Goal: Communication & Community: Answer question/provide support

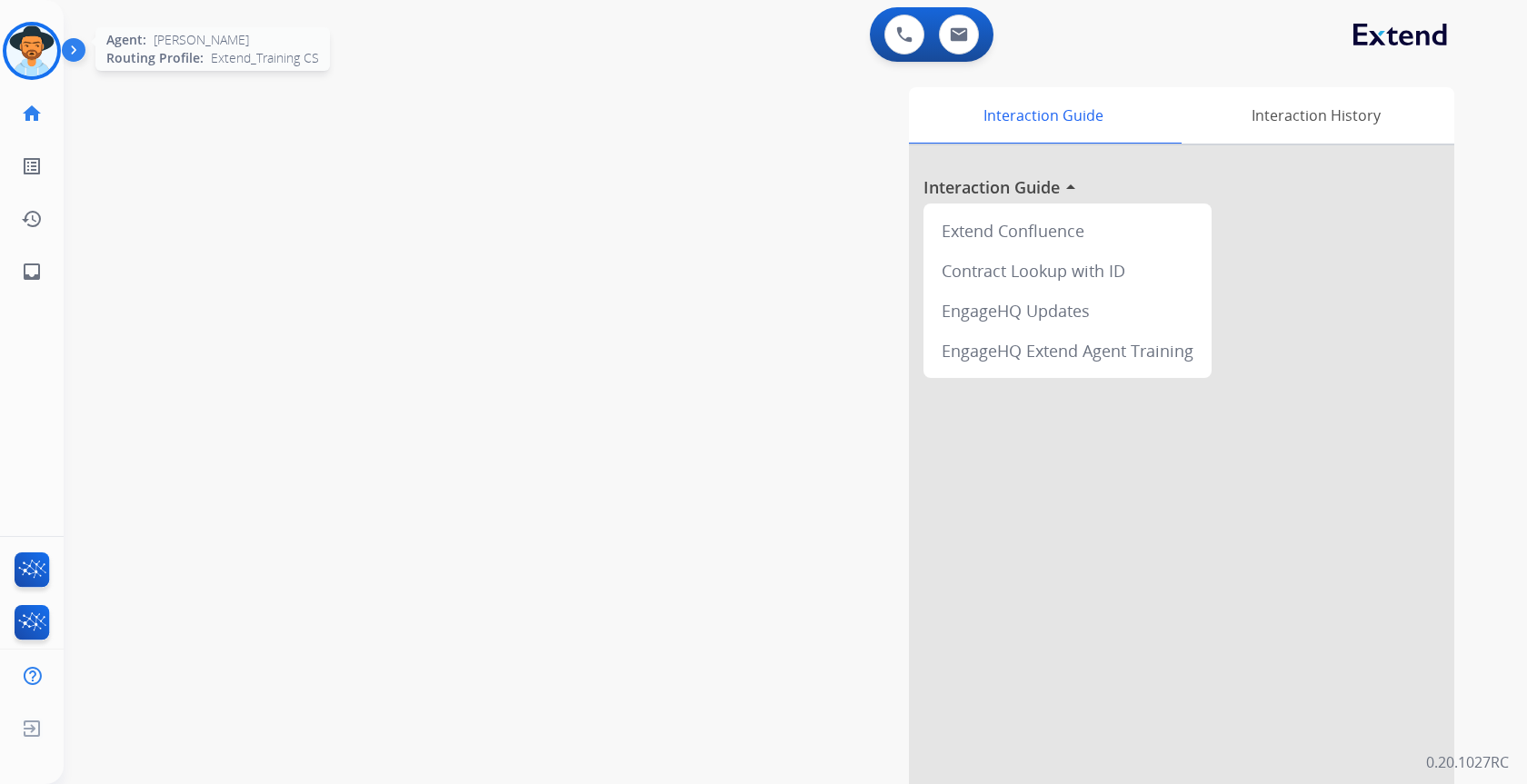
click at [43, 54] on img at bounding box center [32, 51] width 51 height 51
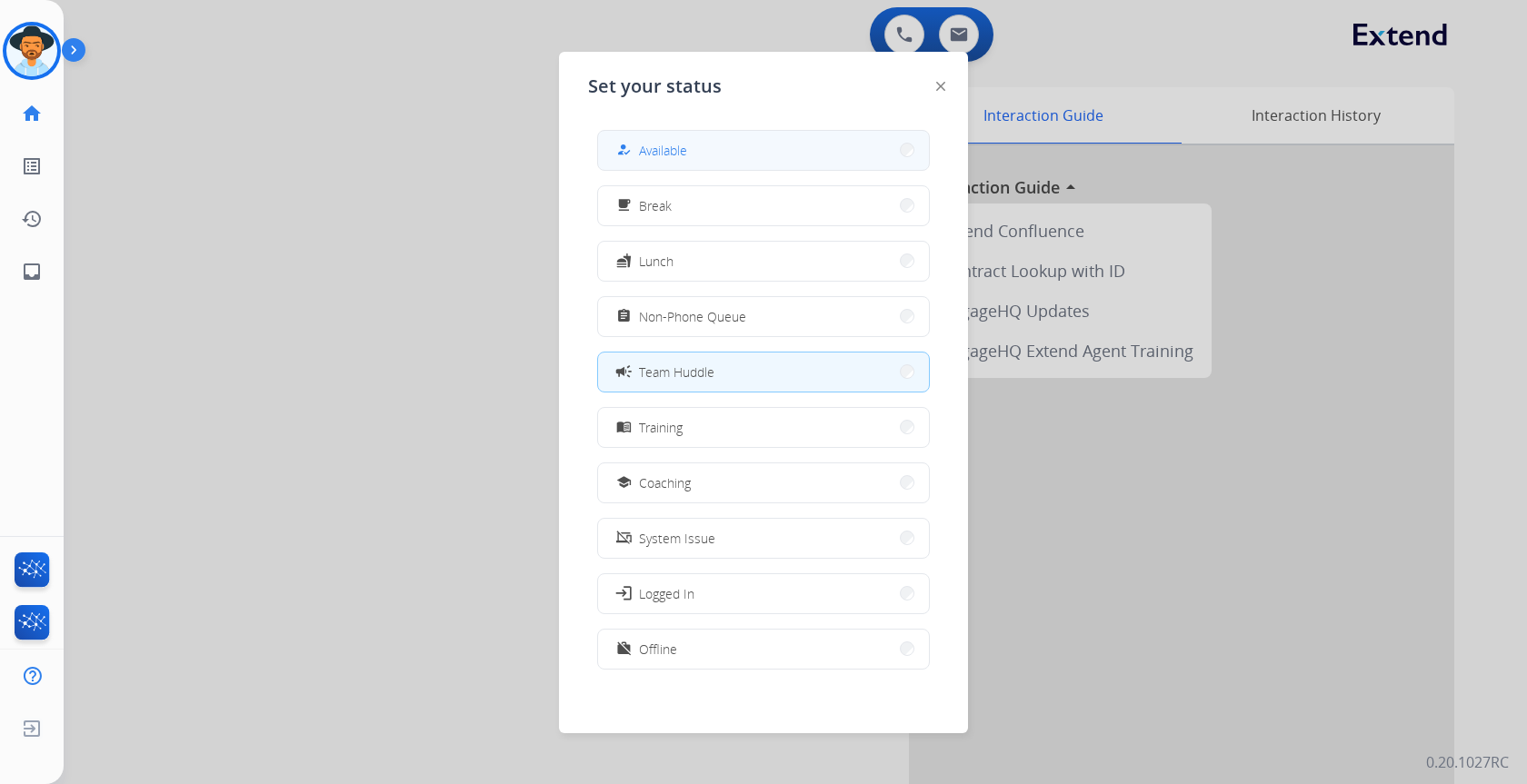
click at [728, 152] on button "how_to_reg Available" at bounding box center [763, 150] width 331 height 39
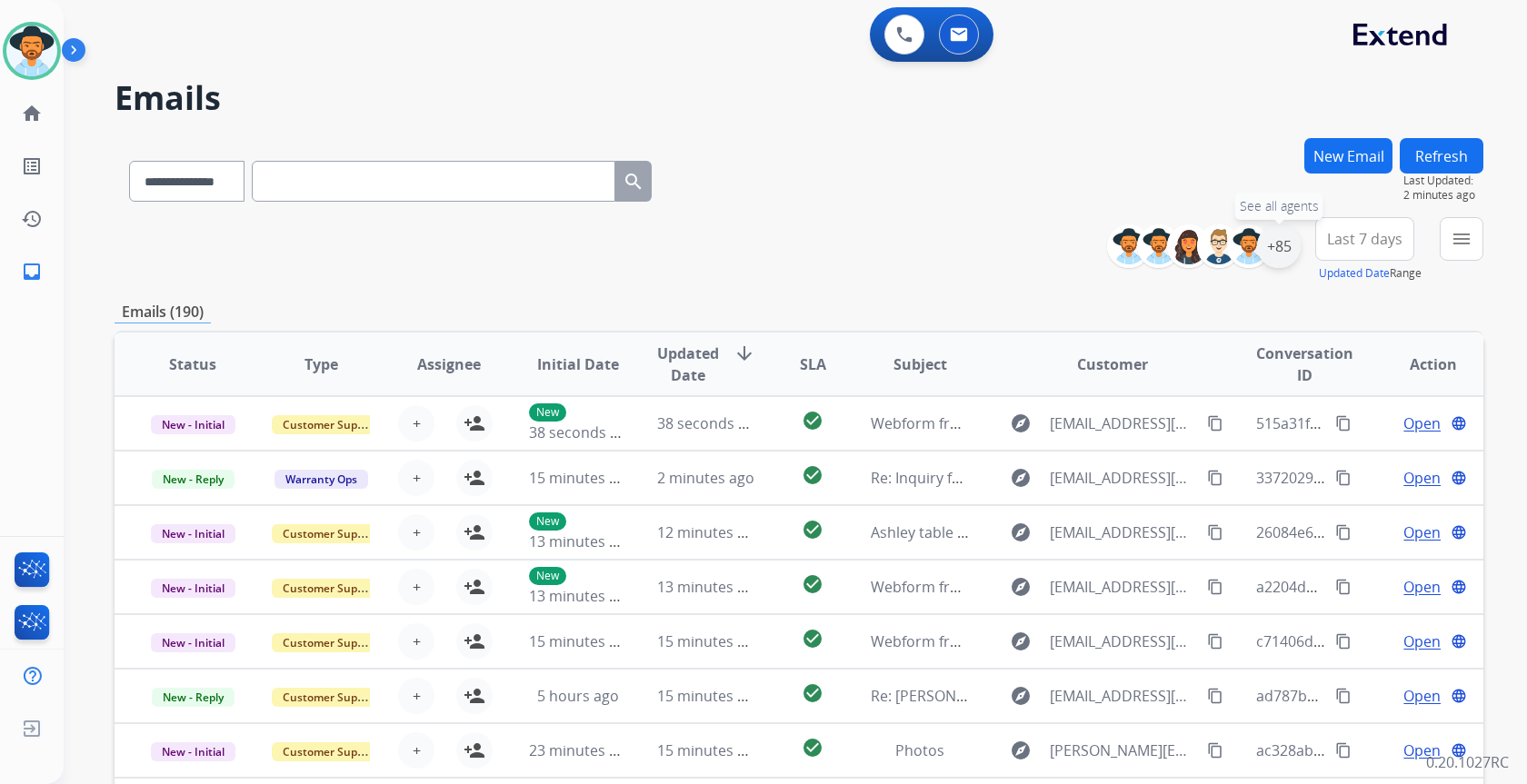
click at [1273, 240] on div "+85" at bounding box center [1279, 246] width 44 height 44
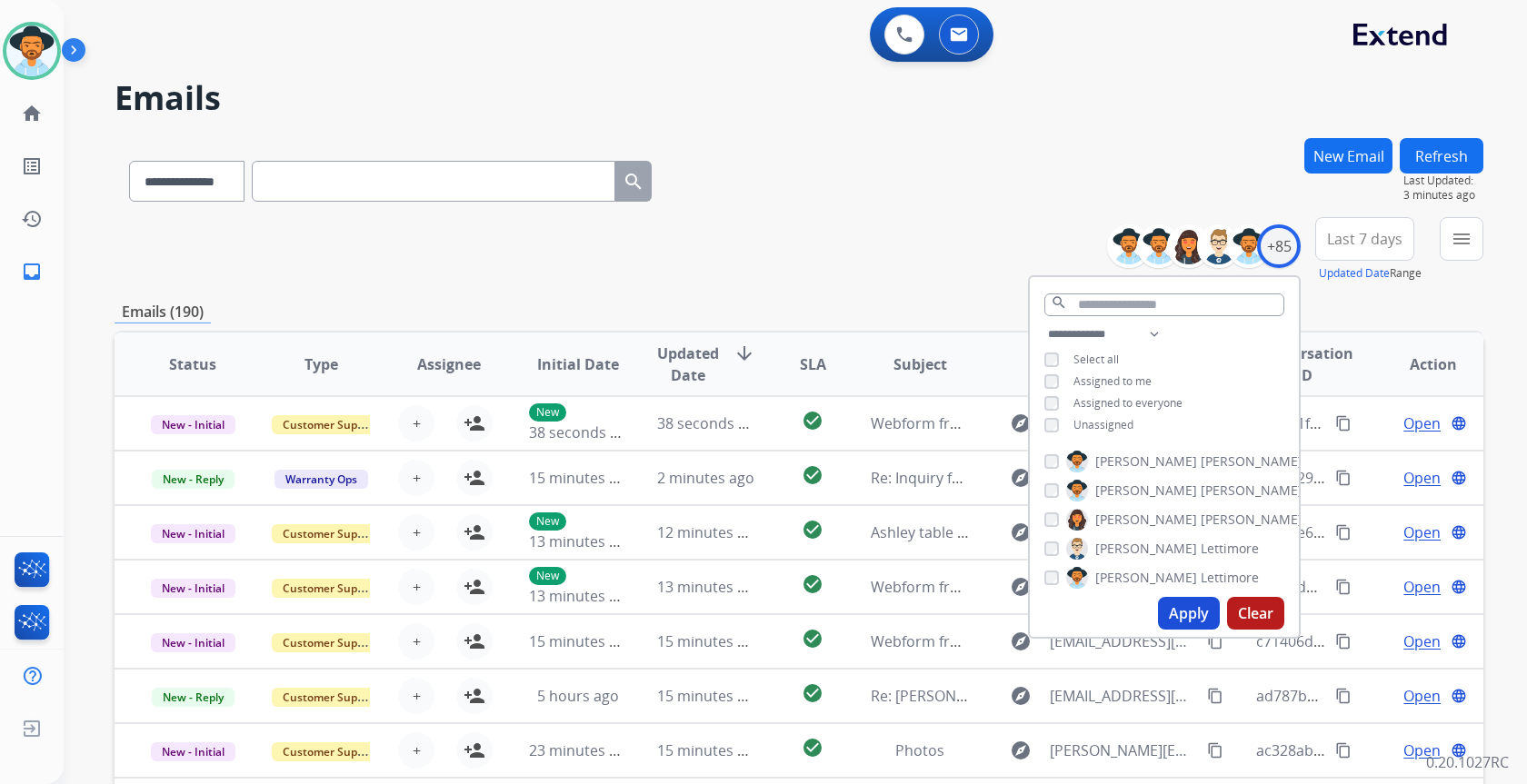
click at [1117, 418] on span "Unassigned" at bounding box center [1103, 424] width 60 height 15
click at [1195, 614] on button "Apply" at bounding box center [1188, 613] width 62 height 33
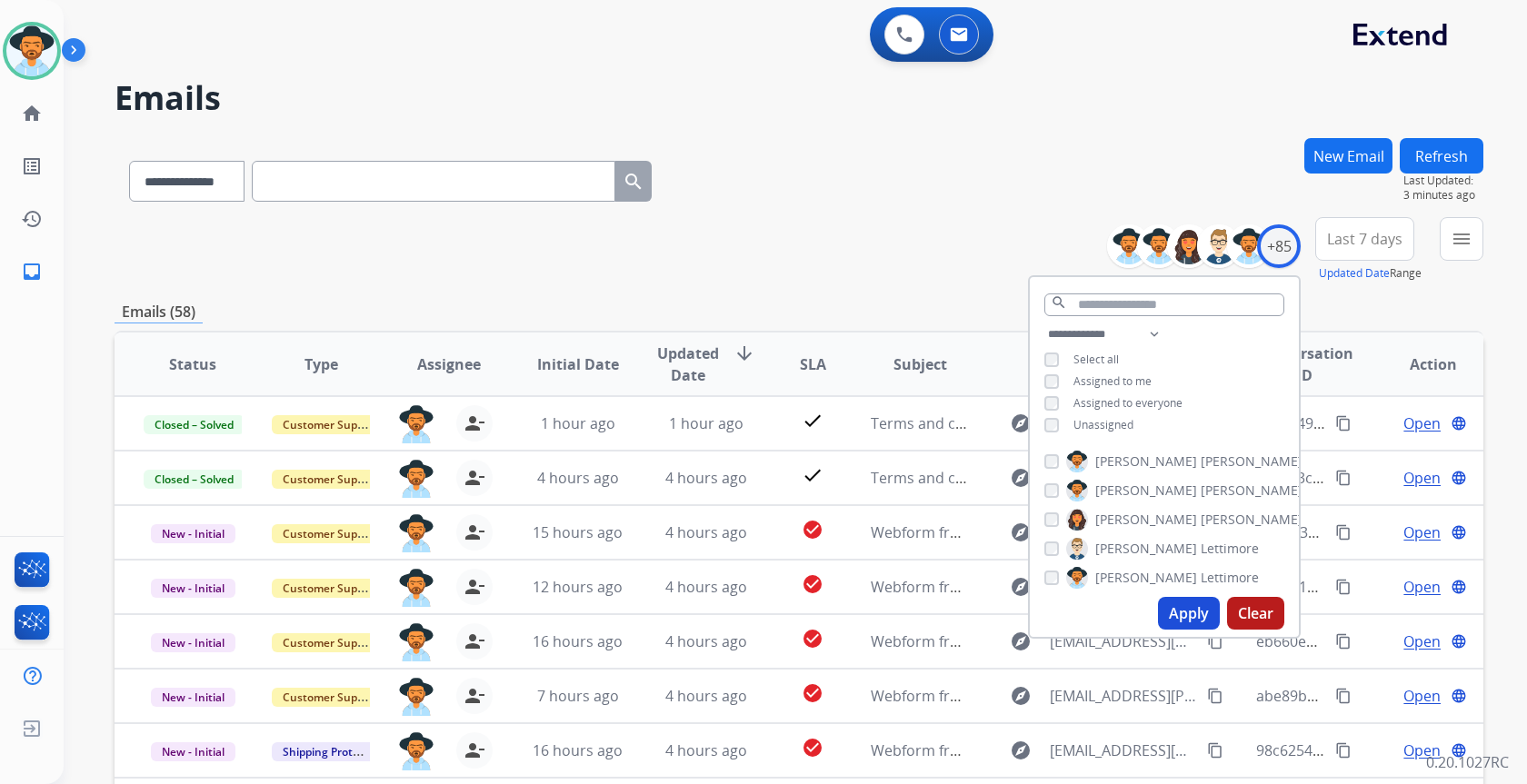
click at [911, 244] on div "**********" at bounding box center [799, 249] width 1369 height 65
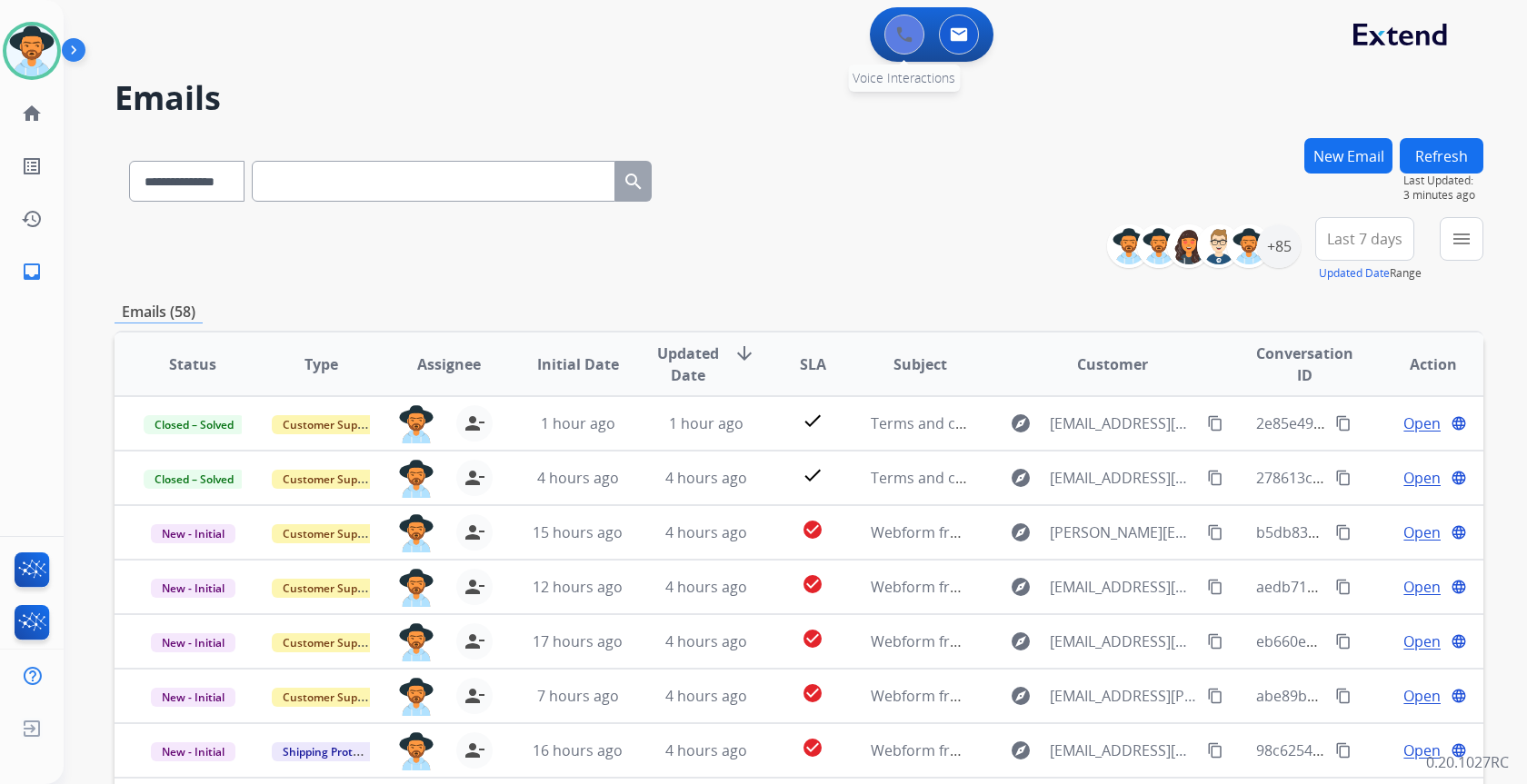
click at [905, 50] on button at bounding box center [905, 34] width 40 height 40
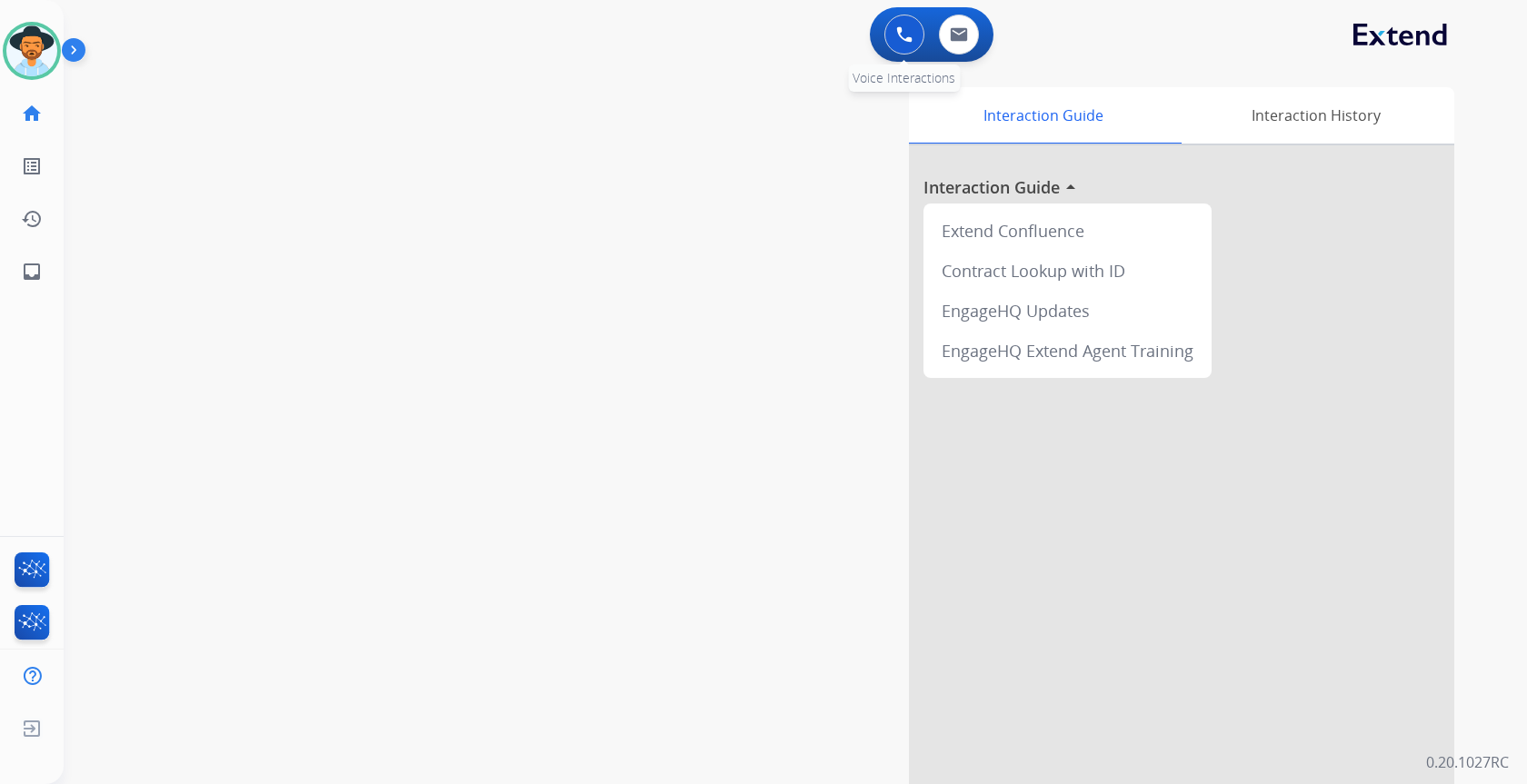
click at [894, 36] on button at bounding box center [905, 34] width 40 height 40
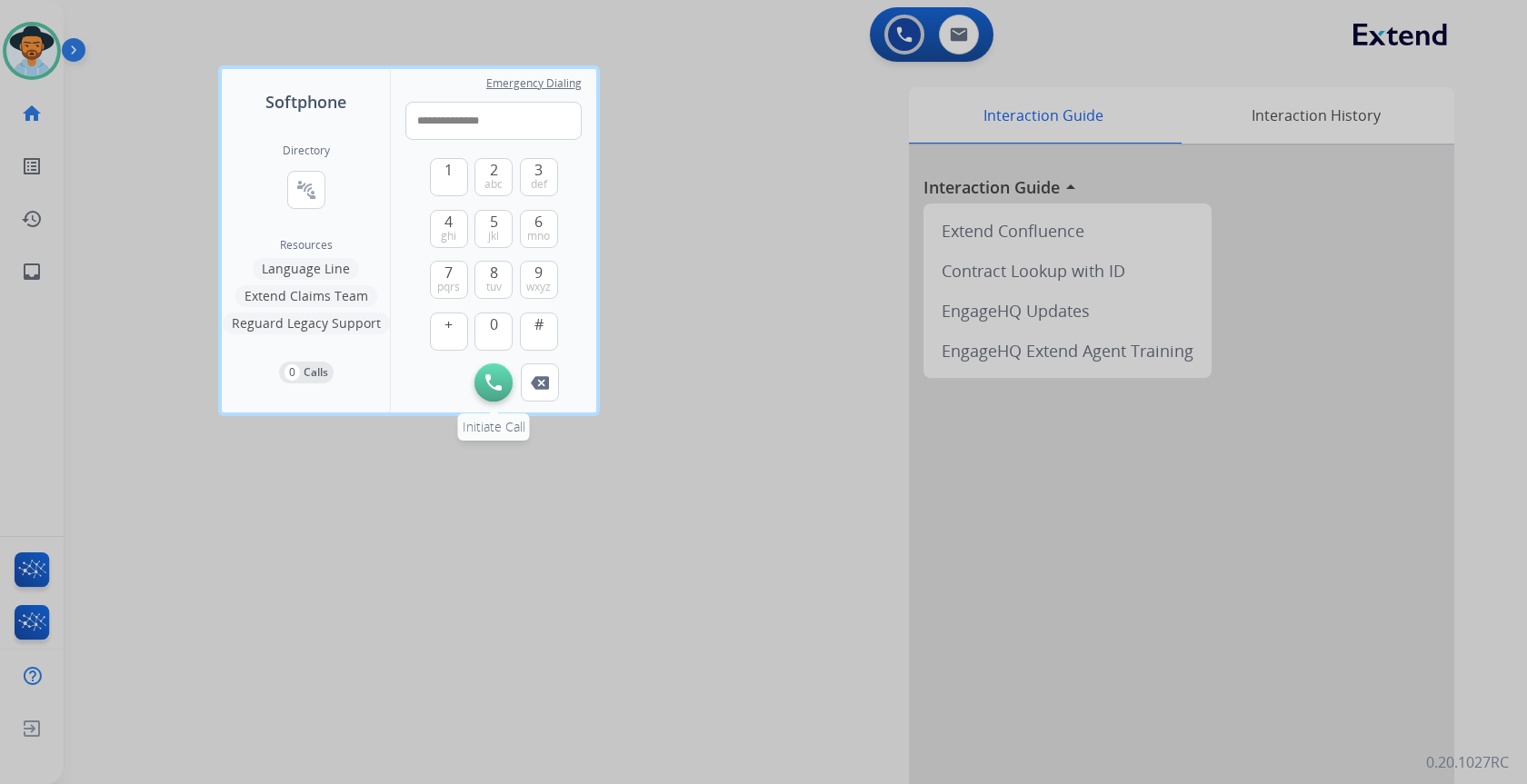
type input "**********"
click at [489, 384] on img at bounding box center [493, 382] width 16 height 16
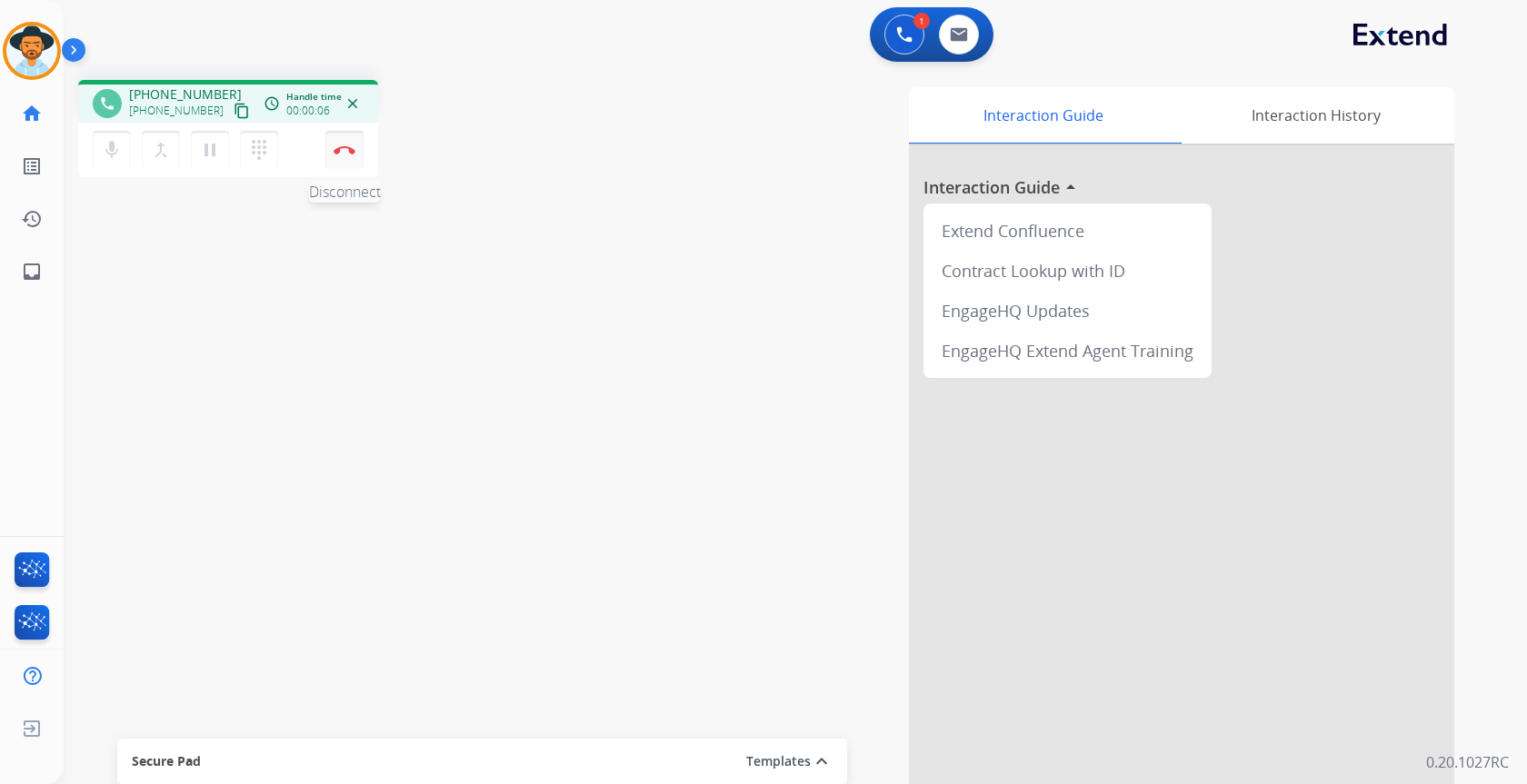
click at [343, 148] on img at bounding box center [344, 151] width 22 height 9
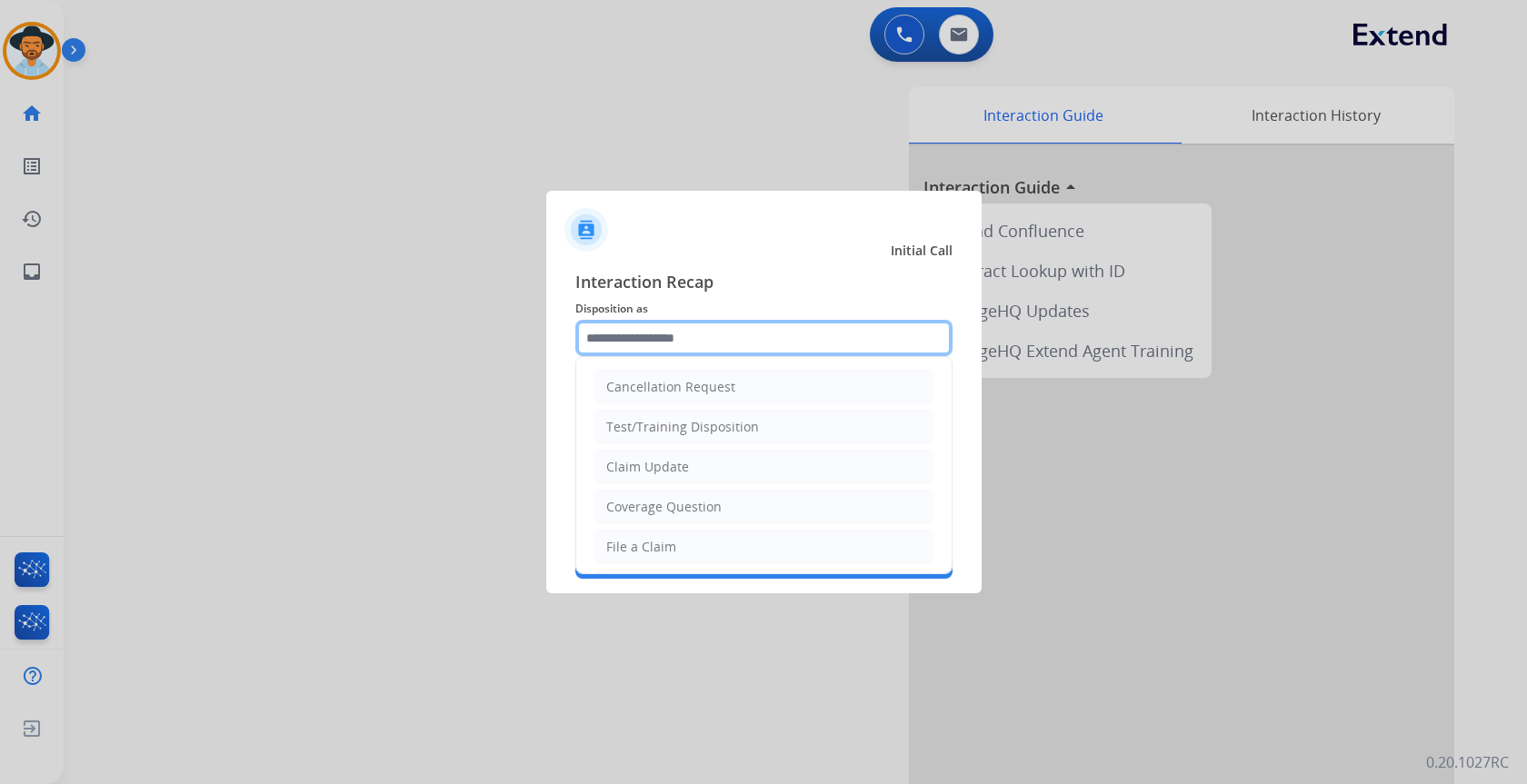
click at [762, 340] on input "text" at bounding box center [764, 338] width 377 height 36
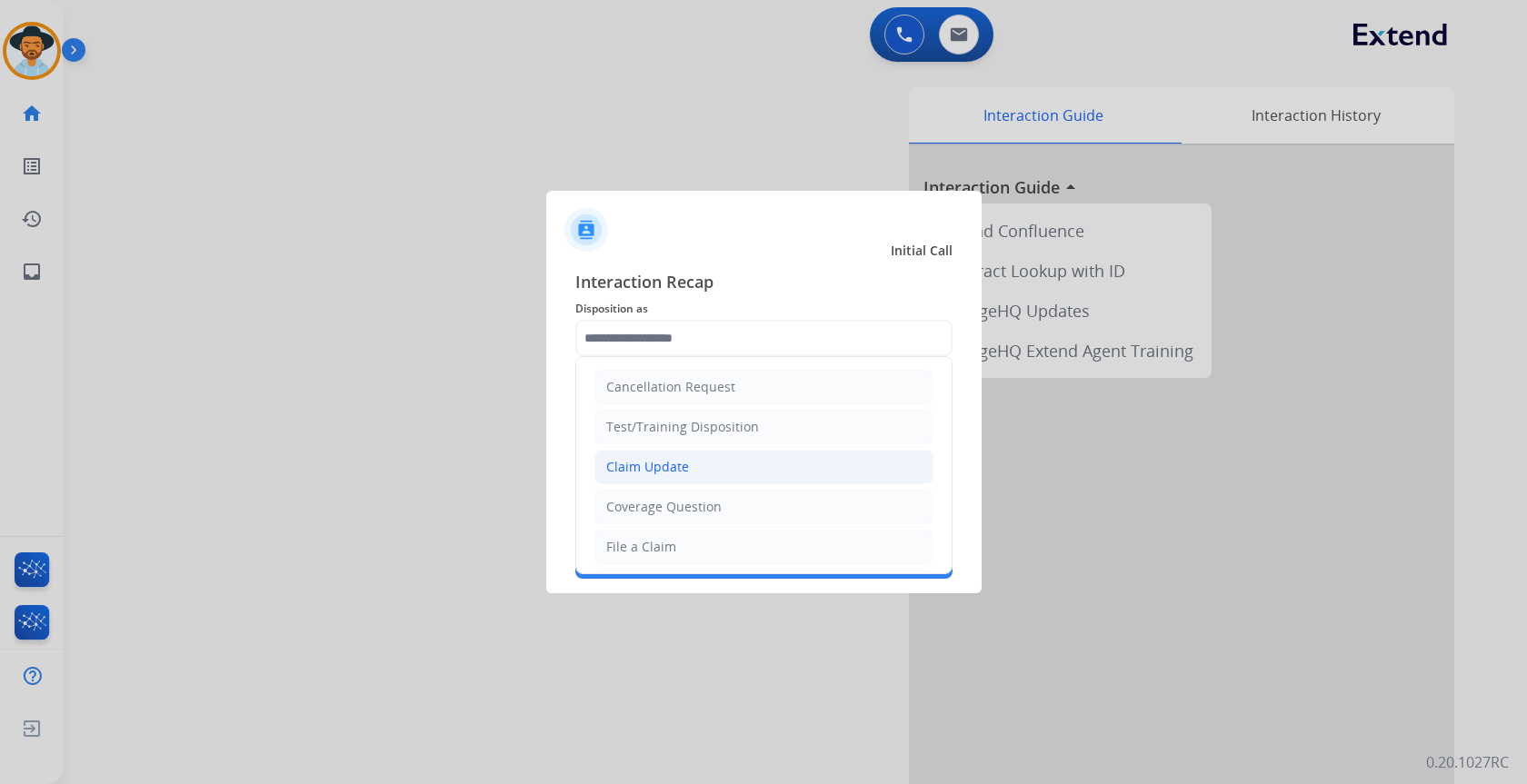
click at [721, 467] on li "Claim Update" at bounding box center [764, 467] width 339 height 34
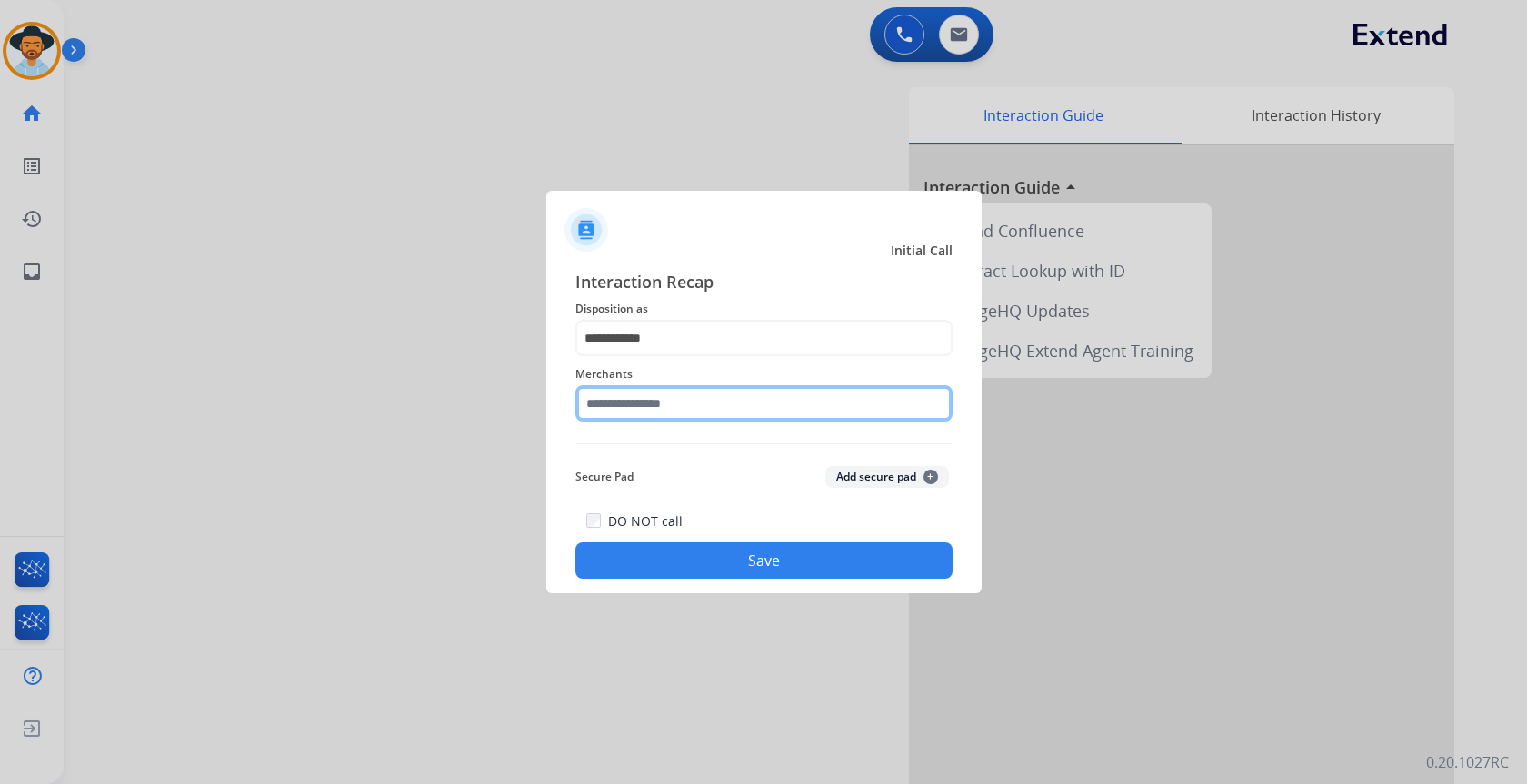
click at [700, 415] on input "text" at bounding box center [764, 403] width 377 height 36
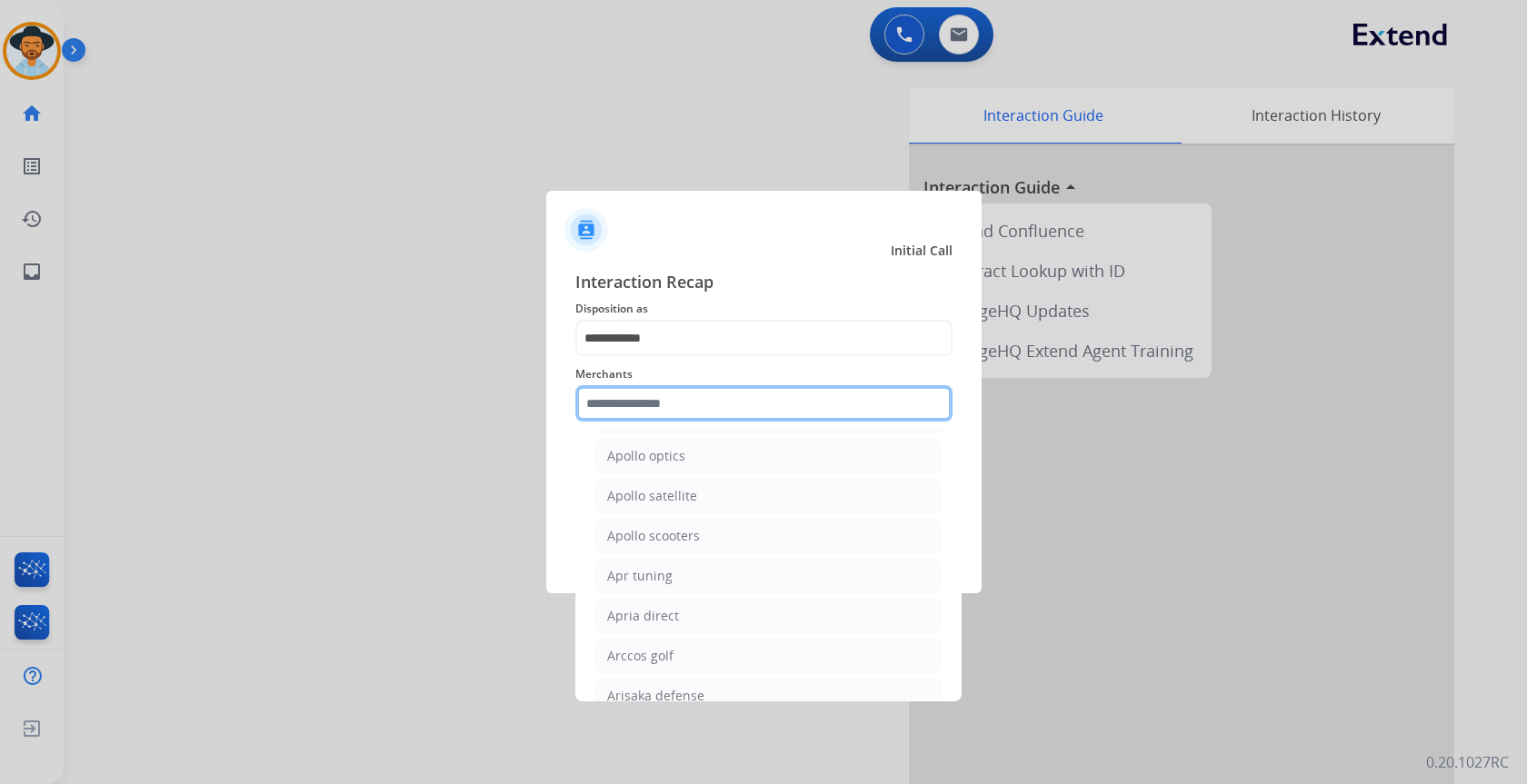
scroll to position [2181, 0]
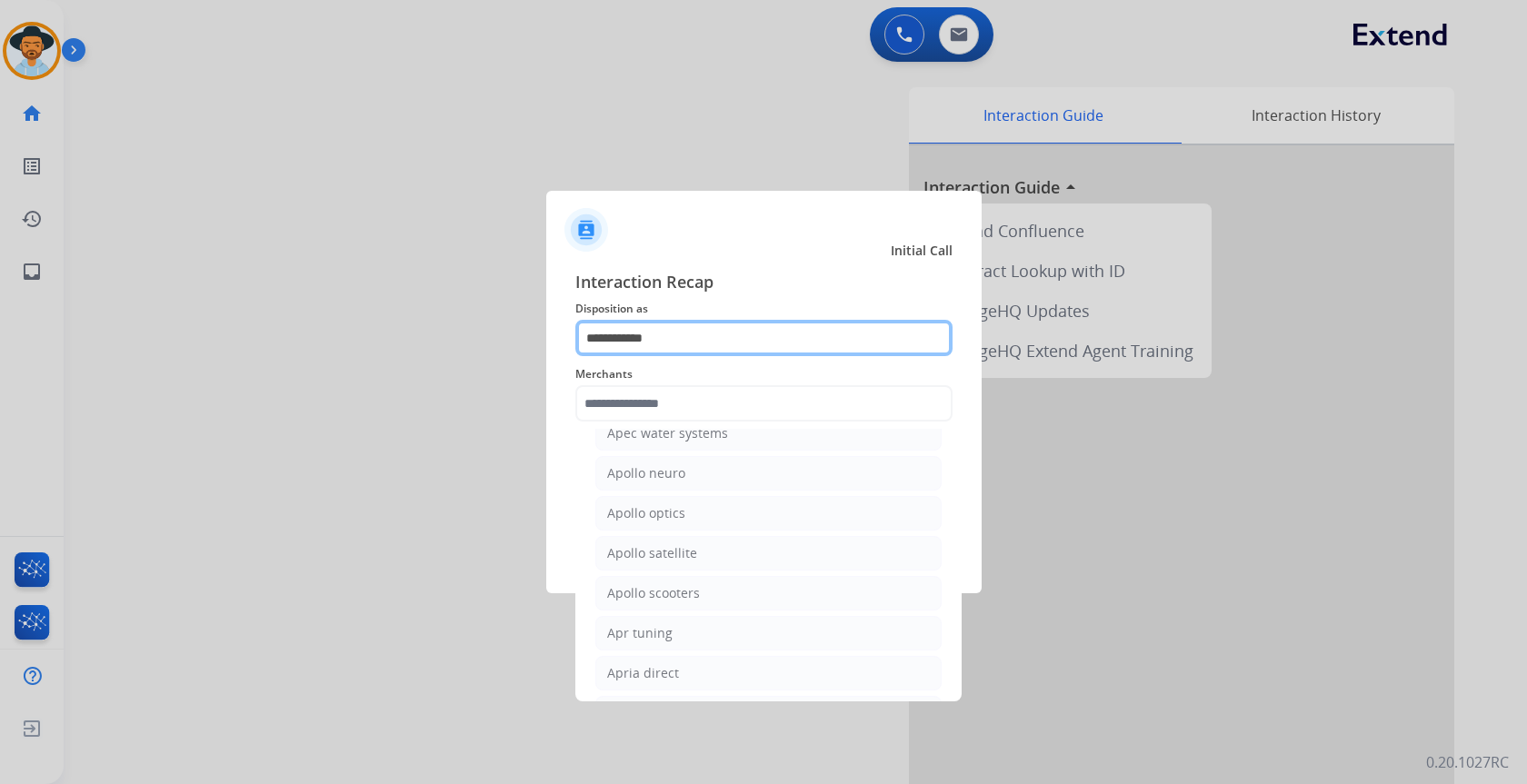
click at [745, 330] on input "**********" at bounding box center [764, 338] width 377 height 36
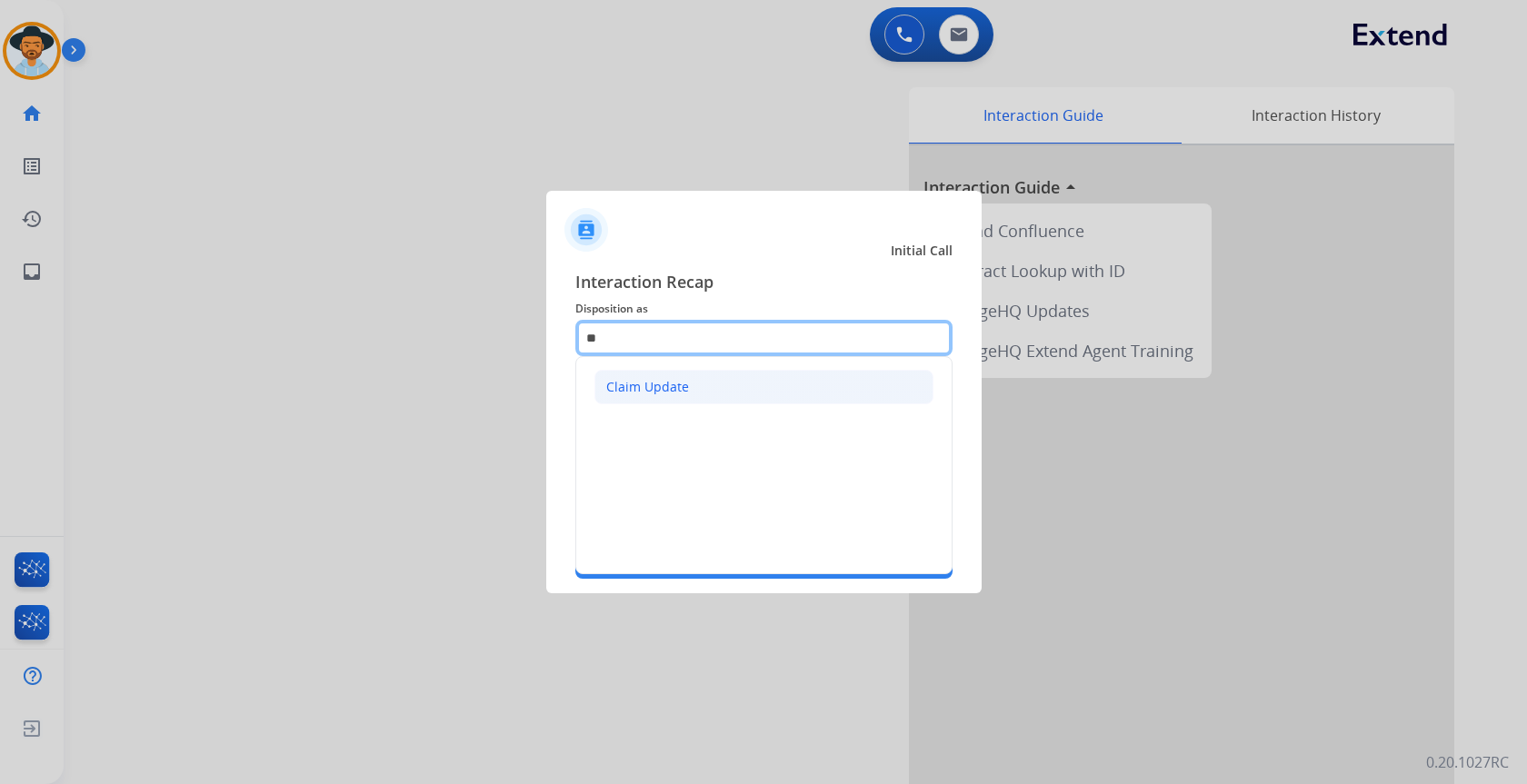
type input "*"
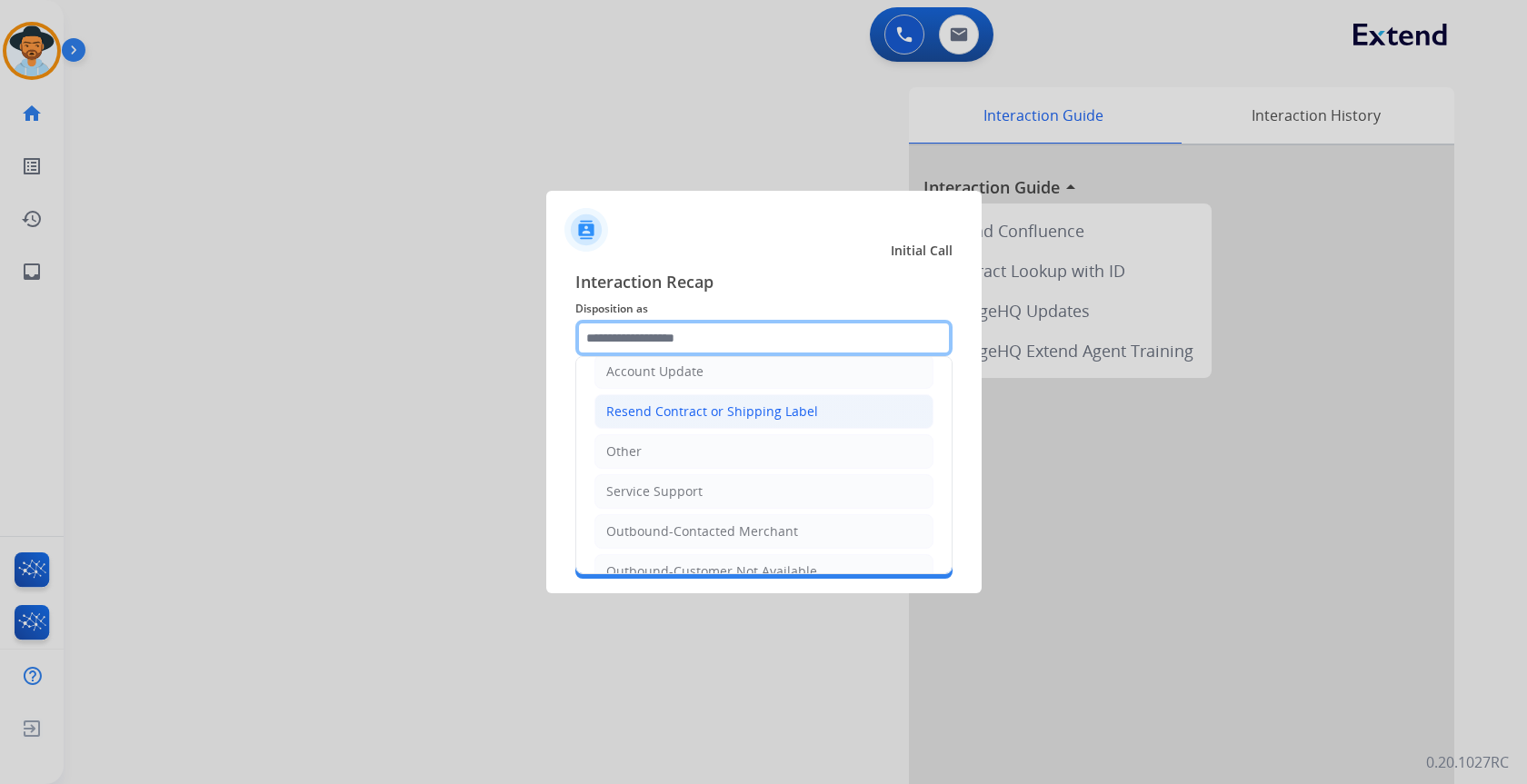
scroll to position [364, 0]
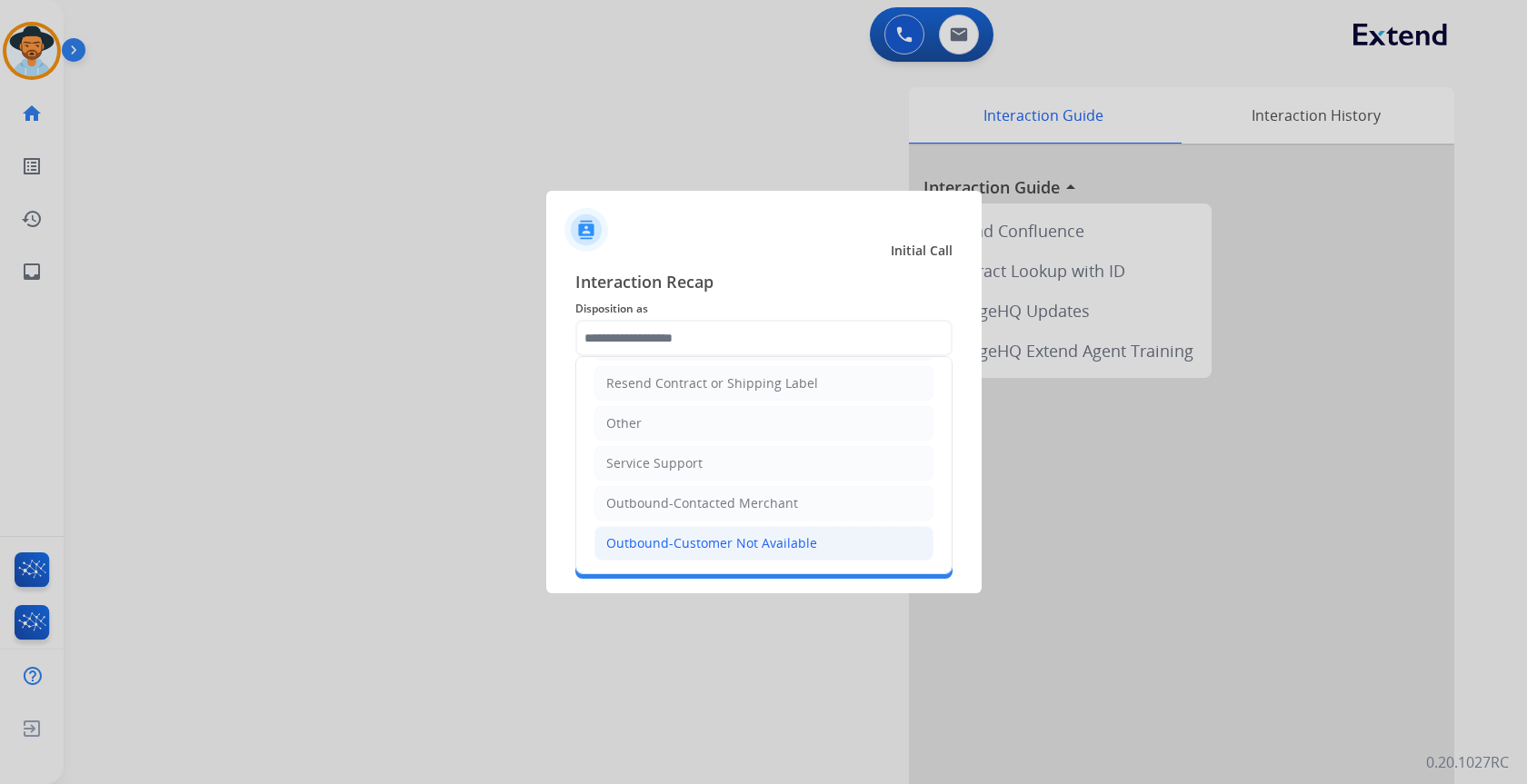
click at [746, 542] on div "Outbound-Customer Not Available" at bounding box center [711, 543] width 211 height 18
type input "**********"
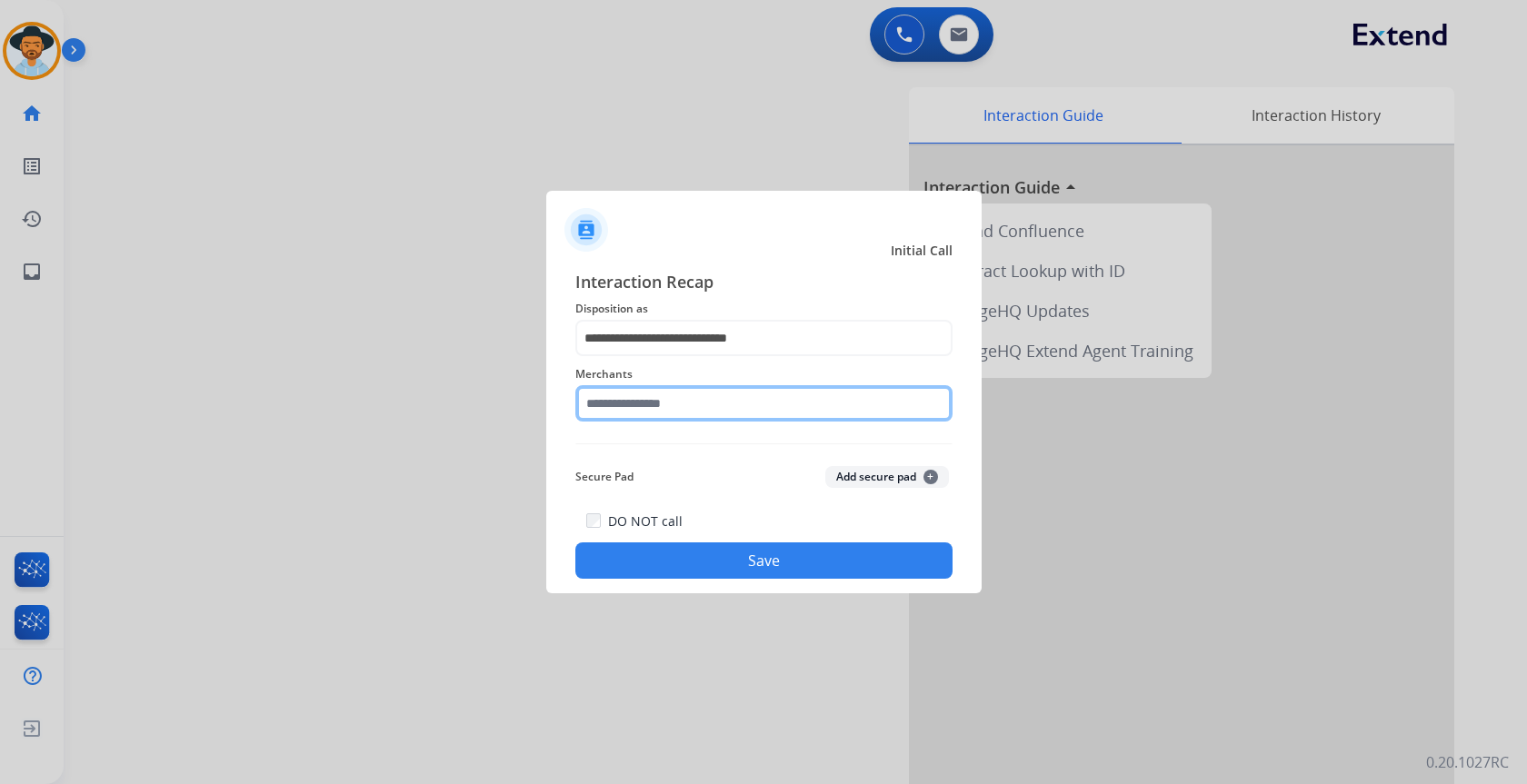
click at [638, 400] on input "text" at bounding box center [764, 403] width 377 height 36
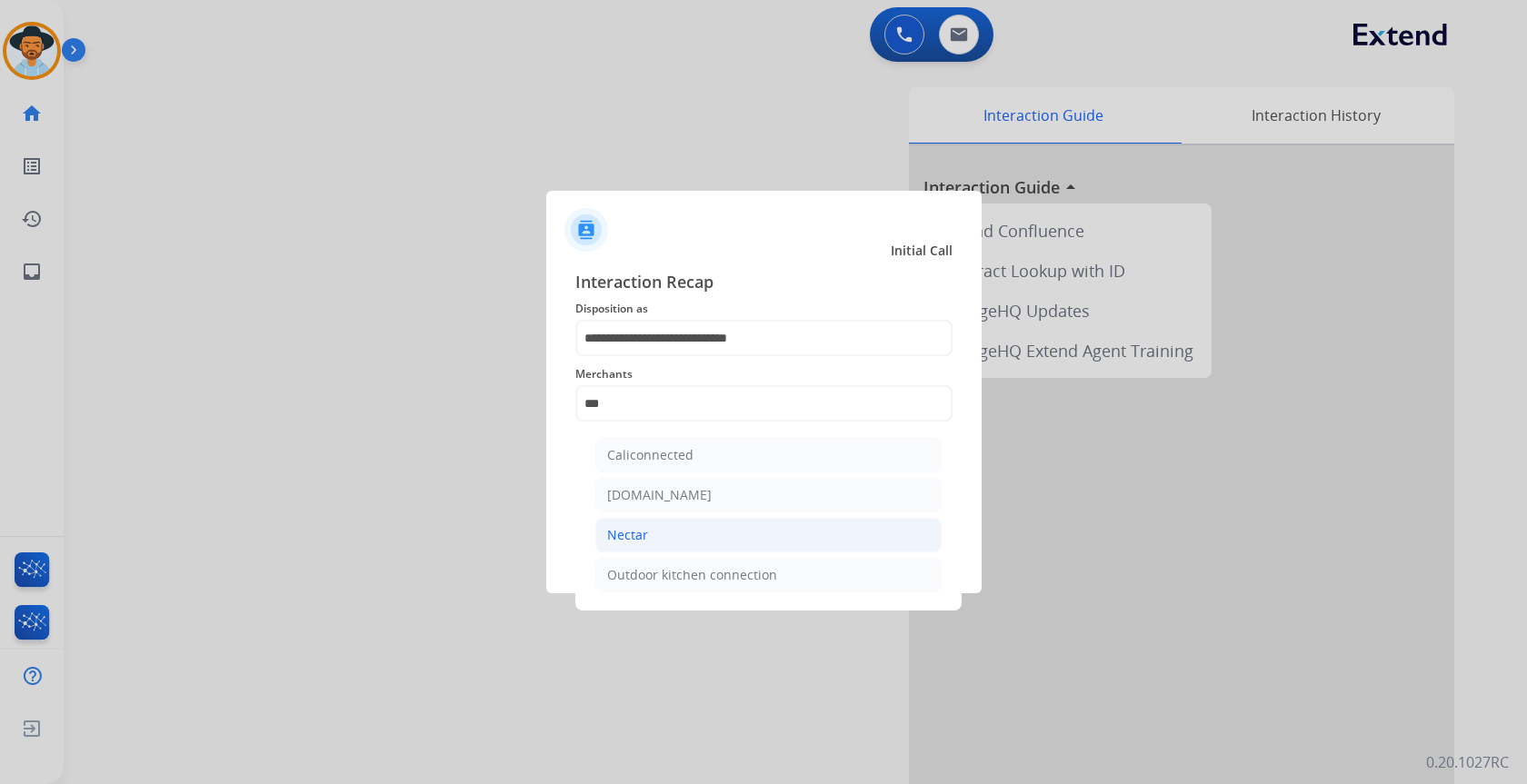
click at [726, 533] on li "Nectar" at bounding box center [769, 535] width 347 height 34
type input "******"
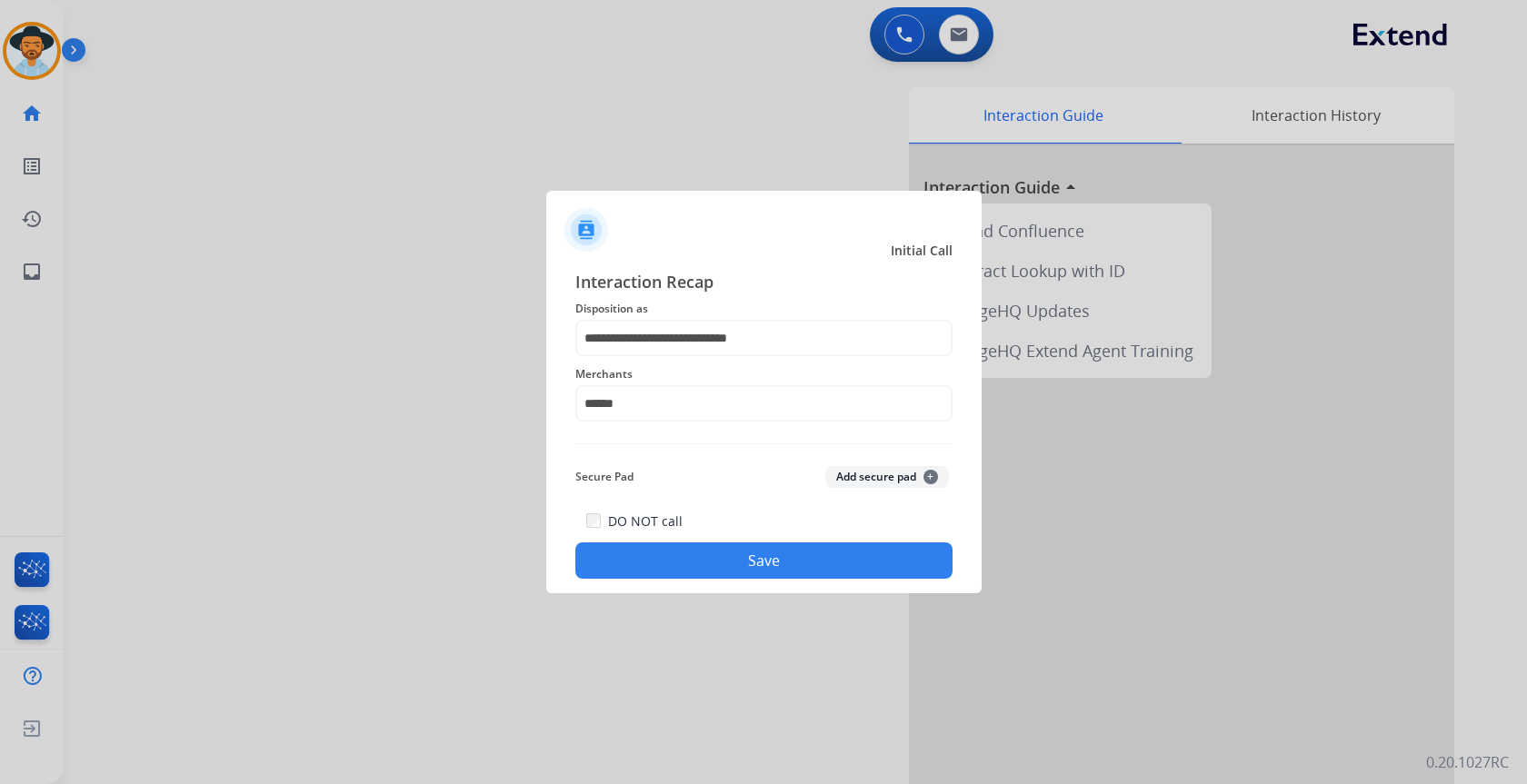
click at [772, 566] on button "Save" at bounding box center [764, 561] width 377 height 36
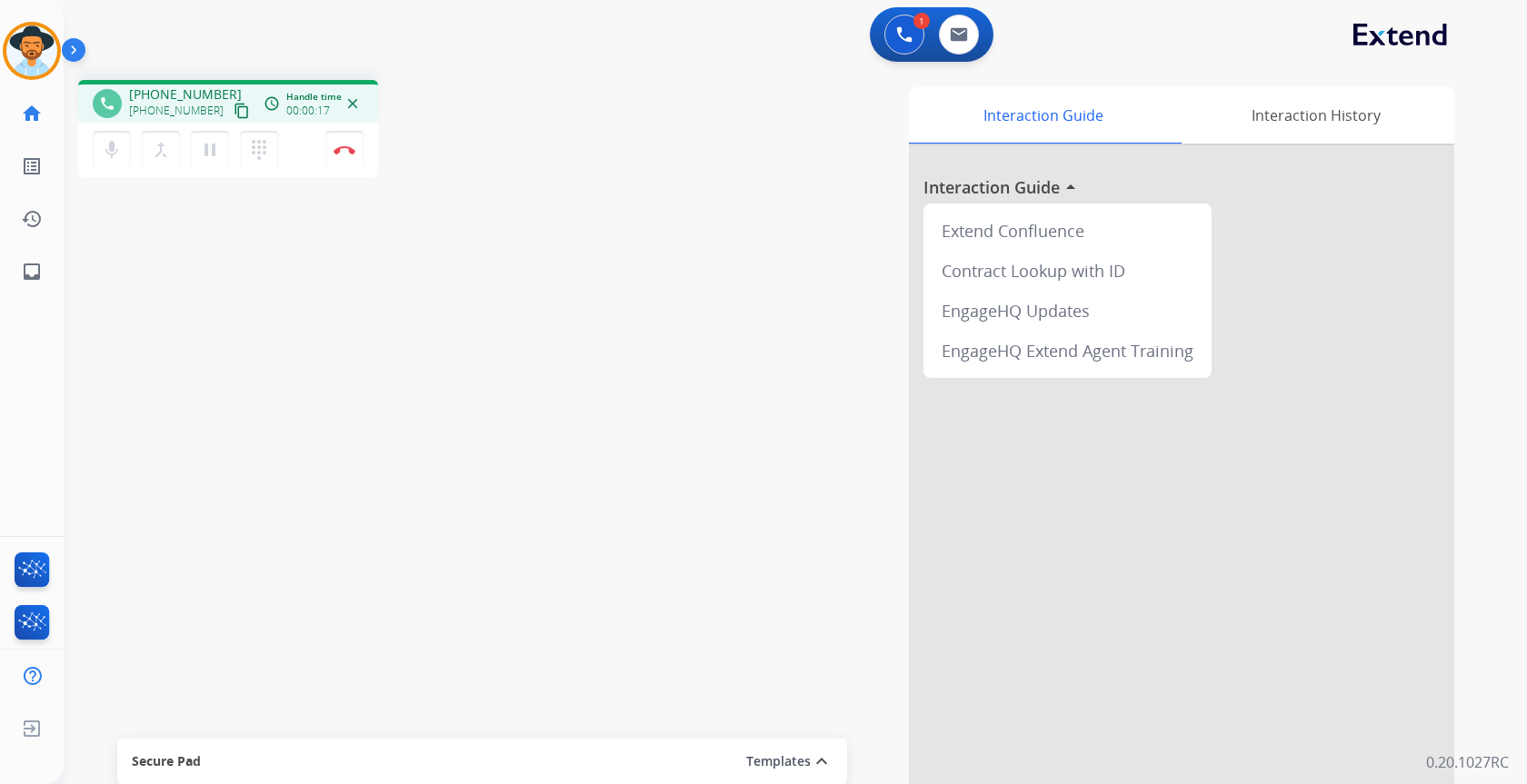
click at [234, 111] on mat-icon "content_copy" at bounding box center [242, 110] width 16 height 16
drag, startPoint x: 1486, startPoint y: 263, endPoint x: 340, endPoint y: 148, distance: 1151.8
click at [340, 148] on img at bounding box center [344, 151] width 22 height 9
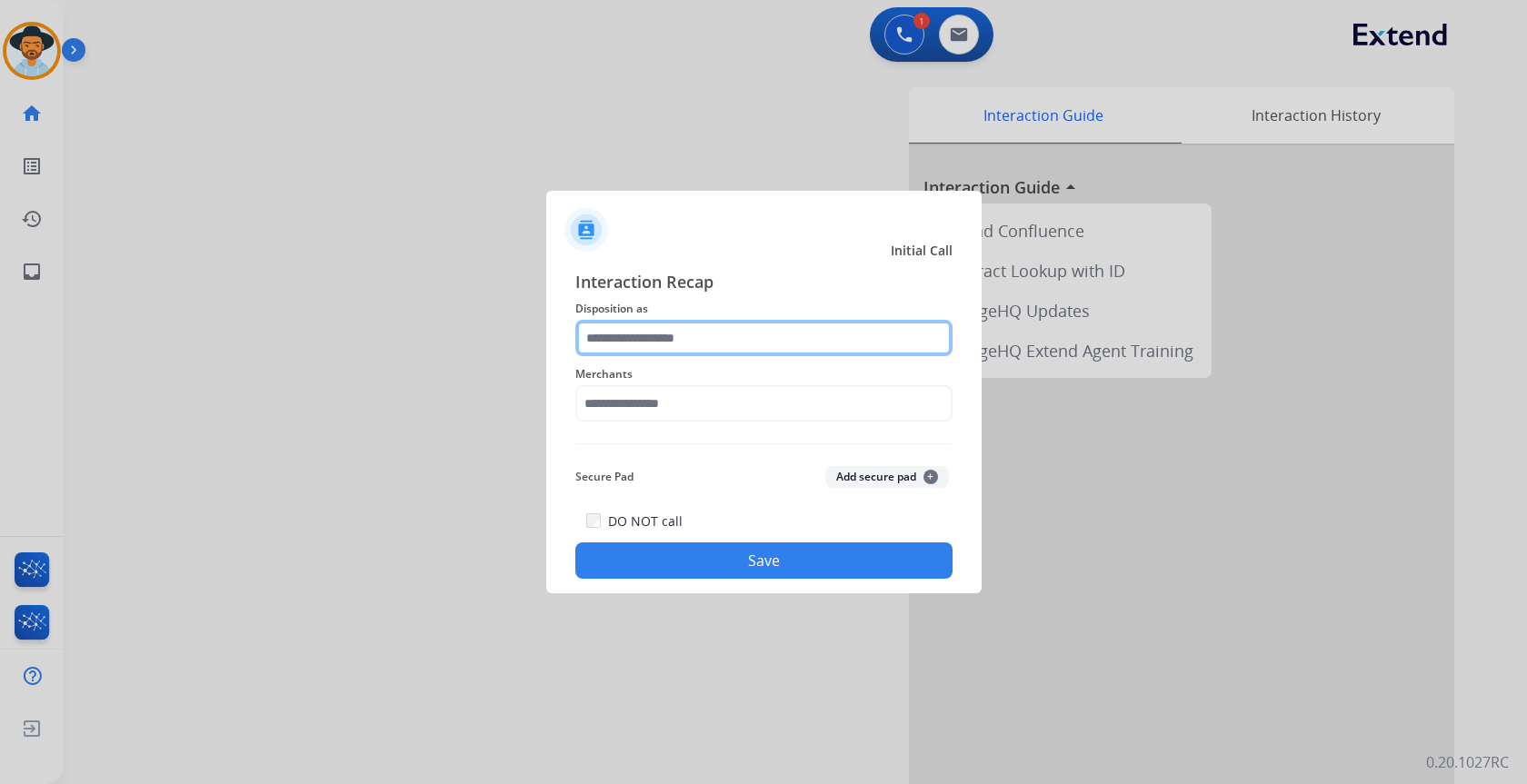
click at [822, 338] on input "text" at bounding box center [764, 338] width 377 height 36
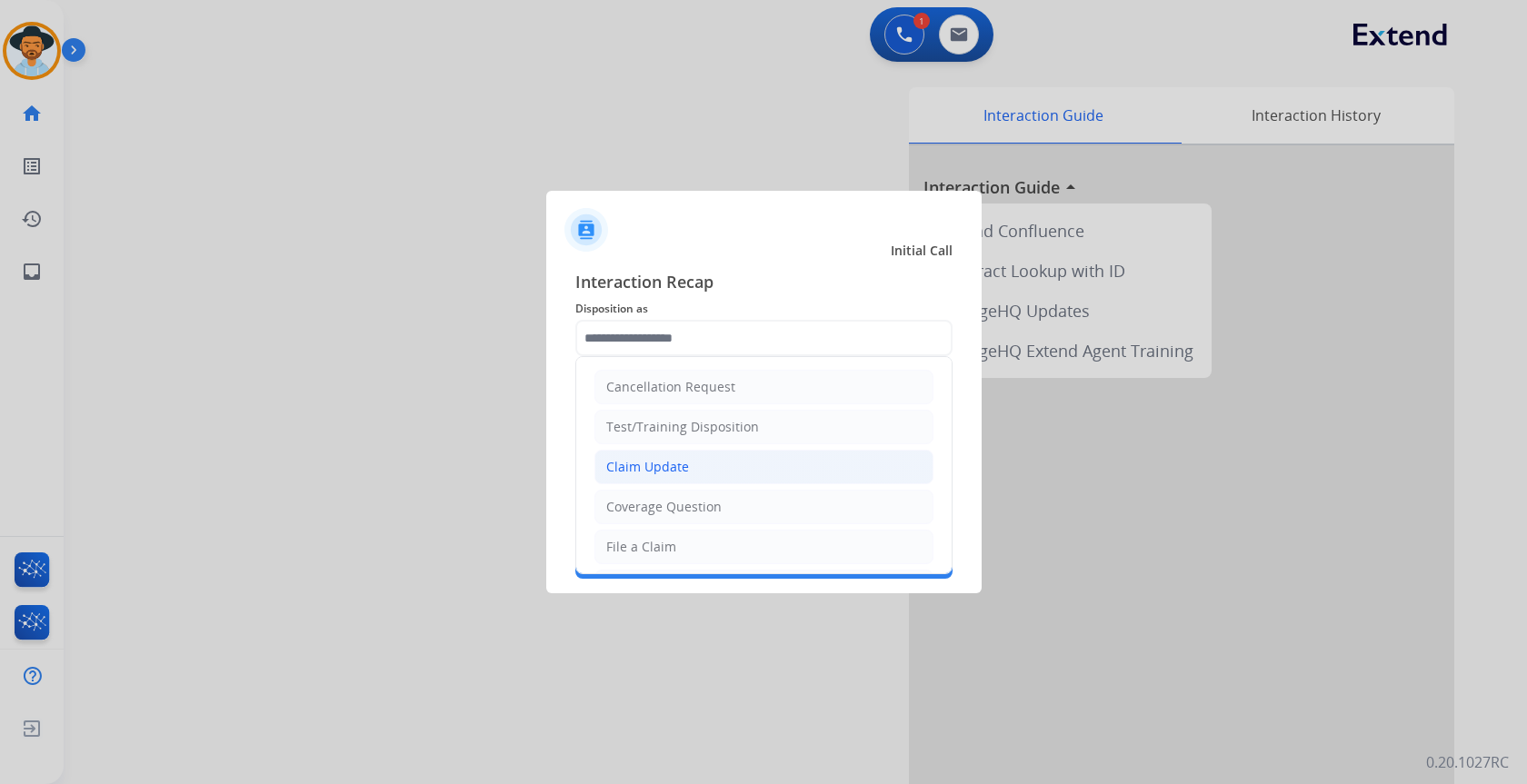
click at [776, 464] on li "Claim Update" at bounding box center [764, 467] width 339 height 34
type input "**********"
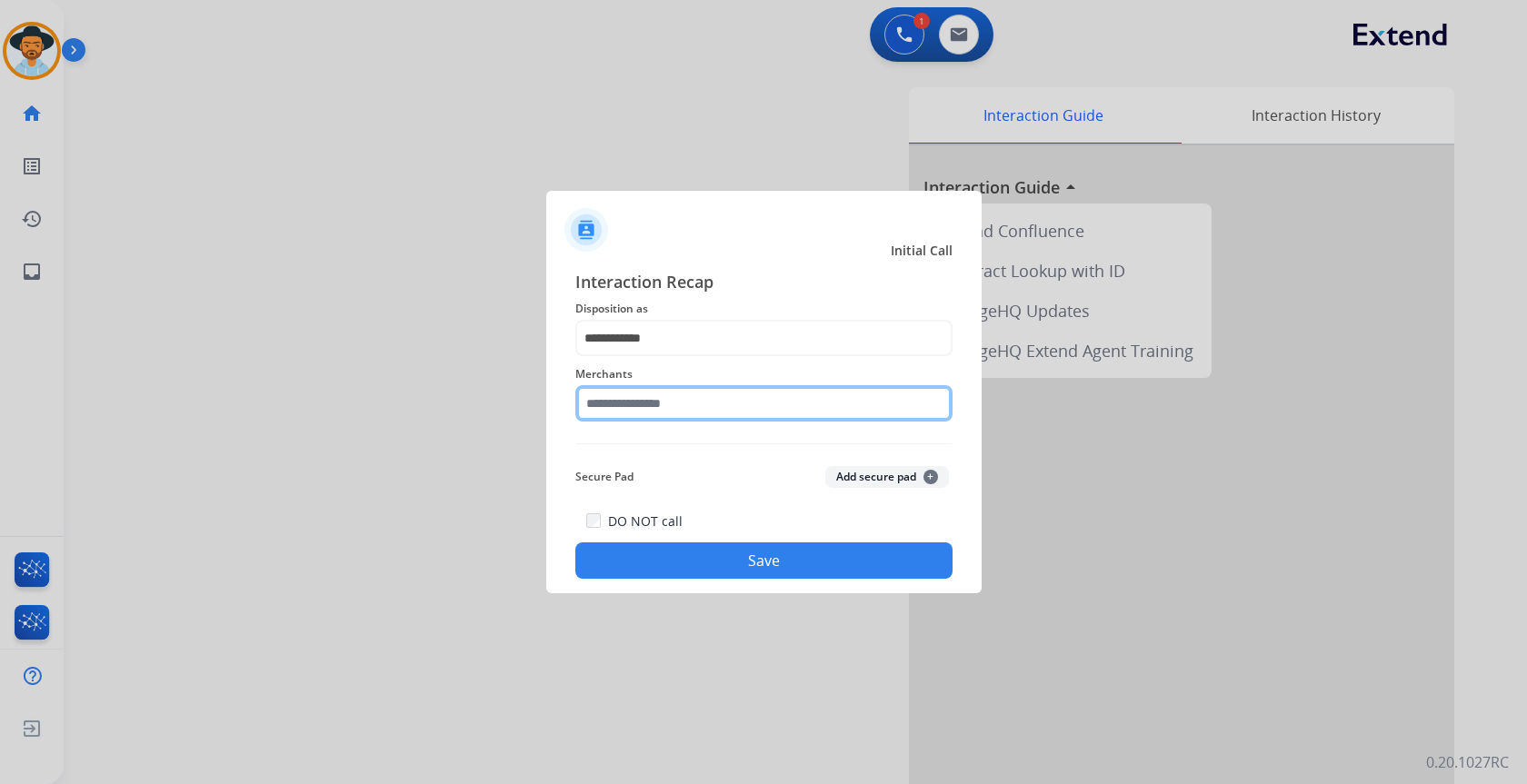
click at [757, 401] on input "text" at bounding box center [764, 403] width 377 height 36
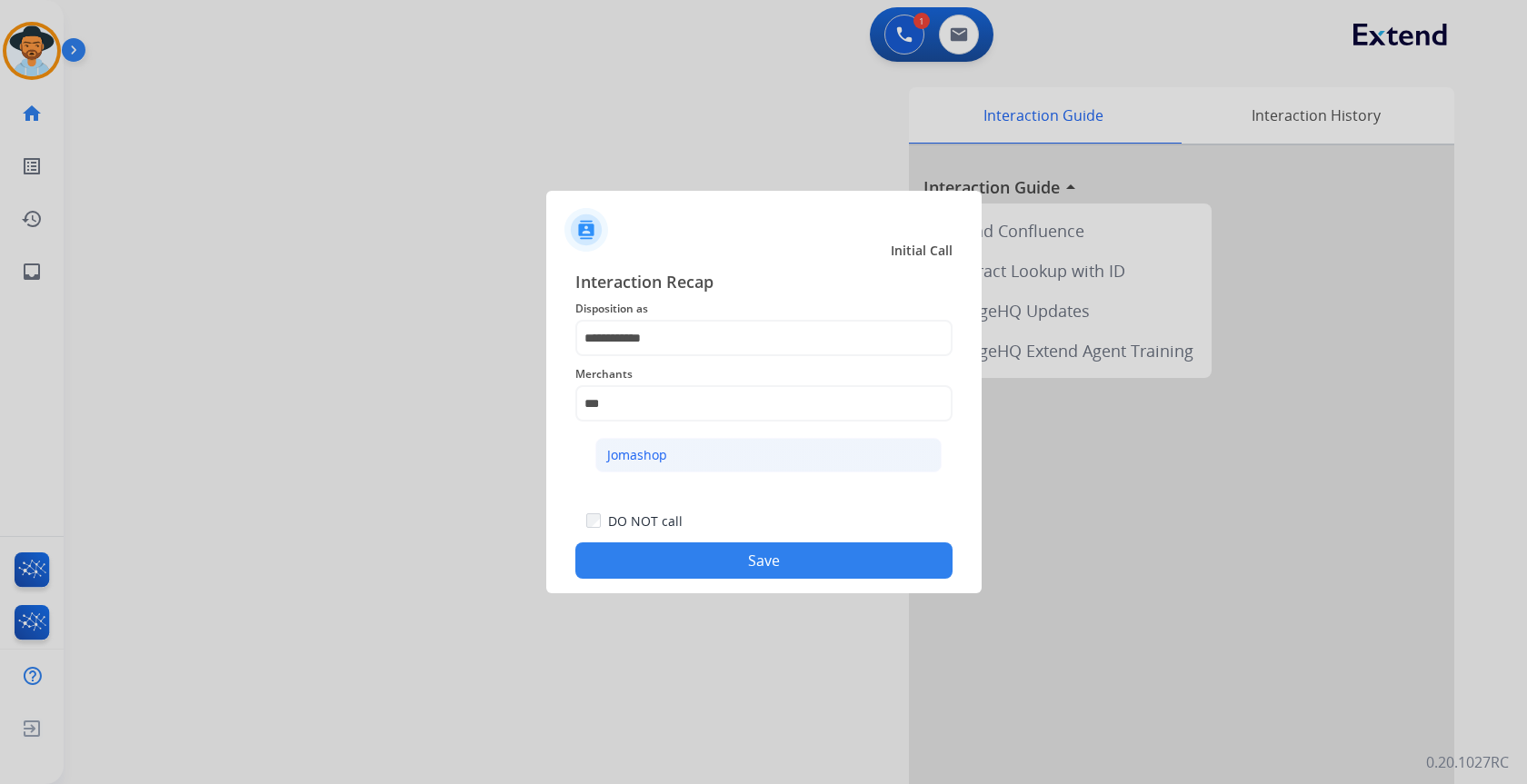
click at [747, 462] on li "Jomashop" at bounding box center [769, 455] width 347 height 34
type input "********"
click at [747, 562] on button "Save" at bounding box center [764, 561] width 377 height 36
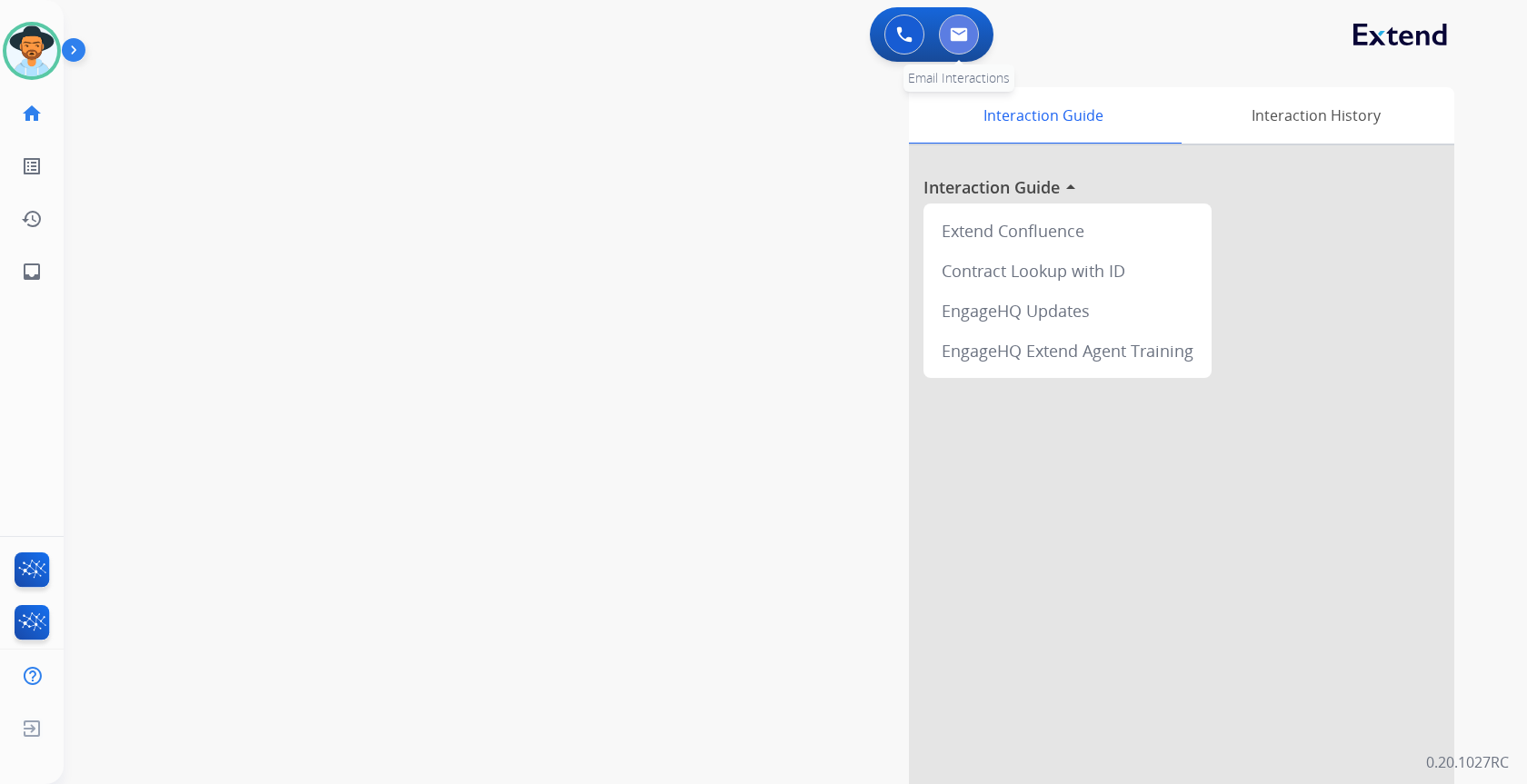
click at [963, 40] on img at bounding box center [959, 34] width 18 height 14
select select "**********"
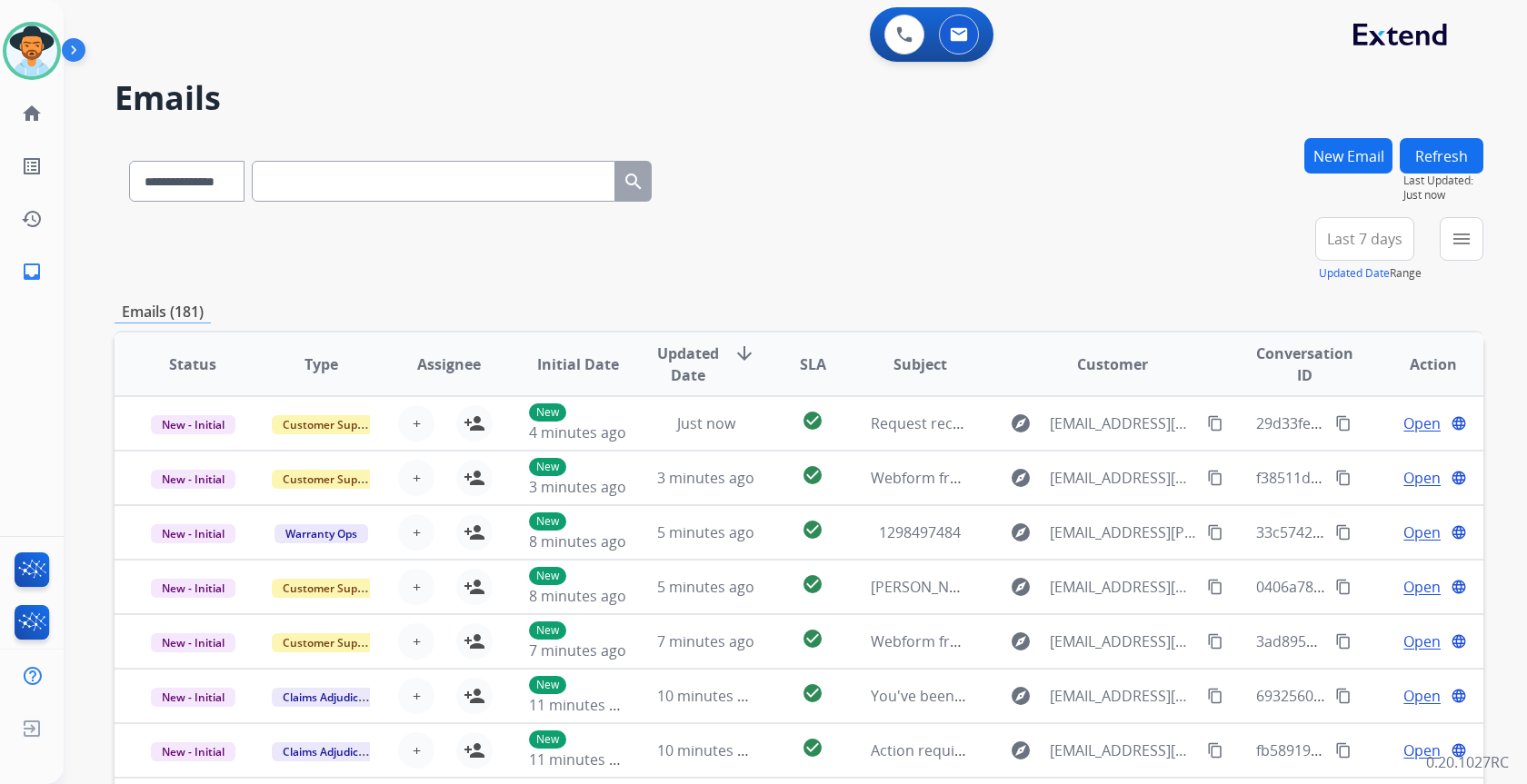
click at [1364, 157] on button "New Email" at bounding box center [1348, 155] width 88 height 35
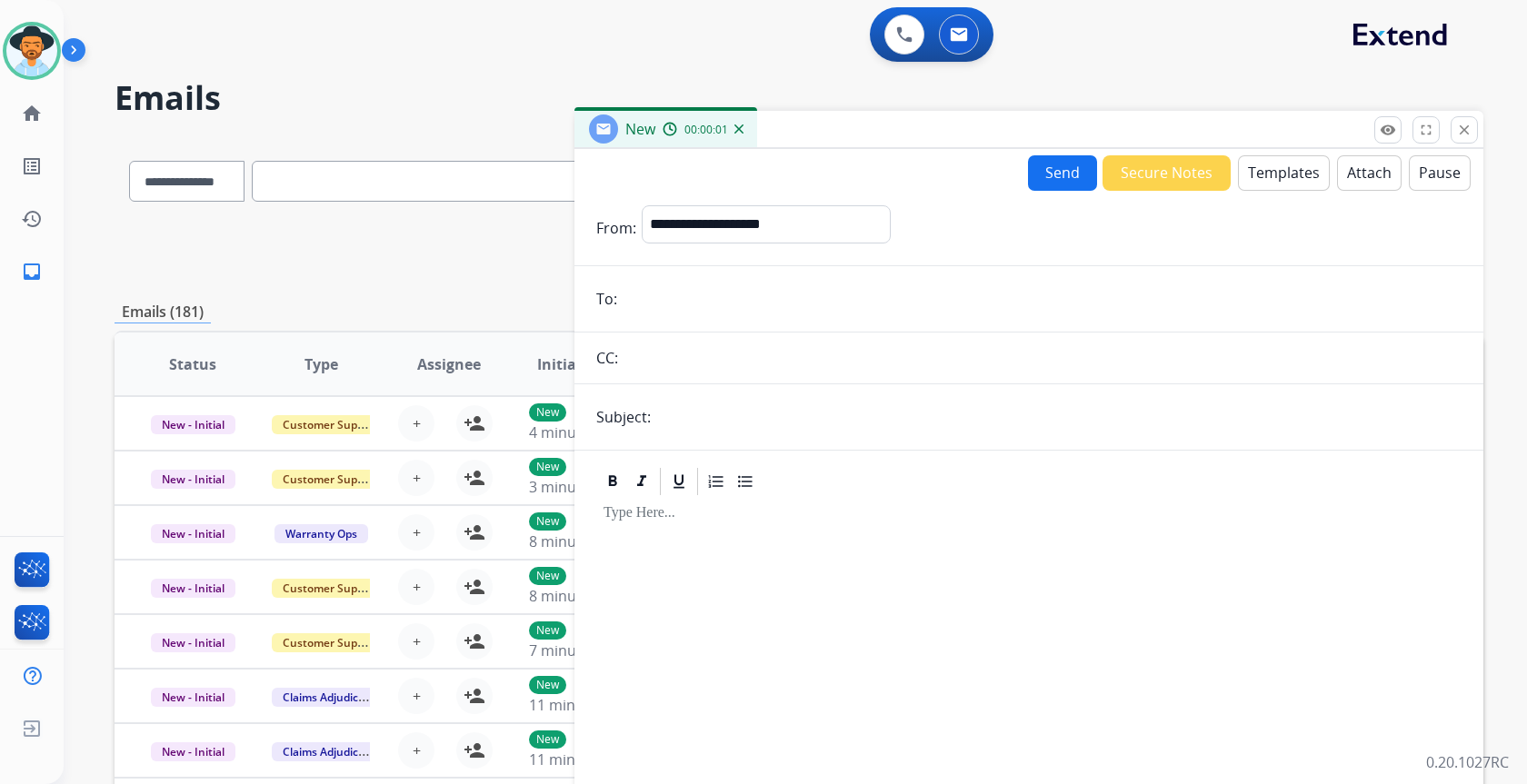
paste input "**********"
type input "**********"
click at [695, 394] on form "**********" at bounding box center [1029, 506] width 909 height 630
click at [701, 413] on input "text" at bounding box center [1059, 417] width 805 height 36
type input "**********"
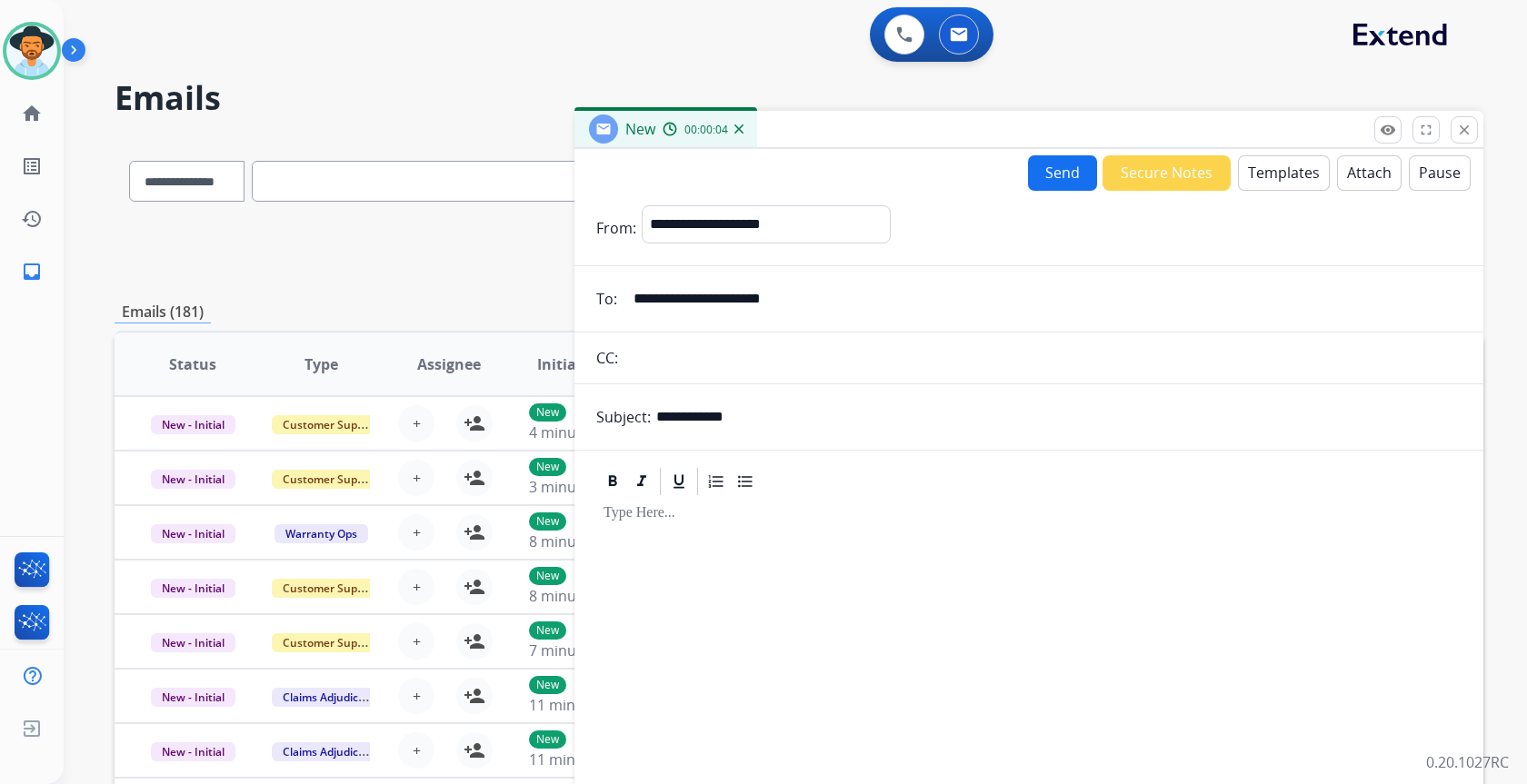
click at [798, 198] on form "**********" at bounding box center [1029, 506] width 909 height 630
click at [798, 218] on select "**********" at bounding box center [764, 223] width 247 height 36
select select "**********"
click at [641, 205] on select "**********" at bounding box center [764, 223] width 247 height 36
click at [1265, 178] on button "Templates" at bounding box center [1284, 172] width 92 height 35
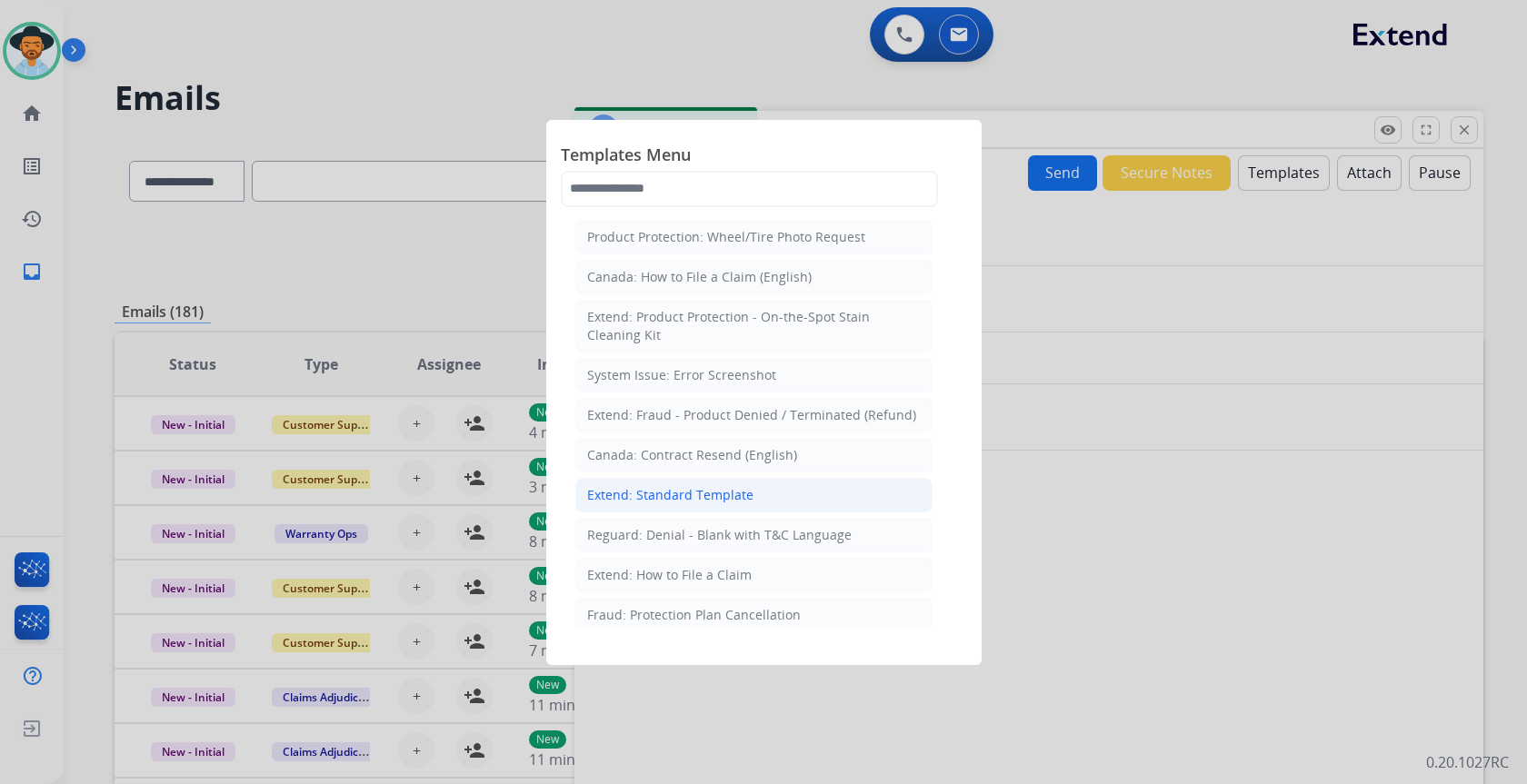
click at [627, 498] on div "Extend: Standard Template" at bounding box center [671, 494] width 167 height 18
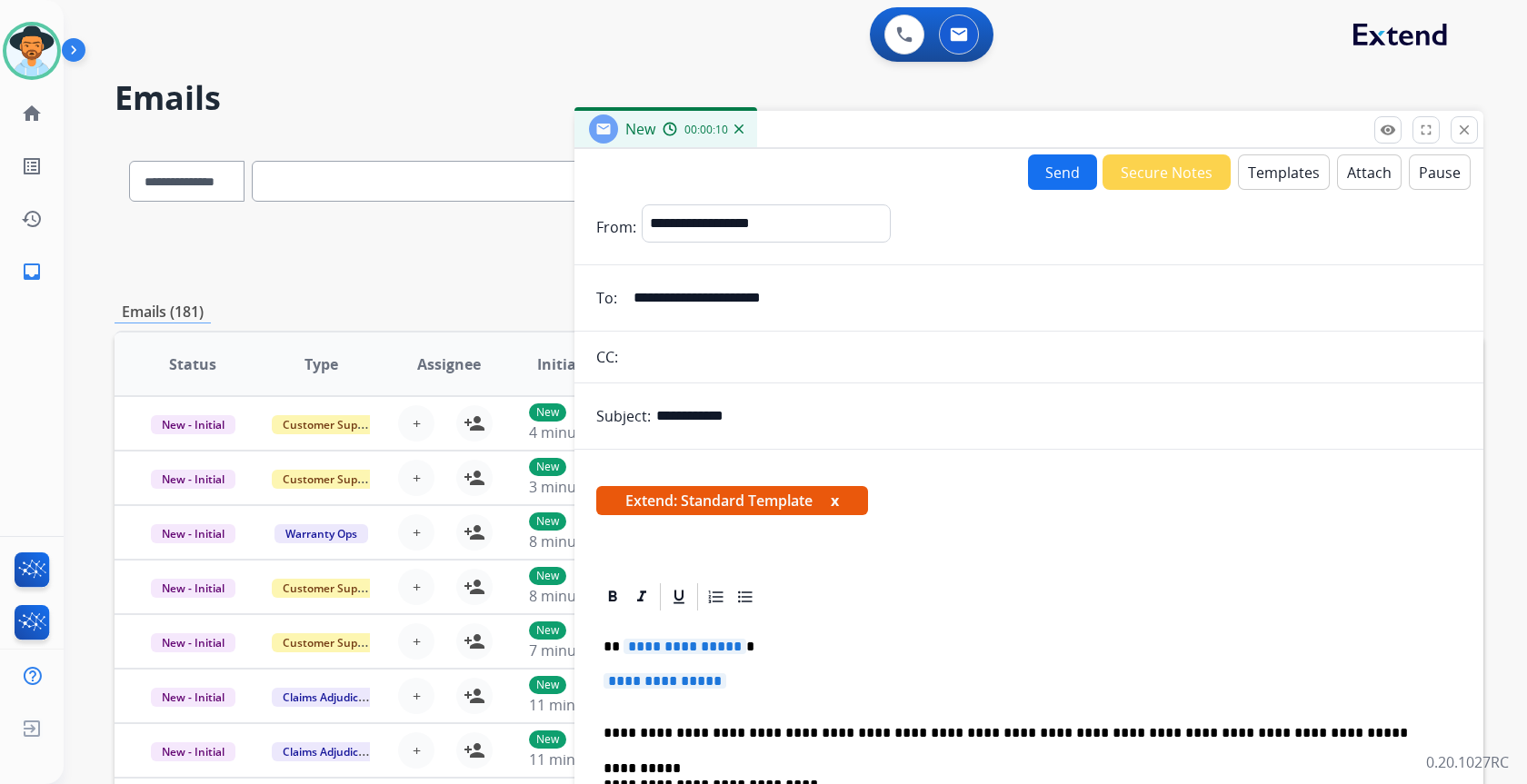
scroll to position [91, 0]
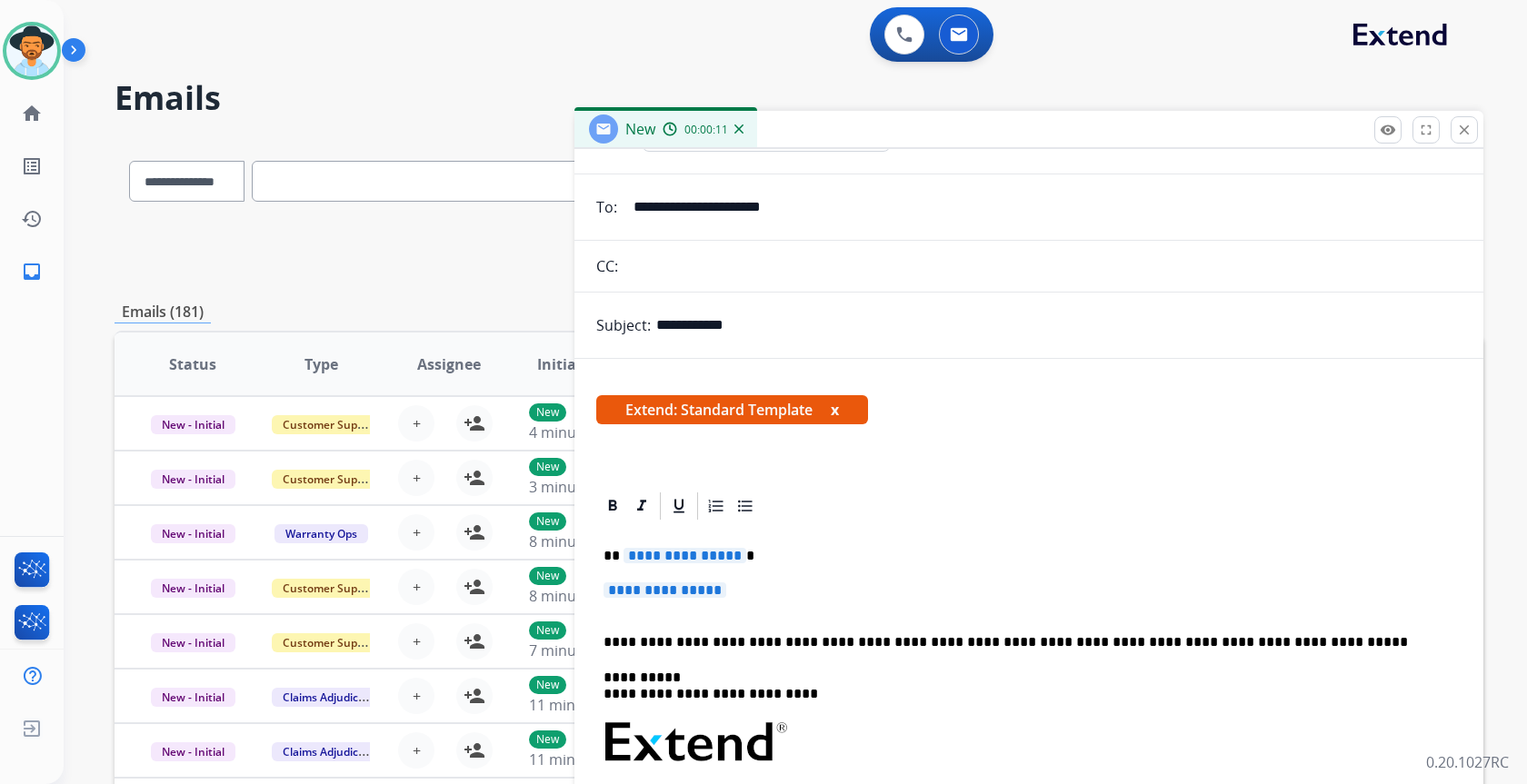
click at [698, 589] on span "**********" at bounding box center [665, 590] width 123 height 15
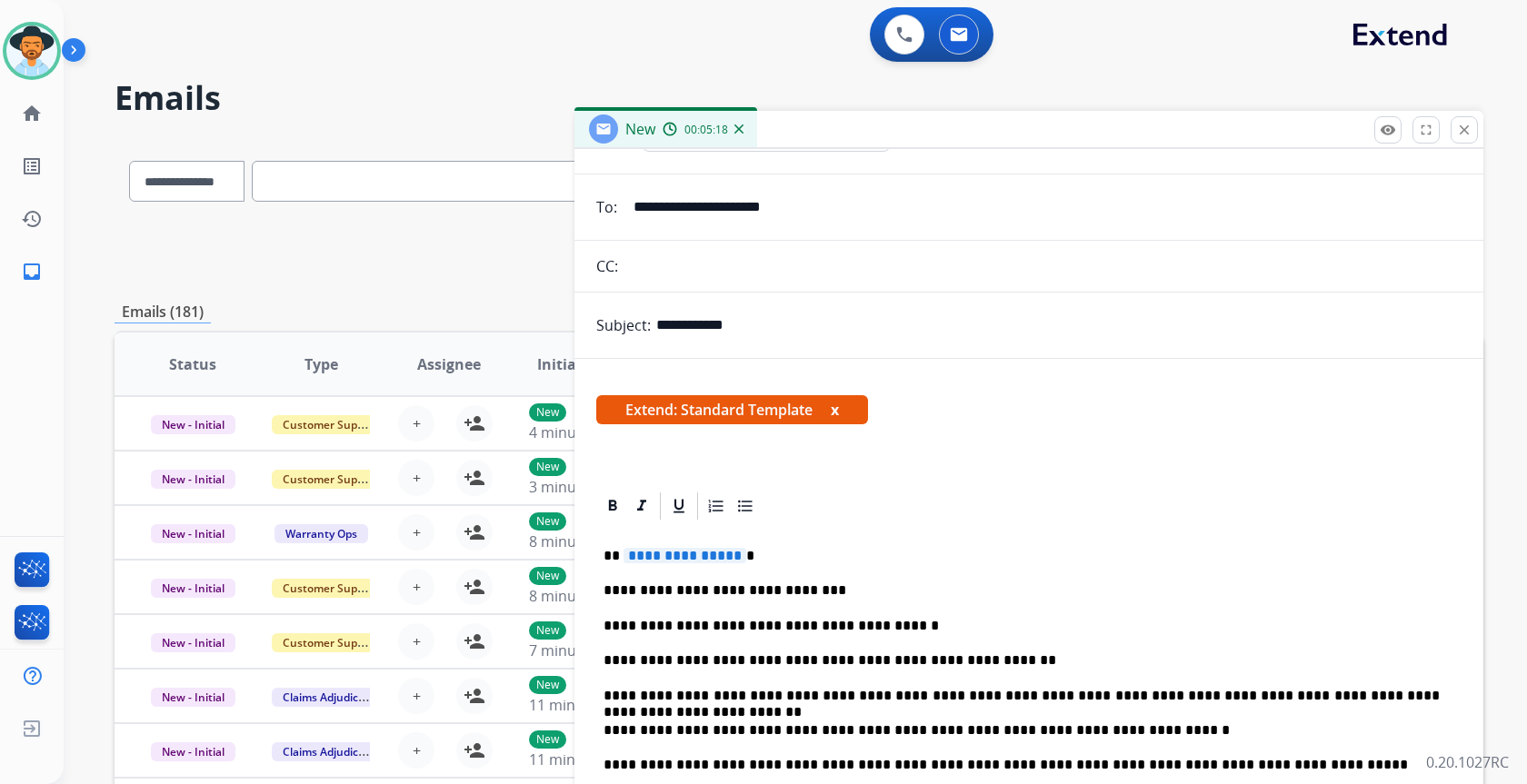
click at [694, 559] on span "**********" at bounding box center [685, 556] width 123 height 15
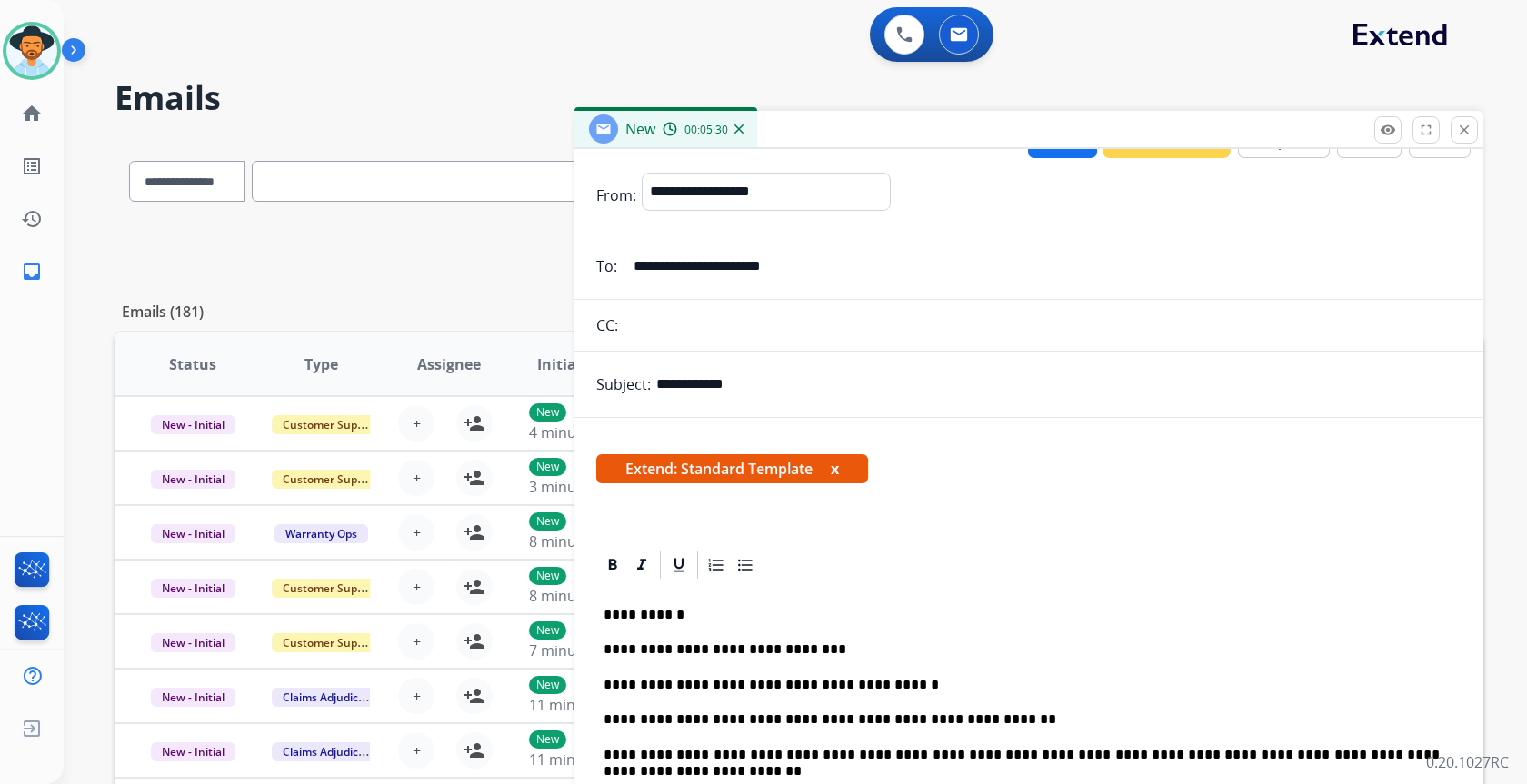
scroll to position [0, 0]
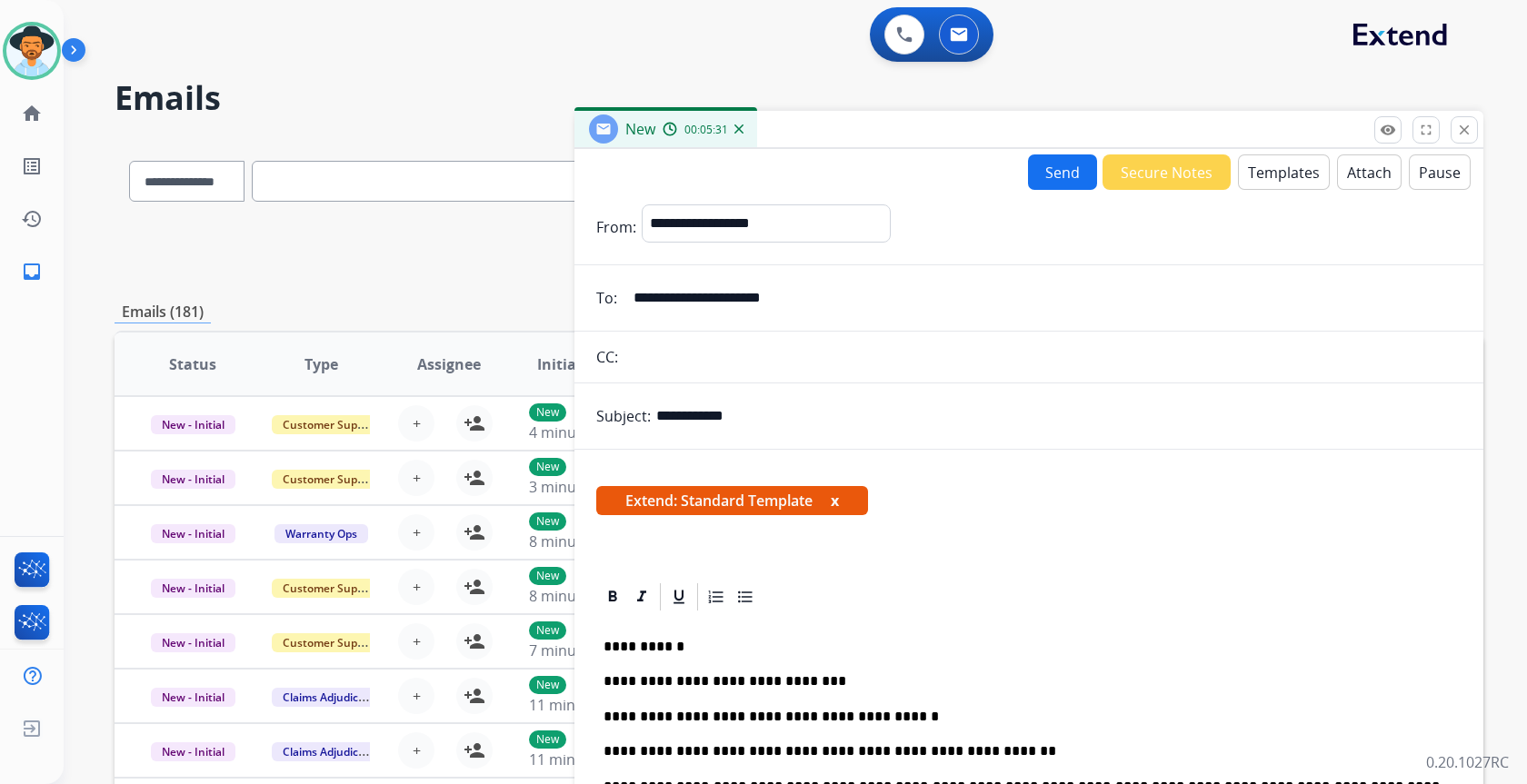
click at [1046, 181] on button "Send" at bounding box center [1062, 171] width 69 height 35
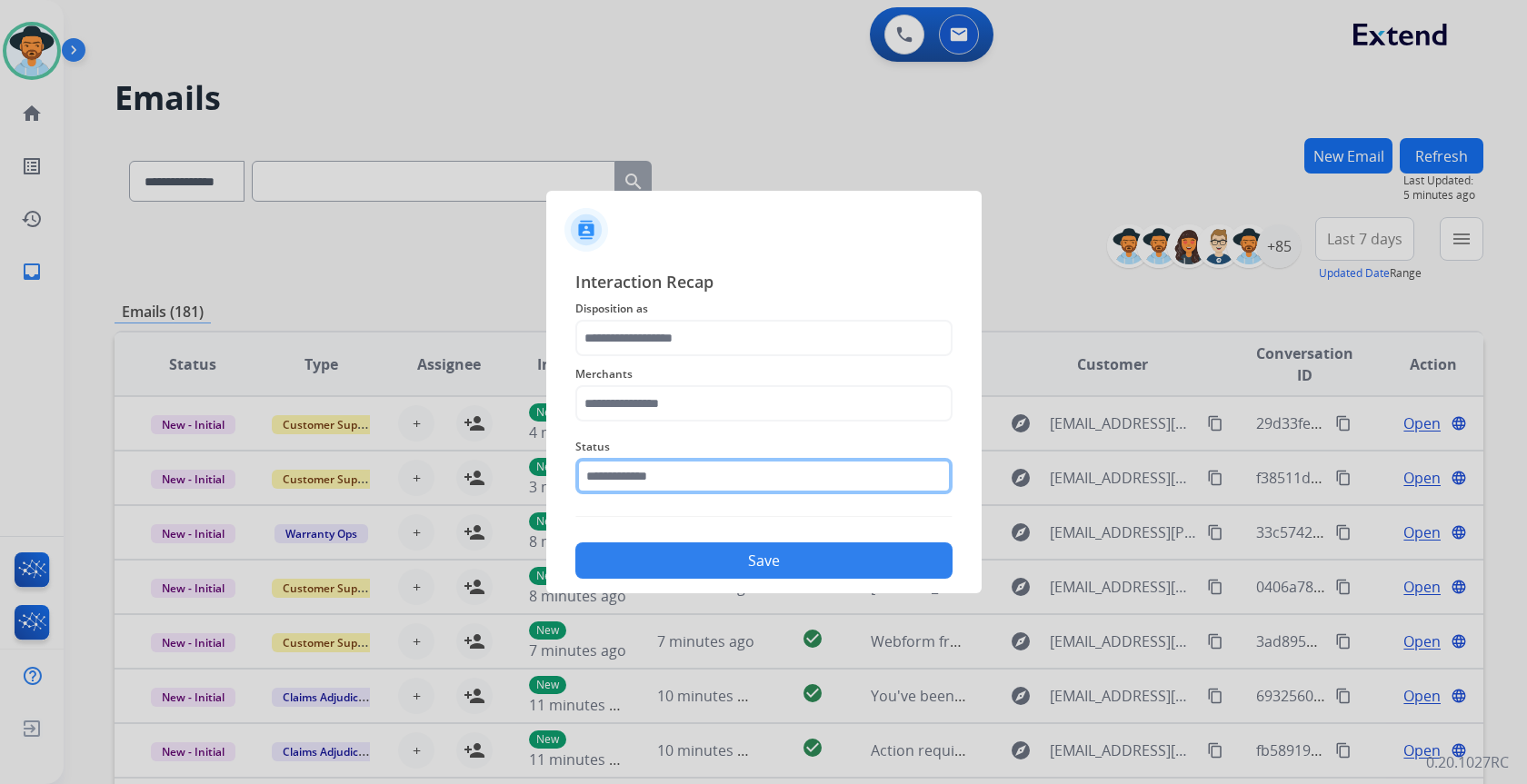
click at [790, 474] on input "text" at bounding box center [764, 476] width 377 height 36
drag, startPoint x: 790, startPoint y: 474, endPoint x: 595, endPoint y: 461, distance: 195.4
click at [595, 461] on input "***" at bounding box center [764, 476] width 377 height 36
type input "*"
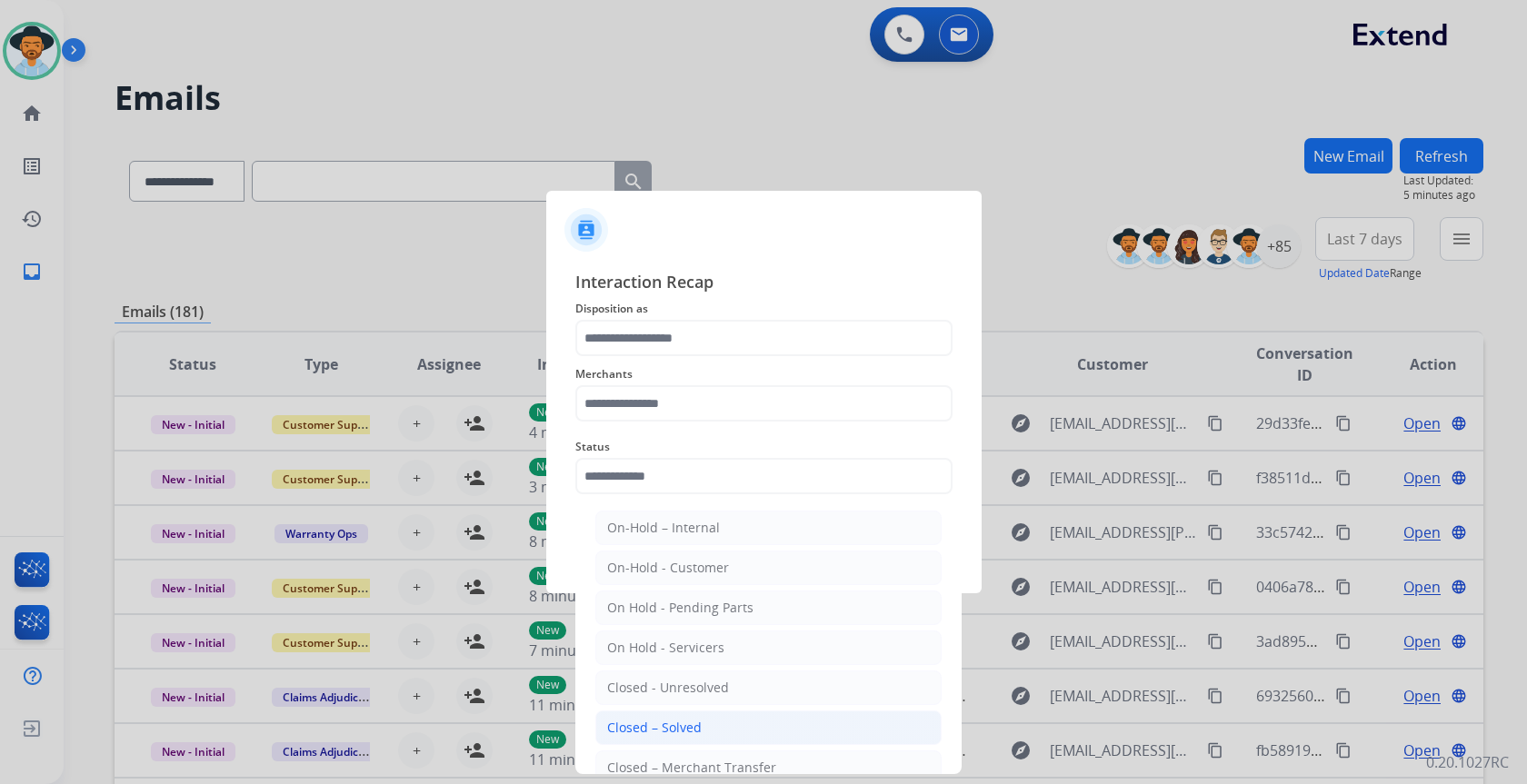
click at [698, 728] on div "Closed – Solved" at bounding box center [655, 727] width 95 height 18
type input "**********"
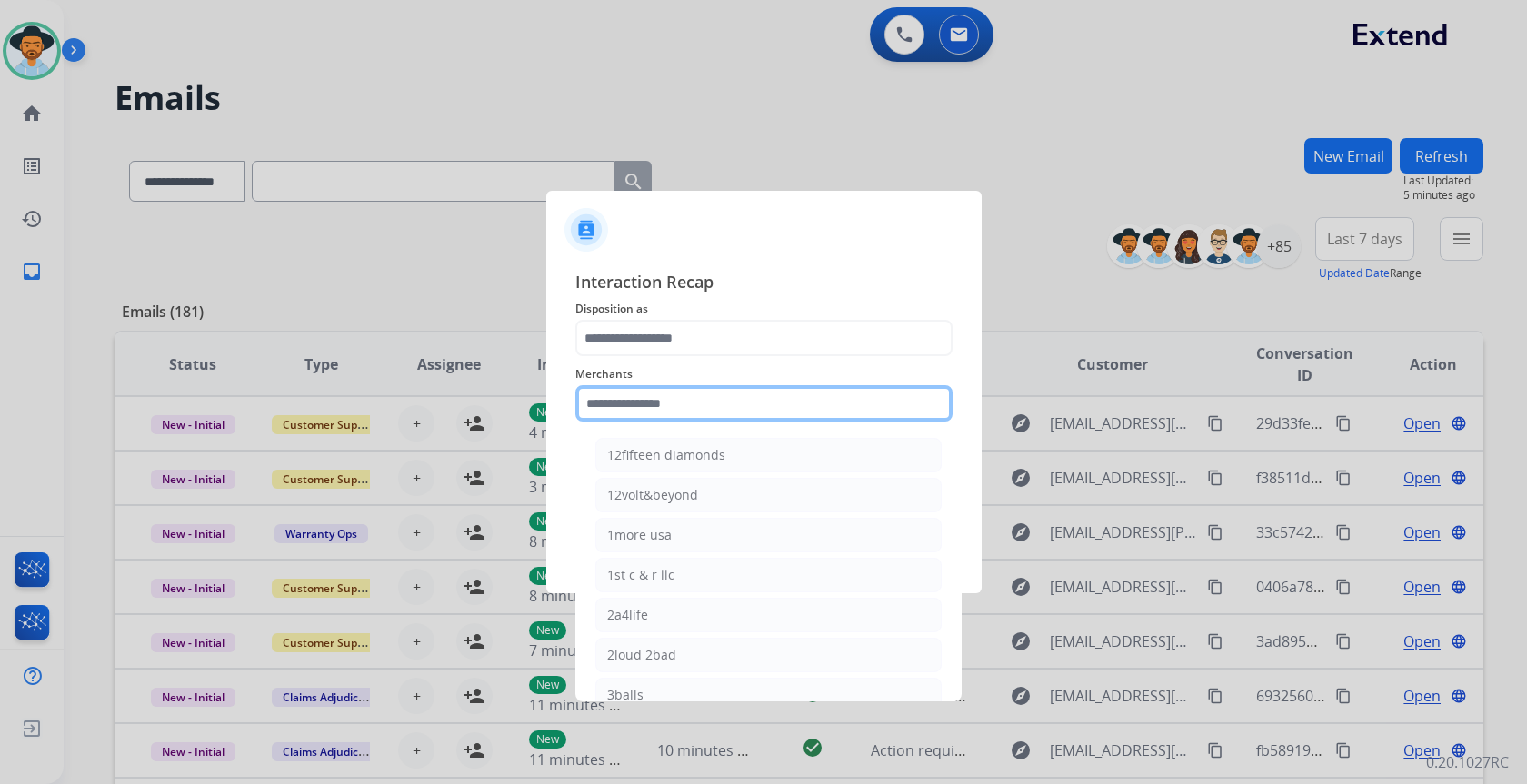
click at [677, 393] on input "text" at bounding box center [764, 403] width 377 height 36
type input "*"
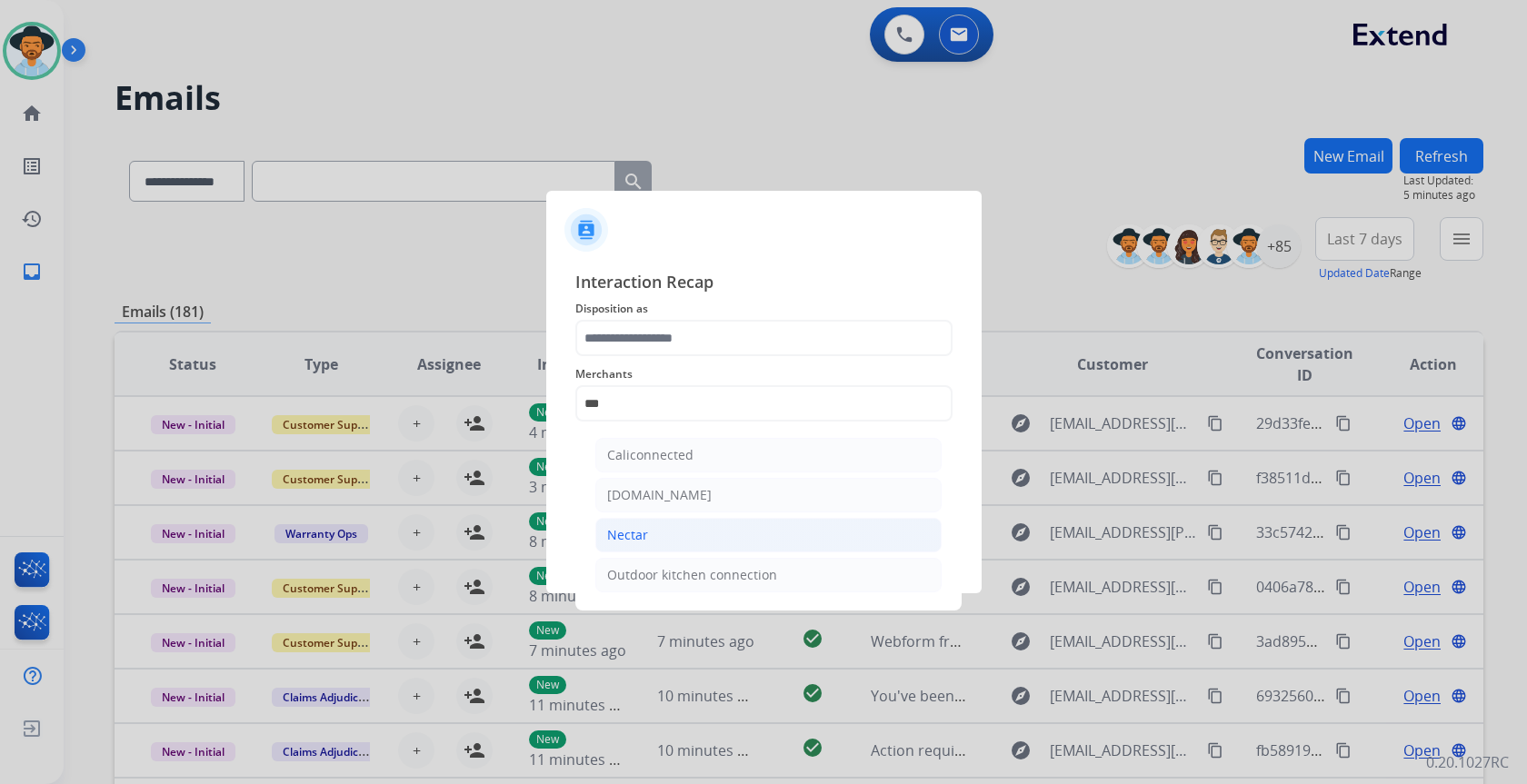
click at [676, 540] on li "Nectar" at bounding box center [769, 535] width 347 height 34
type input "******"
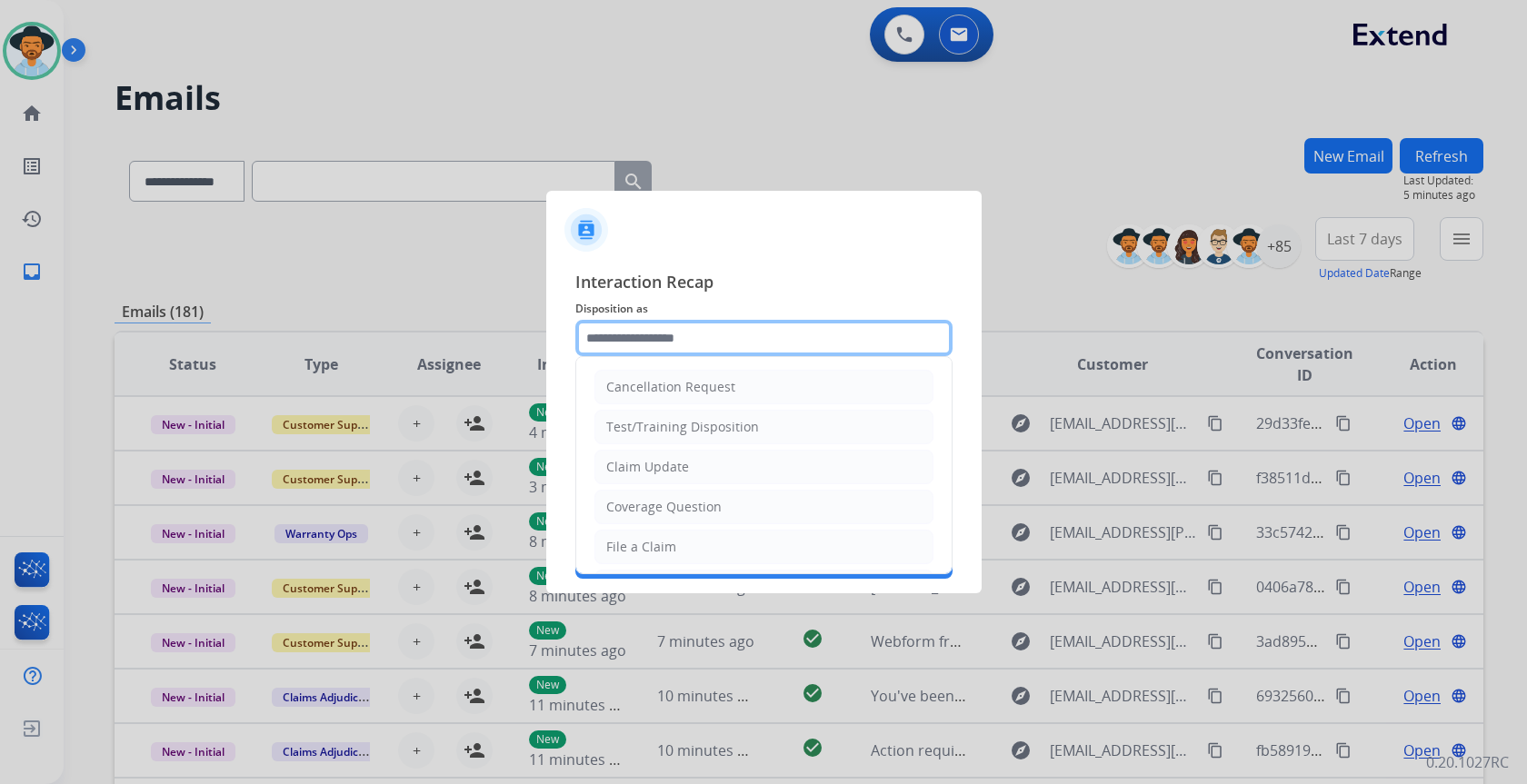
click at [663, 337] on input "text" at bounding box center [764, 338] width 377 height 36
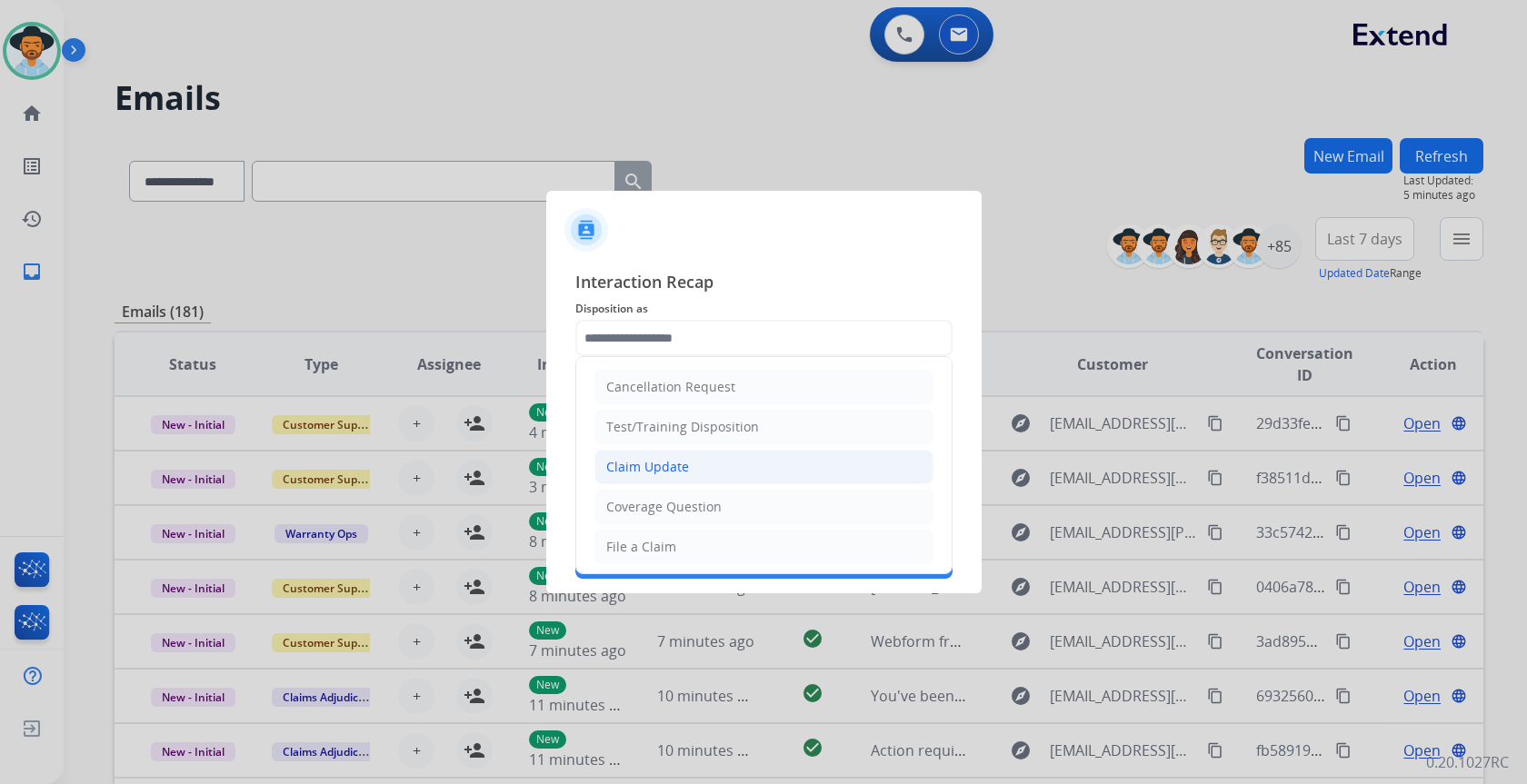
click at [669, 466] on div "Claim Update" at bounding box center [647, 467] width 82 height 18
type input "**********"
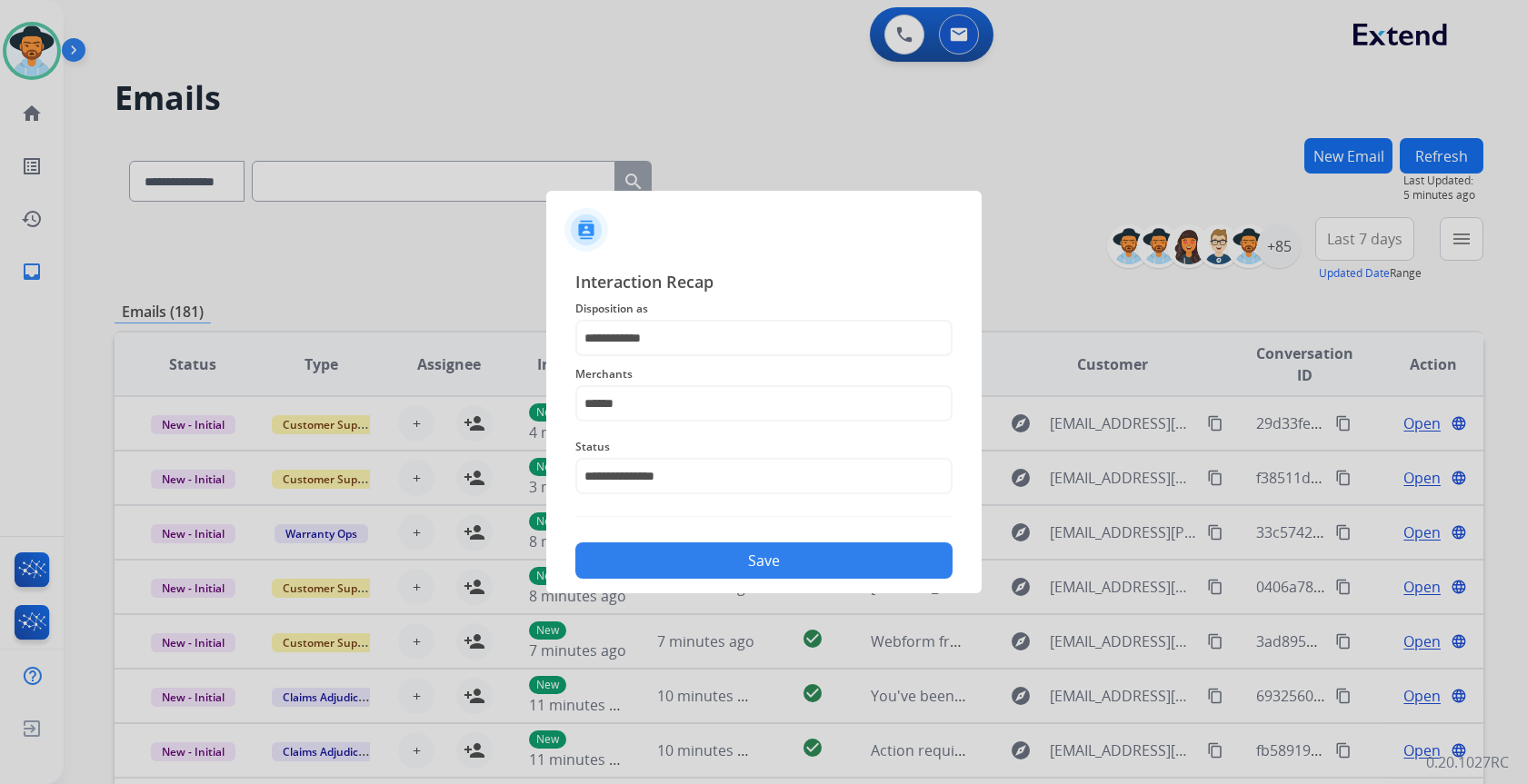
click at [752, 569] on button "Save" at bounding box center [764, 561] width 377 height 36
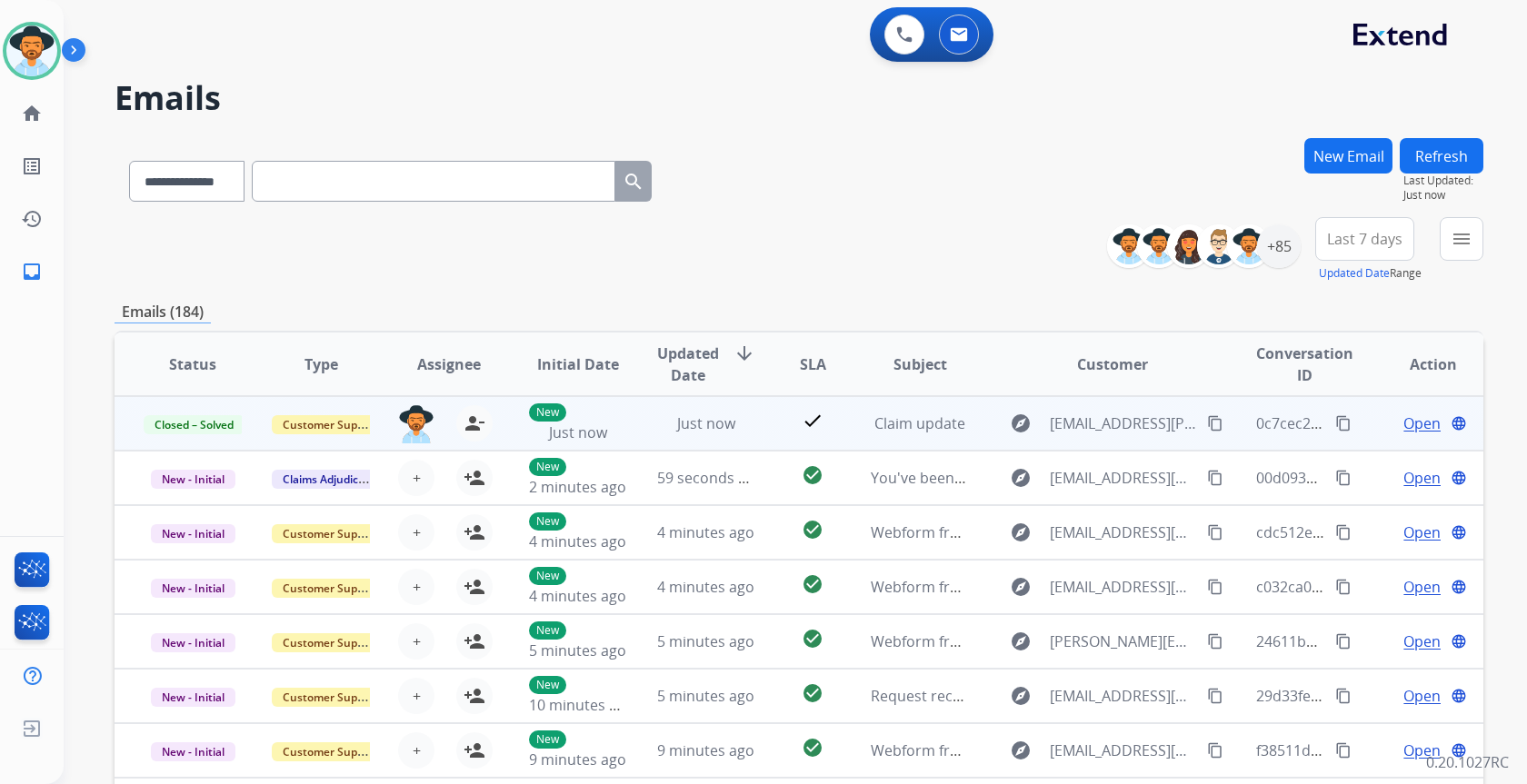
click at [1336, 425] on mat-icon "content_copy" at bounding box center [1343, 423] width 16 height 16
click at [1336, 424] on mat-icon "content_copy" at bounding box center [1343, 423] width 16 height 16
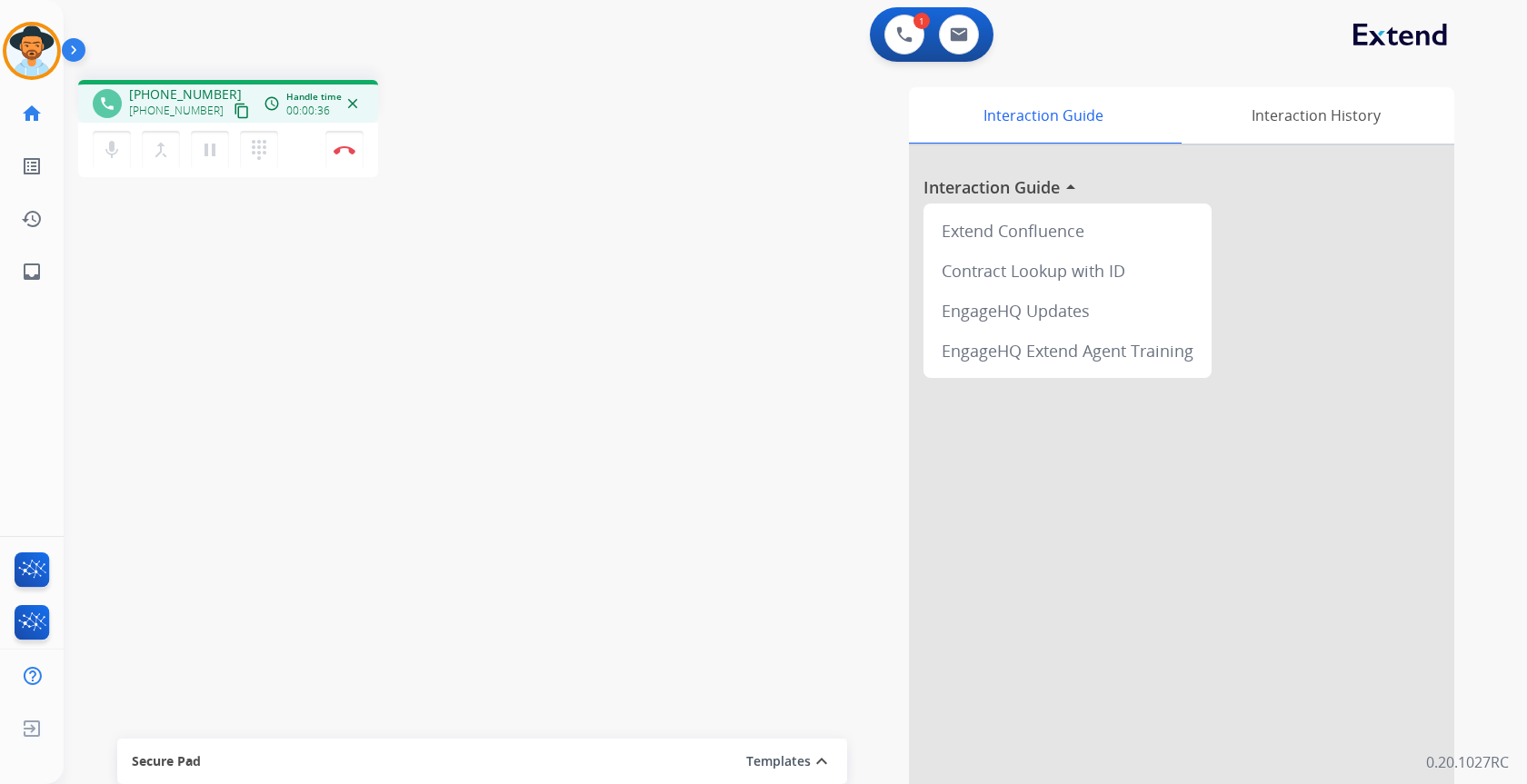
click at [234, 117] on mat-icon "content_copy" at bounding box center [242, 110] width 16 height 16
click at [212, 165] on button "pause Hold" at bounding box center [210, 150] width 38 height 38
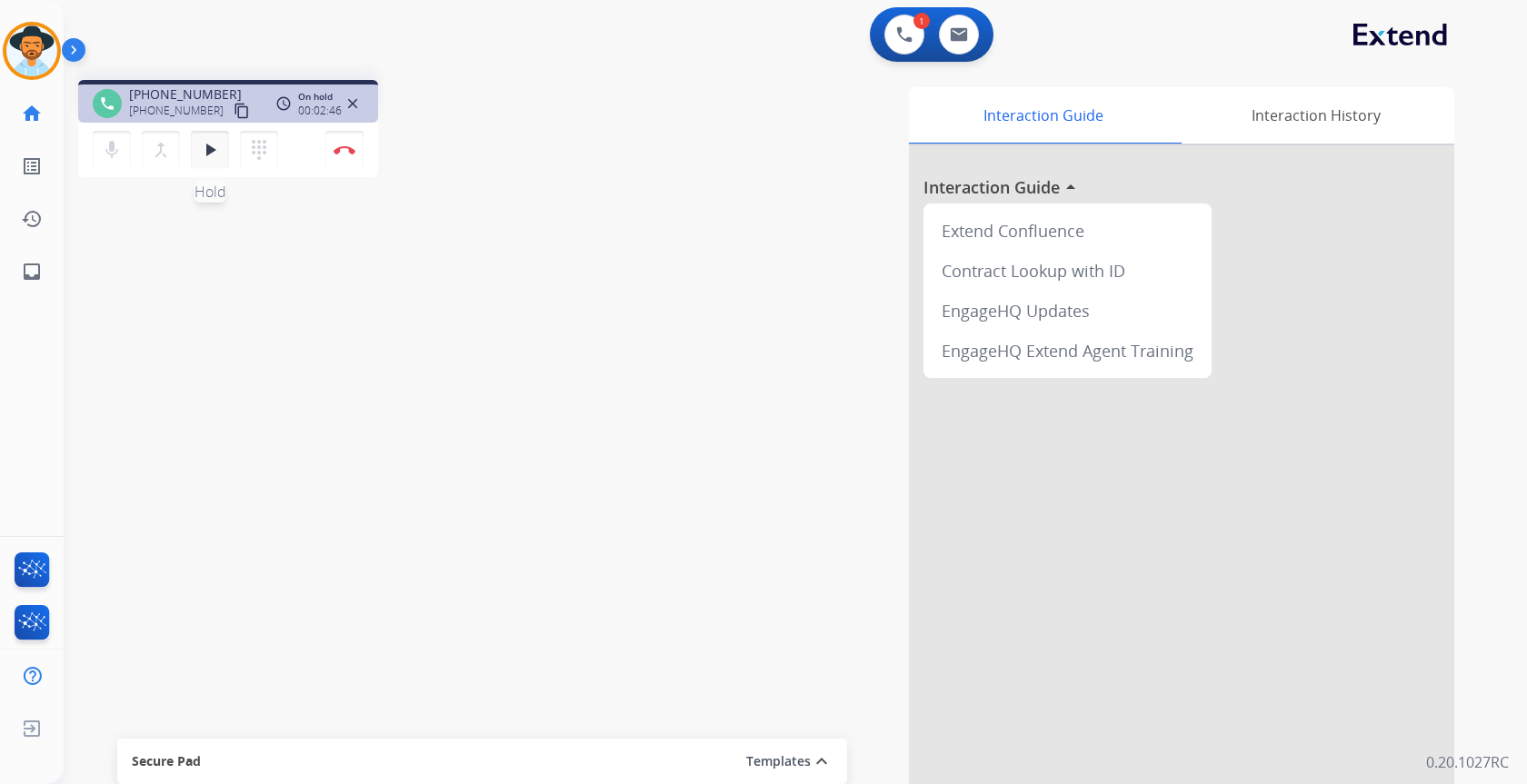
click at [212, 155] on mat-icon "play_arrow" at bounding box center [209, 150] width 22 height 22
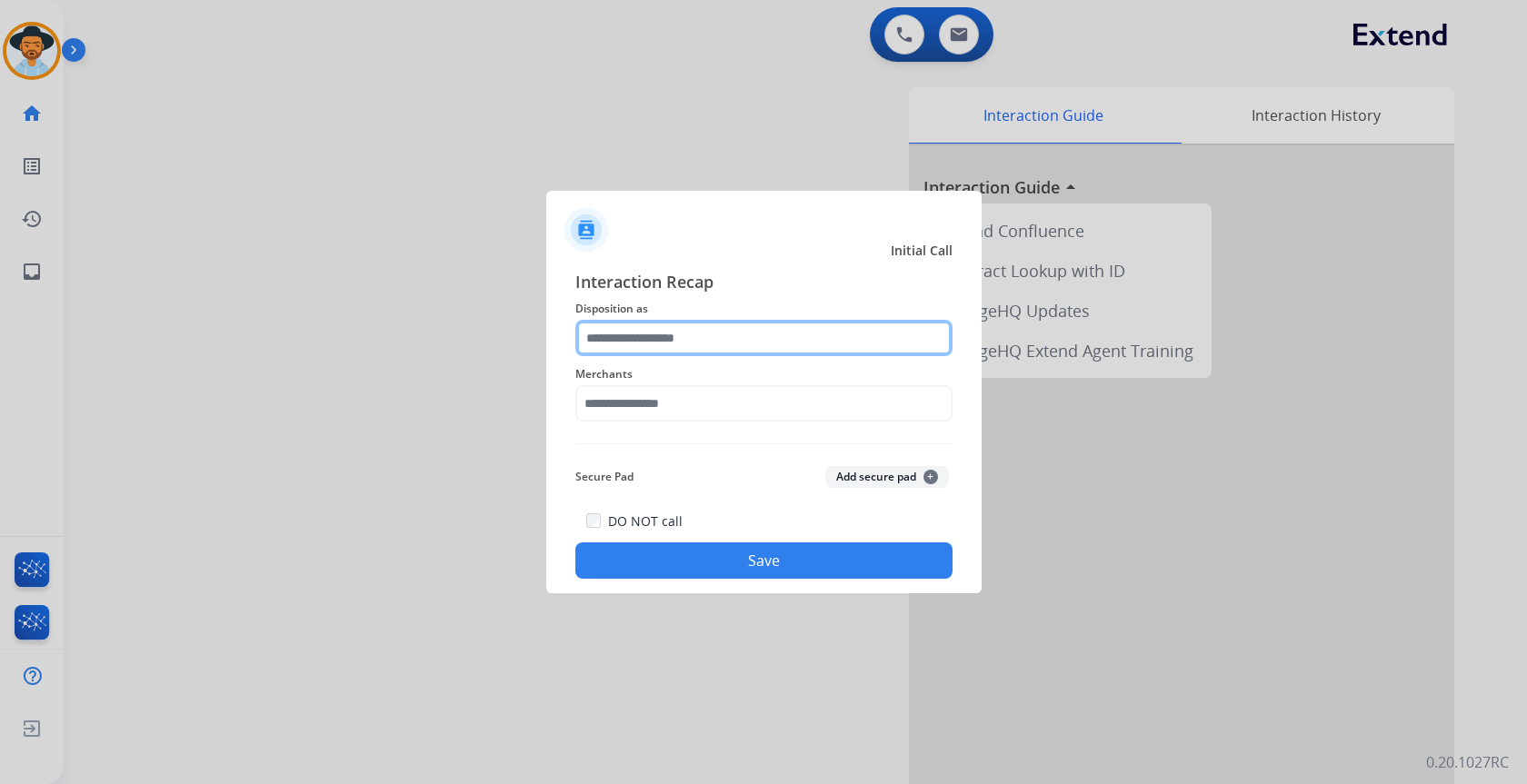
click at [713, 325] on input "text" at bounding box center [764, 338] width 377 height 36
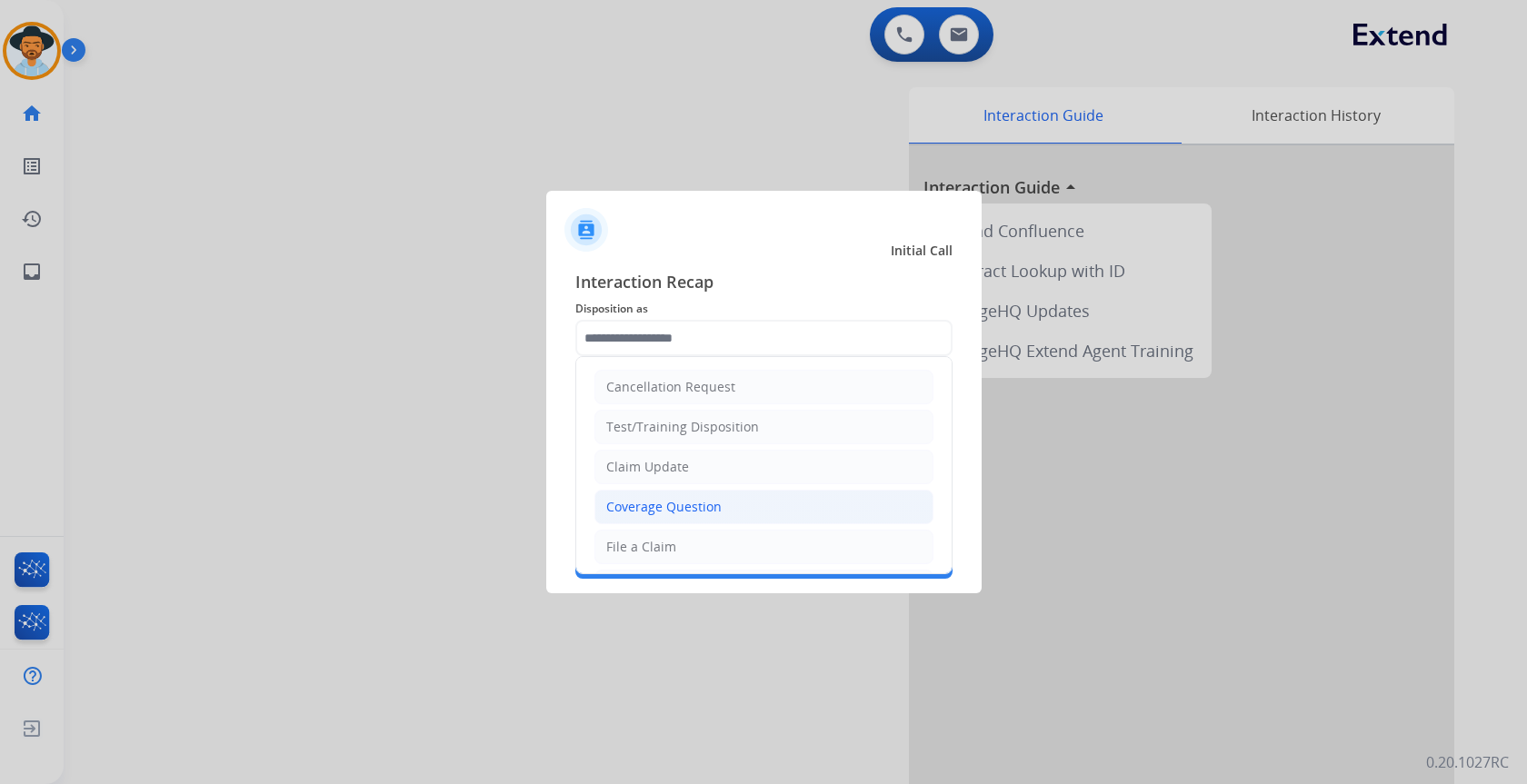
click at [720, 497] on li "Coverage Question" at bounding box center [764, 507] width 339 height 34
type input "**********"
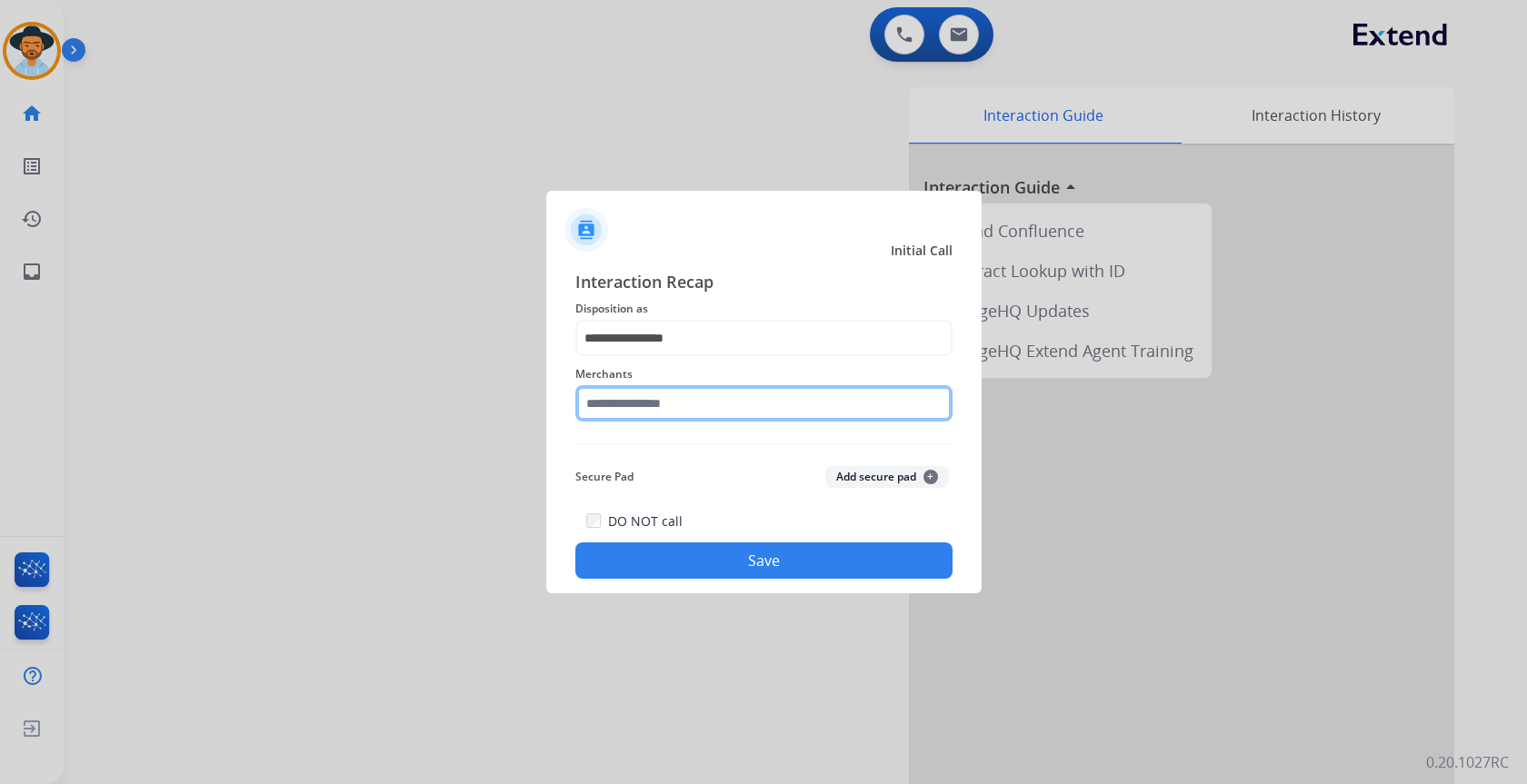
click at [710, 395] on input "text" at bounding box center [764, 403] width 377 height 36
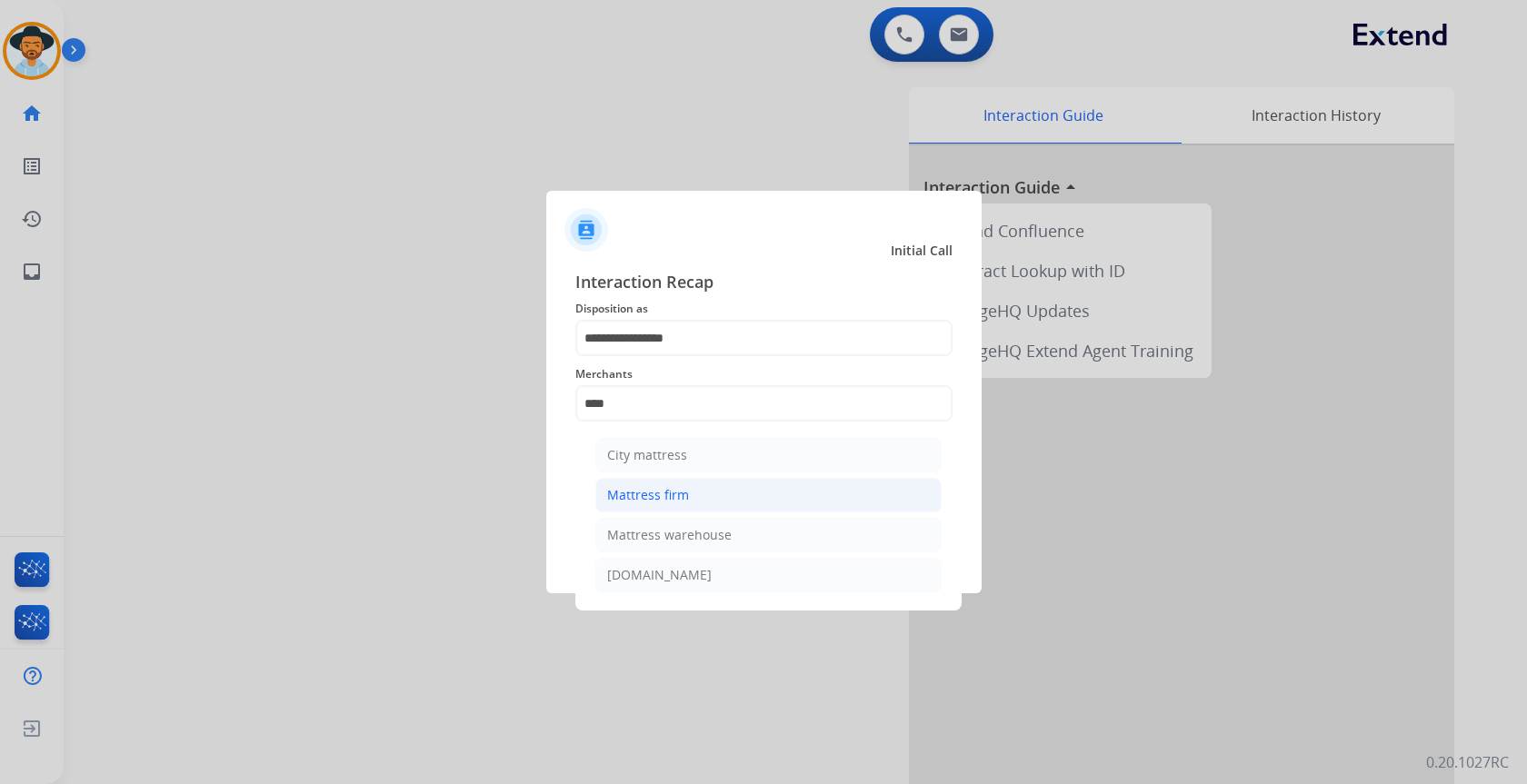
click at [711, 499] on li "Mattress firm" at bounding box center [769, 495] width 347 height 34
type input "**********"
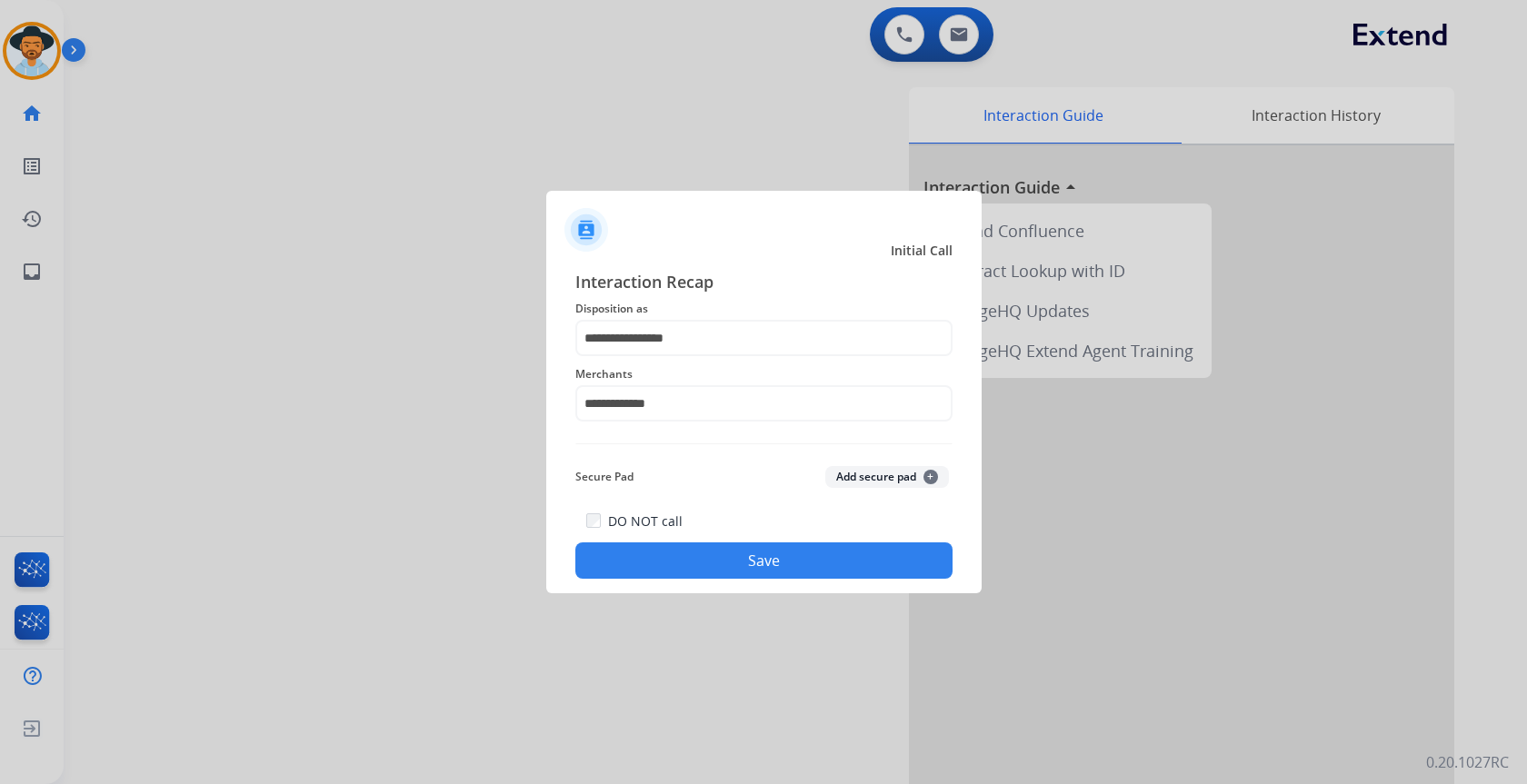
click at [764, 551] on button "Save" at bounding box center [764, 561] width 377 height 36
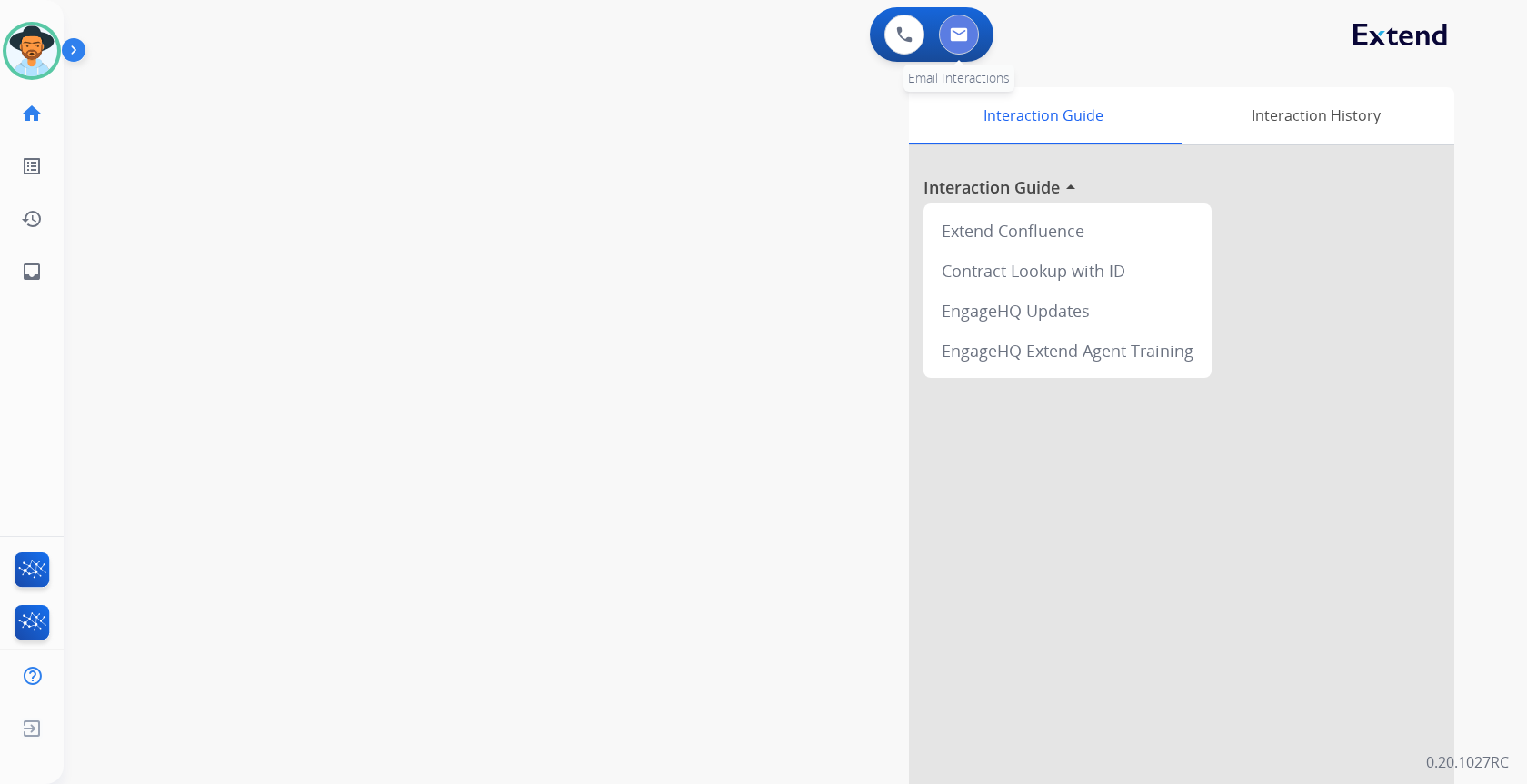
click at [965, 39] on img at bounding box center [959, 34] width 18 height 14
select select "**********"
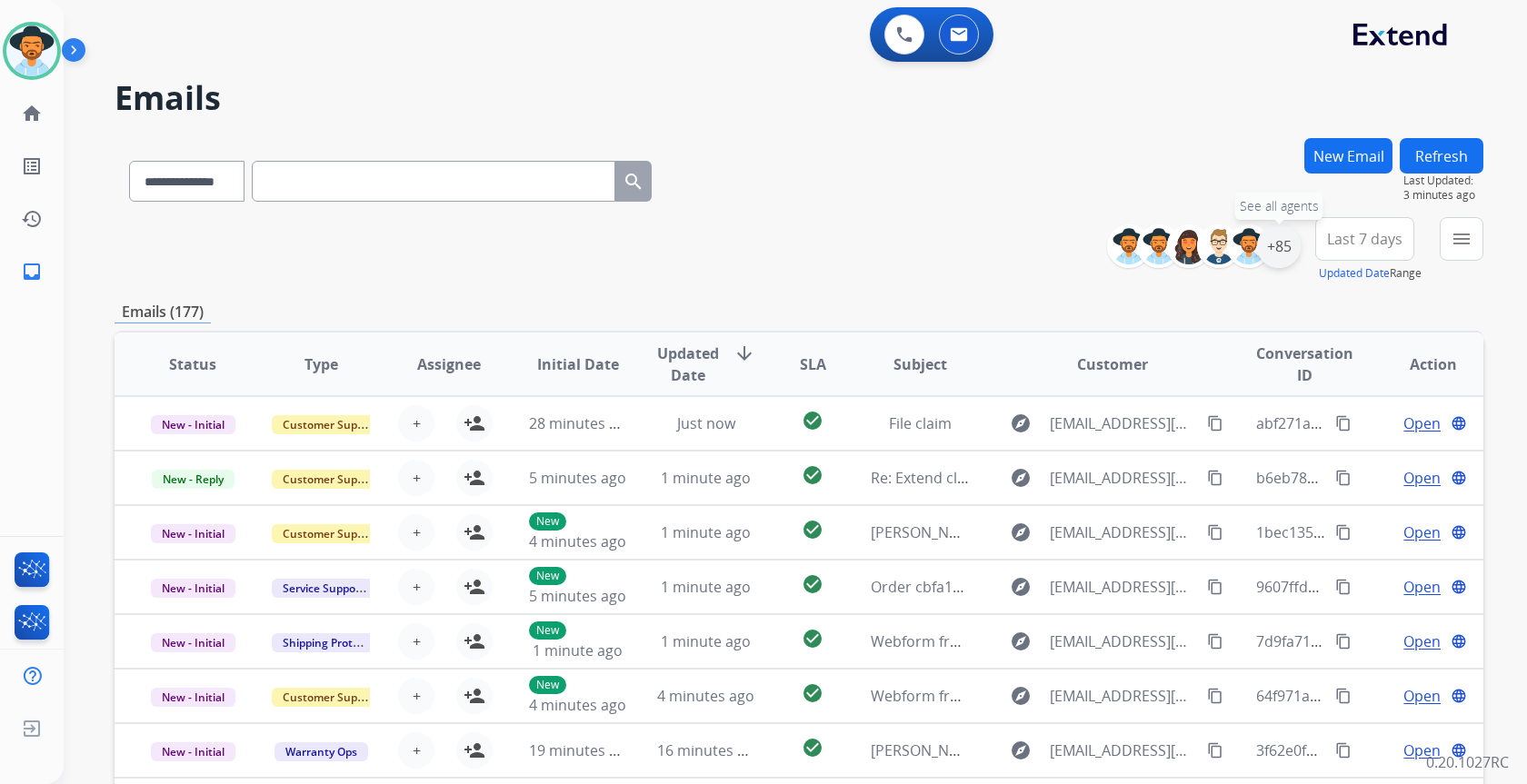
click at [1280, 248] on div "+85" at bounding box center [1279, 246] width 44 height 44
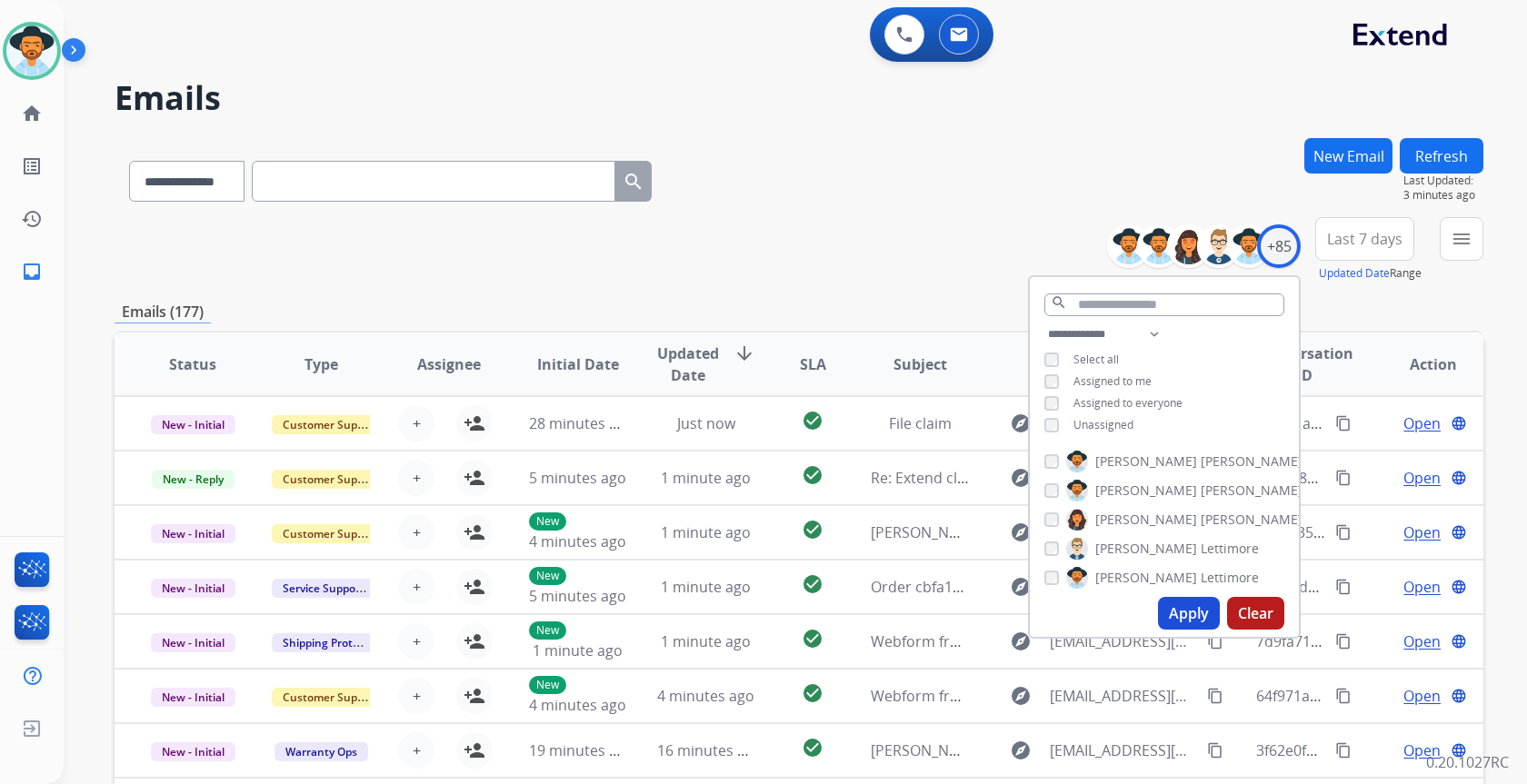
click at [1180, 613] on button "Apply" at bounding box center [1188, 613] width 62 height 33
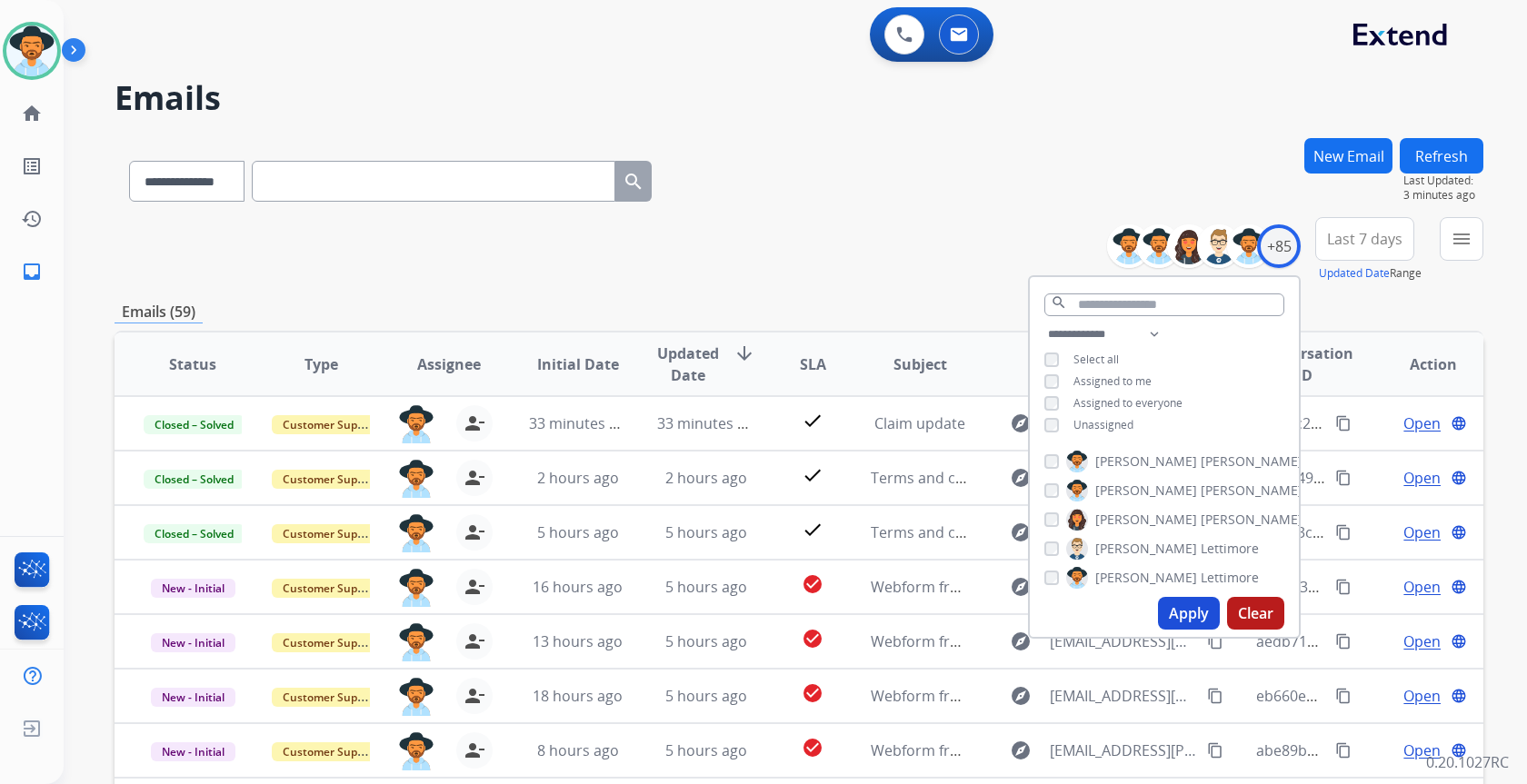
click at [865, 186] on div "**********" at bounding box center [799, 177] width 1369 height 79
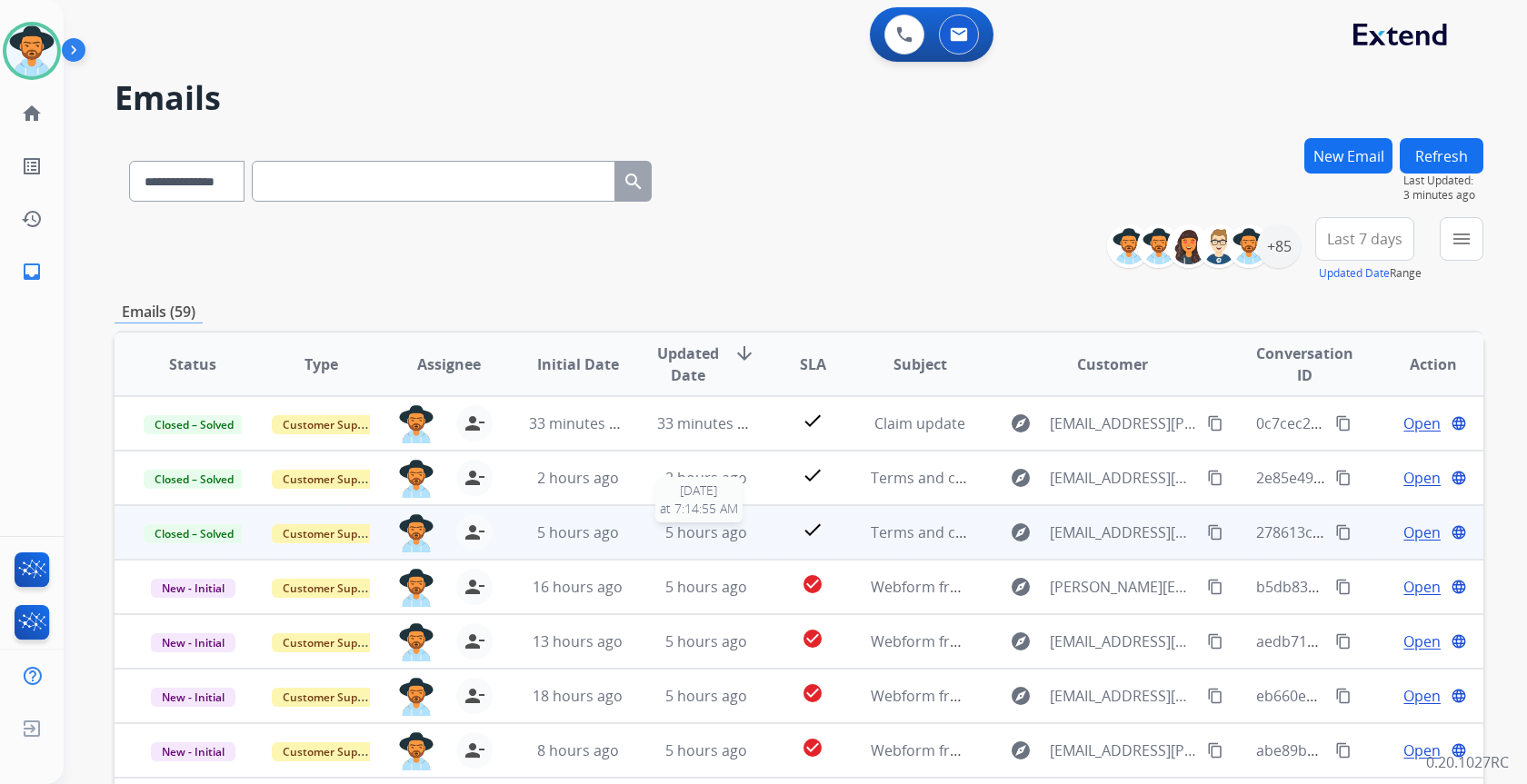
click at [657, 536] on div "5 hours ago" at bounding box center [707, 532] width 99 height 22
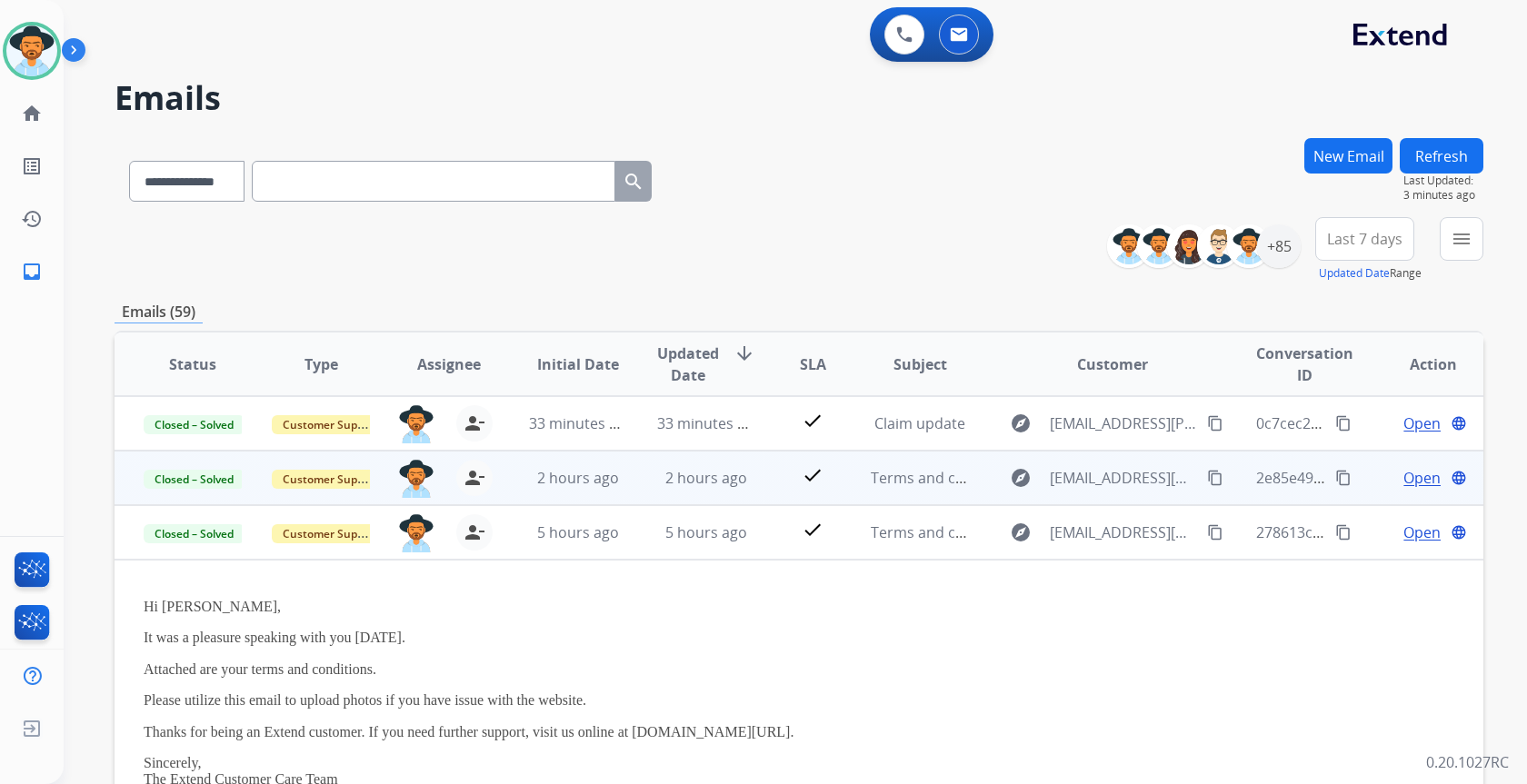
click at [630, 480] on td "2 hours ago" at bounding box center [692, 478] width 128 height 55
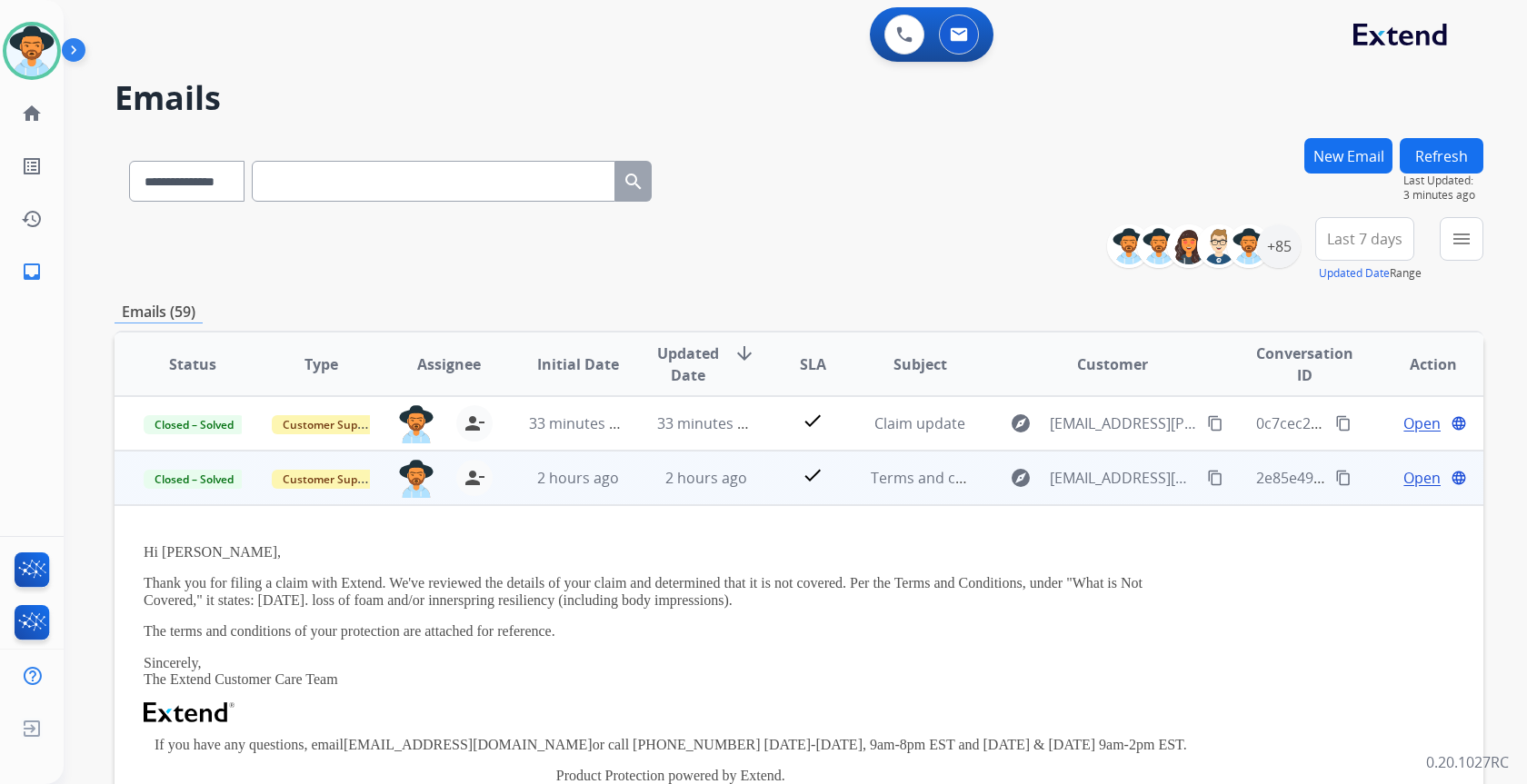
scroll to position [55, 0]
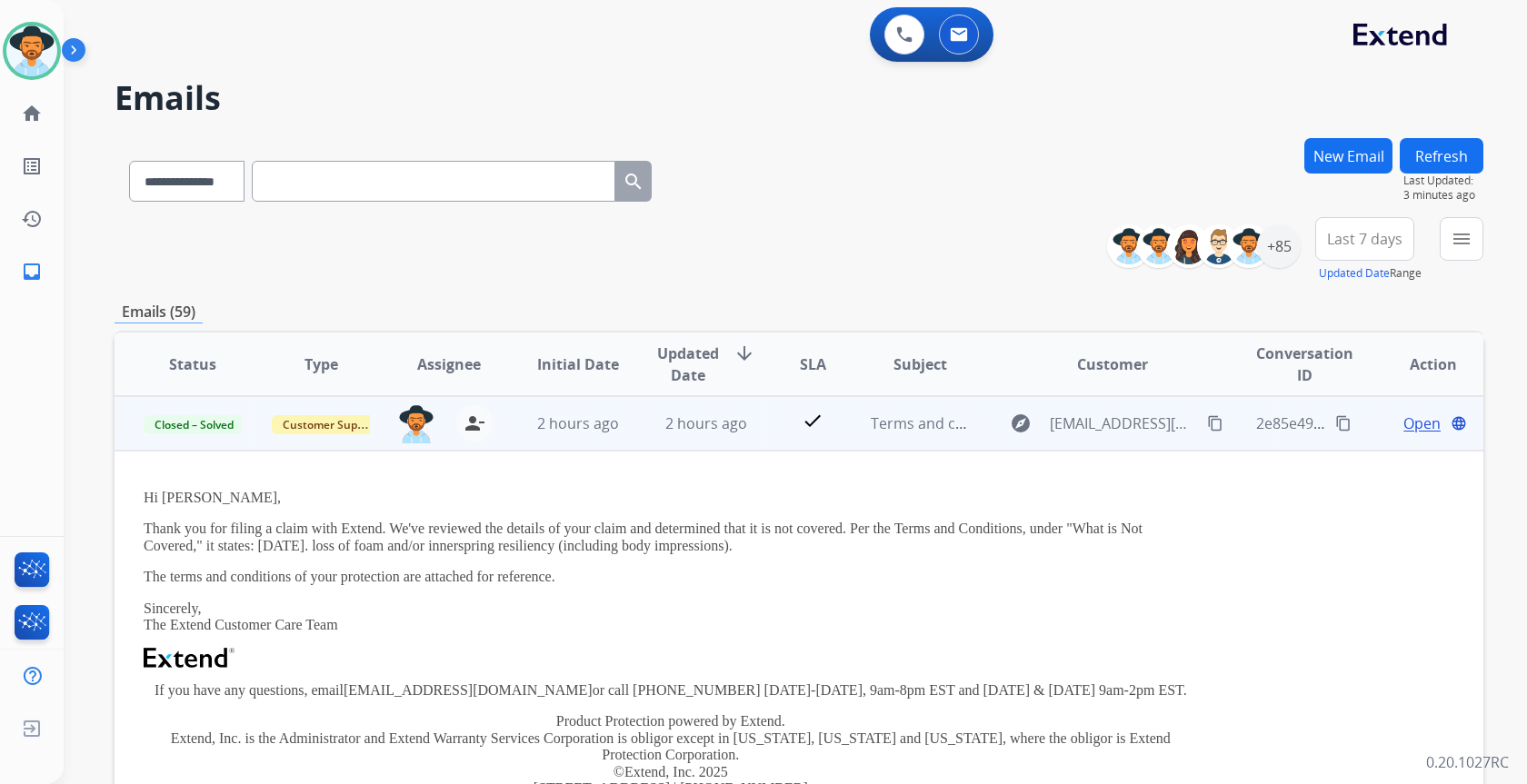
click at [644, 436] on td "2 hours ago" at bounding box center [692, 423] width 128 height 55
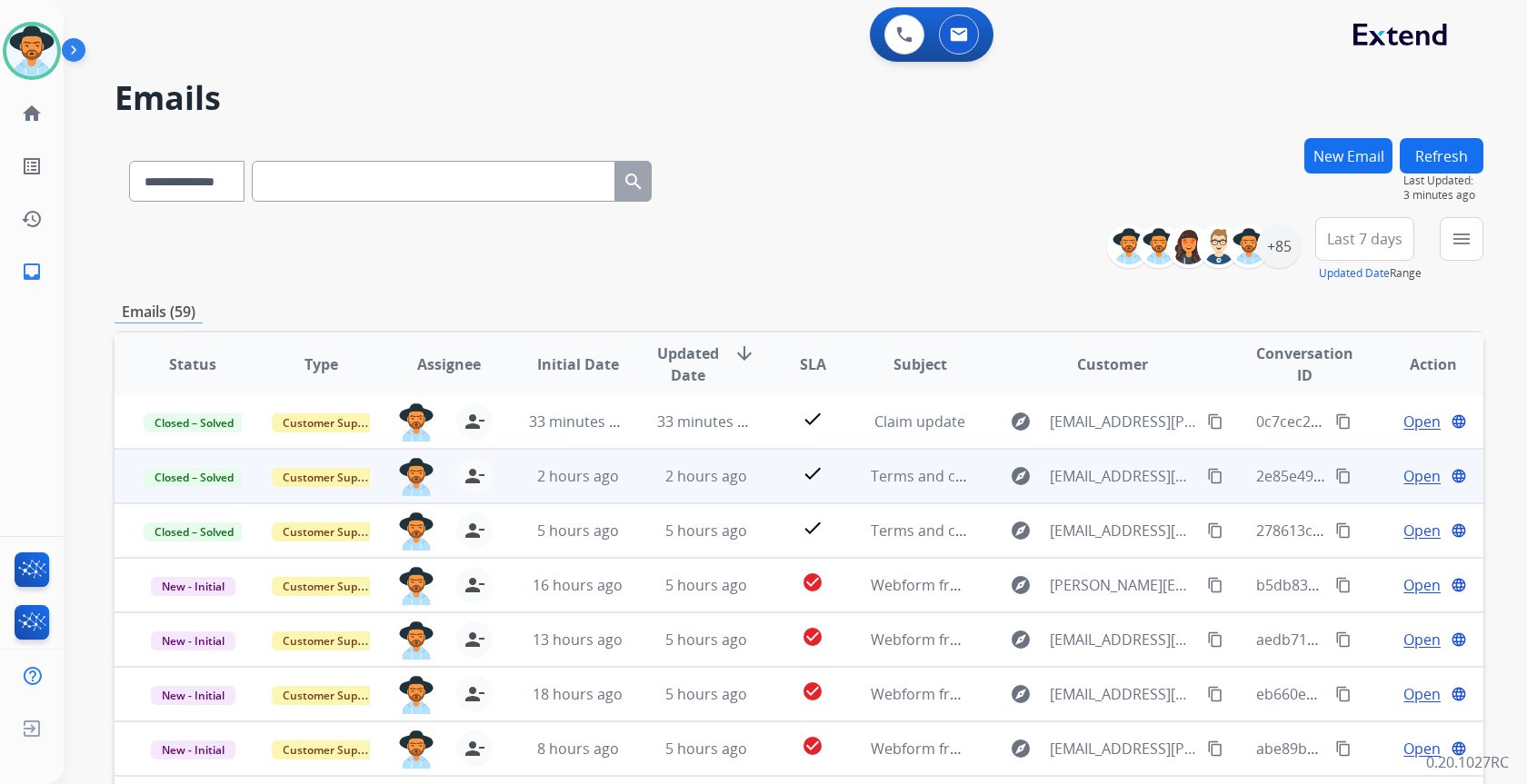
scroll to position [2, 0]
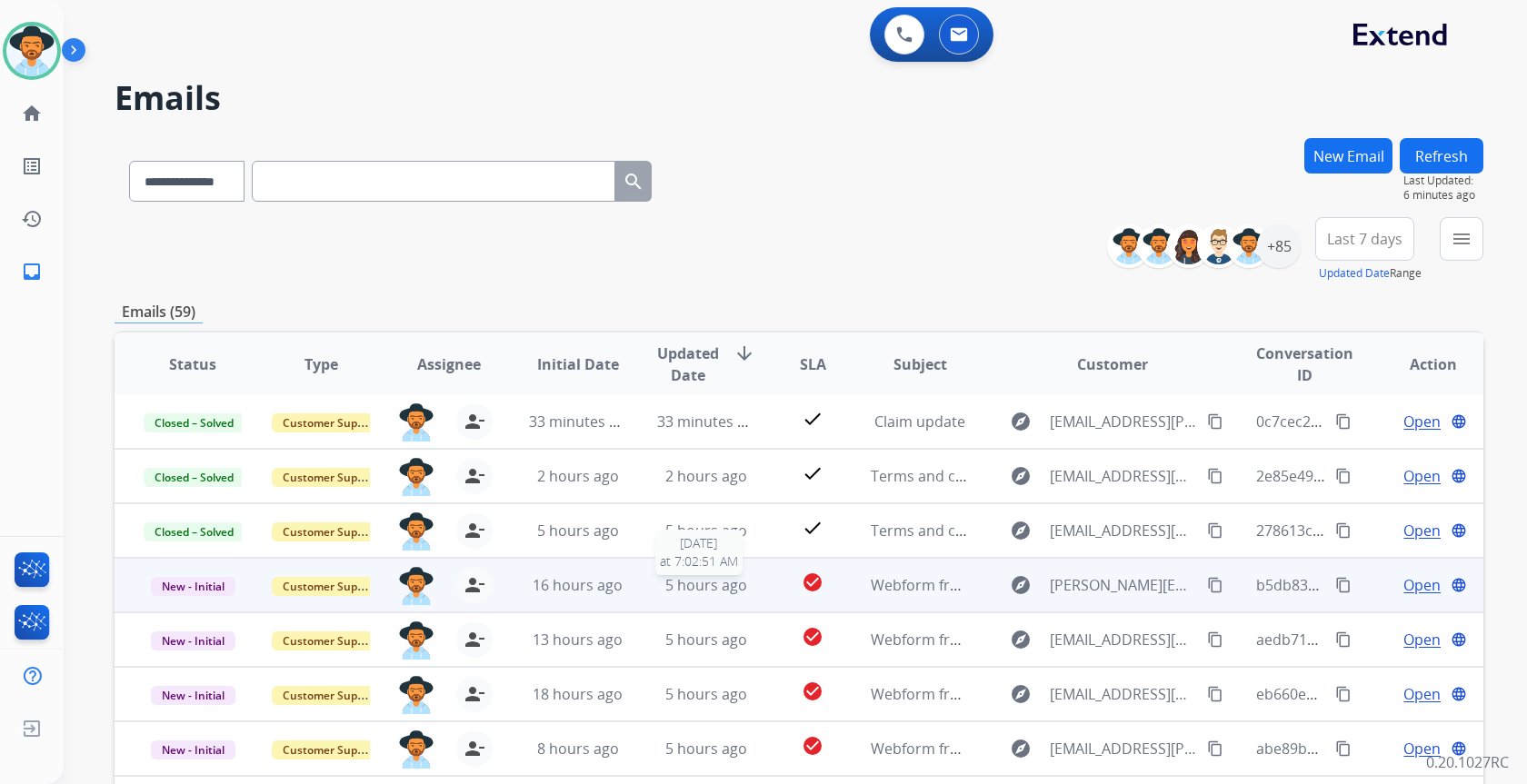
click at [710, 588] on span "5 hours ago" at bounding box center [706, 584] width 81 height 20
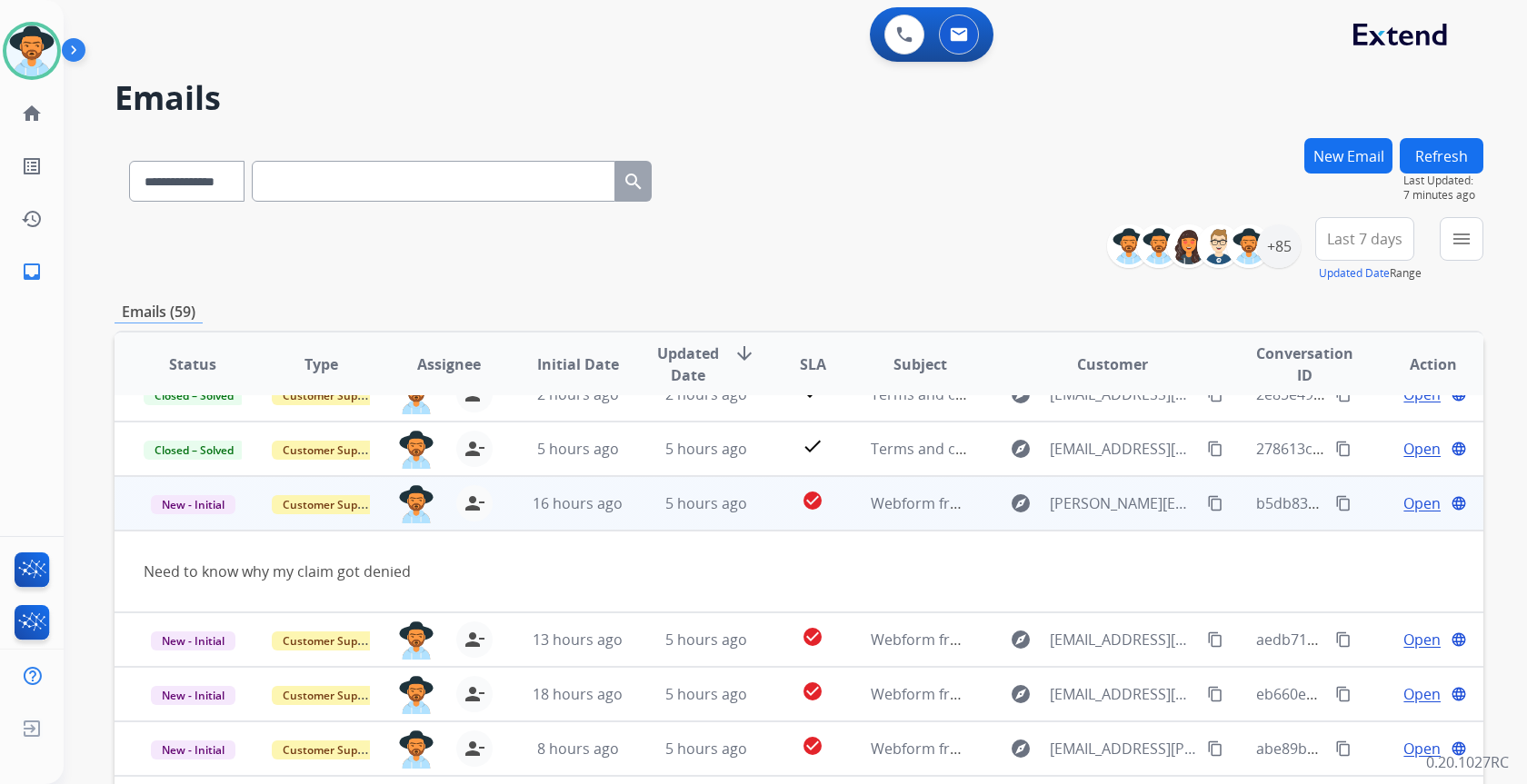
scroll to position [91, 0]
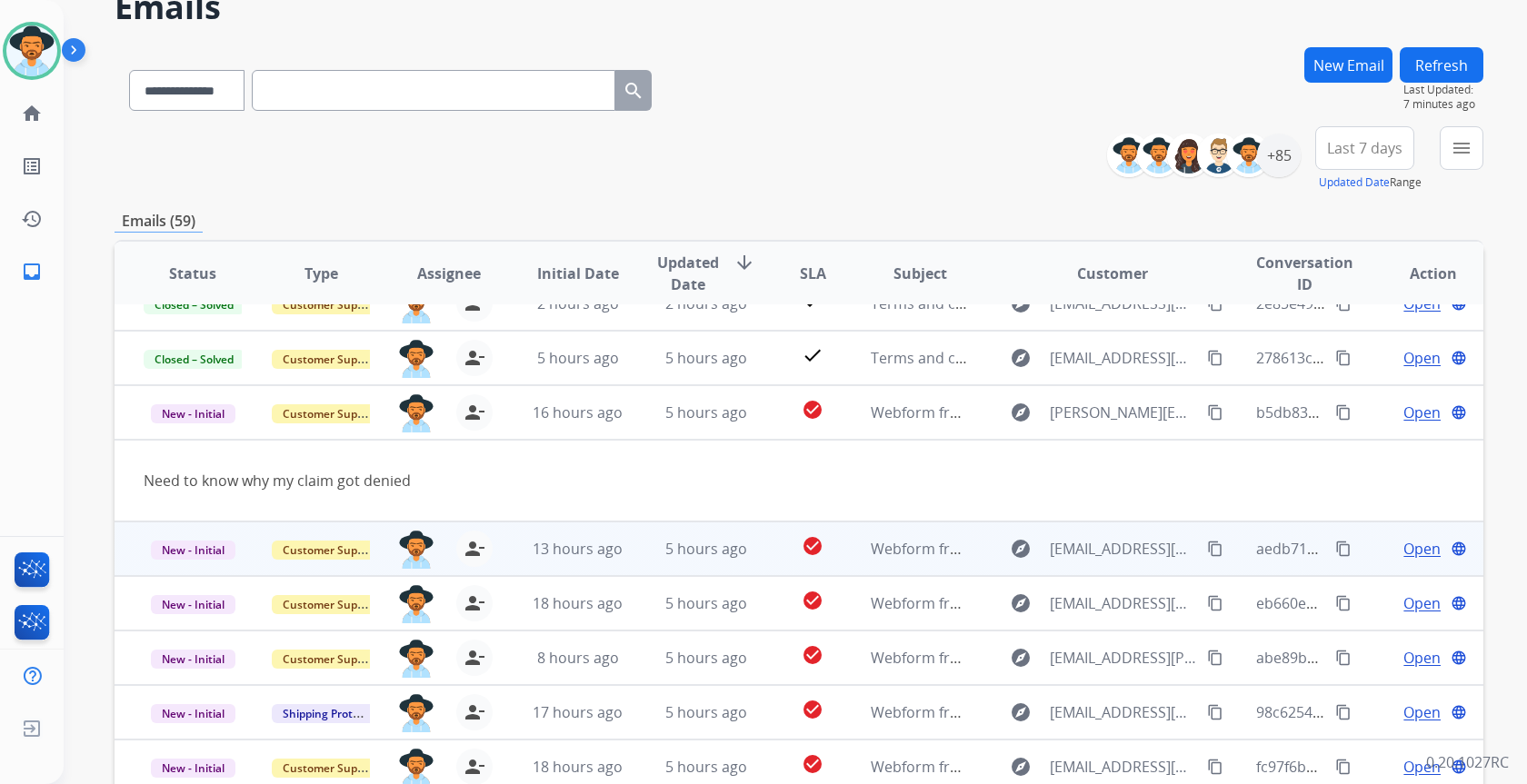
click at [701, 562] on td "5 hours ago" at bounding box center [692, 549] width 128 height 55
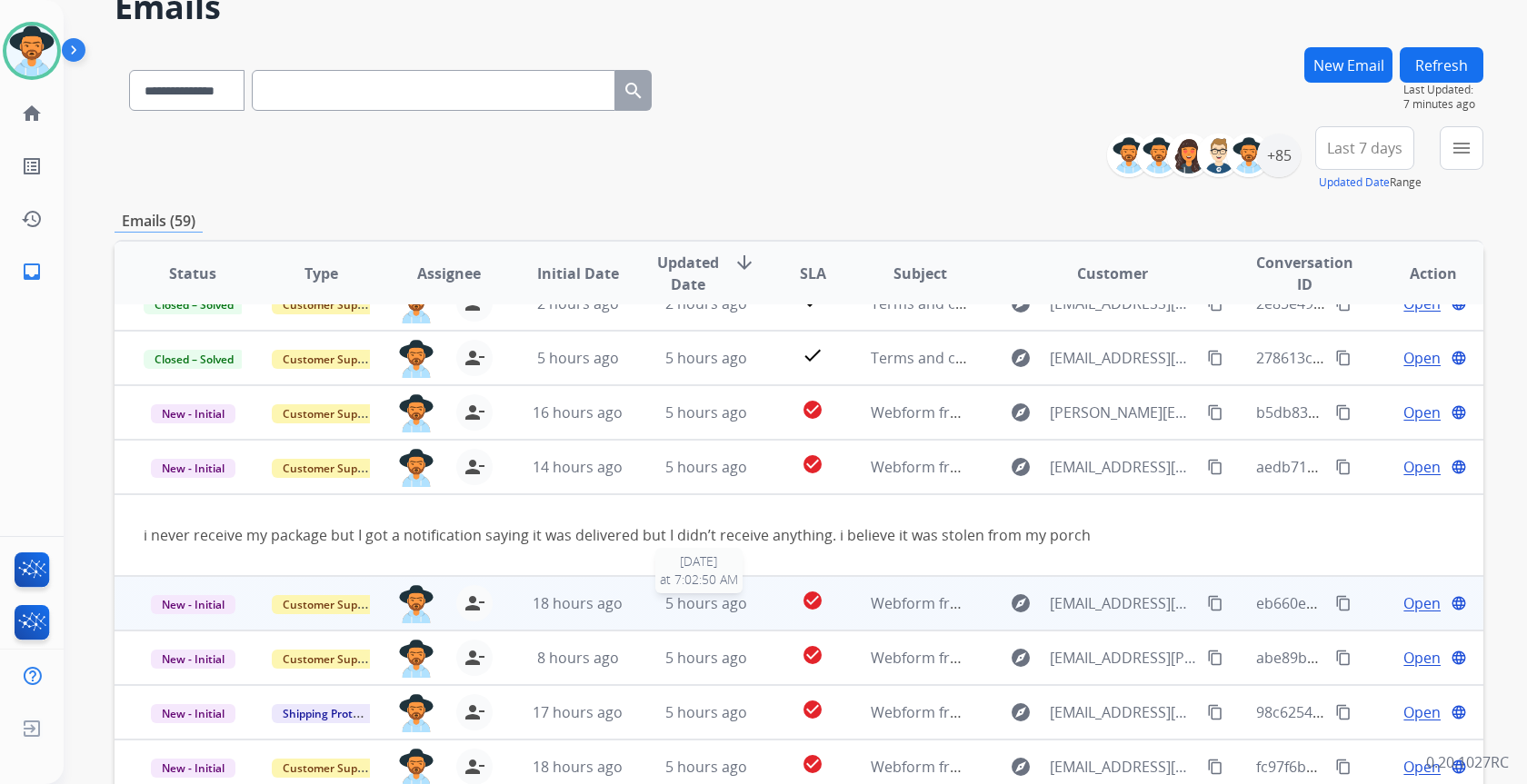
click at [687, 608] on span "5 hours ago" at bounding box center [706, 603] width 81 height 20
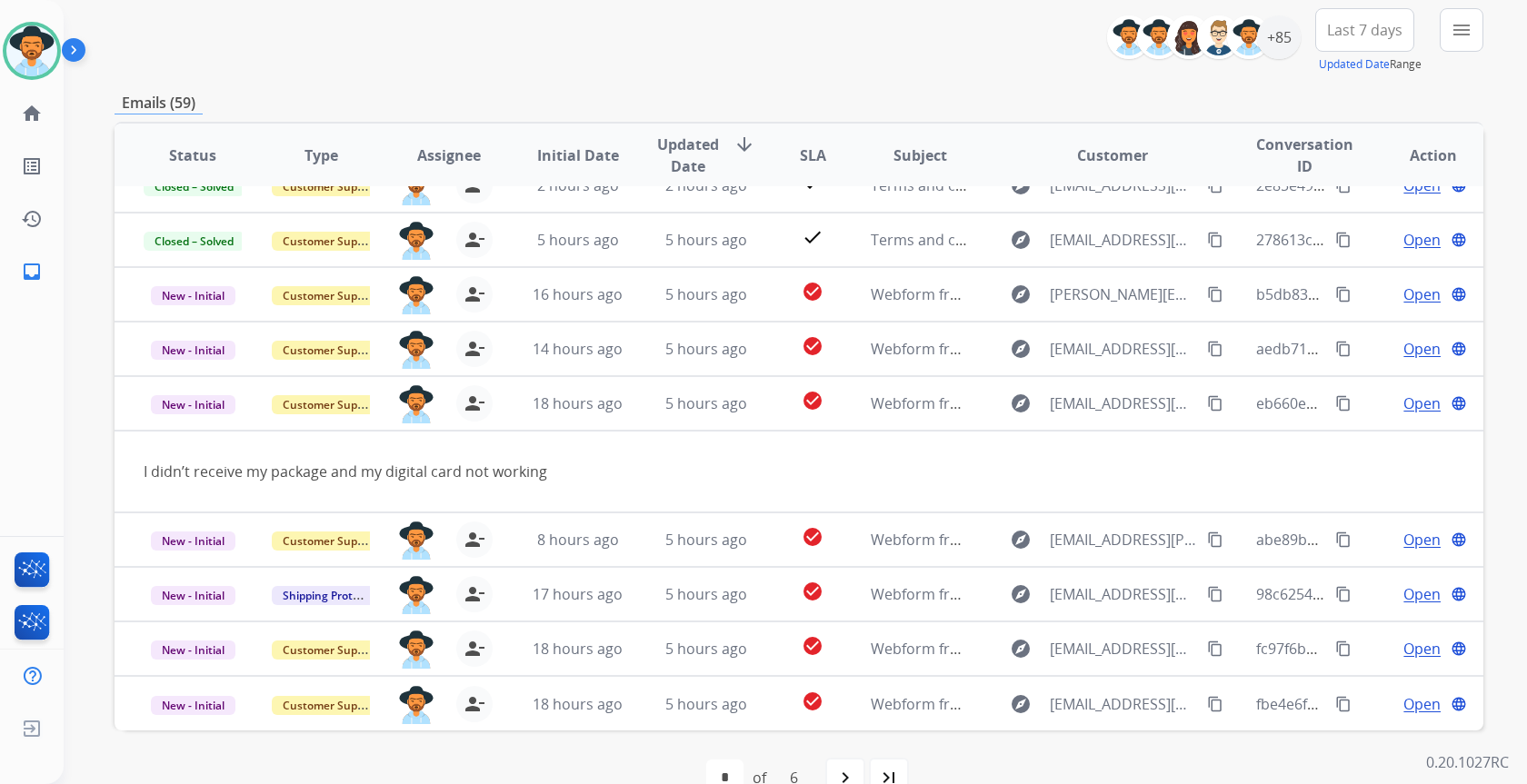
scroll to position [250, 0]
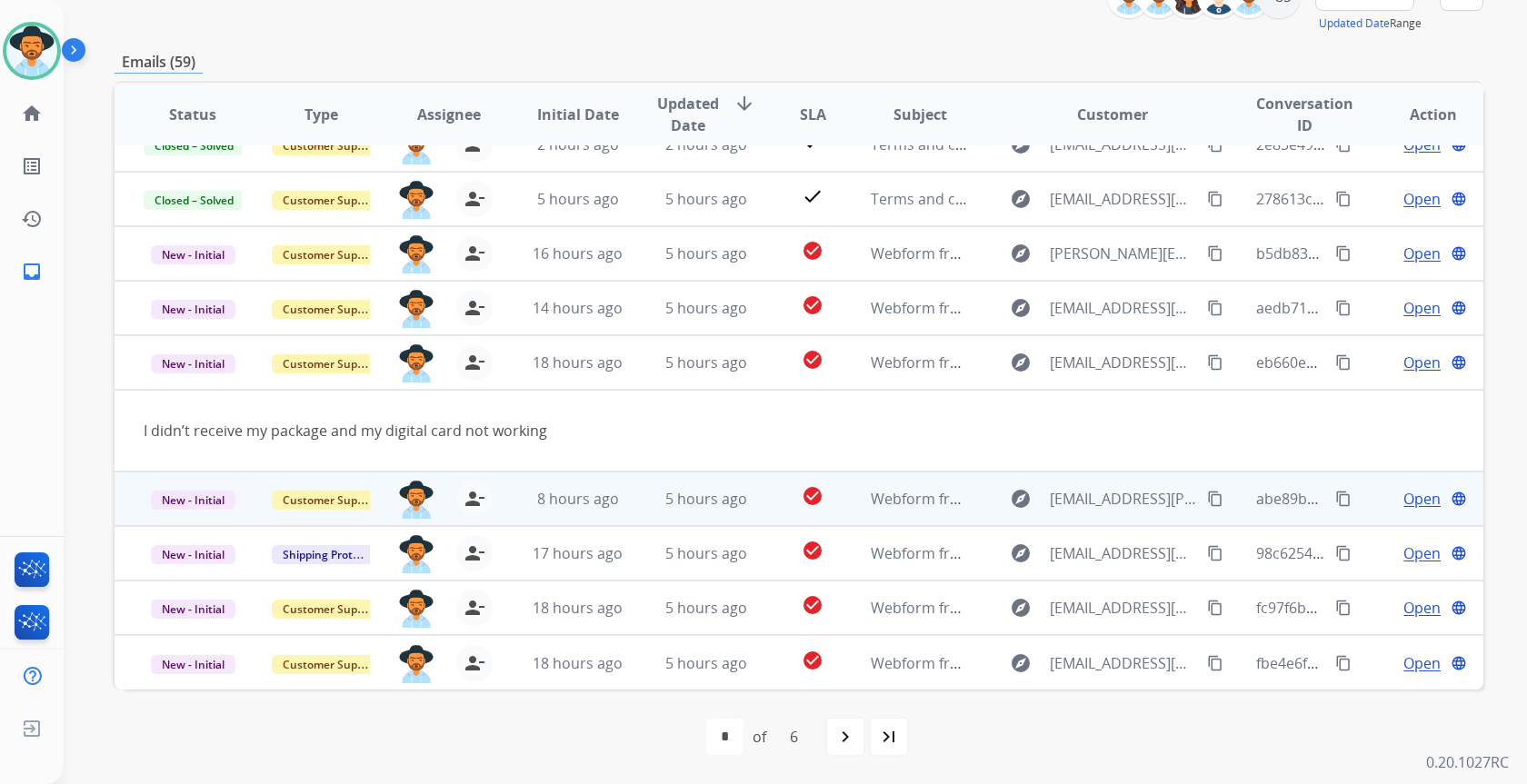
click at [688, 511] on td "5 hours ago" at bounding box center [692, 499] width 128 height 55
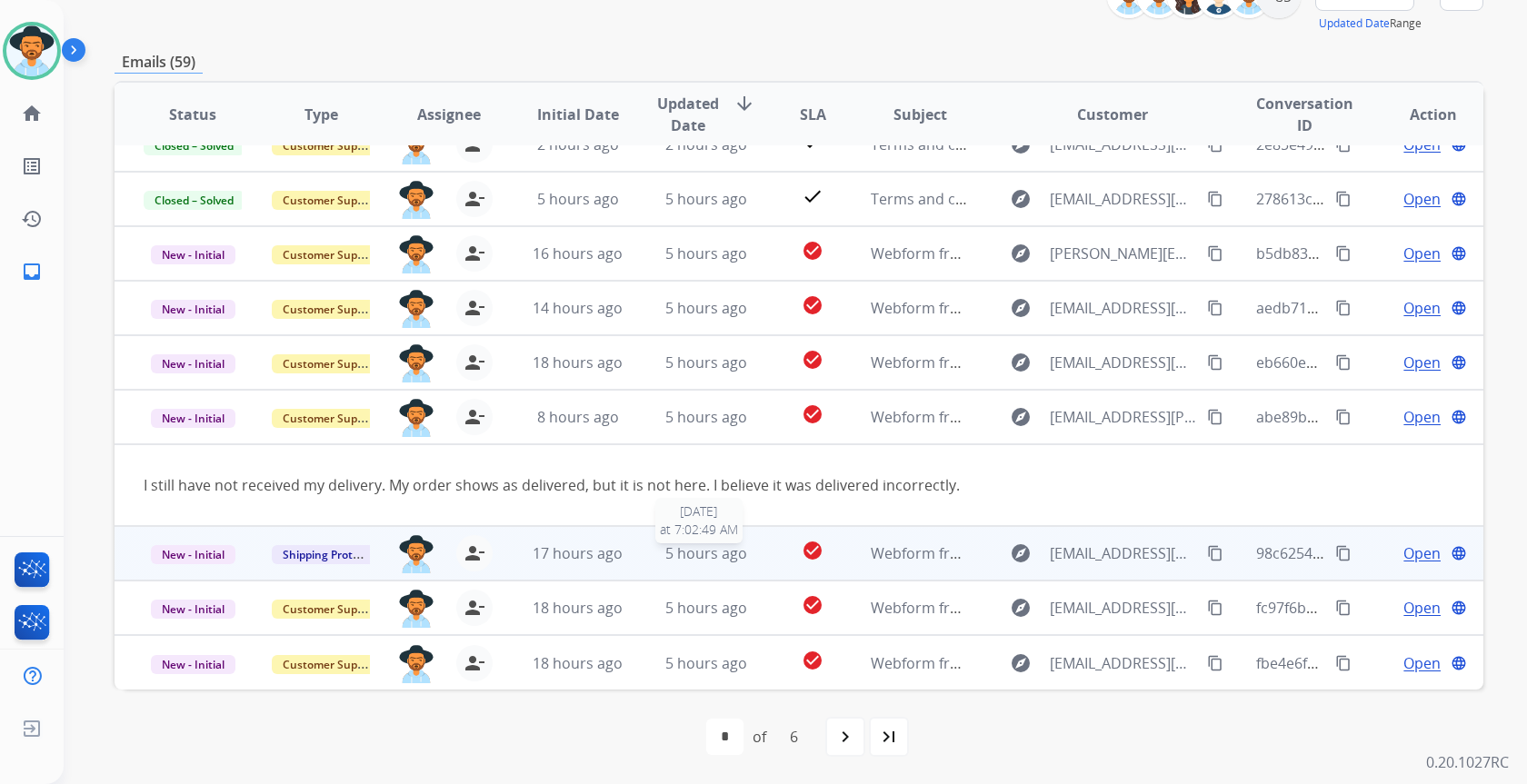
click at [687, 561] on span "5 hours ago" at bounding box center [706, 553] width 81 height 20
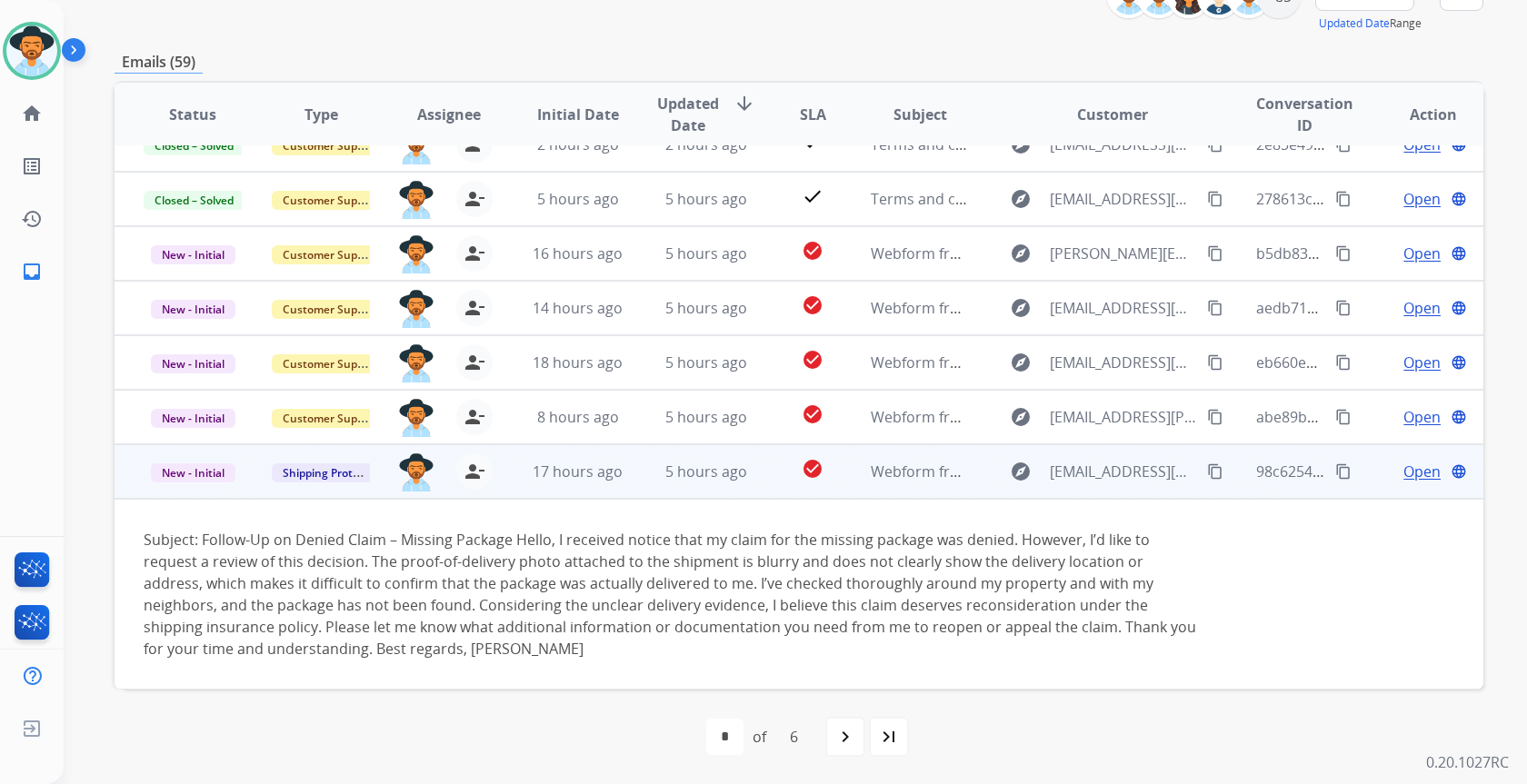
scroll to position [192, 0]
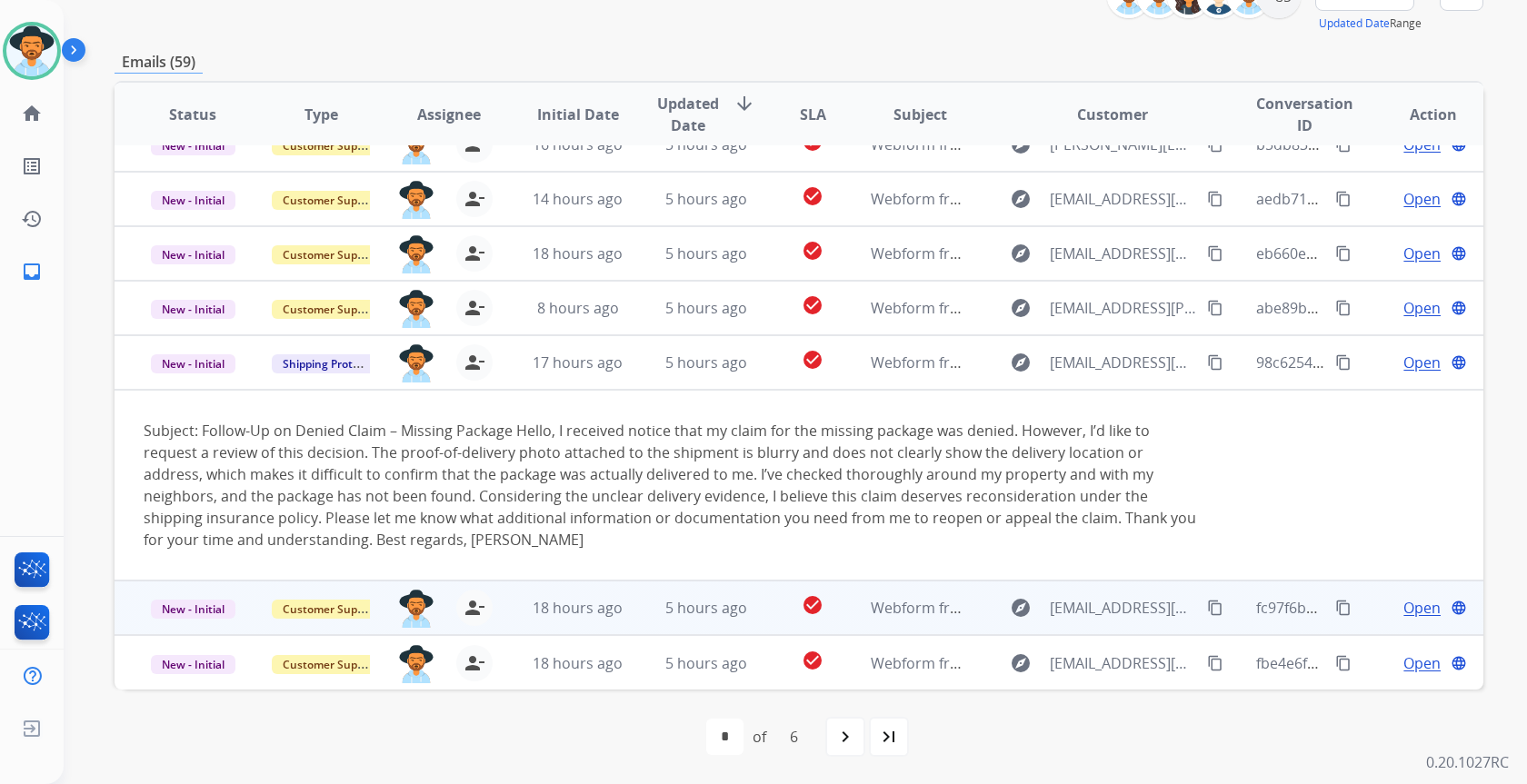
click at [681, 595] on td "5 hours ago" at bounding box center [692, 608] width 128 height 55
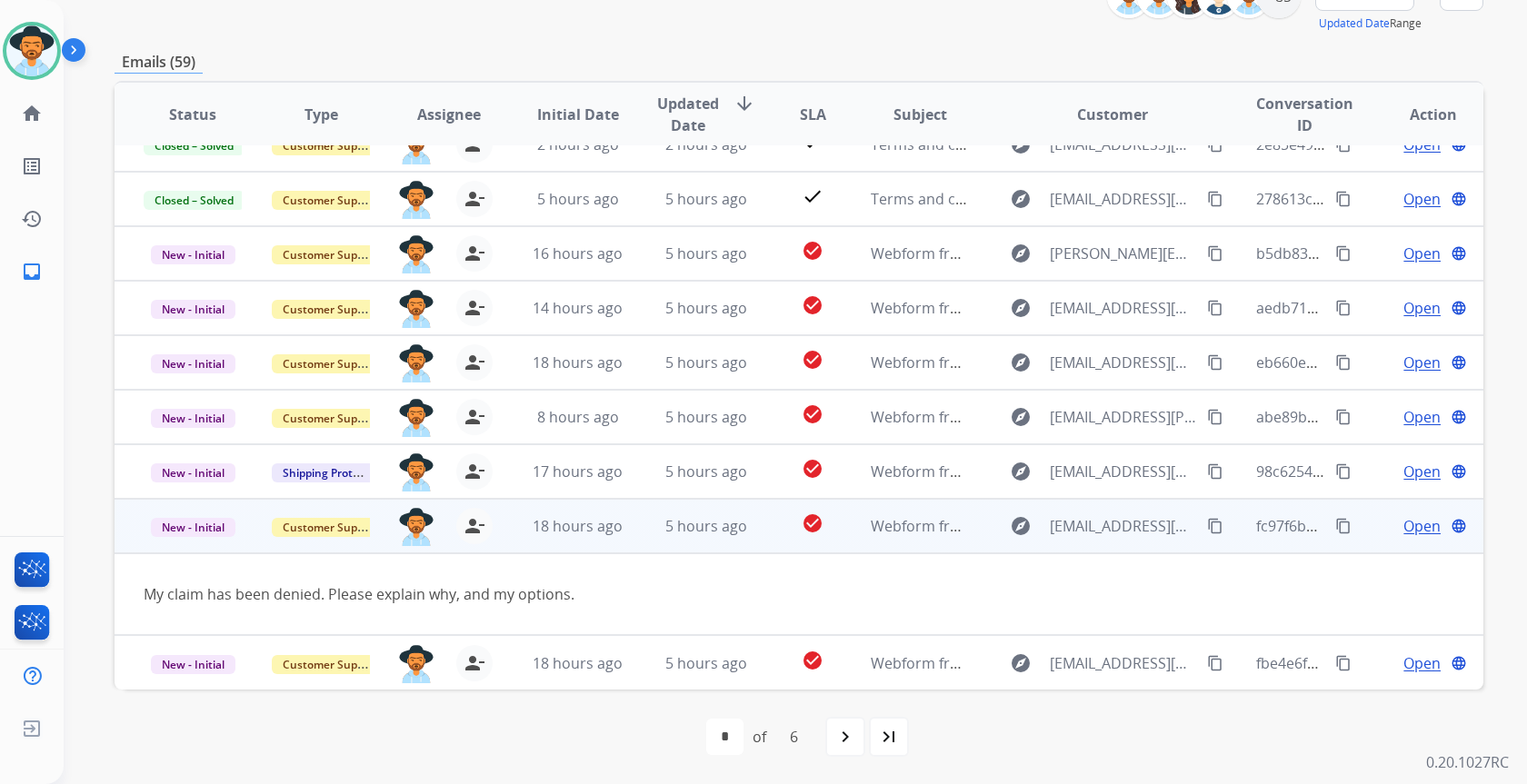
scroll to position [83, 0]
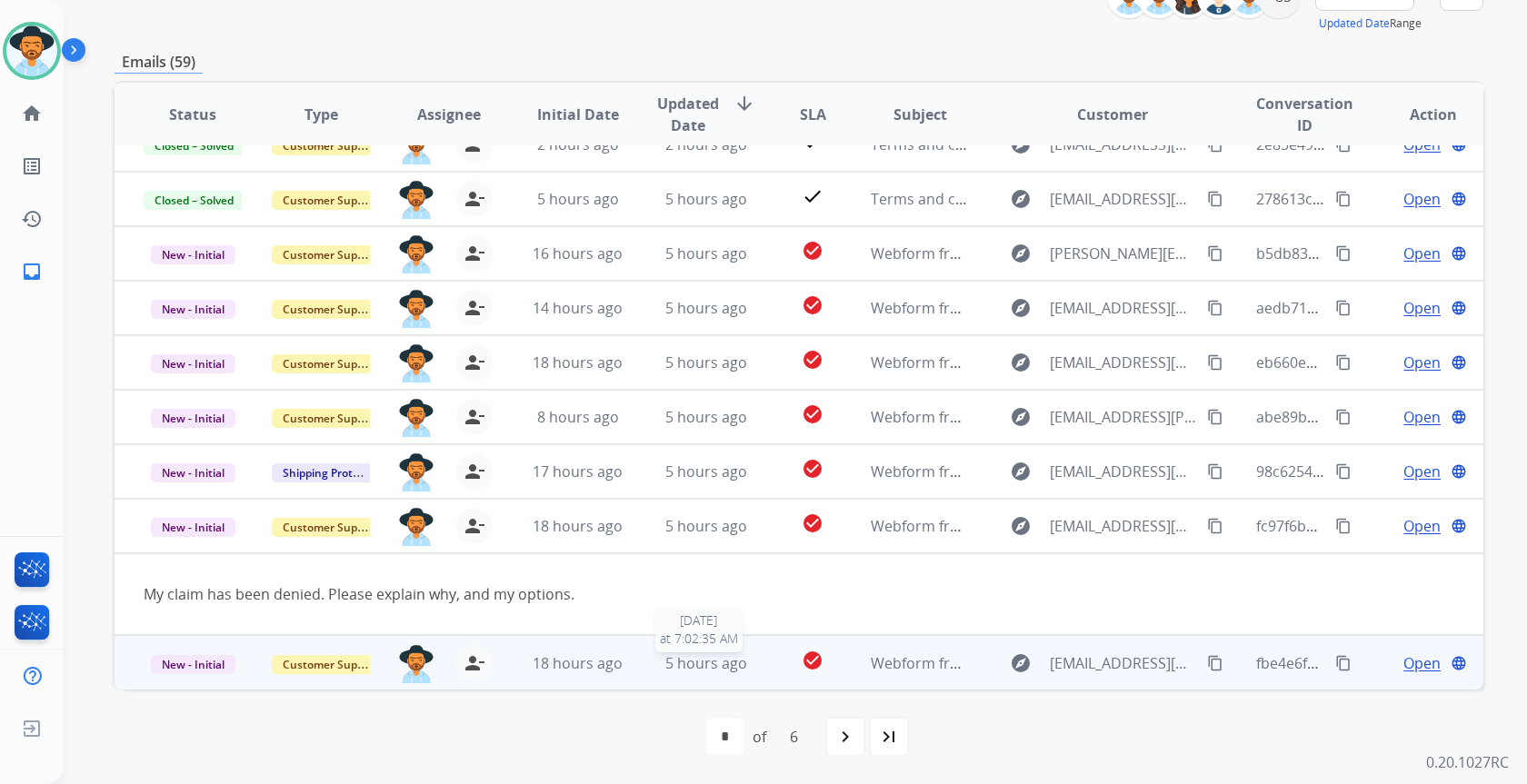
click at [668, 672] on span "5 hours ago" at bounding box center [706, 663] width 81 height 20
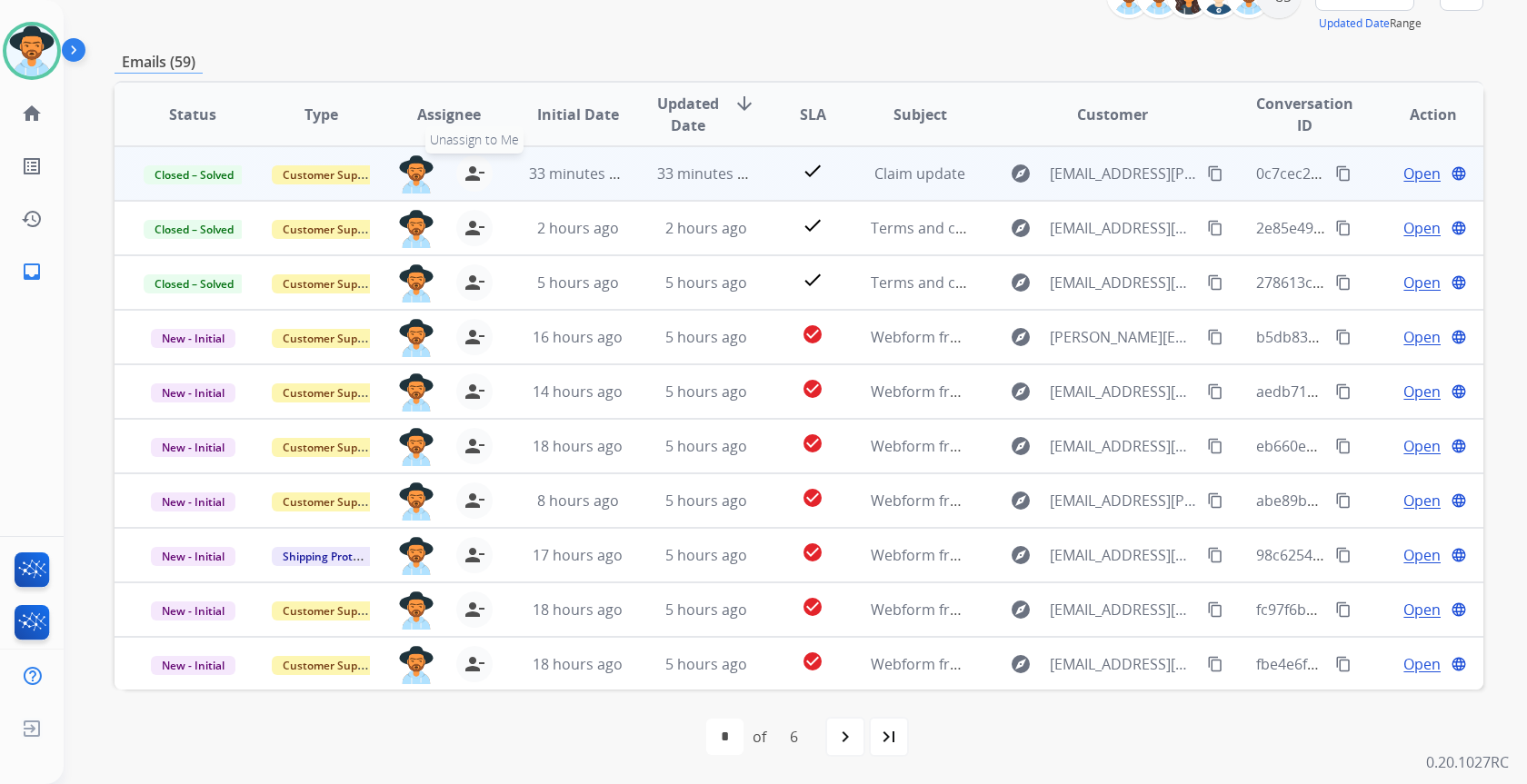
scroll to position [159, 0]
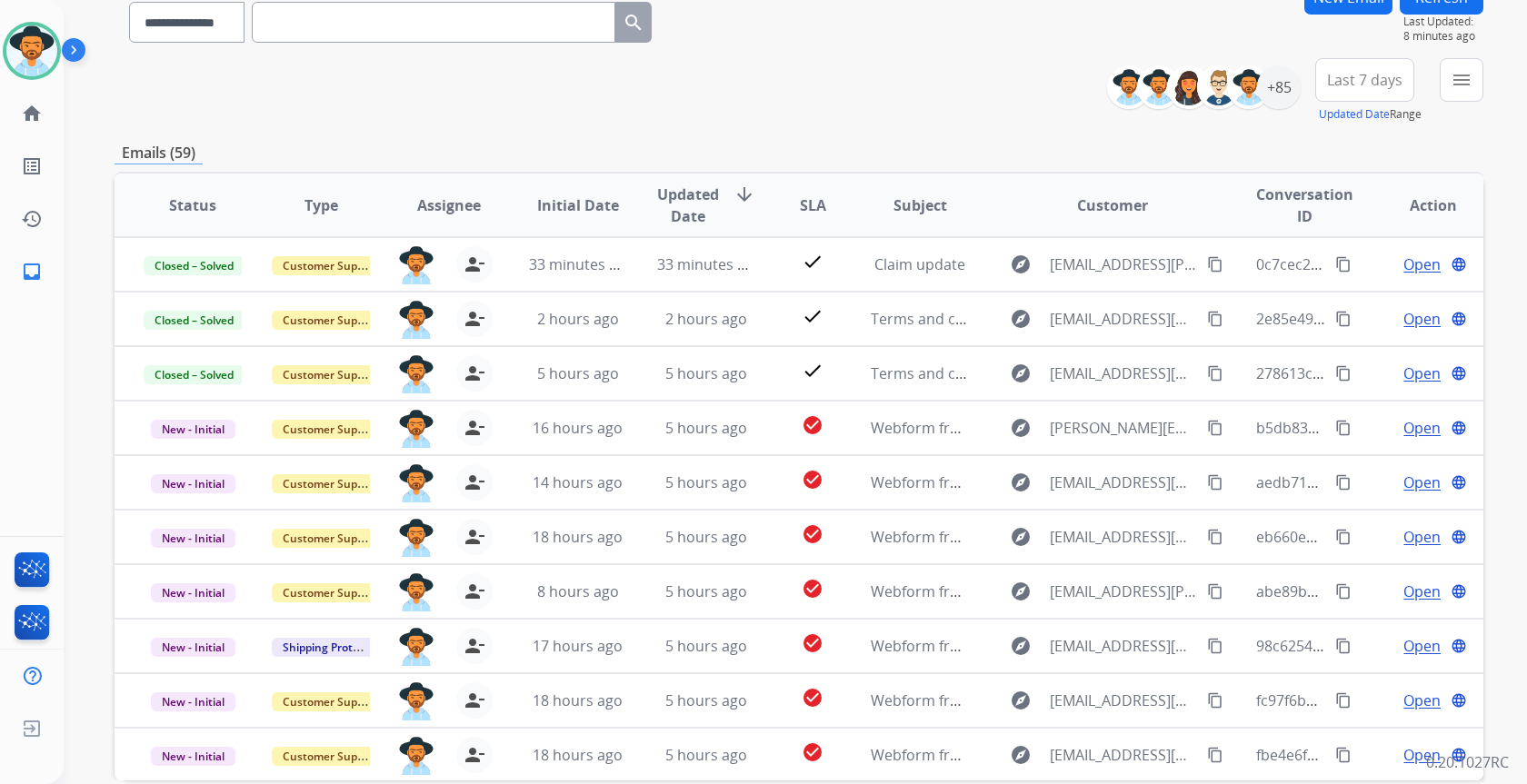
click at [1473, 90] on button "menu" at bounding box center [1462, 80] width 44 height 44
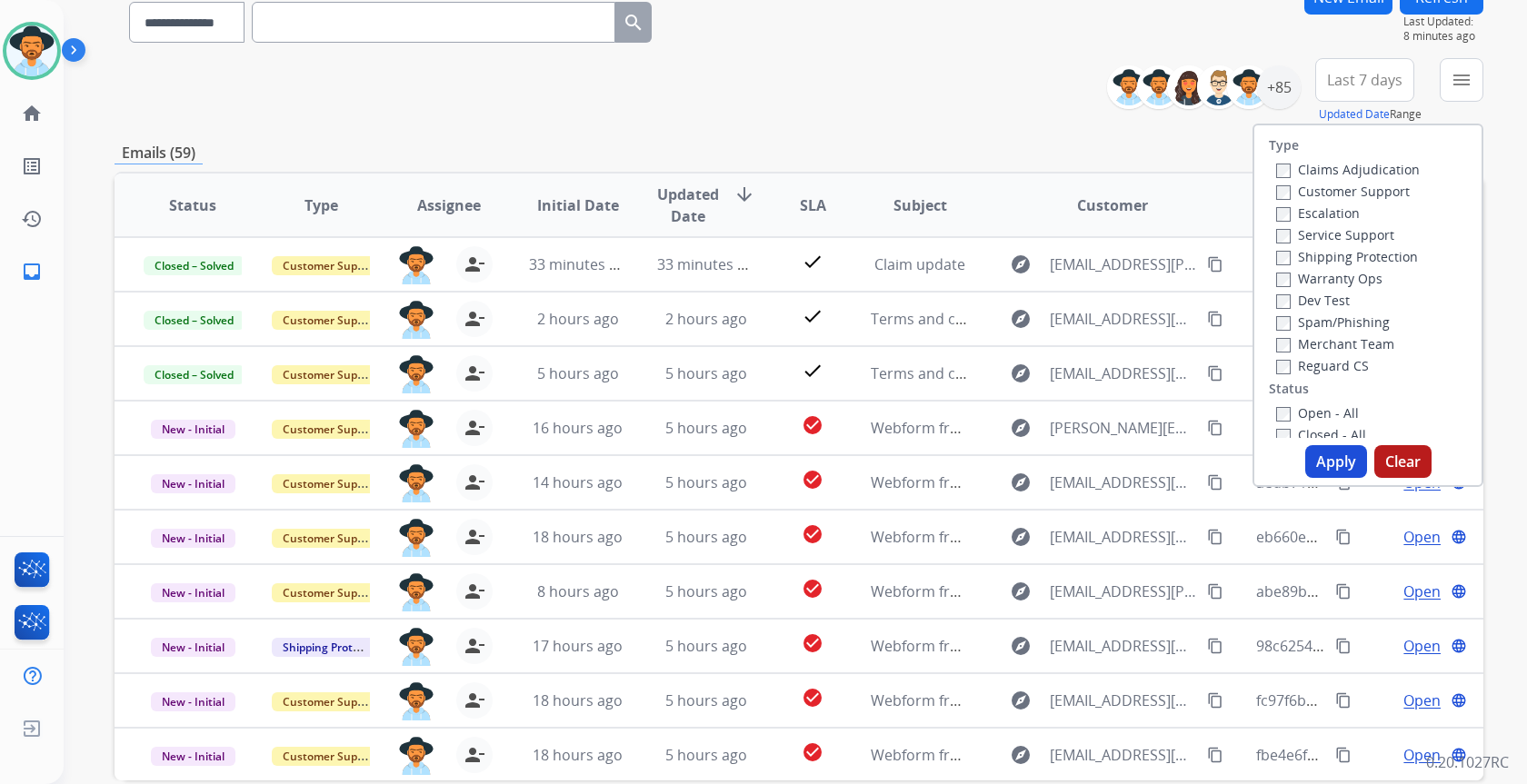
click at [1334, 412] on label "Open - All" at bounding box center [1317, 413] width 82 height 17
click at [1334, 460] on button "Apply" at bounding box center [1336, 461] width 62 height 33
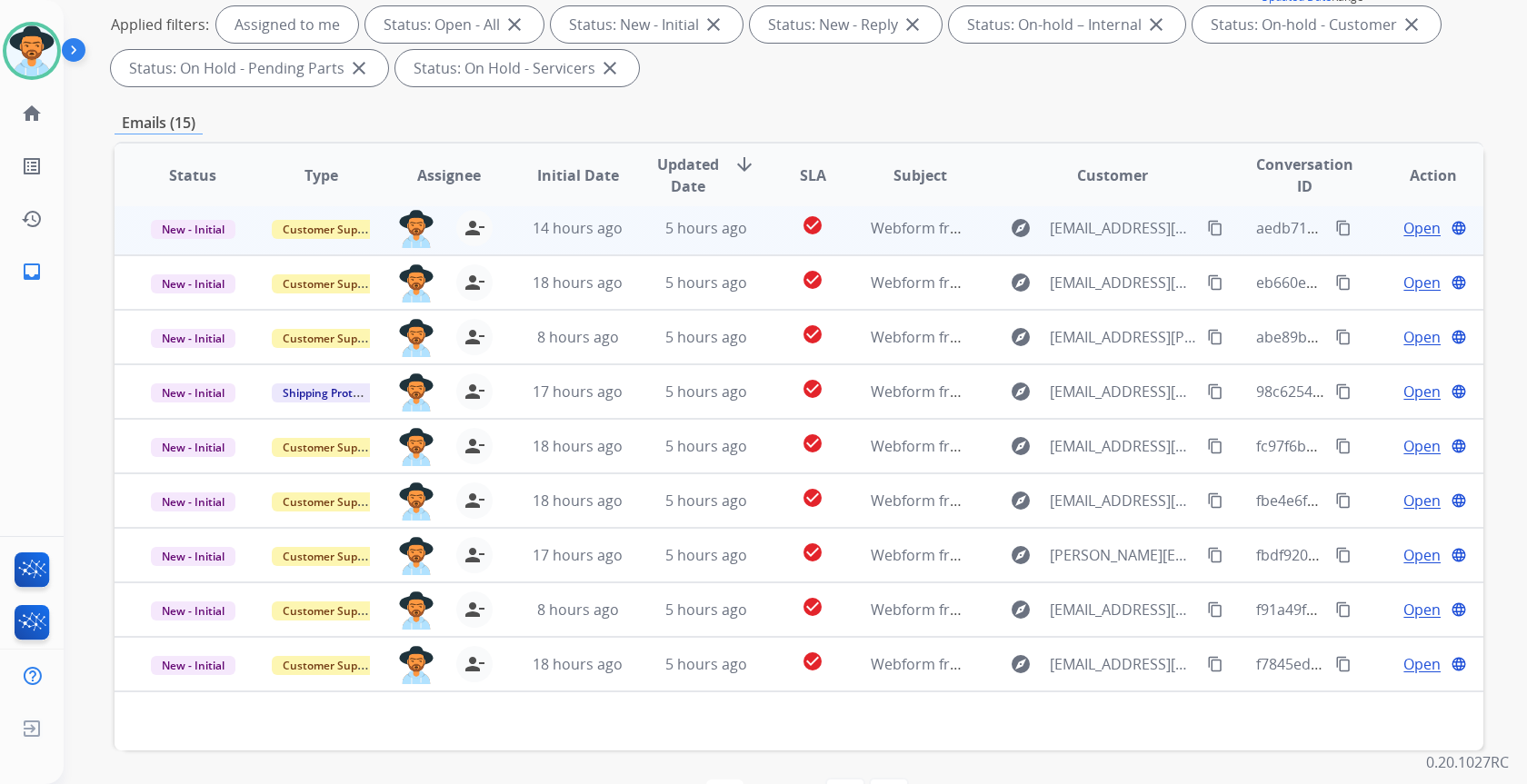
scroll to position [337, 0]
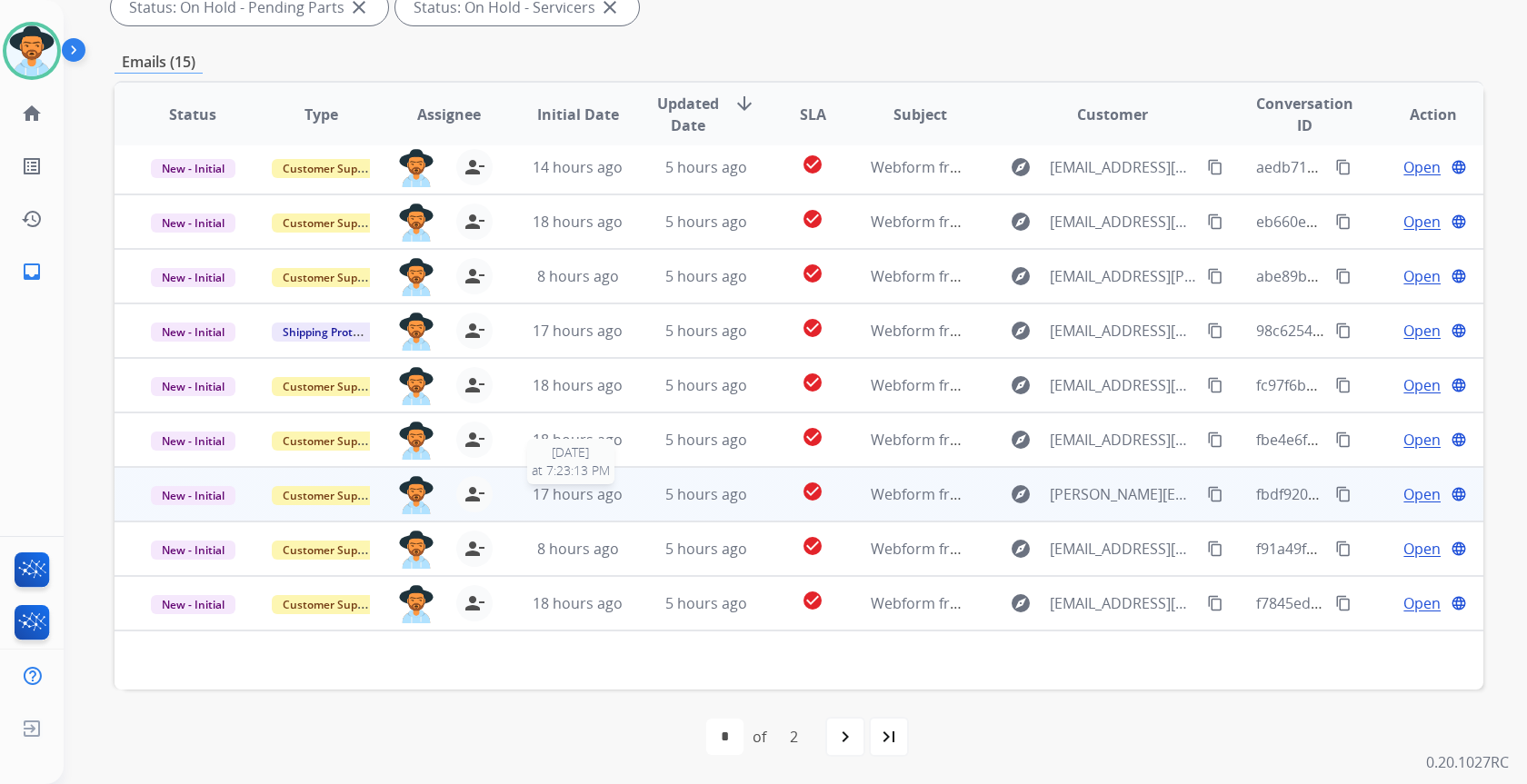
click at [585, 500] on span "17 hours ago" at bounding box center [577, 493] width 90 height 20
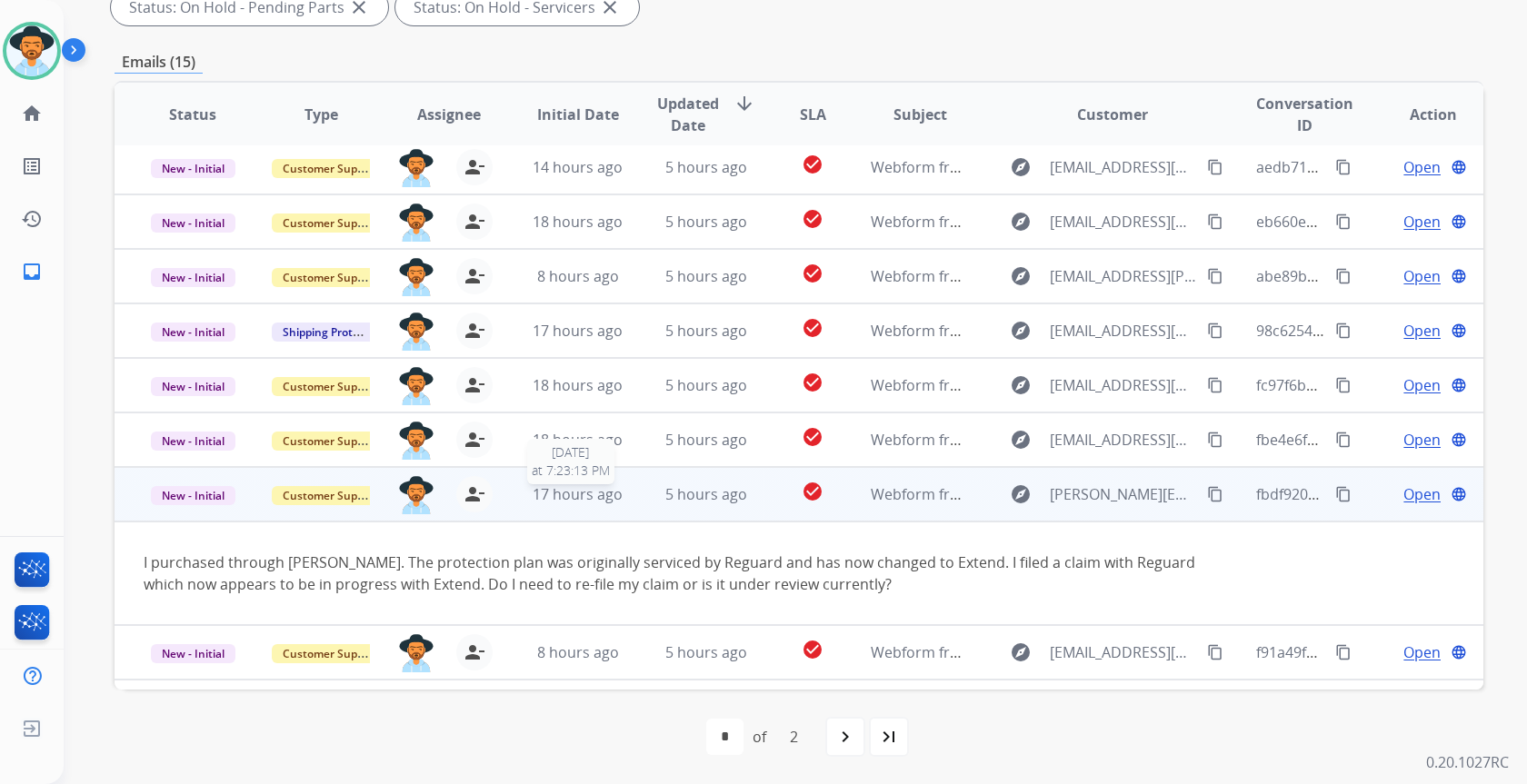
scroll to position [105, 0]
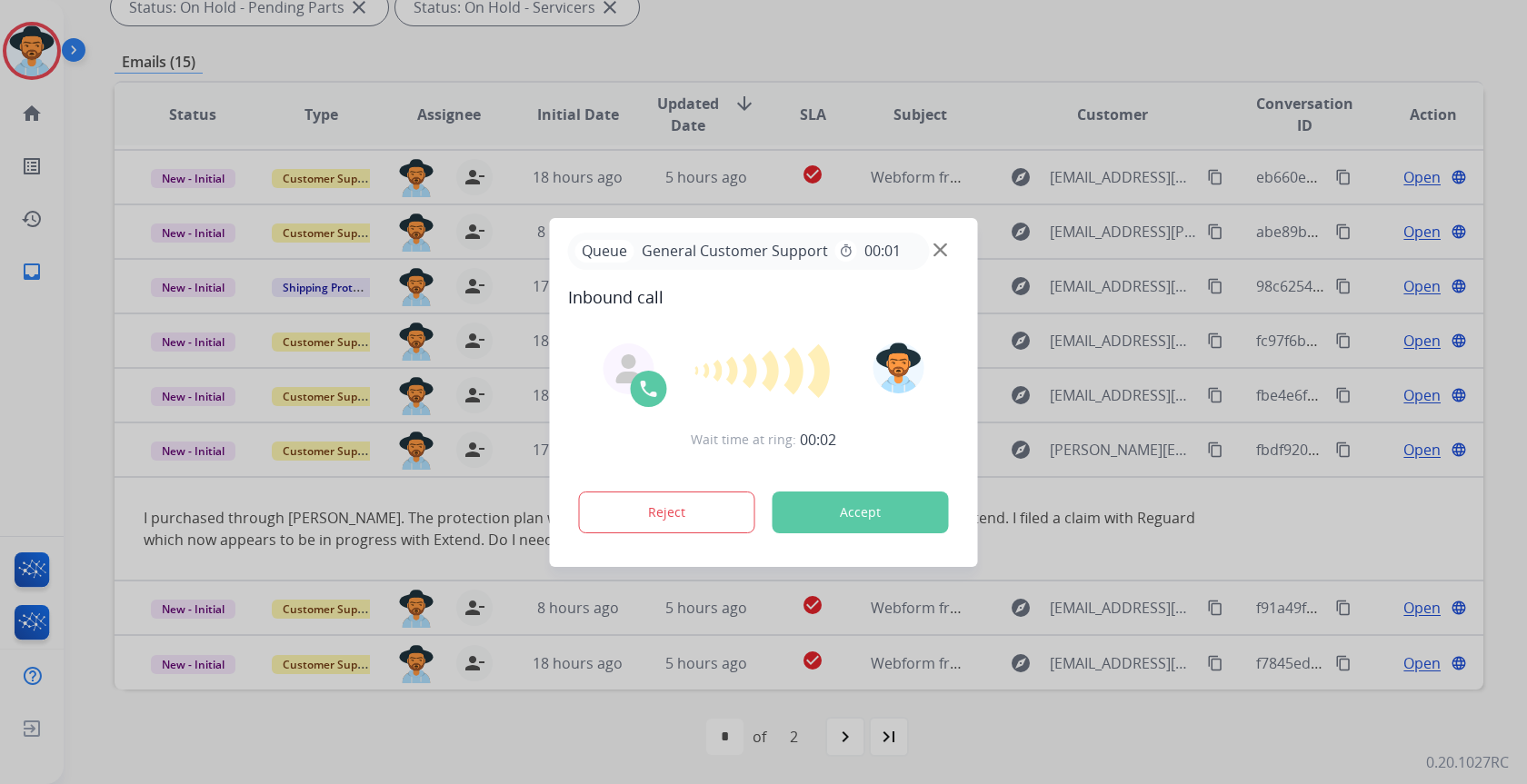
click at [645, 618] on div at bounding box center [764, 392] width 1527 height 784
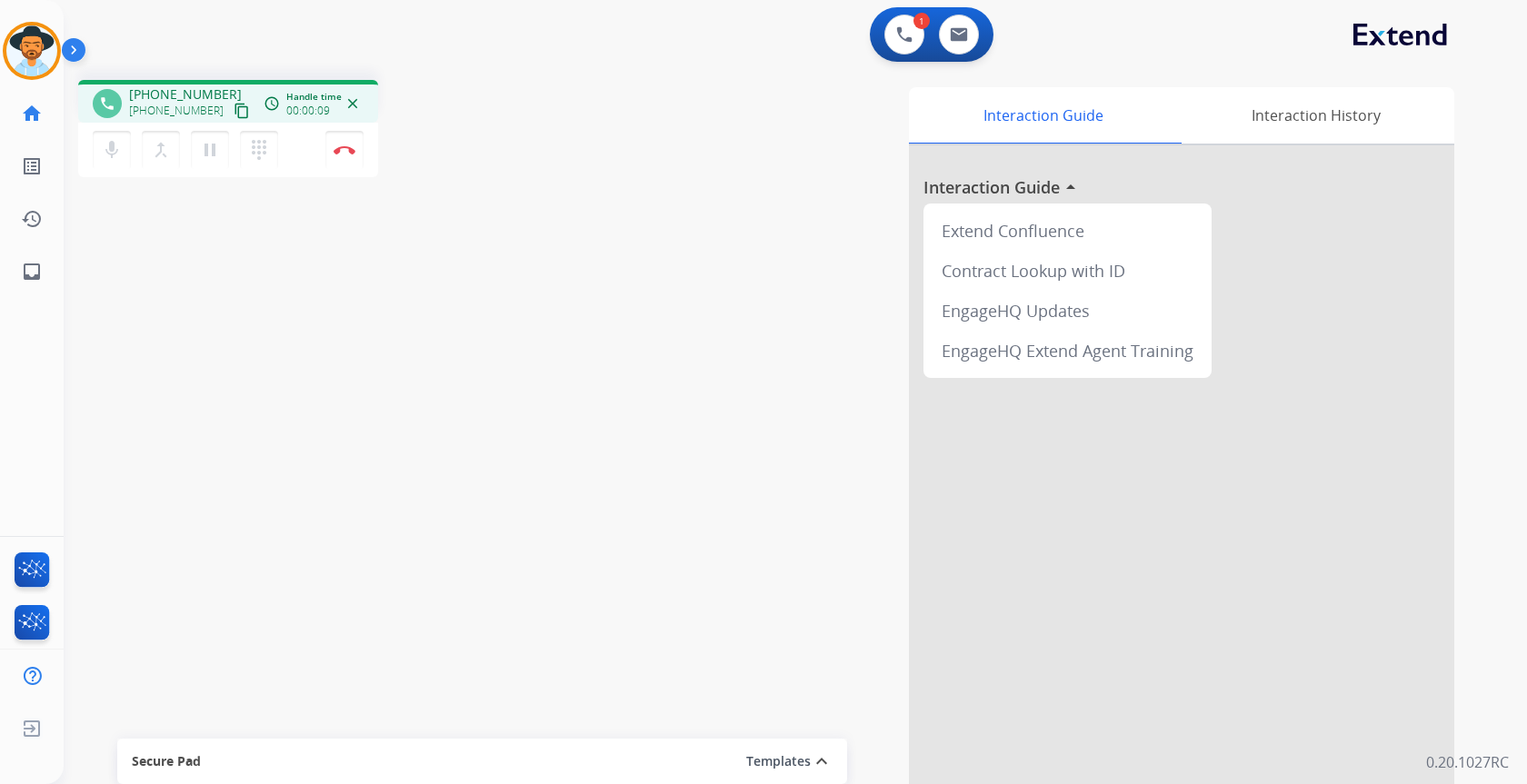
click at [234, 111] on mat-icon "content_copy" at bounding box center [242, 110] width 16 height 16
click at [211, 151] on mat-icon "pause" at bounding box center [209, 150] width 22 height 22
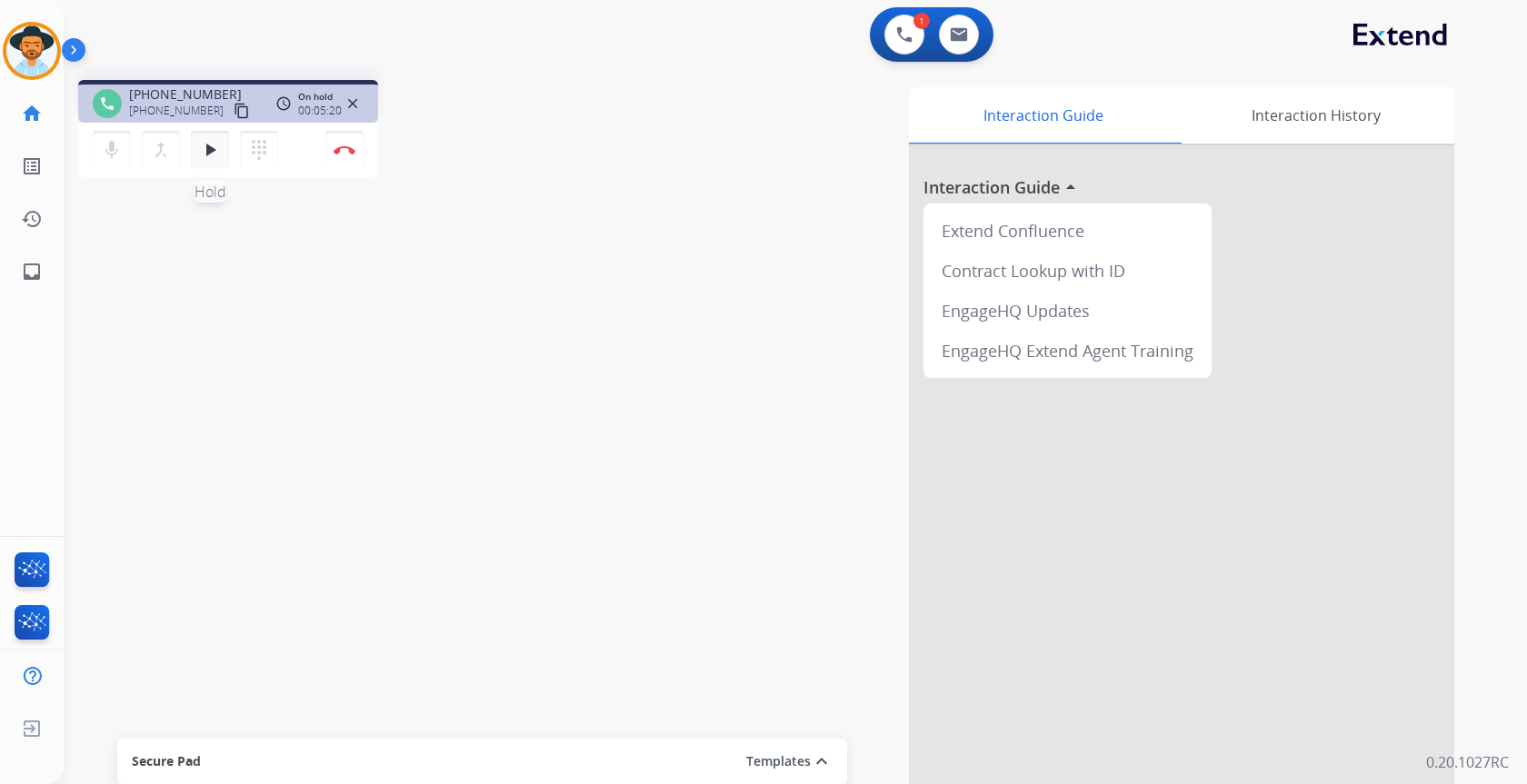
click at [212, 150] on mat-icon "play_arrow" at bounding box center [209, 150] width 22 height 22
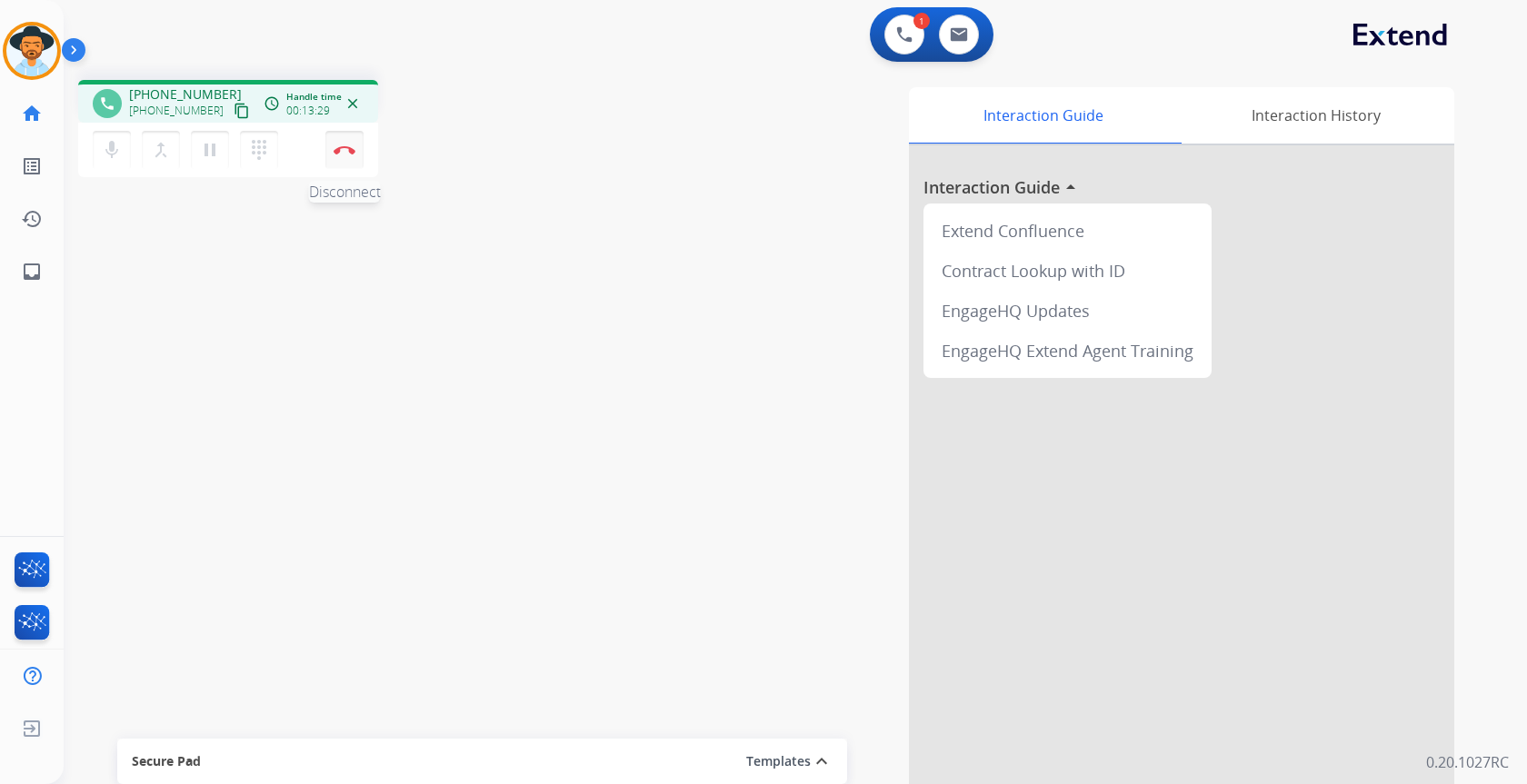
click at [337, 151] on img at bounding box center [344, 151] width 22 height 9
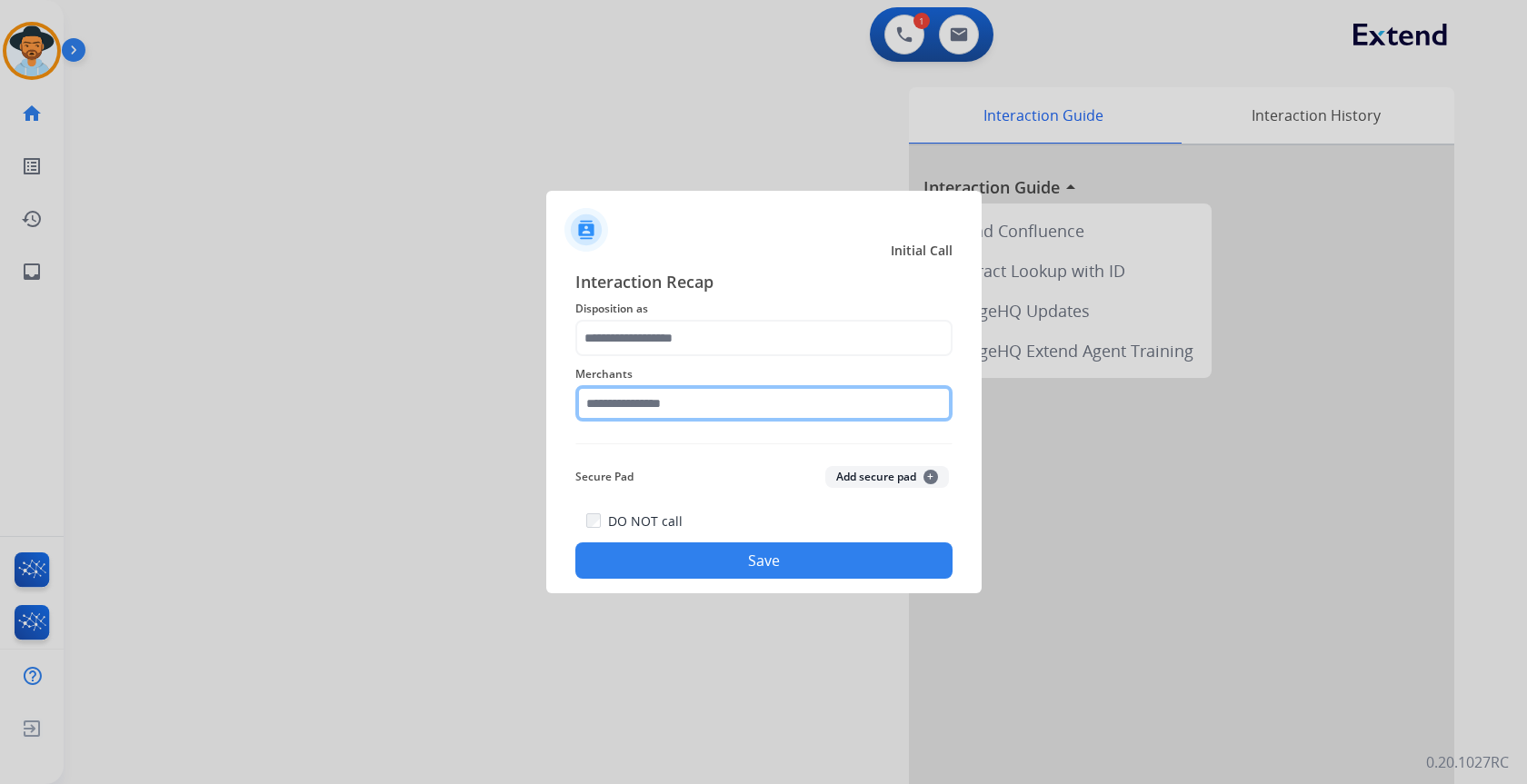
click at [737, 415] on input "text" at bounding box center [764, 403] width 377 height 36
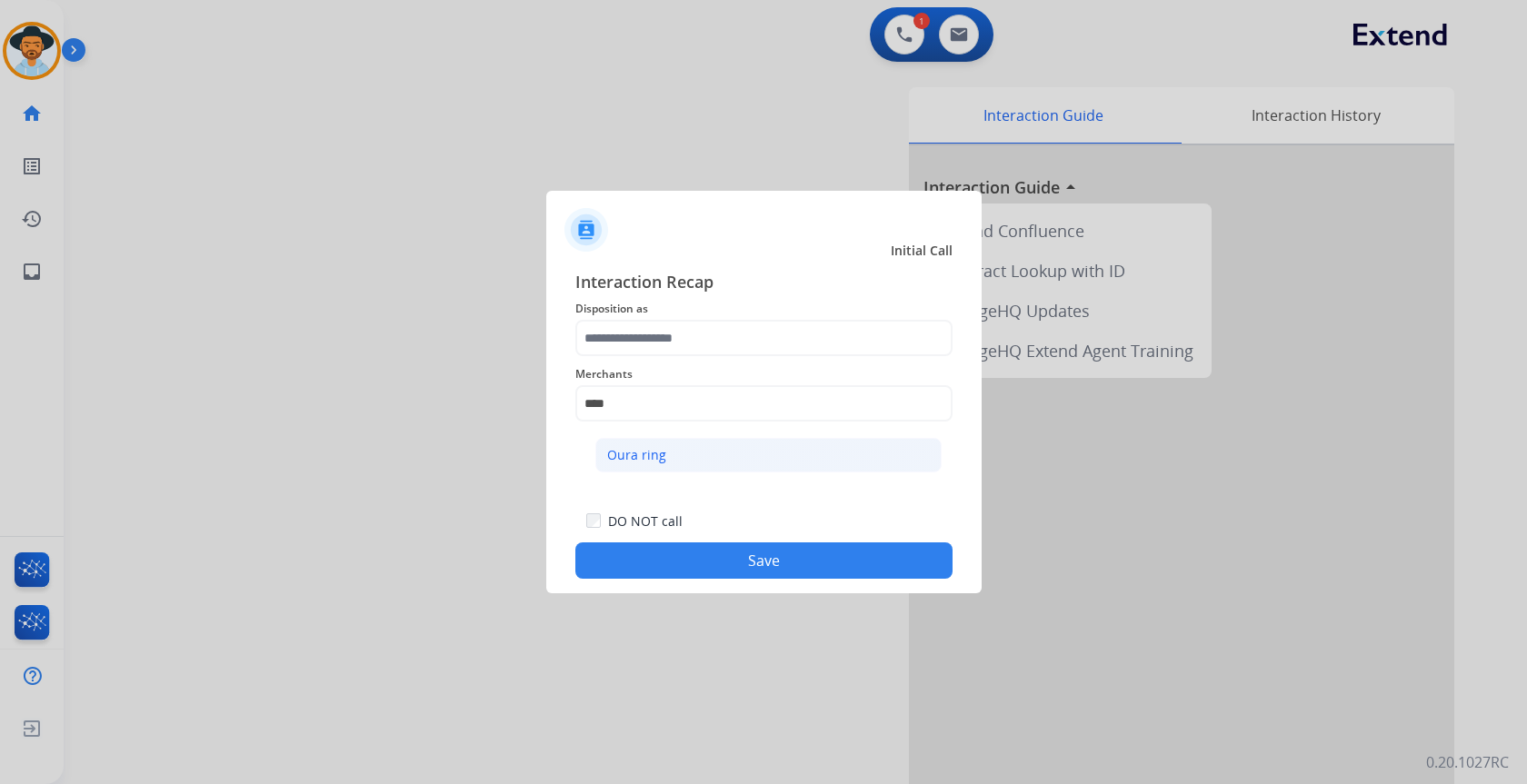
click at [745, 457] on li "Oura ring" at bounding box center [769, 455] width 347 height 34
type input "*********"
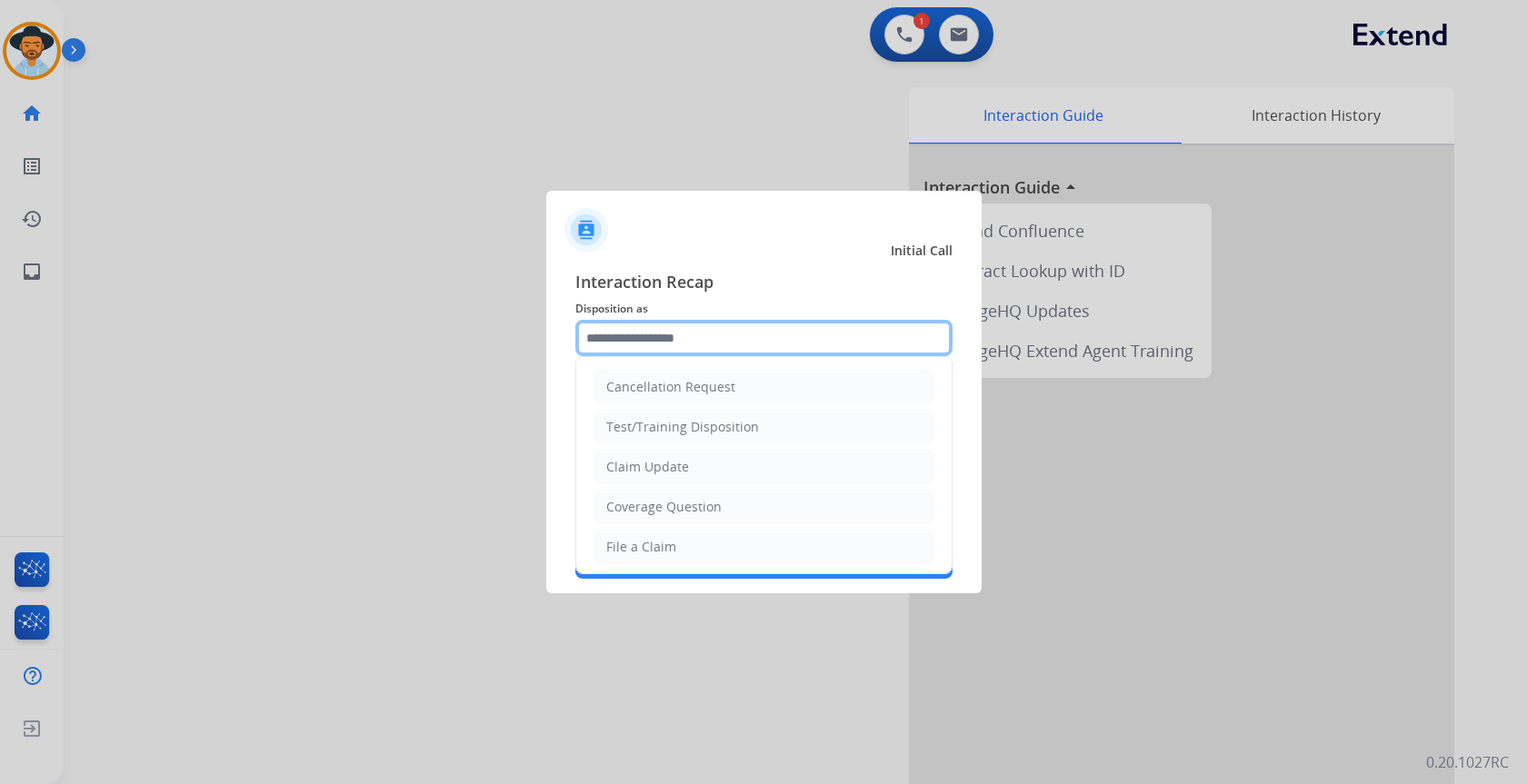
click at [716, 338] on input "text" at bounding box center [764, 338] width 377 height 36
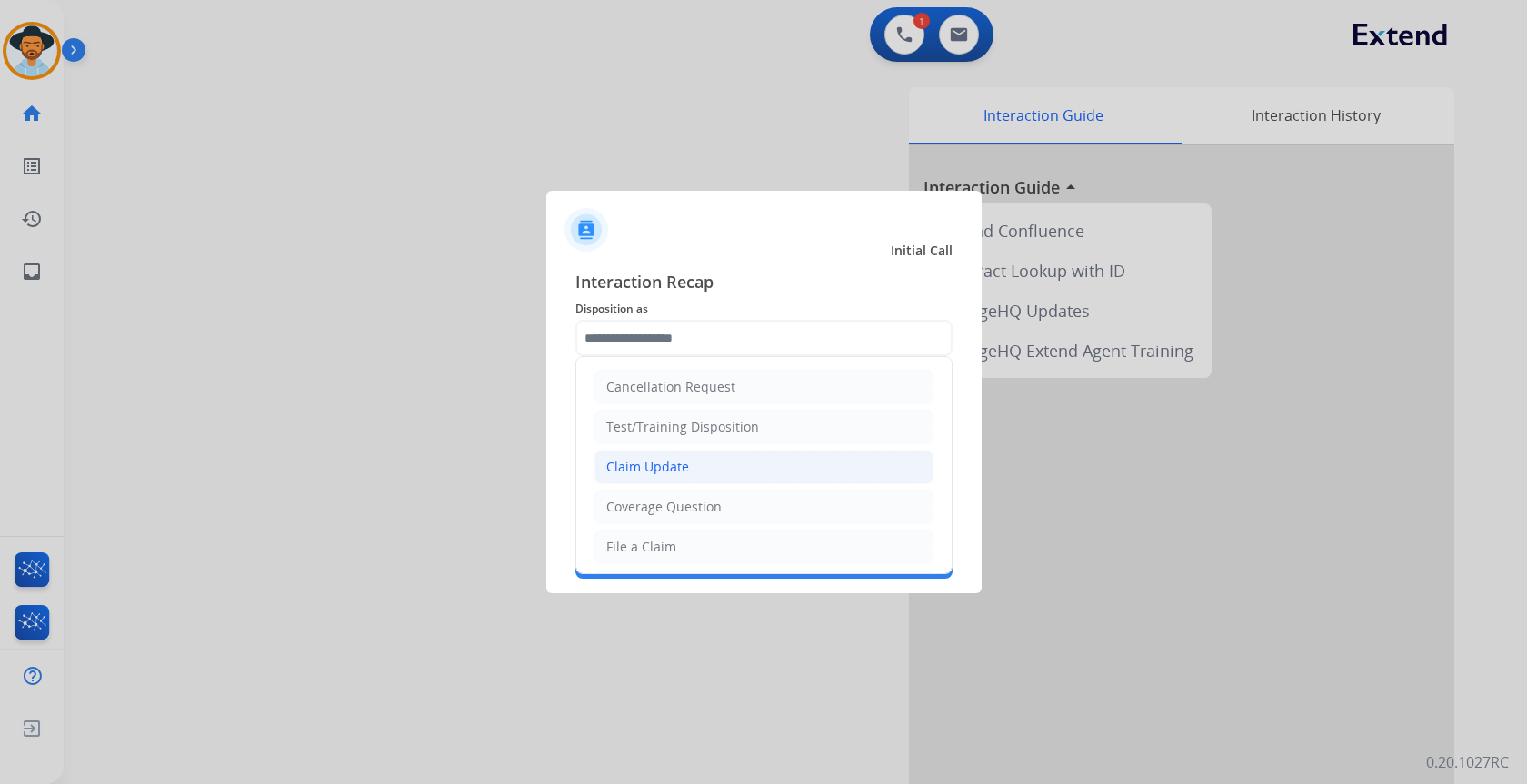
click at [689, 461] on li "Claim Update" at bounding box center [764, 467] width 339 height 34
type input "**********"
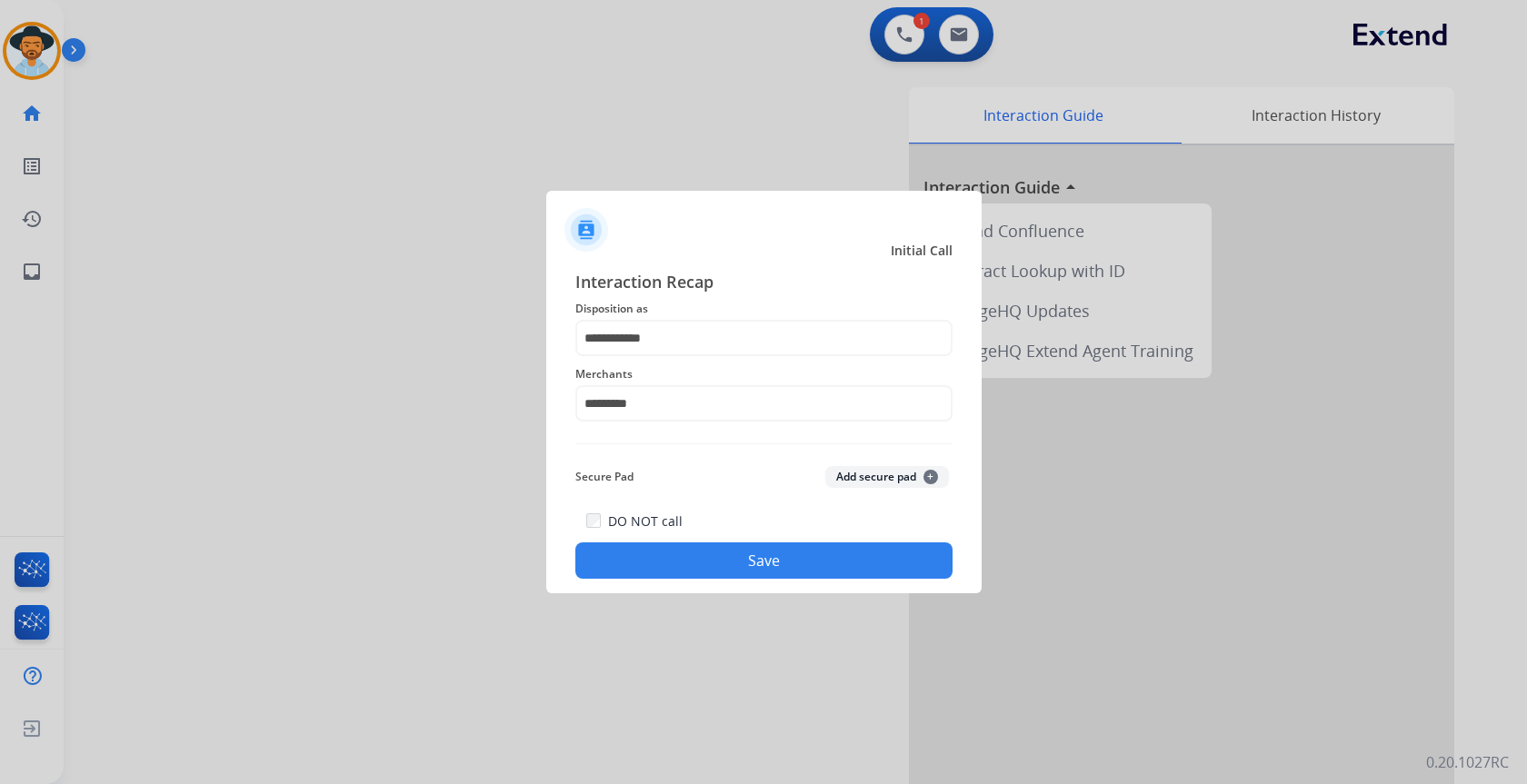
click at [746, 561] on button "Save" at bounding box center [764, 561] width 377 height 36
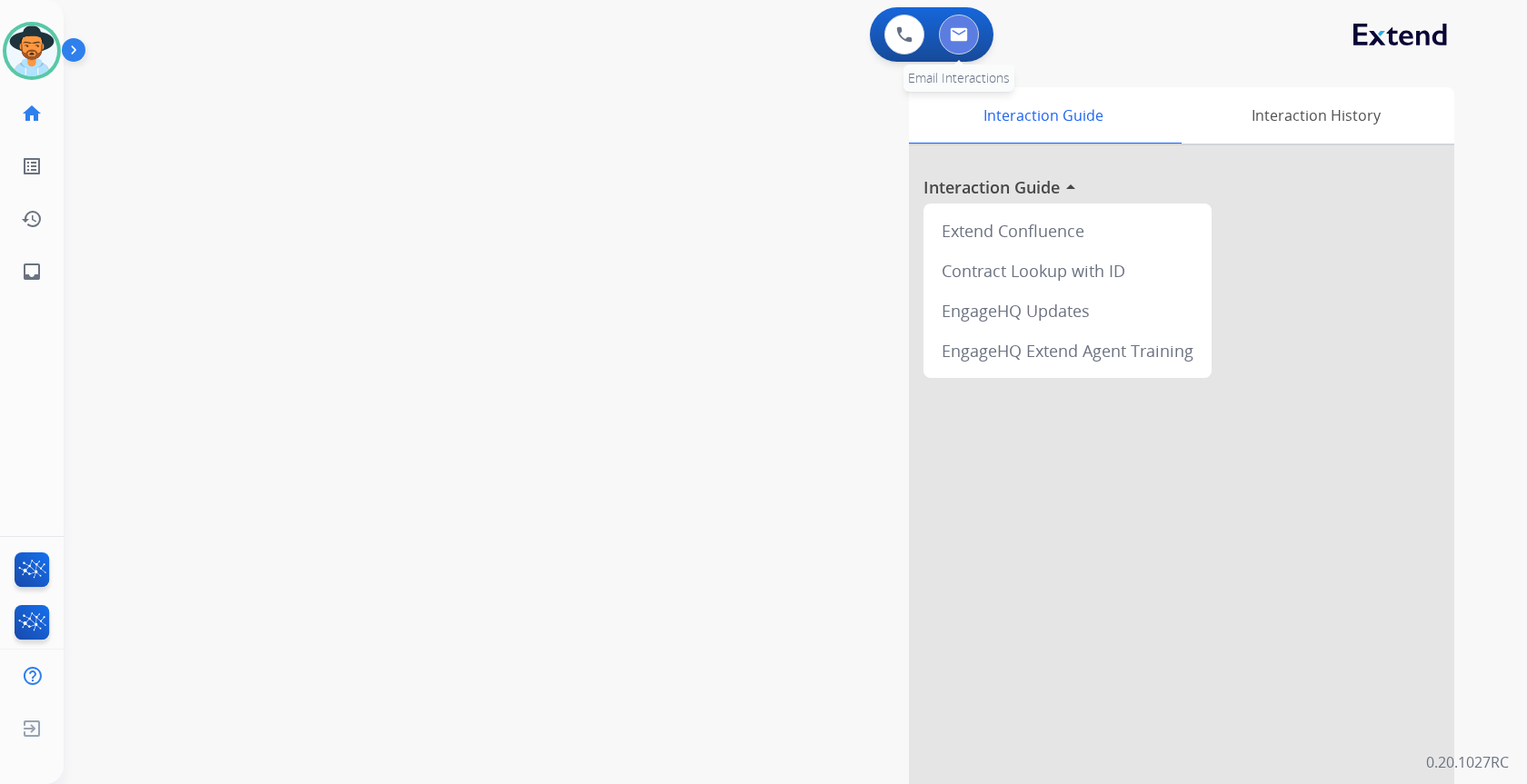
click at [961, 35] on img at bounding box center [959, 34] width 18 height 14
select select "**********"
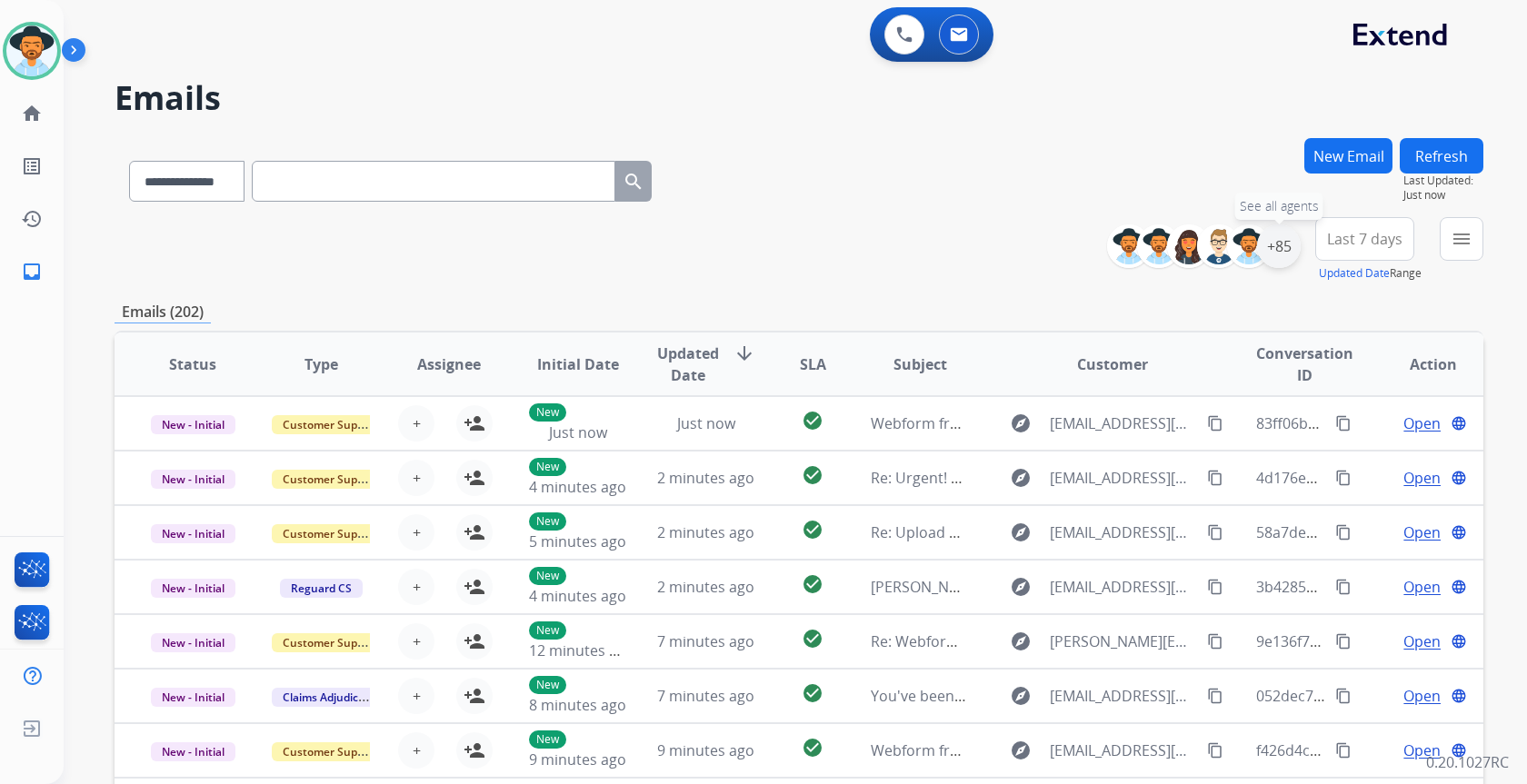
click at [1282, 247] on div "+85" at bounding box center [1279, 246] width 44 height 44
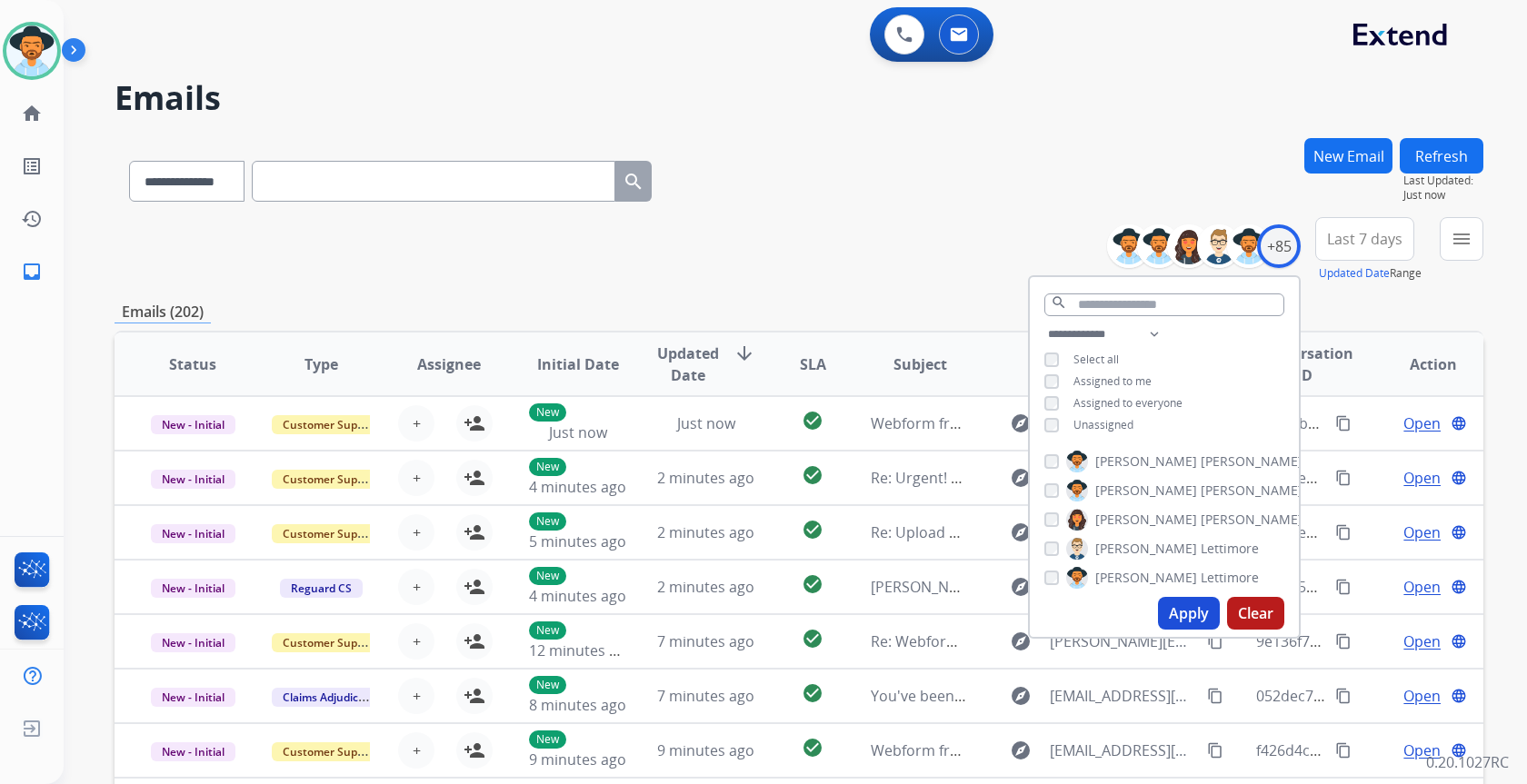
click at [1129, 419] on span "Unassigned" at bounding box center [1103, 424] width 60 height 15
click at [1193, 614] on button "Apply" at bounding box center [1188, 613] width 62 height 33
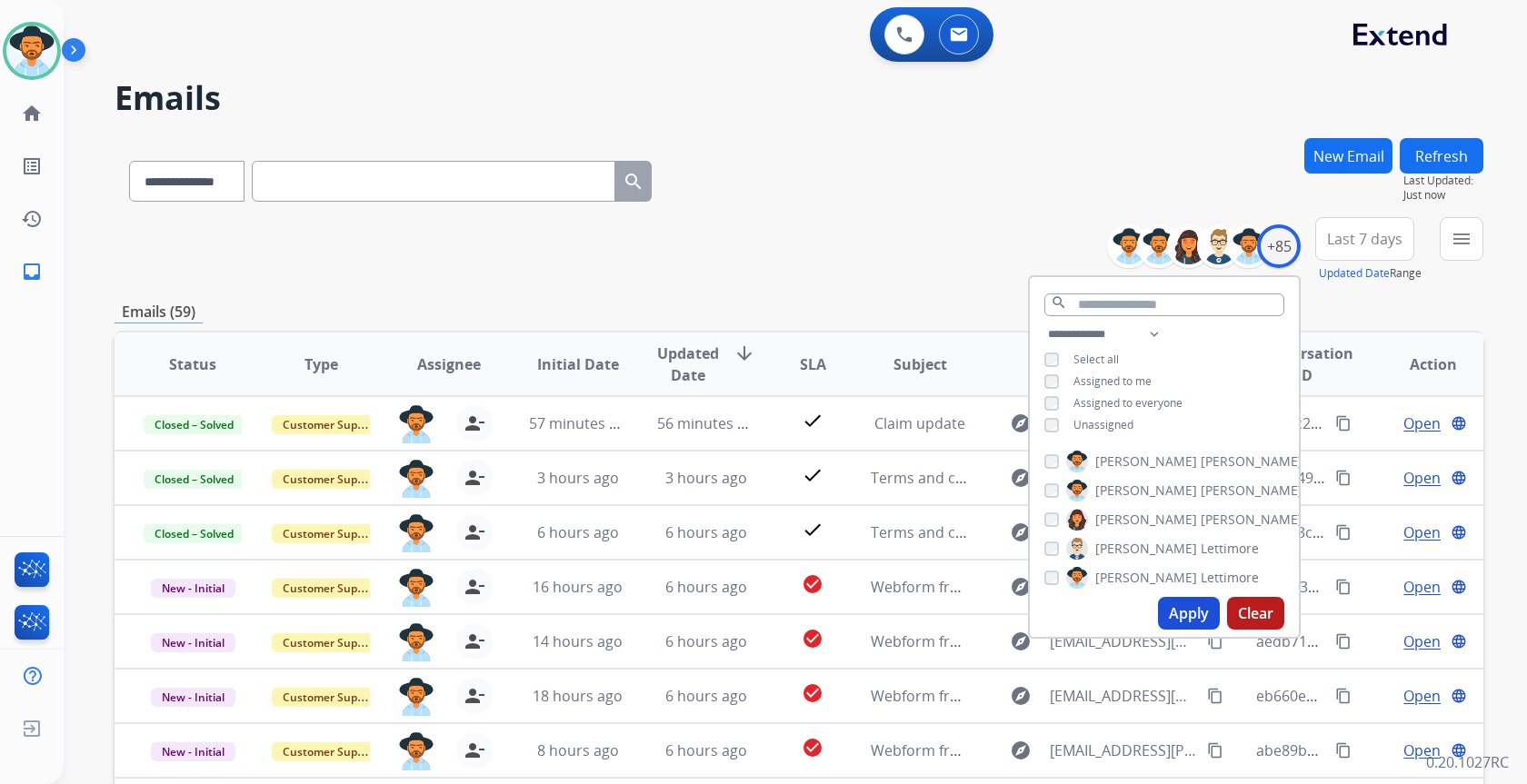
click at [860, 243] on div "**********" at bounding box center [799, 249] width 1369 height 65
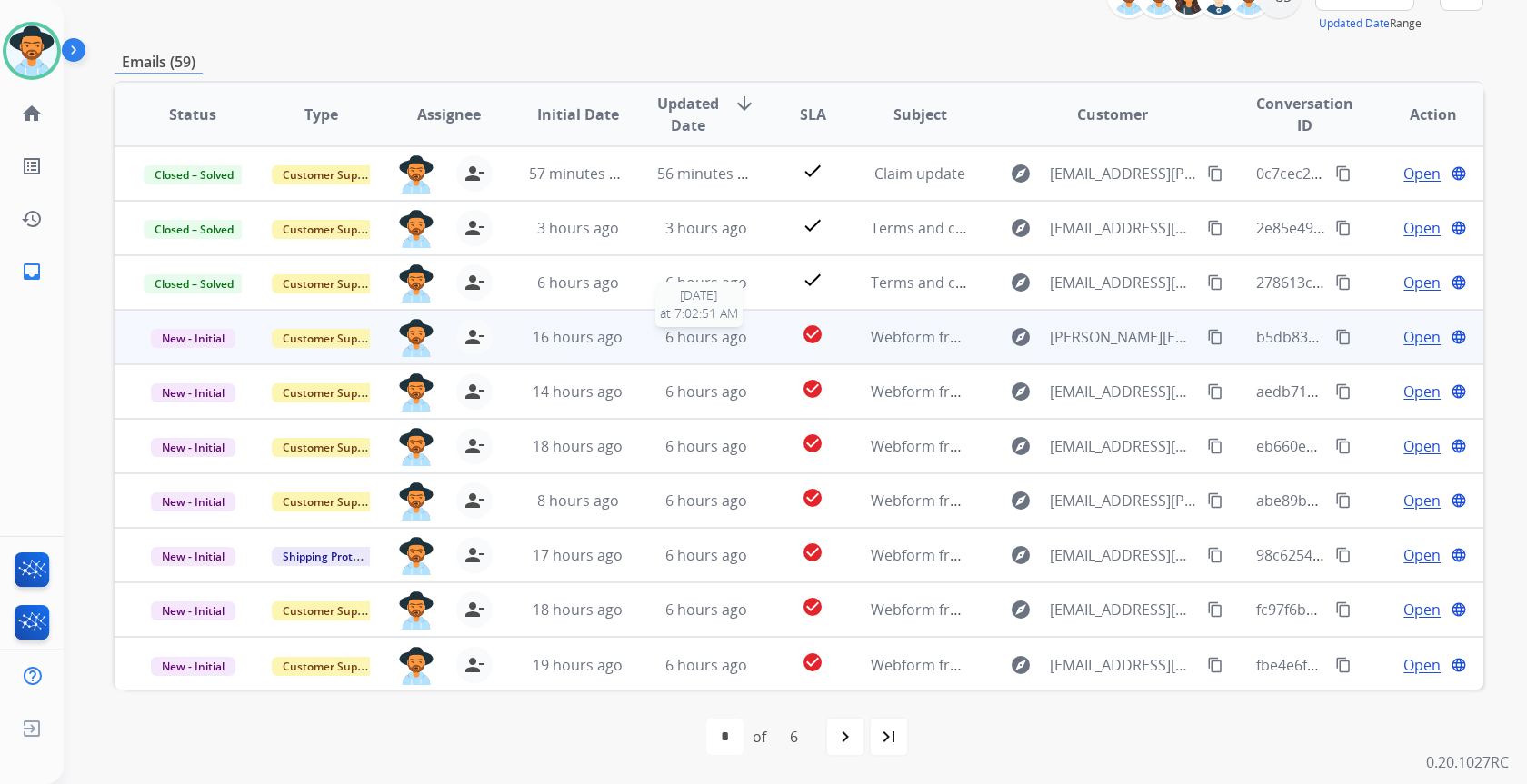
click at [732, 343] on span "6 hours ago" at bounding box center [706, 336] width 81 height 20
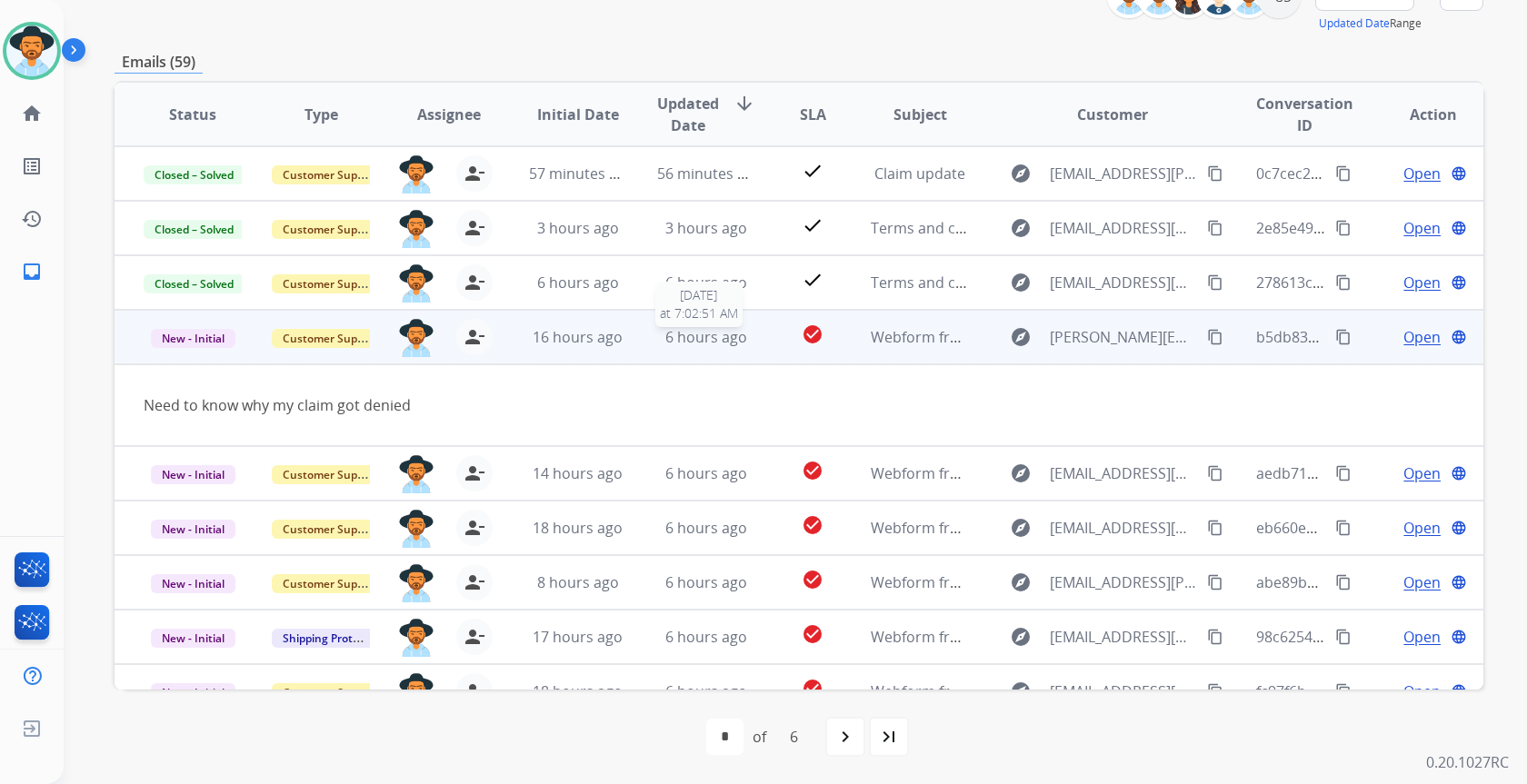
scroll to position [83, 0]
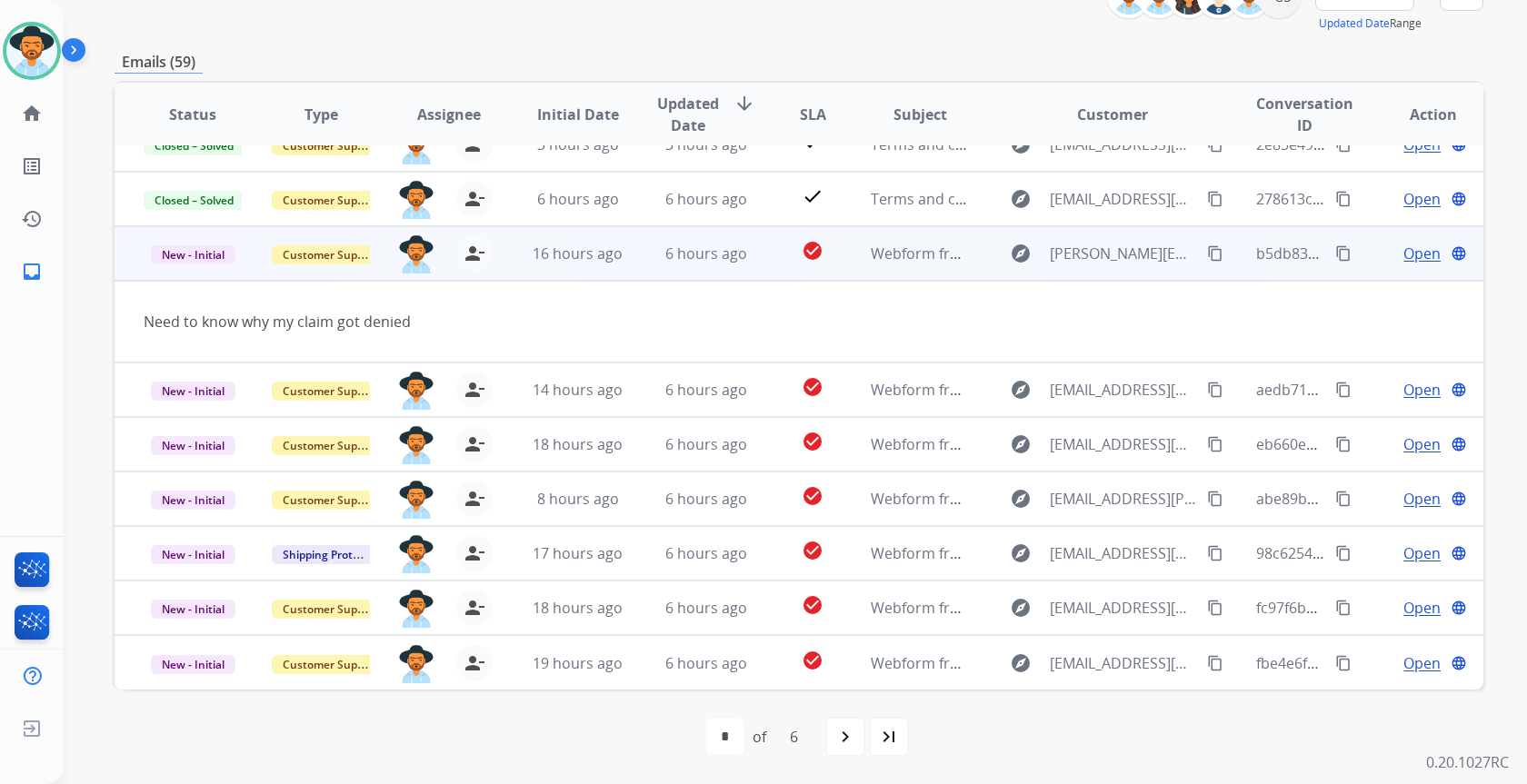
click at [1213, 257] on button "content_copy" at bounding box center [1214, 253] width 22 height 22
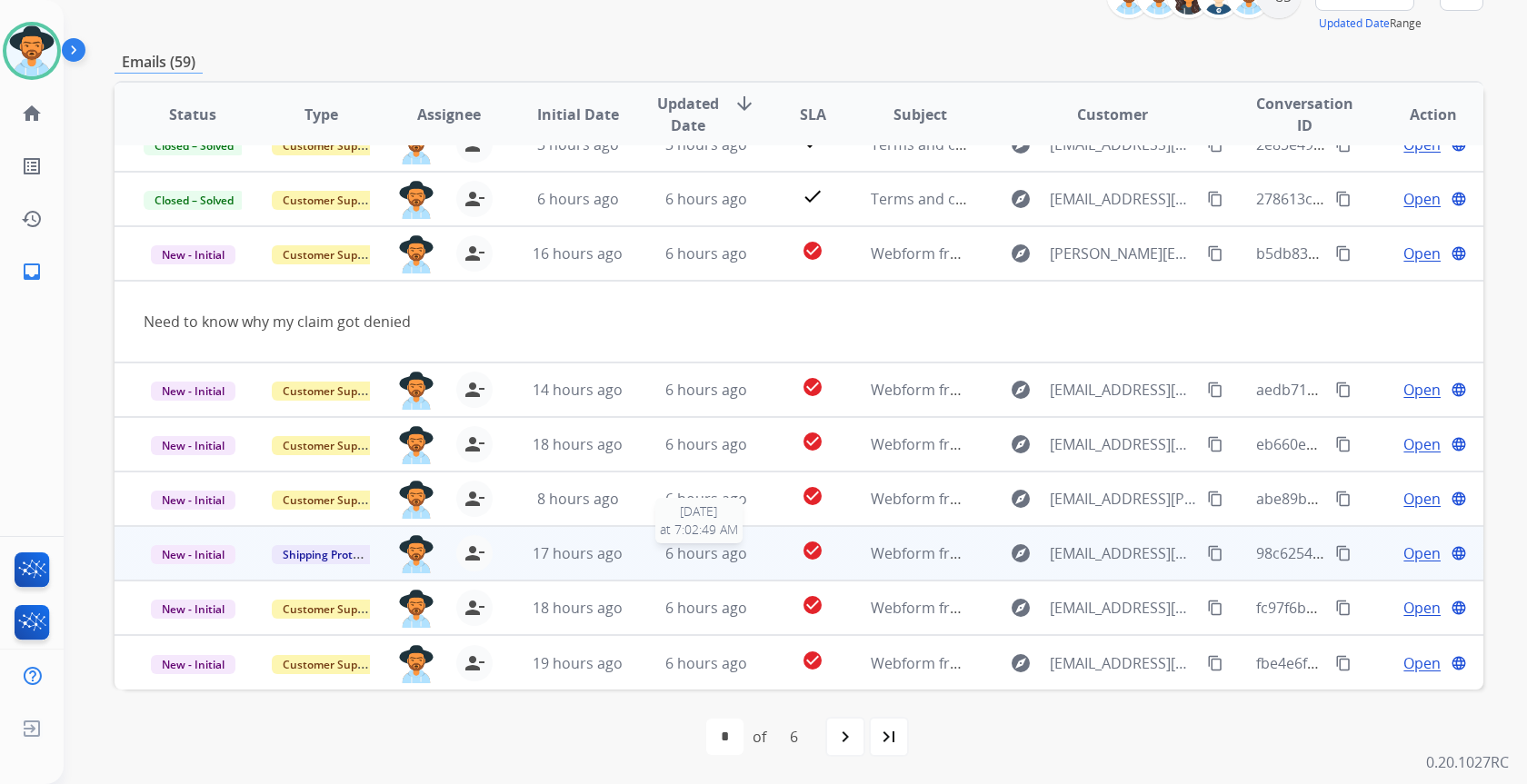
click at [657, 551] on div "6 hours ago" at bounding box center [707, 553] width 99 height 22
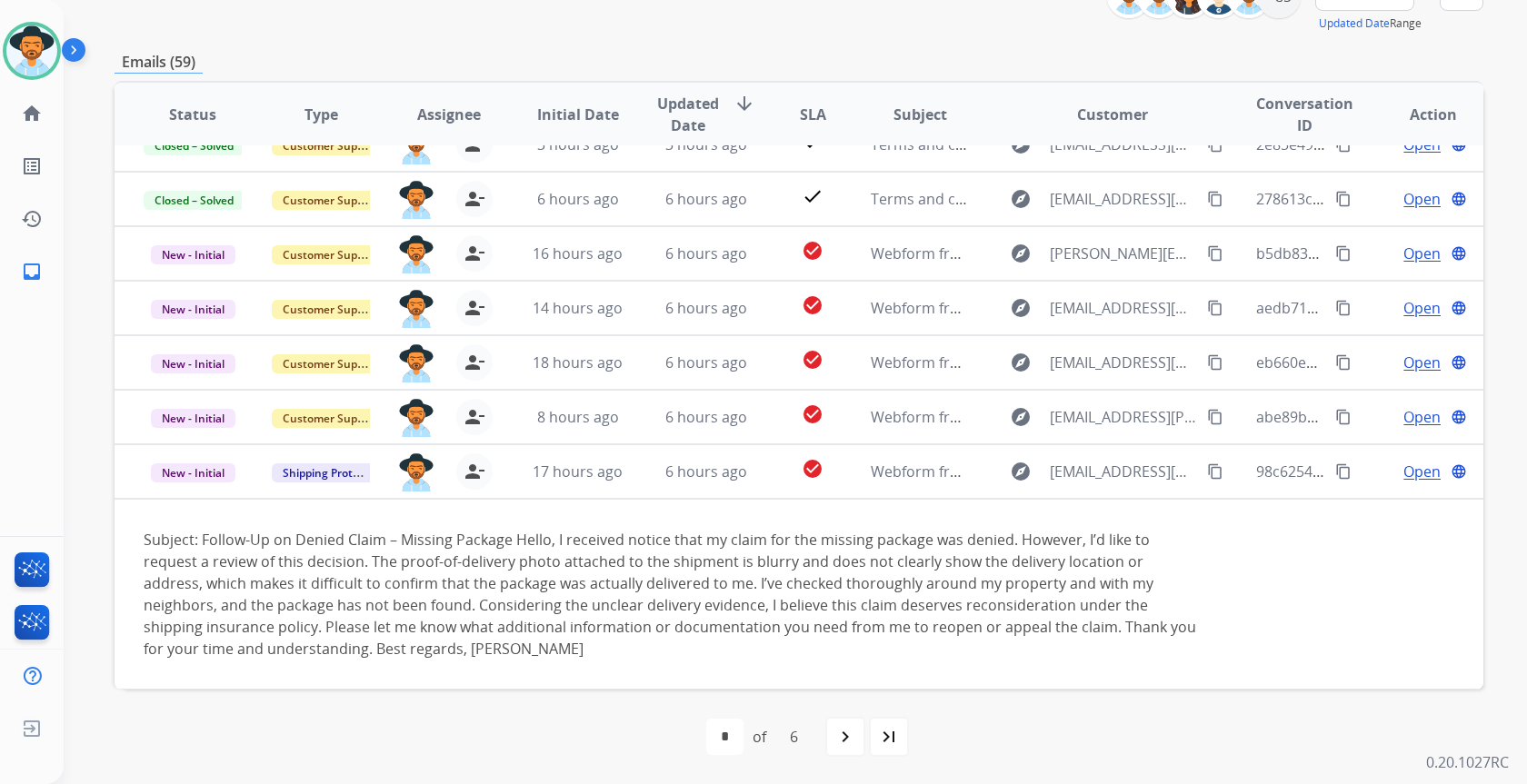
scroll to position [192, 0]
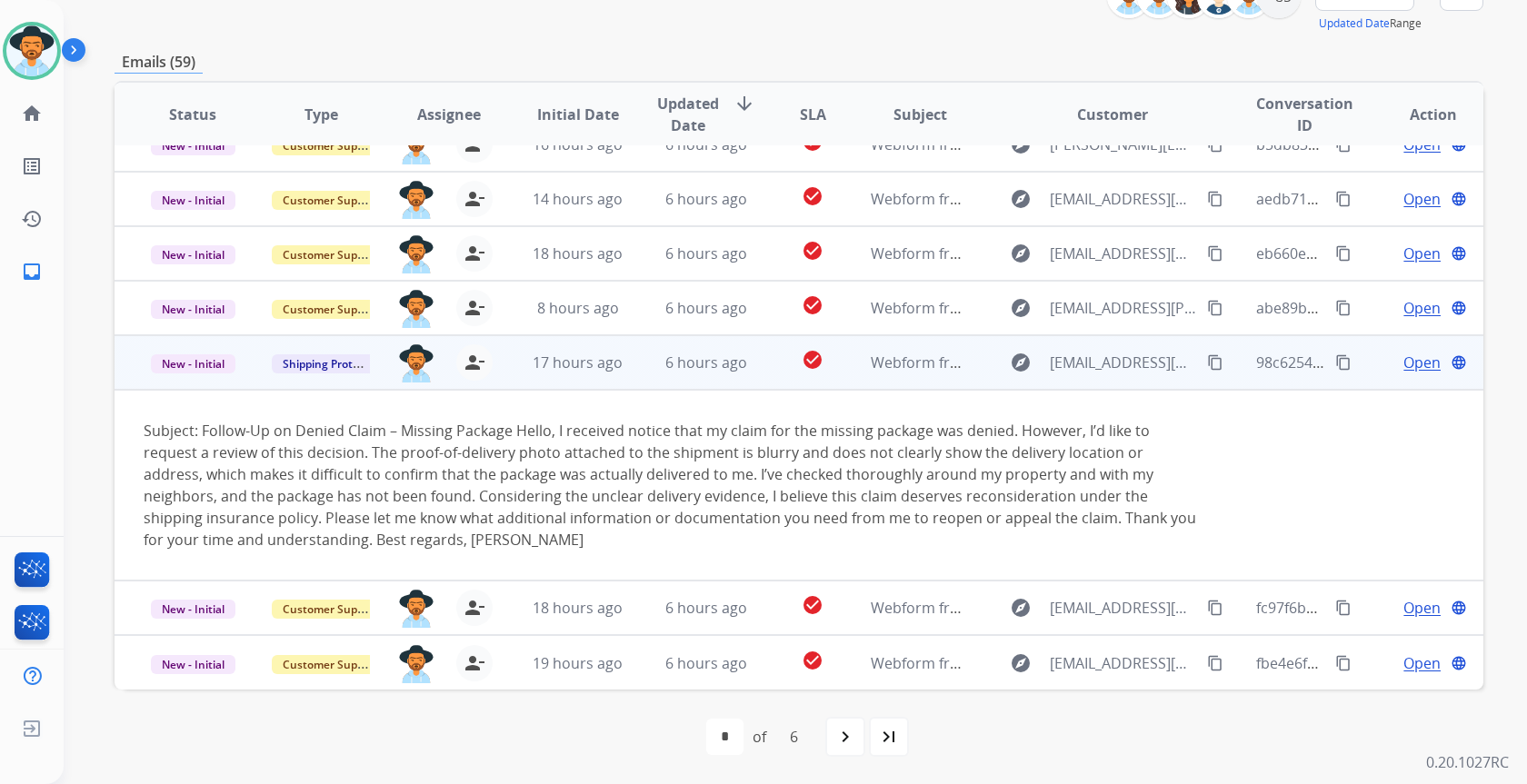
click at [1207, 358] on mat-icon "content_copy" at bounding box center [1214, 362] width 16 height 16
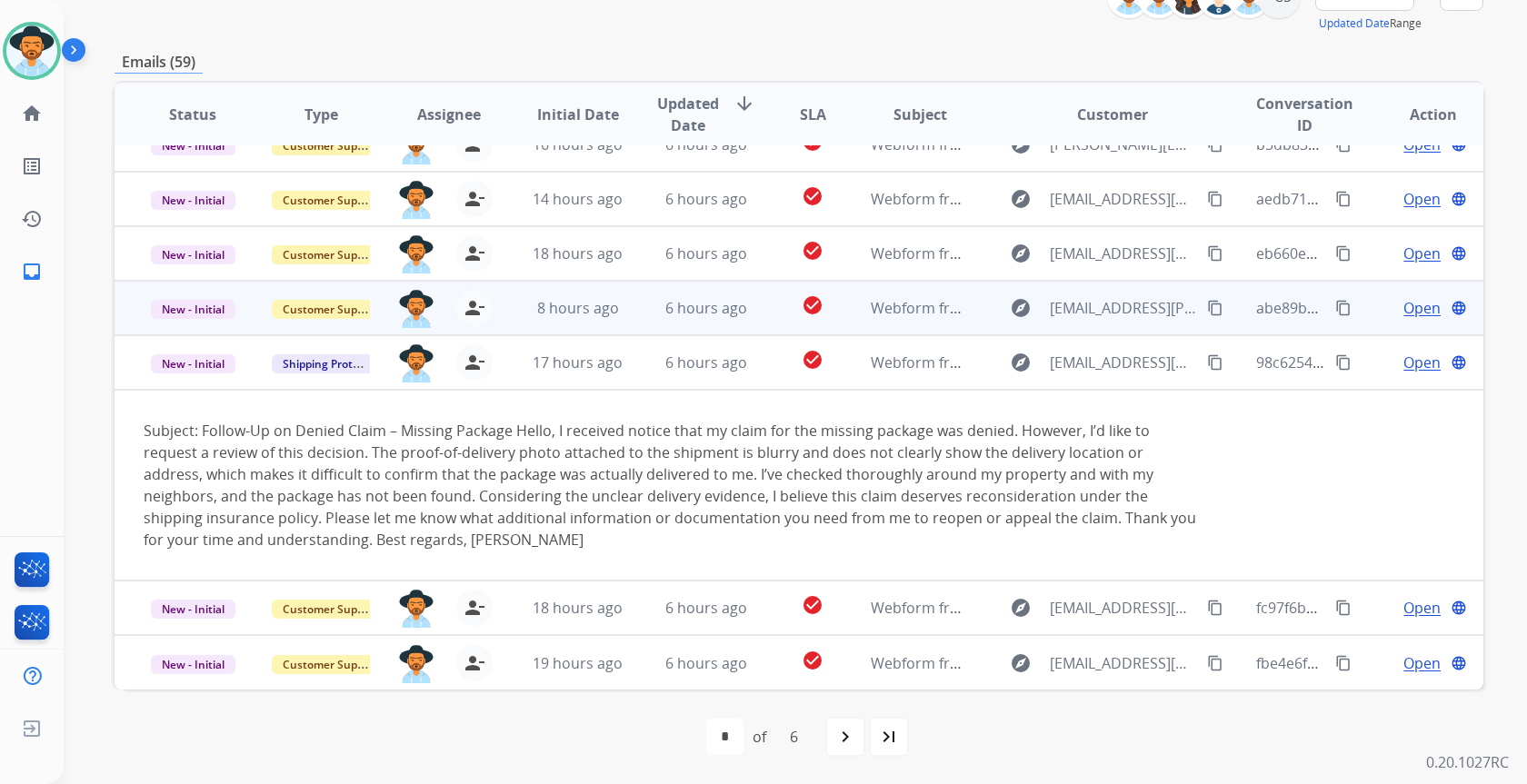
click at [935, 294] on td "Webform from toroveci.gloria@yahoo.com on 10/08/2025" at bounding box center [906, 309] width 128 height 55
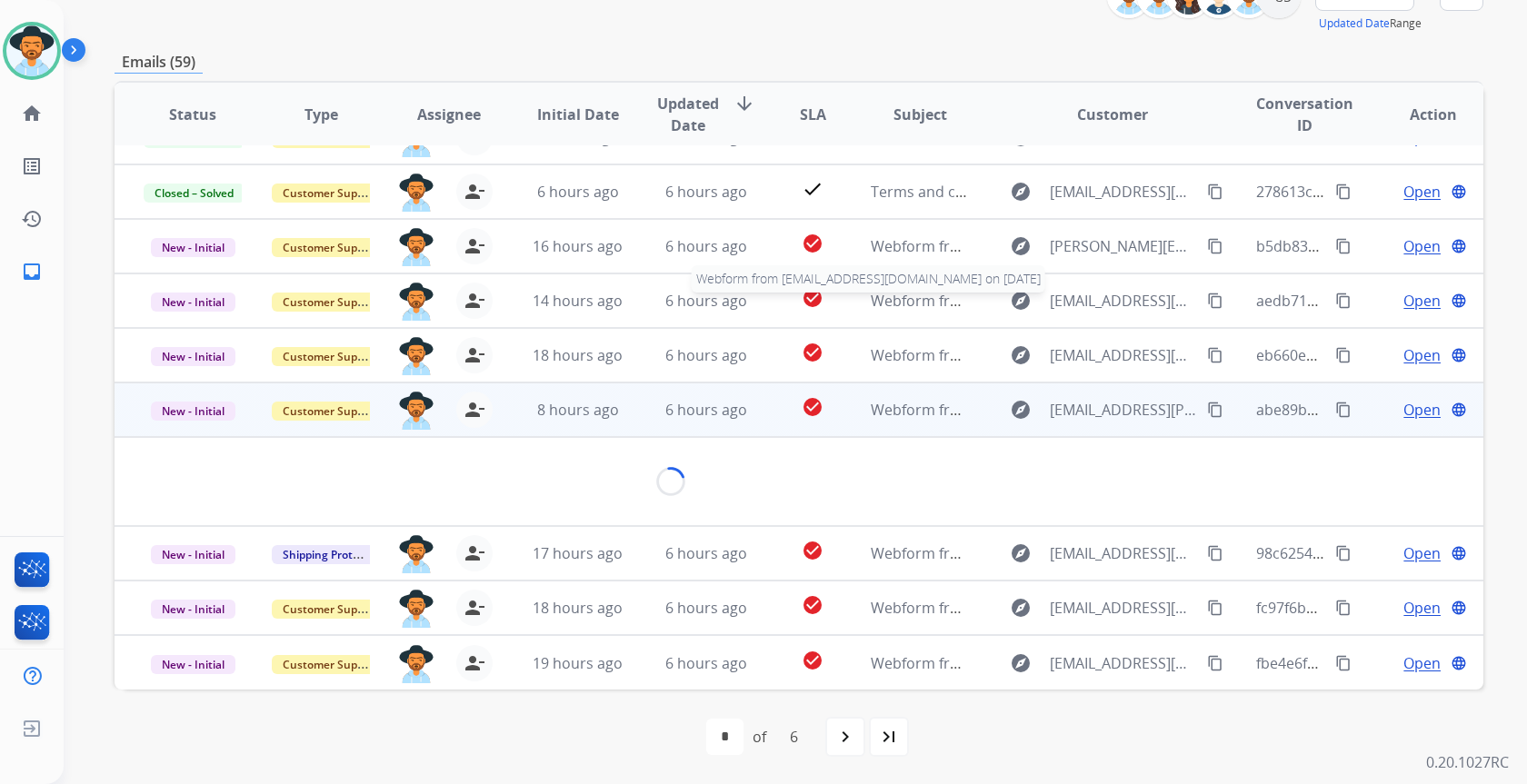
scroll to position [83, 0]
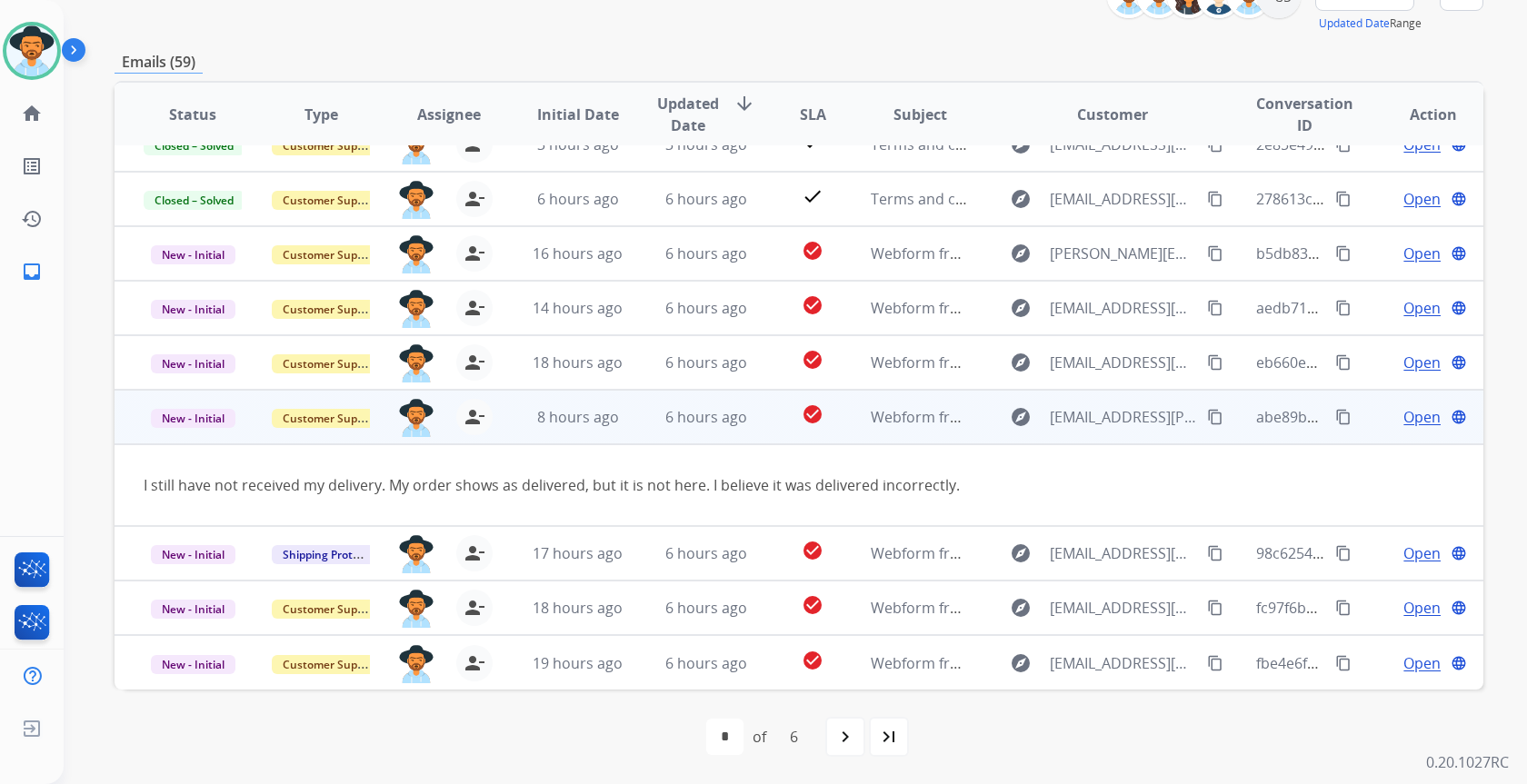
click at [1204, 418] on button "content_copy" at bounding box center [1214, 417] width 22 height 22
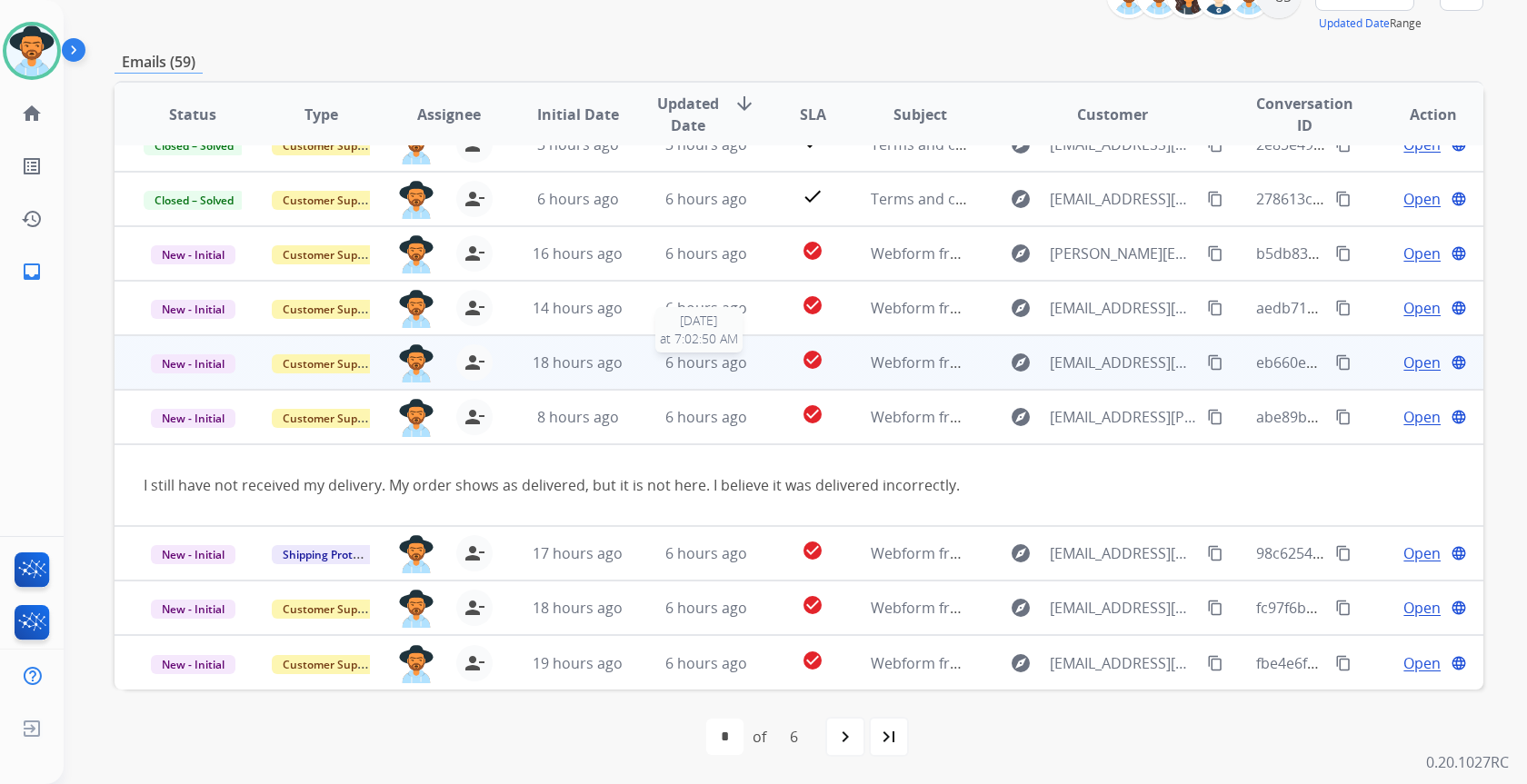
click at [738, 362] on span "6 hours ago" at bounding box center [706, 362] width 81 height 20
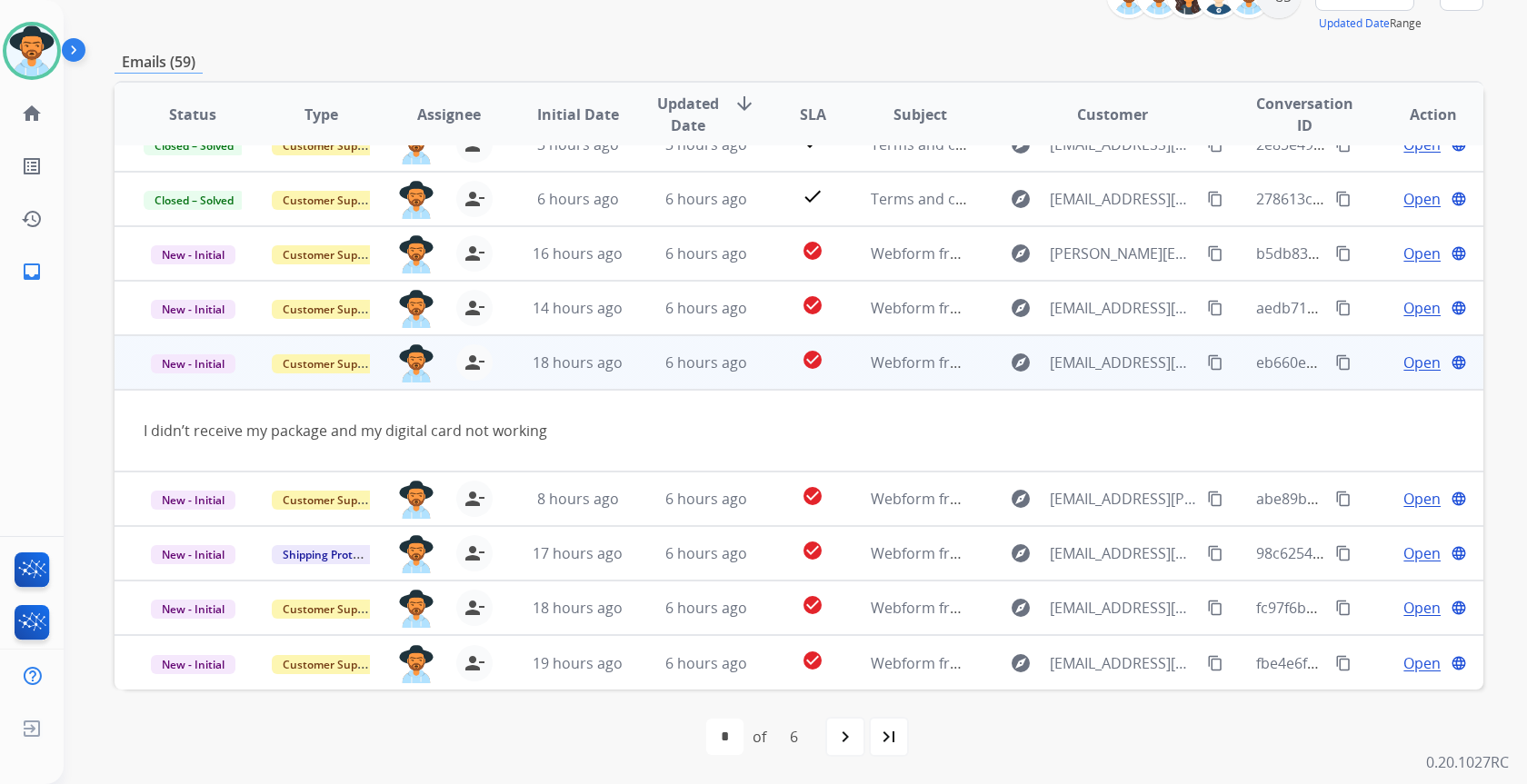
click at [1209, 361] on mat-icon "content_copy" at bounding box center [1214, 362] width 16 height 16
click at [1404, 367] on span "Open" at bounding box center [1422, 362] width 37 height 22
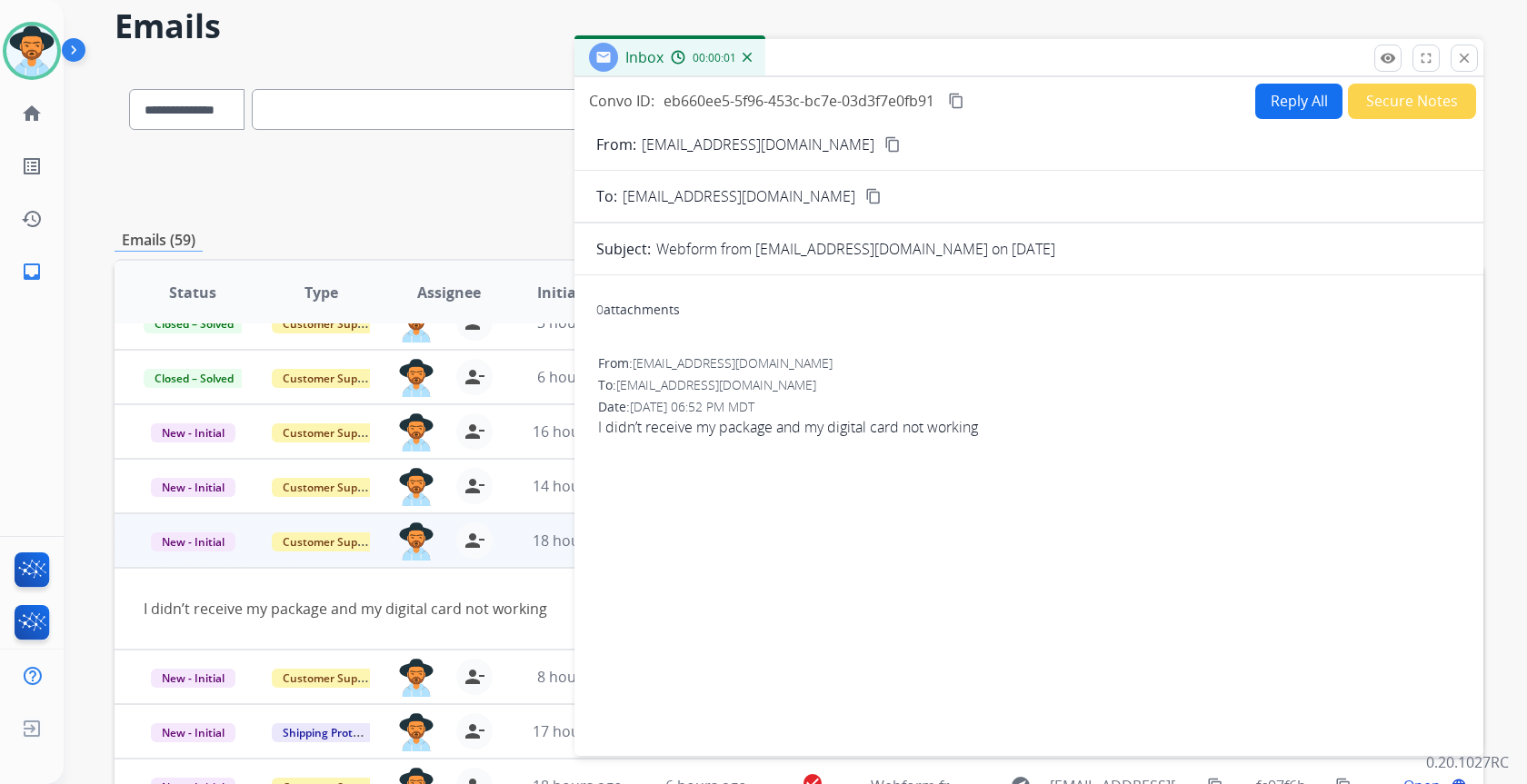
scroll to position [0, 0]
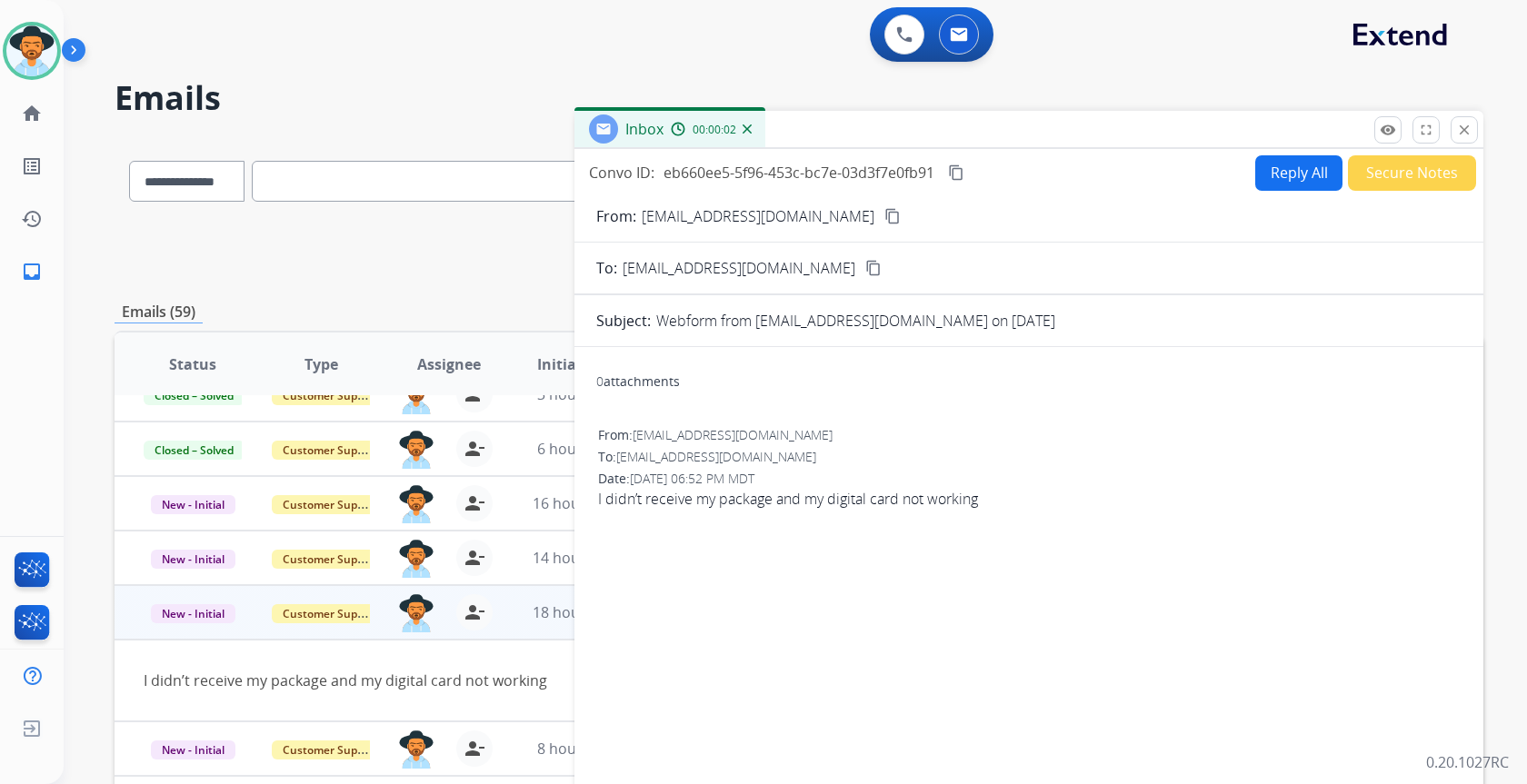
click at [1291, 179] on button "Reply All" at bounding box center [1299, 172] width 87 height 35
select select "**********"
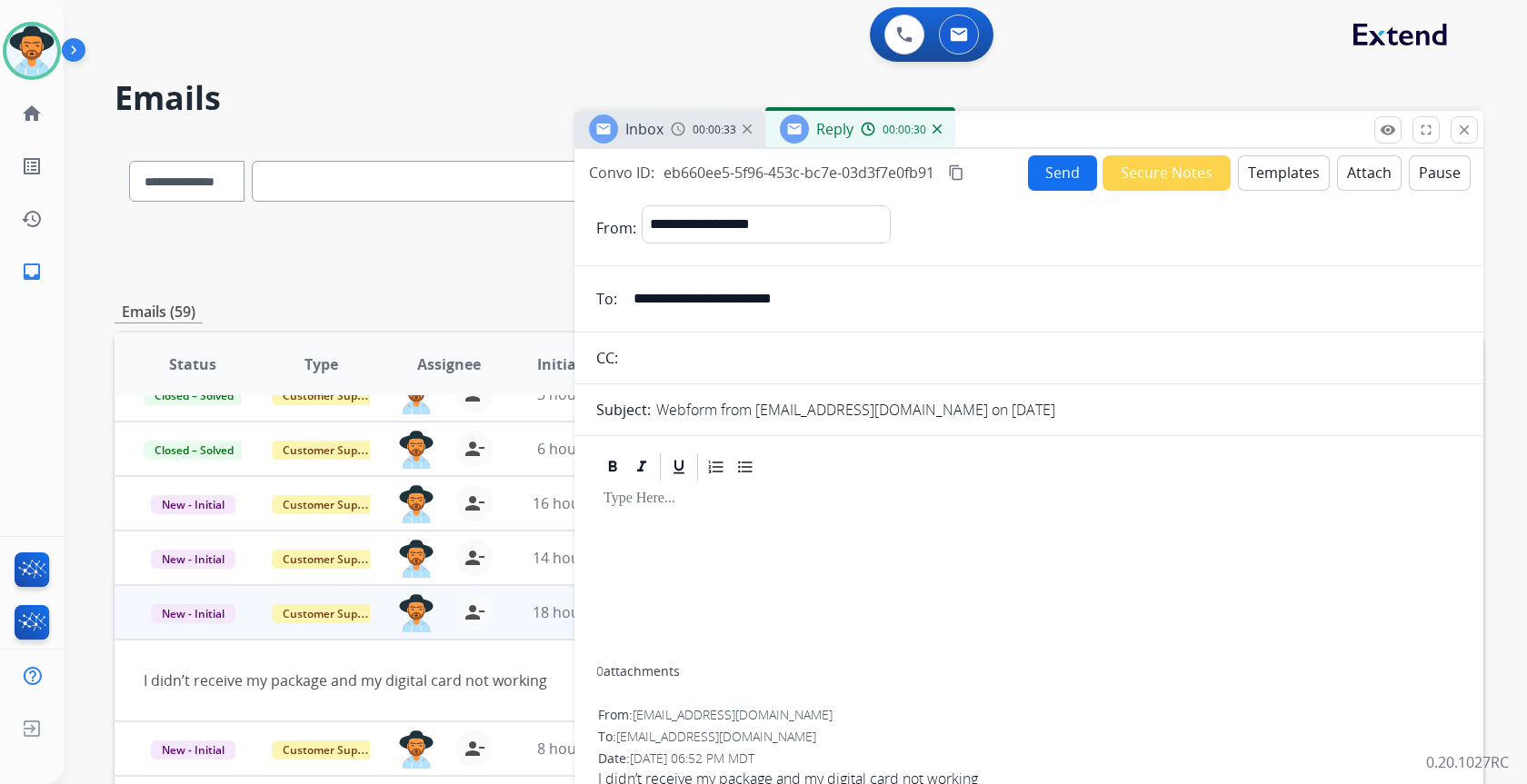
click at [1248, 181] on button "Templates" at bounding box center [1284, 172] width 92 height 35
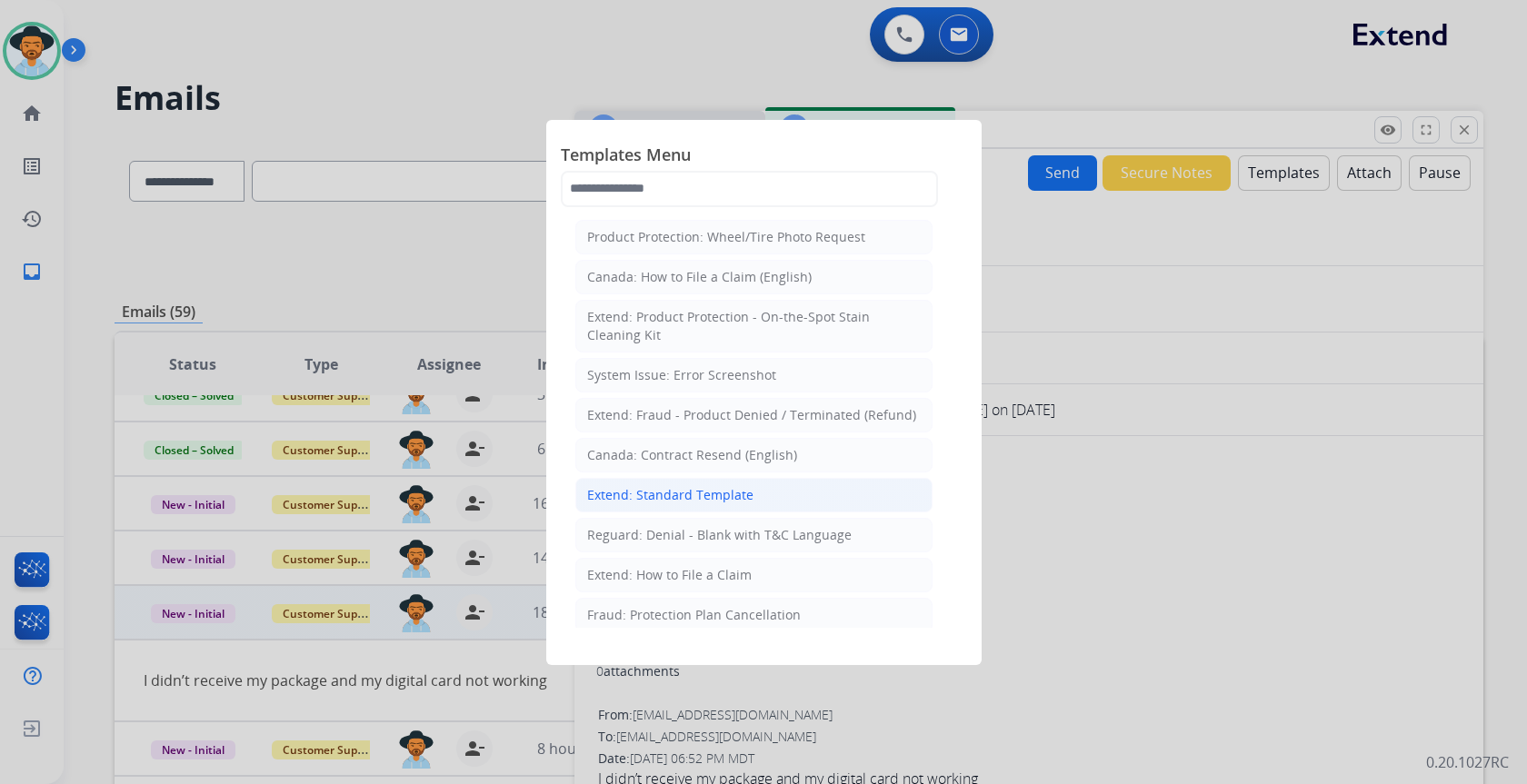
click at [669, 502] on div "Extend: Standard Template" at bounding box center [671, 494] width 167 height 18
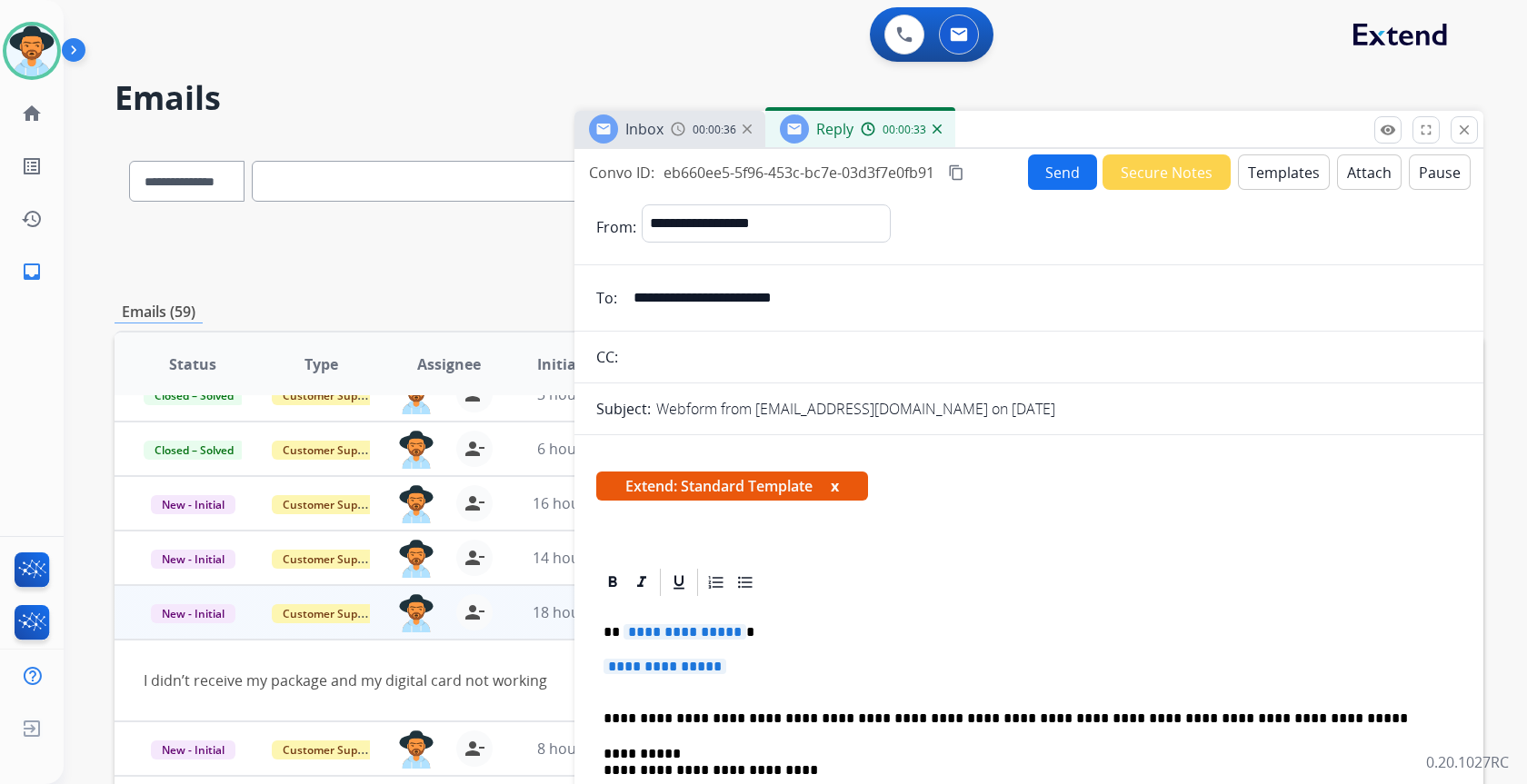
click at [675, 668] on span "**********" at bounding box center [665, 667] width 123 height 15
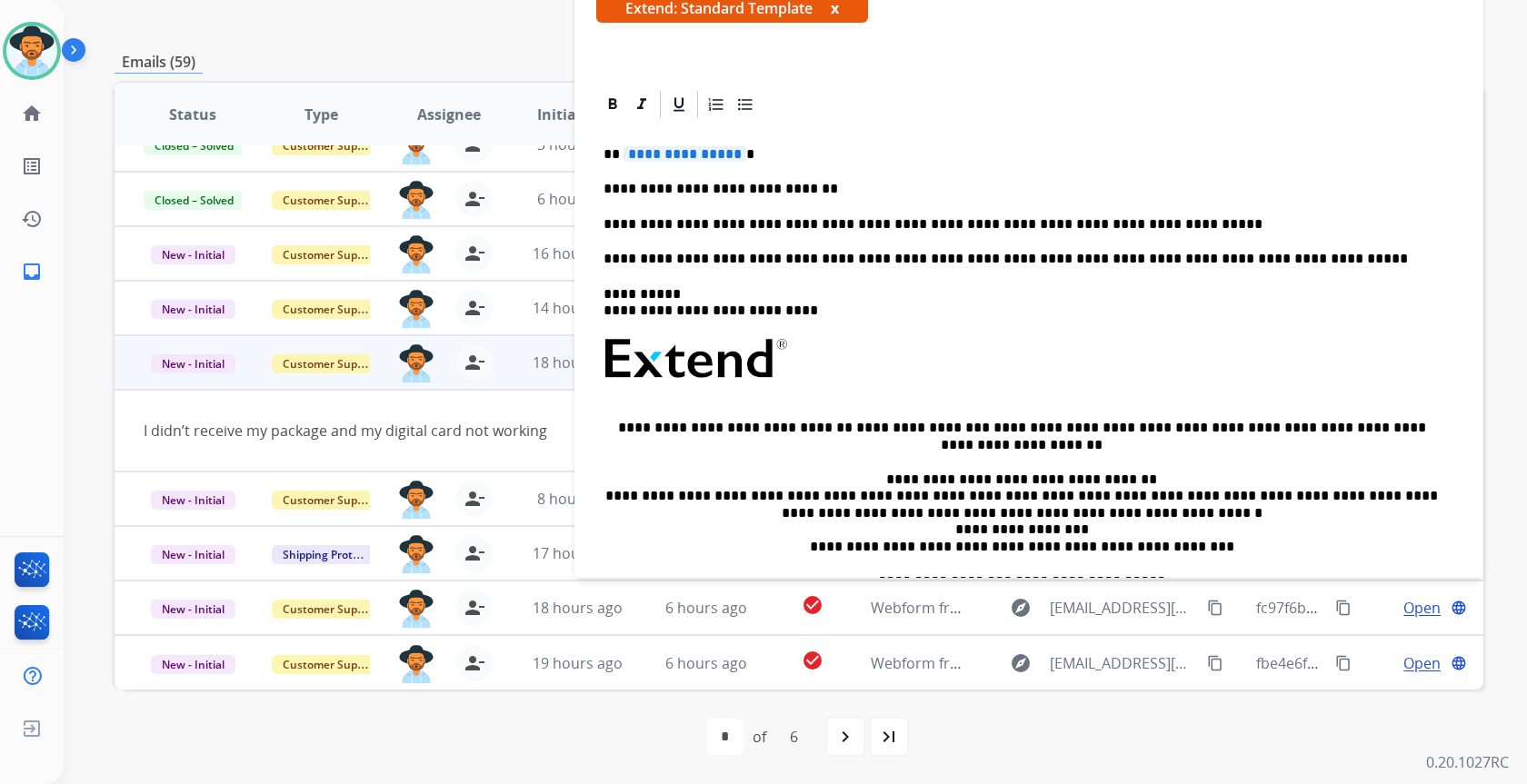
scroll to position [217, 0]
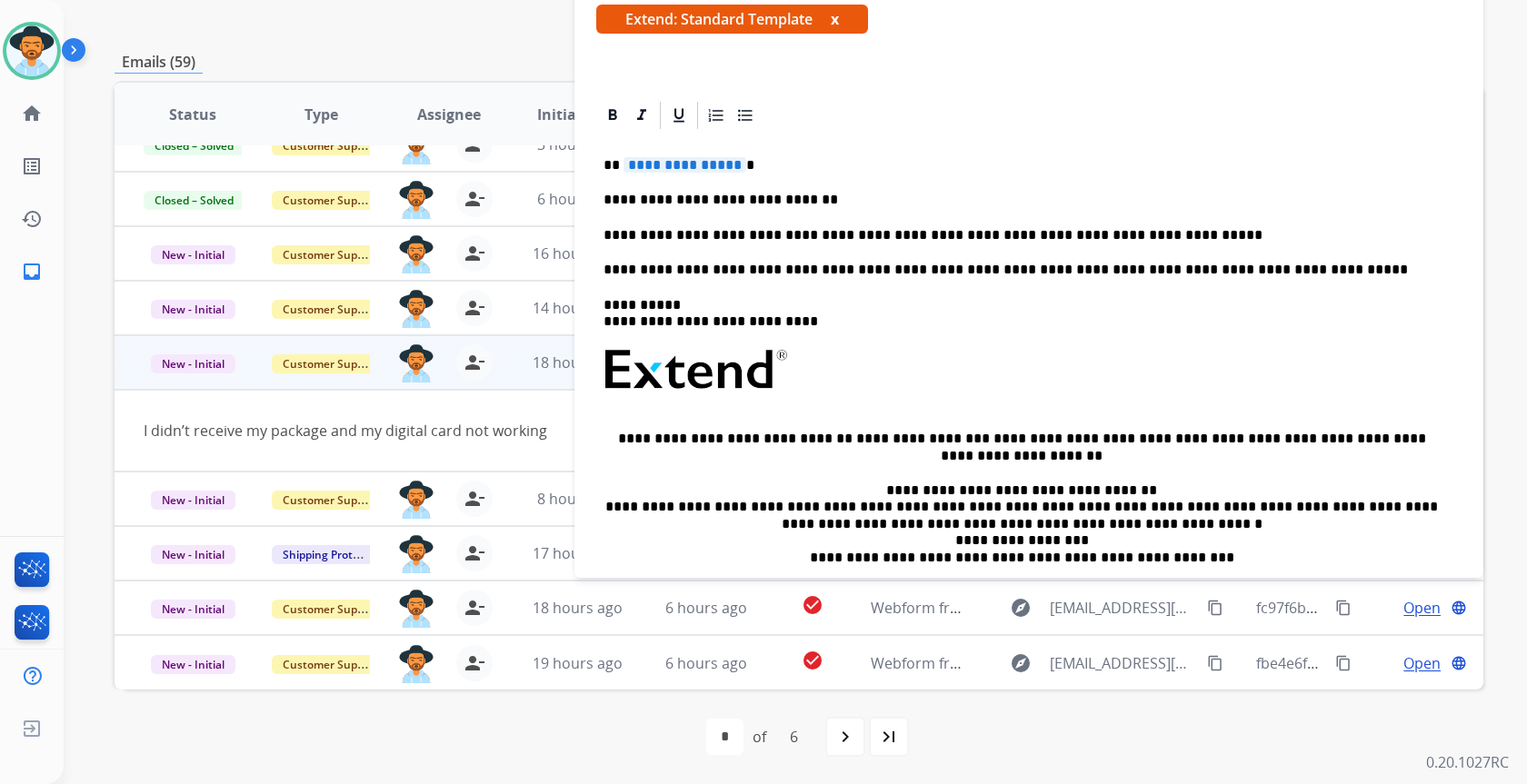
click at [1145, 241] on p "**********" at bounding box center [1021, 235] width 836 height 16
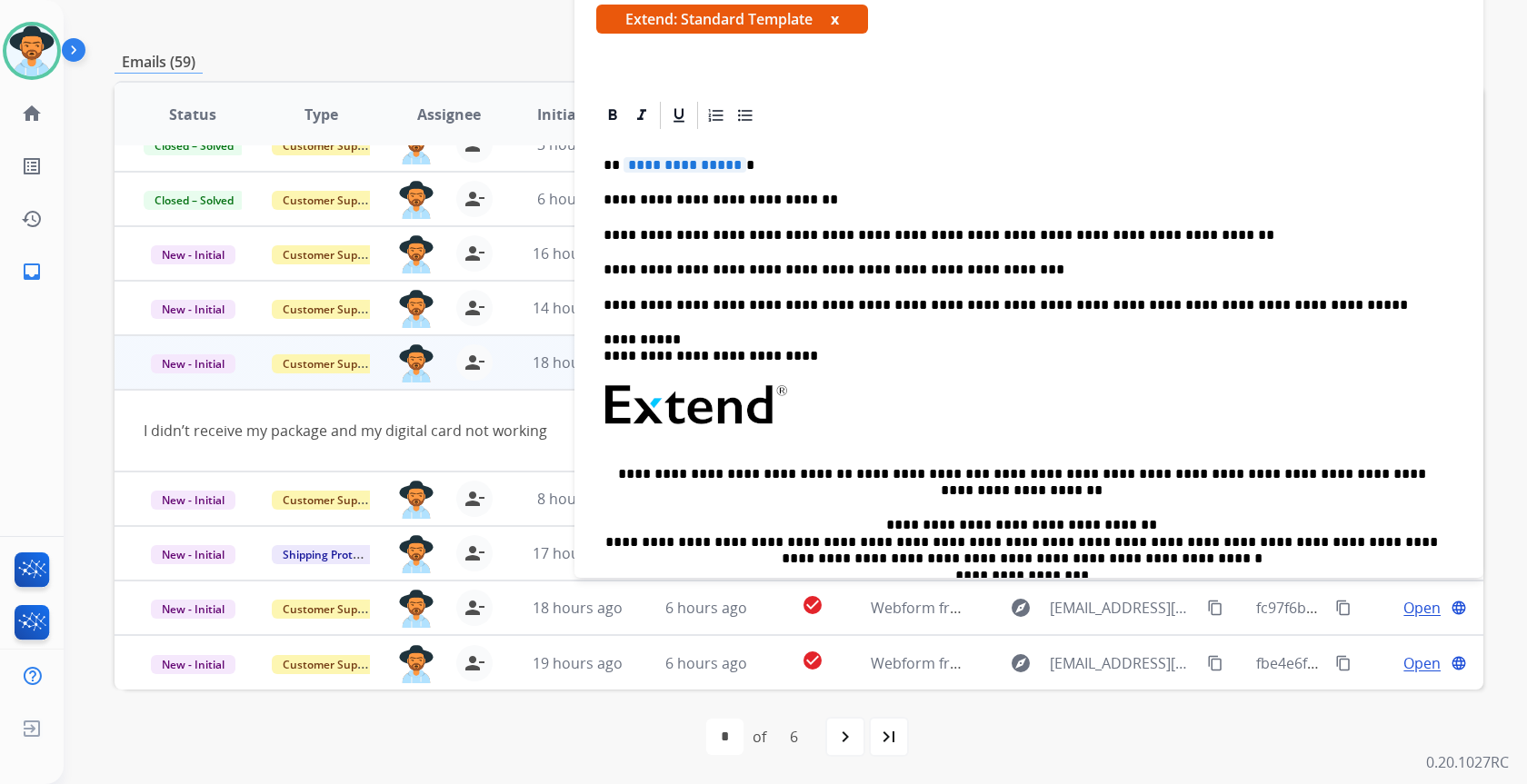
click at [652, 174] on div "**********" at bounding box center [1029, 426] width 866 height 590
click at [647, 166] on span "**********" at bounding box center [685, 165] width 123 height 15
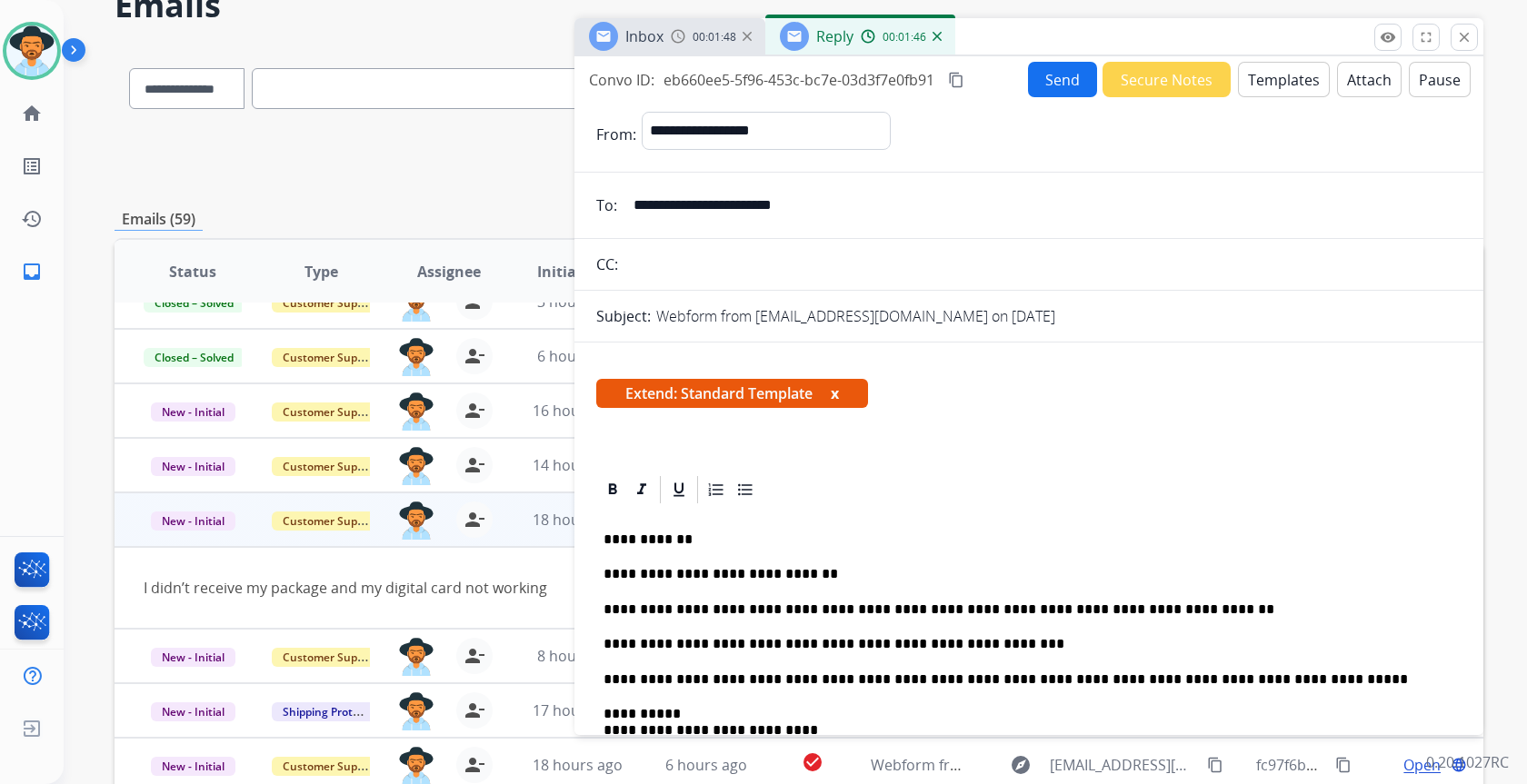
scroll to position [0, 0]
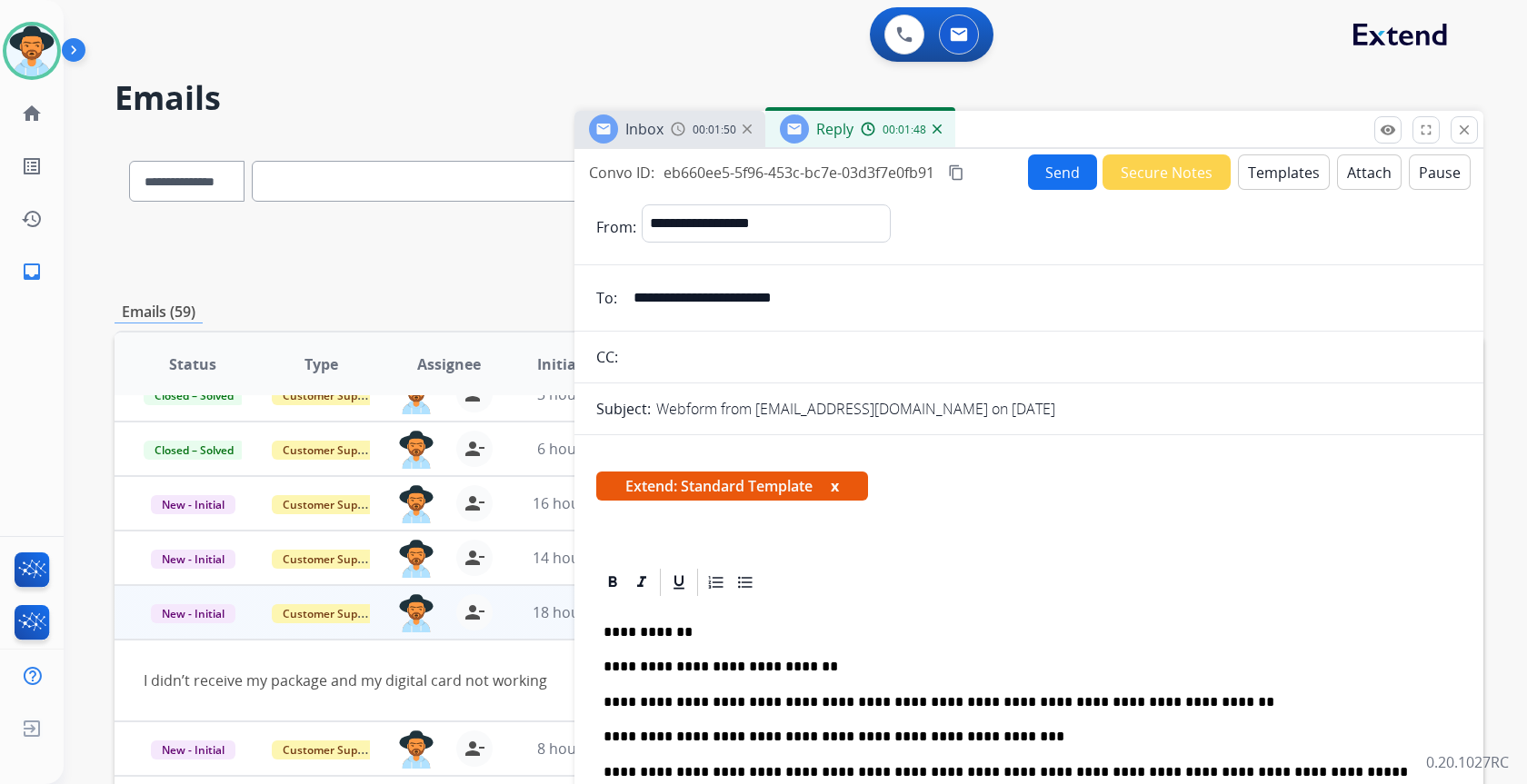
click at [1068, 174] on button "Send" at bounding box center [1062, 171] width 69 height 35
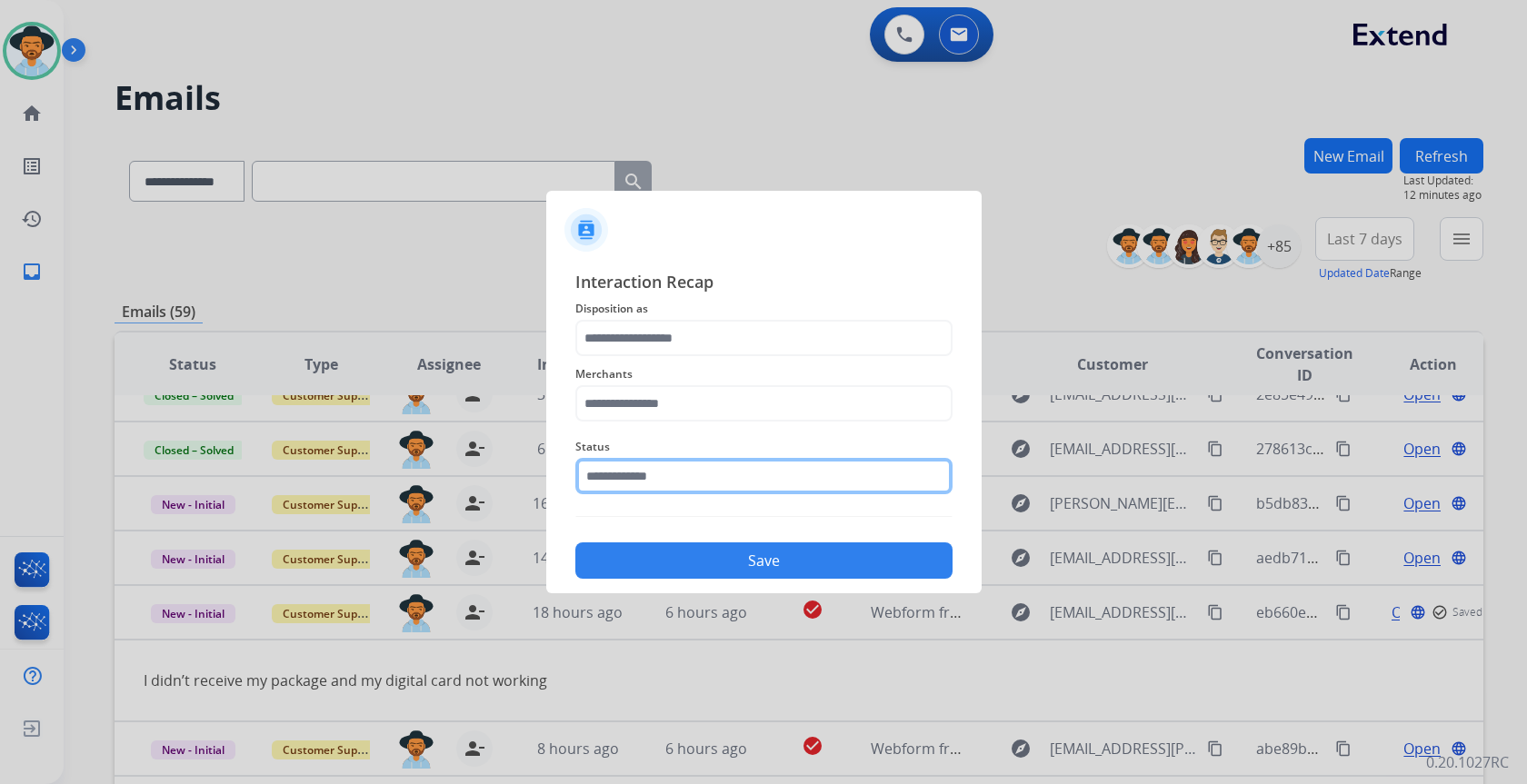
click at [786, 482] on input "text" at bounding box center [764, 476] width 377 height 36
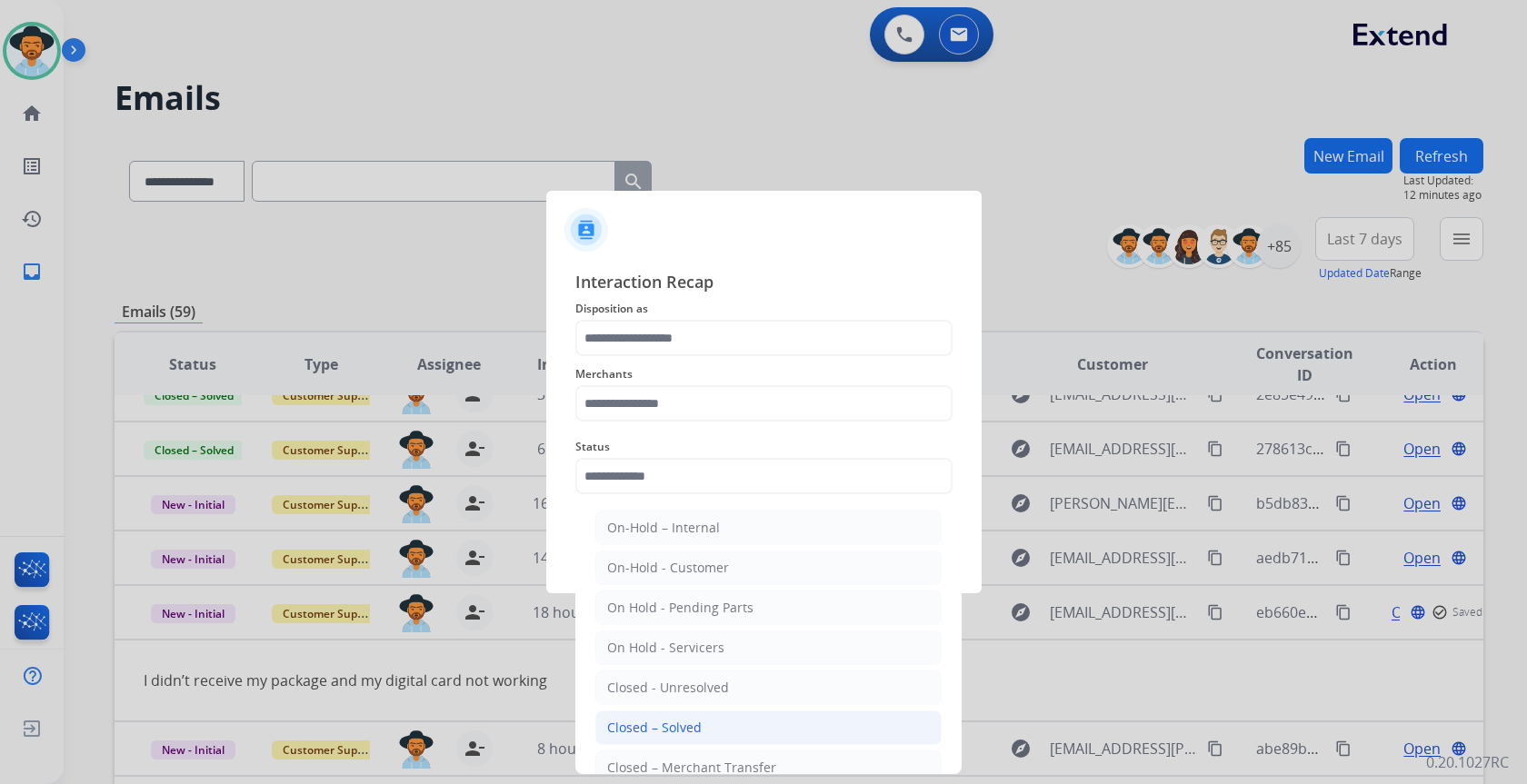
click at [709, 716] on li "Closed – Solved" at bounding box center [769, 727] width 347 height 34
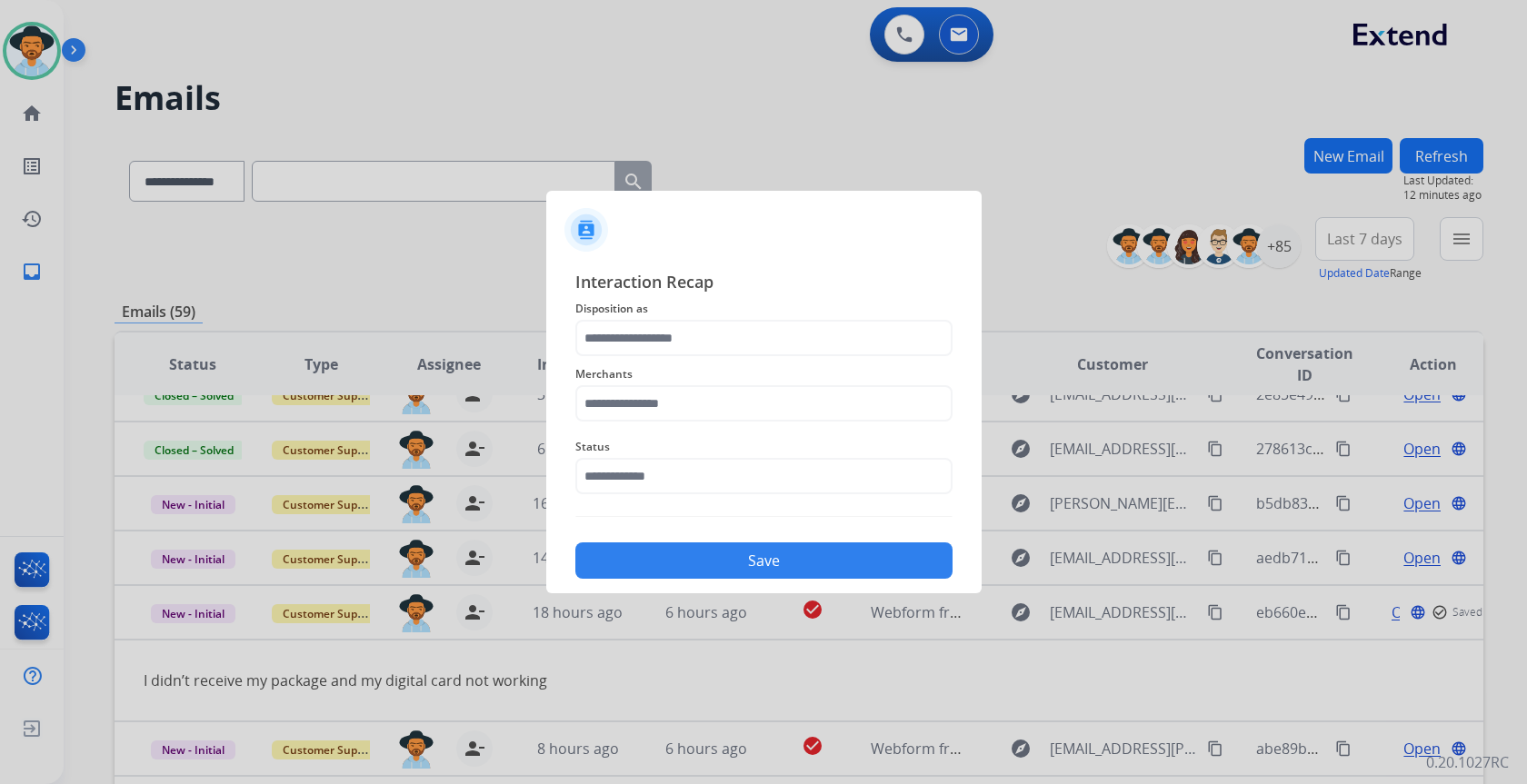
type input "**********"
click at [692, 404] on input "text" at bounding box center [764, 403] width 377 height 36
click at [692, 457] on li "Jomashop" at bounding box center [769, 455] width 347 height 34
type input "********"
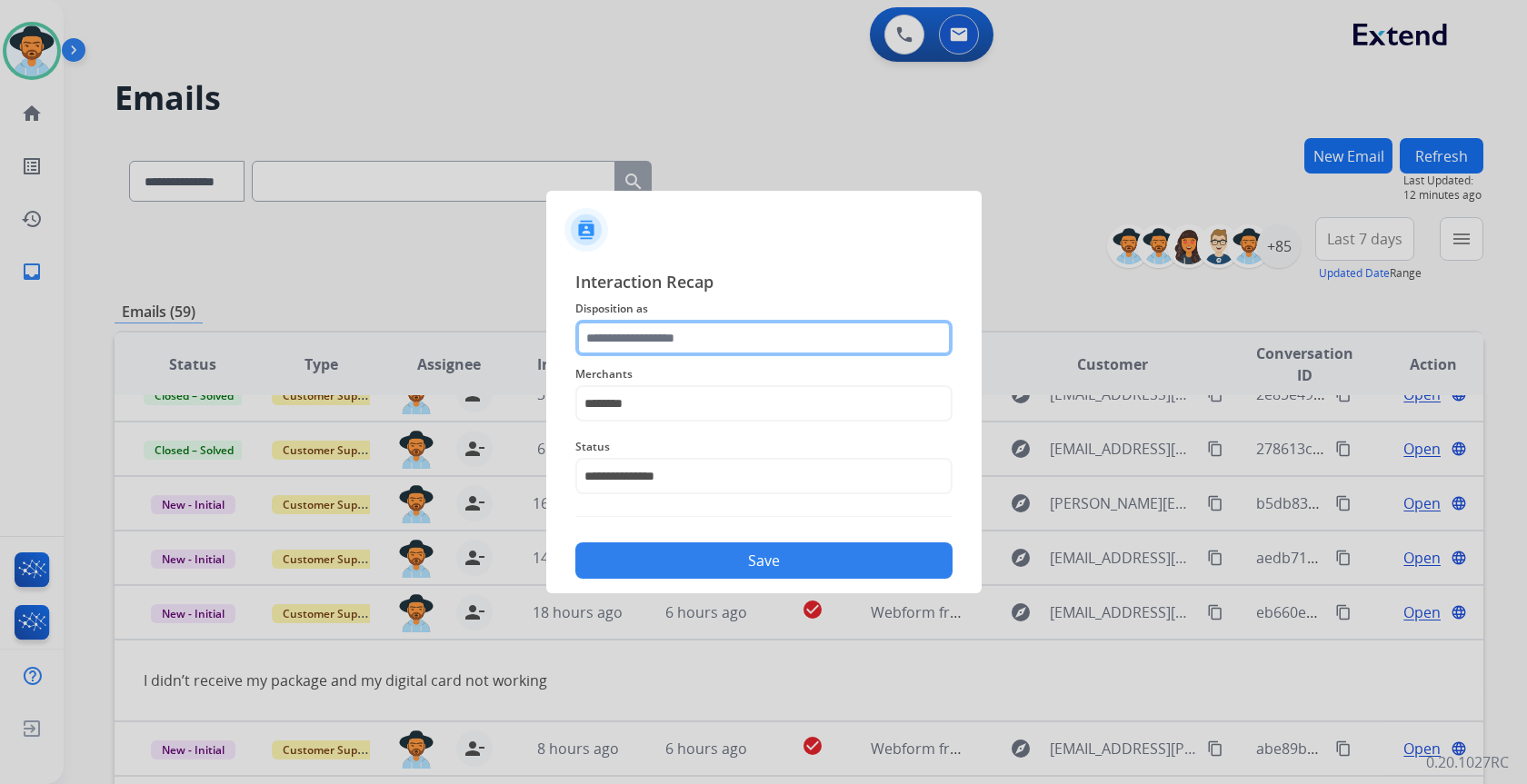
click at [682, 347] on input "text" at bounding box center [764, 338] width 377 height 36
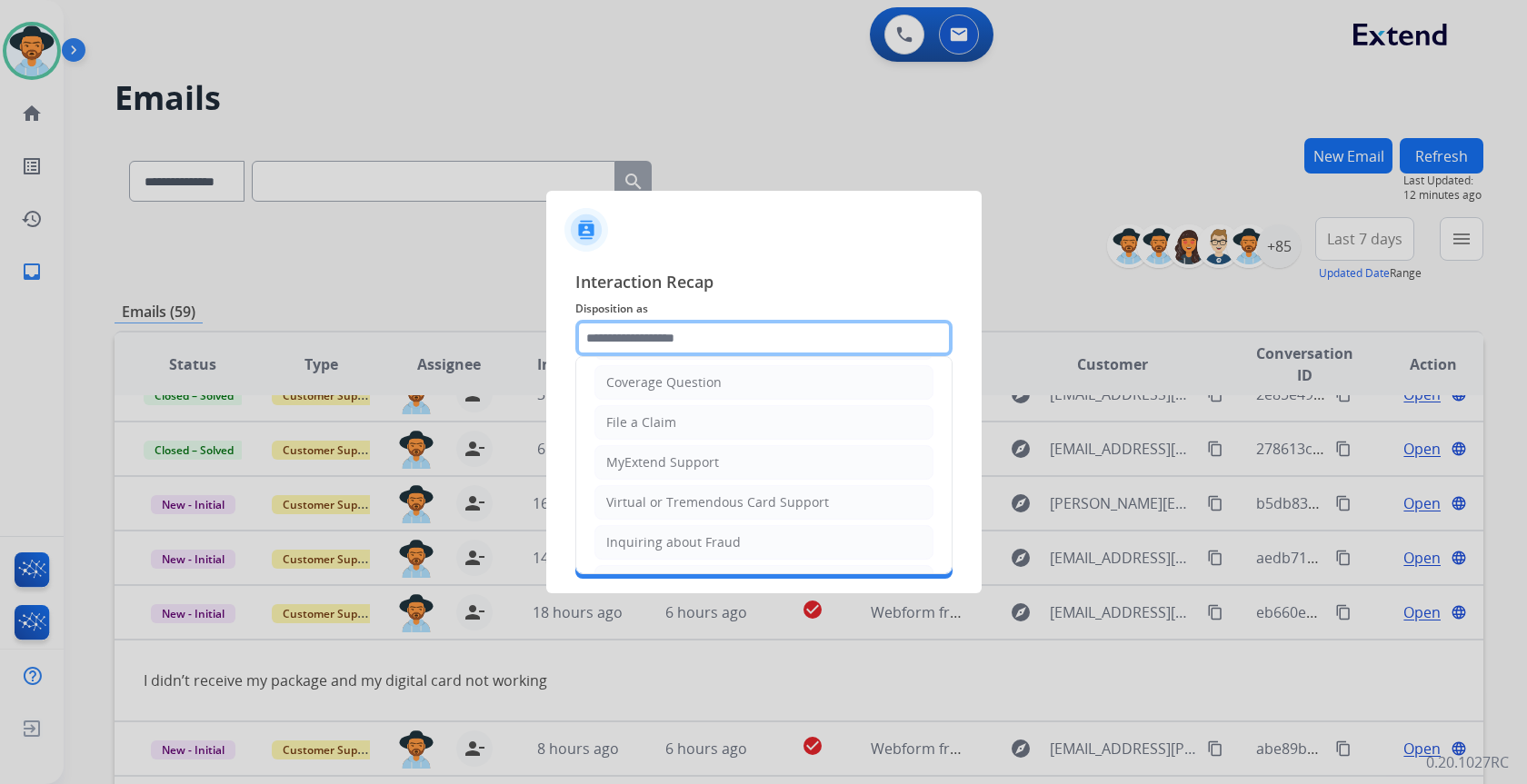
scroll to position [91, 0]
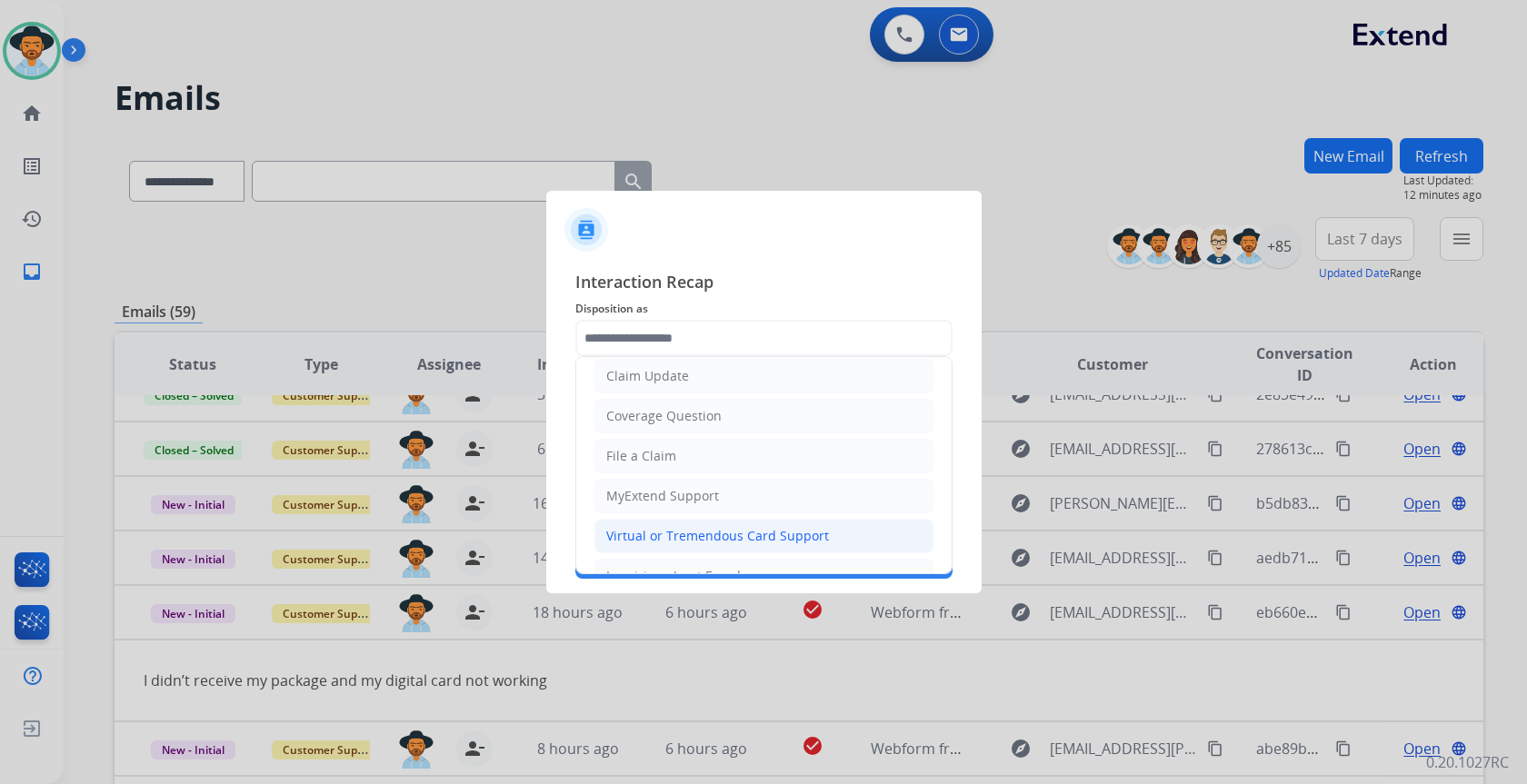
click at [704, 523] on li "Virtual or Tremendous Card Support" at bounding box center [764, 536] width 339 height 34
type input "**********"
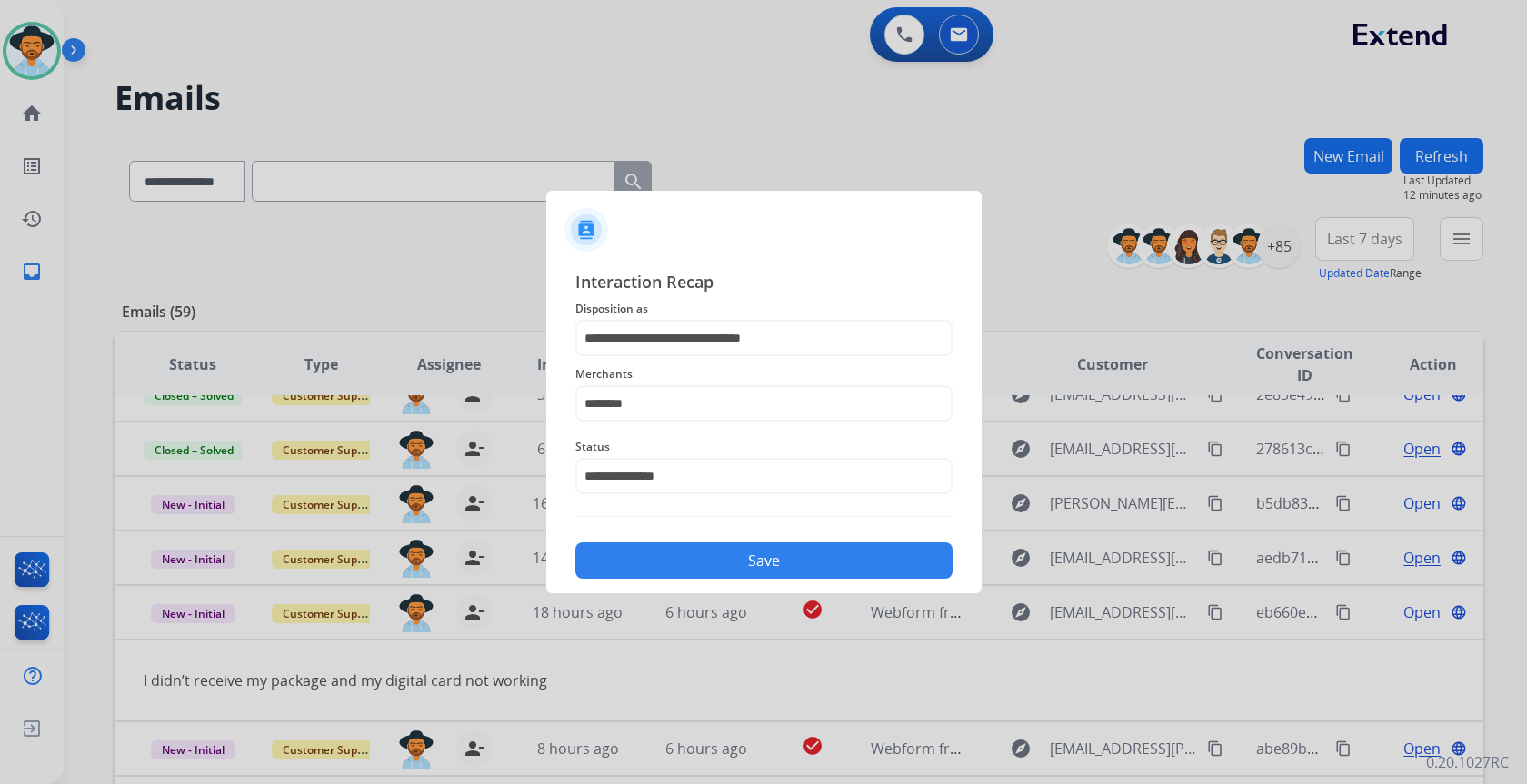
click at [777, 568] on button "Save" at bounding box center [764, 561] width 377 height 36
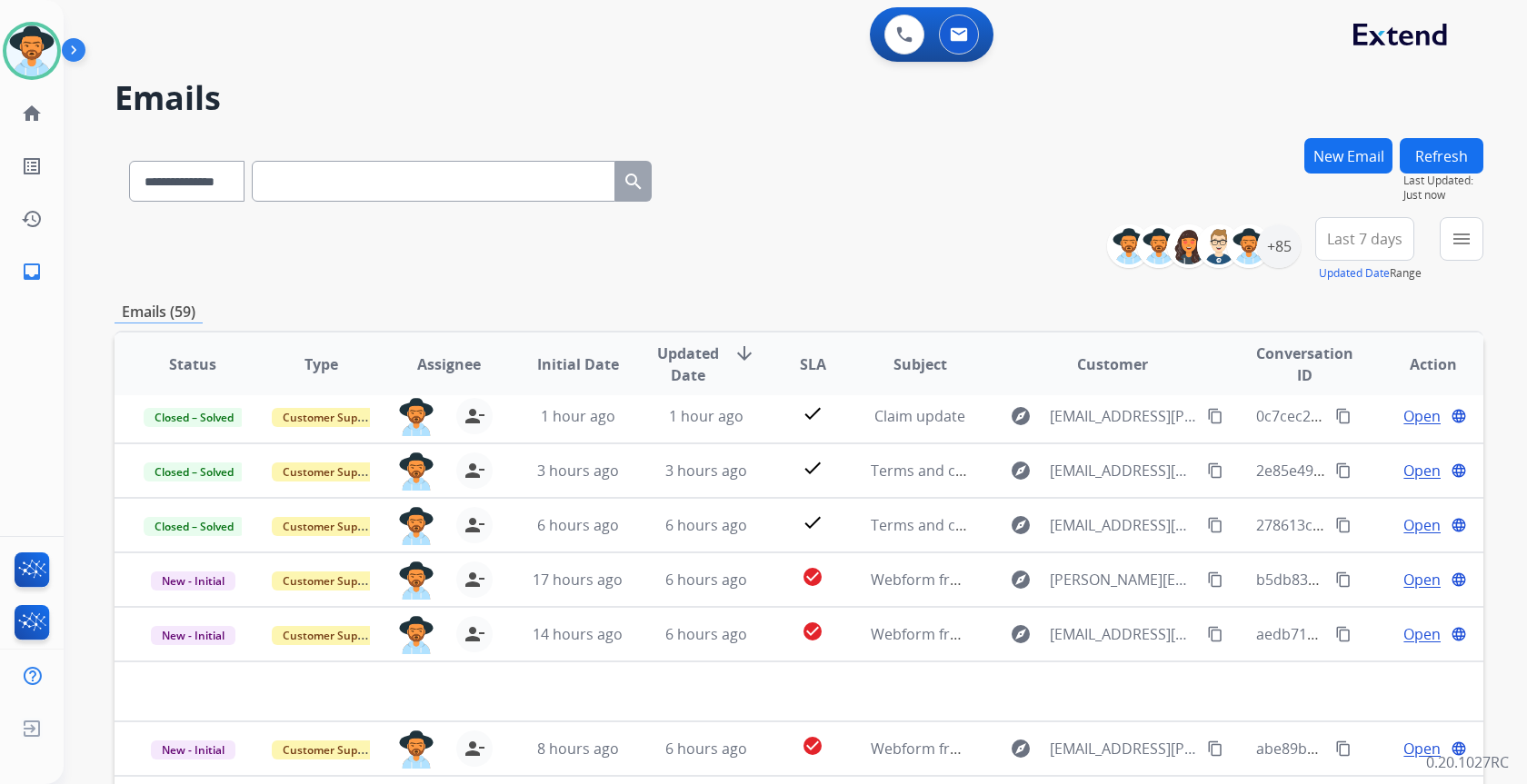
scroll to position [62, 0]
click at [22, 55] on img at bounding box center [32, 51] width 51 height 51
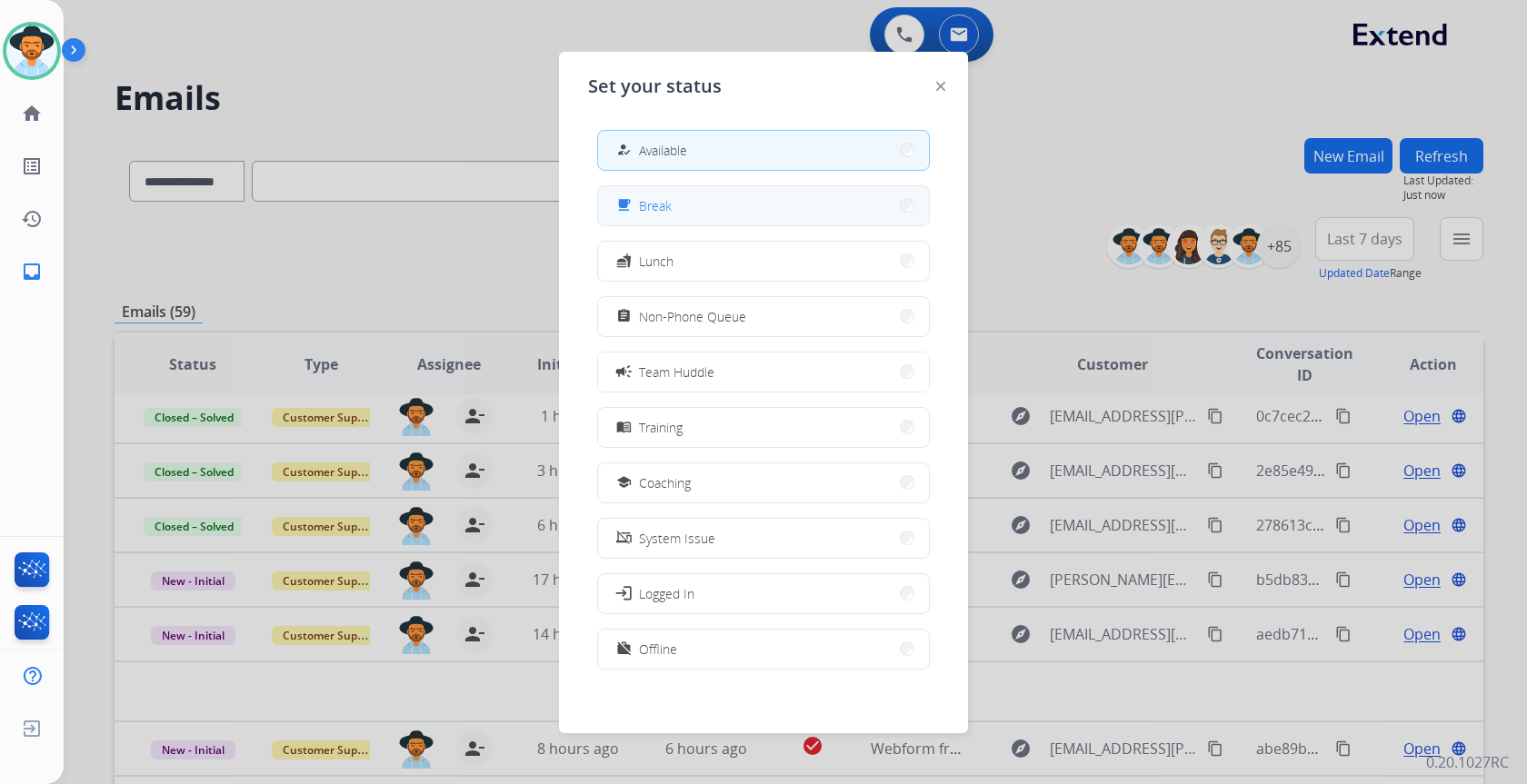
click at [718, 213] on button "free_breakfast Break" at bounding box center [763, 205] width 331 height 39
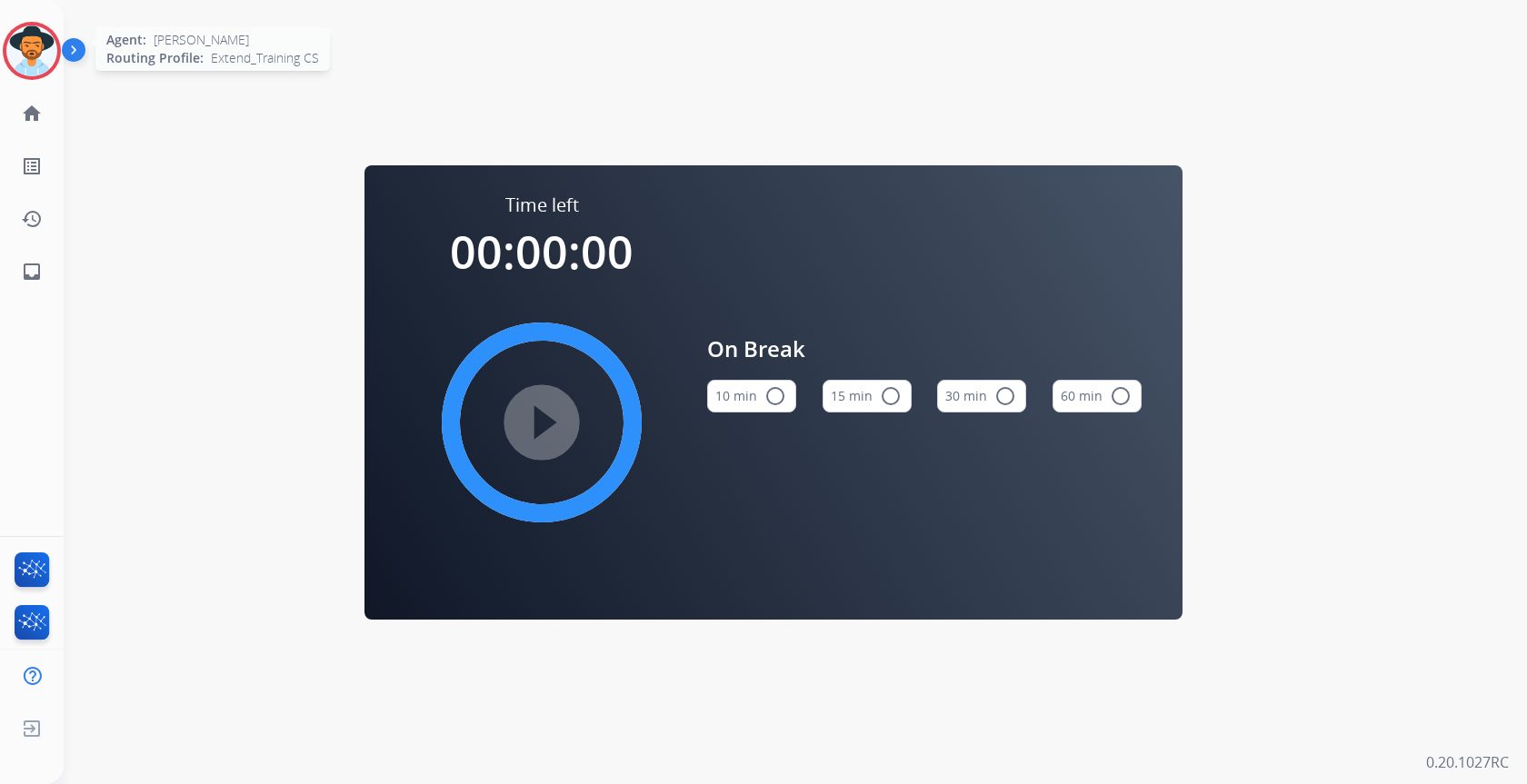
click at [20, 41] on img at bounding box center [32, 51] width 51 height 51
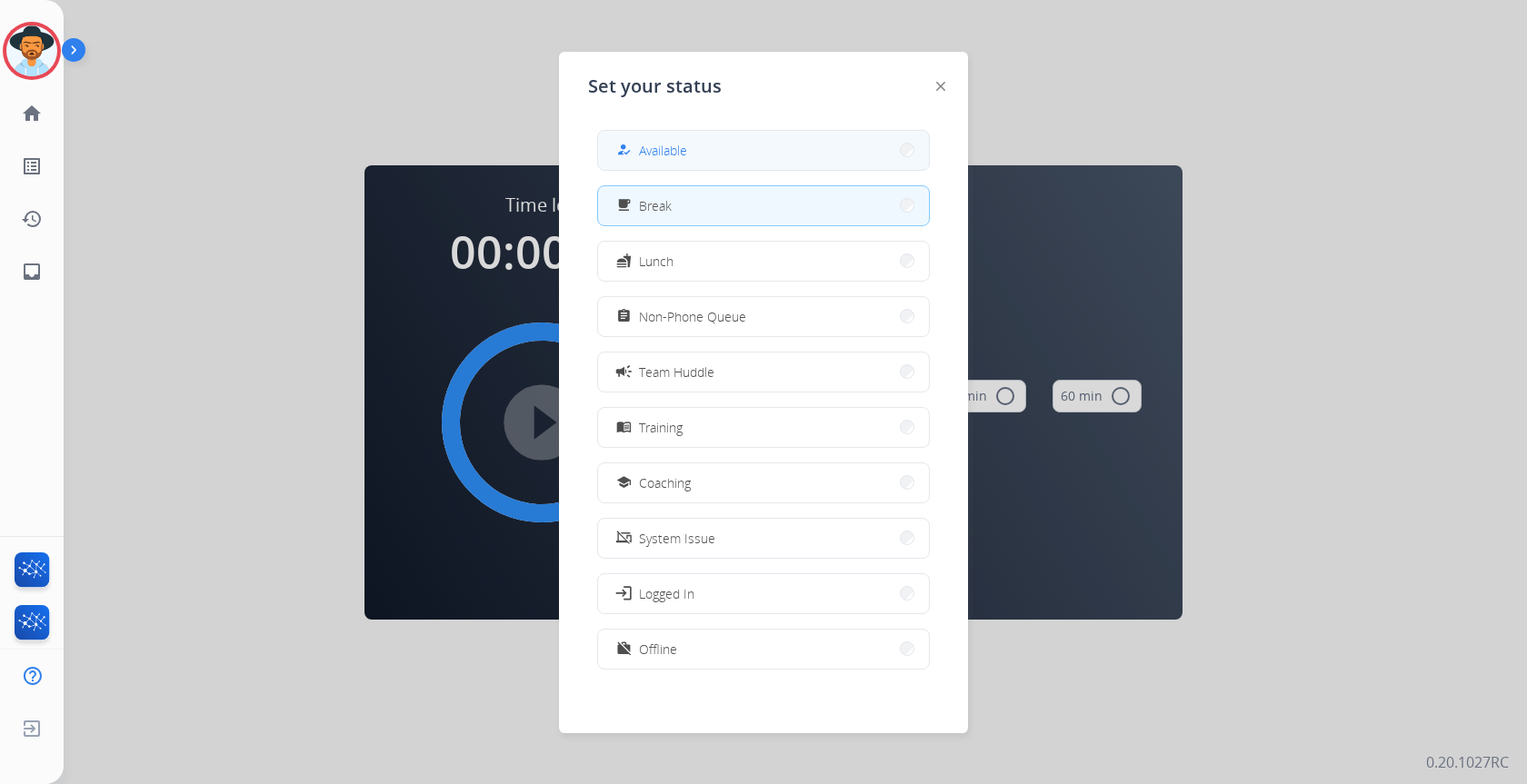
click at [781, 142] on button "how_to_reg Available" at bounding box center [763, 150] width 331 height 39
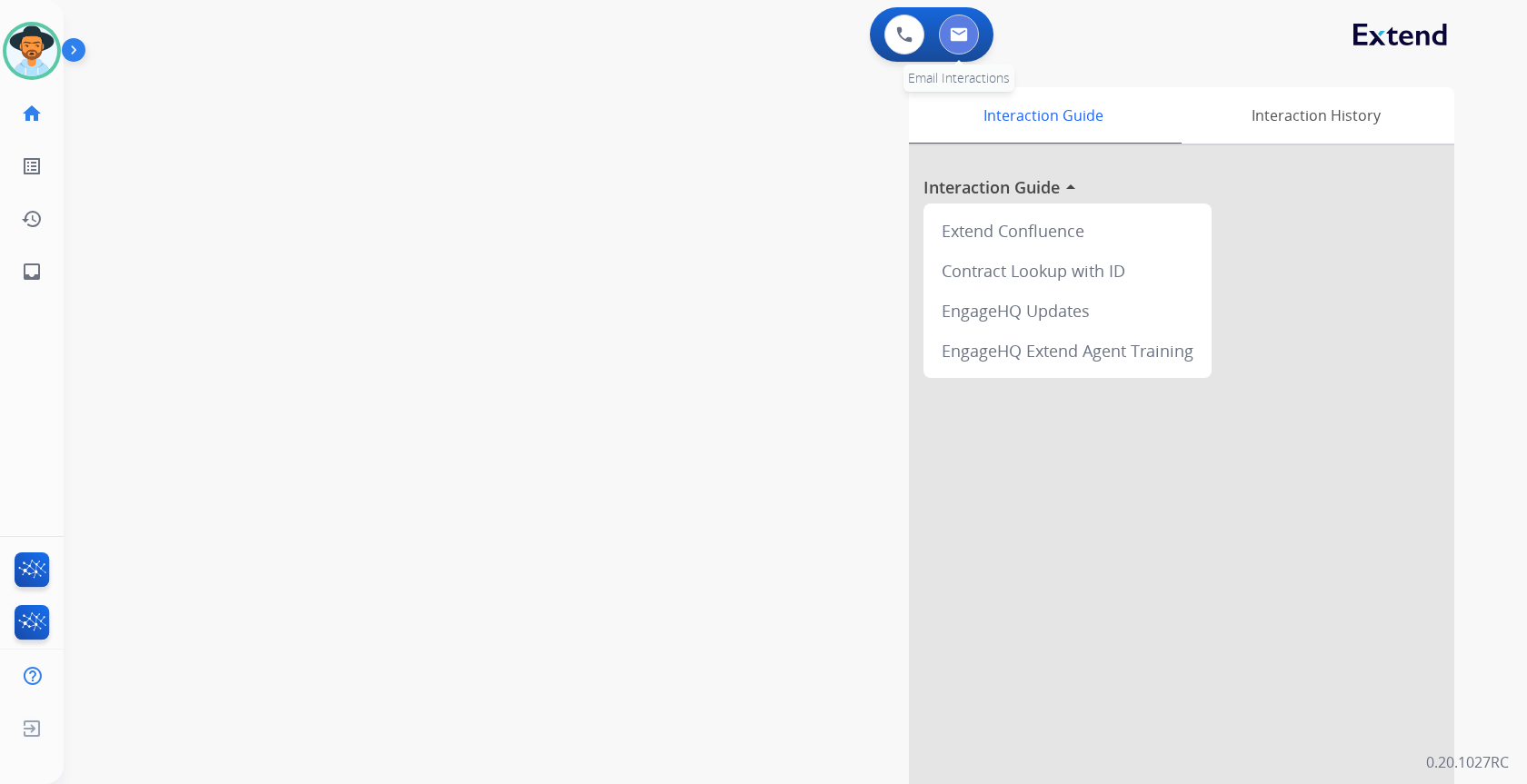
click at [959, 45] on button at bounding box center [959, 34] width 40 height 40
select select "**********"
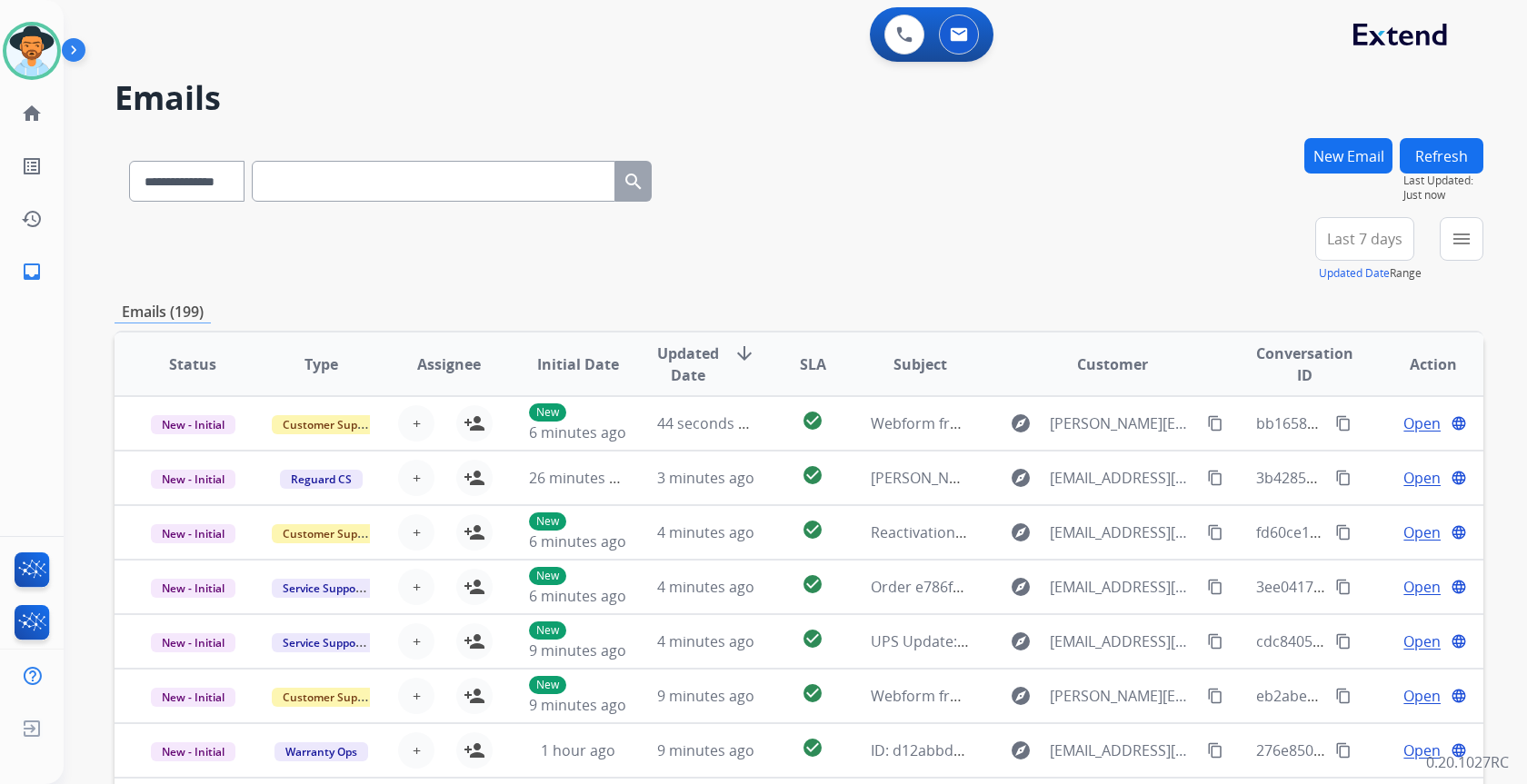
click at [1273, 213] on div "**********" at bounding box center [799, 177] width 1369 height 79
click at [1283, 258] on div "+85" at bounding box center [1279, 246] width 44 height 44
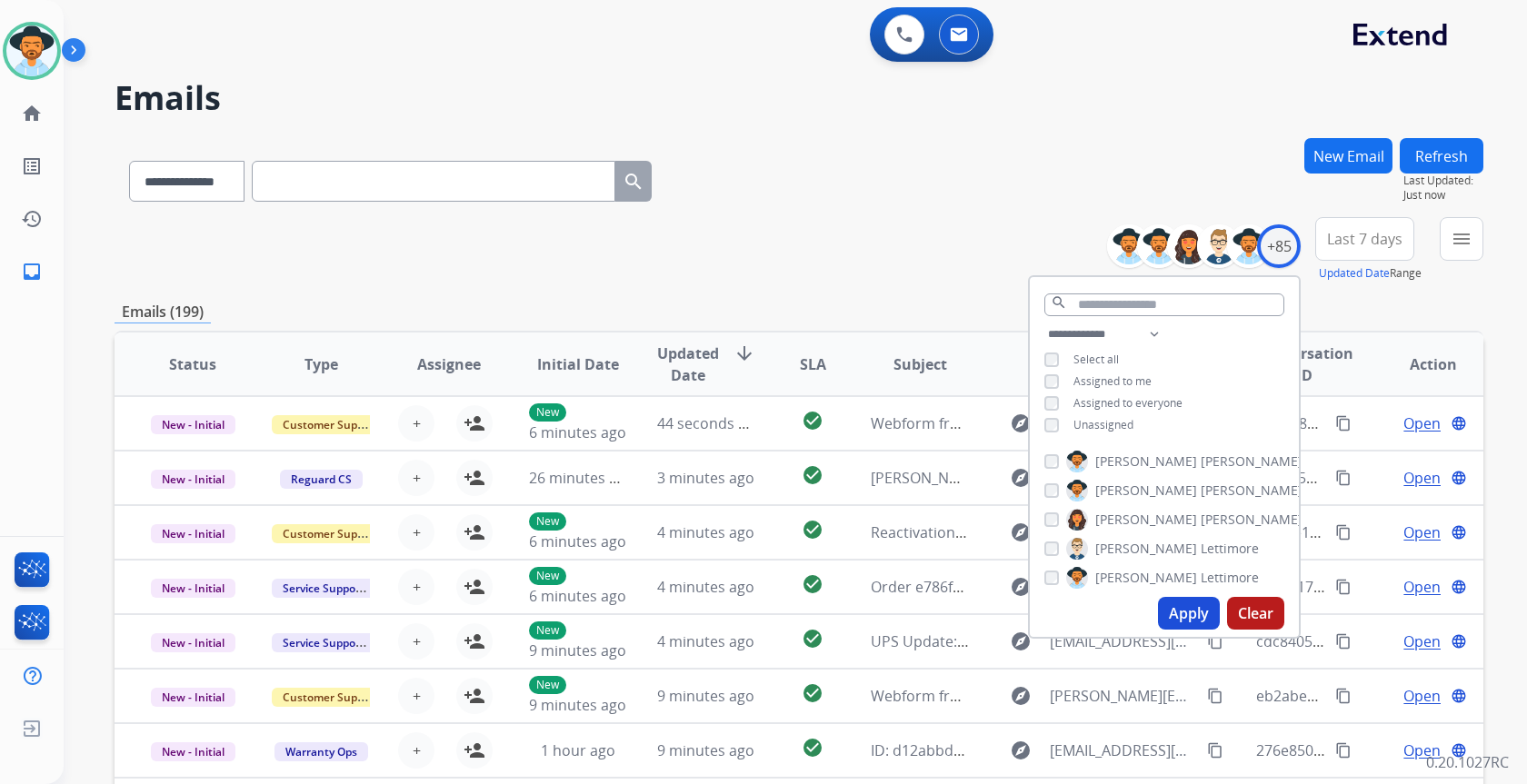
click at [1081, 402] on span "Assigned to everyone" at bounding box center [1127, 402] width 109 height 15
click at [1083, 417] on span "Unassigned" at bounding box center [1103, 424] width 60 height 15
click at [1083, 398] on span "Assigned to everyone" at bounding box center [1127, 402] width 109 height 15
click at [1085, 373] on span "Assigned to me" at bounding box center [1112, 381] width 79 height 15
click at [1180, 606] on button "Apply" at bounding box center [1188, 613] width 62 height 33
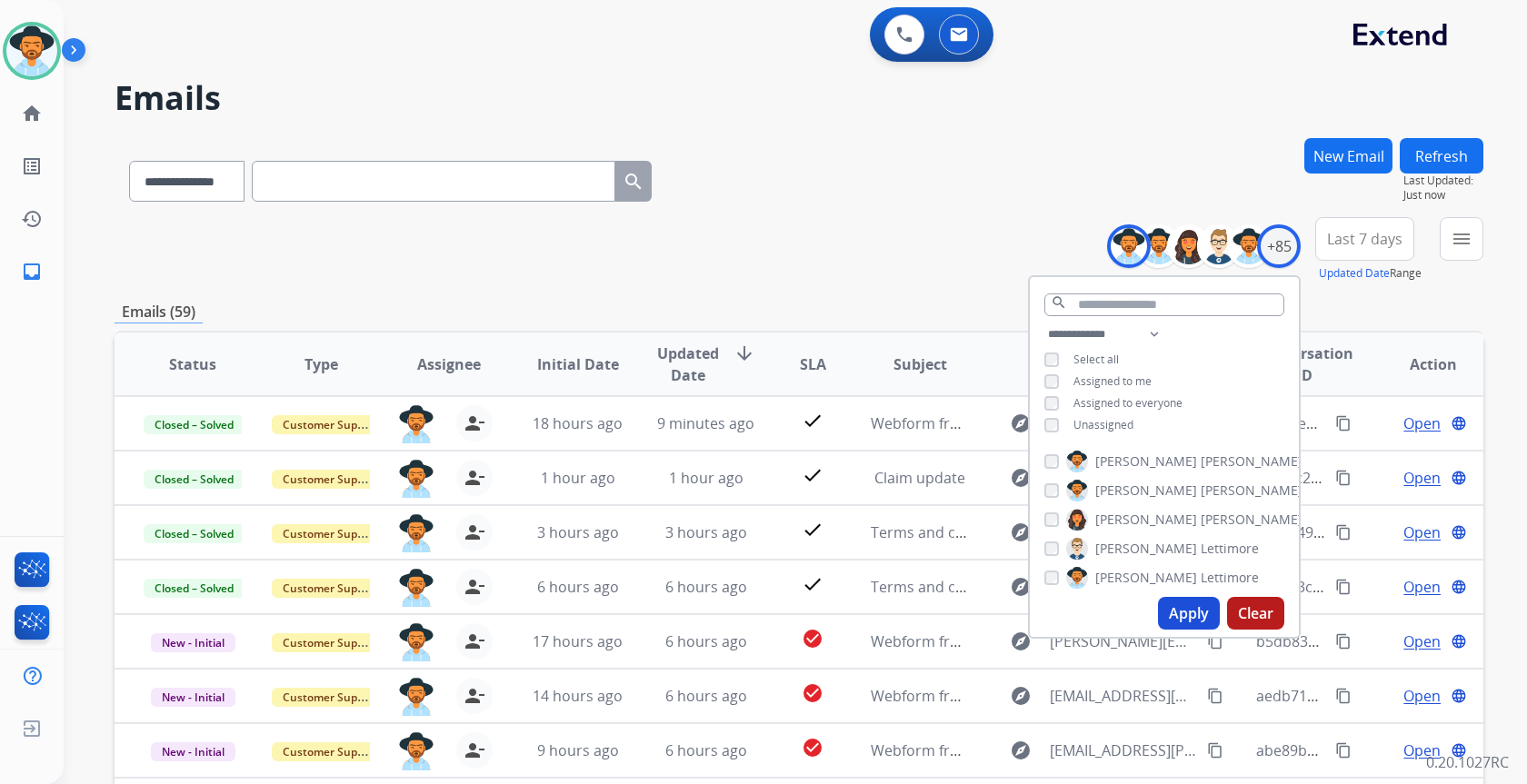
click at [919, 265] on div "**********" at bounding box center [799, 249] width 1369 height 65
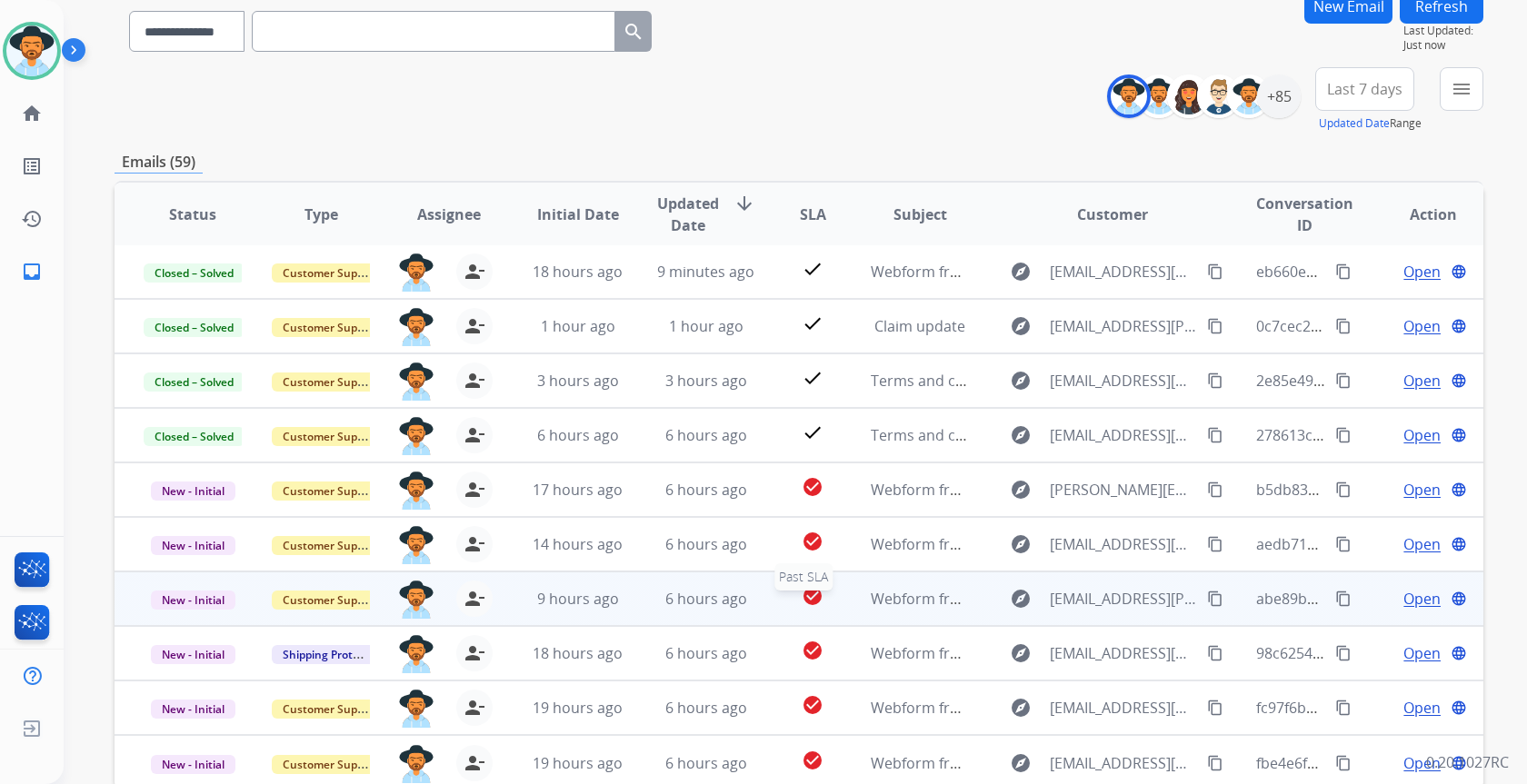
scroll to position [182, 0]
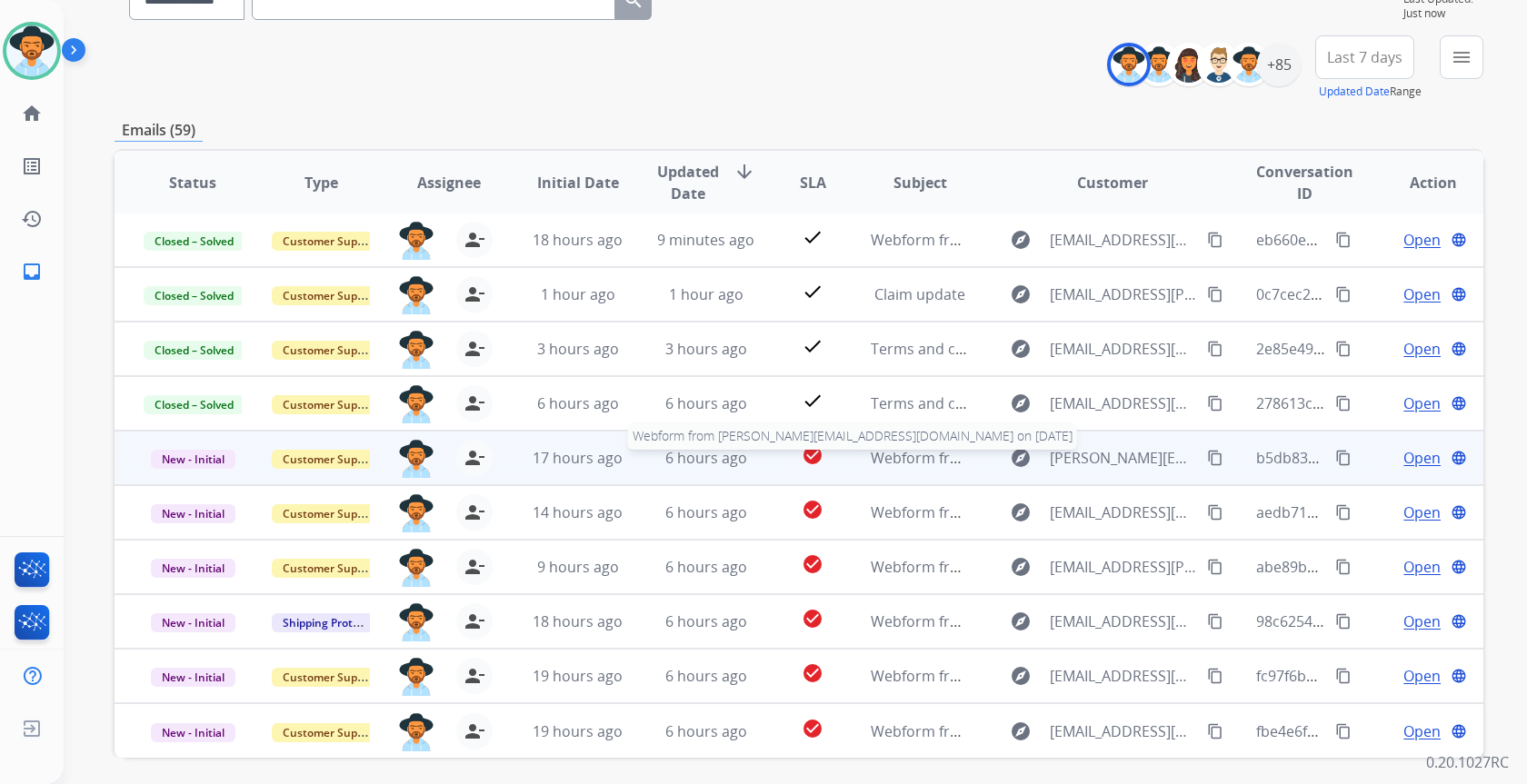
click at [894, 465] on span "Webform from Prashanth.v7787@gmail.com on 10/08/2025" at bounding box center [1133, 457] width 525 height 20
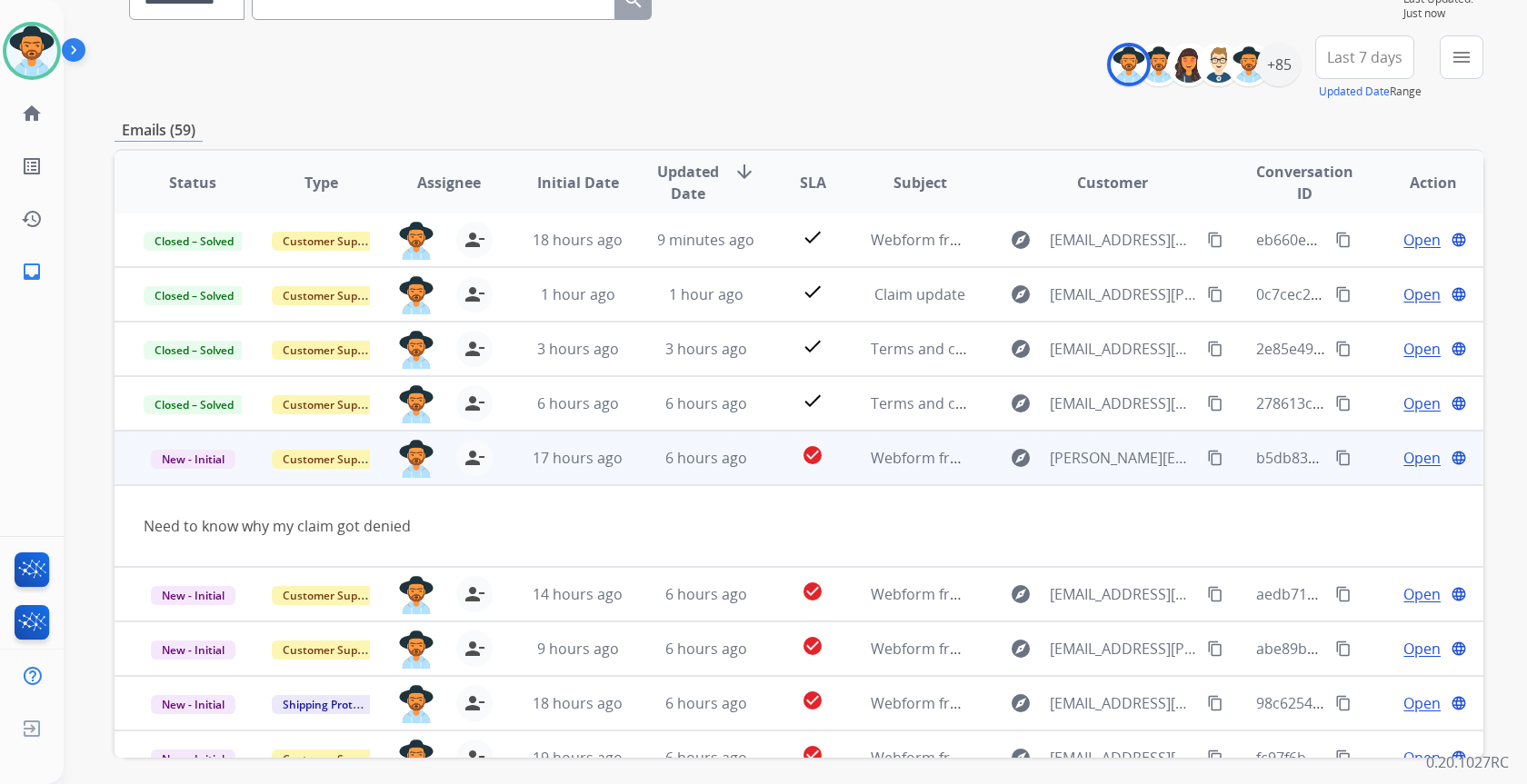
scroll to position [83, 0]
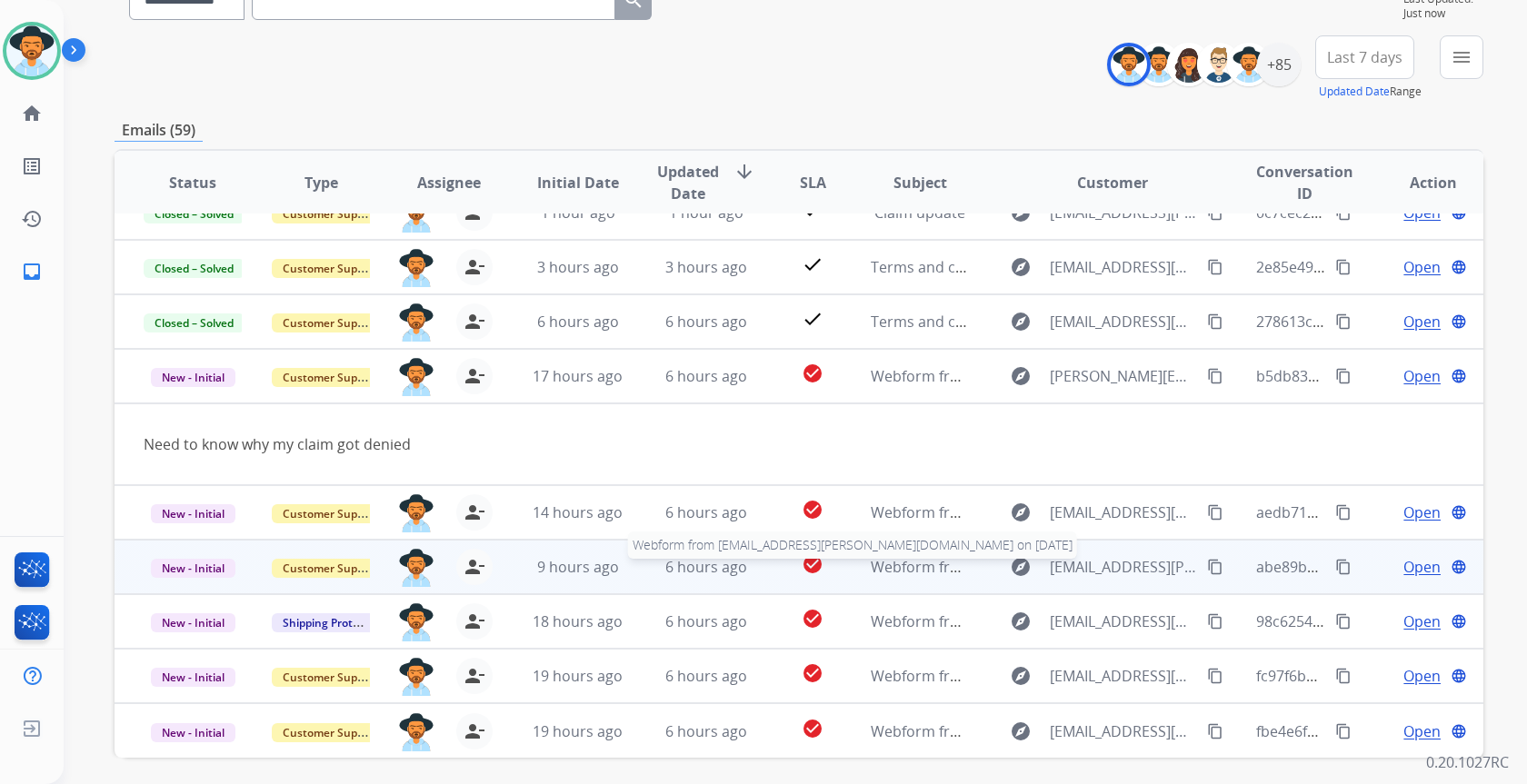
click at [956, 567] on span "Webform from toroveci.gloria@yahoo.com on 10/08/2025" at bounding box center [1133, 566] width 525 height 20
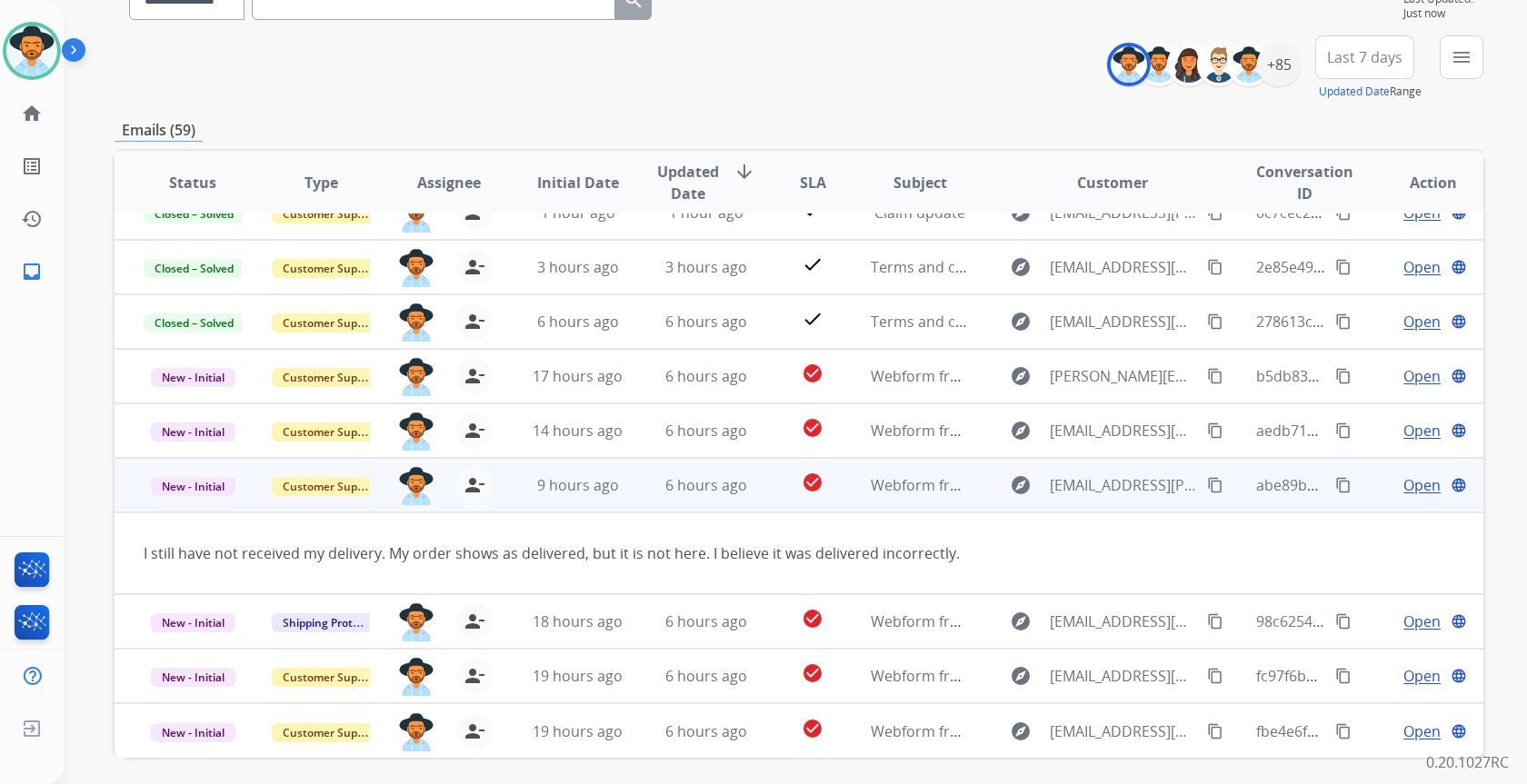
click at [1404, 488] on span "Open" at bounding box center [1422, 485] width 37 height 22
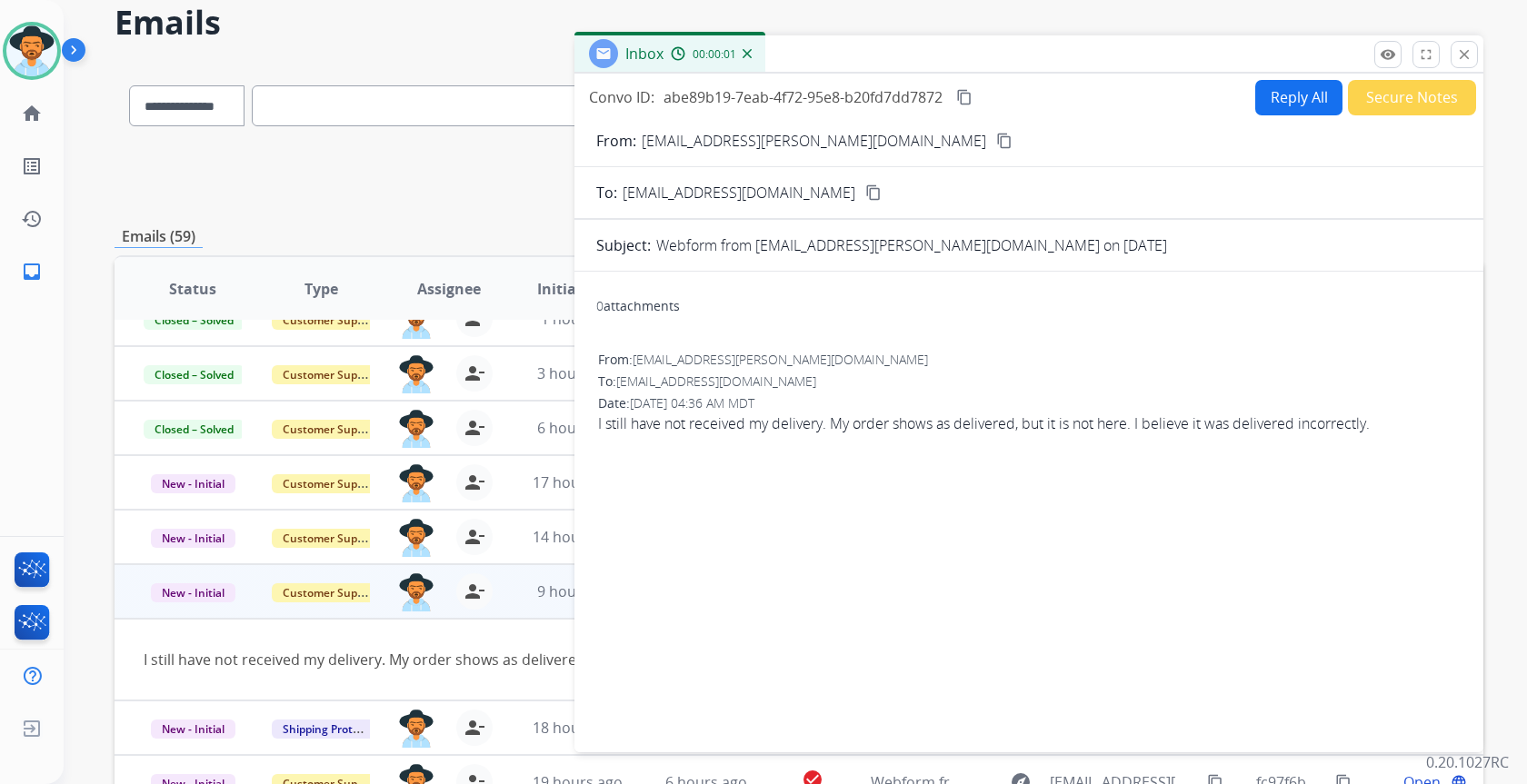
scroll to position [0, 0]
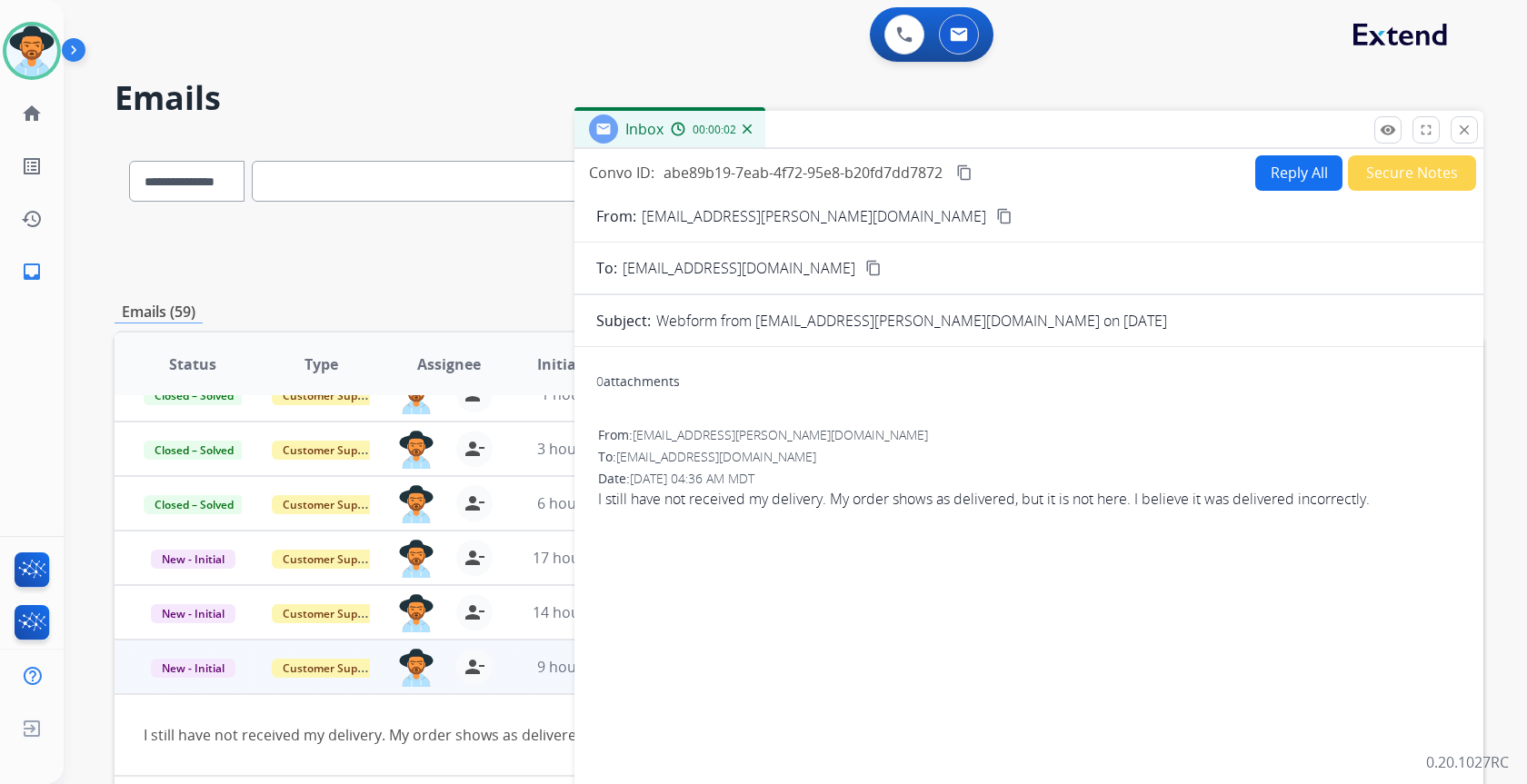
click at [1266, 177] on button "Reply All" at bounding box center [1299, 172] width 87 height 35
select select "**********"
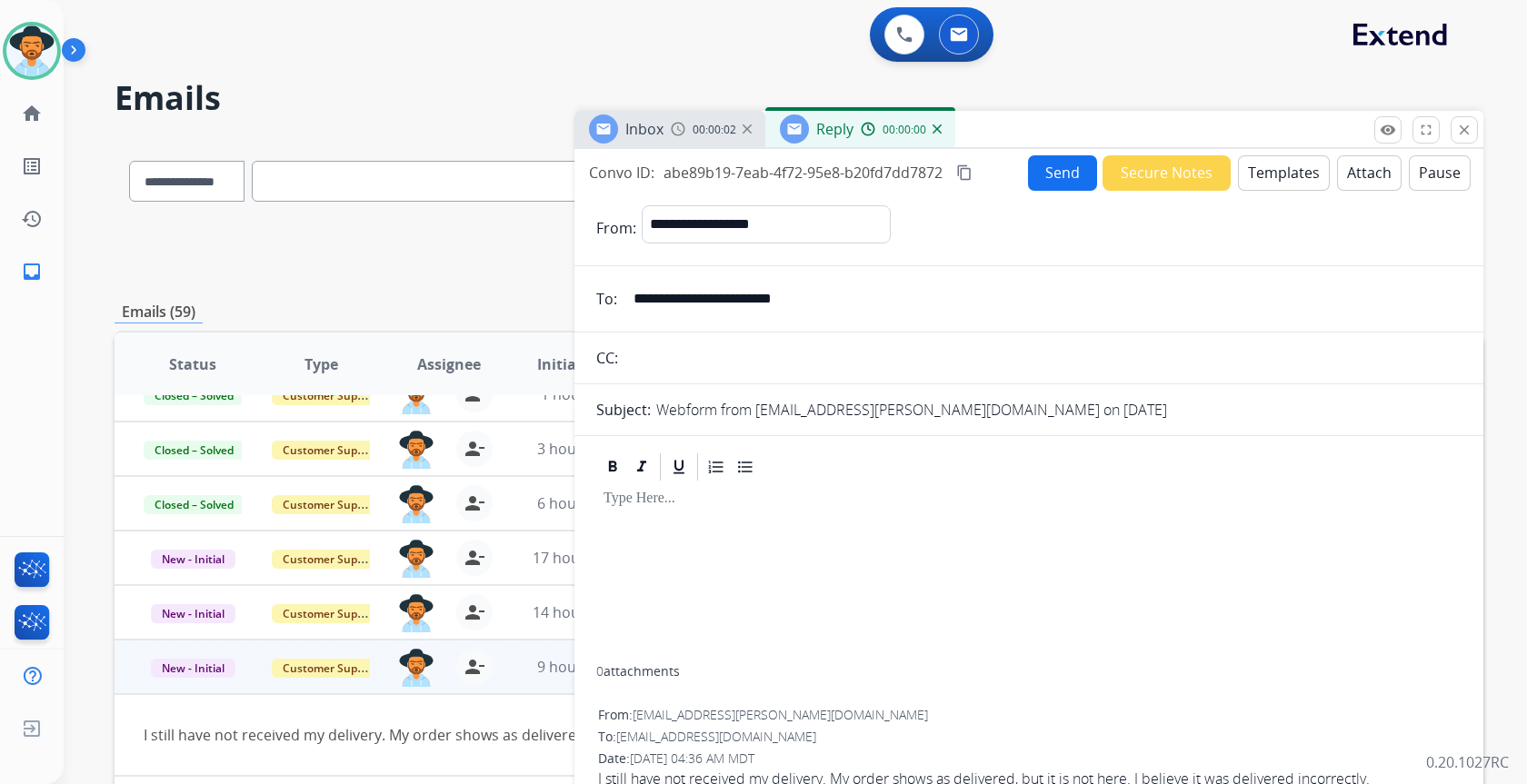
click at [1257, 184] on button "Templates" at bounding box center [1284, 172] width 92 height 35
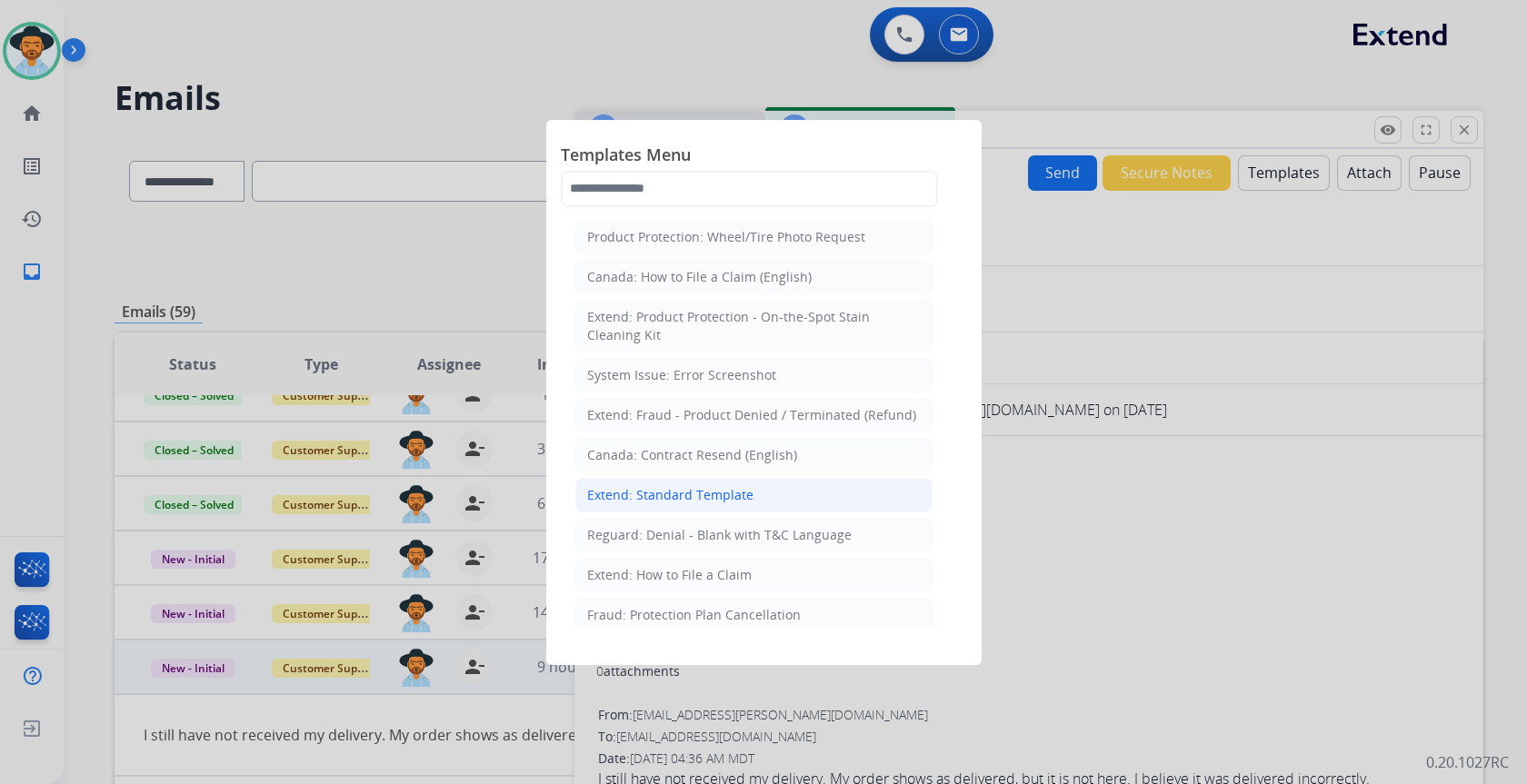
click at [617, 500] on div "Extend: Standard Template" at bounding box center [671, 494] width 167 height 18
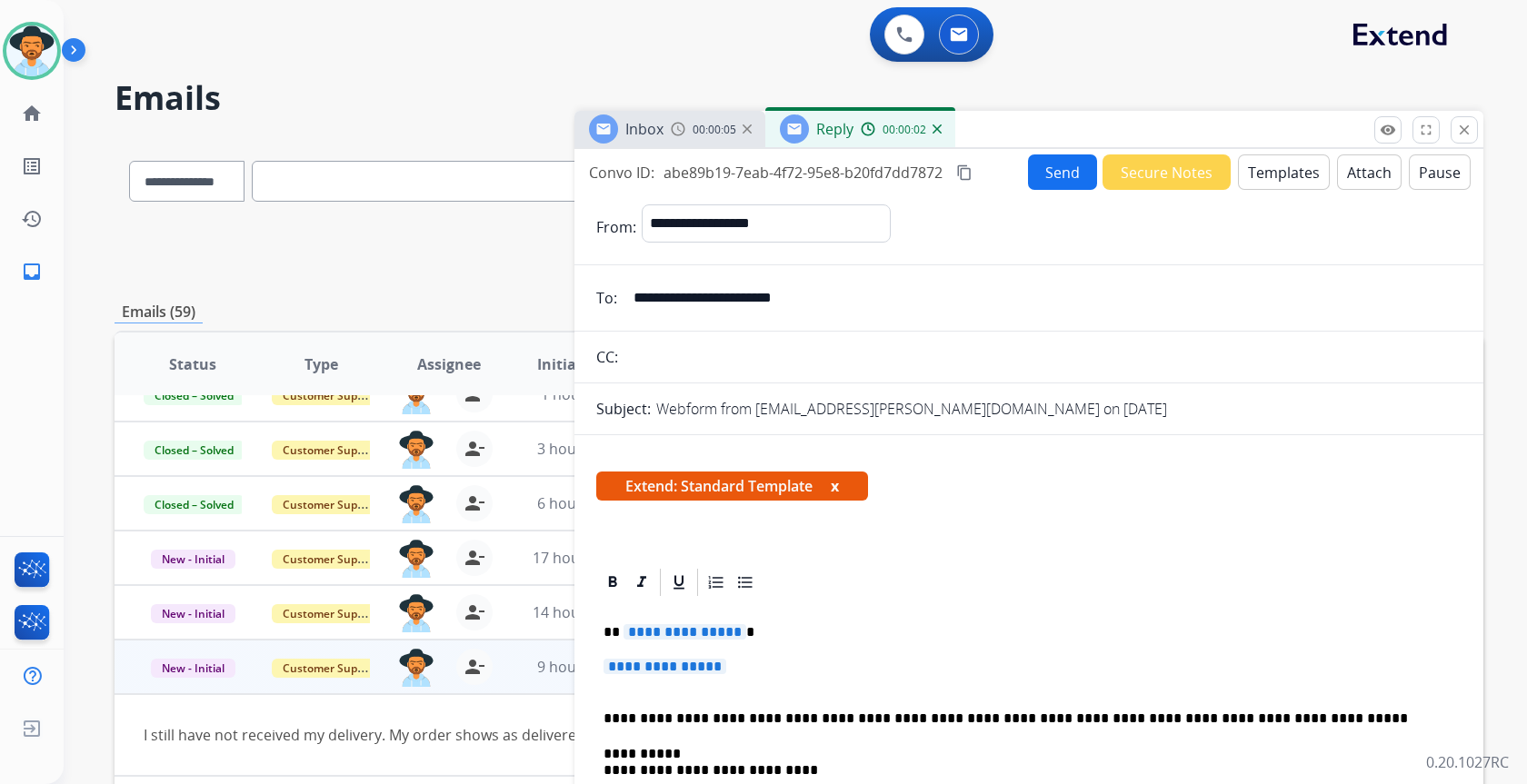
click at [667, 668] on span "**********" at bounding box center [665, 667] width 123 height 15
click at [657, 640] on span "**********" at bounding box center [685, 632] width 123 height 15
drag, startPoint x: 601, startPoint y: 630, endPoint x: 755, endPoint y: 686, distance: 163.9
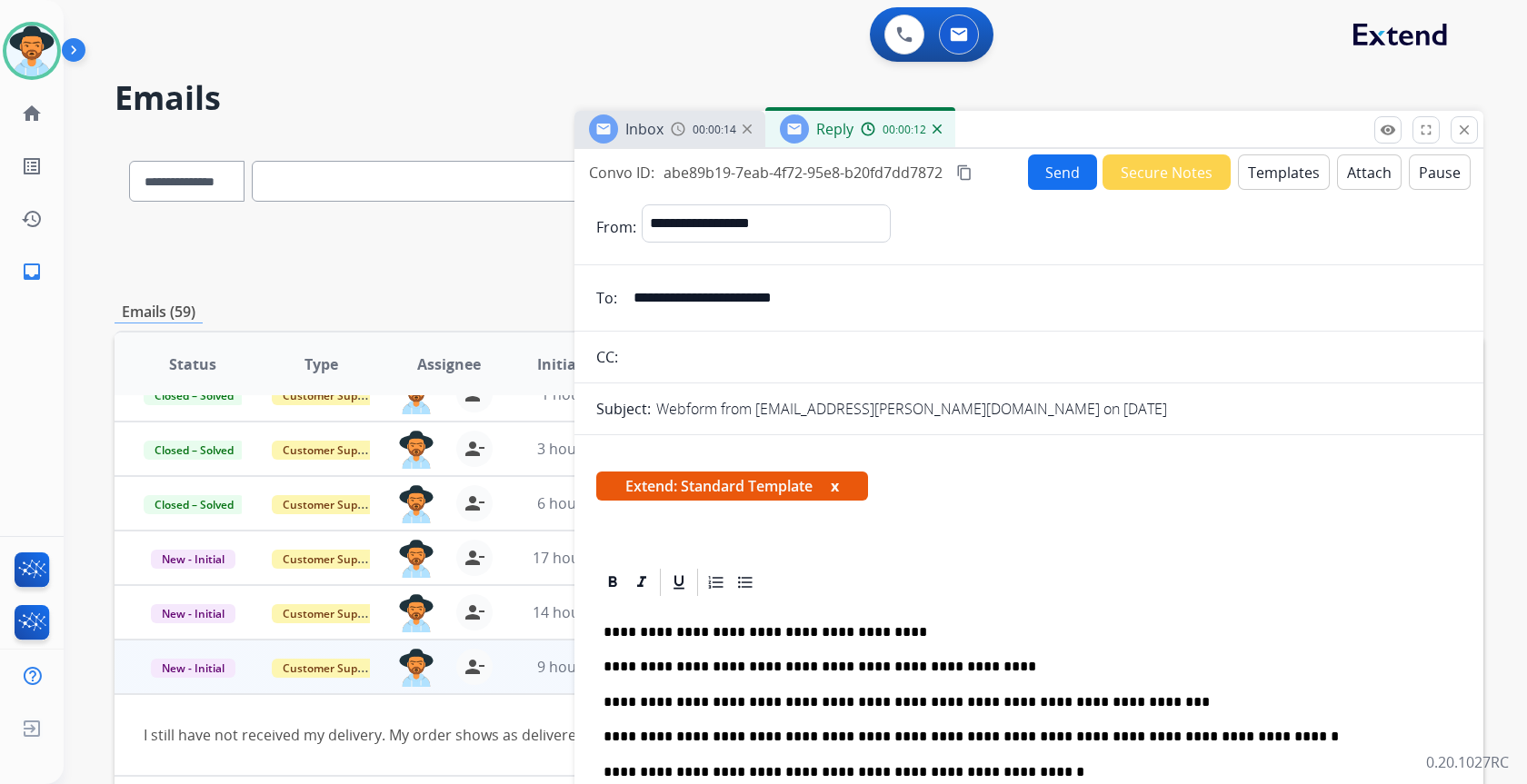
click at [1254, 173] on button "Templates" at bounding box center [1284, 171] width 92 height 35
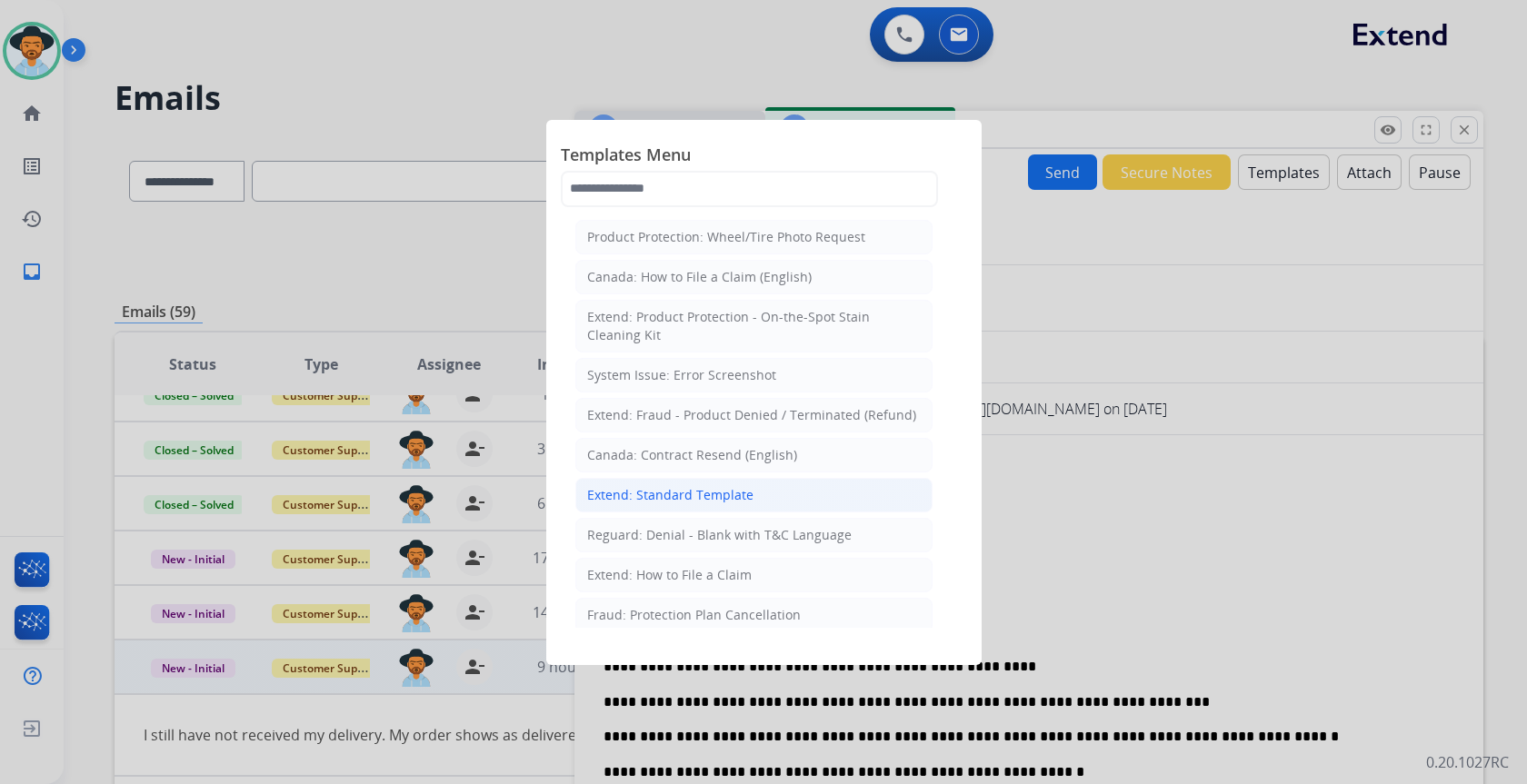
click at [756, 491] on li "Extend: Standard Template" at bounding box center [753, 495] width 357 height 34
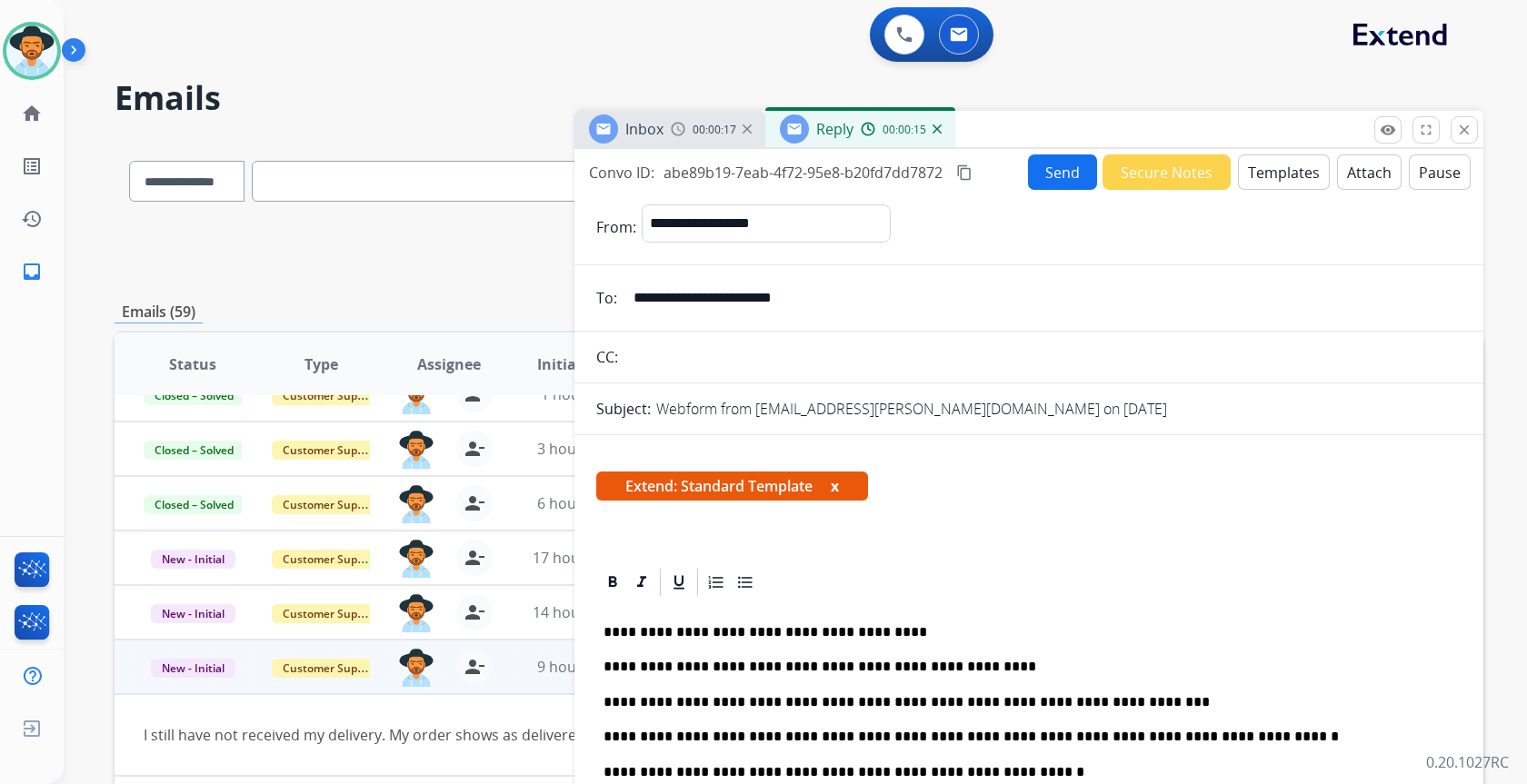
click at [836, 487] on button "x" at bounding box center [835, 486] width 9 height 22
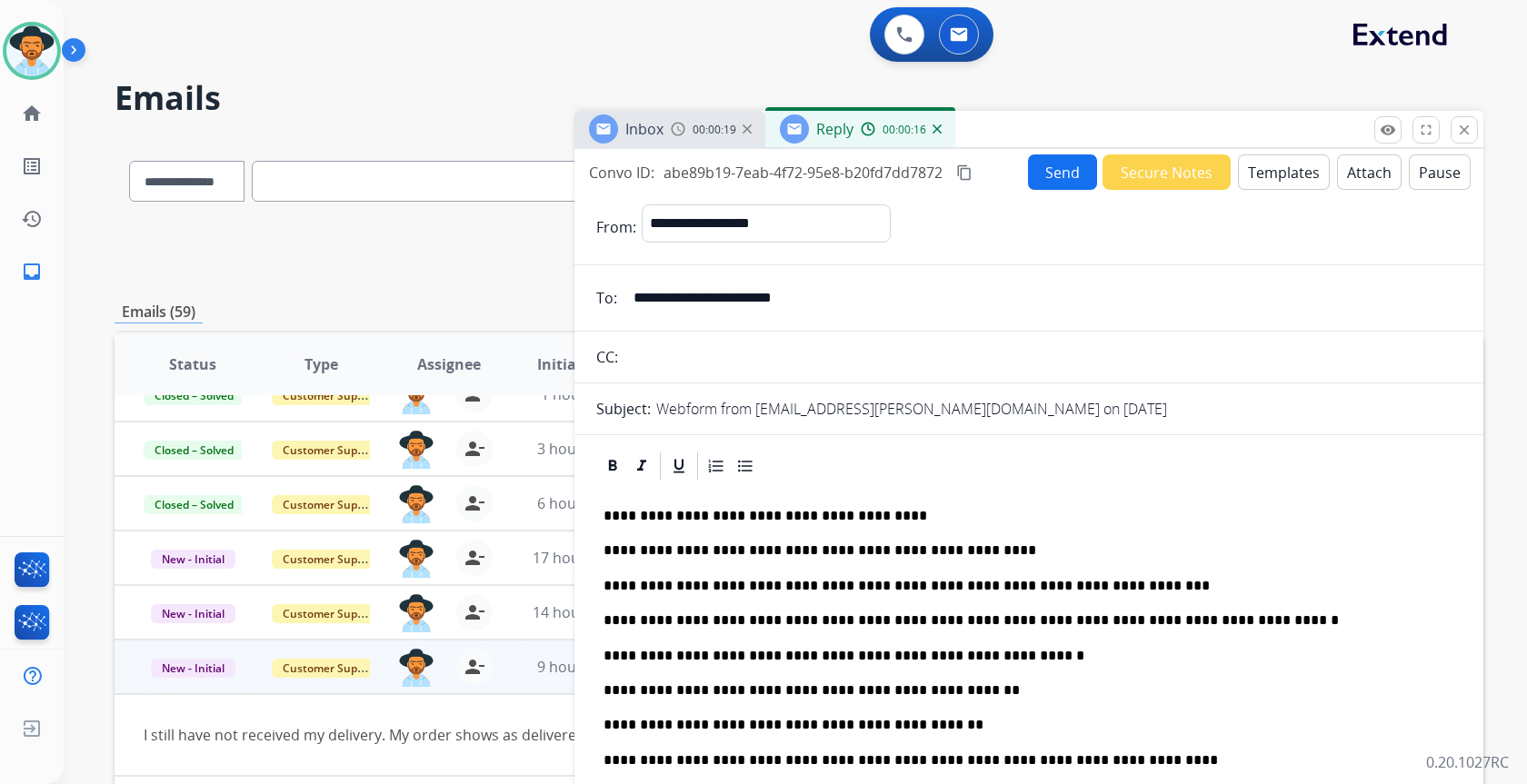
click at [1274, 169] on button "Templates" at bounding box center [1284, 171] width 92 height 35
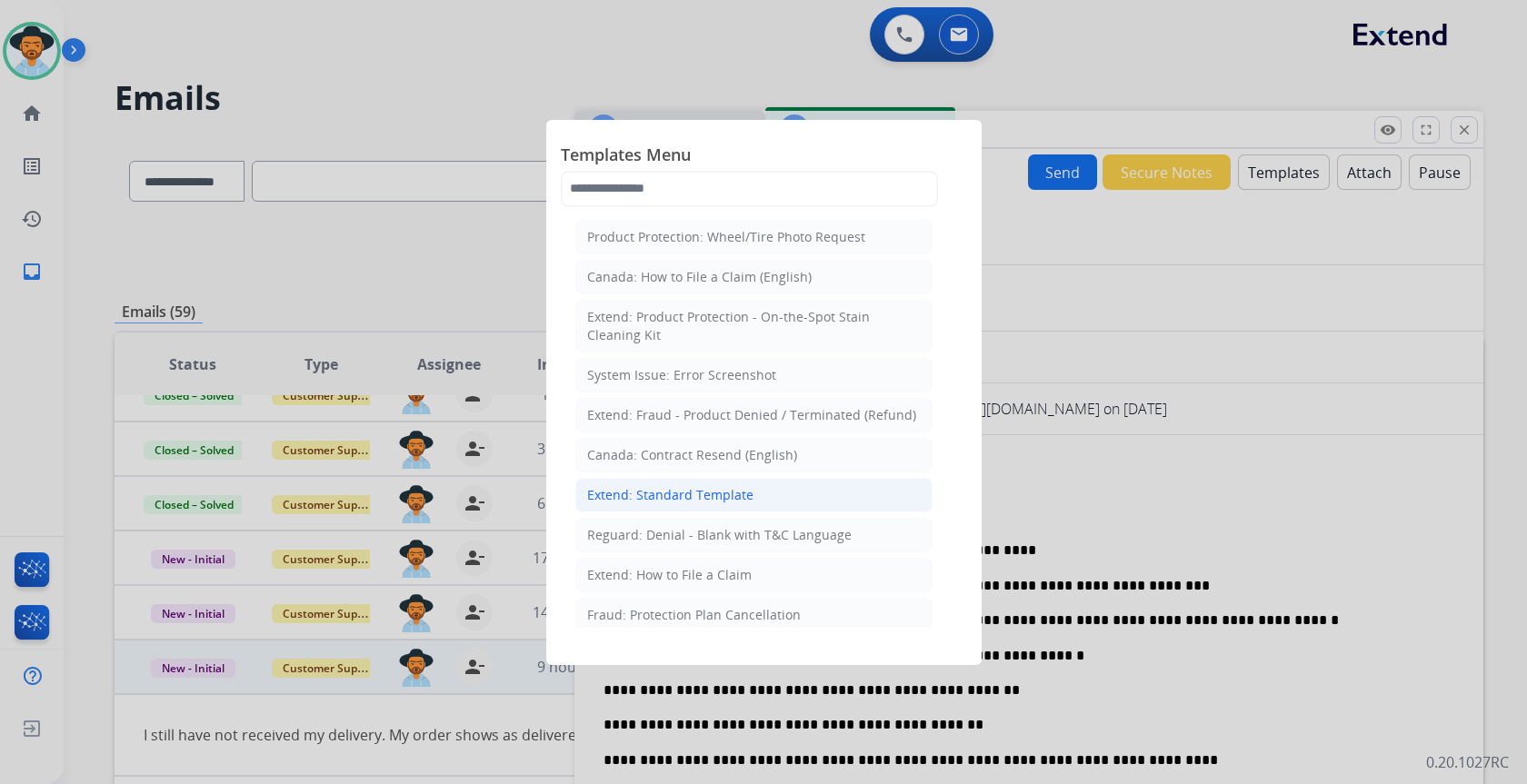
click at [764, 499] on li "Extend: Standard Template" at bounding box center [753, 495] width 357 height 34
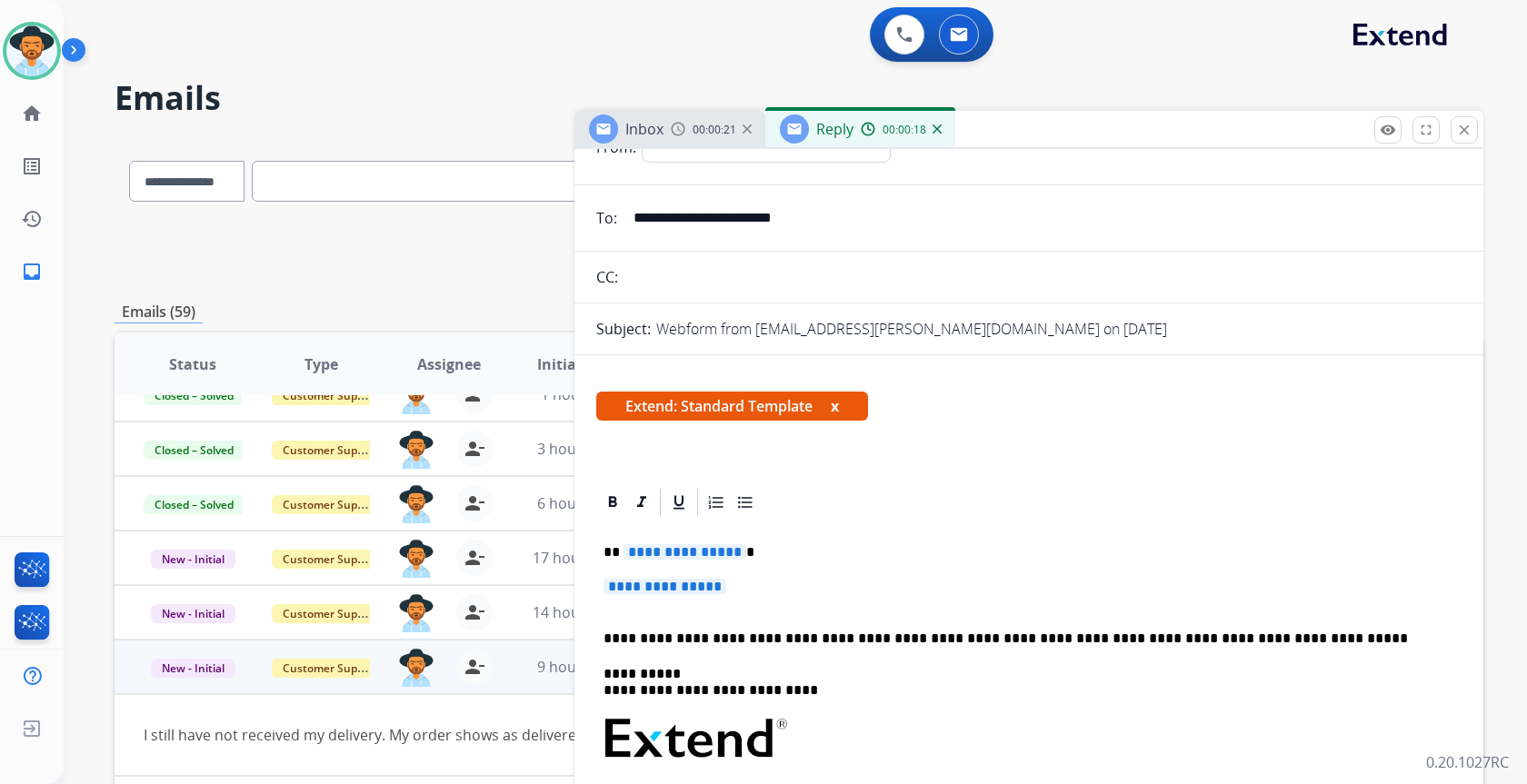
scroll to position [182, 0]
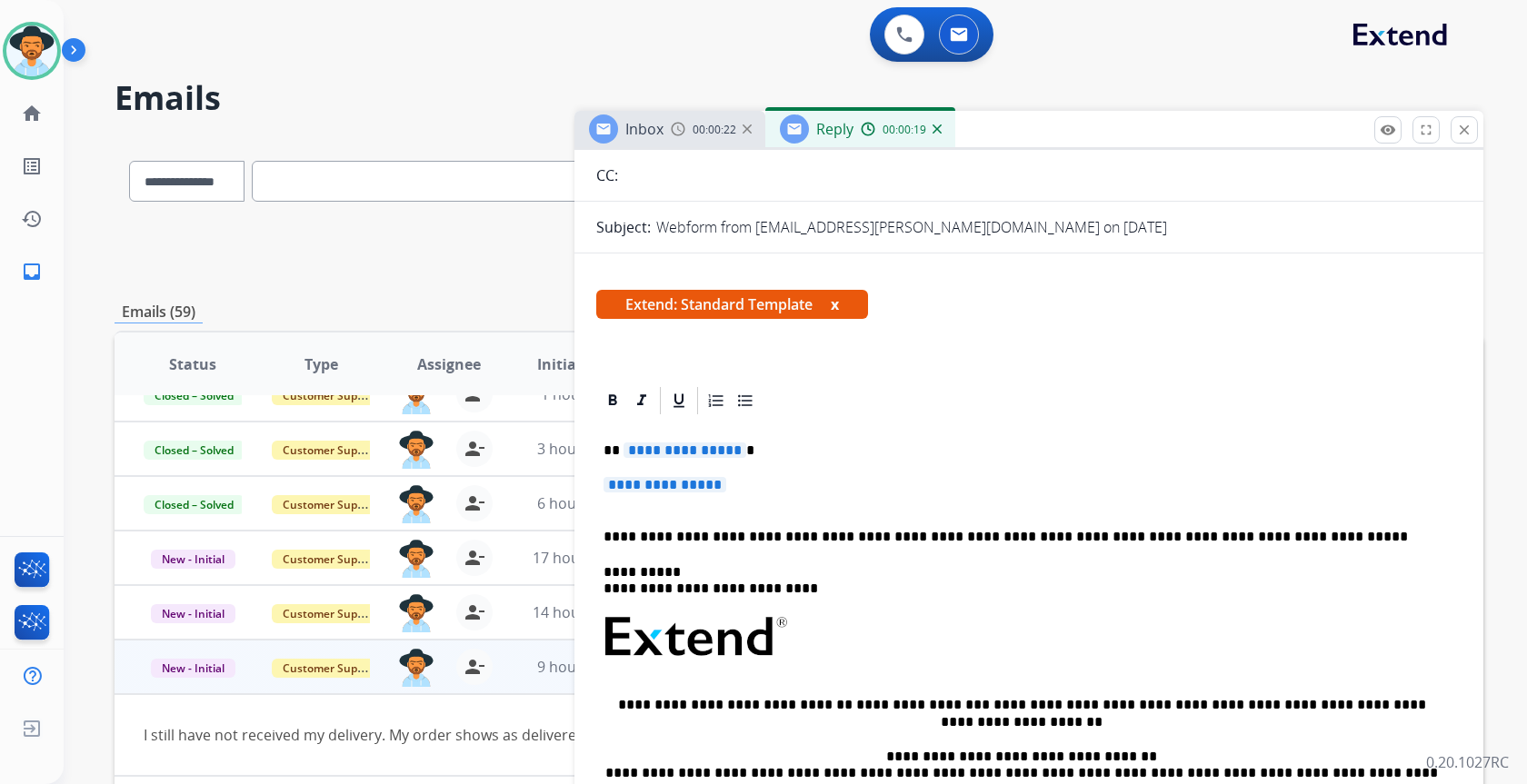
click at [683, 488] on span "**********" at bounding box center [665, 485] width 123 height 15
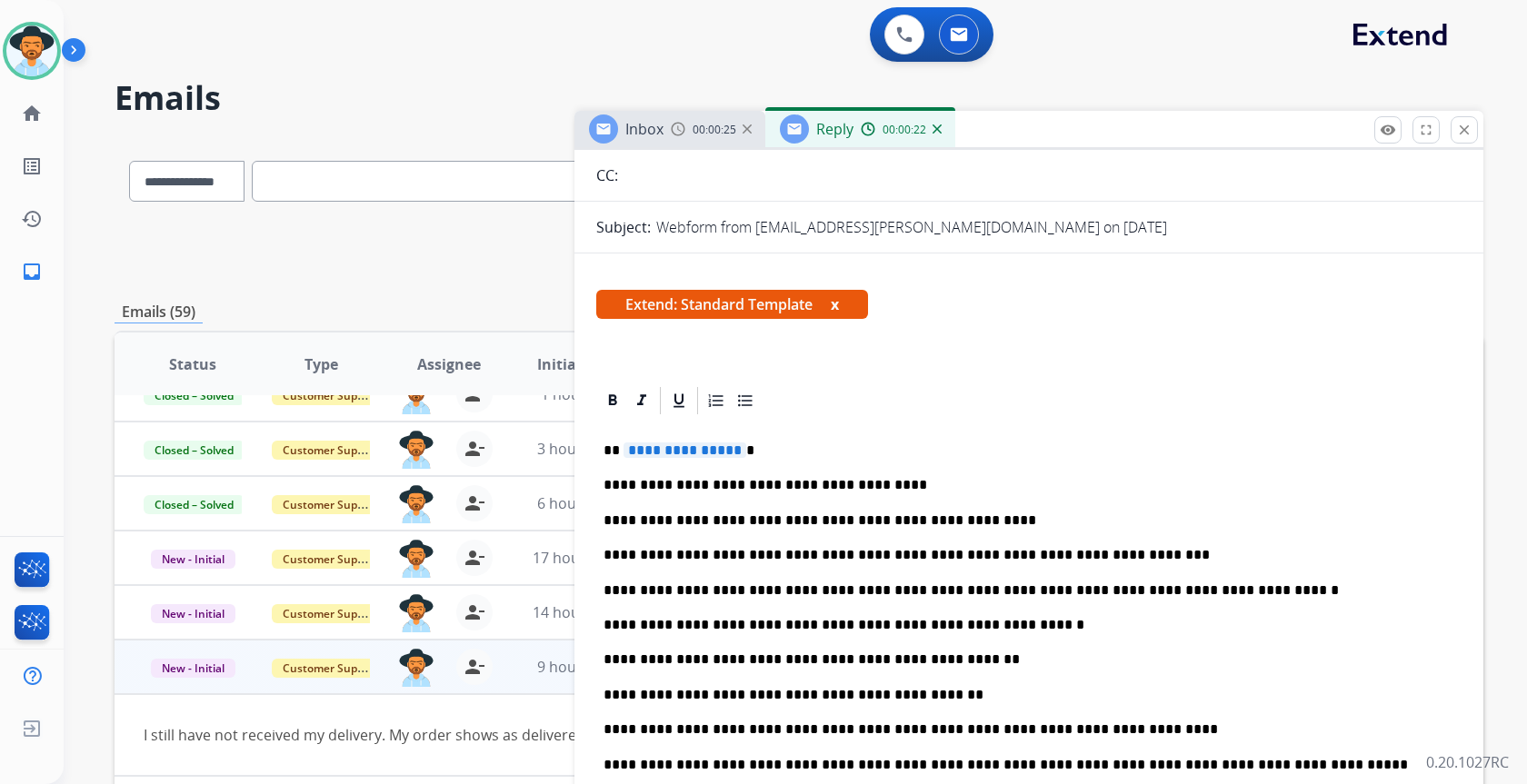
click at [664, 454] on span "**********" at bounding box center [685, 450] width 123 height 15
click at [635, 455] on span "**********" at bounding box center [685, 450] width 123 height 15
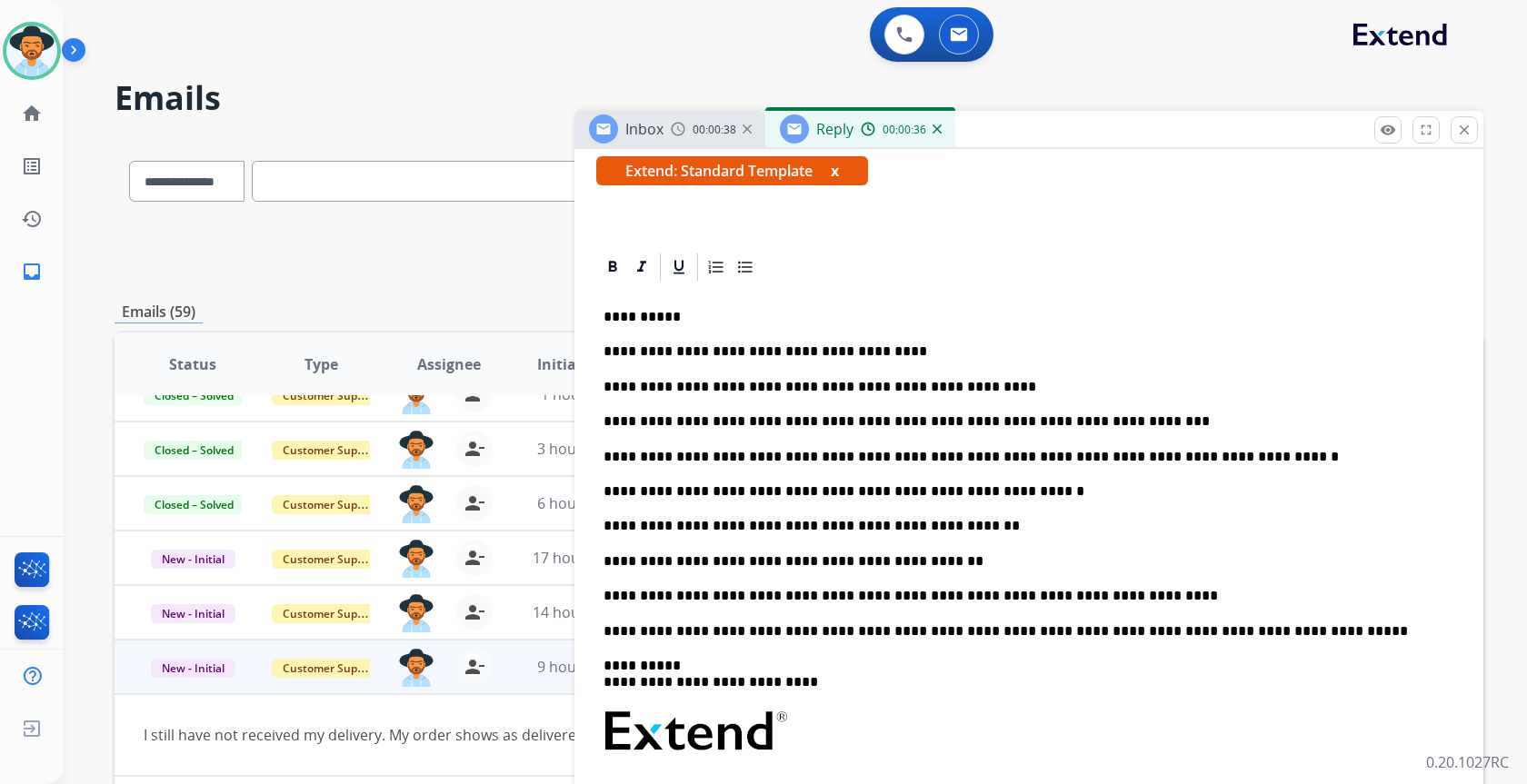
scroll to position [364, 0]
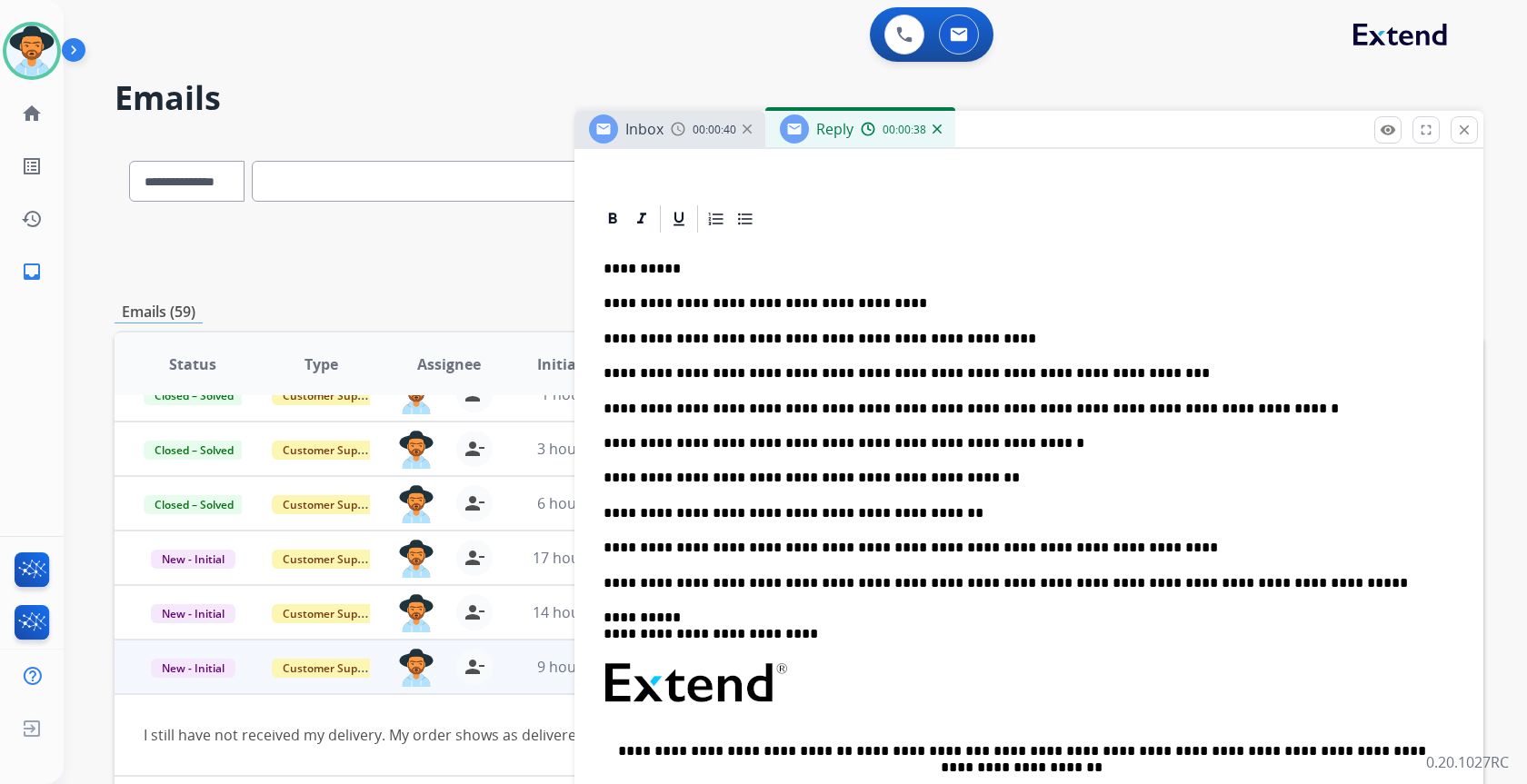
click at [915, 478] on p "**********" at bounding box center [1021, 477] width 836 height 16
click at [782, 509] on p "**********" at bounding box center [1021, 513] width 836 height 16
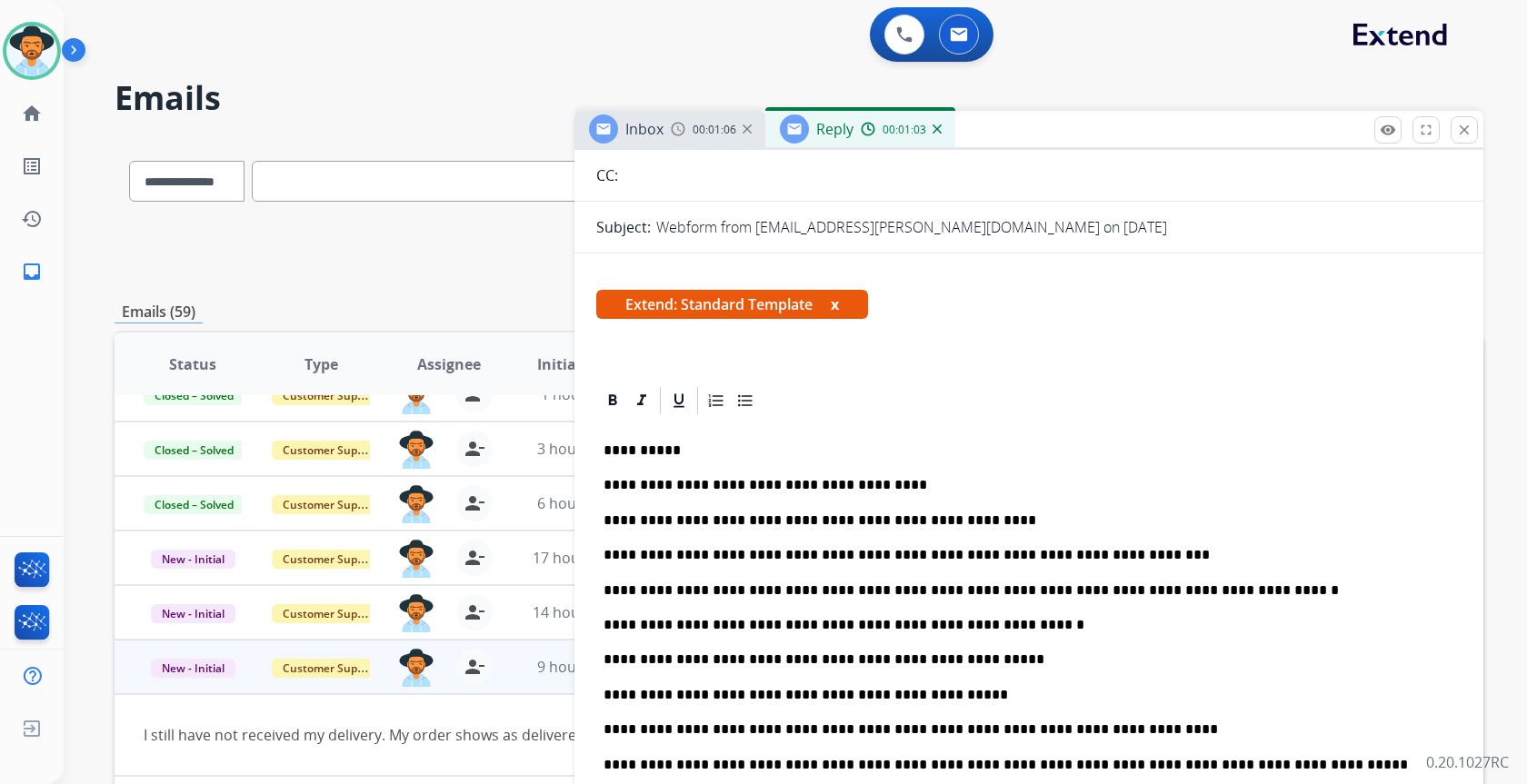
scroll to position [0, 0]
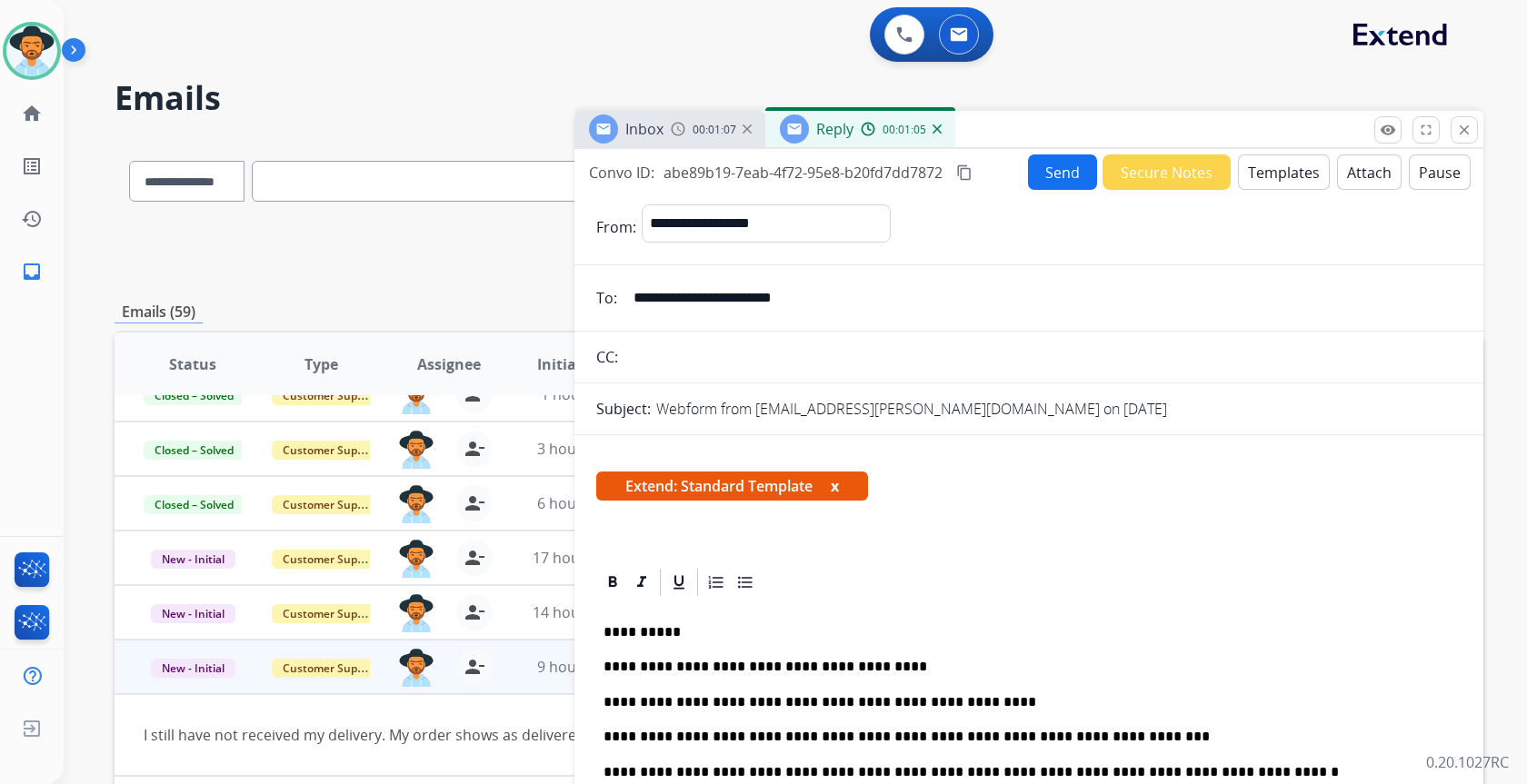
click at [1063, 172] on button "Send" at bounding box center [1062, 171] width 69 height 35
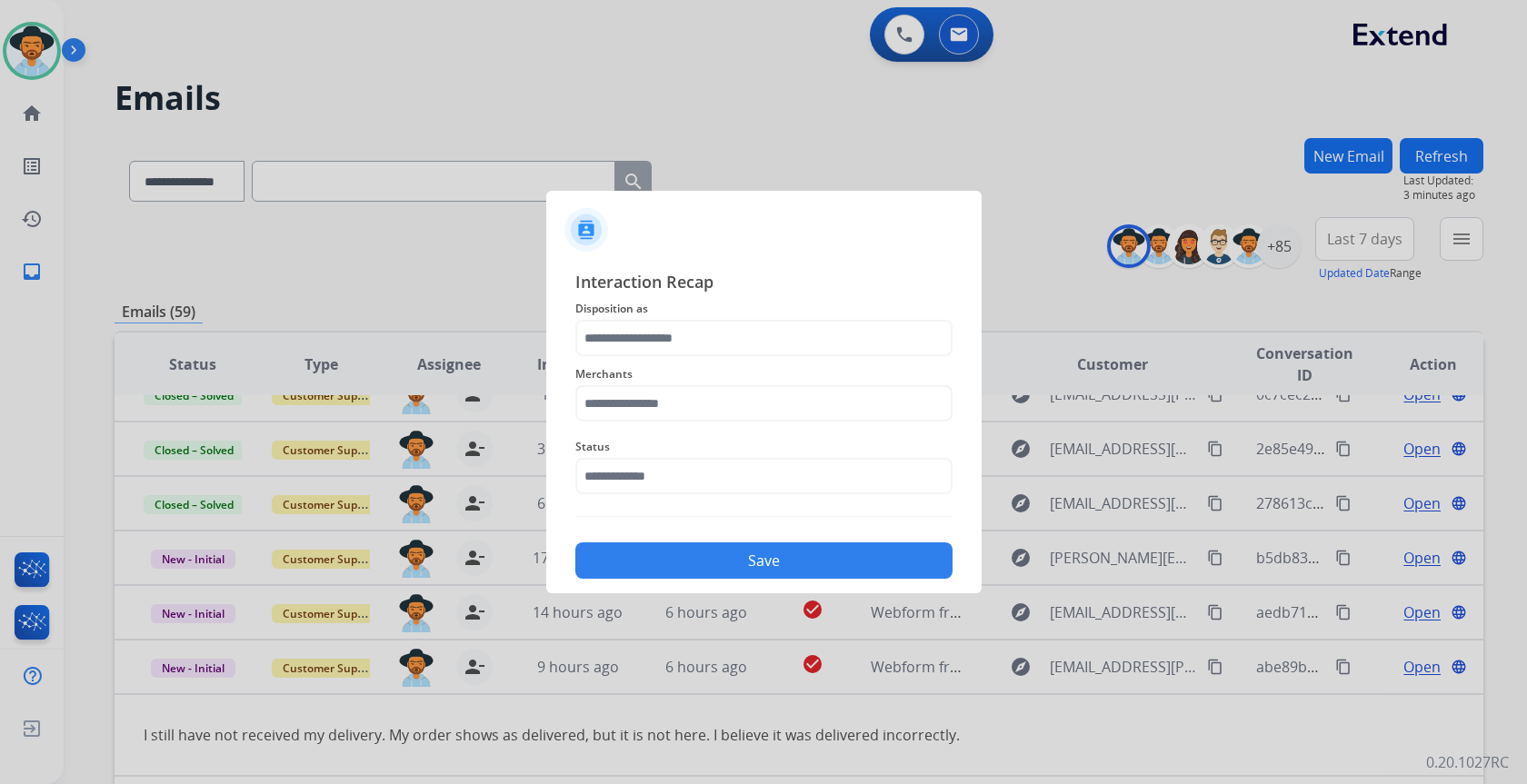
click at [753, 493] on div "Status" at bounding box center [764, 465] width 377 height 73
click at [740, 472] on input "text" at bounding box center [764, 476] width 377 height 36
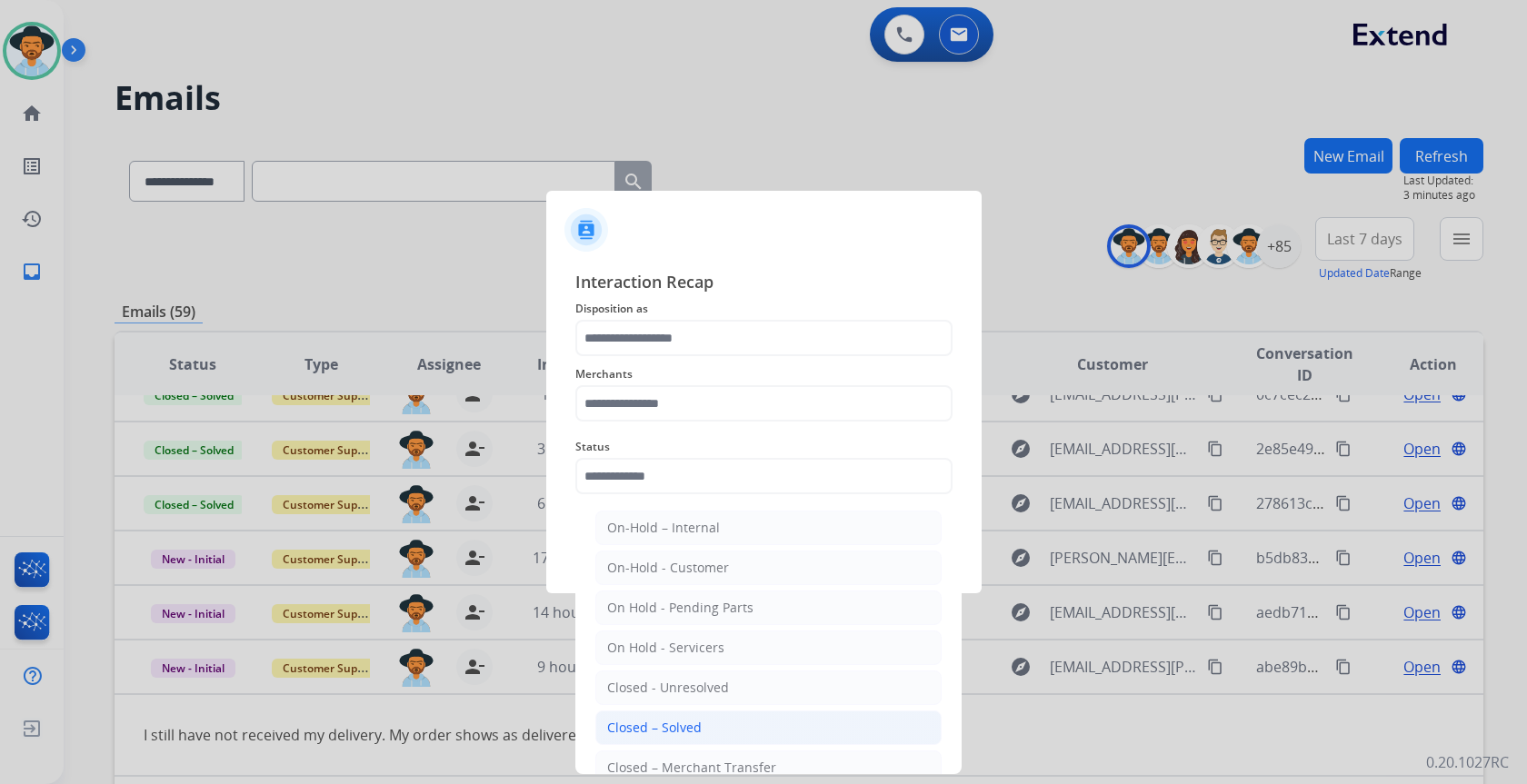
click at [710, 718] on li "Closed – Solved" at bounding box center [769, 727] width 347 height 34
type input "**********"
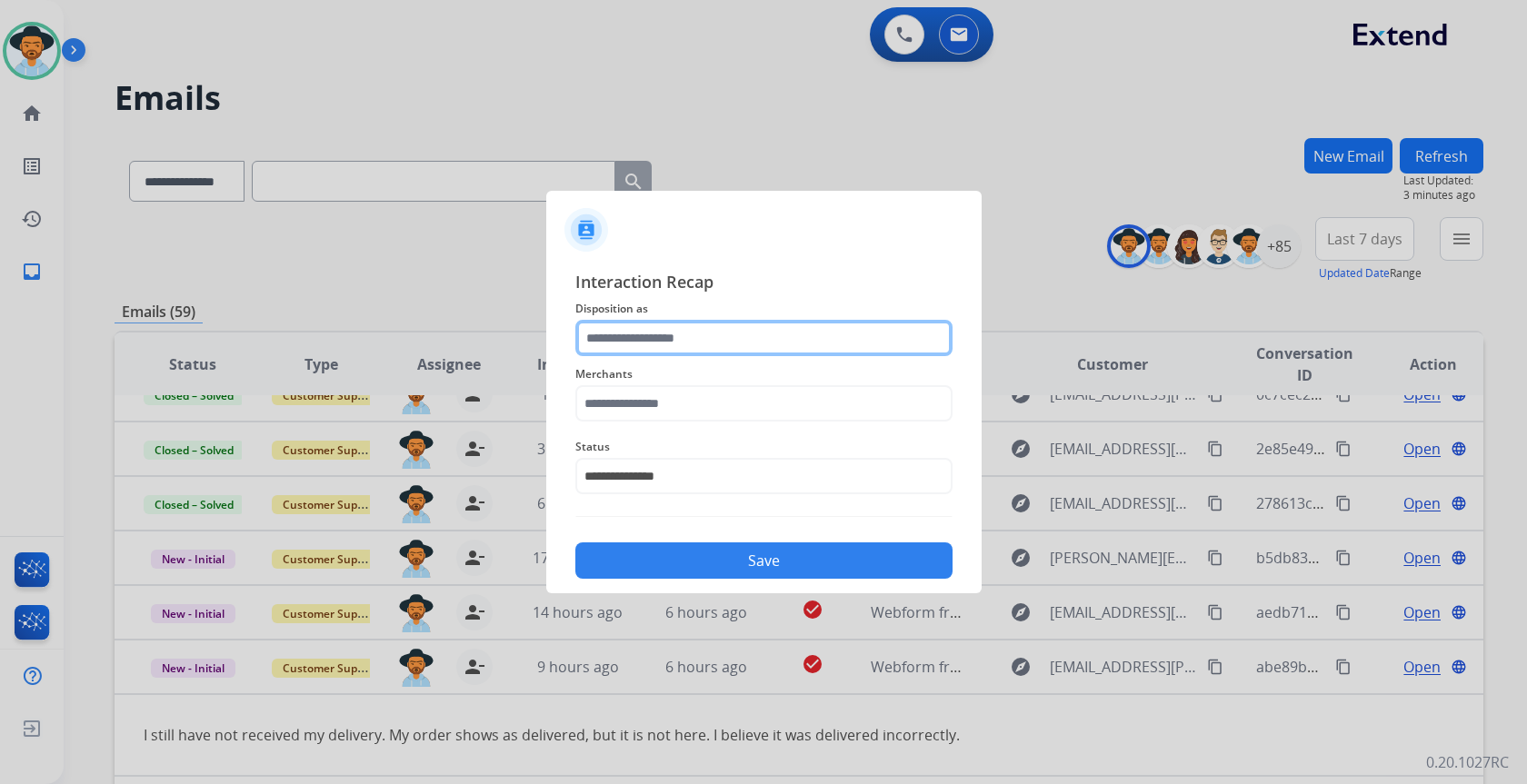
click at [872, 344] on input "text" at bounding box center [764, 338] width 377 height 36
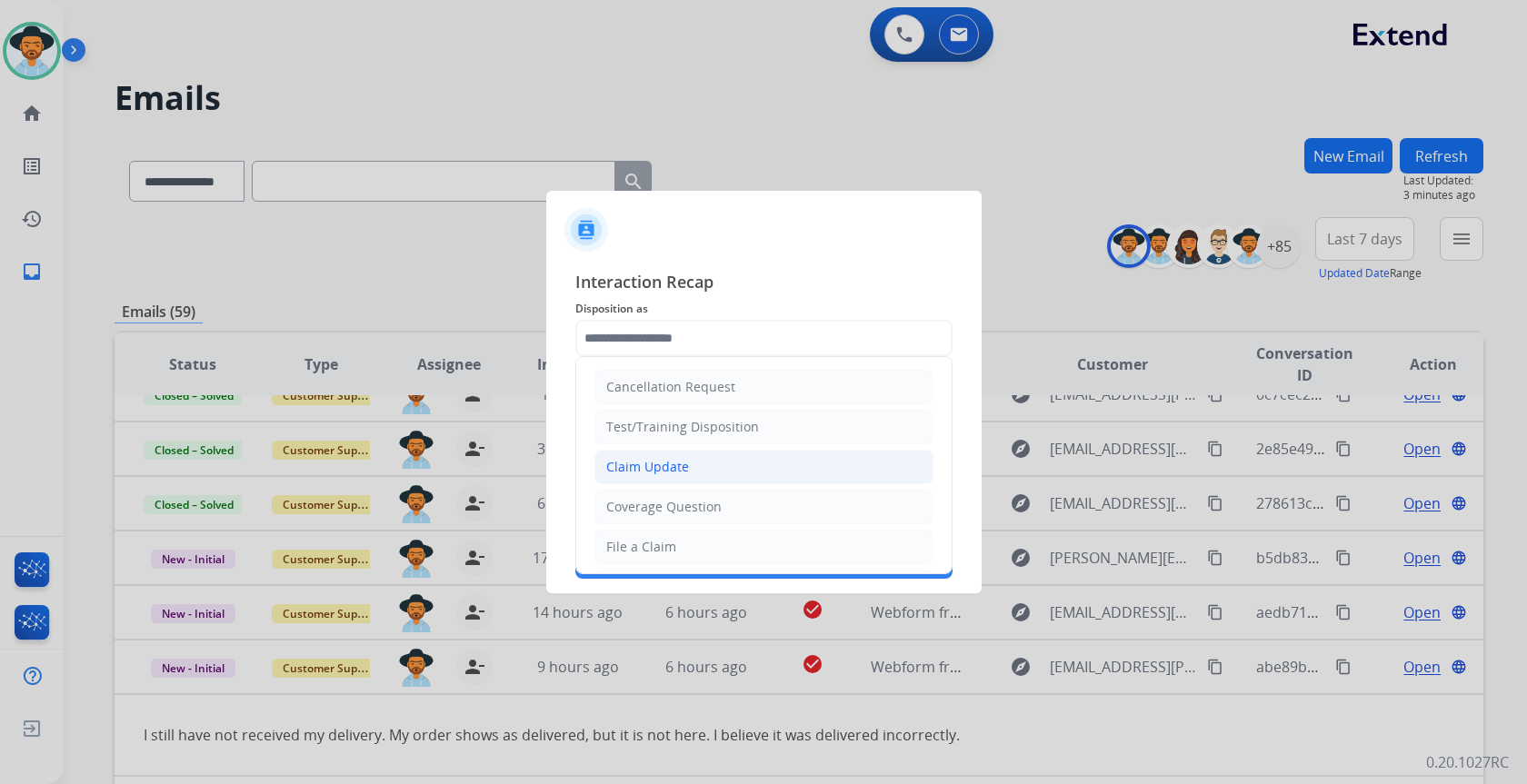
click at [755, 467] on li "Claim Update" at bounding box center [764, 467] width 339 height 34
type input "**********"
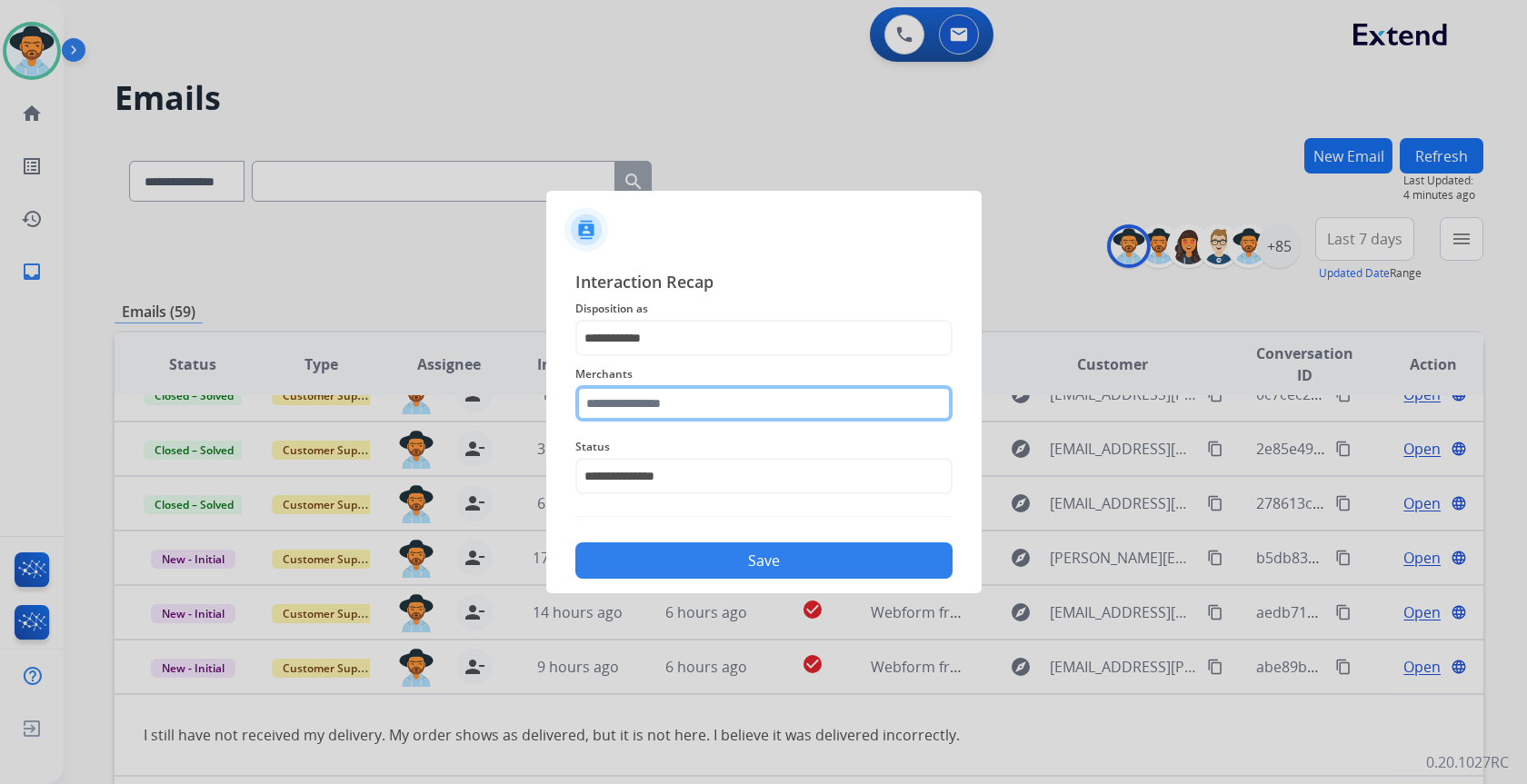
click at [750, 398] on input "text" at bounding box center [764, 403] width 377 height 36
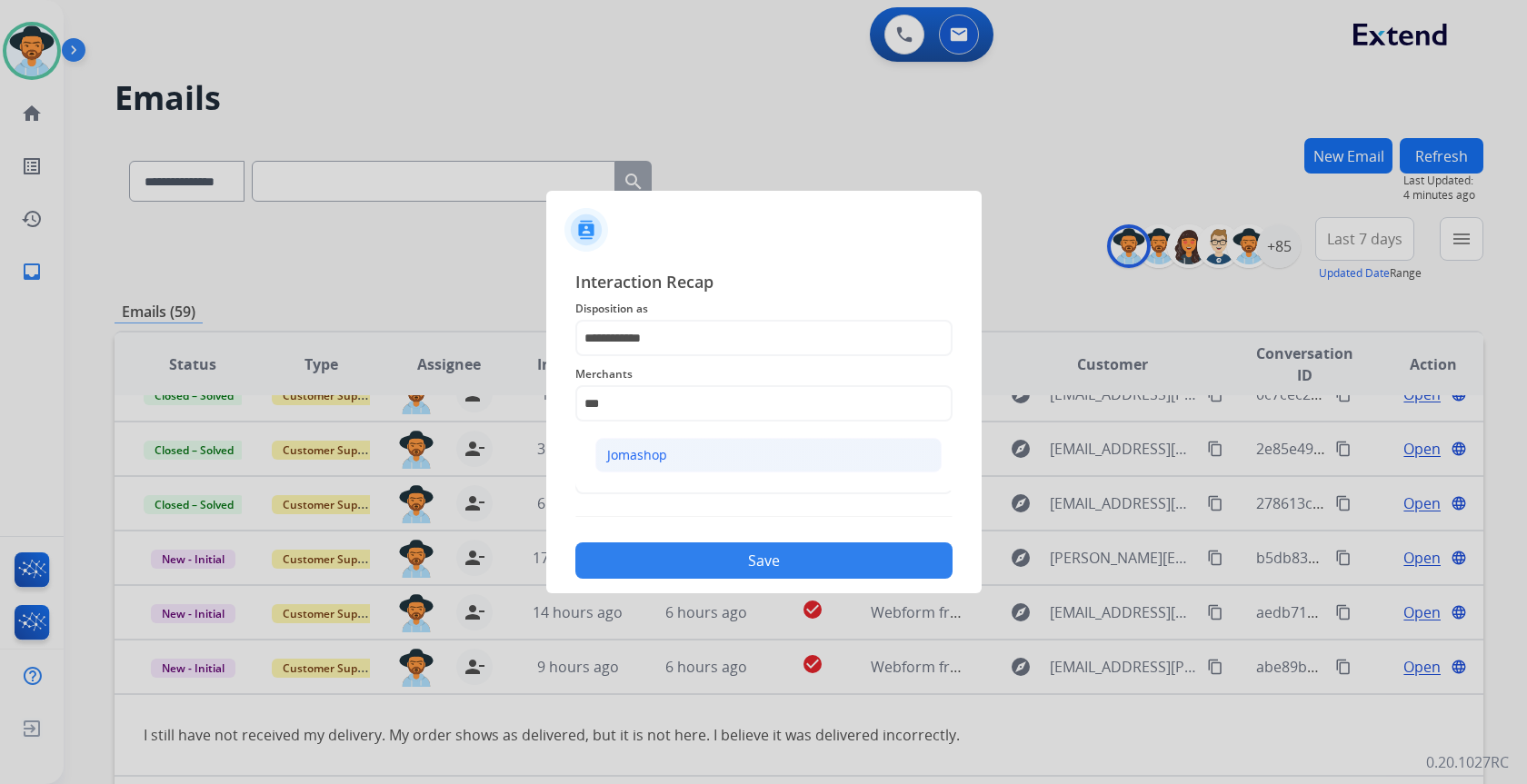
click at [730, 451] on li "Jomashop" at bounding box center [769, 455] width 347 height 34
type input "********"
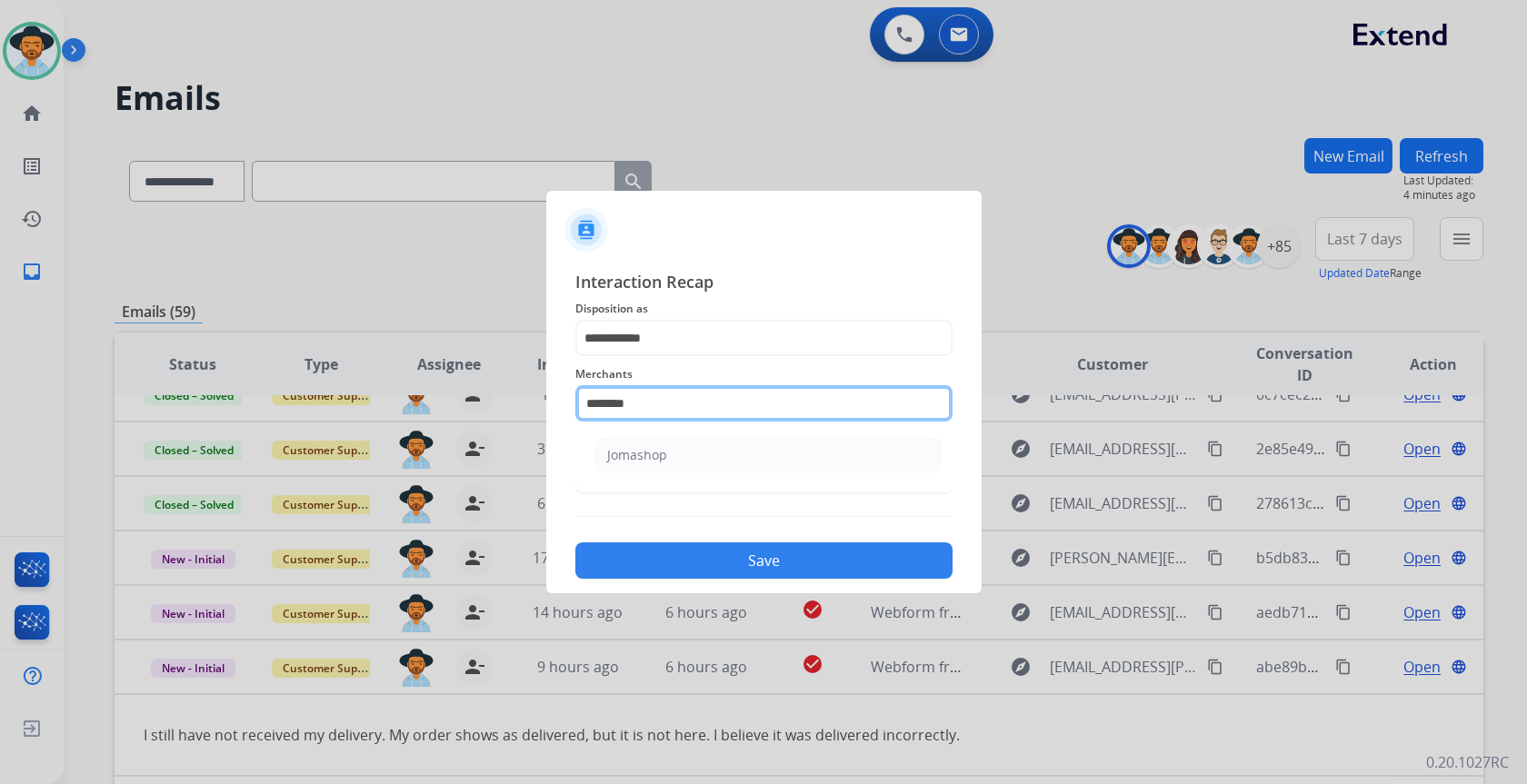
drag, startPoint x: 726, startPoint y: 407, endPoint x: 550, endPoint y: 402, distance: 176.1
click at [550, 402] on div "**********" at bounding box center [764, 424] width 436 height 339
click at [785, 563] on button "Save" at bounding box center [764, 561] width 377 height 36
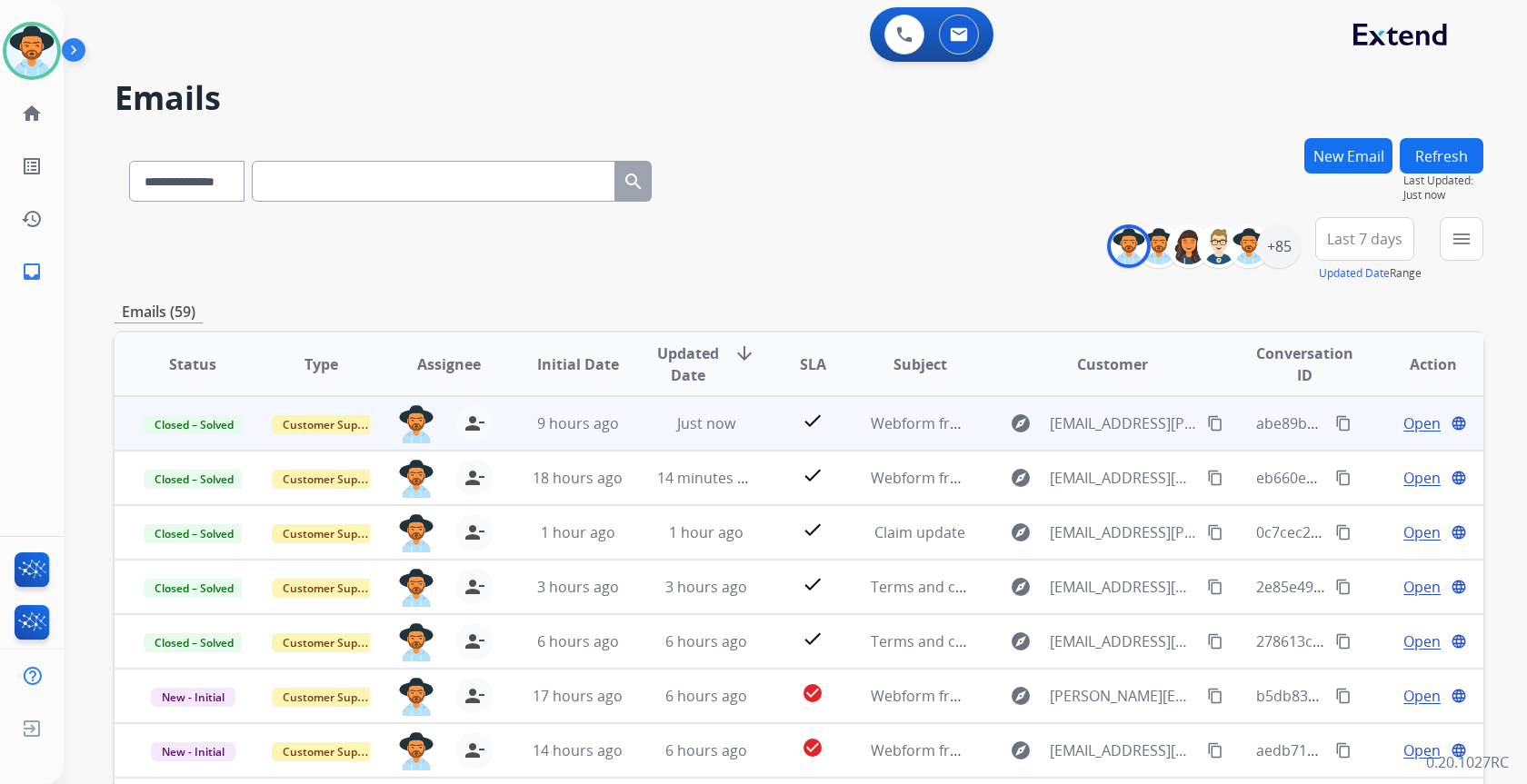
click at [1207, 424] on mat-icon "content_copy" at bounding box center [1214, 423] width 16 height 16
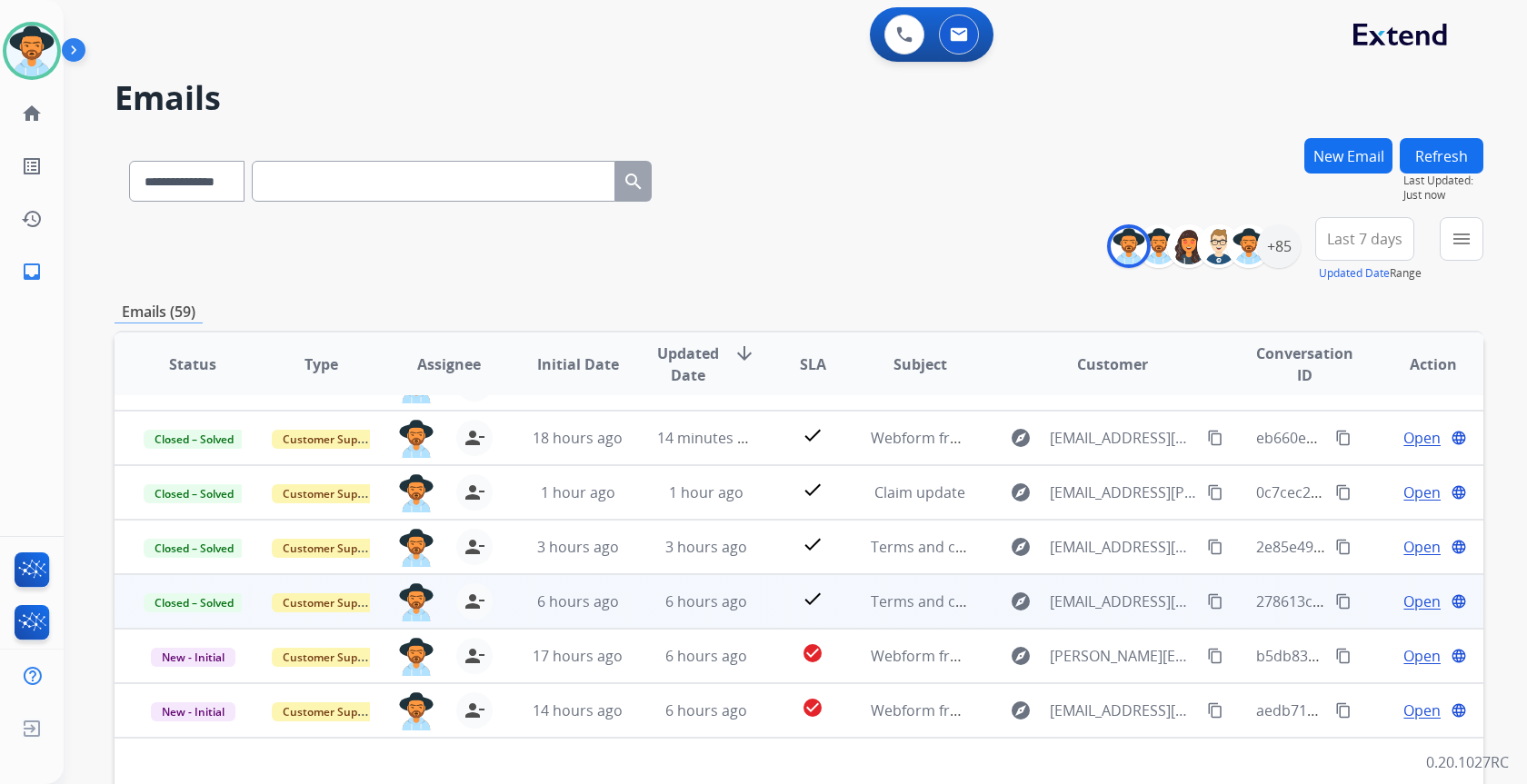
scroll to position [62, 0]
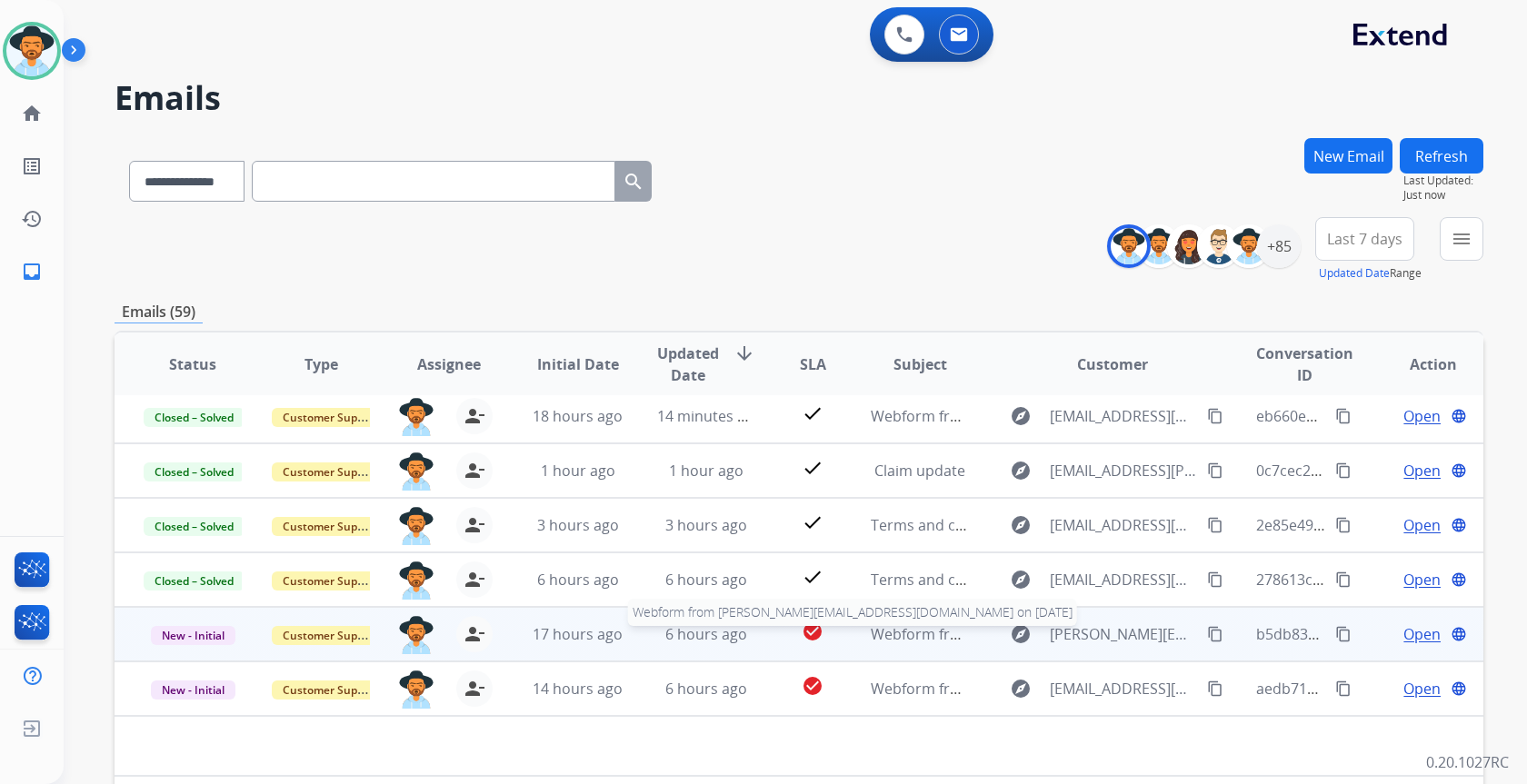
click at [899, 633] on span "Webform from Prashanth.v7787@gmail.com on 10/08/2025" at bounding box center [1133, 633] width 525 height 20
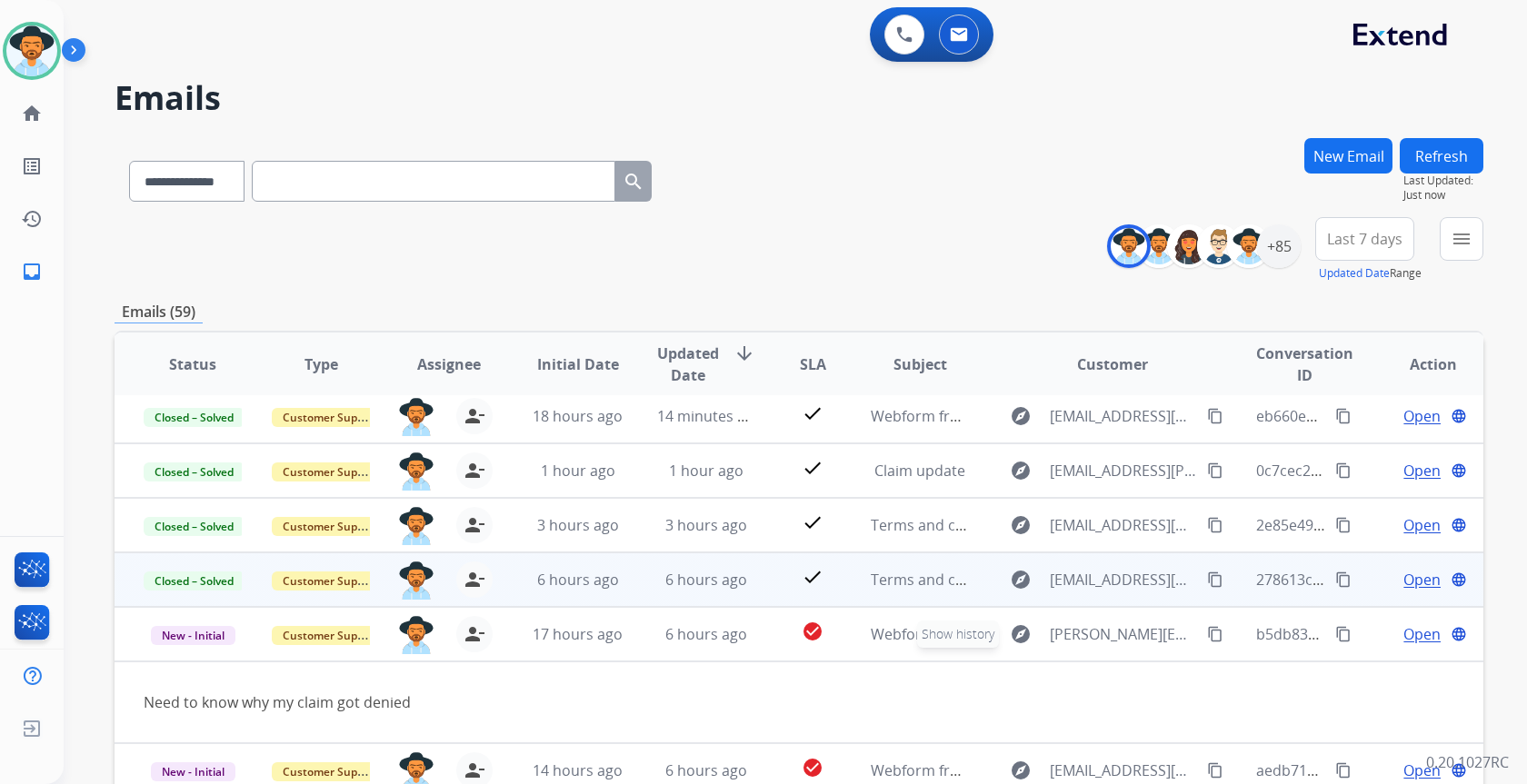
scroll to position [83, 0]
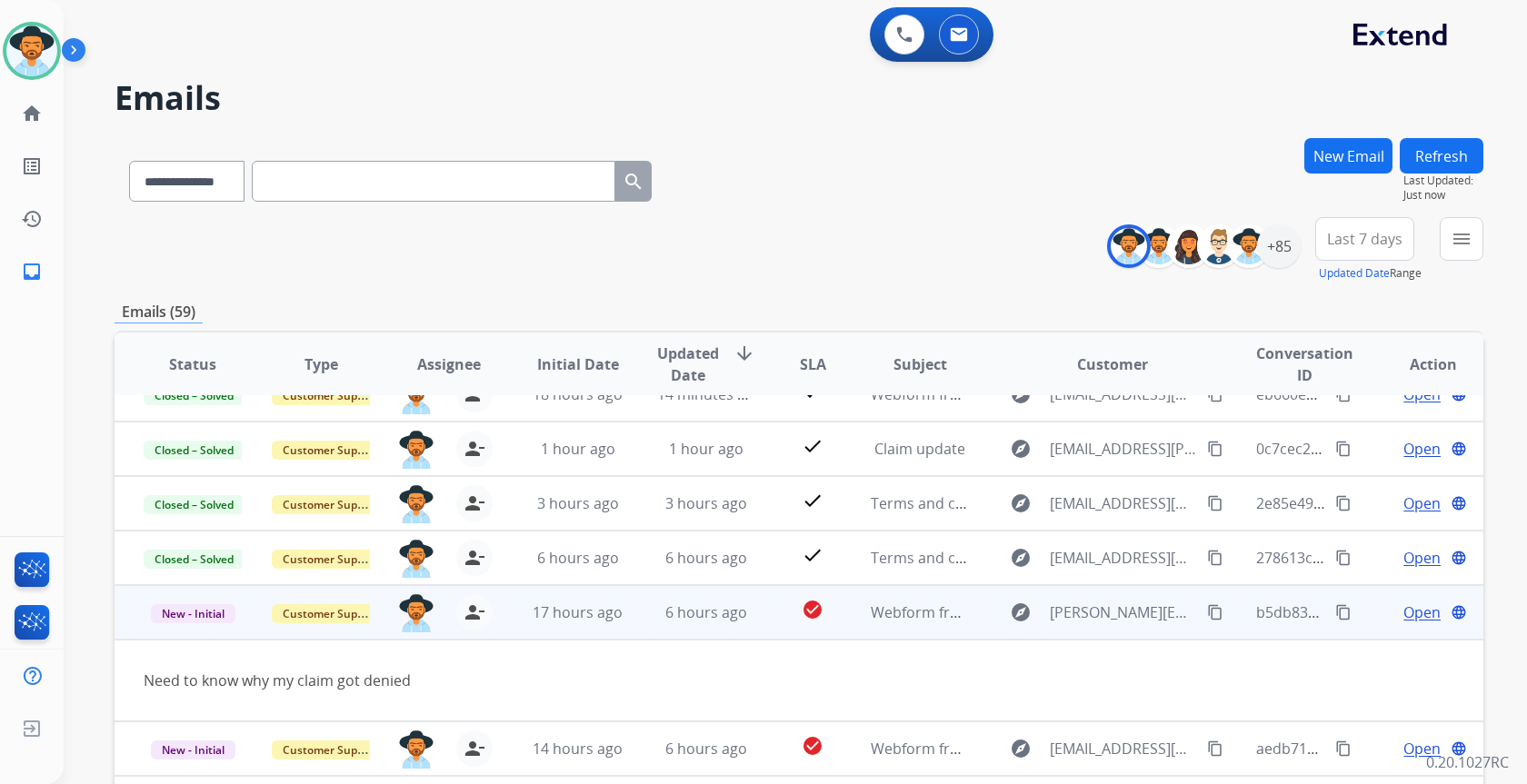
click at [1404, 615] on span "Open" at bounding box center [1422, 612] width 37 height 22
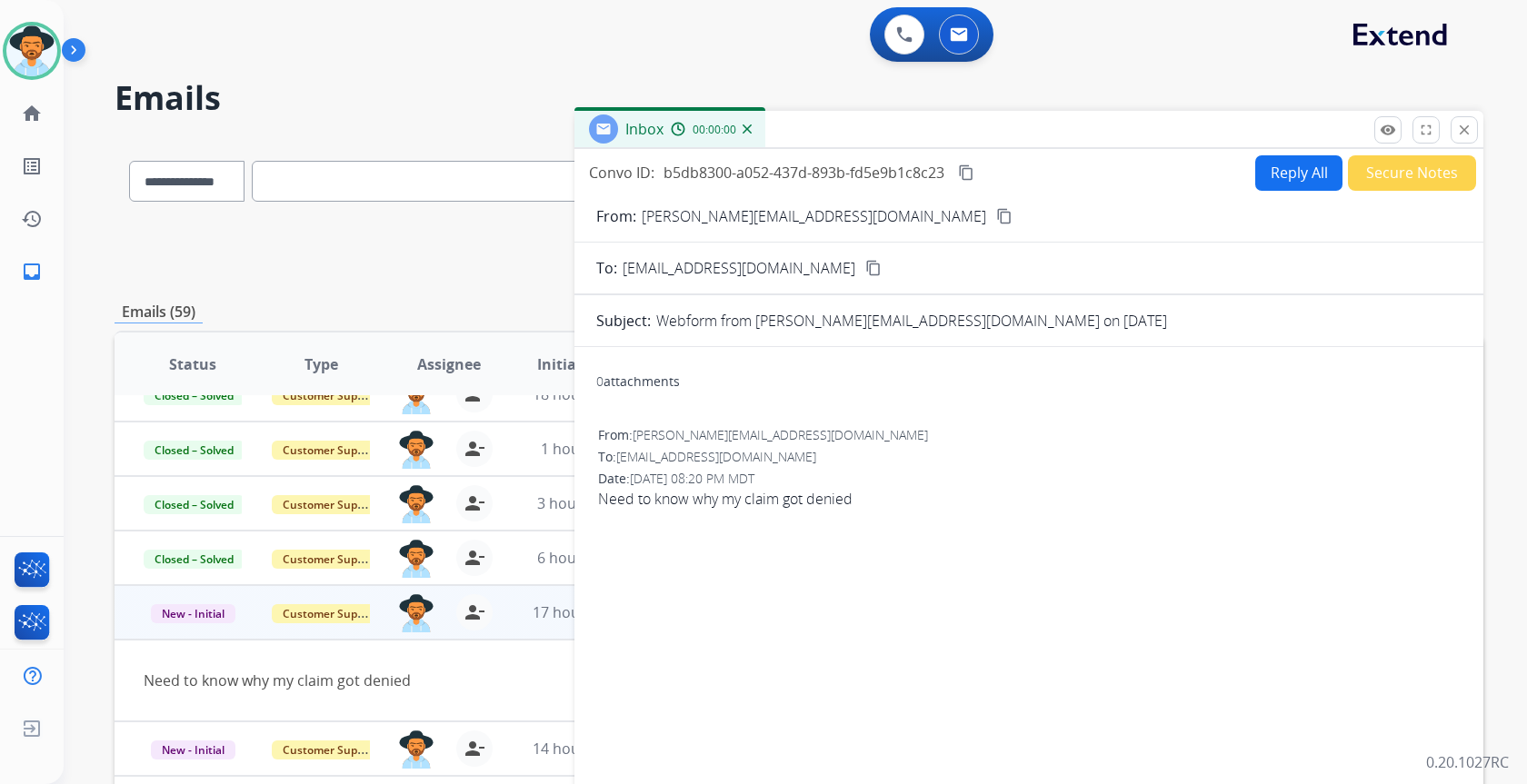
click at [1282, 163] on button "Reply All" at bounding box center [1299, 172] width 87 height 35
select select "**********"
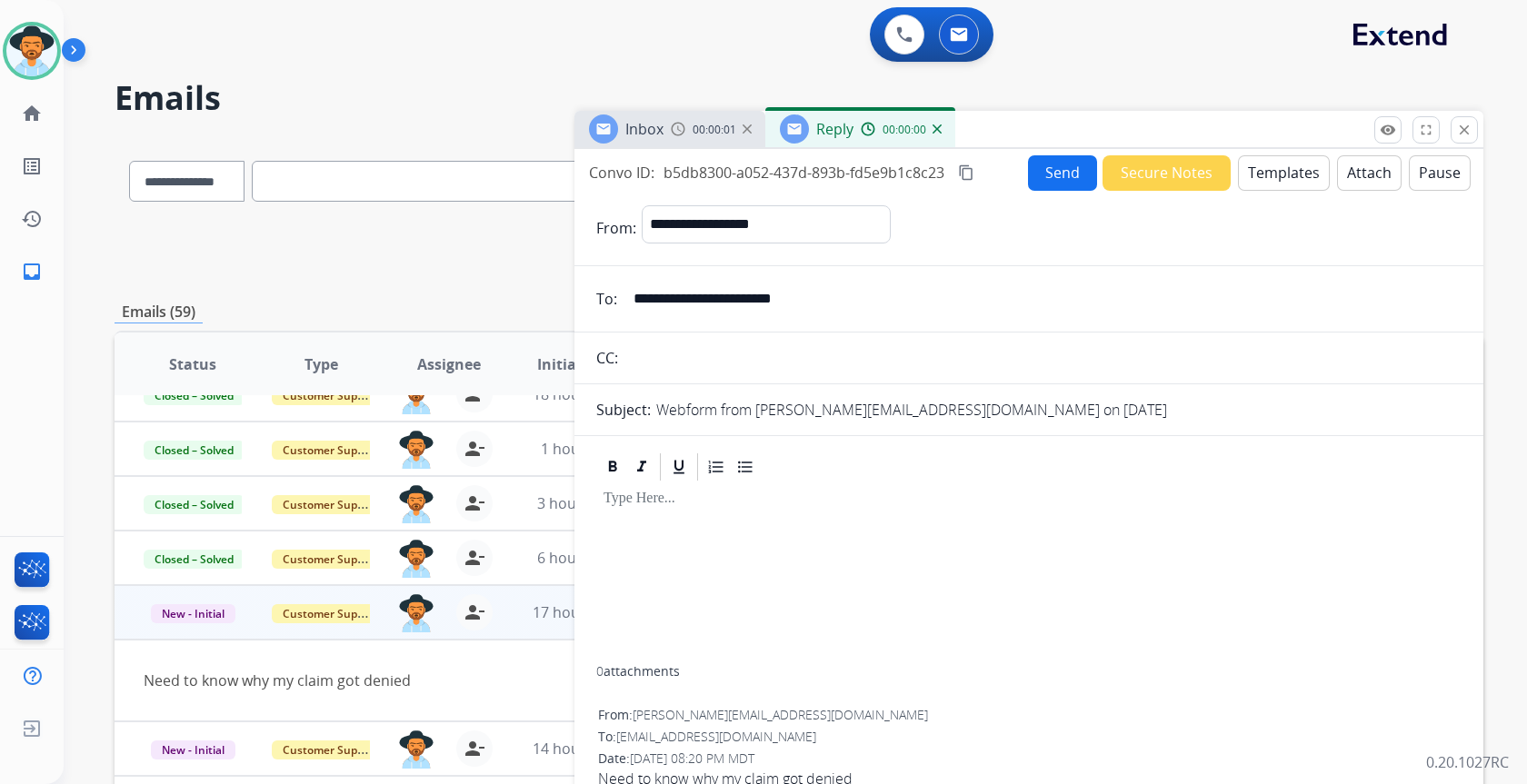
click at [1275, 167] on button "Templates" at bounding box center [1284, 172] width 92 height 35
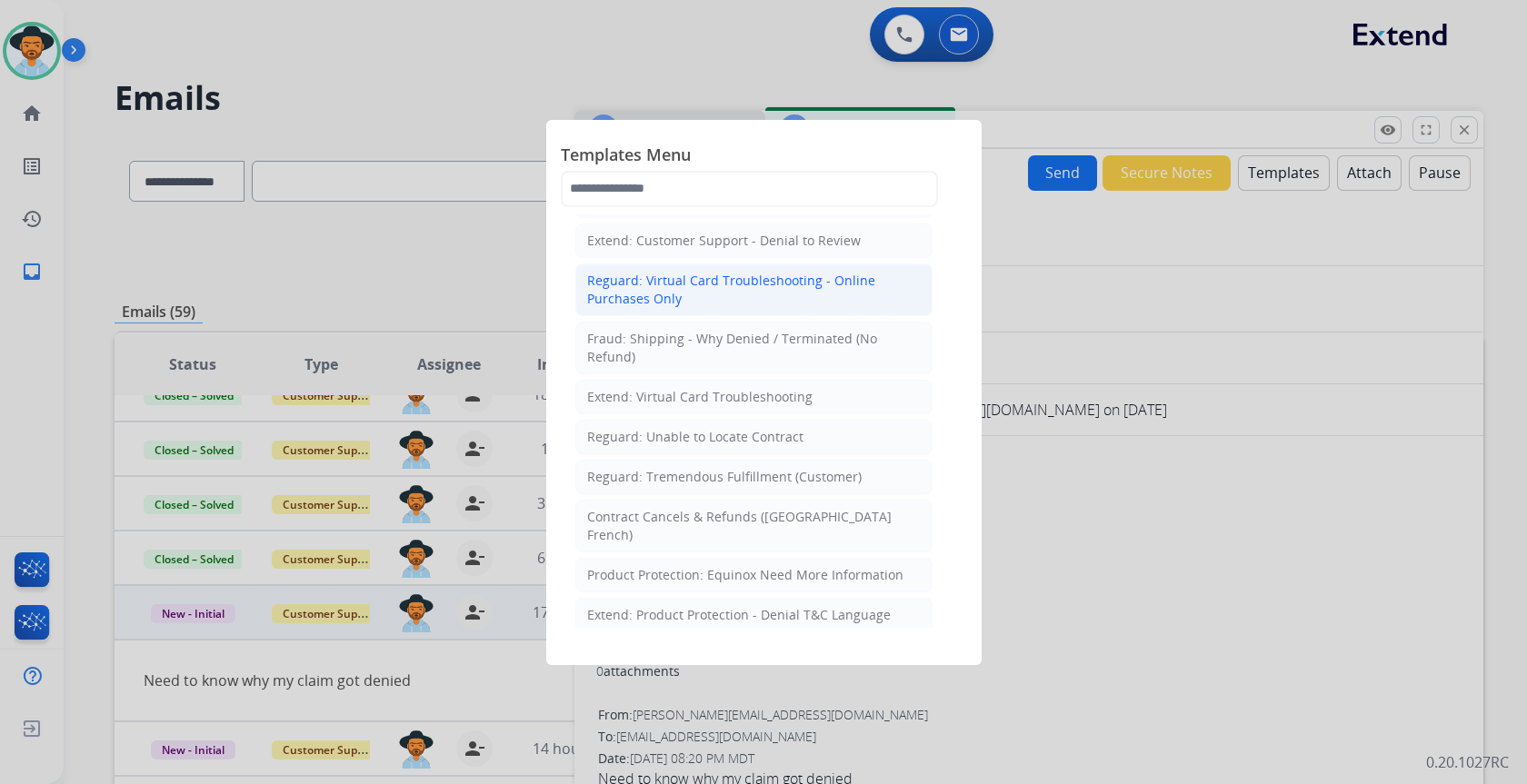
scroll to position [1453, 0]
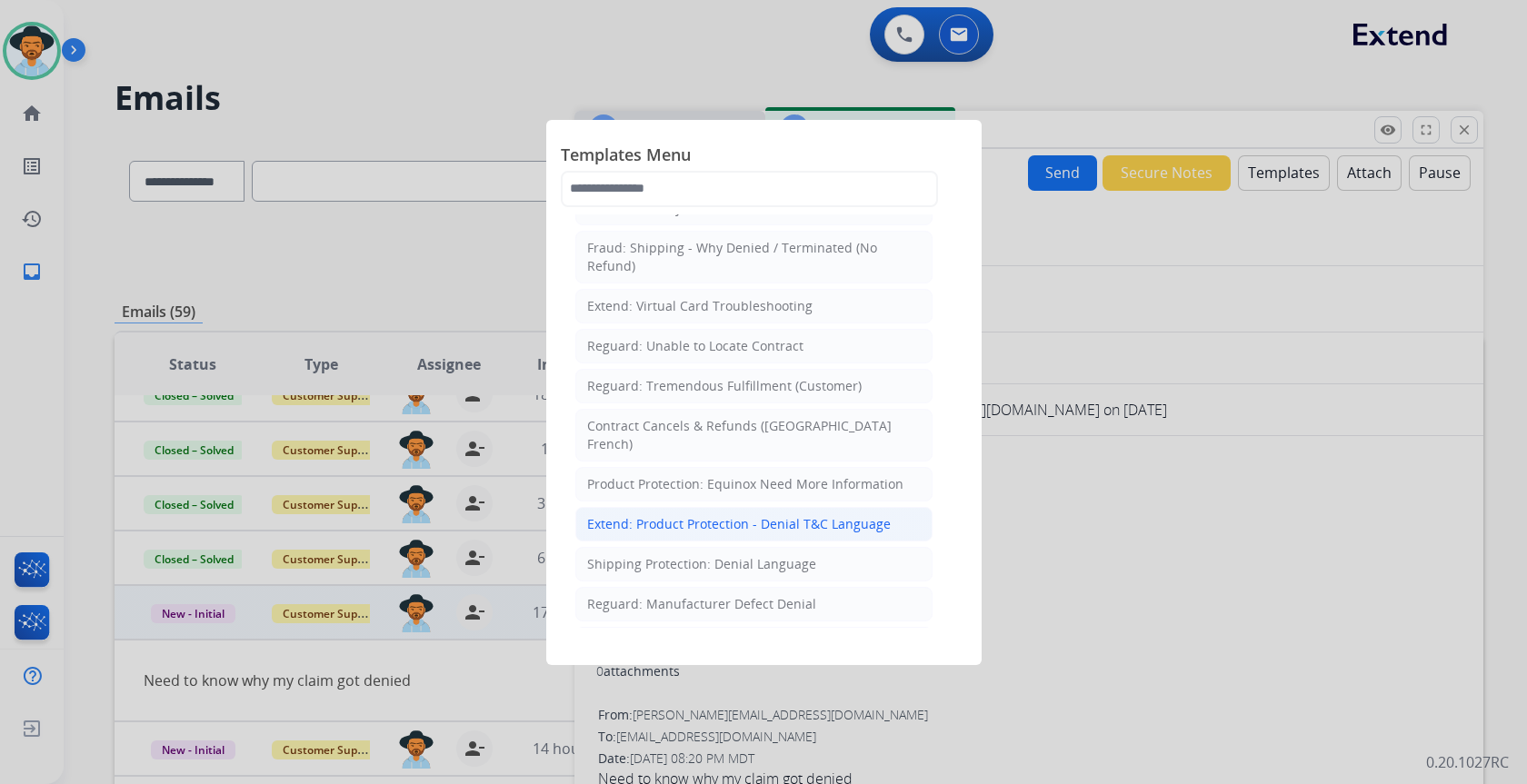
click at [845, 507] on li "Extend: Product Protection - Denial T&C Language" at bounding box center [753, 524] width 357 height 34
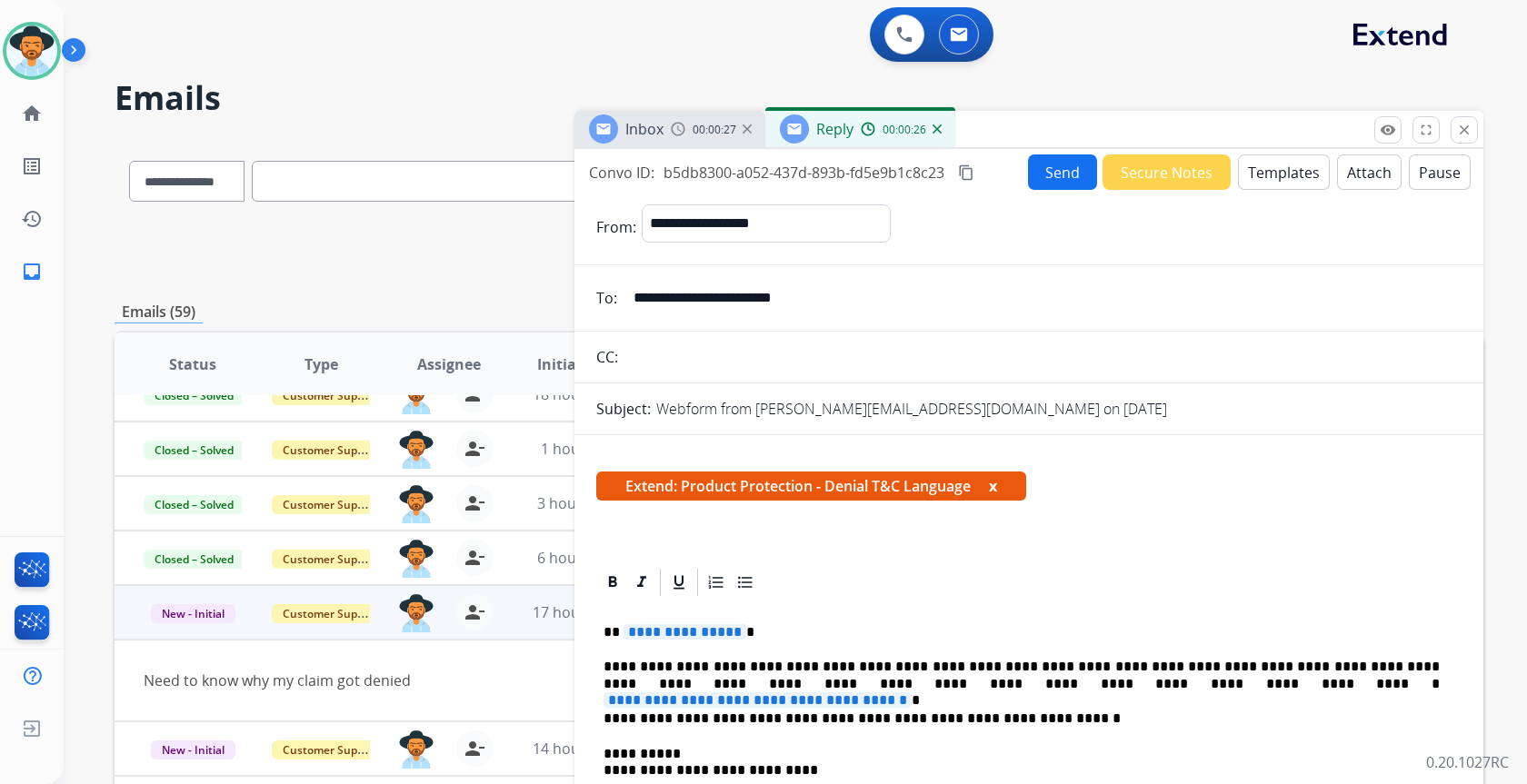
click at [911, 692] on span "**********" at bounding box center [757, 700] width 308 height 15
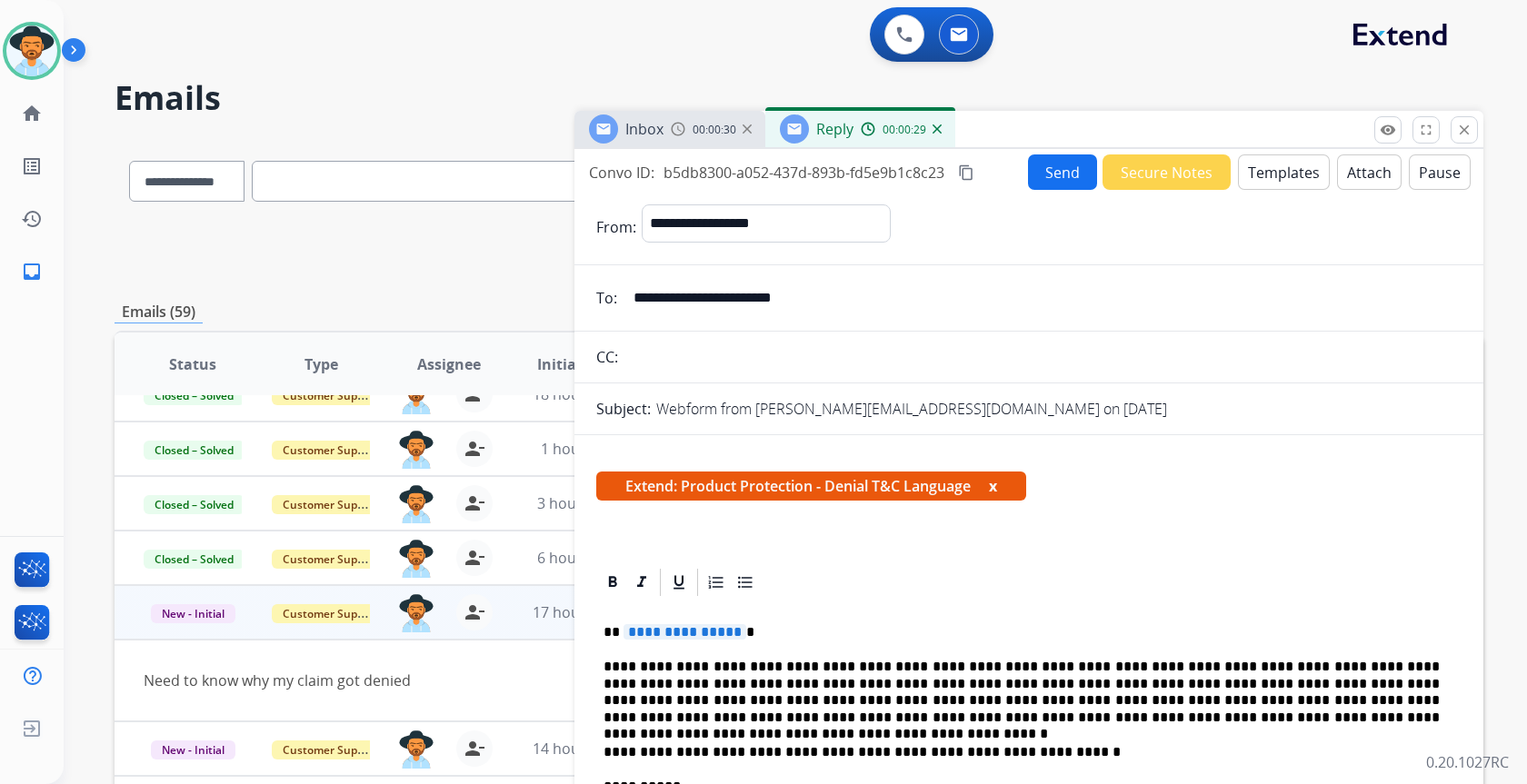
click at [695, 632] on span "**********" at bounding box center [685, 632] width 123 height 15
click at [1357, 179] on button "Attach" at bounding box center [1370, 171] width 64 height 35
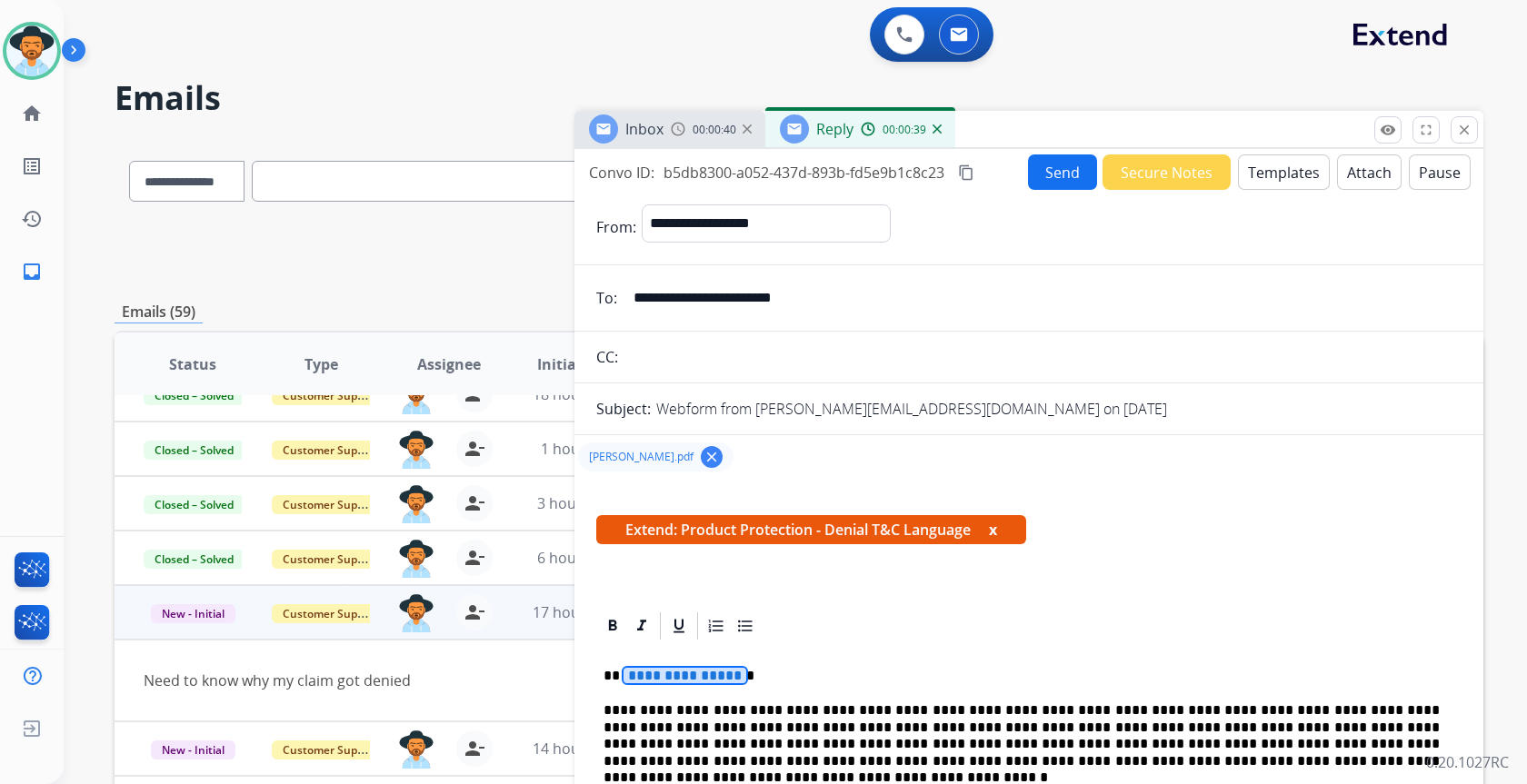
click at [657, 678] on span "**********" at bounding box center [685, 675] width 123 height 15
click at [1064, 178] on button "Send" at bounding box center [1062, 171] width 69 height 35
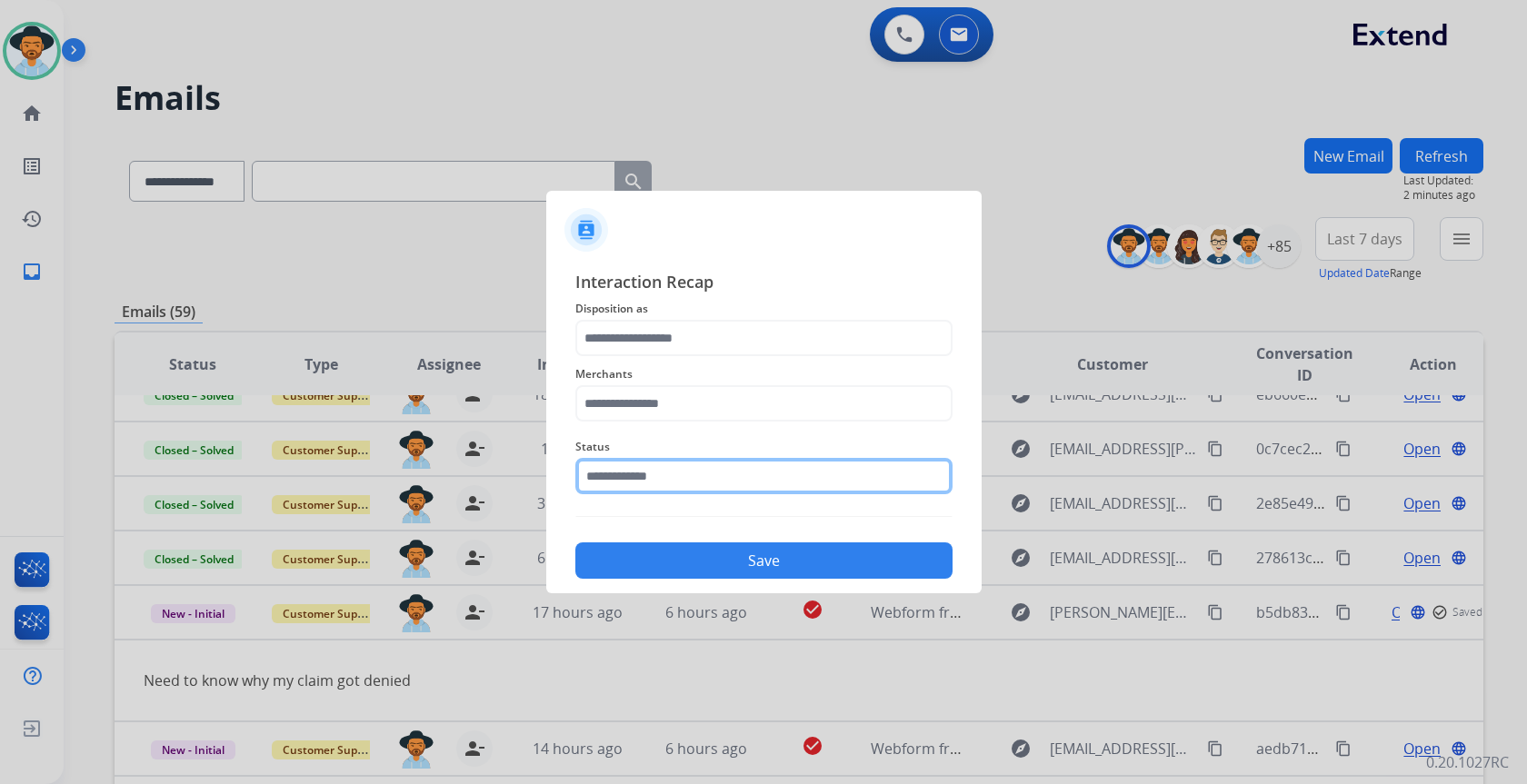
click at [799, 466] on input "text" at bounding box center [764, 476] width 377 height 36
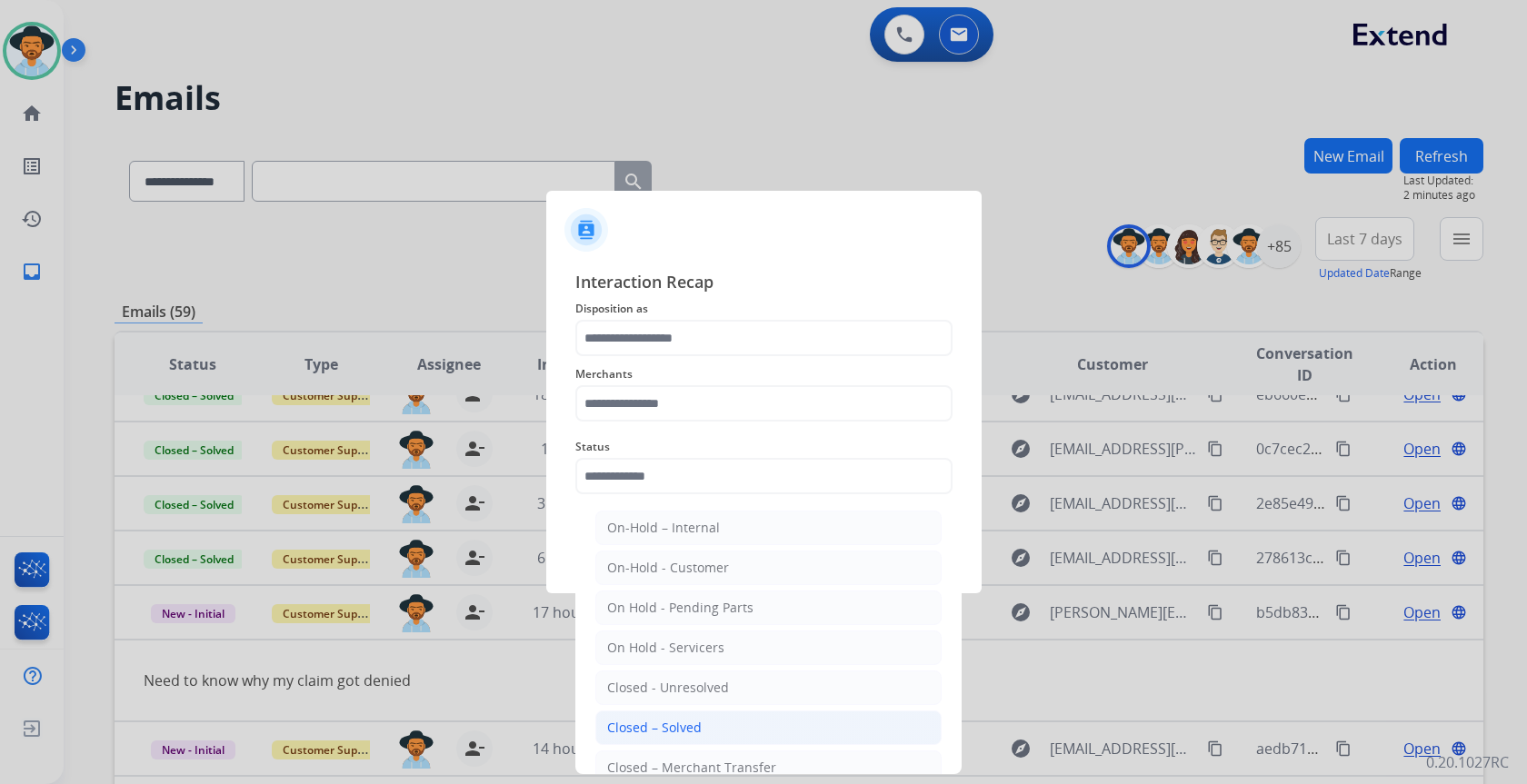
click at [747, 725] on li "Closed – Solved" at bounding box center [769, 727] width 347 height 34
type input "**********"
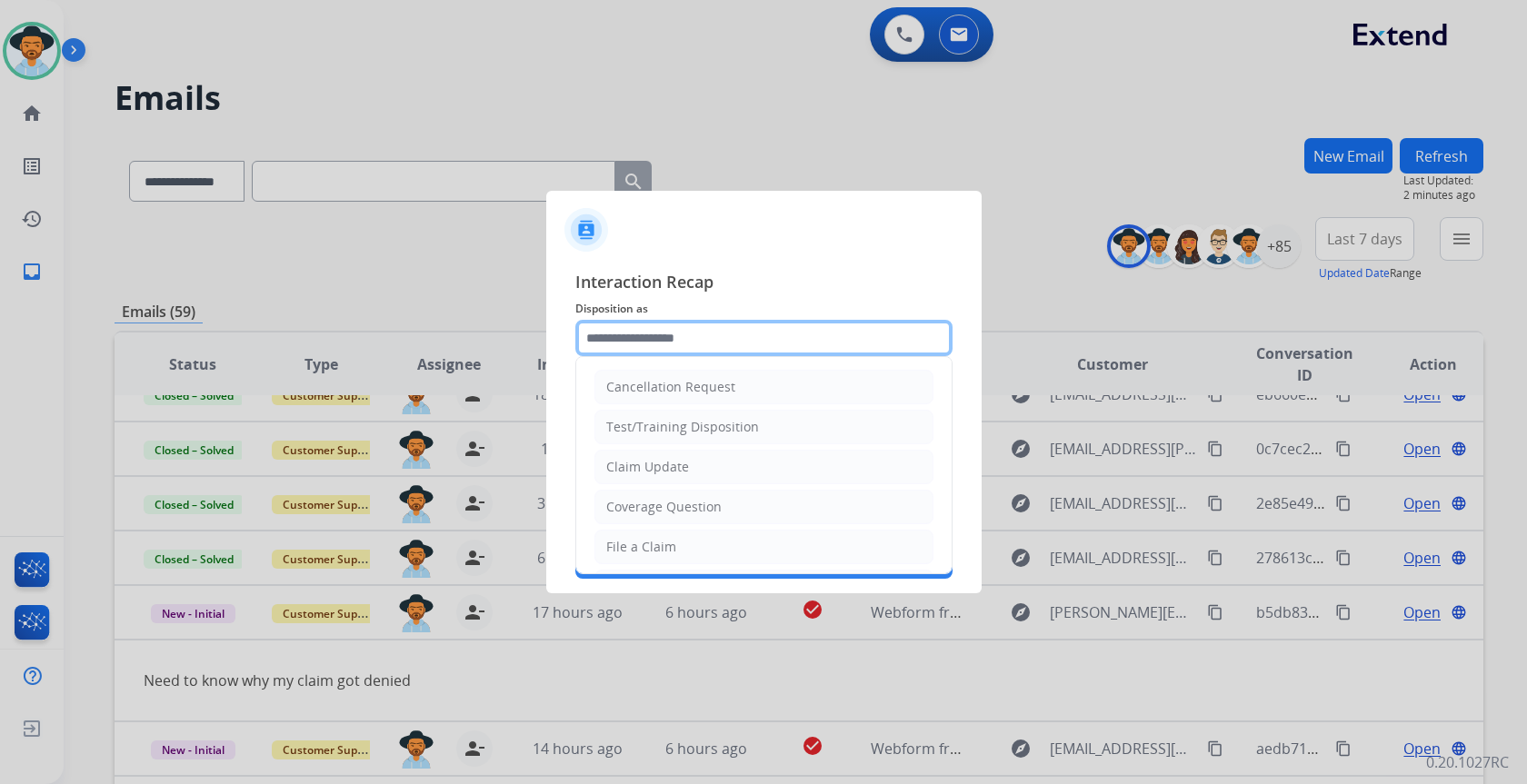
click at [728, 332] on input "text" at bounding box center [764, 338] width 377 height 36
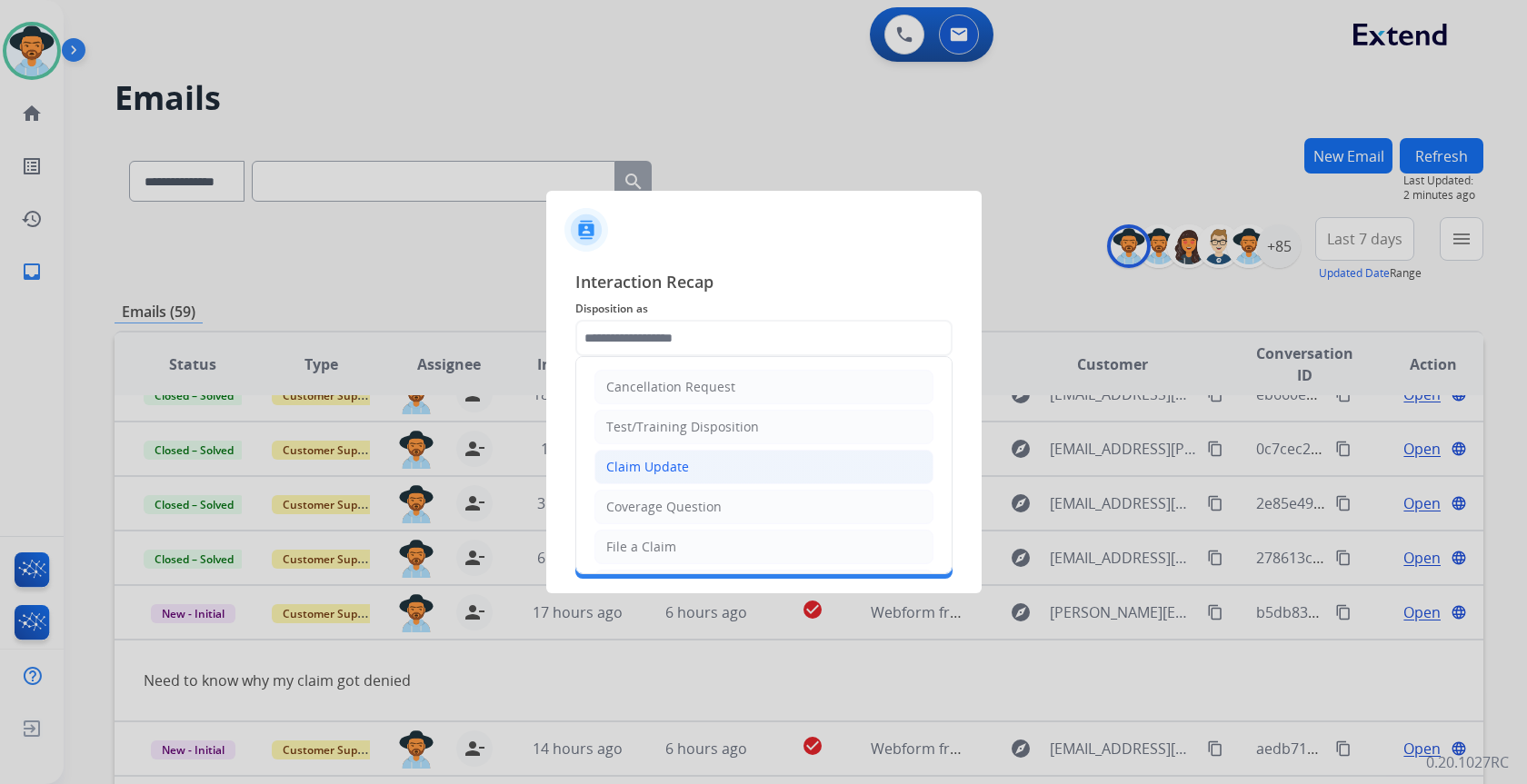
click at [725, 470] on li "Claim Update" at bounding box center [764, 467] width 339 height 34
type input "**********"
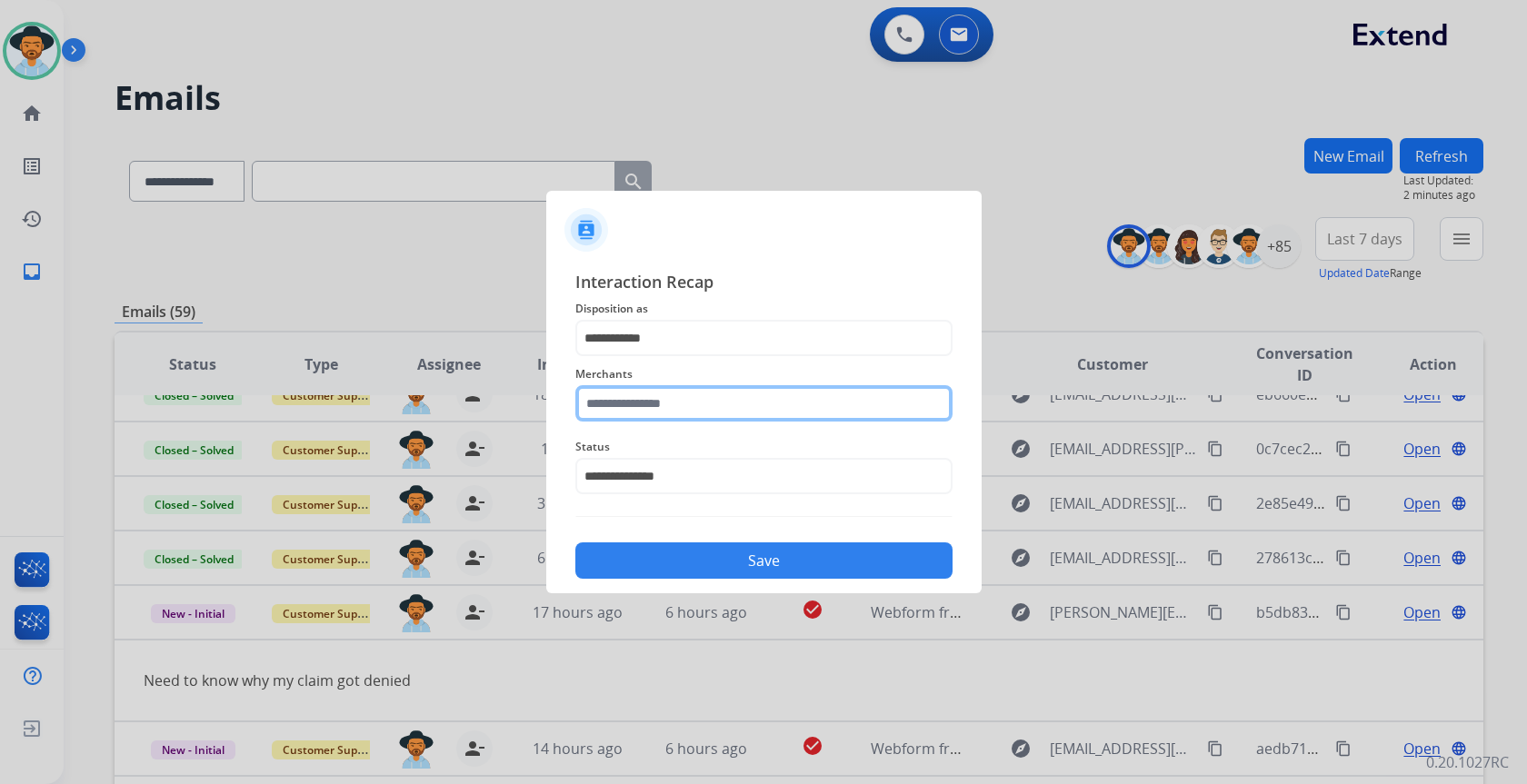
click at [717, 404] on input "text" at bounding box center [764, 403] width 377 height 36
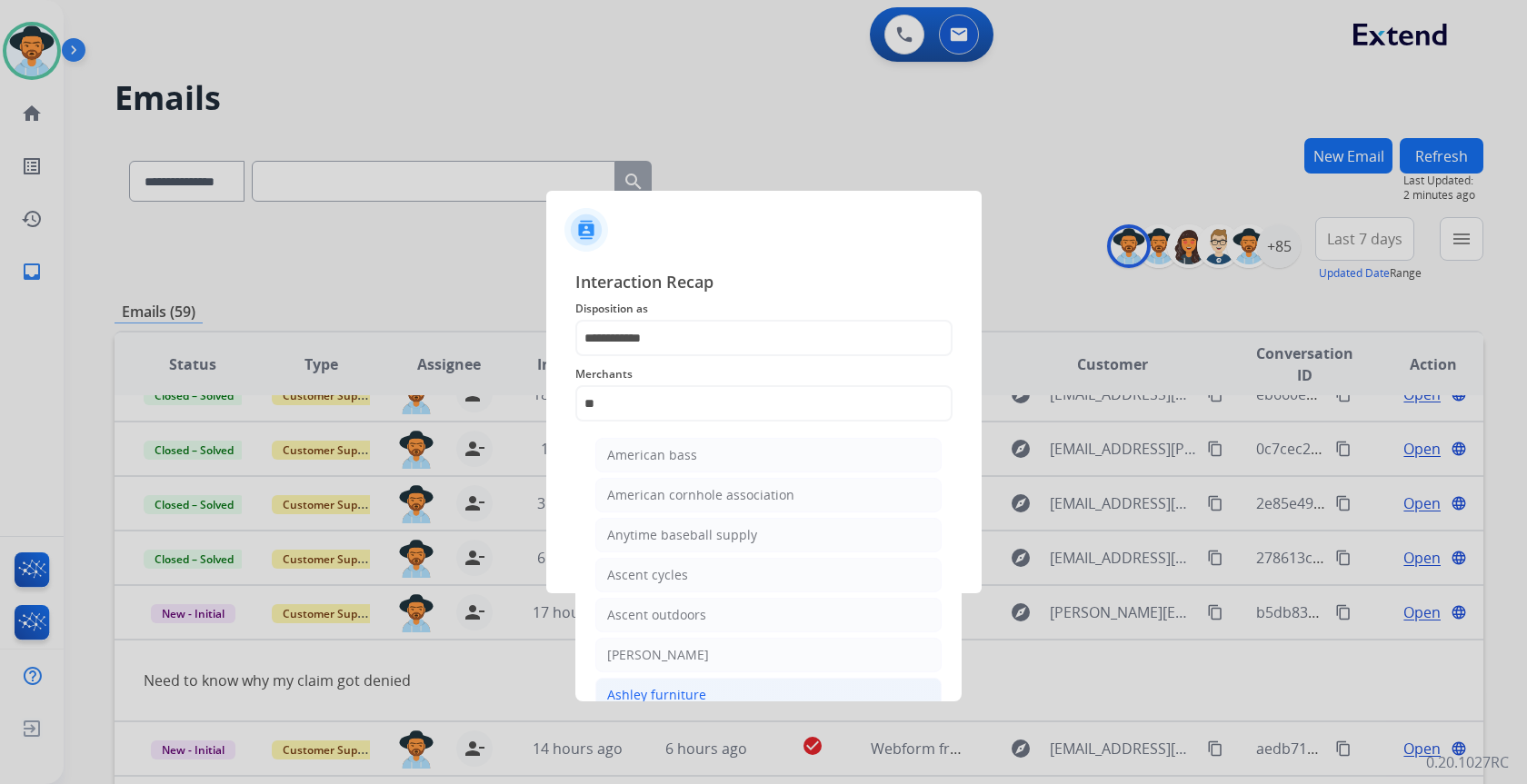
click at [721, 687] on li "Ashley furniture" at bounding box center [769, 695] width 347 height 34
type input "**********"
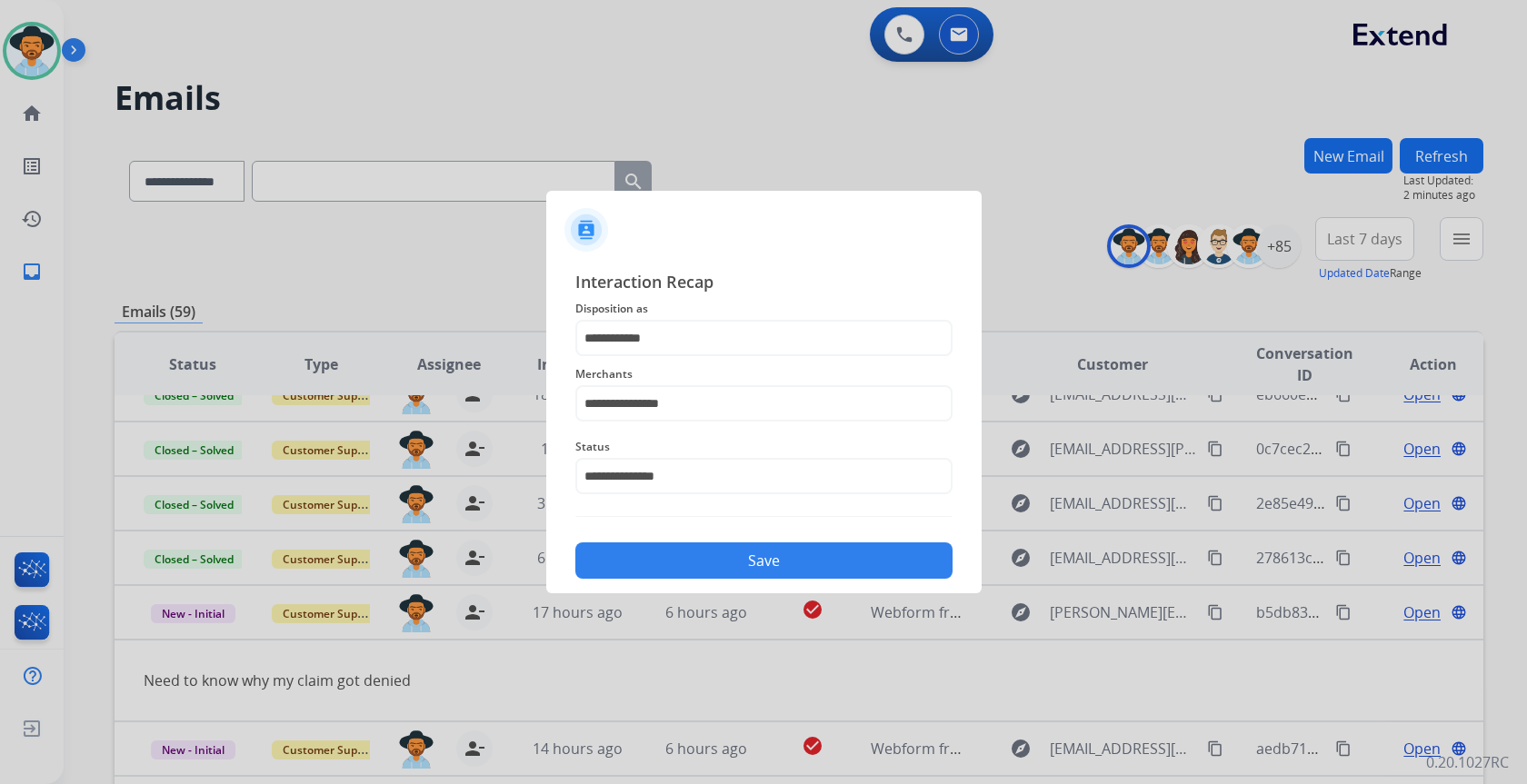
click at [799, 557] on button "Save" at bounding box center [764, 561] width 377 height 36
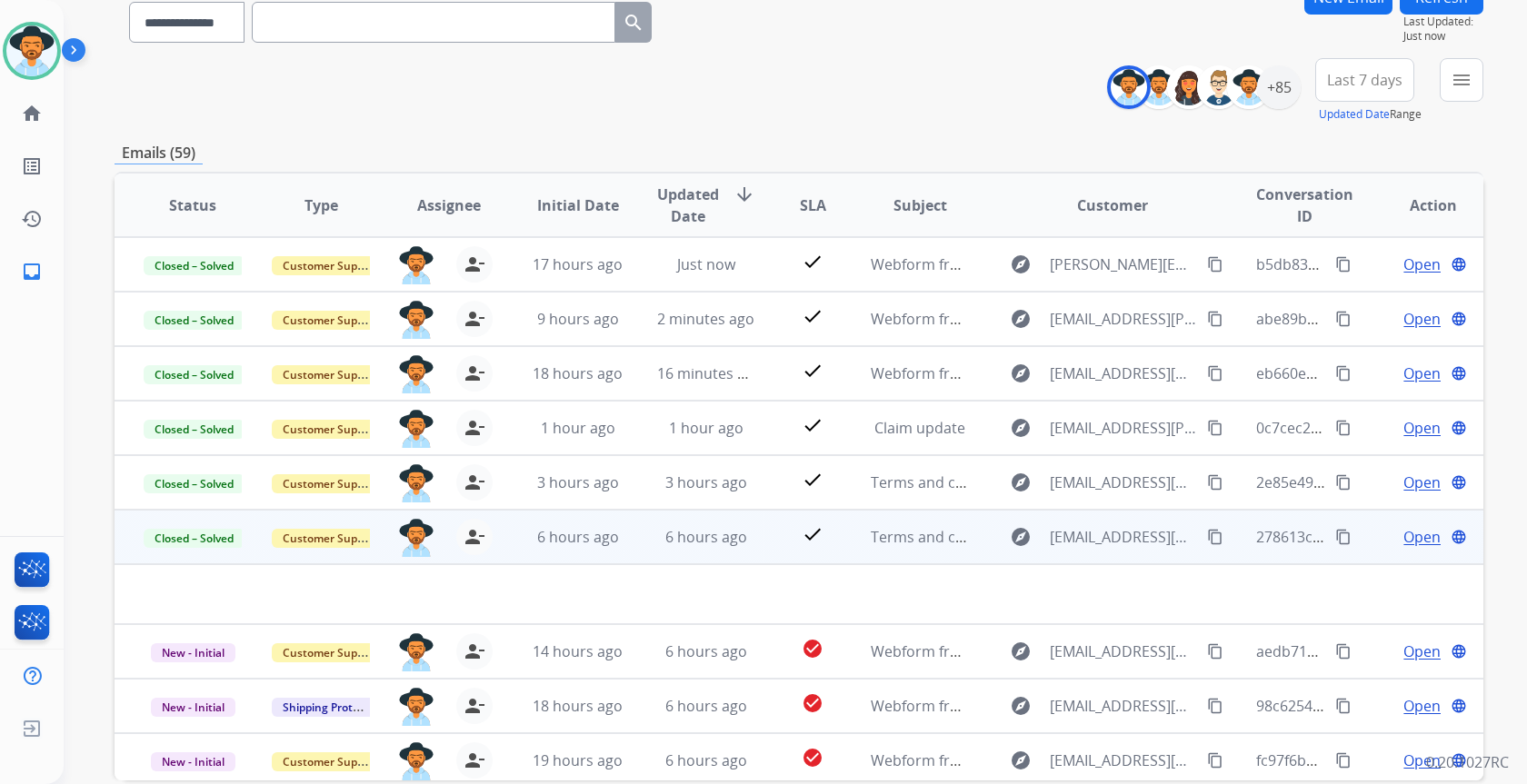
scroll to position [62, 0]
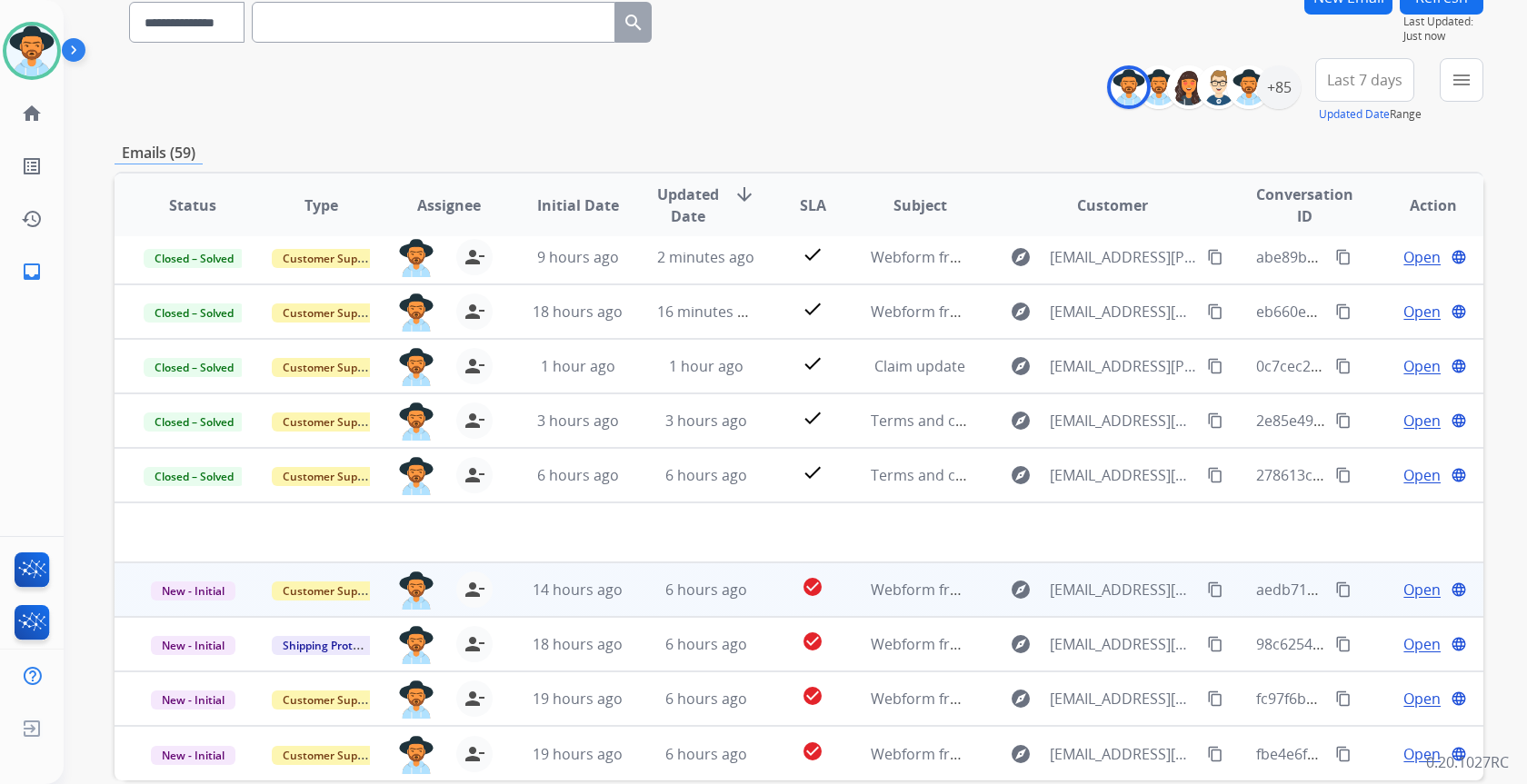
click at [1207, 596] on mat-icon "content_copy" at bounding box center [1214, 589] width 16 height 16
click at [628, 585] on td "6 hours ago" at bounding box center [692, 590] width 128 height 55
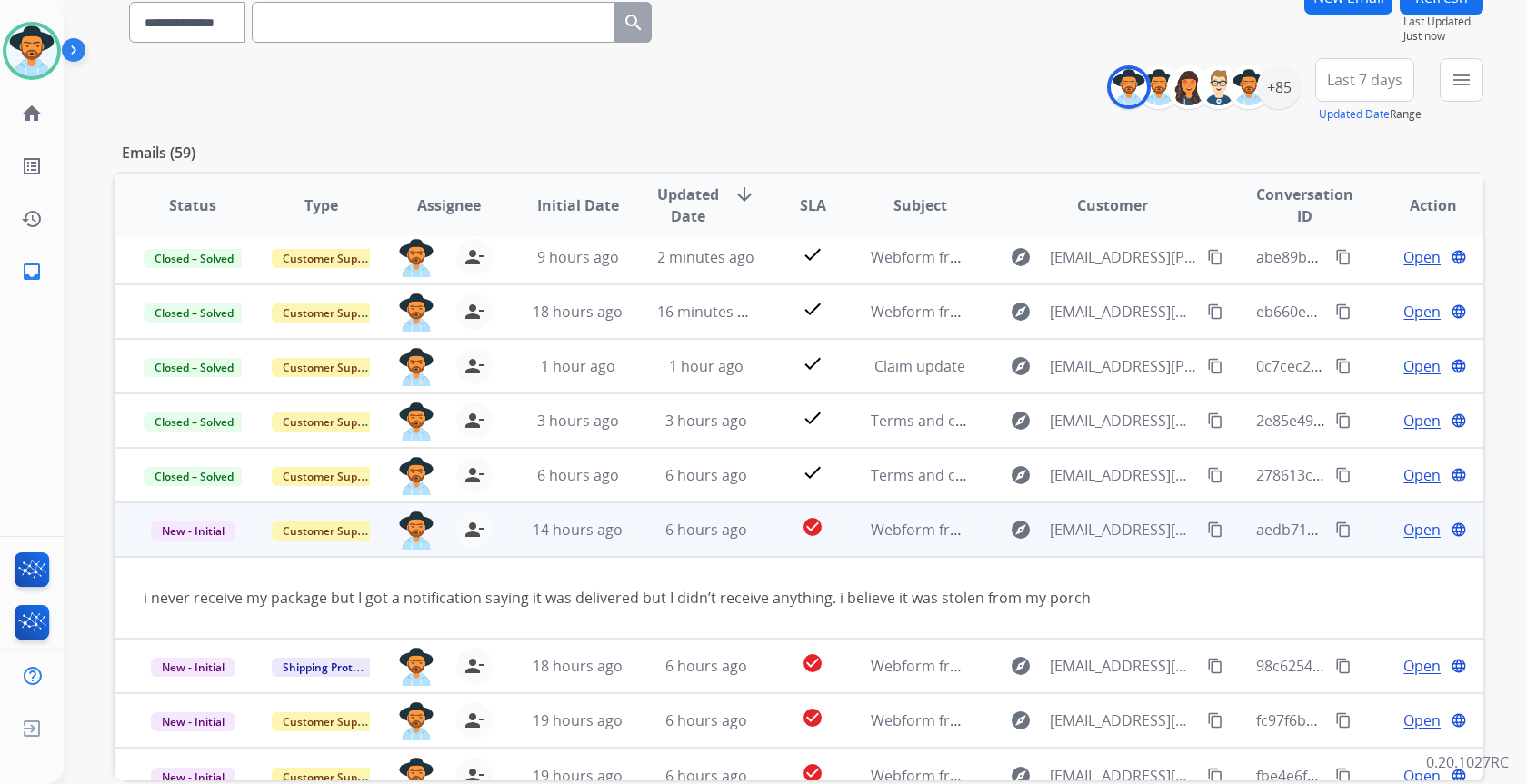
scroll to position [83, 0]
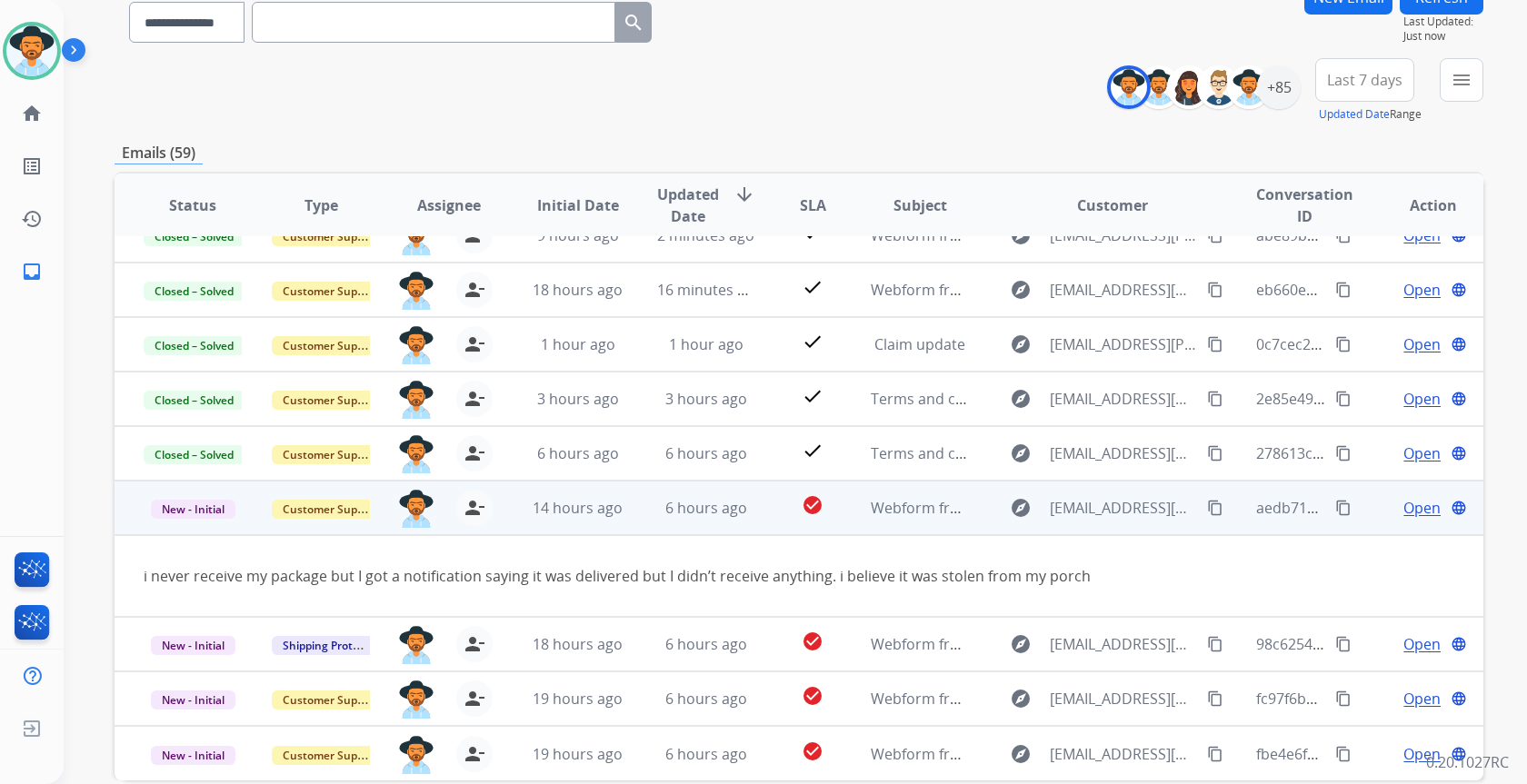
click at [1404, 512] on span "Open" at bounding box center [1422, 508] width 37 height 22
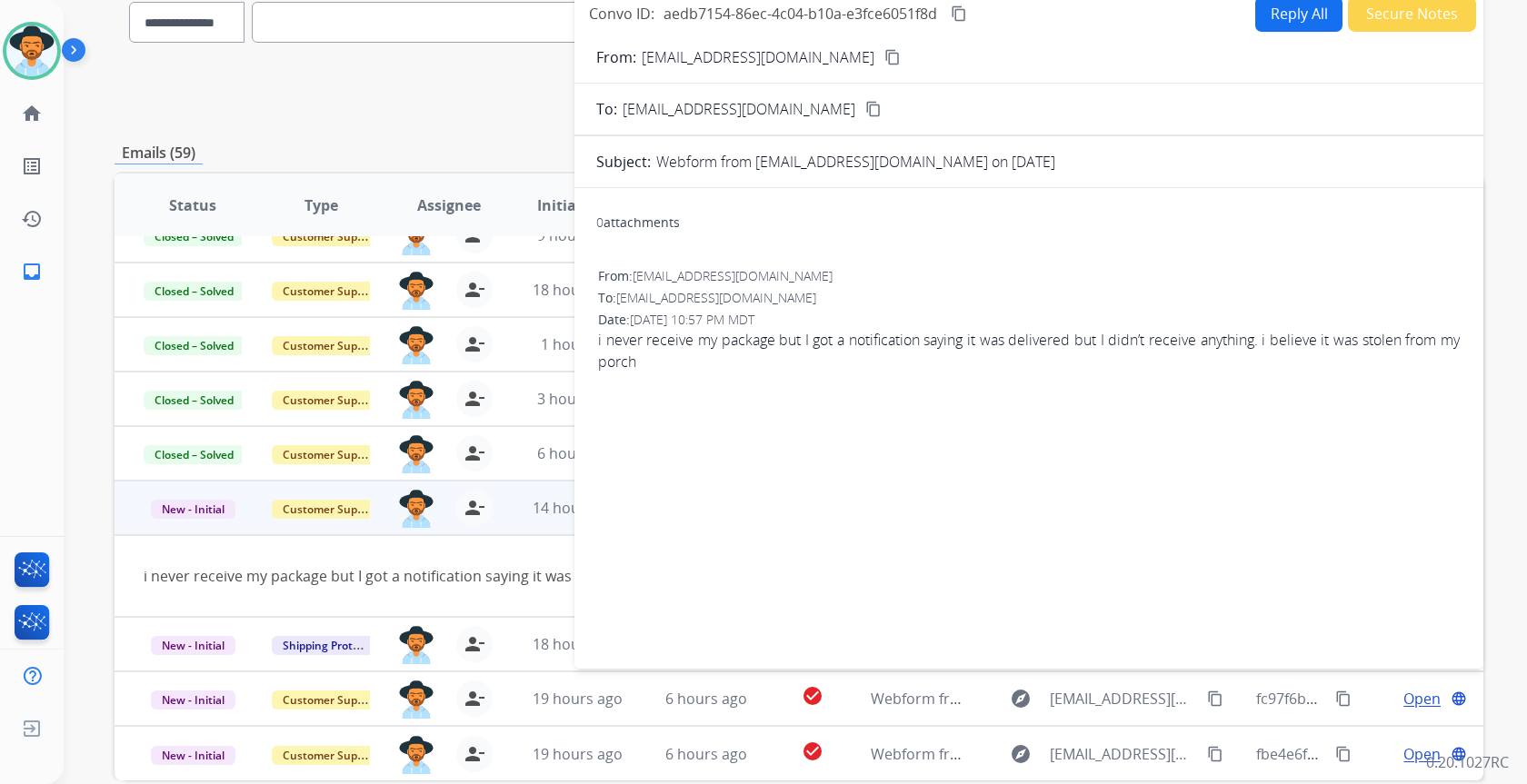
click at [1417, 22] on button "Secure Notes" at bounding box center [1411, 13] width 128 height 35
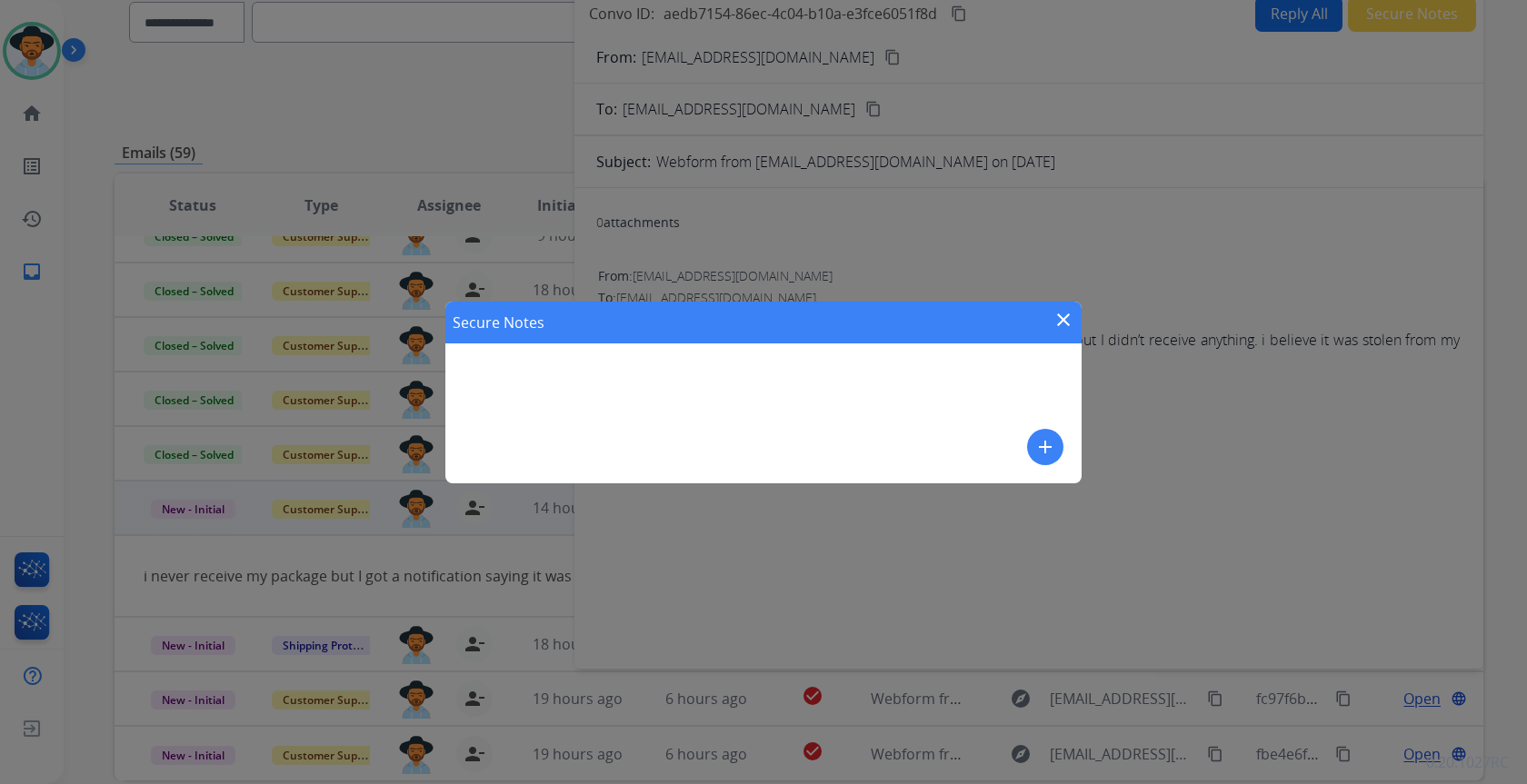
click at [1039, 457] on mat-icon "add" at bounding box center [1045, 447] width 22 height 22
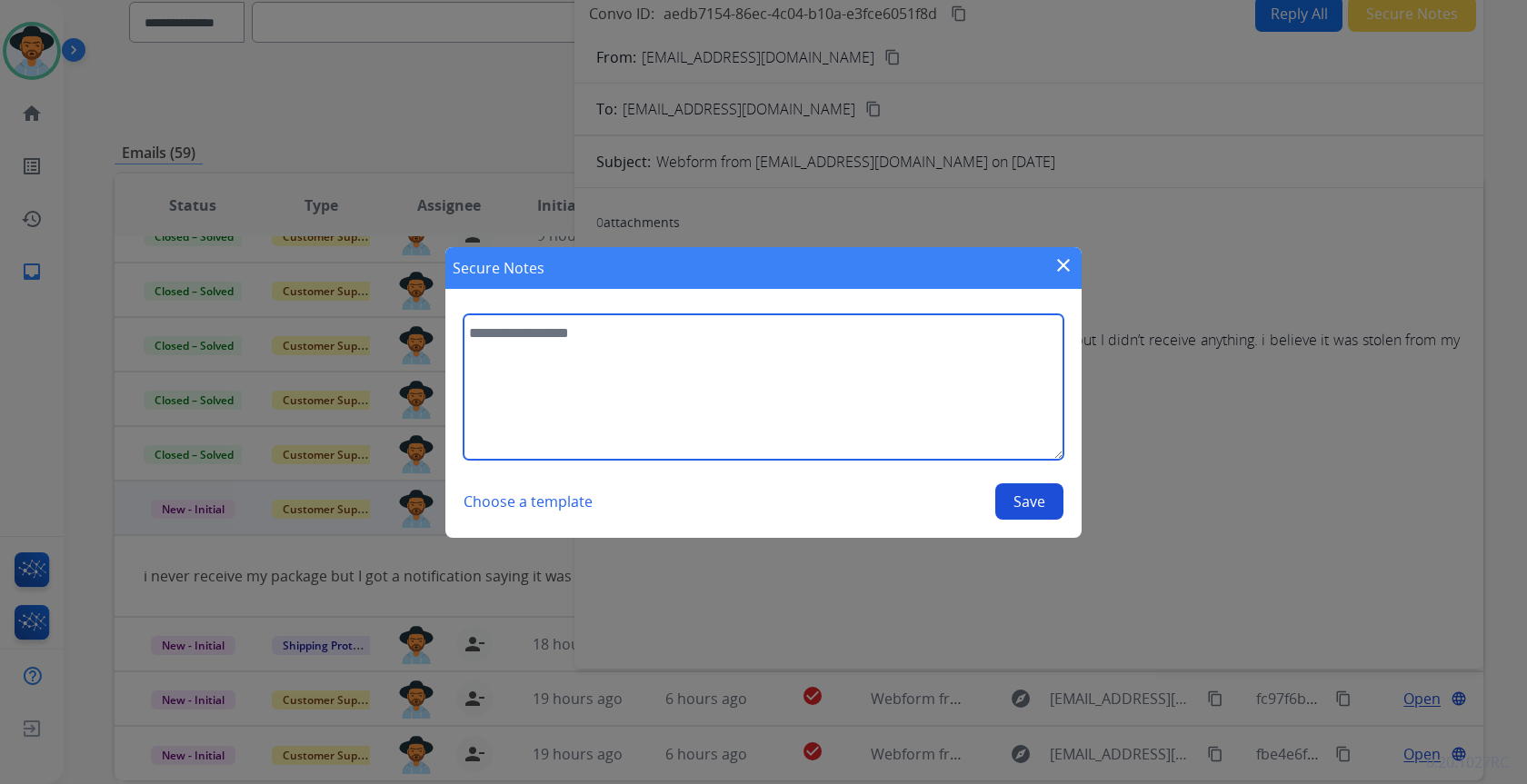
click at [857, 383] on textarea at bounding box center [763, 387] width 600 height 146
type textarea "**********"
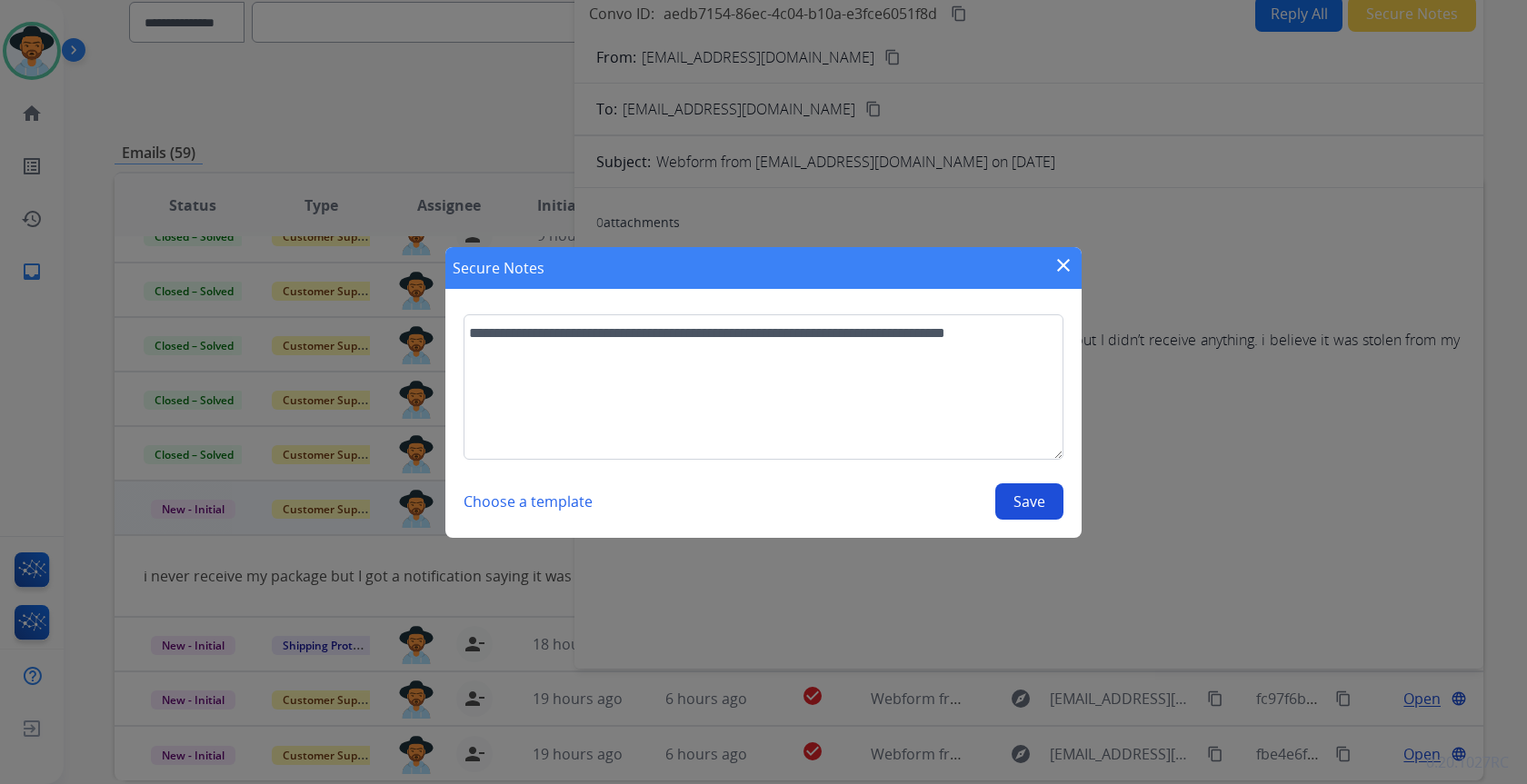
click at [1050, 497] on button "Save" at bounding box center [1030, 501] width 68 height 36
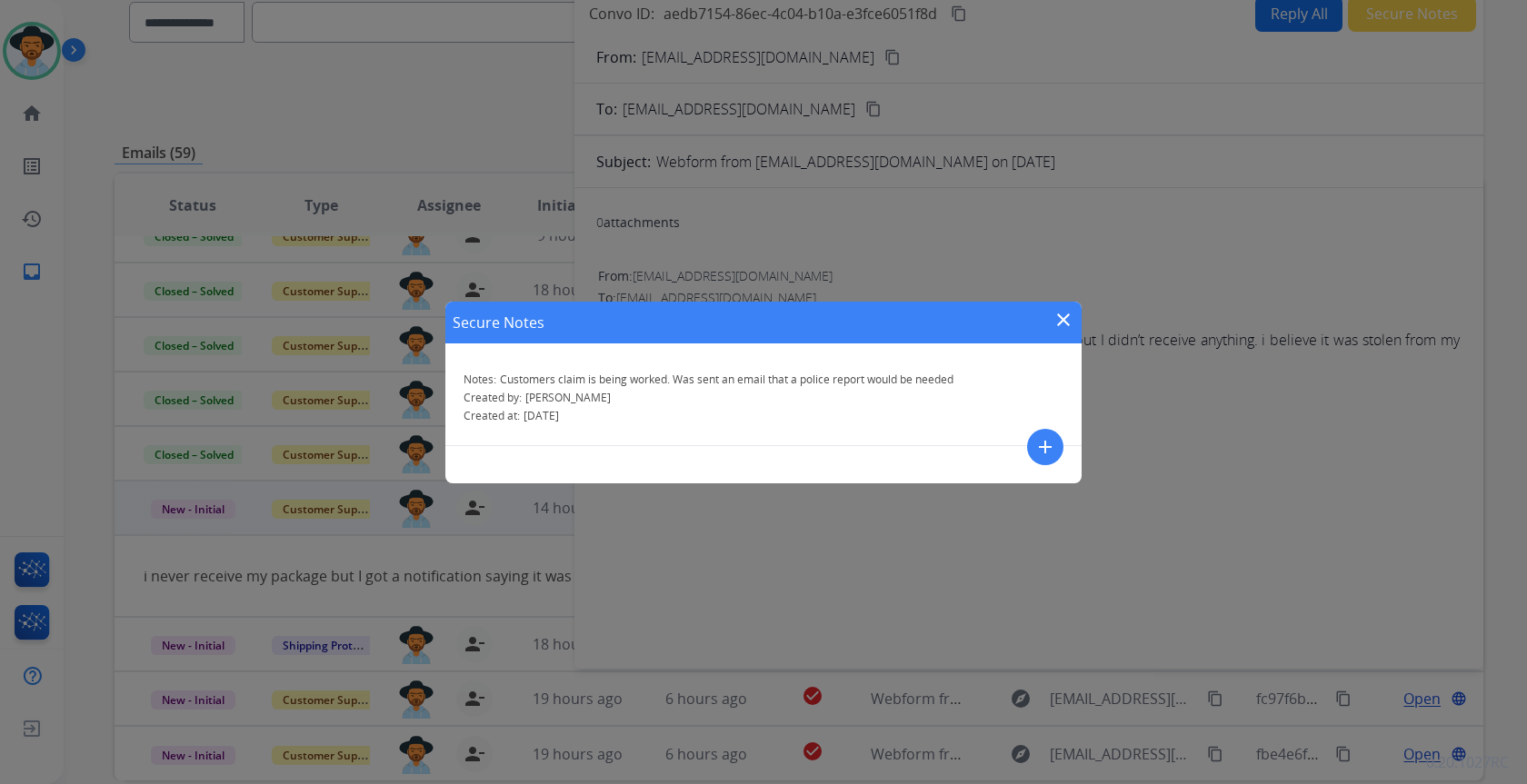
click at [1065, 317] on mat-icon "close" at bounding box center [1063, 319] width 22 height 22
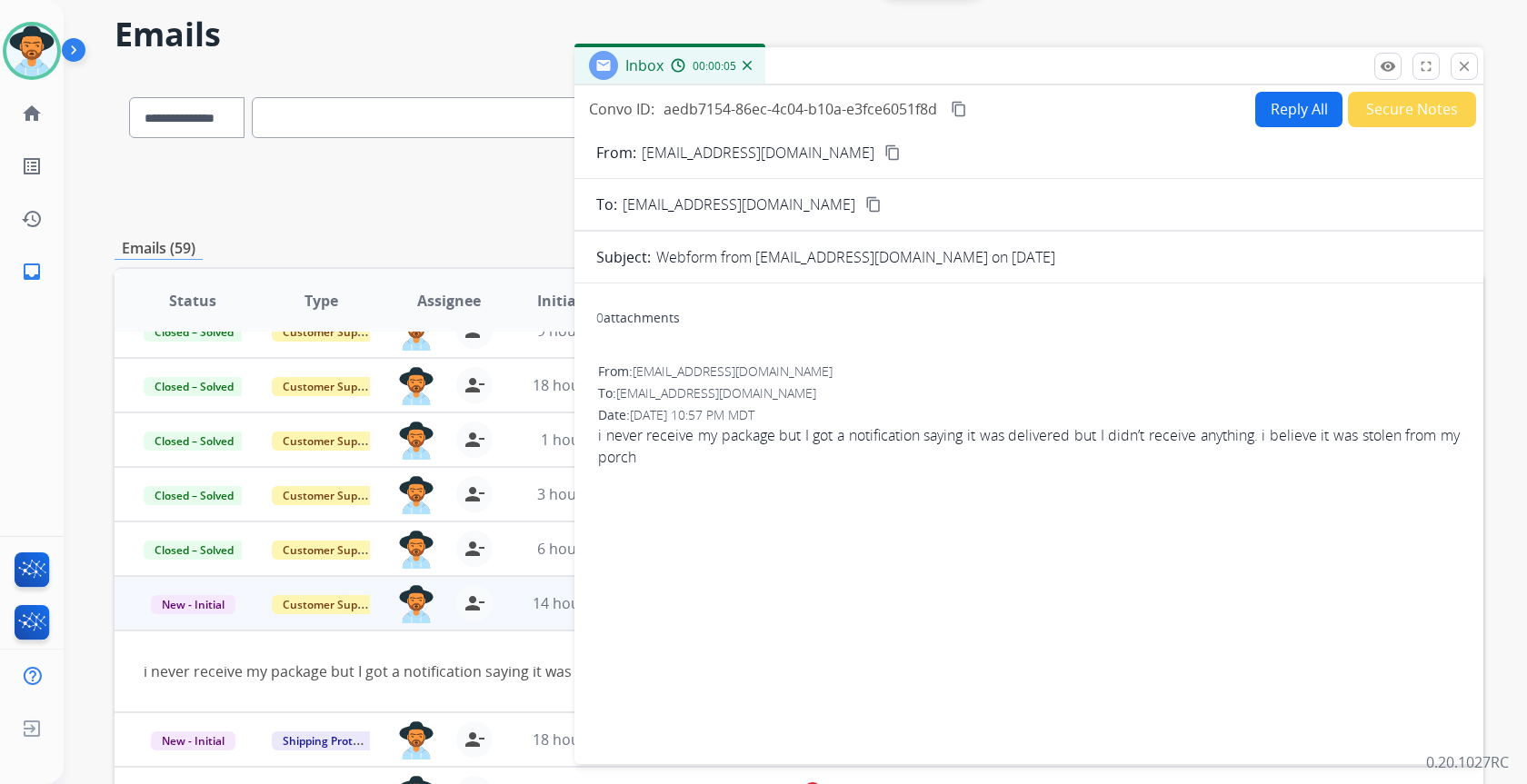
scroll to position [0, 0]
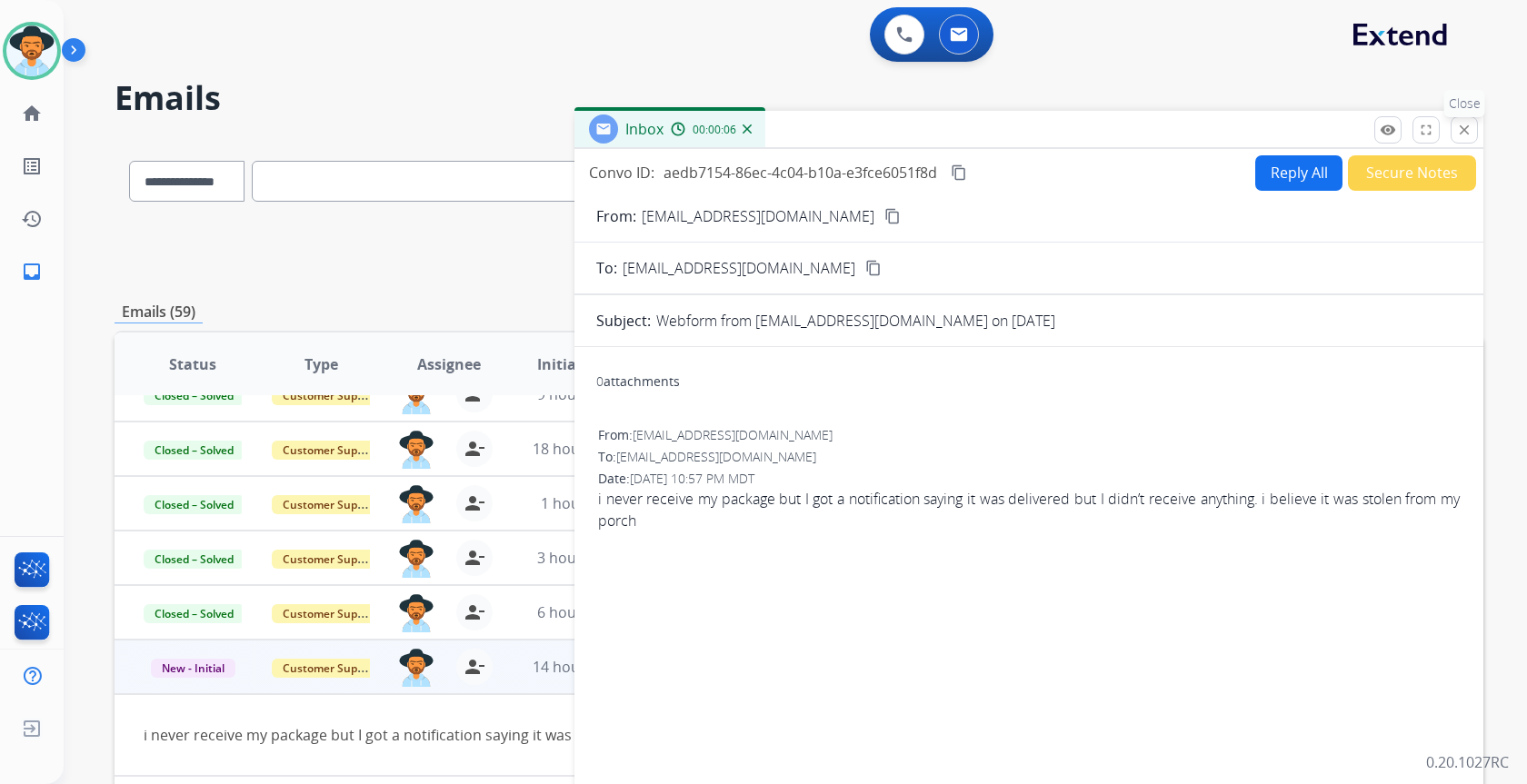
click at [1458, 129] on mat-icon "close" at bounding box center [1464, 130] width 16 height 16
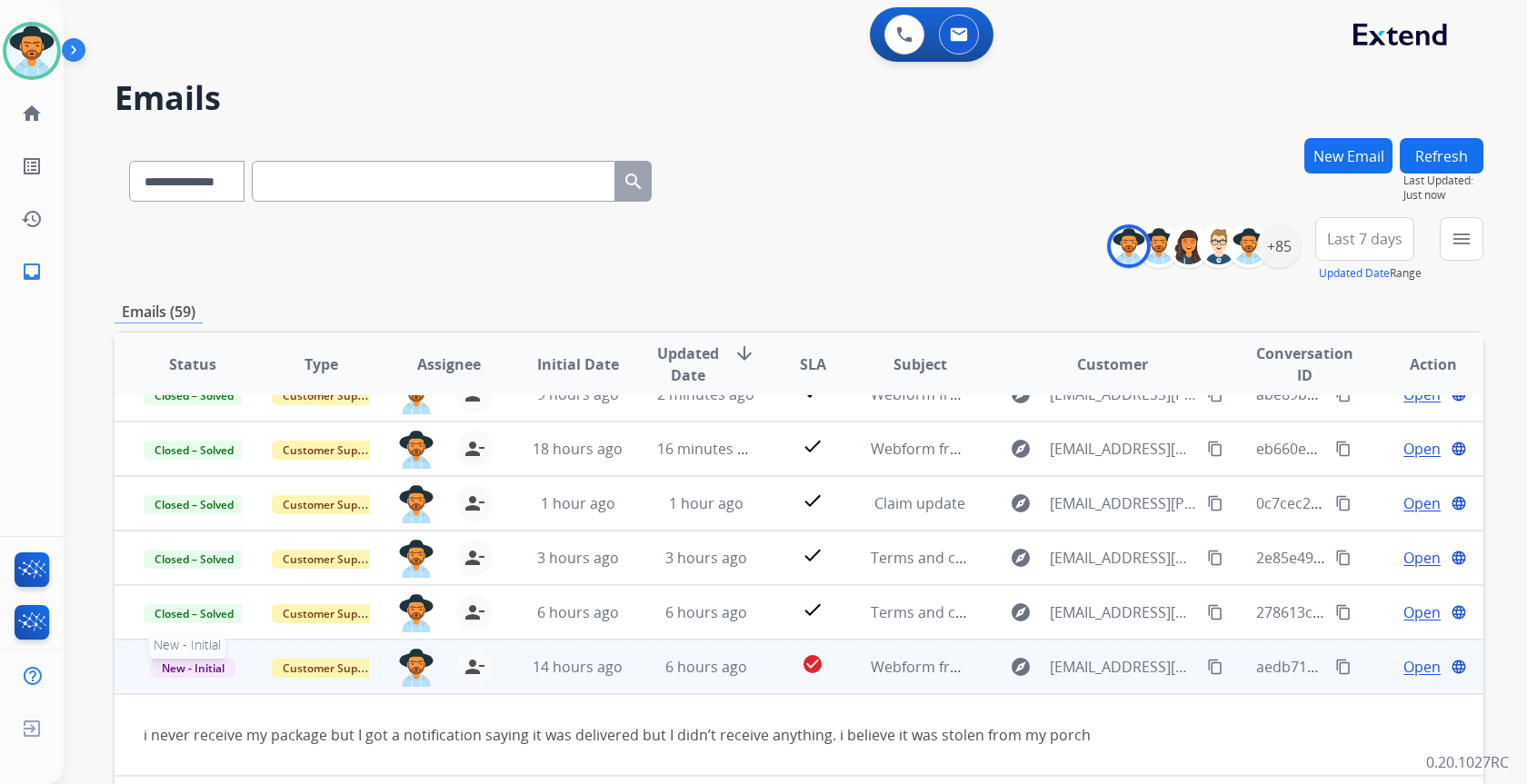
click at [181, 661] on span "New - Initial" at bounding box center [192, 668] width 84 height 19
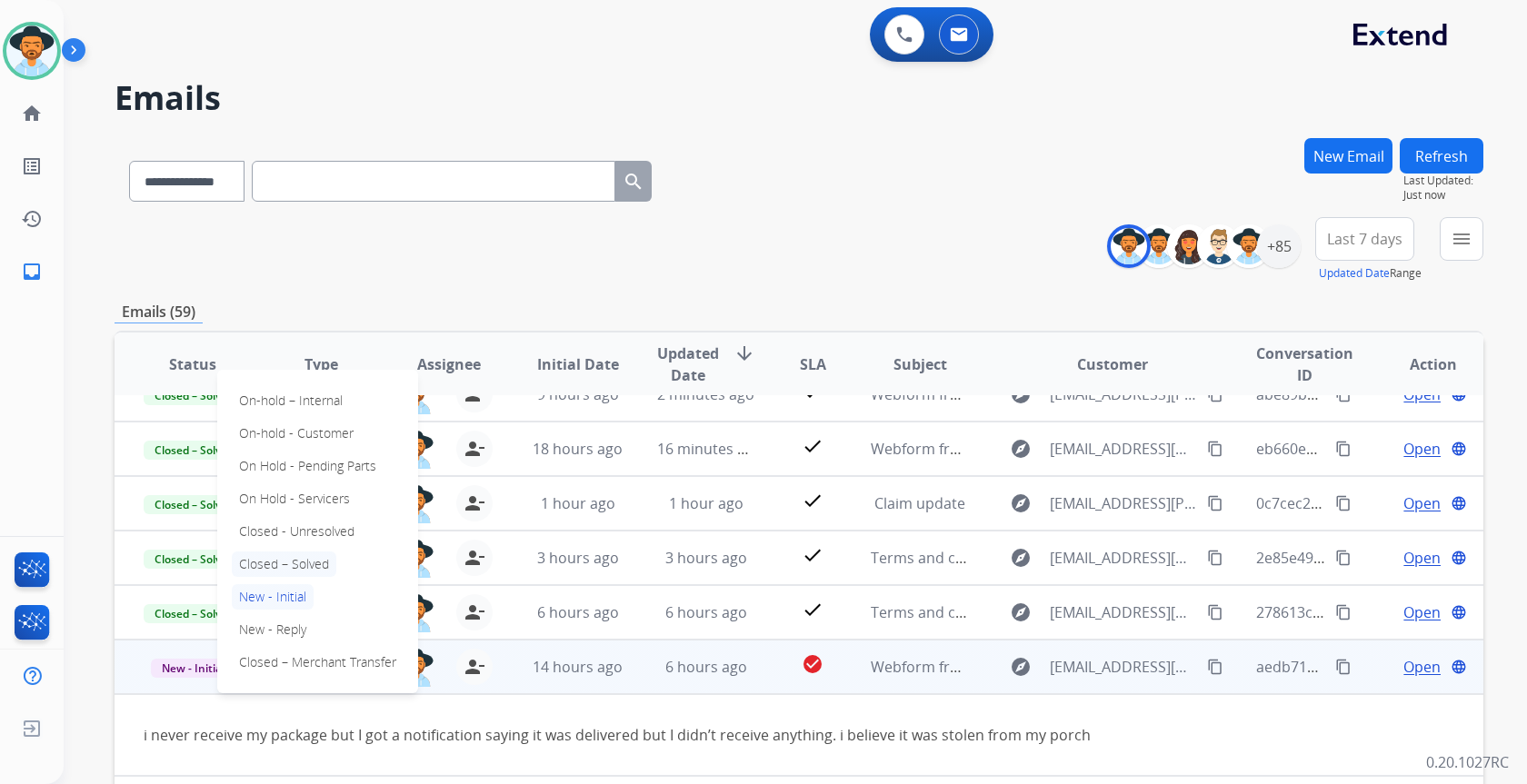
click at [294, 566] on p "Closed – Solved" at bounding box center [284, 563] width 104 height 26
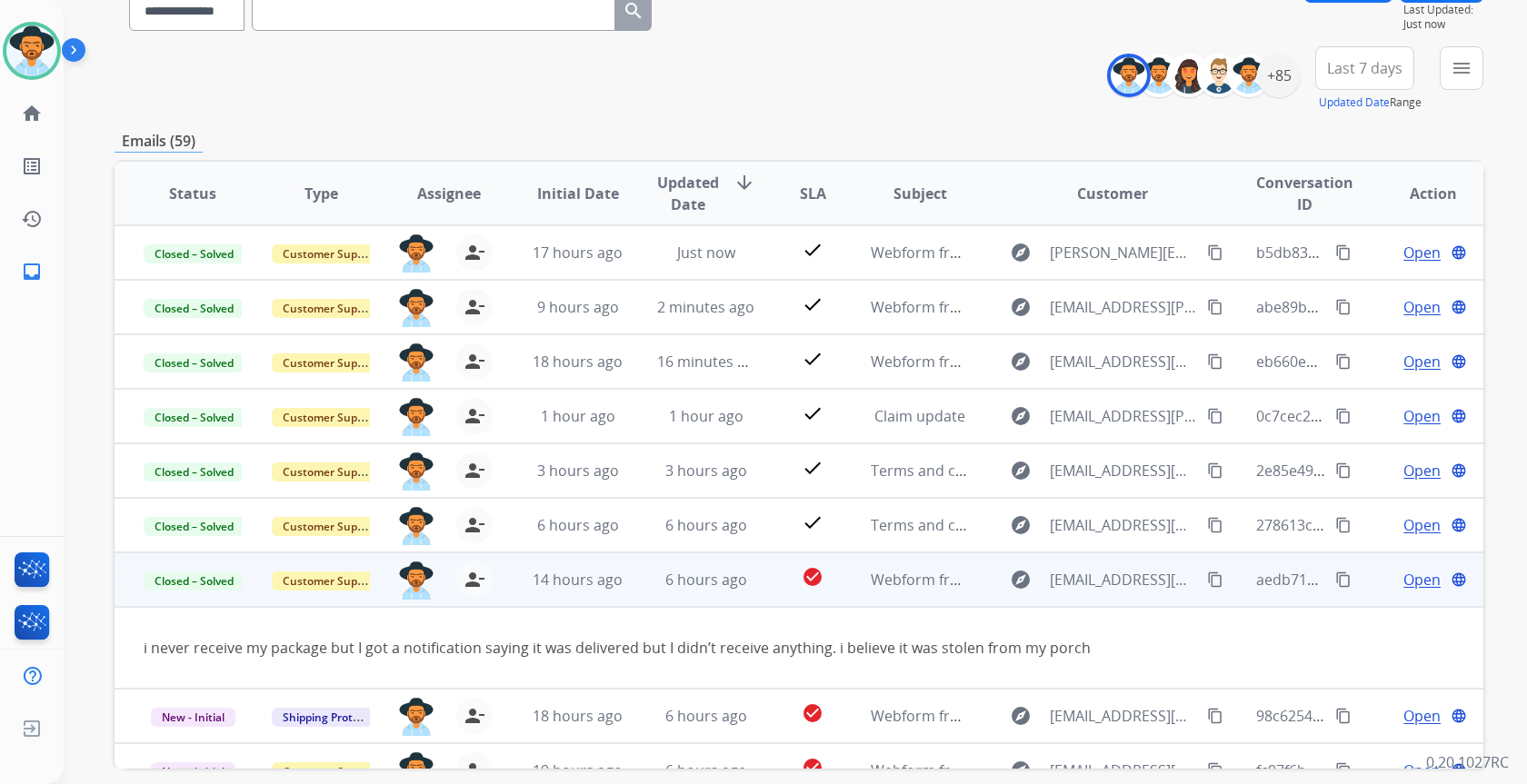
scroll to position [68, 0]
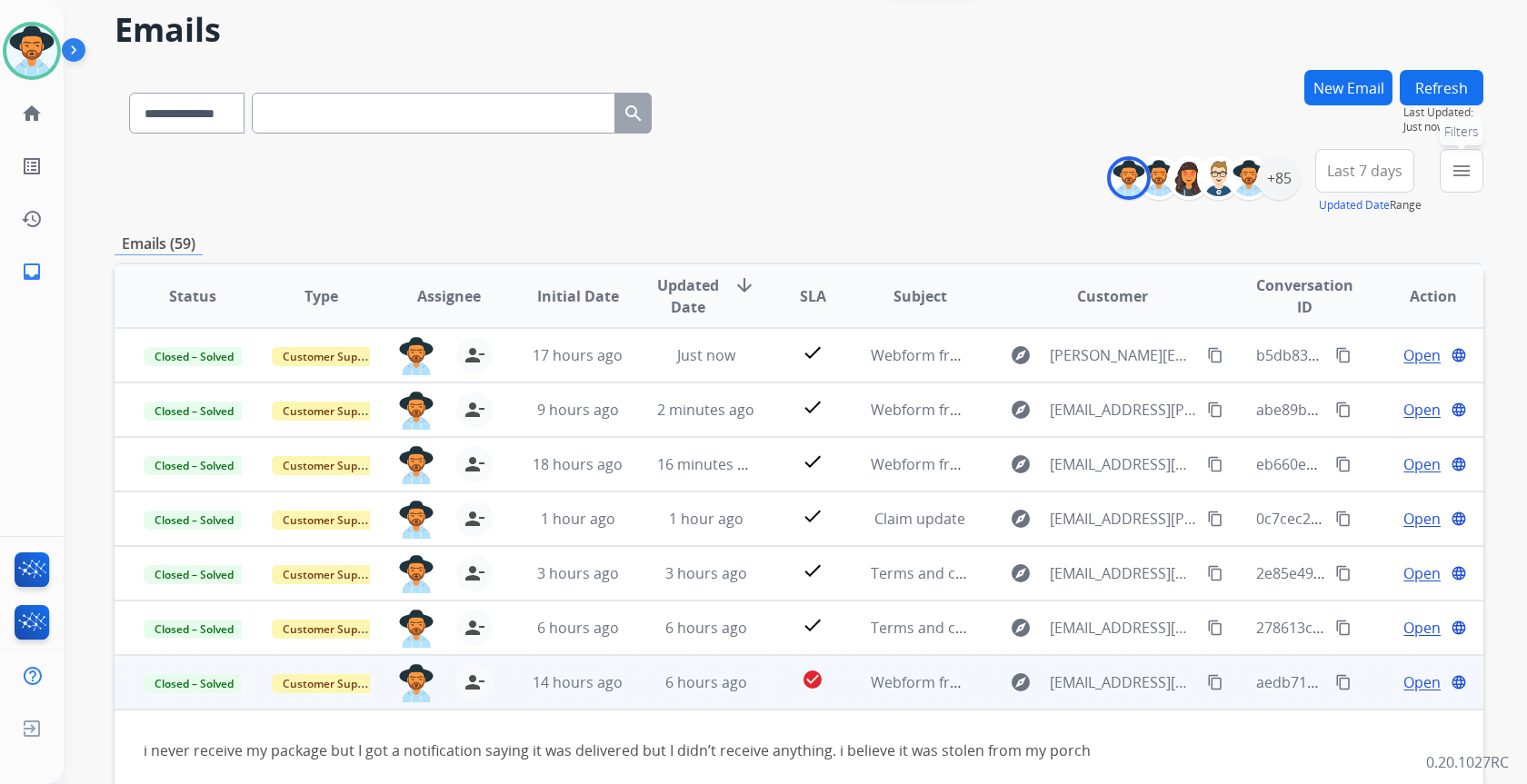
click at [1451, 174] on mat-icon "menu" at bounding box center [1461, 170] width 22 height 22
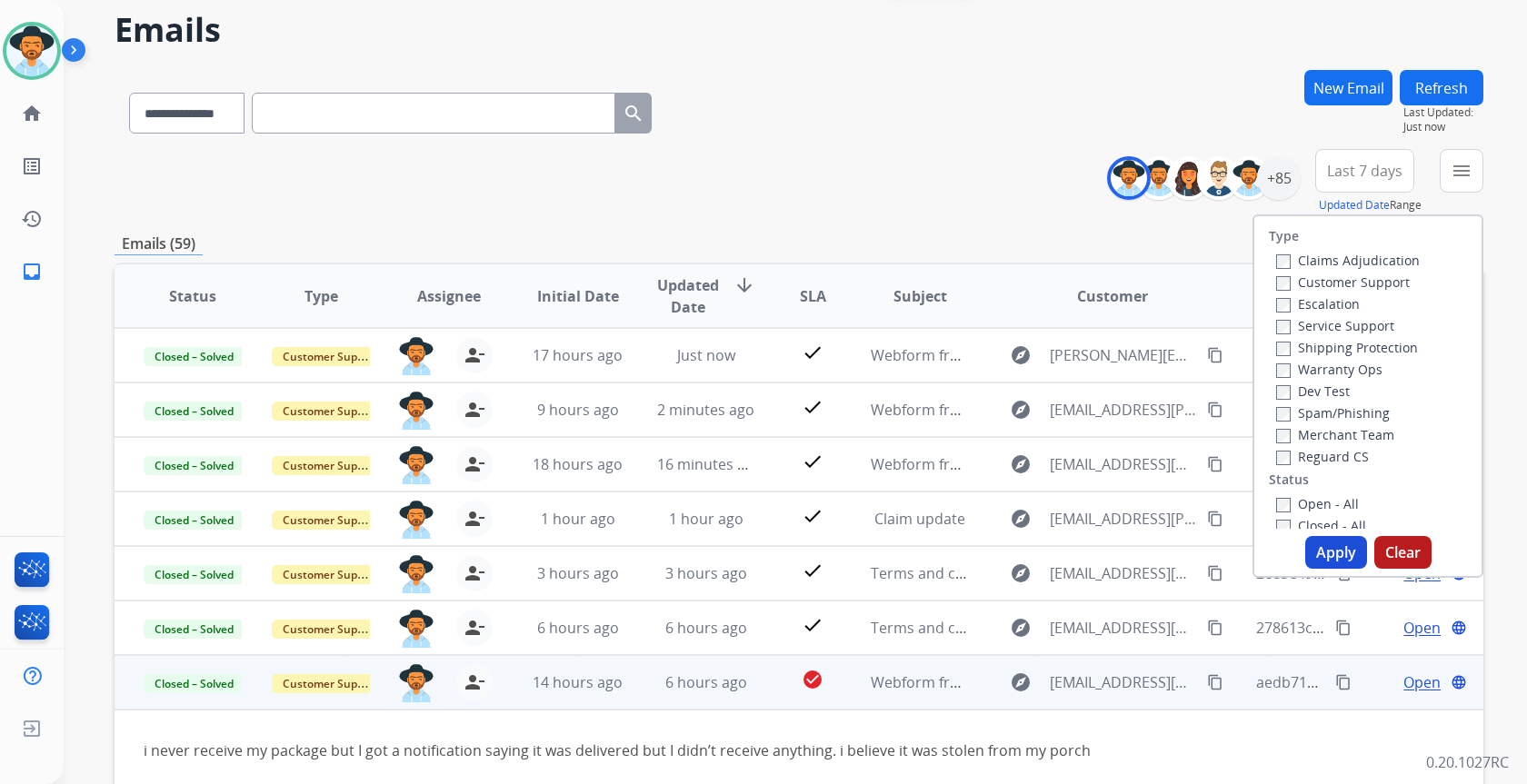
click at [1319, 507] on label "Open - All" at bounding box center [1317, 504] width 82 height 17
click at [1326, 551] on button "Apply" at bounding box center [1336, 552] width 62 height 33
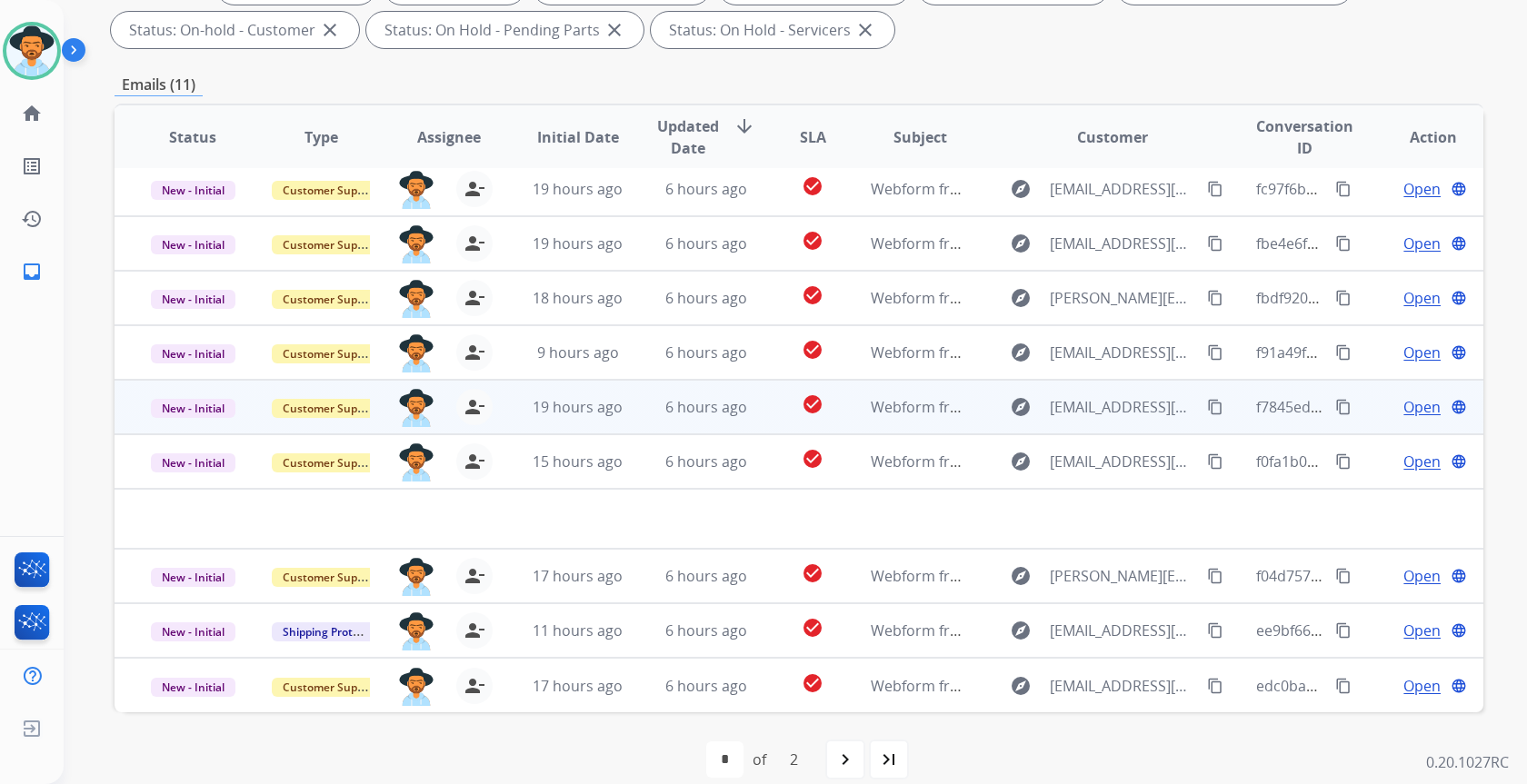
scroll to position [337, 0]
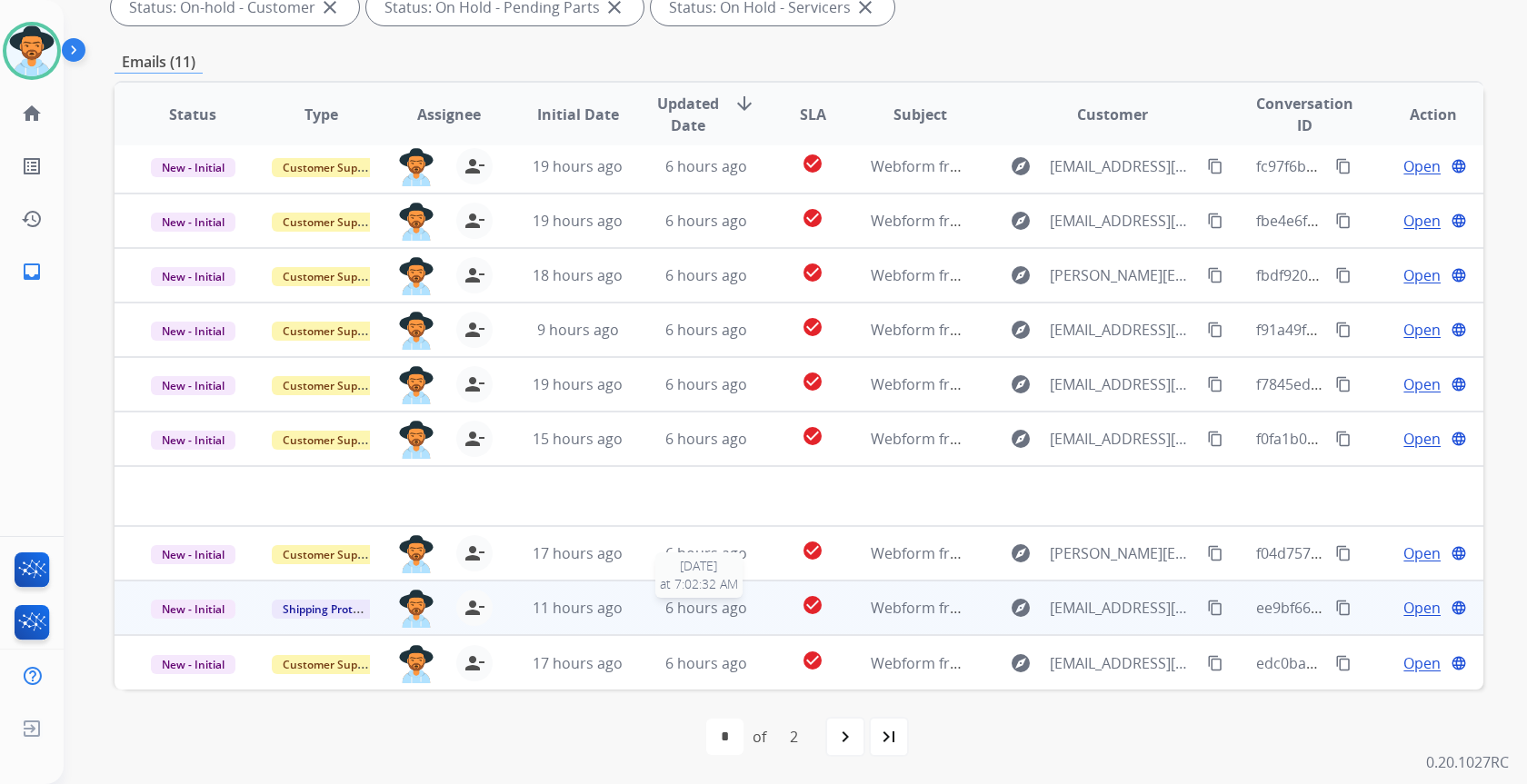
click at [665, 615] on span "6 hours ago" at bounding box center [706, 607] width 81 height 20
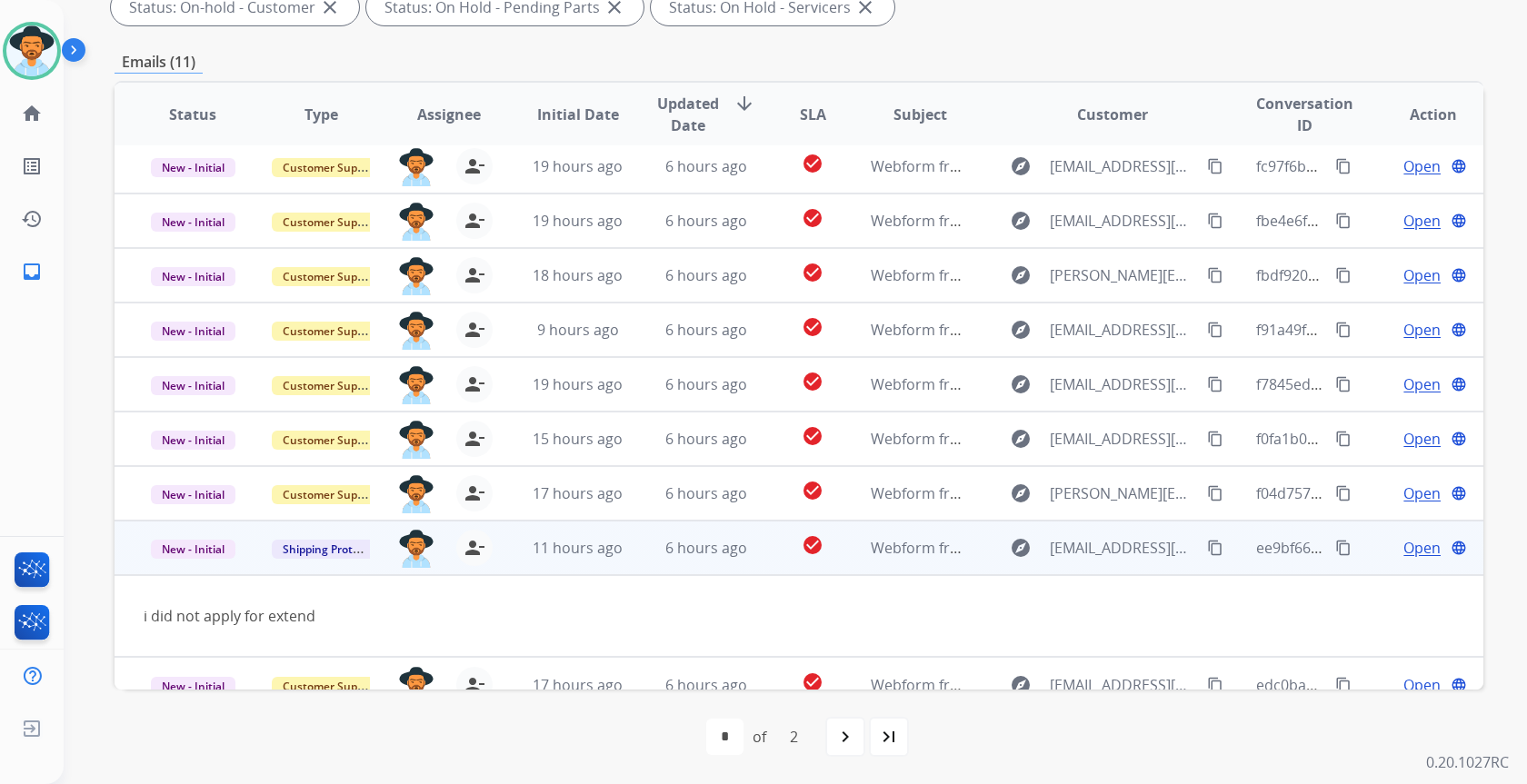
scroll to position [83, 0]
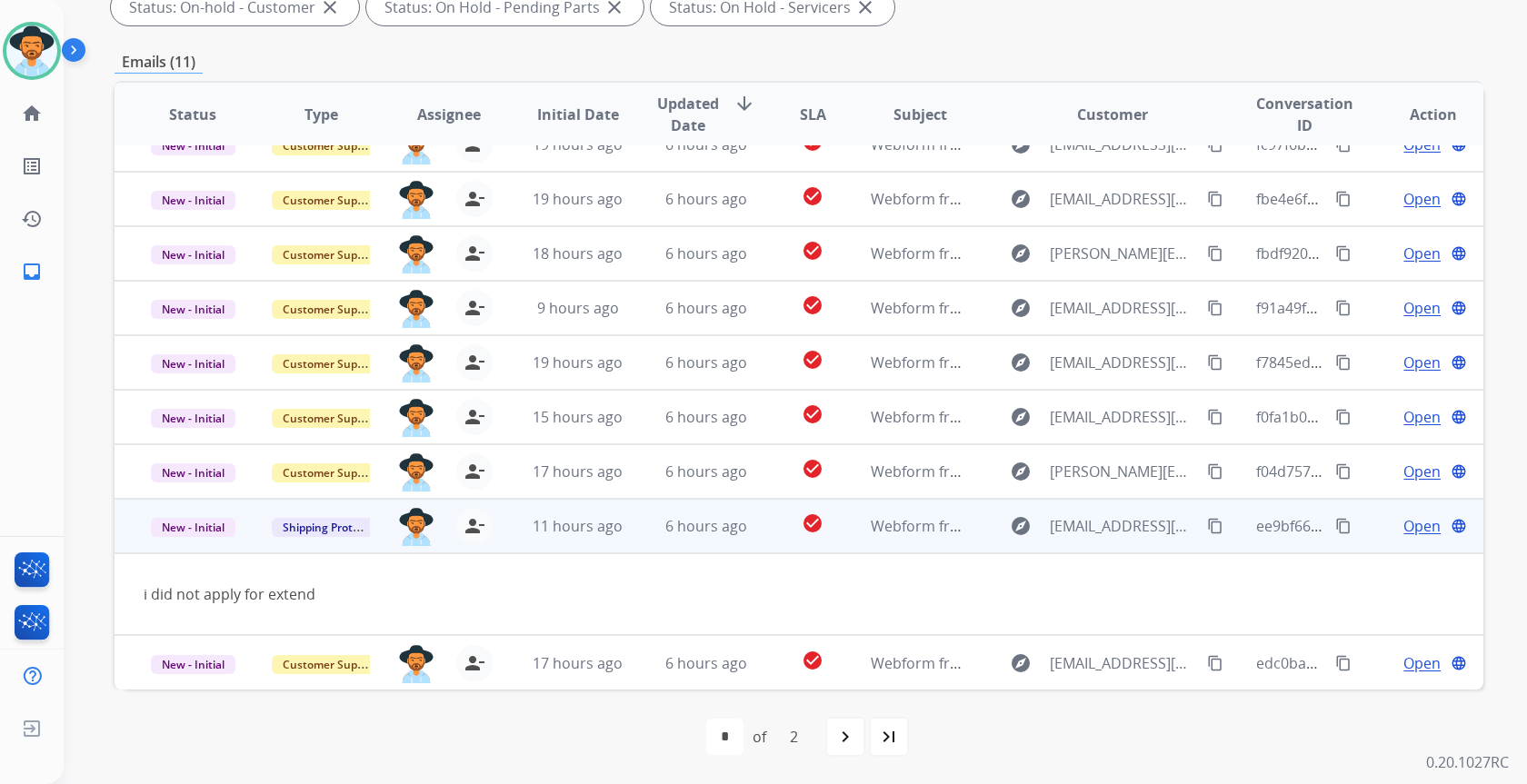
click at [1207, 526] on mat-icon "content_copy" at bounding box center [1214, 526] width 16 height 16
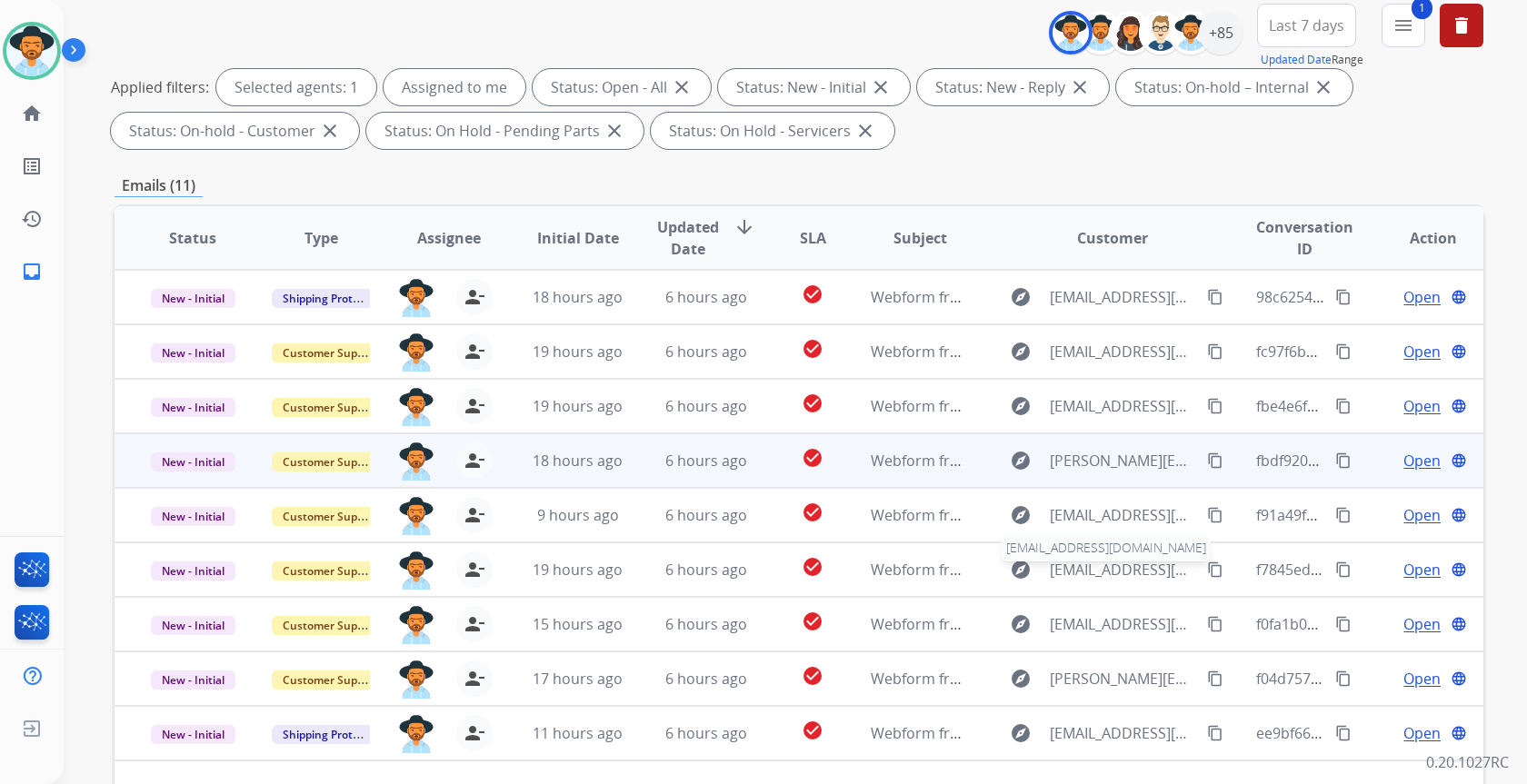
scroll to position [155, 0]
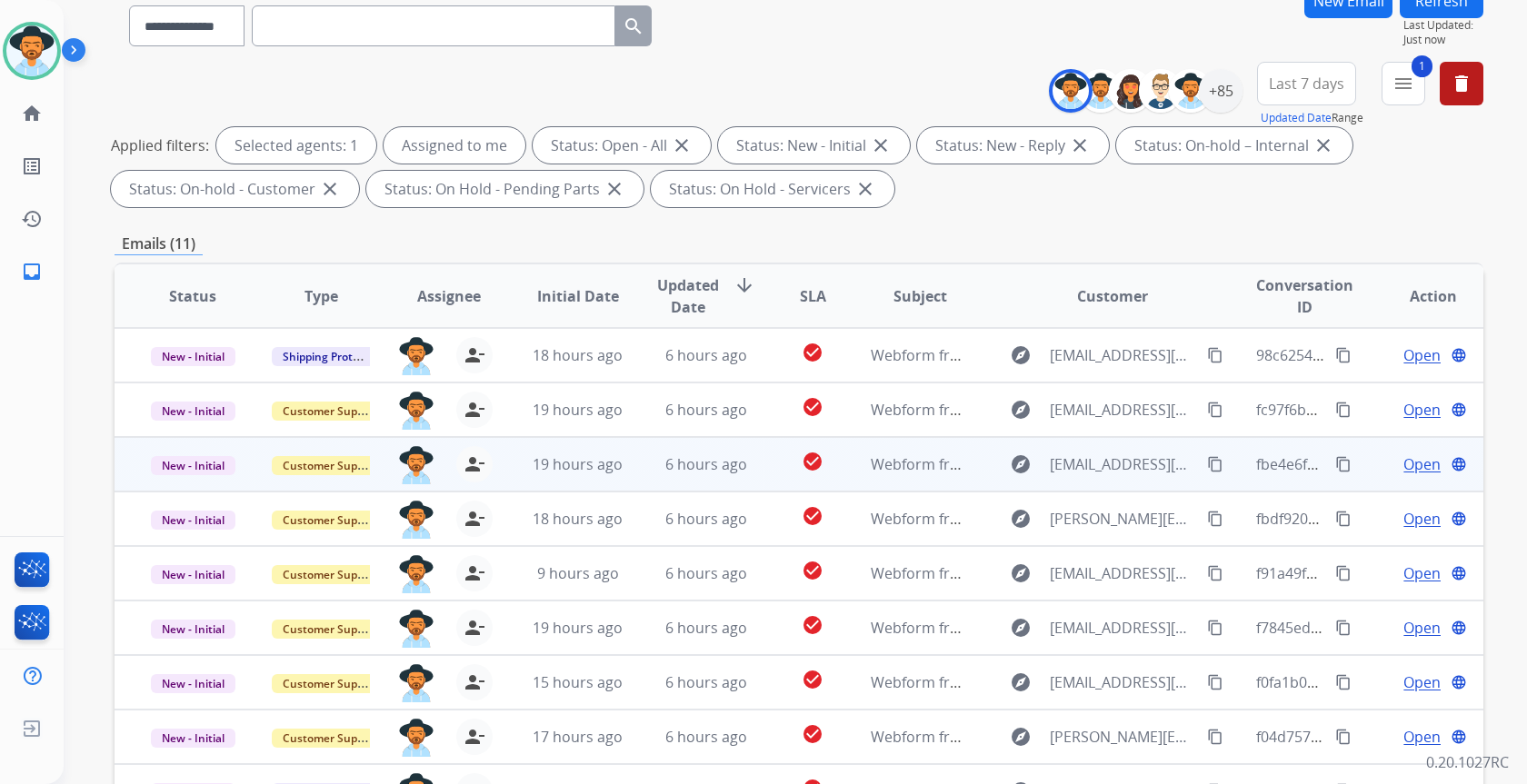
click at [915, 475] on td "Webform from [EMAIL_ADDRESS][DOMAIN_NAME] on [DATE]" at bounding box center [906, 465] width 128 height 55
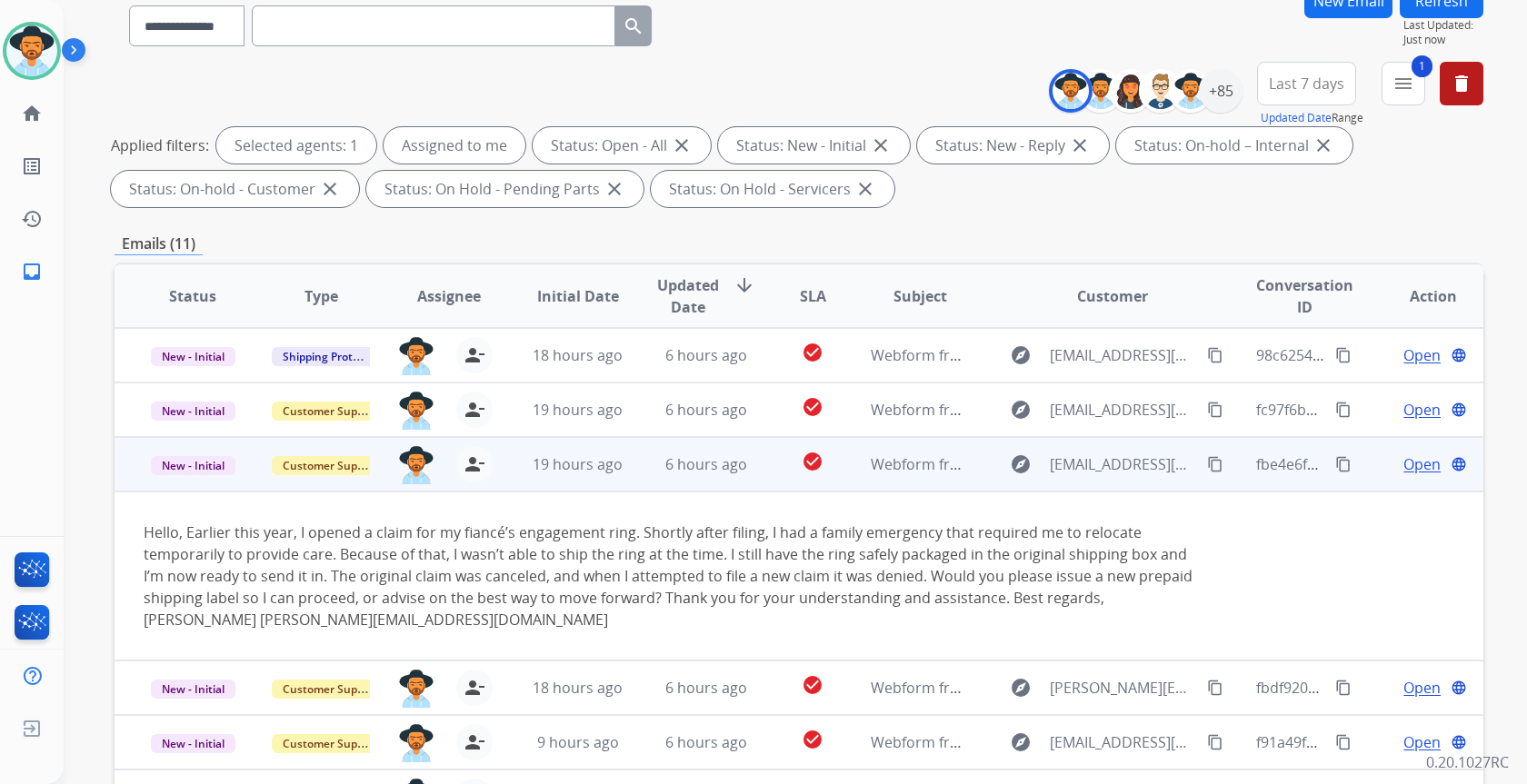
scroll to position [109, 0]
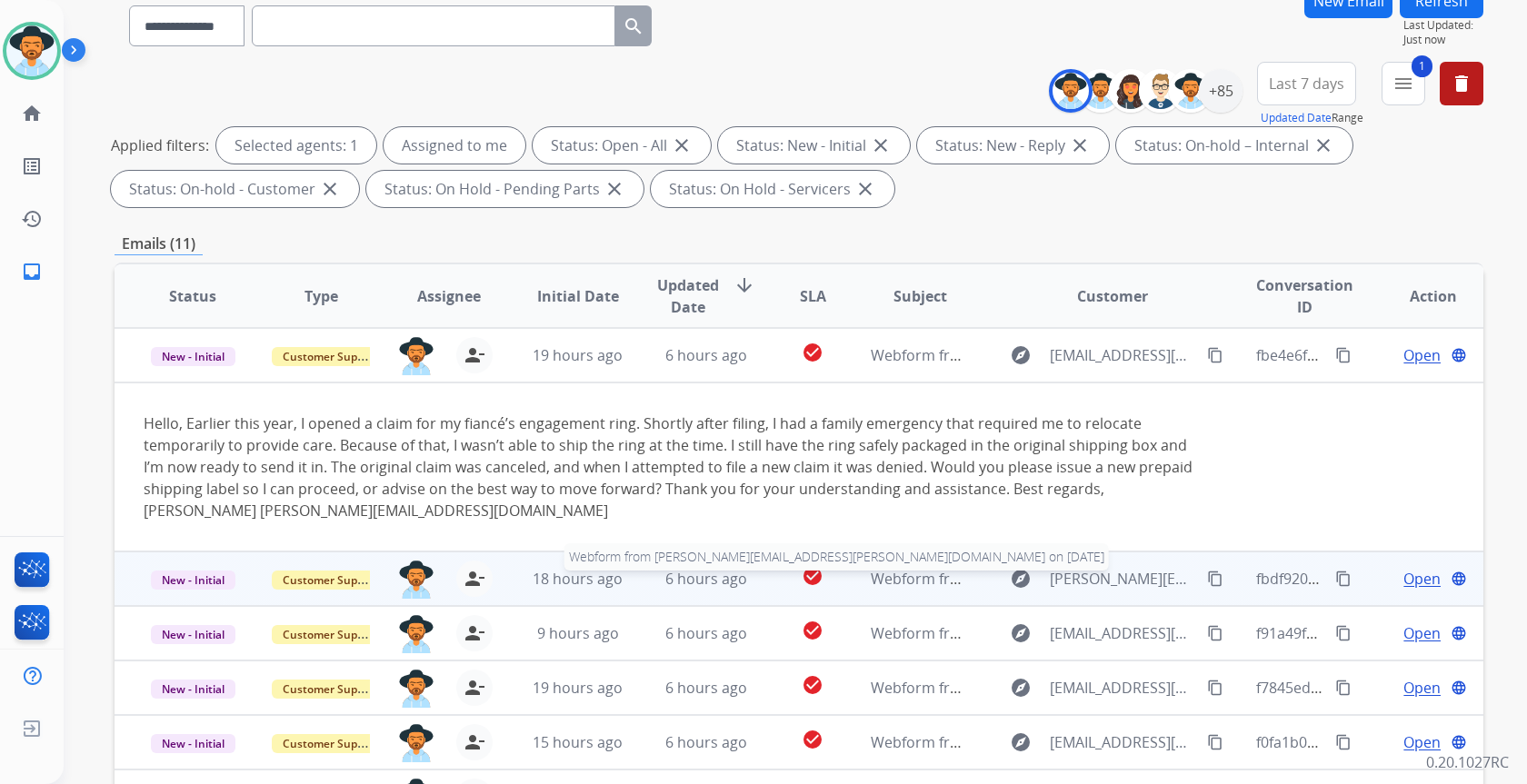
click at [901, 582] on span "Webform from [PERSON_NAME][EMAIL_ADDRESS][PERSON_NAME][DOMAIN_NAME] on [DATE]" at bounding box center [1189, 579] width 638 height 20
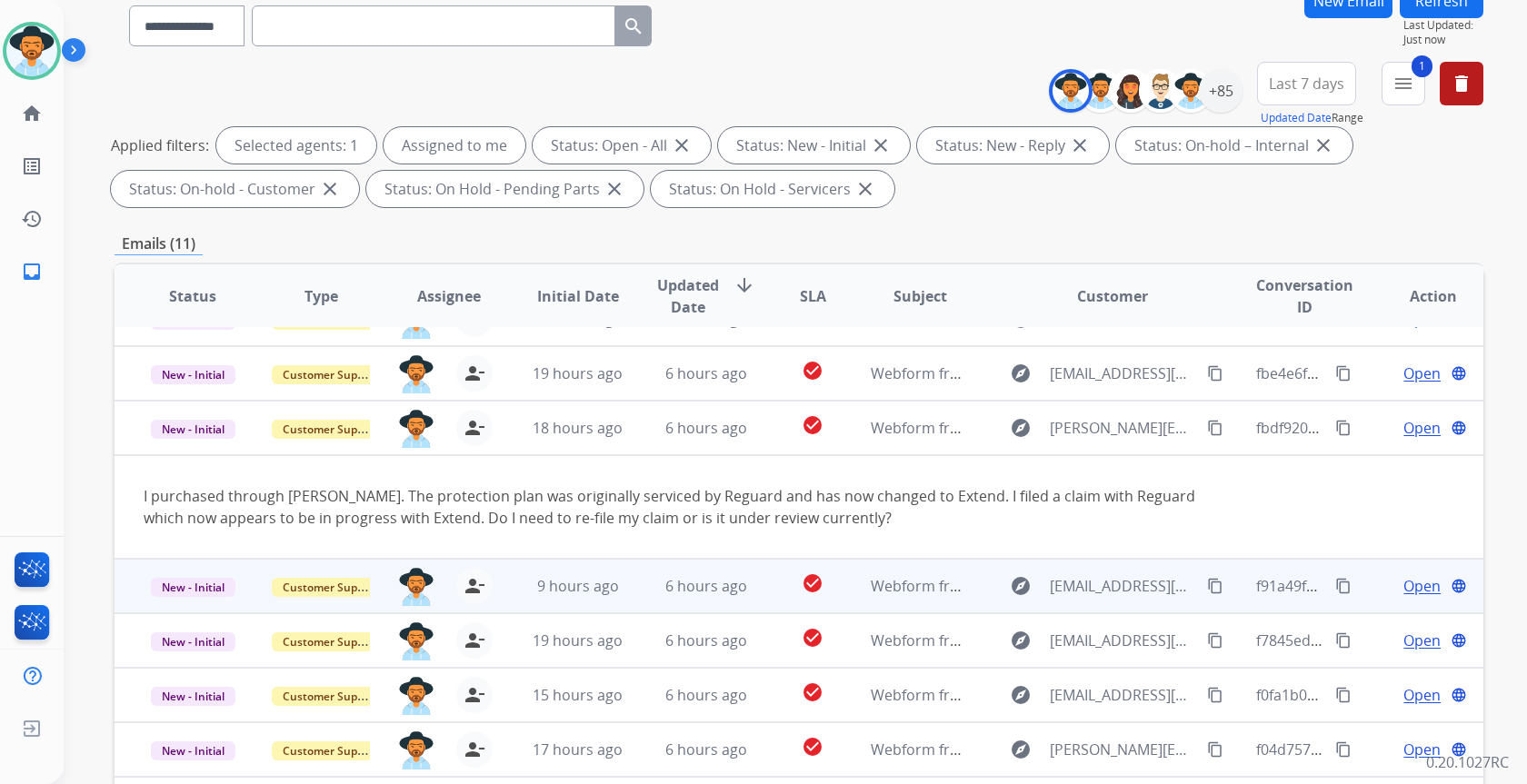
scroll to position [105, 0]
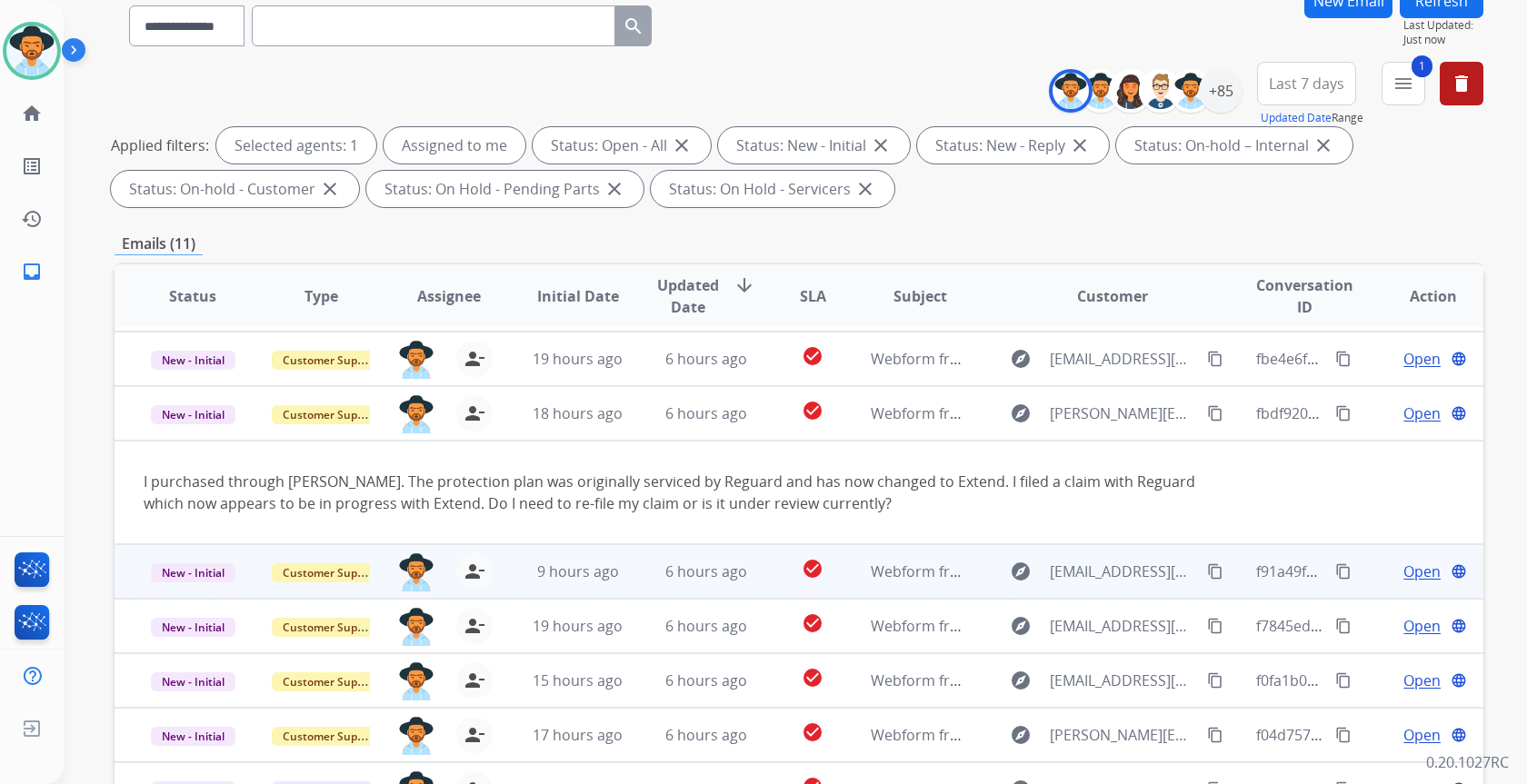
click at [893, 587] on td "Webform from [EMAIL_ADDRESS][DOMAIN_NAME] on [DATE]" at bounding box center [906, 572] width 128 height 55
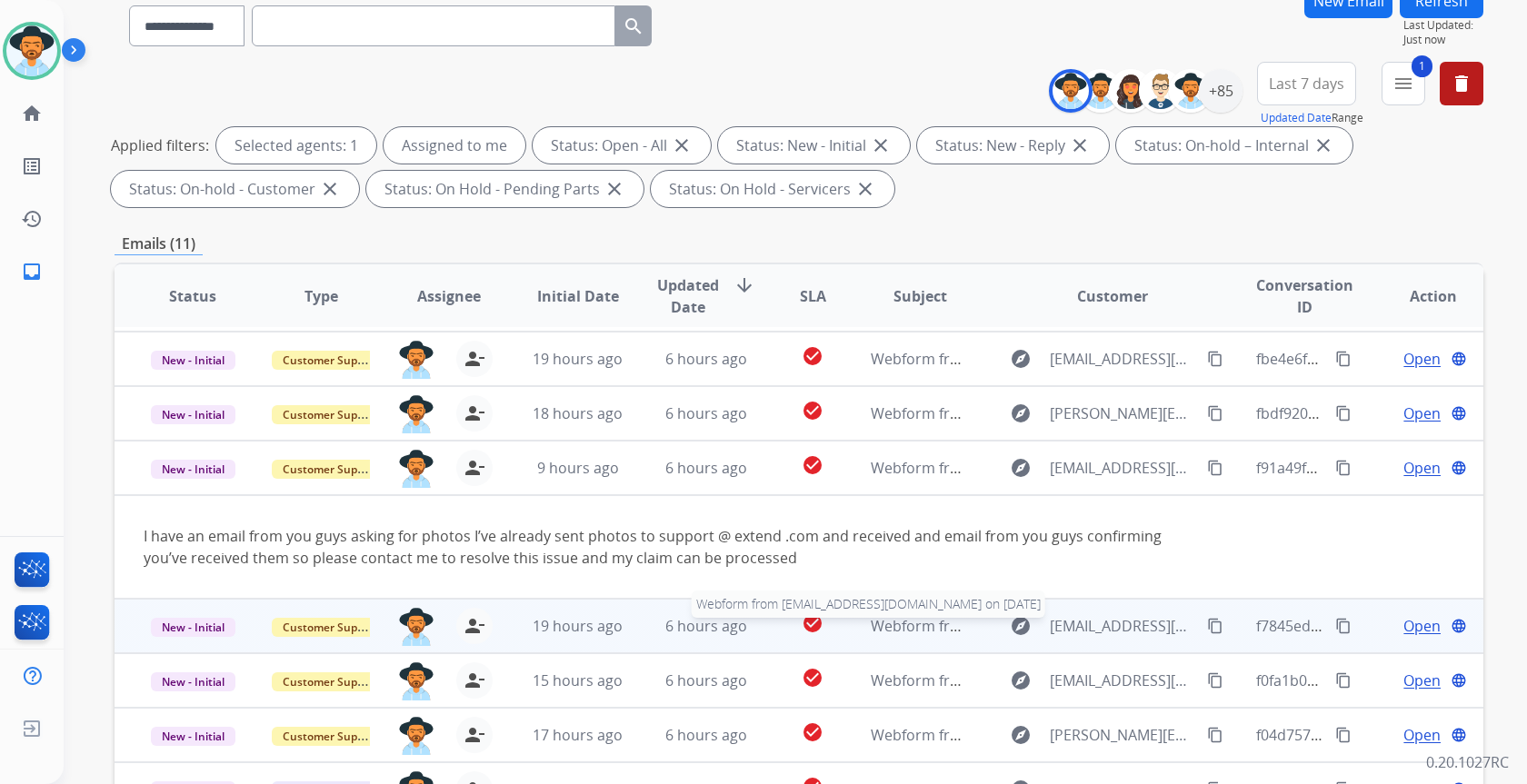
click at [900, 626] on span "Webform from [EMAIL_ADDRESS][DOMAIN_NAME] on [DATE]" at bounding box center [1076, 626] width 412 height 20
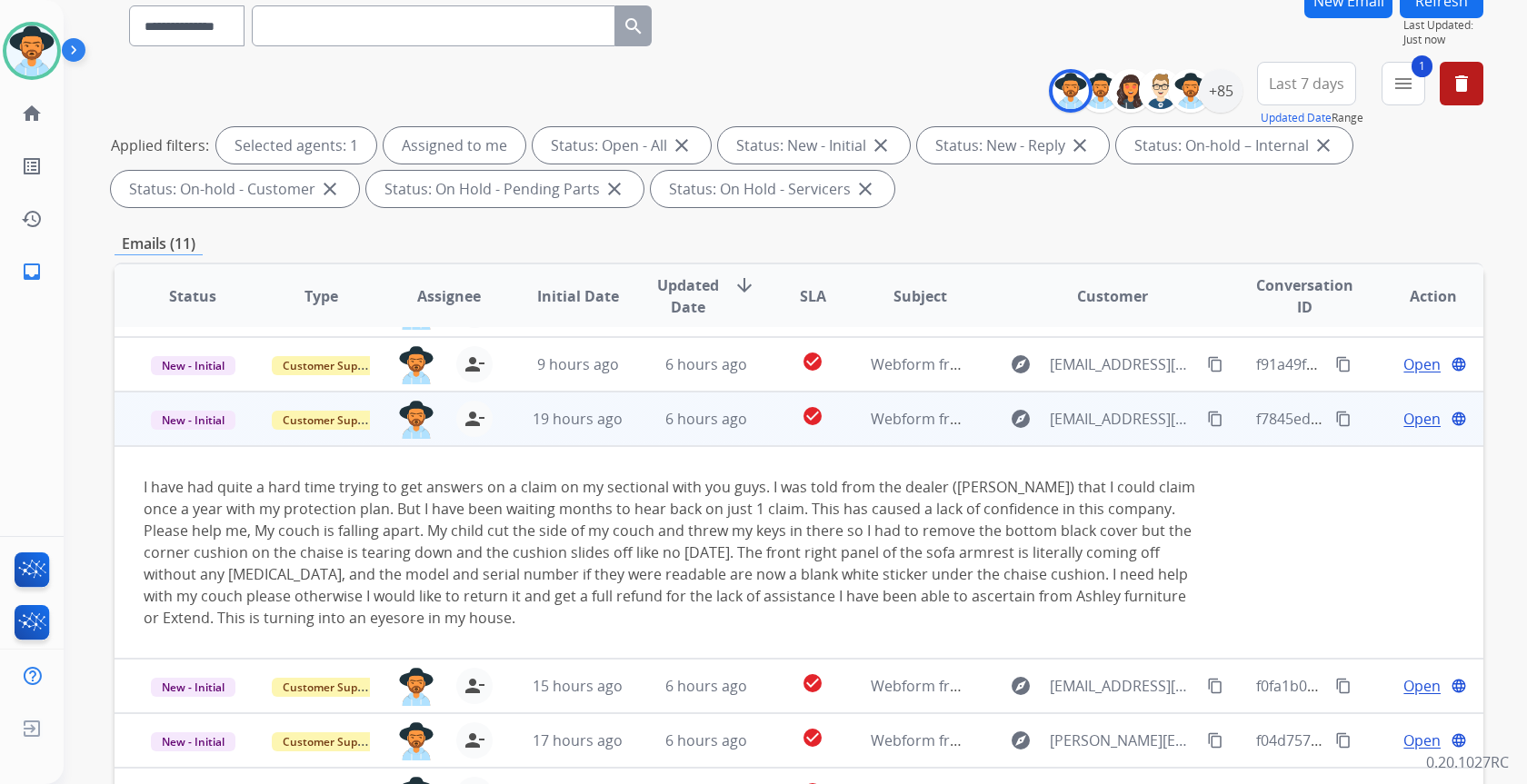
scroll to position [214, 0]
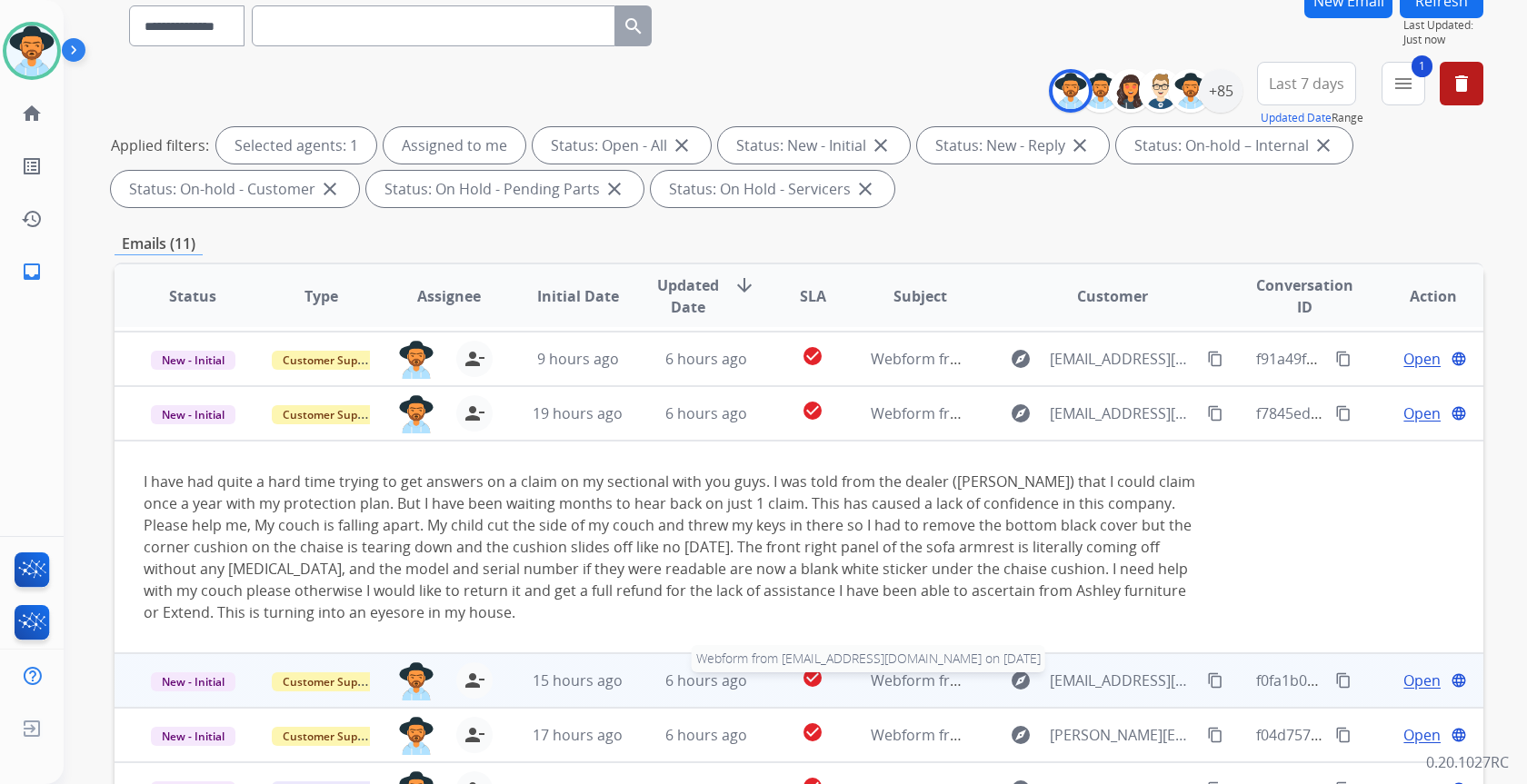
click at [889, 679] on span "Webform from rzempel@gmail.com on 10/08/2025" at bounding box center [1076, 680] width 412 height 20
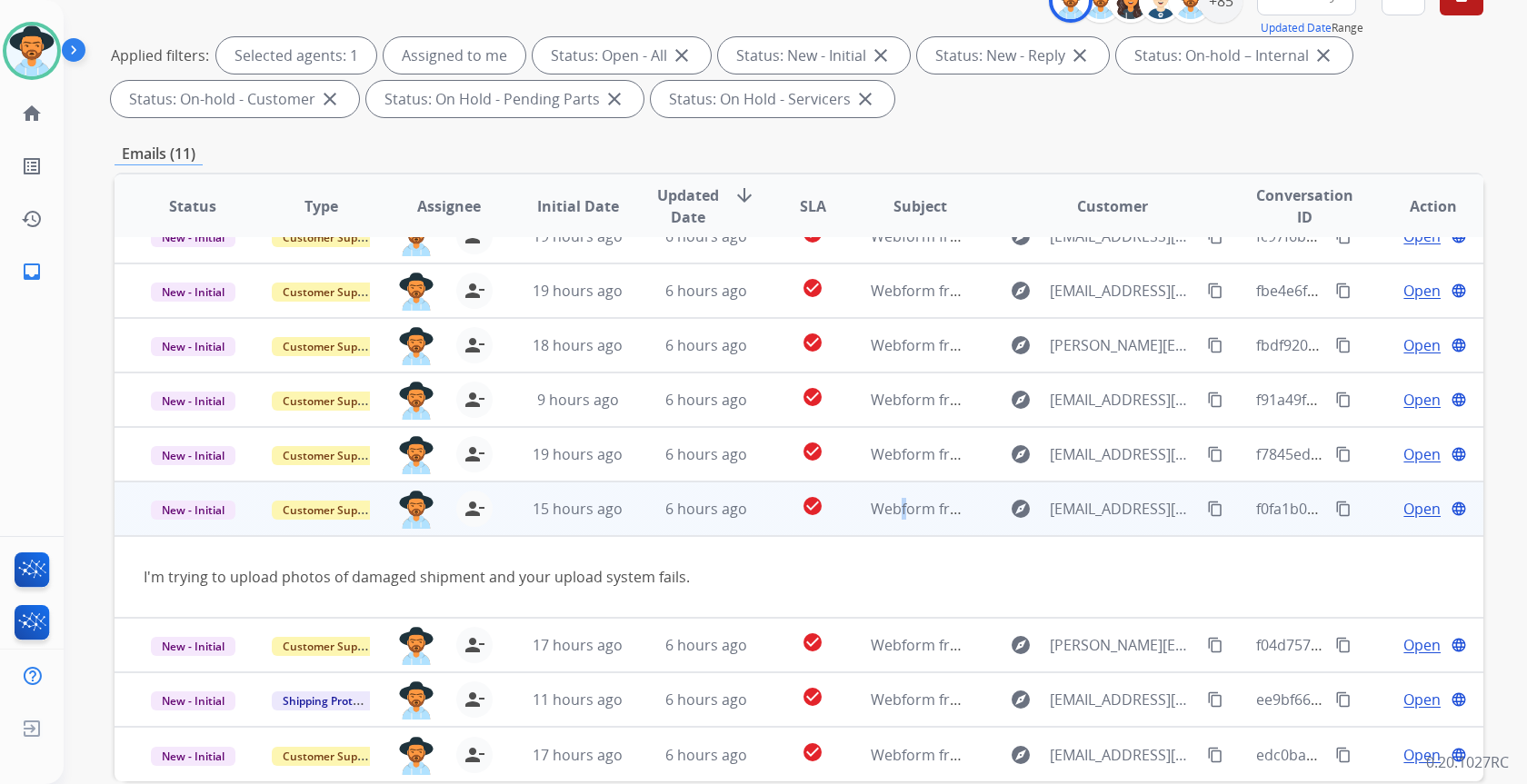
scroll to position [246, 0]
click at [1207, 511] on mat-icon "content_copy" at bounding box center [1214, 508] width 16 height 16
click at [1423, 506] on span "Open" at bounding box center [1422, 508] width 37 height 22
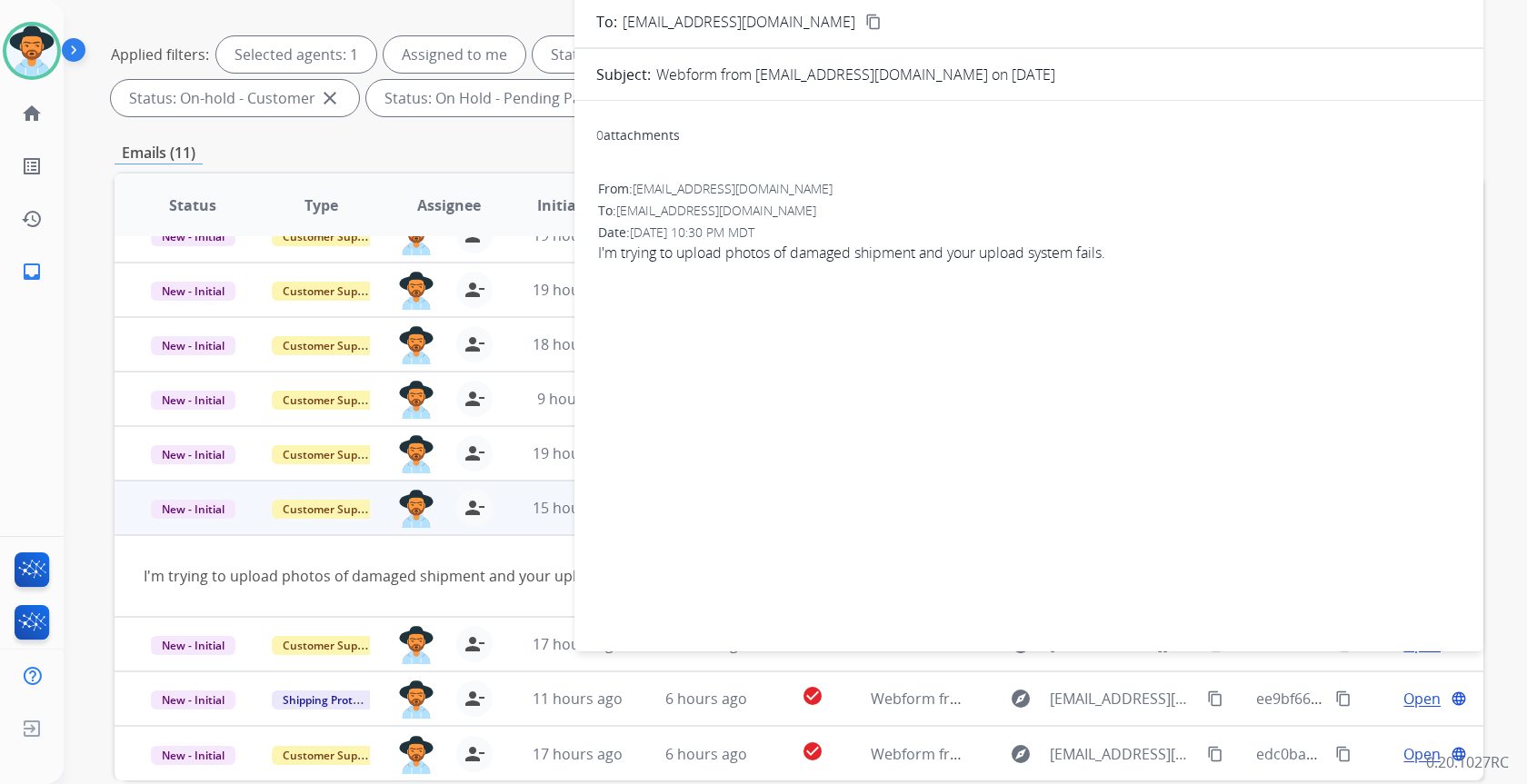
scroll to position [0, 0]
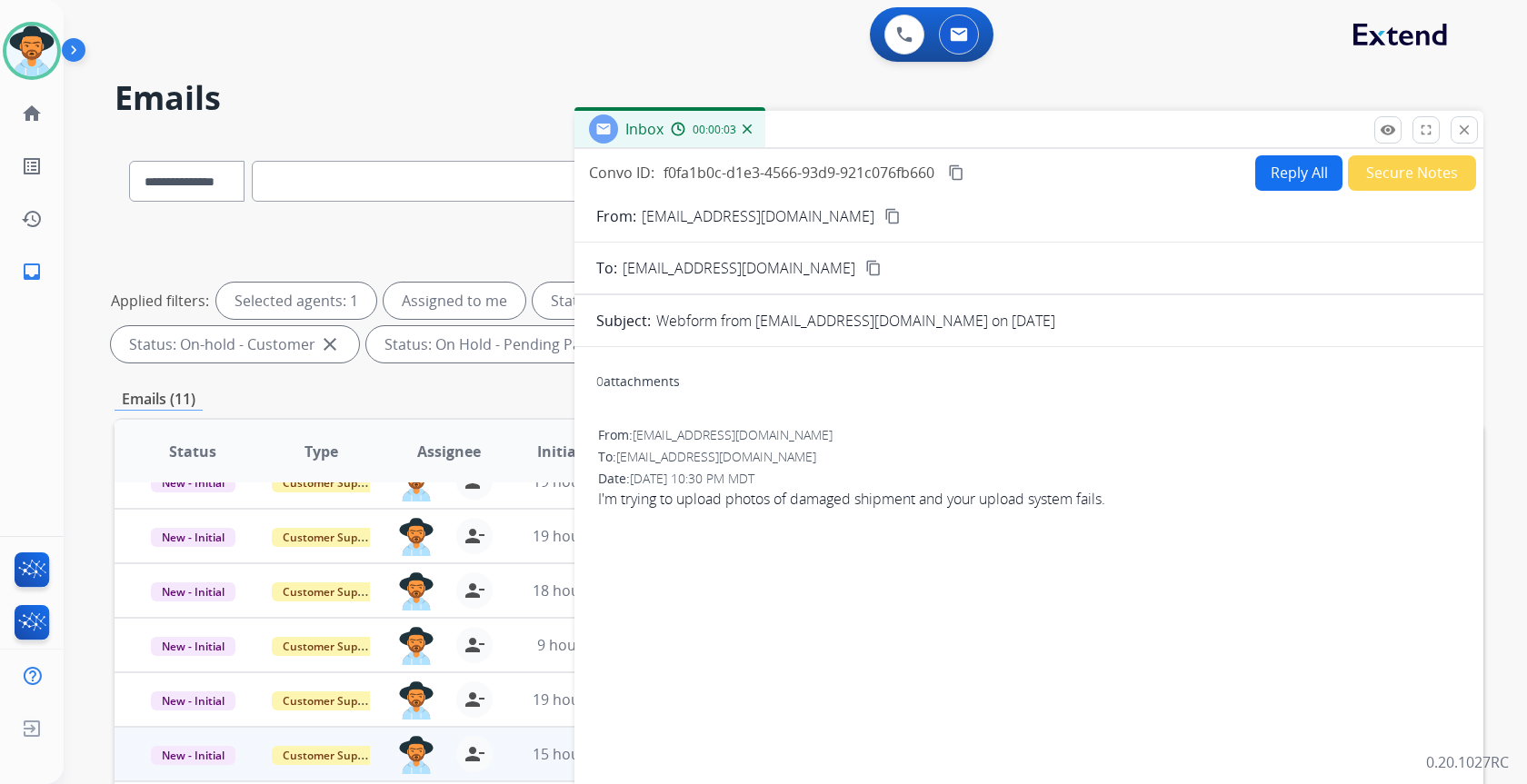
click at [1276, 175] on button "Reply All" at bounding box center [1299, 172] width 87 height 35
select select "**********"
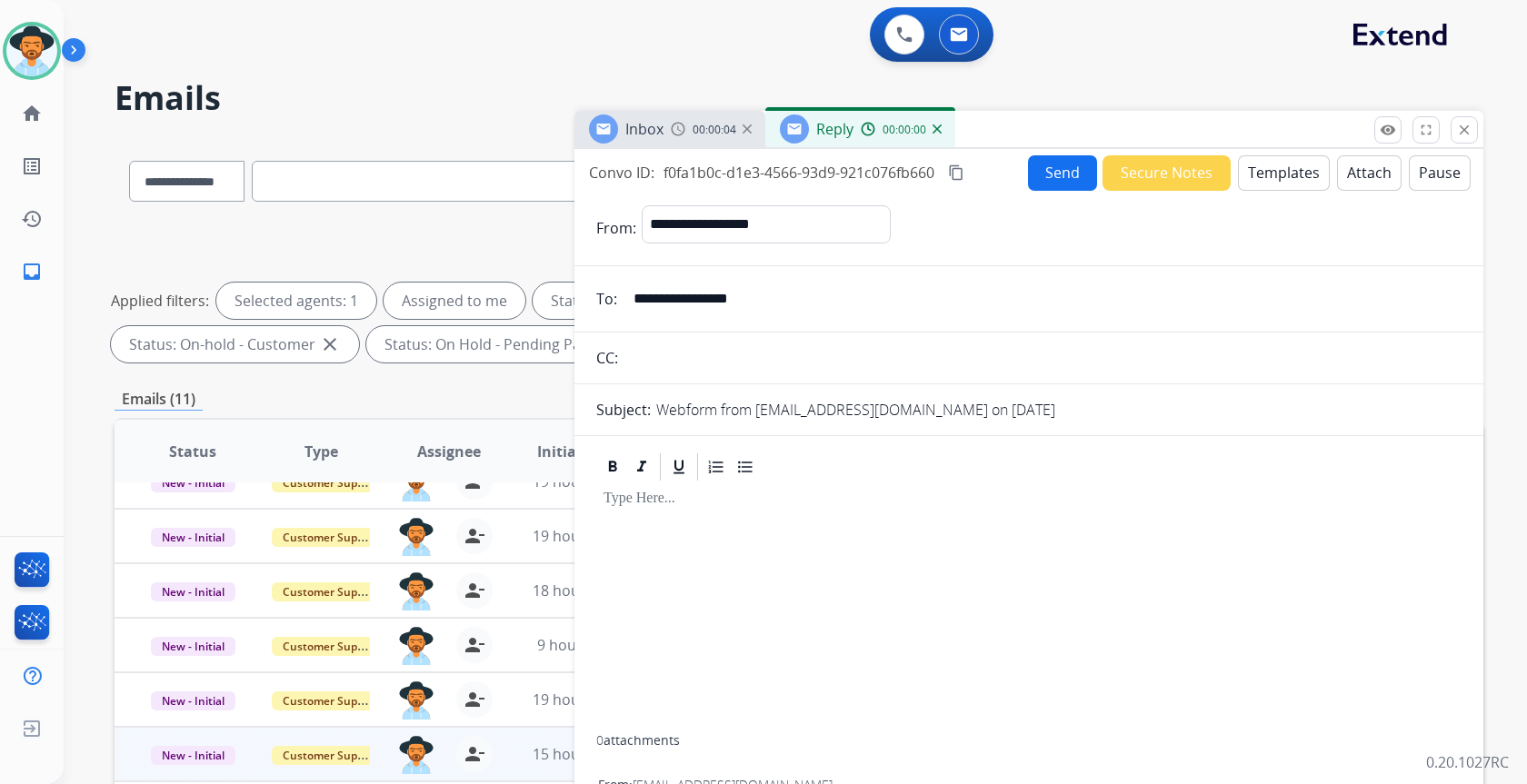
click at [1270, 177] on button "Templates" at bounding box center [1284, 172] width 92 height 35
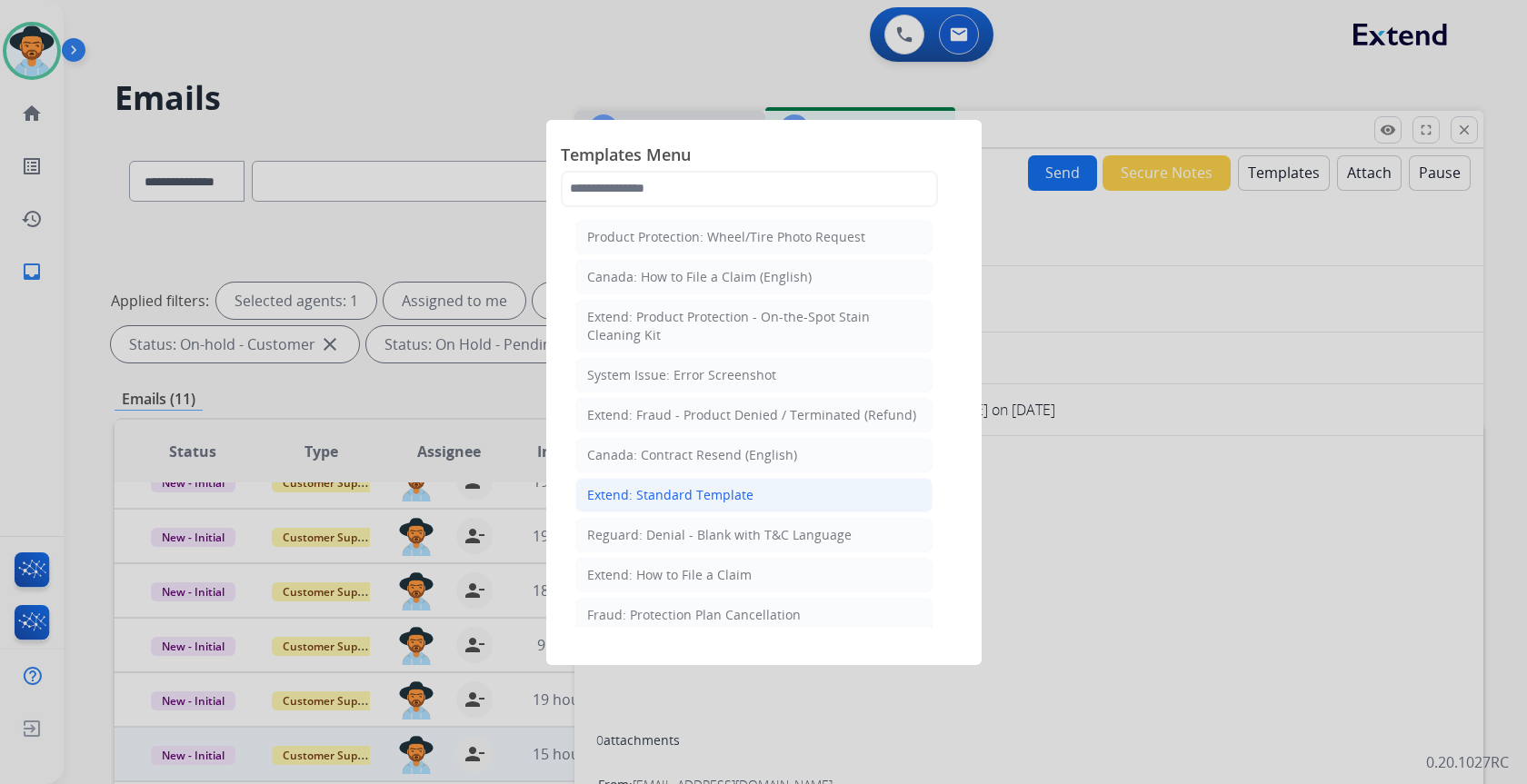
click at [765, 487] on li "Extend: Standard Template" at bounding box center [753, 495] width 357 height 34
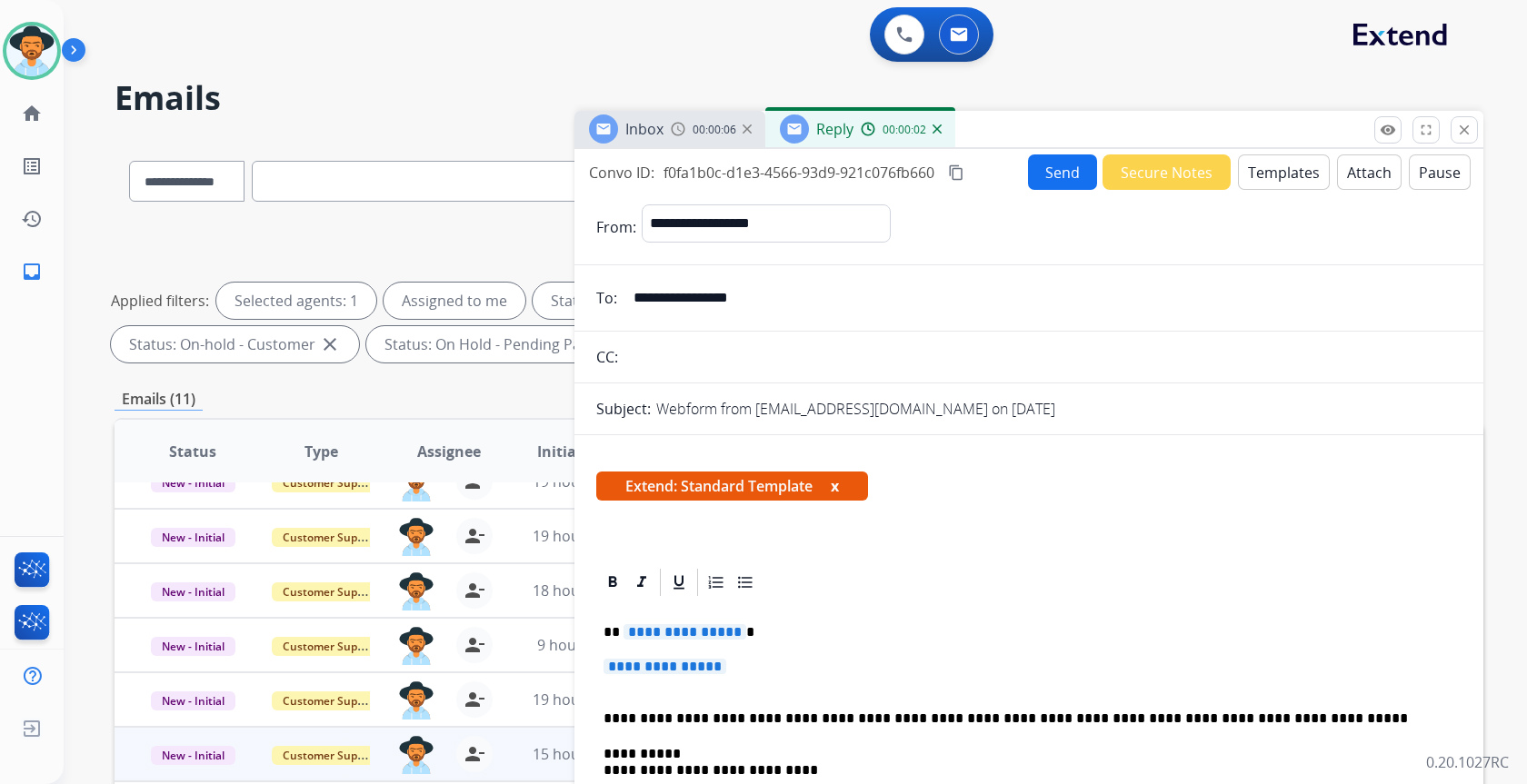
click at [699, 663] on span "**********" at bounding box center [665, 667] width 123 height 15
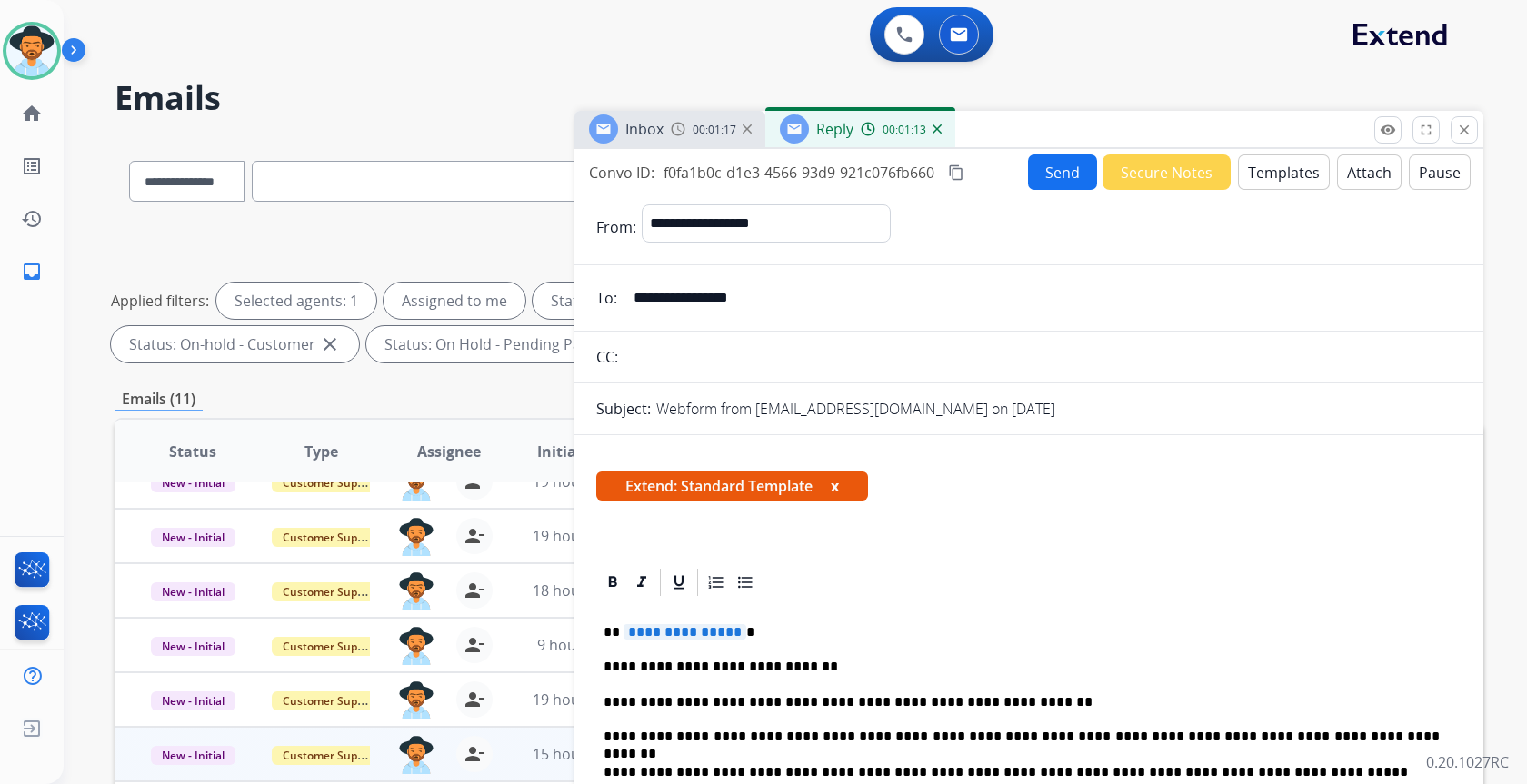
click at [694, 626] on span "**********" at bounding box center [685, 632] width 123 height 15
click at [1078, 167] on button "Send" at bounding box center [1062, 171] width 69 height 35
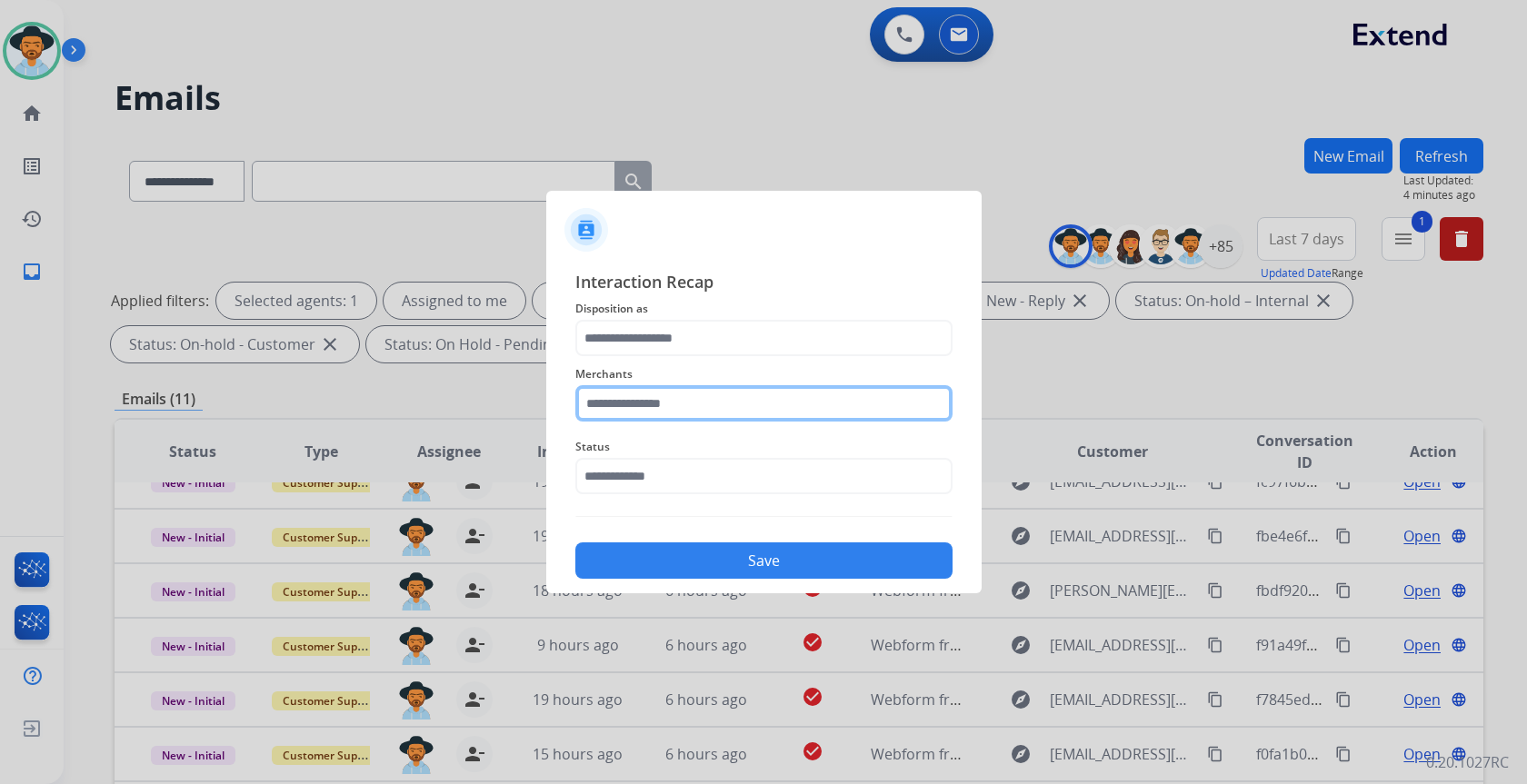
click at [642, 405] on input "text" at bounding box center [764, 403] width 377 height 36
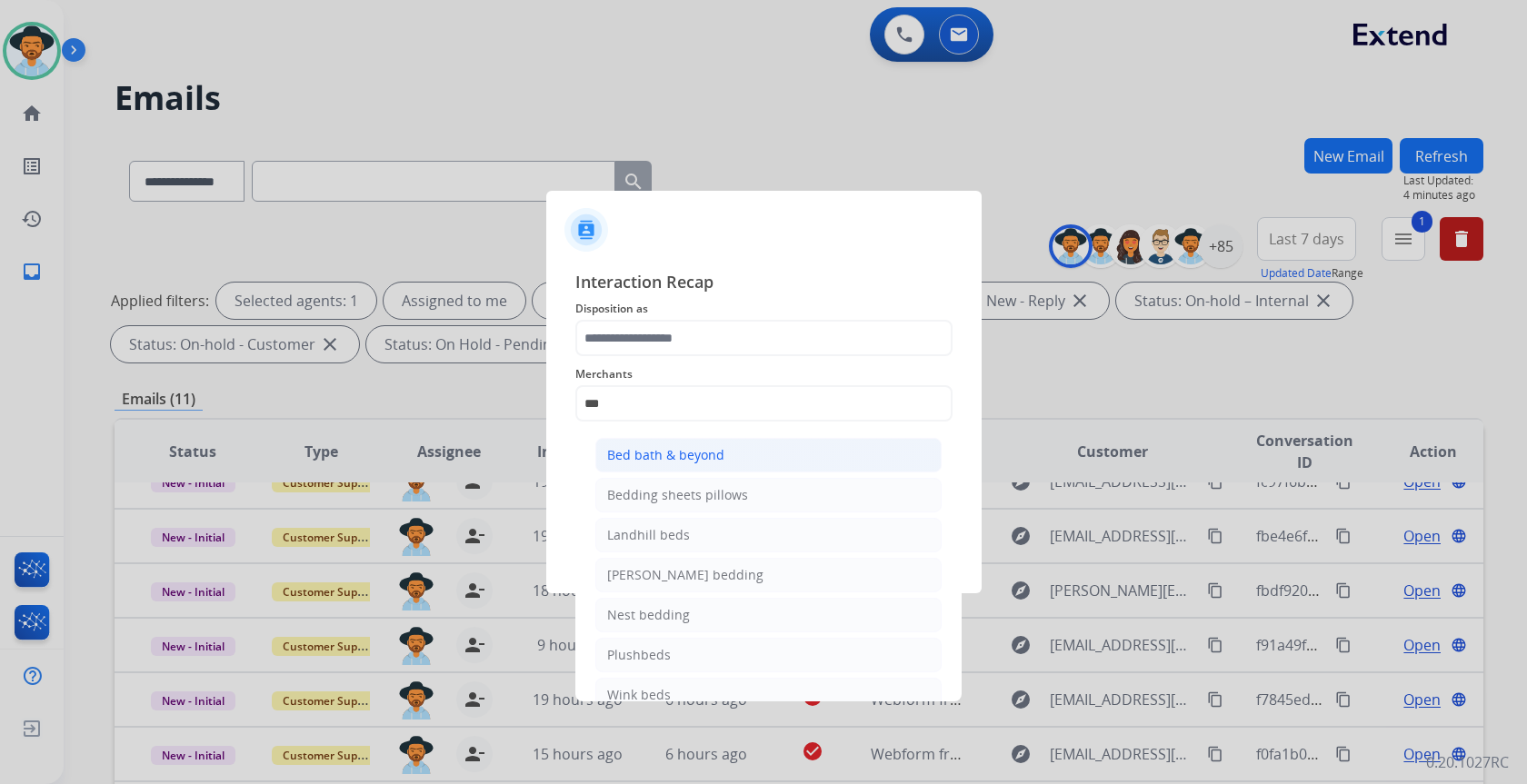
click at [672, 460] on div "Bed bath & beyond" at bounding box center [666, 454] width 117 height 18
type input "**********"
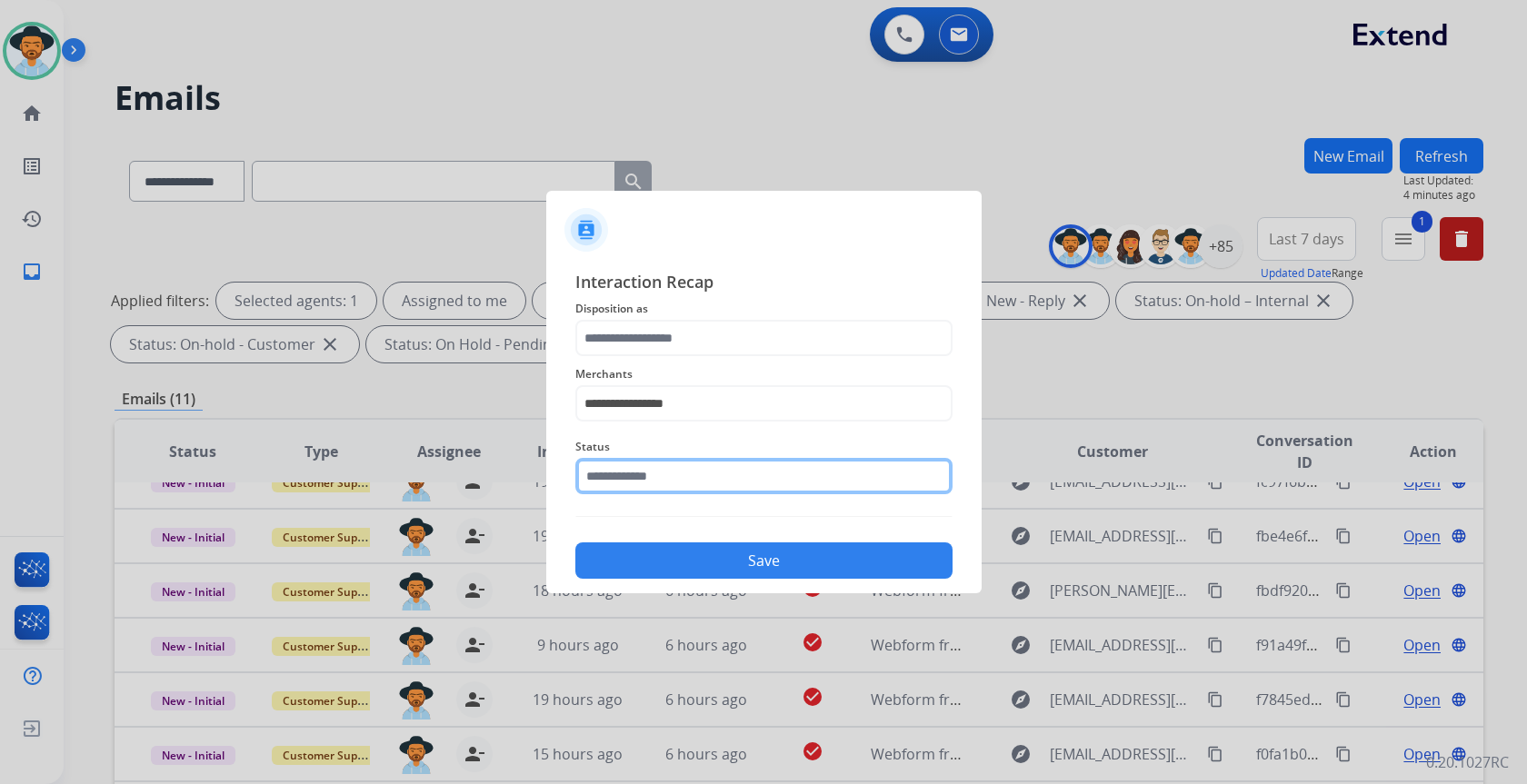
click at [672, 472] on input "text" at bounding box center [764, 476] width 377 height 36
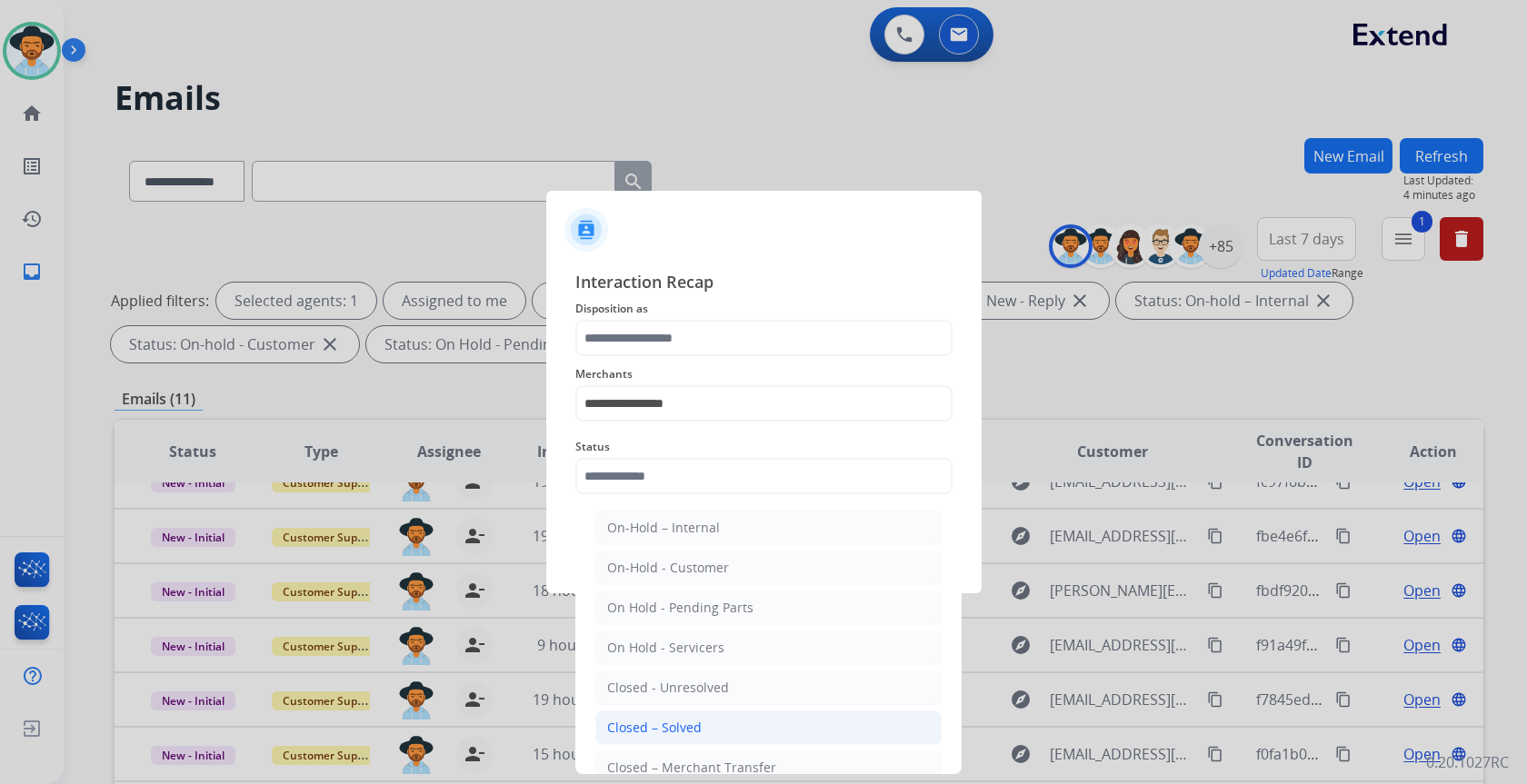
click at [679, 722] on div "Closed – Solved" at bounding box center [655, 727] width 95 height 18
type input "**********"
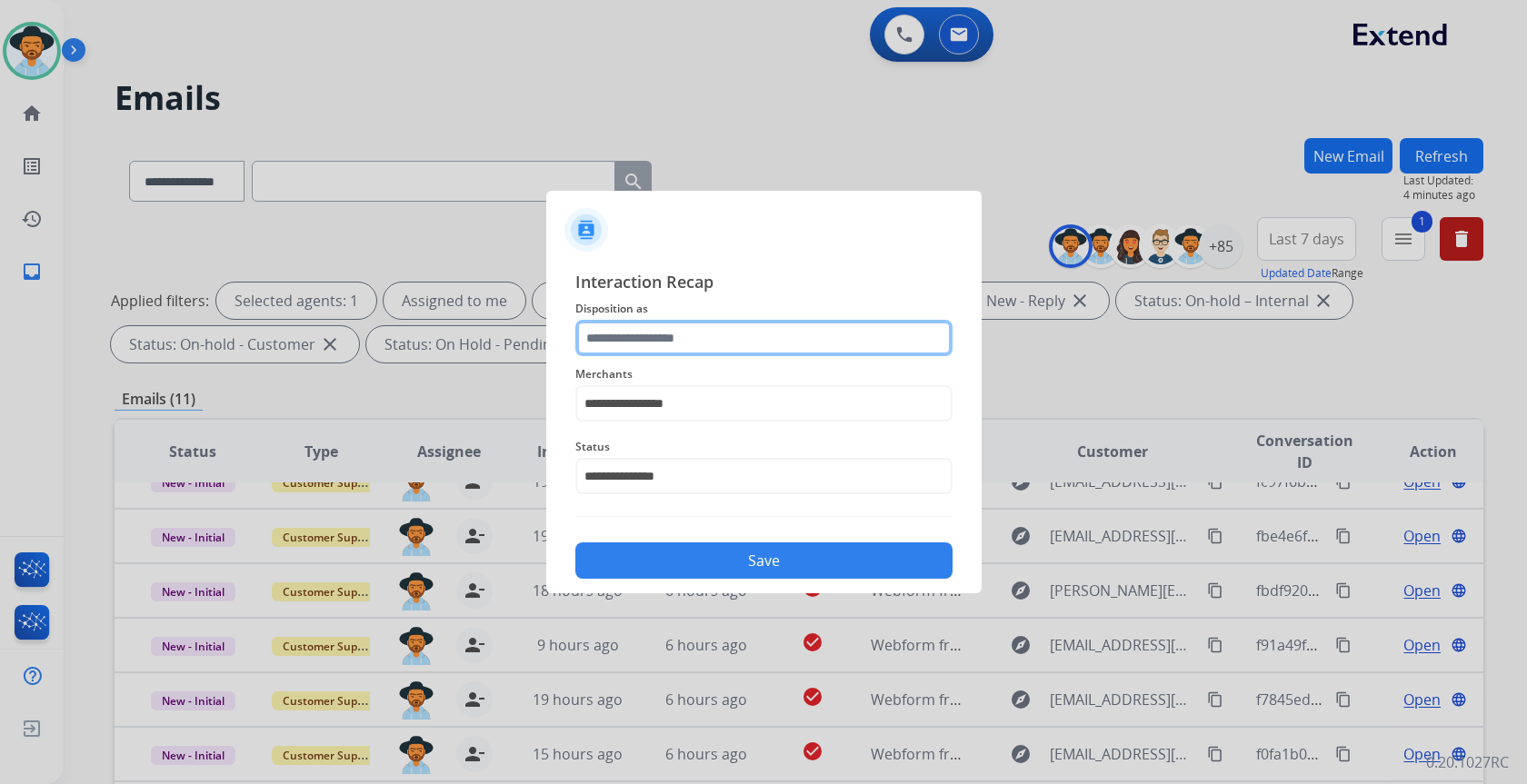
click at [655, 348] on input "text" at bounding box center [764, 338] width 377 height 36
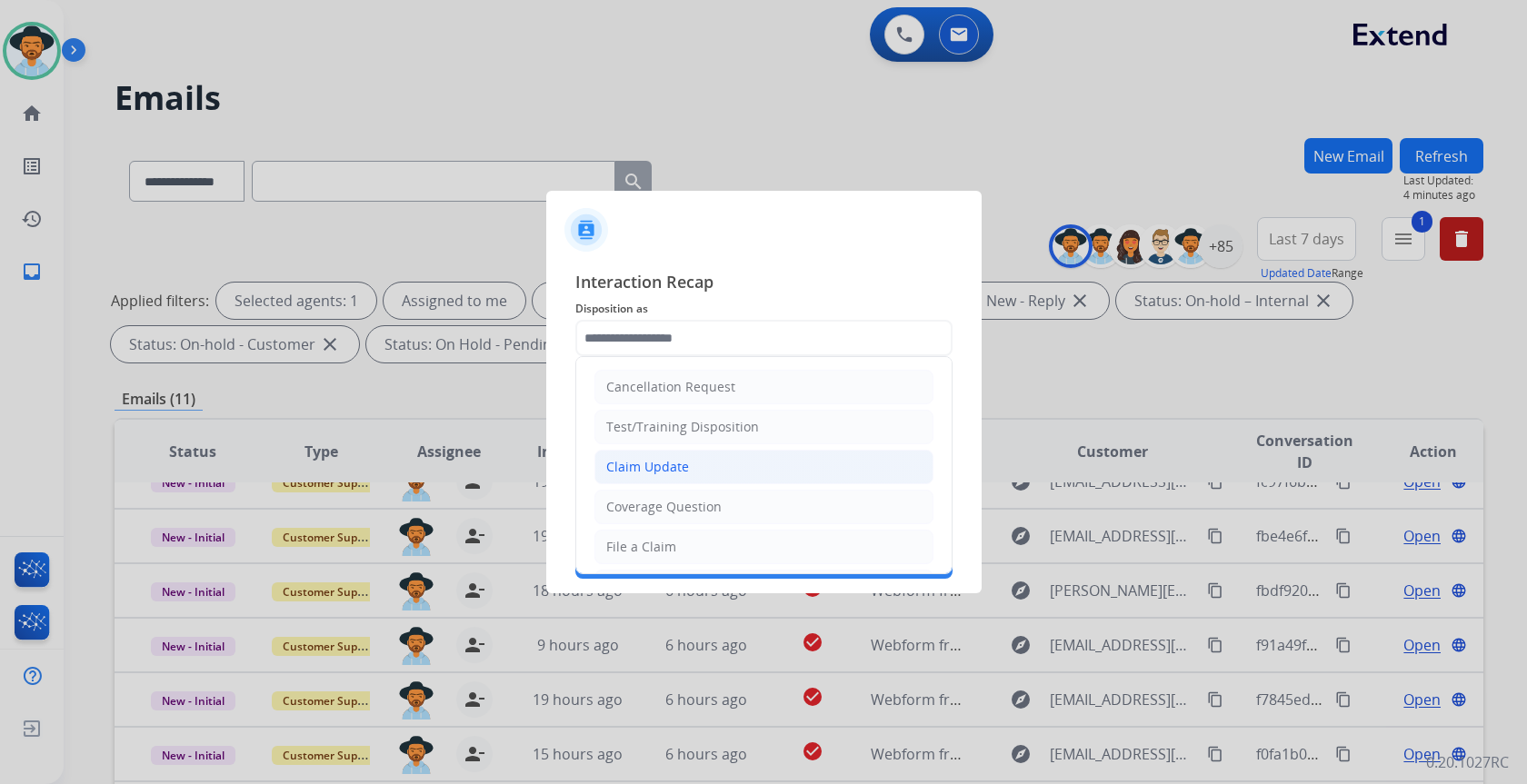
click at [680, 465] on div "Claim Update" at bounding box center [647, 467] width 82 height 18
type input "**********"
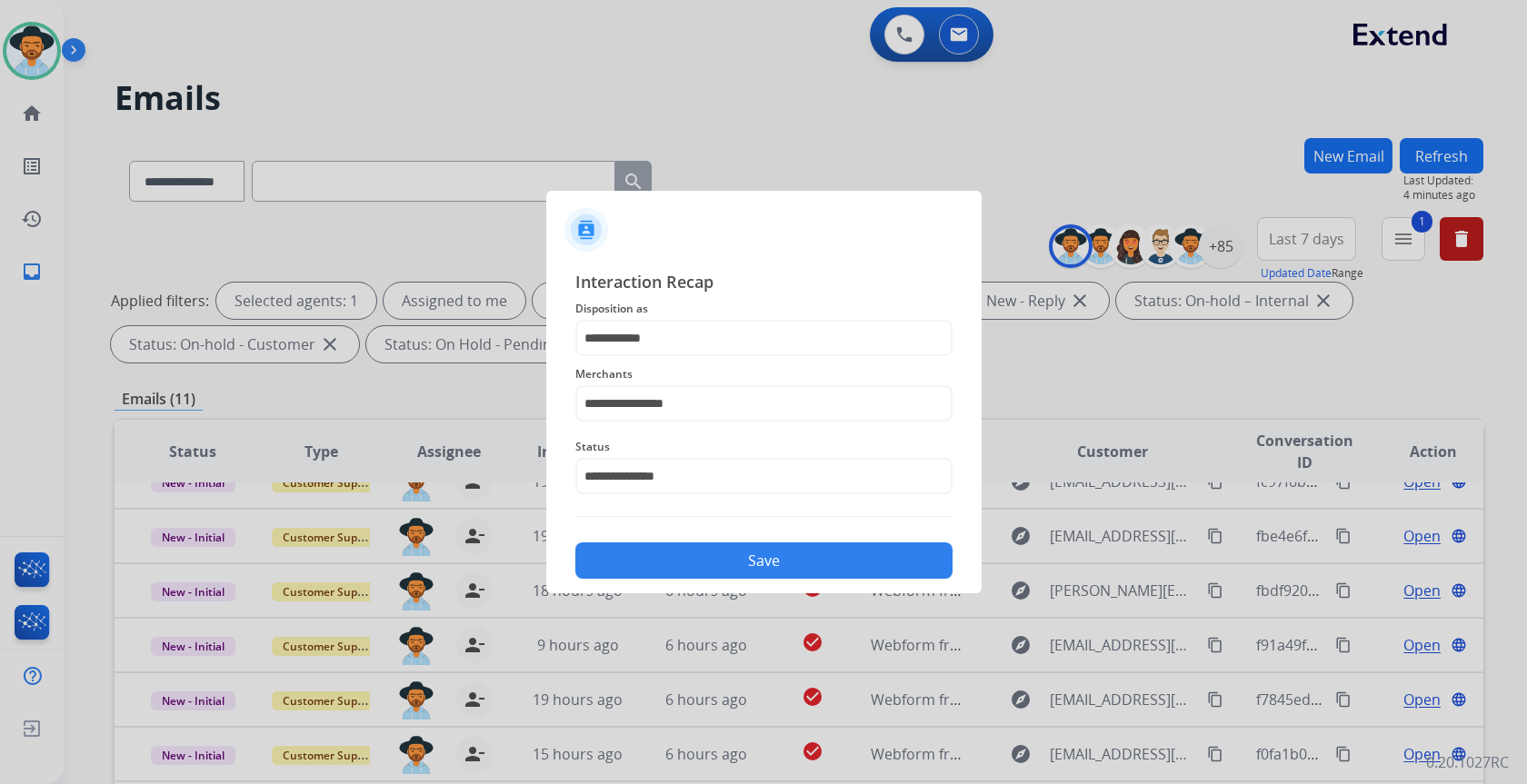
click at [722, 560] on button "Save" at bounding box center [764, 561] width 377 height 36
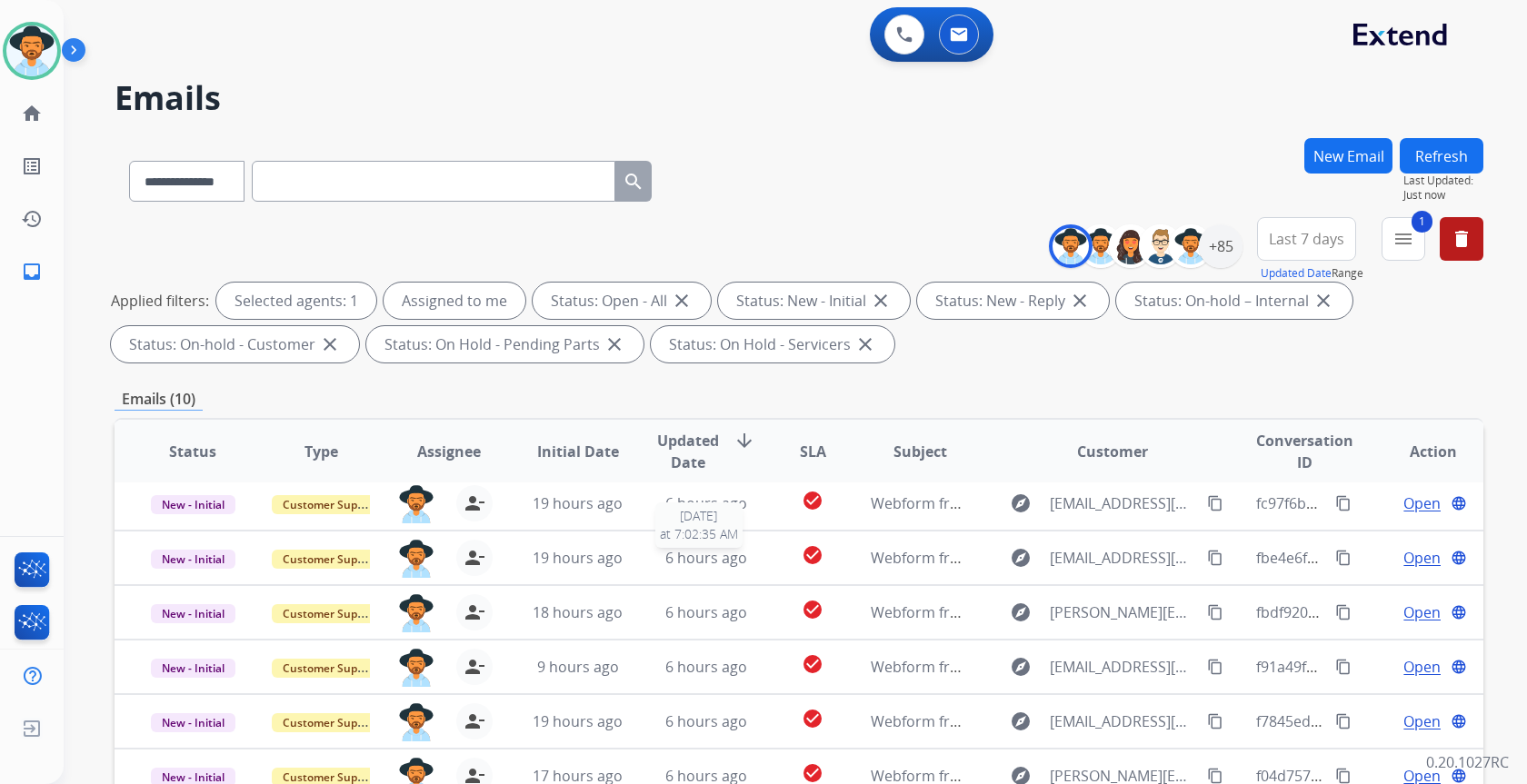
scroll to position [62, 0]
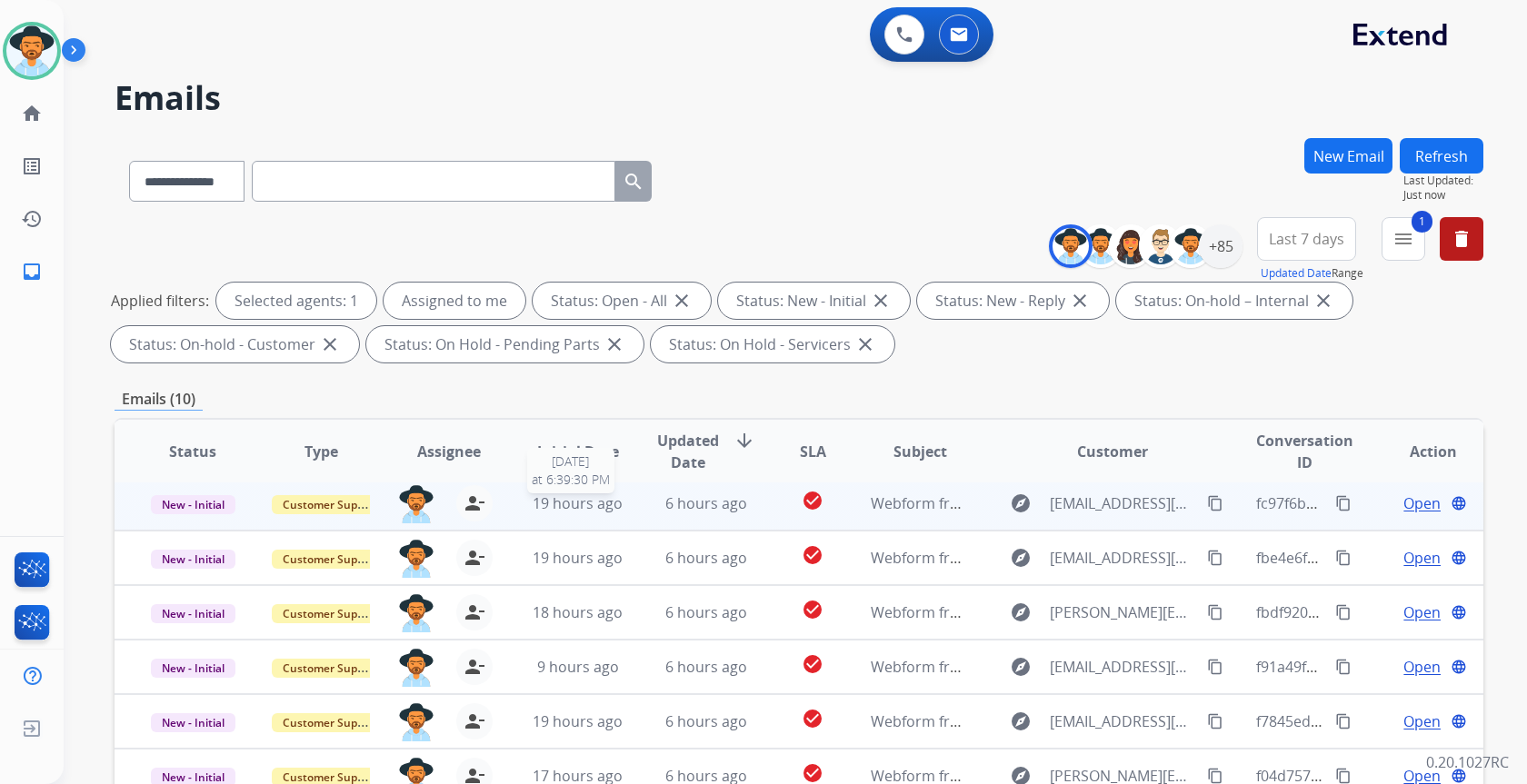
click at [609, 508] on span "19 hours ago" at bounding box center [577, 503] width 90 height 20
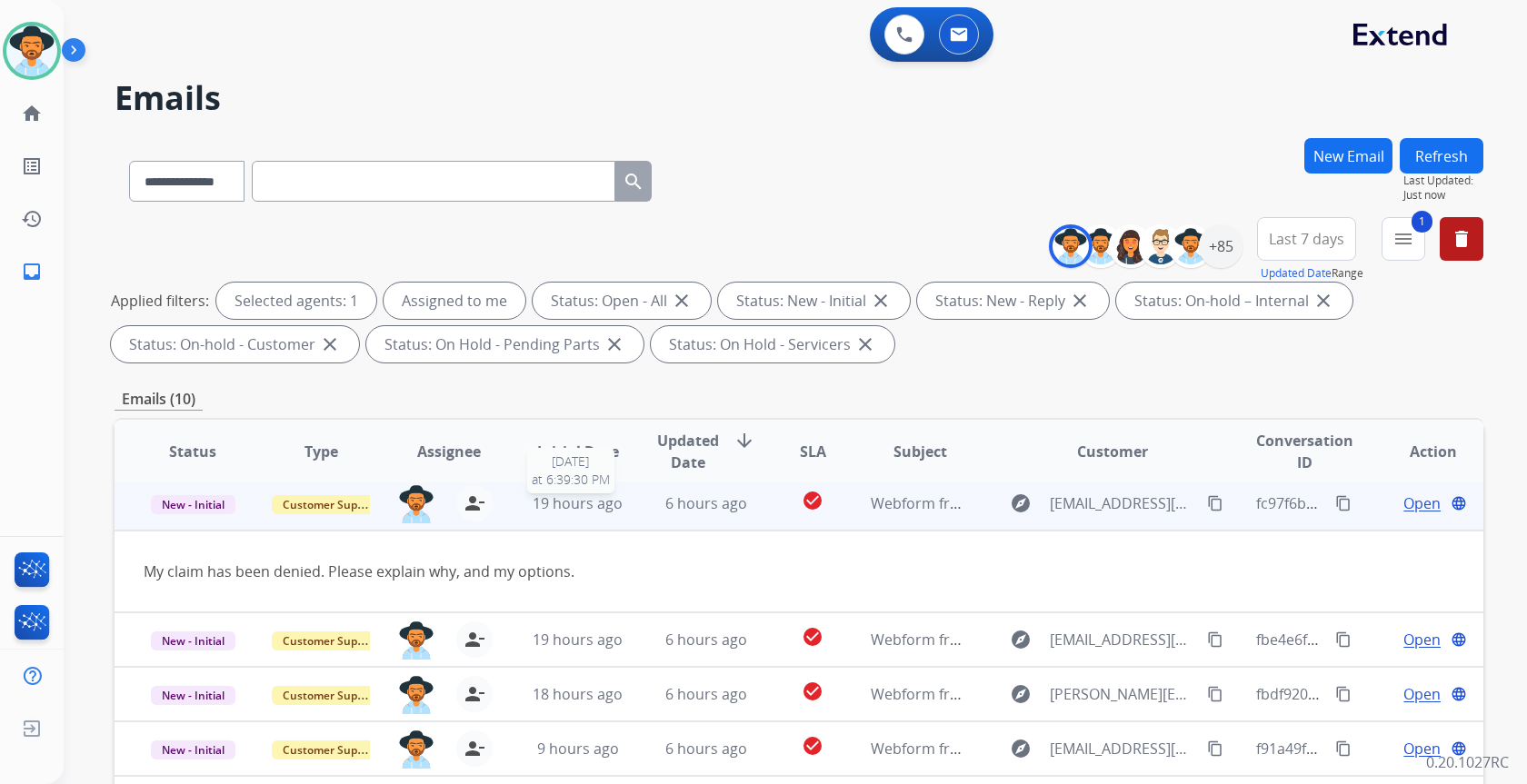
scroll to position [55, 0]
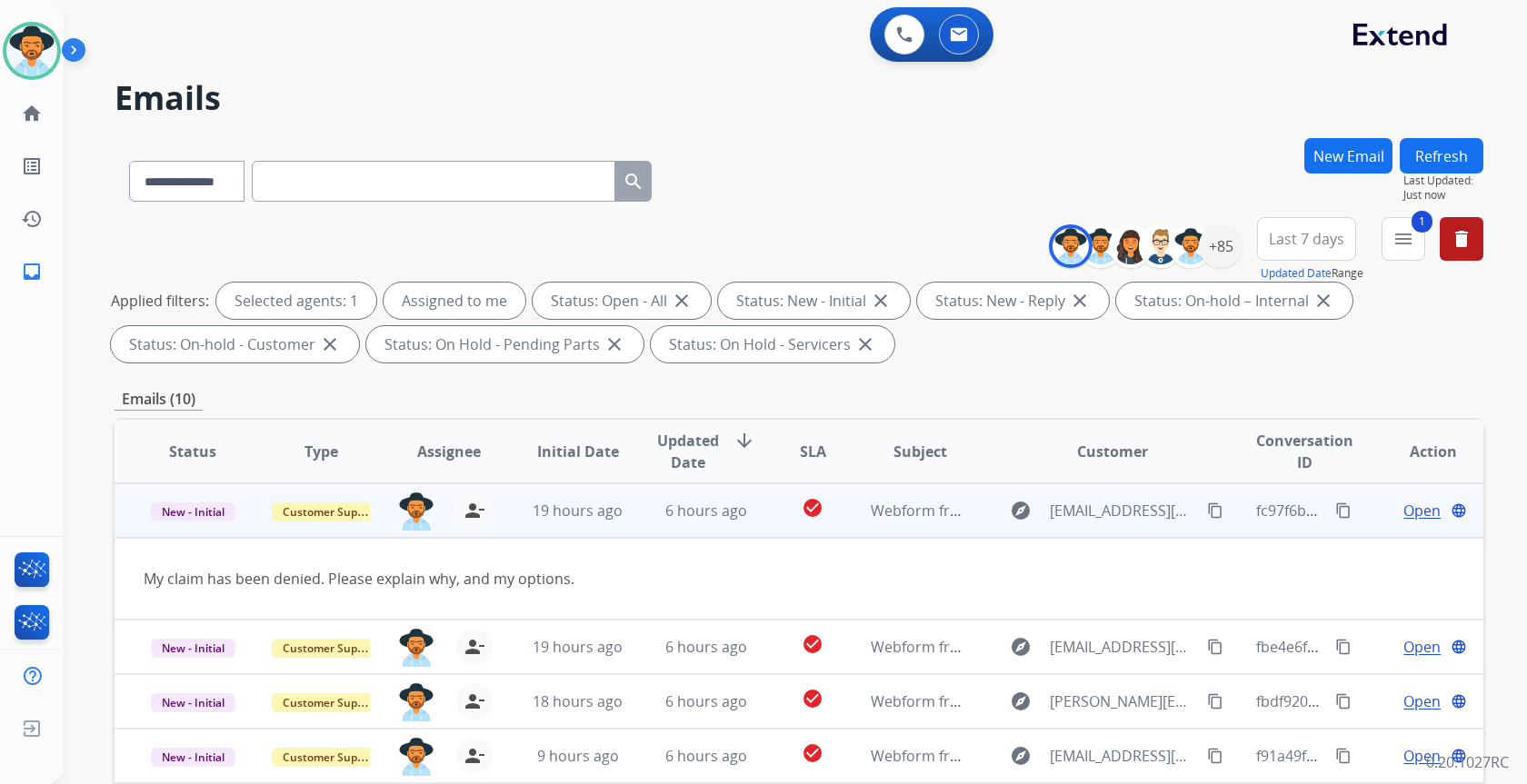
click at [1207, 513] on mat-icon "content_copy" at bounding box center [1214, 510] width 16 height 16
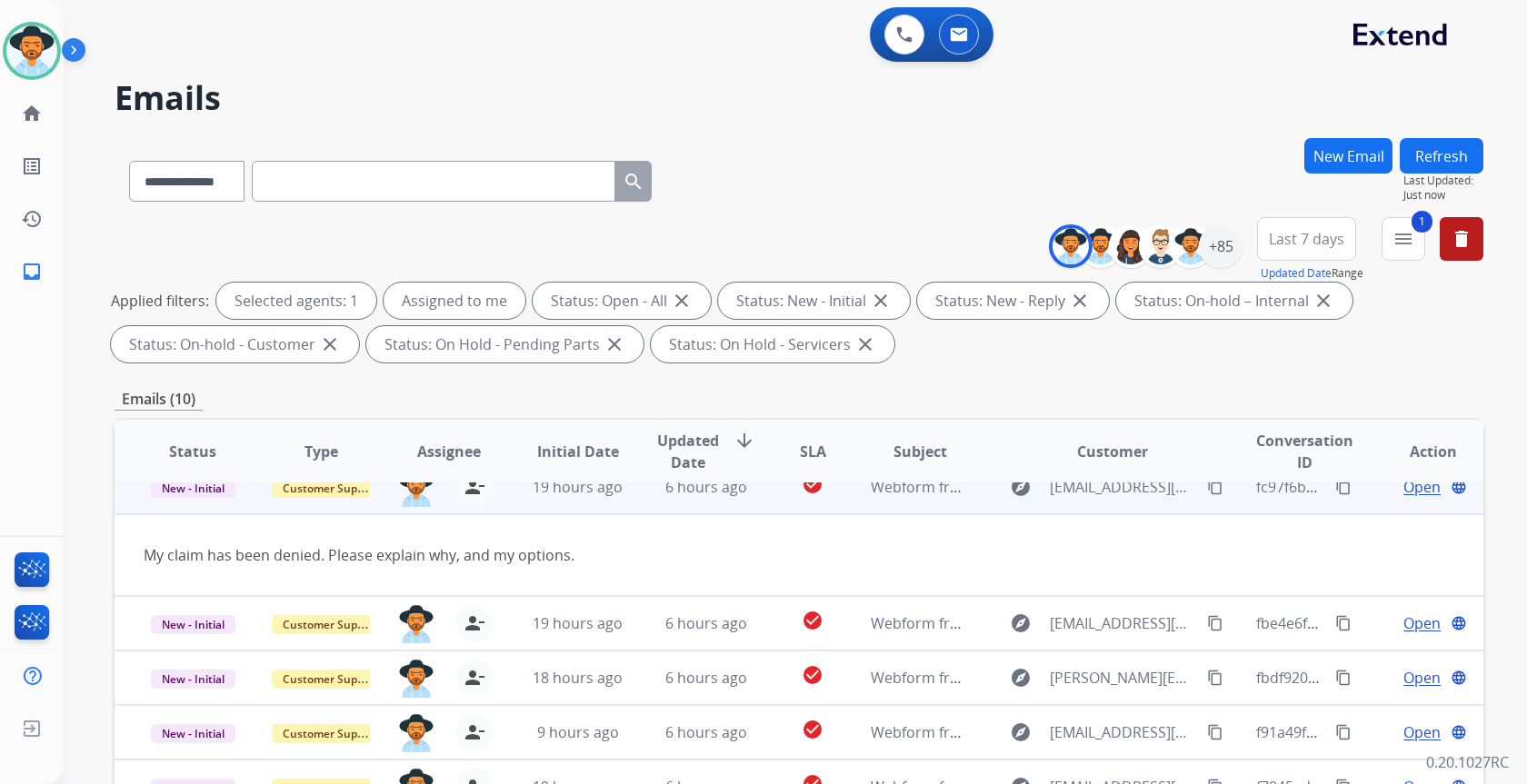
scroll to position [83, 0]
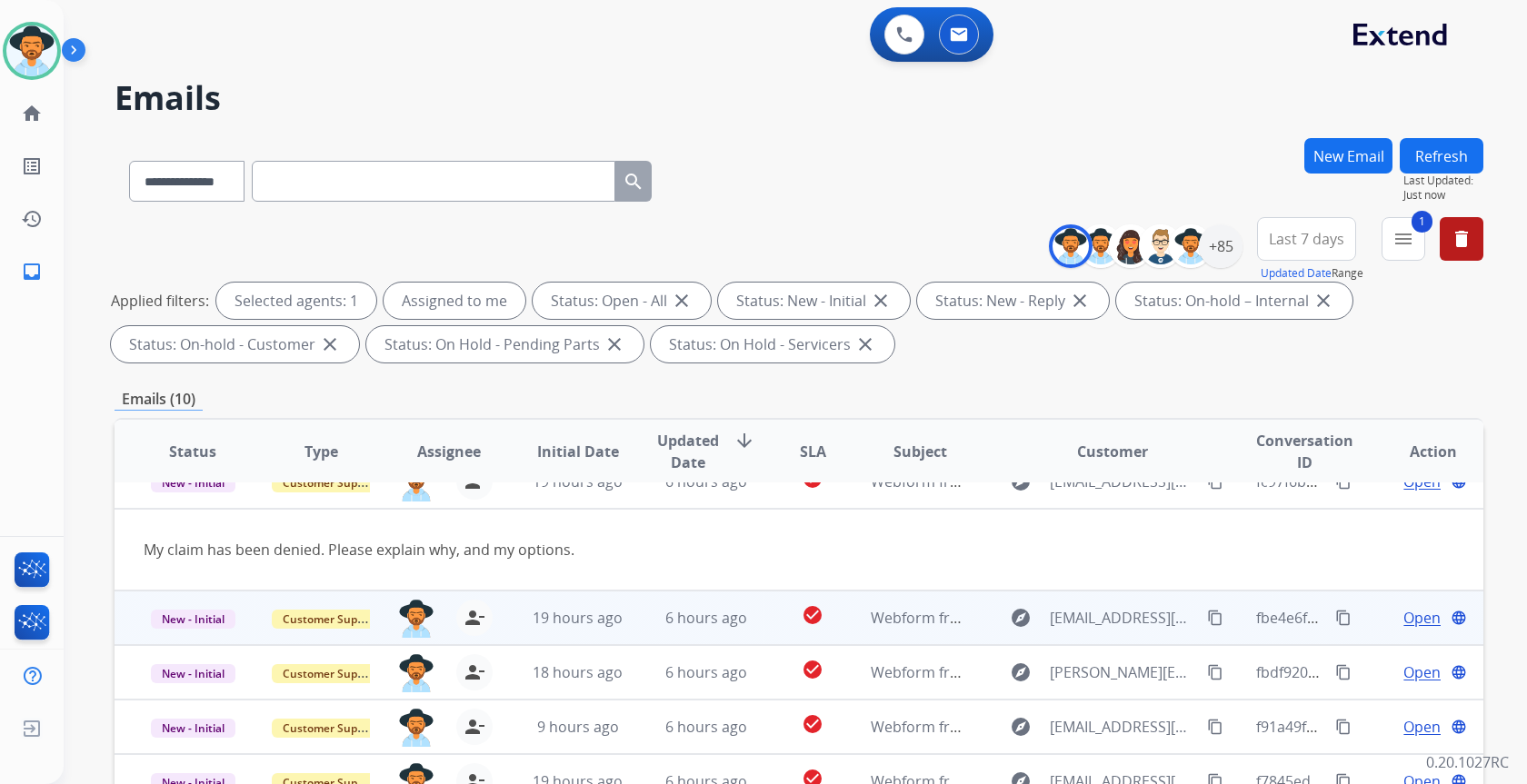
click at [639, 630] on td "6 hours ago" at bounding box center [692, 618] width 128 height 55
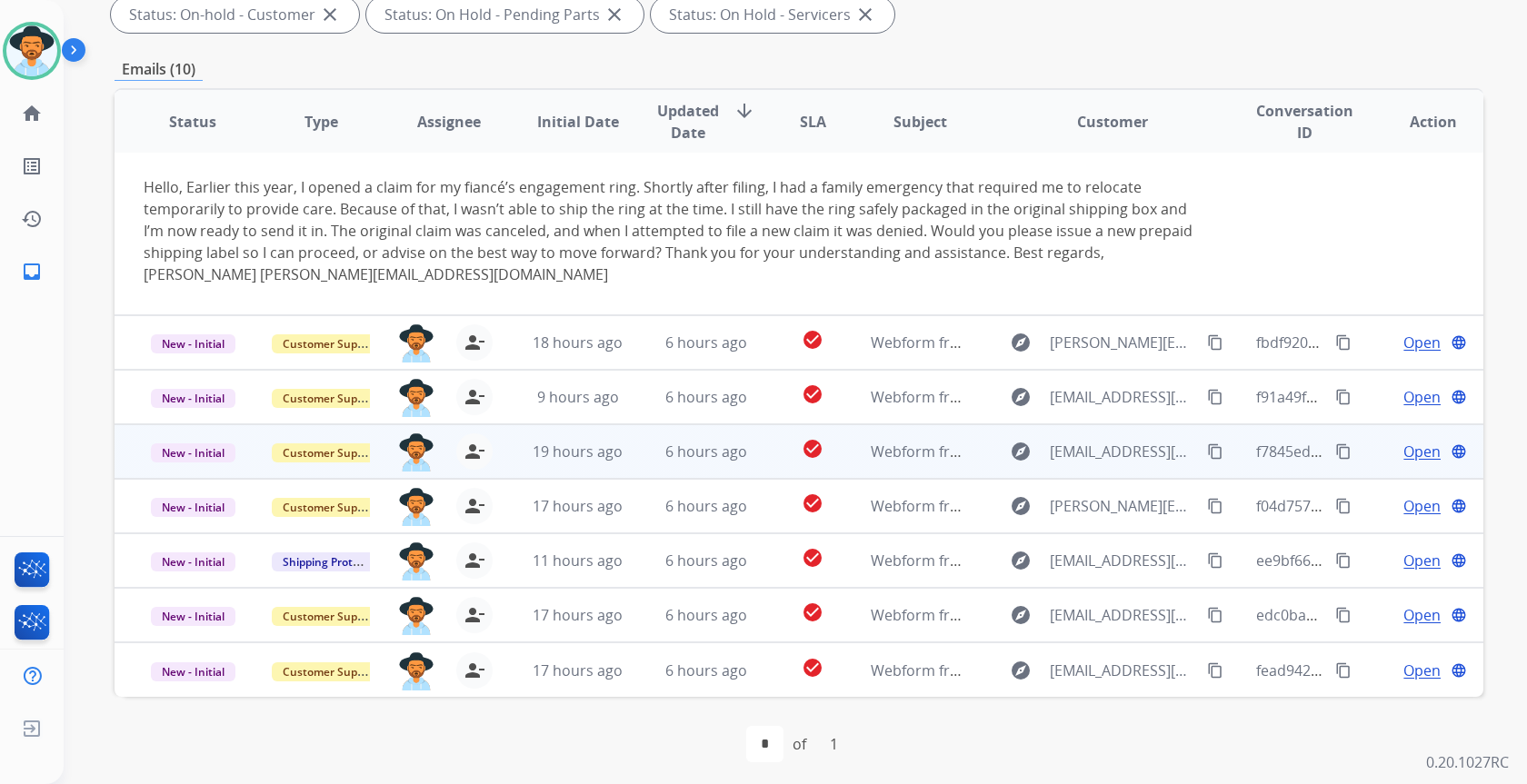
scroll to position [337, 0]
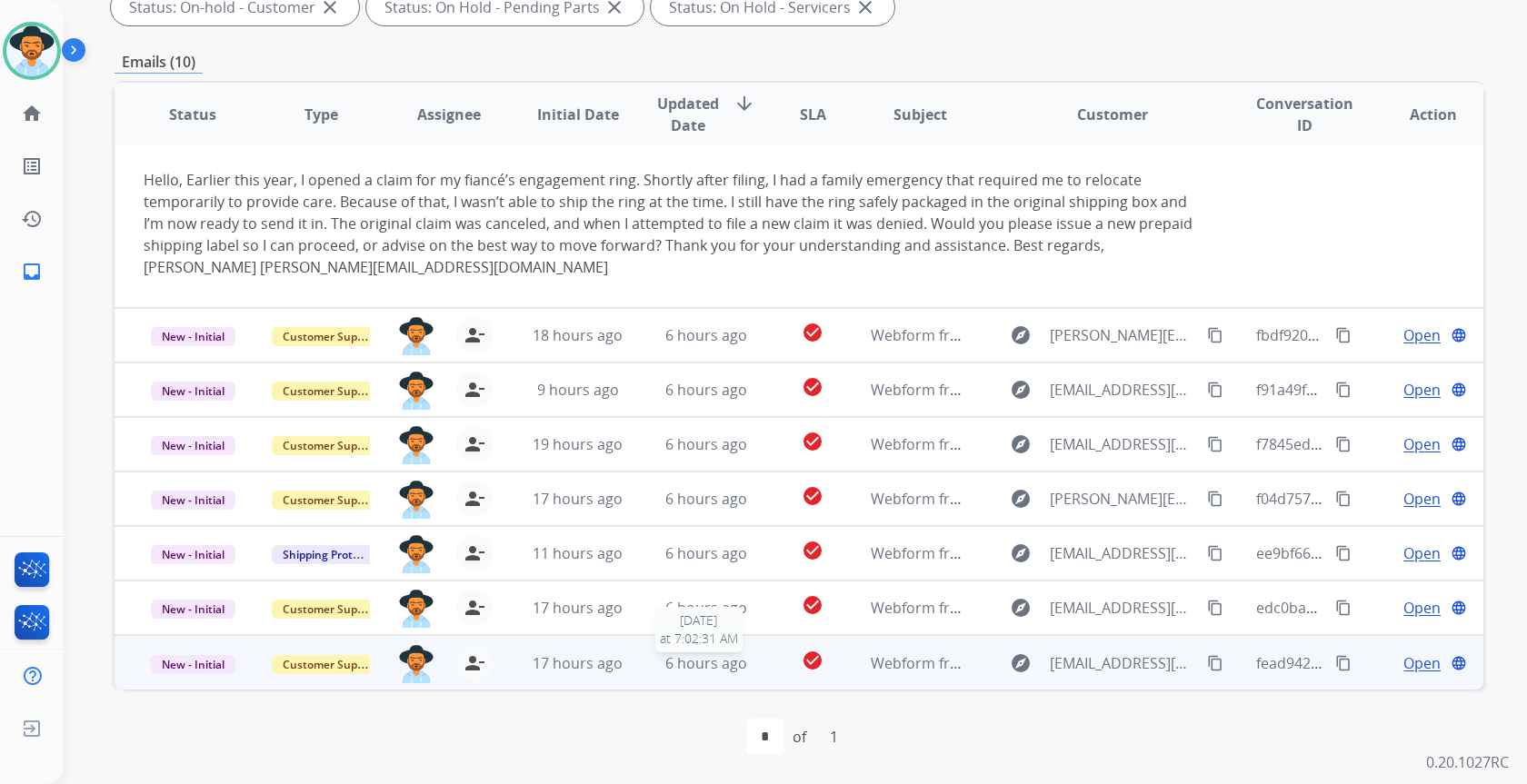
click at [665, 665] on span "6 hours ago" at bounding box center [706, 663] width 81 height 20
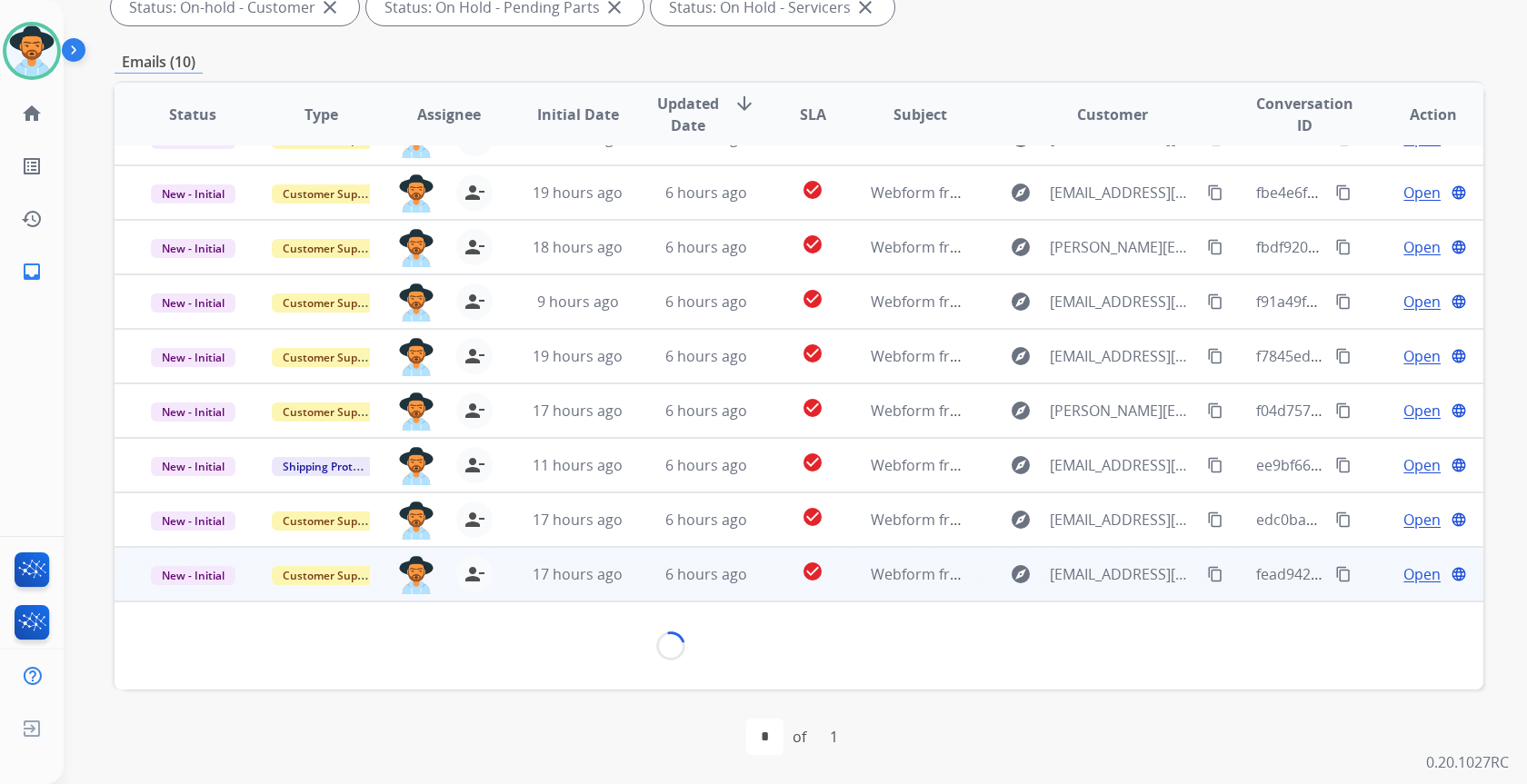
scroll to position [104, 0]
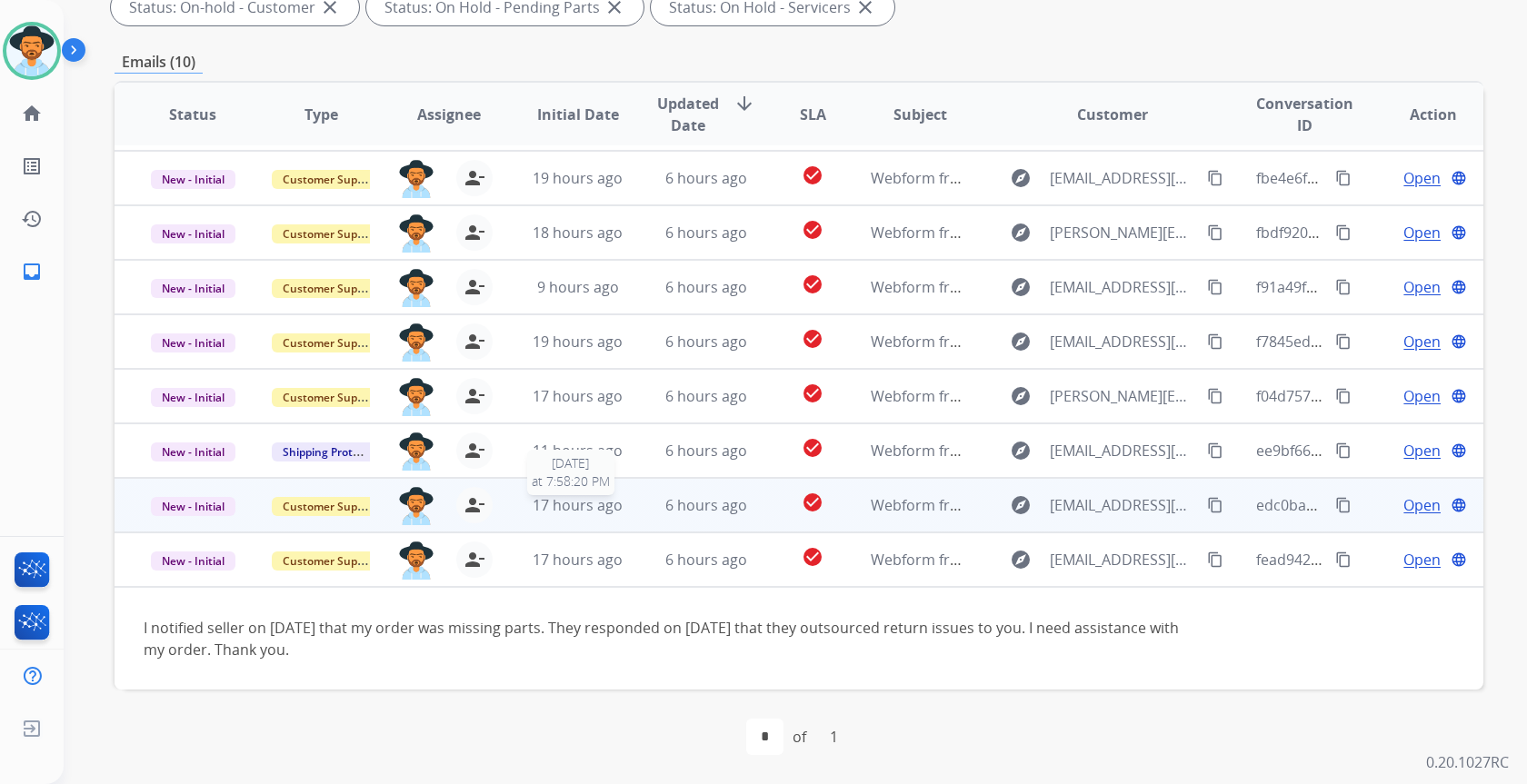
click at [563, 511] on span "17 hours ago" at bounding box center [577, 505] width 90 height 20
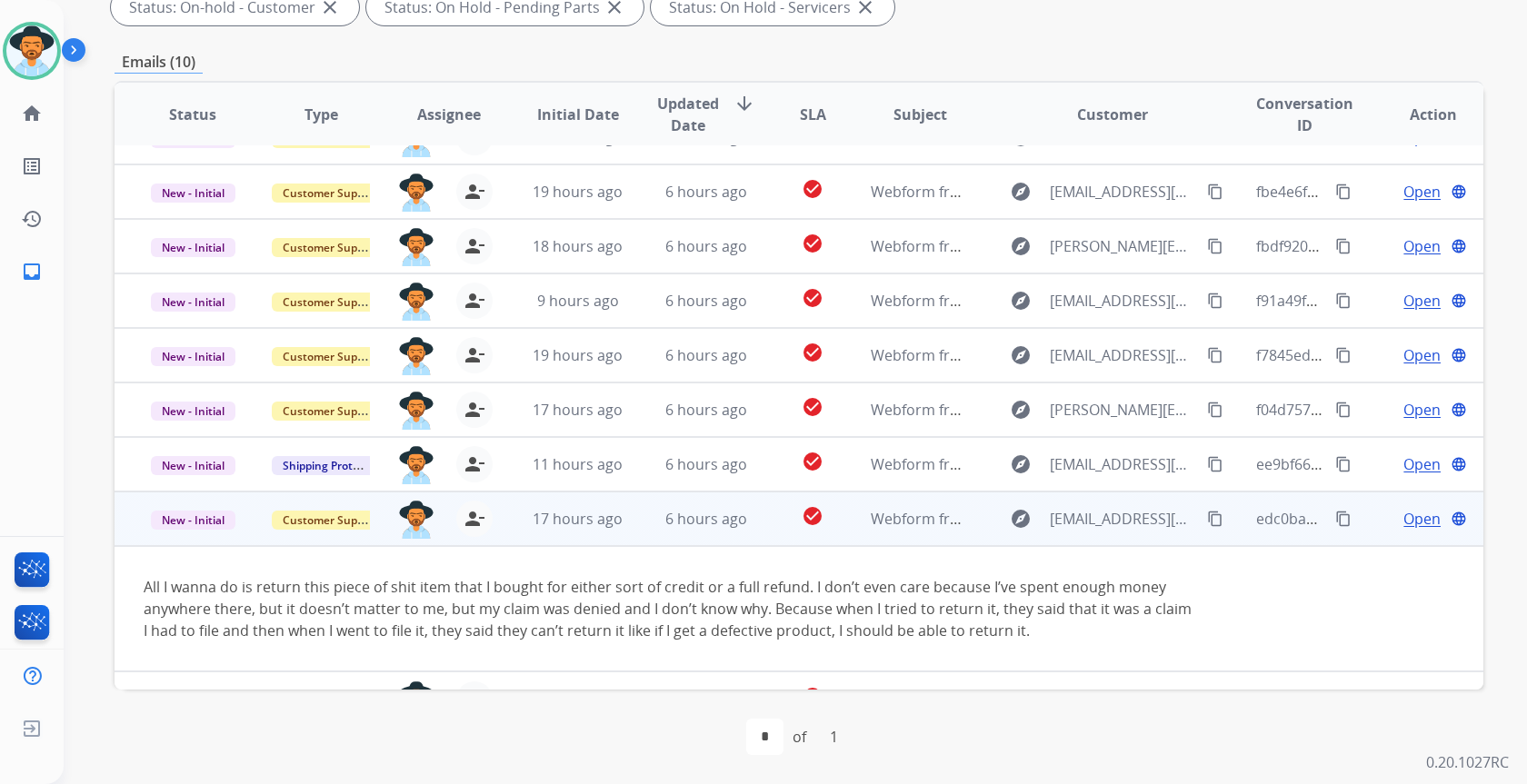
scroll to position [127, 0]
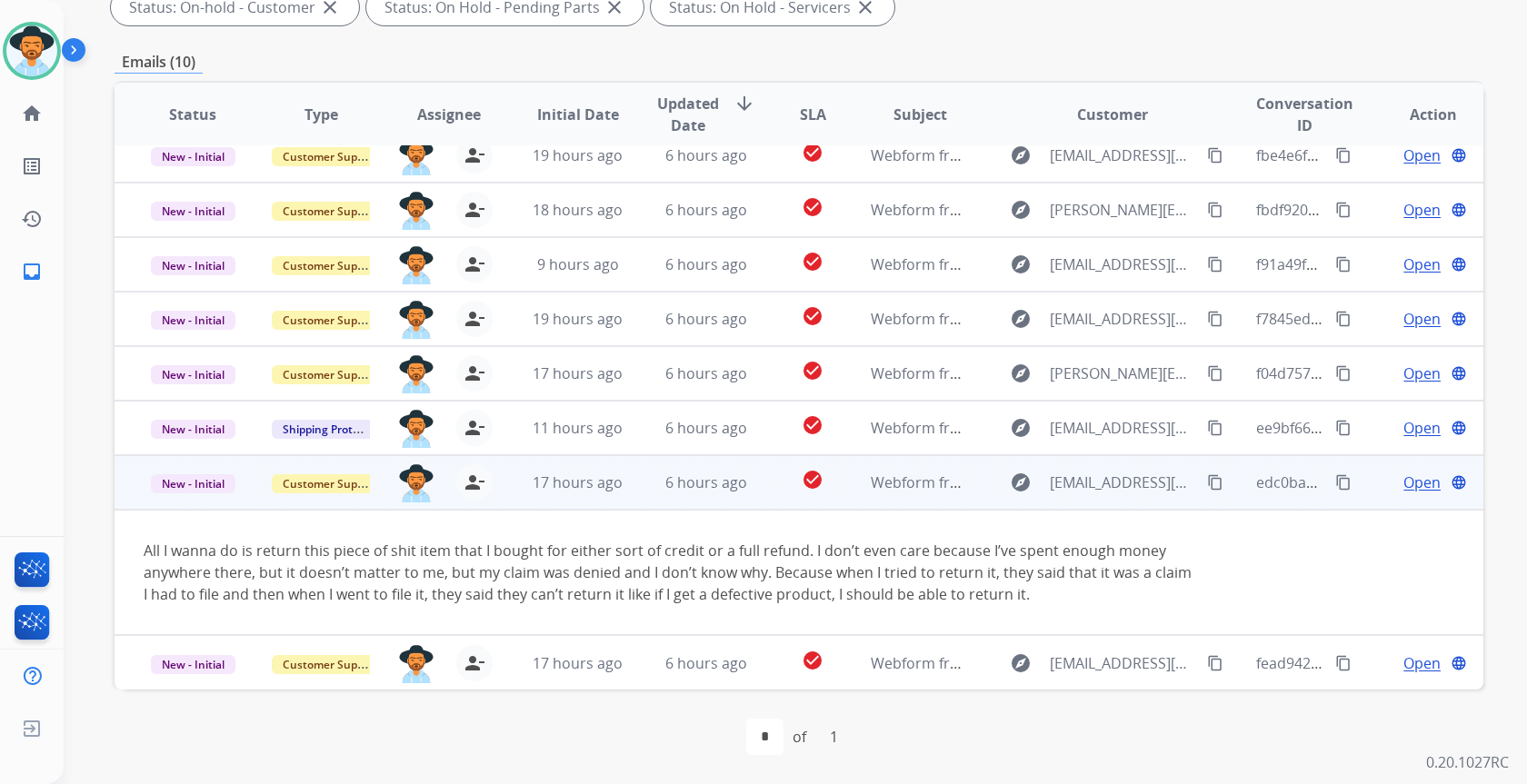
click at [1207, 478] on mat-icon "content_copy" at bounding box center [1214, 482] width 16 height 16
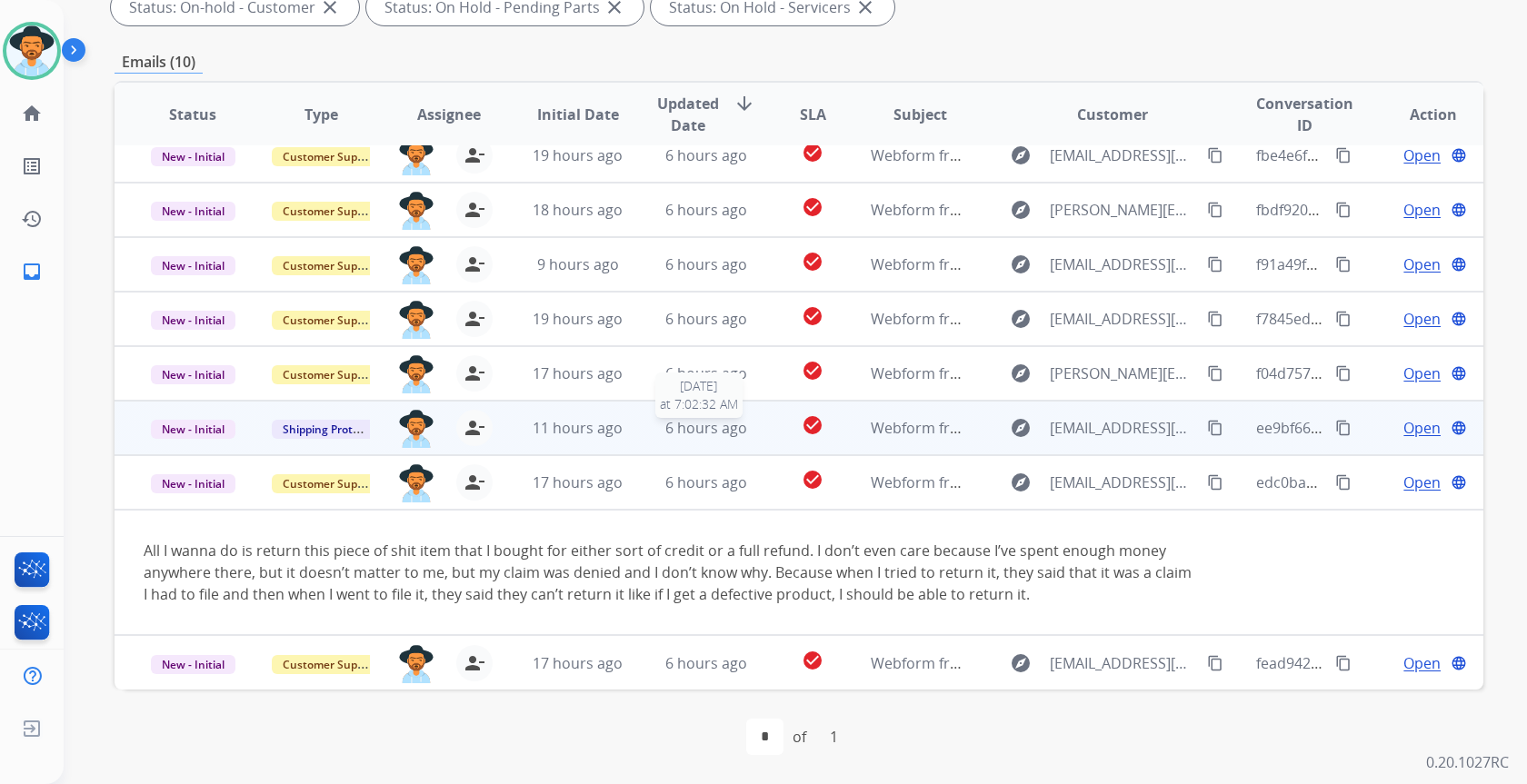
click at [748, 432] on div "6 hours ago" at bounding box center [707, 427] width 99 height 22
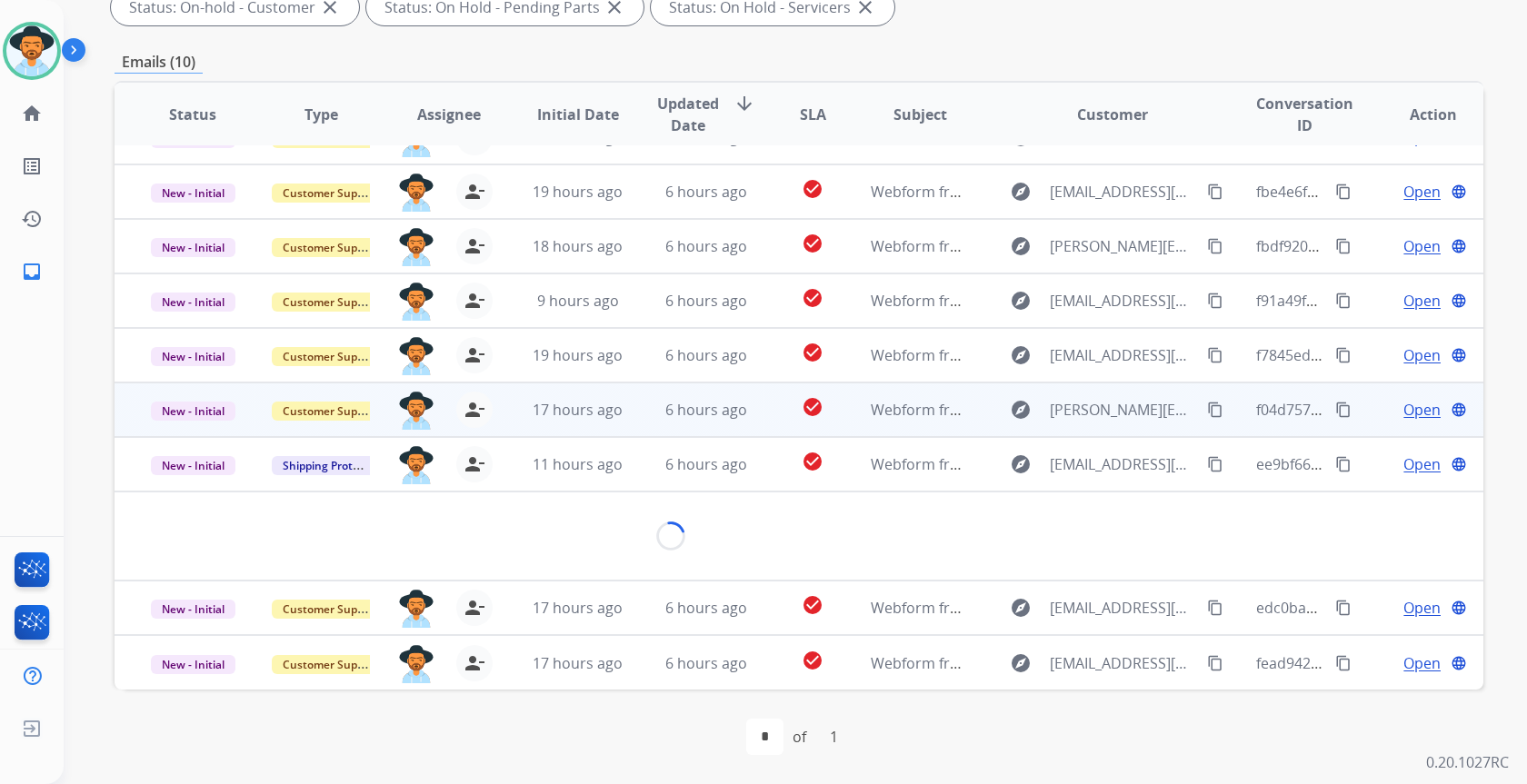
scroll to position [83, 0]
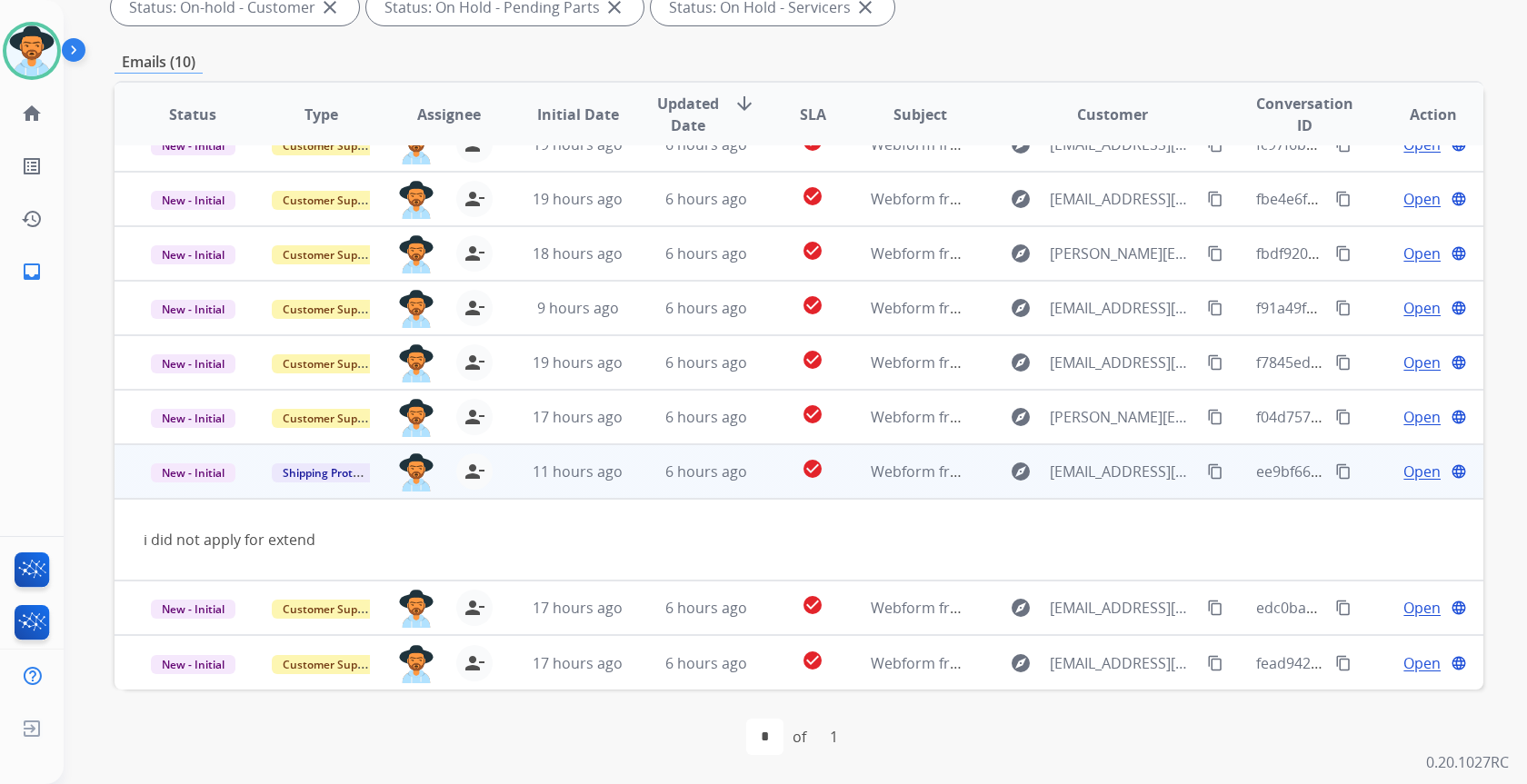
click at [1207, 473] on mat-icon "content_copy" at bounding box center [1214, 471] width 16 height 16
click at [1419, 480] on span "Open" at bounding box center [1422, 472] width 37 height 22
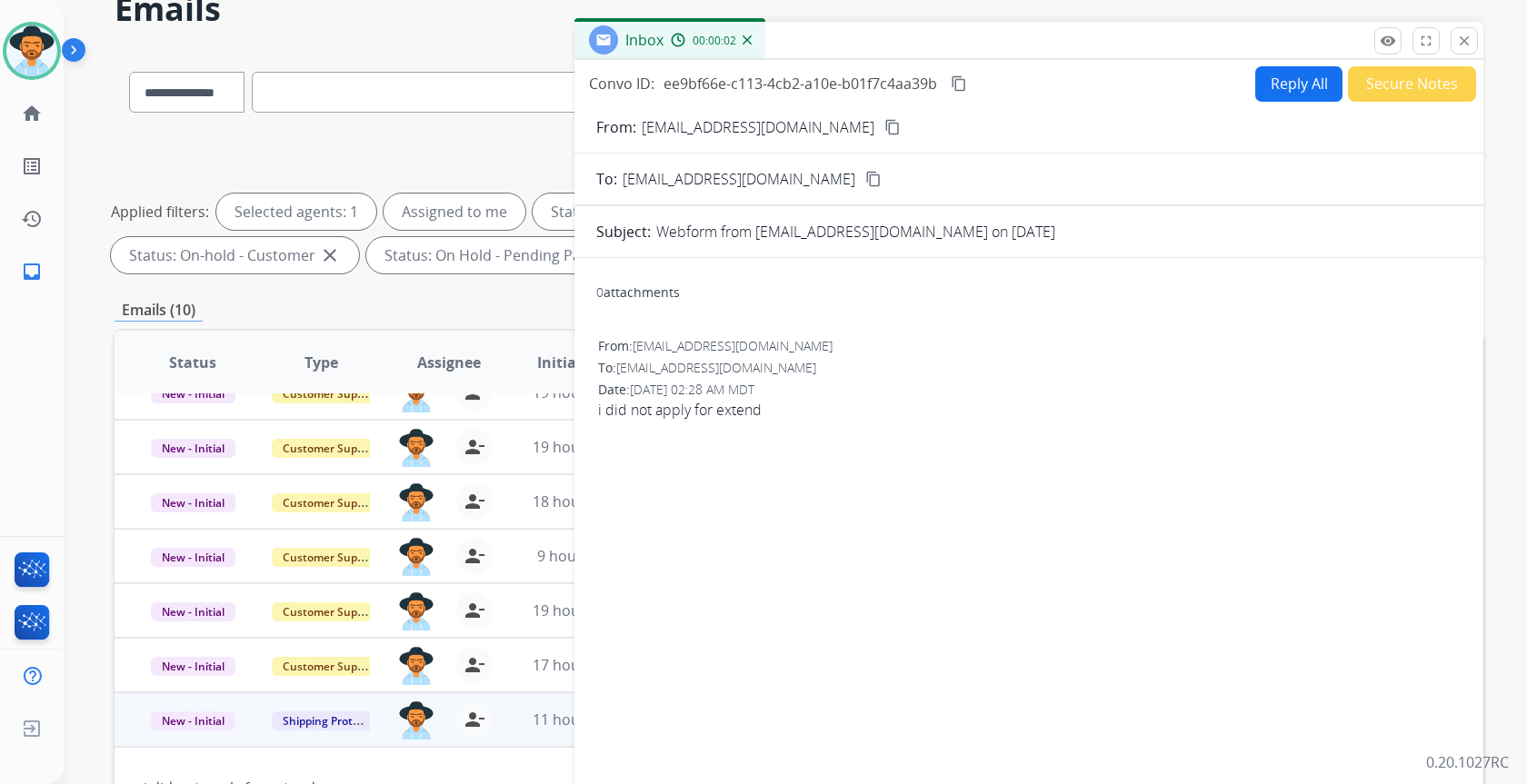
scroll to position [0, 0]
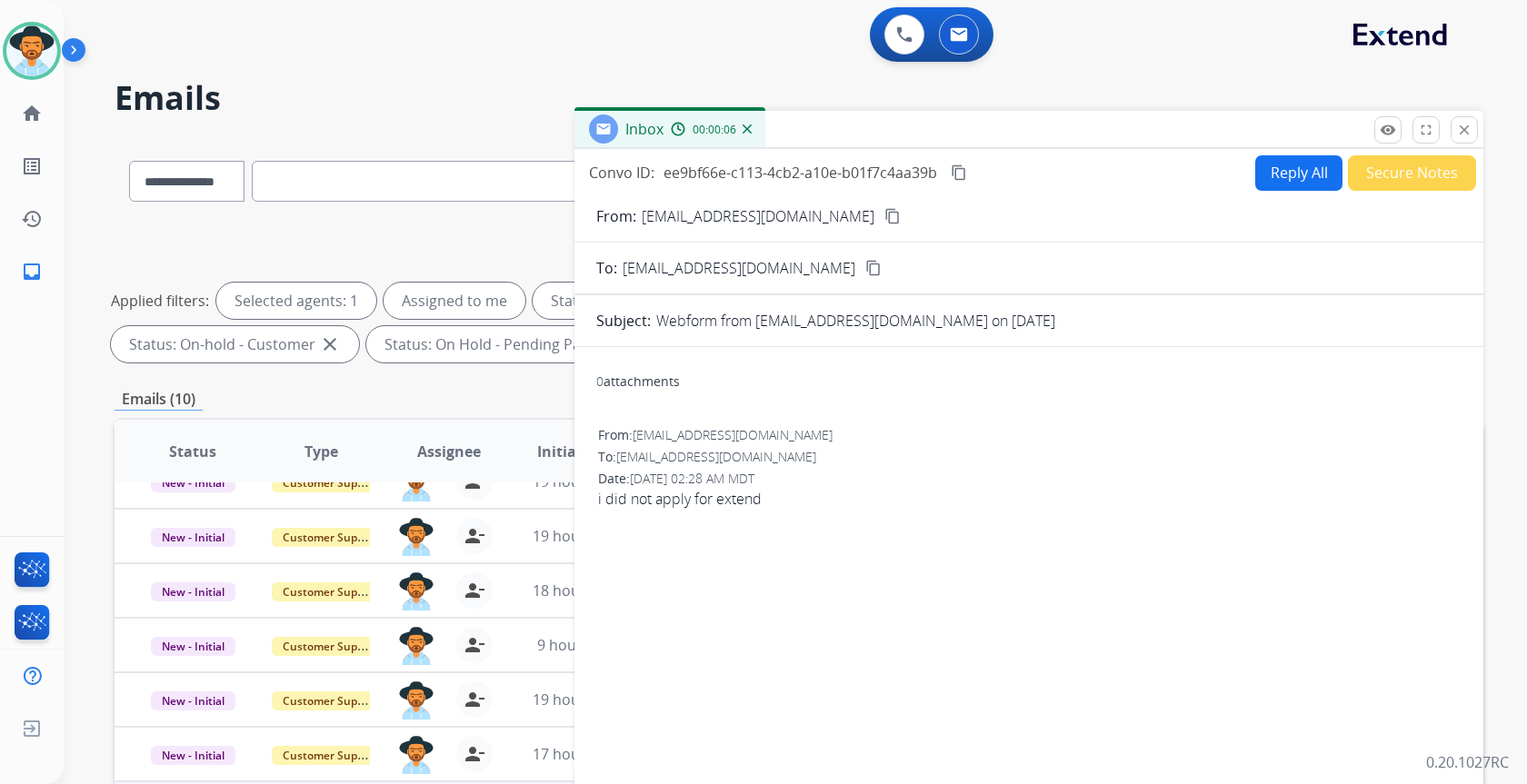
click at [1473, 132] on button "close Close" at bounding box center [1464, 130] width 27 height 27
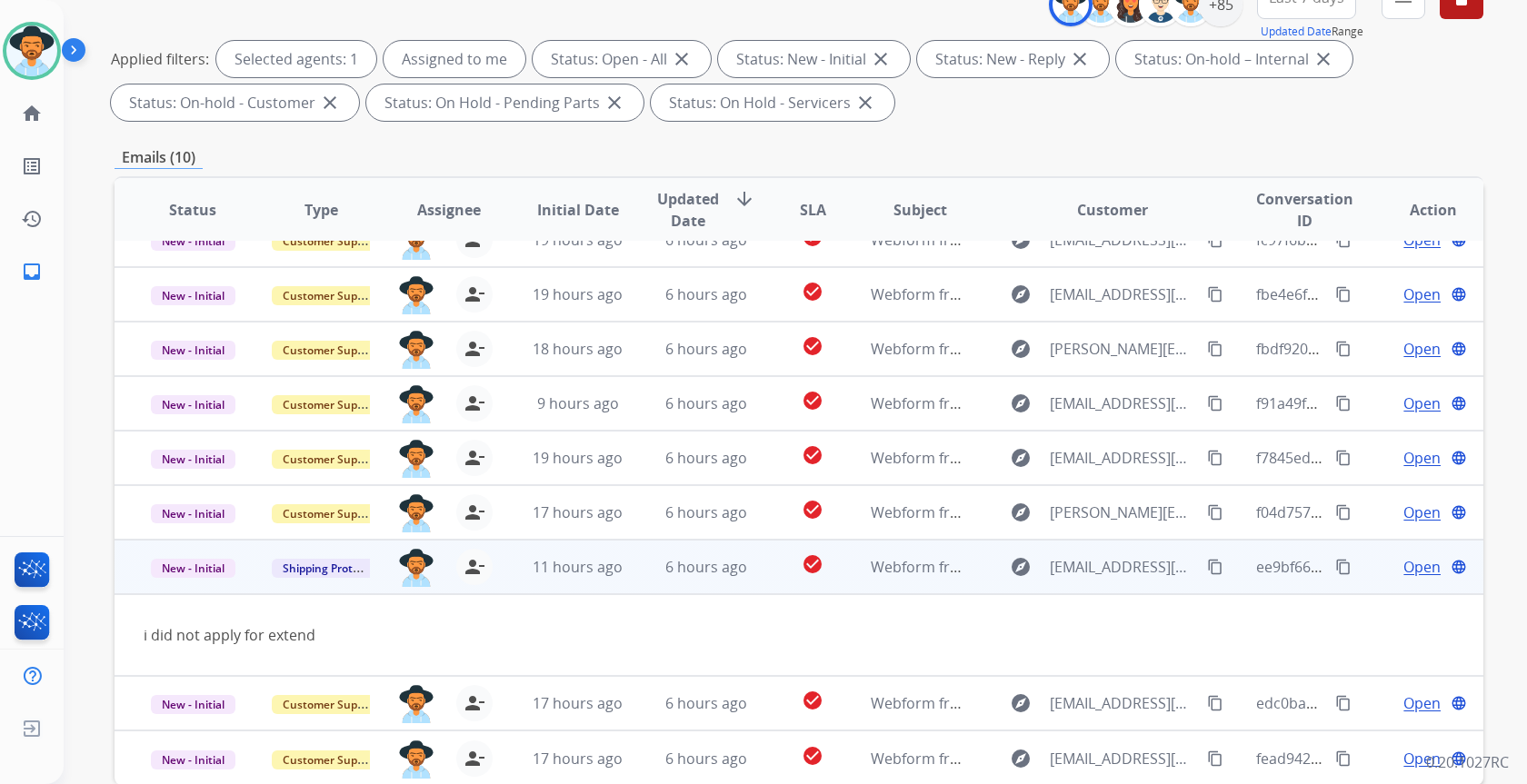
scroll to position [337, 0]
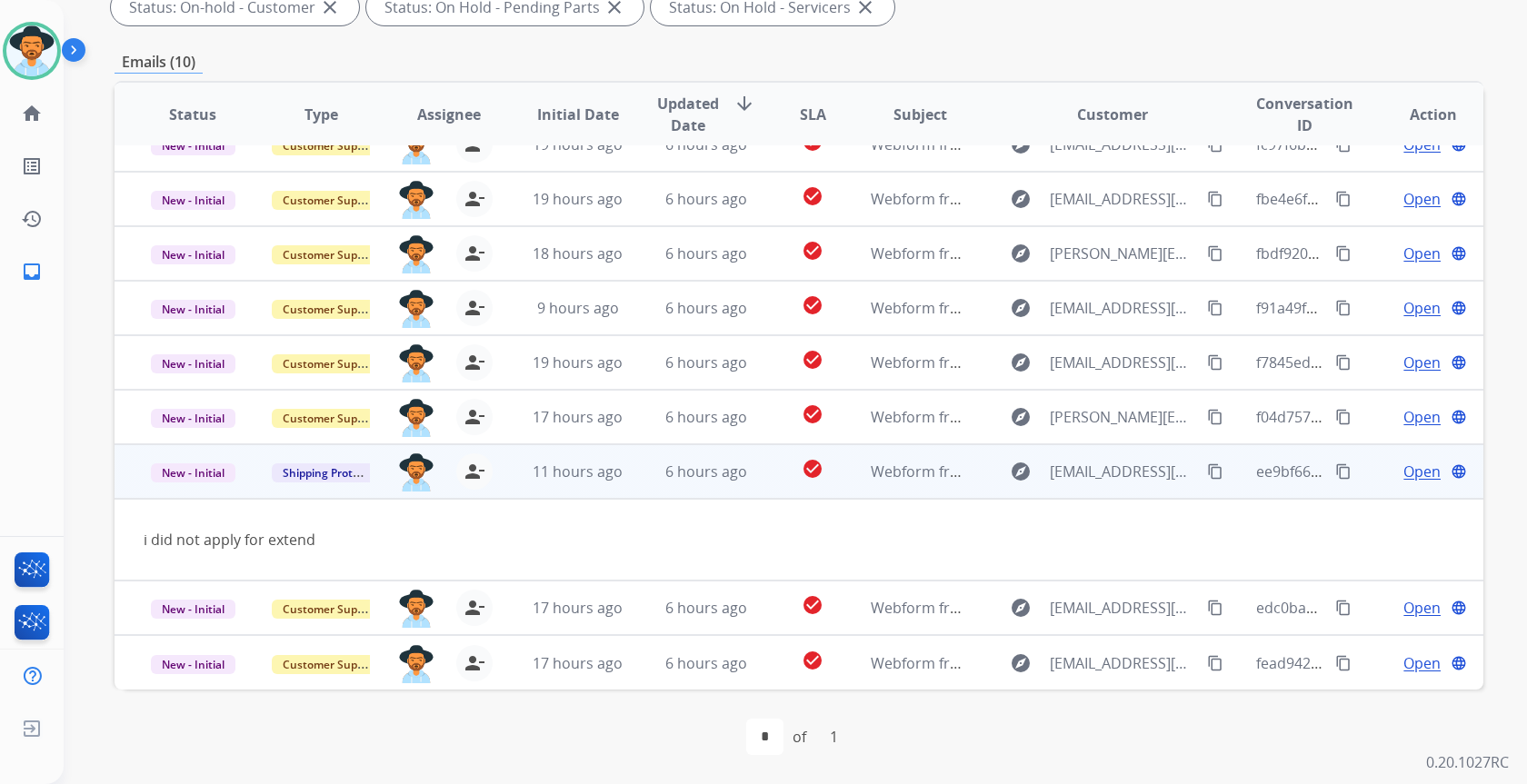
click at [734, 483] on td "6 hours ago" at bounding box center [692, 472] width 128 height 55
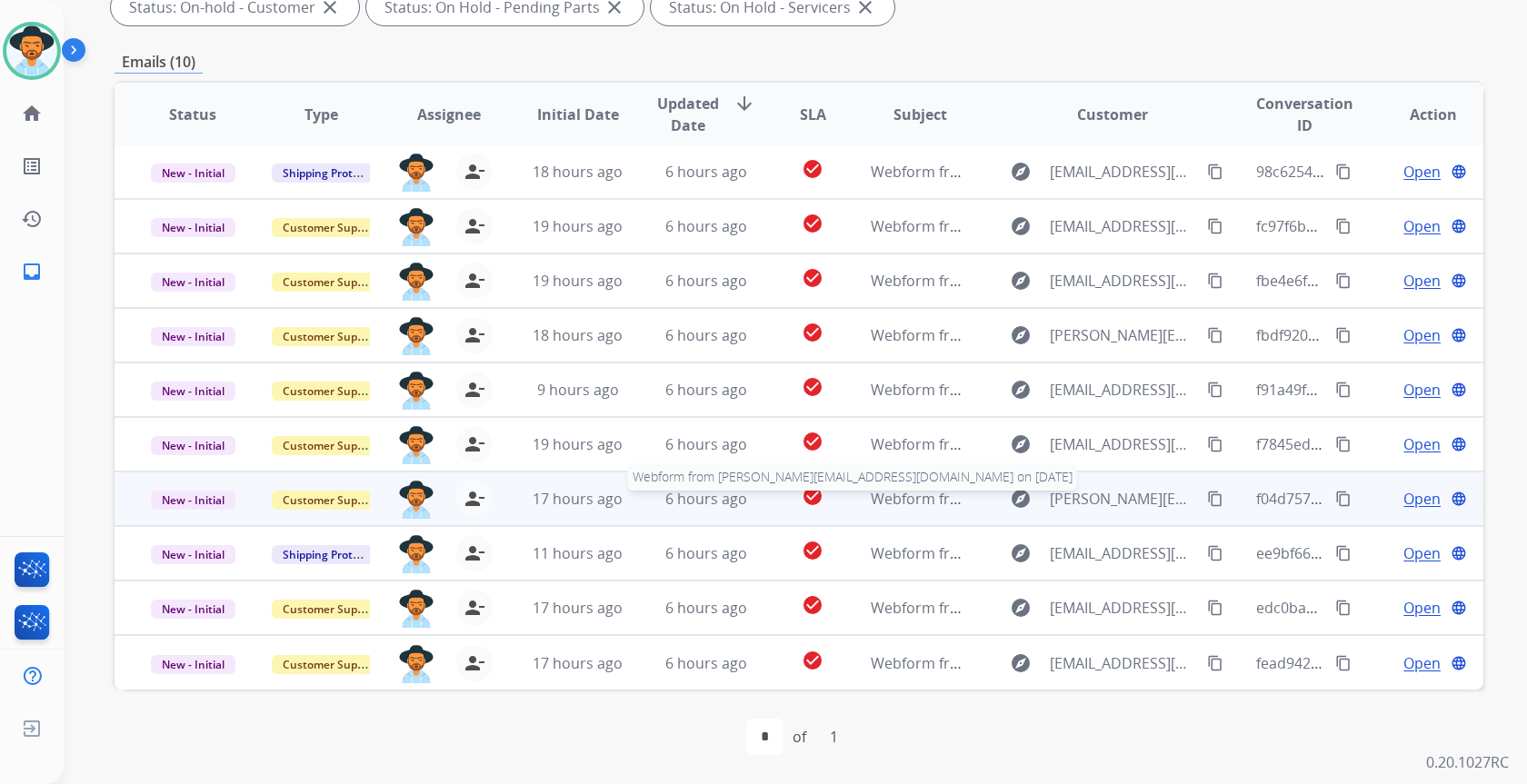
click at [928, 508] on div "Webform from korslund@comcast.net on 10/08/2025" at bounding box center [920, 498] width 99 height 22
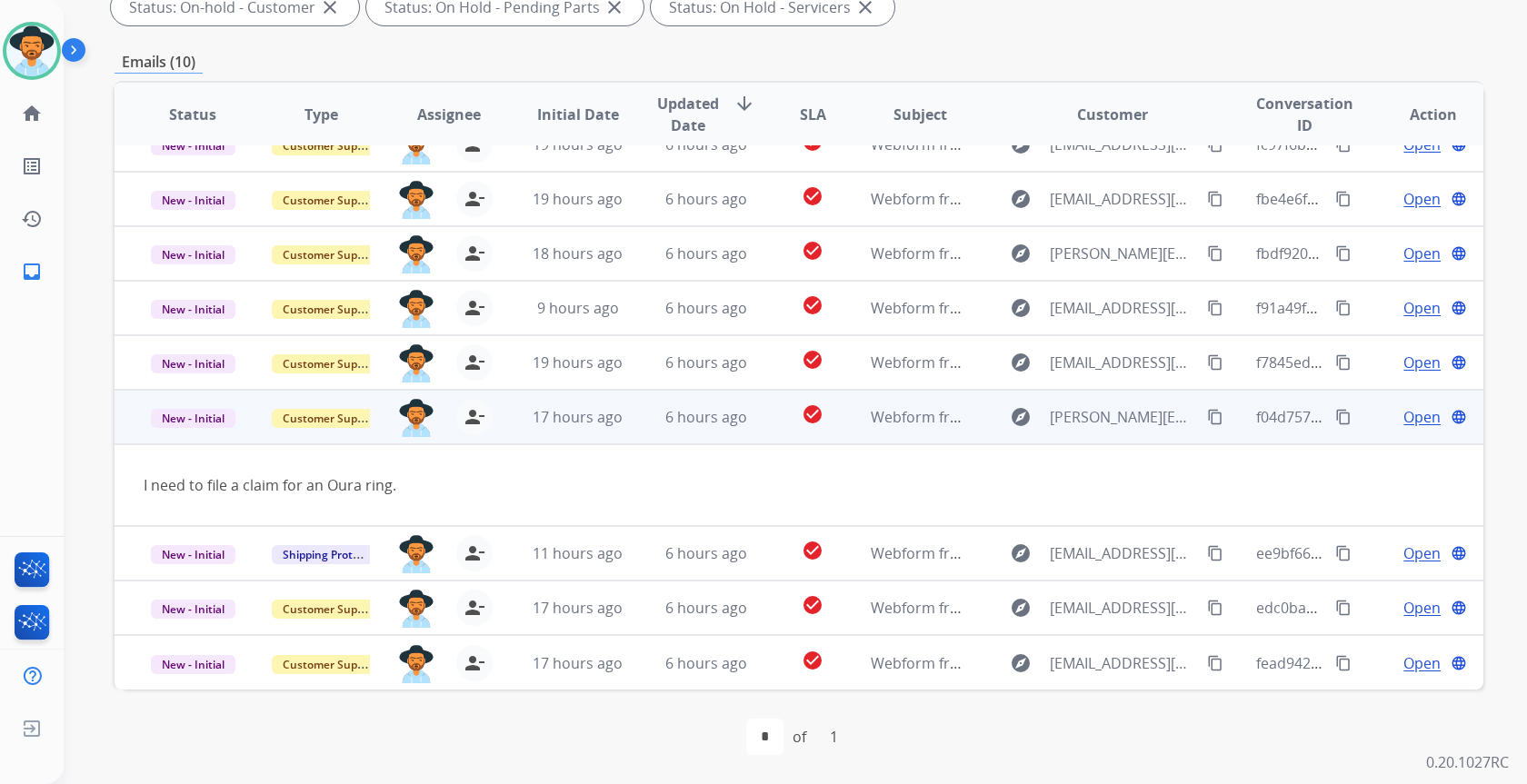
click at [1207, 416] on mat-icon "content_copy" at bounding box center [1214, 417] width 16 height 16
click at [1411, 419] on span "Open" at bounding box center [1422, 417] width 37 height 22
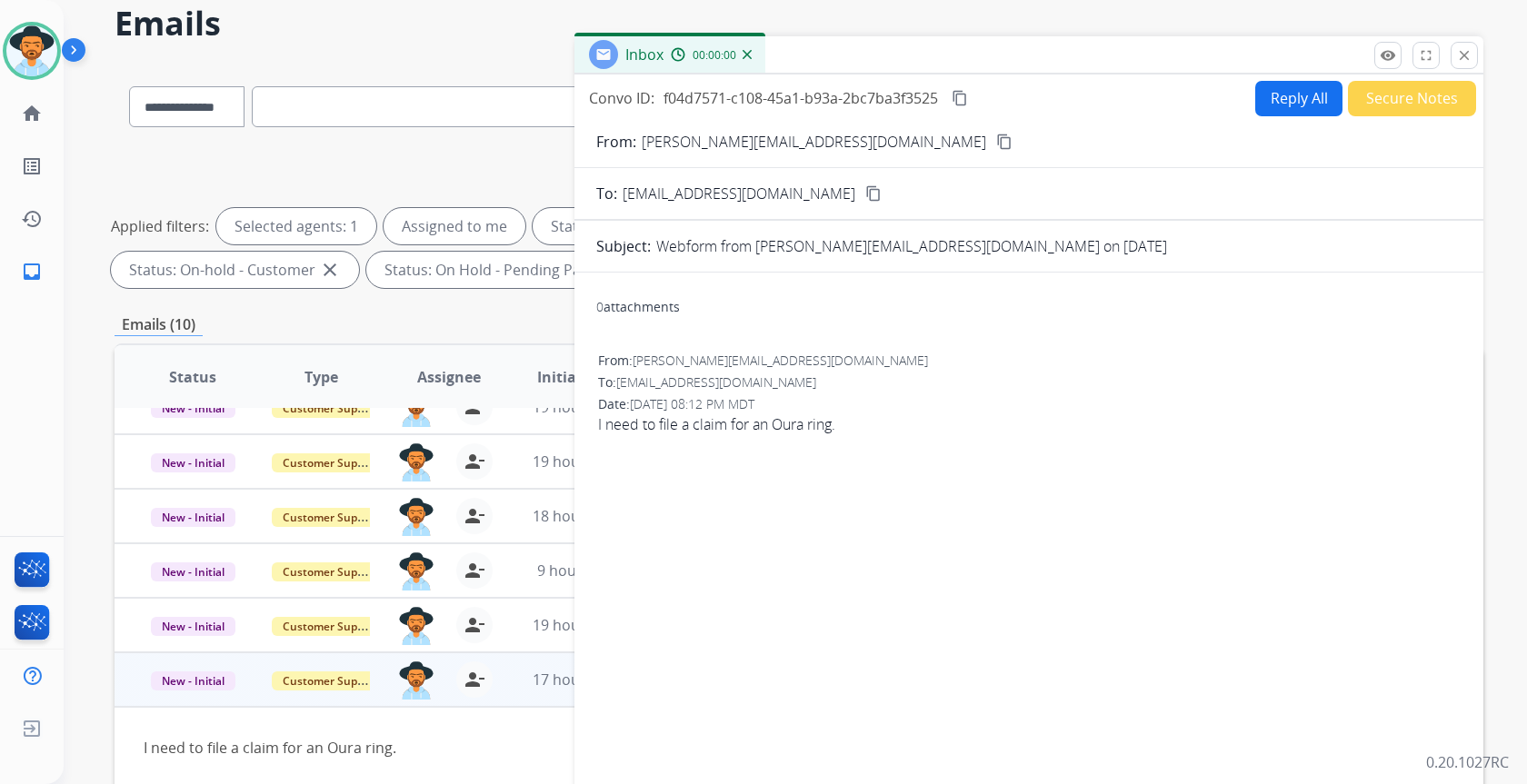
scroll to position [64, 0]
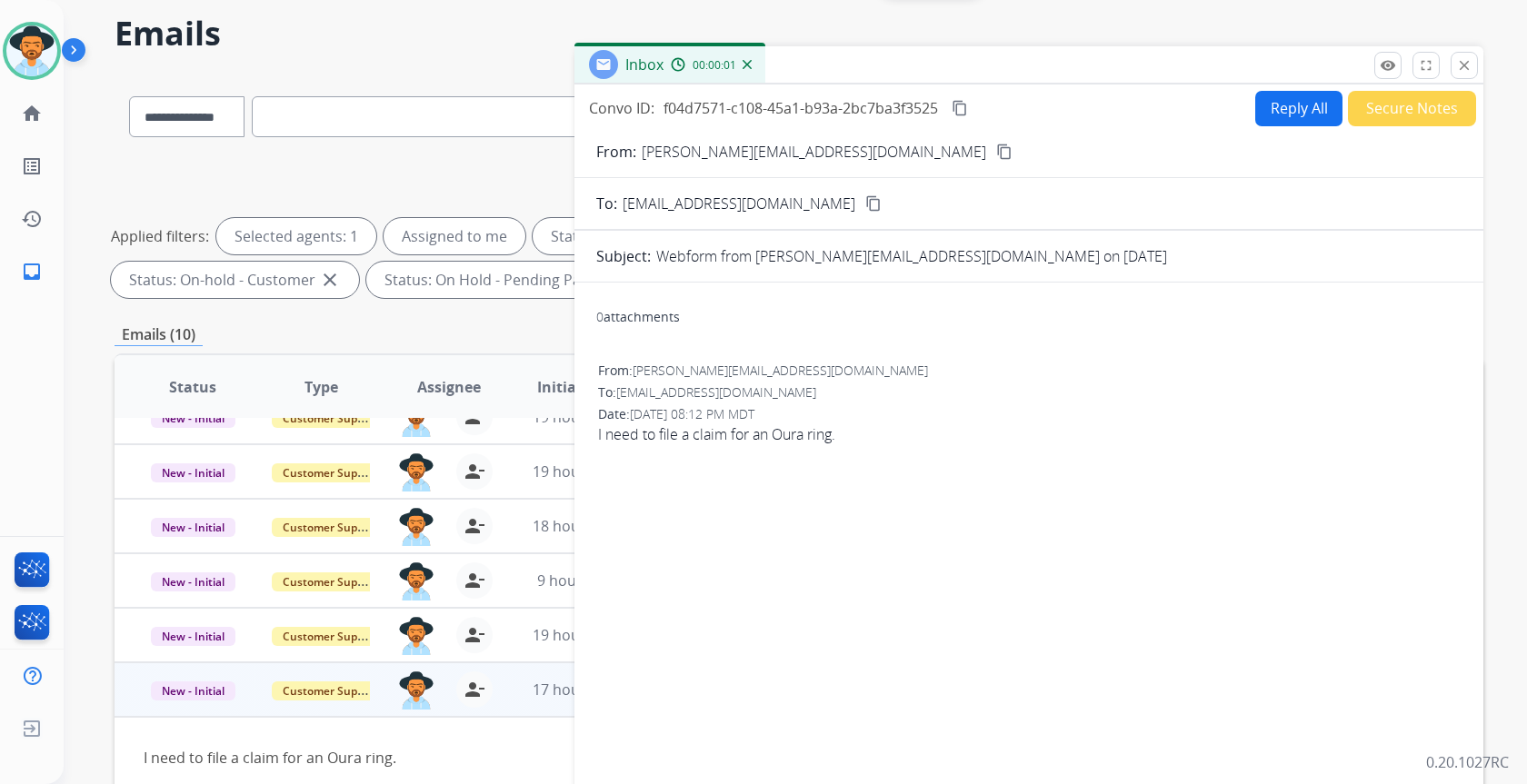
click at [1294, 117] on button "Reply All" at bounding box center [1299, 108] width 87 height 35
select select "**********"
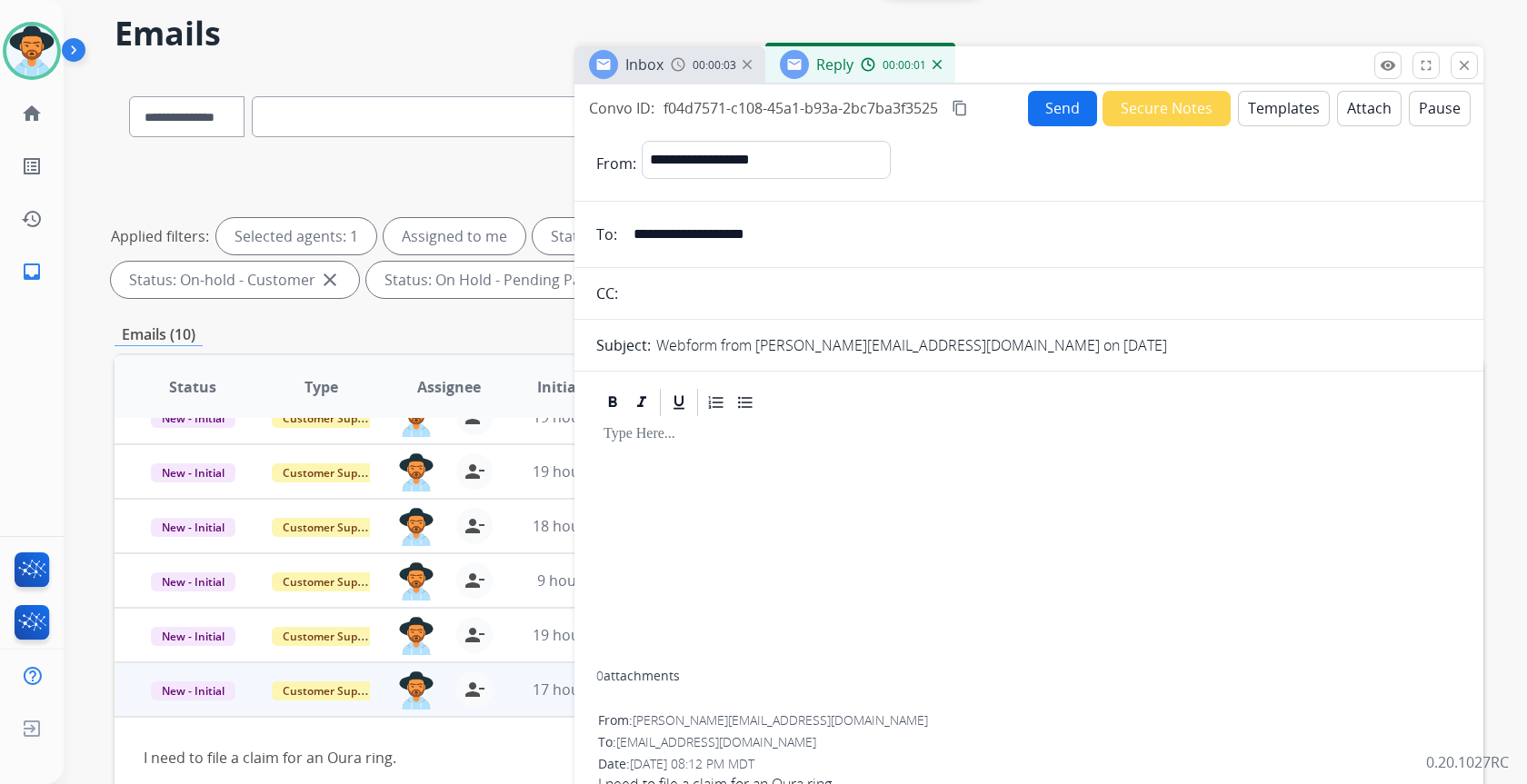
click at [1293, 114] on button "Templates" at bounding box center [1284, 108] width 92 height 35
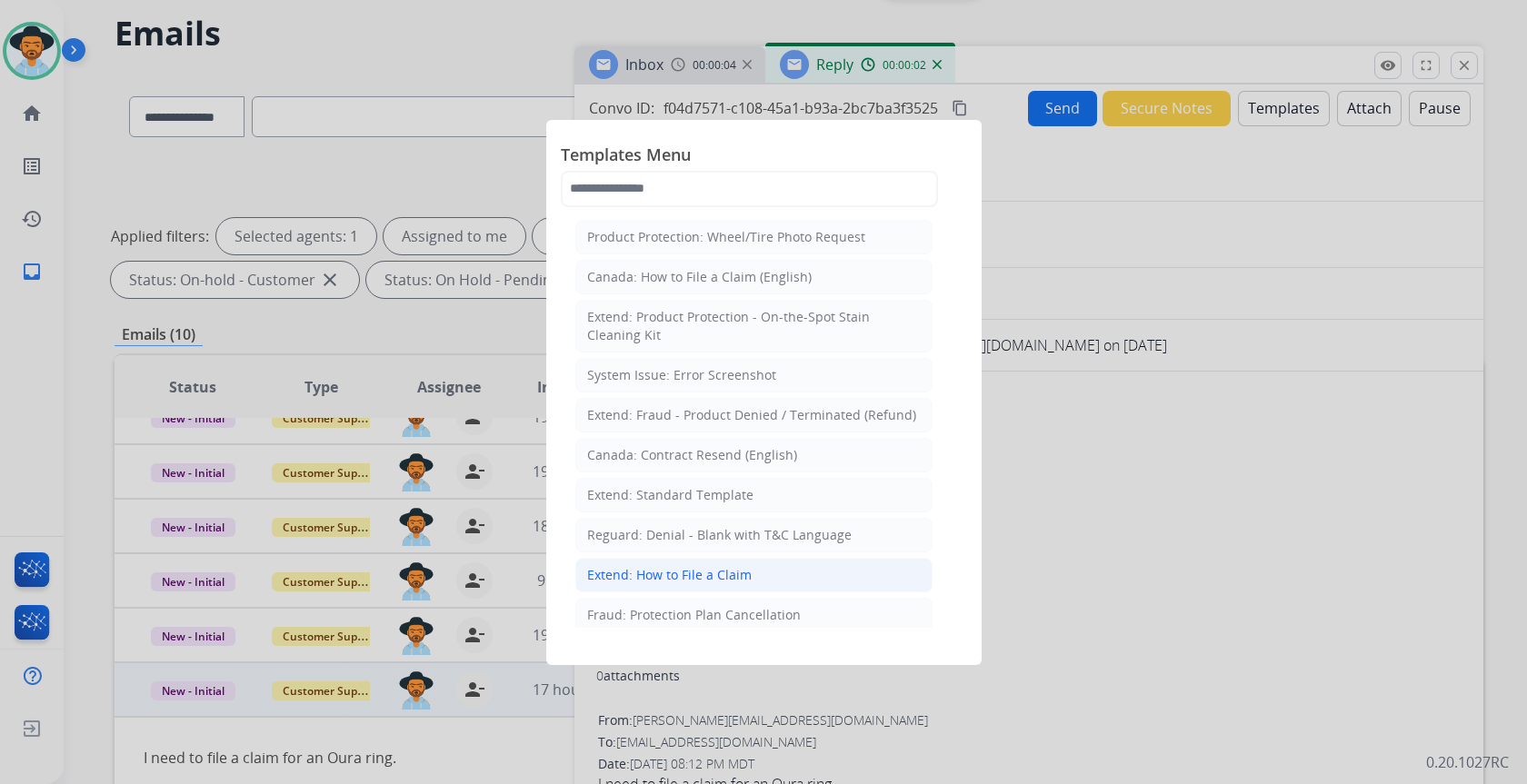
click at [690, 575] on div "Extend: How to File a Claim" at bounding box center [670, 575] width 165 height 18
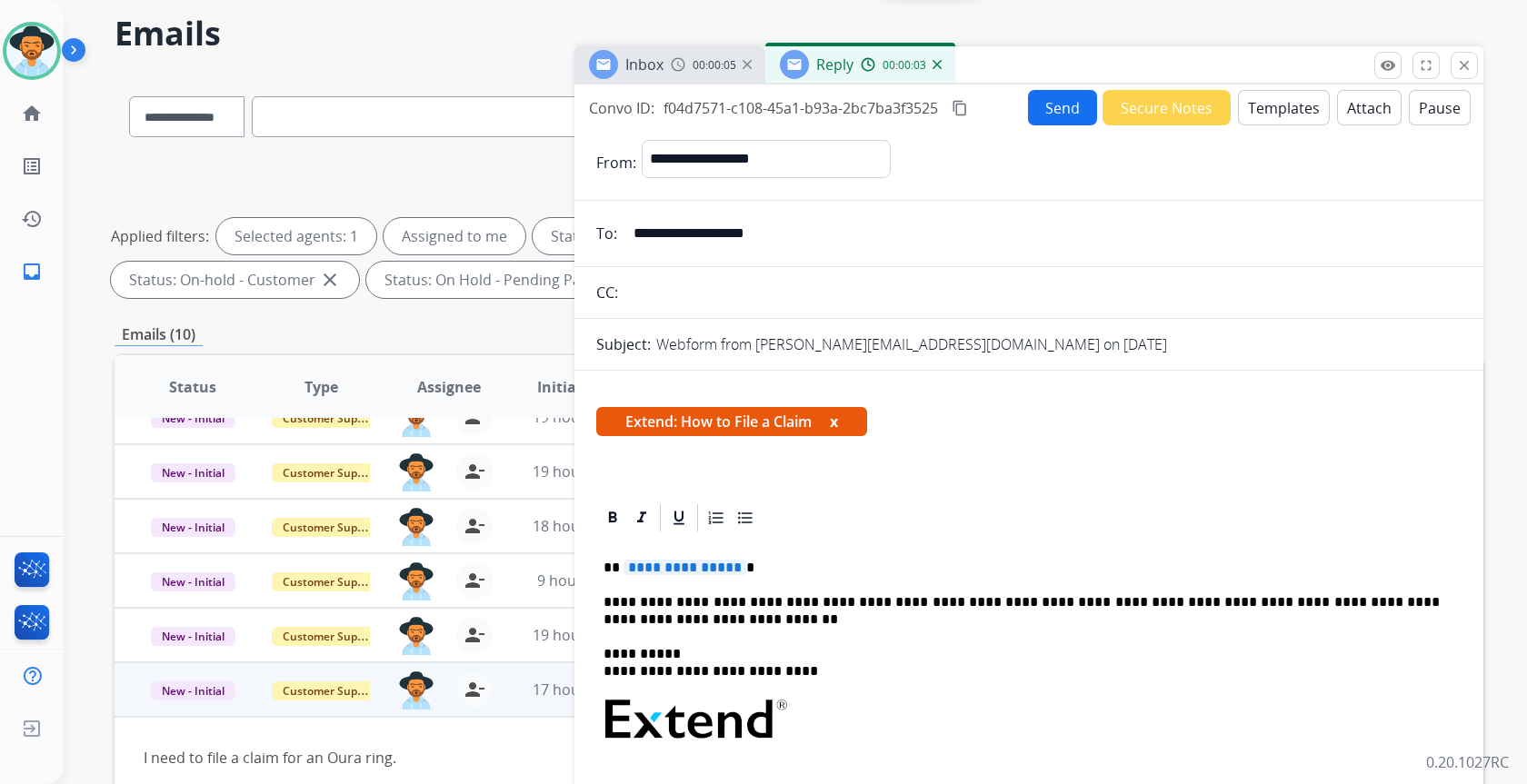
click at [682, 565] on span "**********" at bounding box center [685, 567] width 123 height 15
click at [889, 594] on div "**********" at bounding box center [1029, 785] width 866 height 503
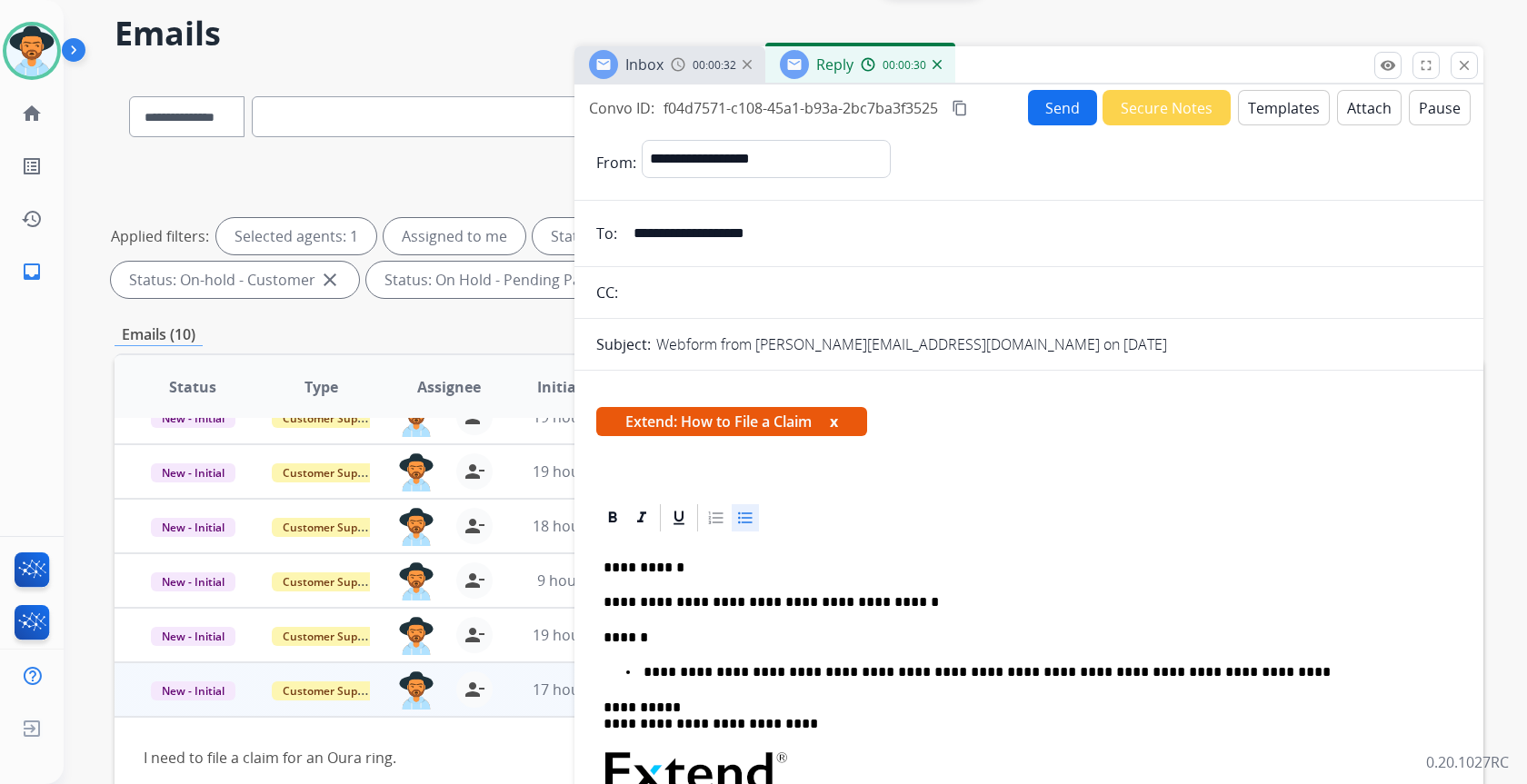
click at [783, 670] on p "**********" at bounding box center [1040, 671] width 799 height 16
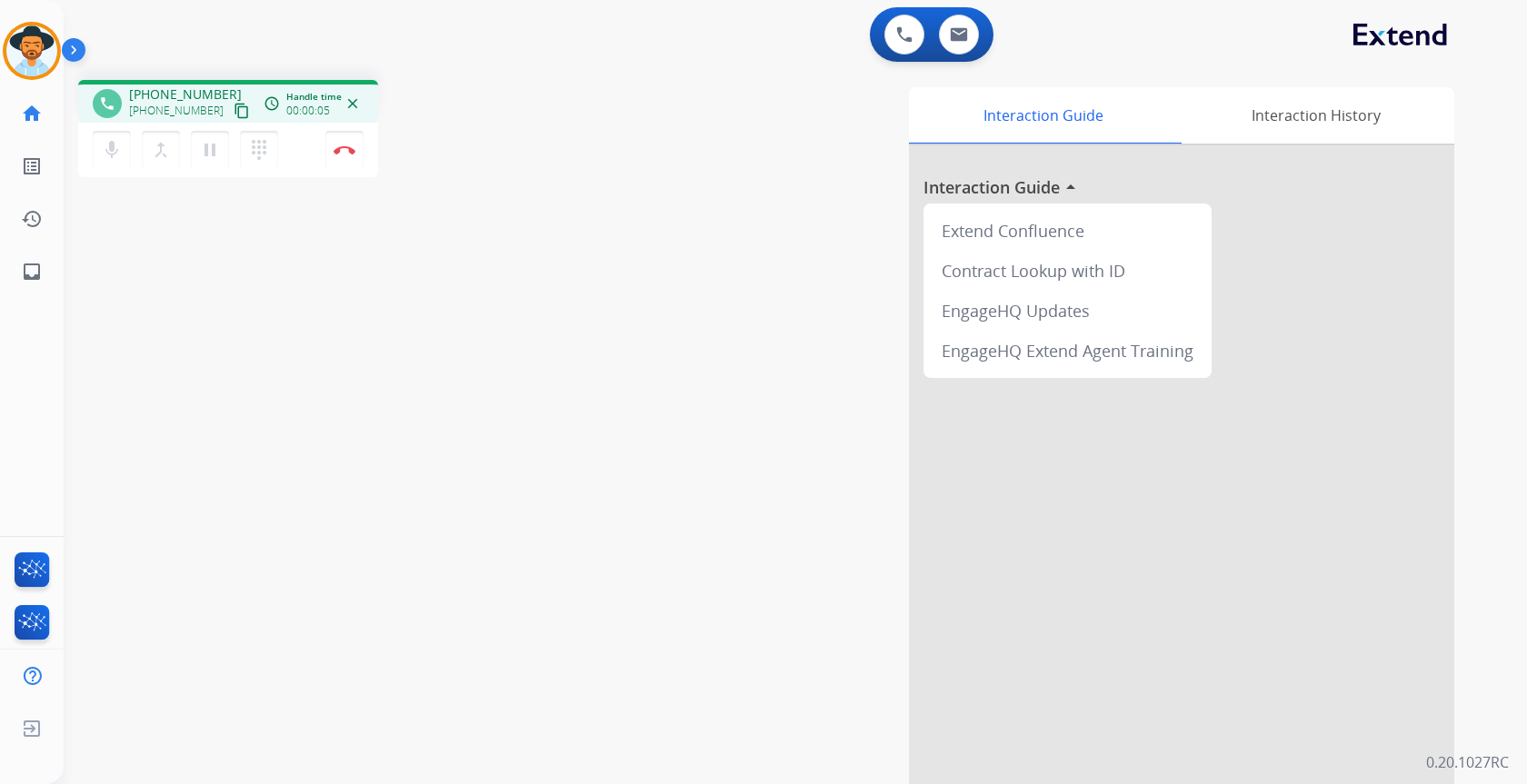
click at [234, 112] on mat-icon "content_copy" at bounding box center [242, 110] width 16 height 16
click at [210, 150] on mat-icon "pause" at bounding box center [209, 150] width 22 height 22
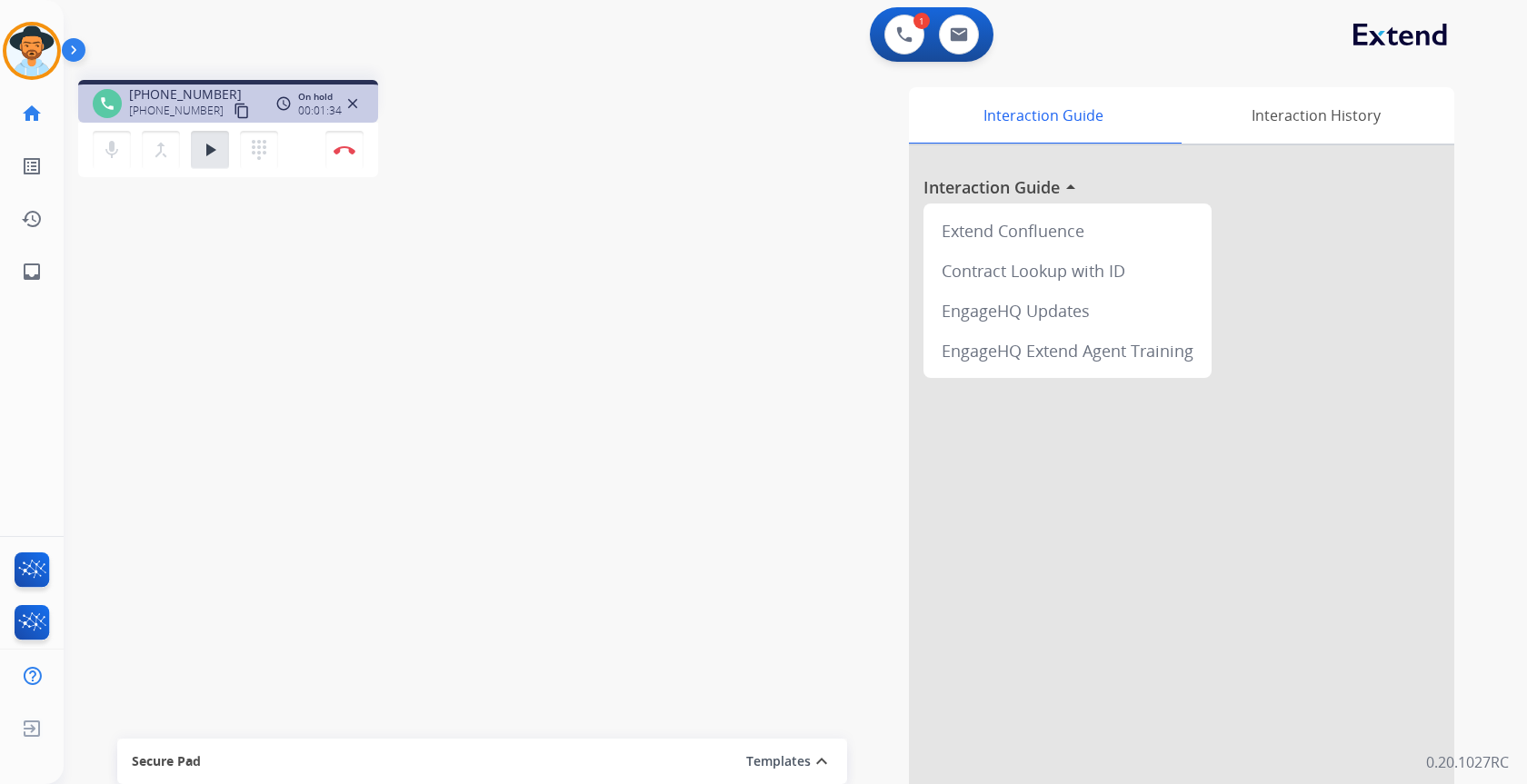
scroll to position [39, 0]
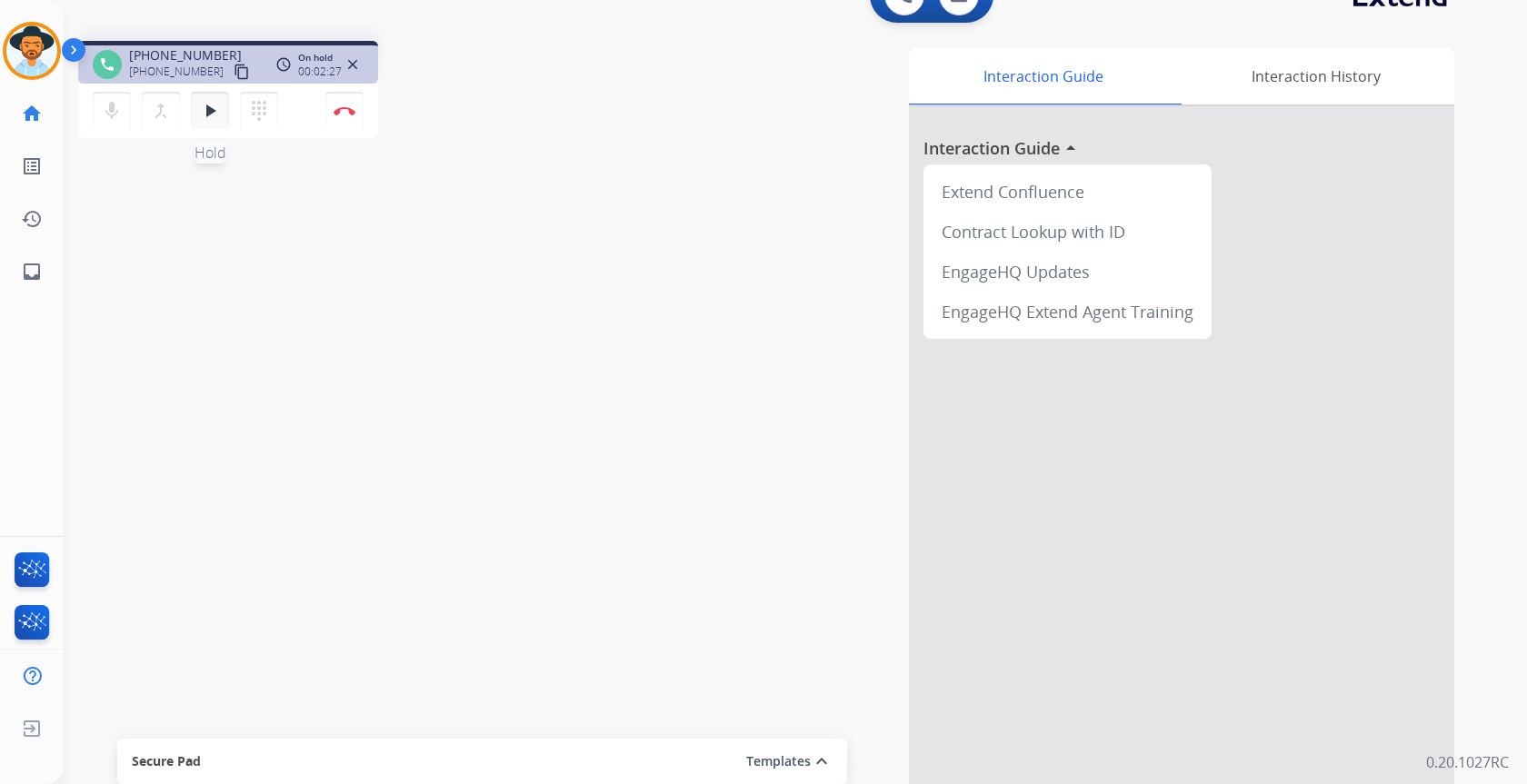
click at [209, 121] on mat-icon "play_arrow" at bounding box center [209, 111] width 22 height 22
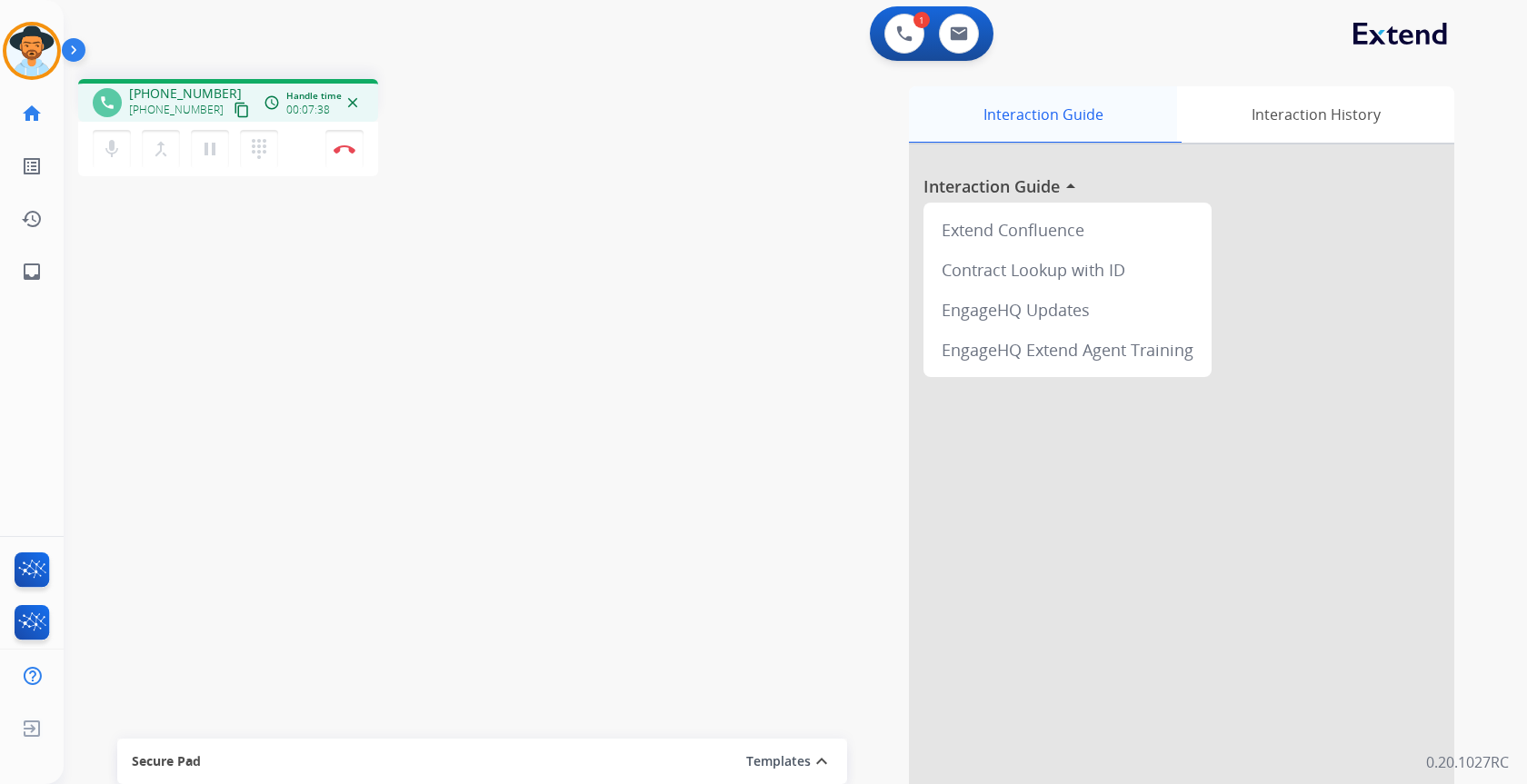
scroll to position [0, 0]
click at [964, 20] on button at bounding box center [959, 34] width 40 height 40
select select "**********"
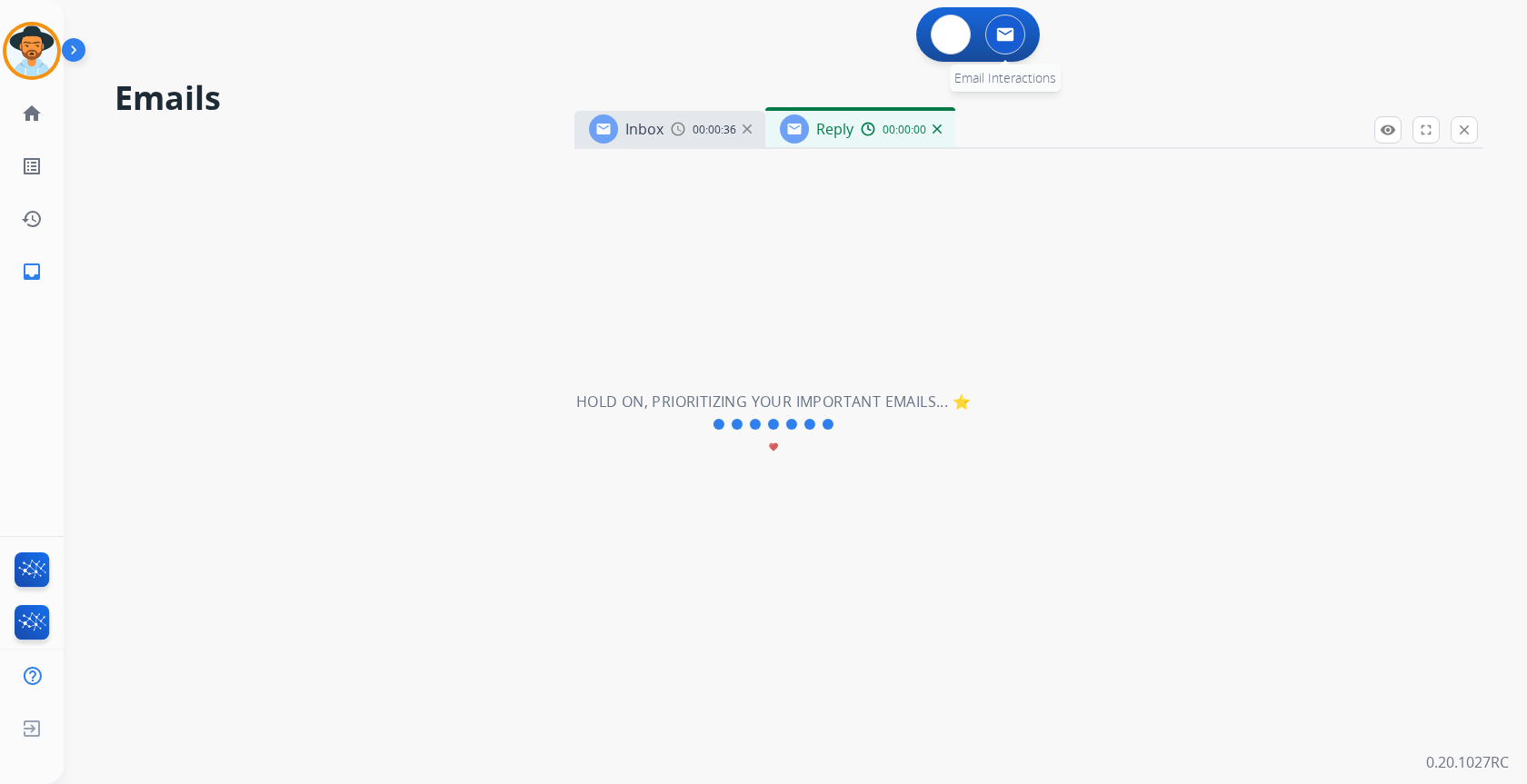
select select "**********"
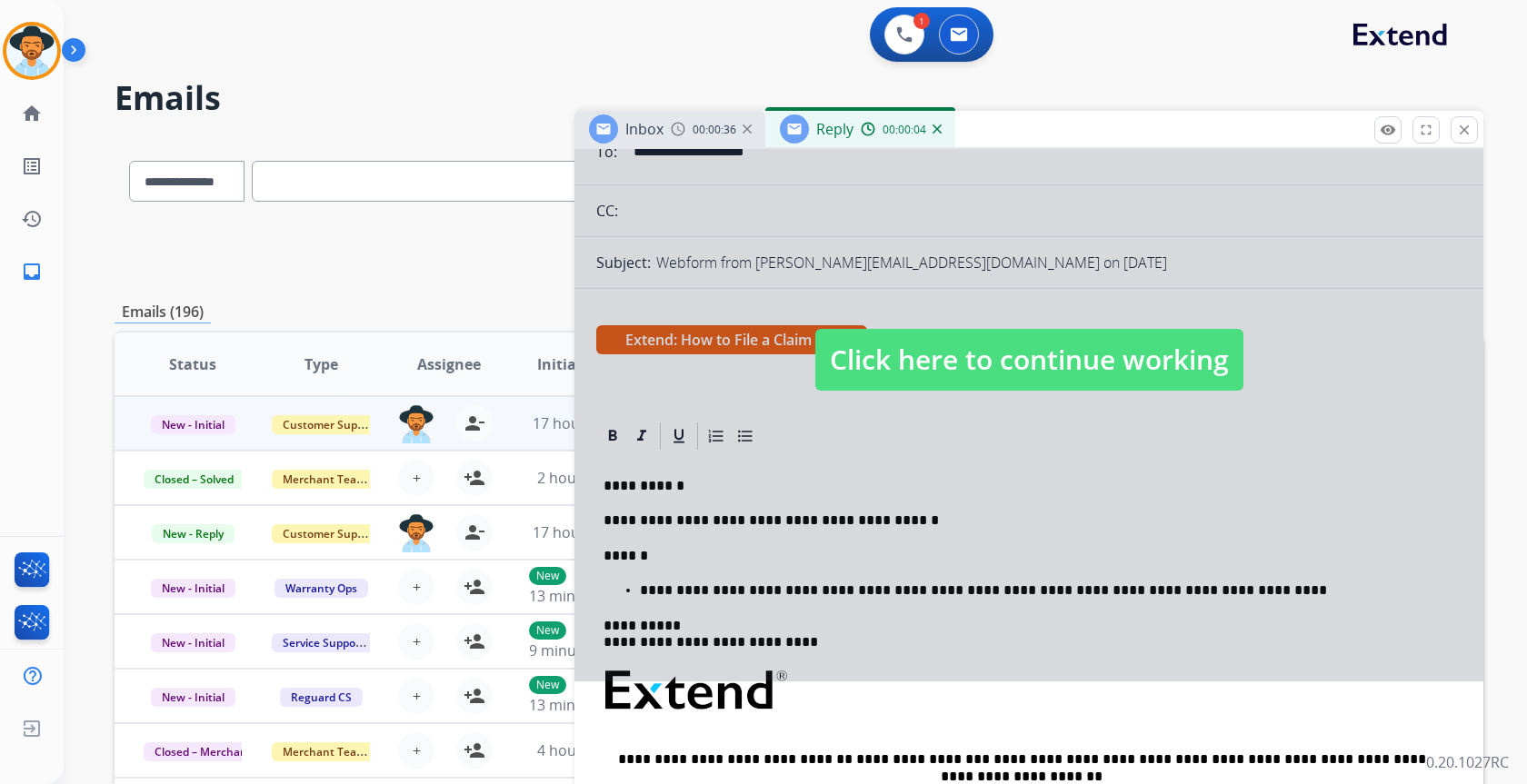
scroll to position [182, 0]
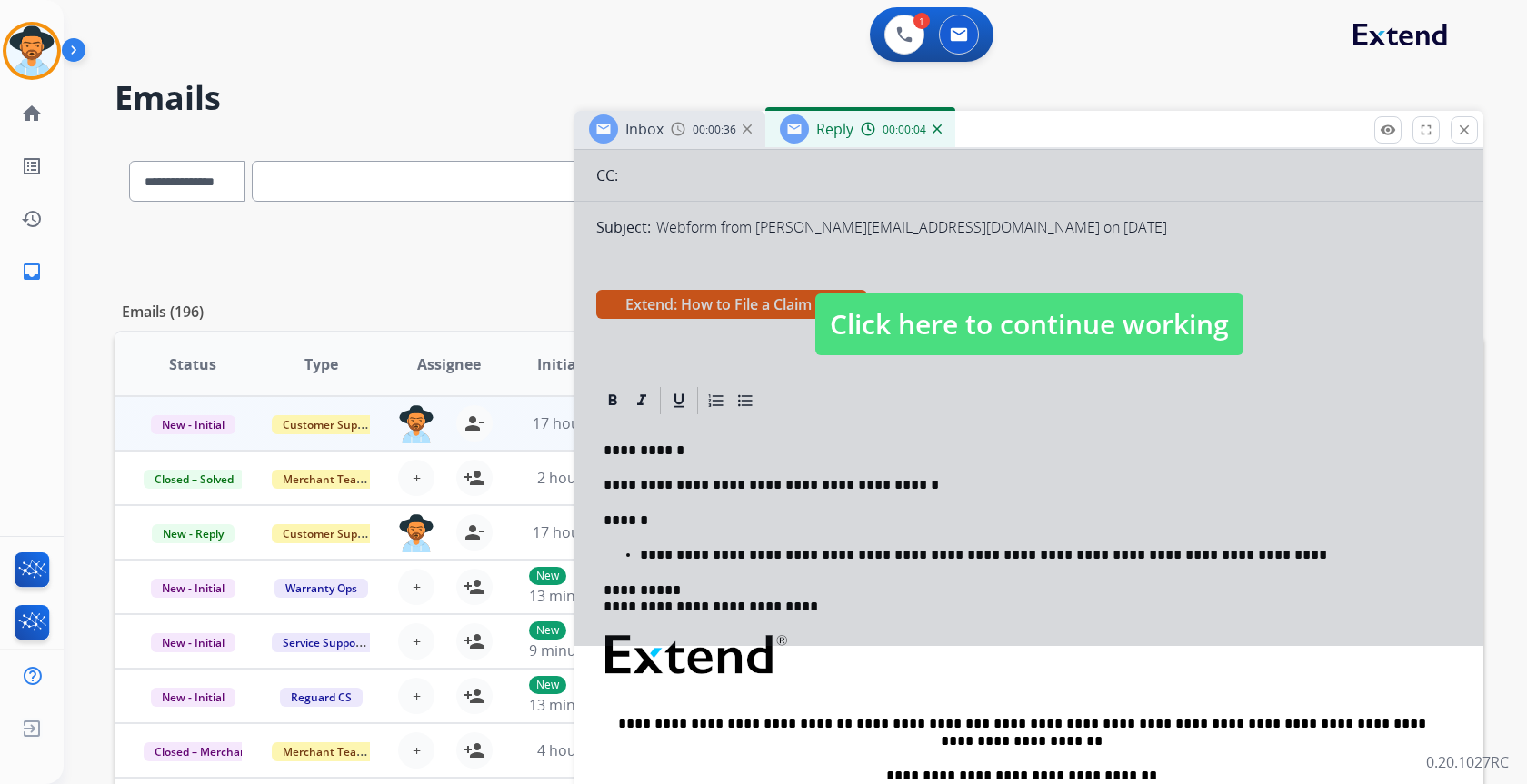
click at [1127, 330] on span "Click here to continue working" at bounding box center [1030, 324] width 428 height 62
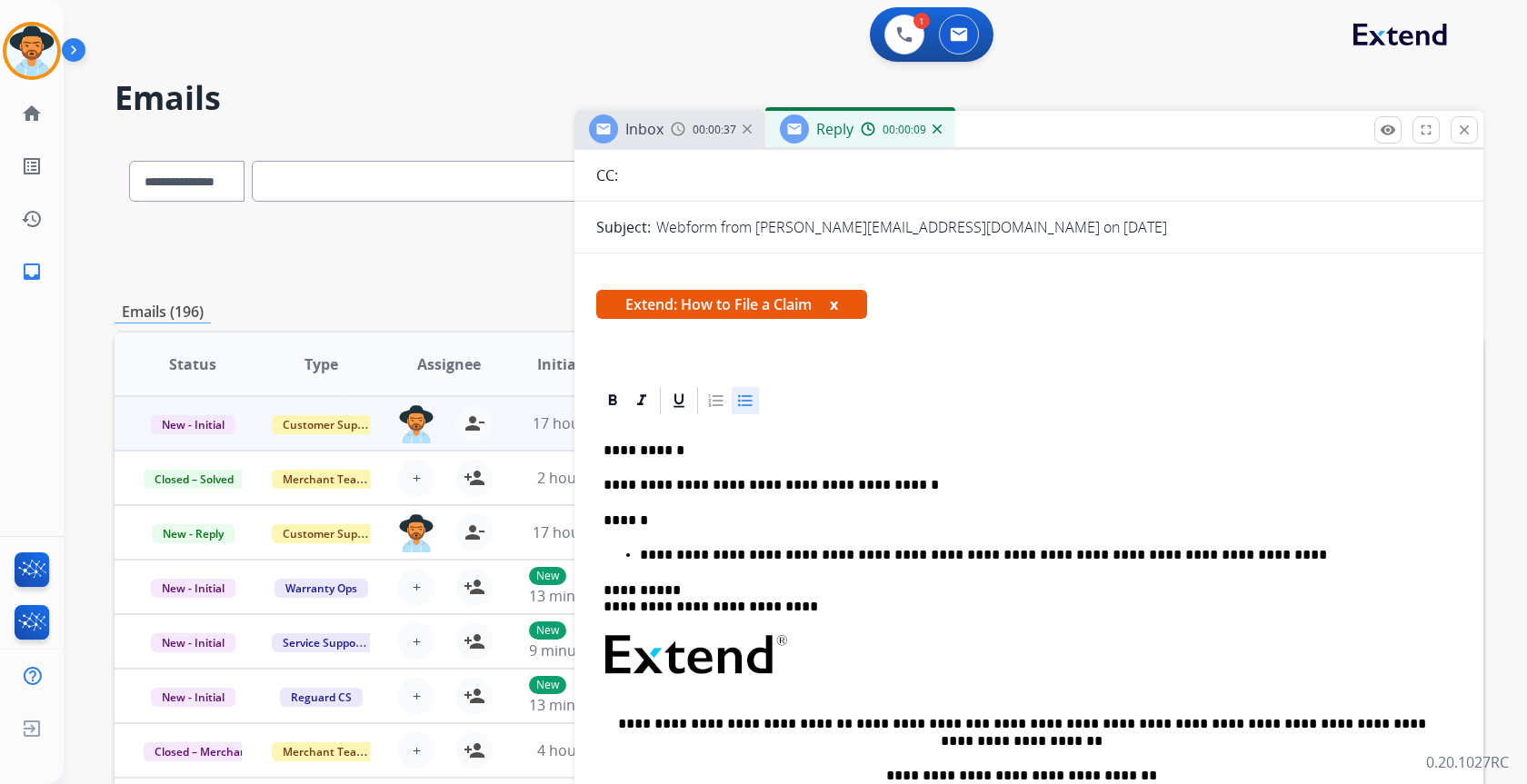
click at [775, 546] on div "**********" at bounding box center [1029, 694] width 866 height 555
click at [773, 552] on p "**********" at bounding box center [1040, 555] width 799 height 16
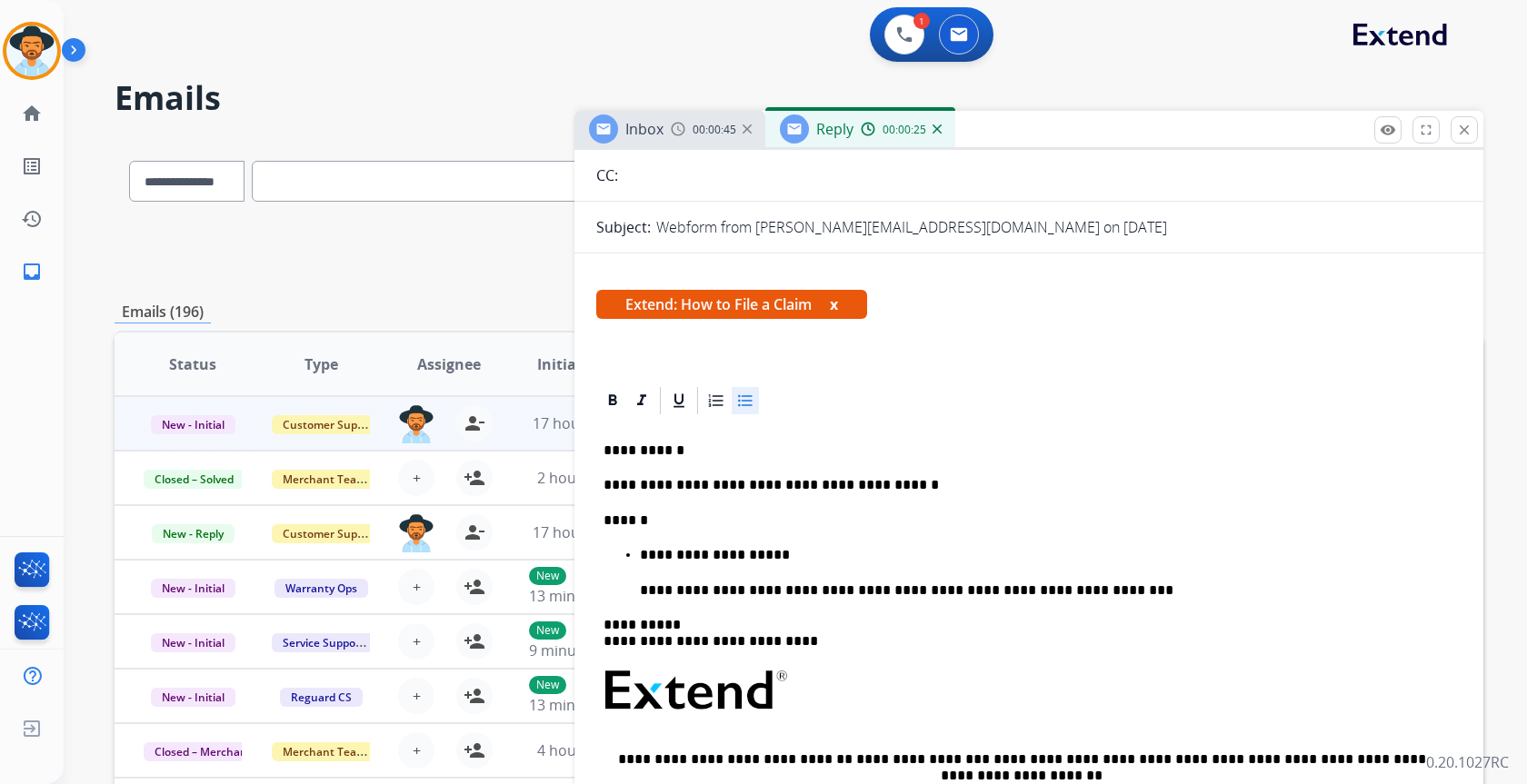
click at [739, 404] on icon at bounding box center [745, 401] width 13 height 11
drag, startPoint x: 603, startPoint y: 553, endPoint x: 734, endPoint y: 553, distance: 131.0
click at [734, 553] on p "**********" at bounding box center [1021, 555] width 836 height 16
click at [748, 402] on icon at bounding box center [745, 401] width 18 height 18
click at [1035, 469] on div "**********" at bounding box center [1029, 711] width 866 height 590
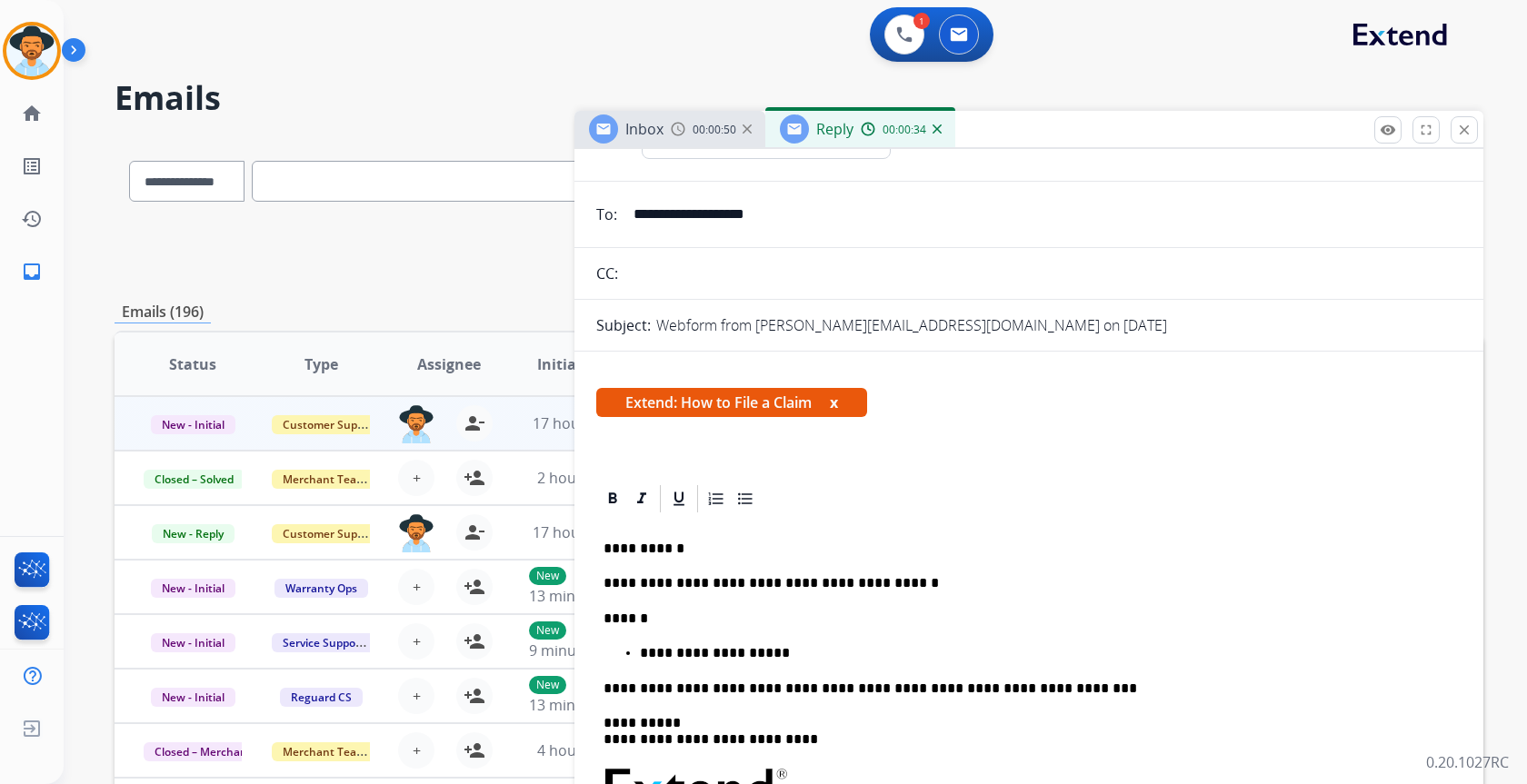
scroll to position [0, 0]
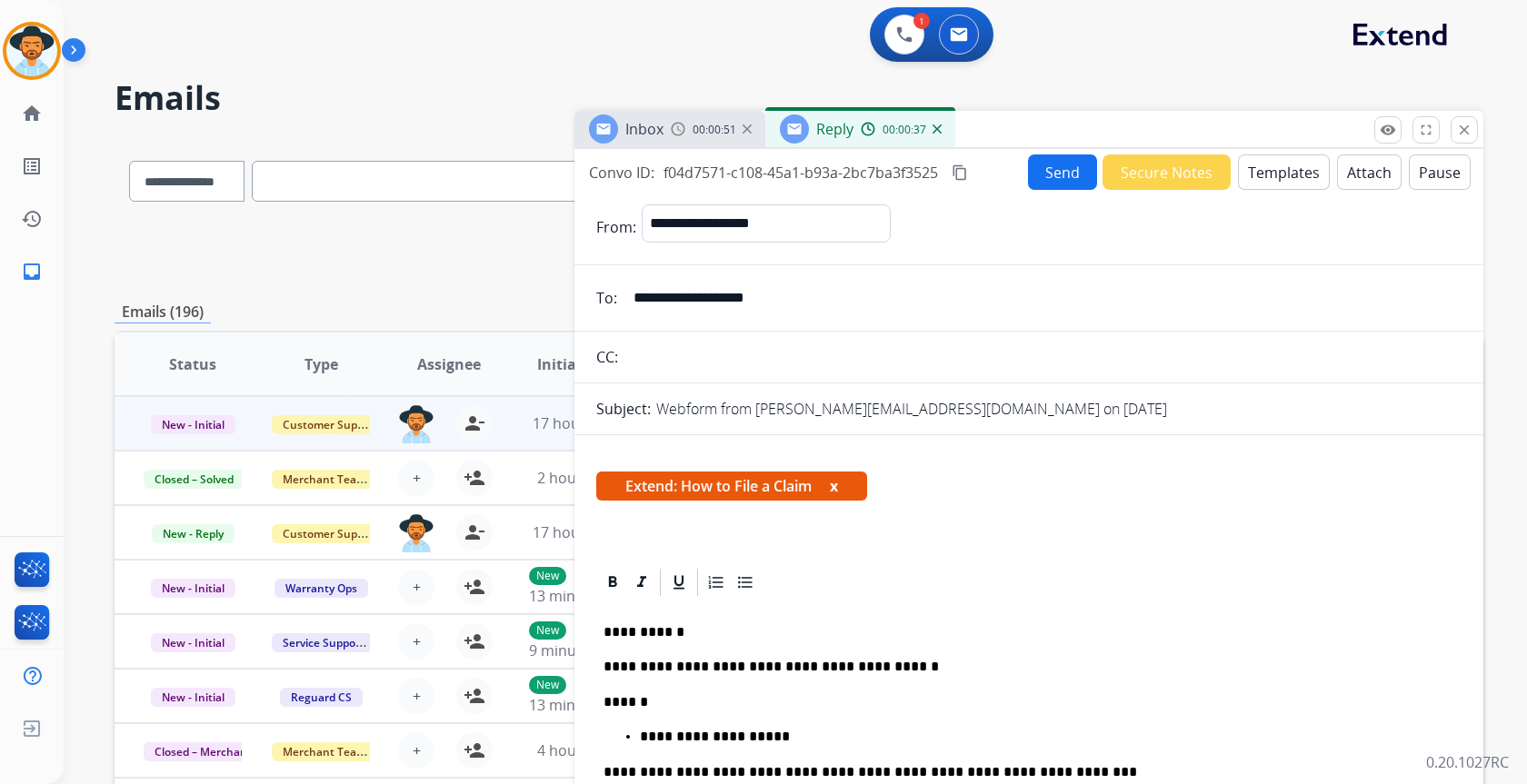
click at [1071, 177] on button "Send" at bounding box center [1062, 171] width 69 height 35
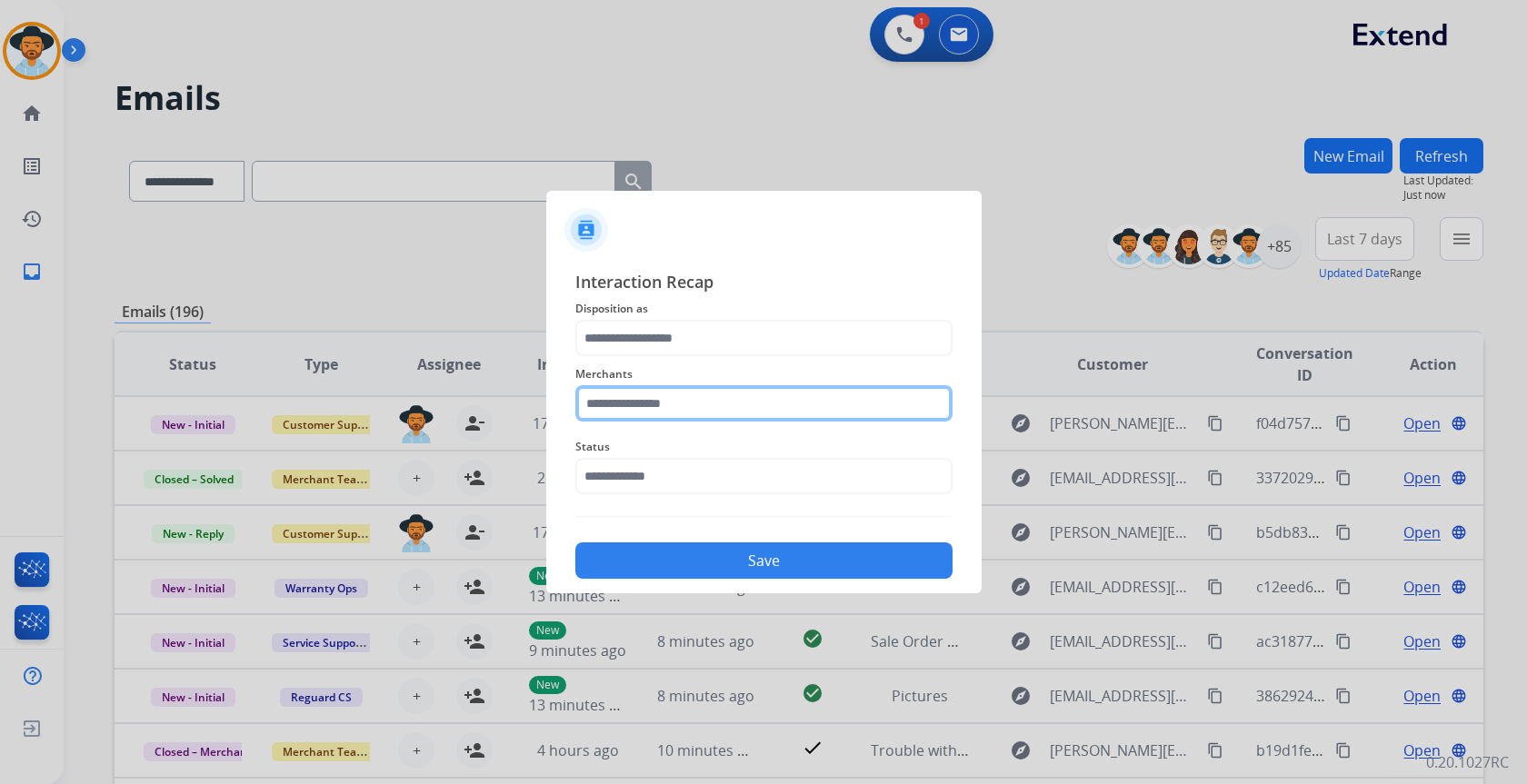
click at [686, 405] on input "text" at bounding box center [764, 403] width 377 height 36
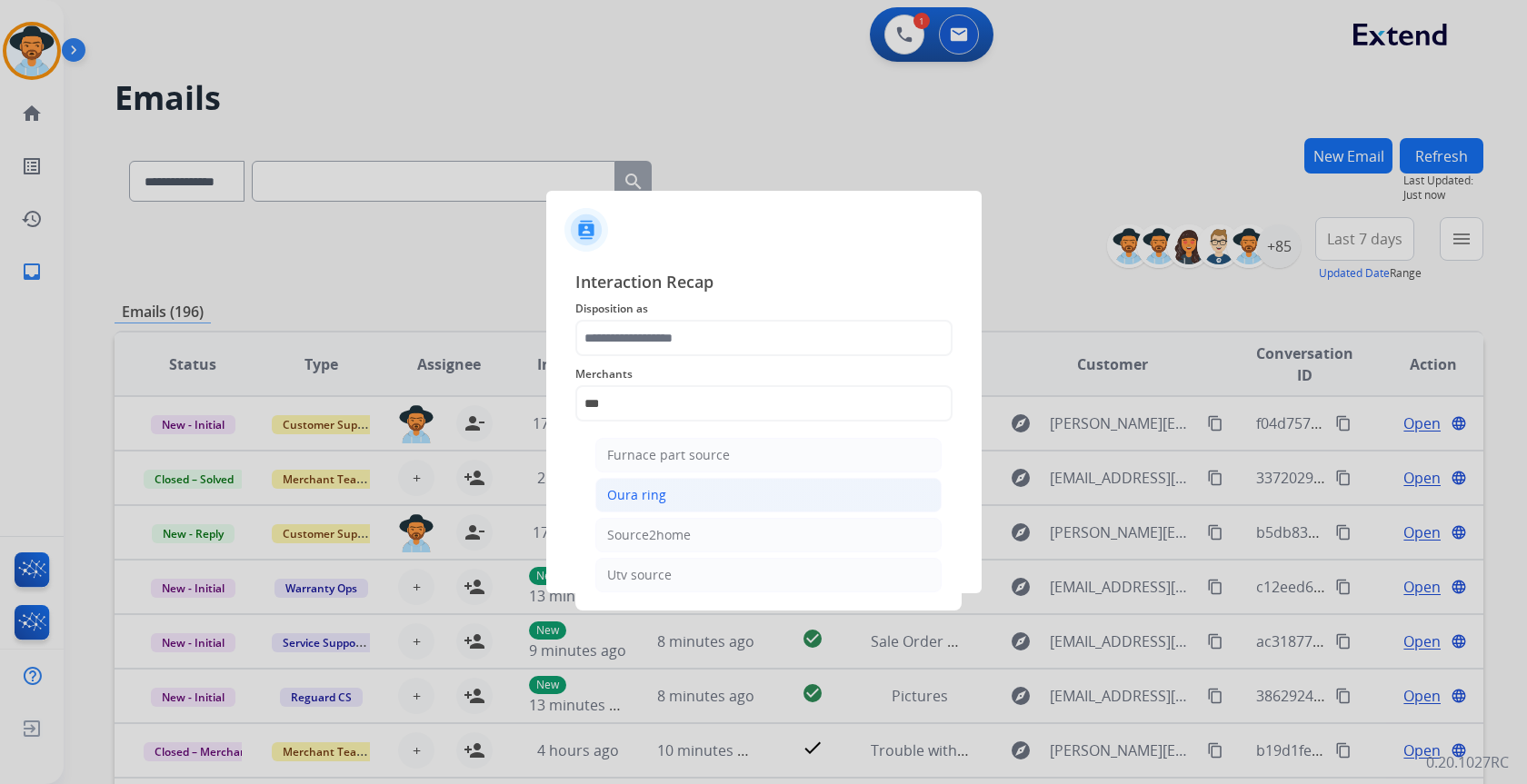
click at [643, 497] on div "Oura ring" at bounding box center [637, 494] width 59 height 18
type input "*********"
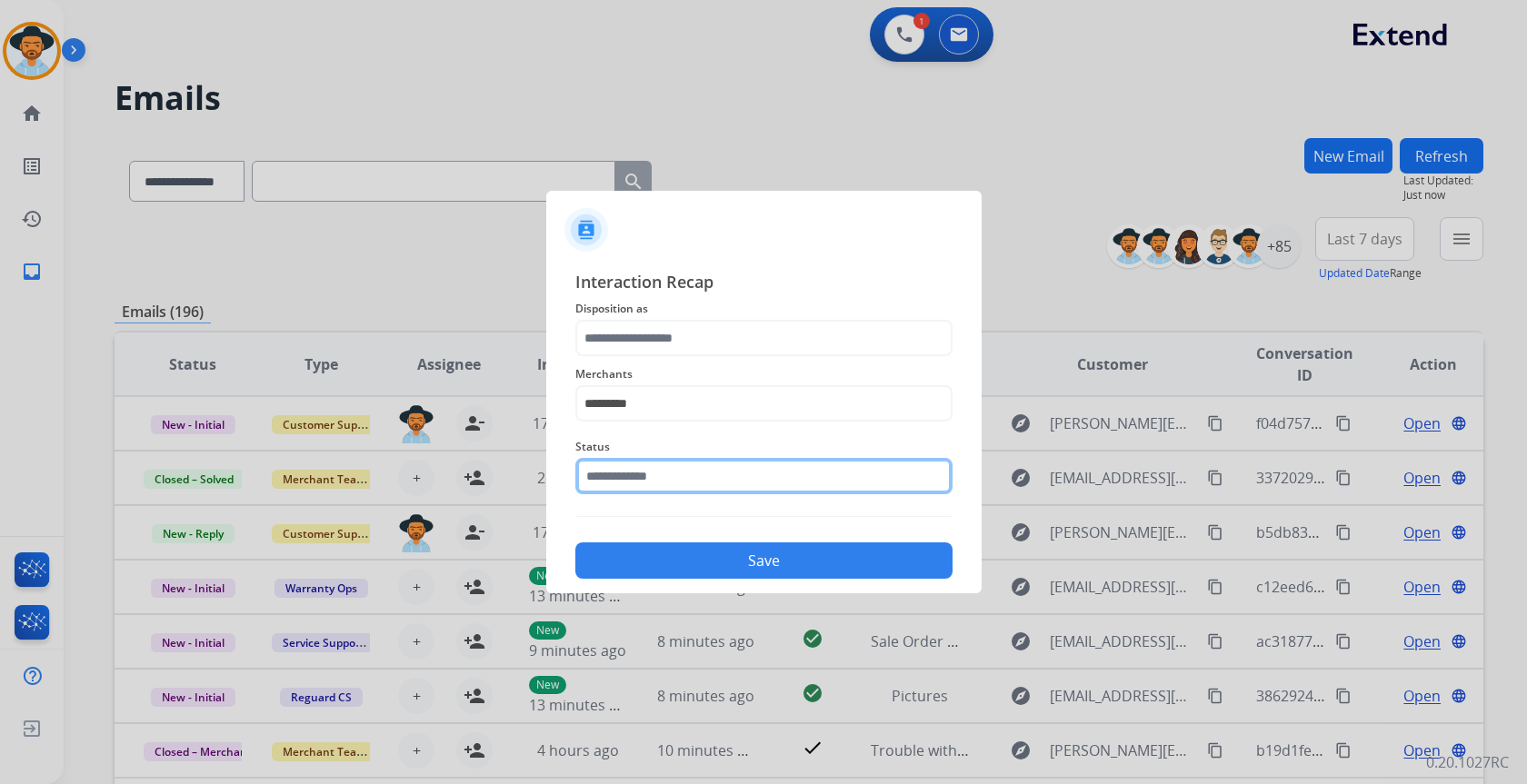
click at [660, 479] on input "text" at bounding box center [764, 476] width 377 height 36
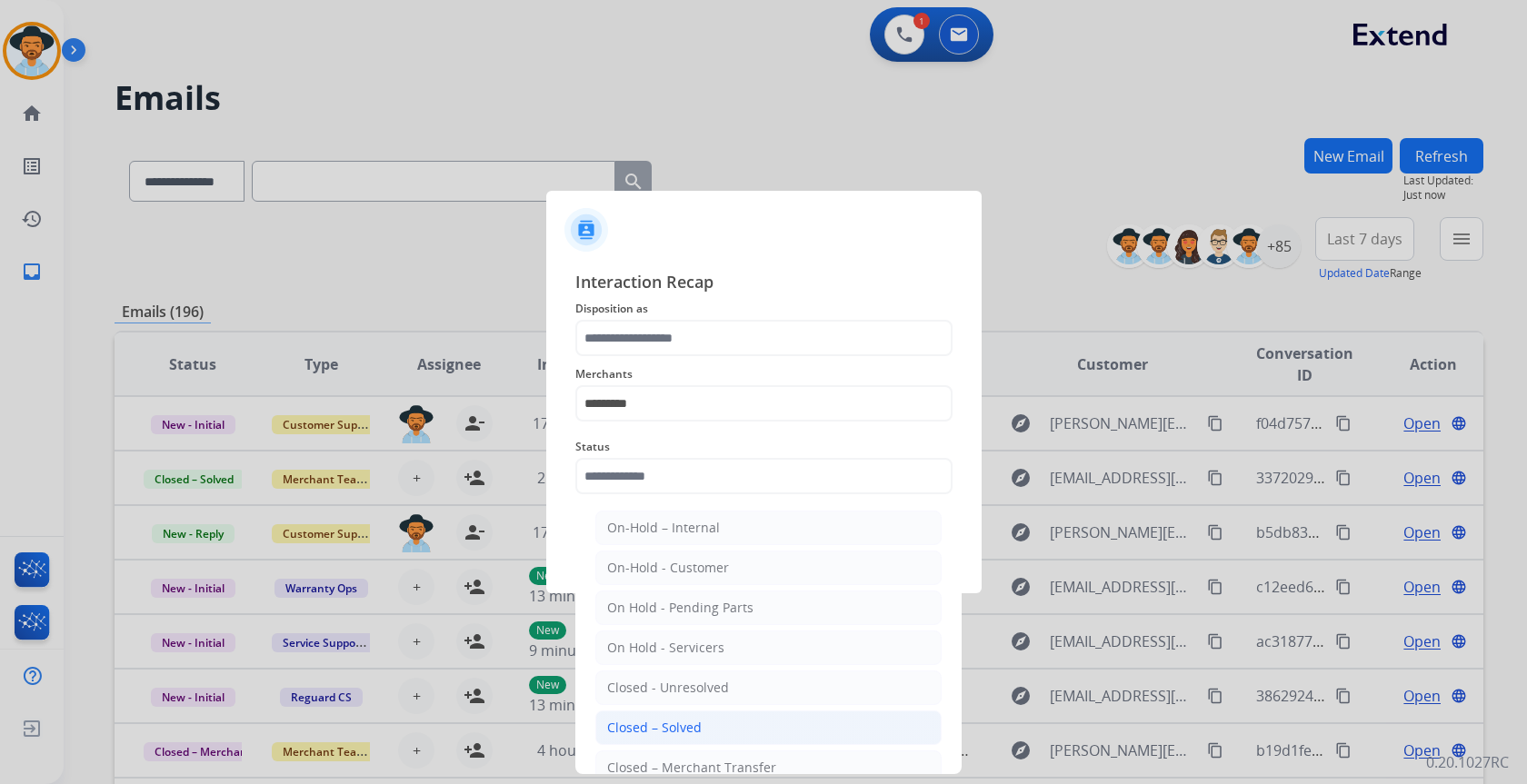
click at [665, 727] on div "Closed – Solved" at bounding box center [655, 727] width 95 height 18
type input "**********"
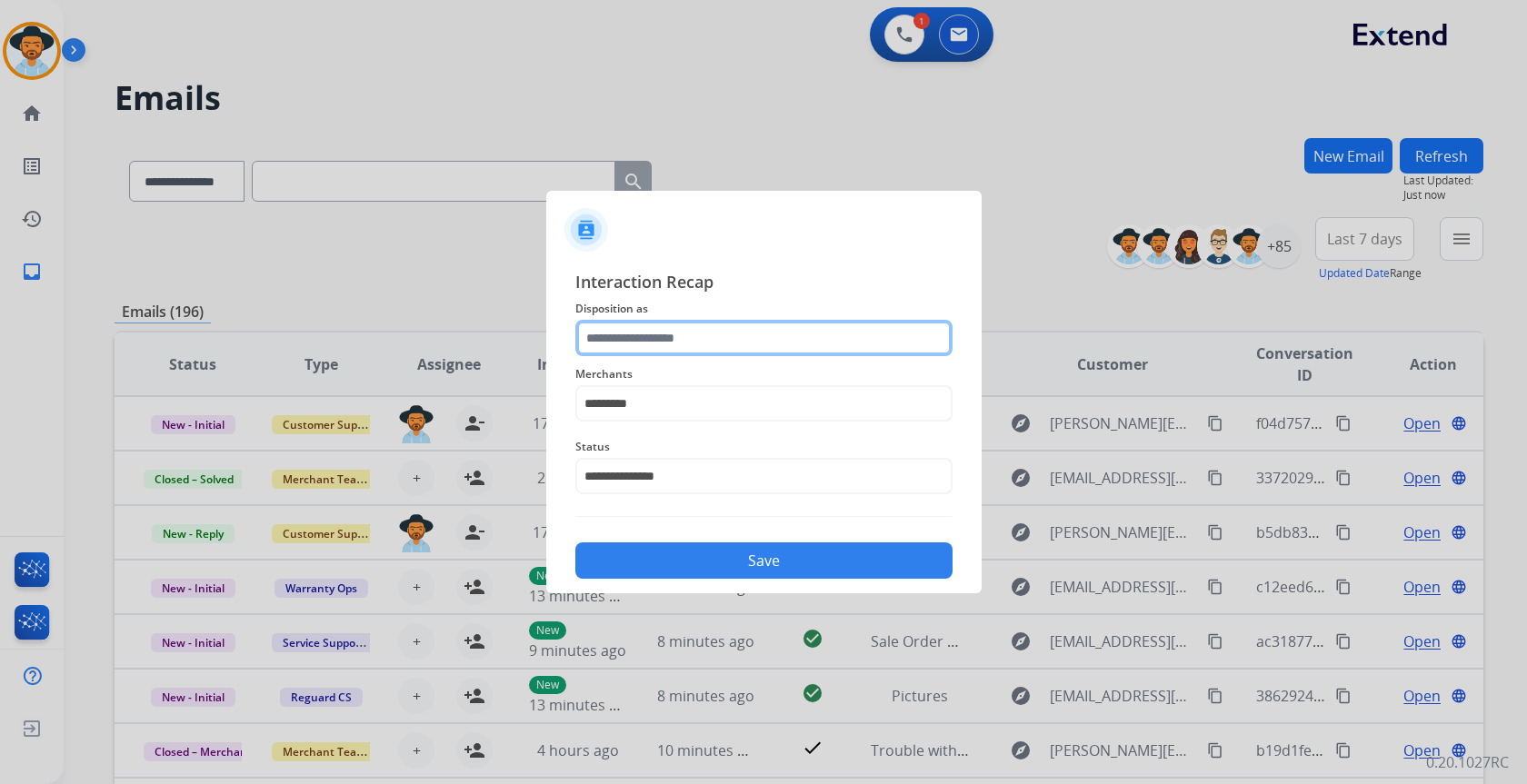
click at [663, 339] on input "text" at bounding box center [764, 338] width 377 height 36
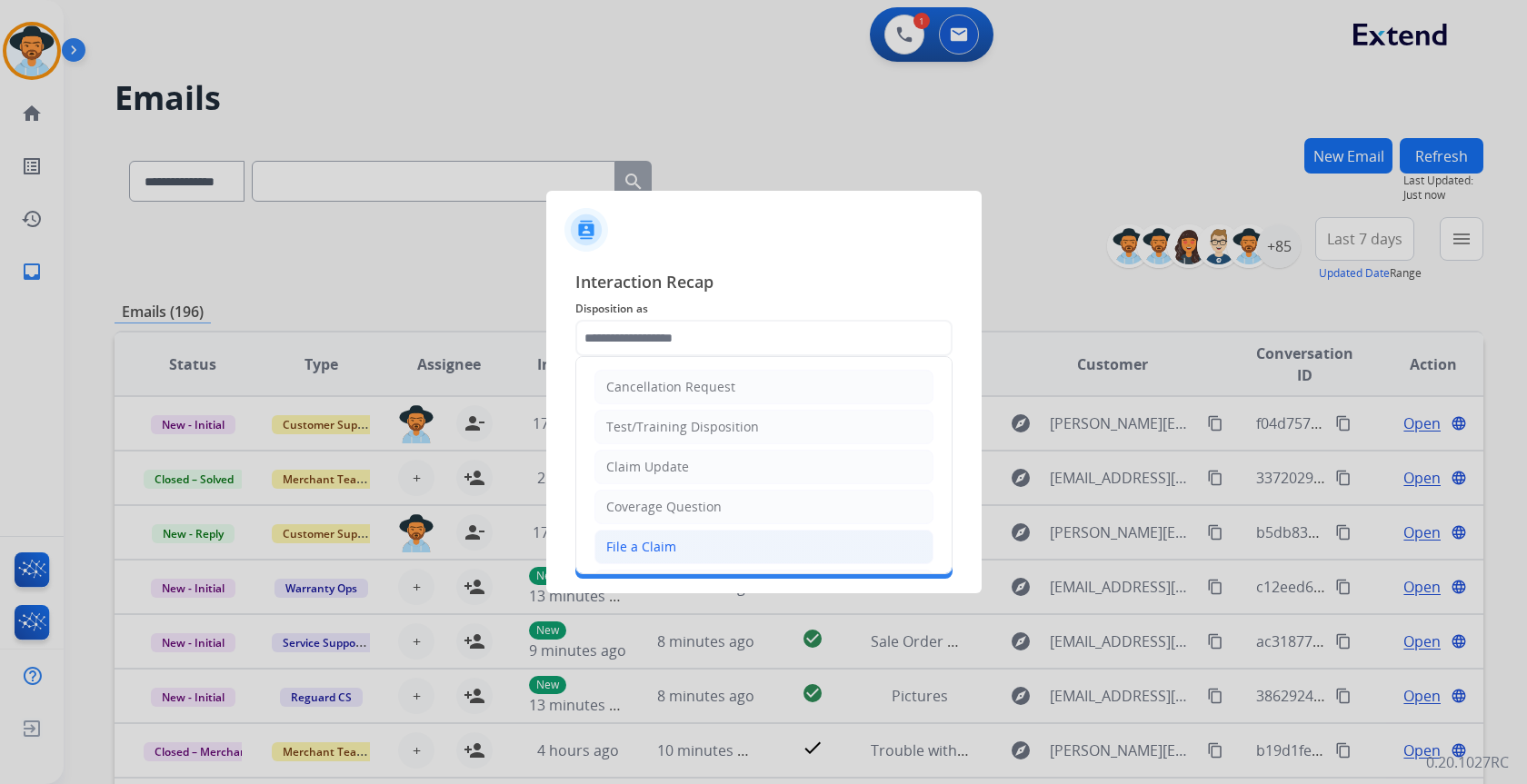
click at [685, 540] on li "File a Claim" at bounding box center [764, 546] width 339 height 34
type input "**********"
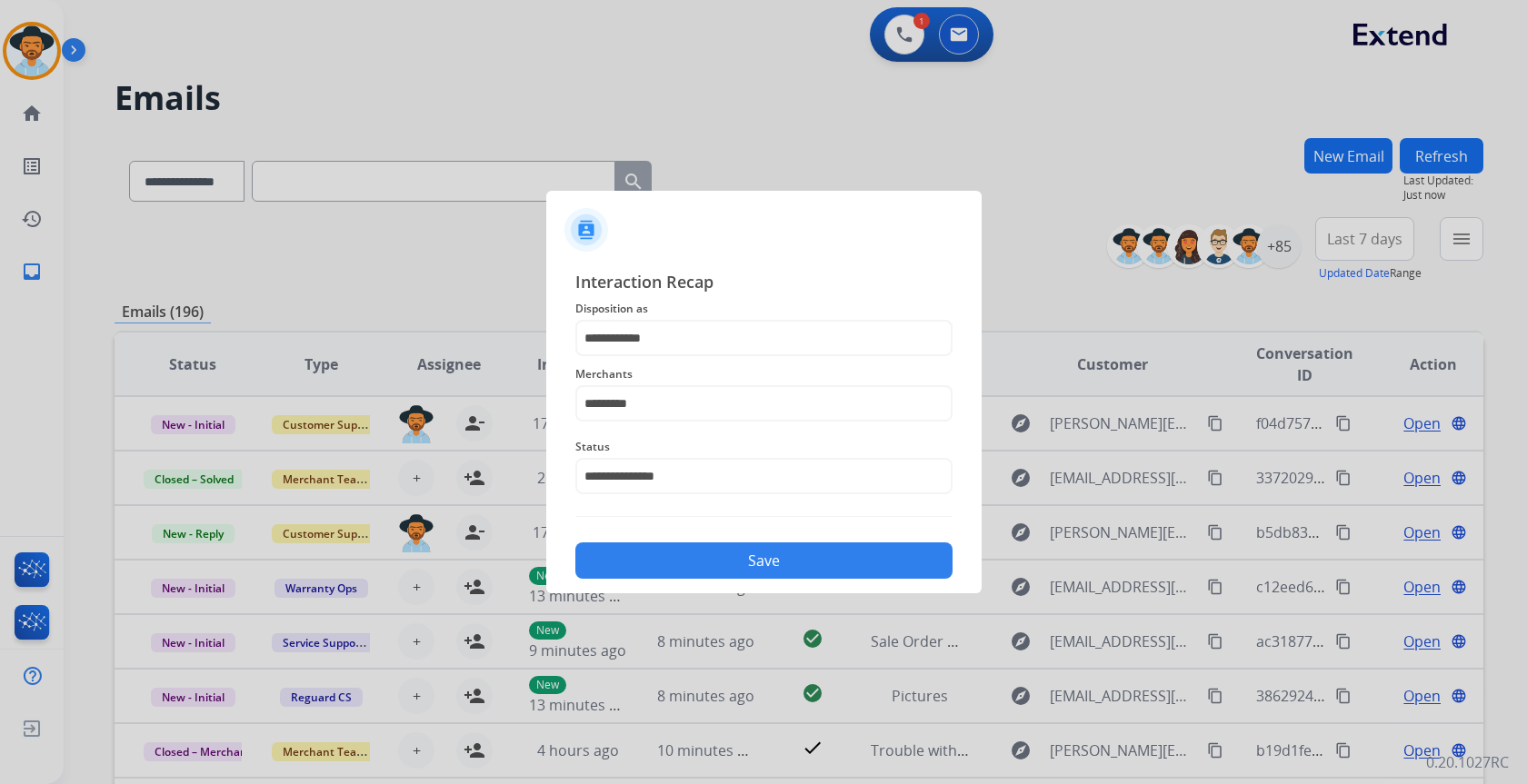
click at [697, 555] on button "Save" at bounding box center [764, 561] width 377 height 36
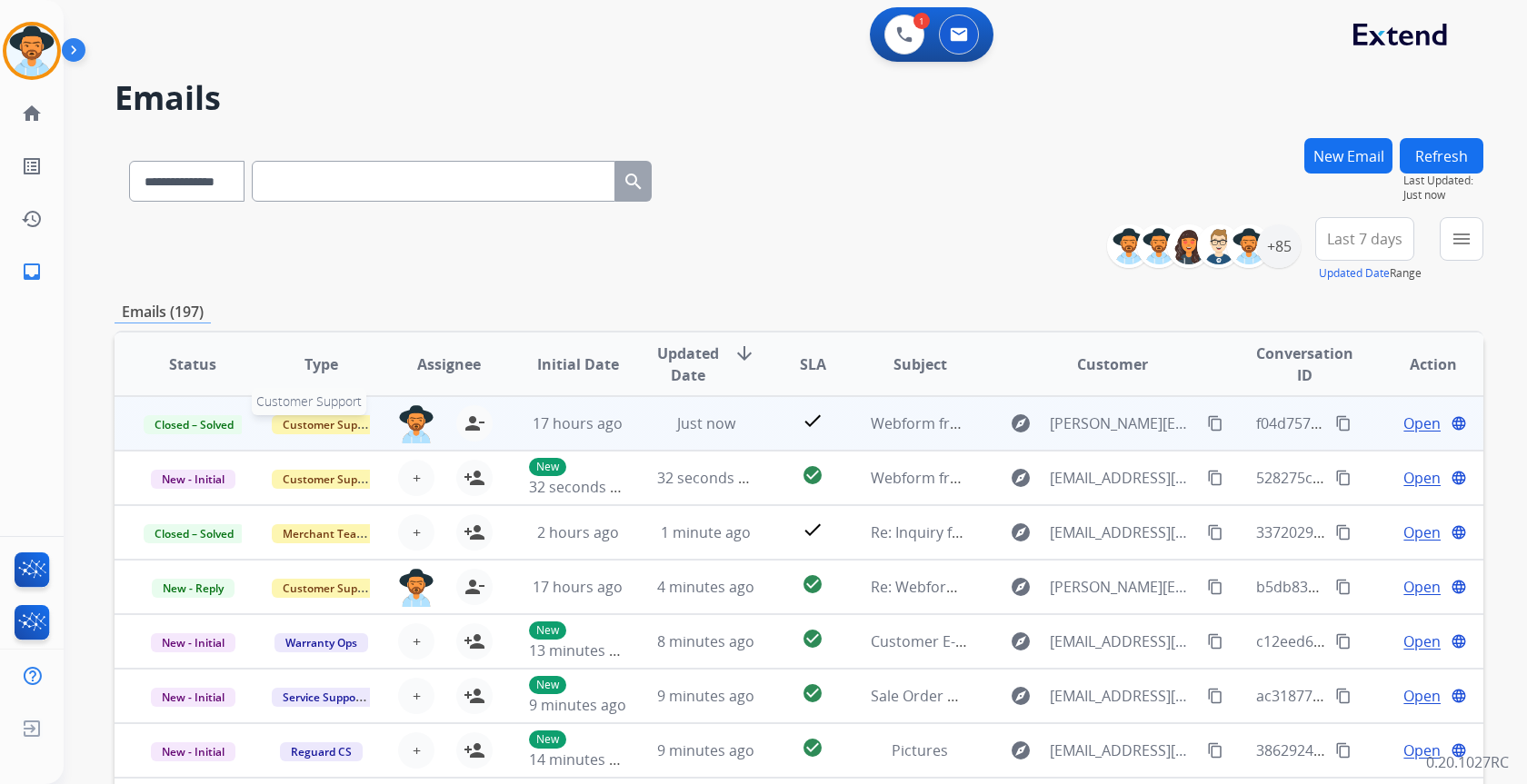
click at [350, 431] on span "Customer Support" at bounding box center [331, 425] width 118 height 19
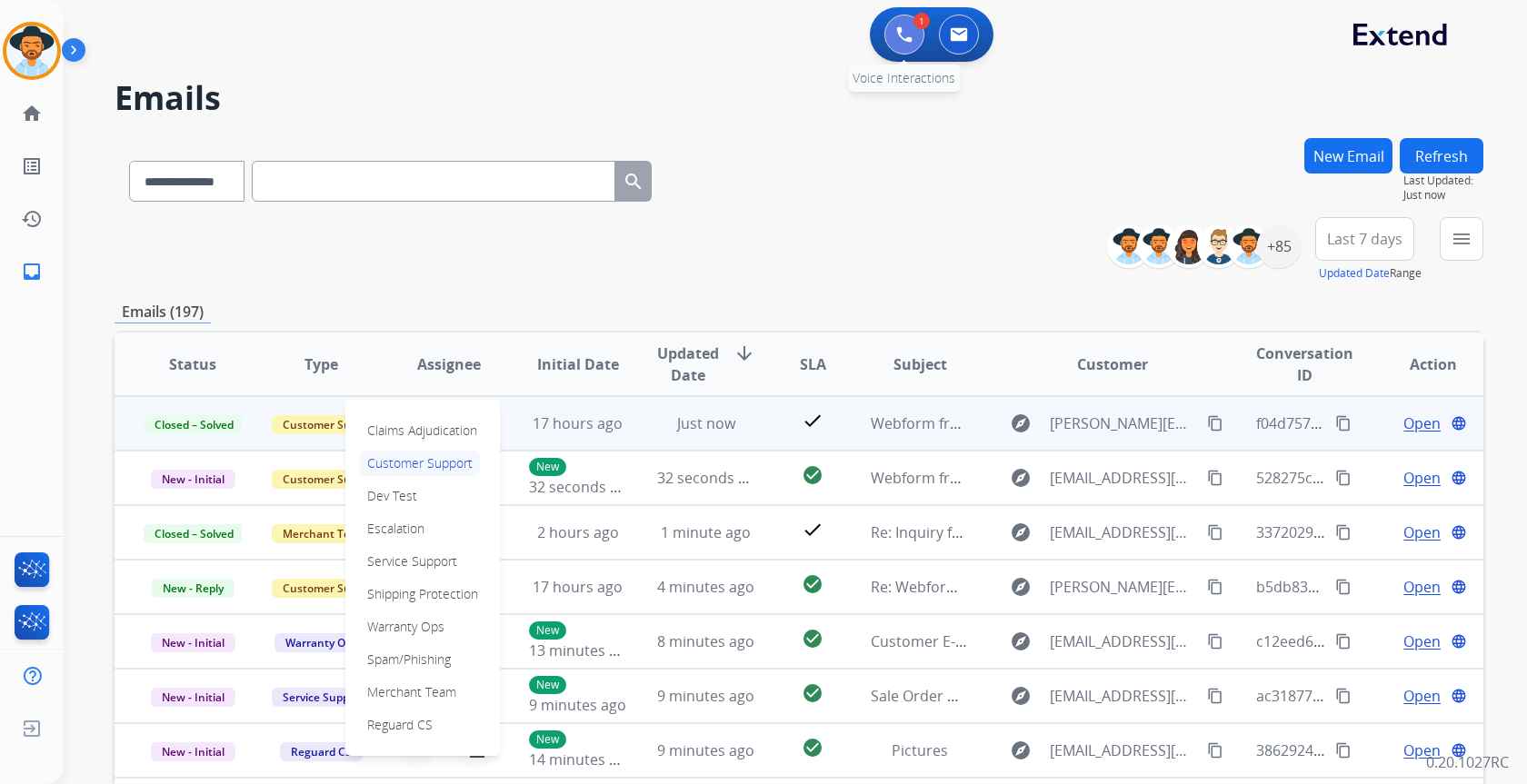
click at [889, 29] on button at bounding box center [905, 34] width 40 height 40
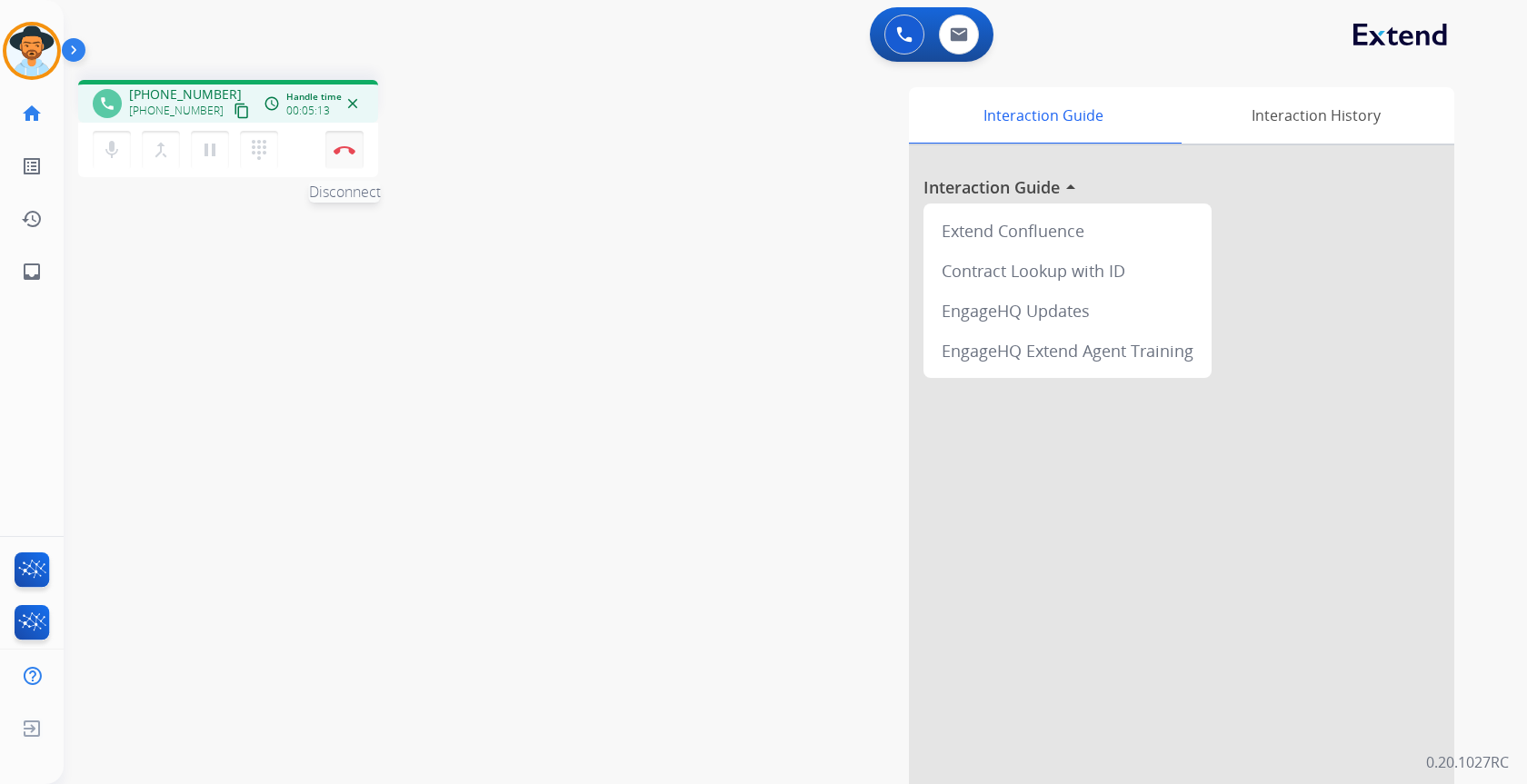
click at [344, 143] on button "Disconnect" at bounding box center [345, 150] width 38 height 38
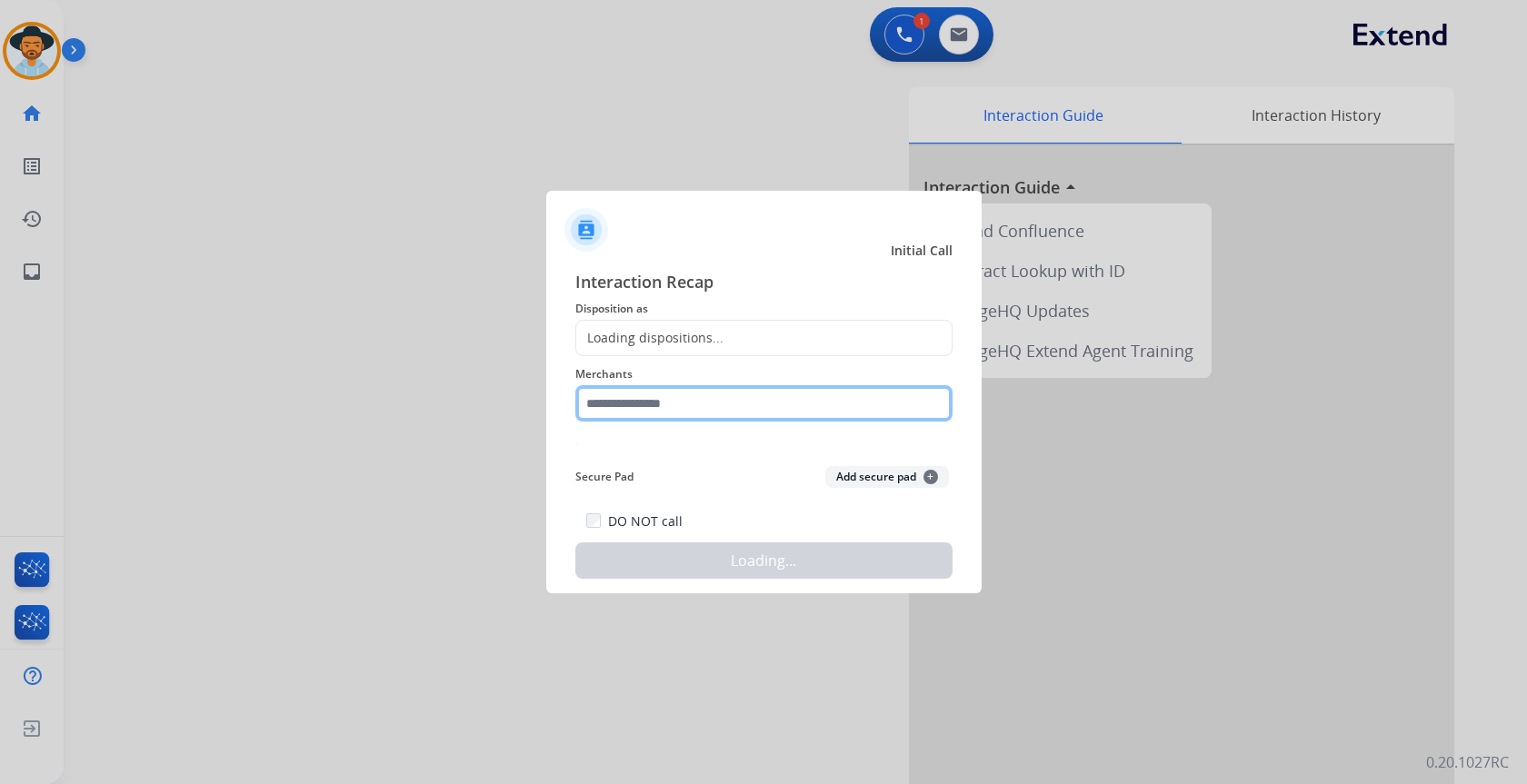
click at [608, 408] on input "text" at bounding box center [764, 403] width 377 height 36
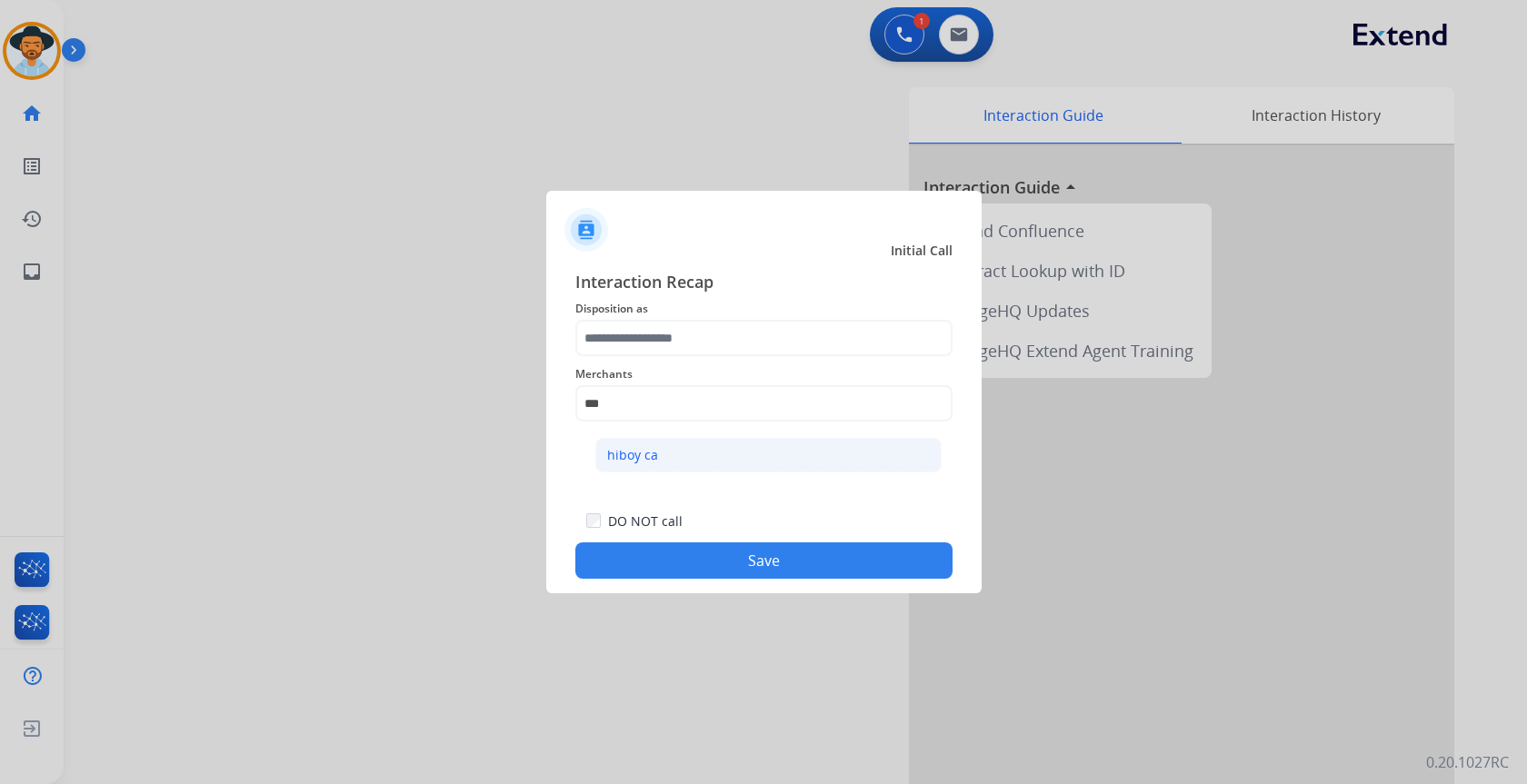
click at [640, 459] on div "hiboy ca" at bounding box center [633, 454] width 51 height 18
type input "********"
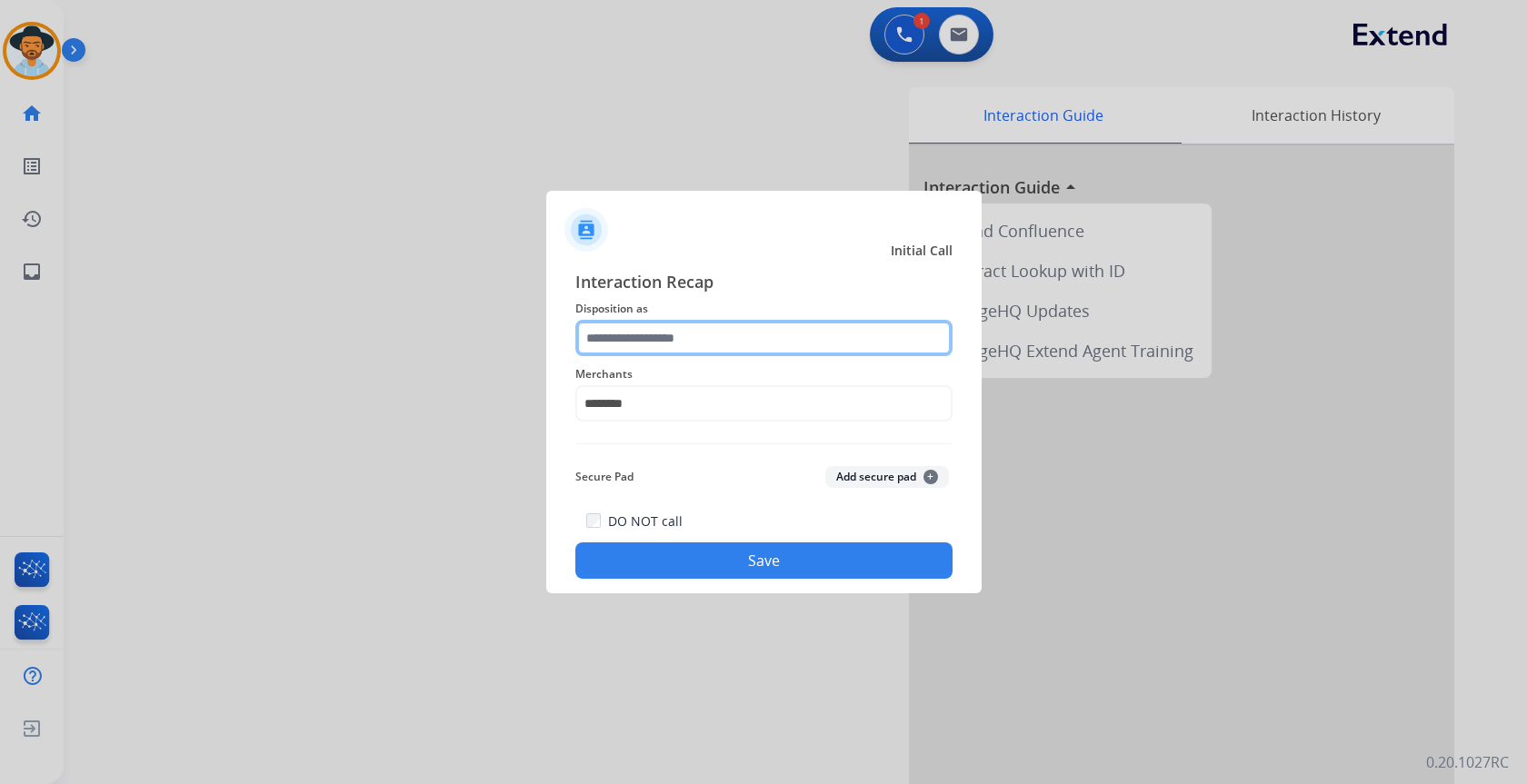
click at [640, 355] on input "text" at bounding box center [764, 338] width 377 height 36
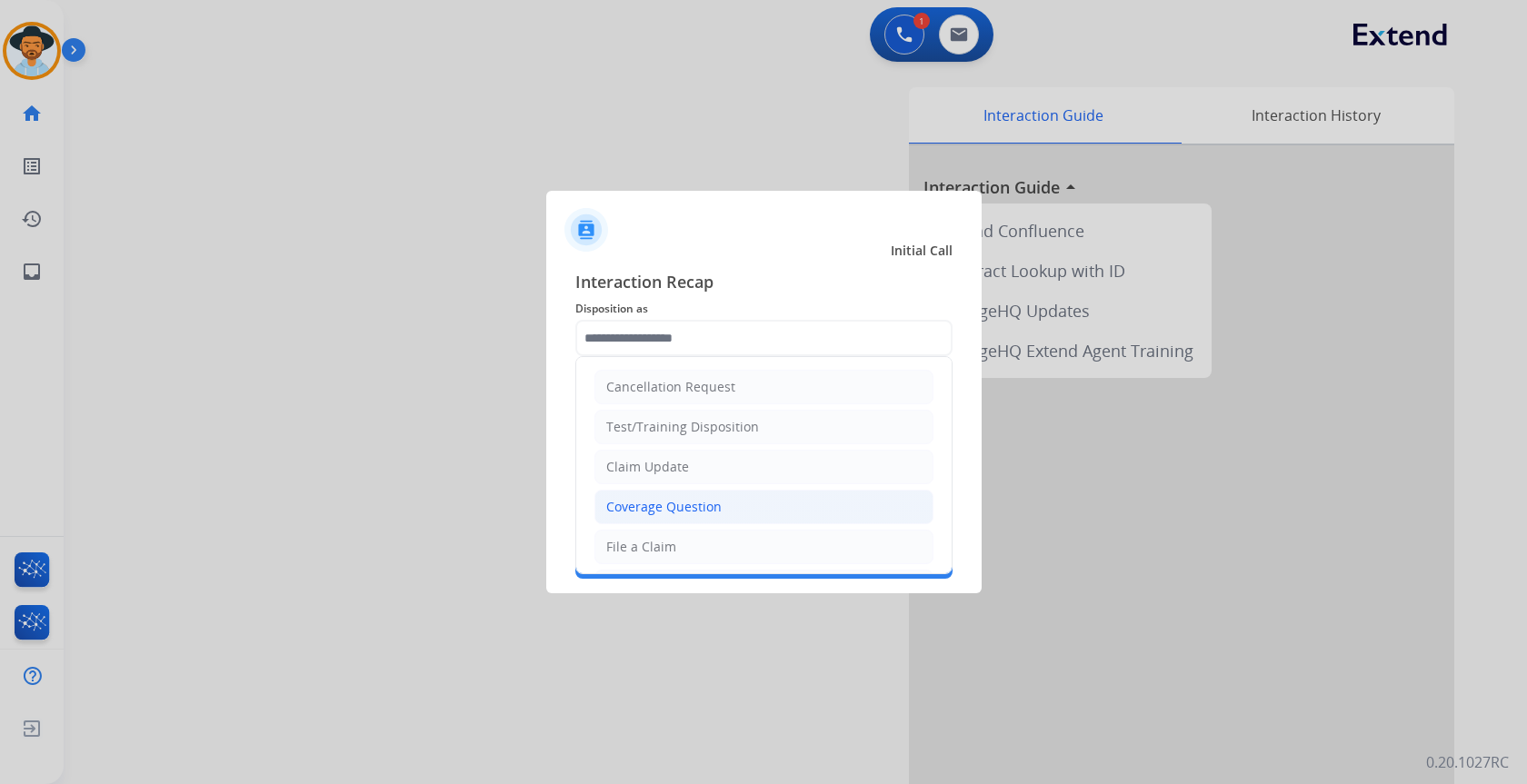
click at [646, 506] on div "Coverage Question" at bounding box center [664, 507] width 116 height 18
type input "**********"
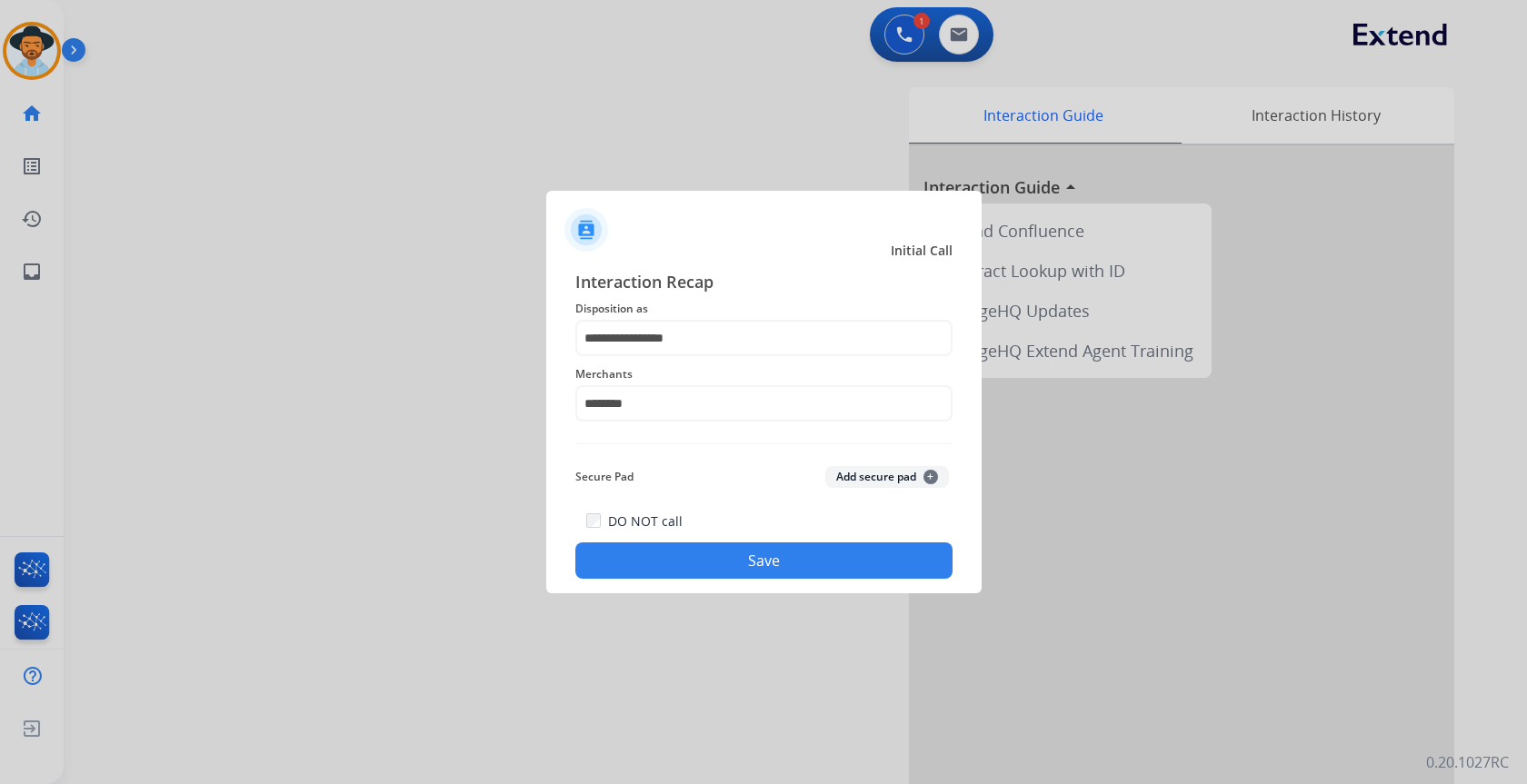
click at [750, 562] on button "Save" at bounding box center [764, 561] width 377 height 36
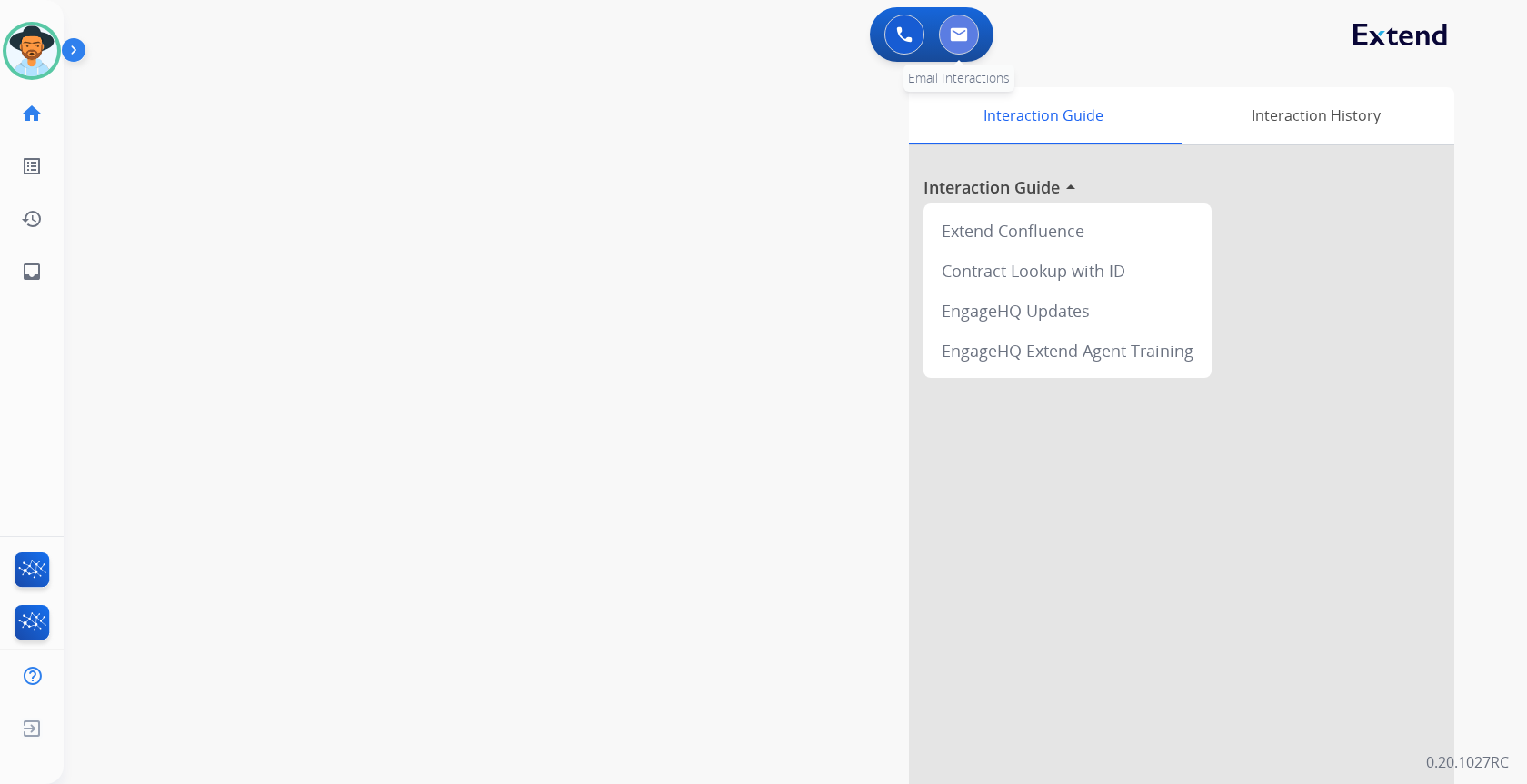
click at [972, 31] on button at bounding box center [959, 34] width 40 height 40
select select "**********"
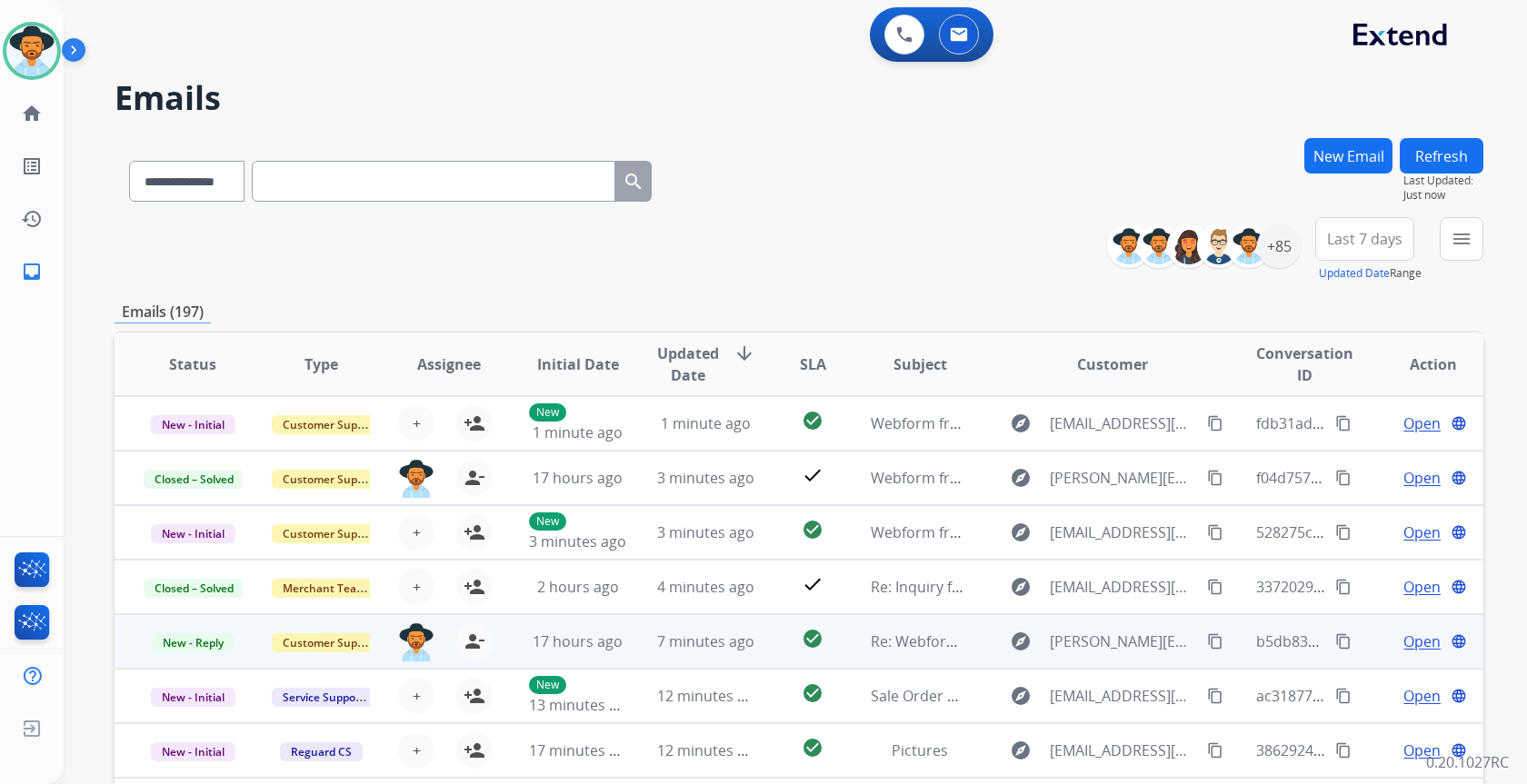
click at [639, 635] on td "7 minutes ago" at bounding box center [692, 642] width 128 height 55
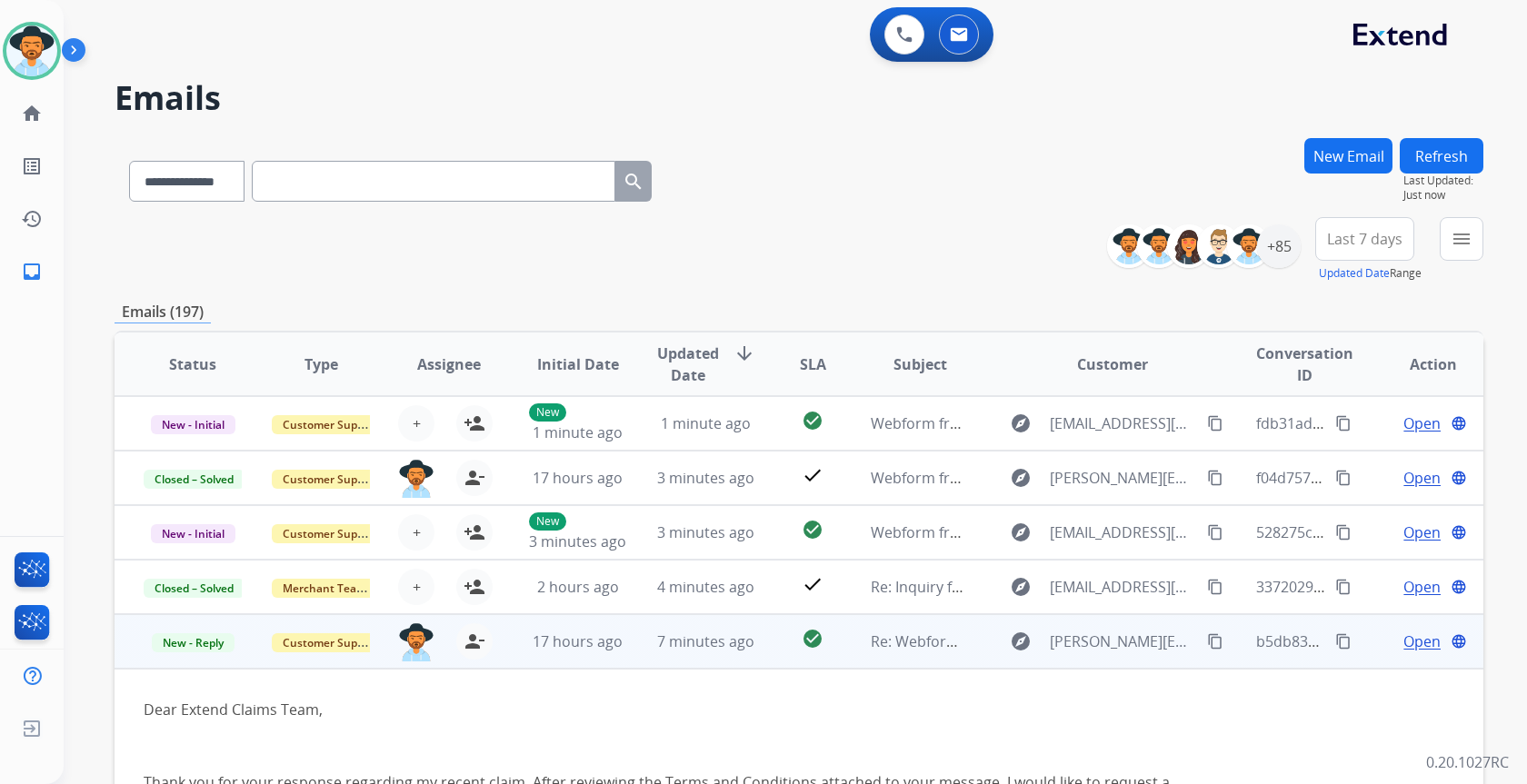
click at [1413, 643] on span "Open" at bounding box center [1422, 641] width 37 height 22
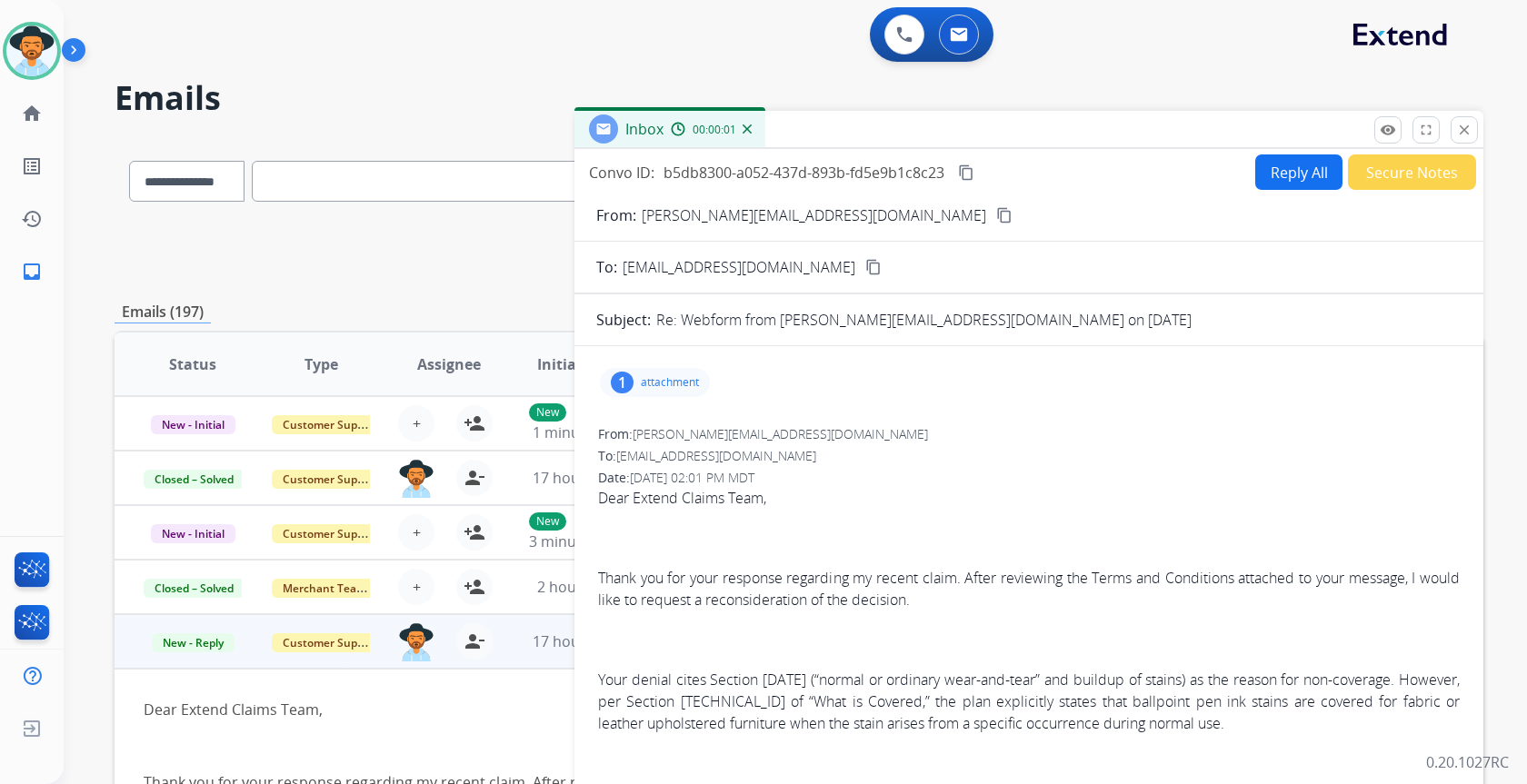
click at [1294, 172] on button "Reply All" at bounding box center [1299, 171] width 87 height 35
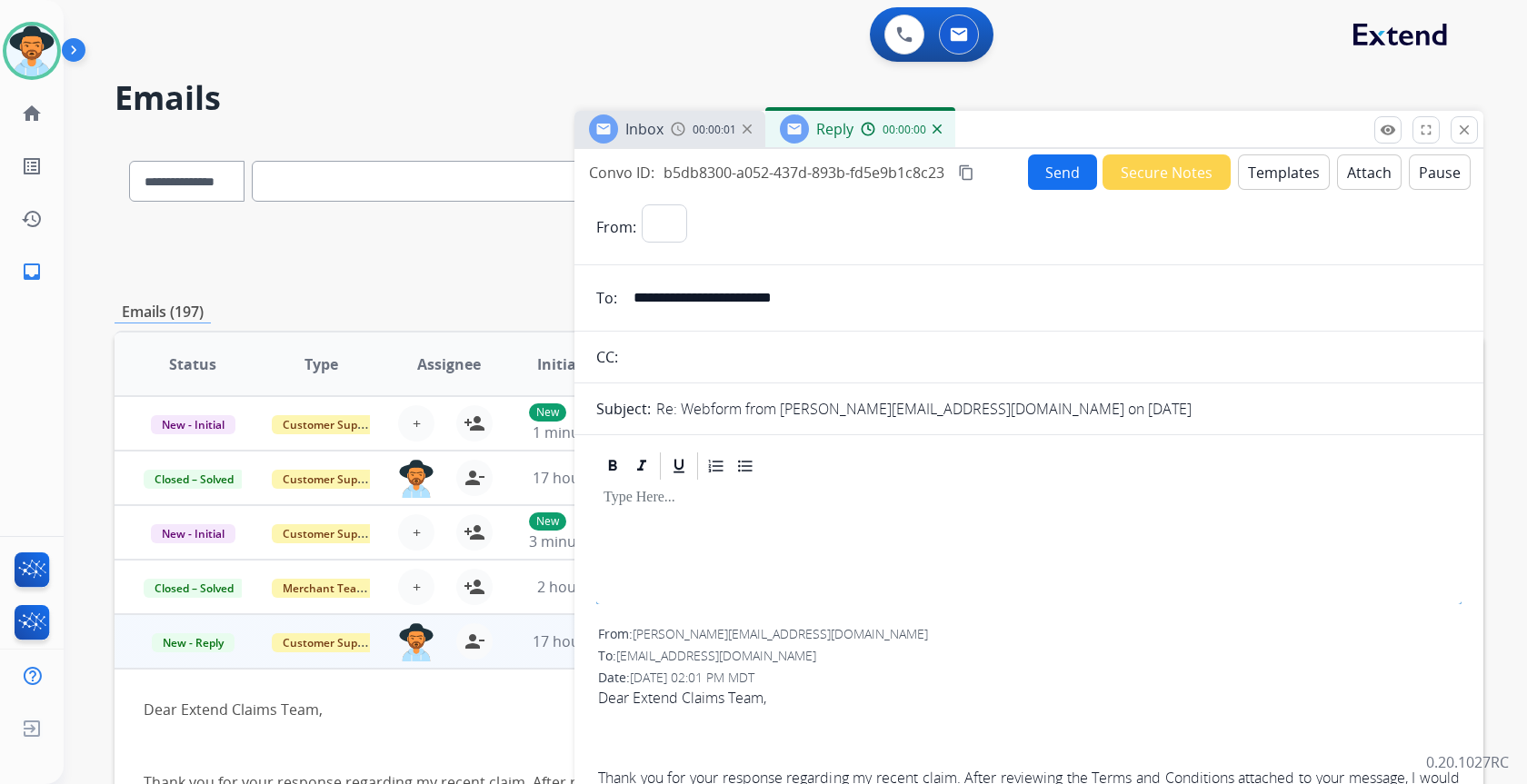
select select "**********"
click at [1284, 174] on button "Templates" at bounding box center [1284, 171] width 92 height 35
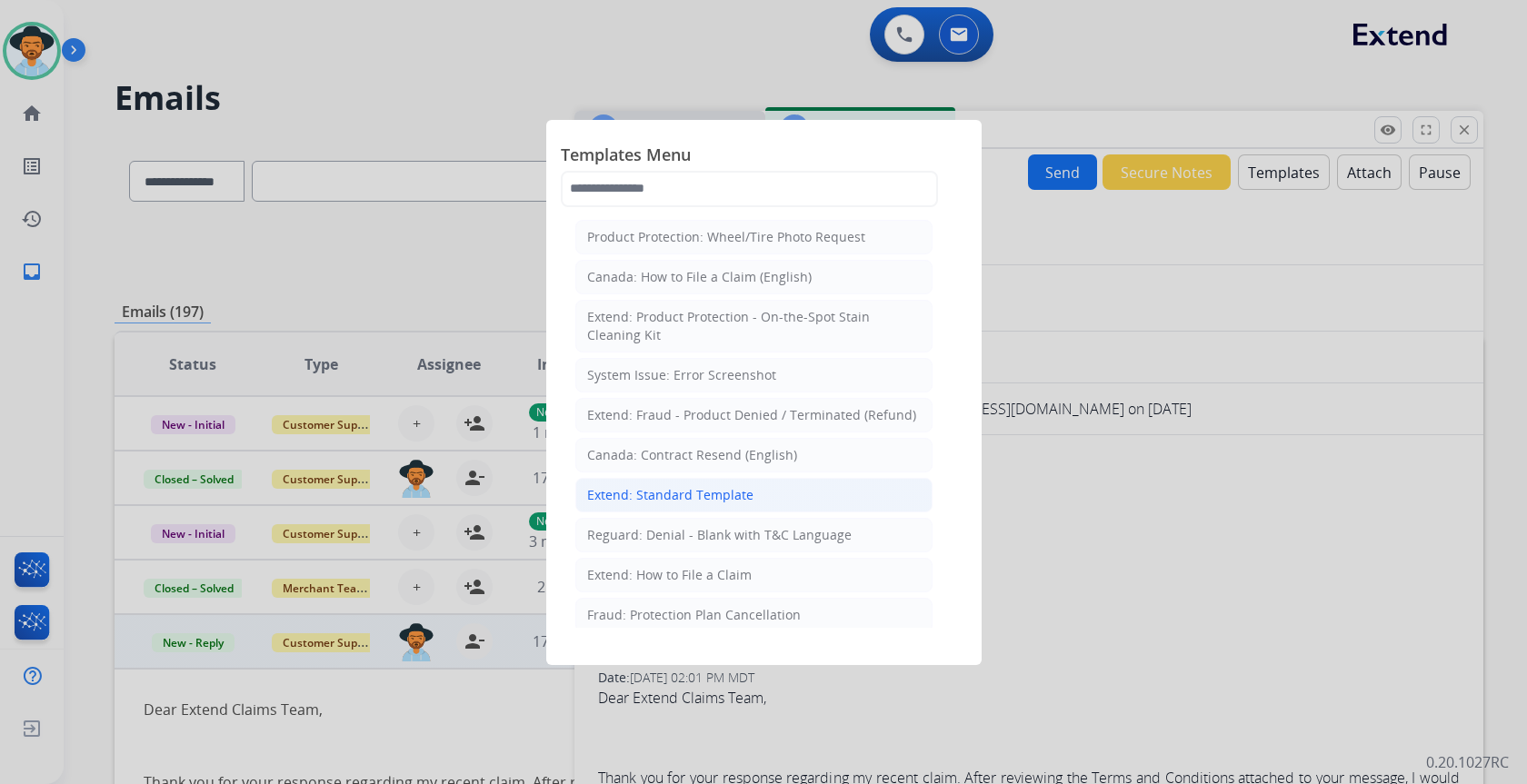
click at [632, 506] on li "Extend: Standard Template" at bounding box center [753, 495] width 357 height 34
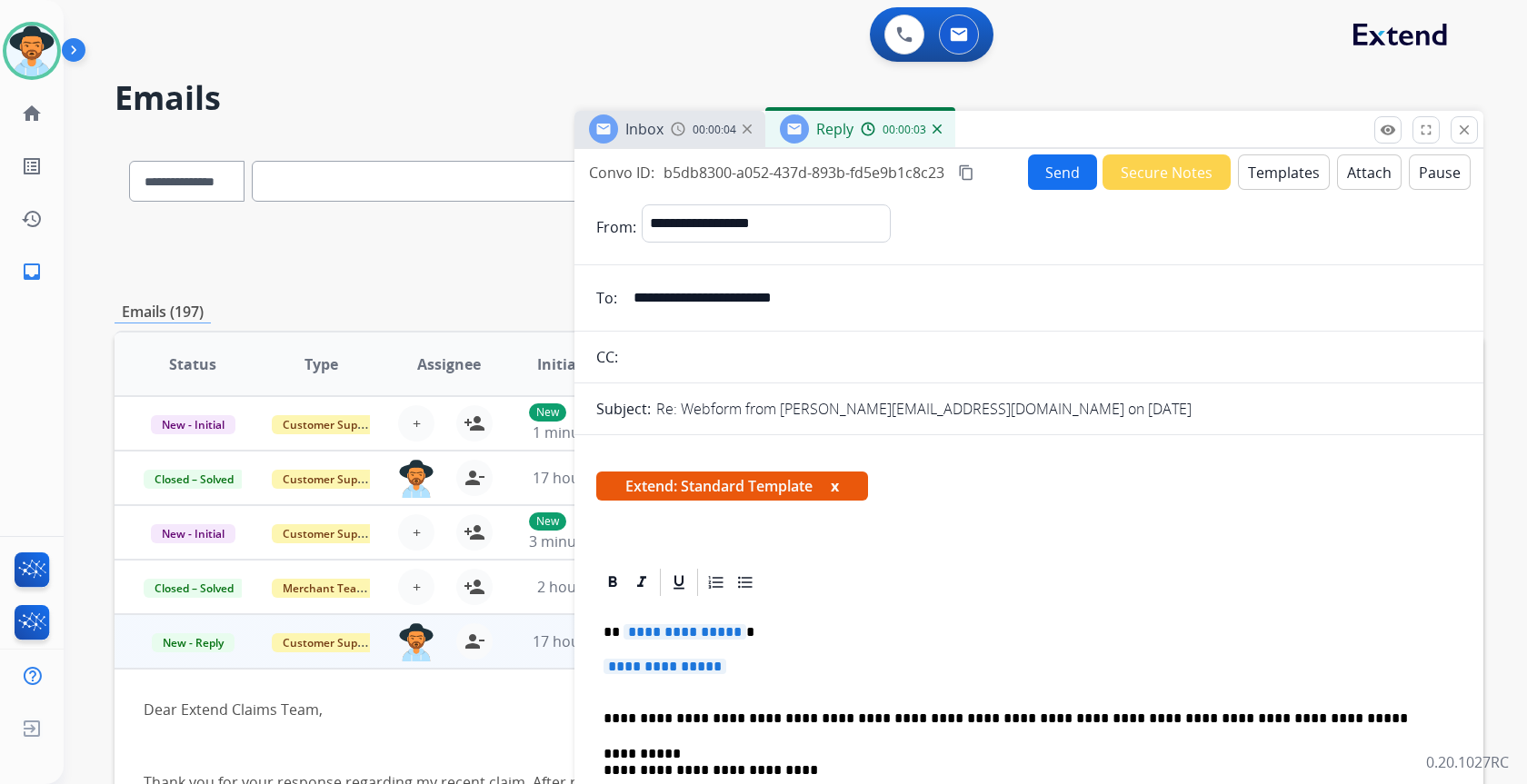
click at [715, 663] on span "**********" at bounding box center [665, 667] width 123 height 15
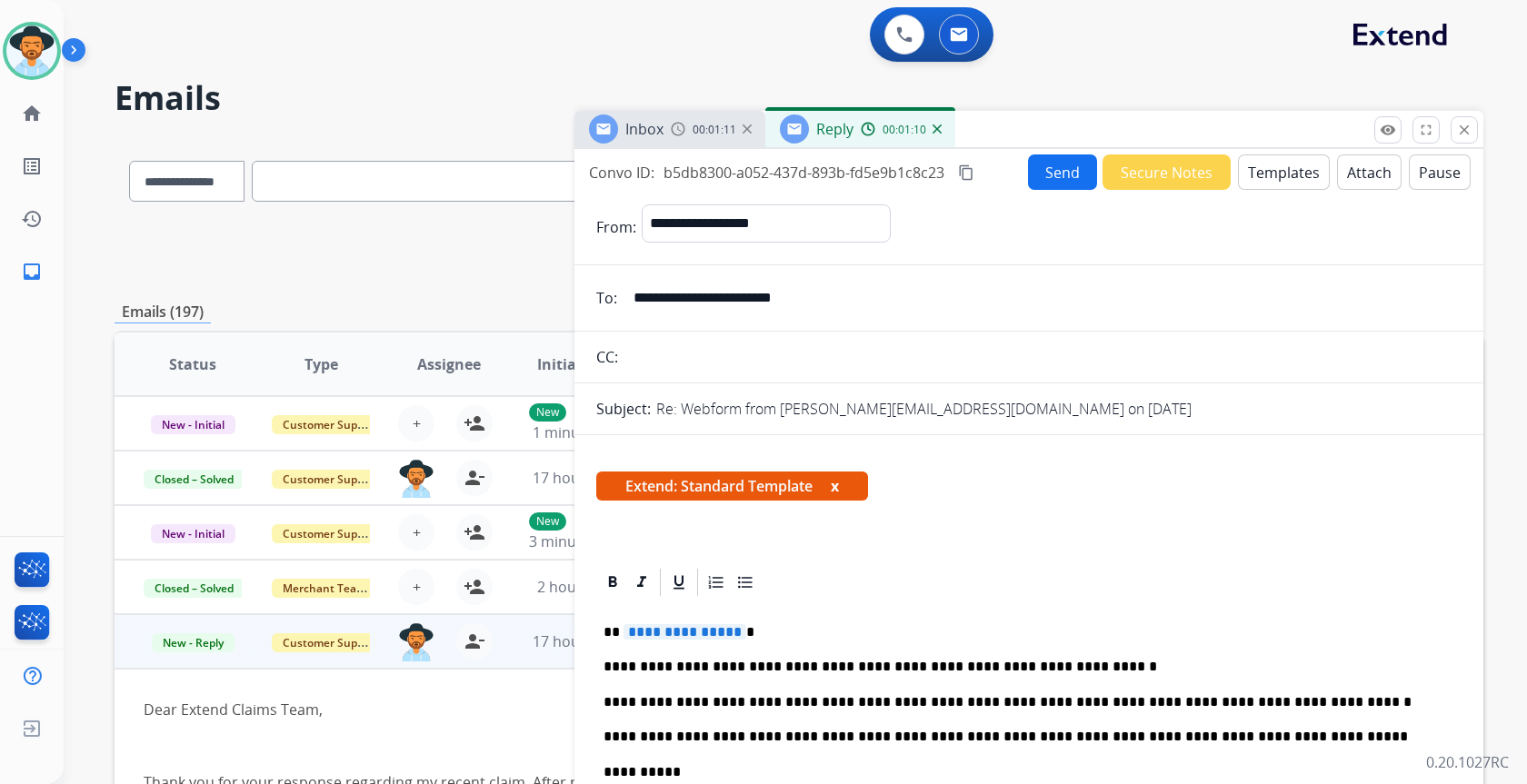
click at [702, 632] on span "**********" at bounding box center [685, 632] width 123 height 15
click at [1060, 170] on button "Send" at bounding box center [1062, 171] width 69 height 35
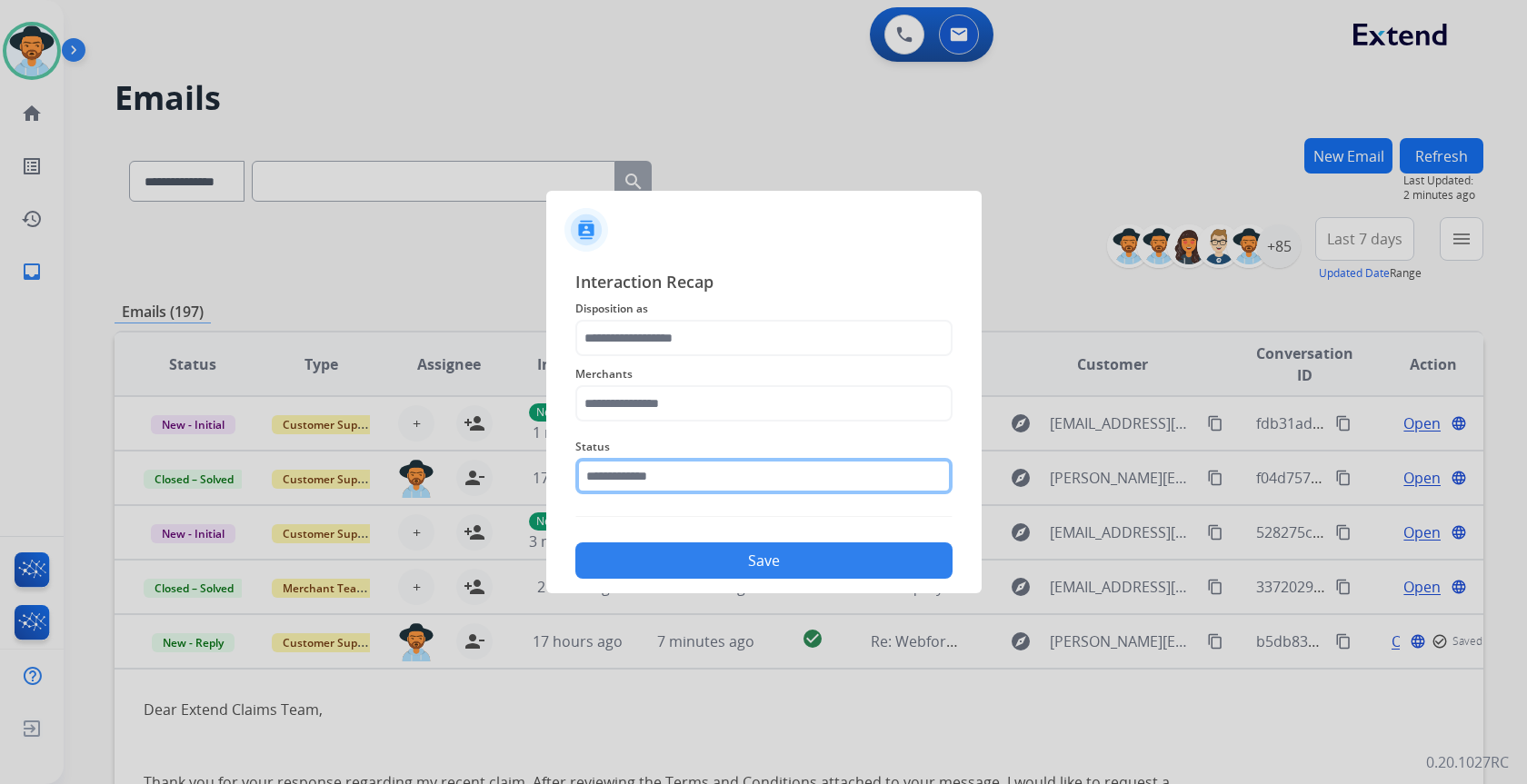
click at [652, 468] on input "text" at bounding box center [764, 476] width 377 height 36
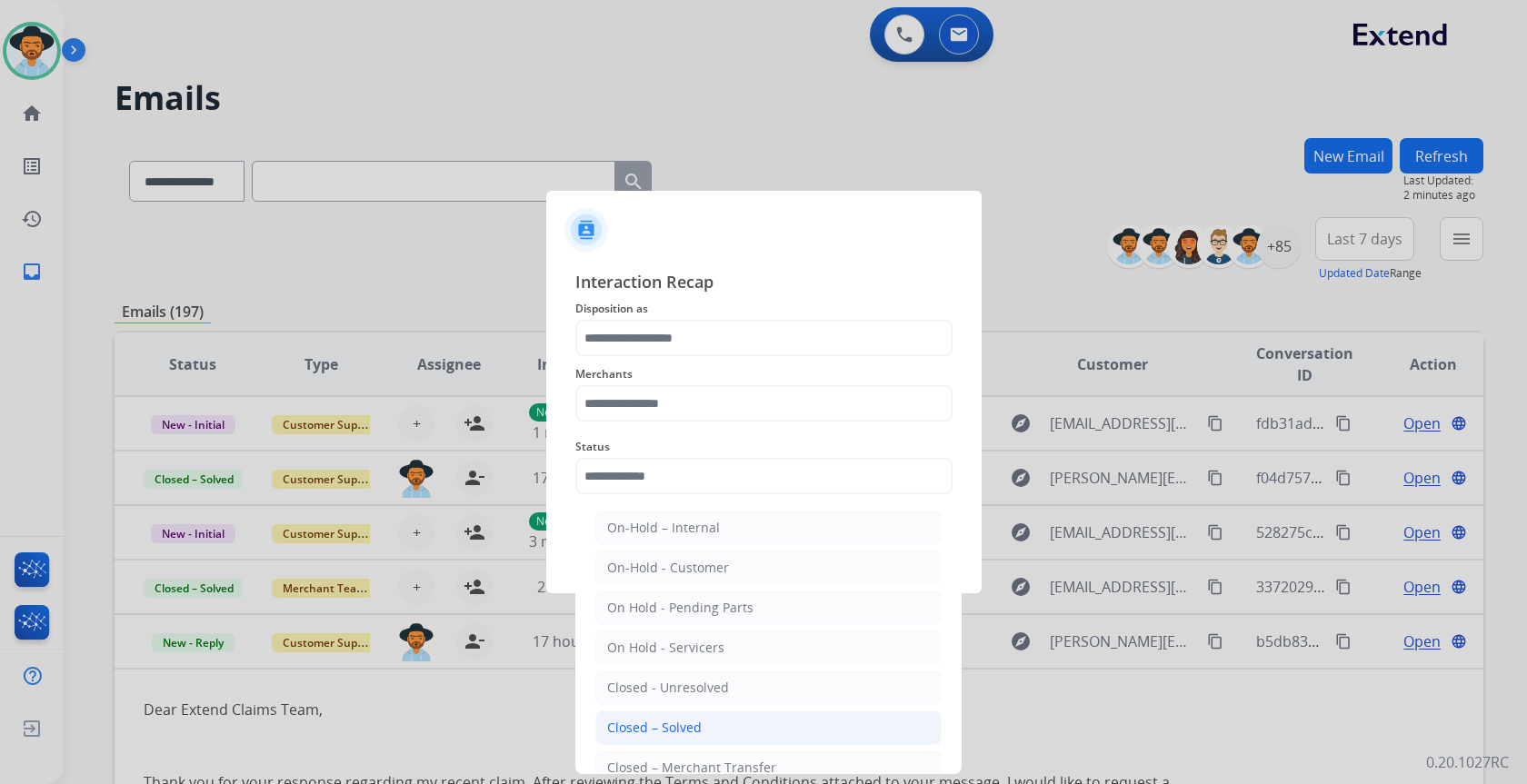
click at [639, 725] on div "Closed – Solved" at bounding box center [655, 727] width 95 height 18
type input "**********"
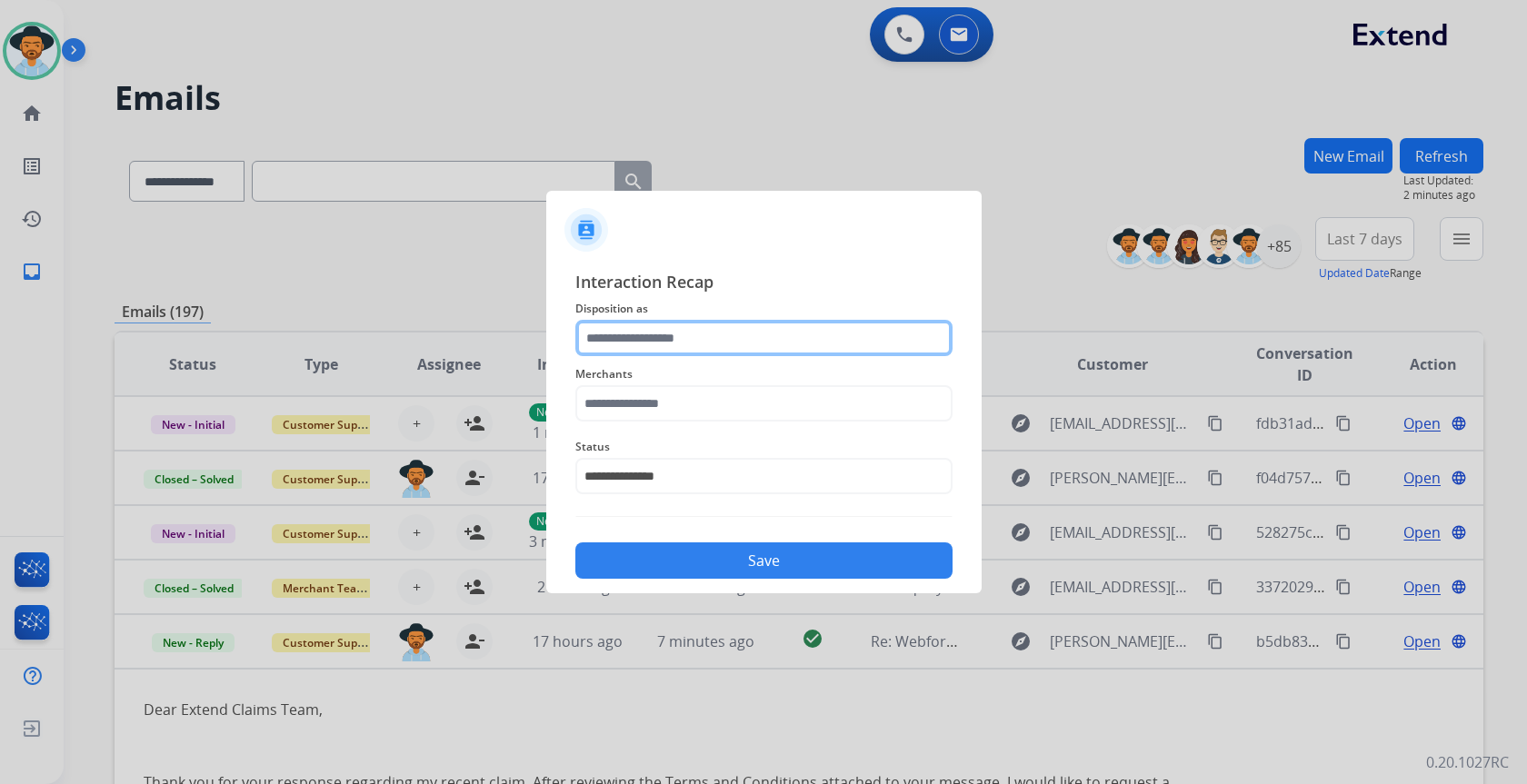
click at [661, 327] on input "text" at bounding box center [764, 338] width 377 height 36
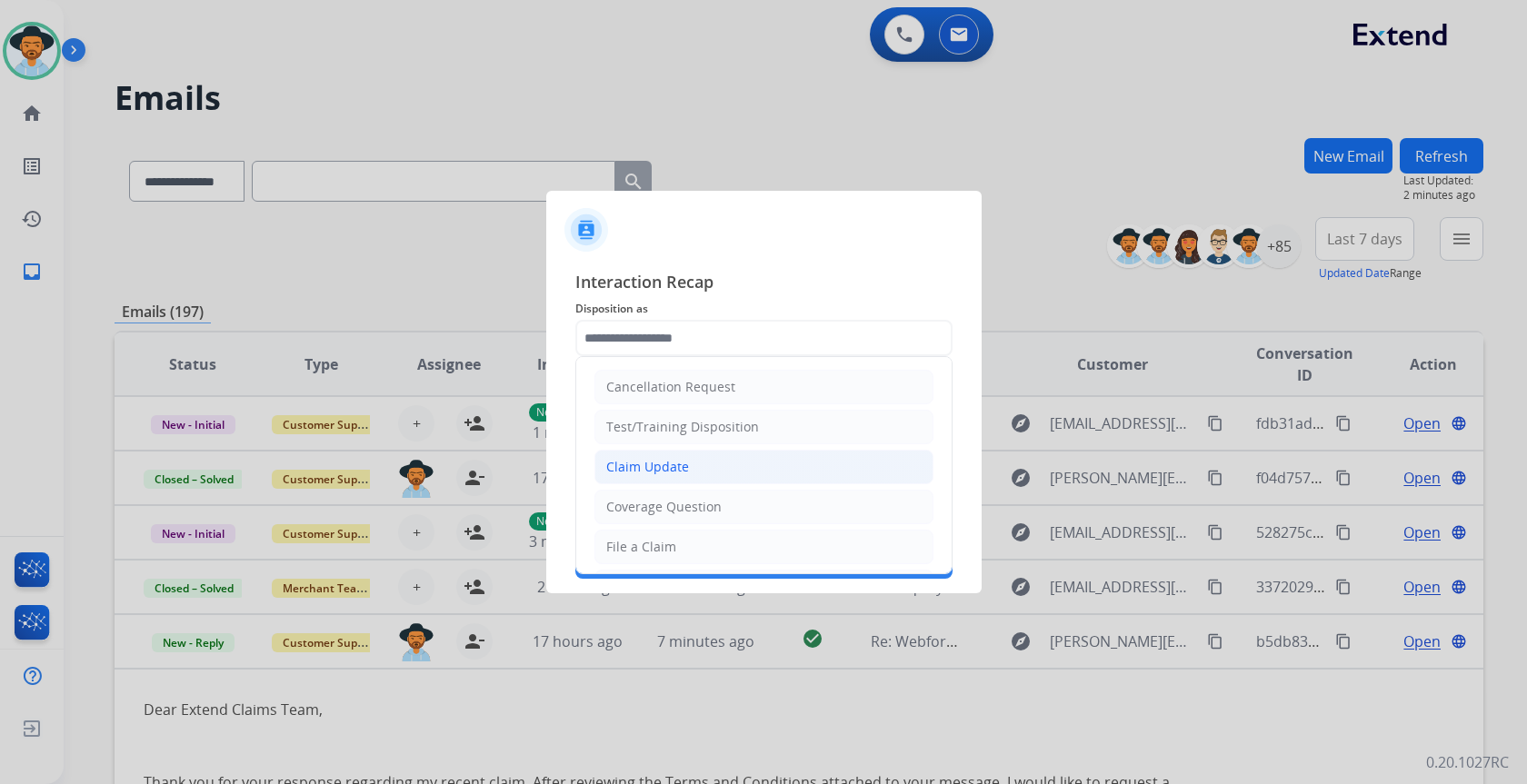
click at [655, 472] on div "Claim Update" at bounding box center [647, 467] width 82 height 18
type input "**********"
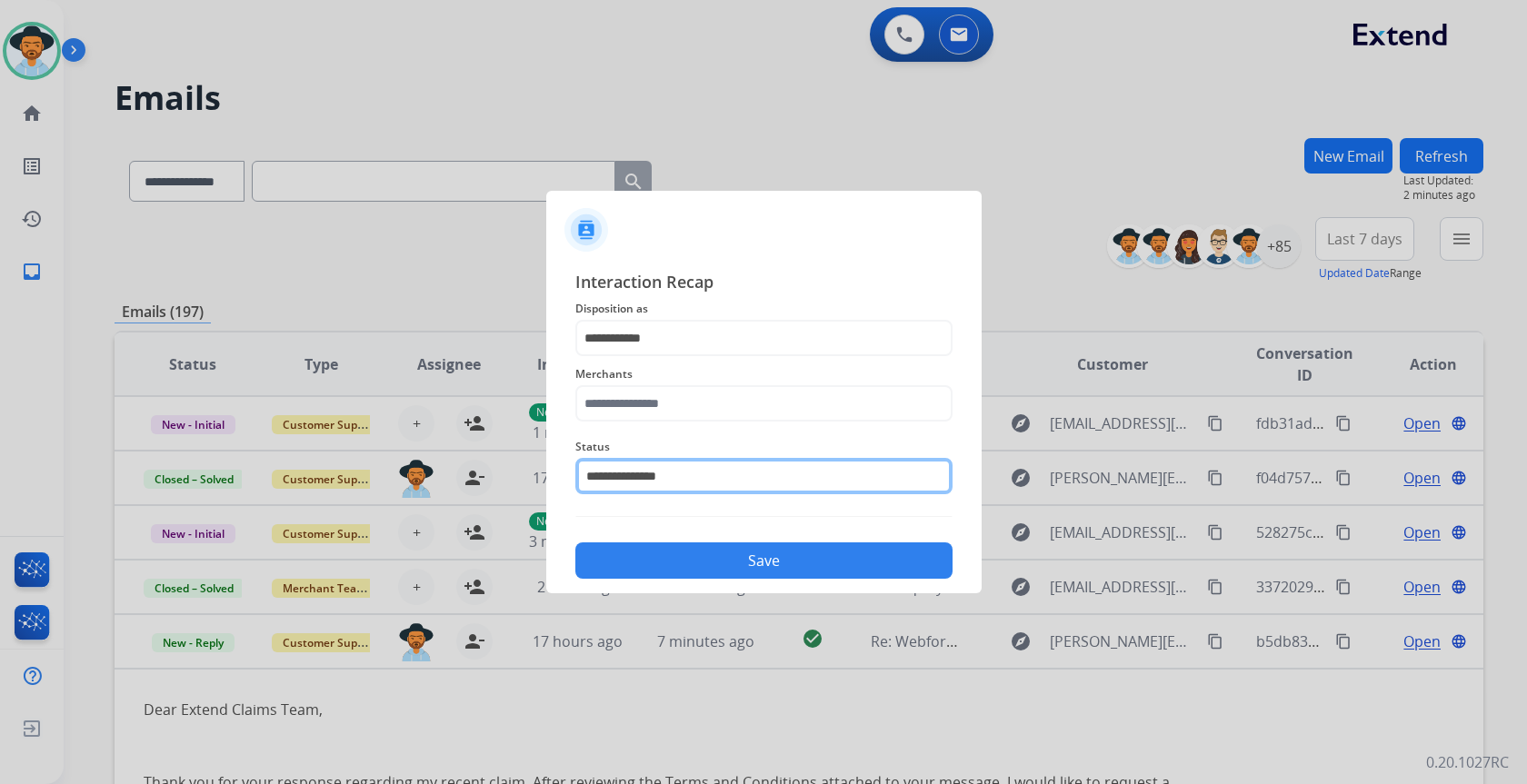
click at [655, 472] on input "**********" at bounding box center [764, 476] width 377 height 36
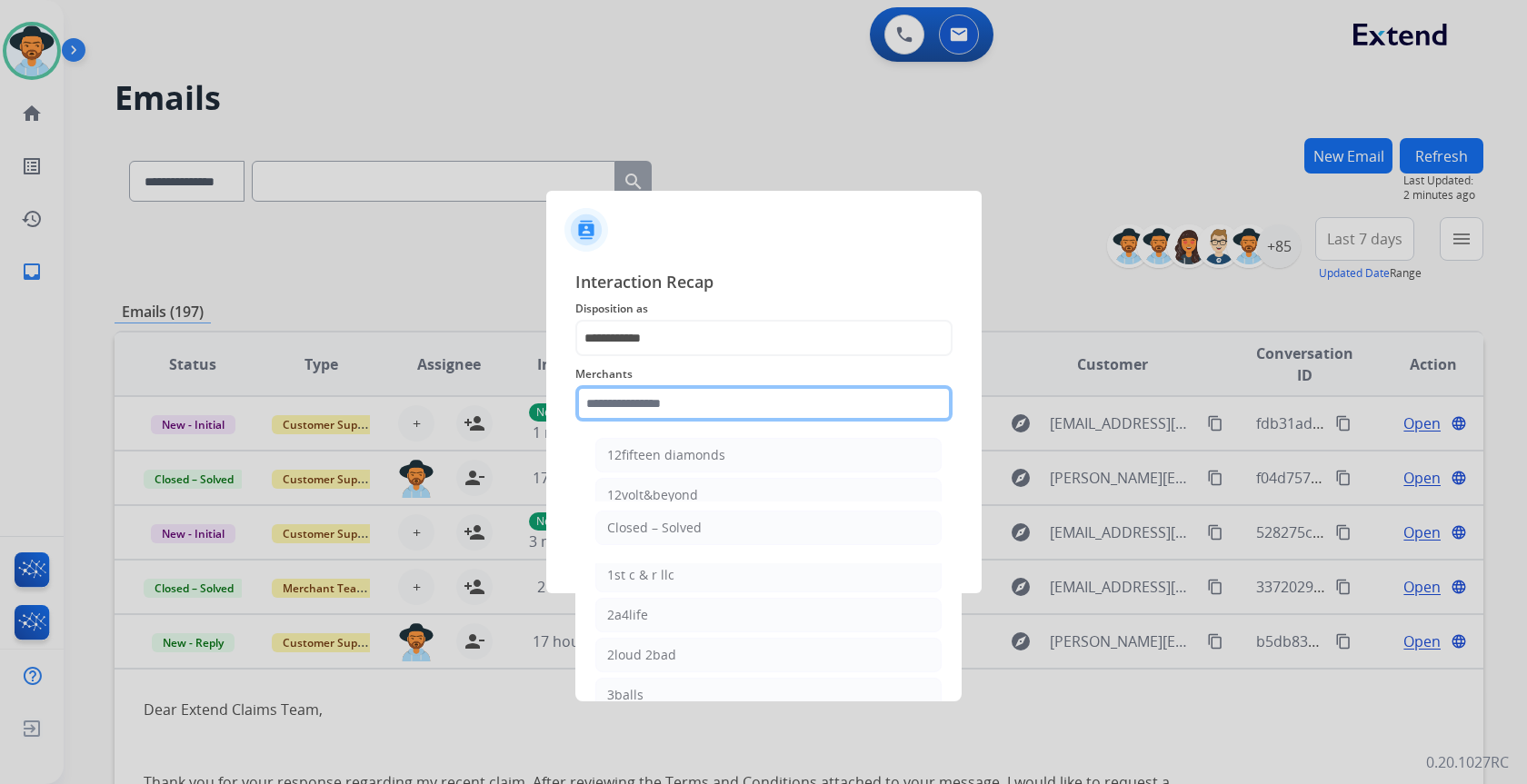
click at [674, 397] on input "text" at bounding box center [764, 403] width 377 height 36
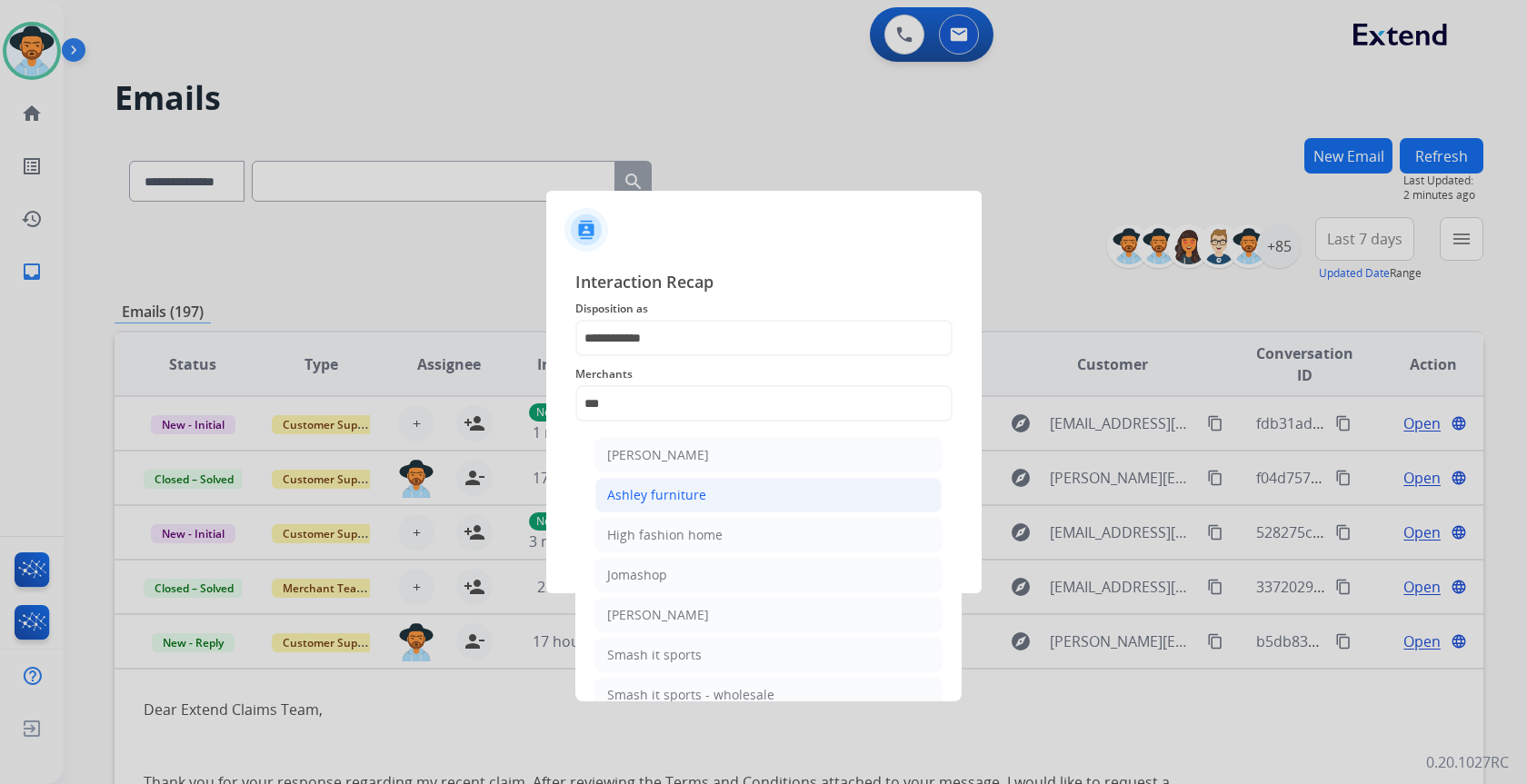
click at [663, 495] on div "Ashley furniture" at bounding box center [656, 494] width 99 height 18
type input "**********"
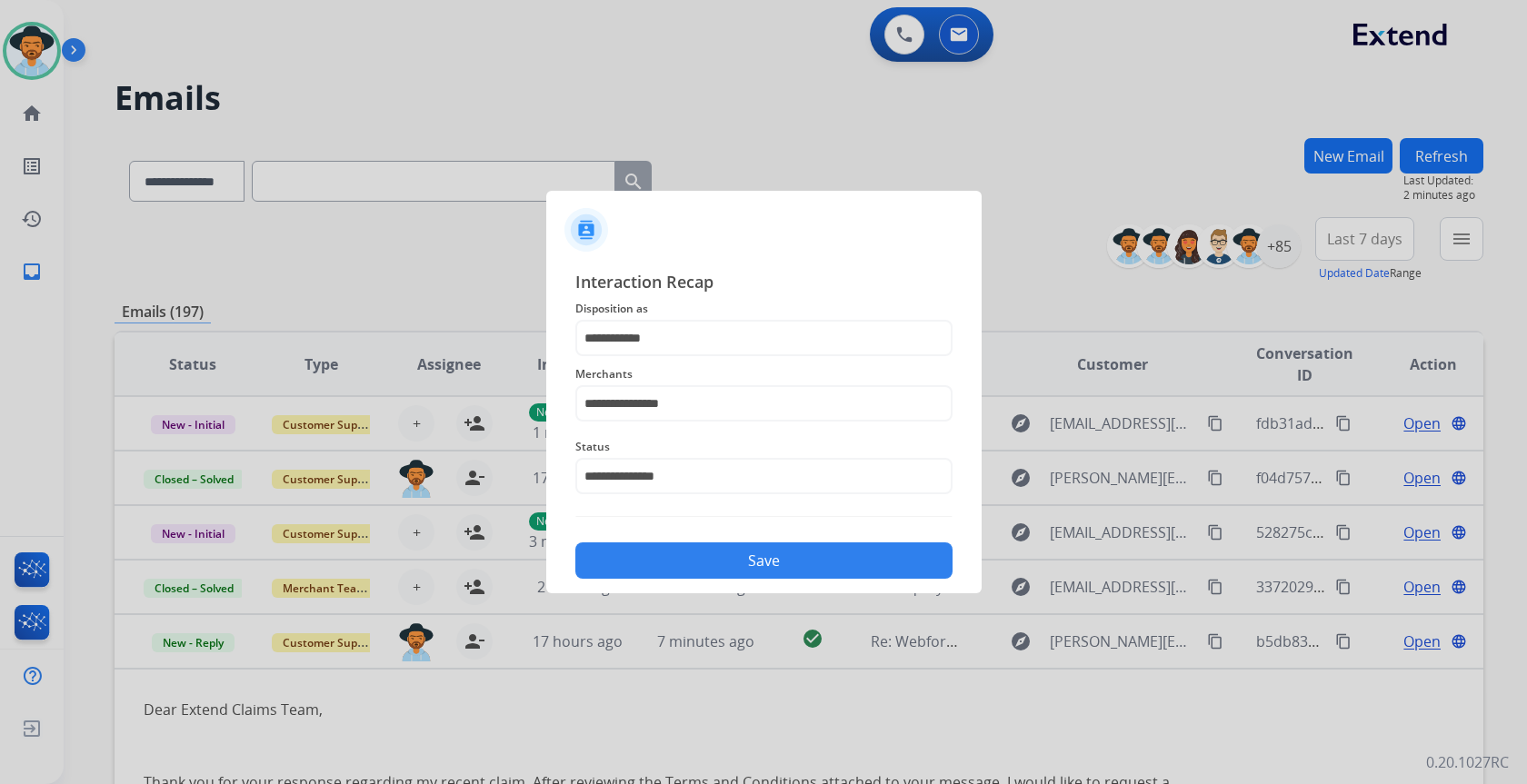
click at [774, 569] on button "Save" at bounding box center [764, 561] width 377 height 36
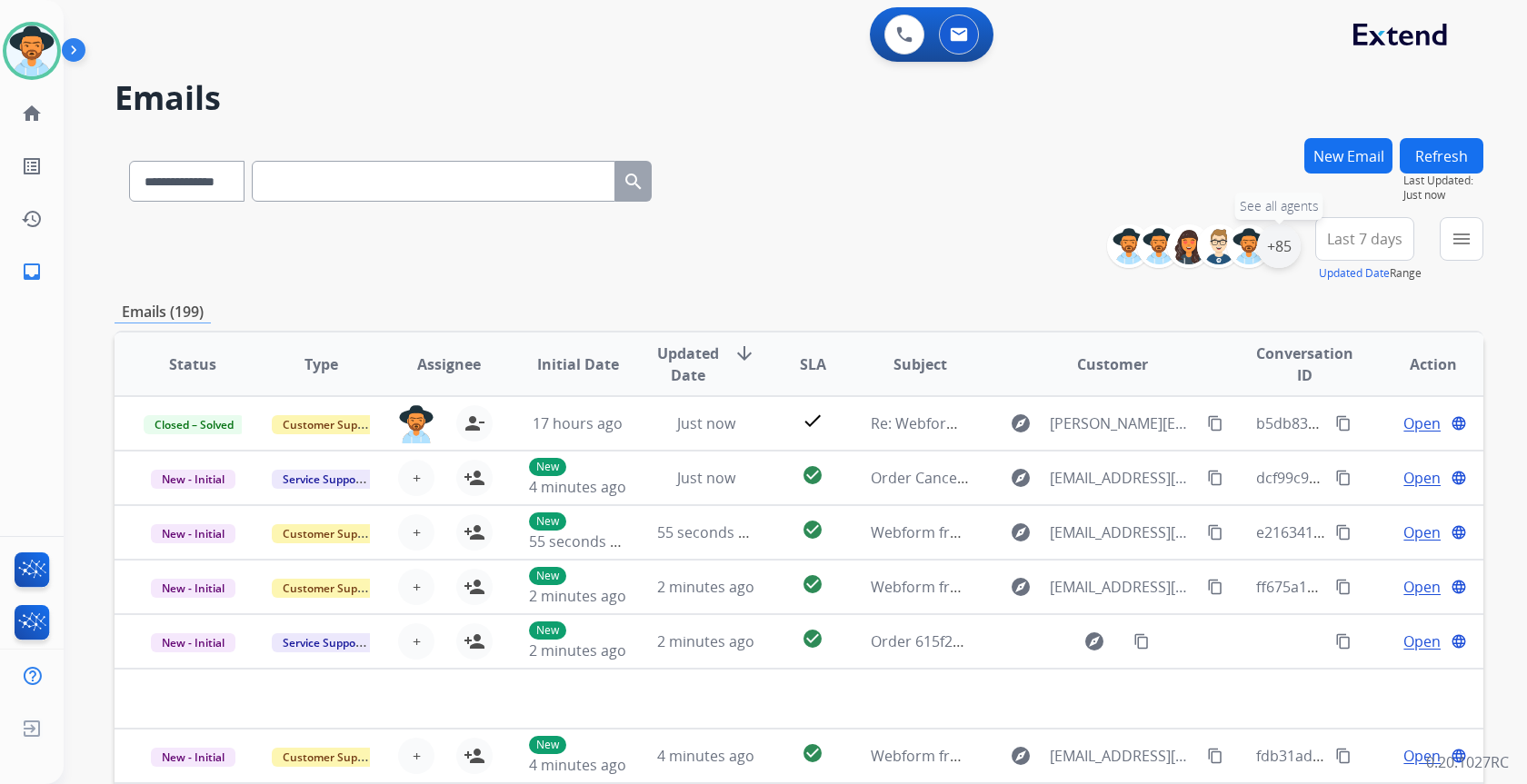
click at [1279, 258] on div "+85" at bounding box center [1279, 246] width 44 height 44
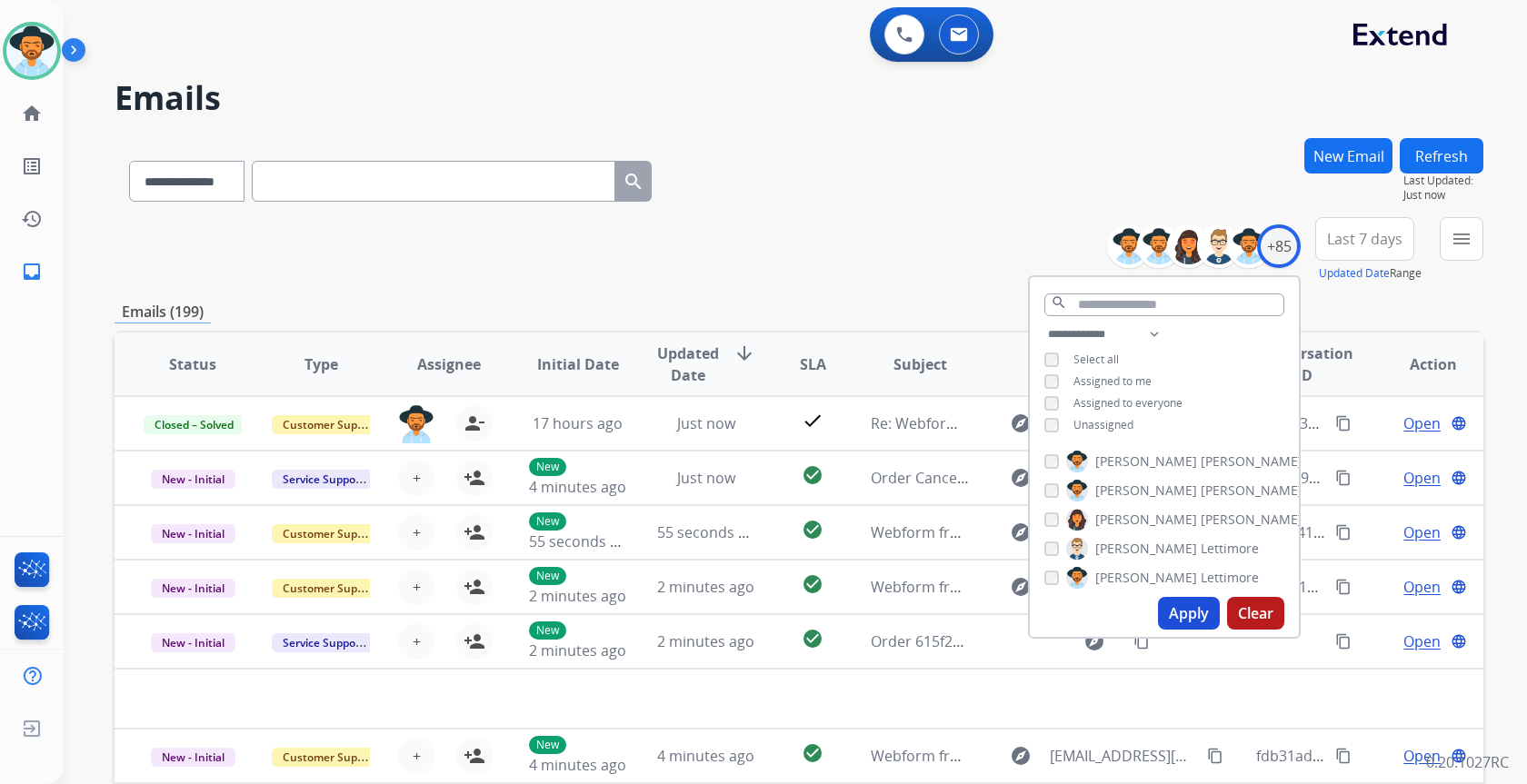
click at [1129, 421] on div "**********" at bounding box center [1164, 382] width 269 height 116
click at [1119, 433] on div "**********" at bounding box center [1164, 382] width 269 height 116
click at [1112, 422] on span "Unassigned" at bounding box center [1103, 424] width 60 height 15
click at [1168, 618] on button "Apply" at bounding box center [1188, 613] width 62 height 33
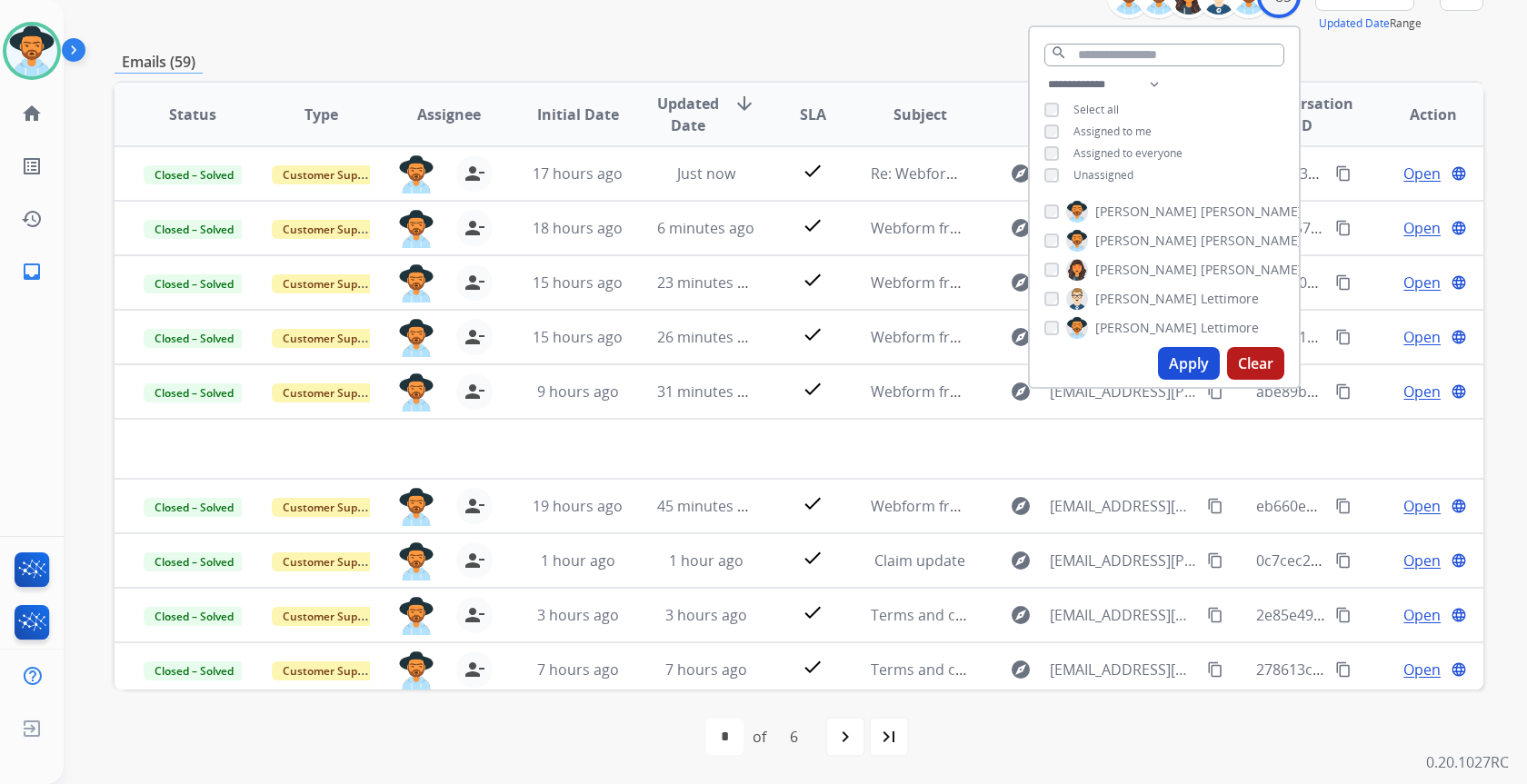
click at [963, 60] on div "Emails (59)" at bounding box center [799, 62] width 1369 height 23
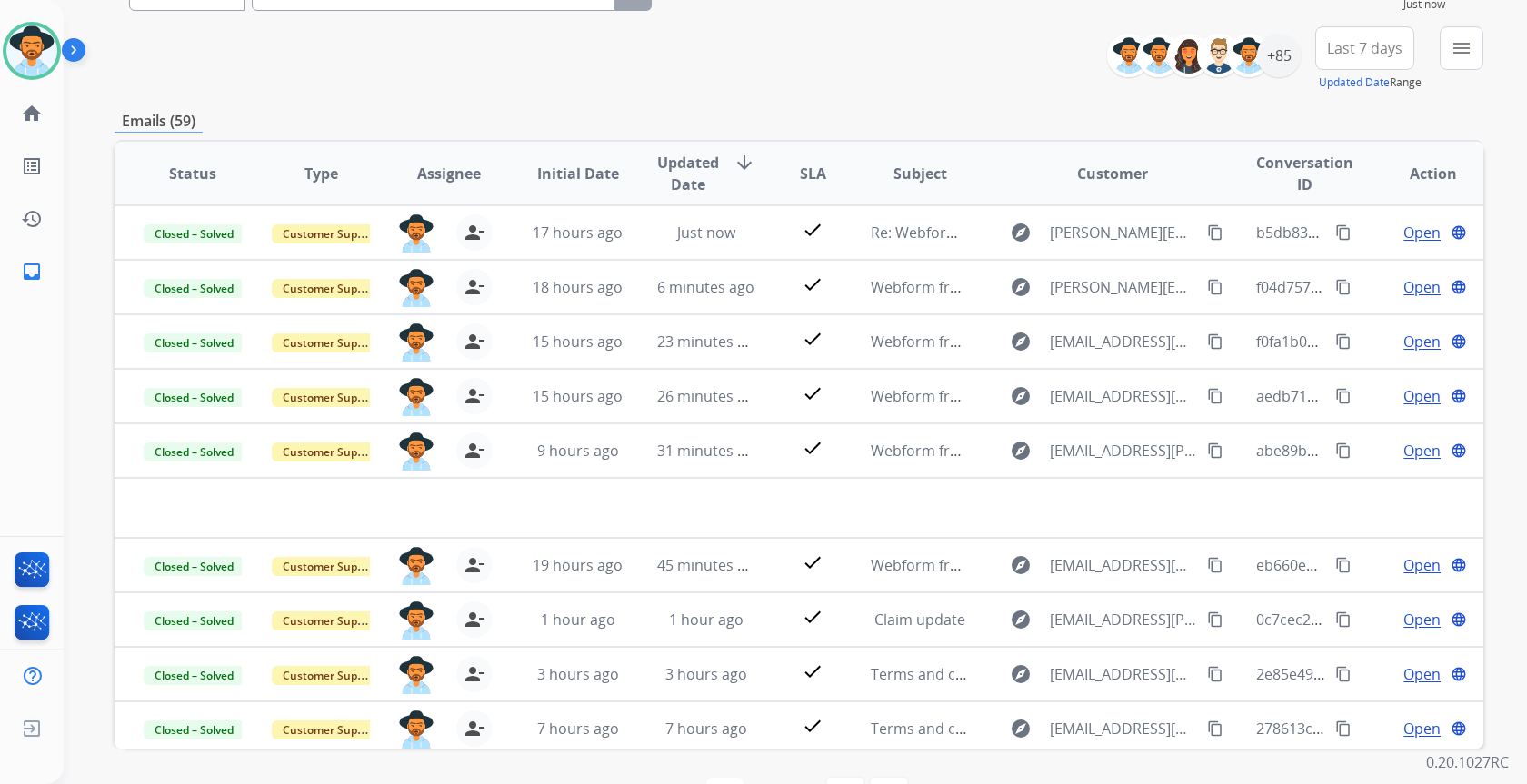
scroll to position [159, 0]
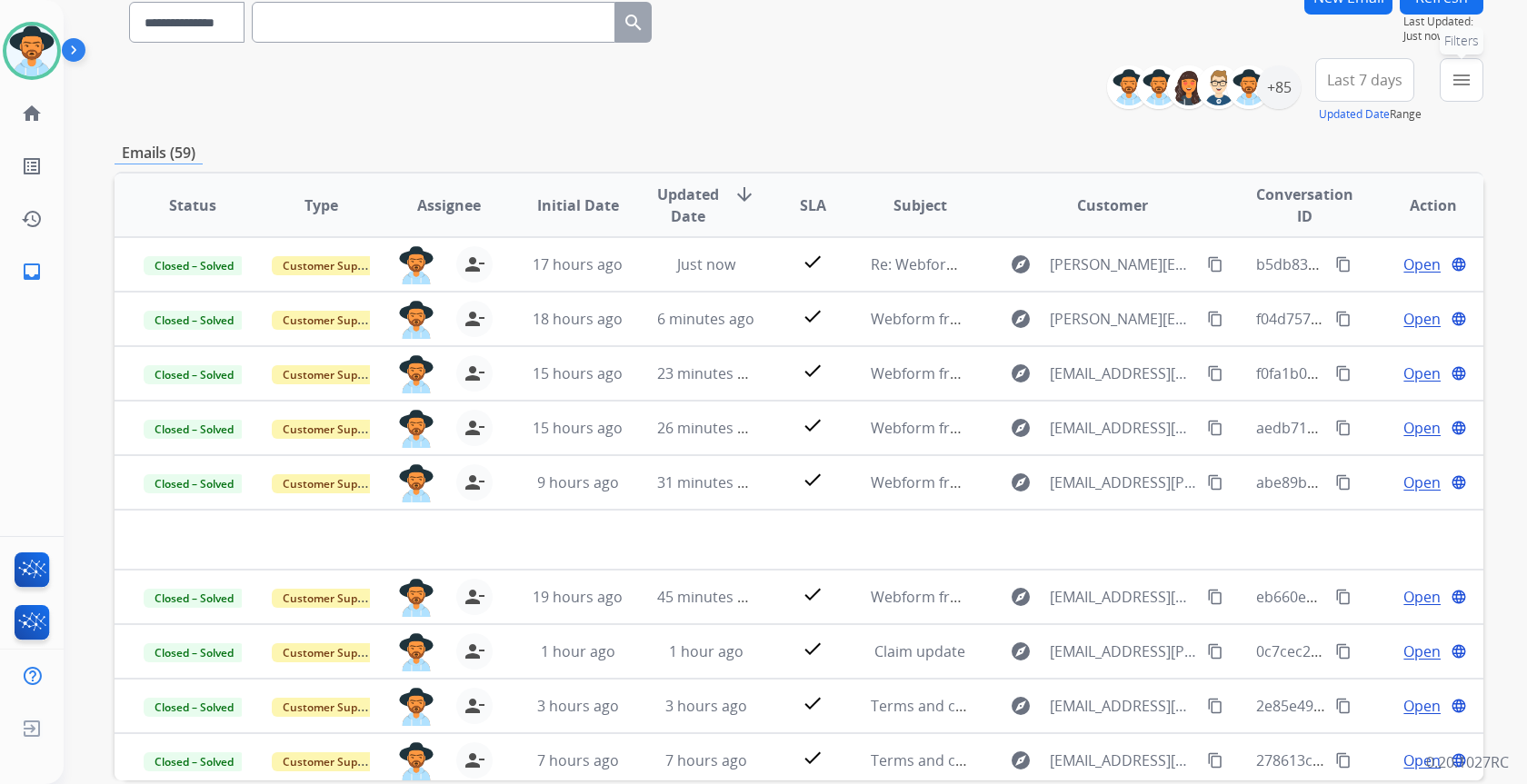
click at [1459, 84] on mat-icon "menu" at bounding box center [1461, 80] width 22 height 22
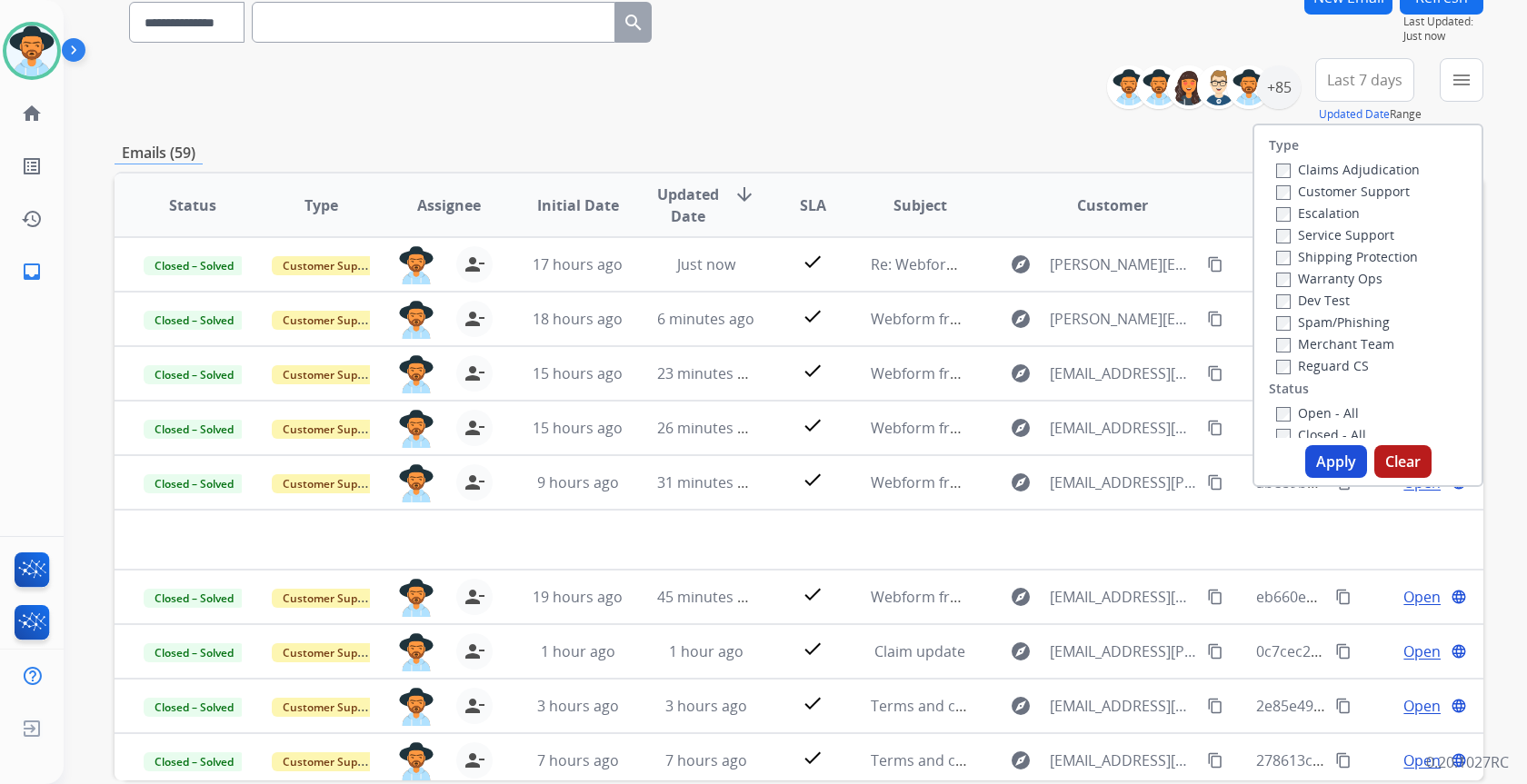
click at [1337, 408] on label "Open - All" at bounding box center [1317, 413] width 82 height 17
click at [1335, 461] on button "Apply" at bounding box center [1336, 461] width 62 height 33
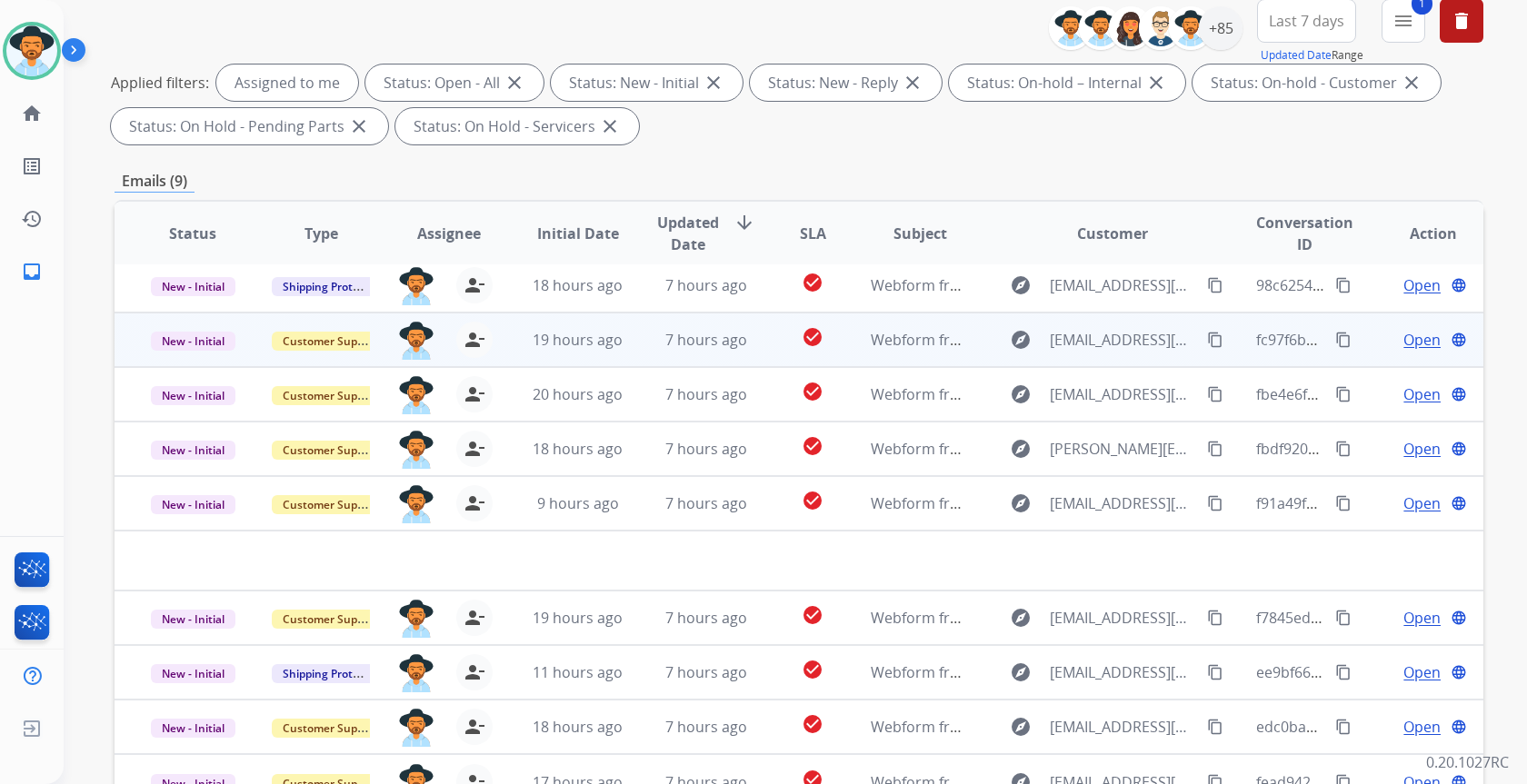
scroll to position [337, 0]
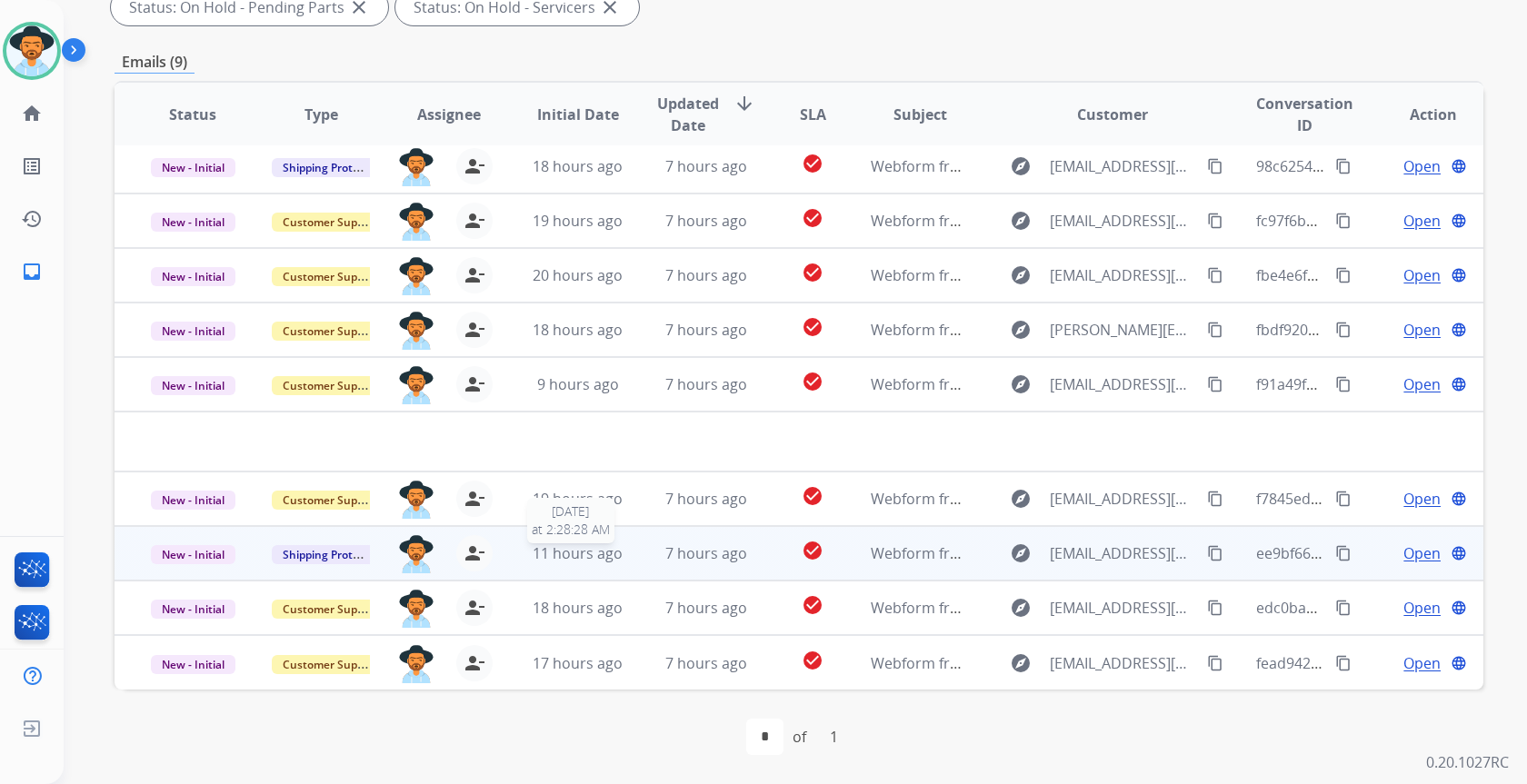
click at [605, 558] on span "11 hours ago" at bounding box center [577, 553] width 90 height 20
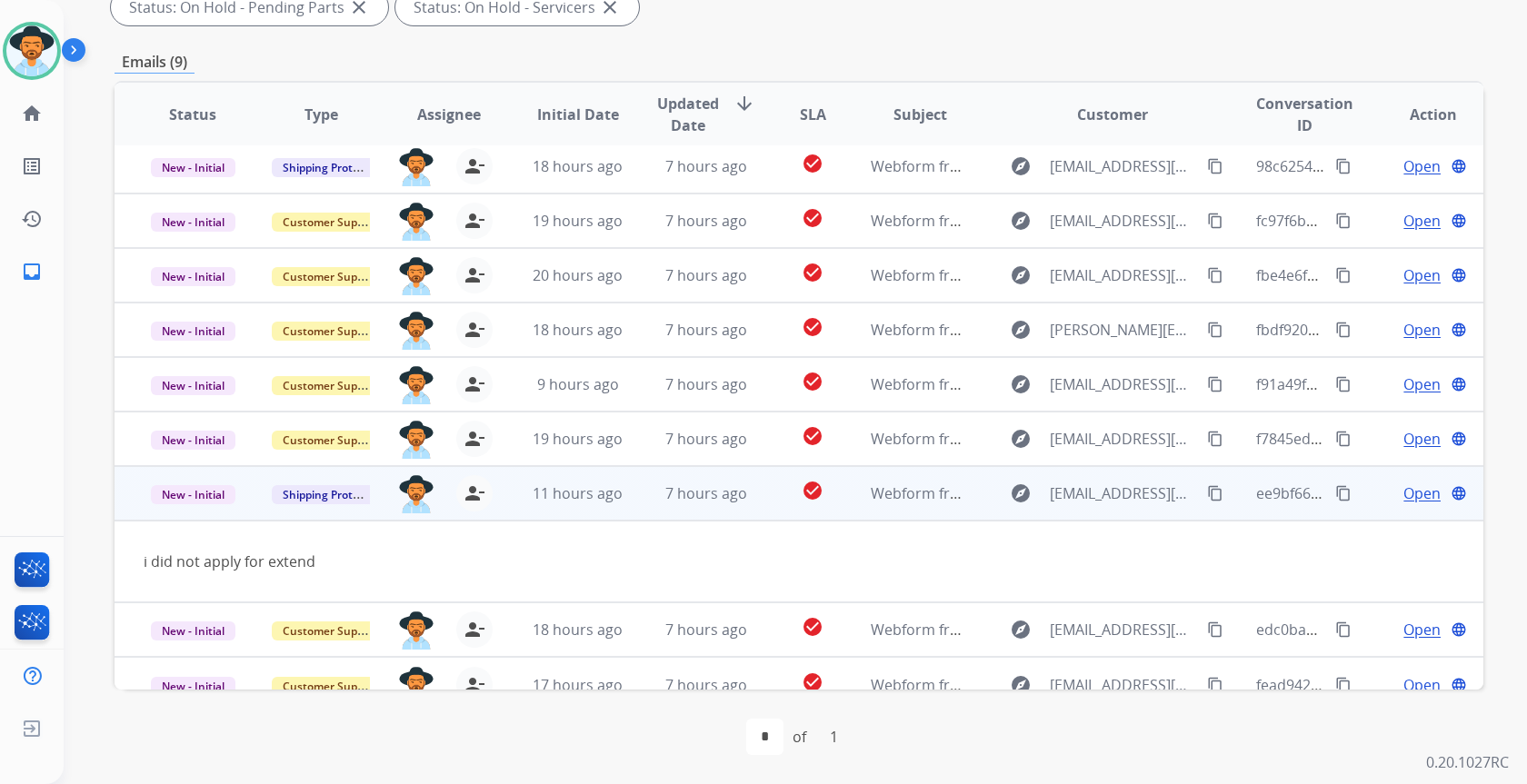
scroll to position [29, 0]
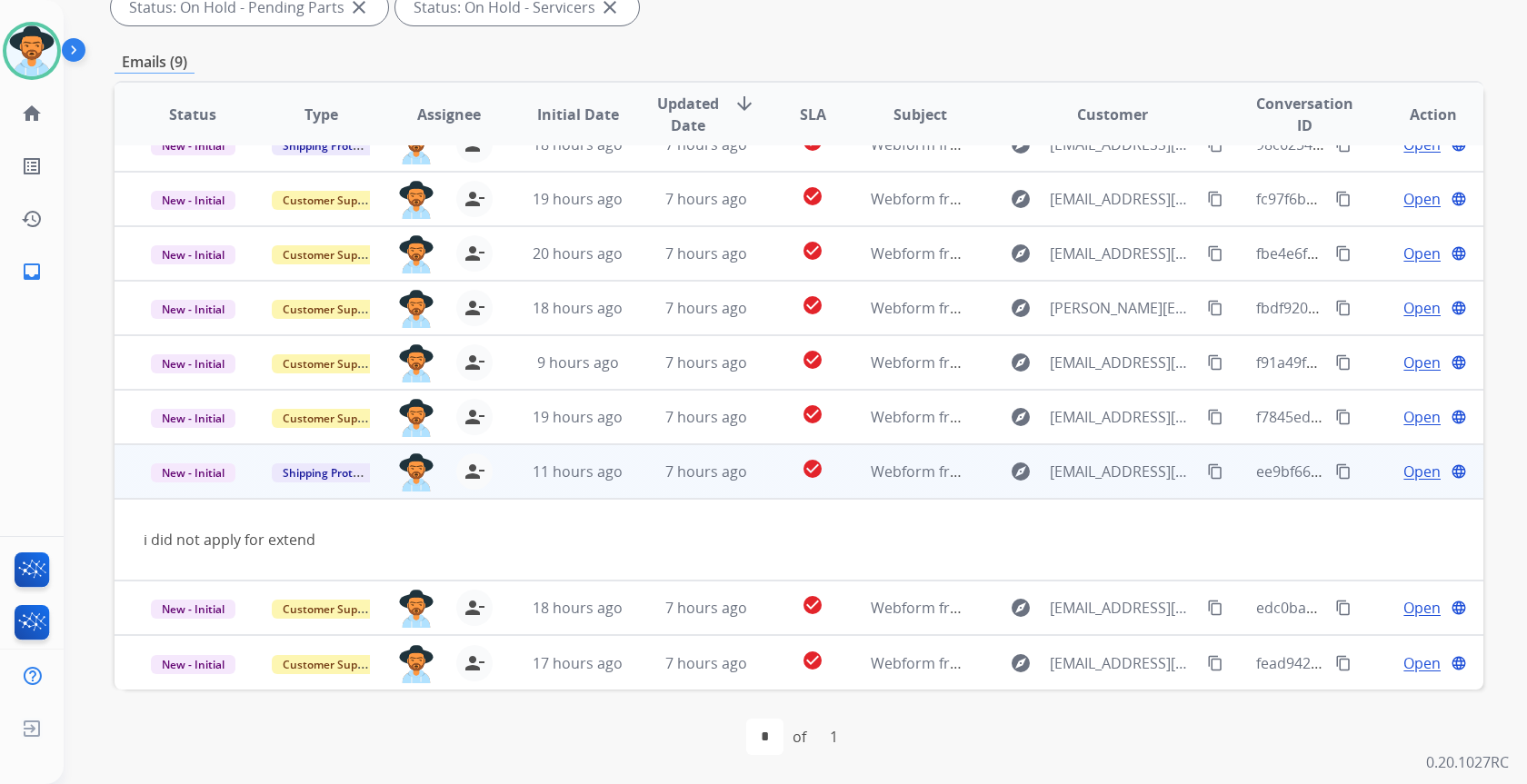
click at [1207, 472] on mat-icon "content_copy" at bounding box center [1214, 471] width 16 height 16
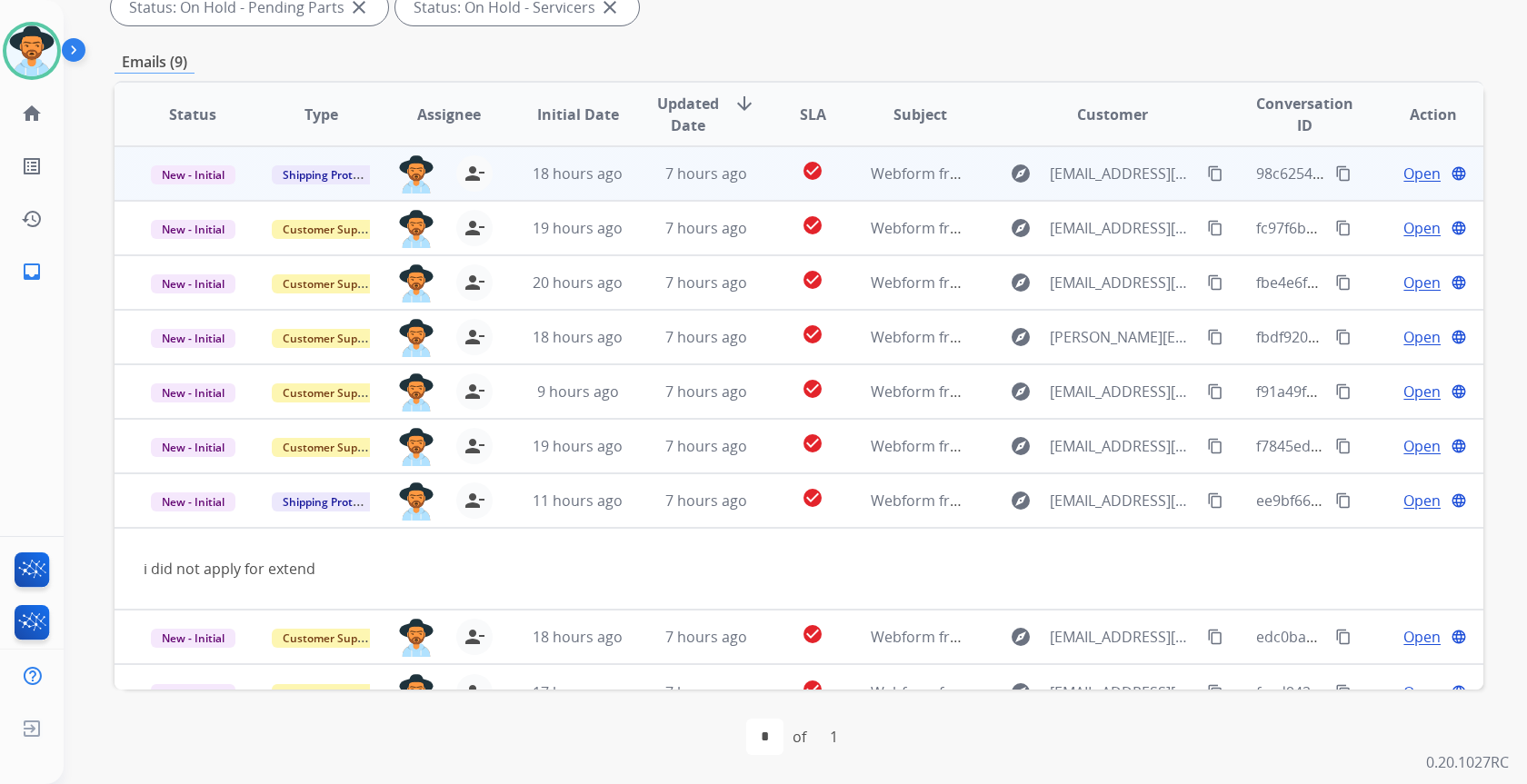
click at [657, 176] on div "7 hours ago" at bounding box center [707, 173] width 99 height 22
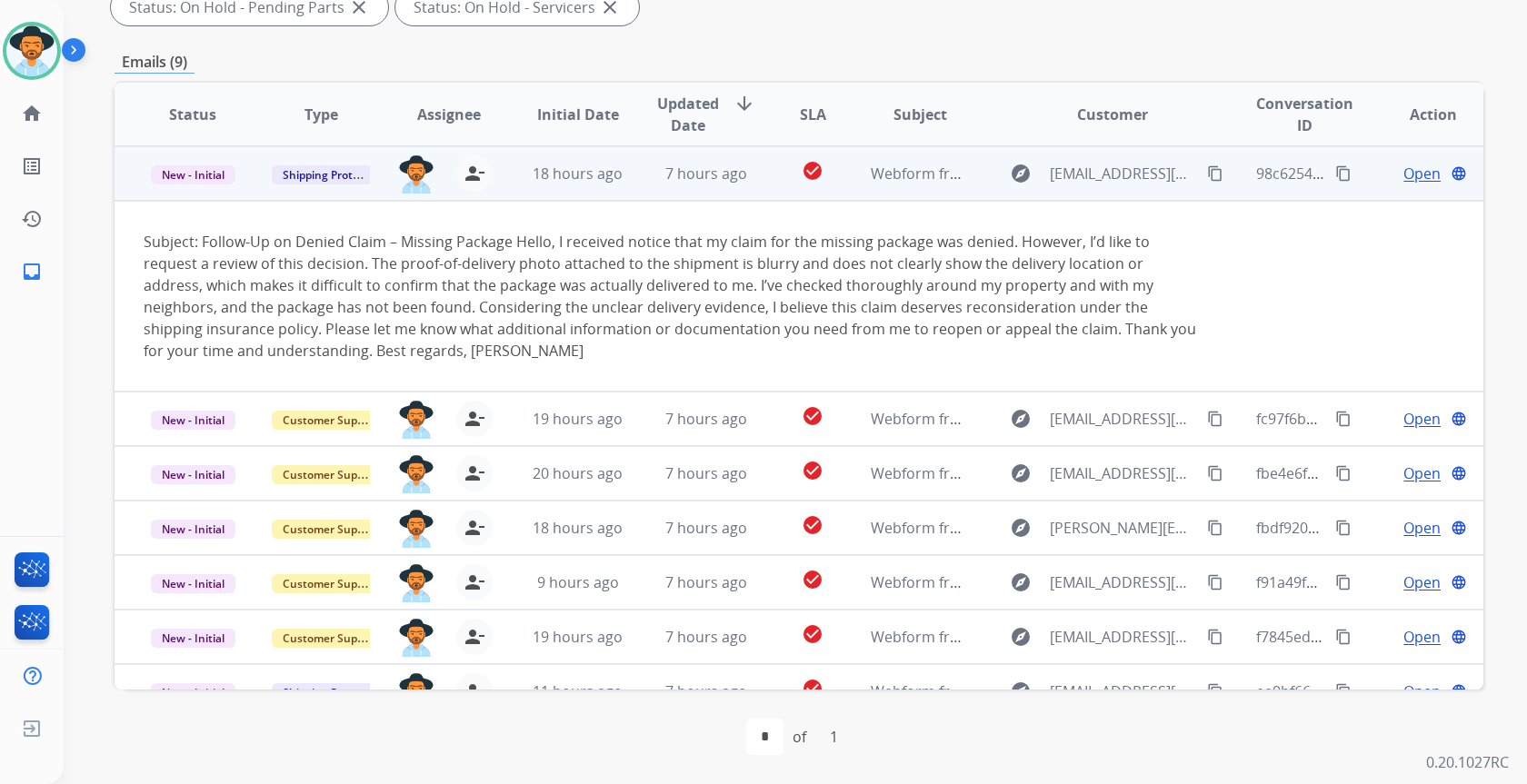
click at [1208, 169] on mat-icon "content_copy" at bounding box center [1214, 173] width 16 height 16
click at [1405, 175] on span "Open" at bounding box center [1422, 173] width 37 height 22
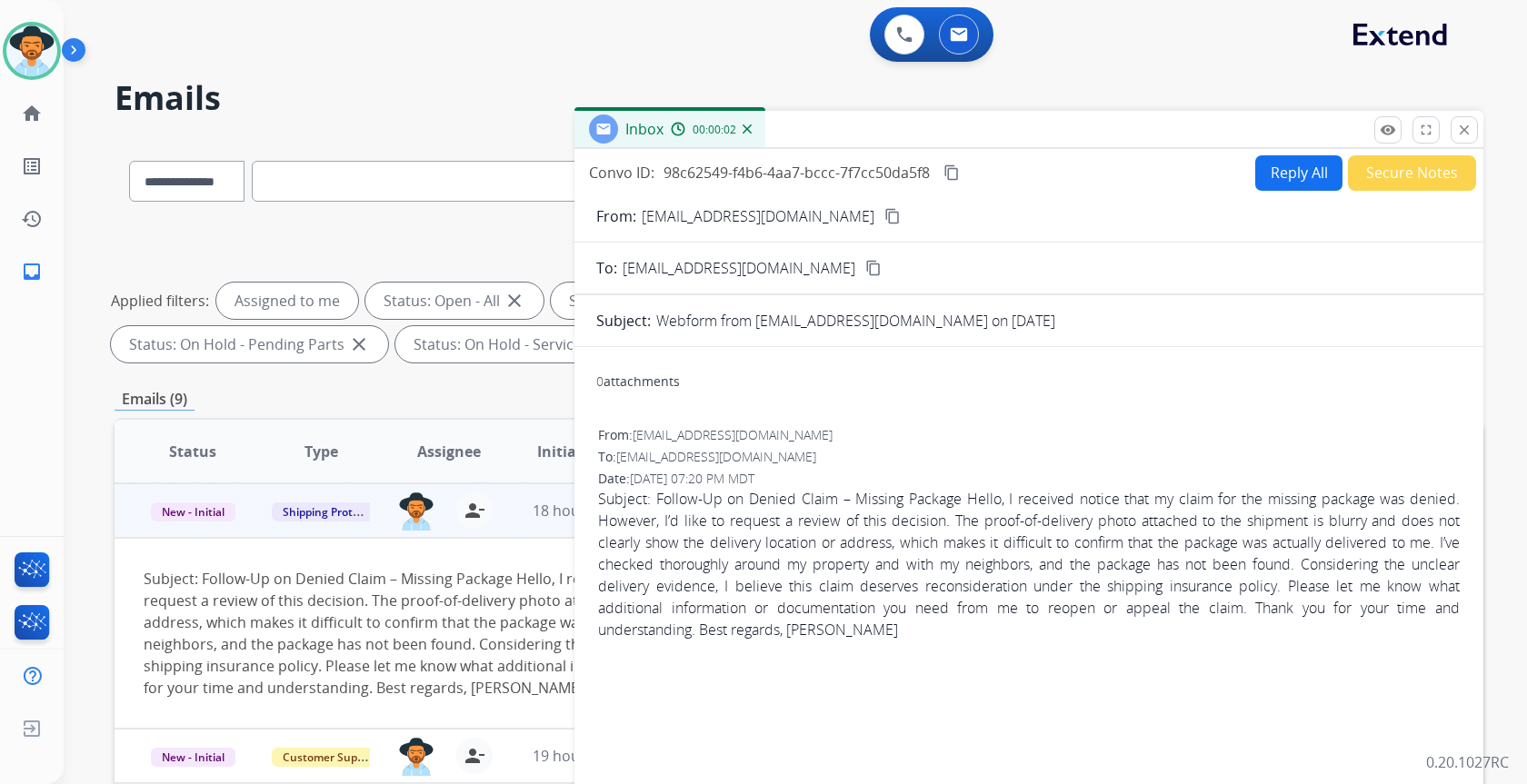
click at [1421, 175] on button "Secure Notes" at bounding box center [1411, 172] width 128 height 35
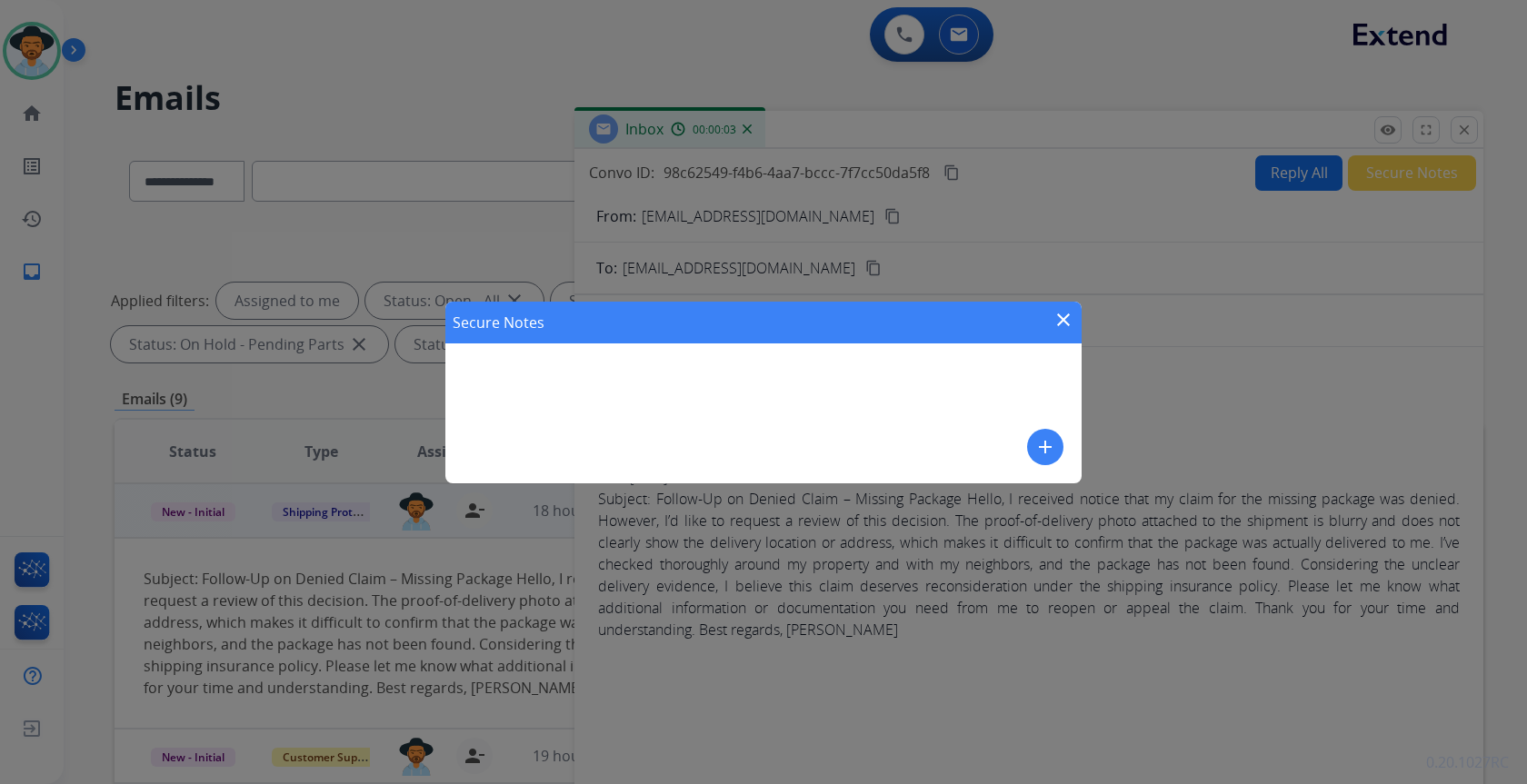
click at [1042, 444] on mat-icon "add" at bounding box center [1045, 447] width 22 height 22
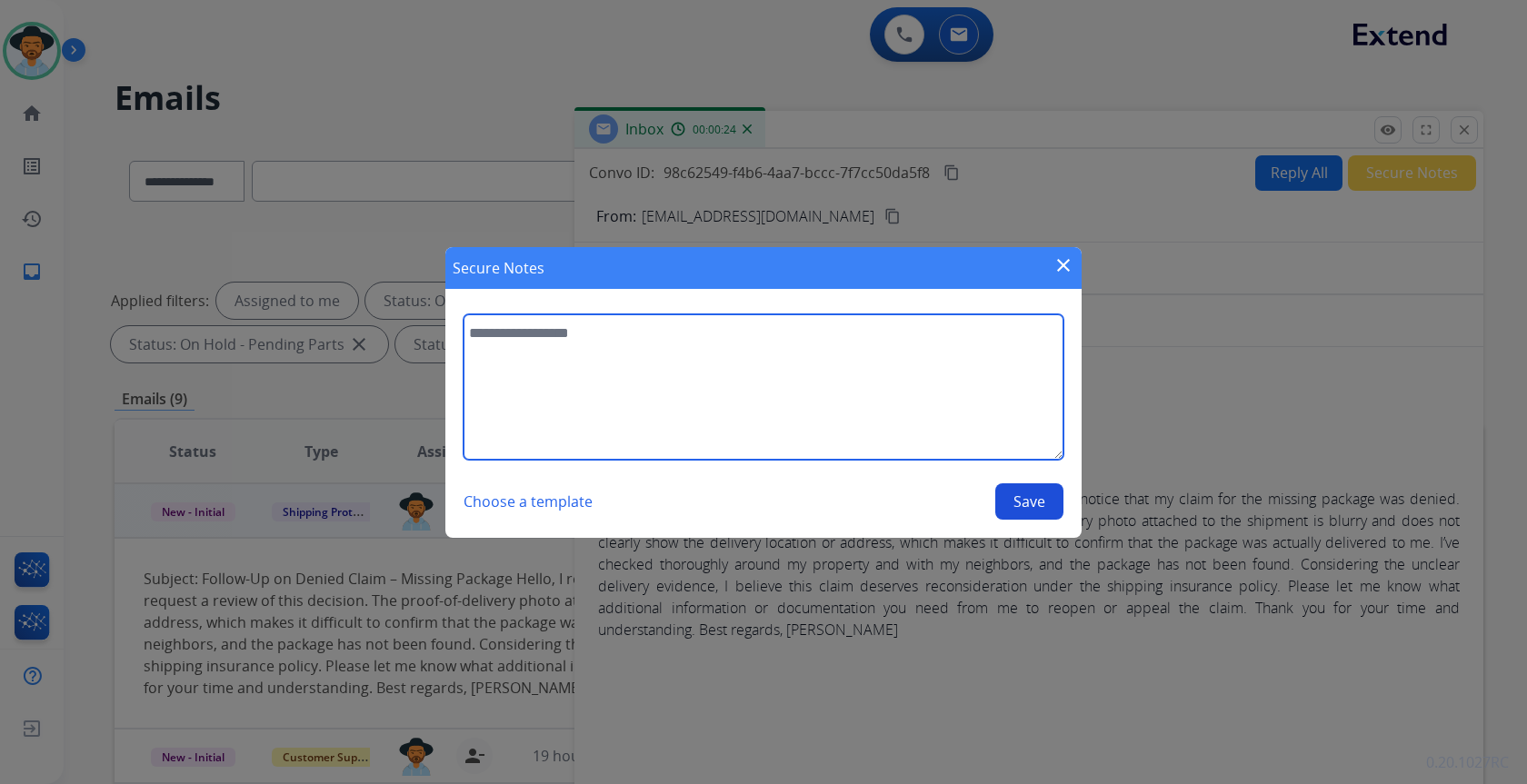
click at [825, 415] on textarea at bounding box center [763, 387] width 600 height 146
paste textarea "**********"
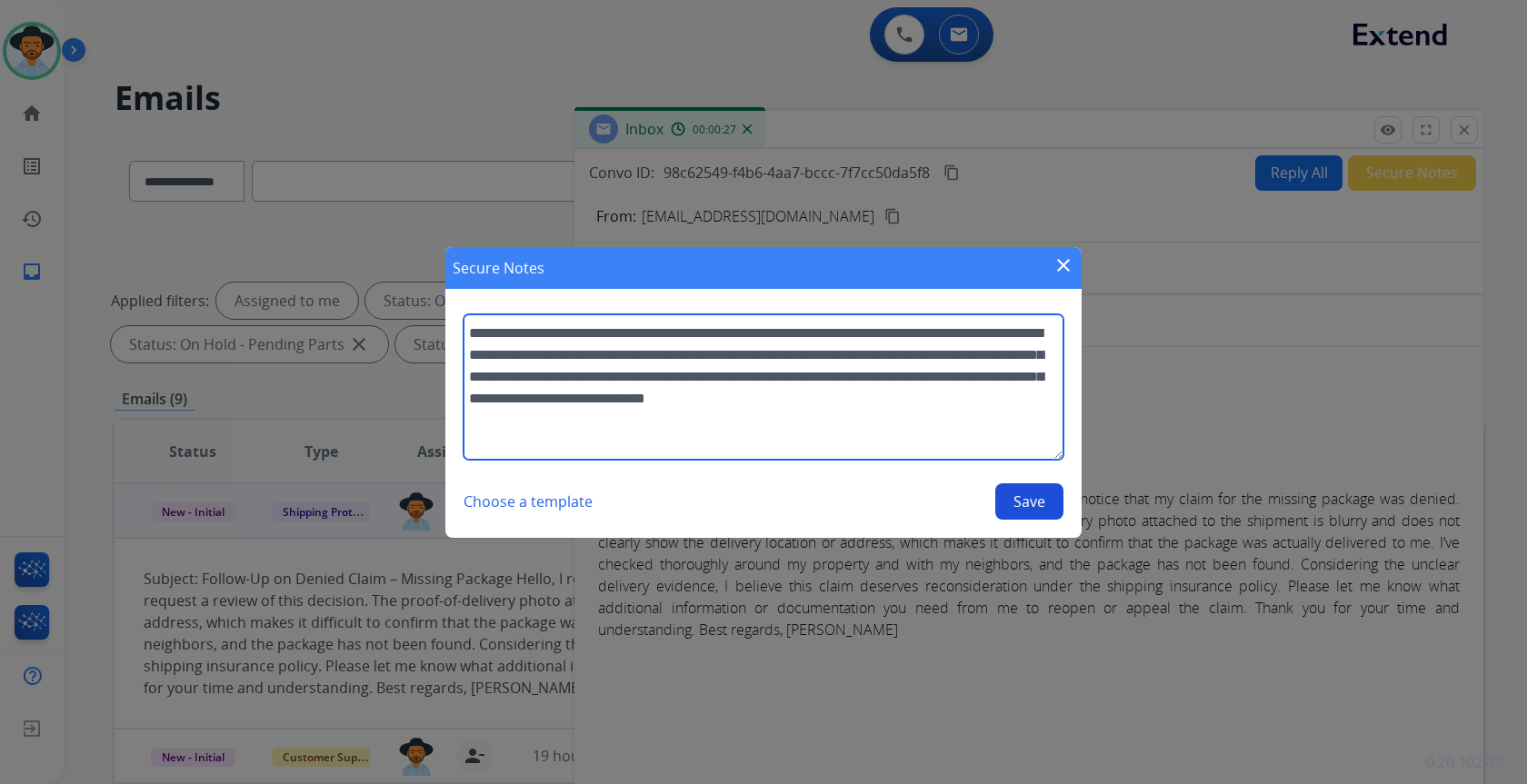
type textarea "**********"
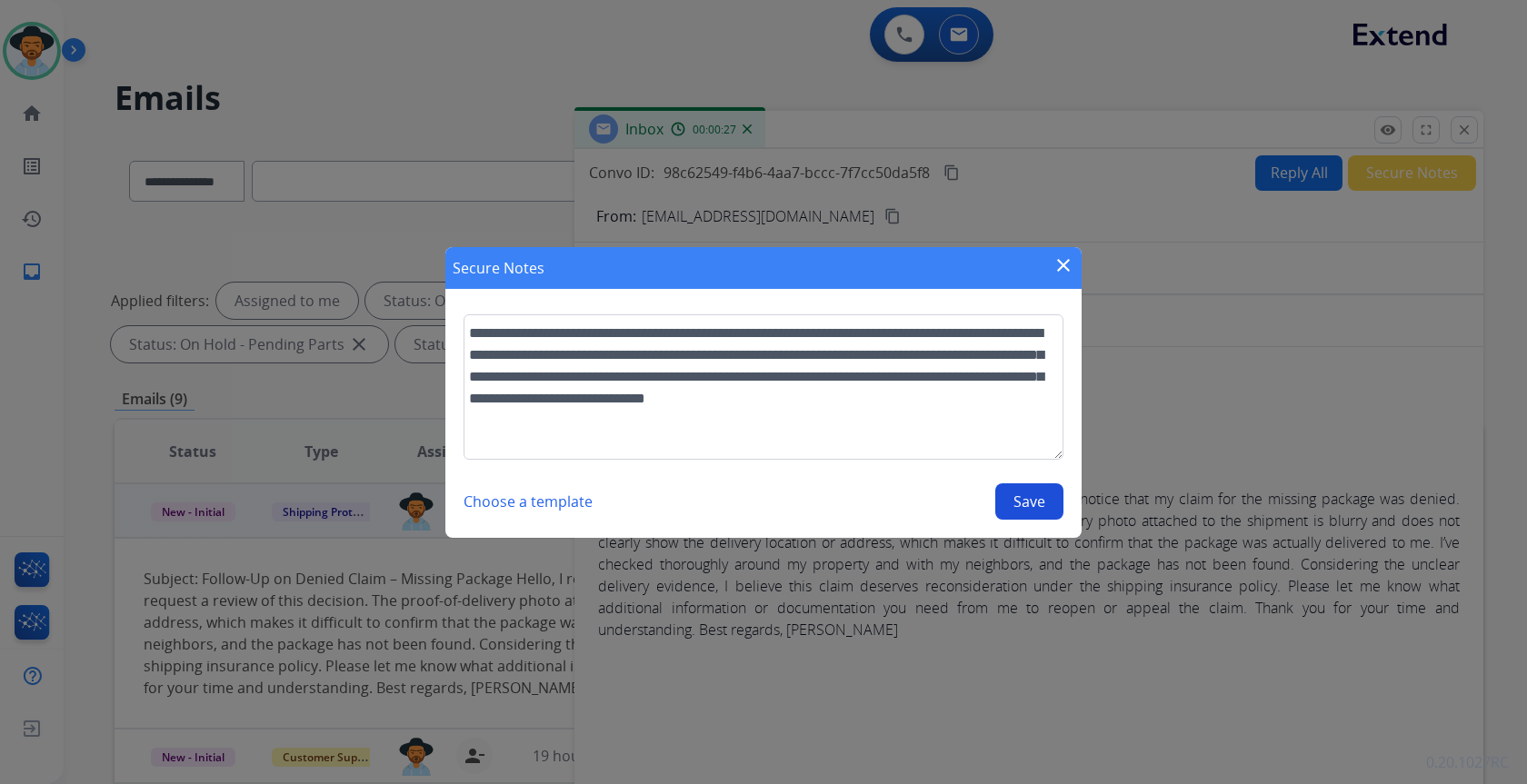
click at [1028, 508] on button "Save" at bounding box center [1030, 501] width 68 height 36
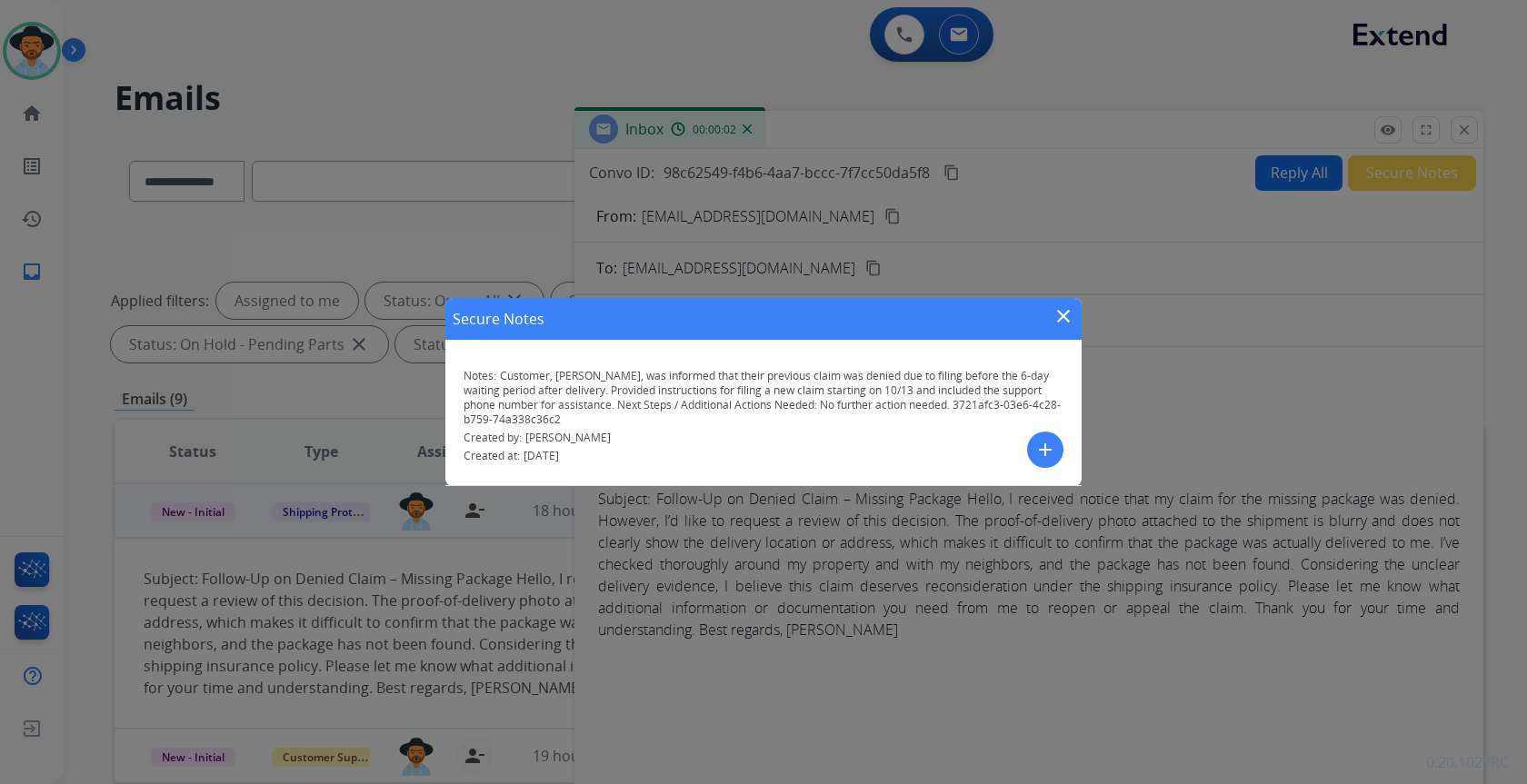
click at [1066, 312] on mat-icon "close" at bounding box center [1063, 315] width 22 height 22
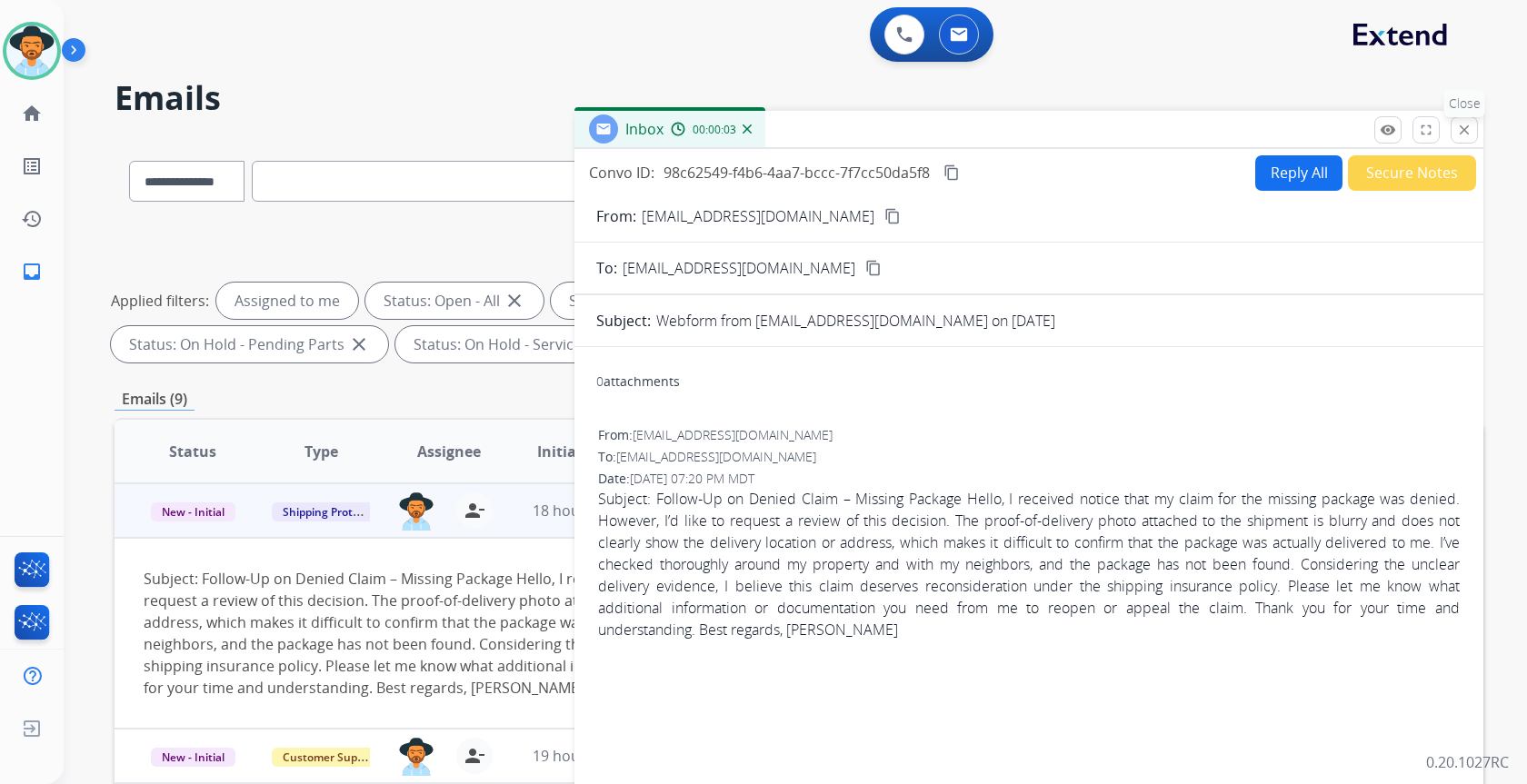
click at [1460, 132] on mat-icon "close" at bounding box center [1464, 130] width 16 height 16
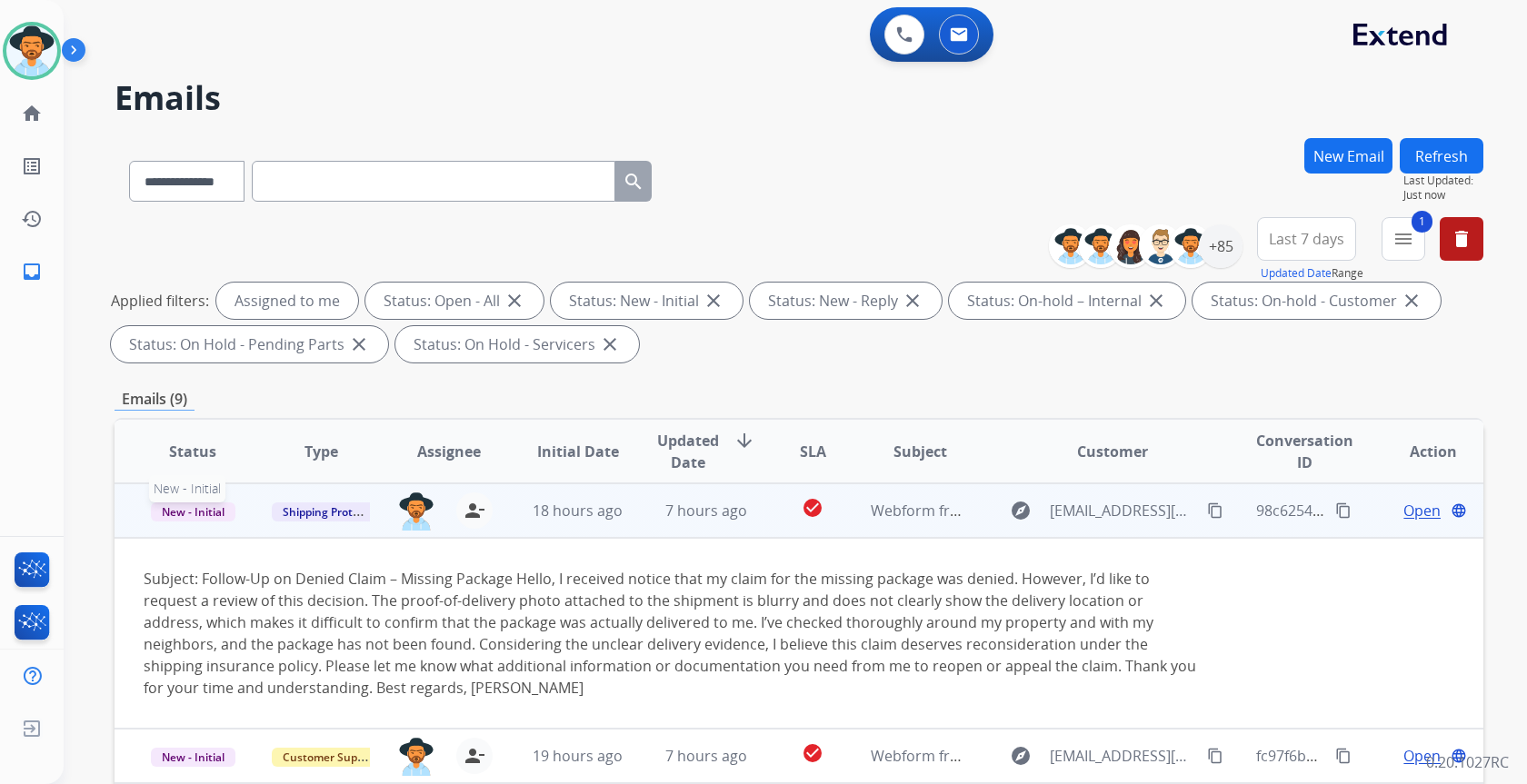
click at [171, 505] on span "New - Initial" at bounding box center [192, 512] width 84 height 19
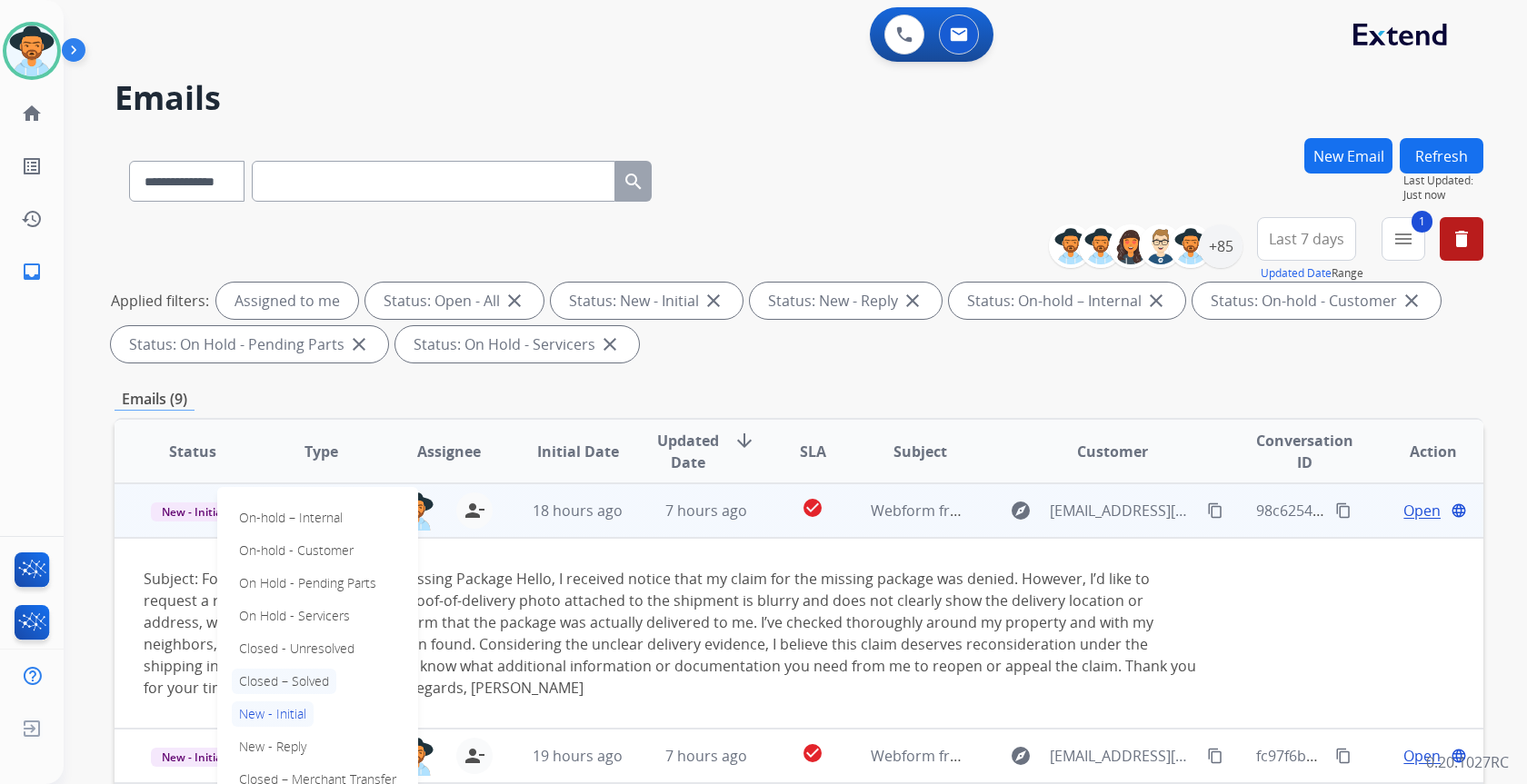
click at [298, 685] on p "Closed – Solved" at bounding box center [284, 681] width 104 height 26
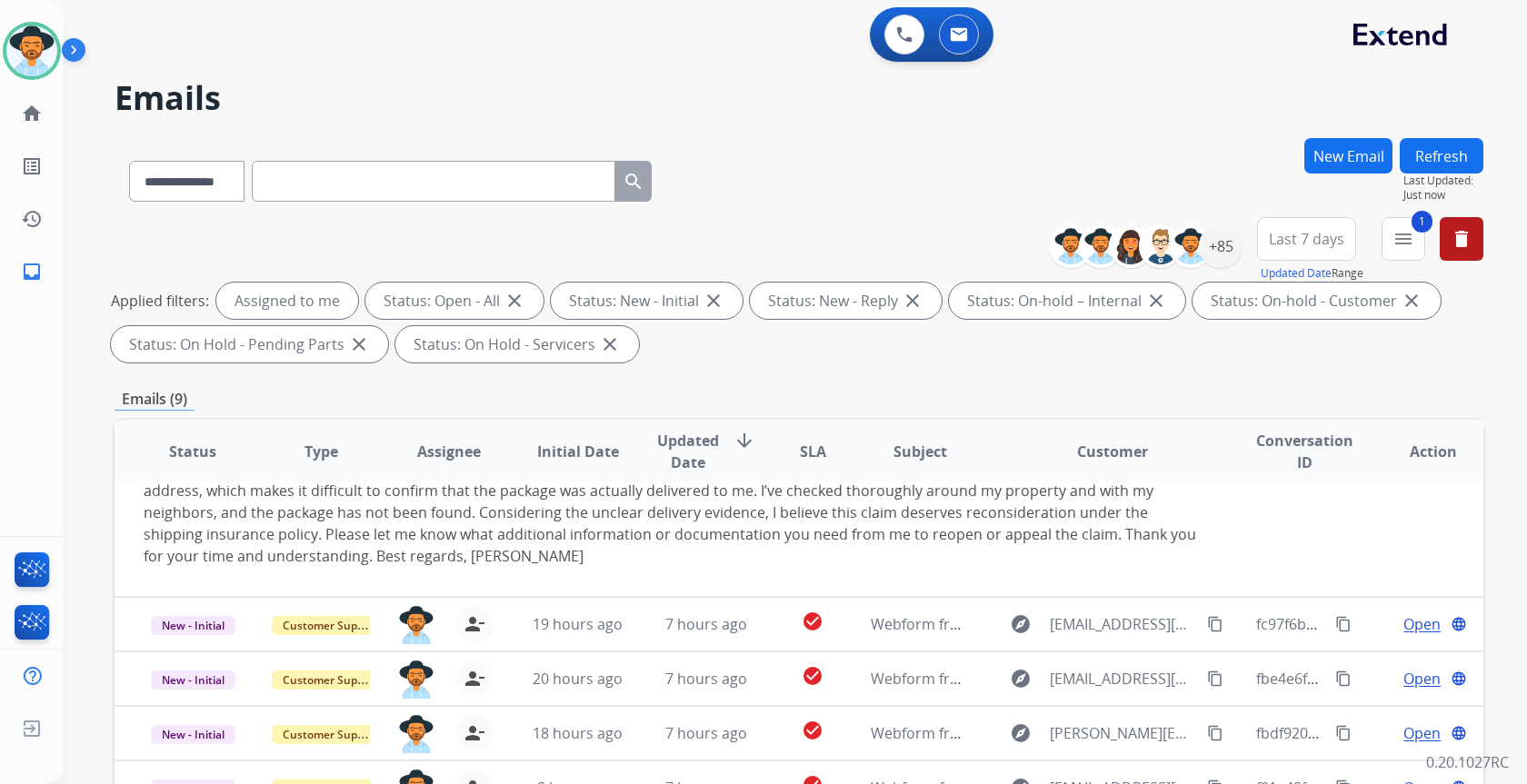
scroll to position [138, 0]
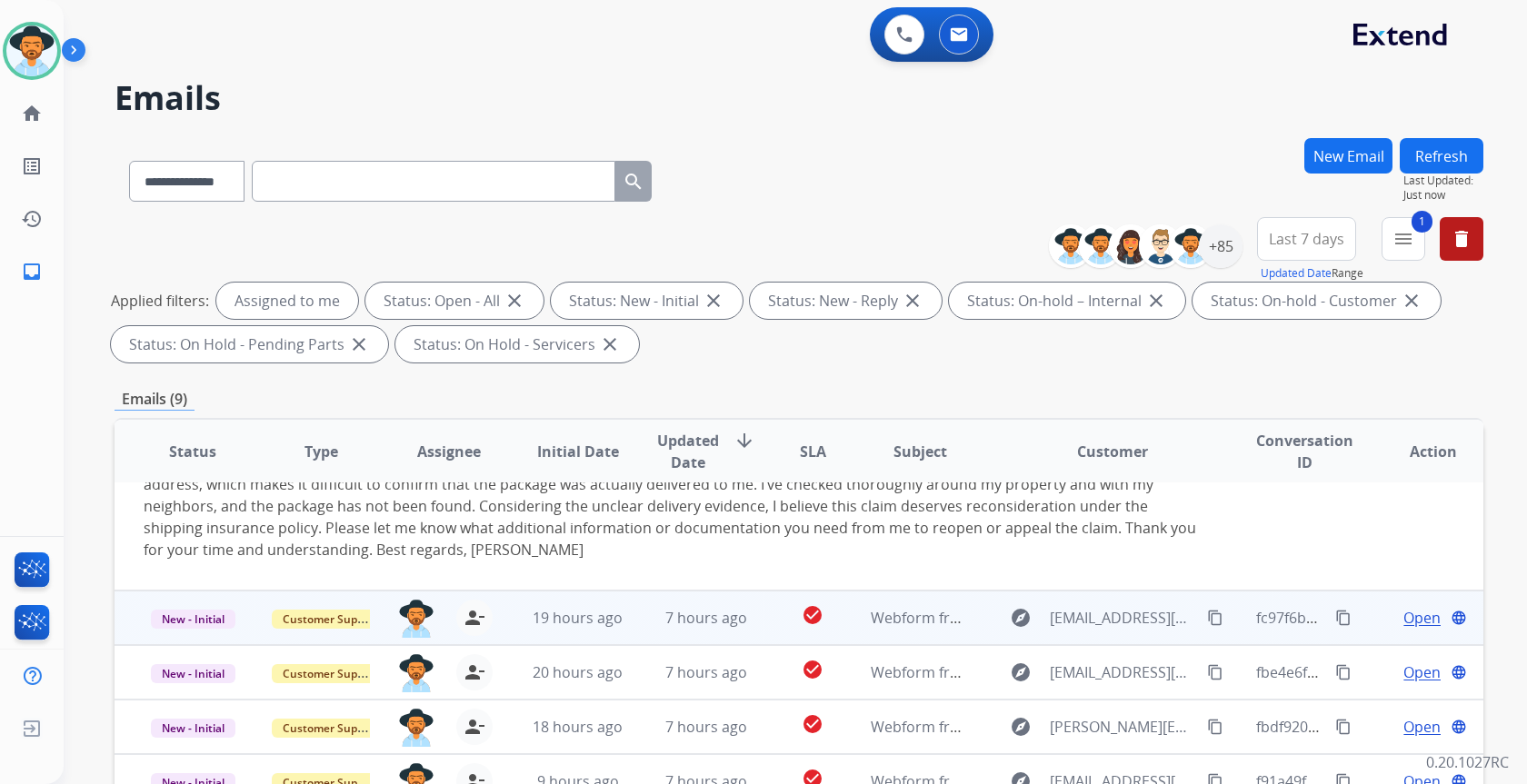
click at [650, 632] on td "7 hours ago" at bounding box center [692, 618] width 128 height 55
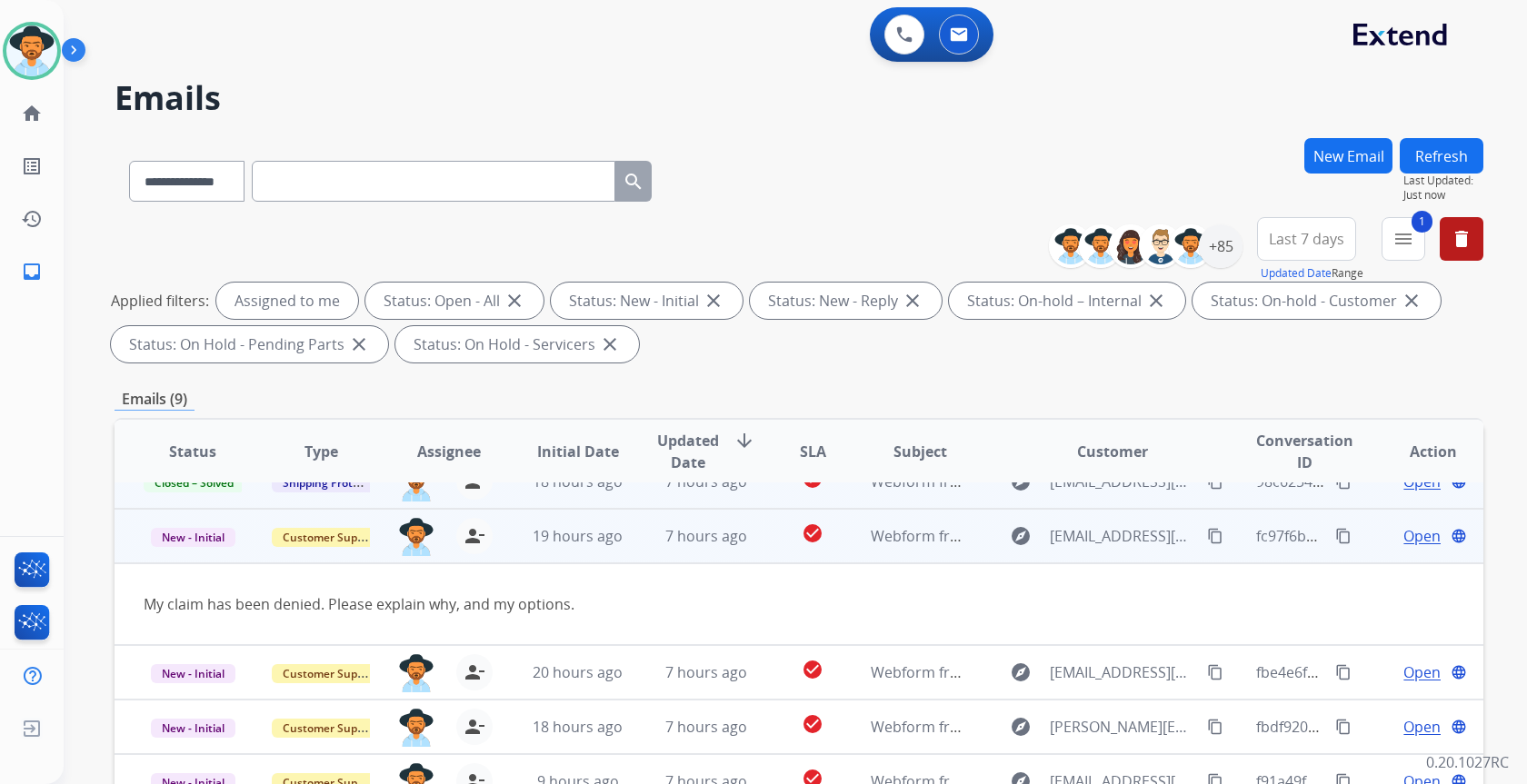
scroll to position [29, 0]
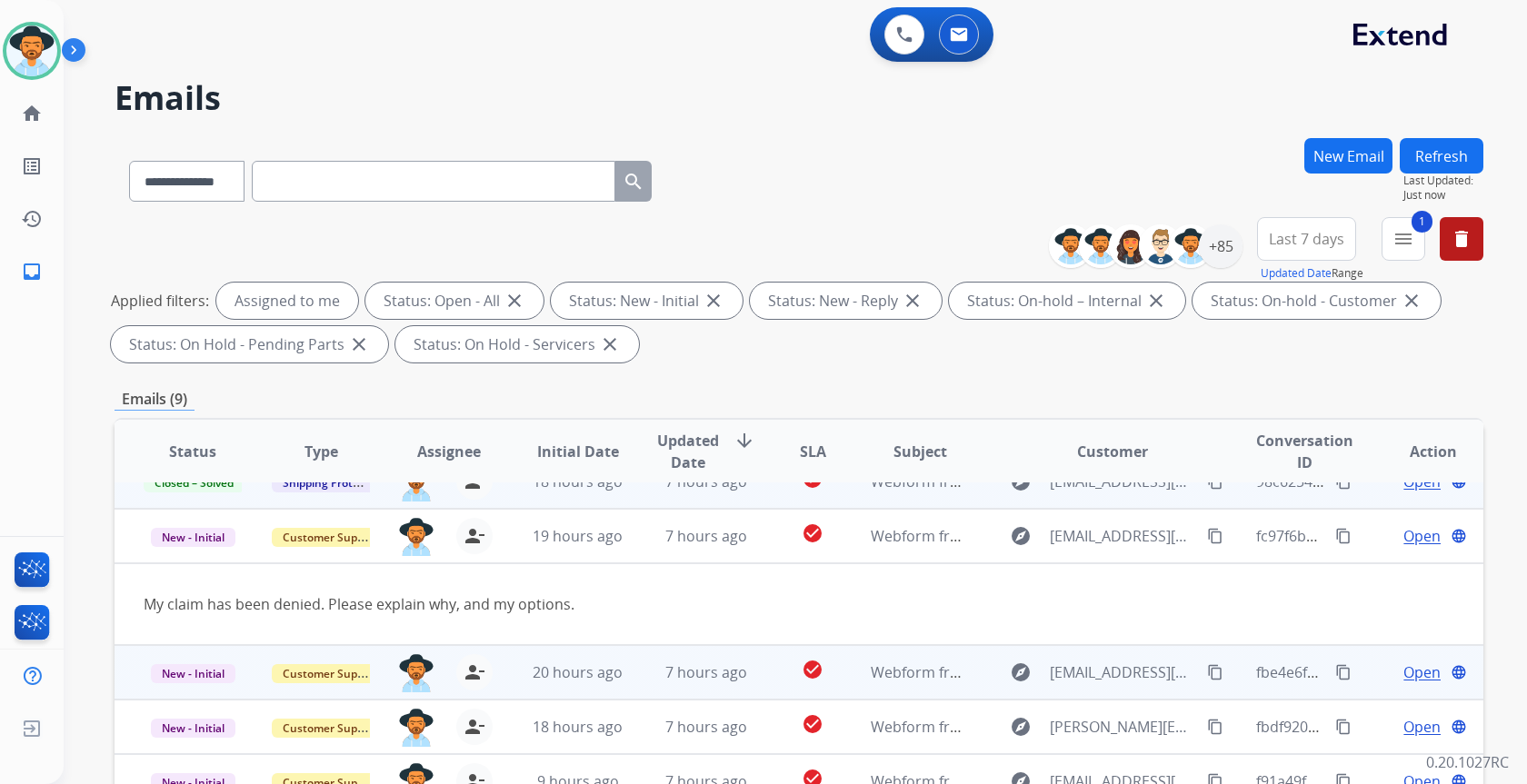
click at [640, 675] on td "7 hours ago" at bounding box center [692, 672] width 128 height 55
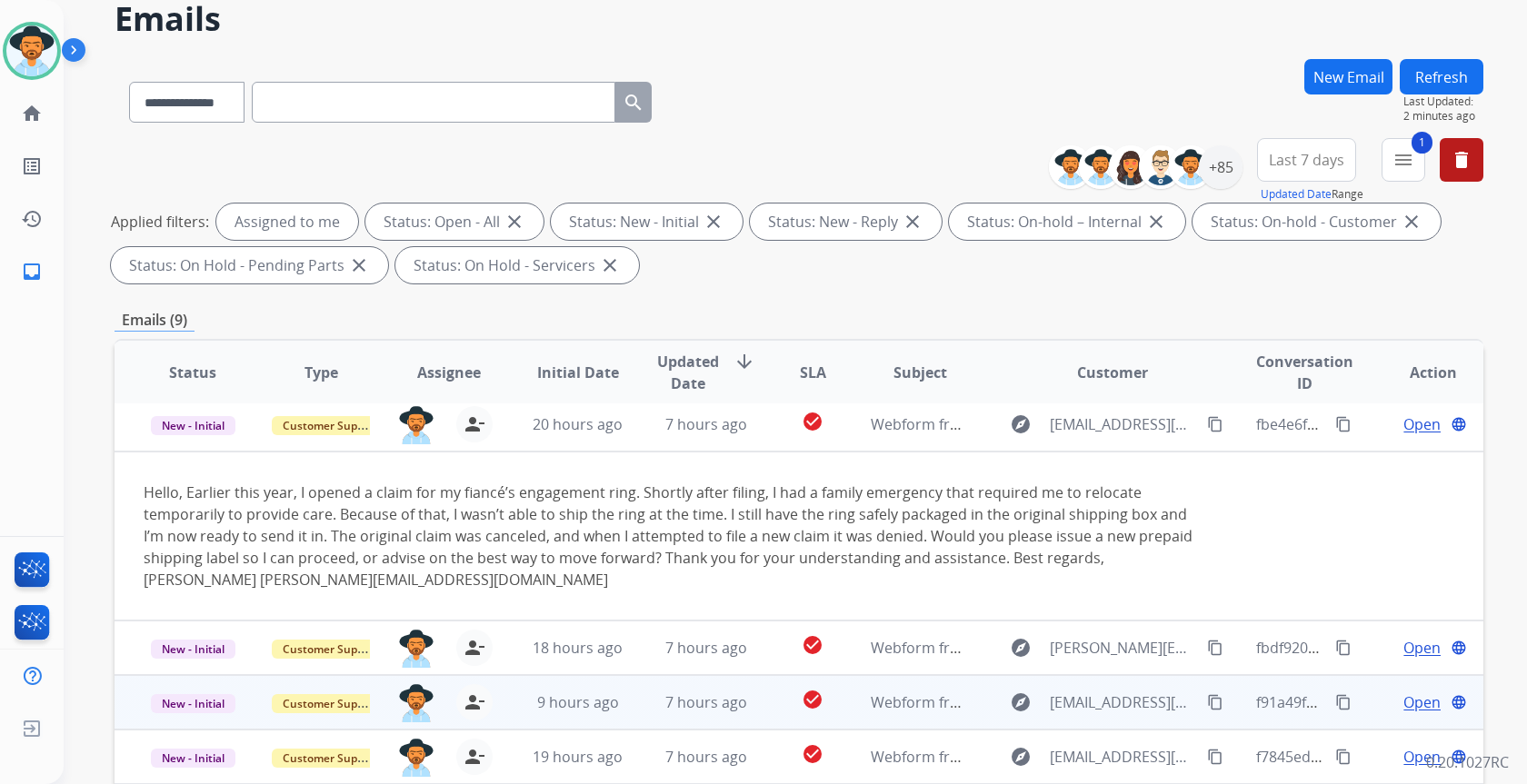
scroll to position [91, 0]
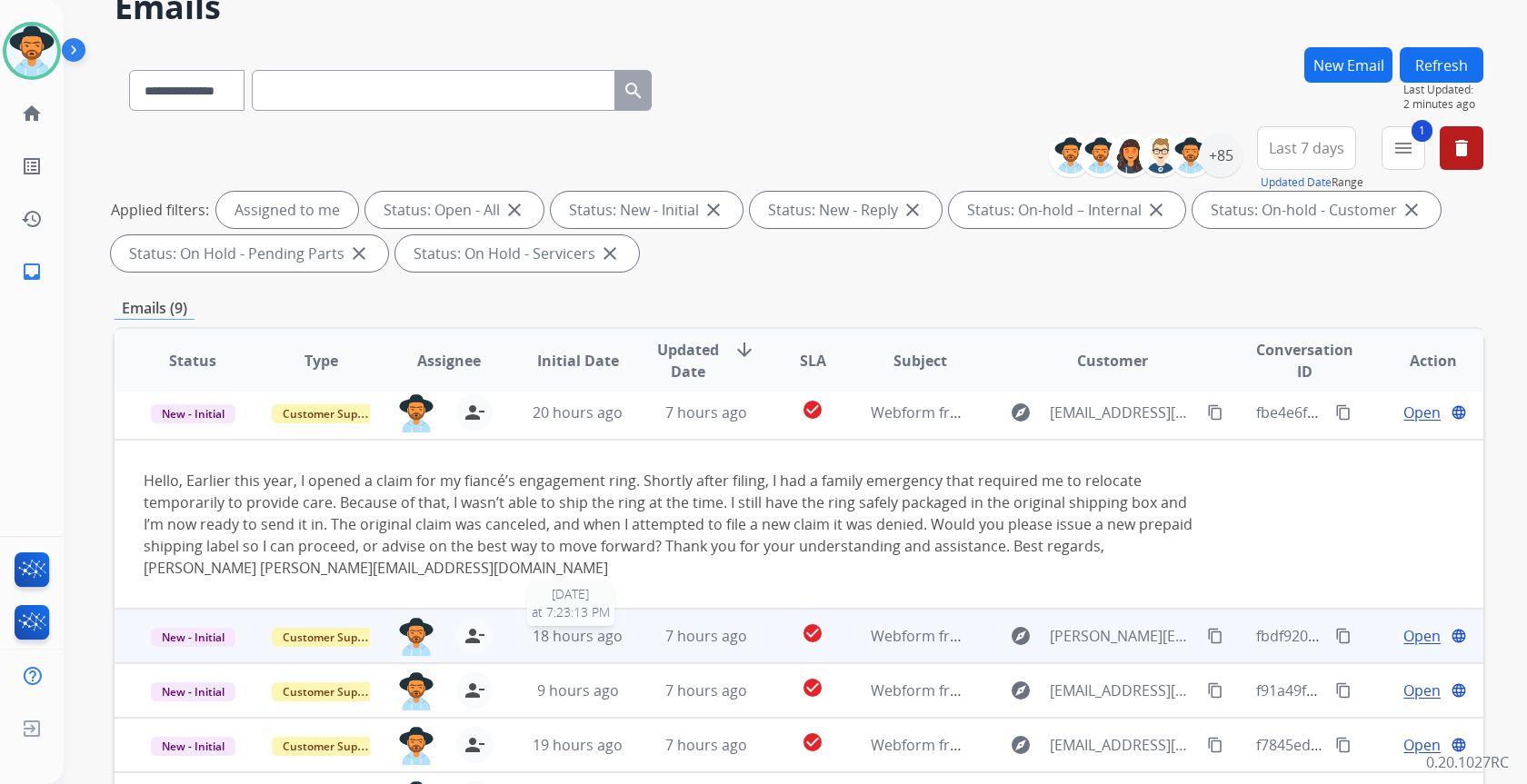
click at [620, 638] on div "18 hours ago" at bounding box center [578, 635] width 99 height 22
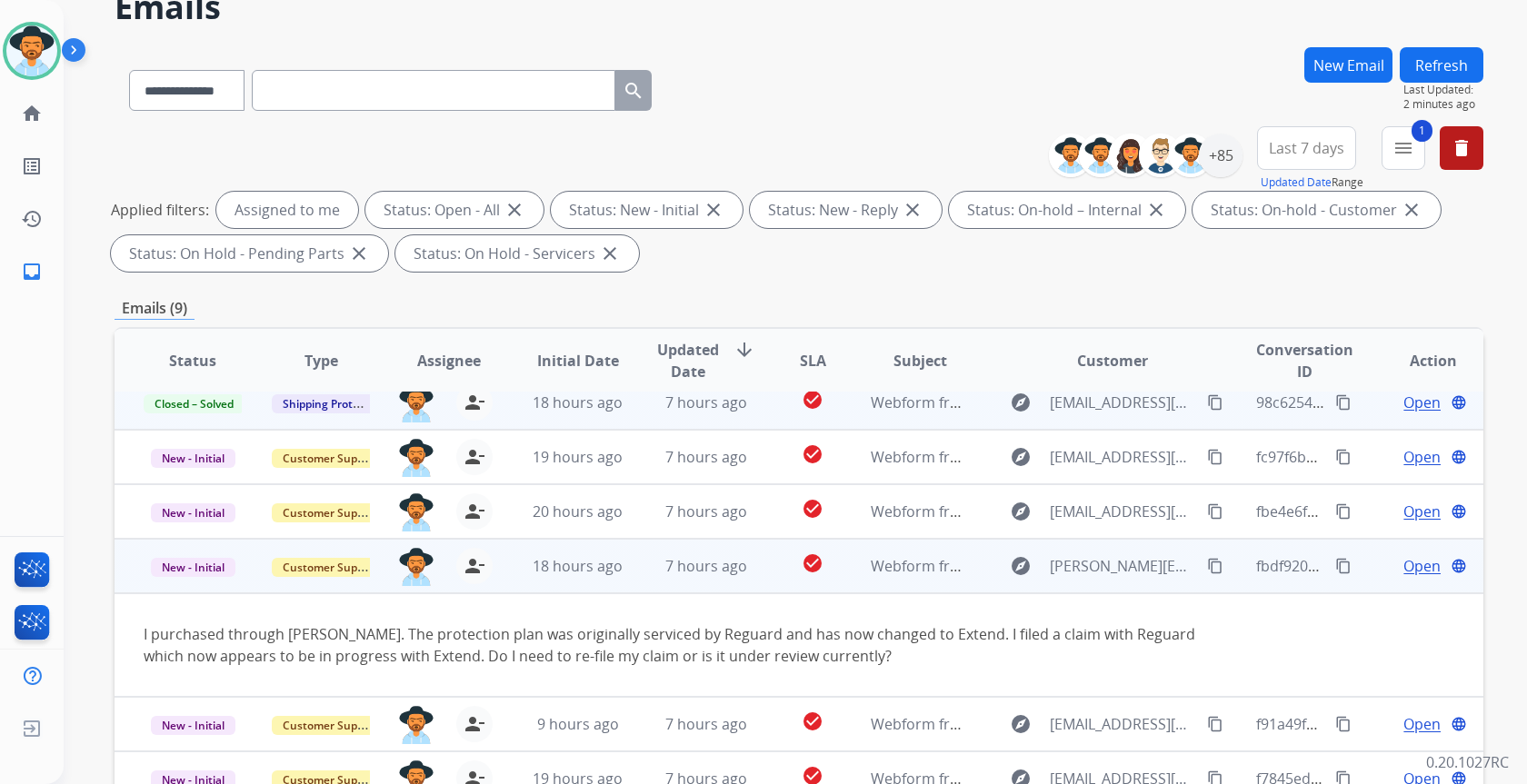
scroll to position [0, 0]
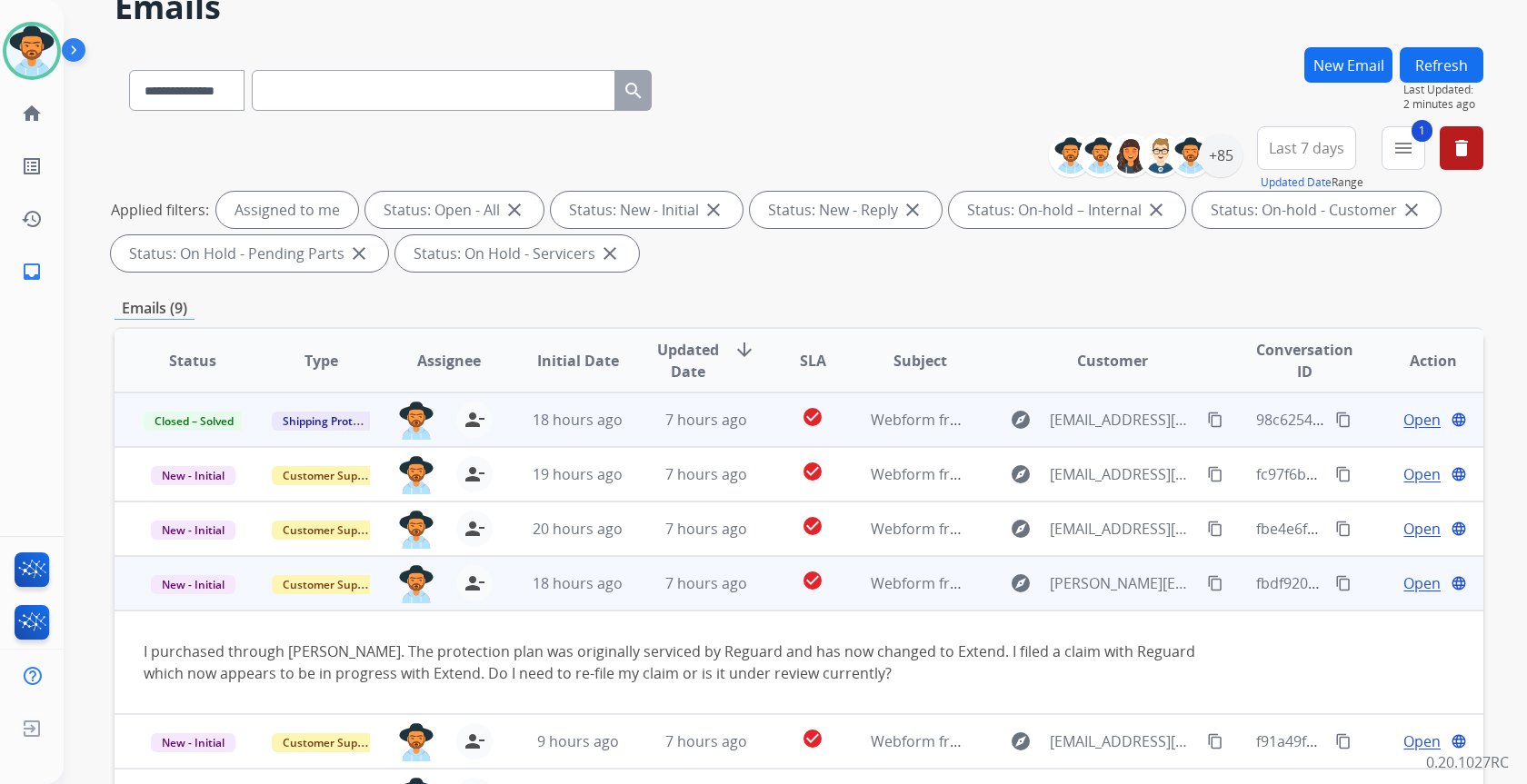
click at [1207, 582] on mat-icon "content_copy" at bounding box center [1214, 582] width 16 height 16
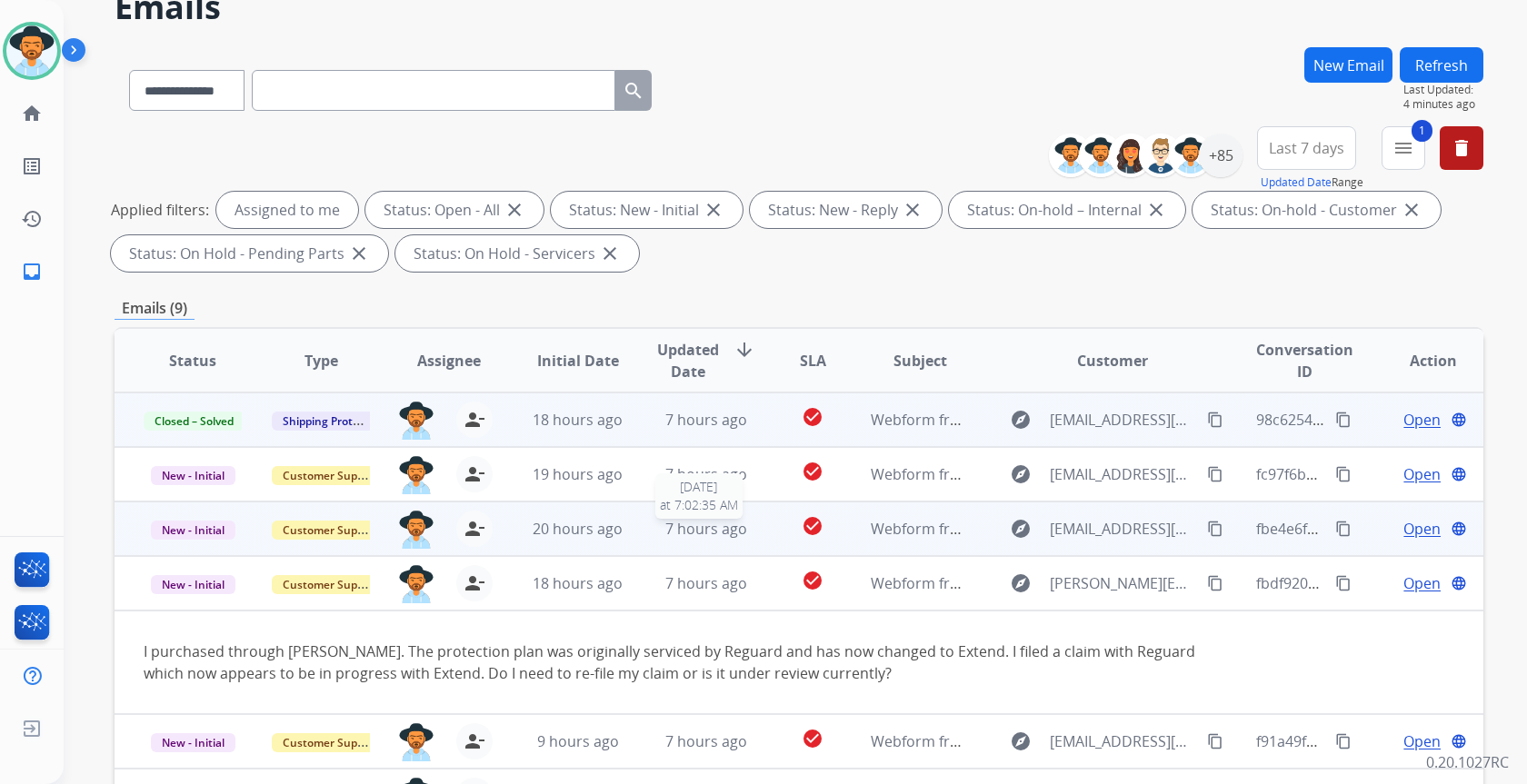
click at [706, 537] on span "7 hours ago" at bounding box center [706, 528] width 81 height 20
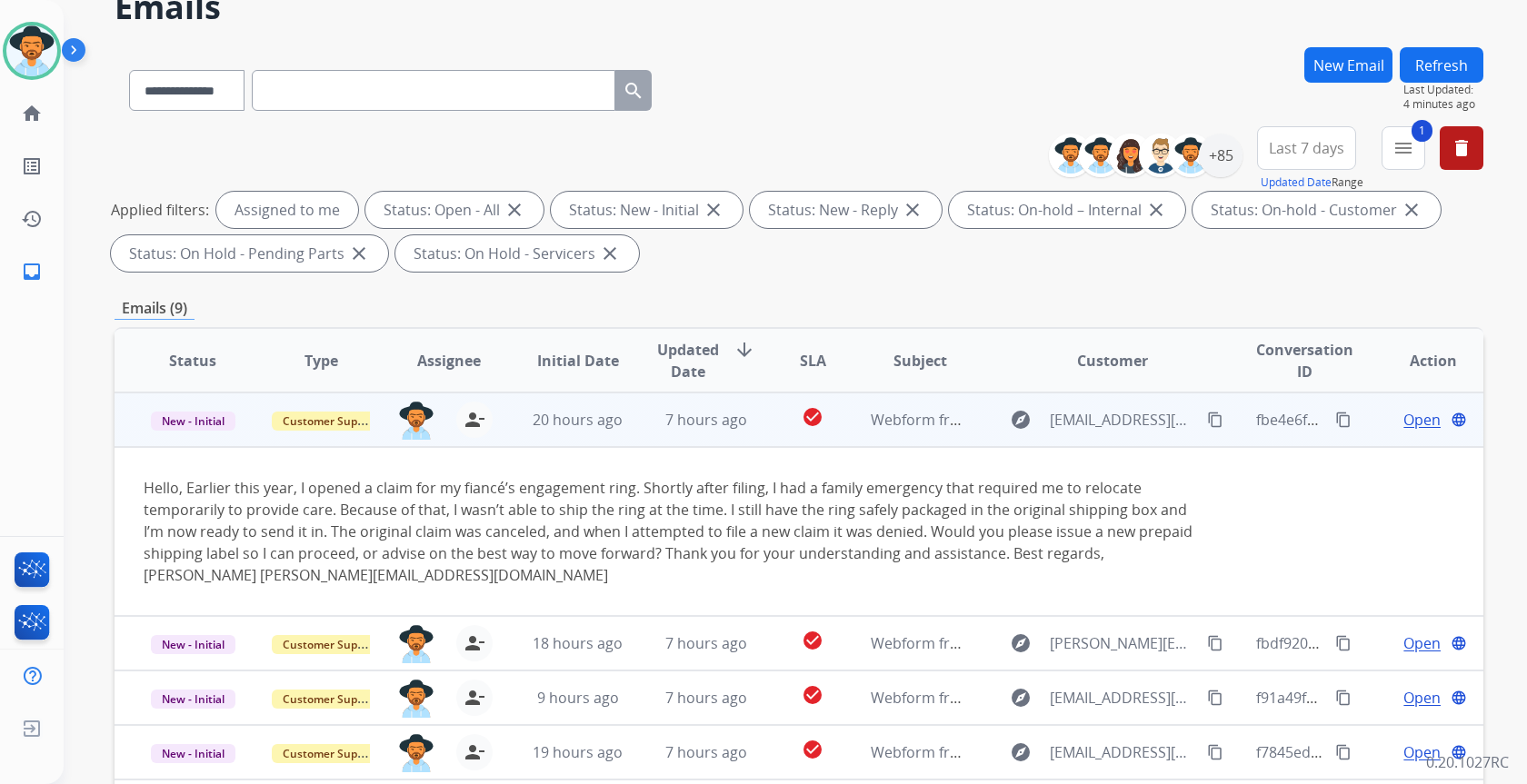
scroll to position [116, 0]
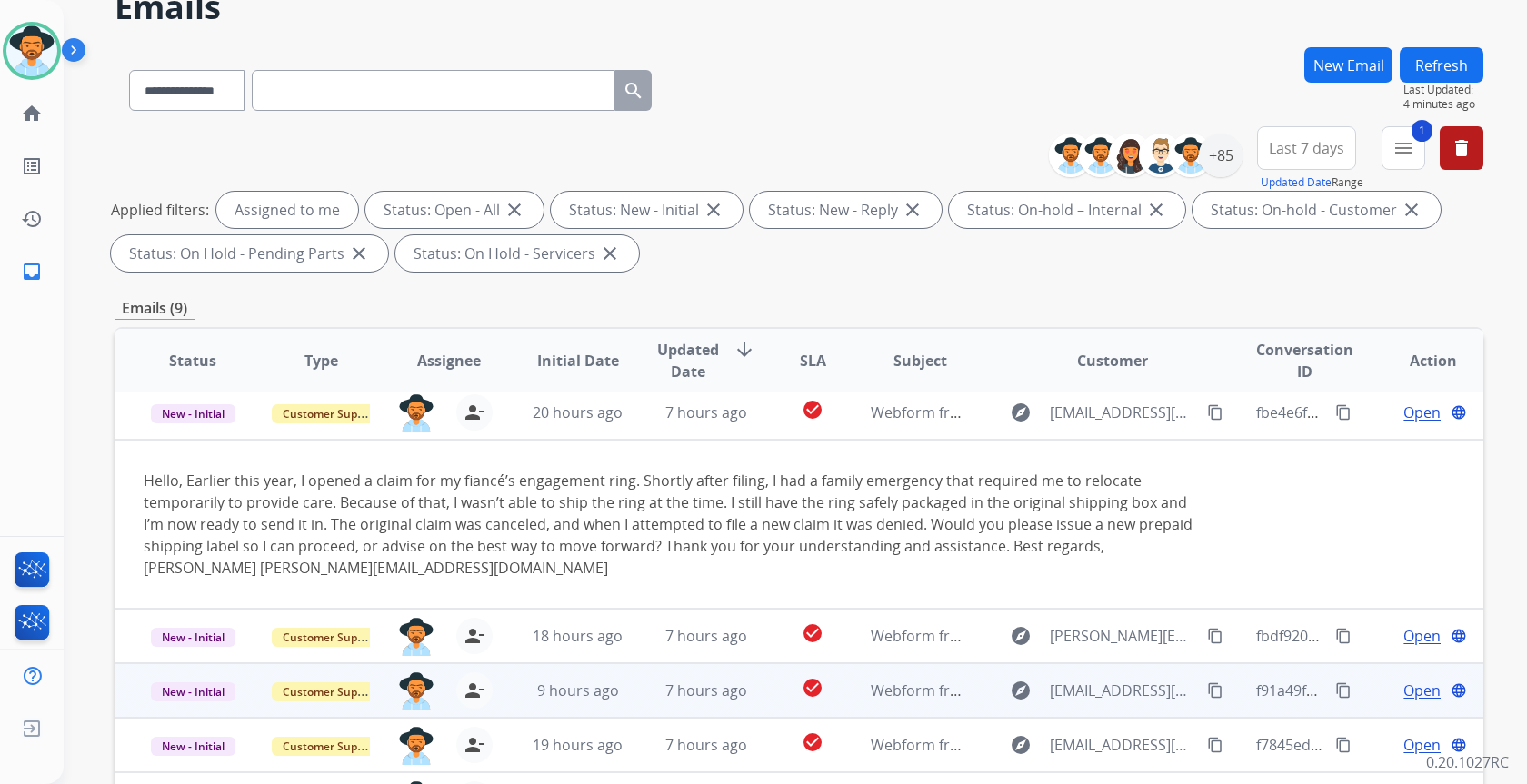
click at [629, 692] on td "7 hours ago" at bounding box center [692, 690] width 128 height 55
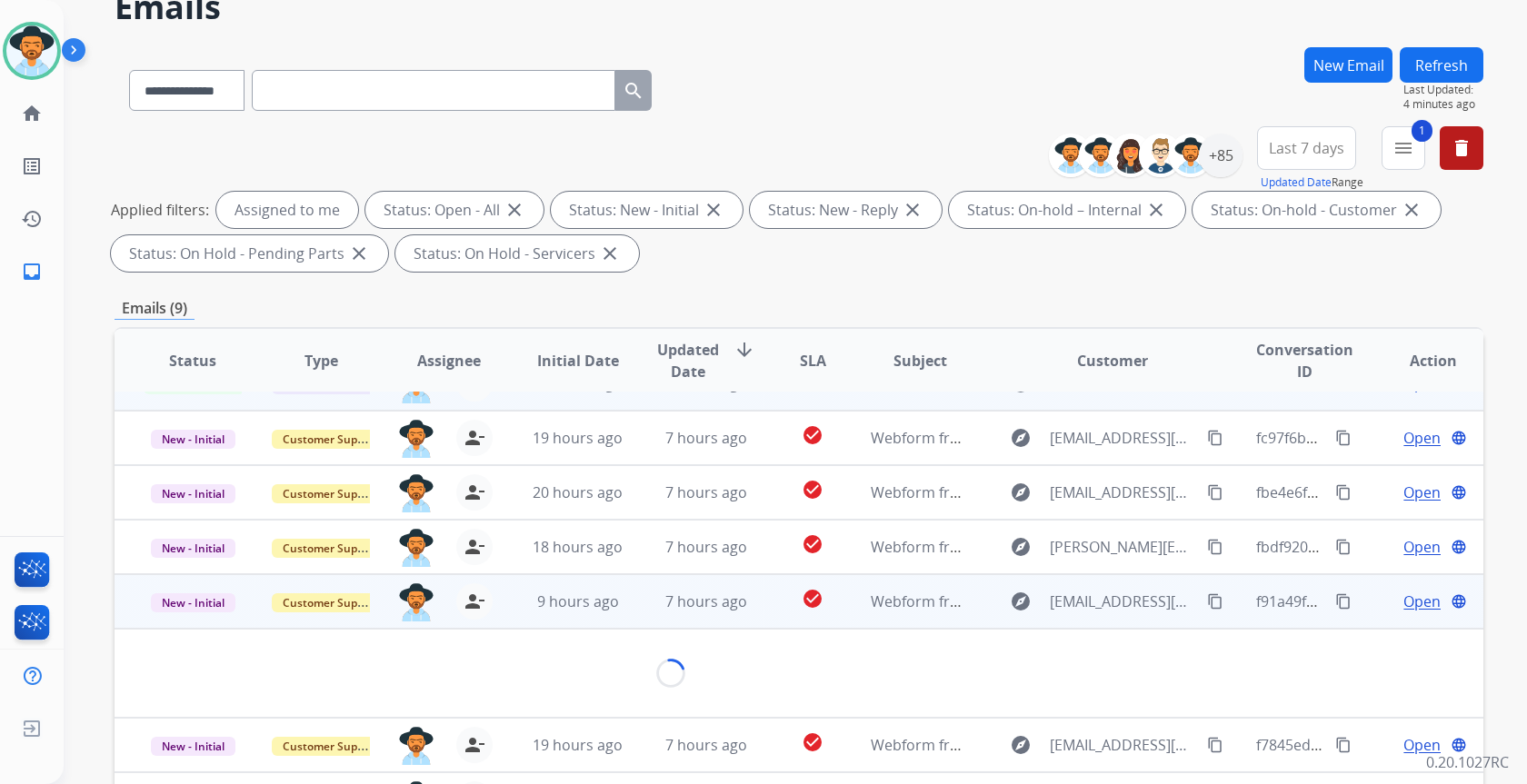
scroll to position [51, 0]
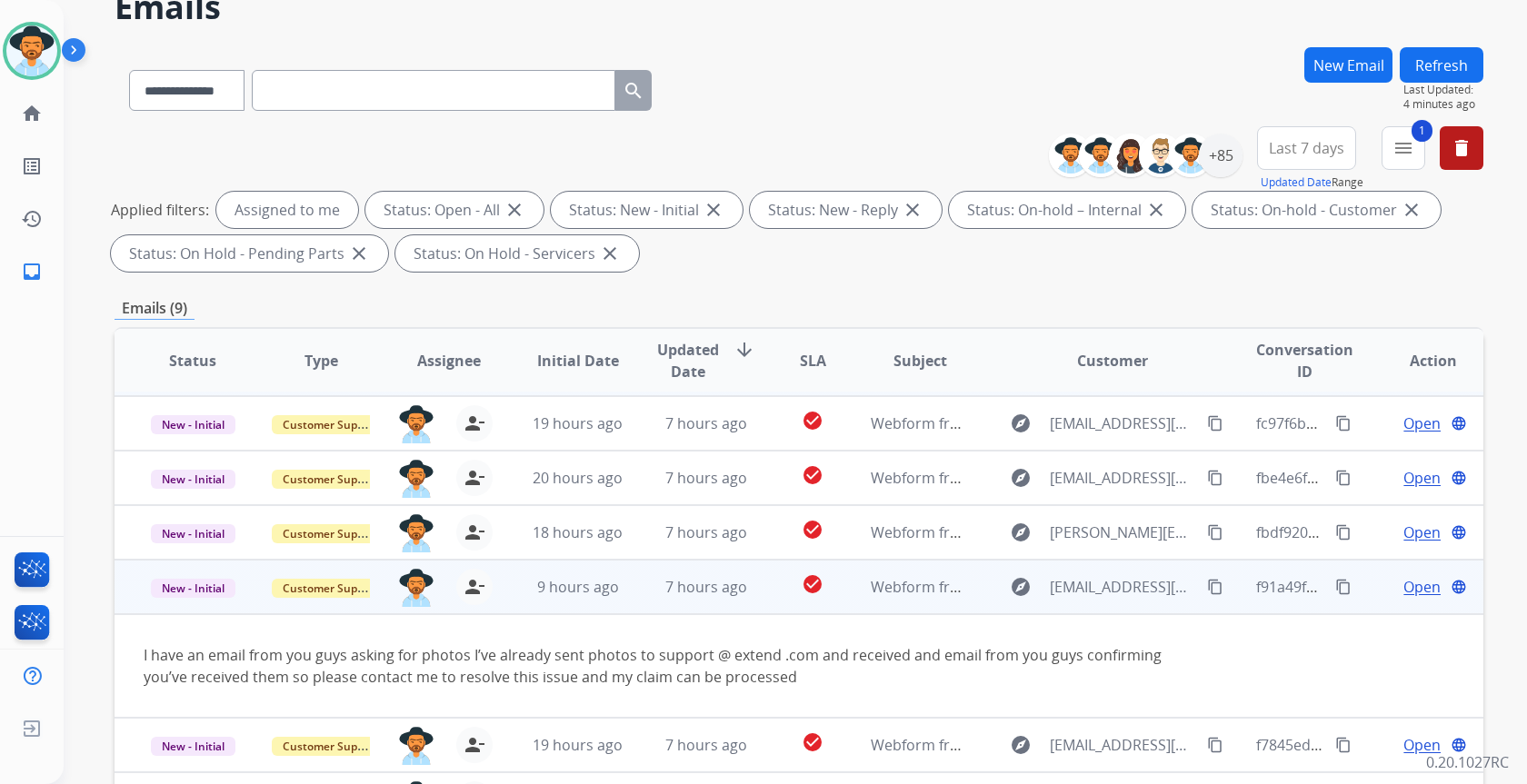
click at [1207, 588] on mat-icon "content_copy" at bounding box center [1214, 586] width 16 height 16
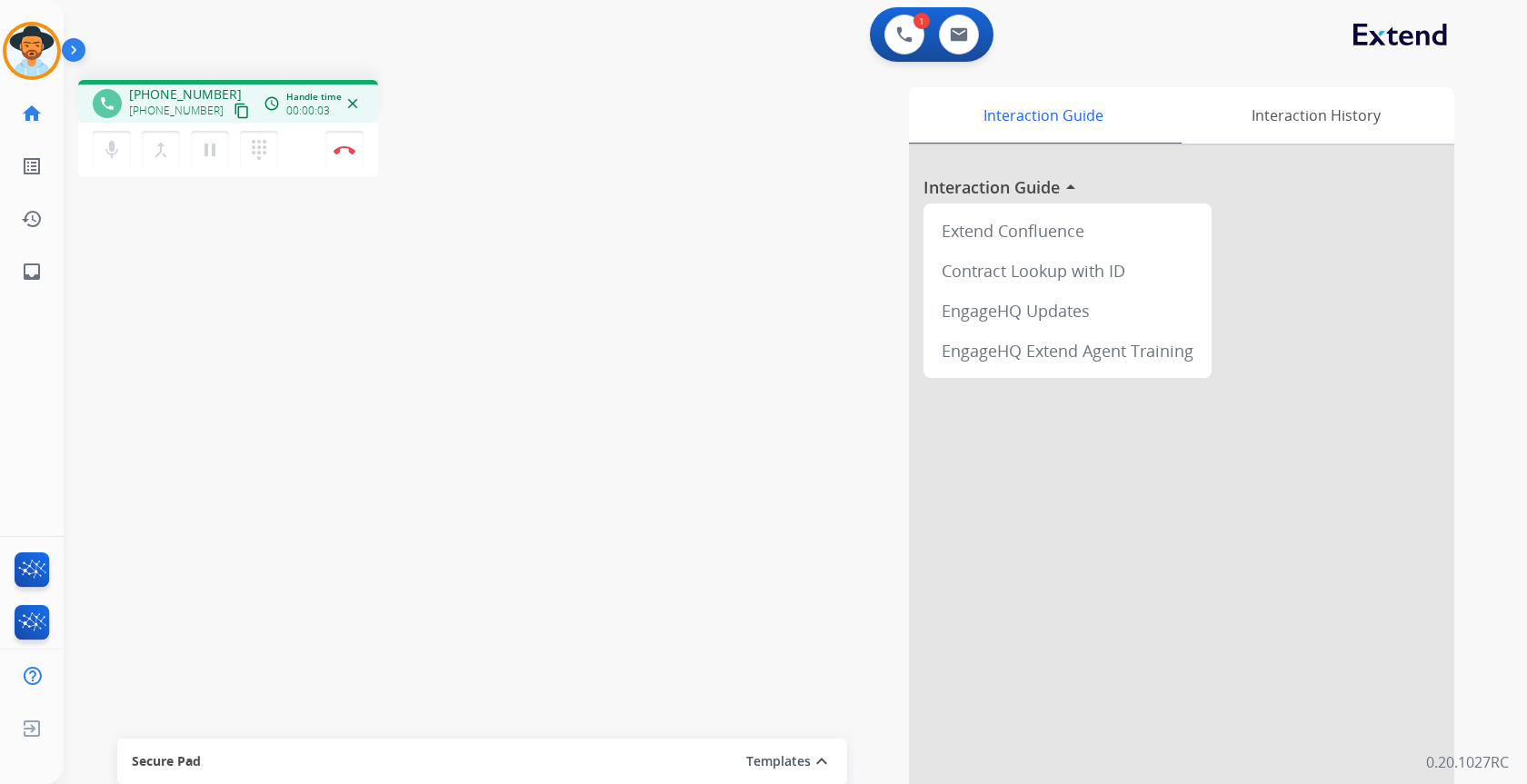
click at [234, 108] on mat-icon "content_copy" at bounding box center [242, 110] width 16 height 16
click at [203, 159] on mat-icon "pause" at bounding box center [209, 150] width 22 height 22
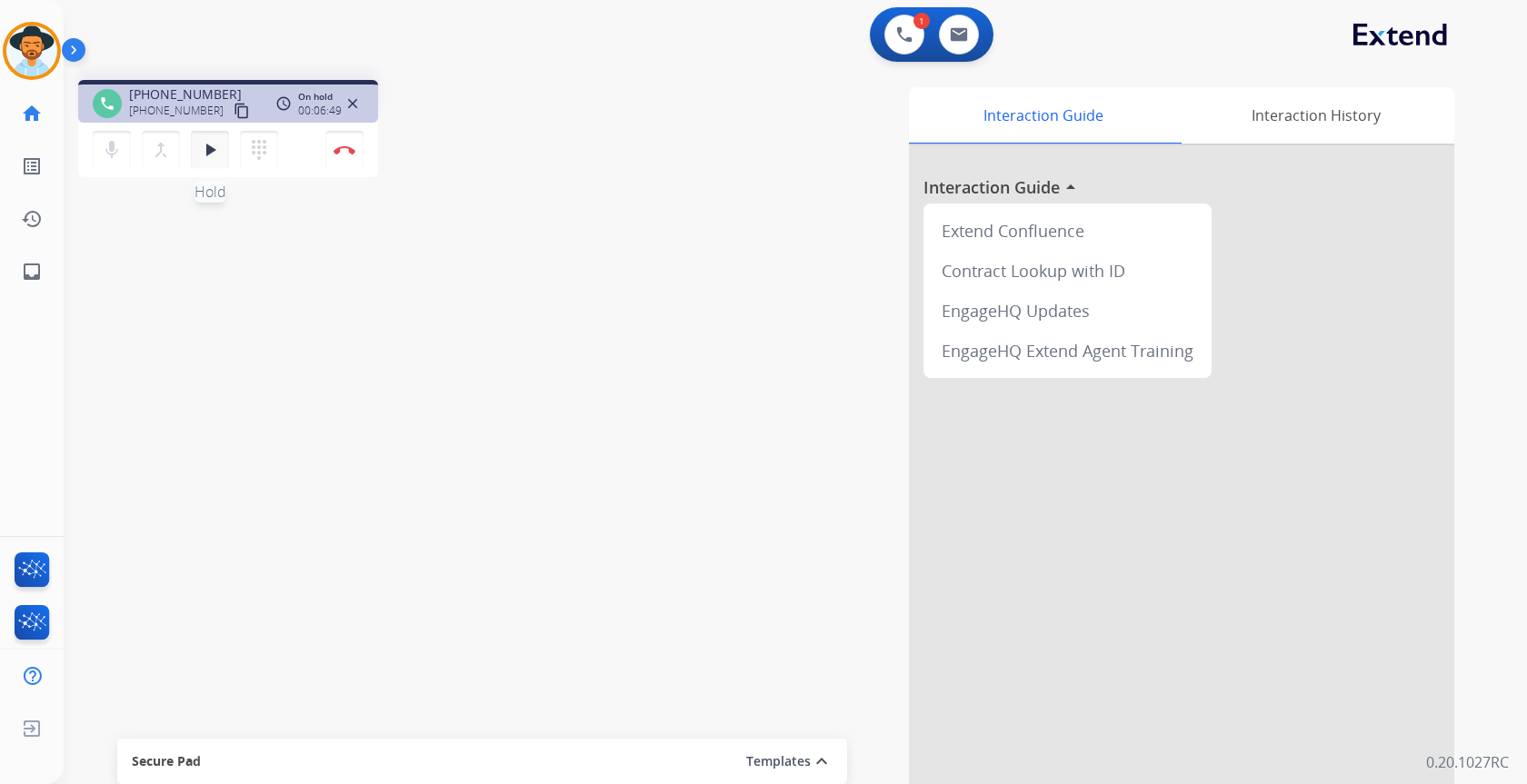
click at [206, 151] on mat-icon "play_arrow" at bounding box center [209, 150] width 22 height 22
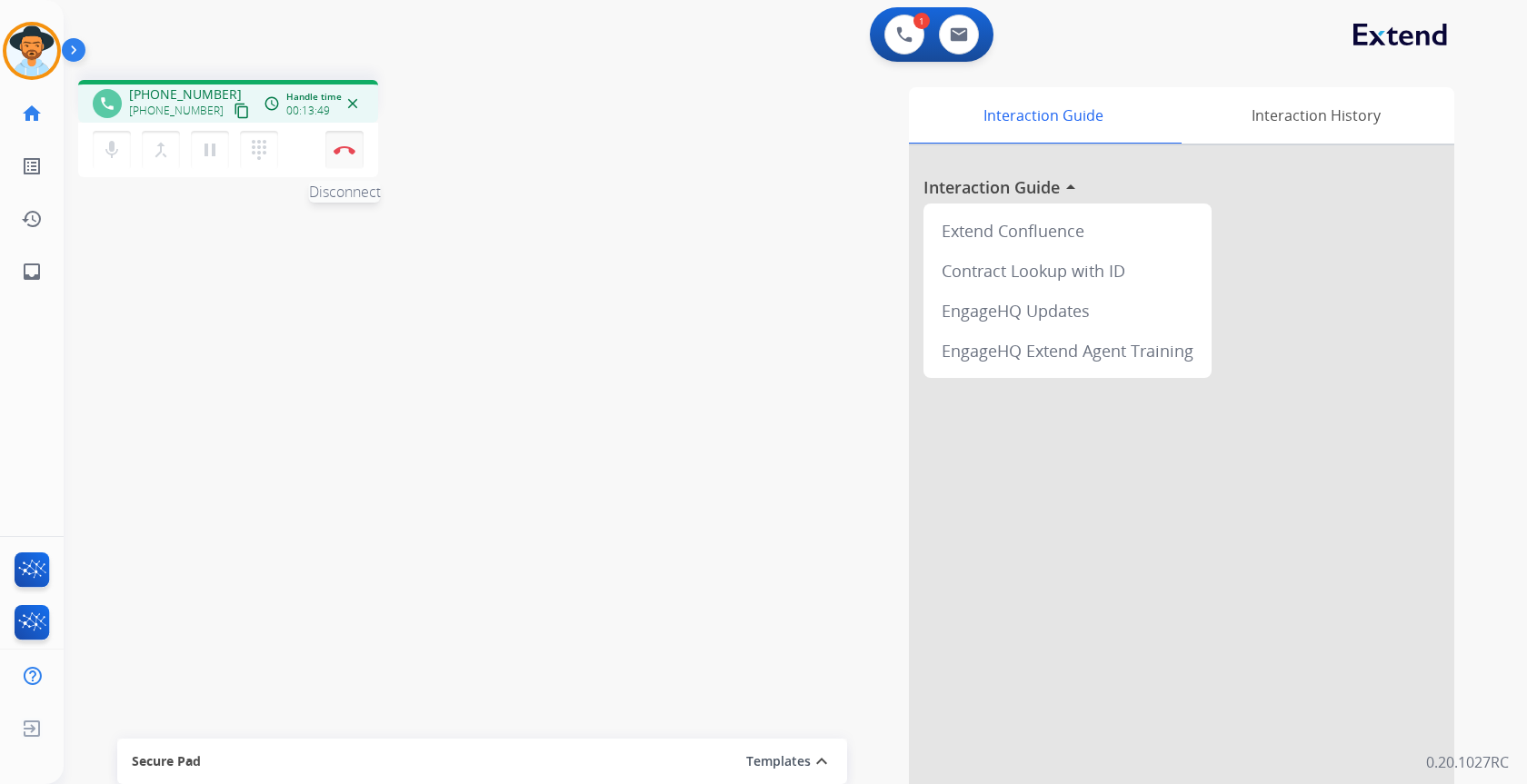
click at [349, 148] on img at bounding box center [344, 151] width 22 height 9
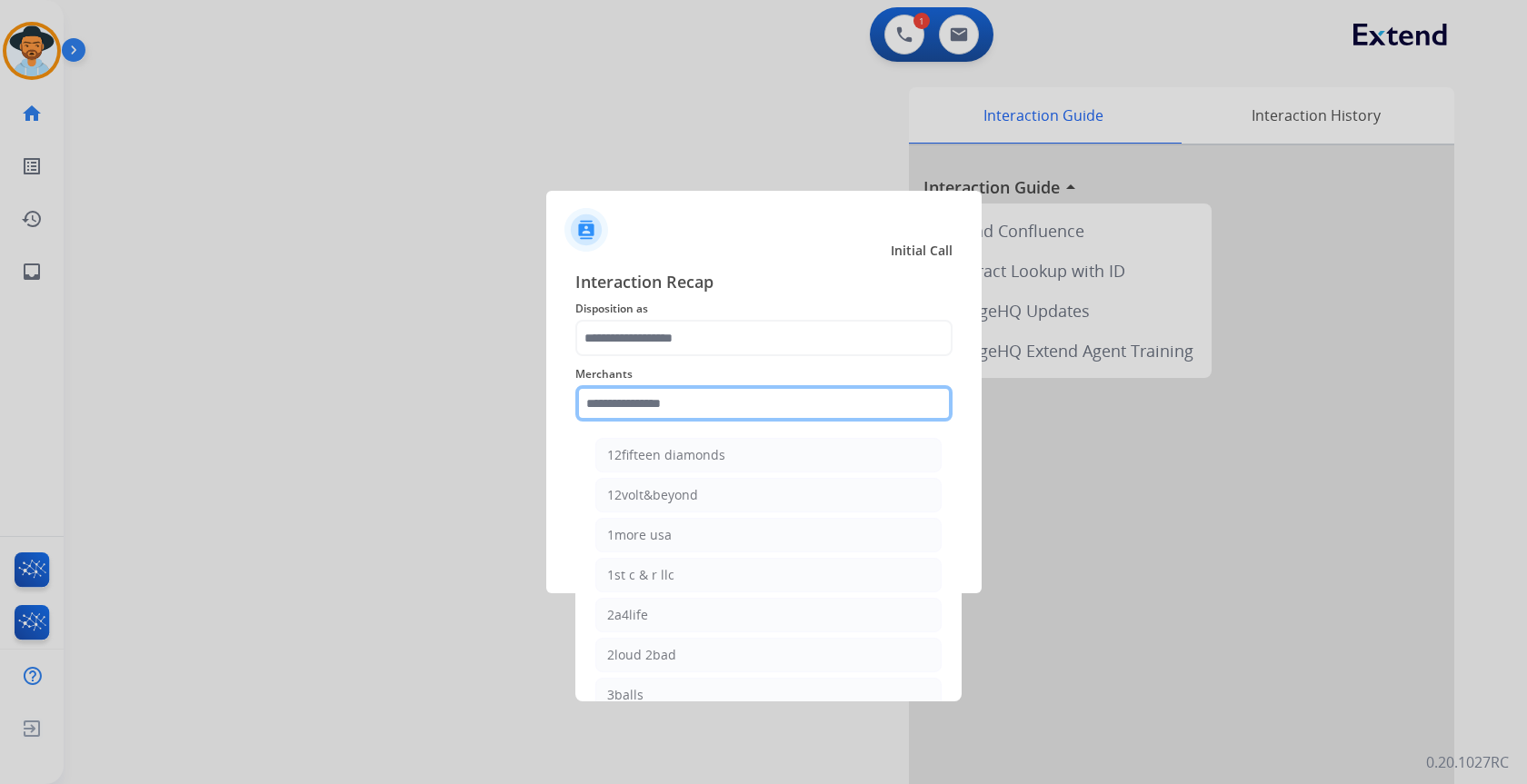
click at [671, 401] on input "text" at bounding box center [764, 403] width 377 height 36
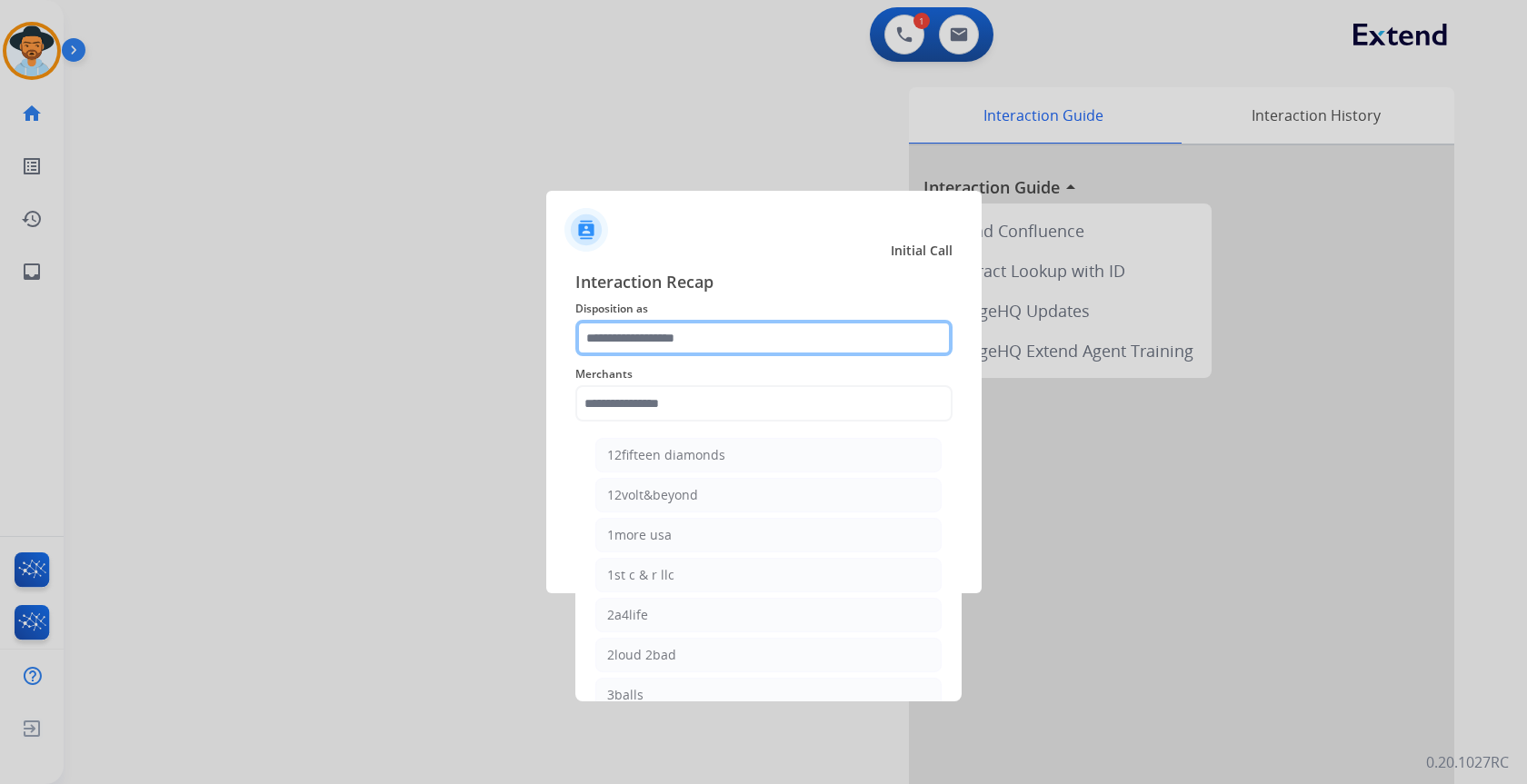
click at [734, 336] on input "text" at bounding box center [764, 338] width 377 height 36
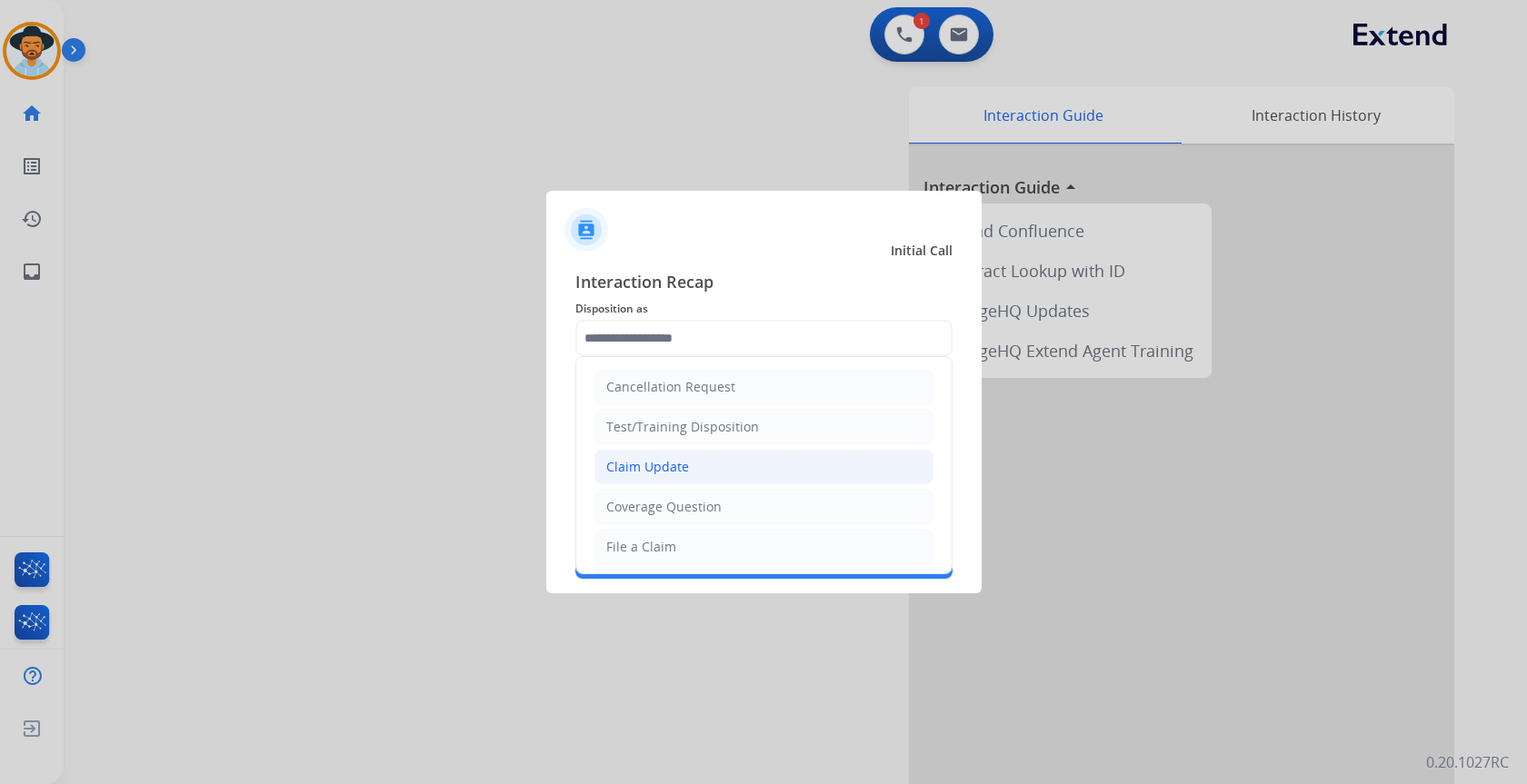
click at [670, 476] on div "Claim Update" at bounding box center [647, 467] width 82 height 18
type input "**********"
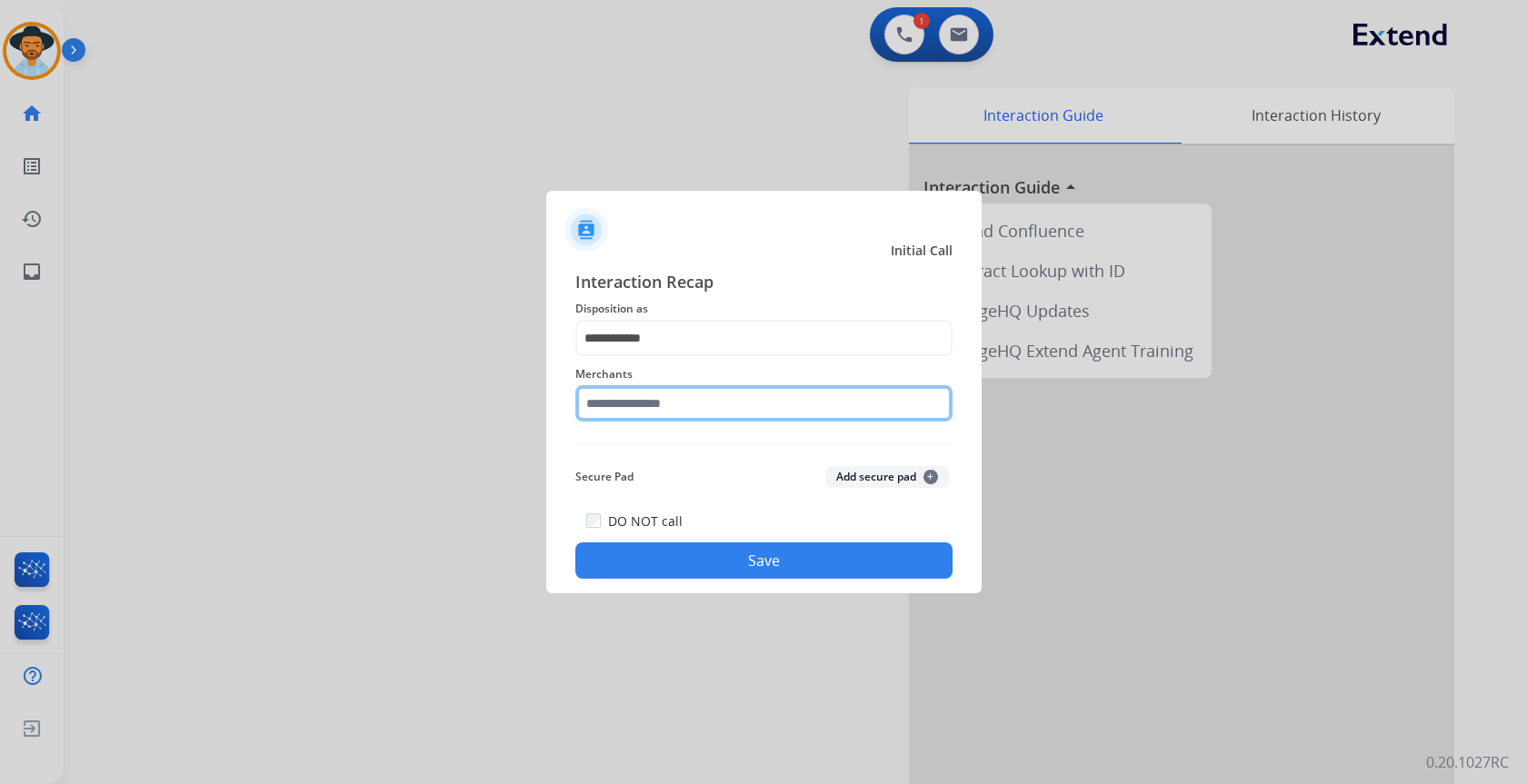
click at [695, 401] on input "text" at bounding box center [764, 403] width 377 height 36
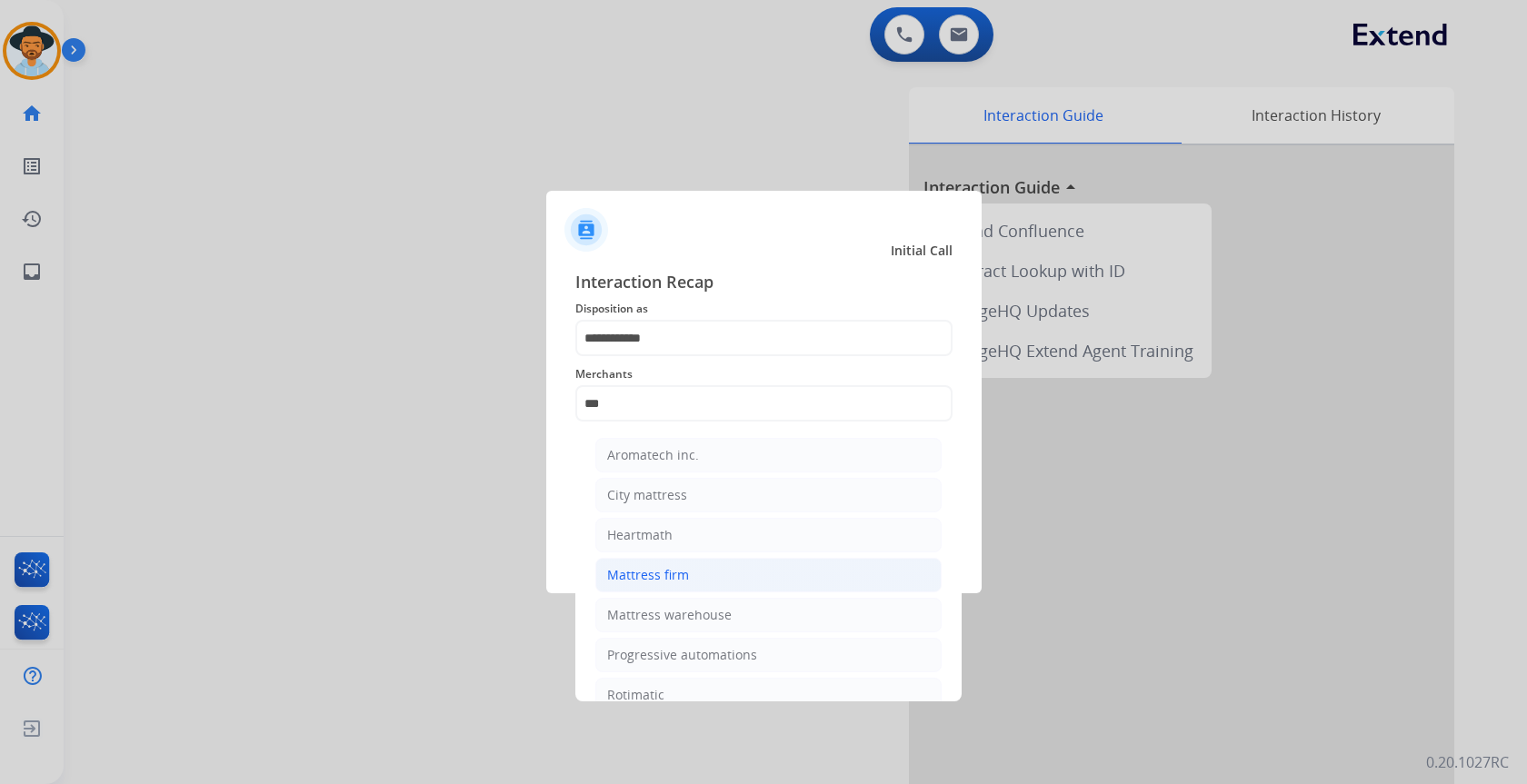
click at [672, 579] on div "Mattress firm" at bounding box center [648, 575] width 81 height 18
type input "**********"
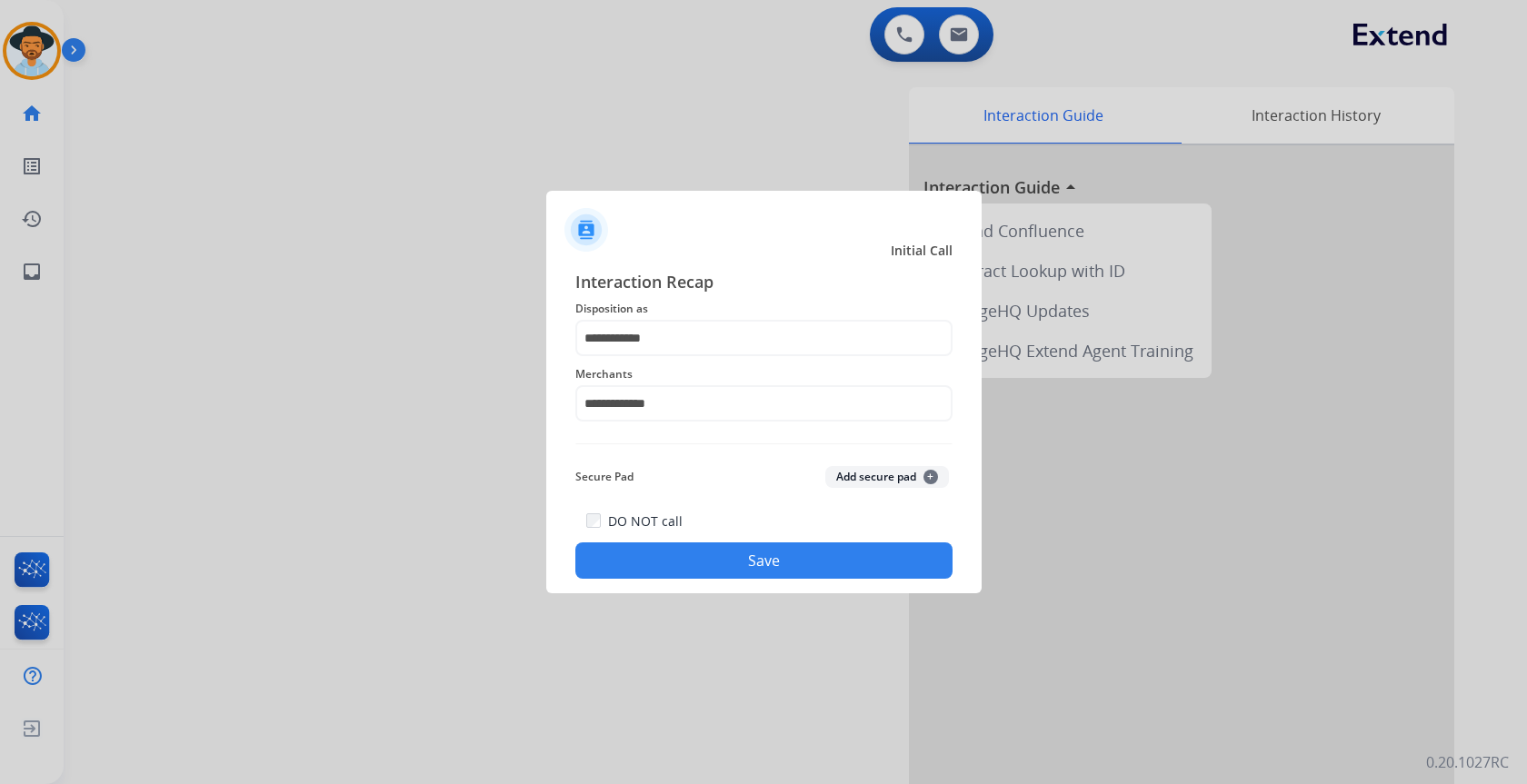
click at [696, 565] on button "Save" at bounding box center [764, 561] width 377 height 36
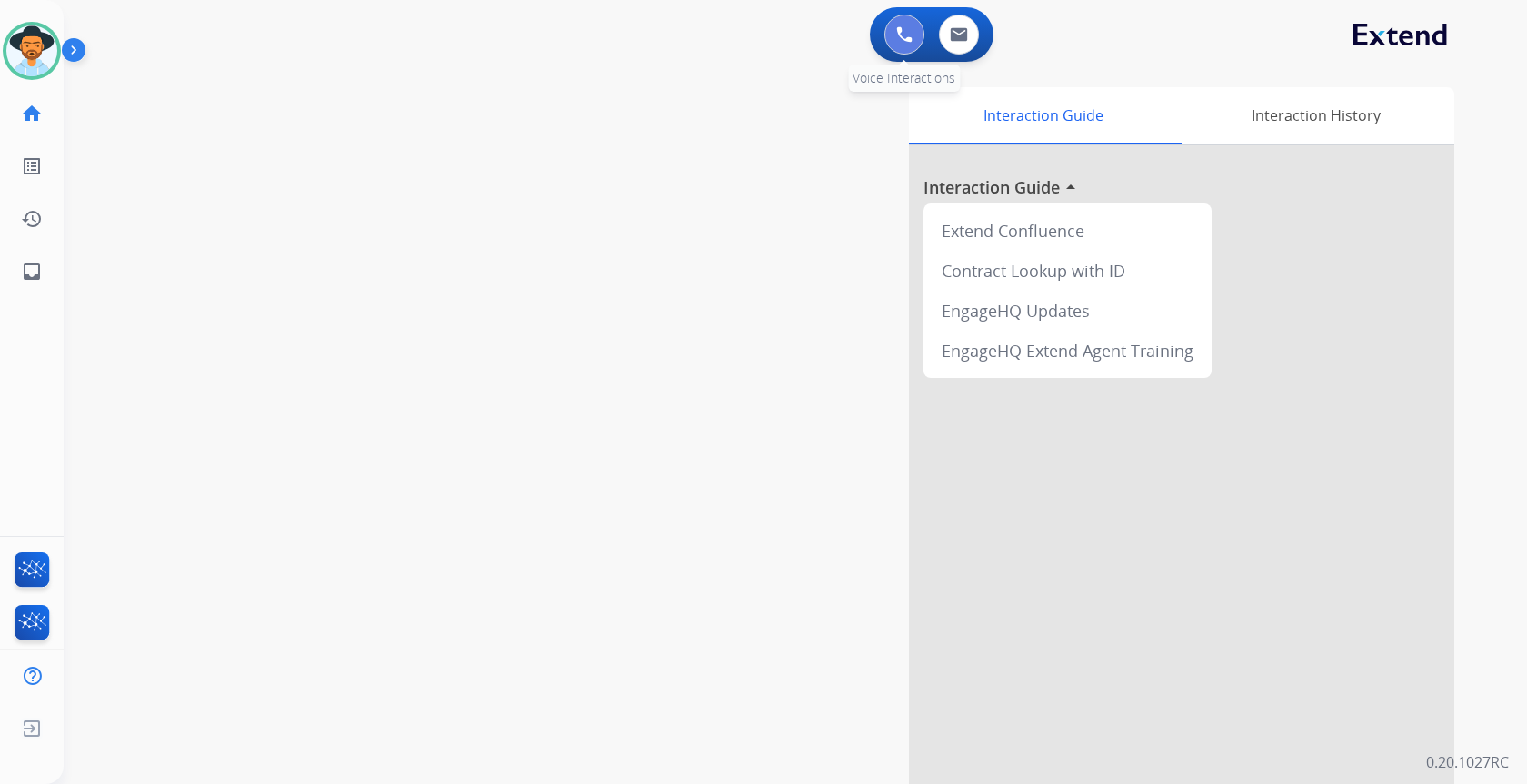
click at [890, 35] on button at bounding box center [905, 34] width 40 height 40
click at [900, 41] on img at bounding box center [904, 34] width 16 height 16
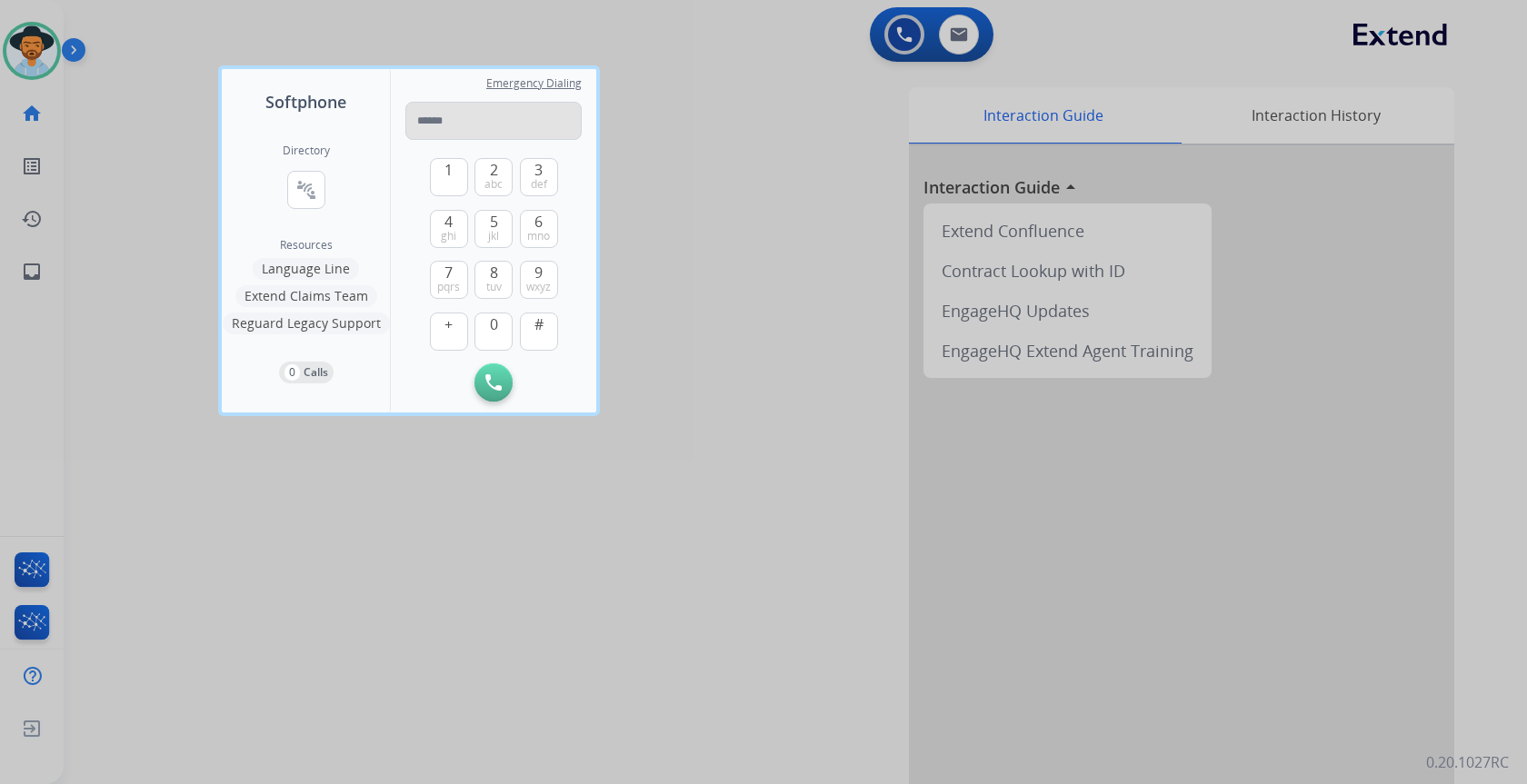
type input "**********"
click at [498, 384] on img at bounding box center [493, 382] width 16 height 16
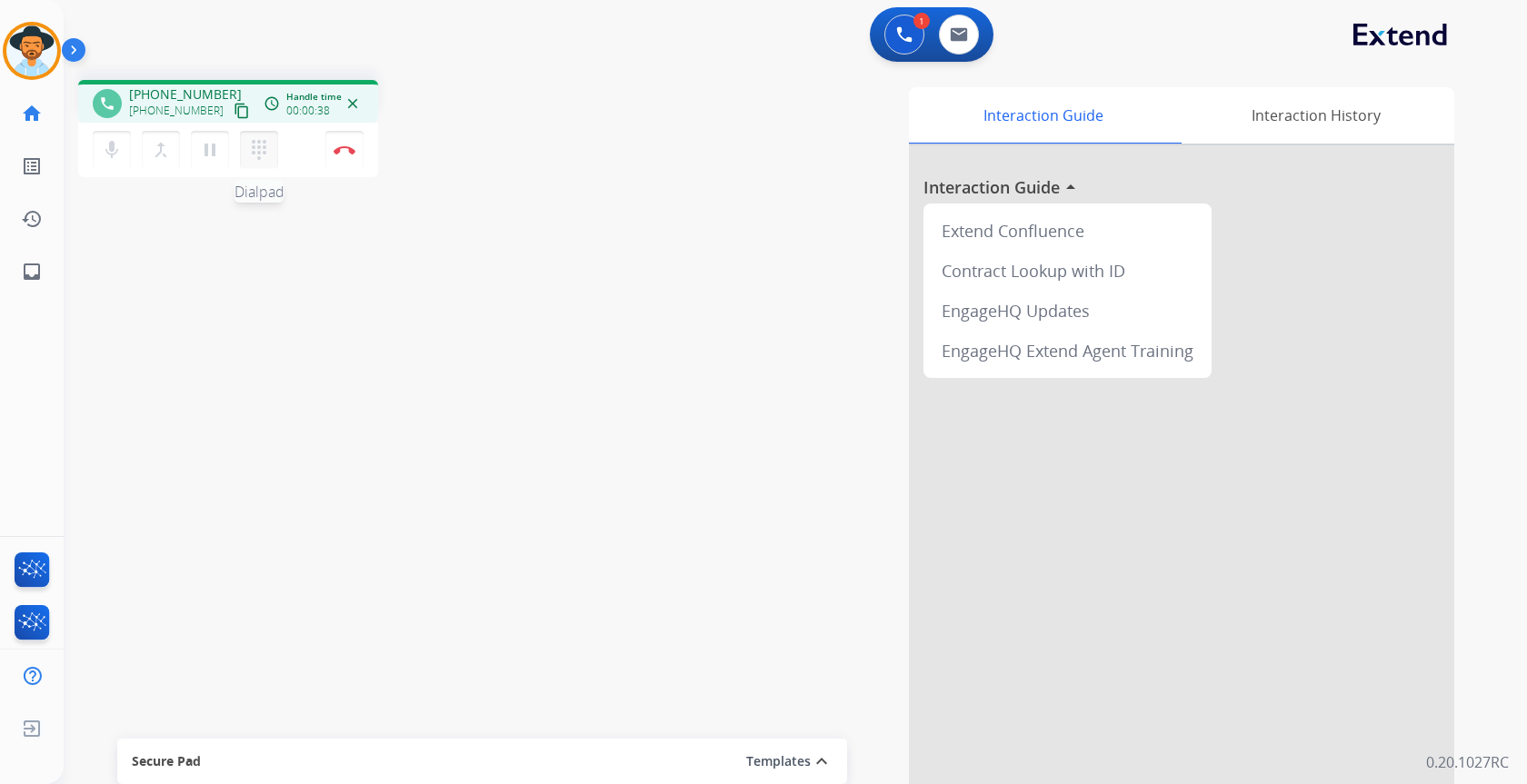
click at [259, 150] on mat-icon "dialpad" at bounding box center [259, 150] width 22 height 22
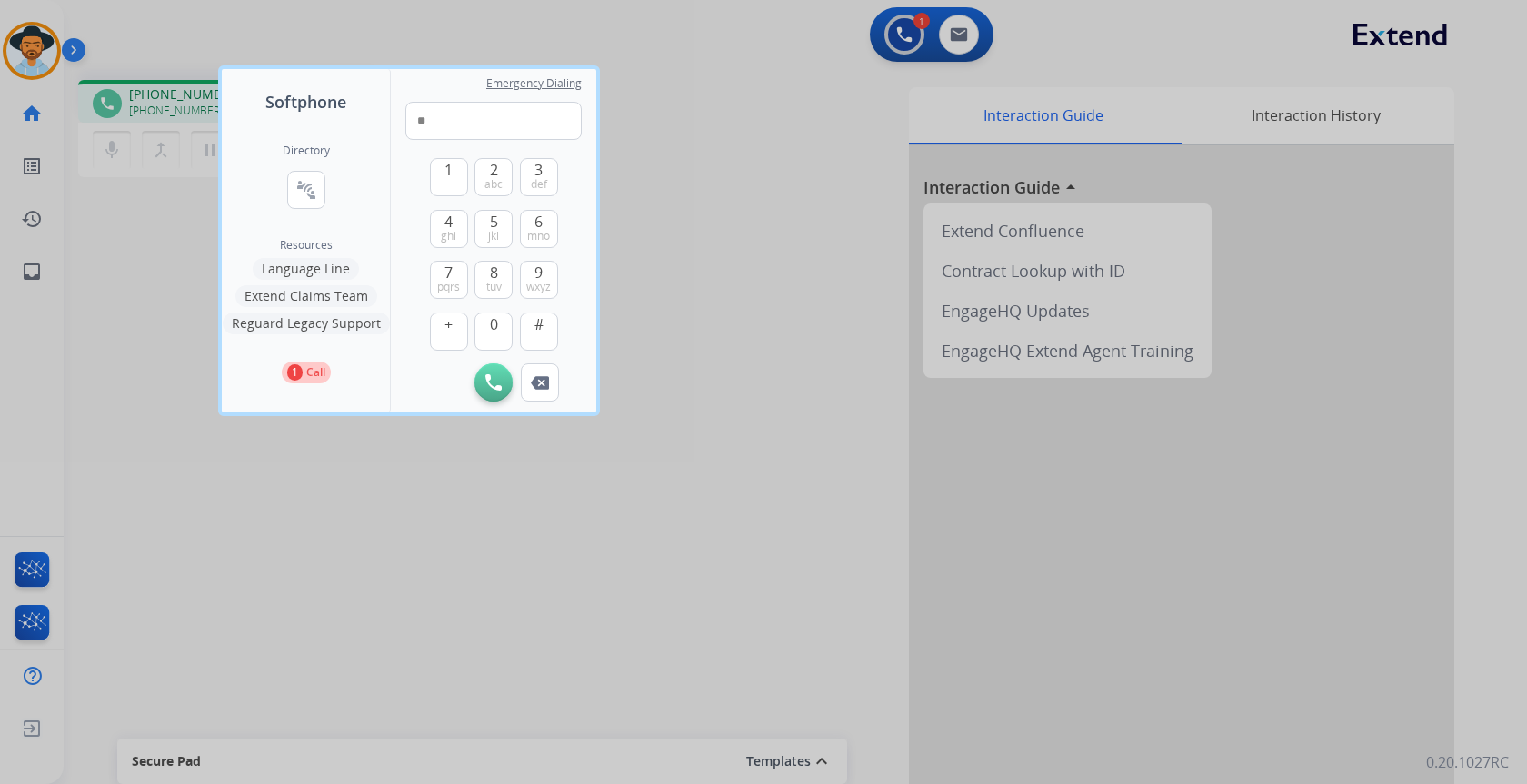
type input "**"
click at [705, 276] on div at bounding box center [764, 392] width 1527 height 784
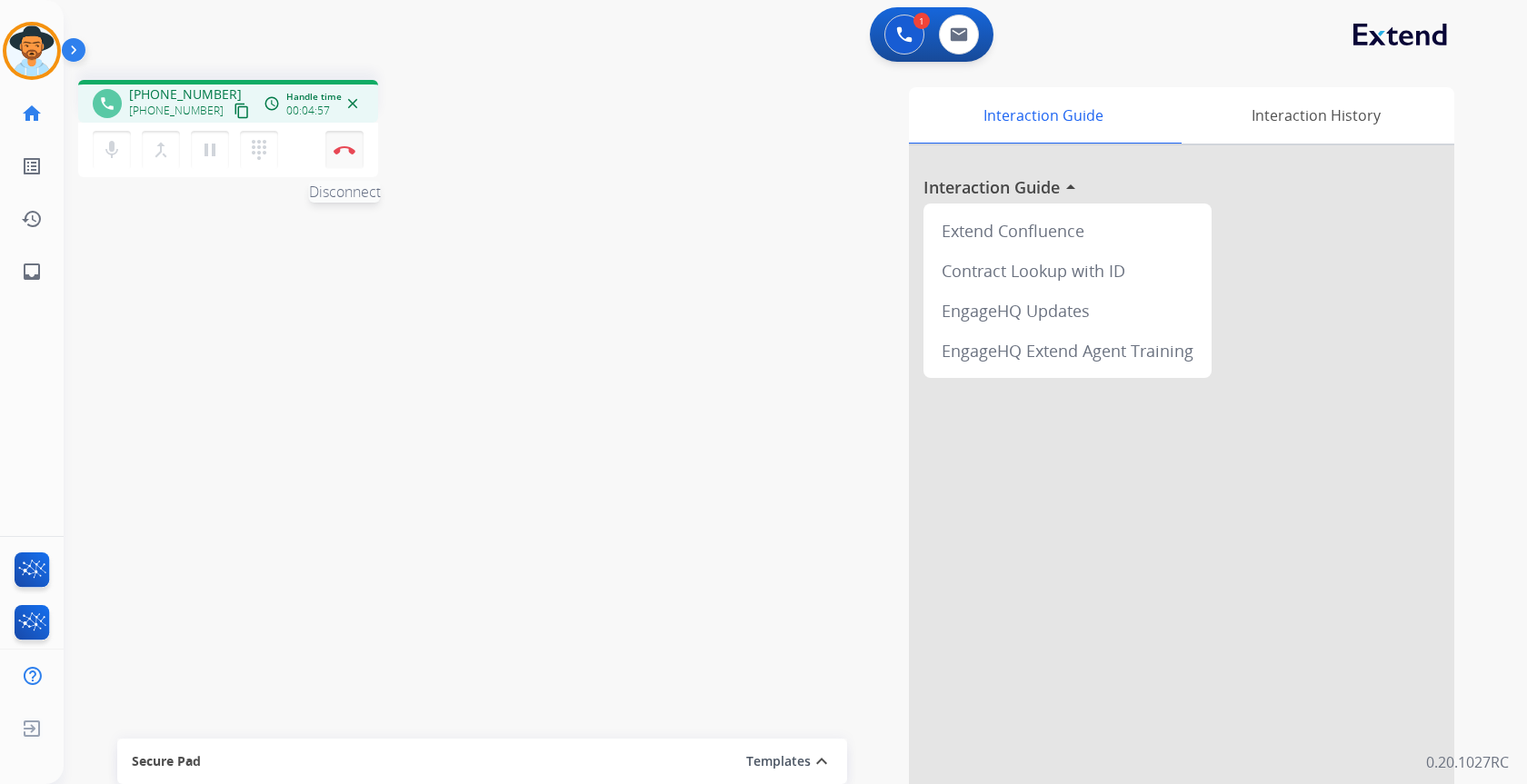
click at [352, 150] on img at bounding box center [344, 151] width 22 height 9
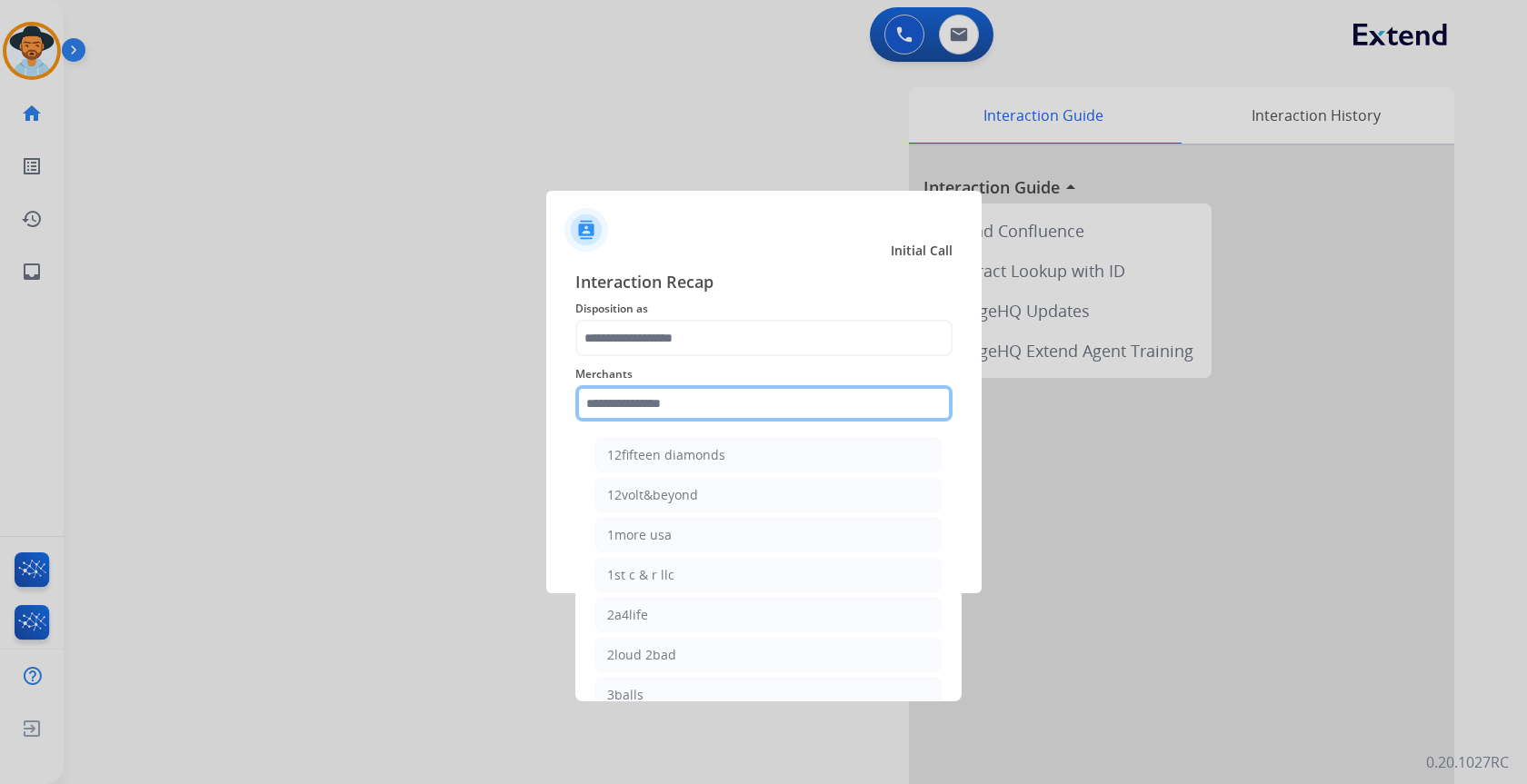
click at [728, 401] on input "text" at bounding box center [764, 403] width 377 height 36
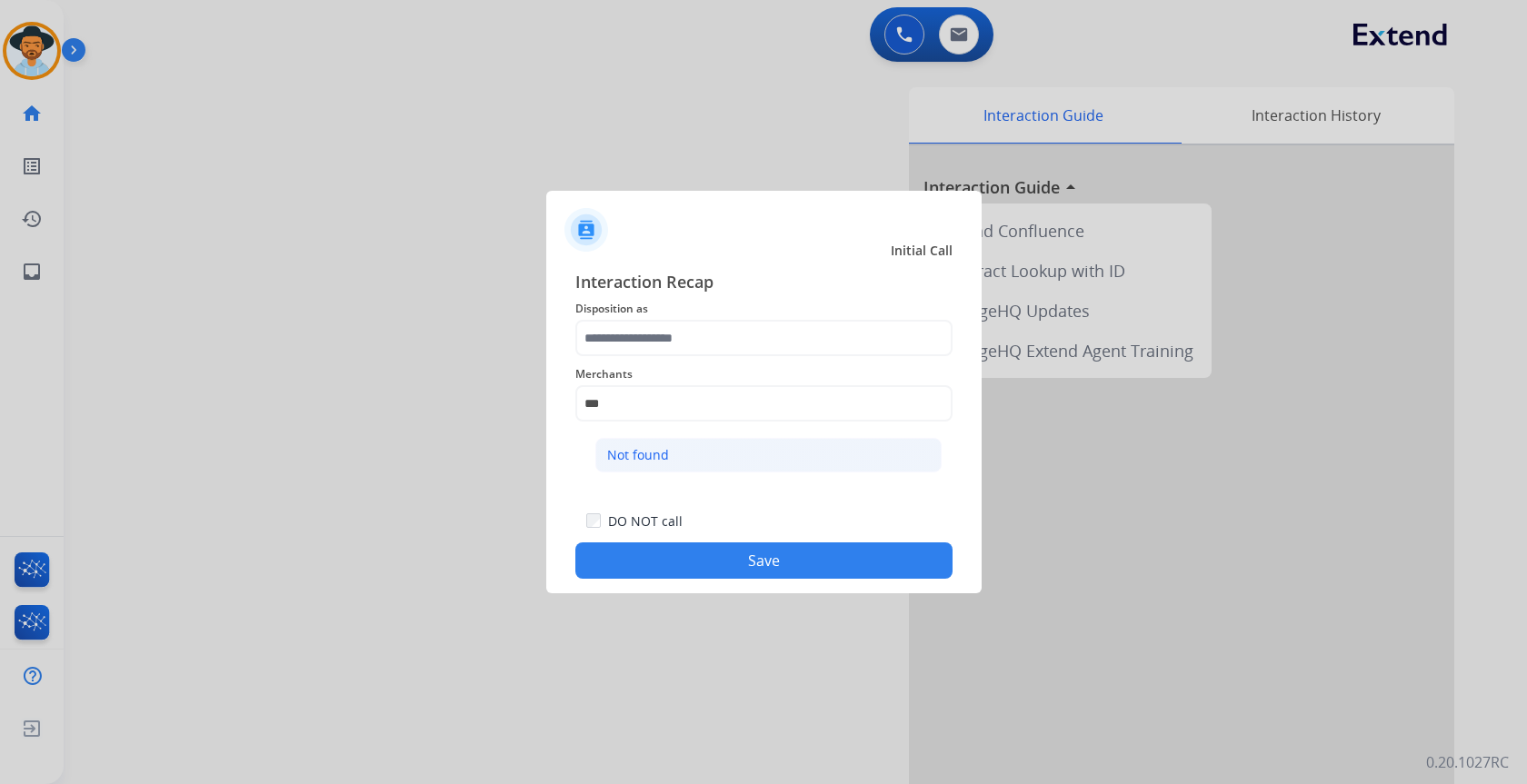
click at [728, 439] on li "Not found" at bounding box center [769, 455] width 347 height 34
type input "*********"
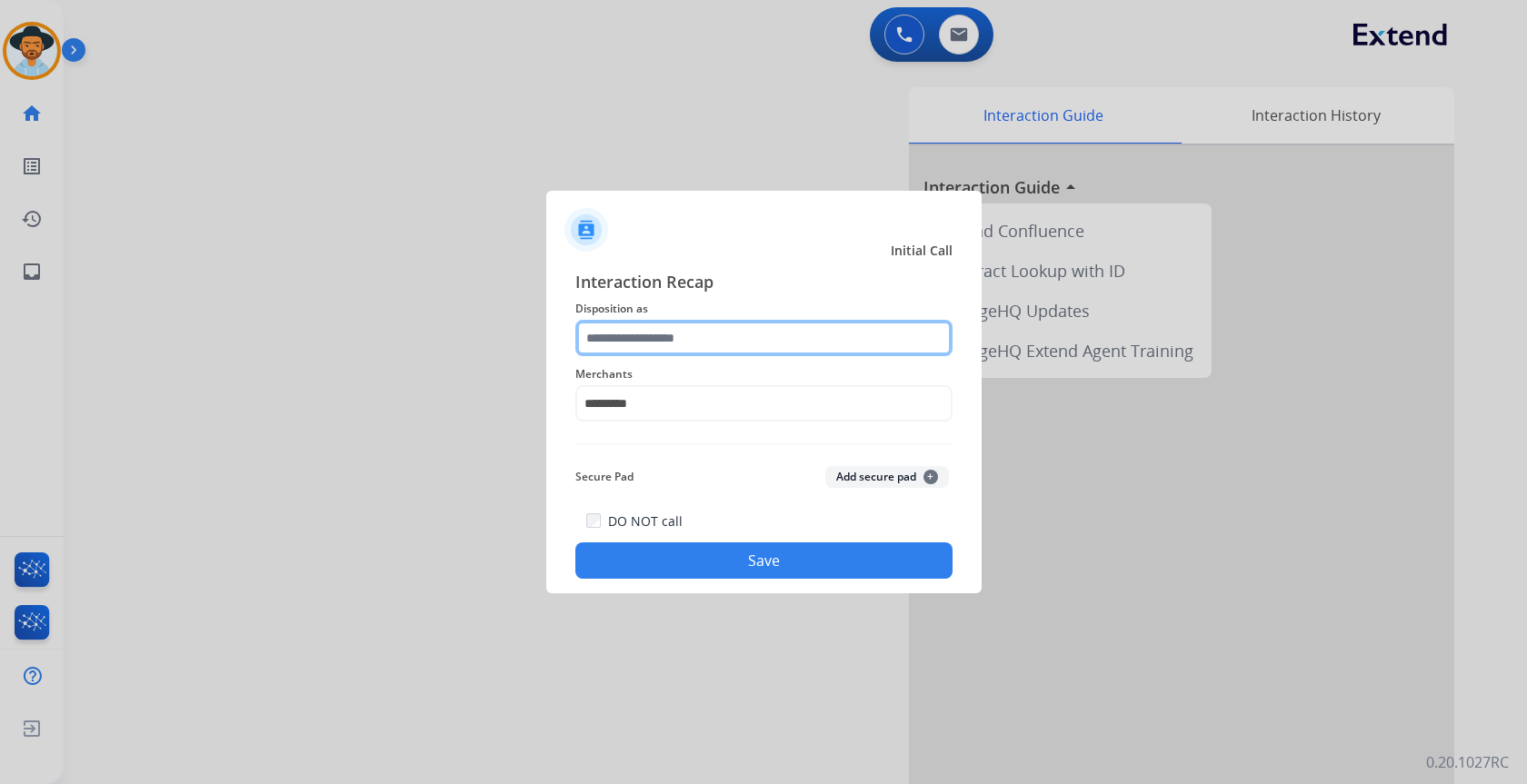
click at [725, 343] on input "text" at bounding box center [764, 338] width 377 height 36
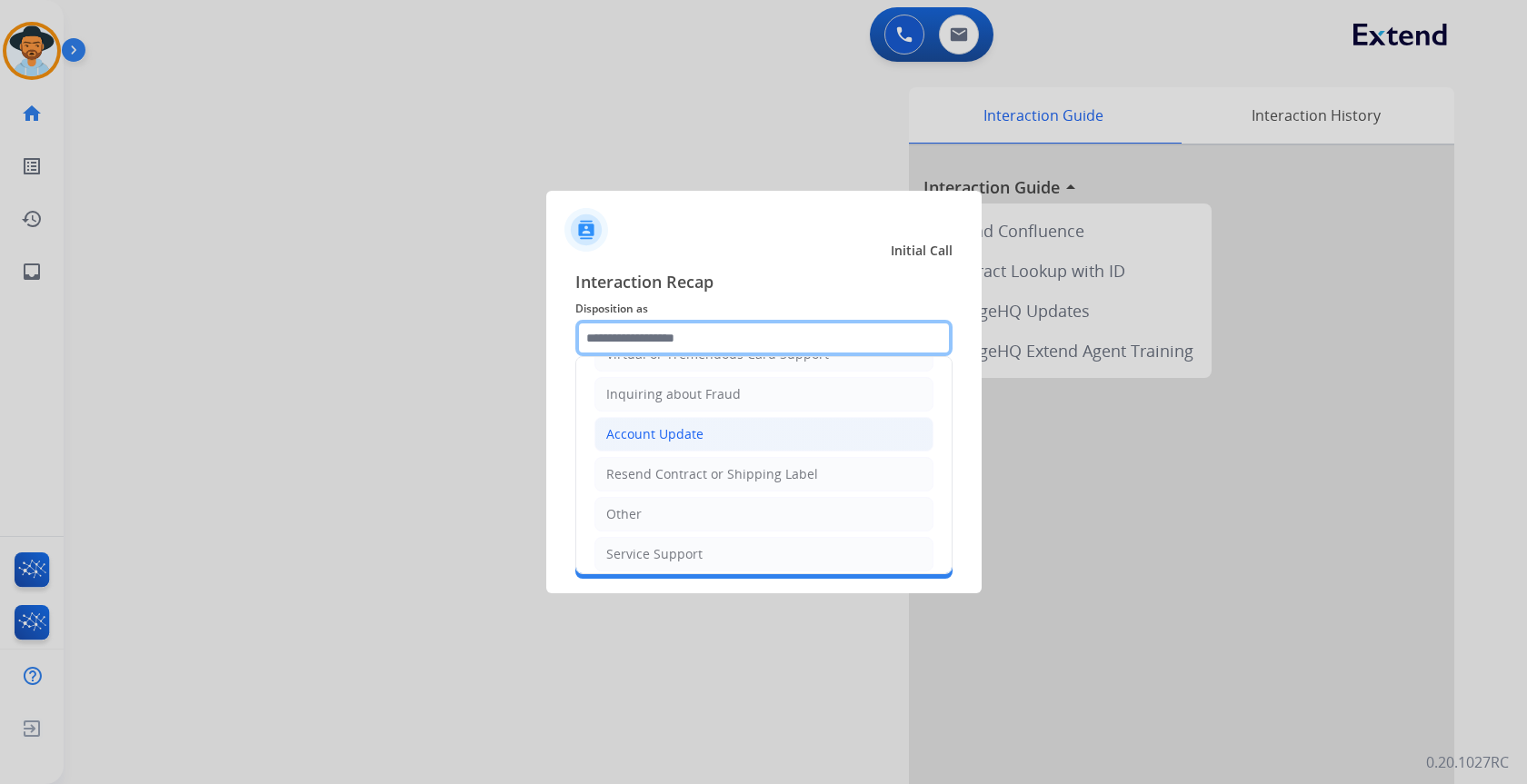
scroll to position [364, 0]
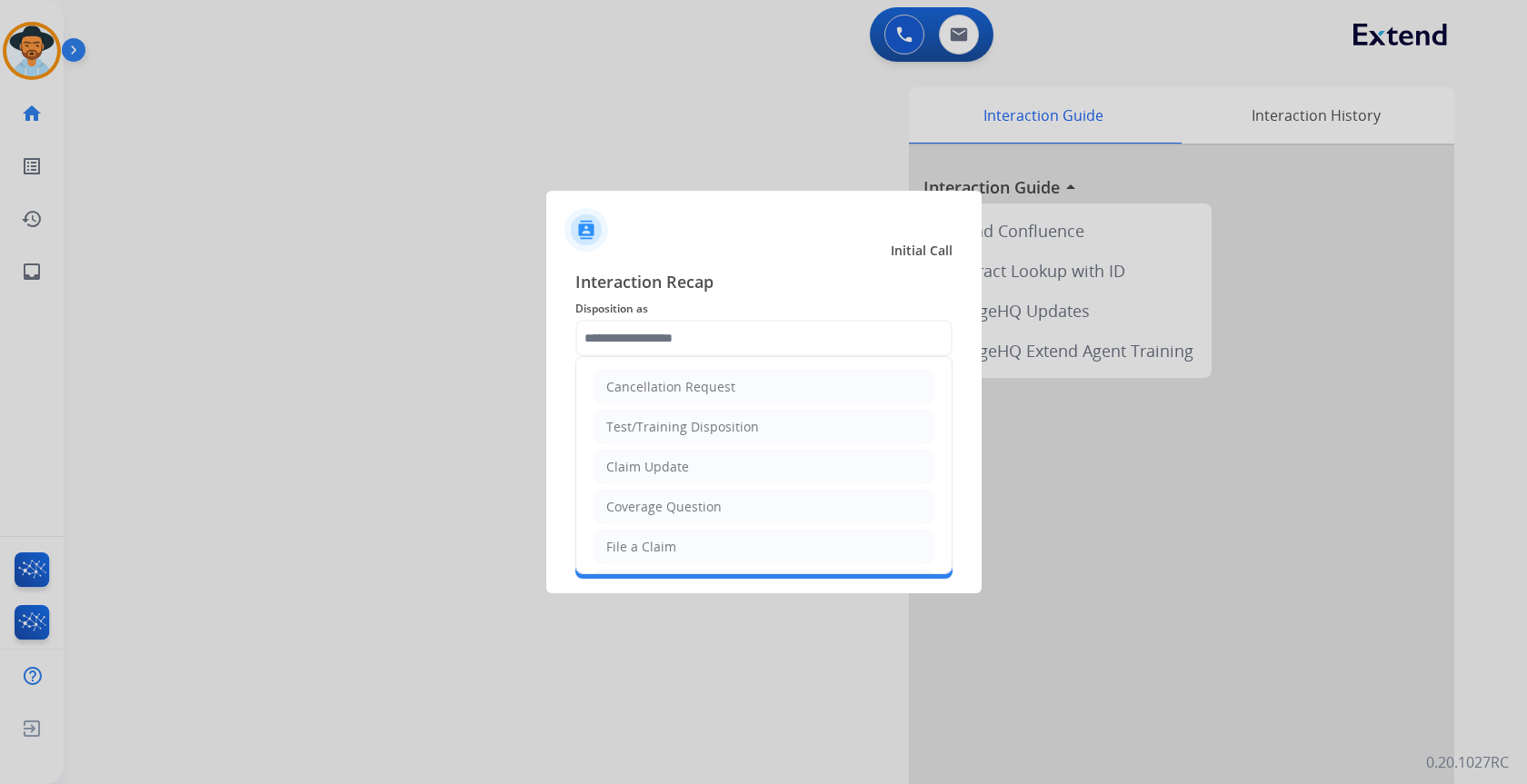
scroll to position [364, 0]
click at [766, 510] on div "Outbound-Contacted Merchant" at bounding box center [702, 503] width 191 height 18
type input "**********"
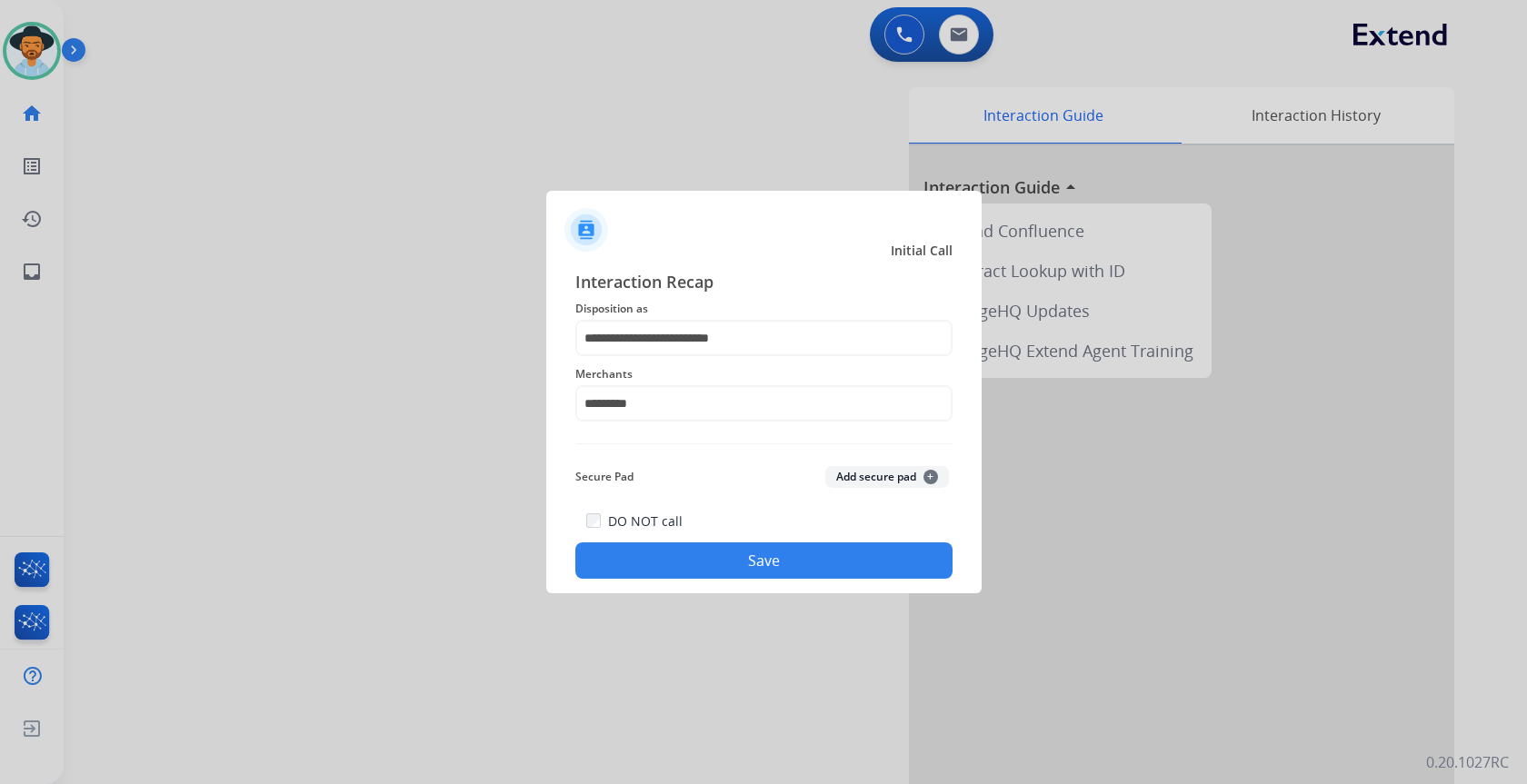
click at [679, 561] on button "Save" at bounding box center [764, 561] width 377 height 36
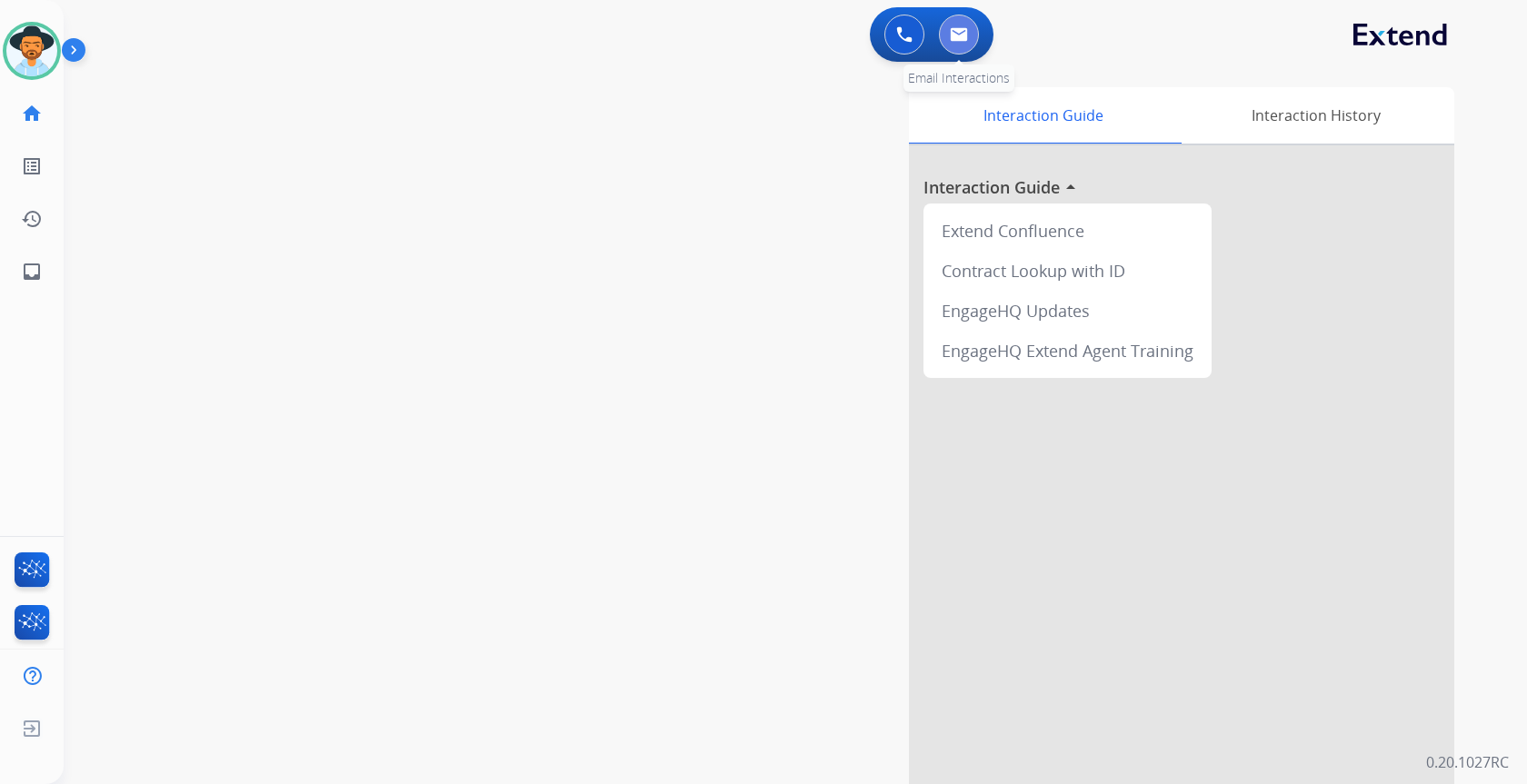
click at [949, 38] on button at bounding box center [959, 34] width 40 height 40
select select "**********"
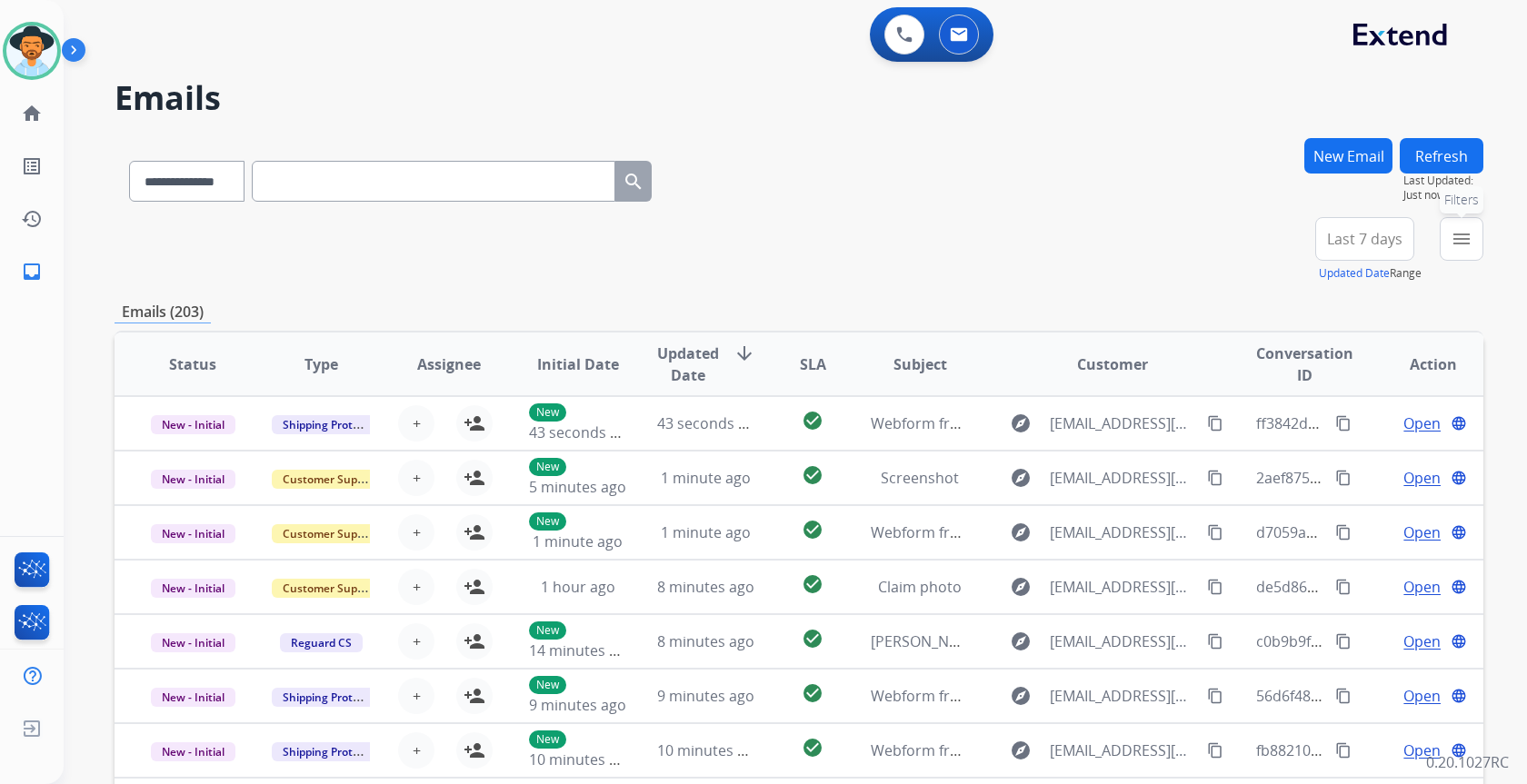
click at [1456, 242] on mat-icon "menu" at bounding box center [1461, 239] width 22 height 22
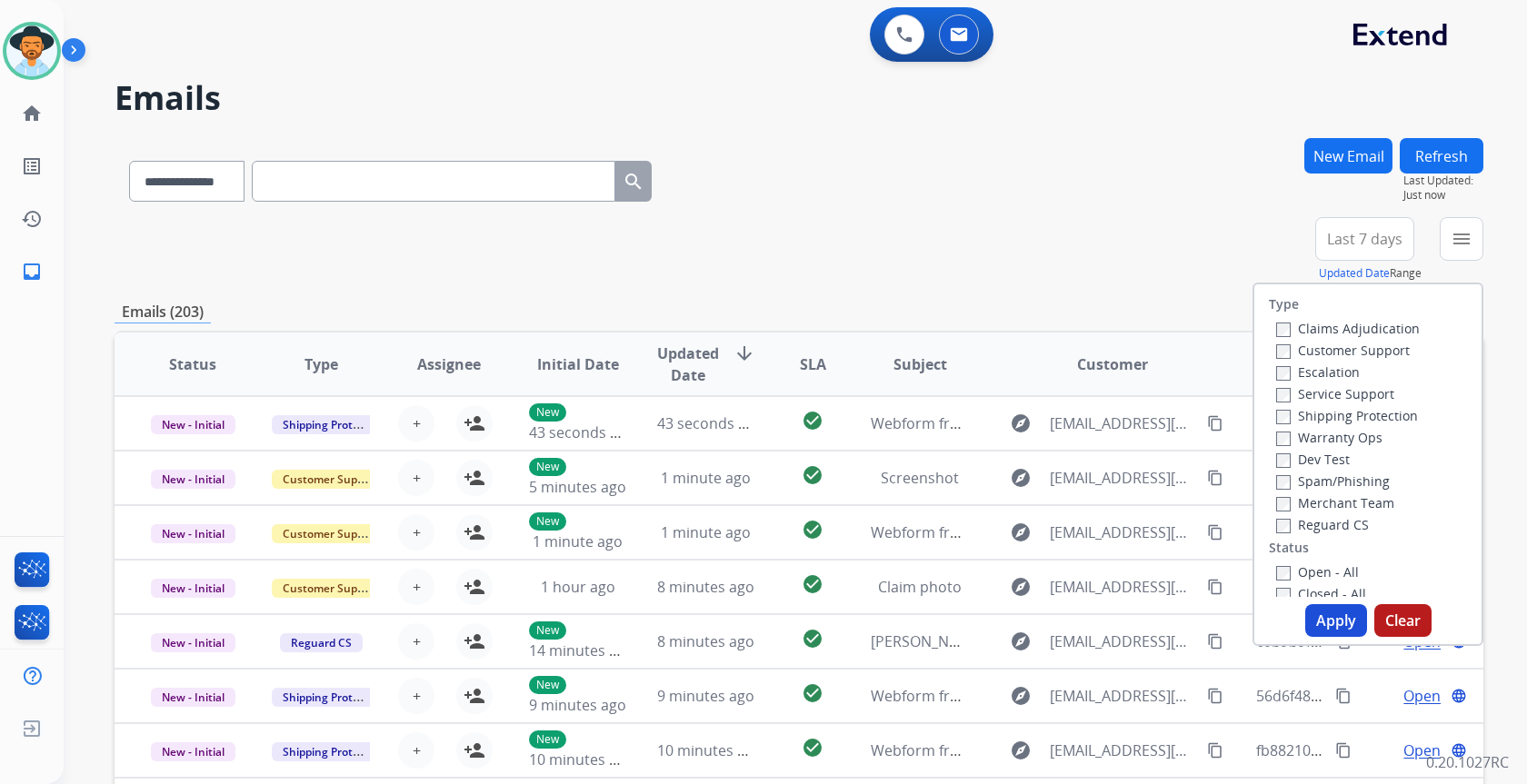
click at [1302, 527] on label "Reguard CS" at bounding box center [1322, 525] width 93 height 17
click at [1329, 413] on label "Shipping Protection" at bounding box center [1347, 416] width 142 height 17
click at [1329, 348] on label "Customer Support" at bounding box center [1342, 350] width 134 height 17
click at [1323, 620] on button "Apply" at bounding box center [1336, 620] width 62 height 33
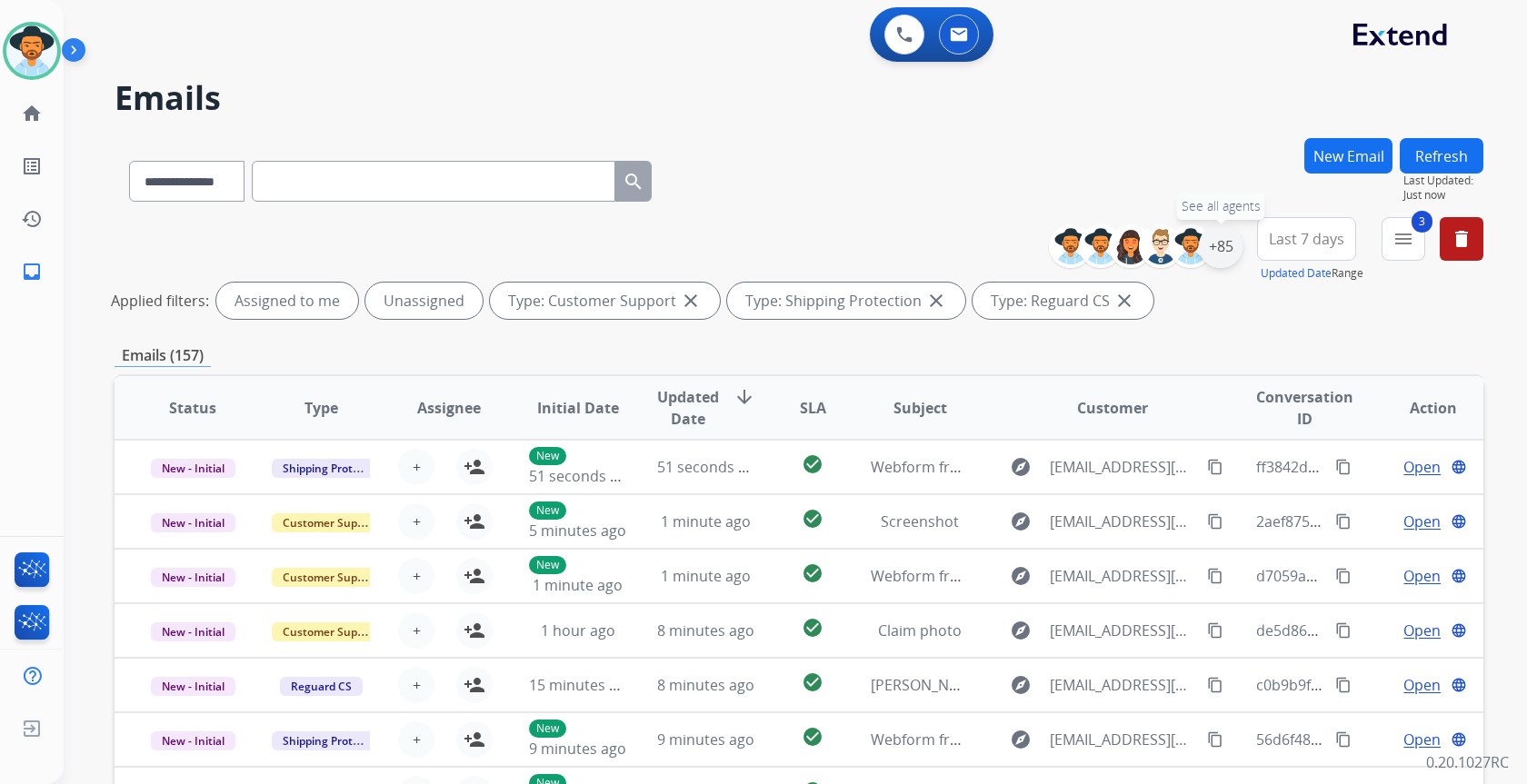
click at [1222, 247] on div "+85" at bounding box center [1221, 246] width 44 height 44
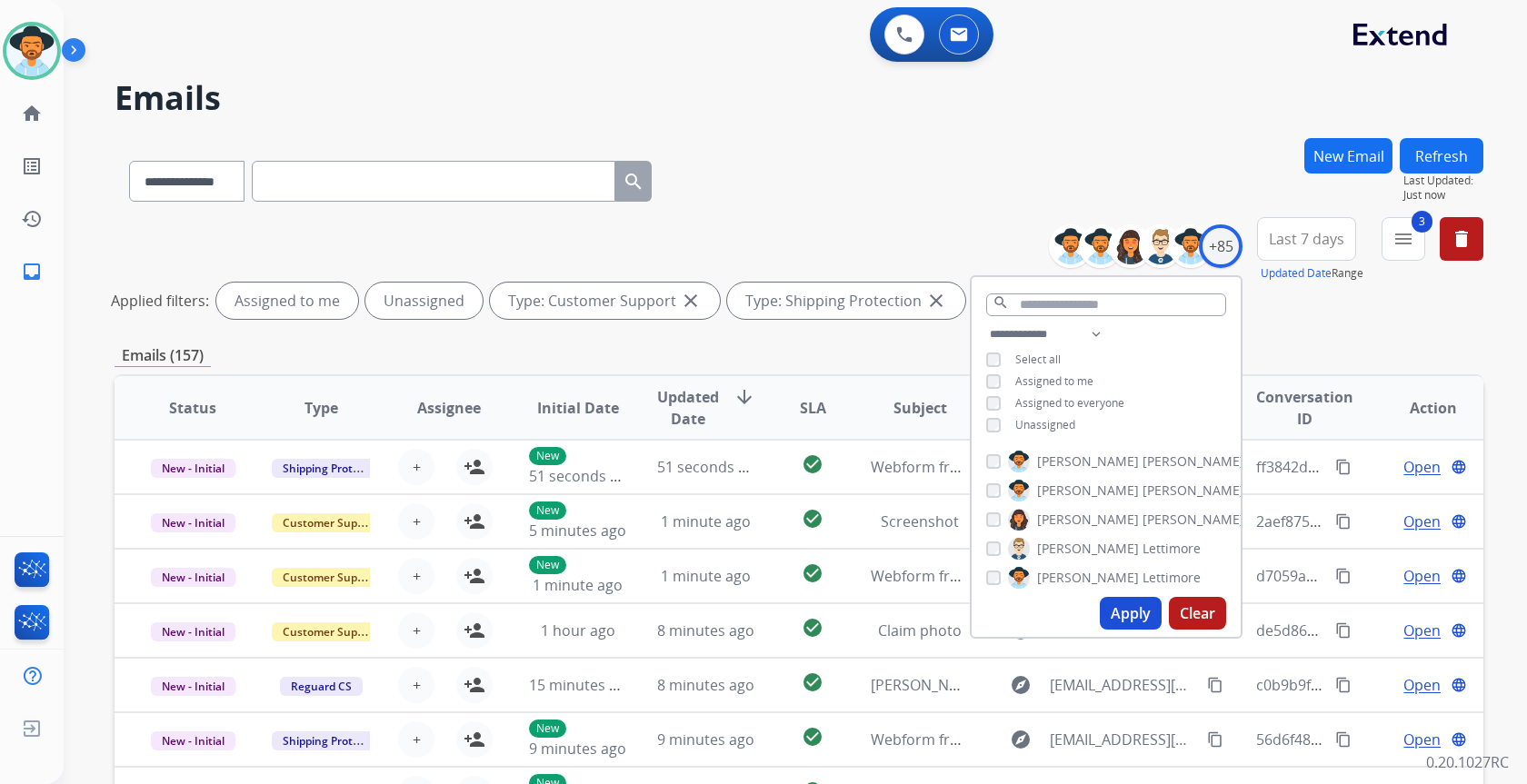
click at [1051, 422] on span "Unassigned" at bounding box center [1045, 424] width 60 height 15
click at [1148, 607] on button "Apply" at bounding box center [1130, 613] width 62 height 33
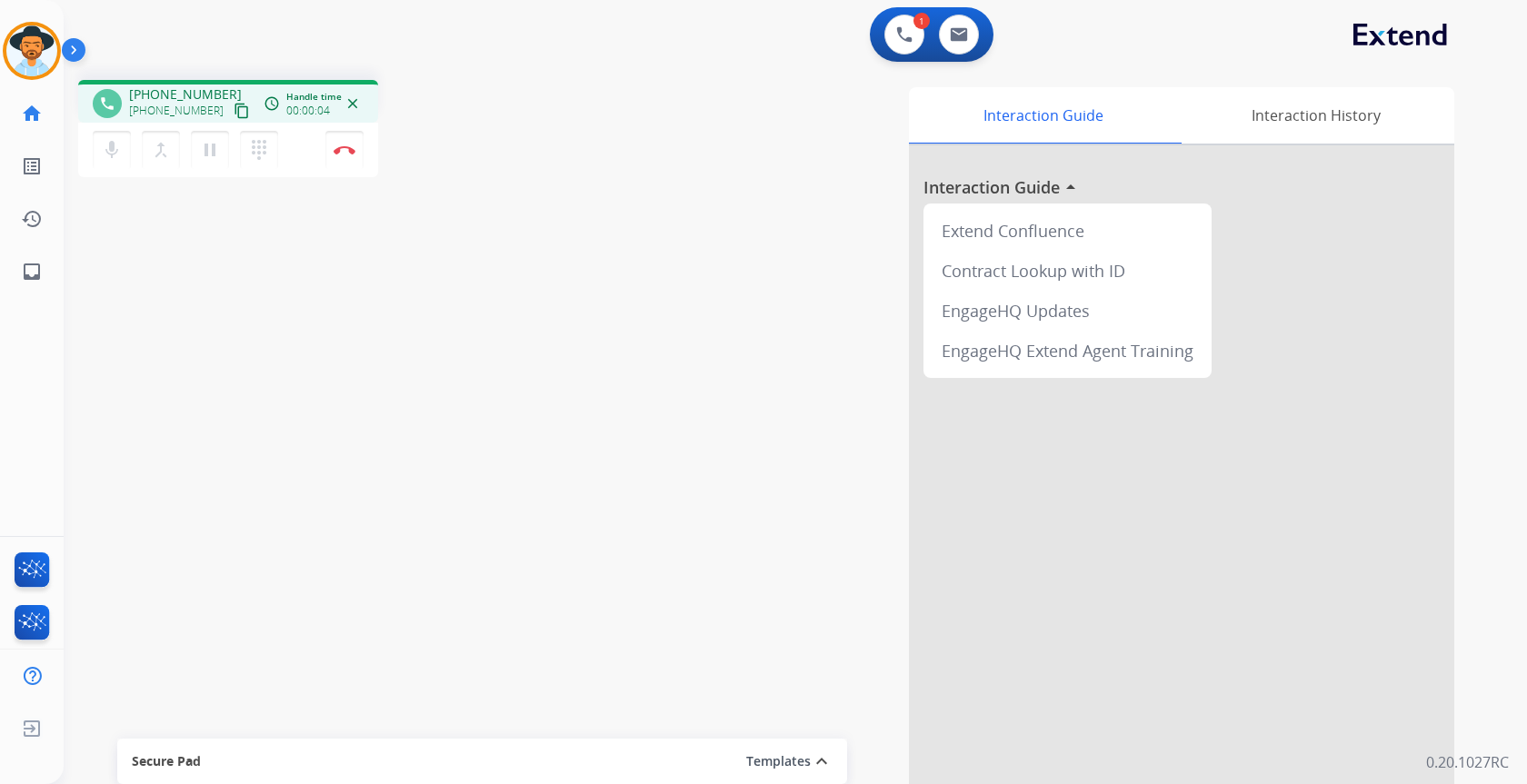
click at [234, 116] on mat-icon "content_copy" at bounding box center [242, 110] width 16 height 16
click at [350, 155] on button "Disconnect" at bounding box center [345, 150] width 38 height 38
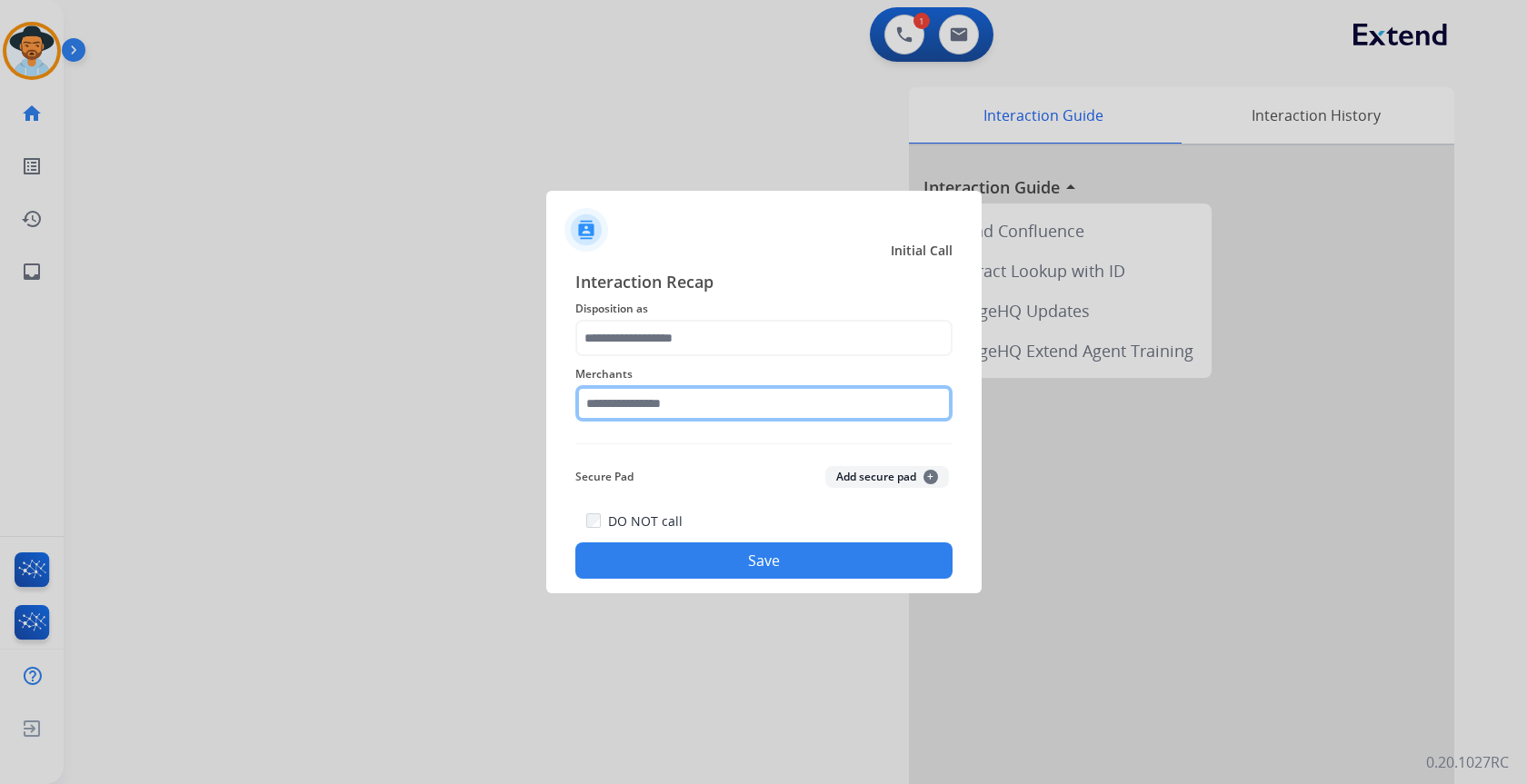
click at [726, 400] on input "text" at bounding box center [764, 403] width 377 height 36
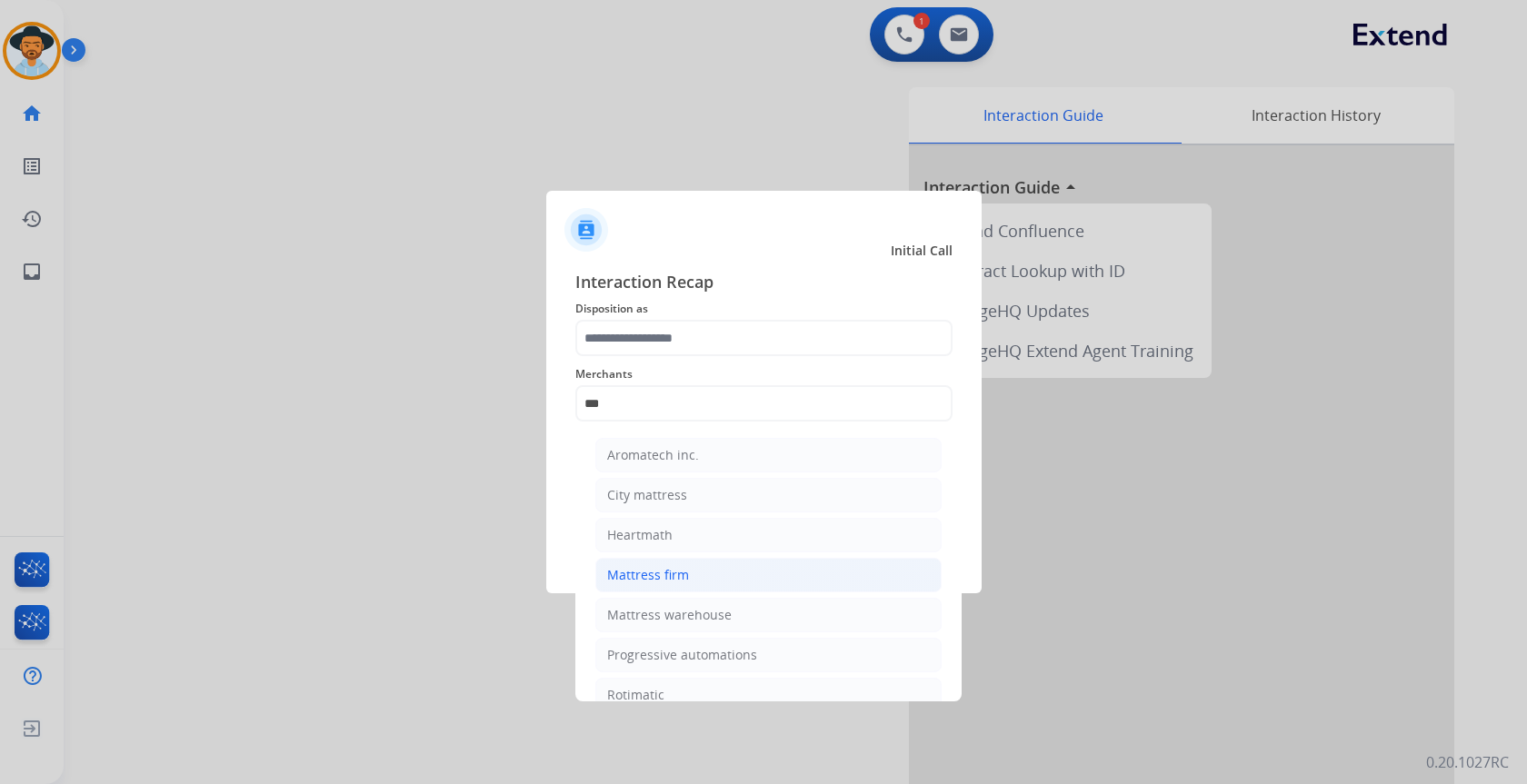
click at [686, 574] on div "Mattress firm" at bounding box center [648, 575] width 81 height 18
type input "**********"
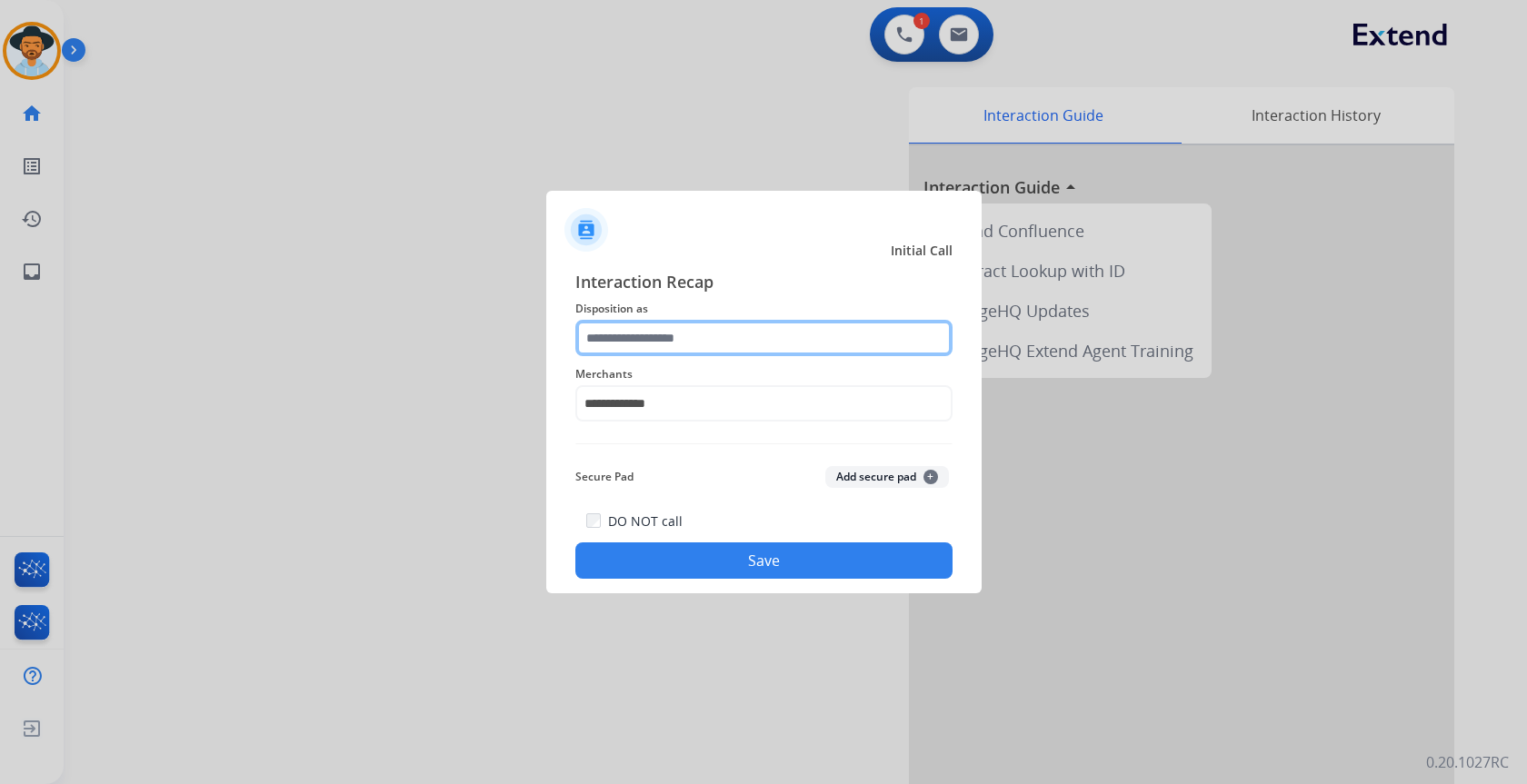
click at [710, 332] on input "text" at bounding box center [764, 338] width 377 height 36
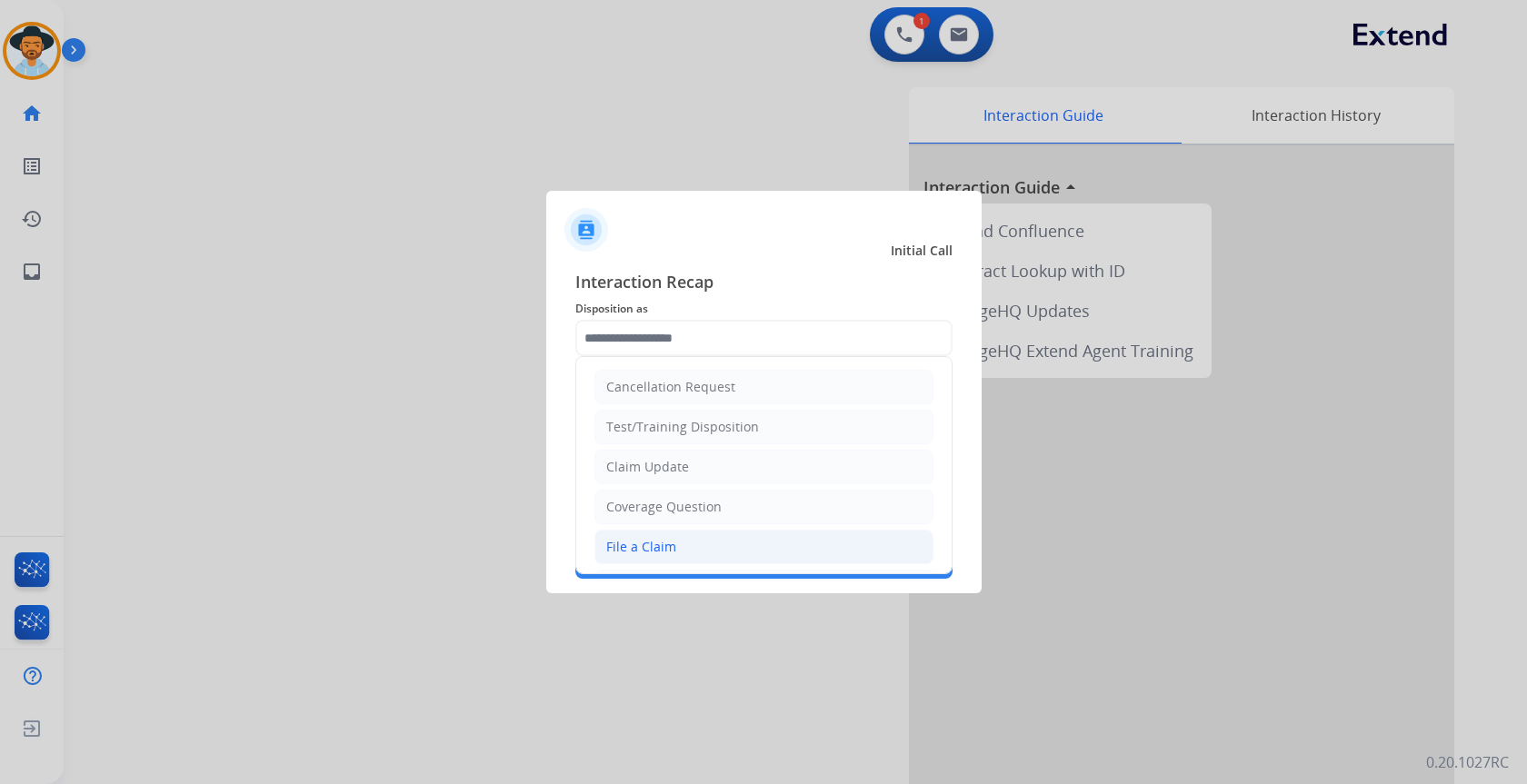
click at [695, 556] on li "File a Claim" at bounding box center [764, 546] width 339 height 34
type input "**********"
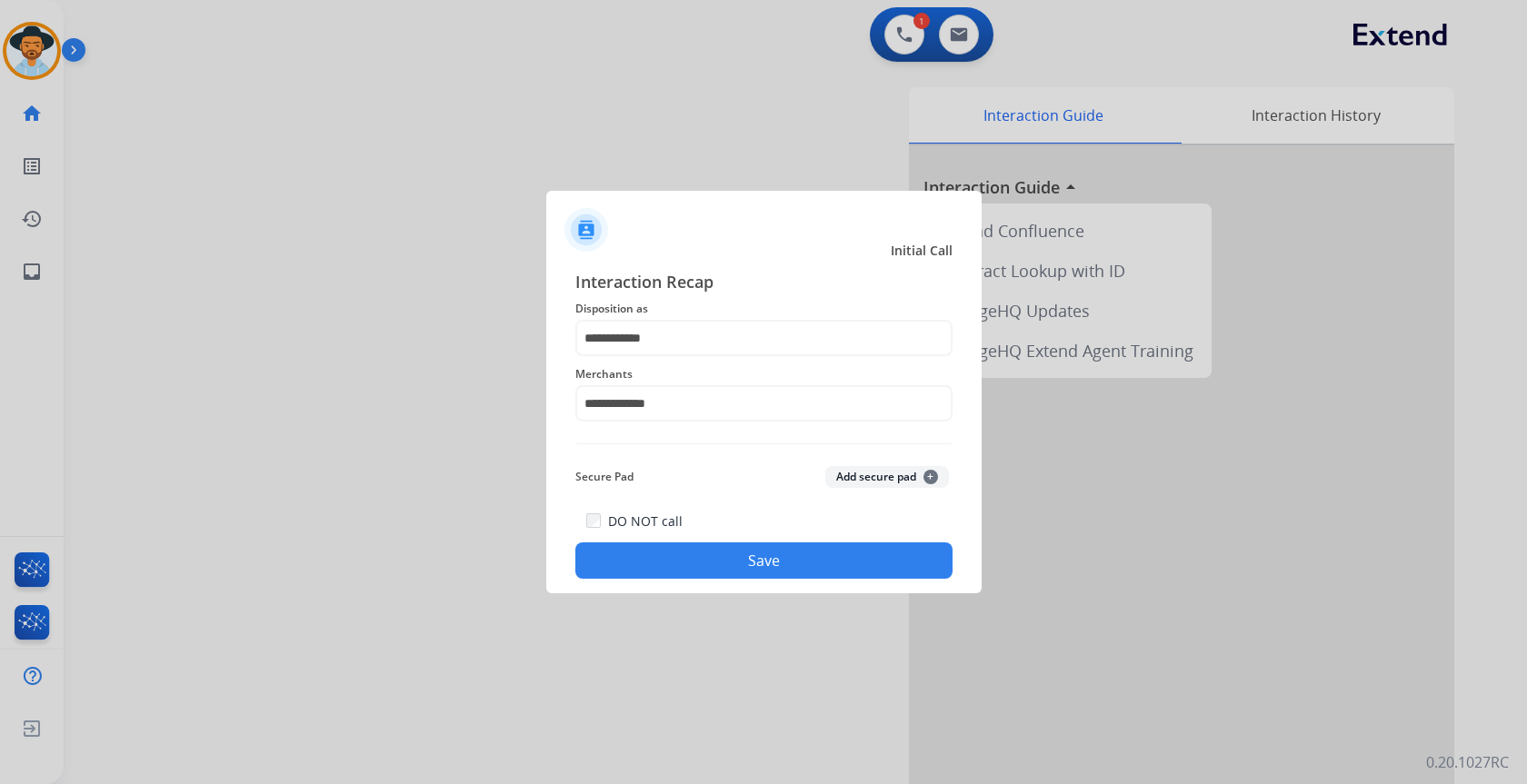
click at [702, 563] on button "Save" at bounding box center [764, 561] width 377 height 36
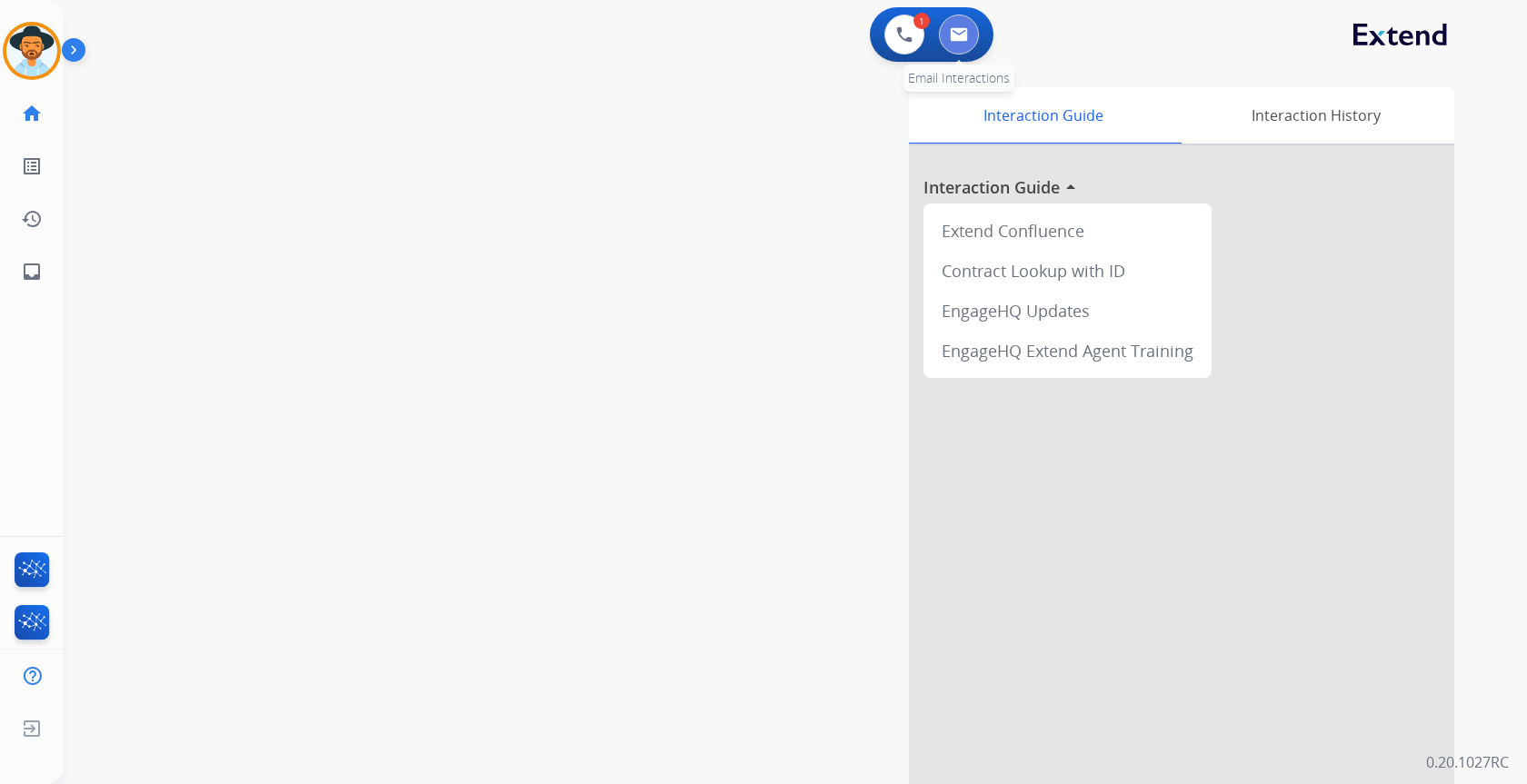
click at [958, 32] on img at bounding box center [959, 34] width 18 height 14
select select "**********"
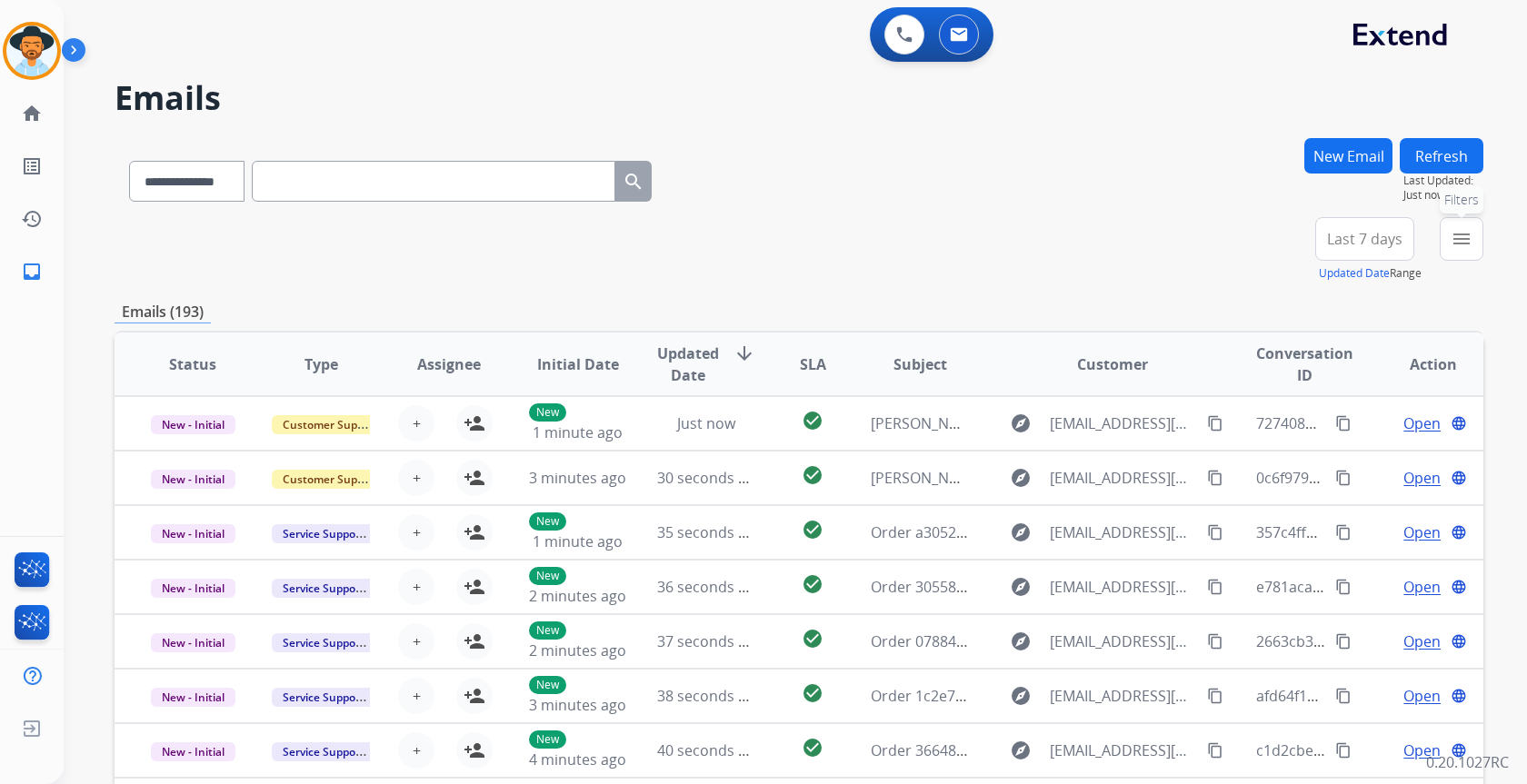
click at [1471, 239] on mat-icon "menu" at bounding box center [1461, 239] width 22 height 22
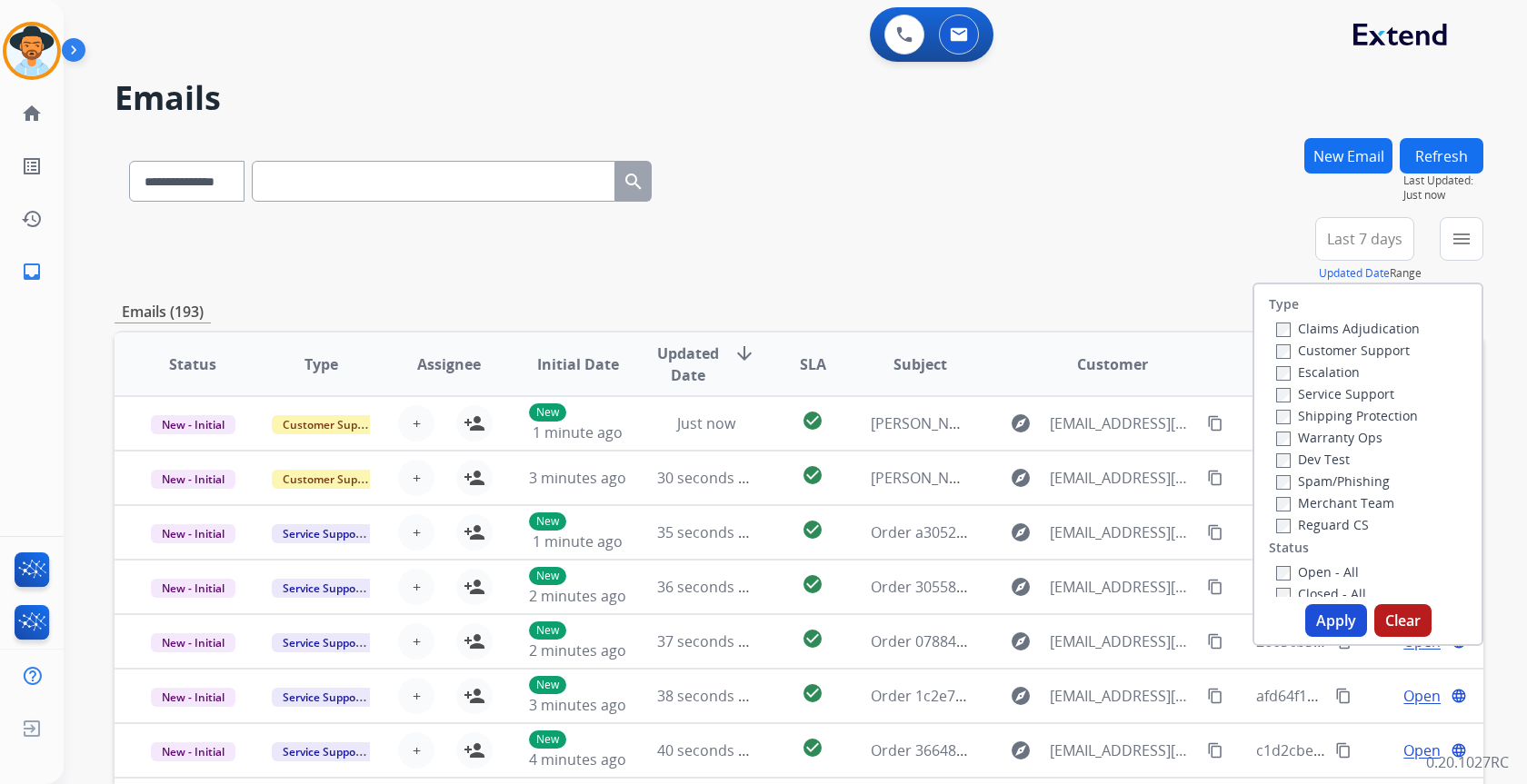
click at [1336, 523] on label "Reguard CS" at bounding box center [1322, 525] width 93 height 17
click at [1337, 351] on label "Customer Support" at bounding box center [1342, 350] width 134 height 17
click at [1338, 414] on label "Shipping Protection" at bounding box center [1347, 416] width 142 height 17
click at [1330, 623] on button "Apply" at bounding box center [1336, 620] width 62 height 33
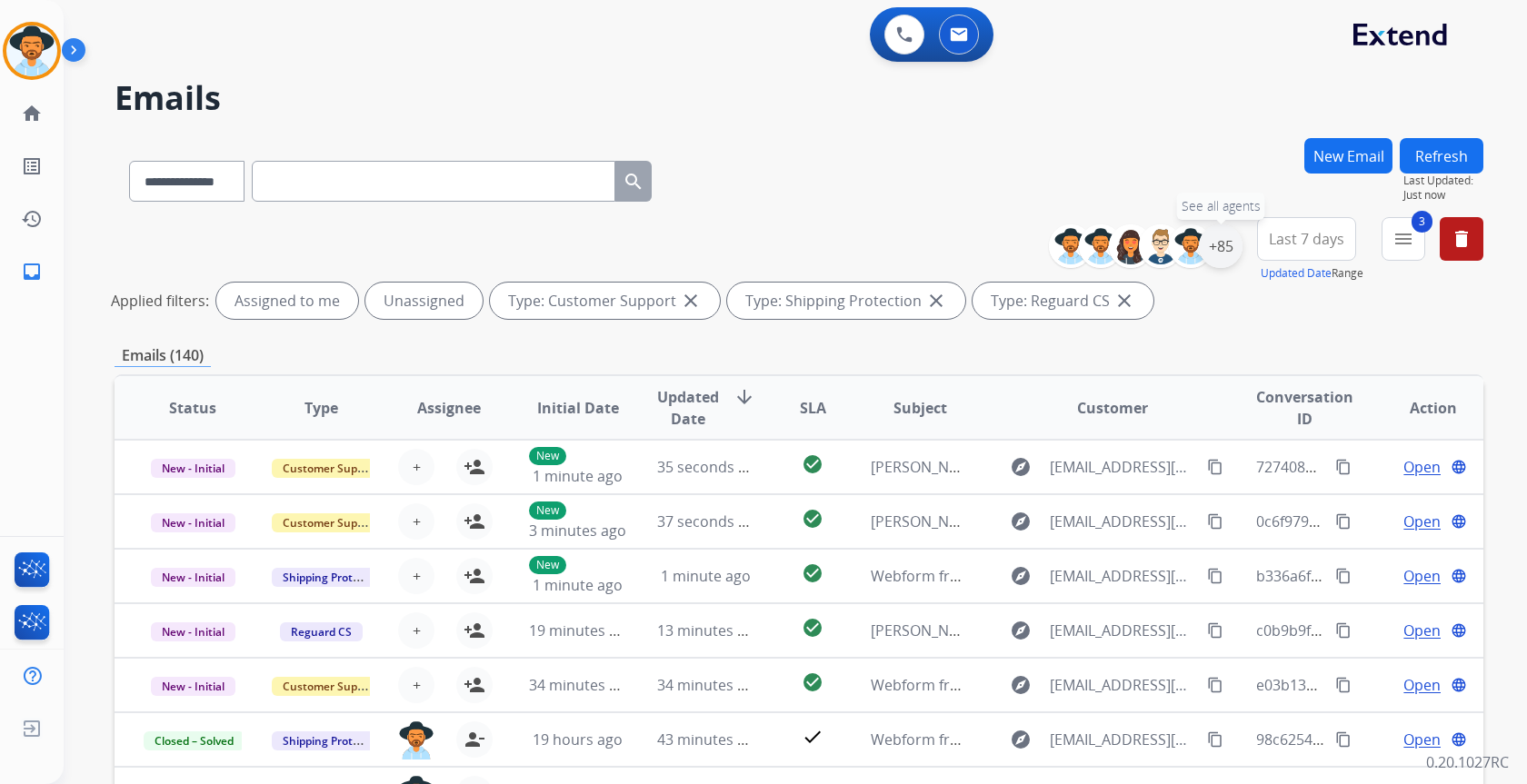
click at [1224, 231] on div "+85" at bounding box center [1221, 246] width 44 height 44
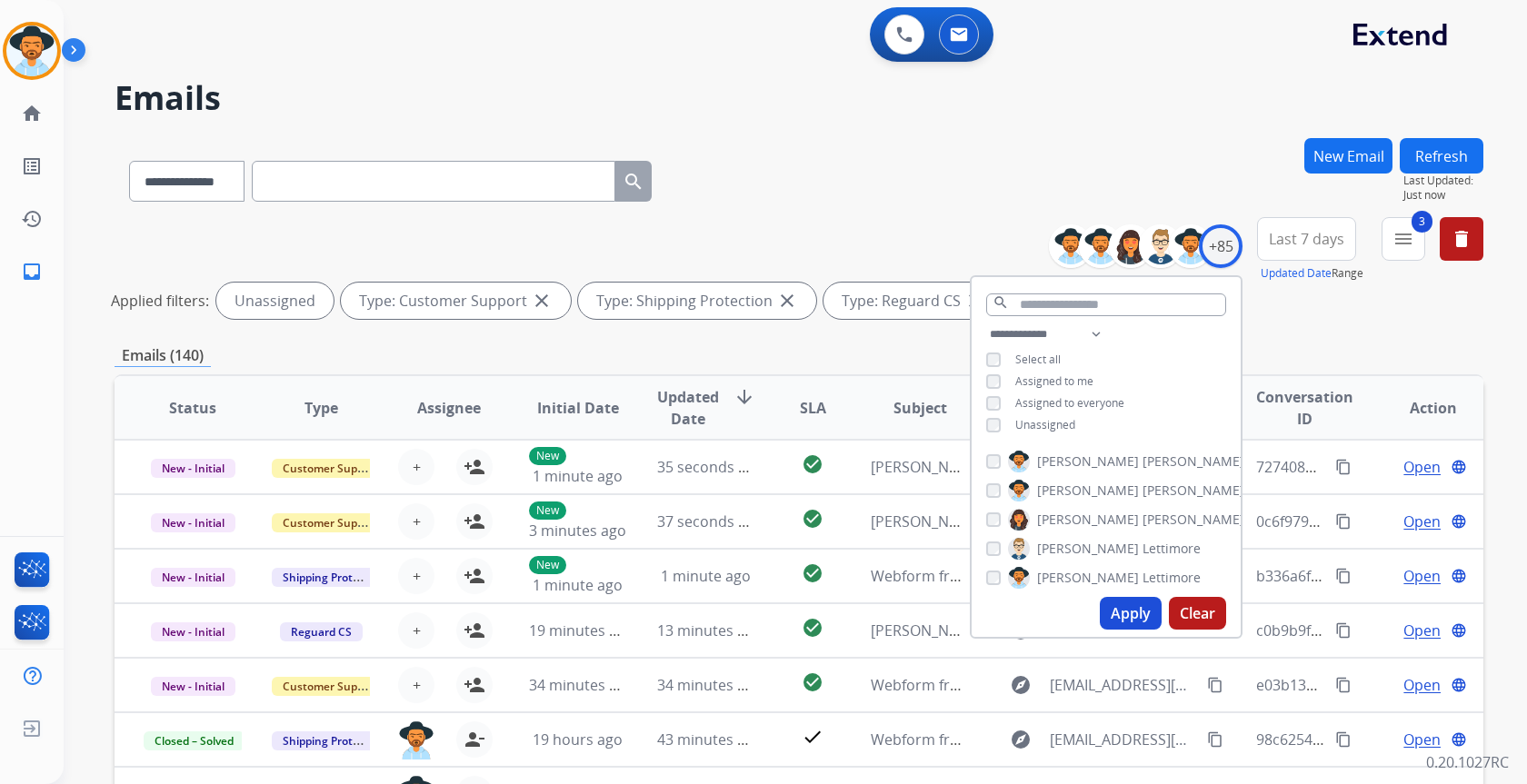
click at [1110, 618] on button "Apply" at bounding box center [1130, 613] width 62 height 33
click at [814, 414] on span "SLA" at bounding box center [813, 407] width 27 height 22
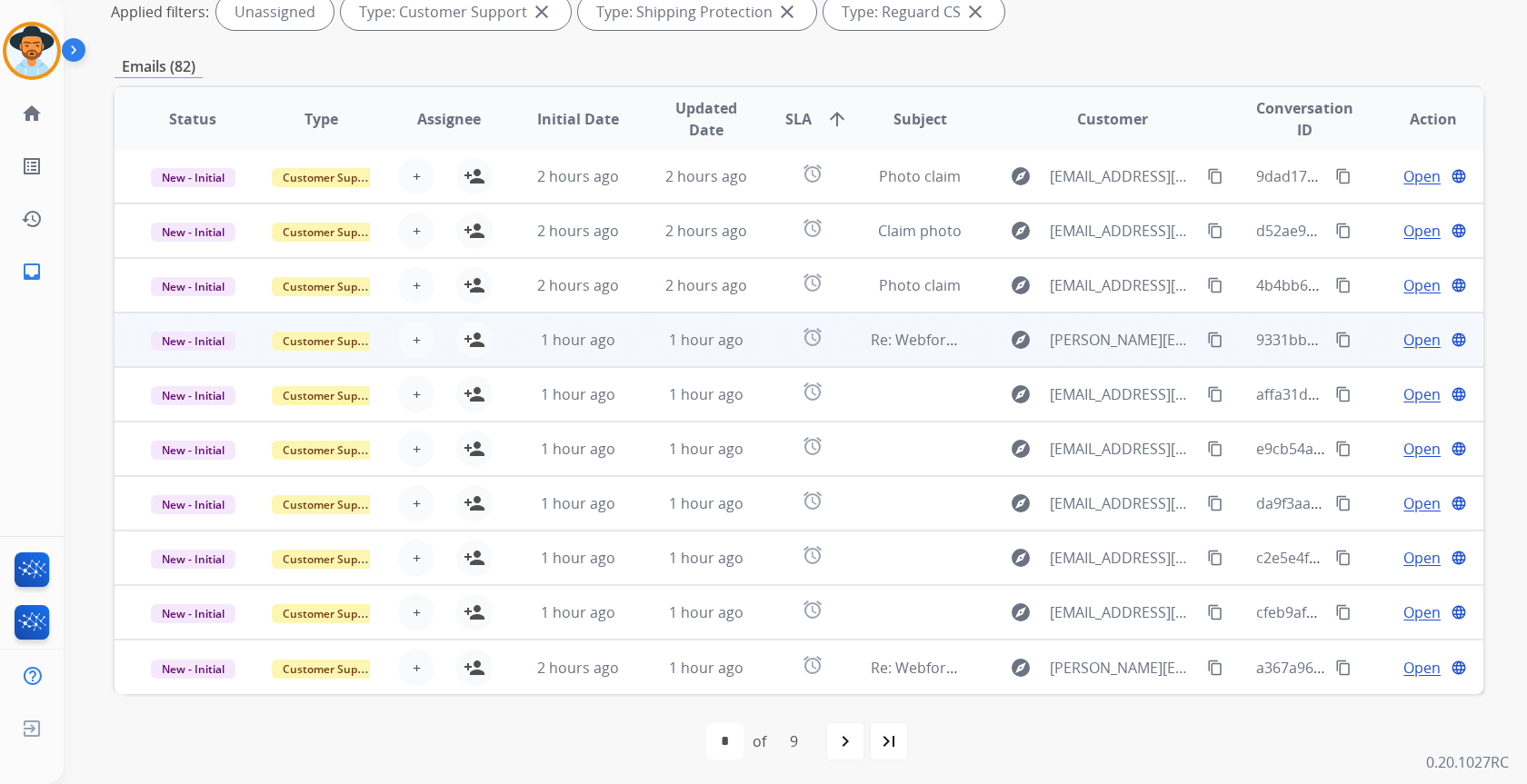
scroll to position [294, 0]
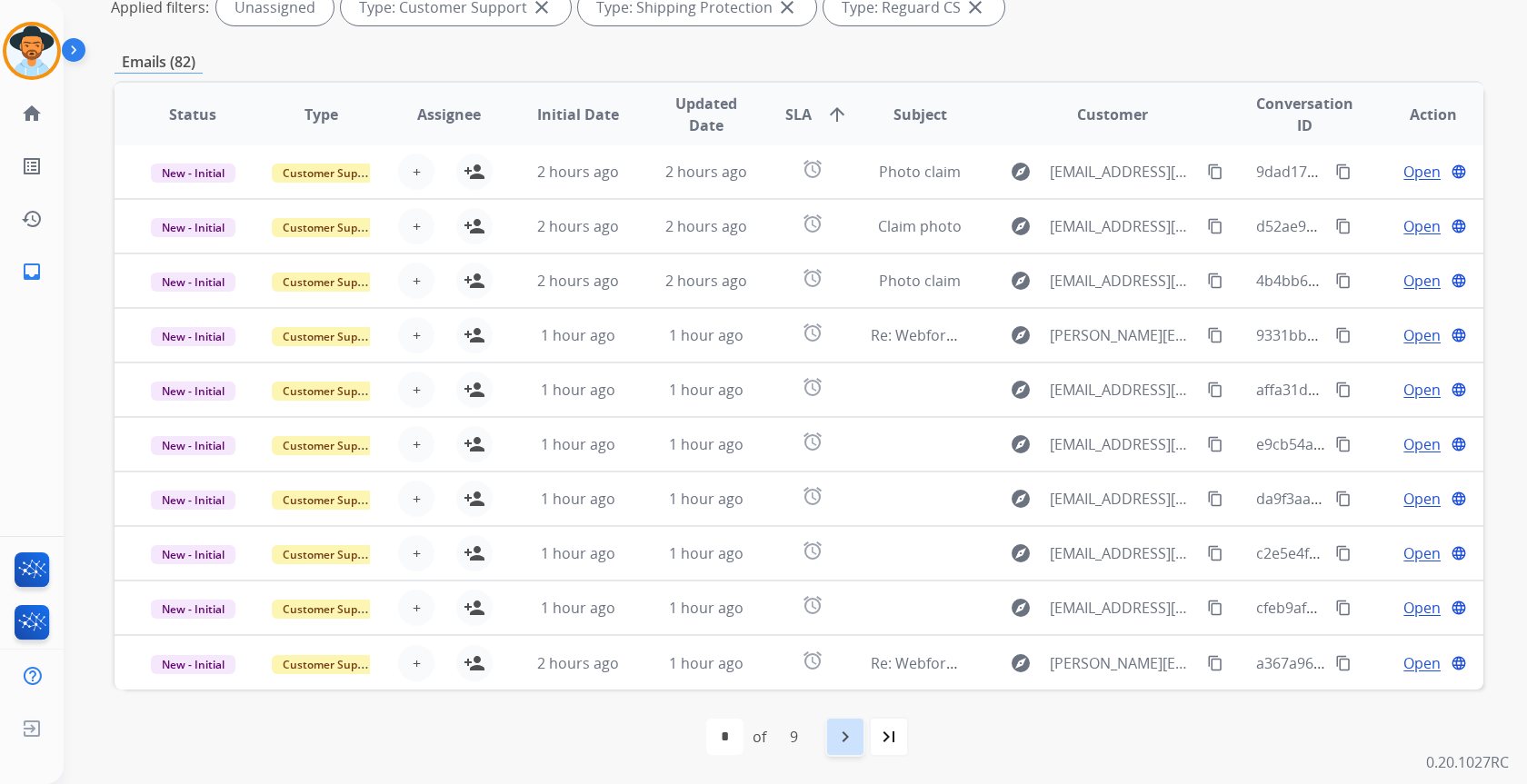
click at [845, 741] on mat-icon "navigate_next" at bounding box center [845, 737] width 22 height 22
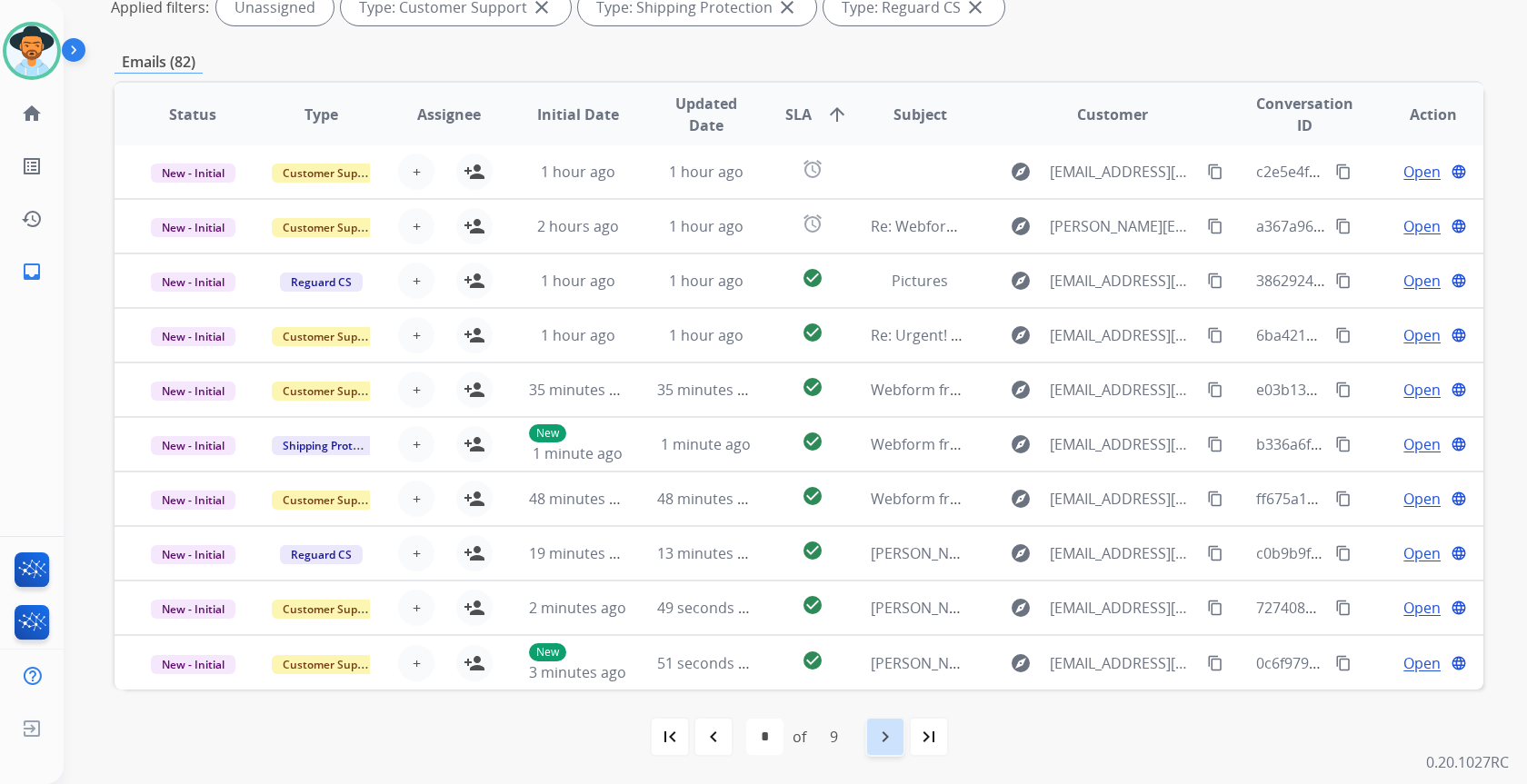
click at [877, 745] on mat-icon "navigate_next" at bounding box center [885, 737] width 22 height 22
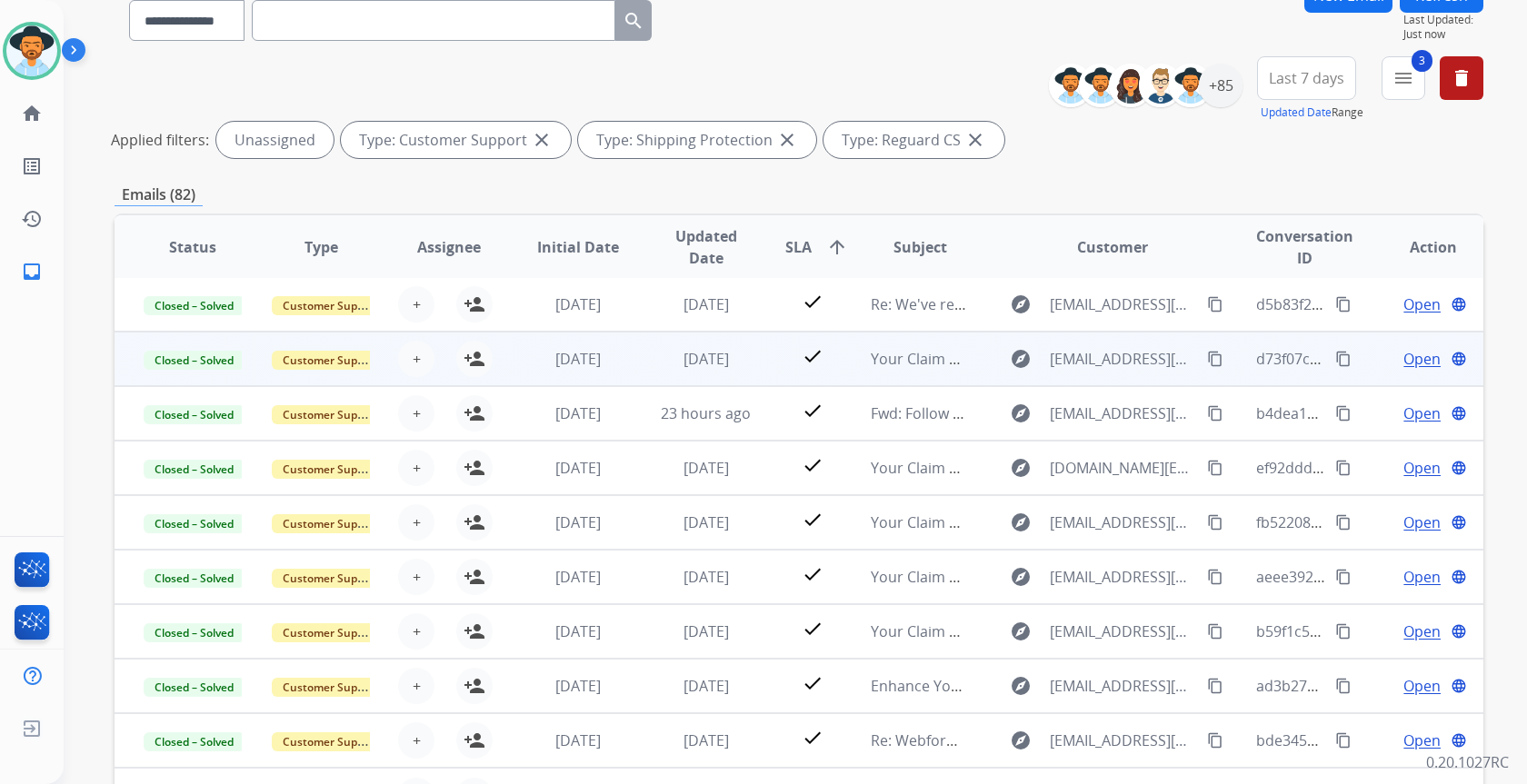
scroll to position [0, 0]
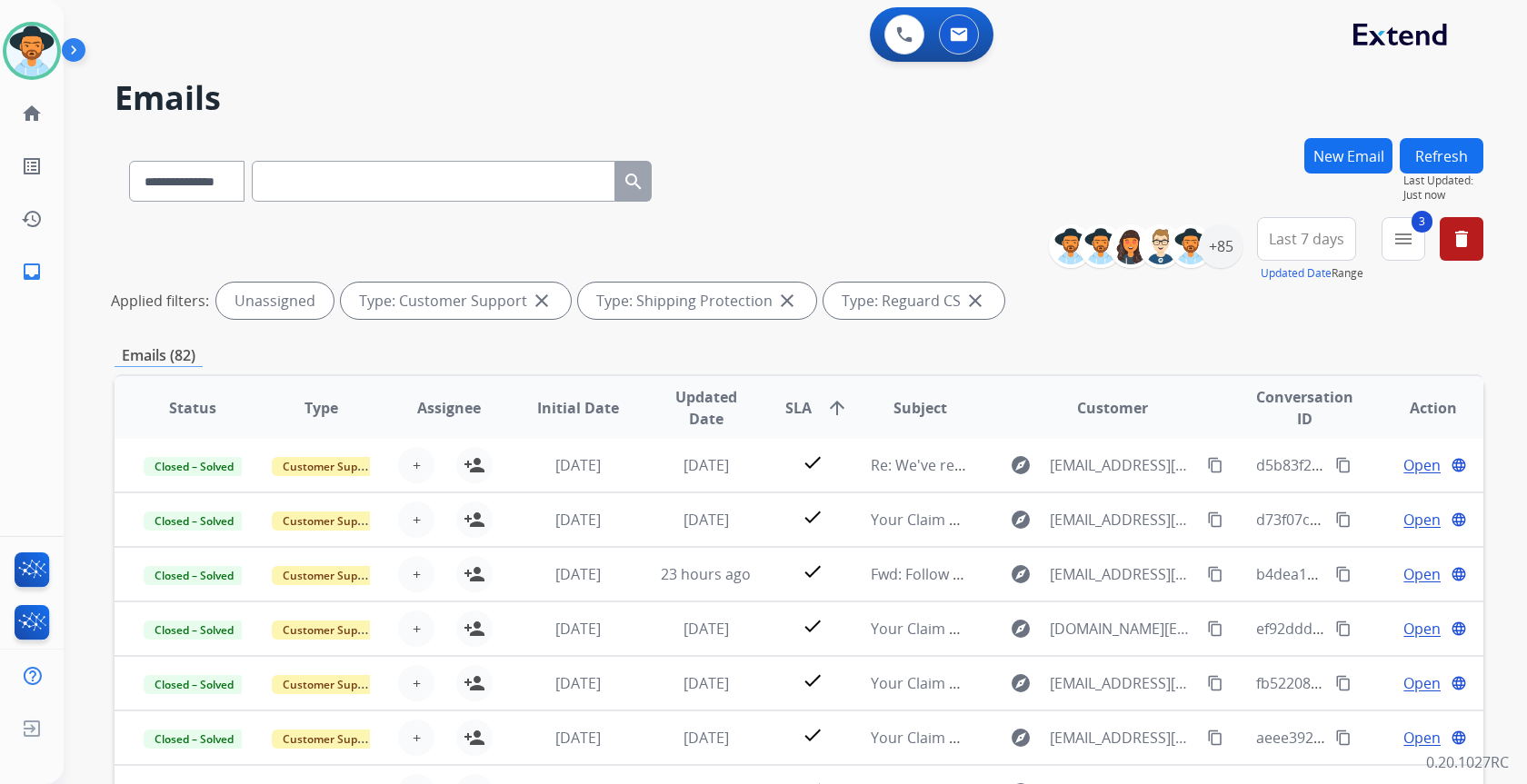
click at [1413, 252] on button "3 menu" at bounding box center [1404, 239] width 44 height 44
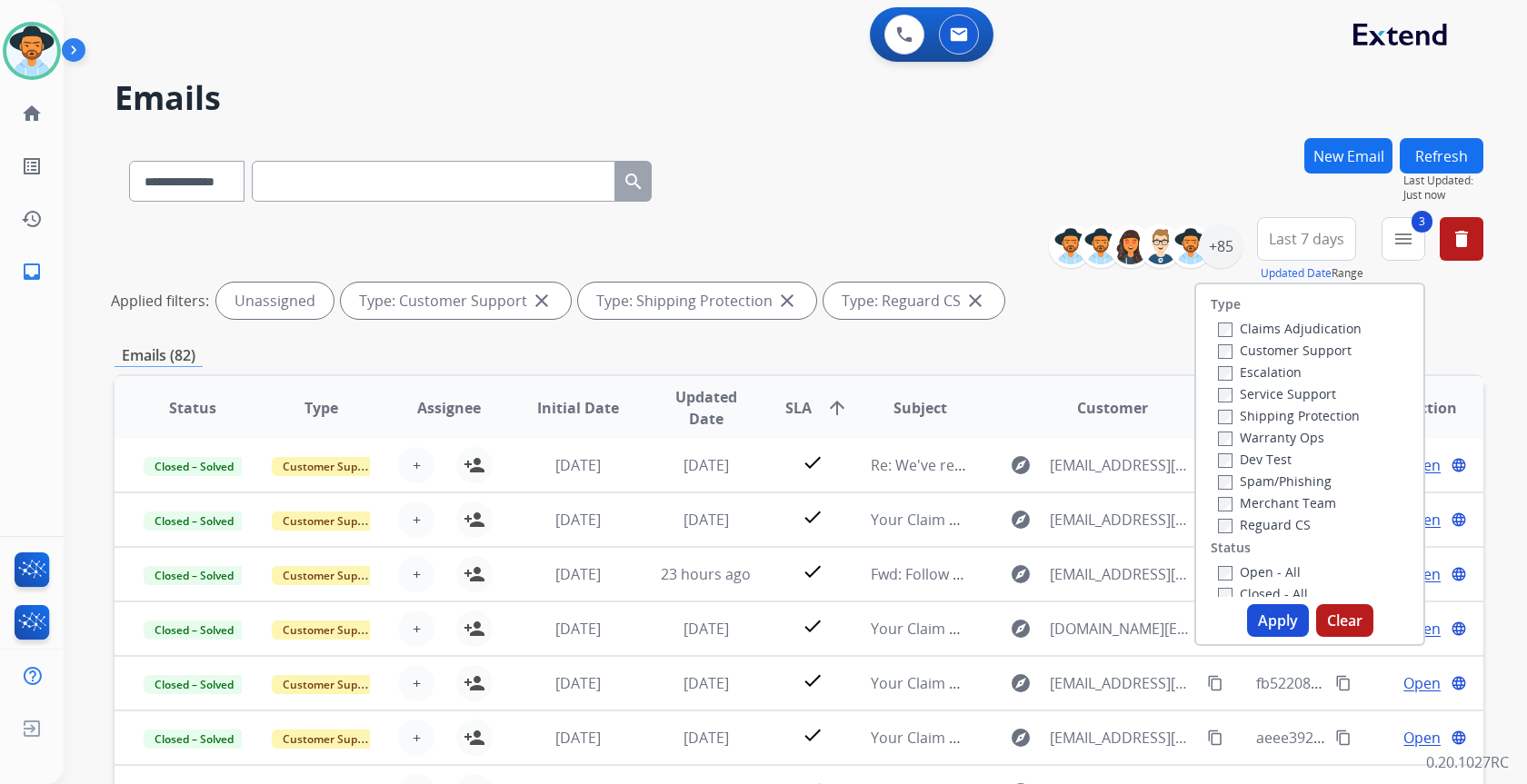
click at [1267, 566] on label "Open - All" at bounding box center [1259, 572] width 82 height 17
click at [1280, 616] on button "Apply" at bounding box center [1278, 620] width 62 height 33
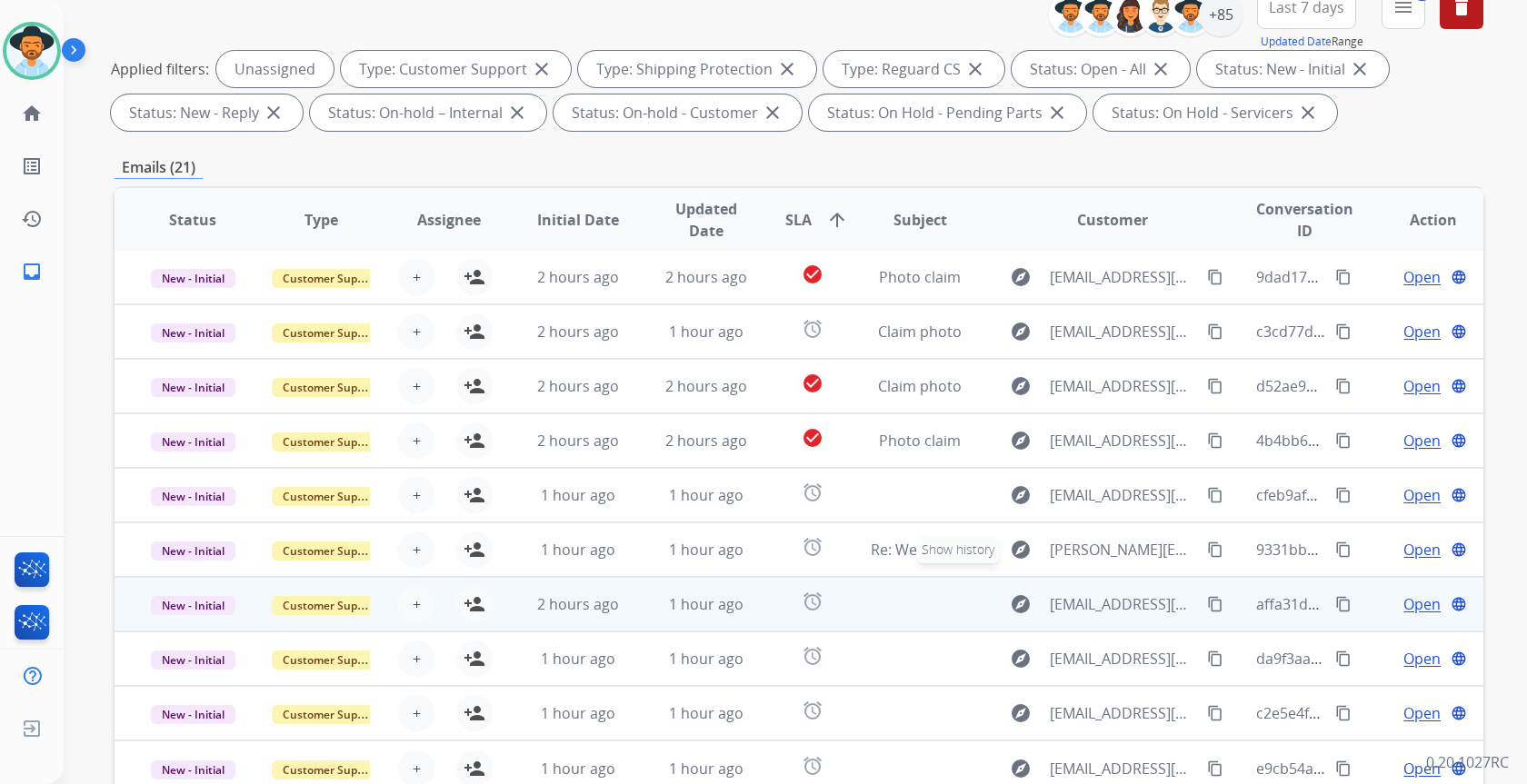
scroll to position [337, 0]
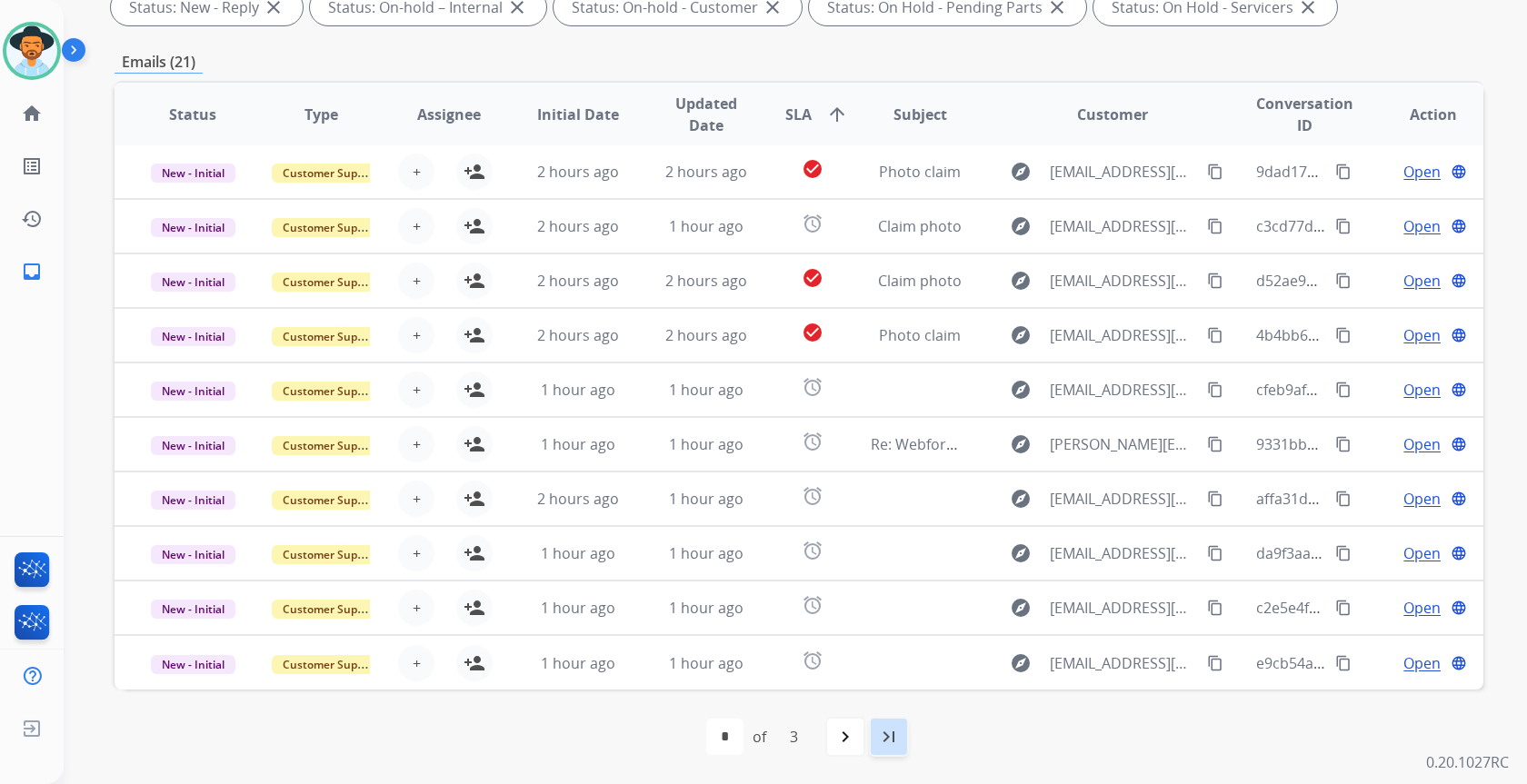
click at [889, 743] on mat-icon "last_page" at bounding box center [889, 737] width 22 height 22
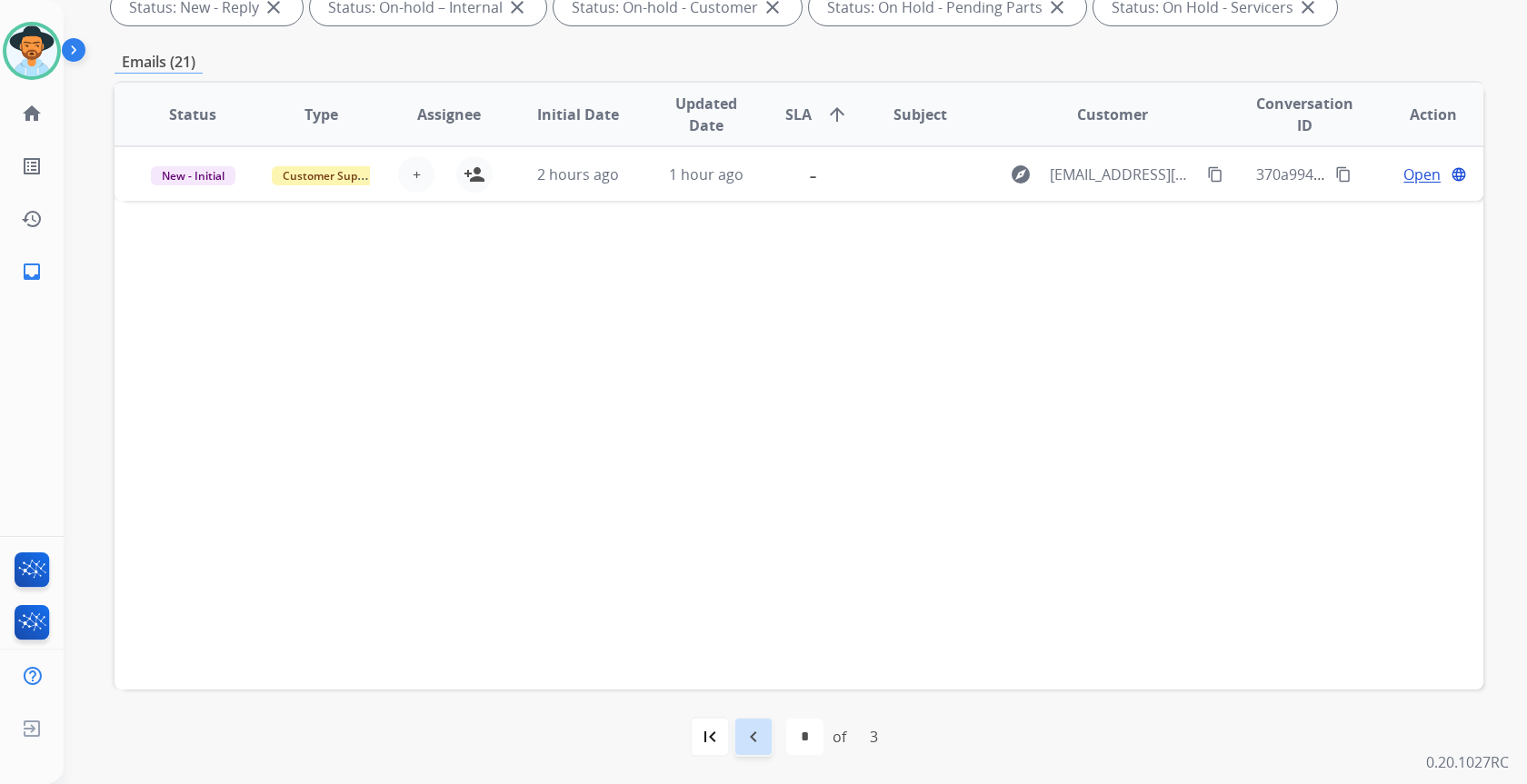
click at [767, 730] on div "navigate_before" at bounding box center [753, 737] width 40 height 40
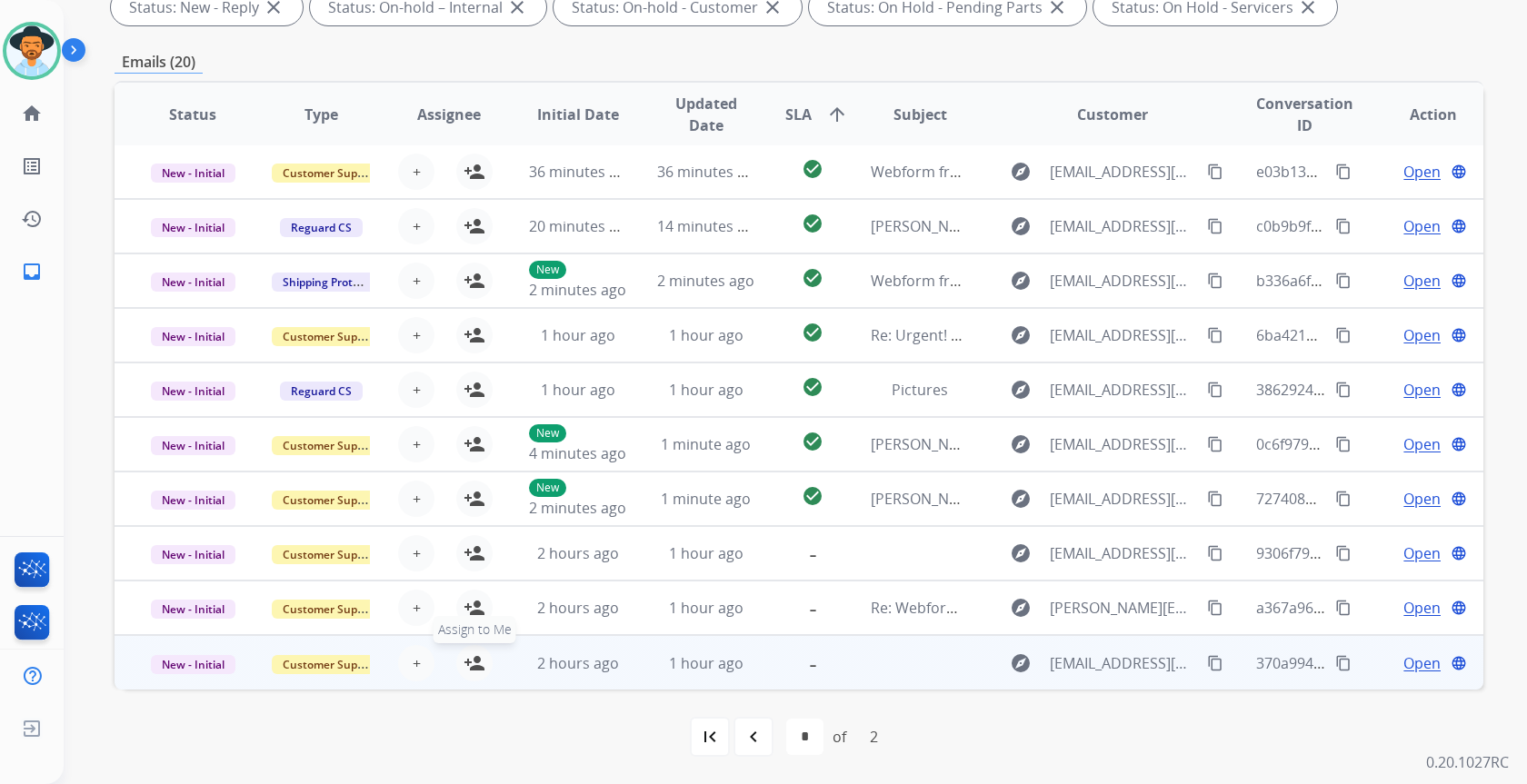
click at [472, 663] on mat-icon "person_add" at bounding box center [474, 663] width 22 height 22
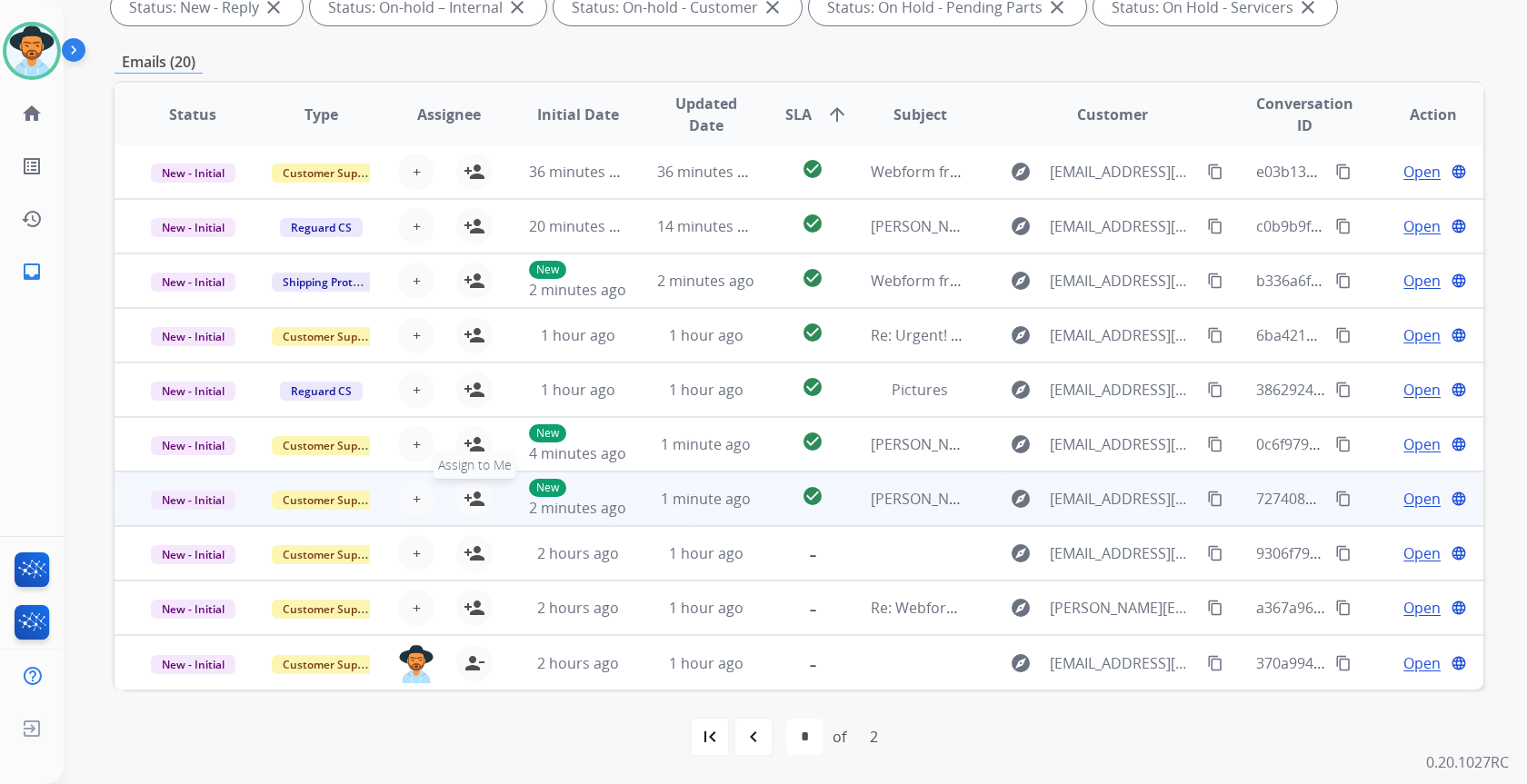
click at [466, 498] on mat-icon "person_add" at bounding box center [474, 498] width 22 height 22
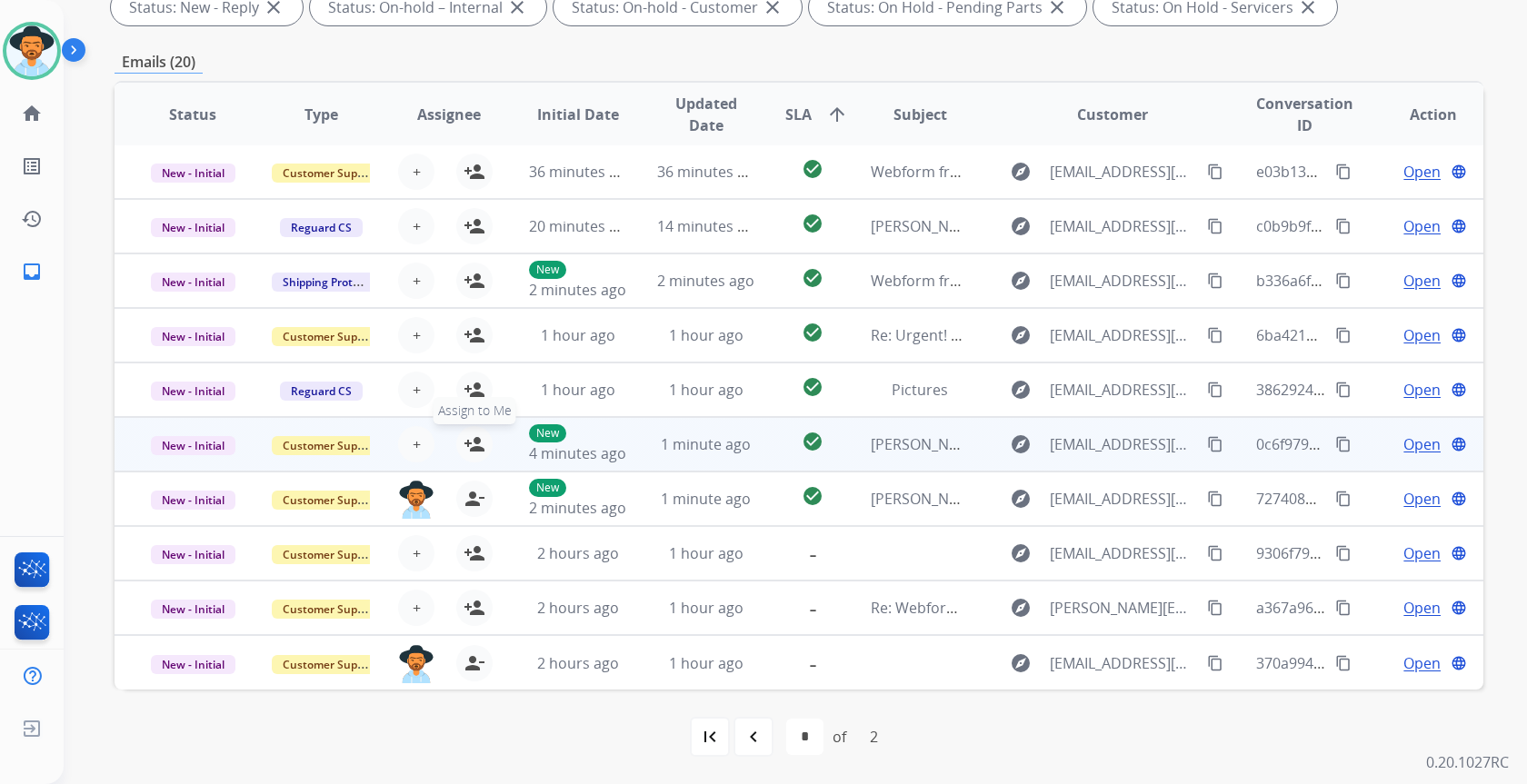
click at [473, 434] on mat-icon "person_add" at bounding box center [474, 444] width 22 height 22
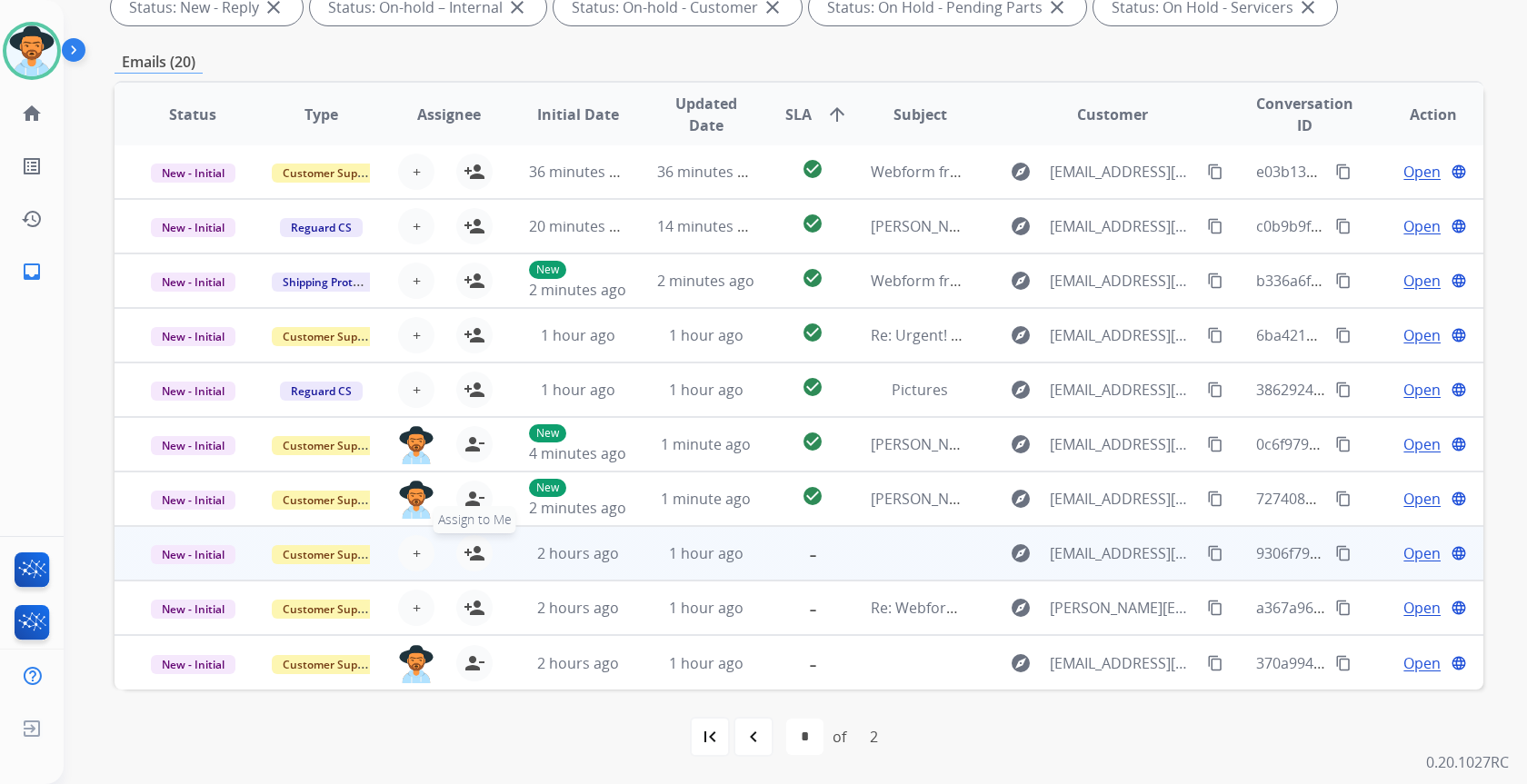
click at [473, 551] on mat-icon "person_add" at bounding box center [474, 553] width 22 height 22
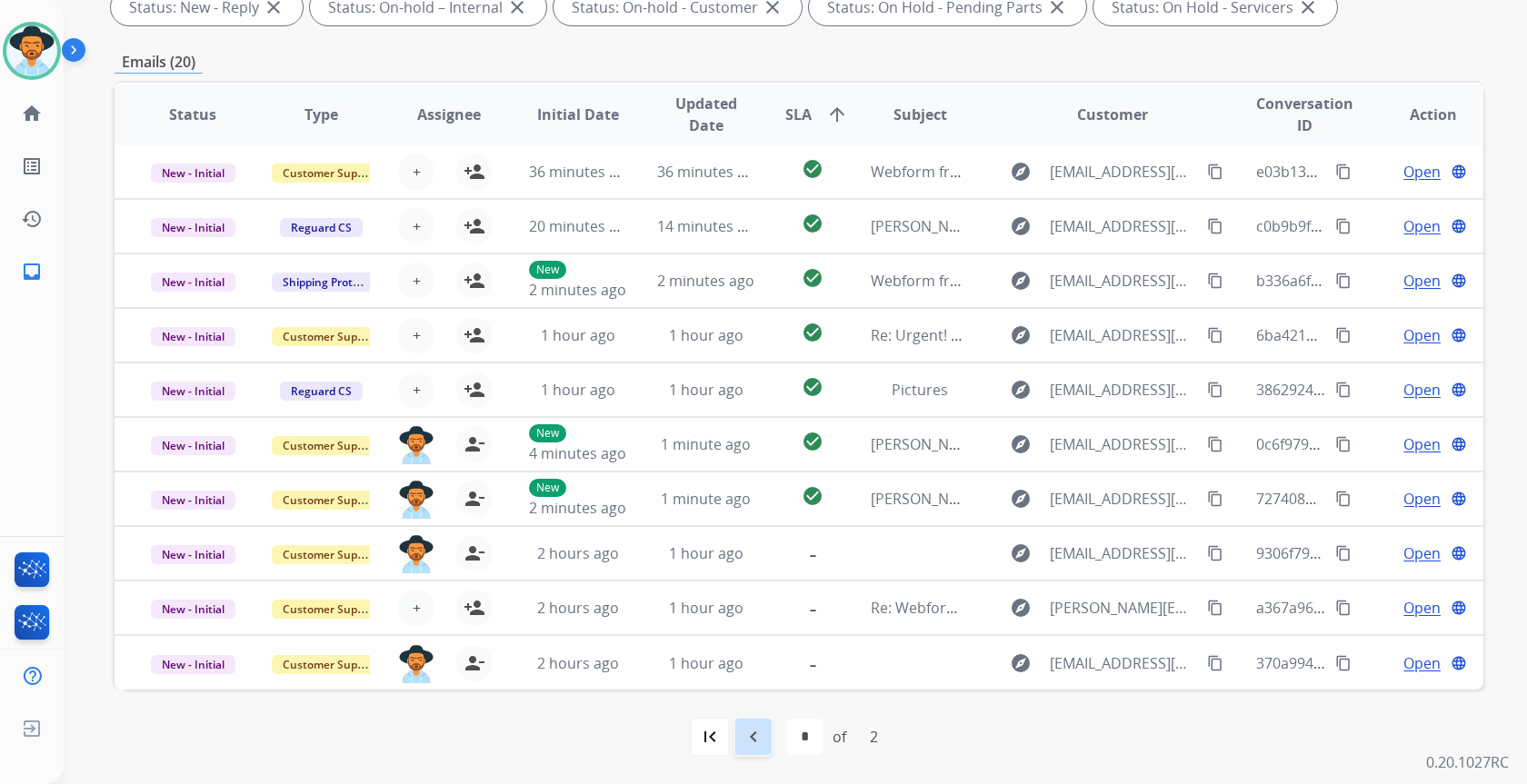
click at [755, 738] on mat-icon "navigate_before" at bounding box center [753, 737] width 22 height 22
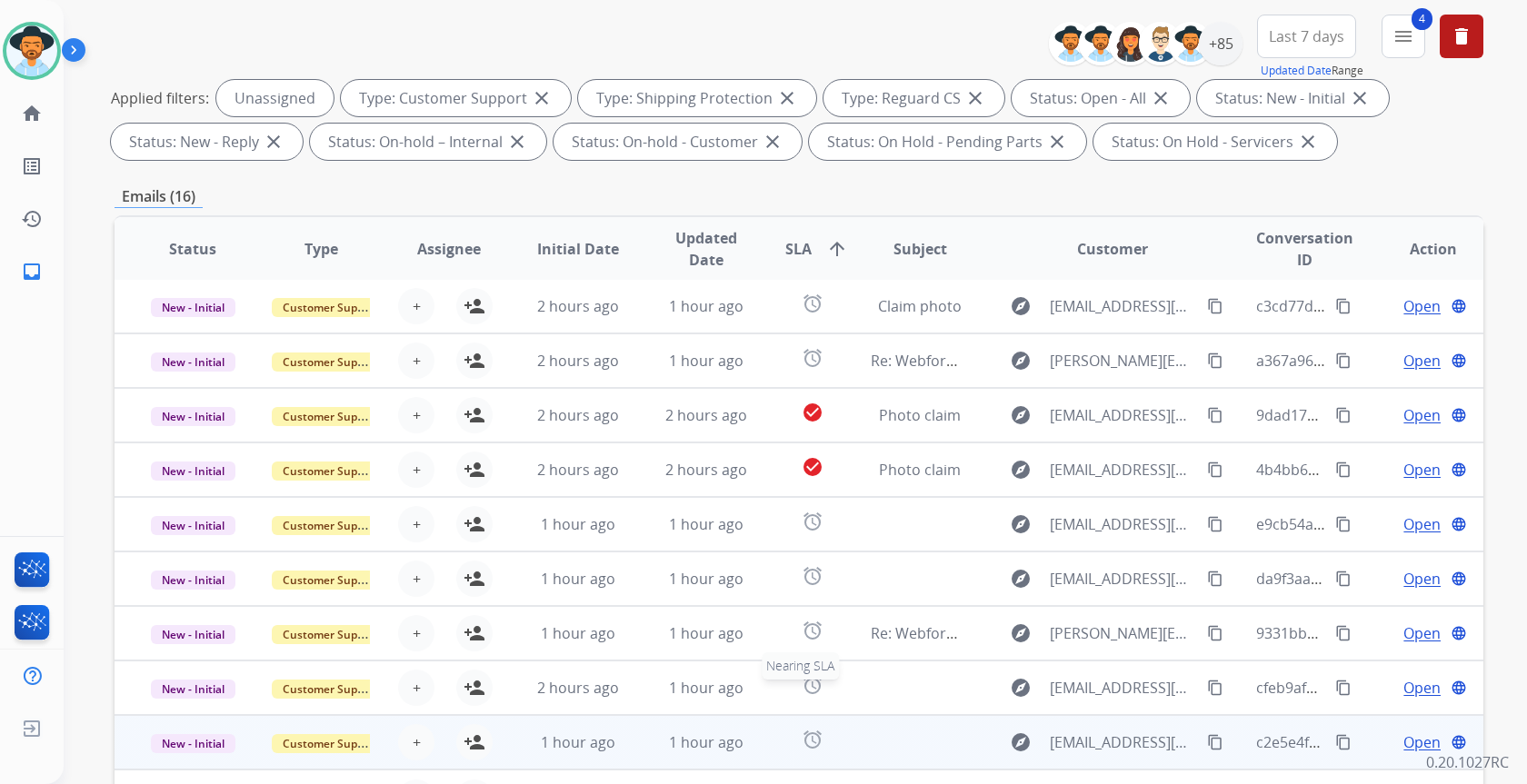
scroll to position [246, 0]
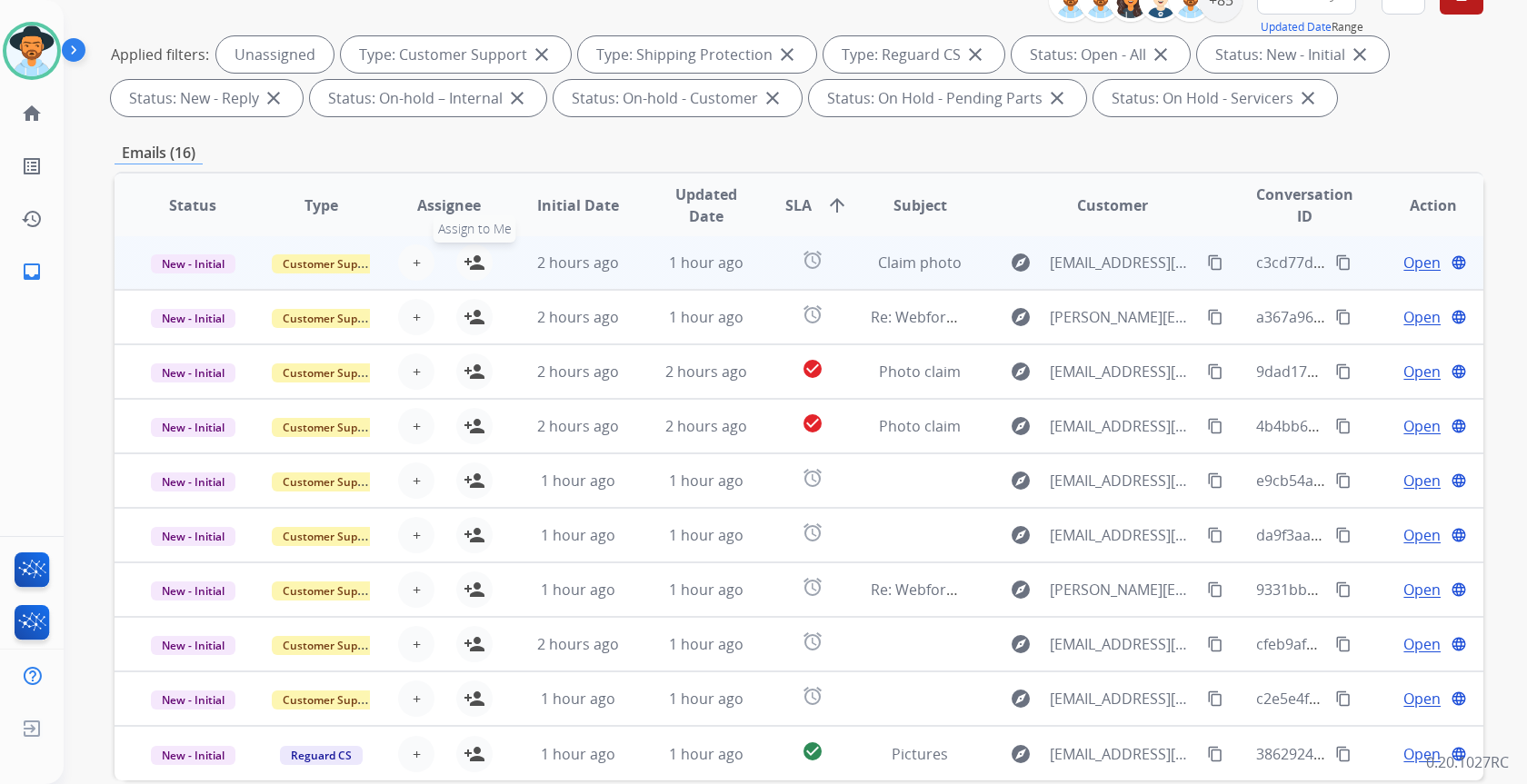
click at [473, 268] on mat-icon "person_add" at bounding box center [474, 262] width 22 height 22
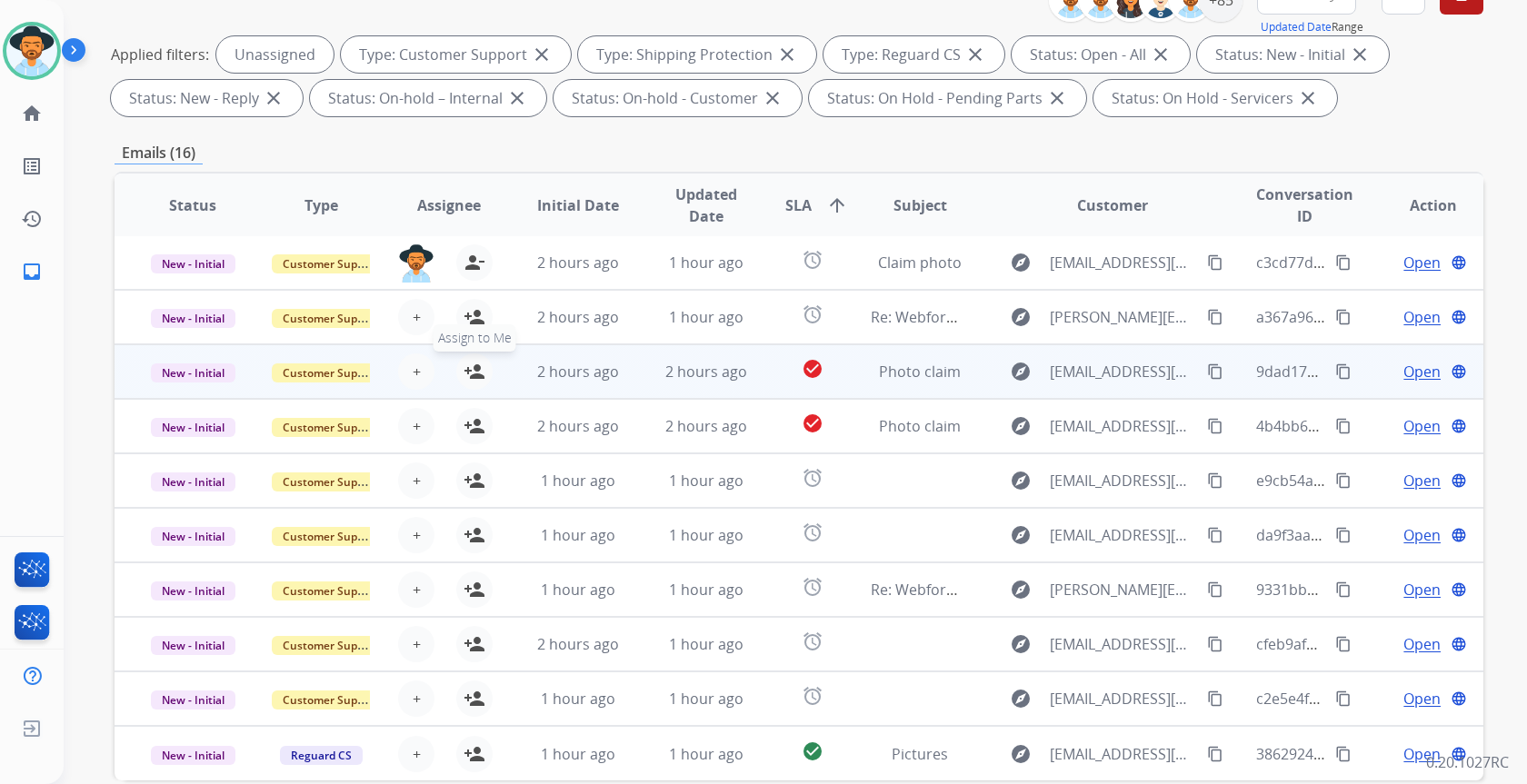
click at [471, 371] on mat-icon "person_add" at bounding box center [474, 371] width 22 height 22
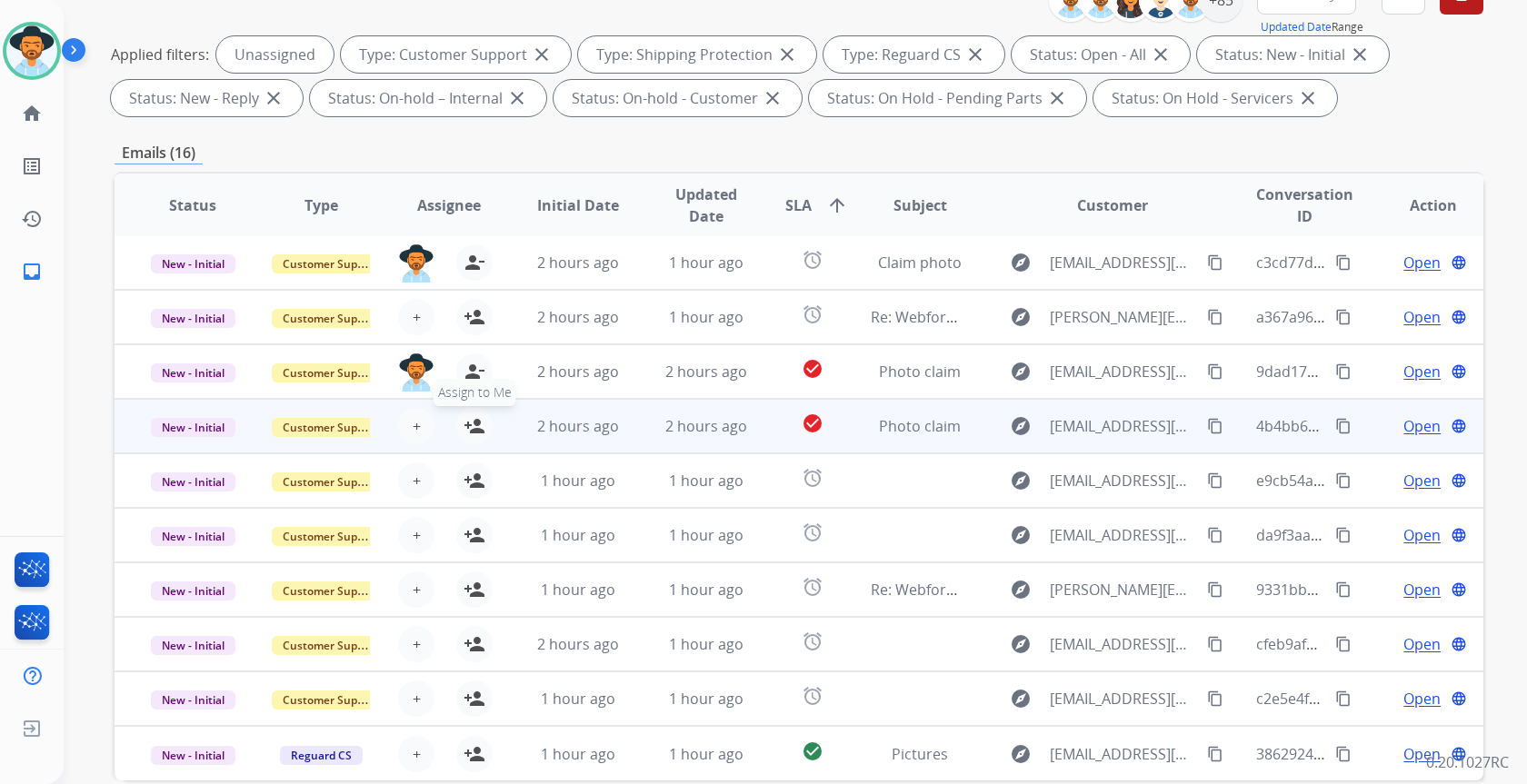
click at [472, 428] on mat-icon "person_add" at bounding box center [474, 426] width 22 height 22
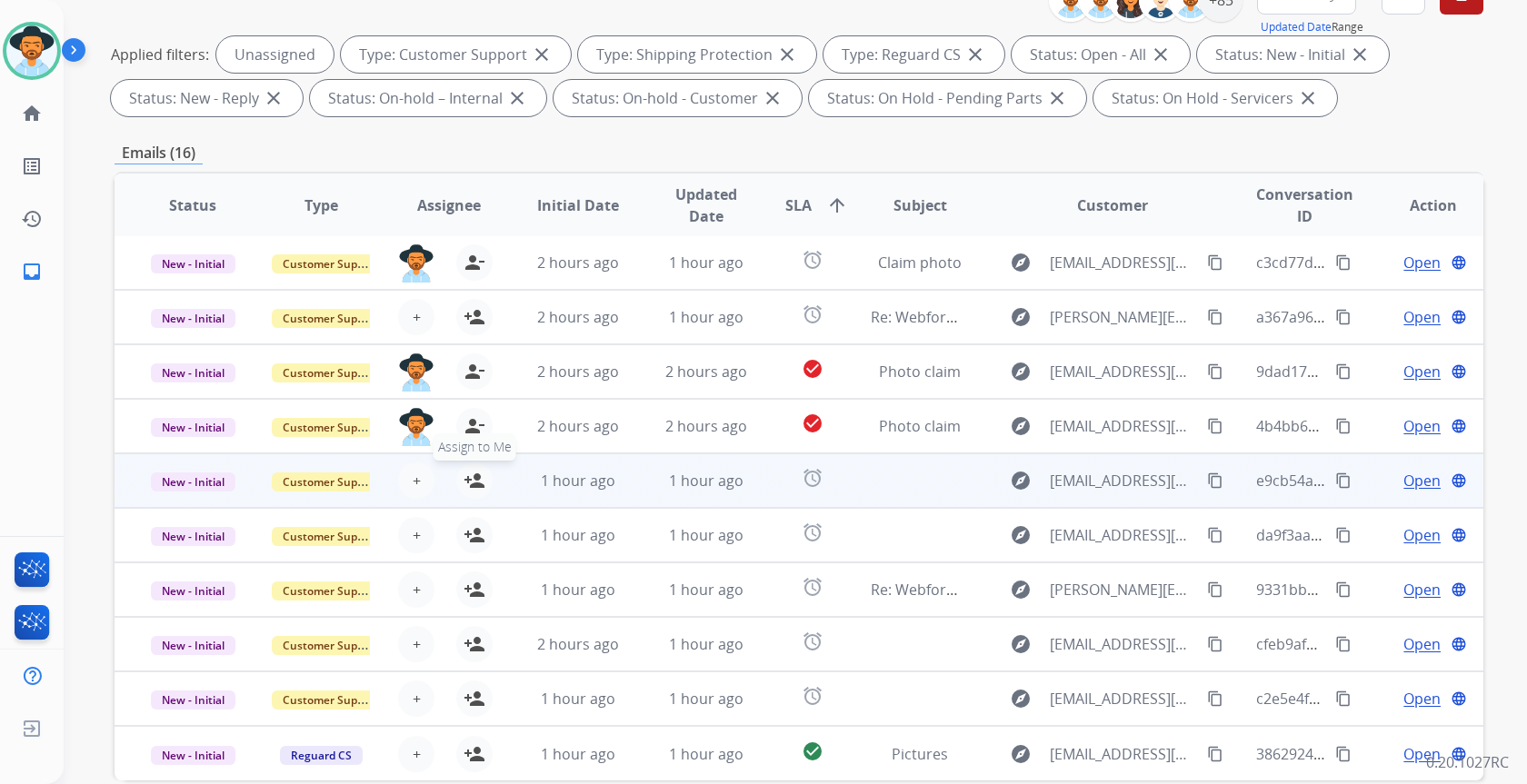
click at [468, 476] on mat-icon "person_add" at bounding box center [474, 480] width 22 height 22
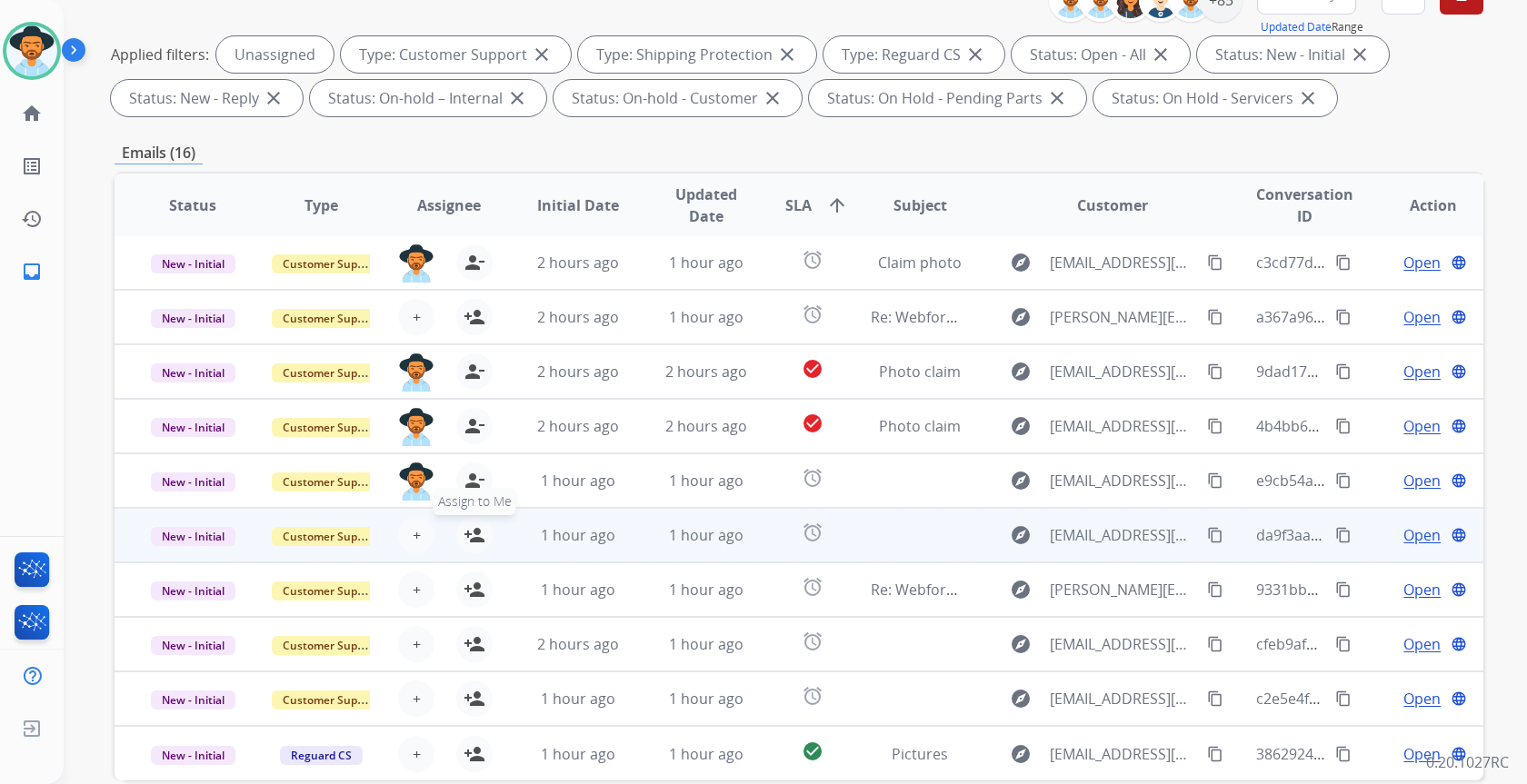
click at [472, 531] on mat-icon "person_add" at bounding box center [474, 535] width 22 height 22
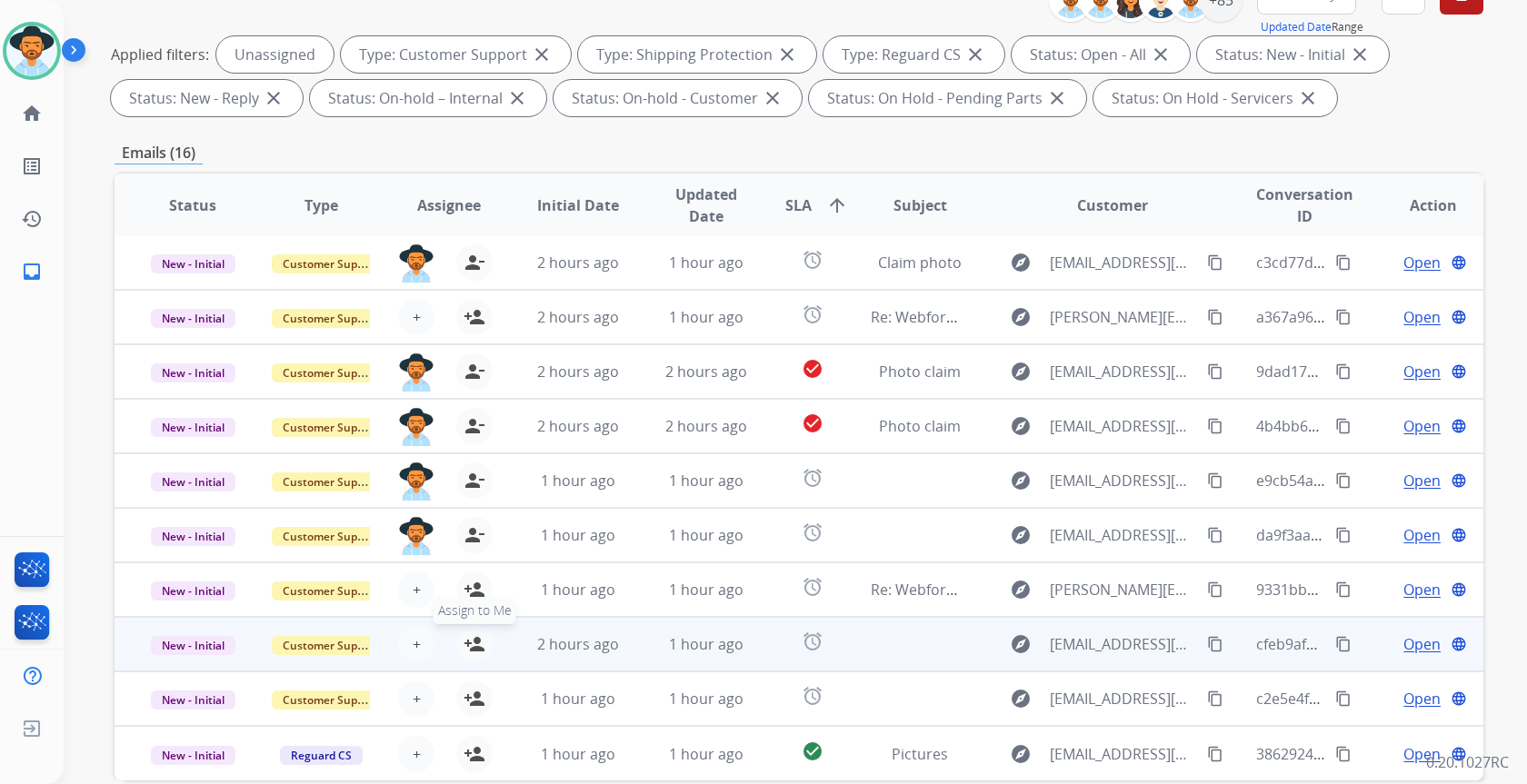
click at [481, 640] on mat-icon "person_add" at bounding box center [474, 644] width 22 height 22
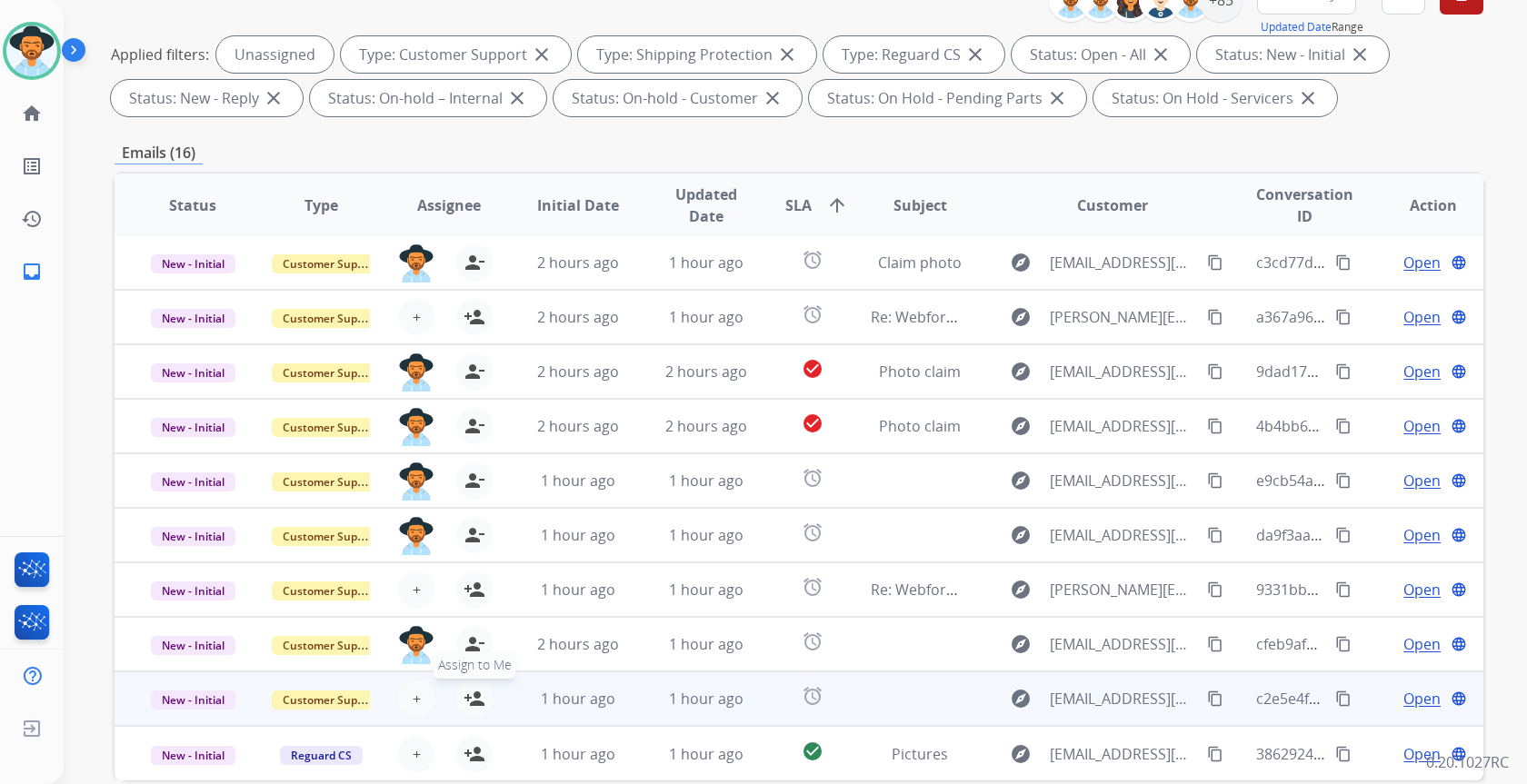
click at [479, 703] on mat-icon "person_add" at bounding box center [474, 698] width 22 height 22
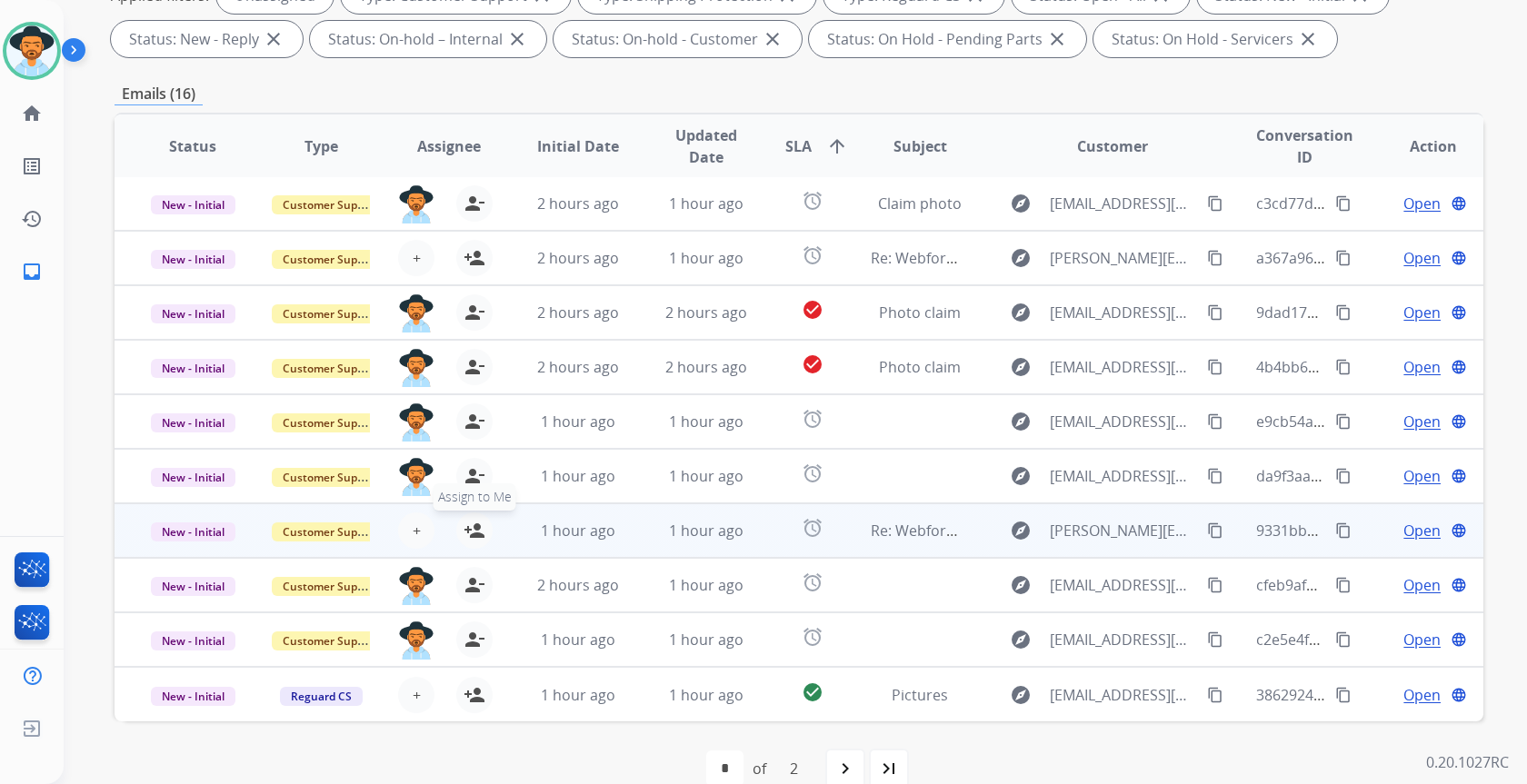
scroll to position [337, 0]
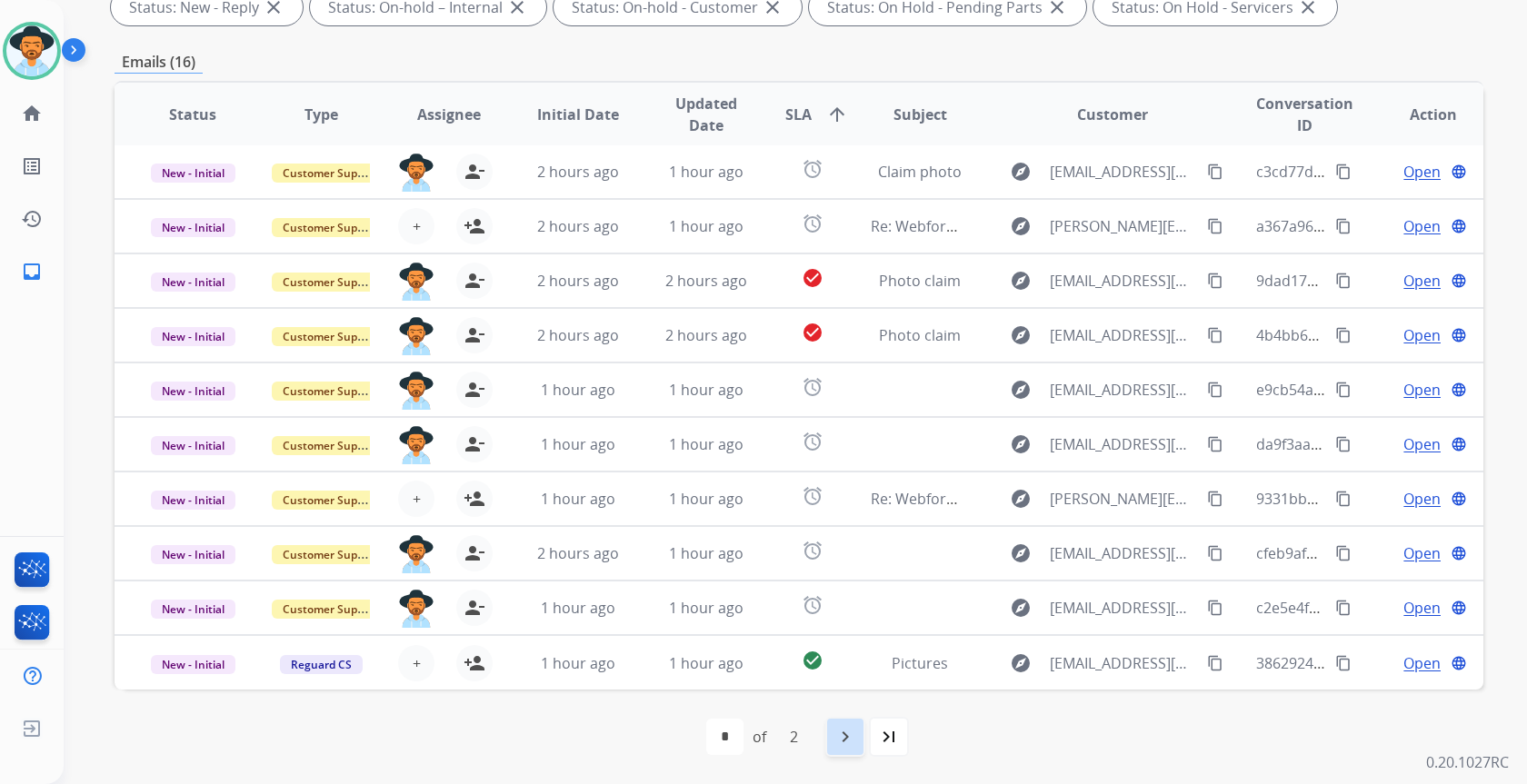
click at [853, 743] on mat-icon "navigate_next" at bounding box center [845, 737] width 22 height 22
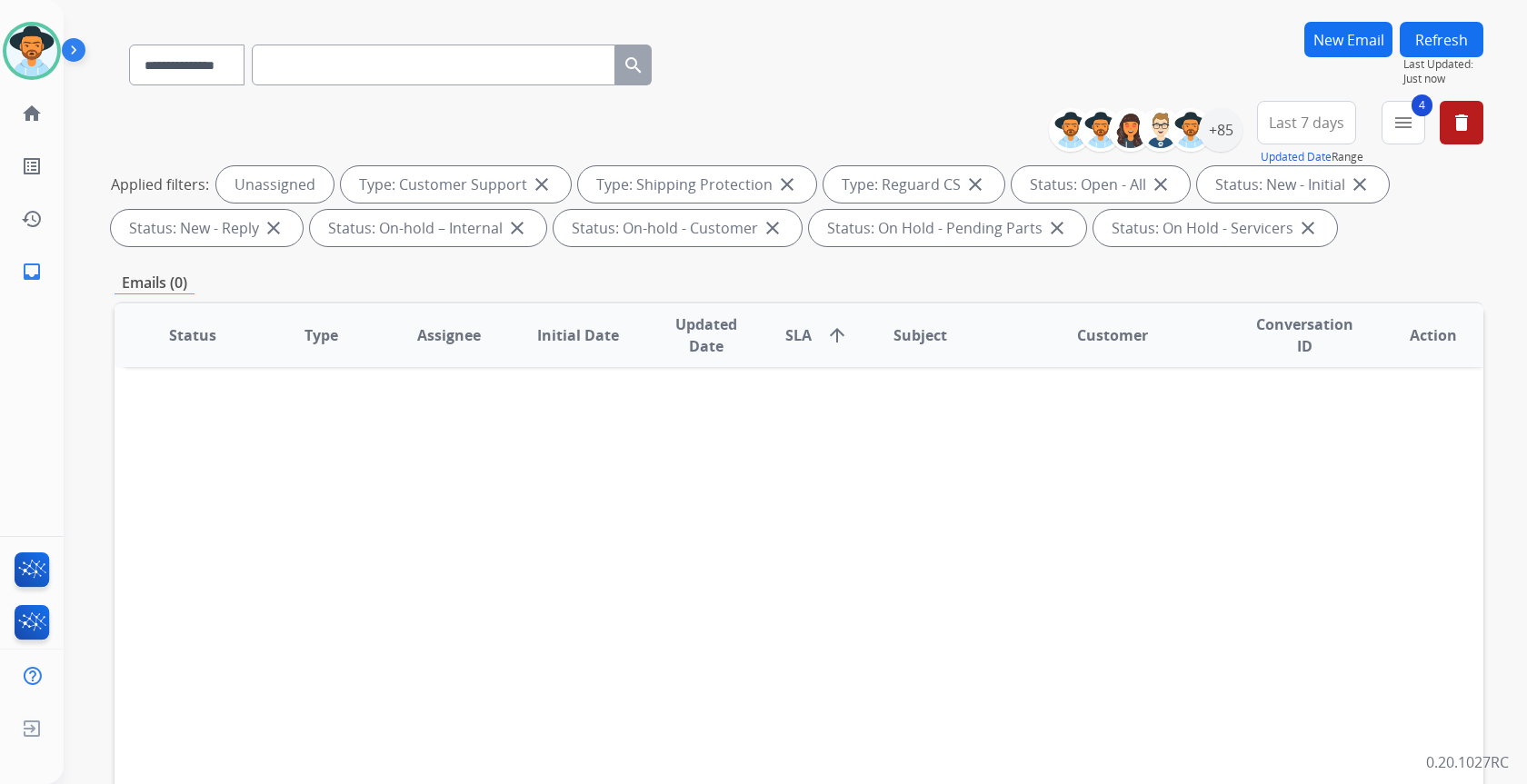
scroll to position [0, 0]
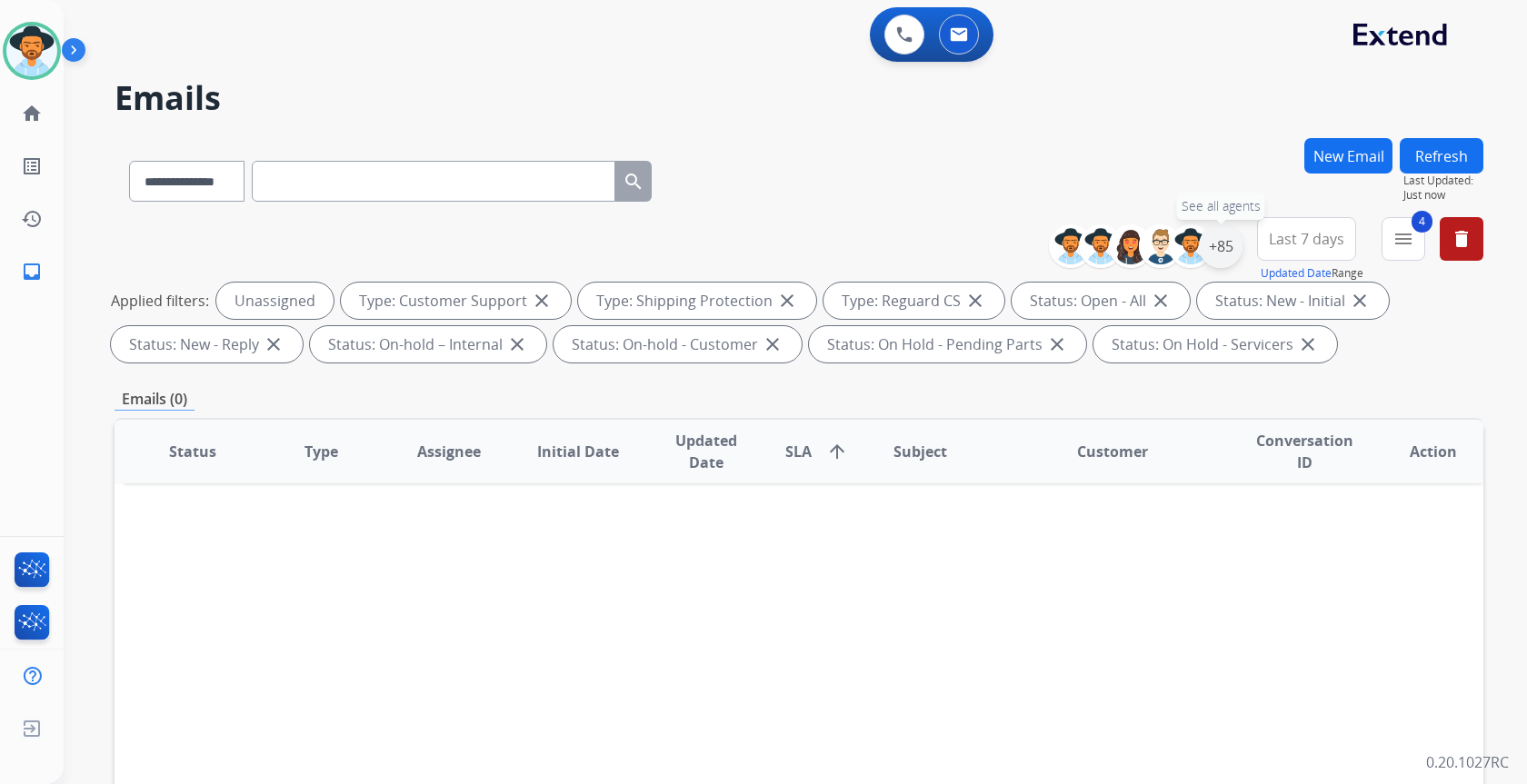
click at [1222, 248] on div "+85" at bounding box center [1221, 246] width 44 height 44
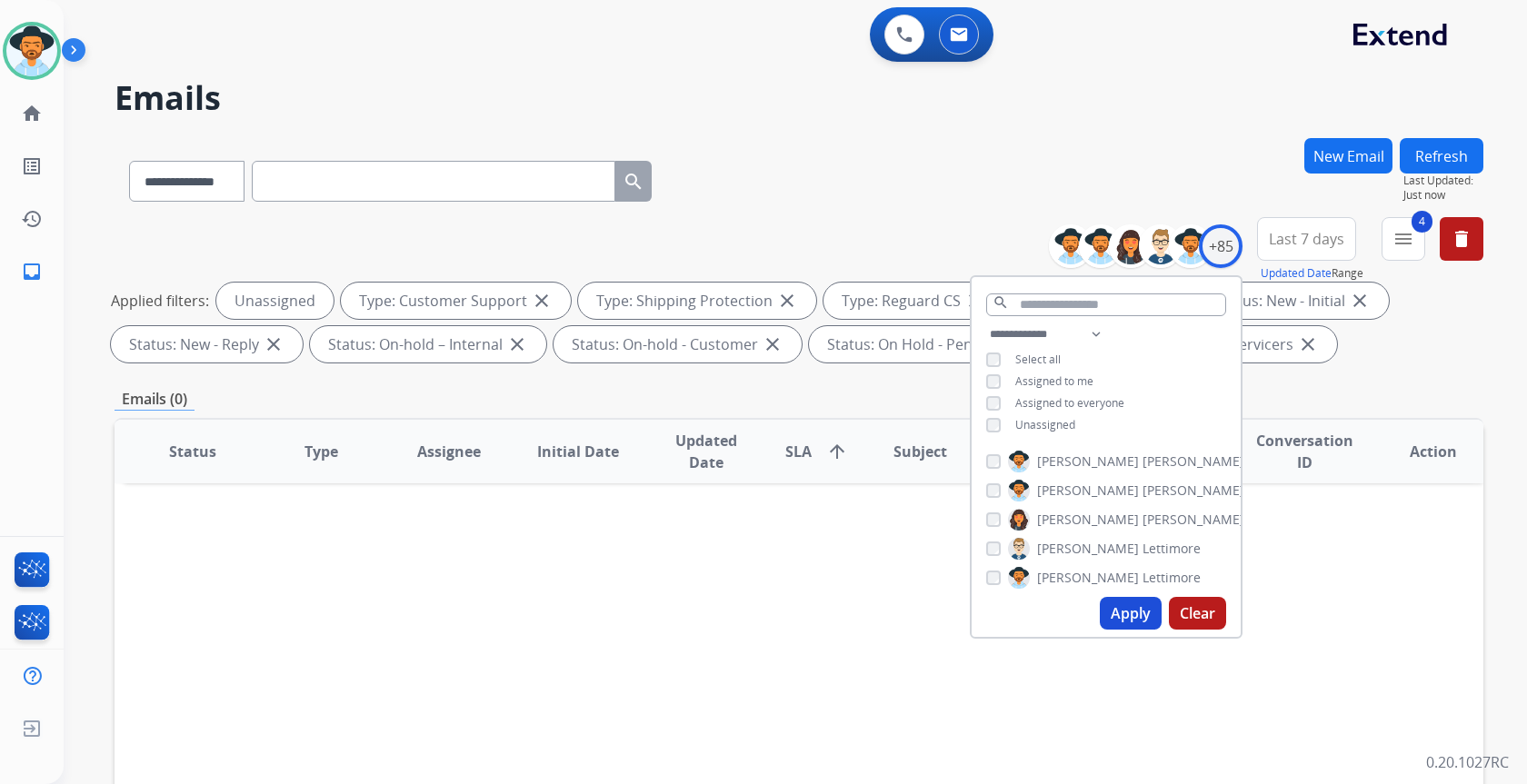
click at [1058, 422] on span "Unassigned" at bounding box center [1045, 424] width 60 height 15
click at [1058, 377] on span "Assigned to me" at bounding box center [1054, 381] width 79 height 15
click at [1137, 614] on button "Apply" at bounding box center [1130, 613] width 62 height 33
select select "*"
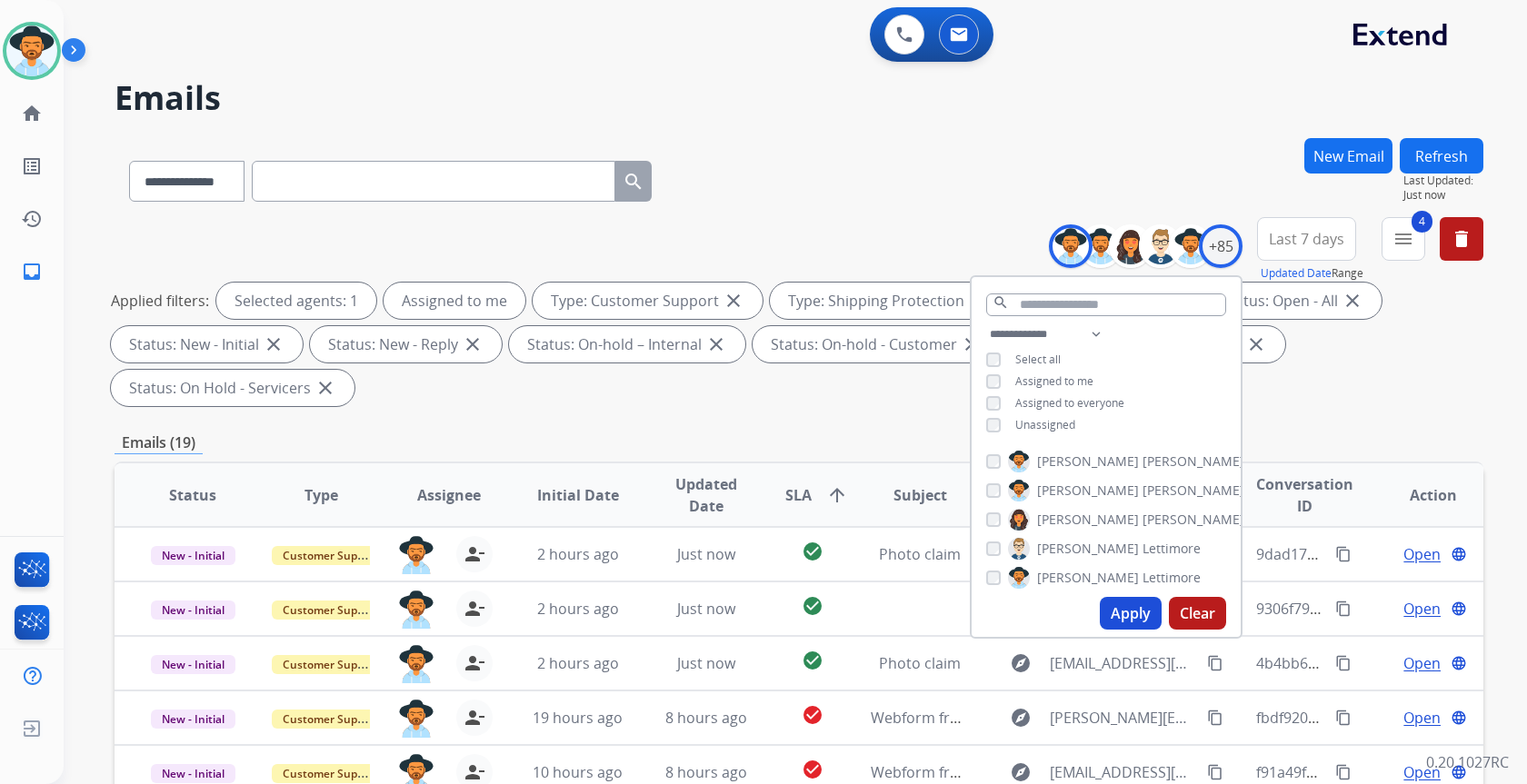
click at [1296, 394] on div "Applied filters: Selected agents: 1 Assigned to me Type: Customer Support close…" at bounding box center [795, 344] width 1369 height 124
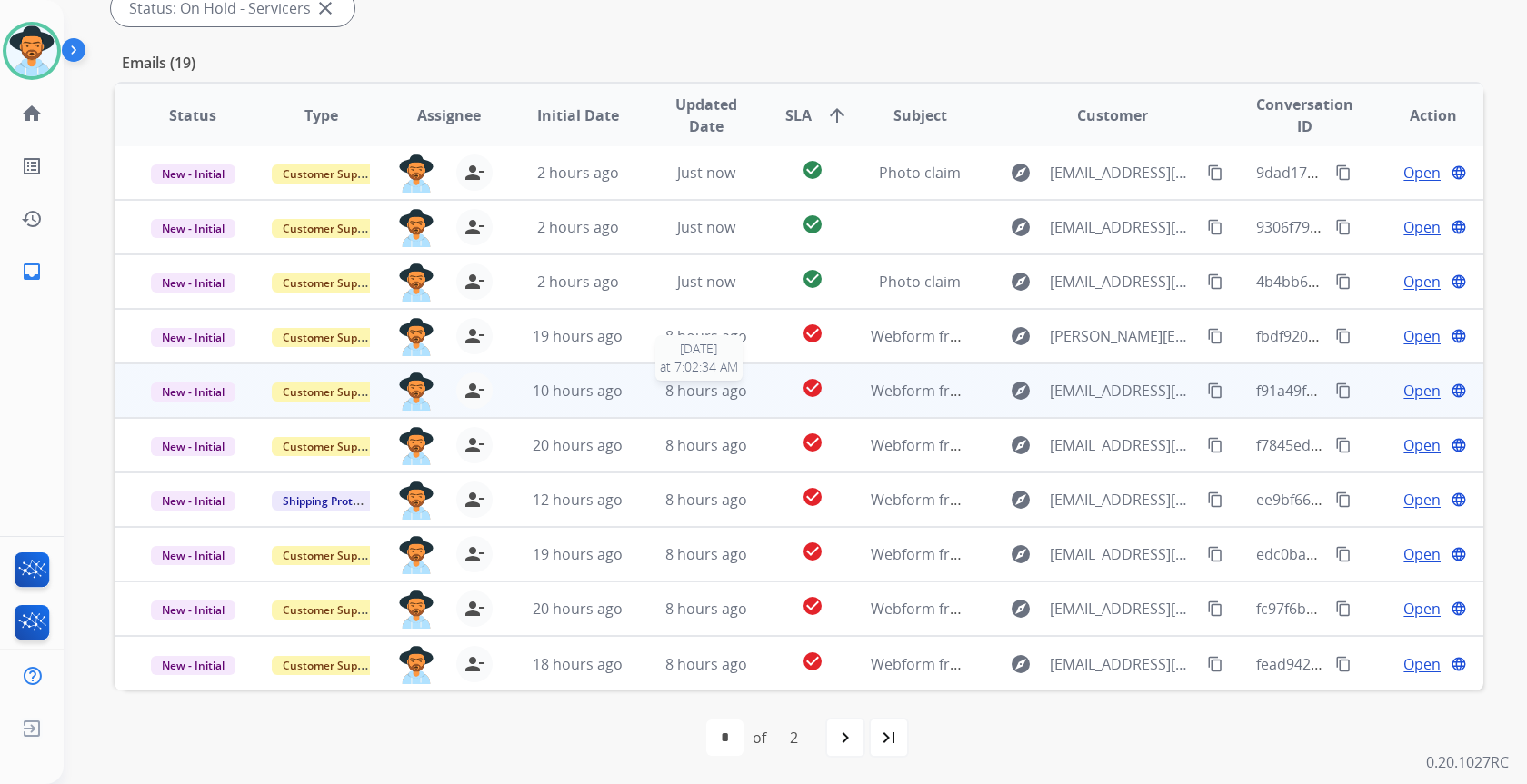
scroll to position [381, 0]
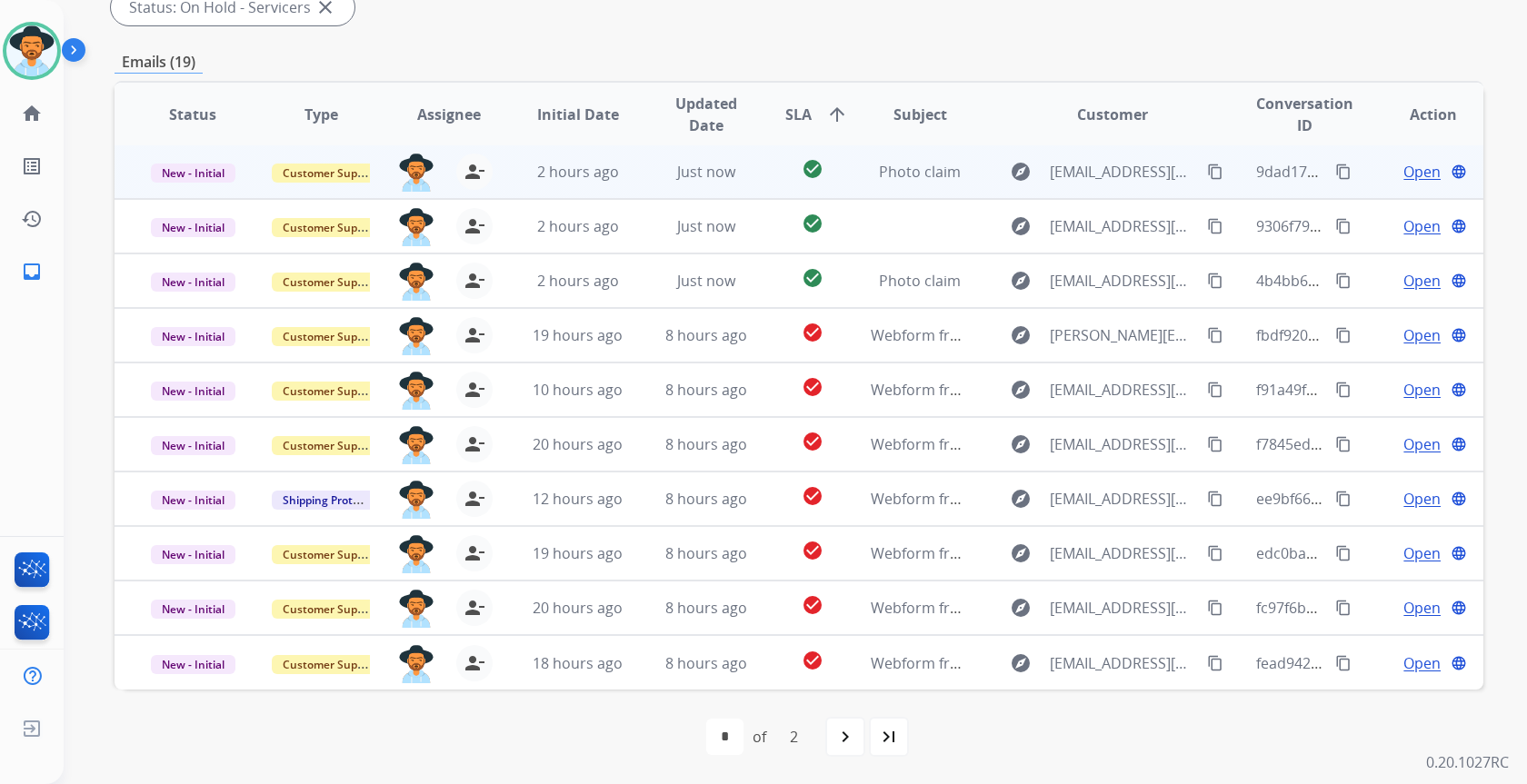
click at [1404, 170] on span "Open" at bounding box center [1422, 171] width 37 height 22
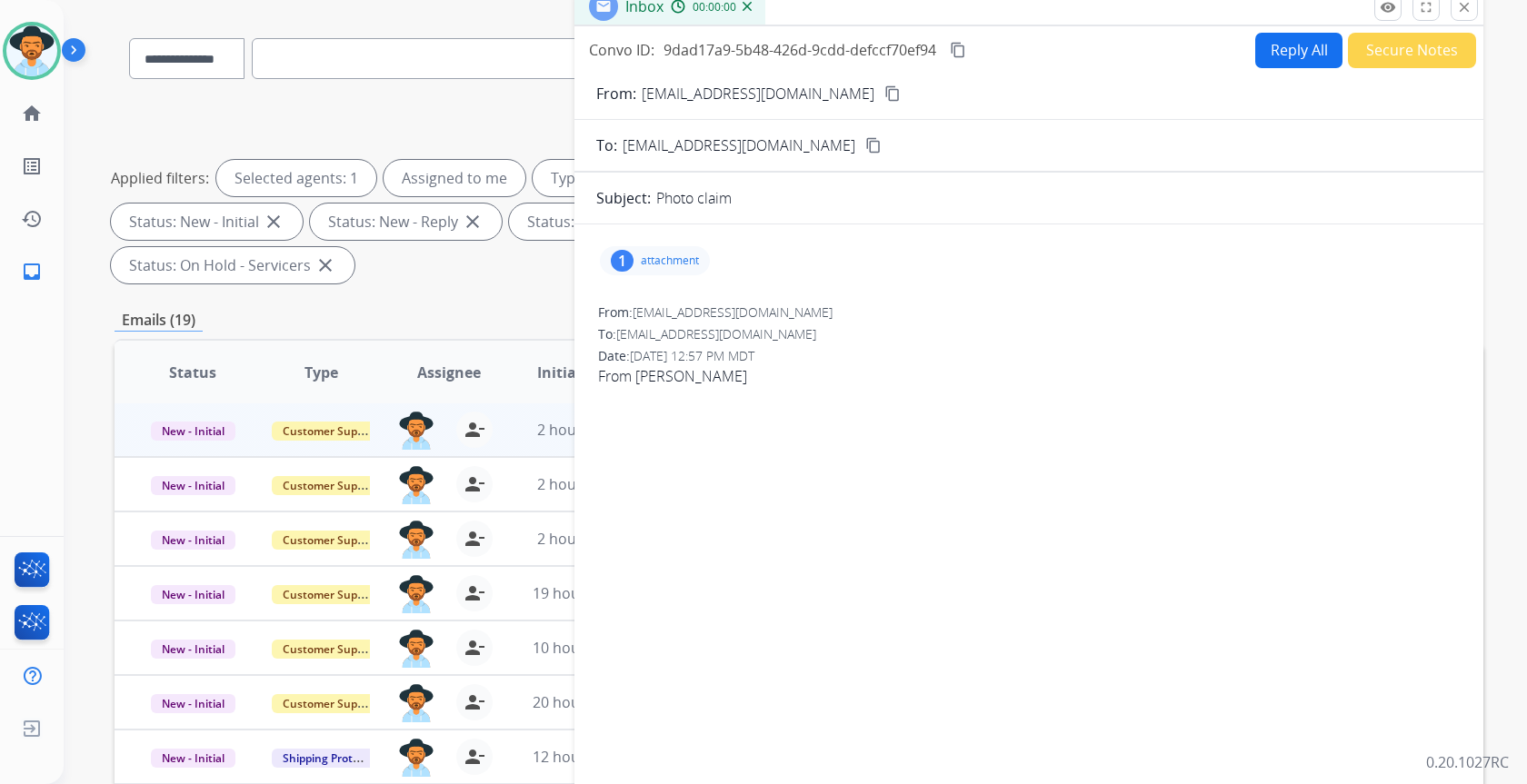
scroll to position [108, 0]
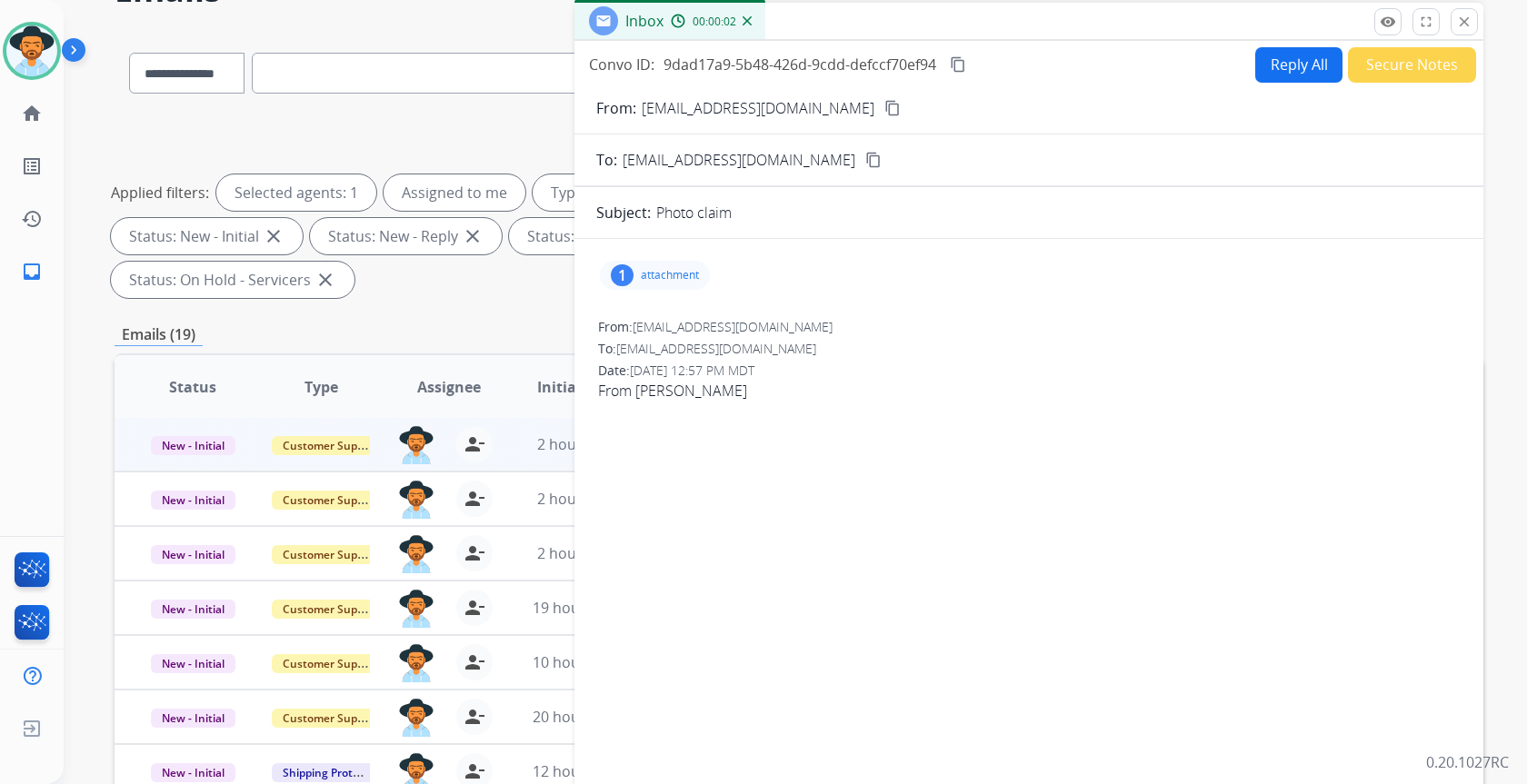
click at [696, 272] on p "attachment" at bounding box center [669, 275] width 58 height 14
click at [678, 321] on div at bounding box center [664, 325] width 91 height 63
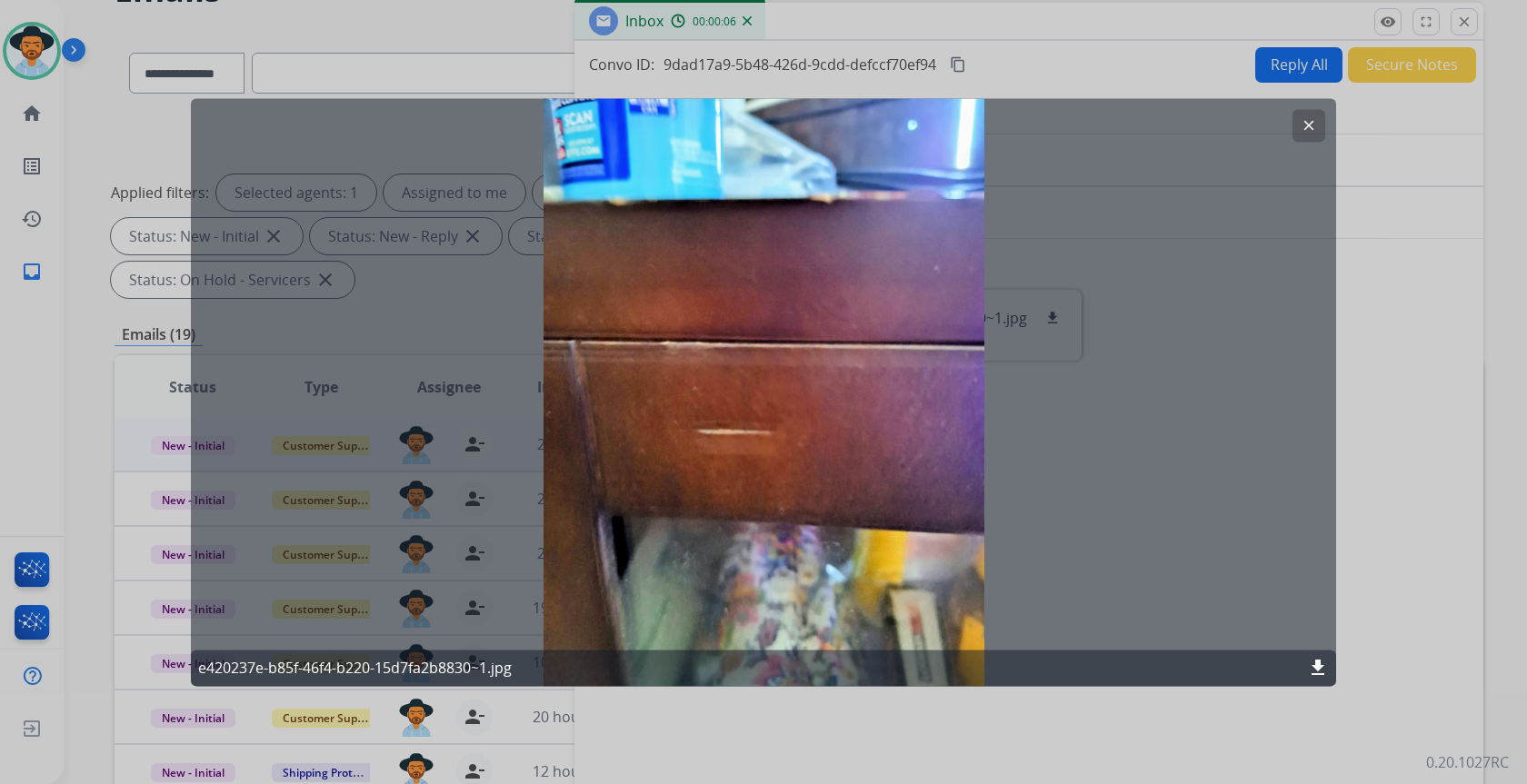
click at [1458, 315] on div at bounding box center [764, 392] width 1527 height 784
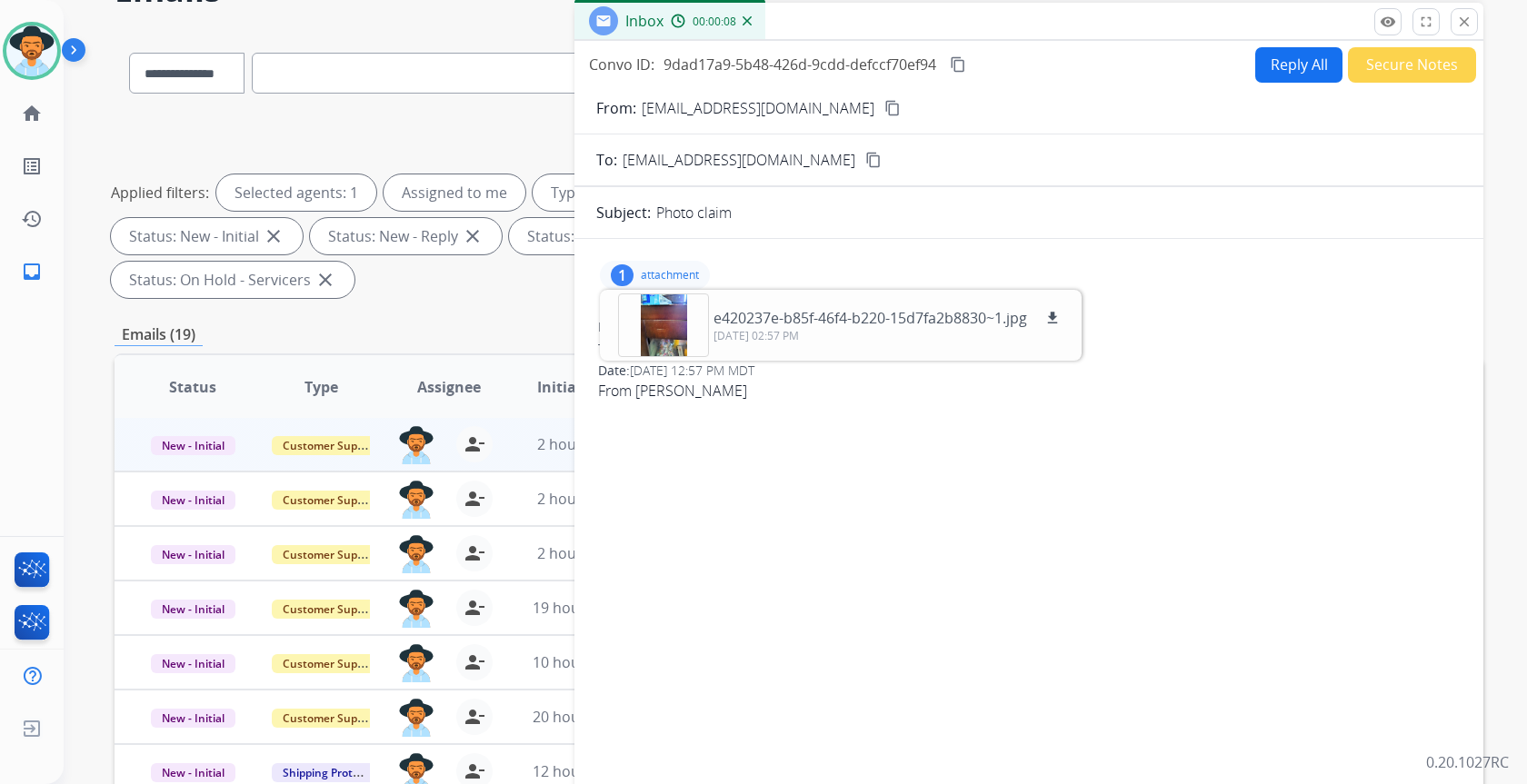
click at [1394, 64] on button "Secure Notes" at bounding box center [1411, 64] width 128 height 35
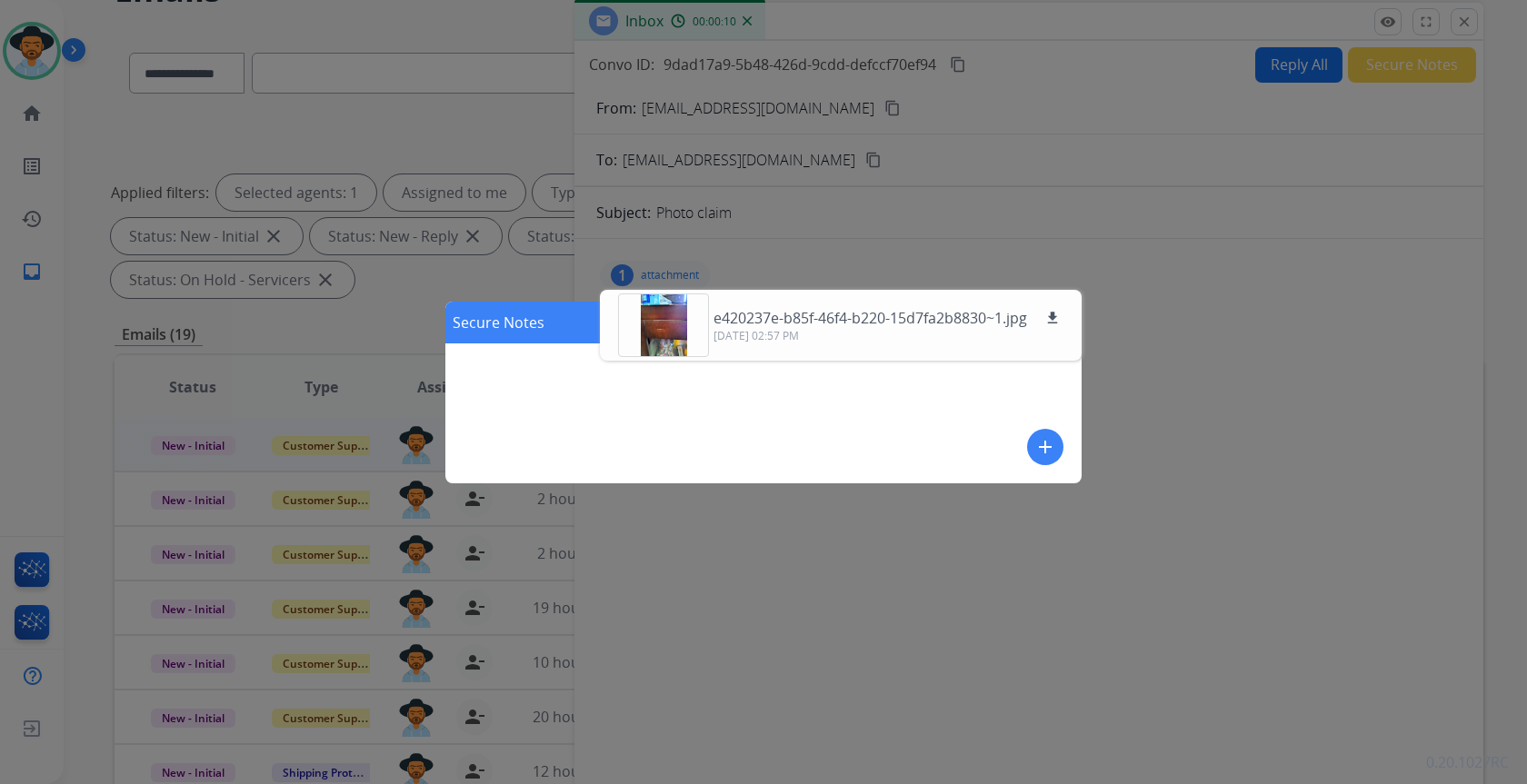
click at [1038, 445] on mat-icon "add" at bounding box center [1045, 447] width 22 height 22
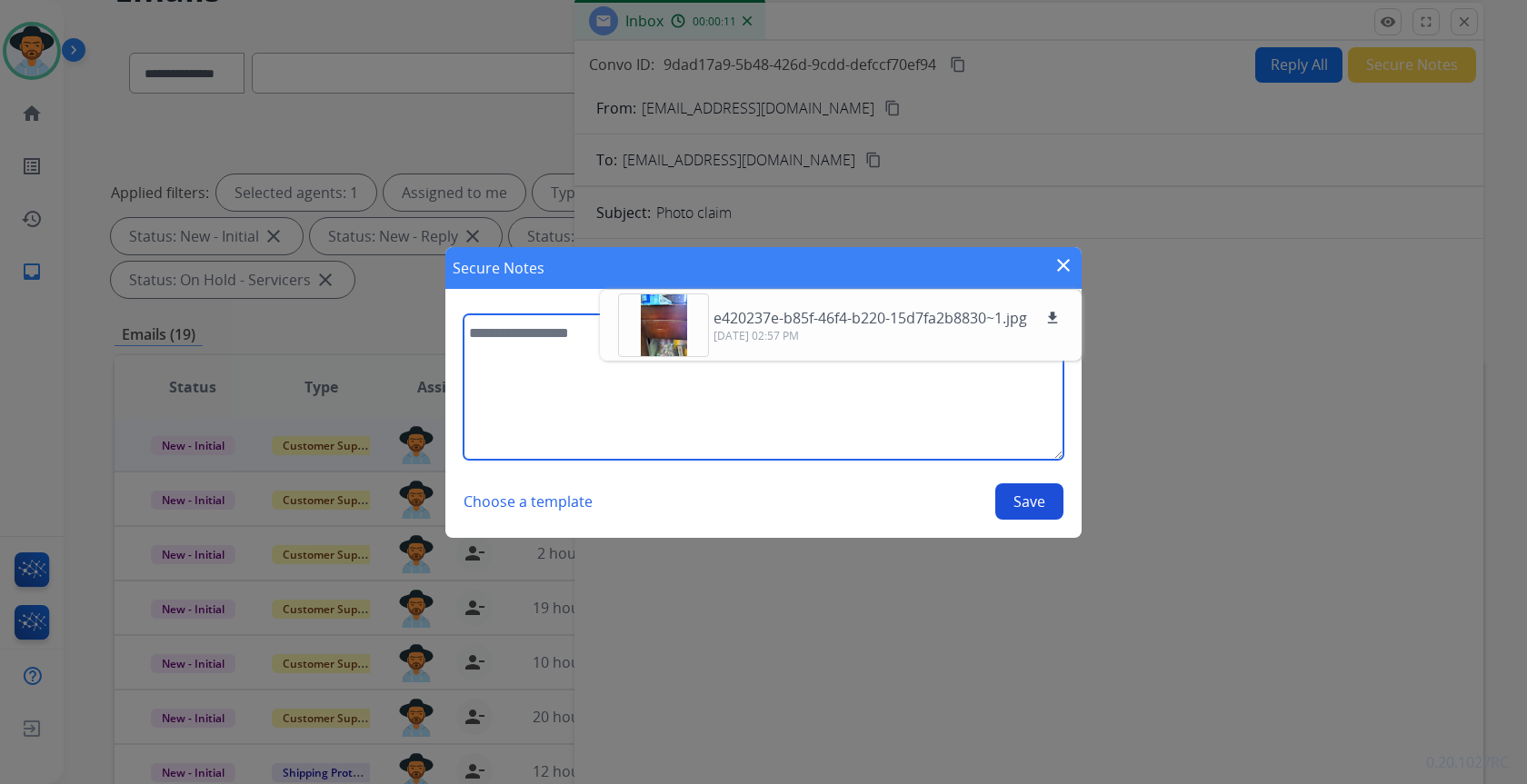
click at [565, 333] on textarea at bounding box center [763, 387] width 600 height 146
type textarea "**********"
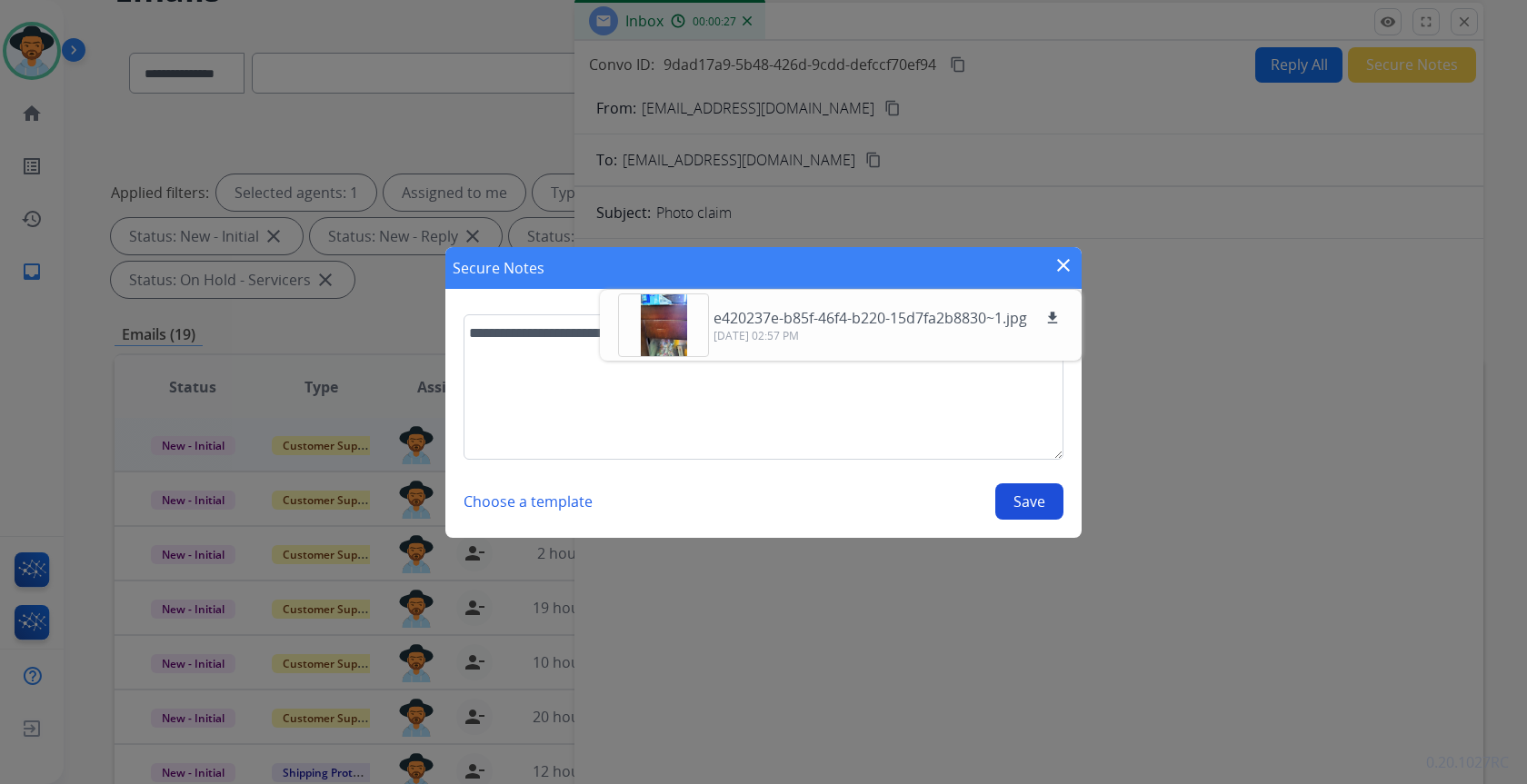
click at [1037, 508] on button "Save" at bounding box center [1030, 501] width 68 height 36
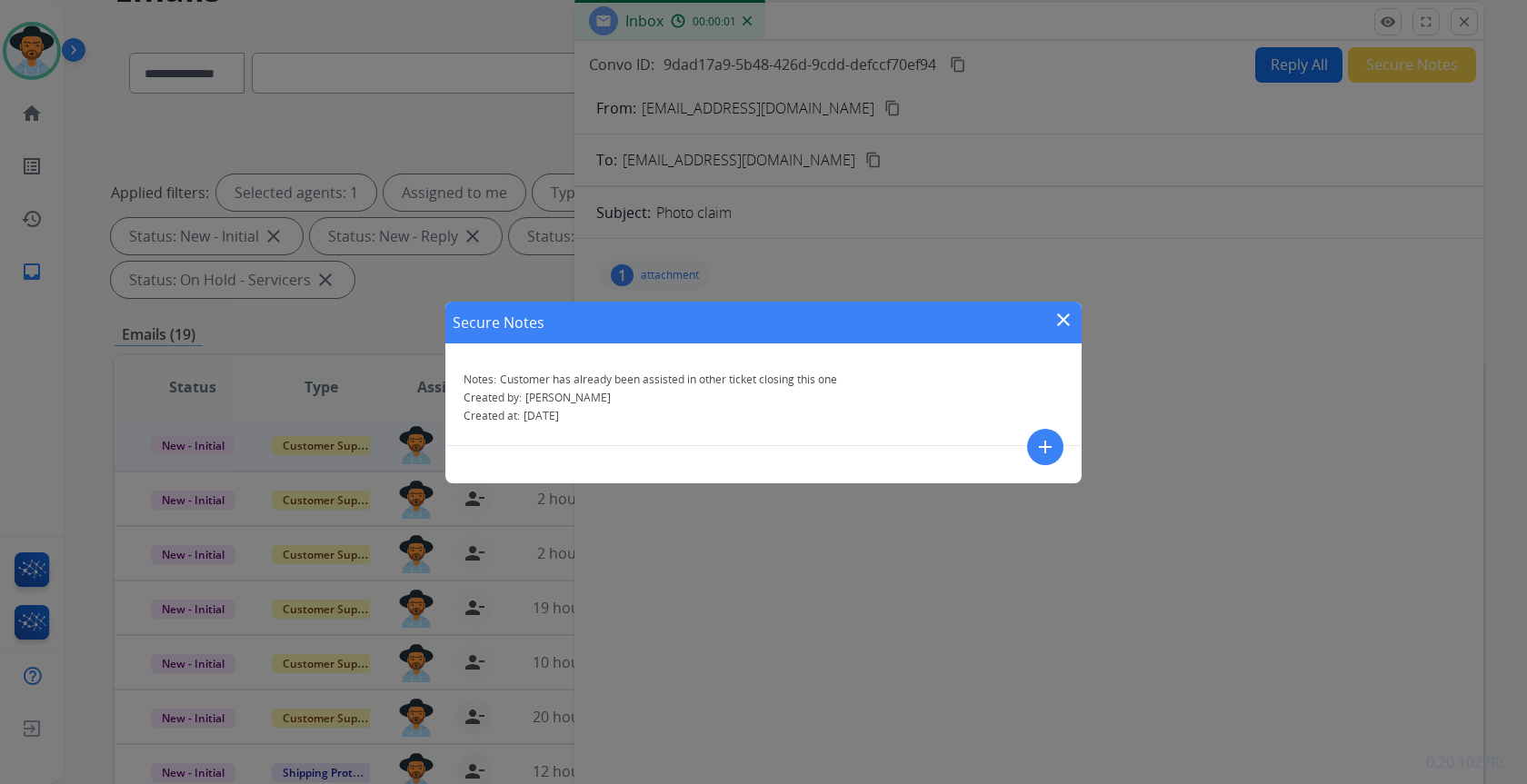
click at [1416, 371] on div "Secure Notes close Notes: Customer has already been assisted in other ticket cl…" at bounding box center [764, 392] width 1527 height 784
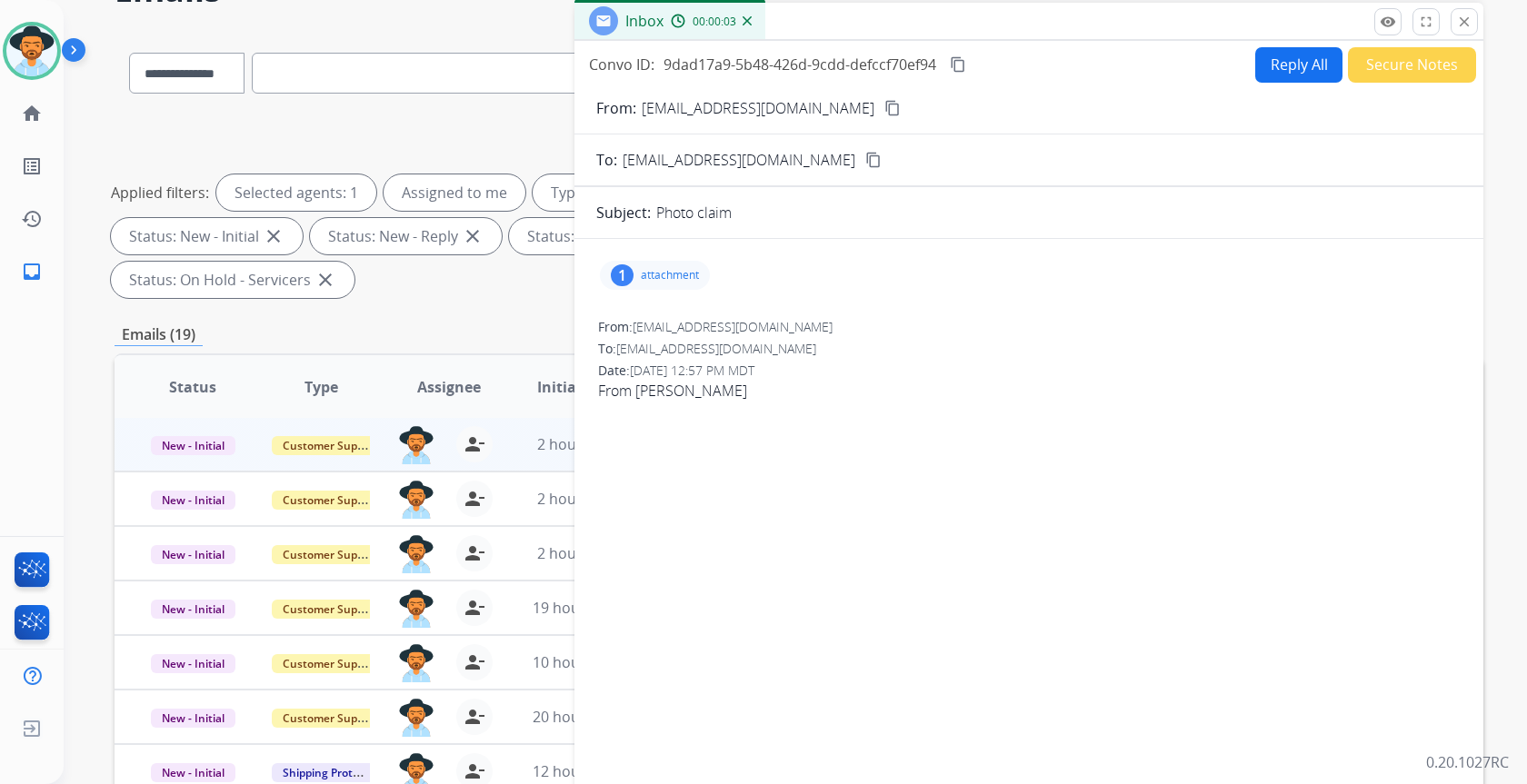
scroll to position [0, 0]
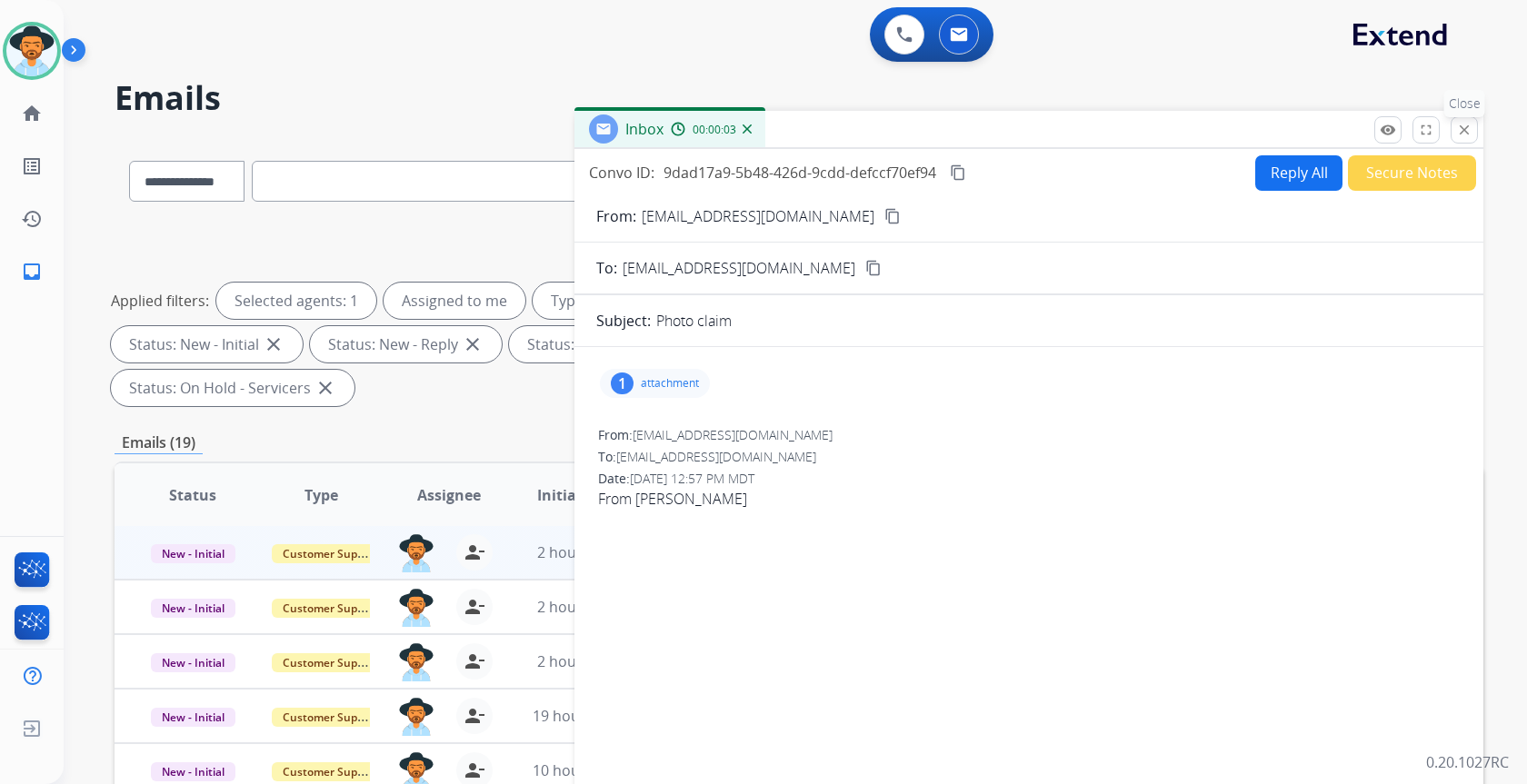
click at [1471, 129] on mat-icon "close" at bounding box center [1464, 130] width 16 height 16
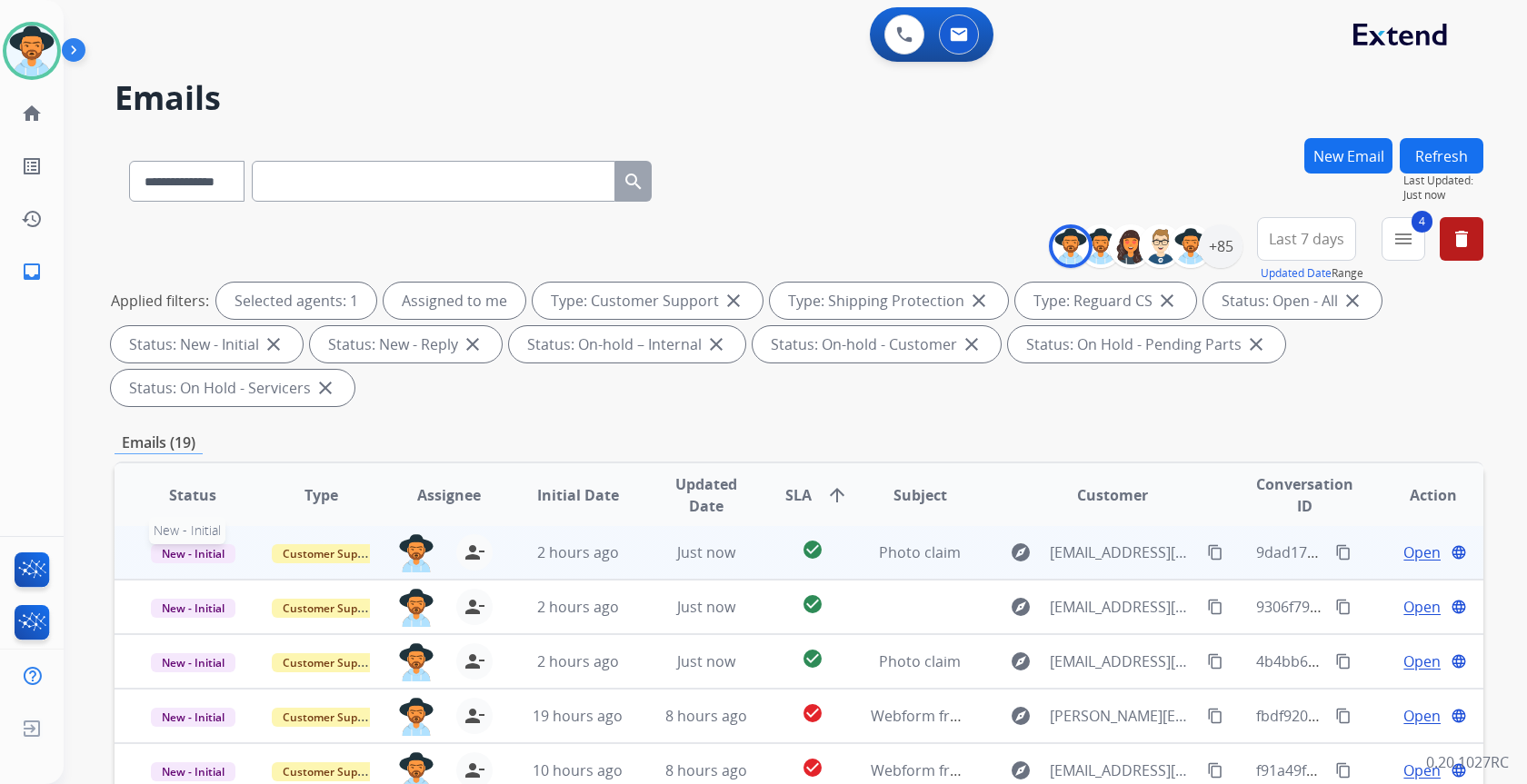
click at [187, 549] on span "New - Initial" at bounding box center [192, 554] width 84 height 19
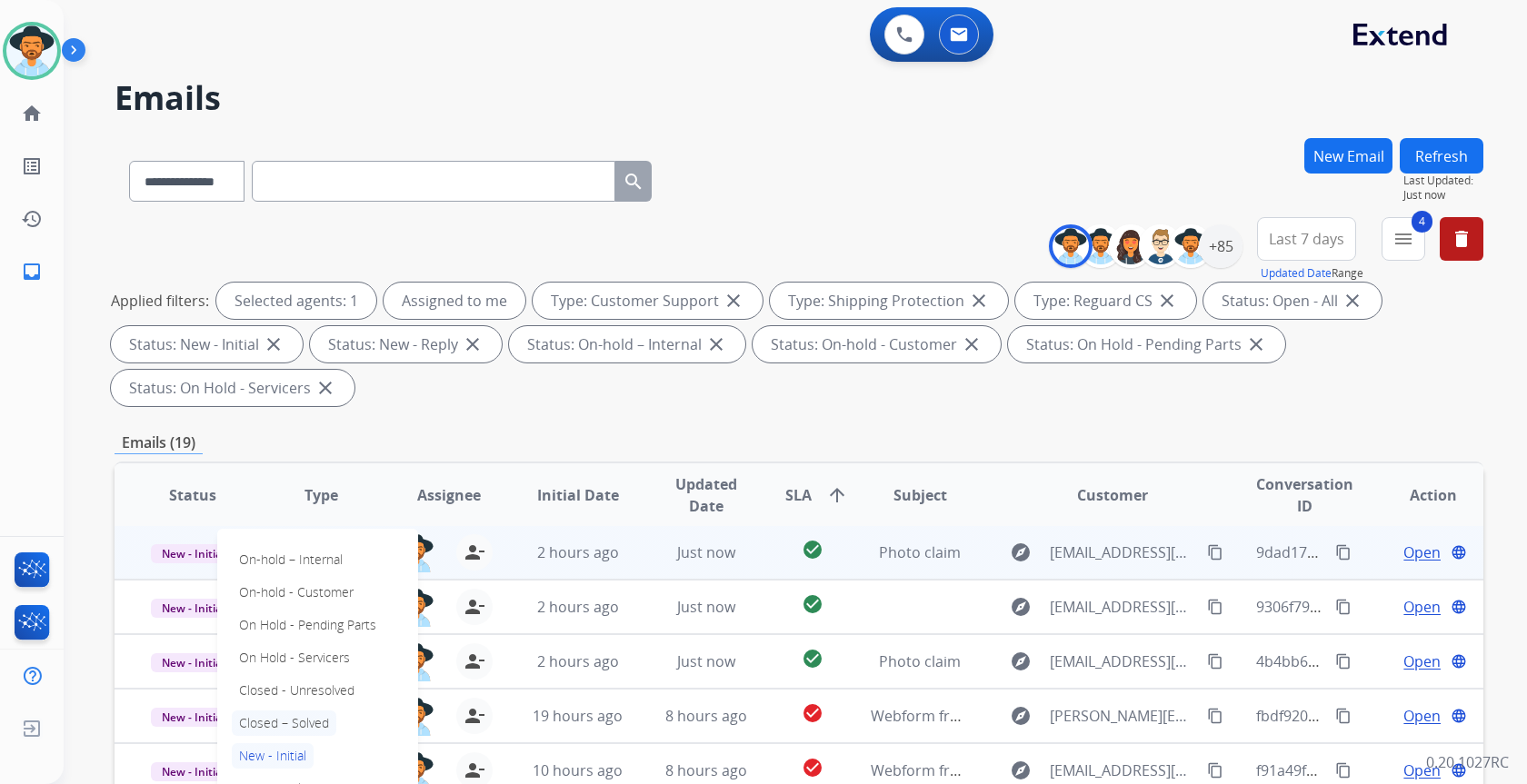
click at [249, 721] on p "Closed – Solved" at bounding box center [284, 722] width 104 height 26
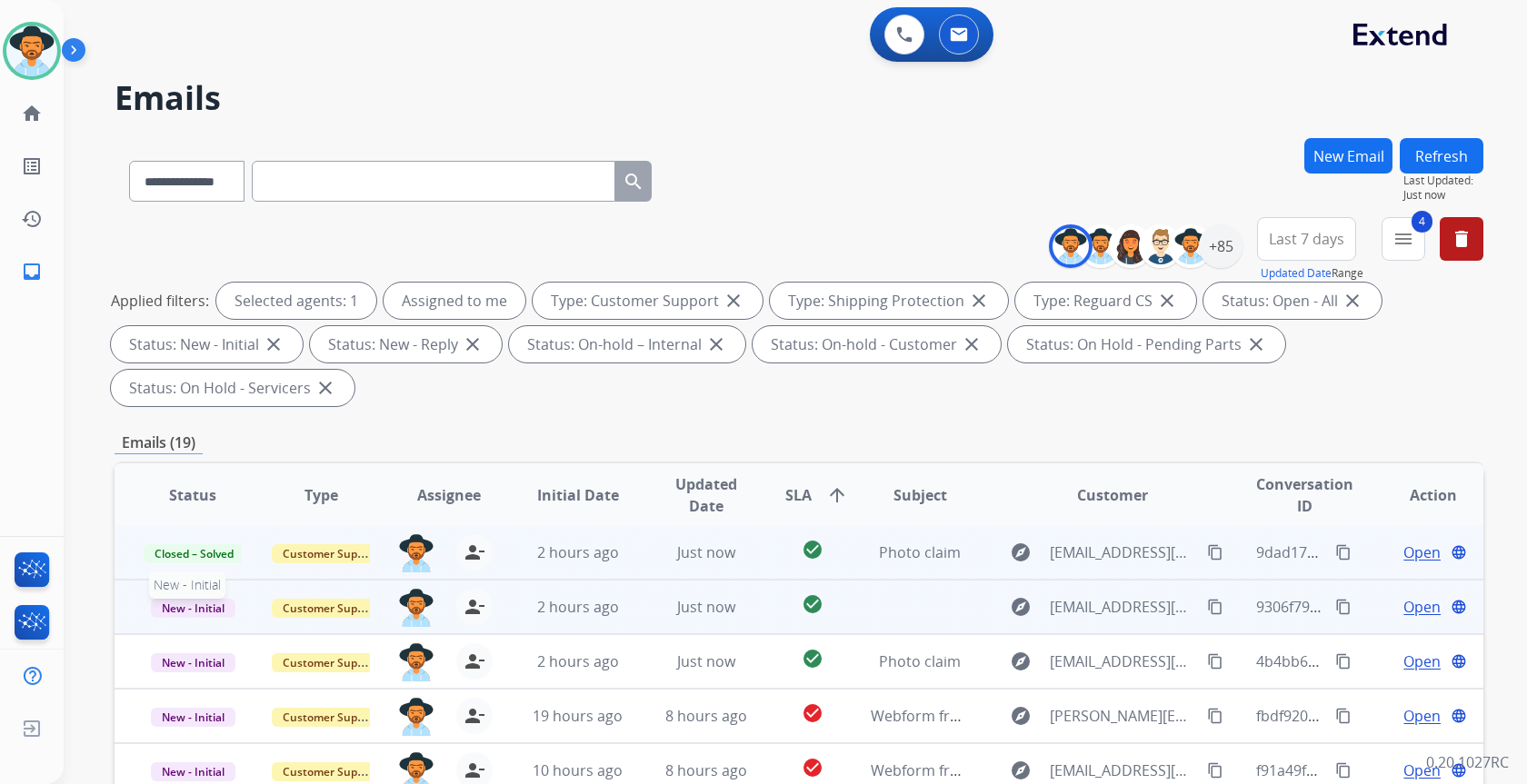
click at [217, 607] on span "New - Initial" at bounding box center [192, 608] width 84 height 19
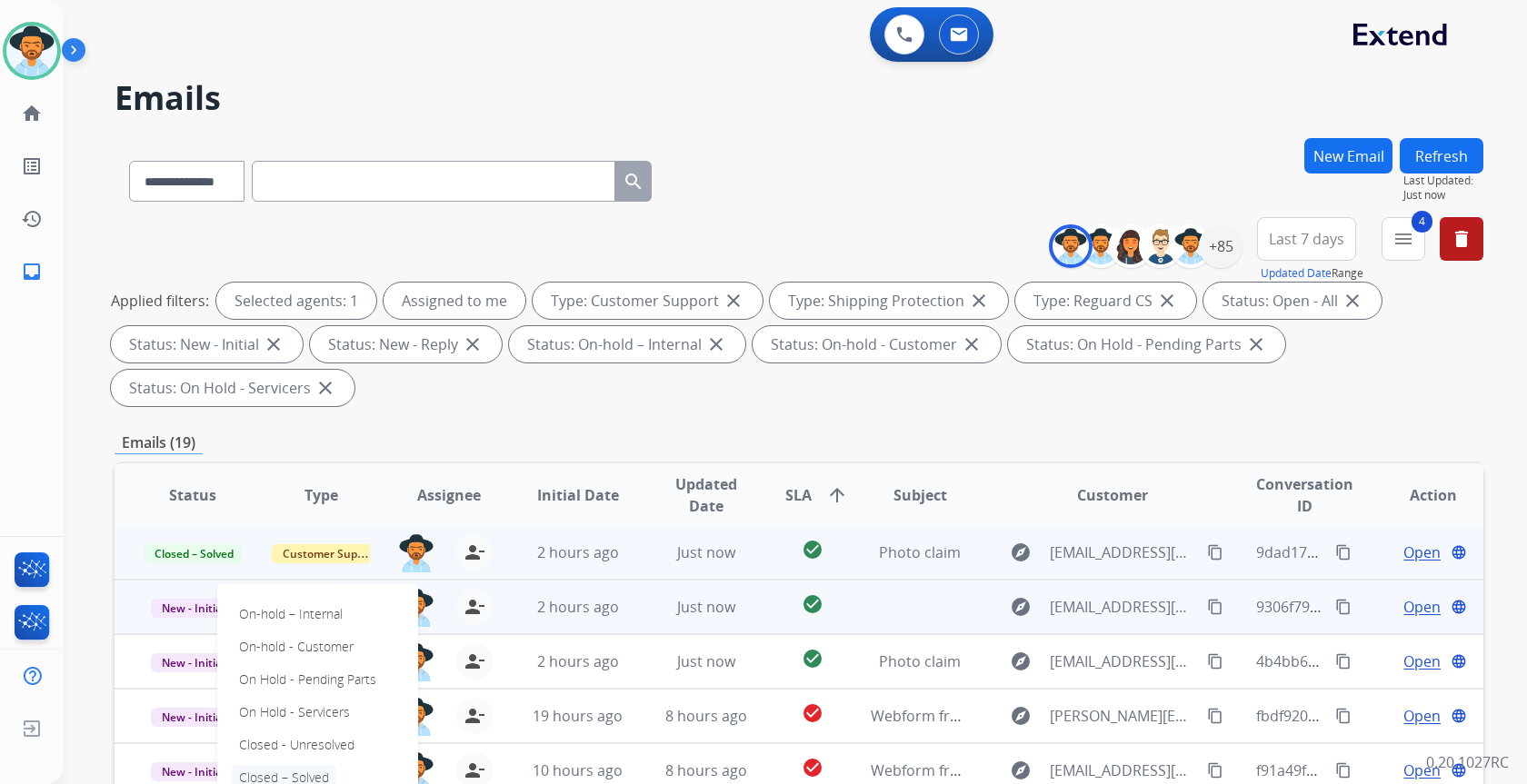
click at [259, 769] on p "Closed – Solved" at bounding box center [284, 777] width 104 height 26
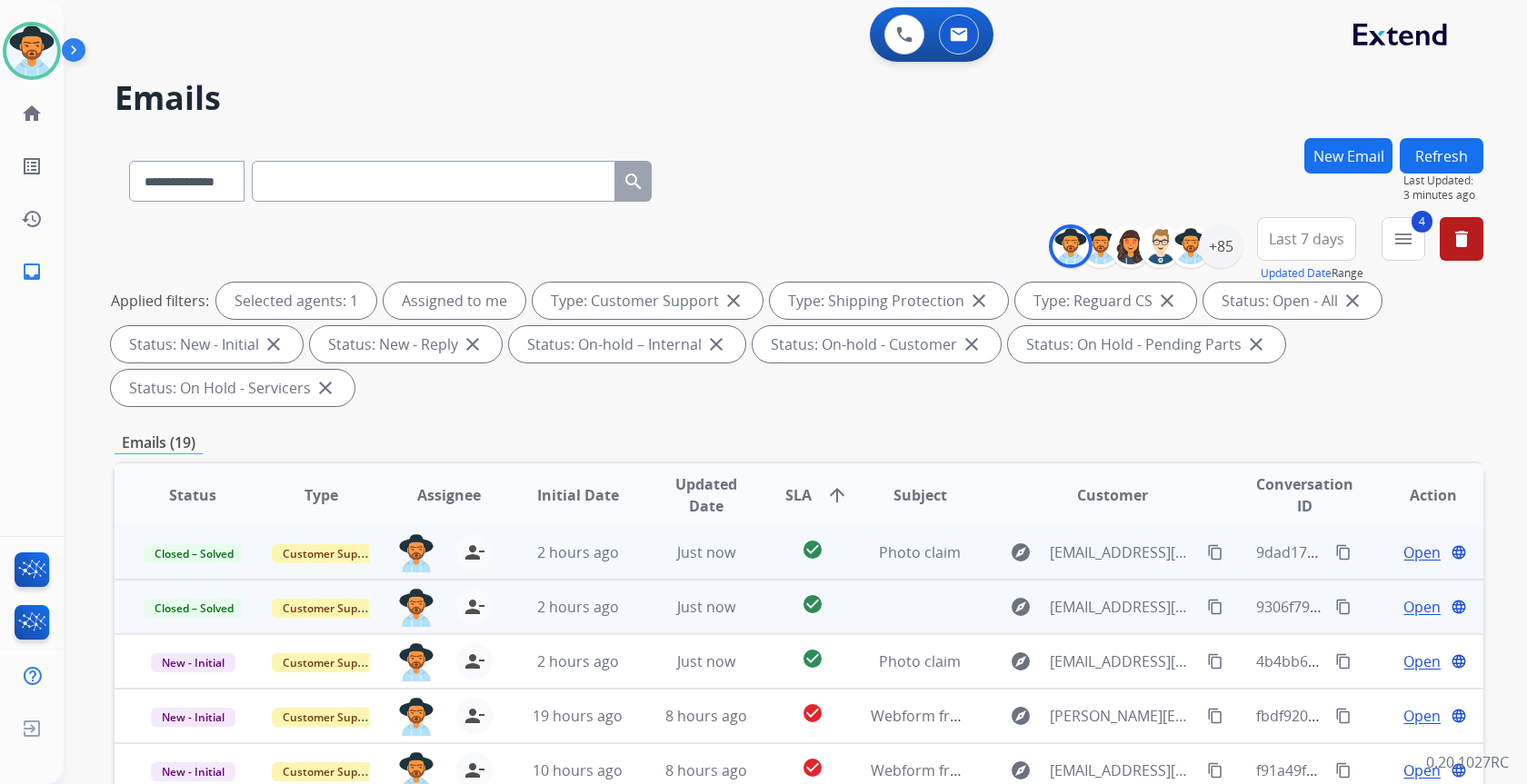
scroll to position [91, 0]
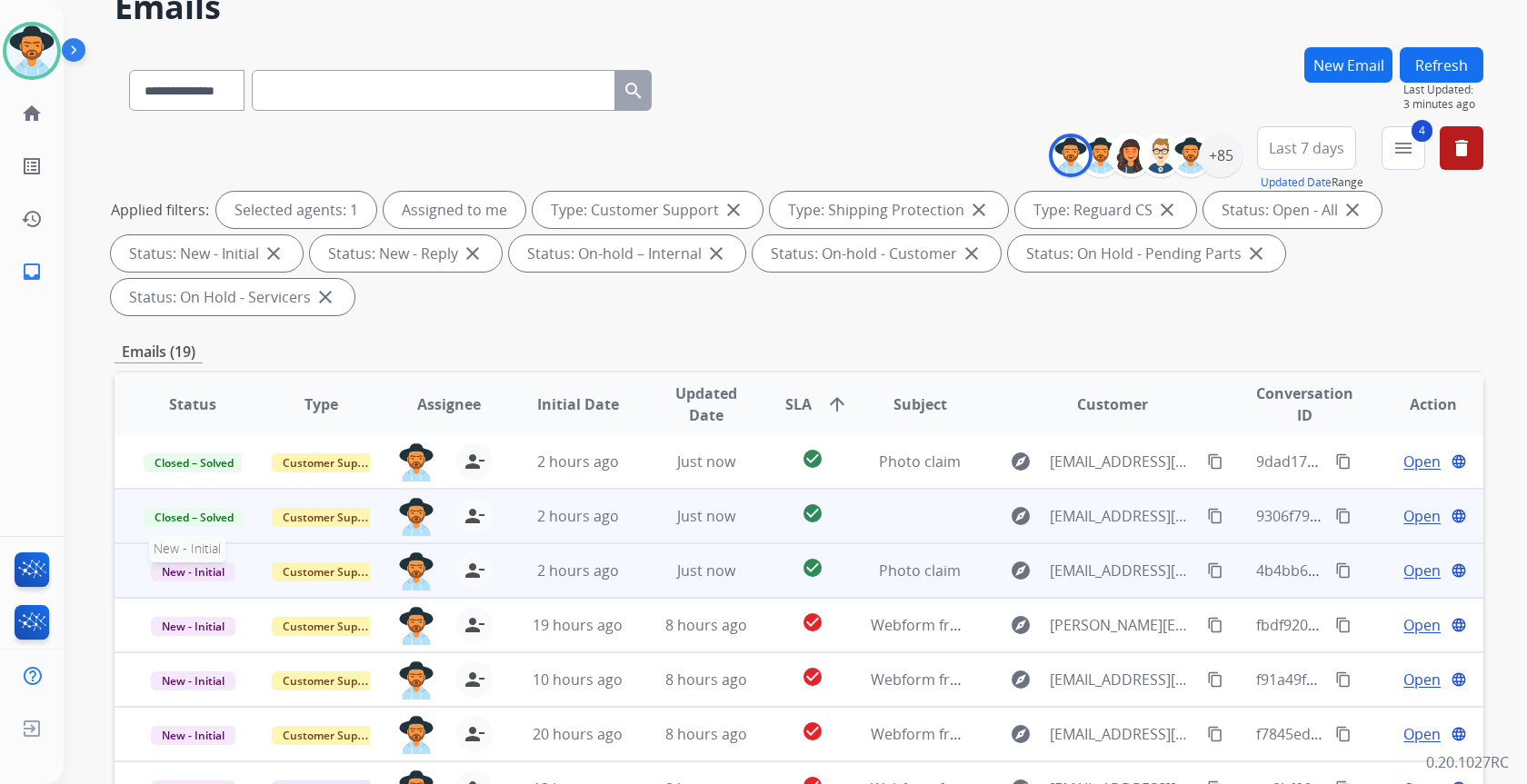
click at [190, 568] on span "New - Initial" at bounding box center [192, 572] width 84 height 19
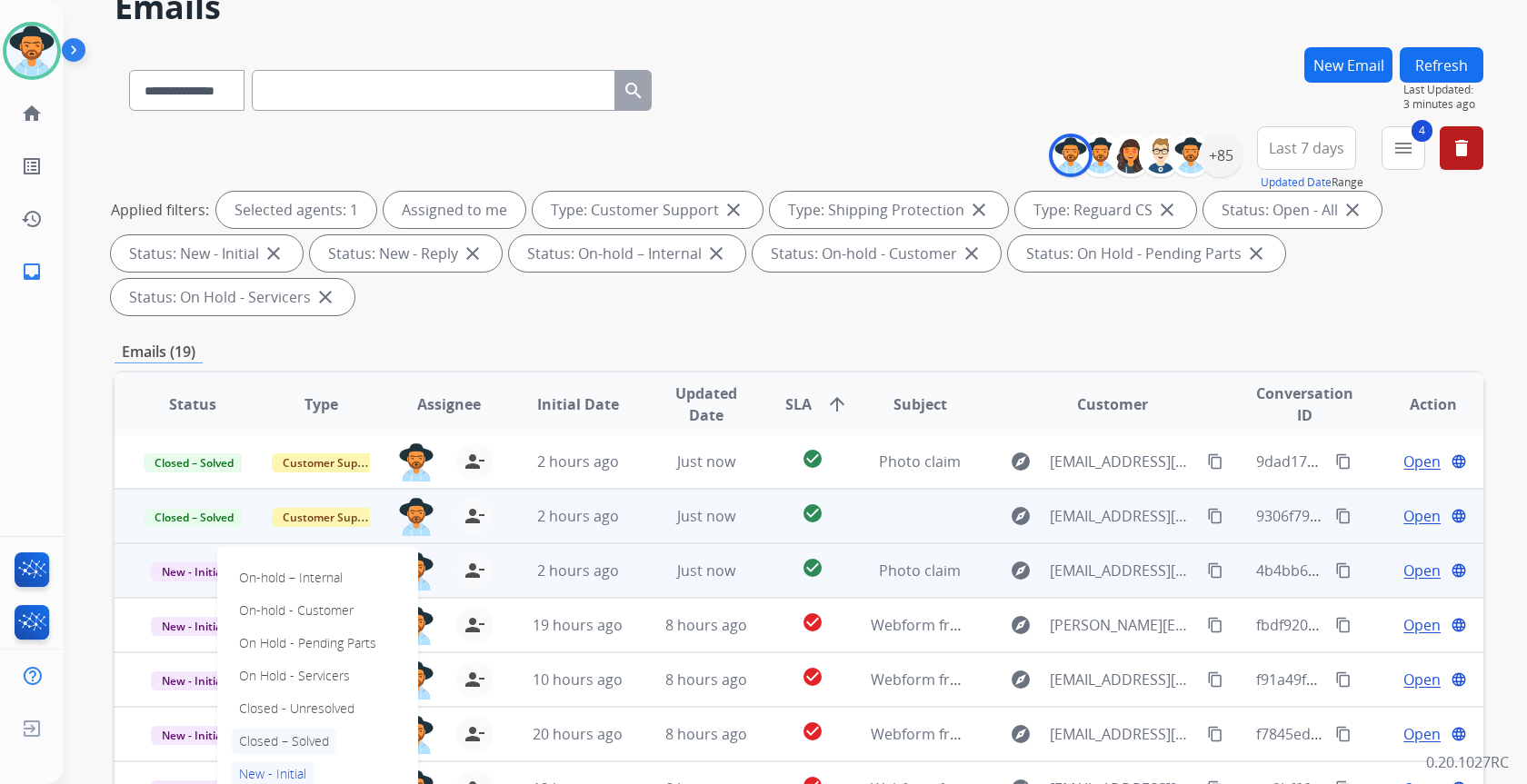
click at [285, 740] on p "Closed – Solved" at bounding box center [284, 741] width 104 height 26
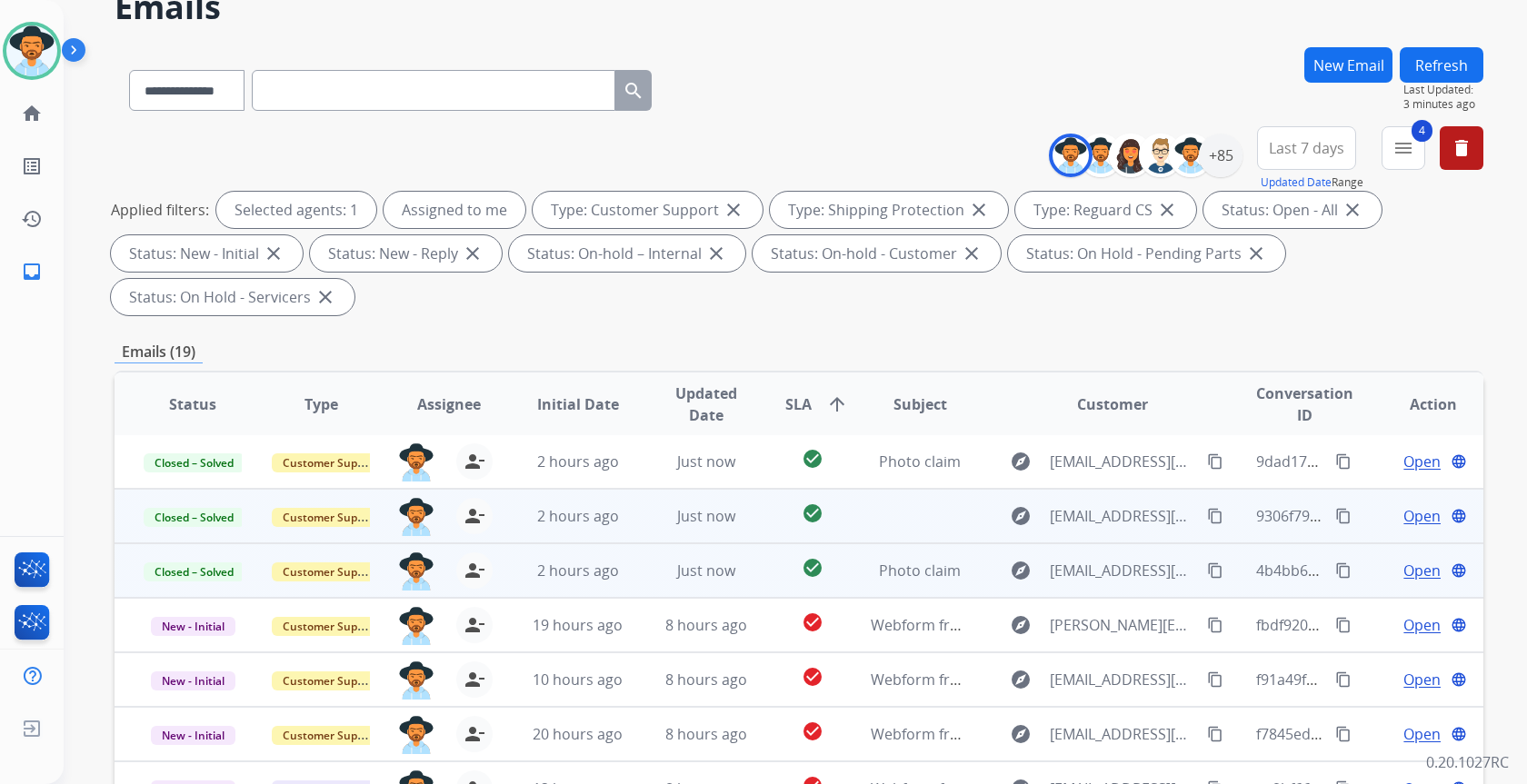
click at [1419, 569] on span "Open" at bounding box center [1422, 570] width 37 height 22
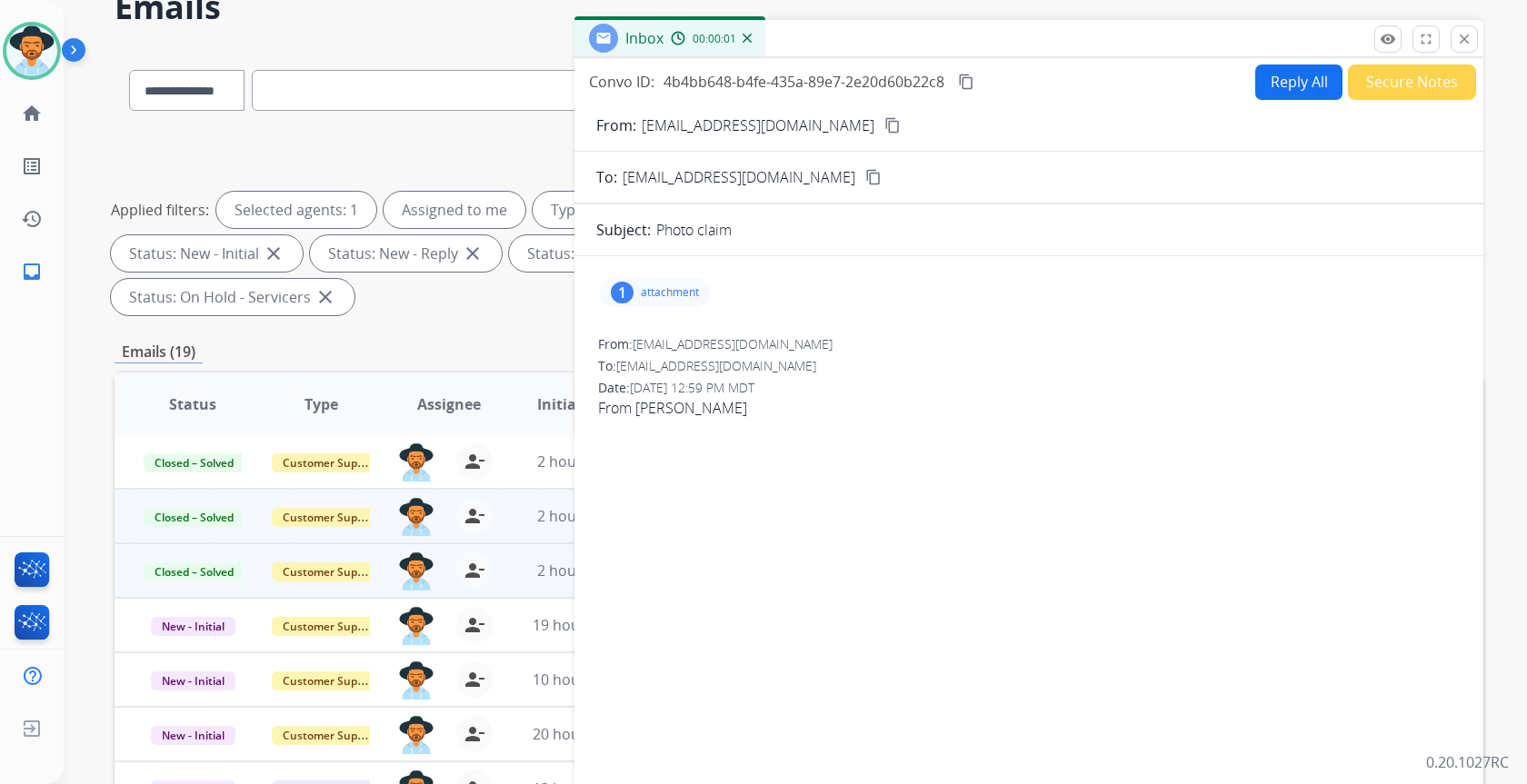
click at [1402, 81] on button "Secure Notes" at bounding box center [1411, 81] width 128 height 35
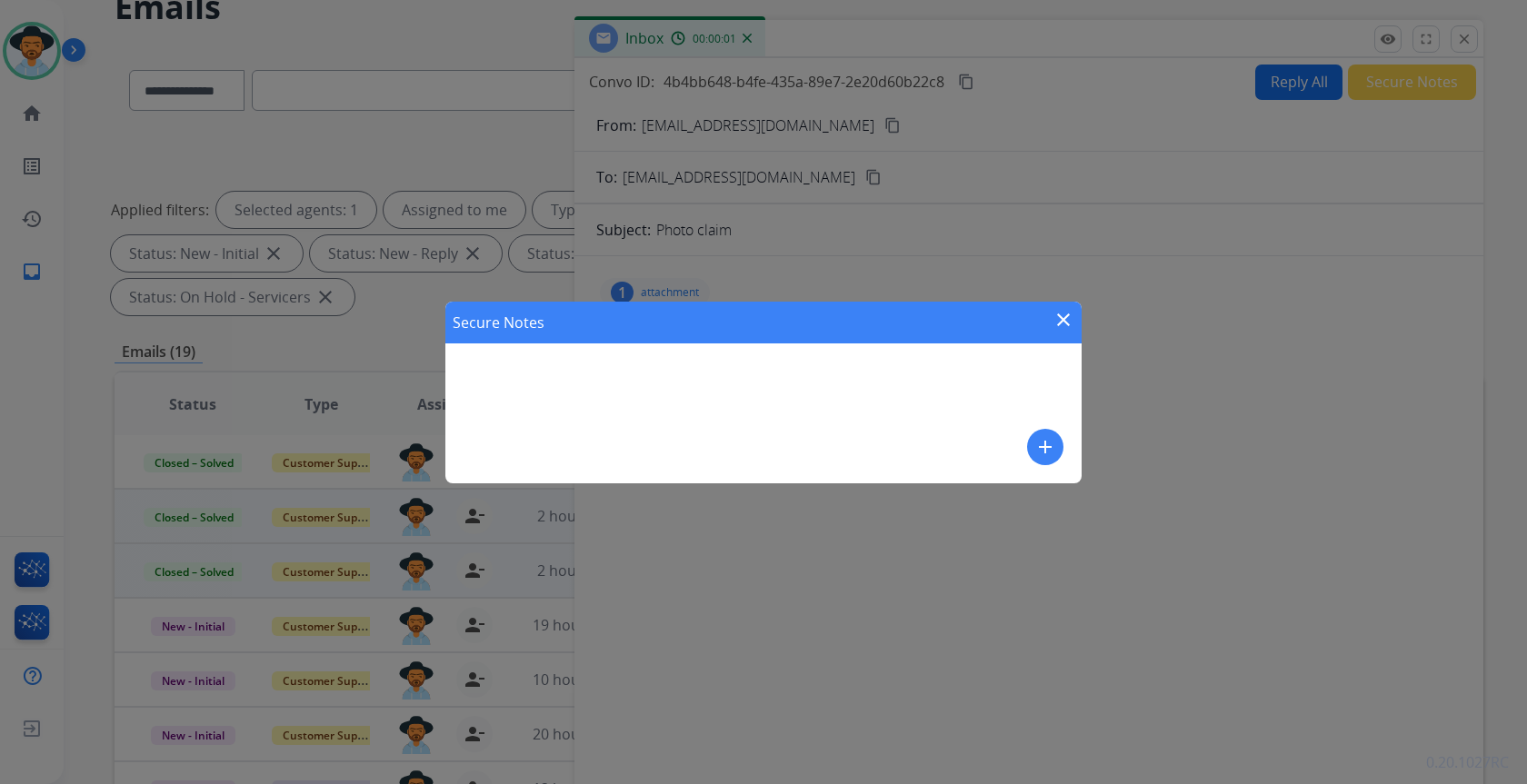
click at [778, 397] on div "Secure Notes close add" at bounding box center [764, 393] width 637 height 182
click at [1042, 442] on mat-icon "add" at bounding box center [1045, 447] width 22 height 22
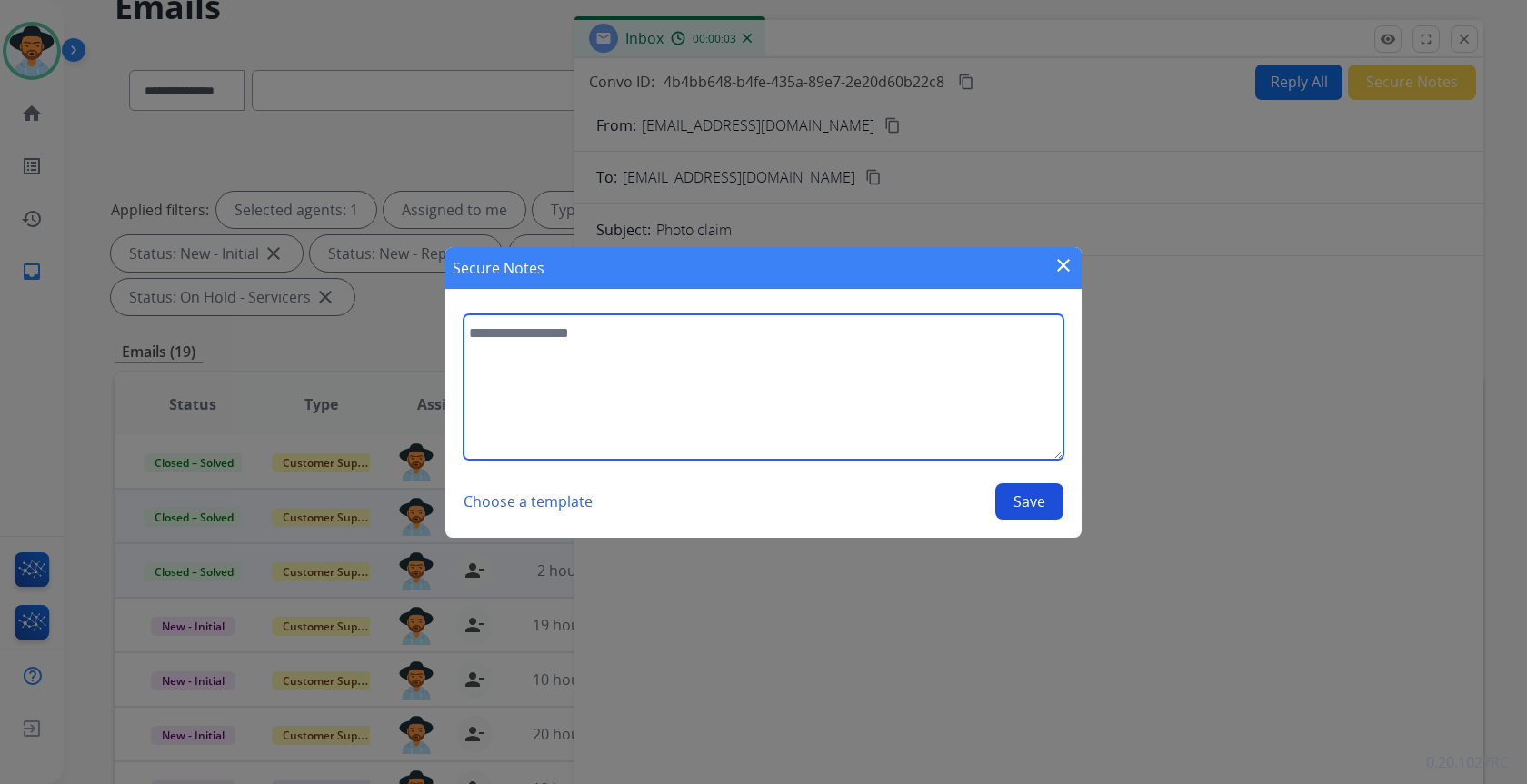
click at [759, 385] on textarea at bounding box center [763, 387] width 600 height 146
type textarea "**********"
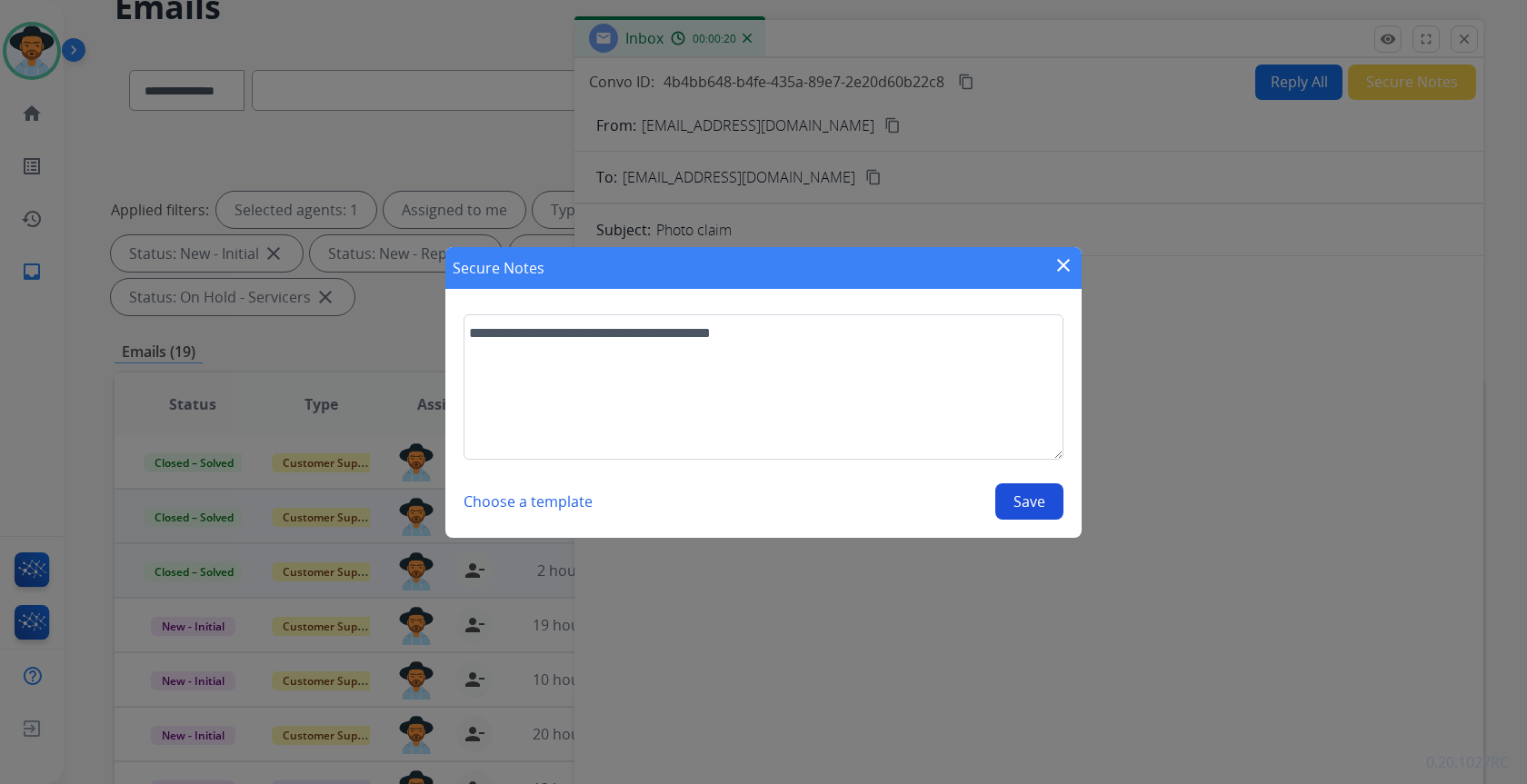
click at [1043, 508] on button "Save" at bounding box center [1030, 501] width 68 height 36
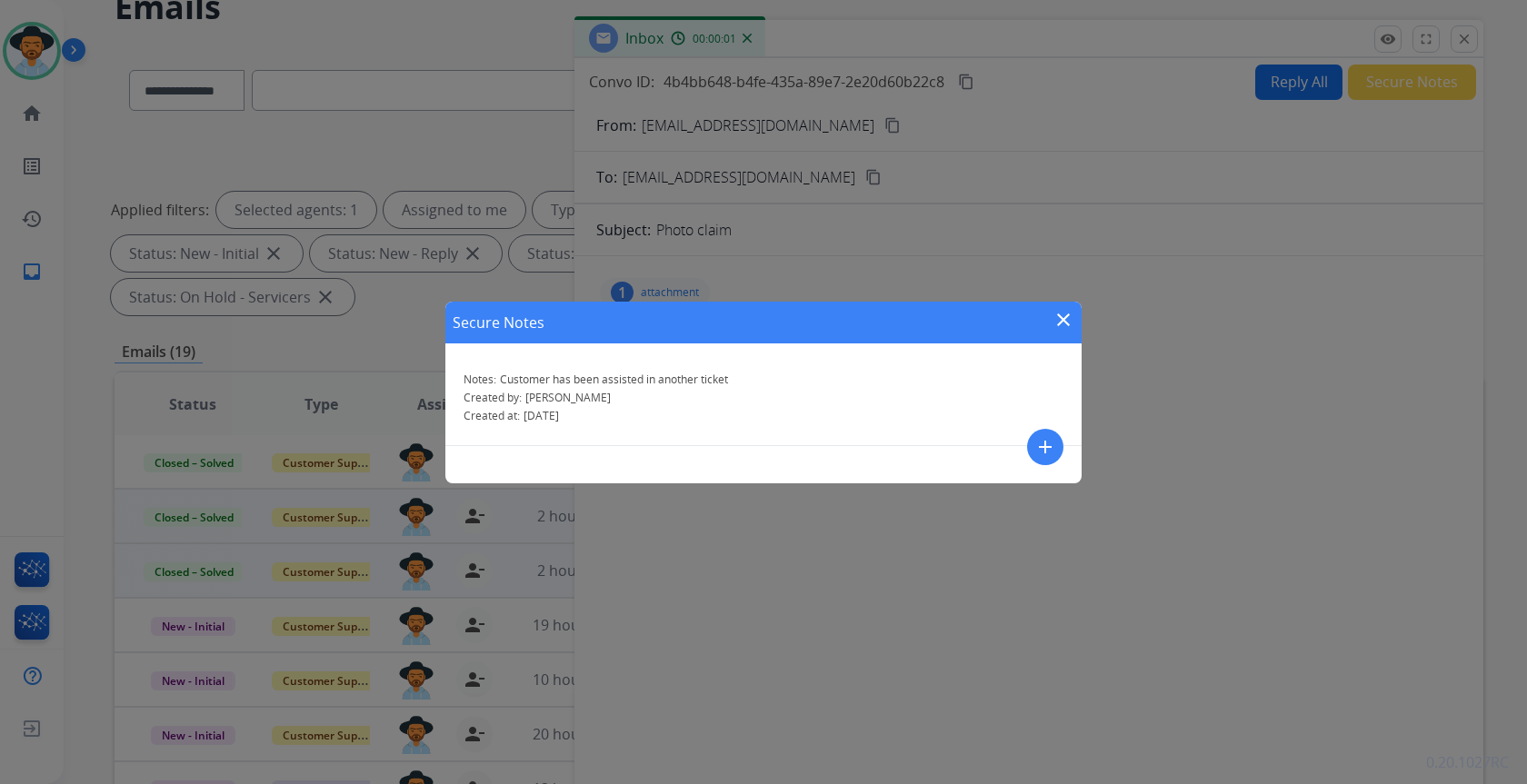
click at [1067, 315] on mat-icon "close" at bounding box center [1063, 319] width 22 height 22
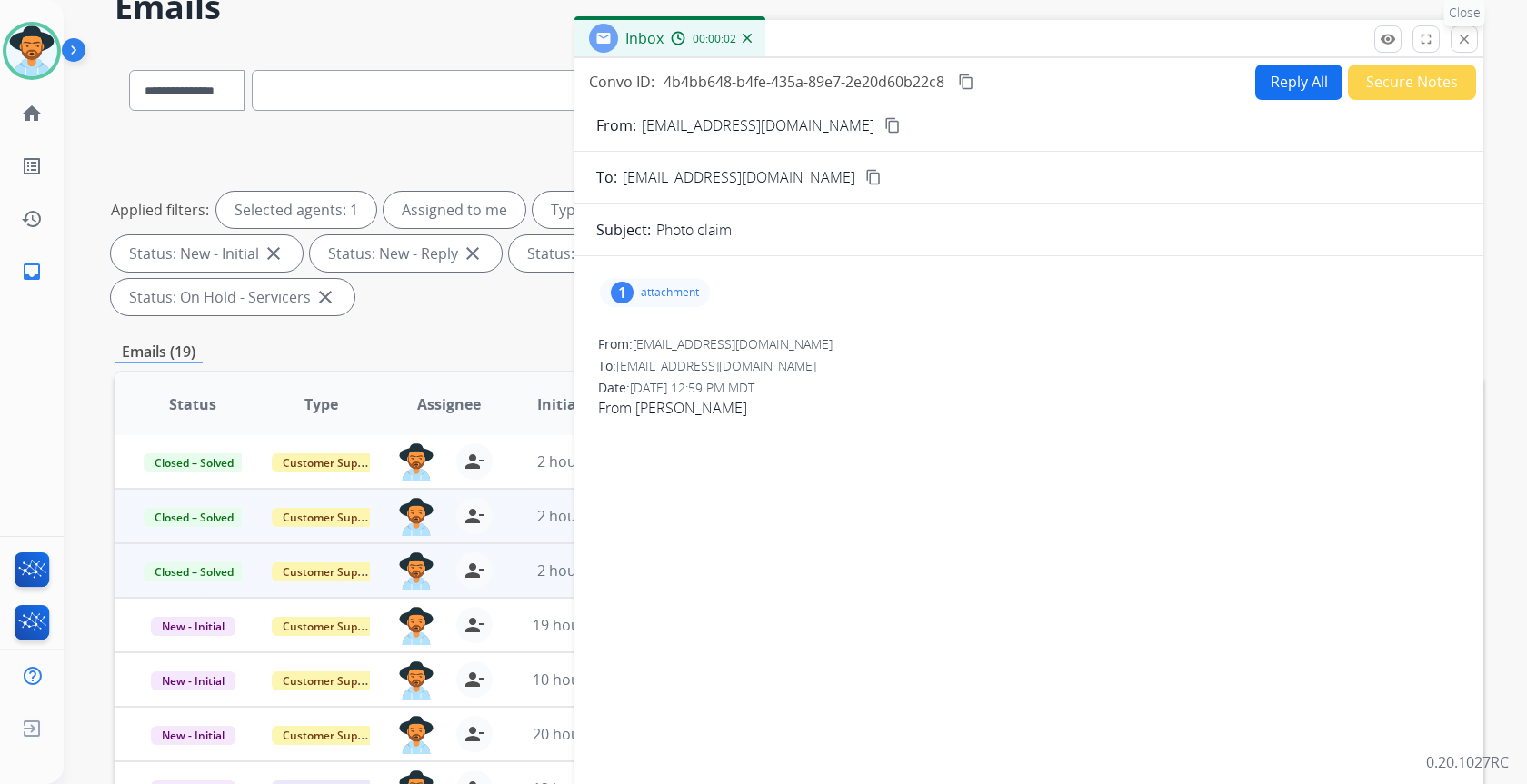
click at [1471, 43] on mat-icon "close" at bounding box center [1464, 39] width 16 height 16
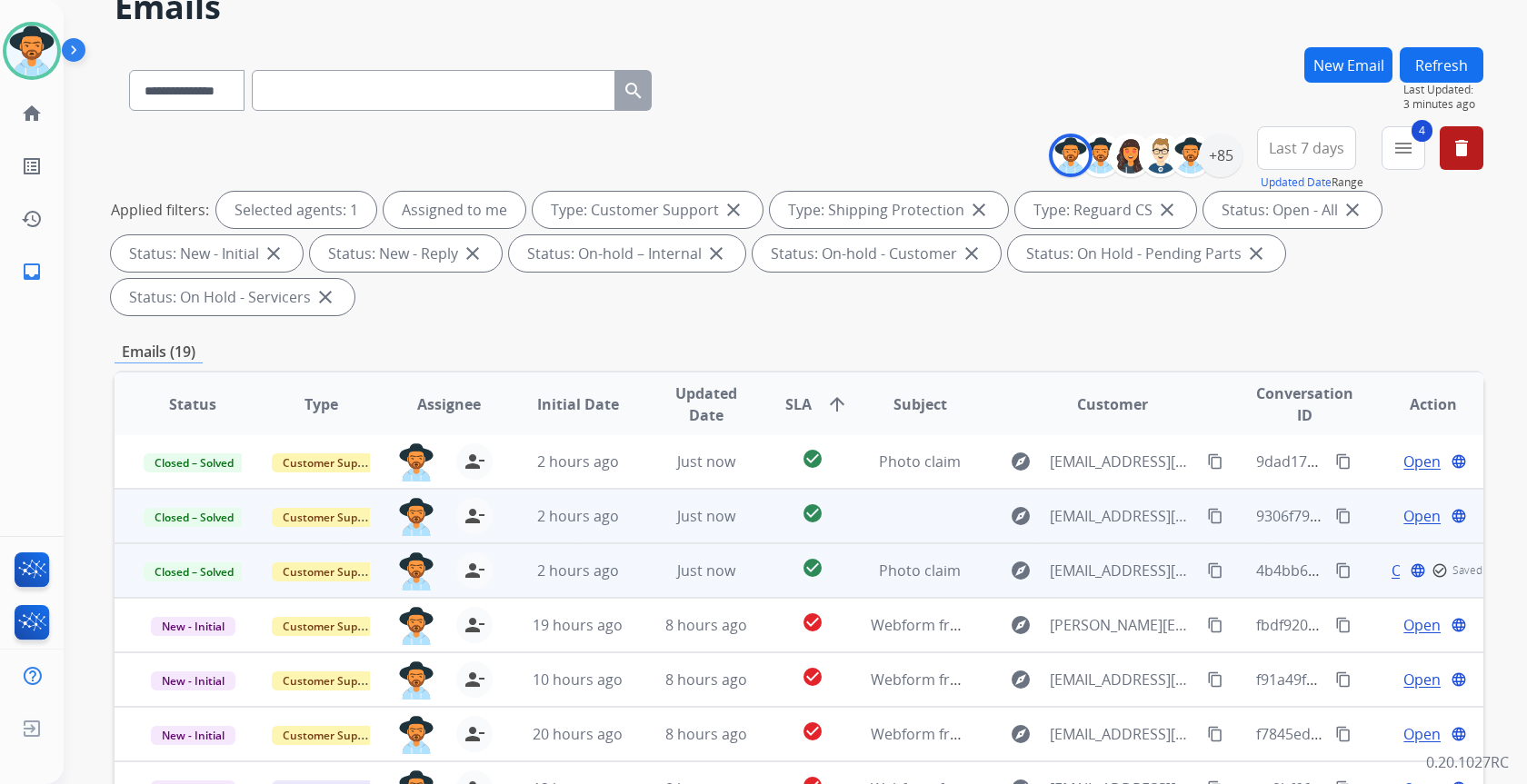
click at [1404, 517] on span "Open" at bounding box center [1422, 516] width 37 height 22
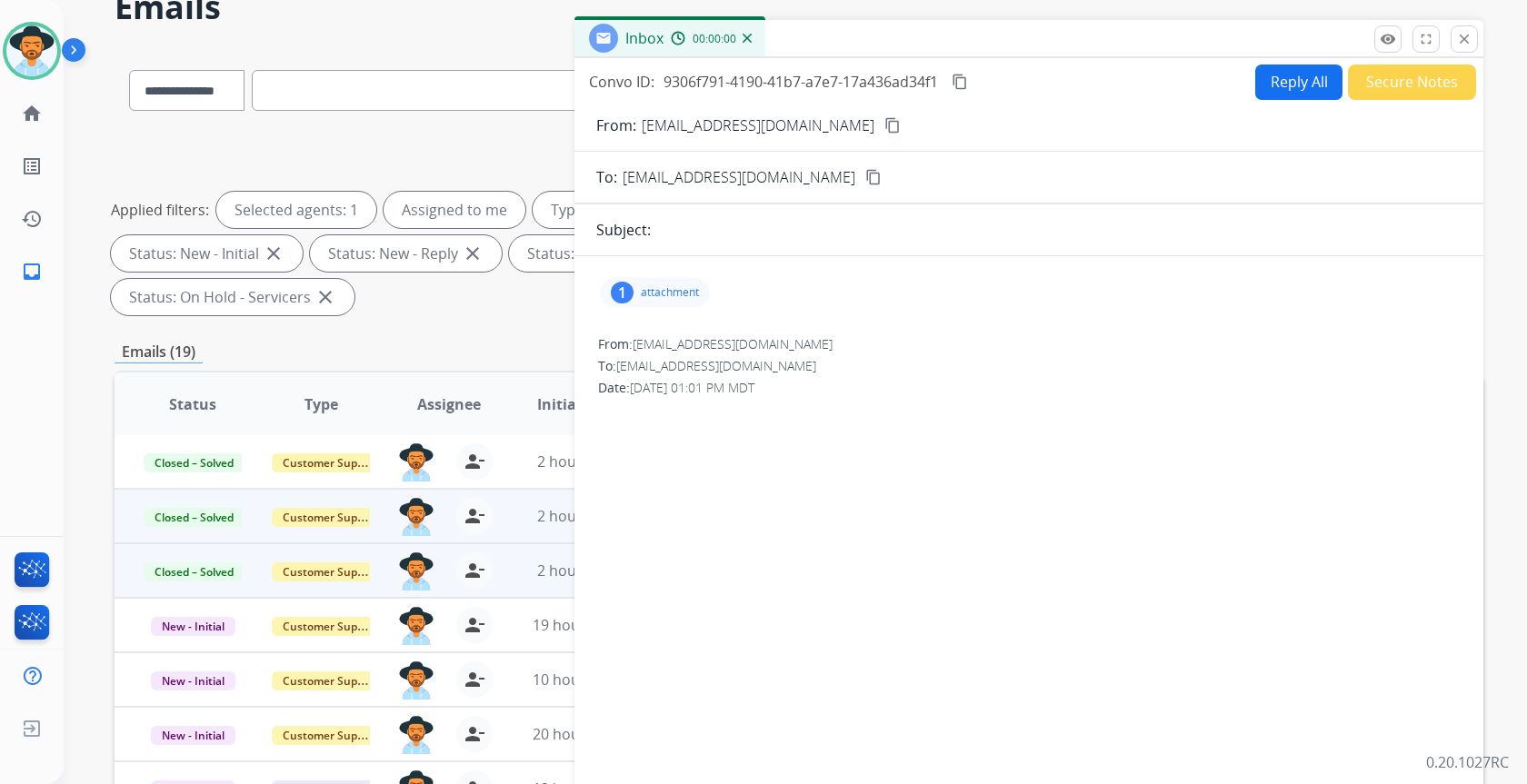
click at [1394, 84] on button "Secure Notes" at bounding box center [1411, 81] width 128 height 35
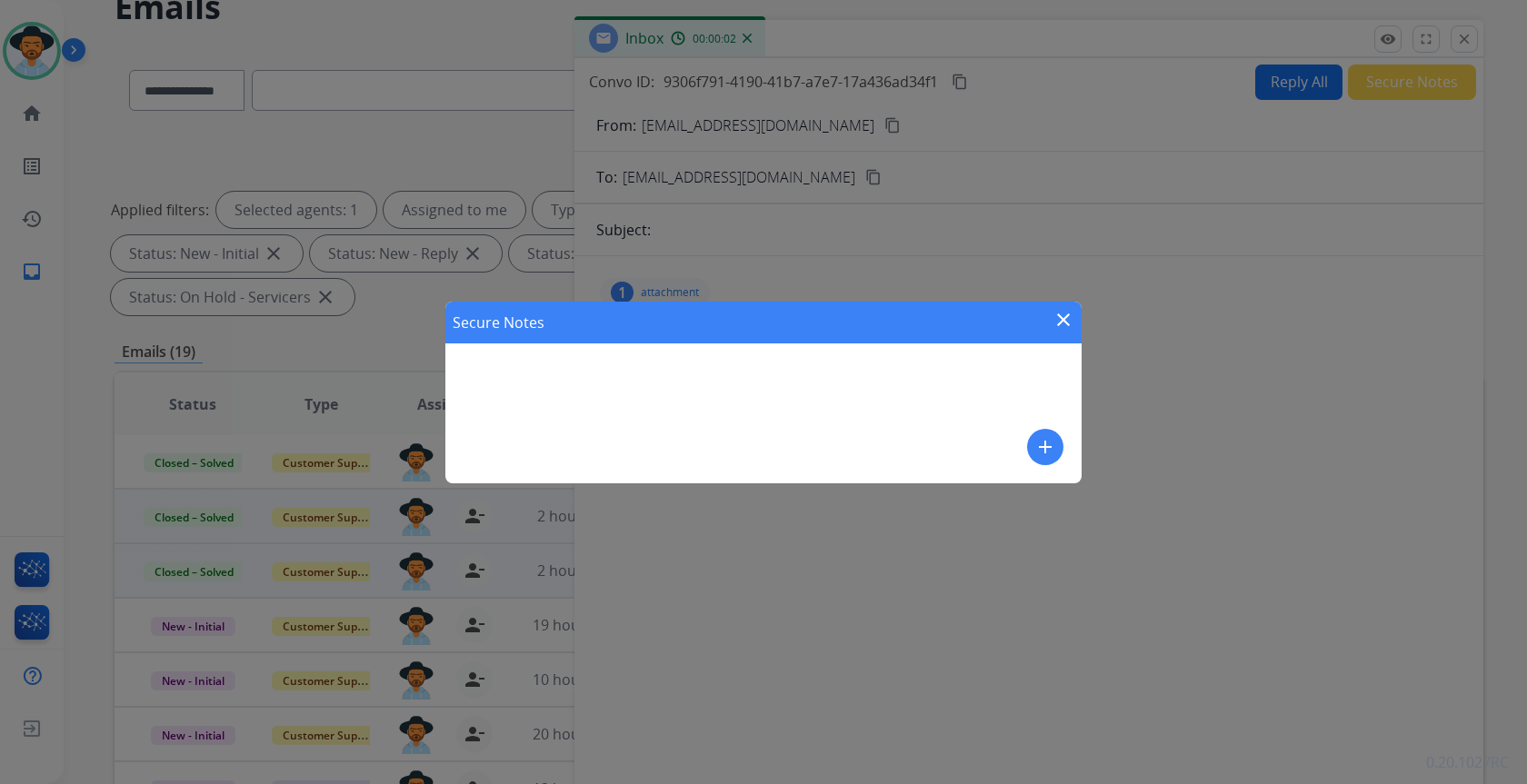
click at [1048, 454] on mat-icon "add" at bounding box center [1045, 447] width 22 height 22
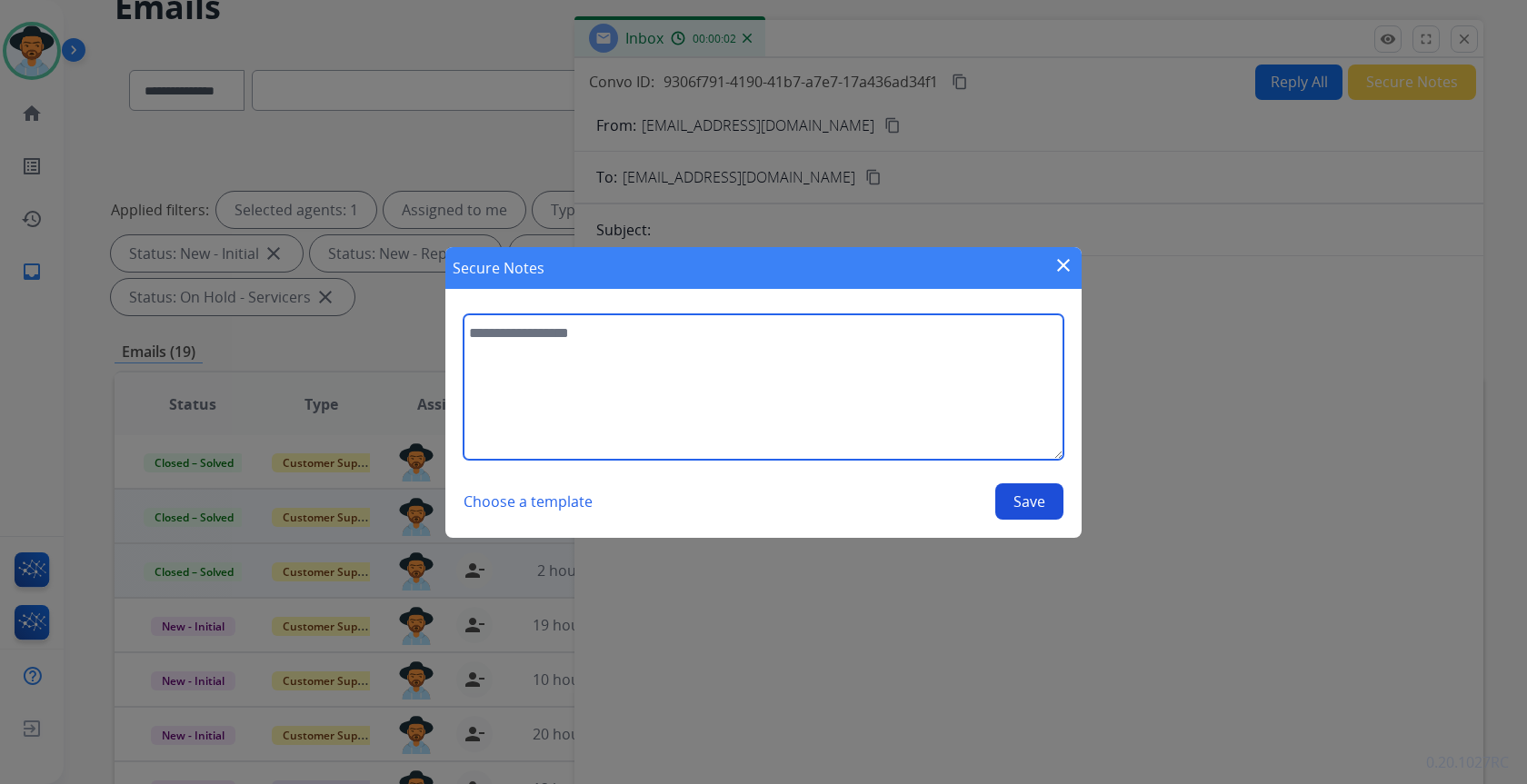
click at [881, 385] on textarea at bounding box center [763, 387] width 600 height 146
type textarea "**********"
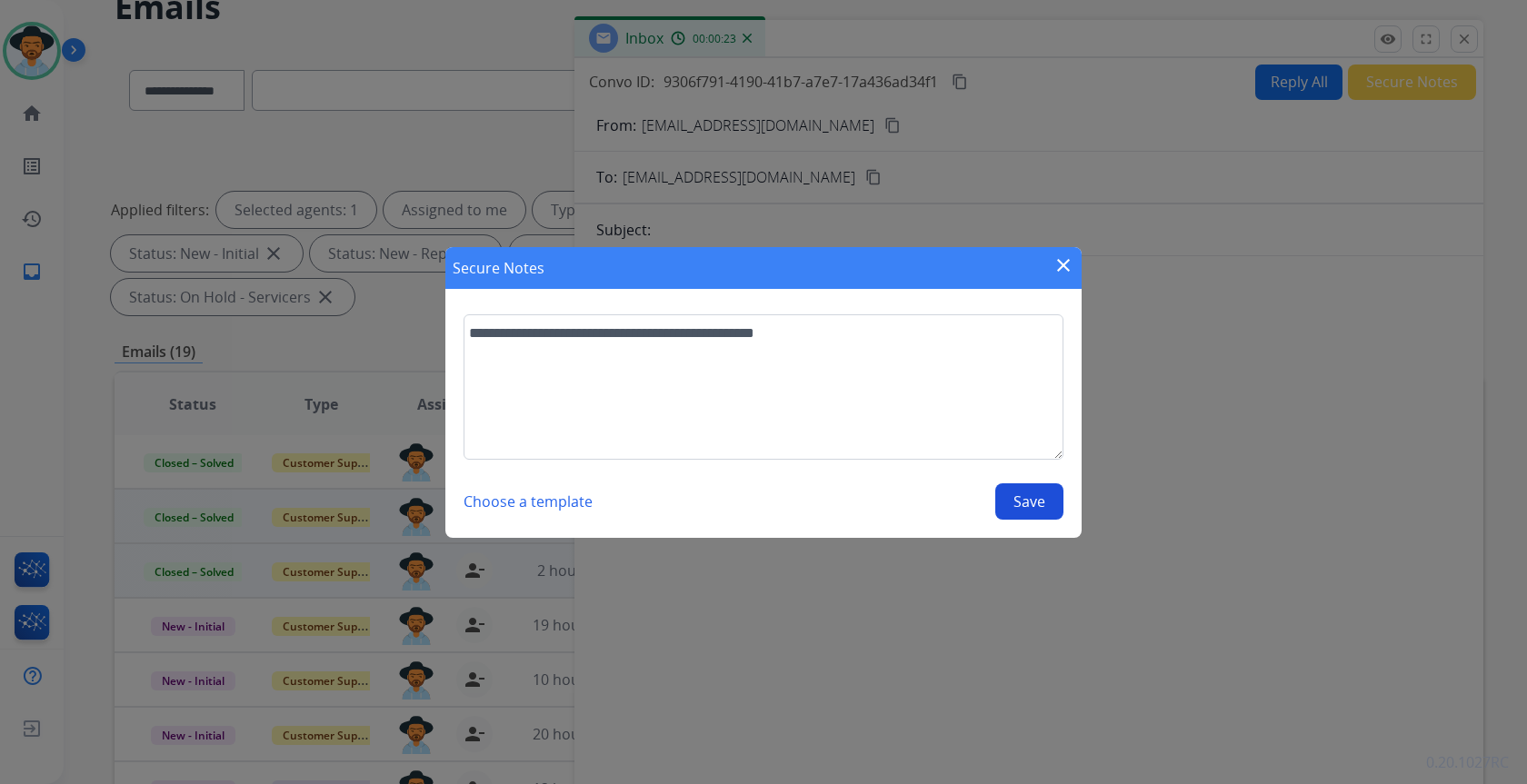
click at [1038, 505] on button "Save" at bounding box center [1030, 501] width 68 height 36
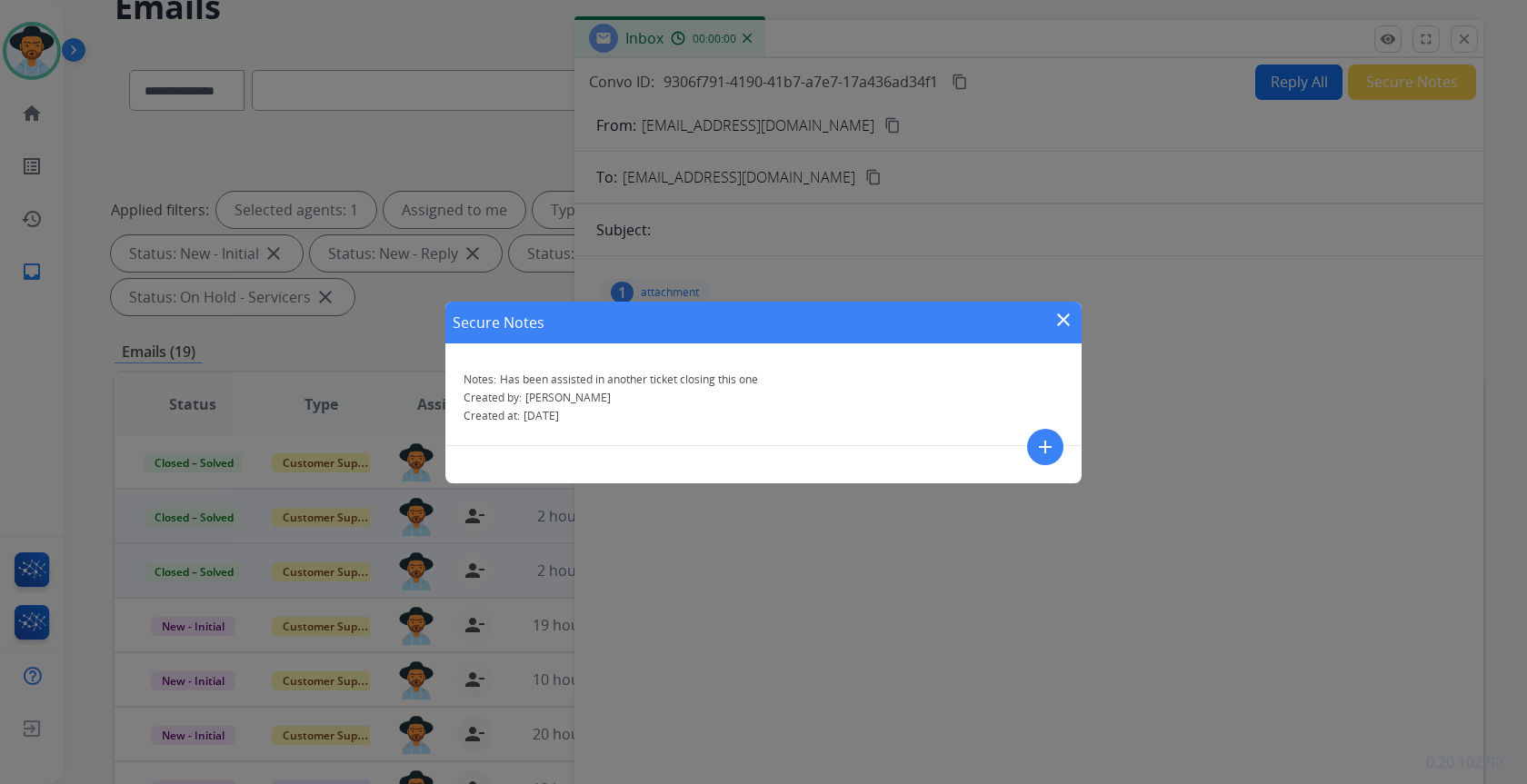
click at [1063, 311] on mat-icon "close" at bounding box center [1063, 319] width 22 height 22
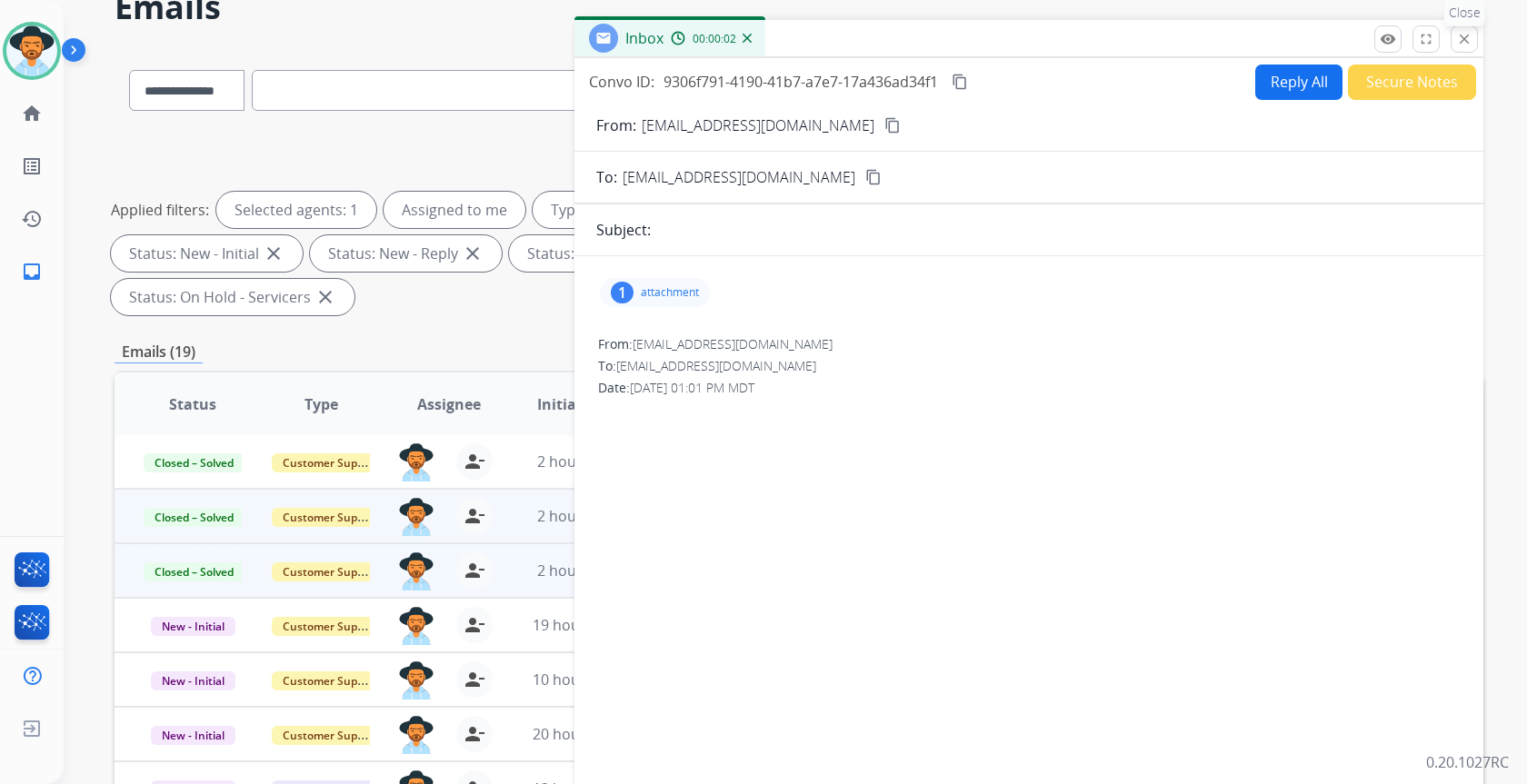
click at [1470, 38] on mat-icon "close" at bounding box center [1464, 39] width 16 height 16
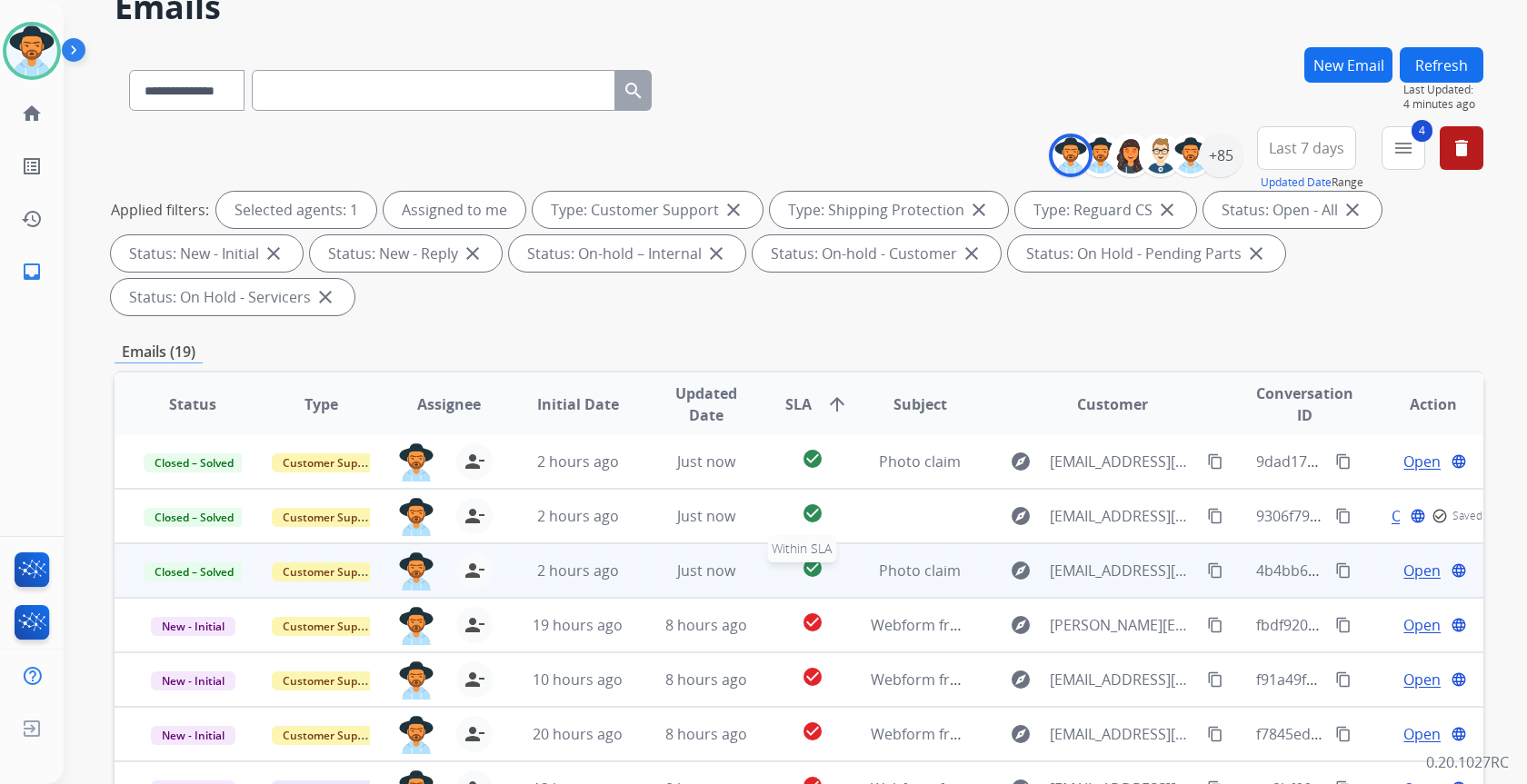
scroll to position [182, 0]
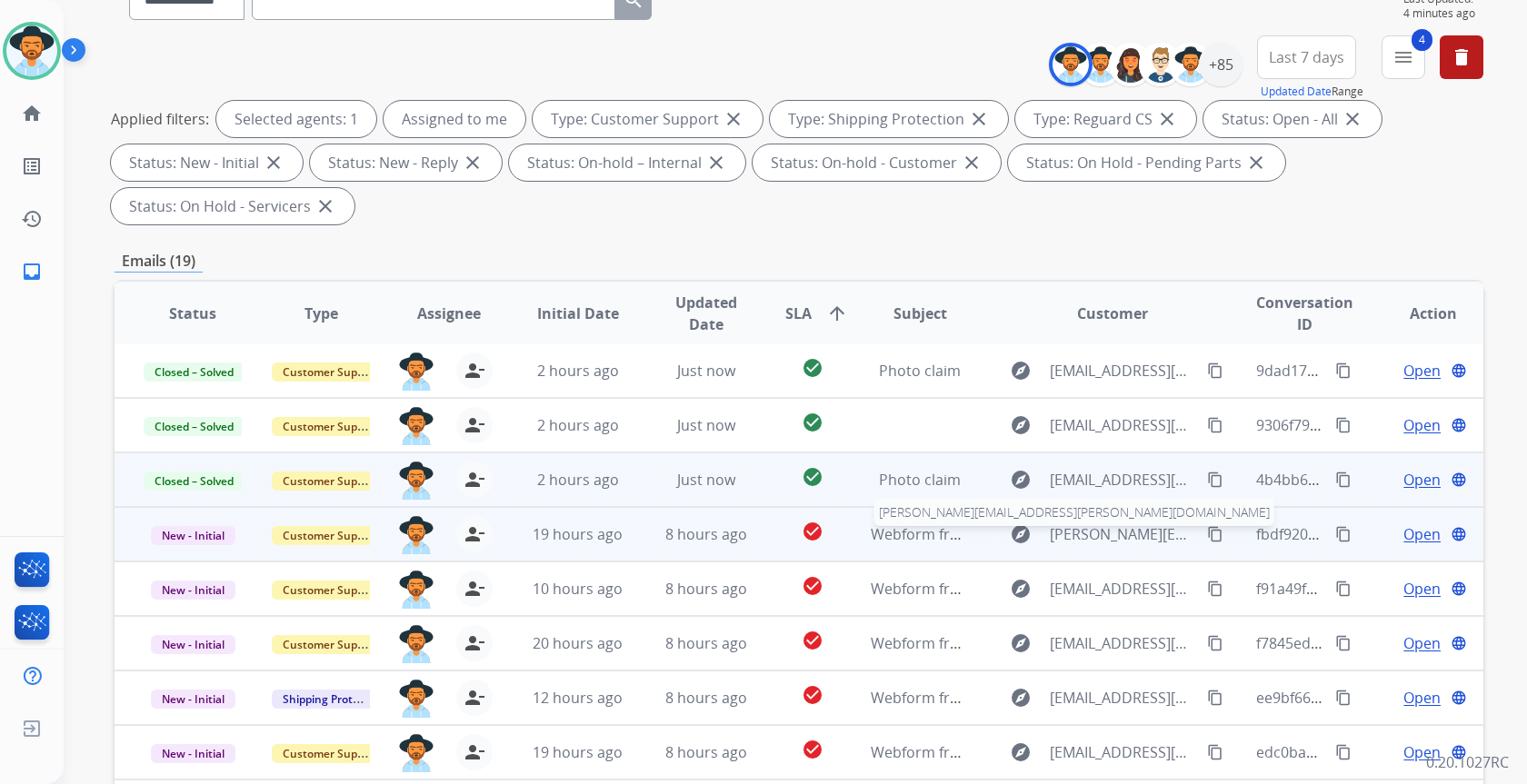
click at [1184, 534] on span "[PERSON_NAME][EMAIL_ADDRESS][PERSON_NAME][DOMAIN_NAME]" at bounding box center [1123, 534] width 146 height 22
type input "**********"
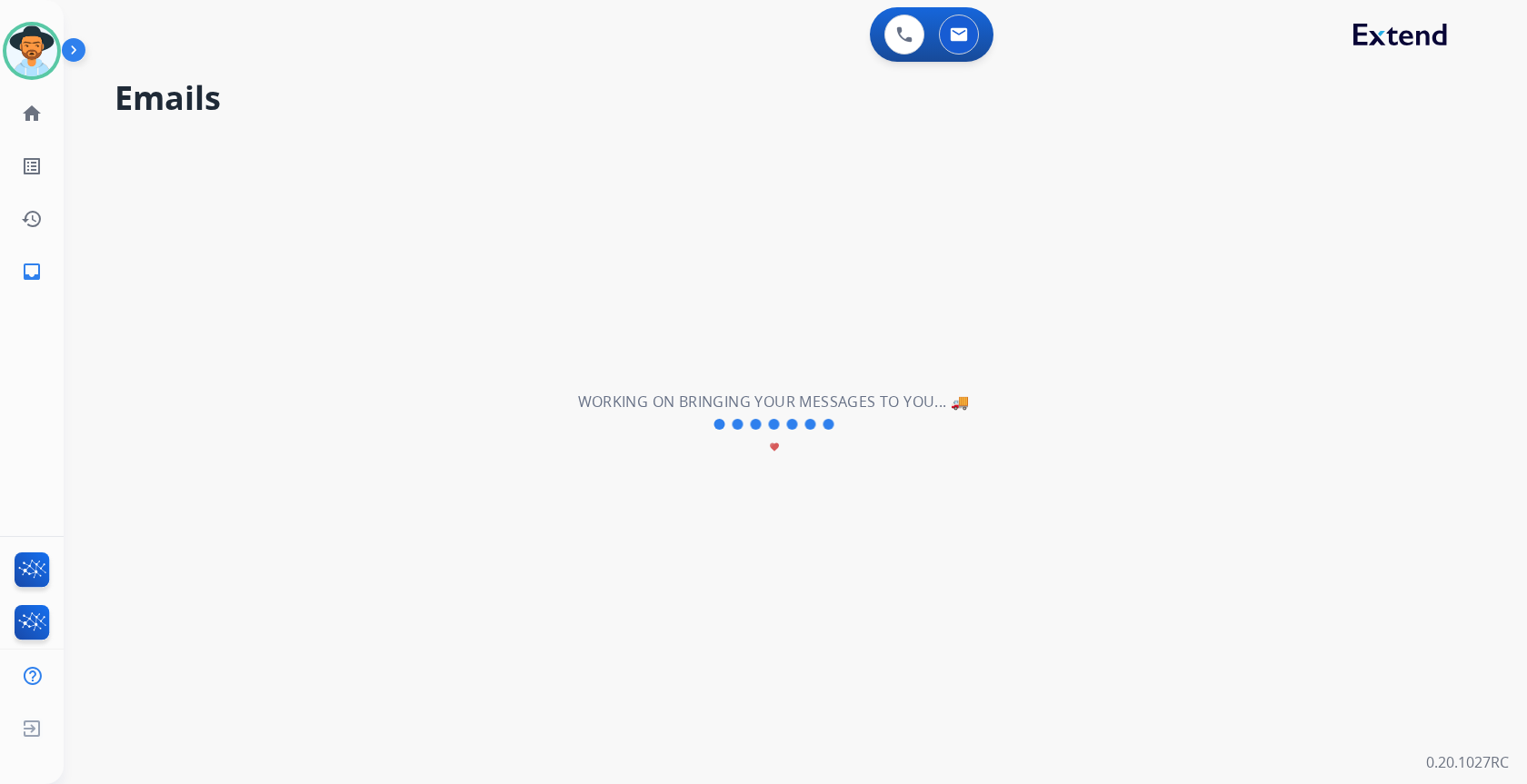
scroll to position [0, 0]
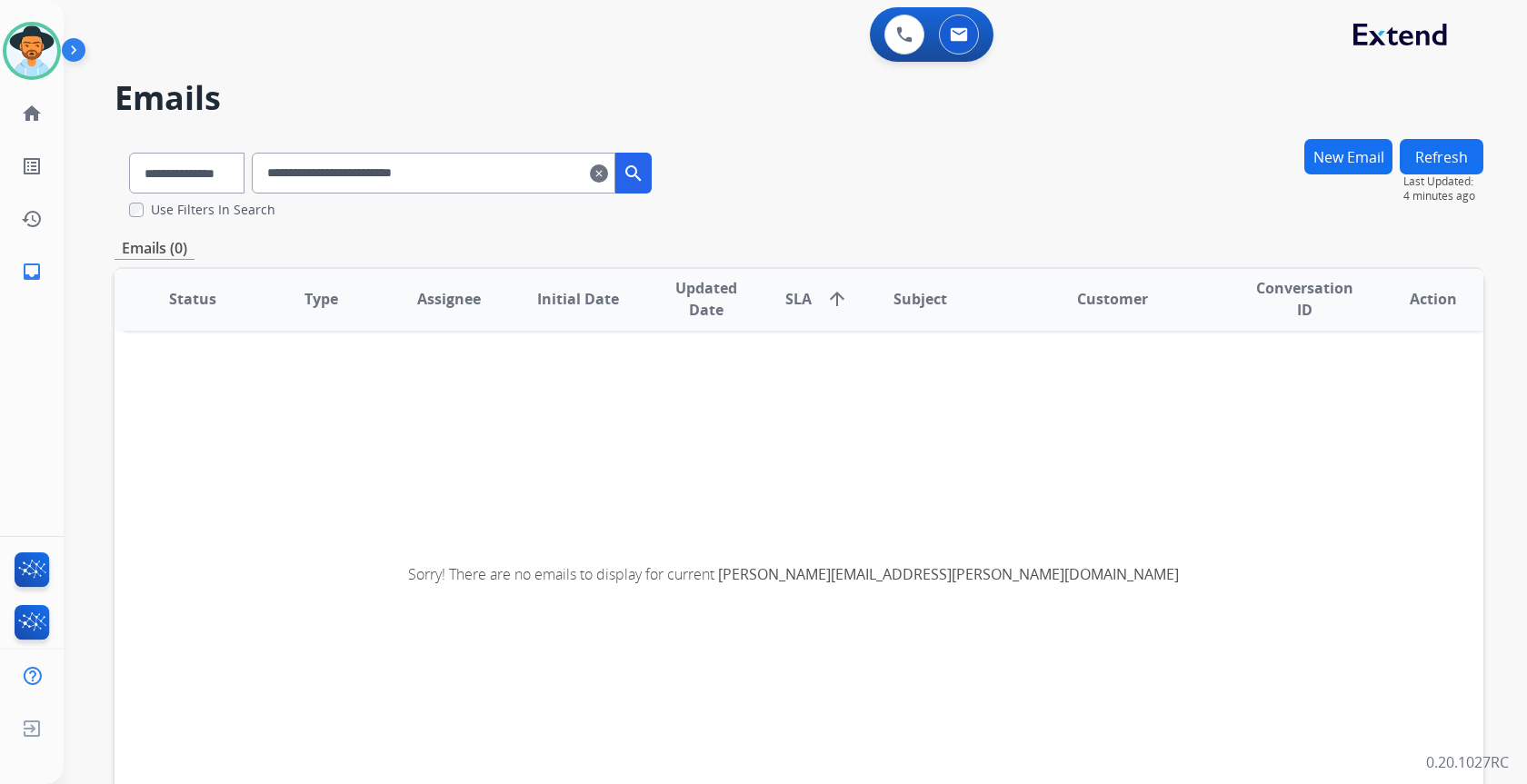
click at [608, 169] on mat-icon "clear" at bounding box center [599, 173] width 18 height 22
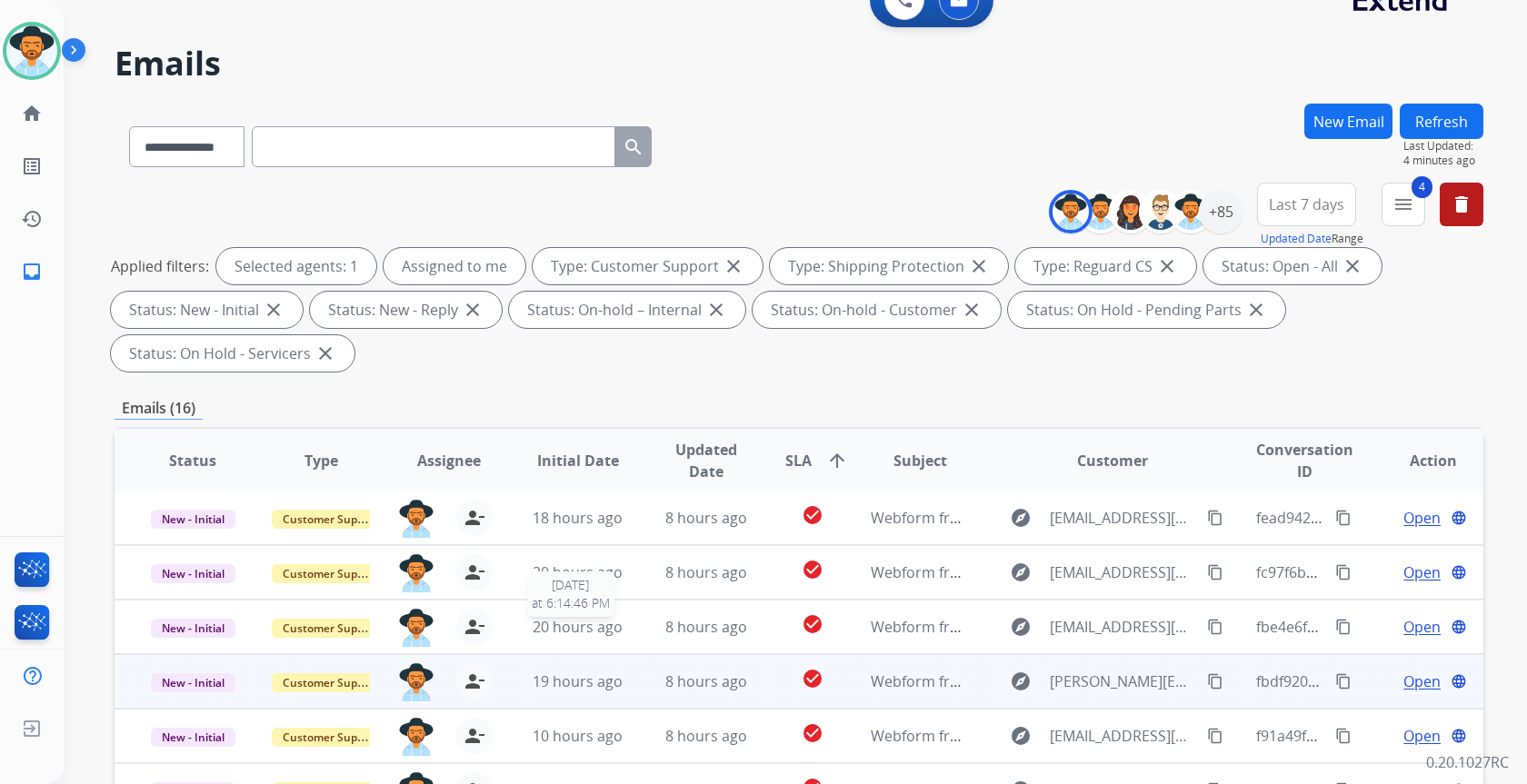
scroll to position [91, 0]
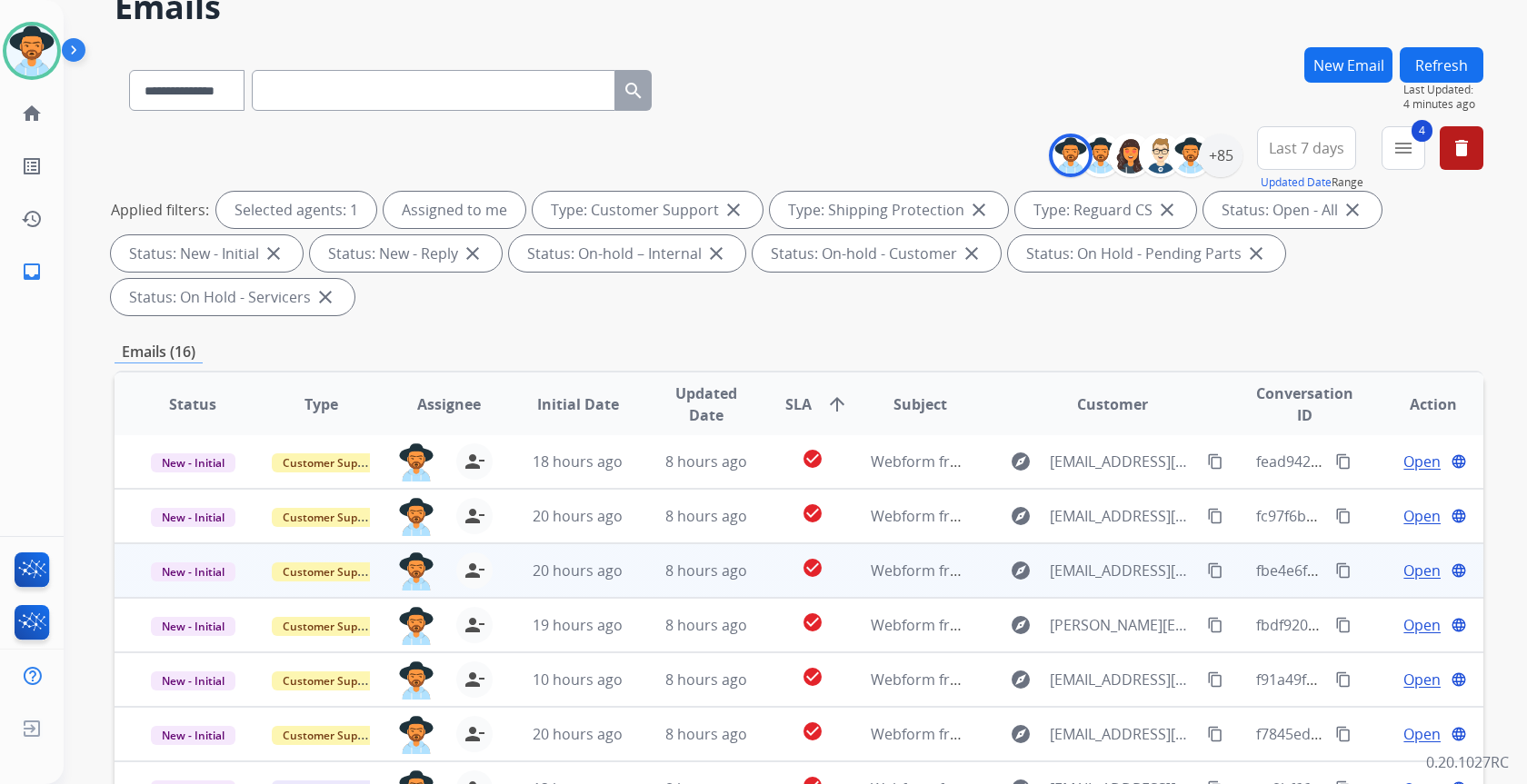
click at [1207, 572] on mat-icon "content_copy" at bounding box center [1214, 570] width 16 height 16
click at [1405, 577] on span "Open" at bounding box center [1422, 570] width 37 height 22
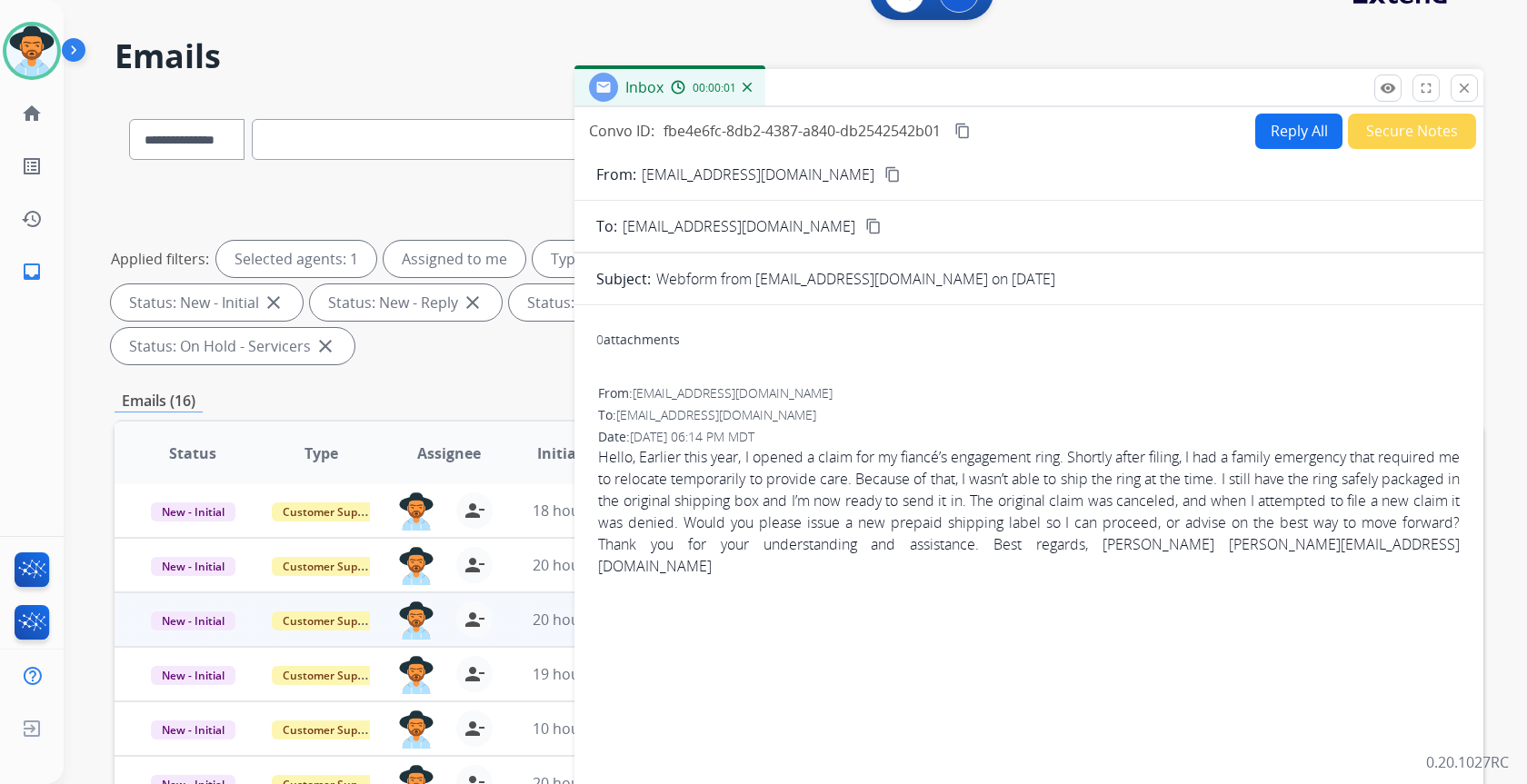
scroll to position [0, 0]
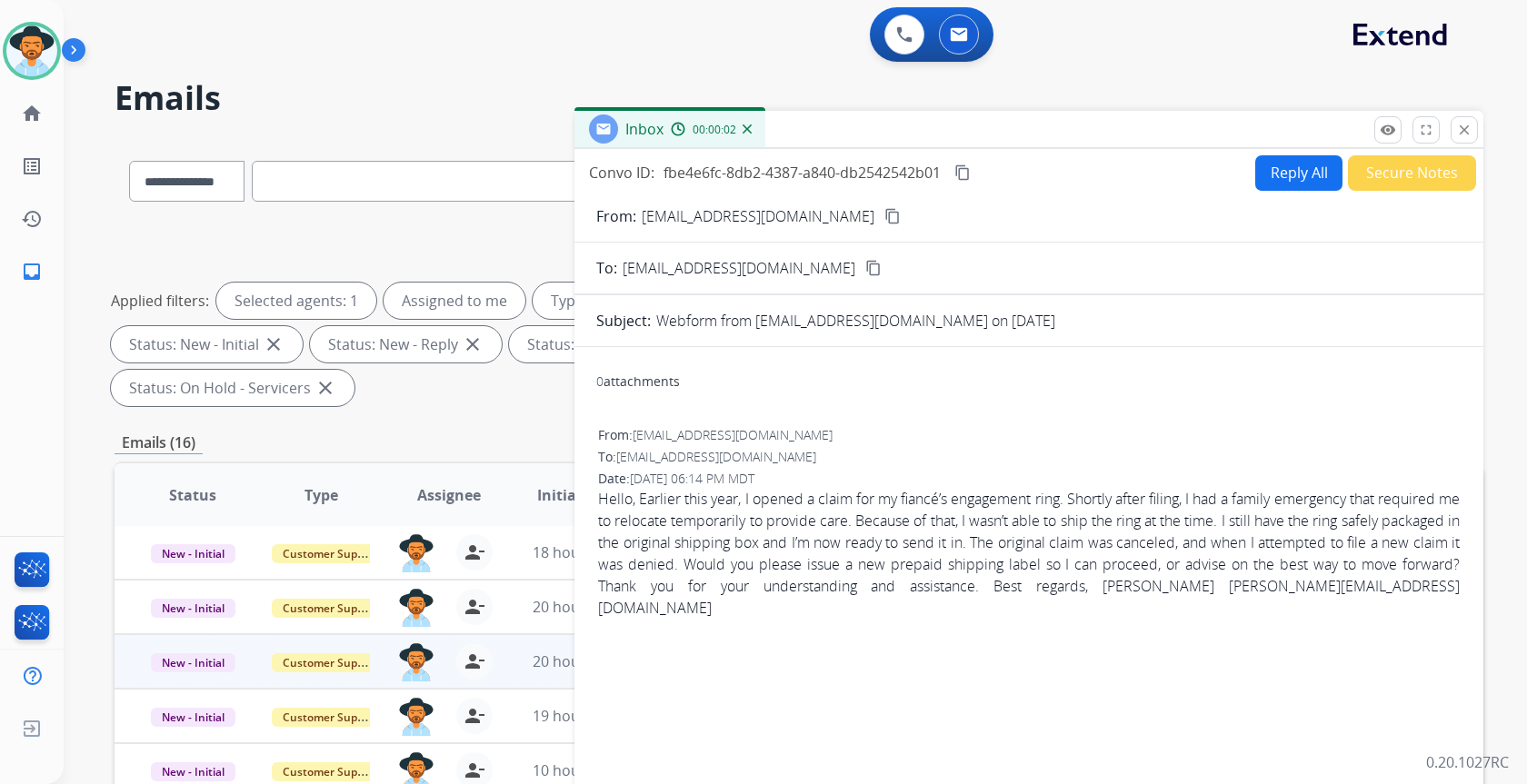
click at [1284, 177] on button "Reply All" at bounding box center [1299, 172] width 87 height 35
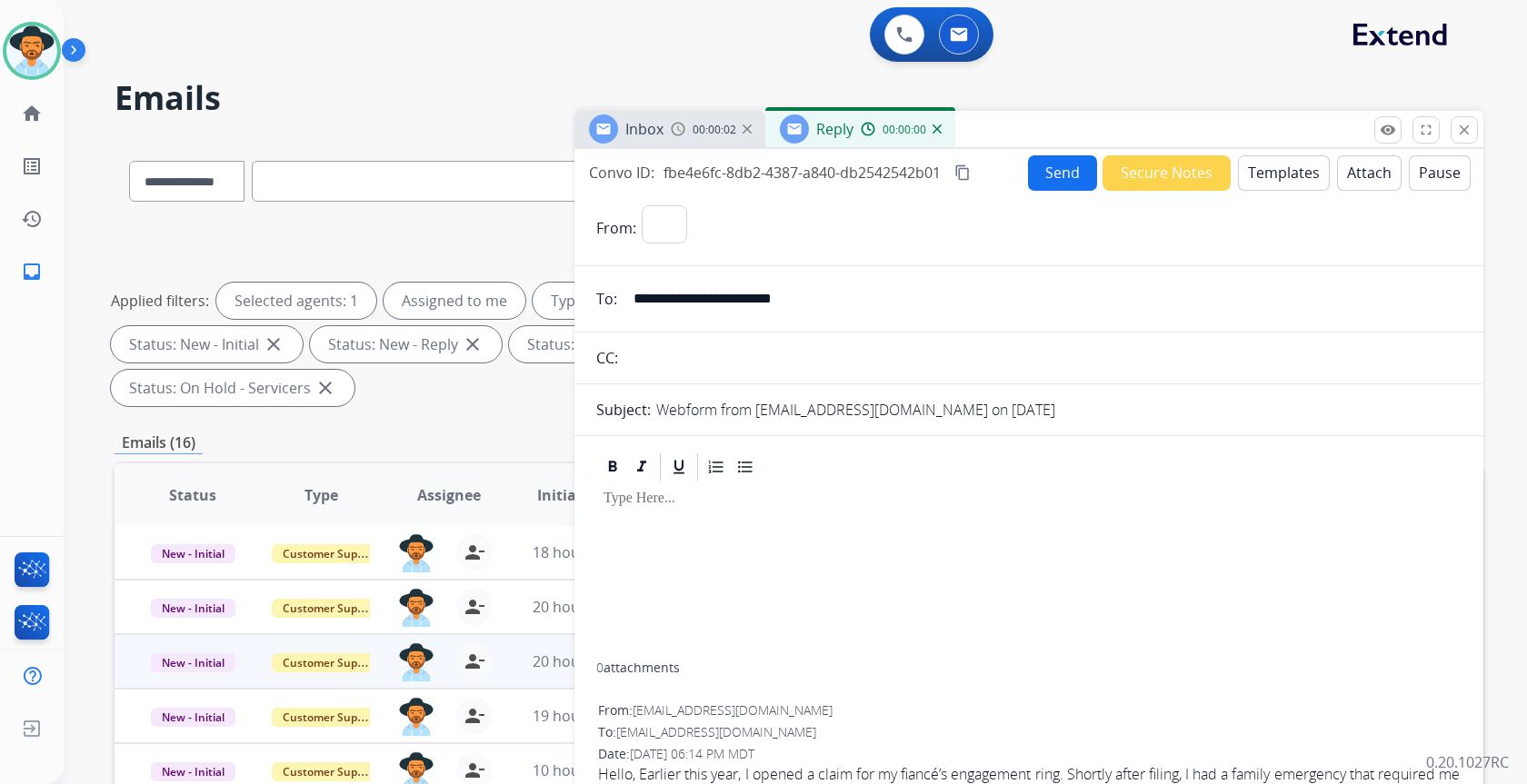
select select "**********"
click at [1278, 169] on button "Templates" at bounding box center [1284, 172] width 92 height 35
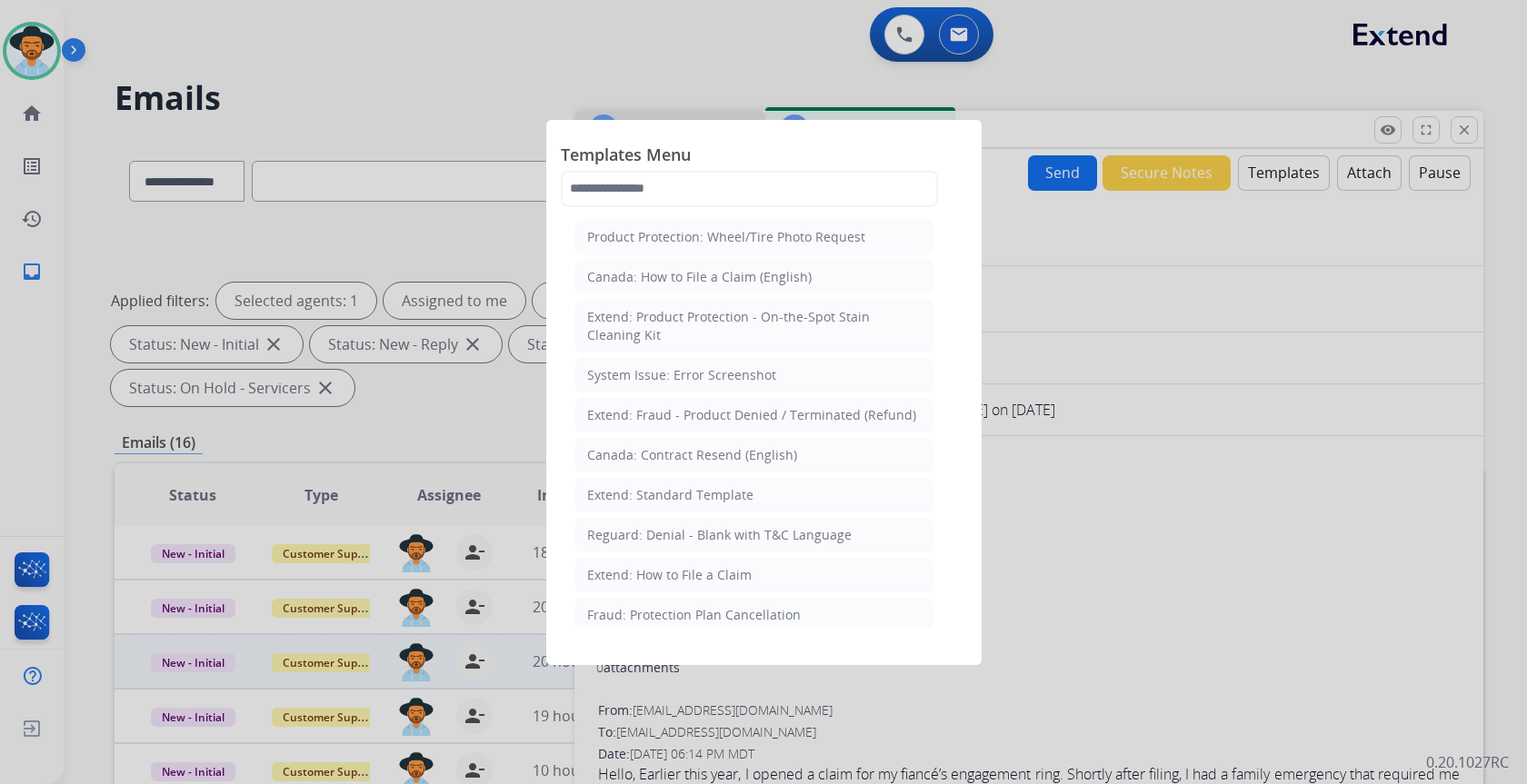
click at [723, 490] on div "Extend: Standard Template" at bounding box center [671, 494] width 167 height 18
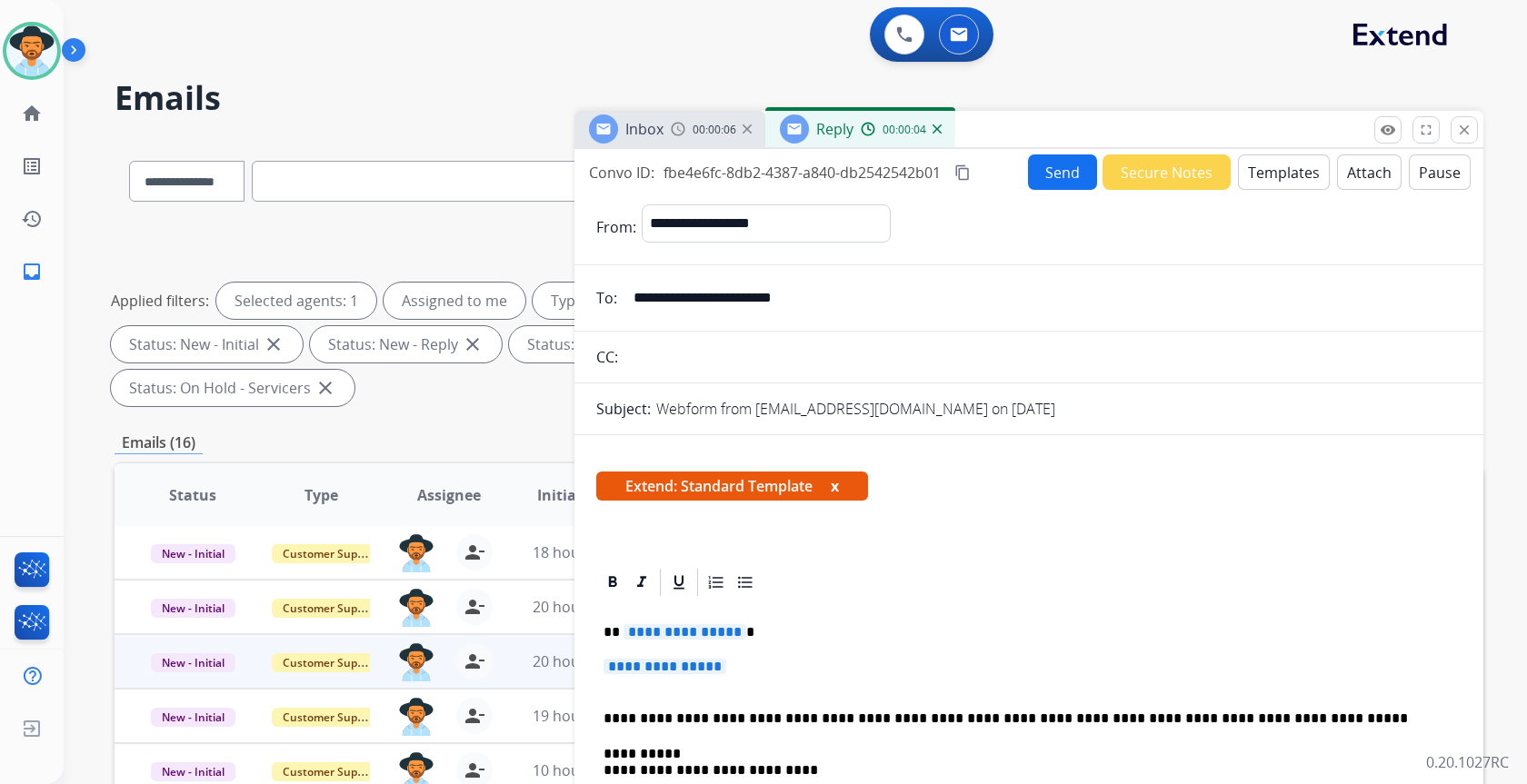
click at [703, 665] on span "**********" at bounding box center [665, 667] width 123 height 15
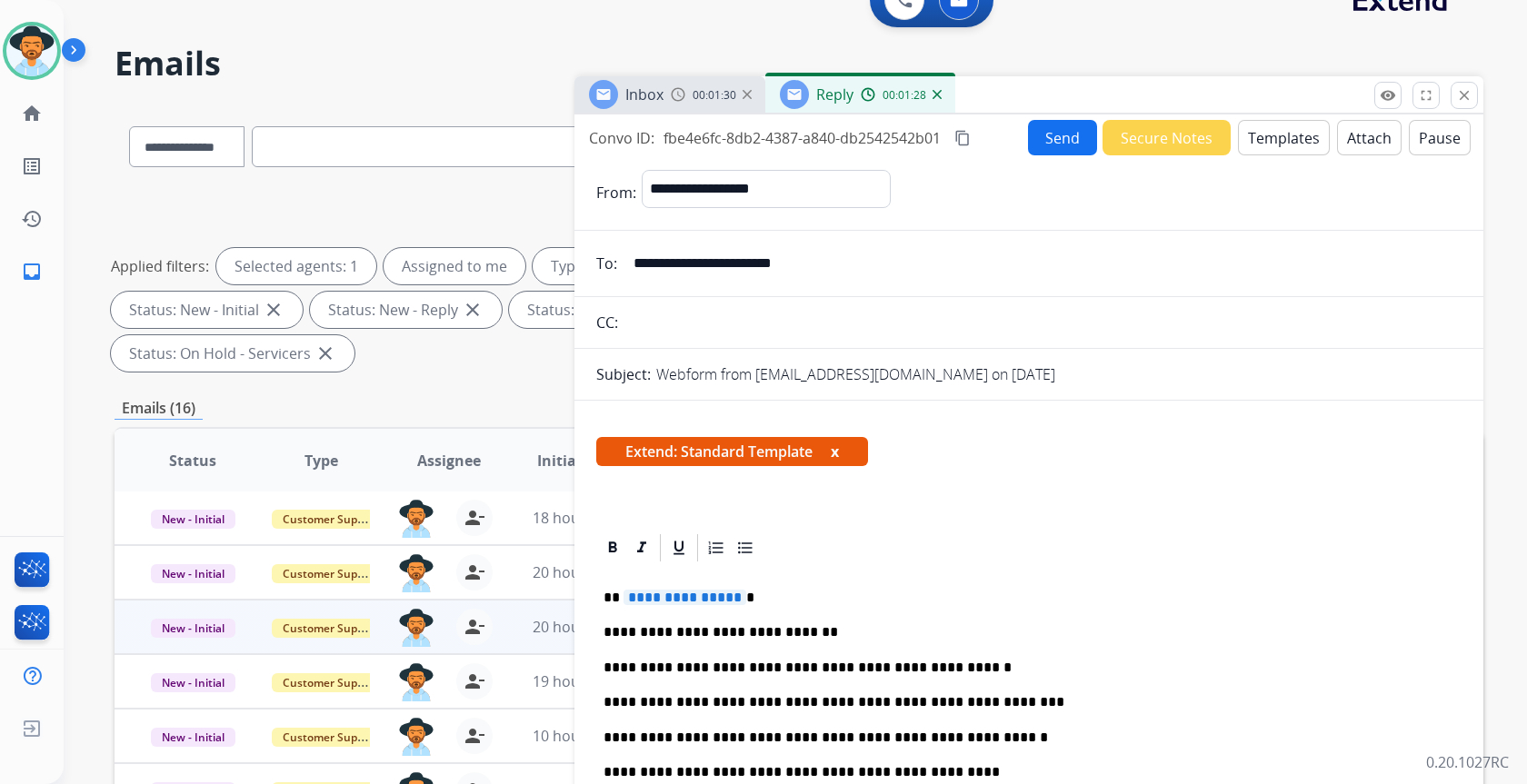
scroll to position [69, 0]
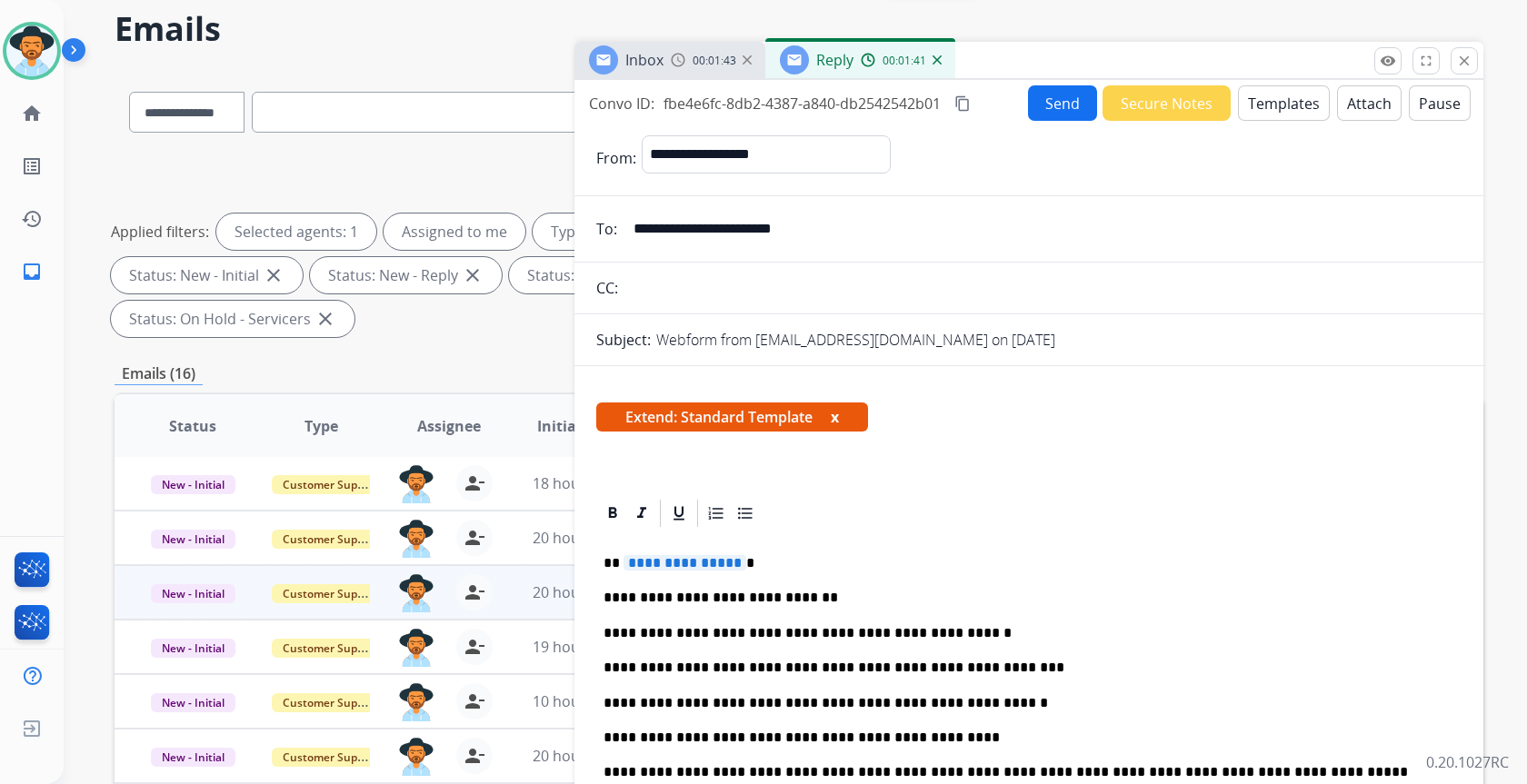
click at [657, 561] on span "**********" at bounding box center [685, 562] width 123 height 15
click at [1066, 104] on button "Send" at bounding box center [1062, 102] width 69 height 35
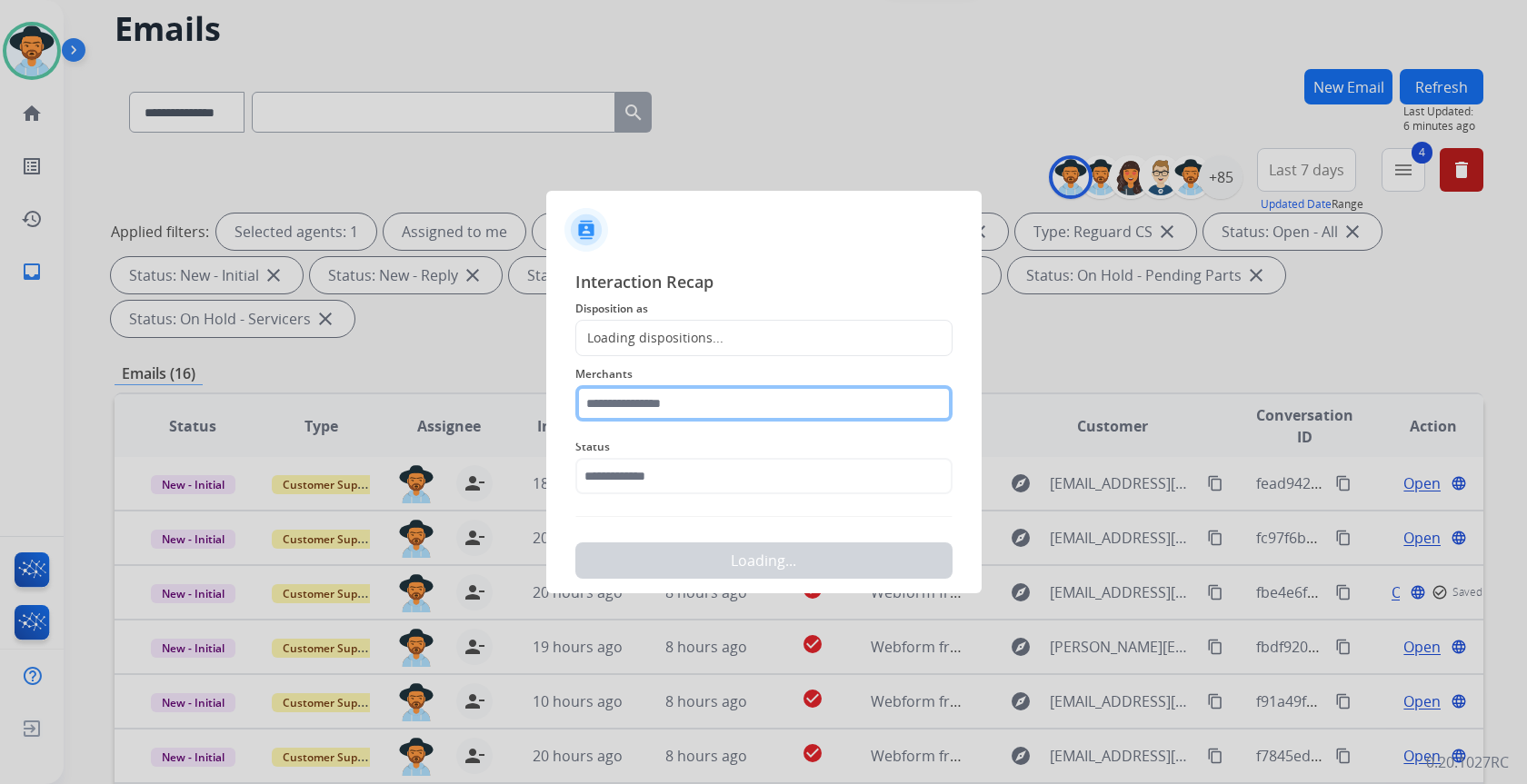
click at [755, 409] on input "text" at bounding box center [764, 403] width 377 height 36
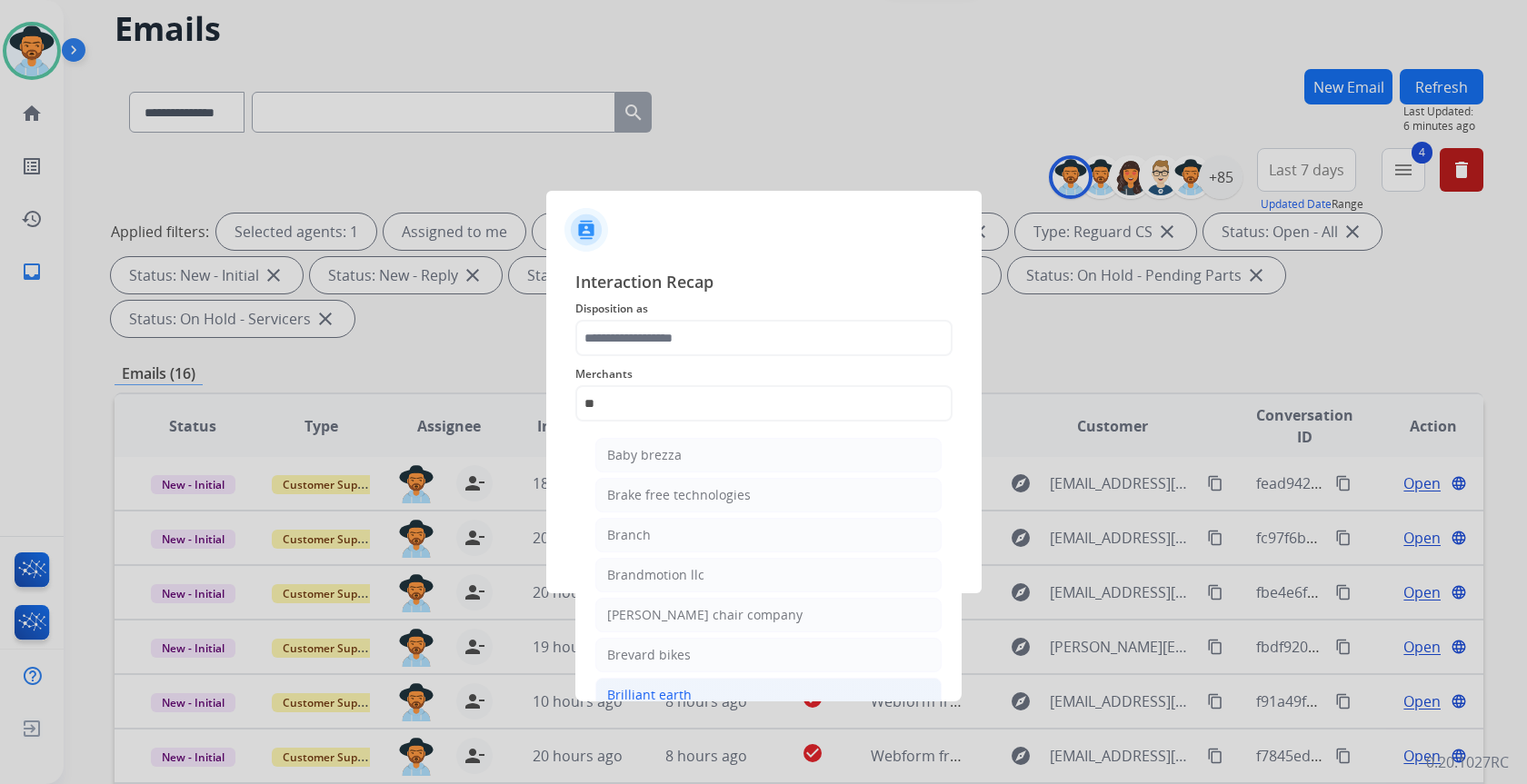
click at [718, 685] on li "Brilliant earth" at bounding box center [769, 695] width 347 height 34
type input "**********"
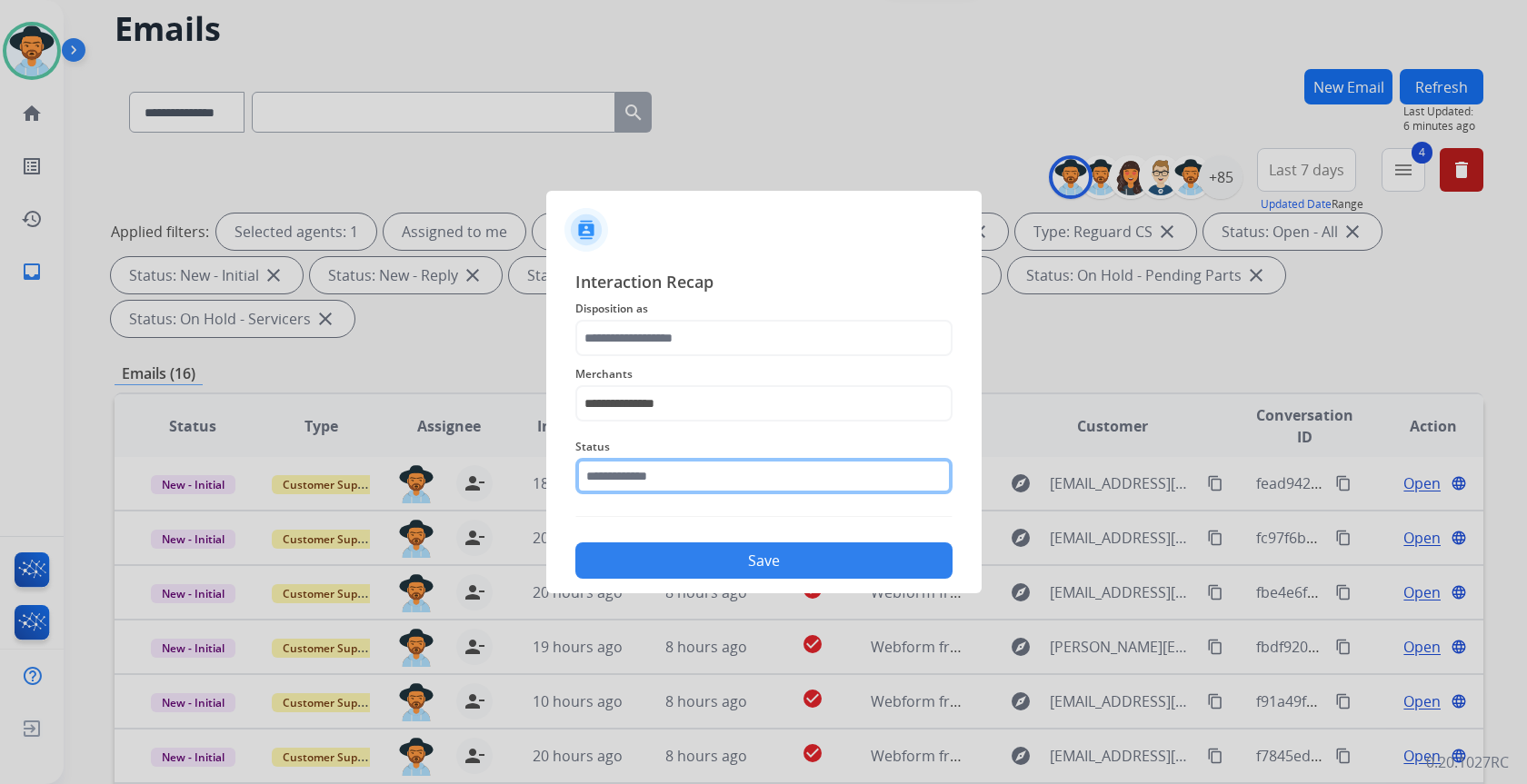
click at [681, 476] on input "text" at bounding box center [764, 476] width 377 height 36
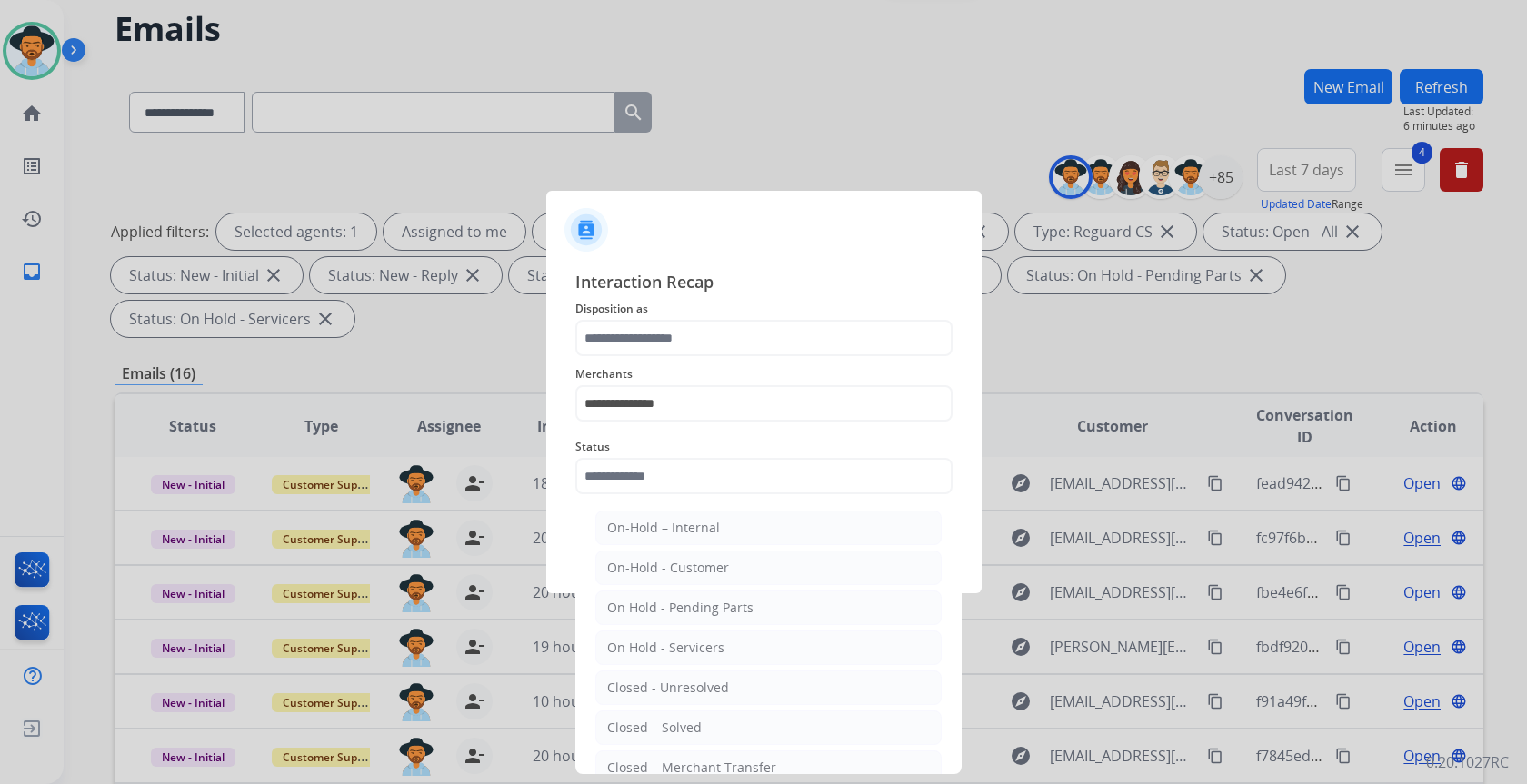
click at [730, 721] on li "Closed – Solved" at bounding box center [769, 727] width 347 height 34
type input "**********"
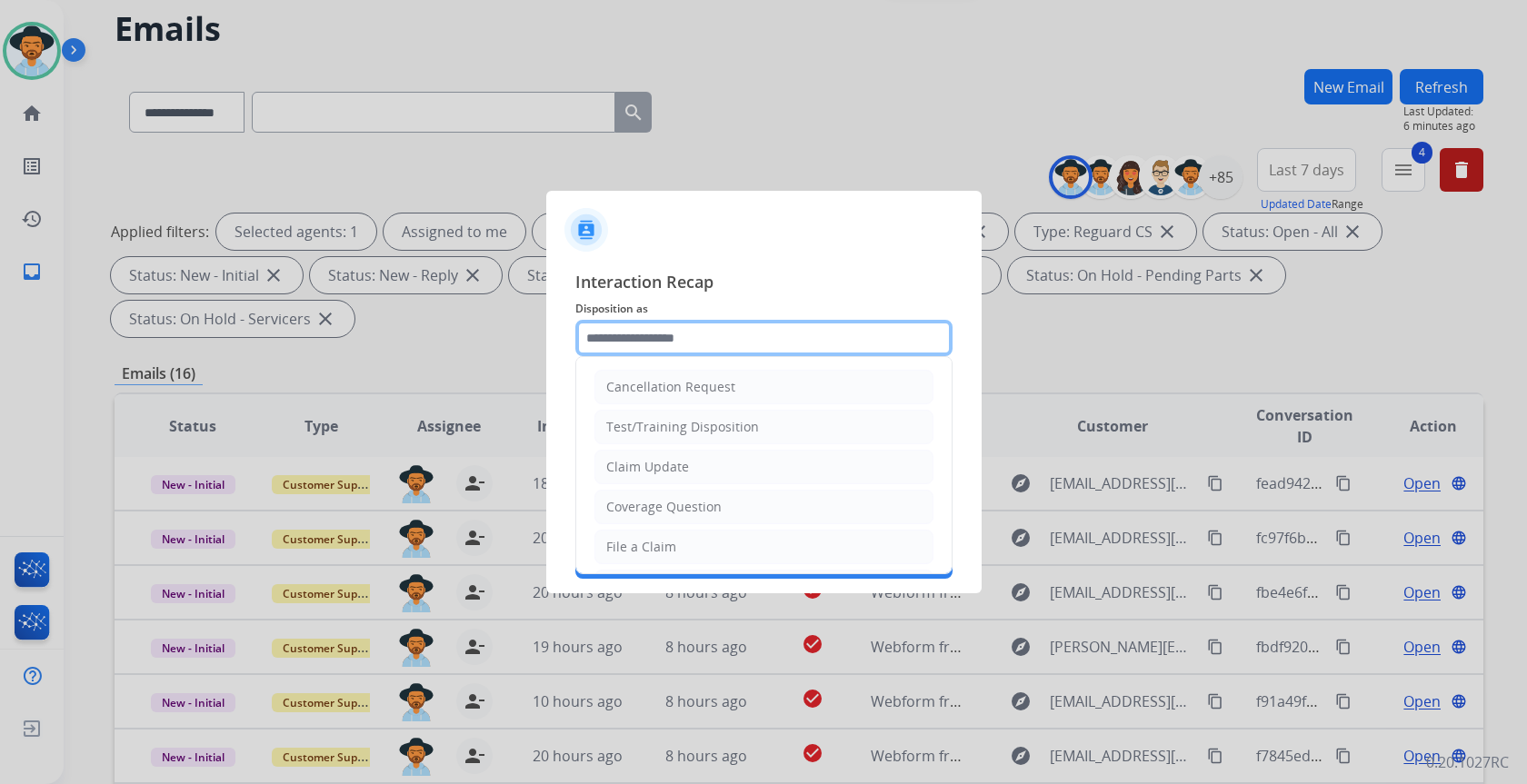
click at [686, 346] on input "text" at bounding box center [764, 338] width 377 height 36
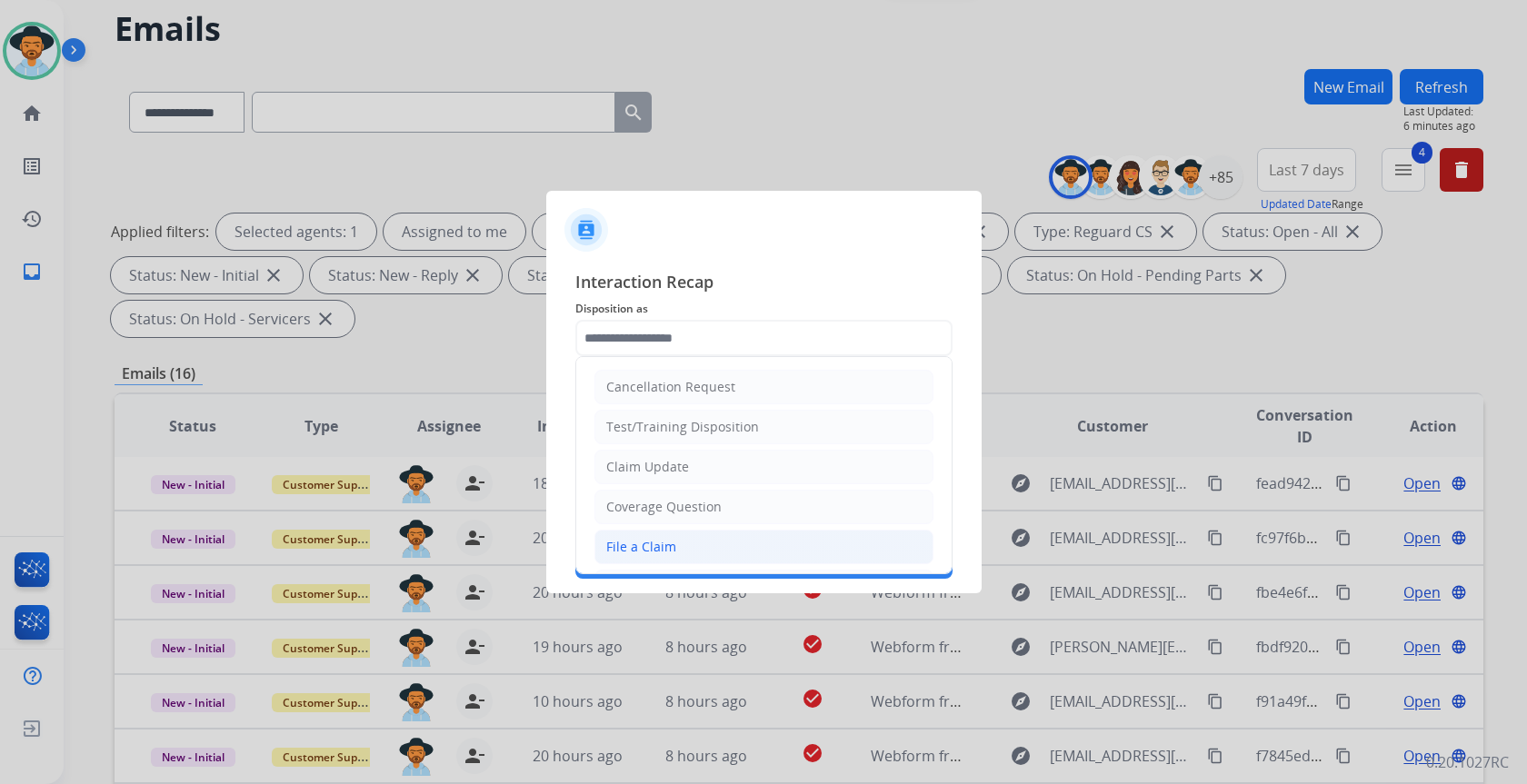
click at [681, 543] on li "File a Claim" at bounding box center [764, 546] width 339 height 34
type input "**********"
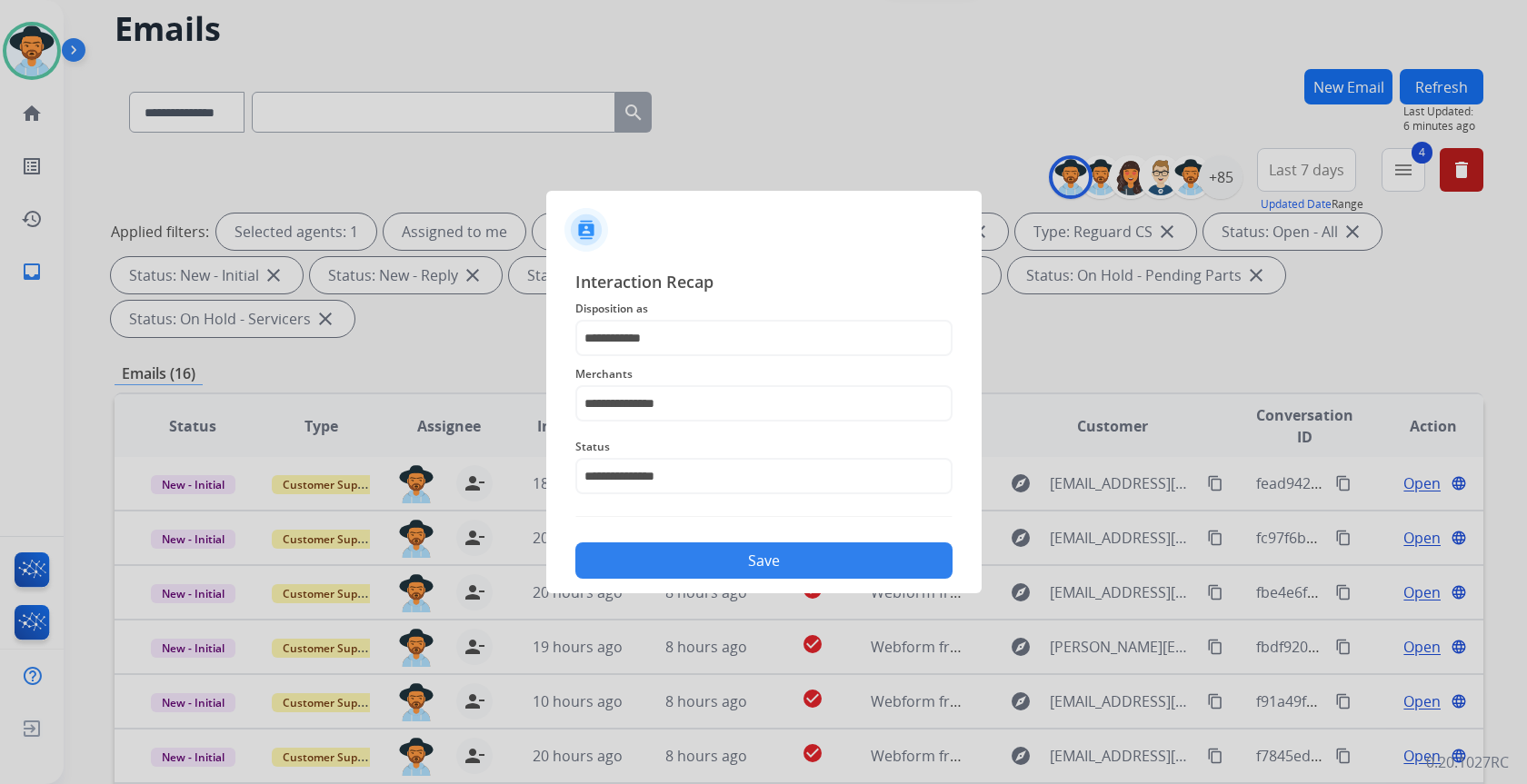
click at [693, 549] on button "Save" at bounding box center [764, 561] width 377 height 36
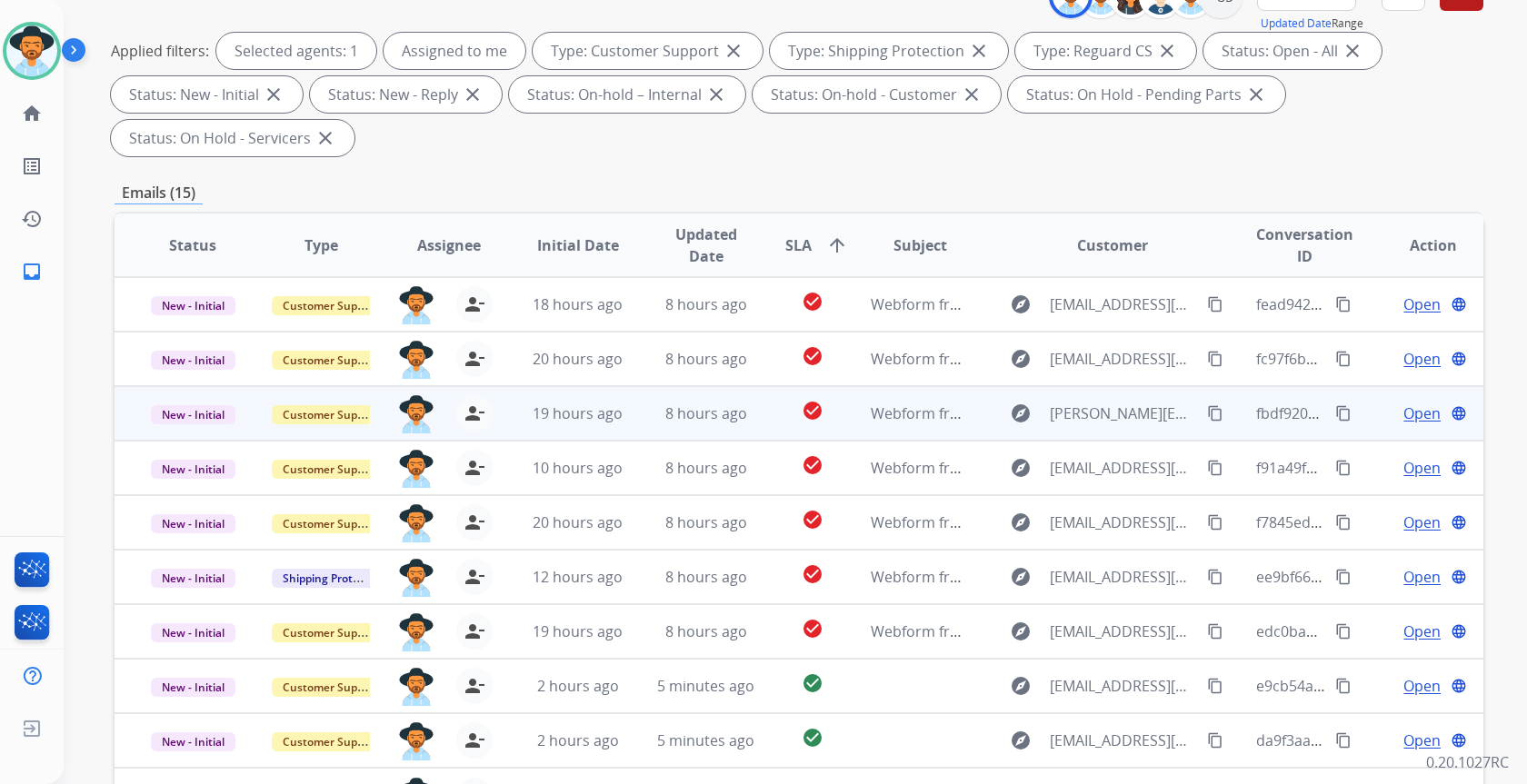
scroll to position [199, 0]
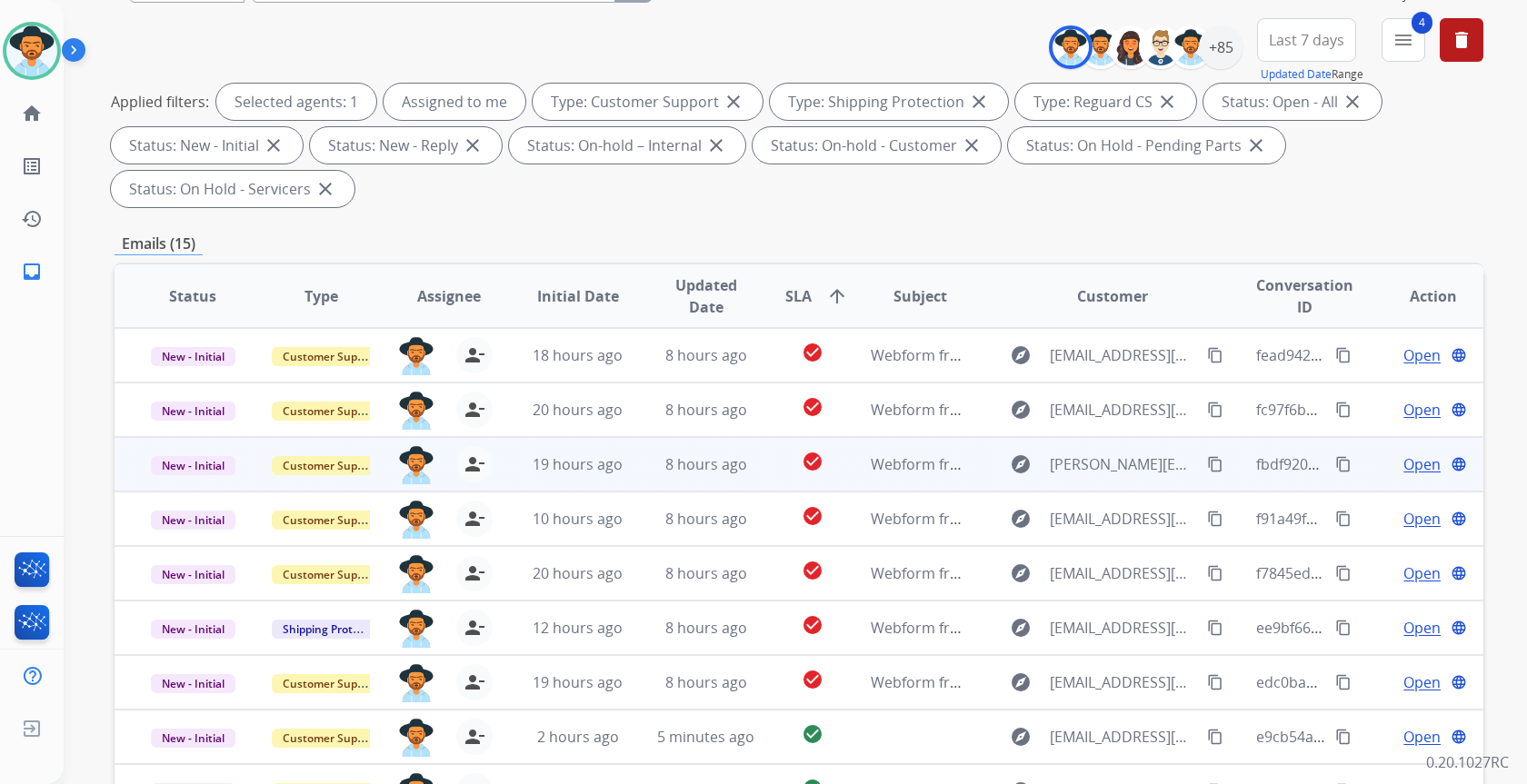
click at [548, 453] on td "19 hours ago" at bounding box center [564, 465] width 128 height 55
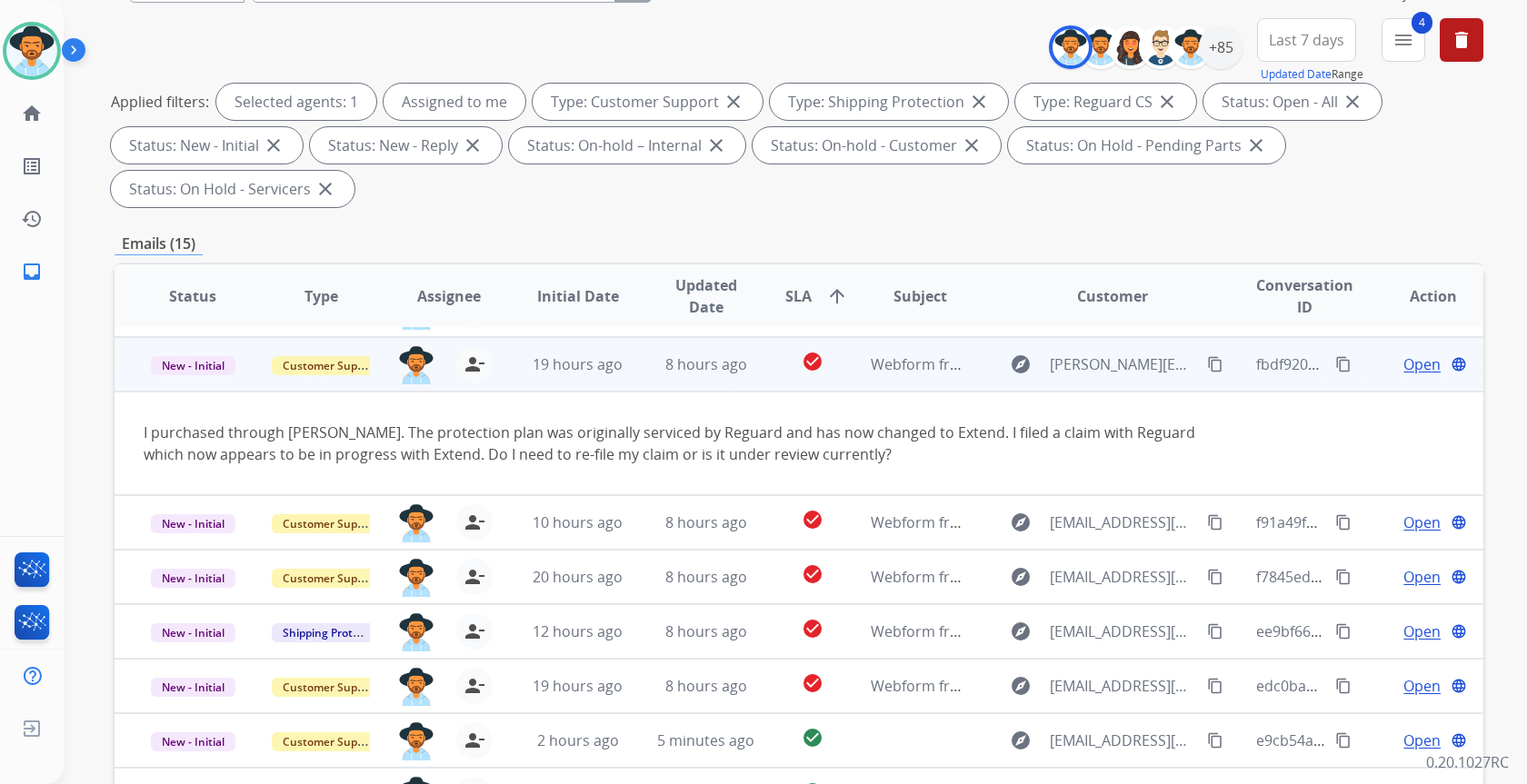
scroll to position [105, 0]
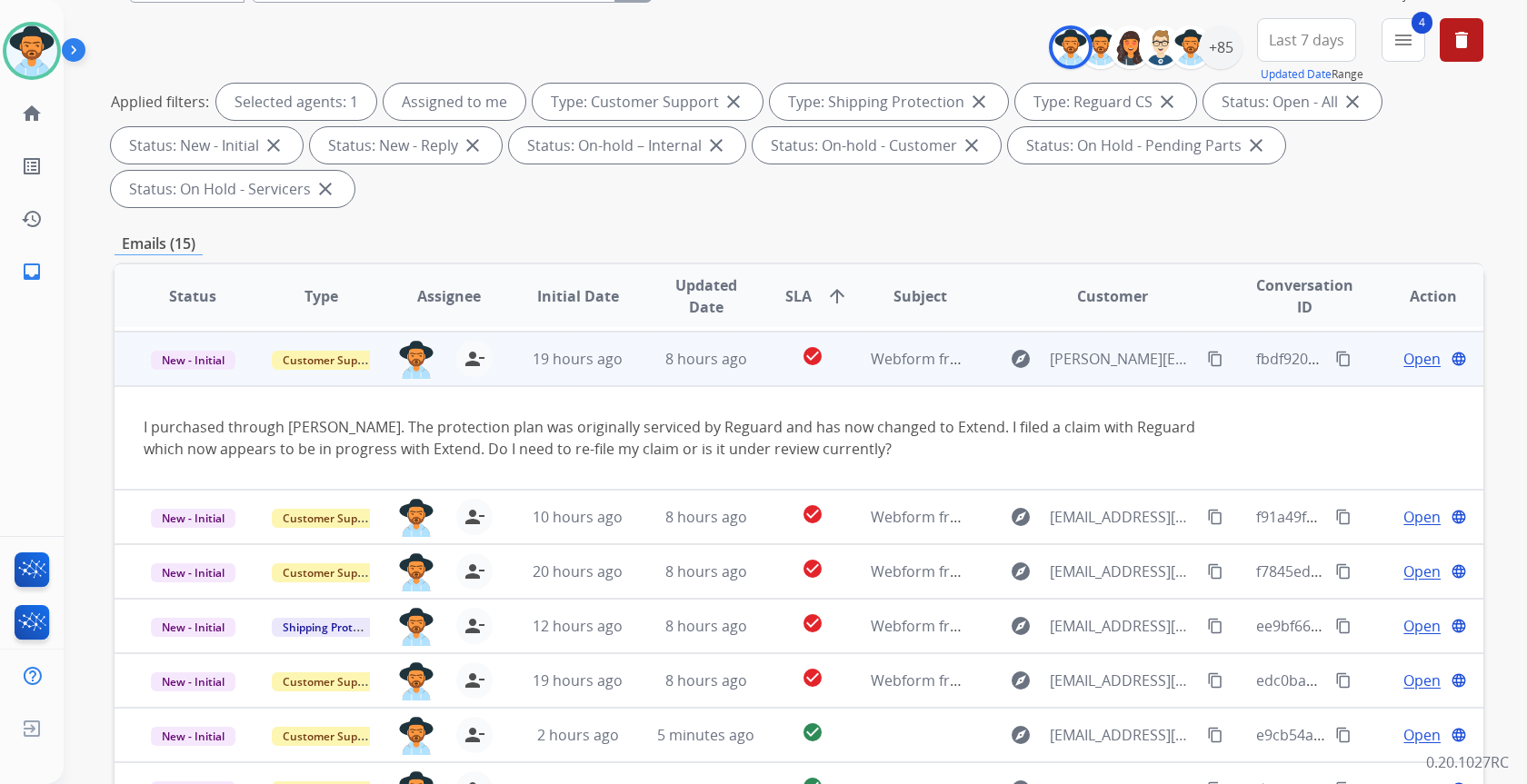
click at [1417, 363] on span "Open" at bounding box center [1422, 359] width 37 height 22
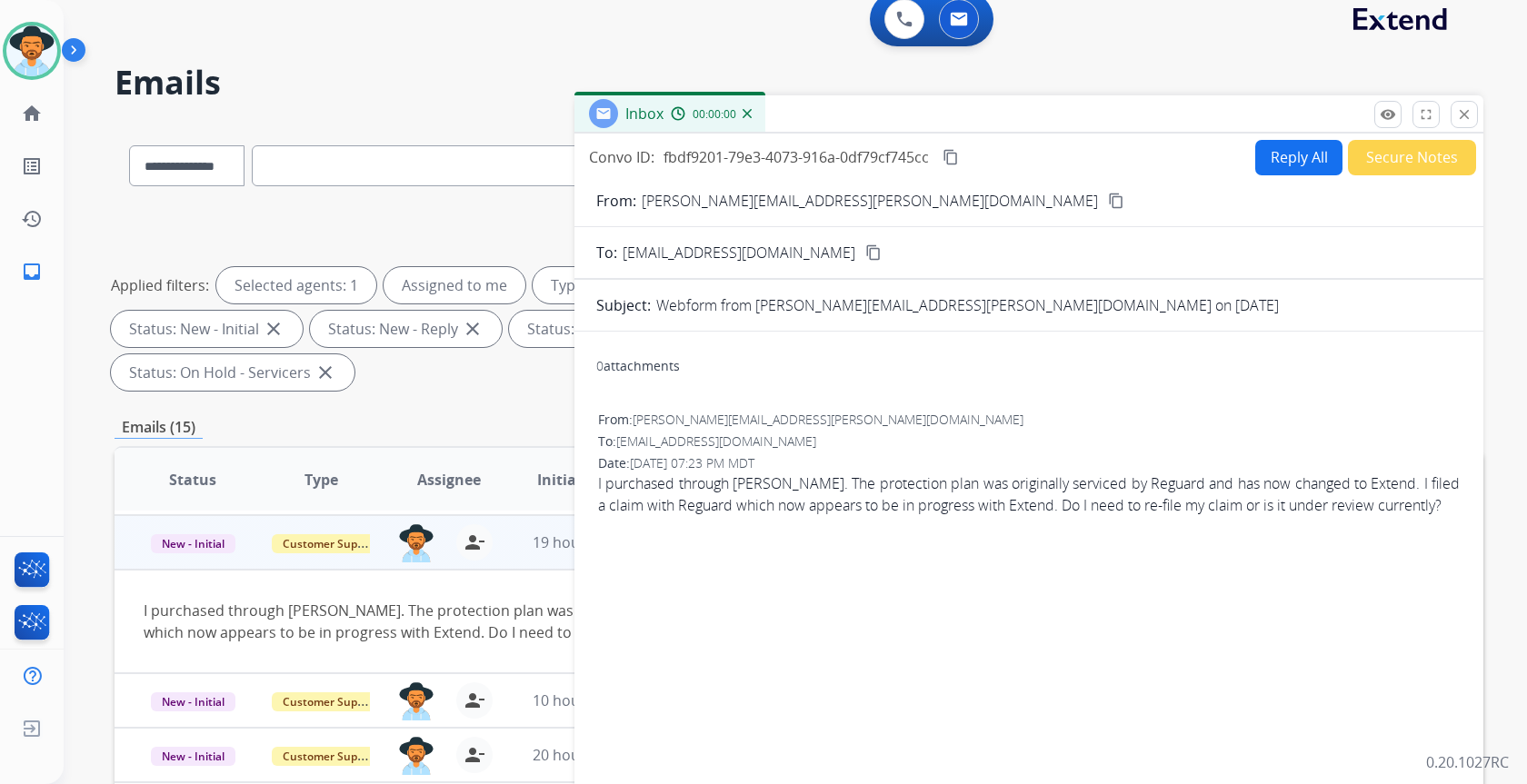
scroll to position [0, 0]
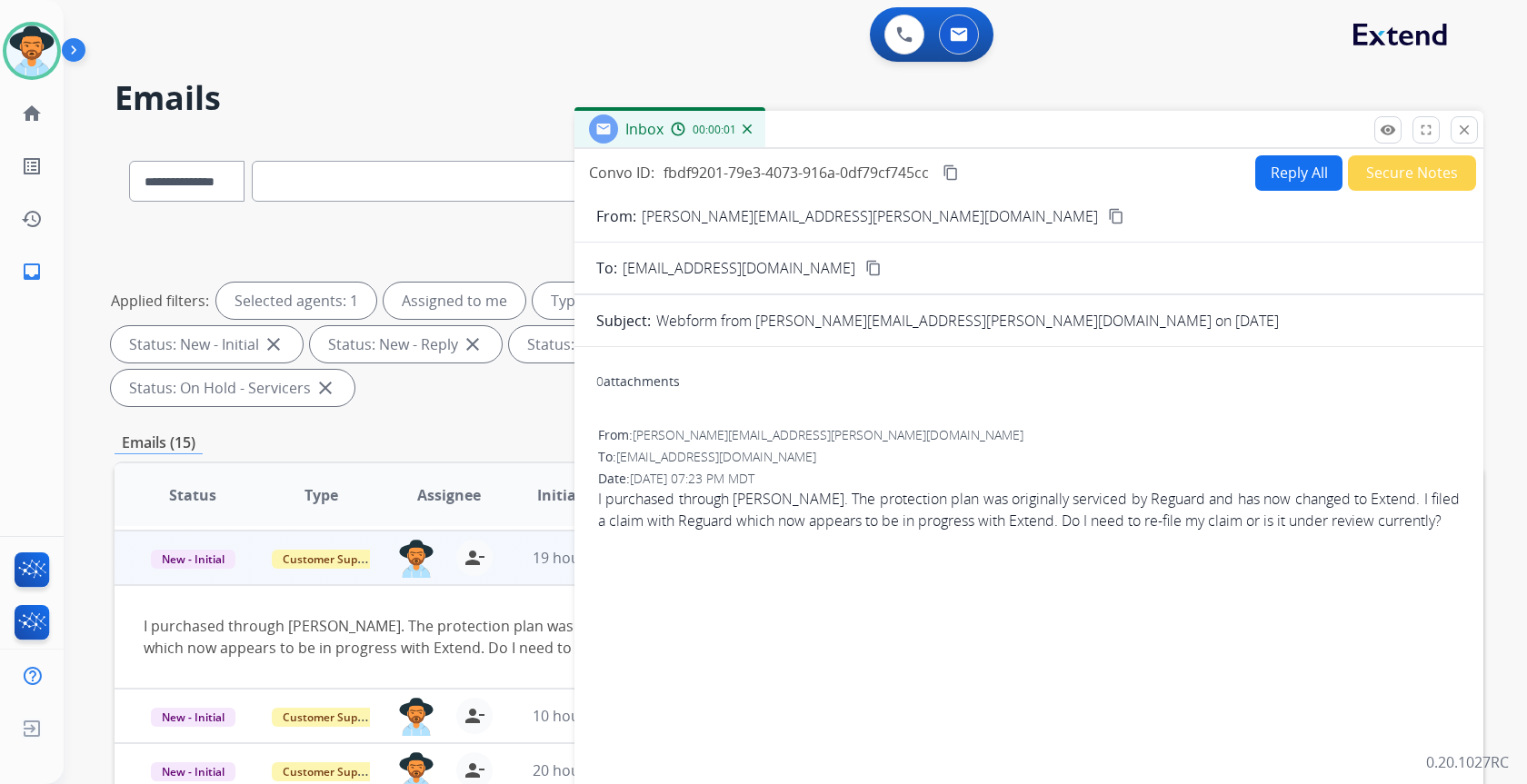
click at [1290, 171] on button "Reply All" at bounding box center [1299, 172] width 87 height 35
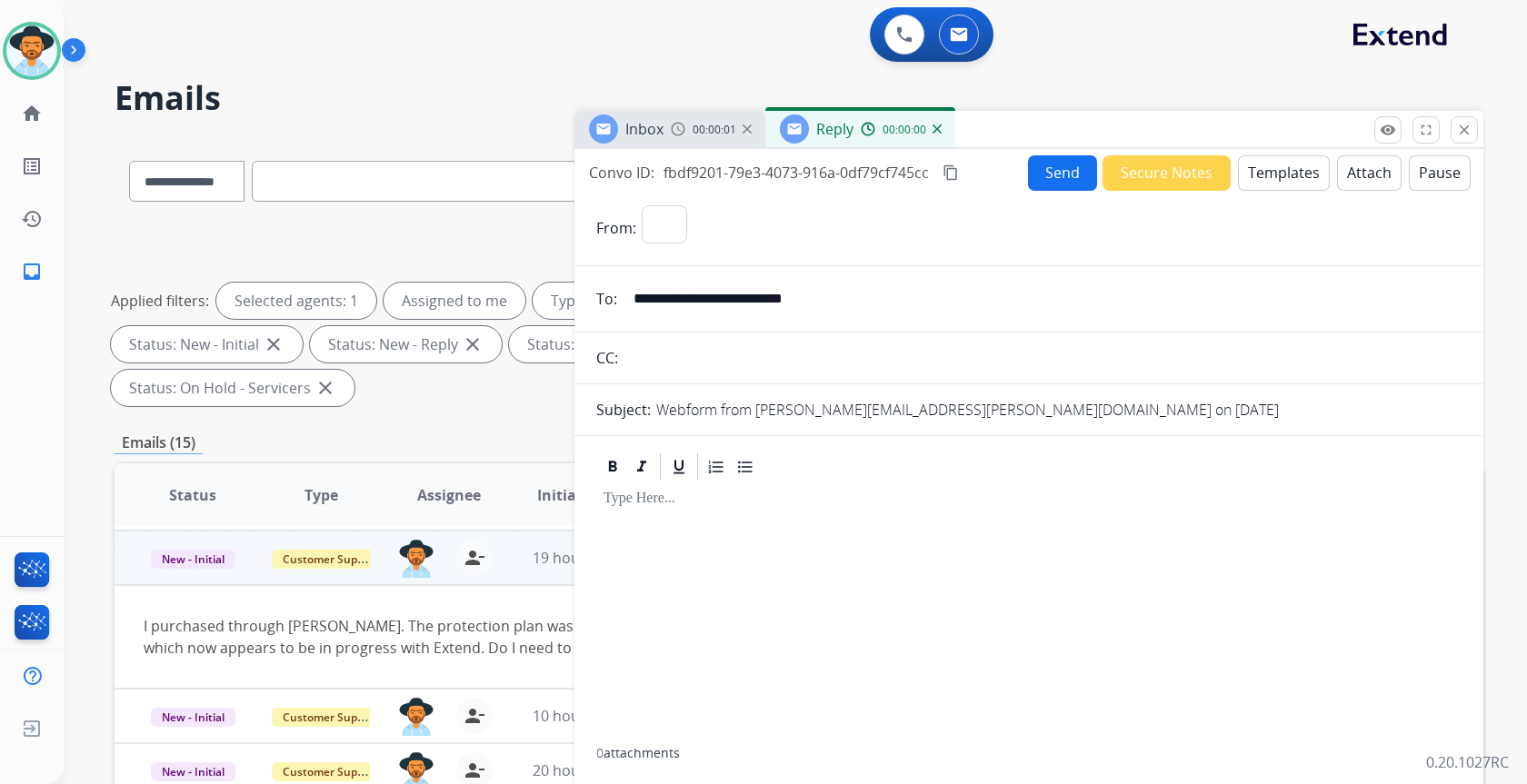
select select "**********"
click at [1283, 174] on button "Templates" at bounding box center [1284, 172] width 92 height 35
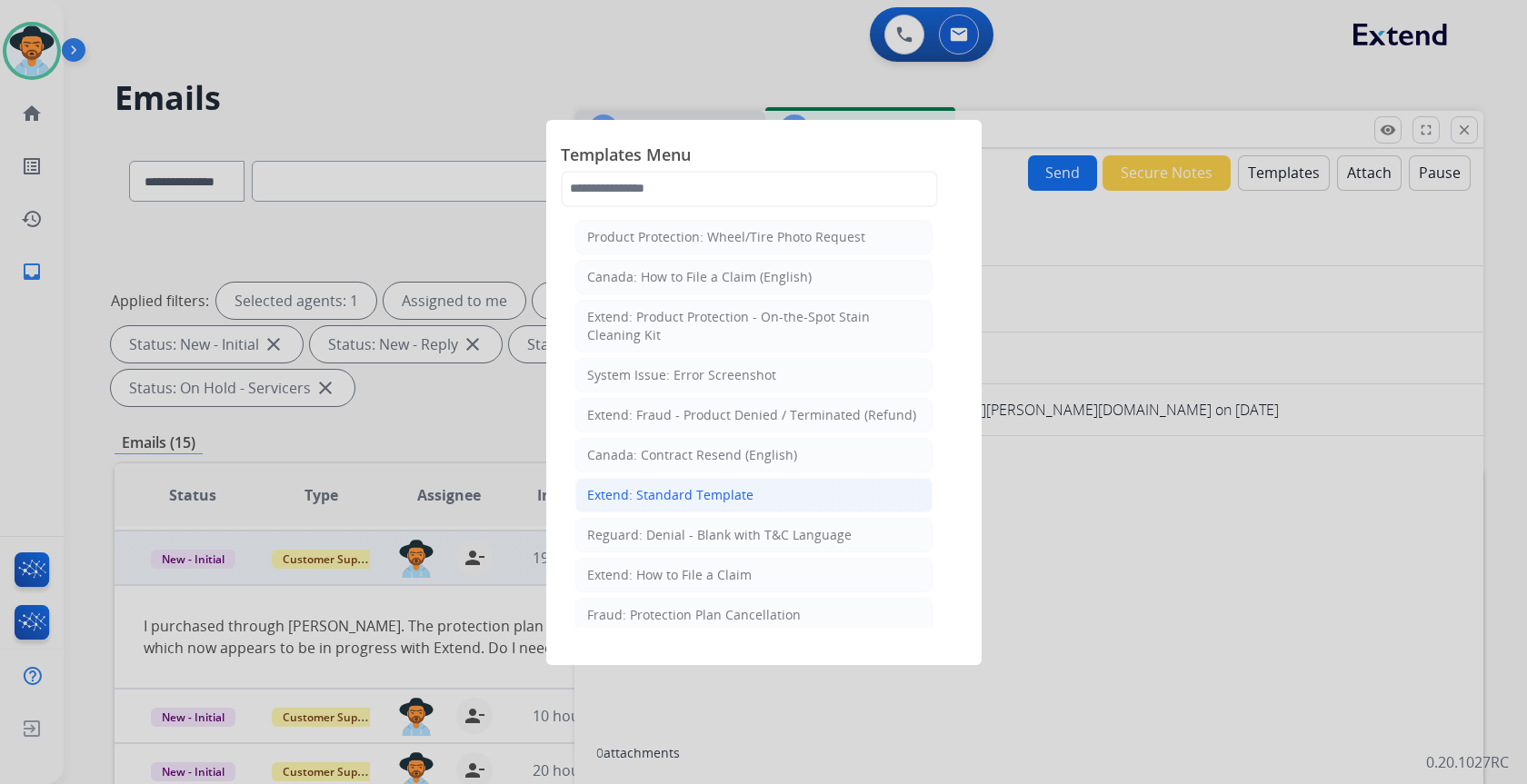
click at [706, 500] on div "Extend: Standard Template" at bounding box center [671, 494] width 167 height 18
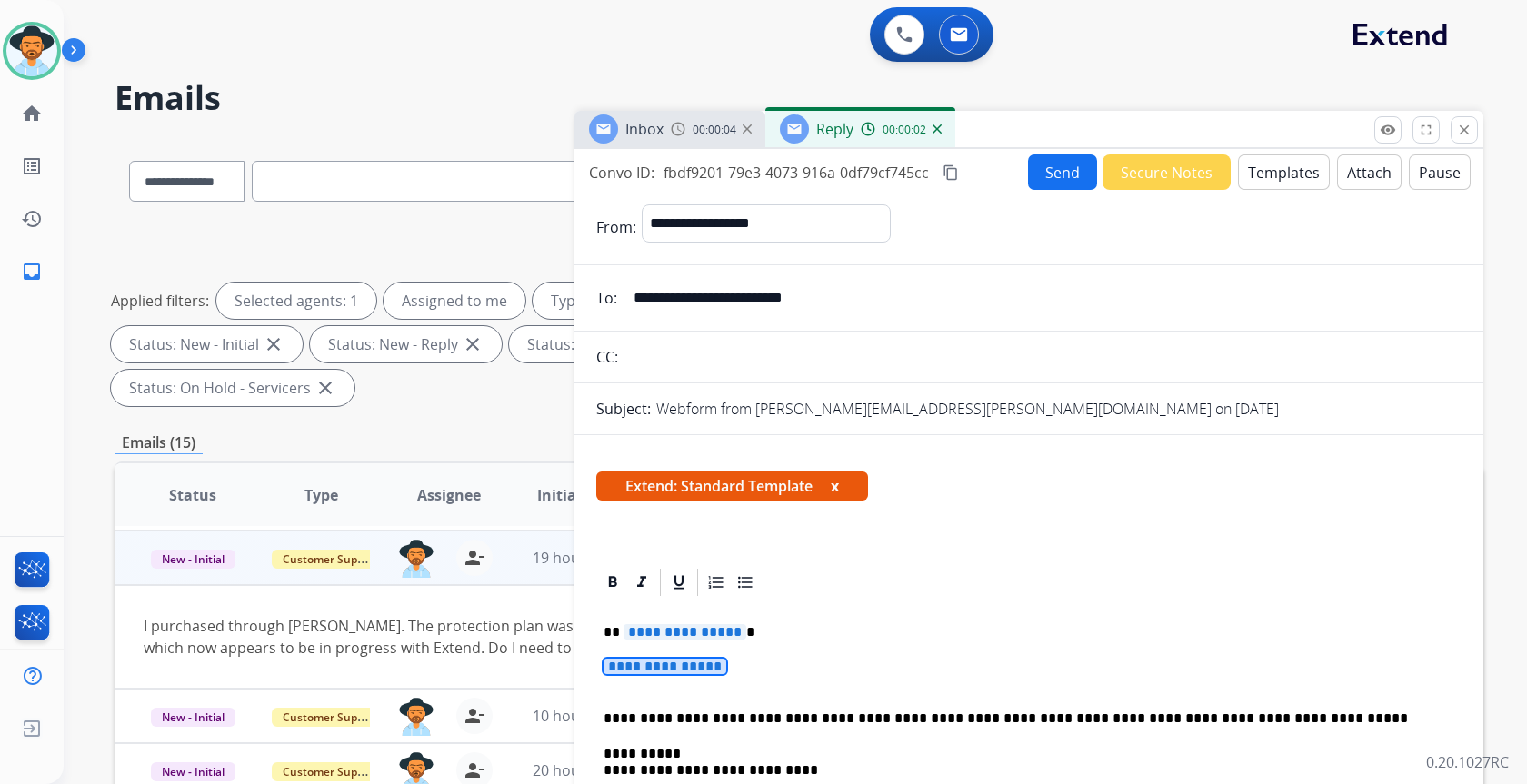
click at [677, 667] on span "**********" at bounding box center [665, 667] width 123 height 15
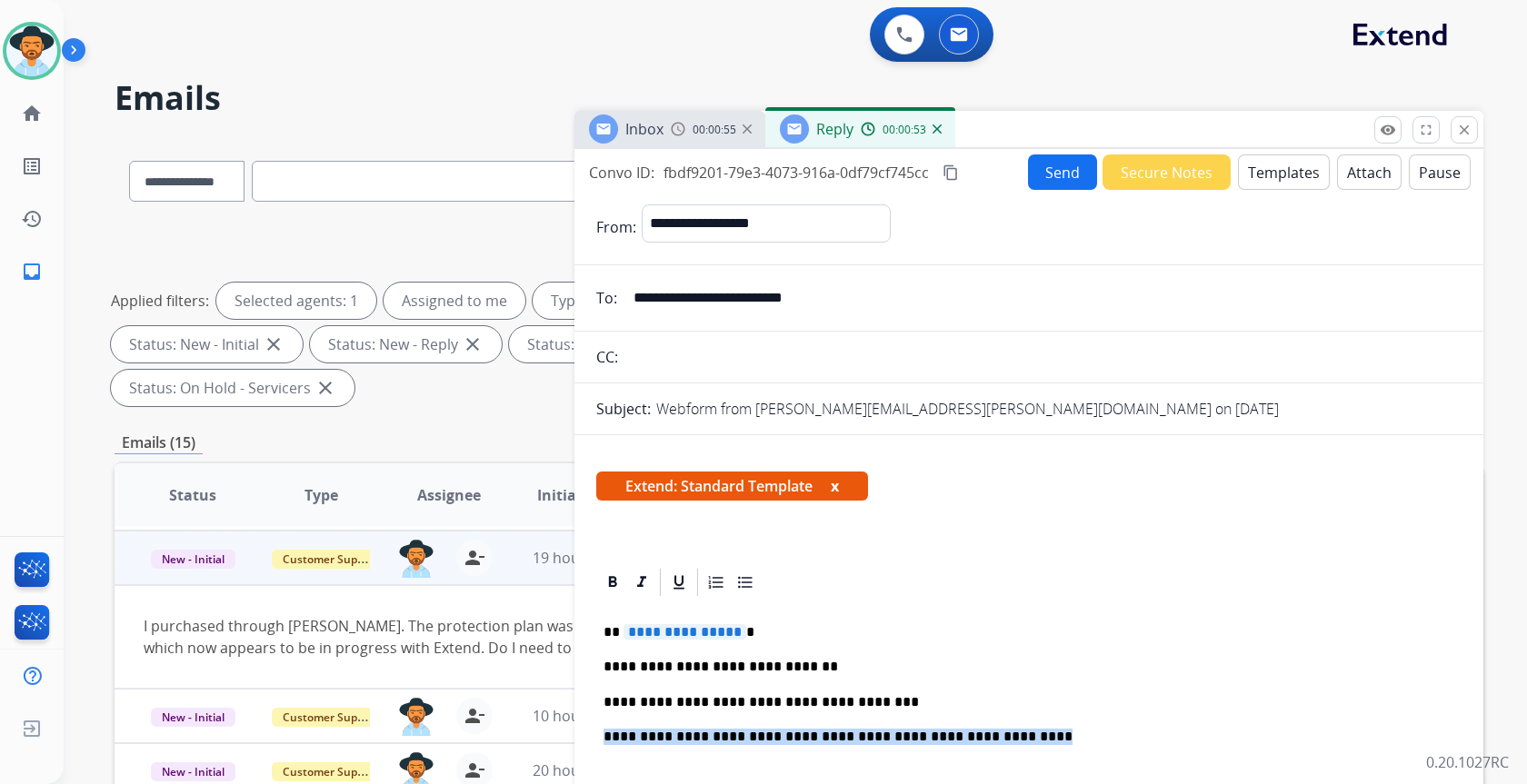
drag, startPoint x: 968, startPoint y: 734, endPoint x: 602, endPoint y: 742, distance: 366.1
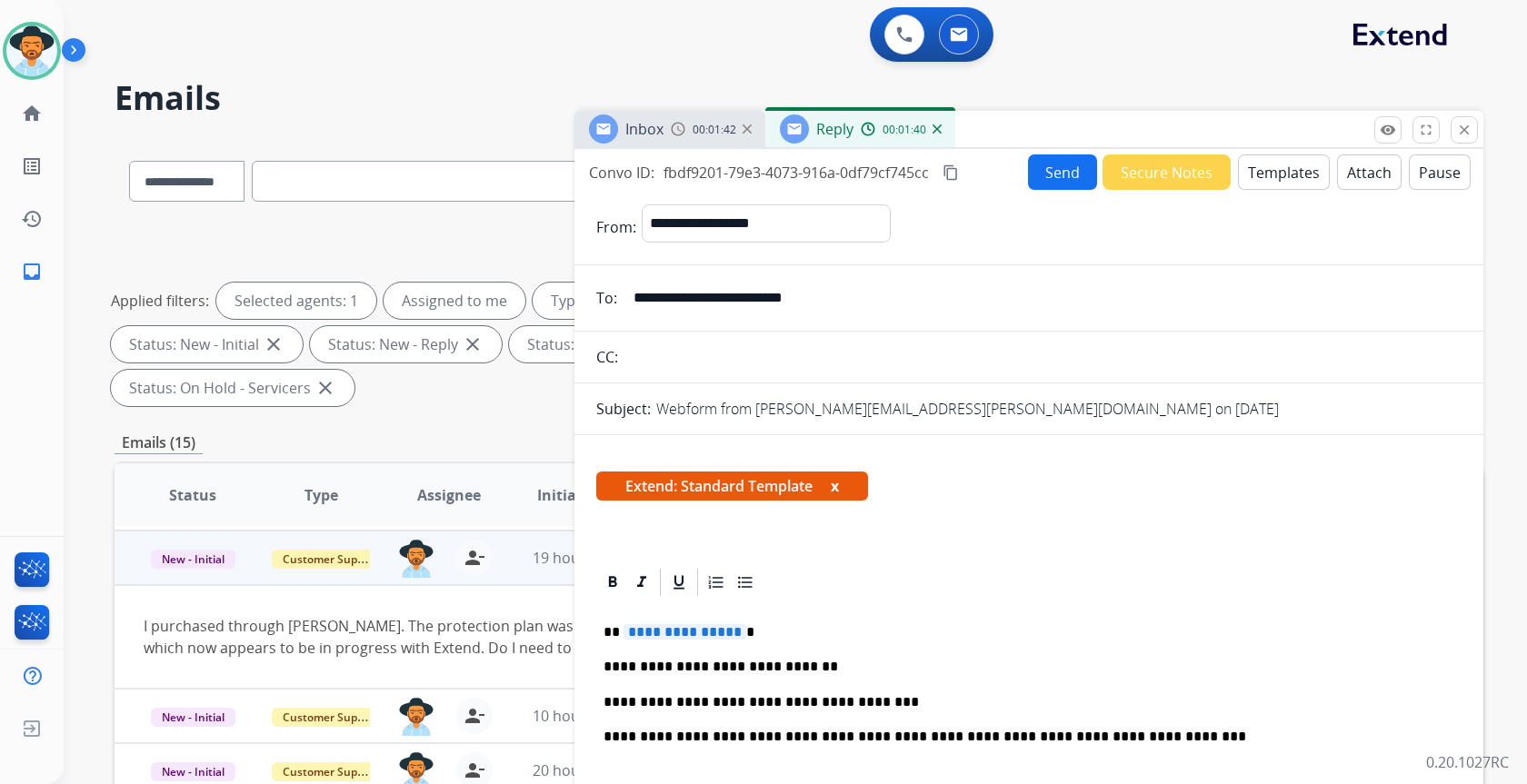
click at [706, 634] on span "**********" at bounding box center [685, 632] width 123 height 15
click at [1051, 160] on button "Send" at bounding box center [1062, 171] width 69 height 35
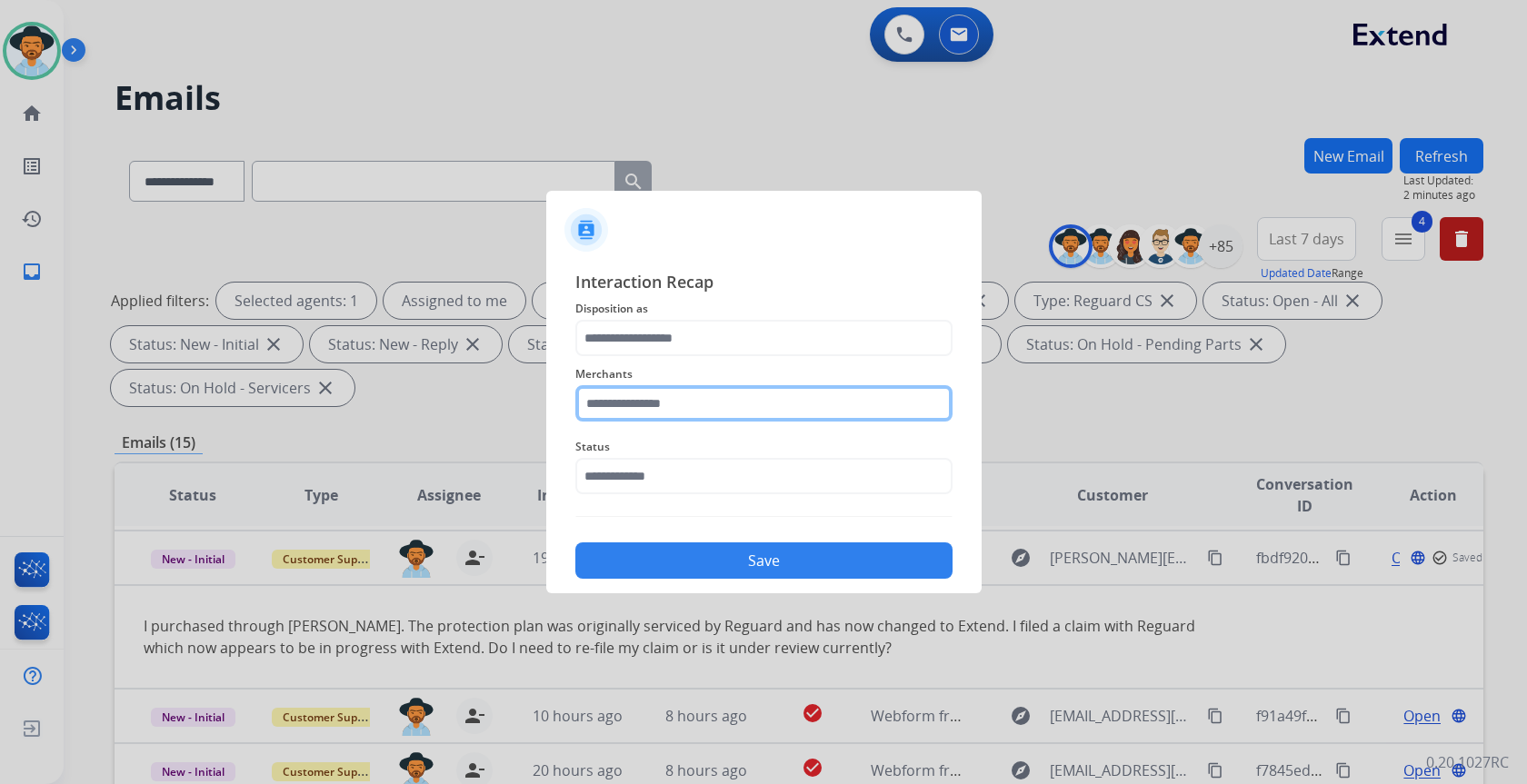
click at [817, 411] on input "text" at bounding box center [764, 403] width 377 height 36
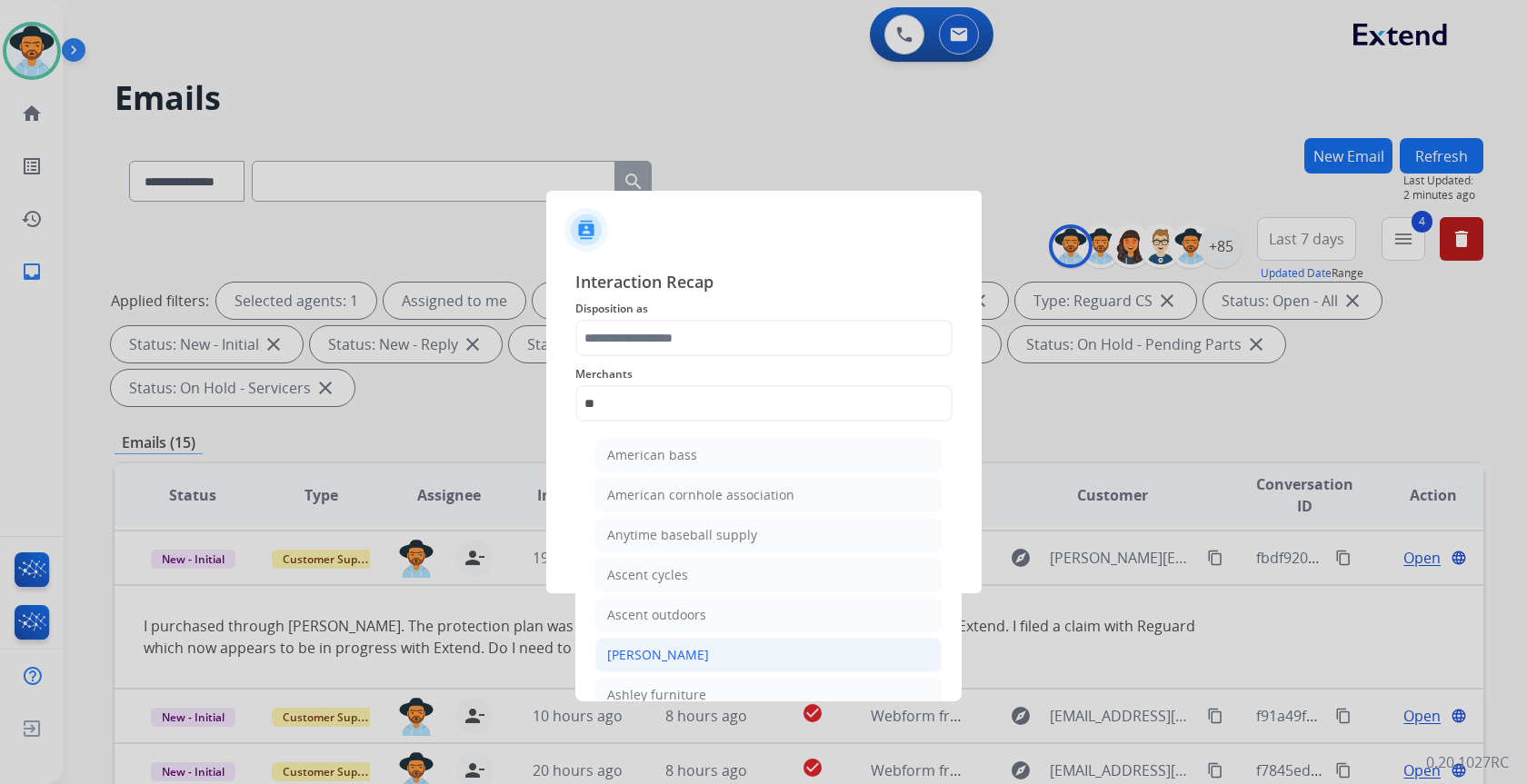
click at [697, 641] on li "[PERSON_NAME]" at bounding box center [769, 655] width 347 height 34
type input "**********"
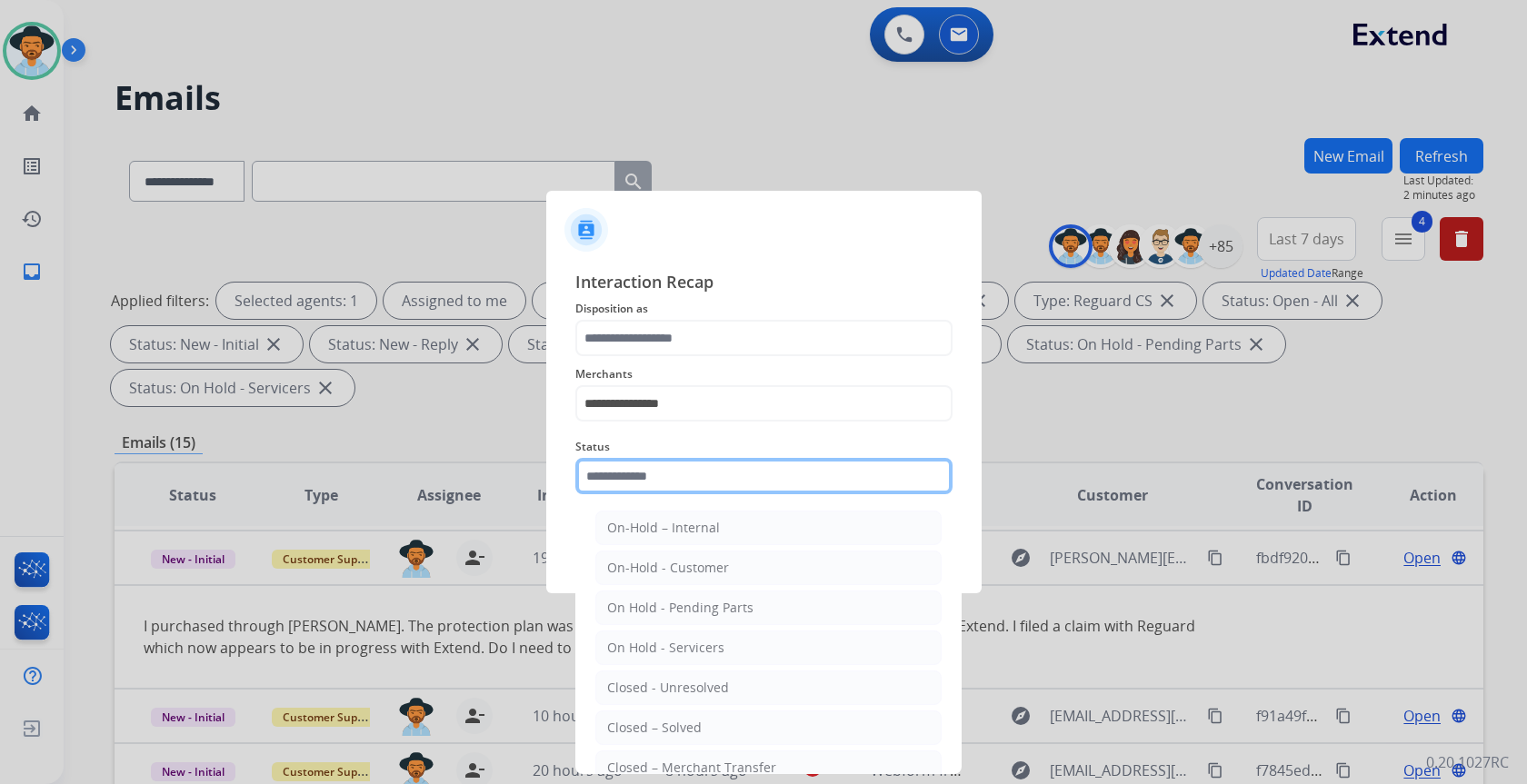
click at [725, 479] on input "text" at bounding box center [764, 476] width 377 height 36
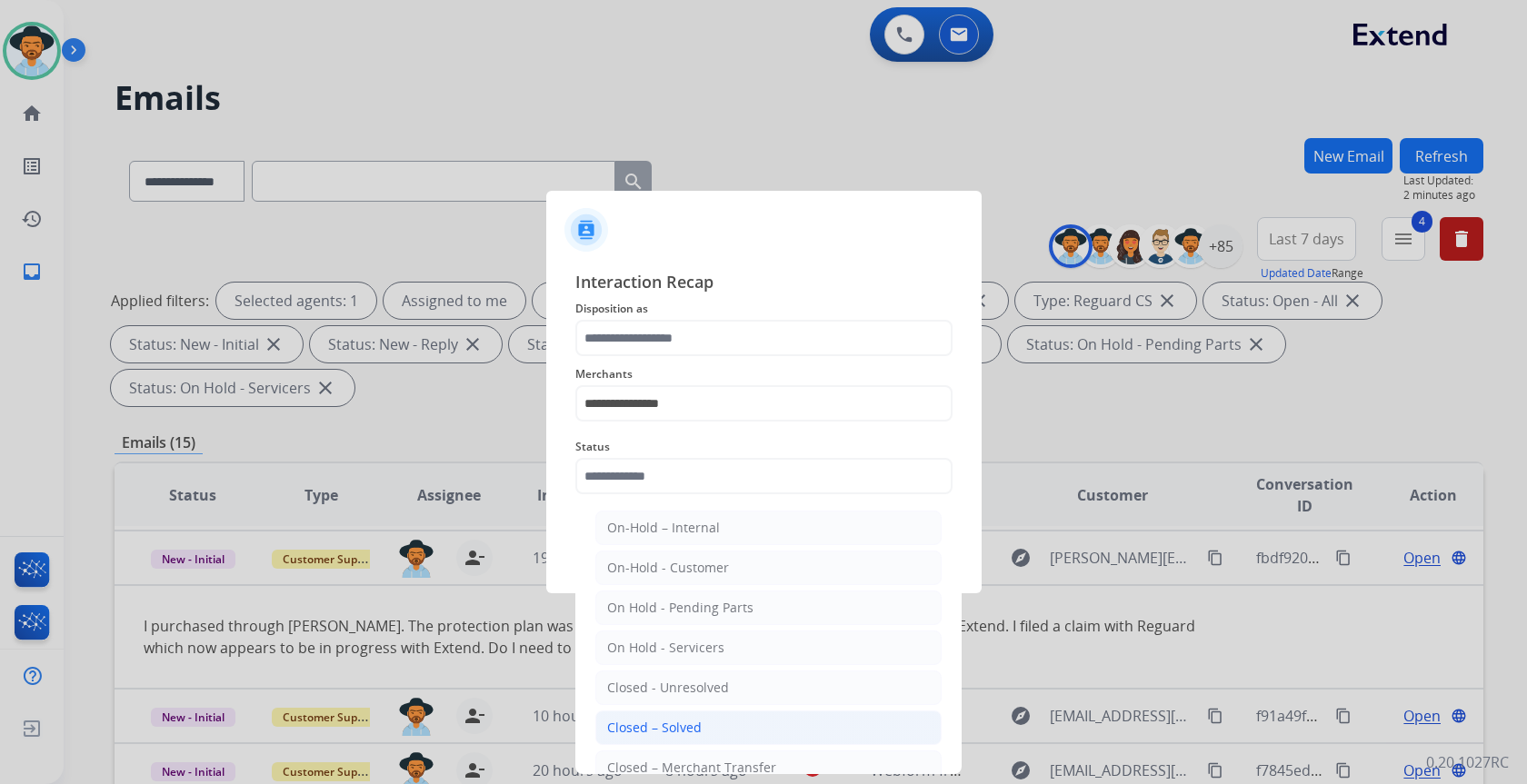
click at [691, 727] on div "Closed – Solved" at bounding box center [655, 727] width 95 height 18
type input "**********"
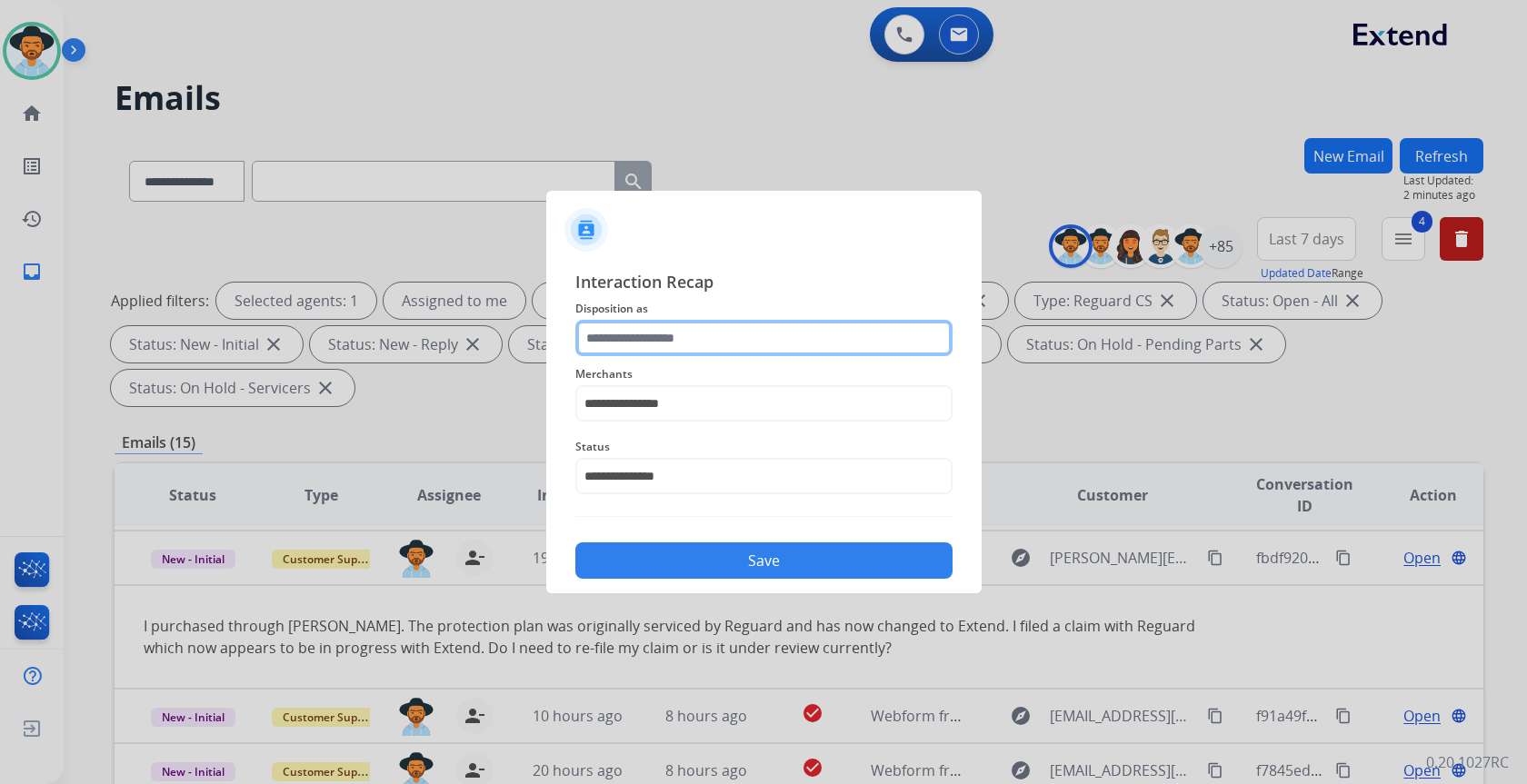
click at [728, 340] on input "text" at bounding box center [764, 338] width 377 height 36
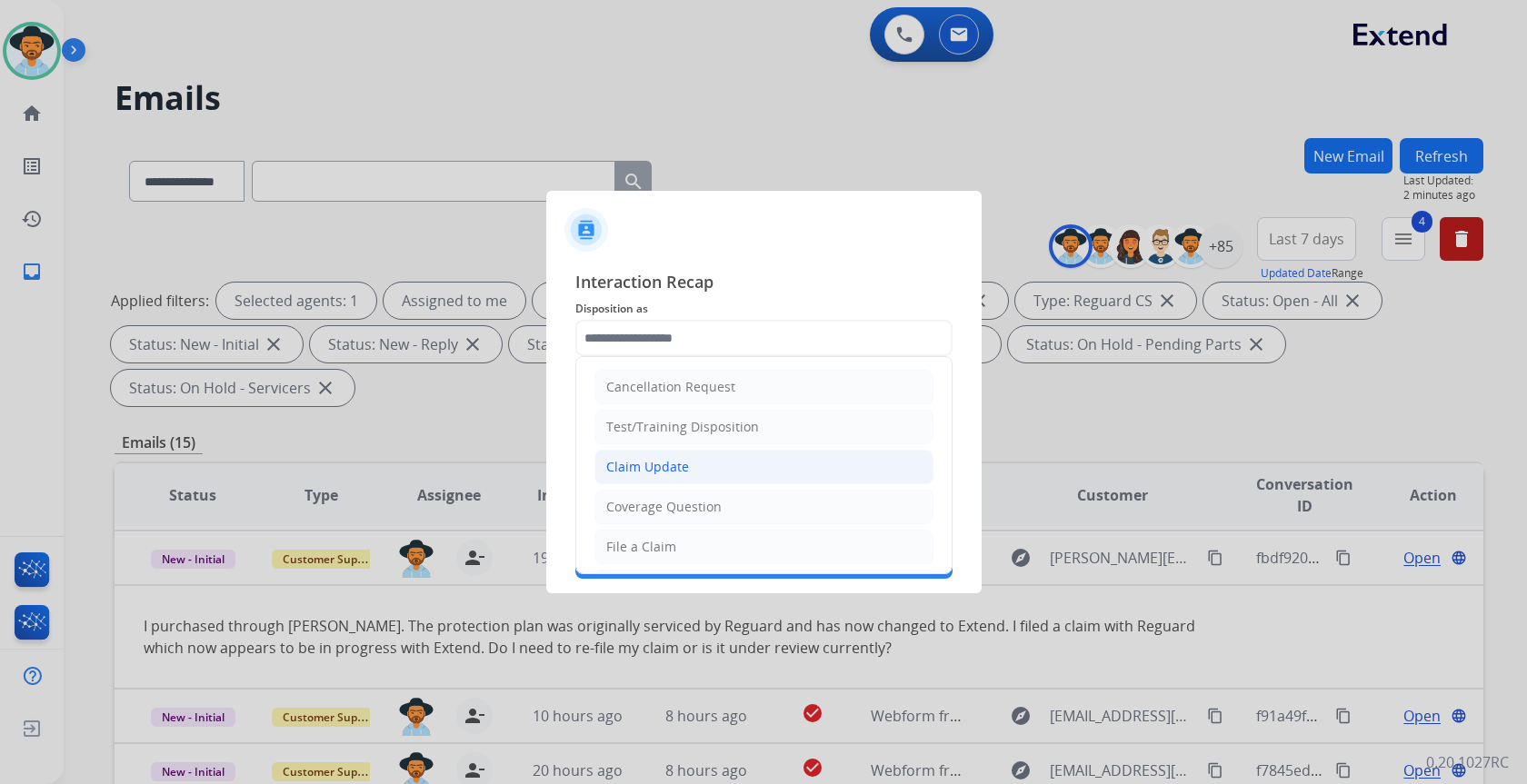
click at [689, 468] on li "Claim Update" at bounding box center [764, 467] width 339 height 34
type input "**********"
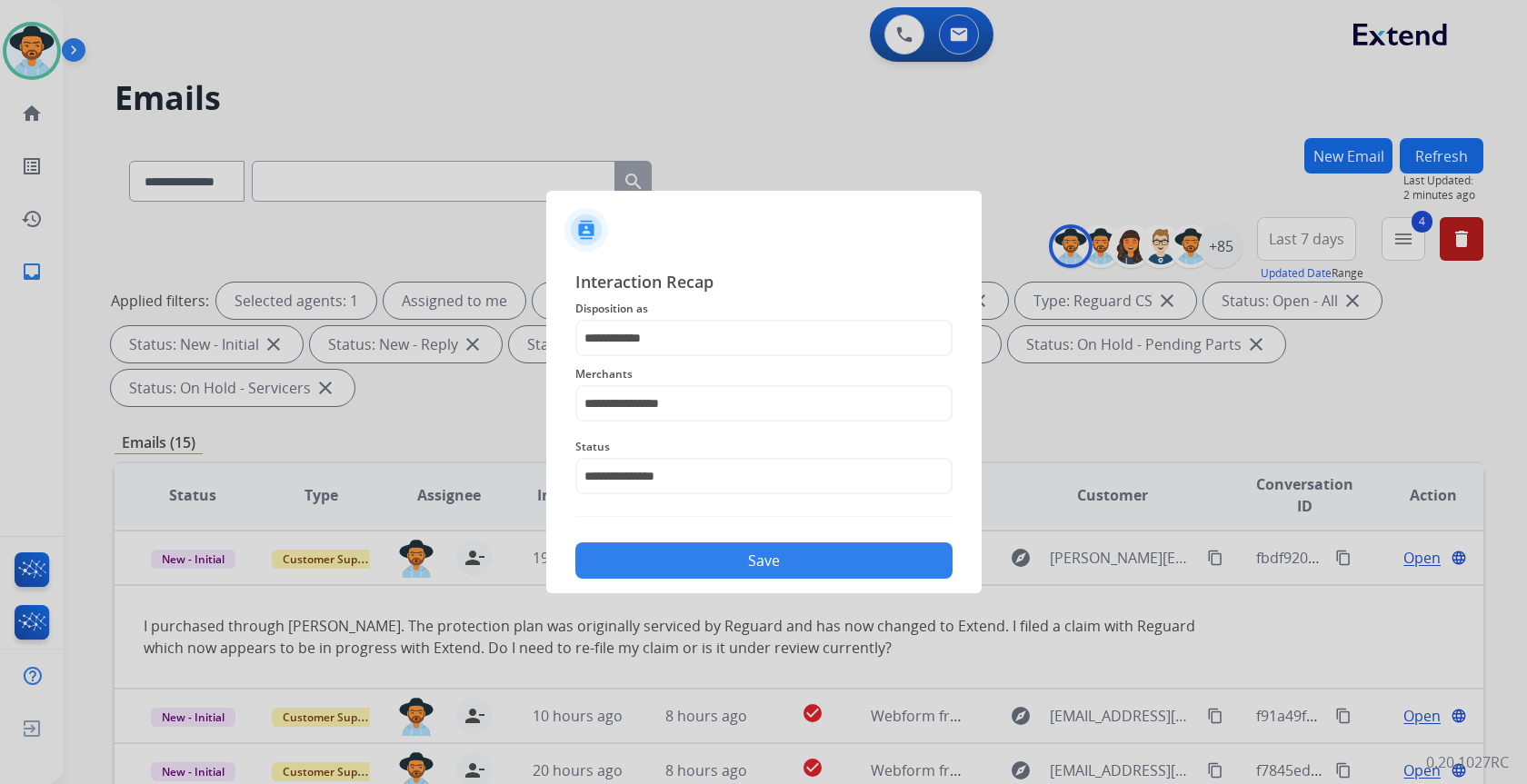
click at [718, 551] on button "Save" at bounding box center [764, 561] width 377 height 36
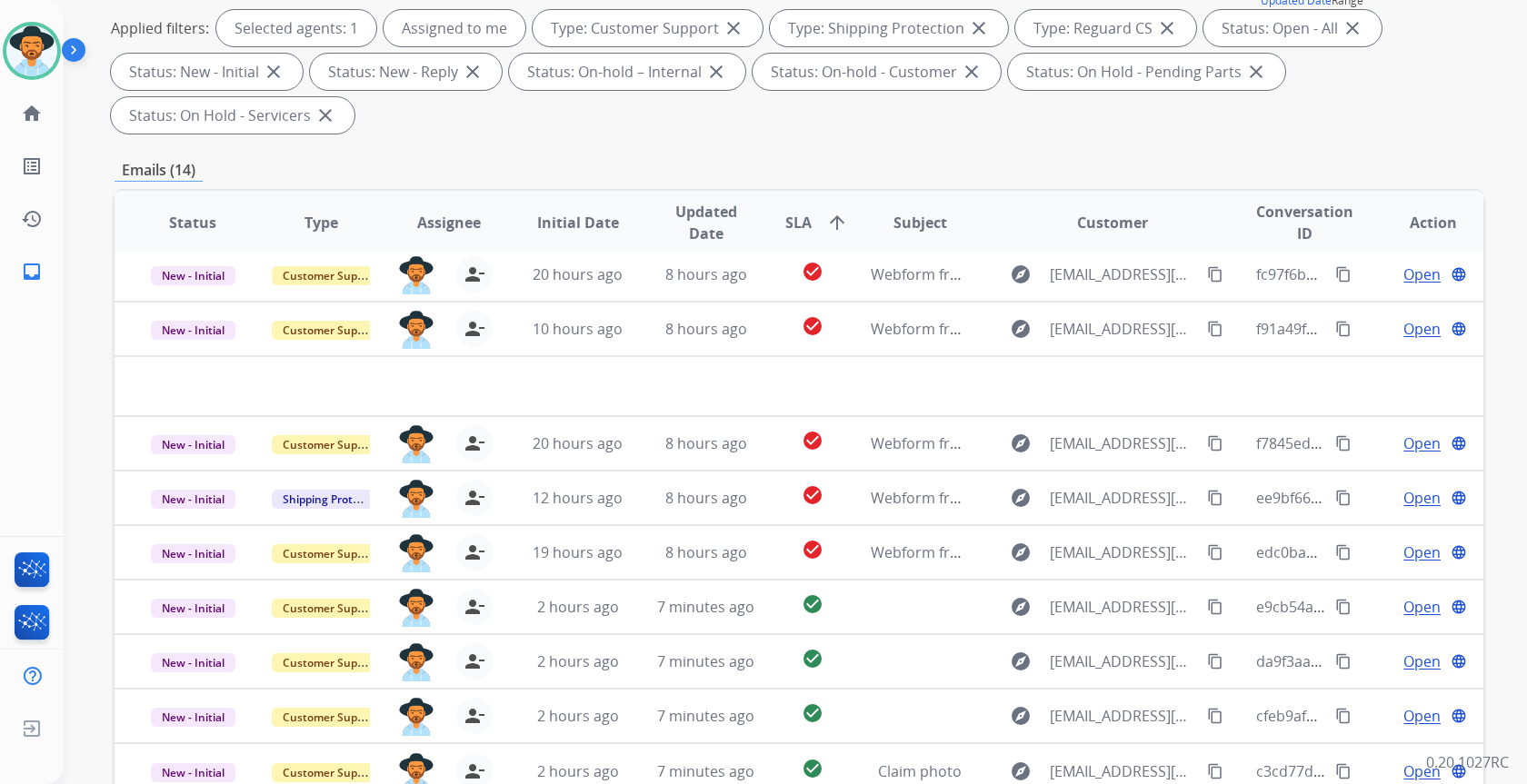
scroll to position [364, 0]
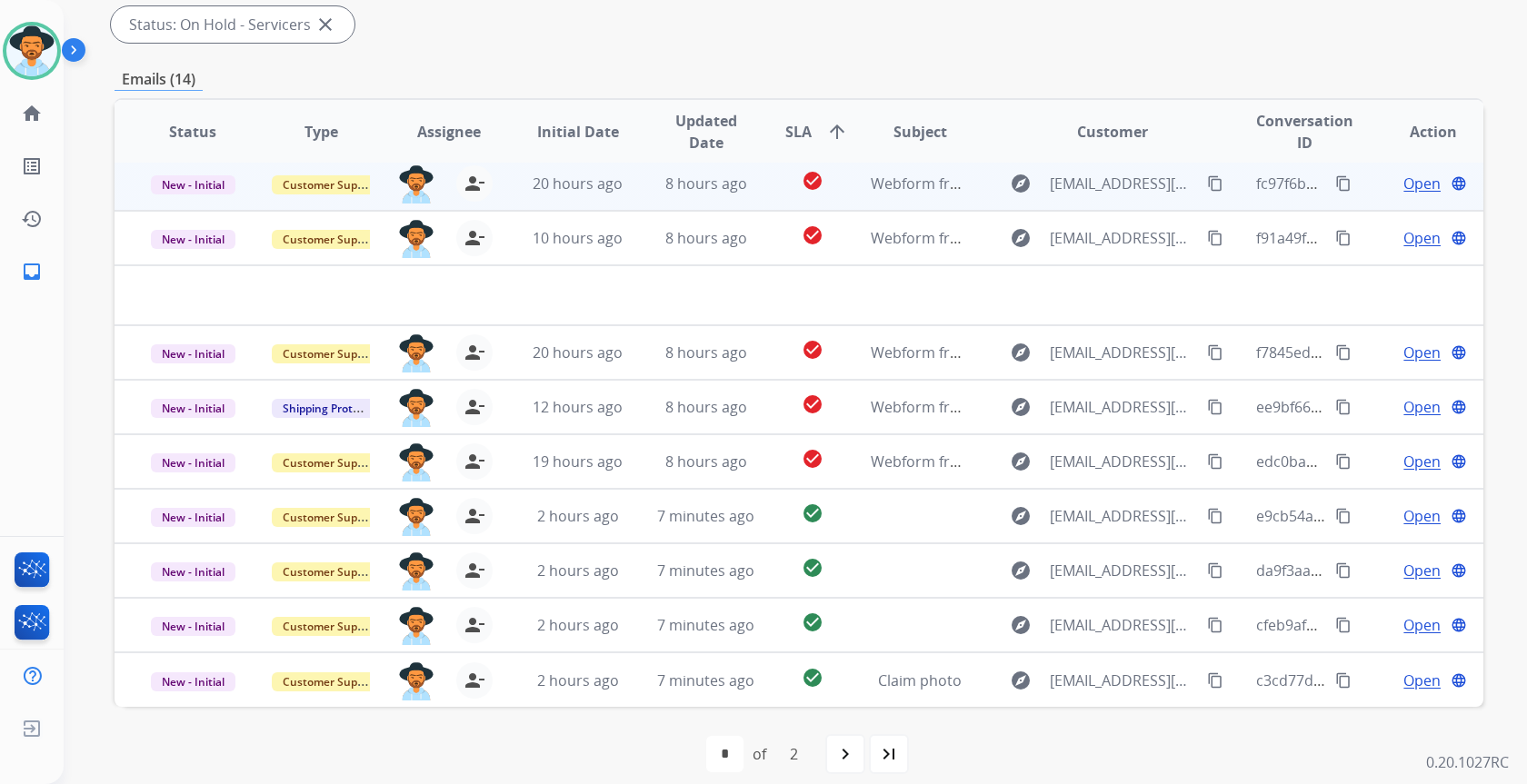
click at [632, 192] on td "8 hours ago" at bounding box center [692, 184] width 128 height 55
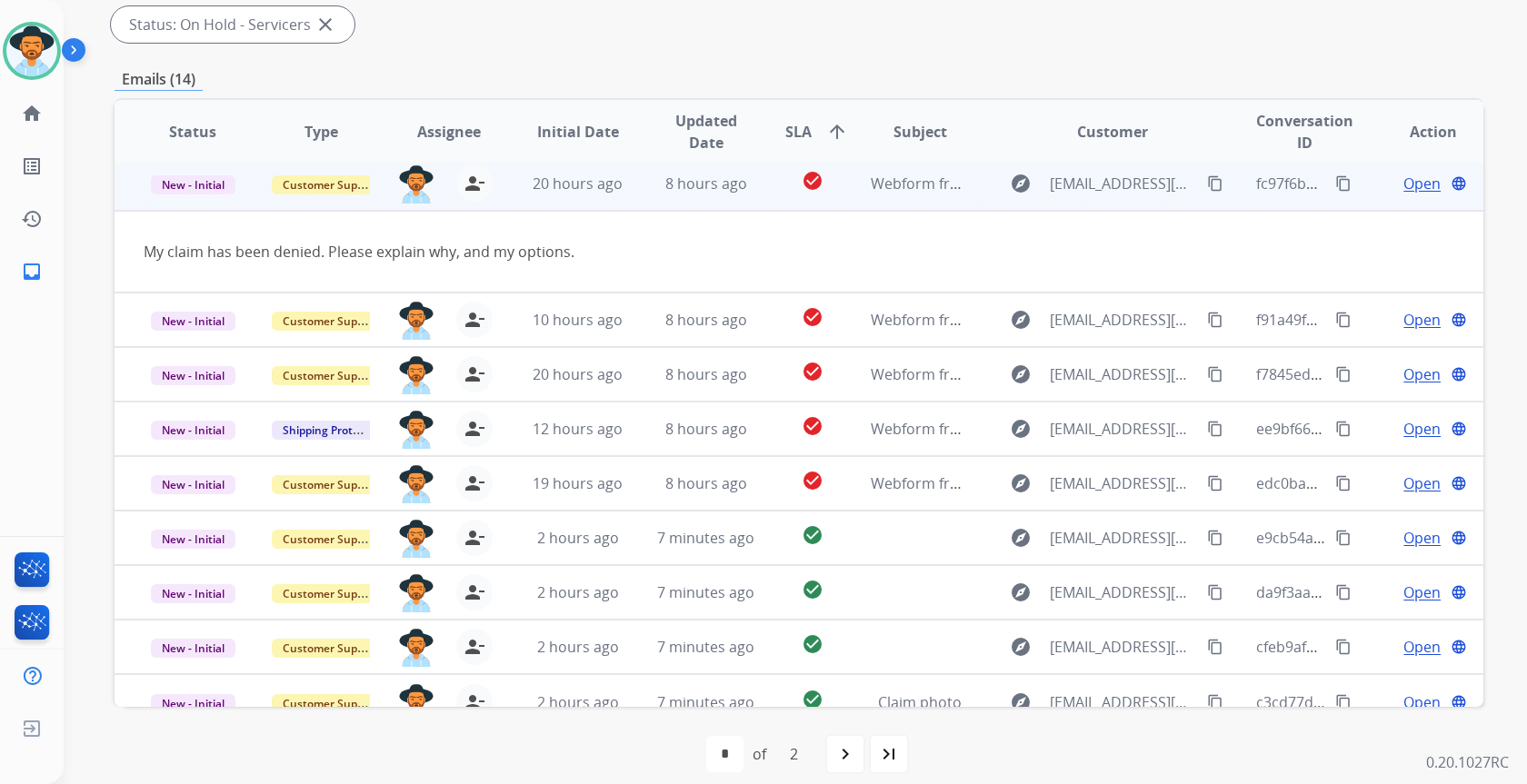
scroll to position [55, 0]
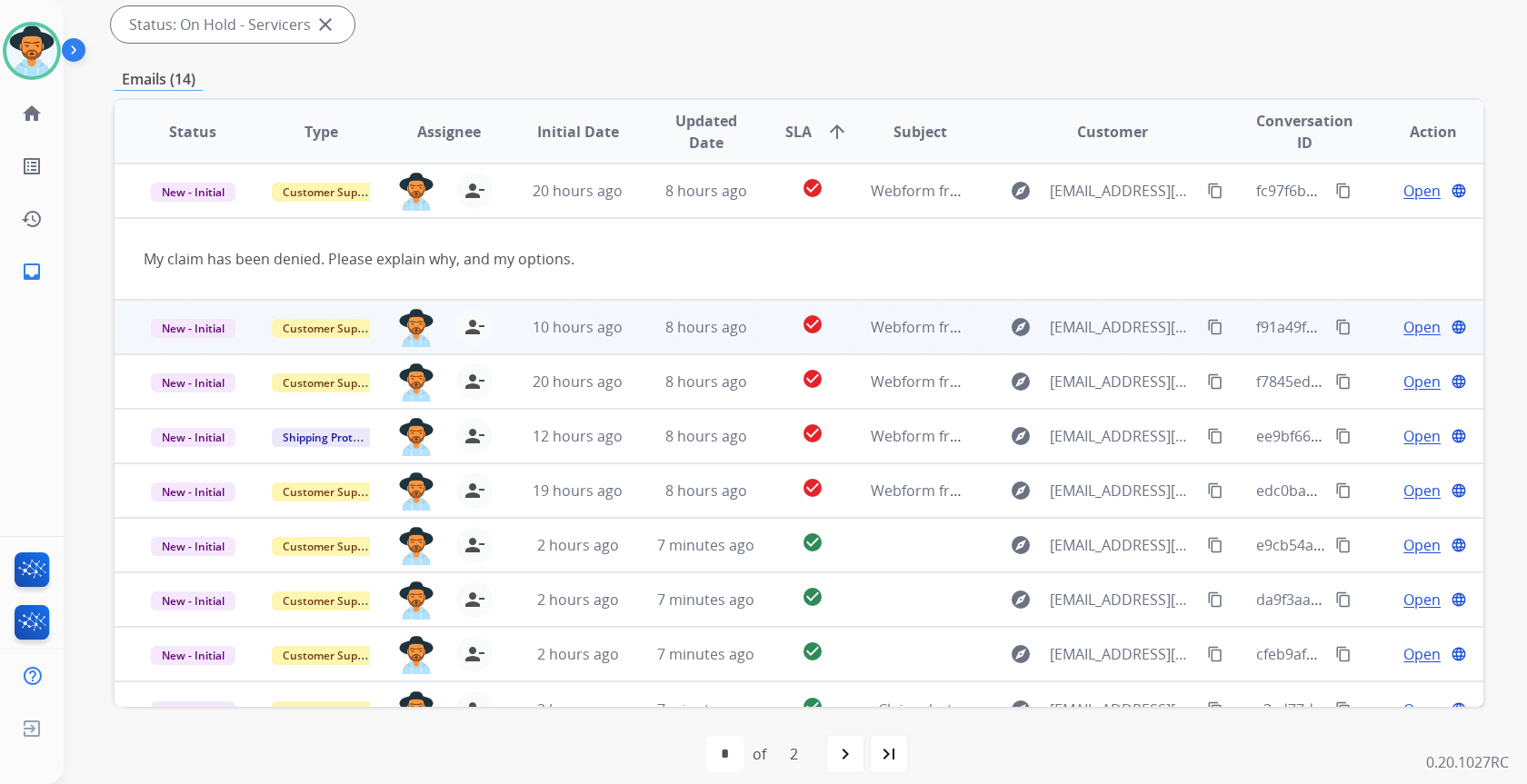
click at [631, 312] on td "8 hours ago" at bounding box center [692, 328] width 128 height 55
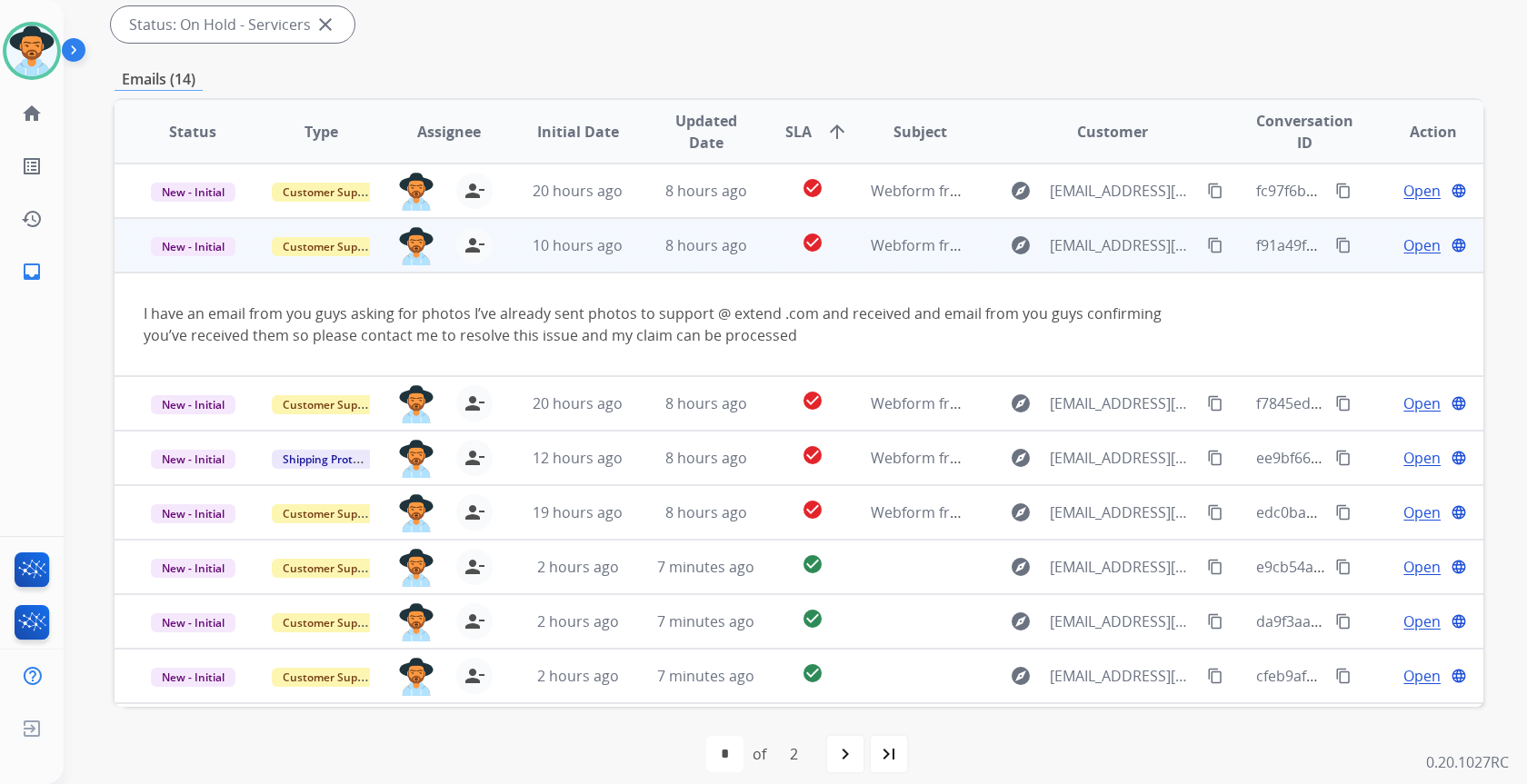
scroll to position [105, 0]
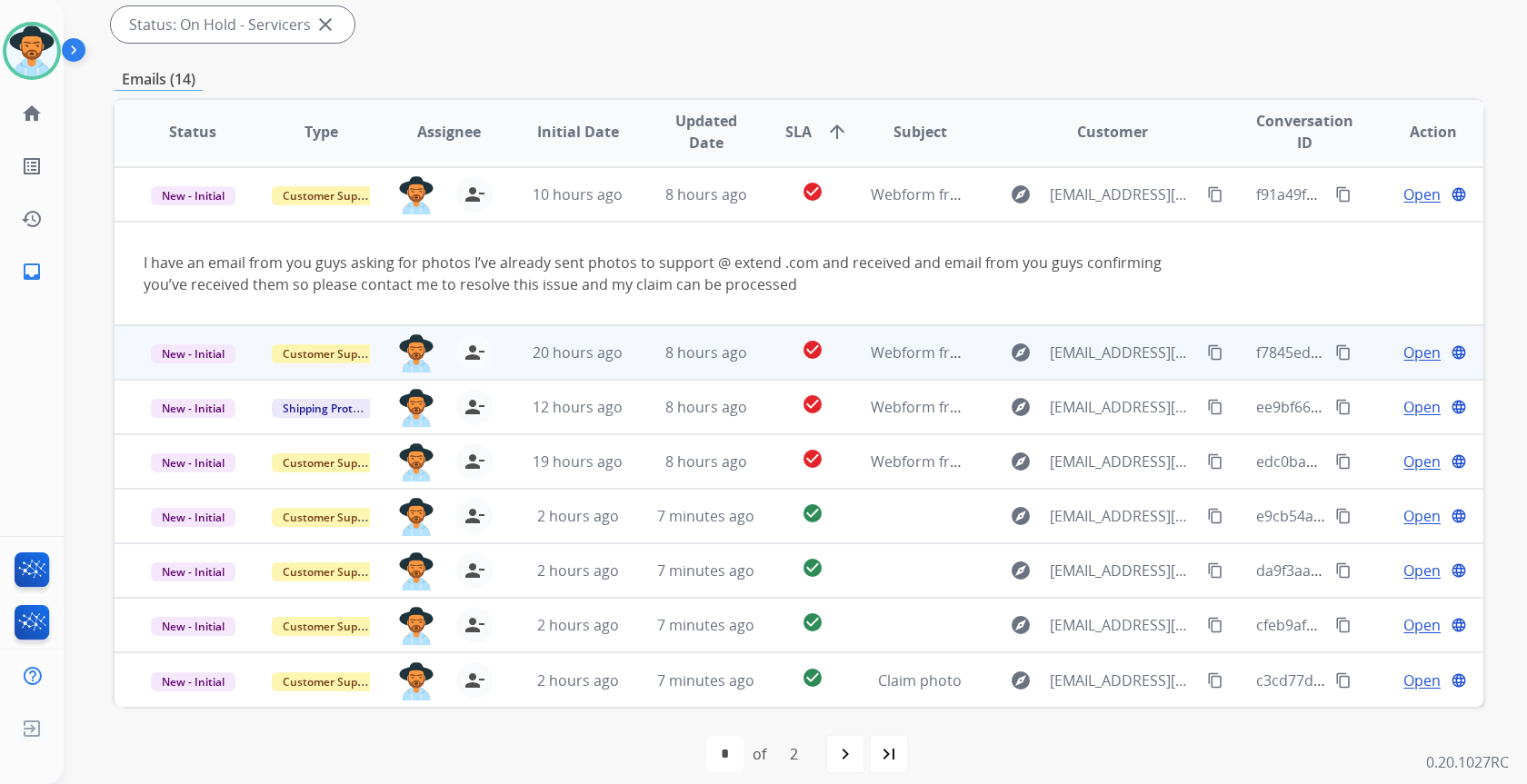
click at [628, 362] on td "8 hours ago" at bounding box center [692, 353] width 128 height 55
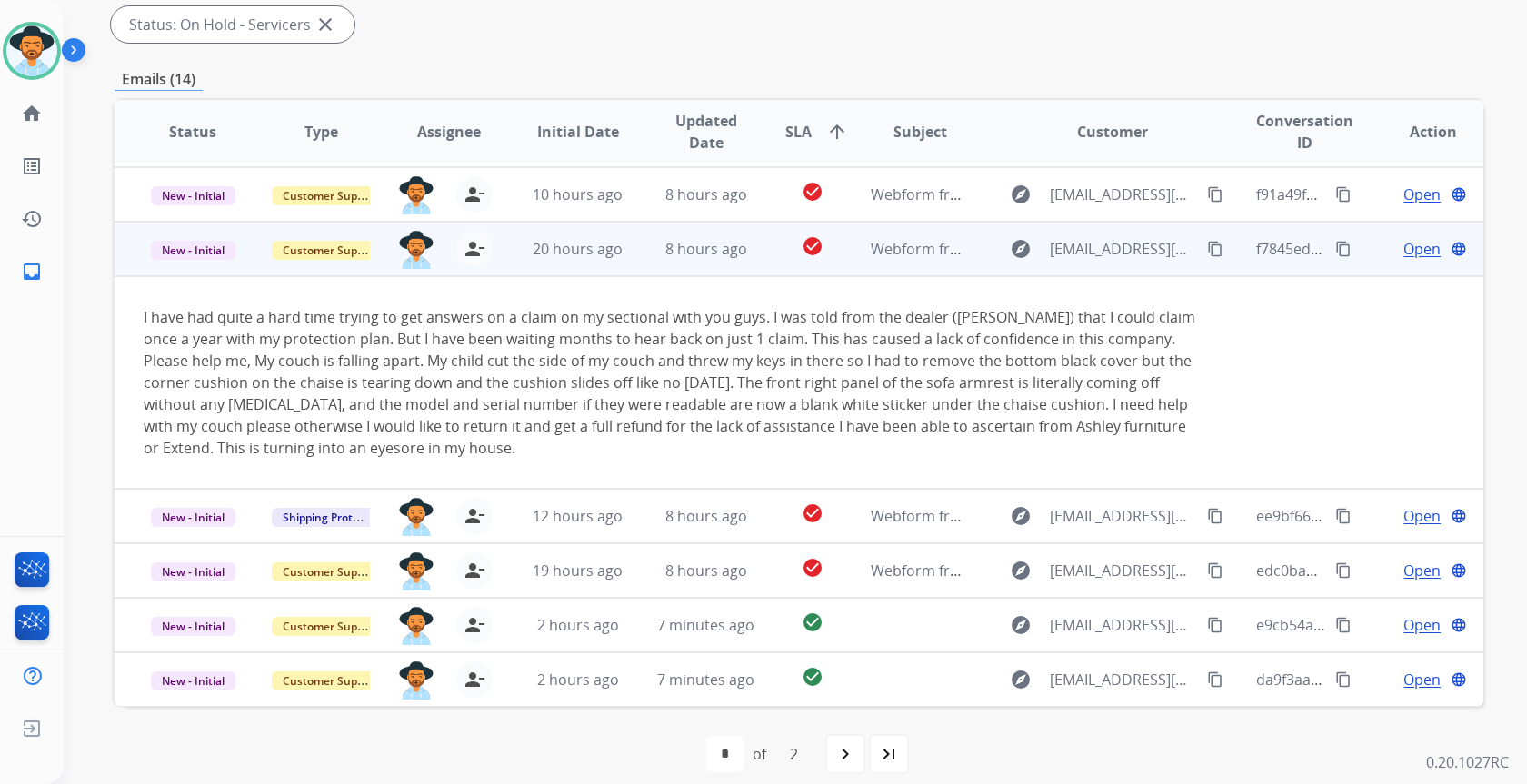
scroll to position [164, 0]
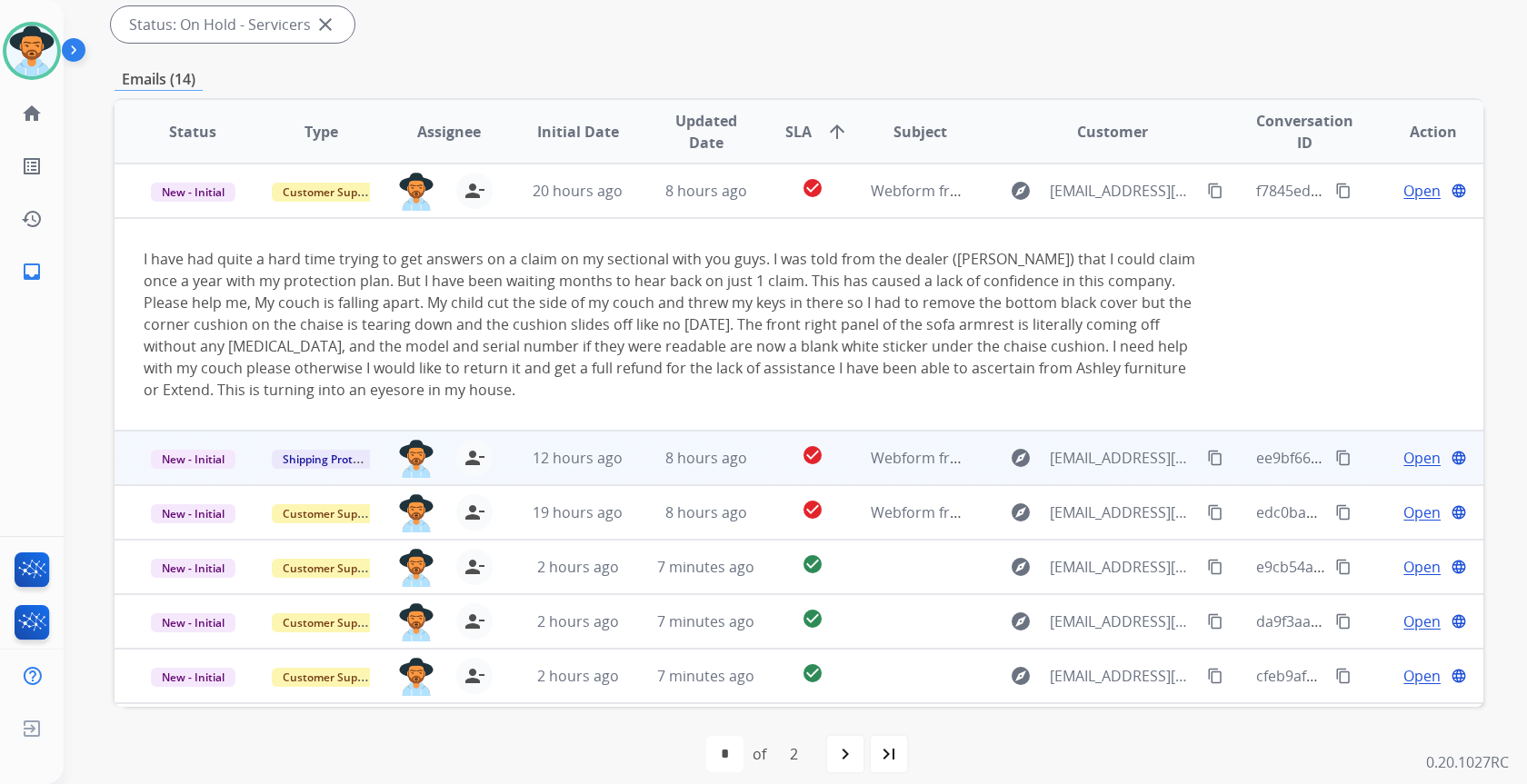
click at [518, 461] on td "12 hours ago" at bounding box center [564, 458] width 128 height 55
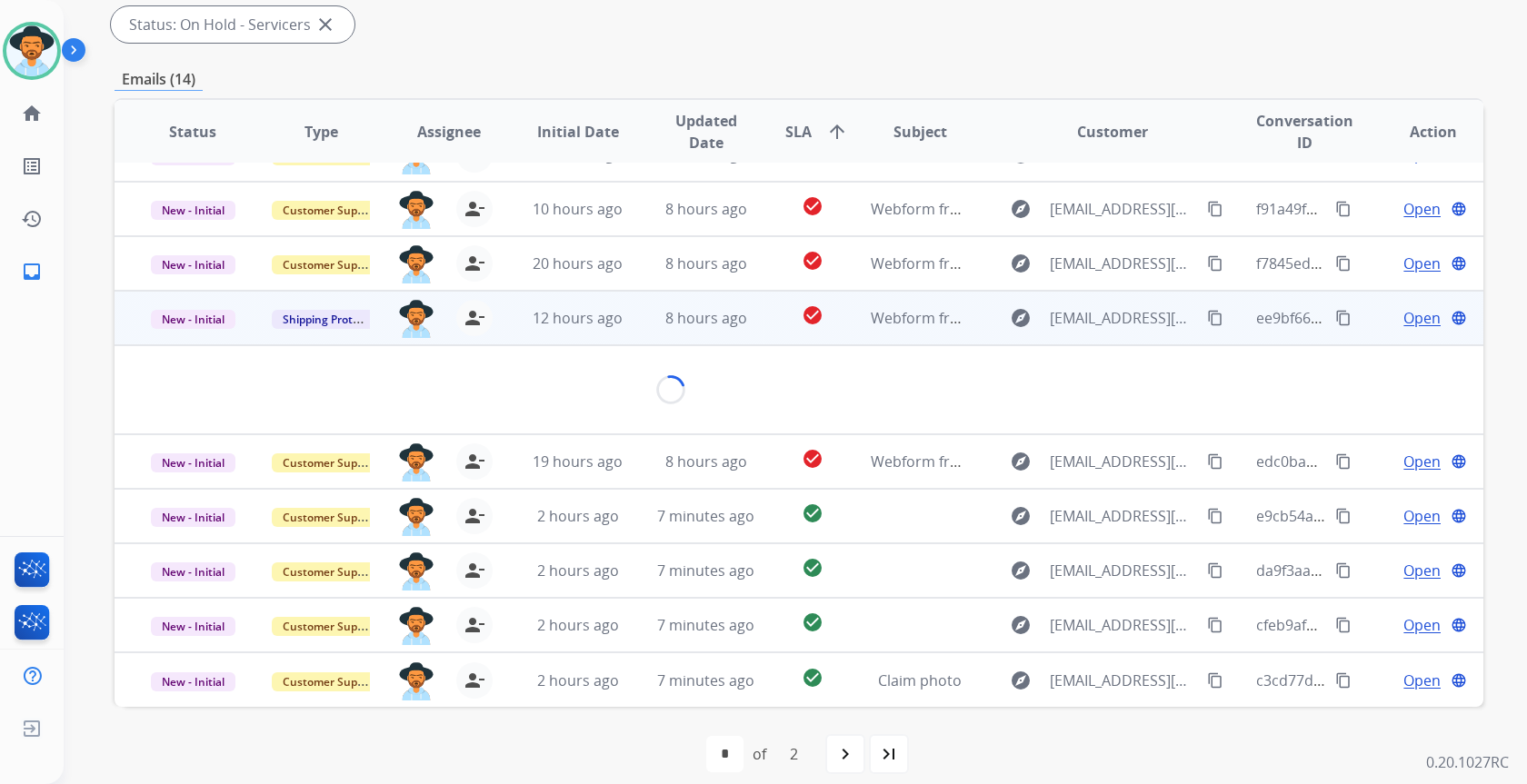
scroll to position [83, 0]
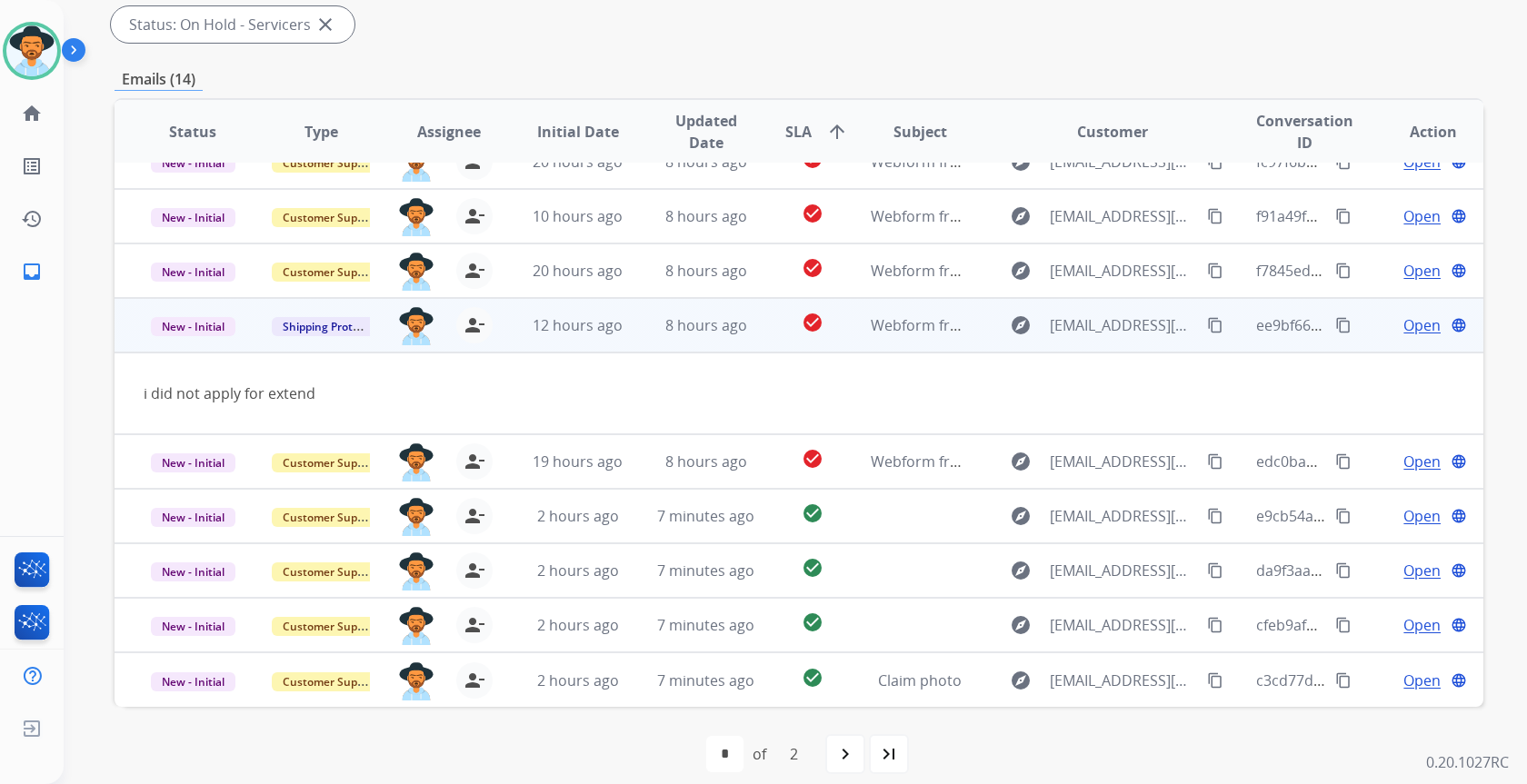
click at [1415, 326] on span "Open" at bounding box center [1422, 325] width 37 height 22
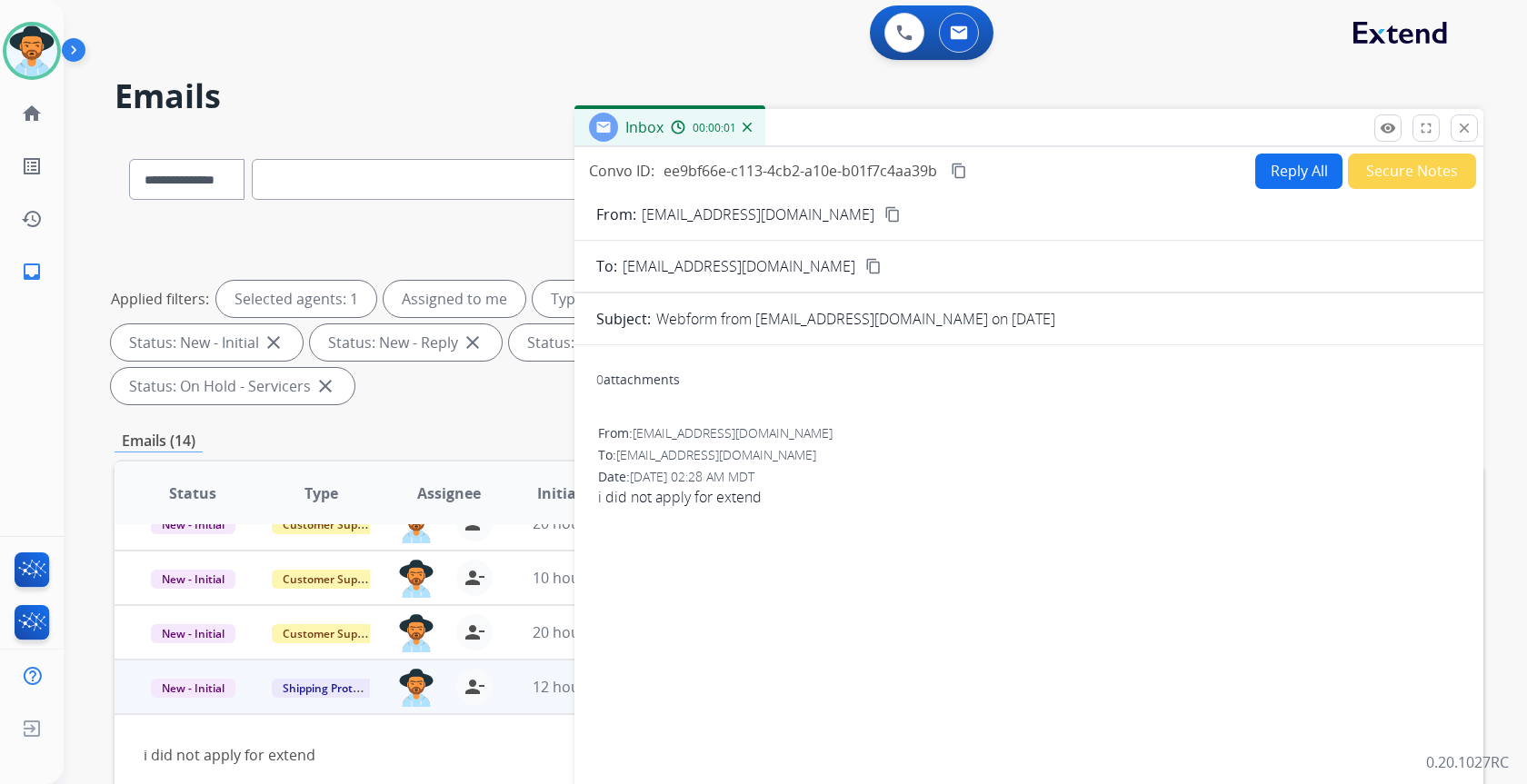
scroll to position [0, 0]
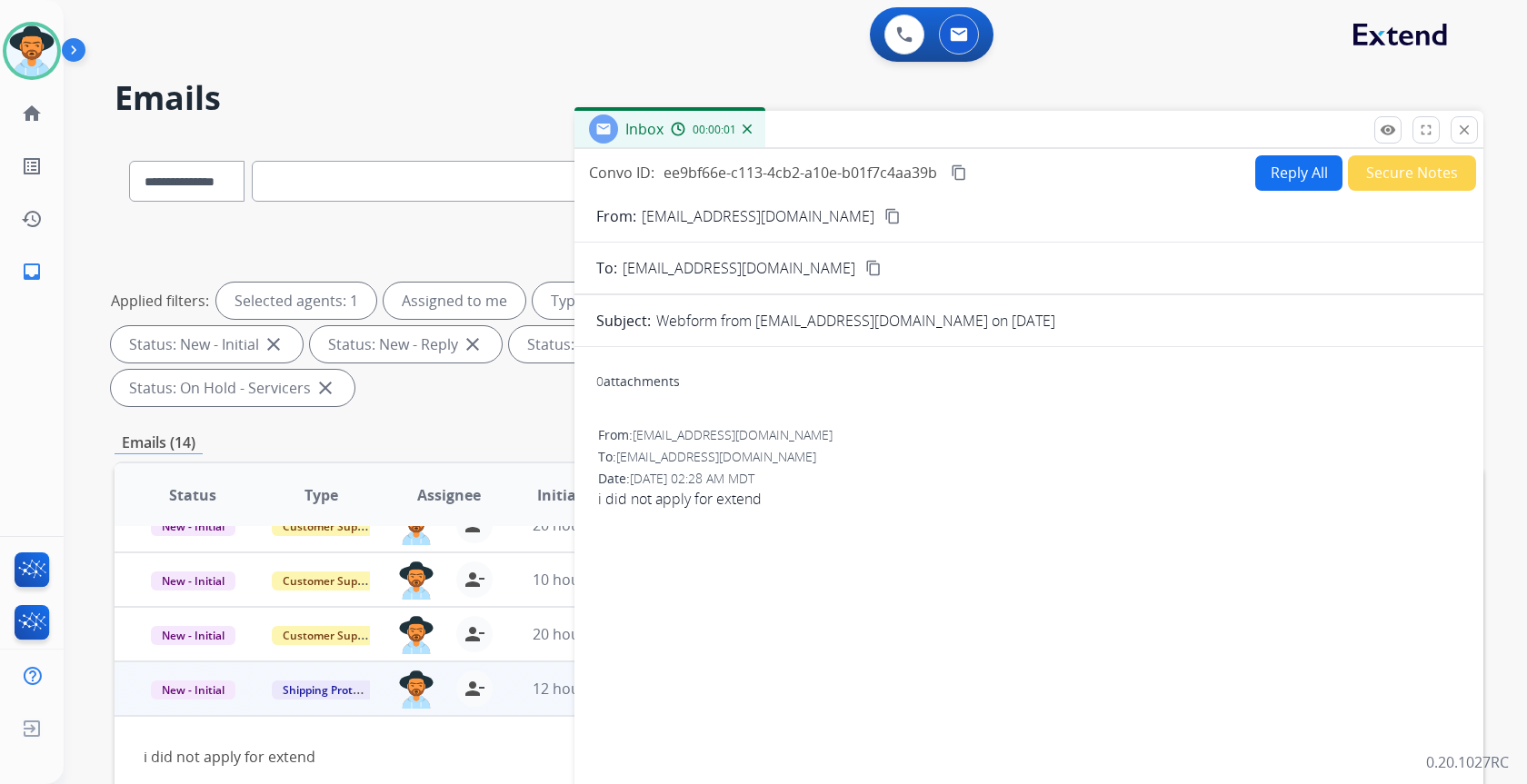
click at [1267, 187] on button "Reply All" at bounding box center [1299, 172] width 87 height 35
select select "**********"
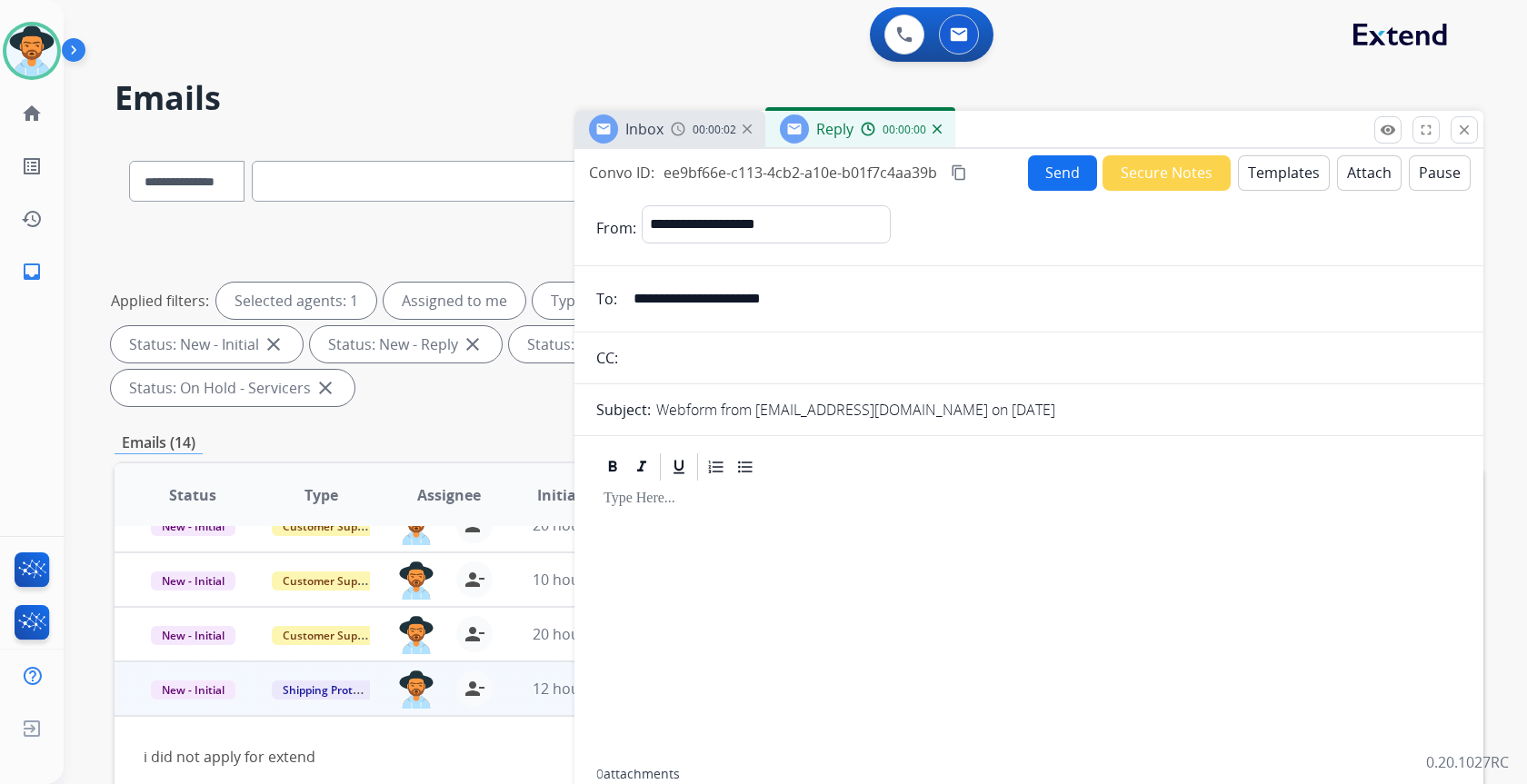
click at [1287, 170] on button "Templates" at bounding box center [1284, 172] width 92 height 35
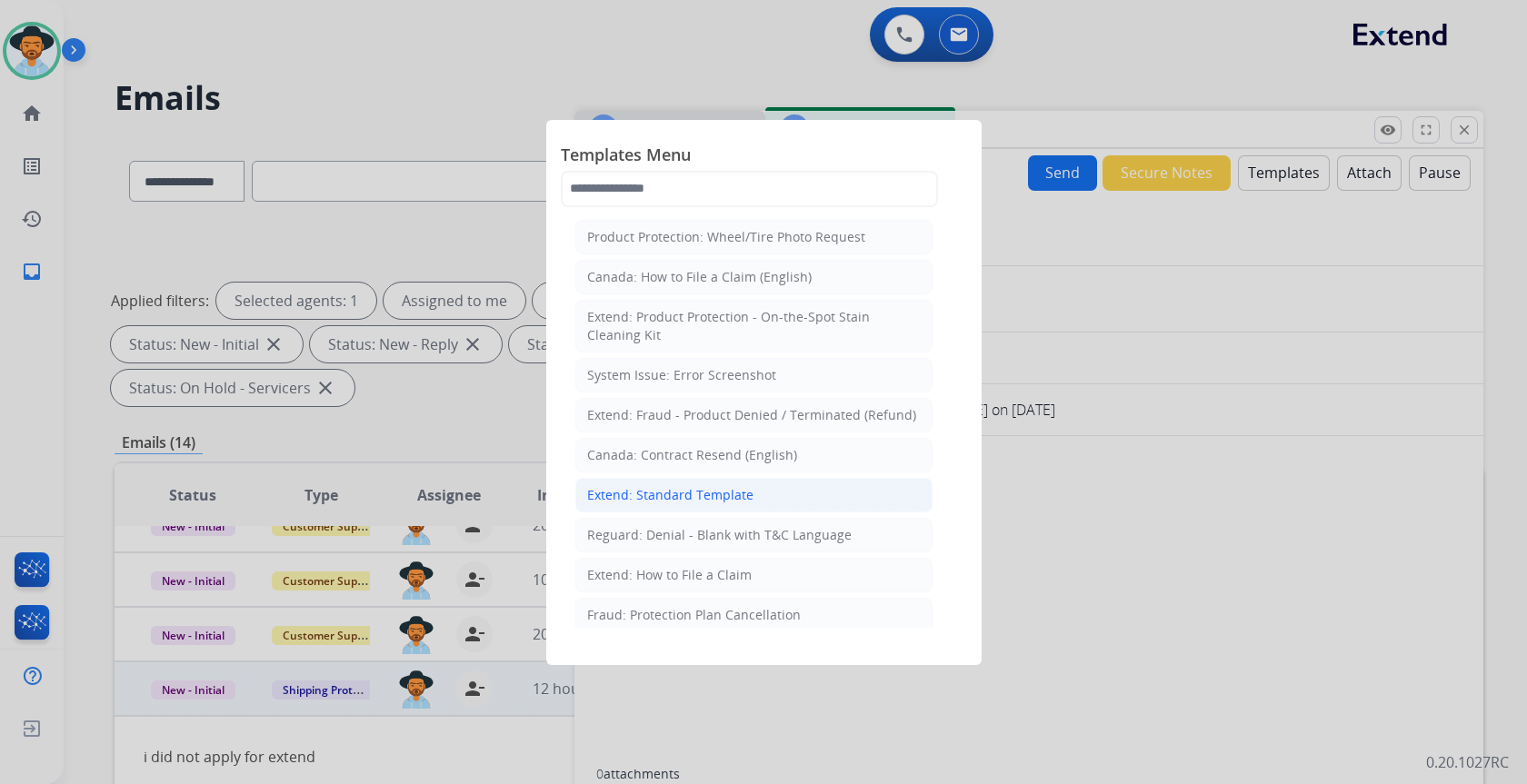
click at [664, 486] on div "Extend: Standard Template" at bounding box center [671, 494] width 167 height 18
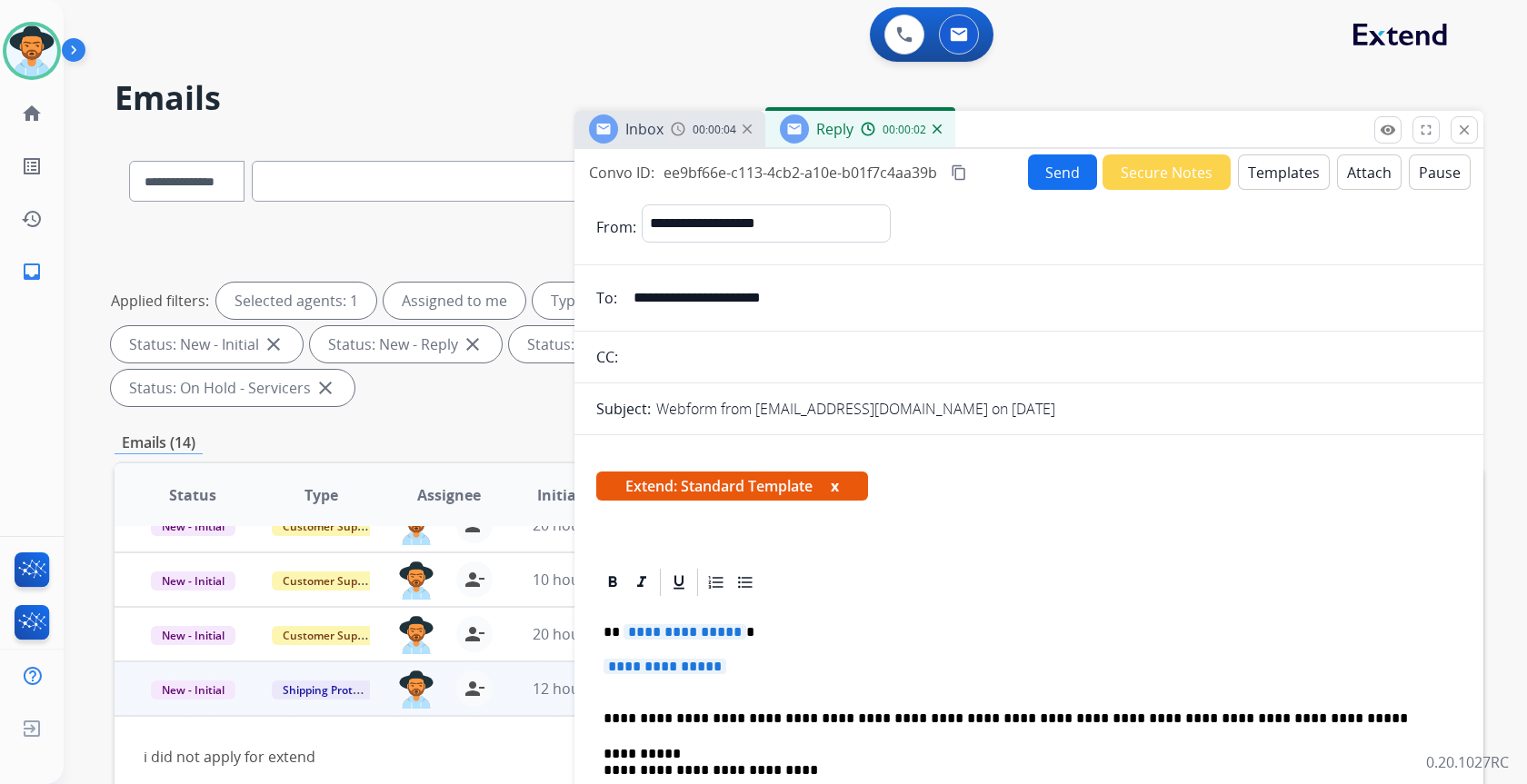
drag, startPoint x: 696, startPoint y: 667, endPoint x: 754, endPoint y: 675, distance: 58.5
click at [695, 666] on span "**********" at bounding box center [665, 667] width 123 height 15
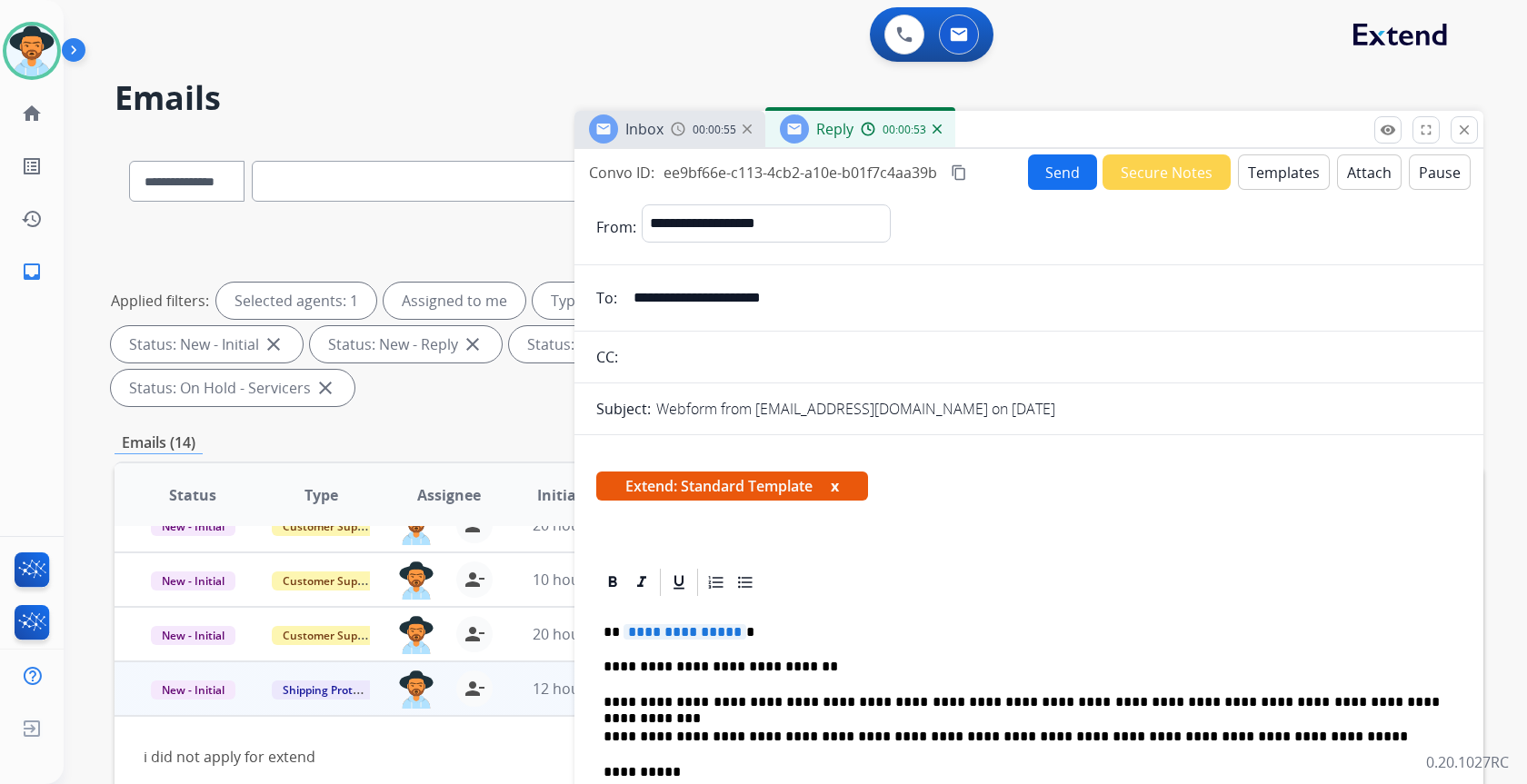
click at [776, 301] on input "**********" at bounding box center [1042, 298] width 839 height 36
click at [709, 633] on span "**********" at bounding box center [685, 632] width 123 height 15
click at [1062, 176] on button "Send" at bounding box center [1062, 171] width 69 height 35
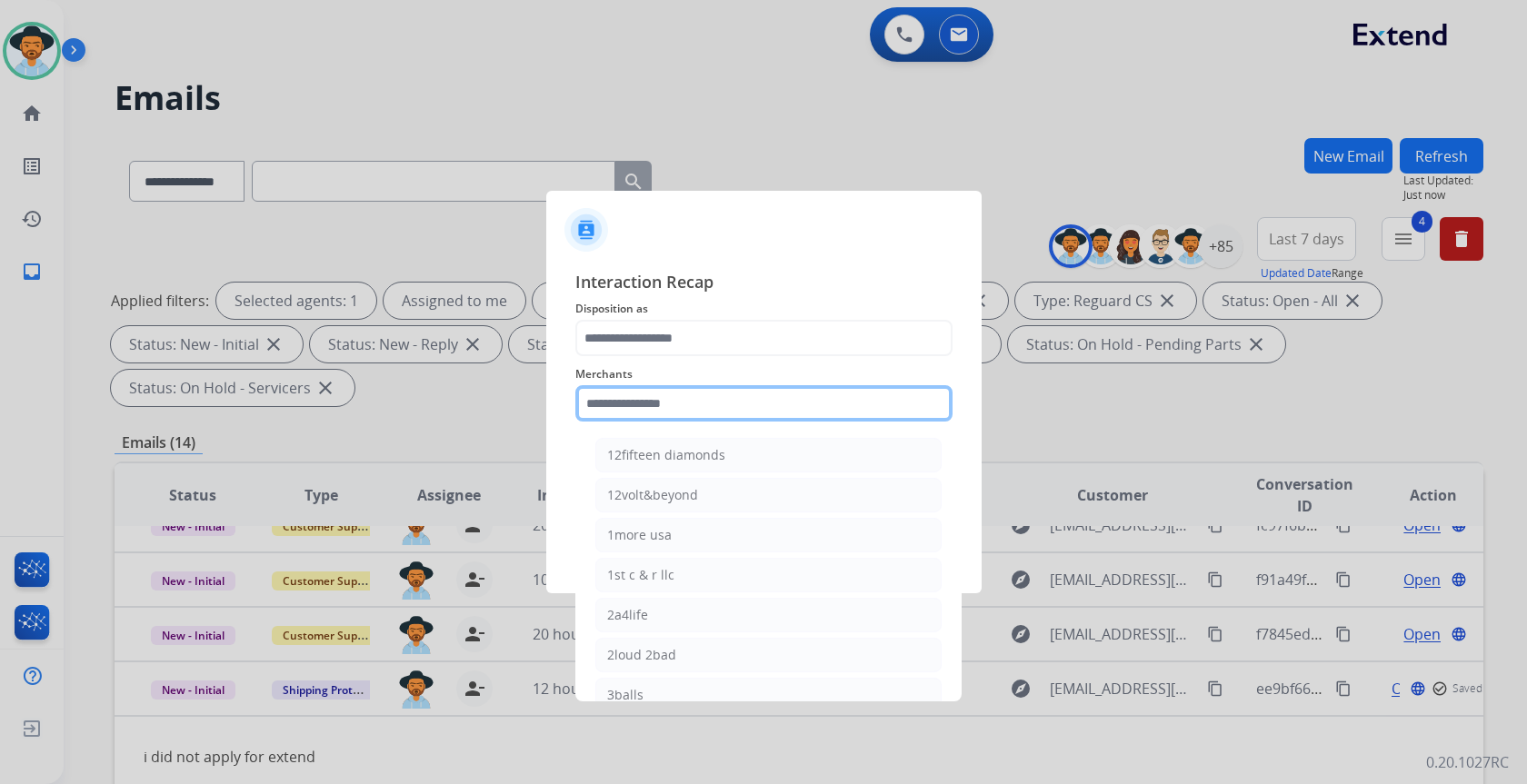
click at [672, 411] on input "text" at bounding box center [764, 403] width 377 height 36
type input "*"
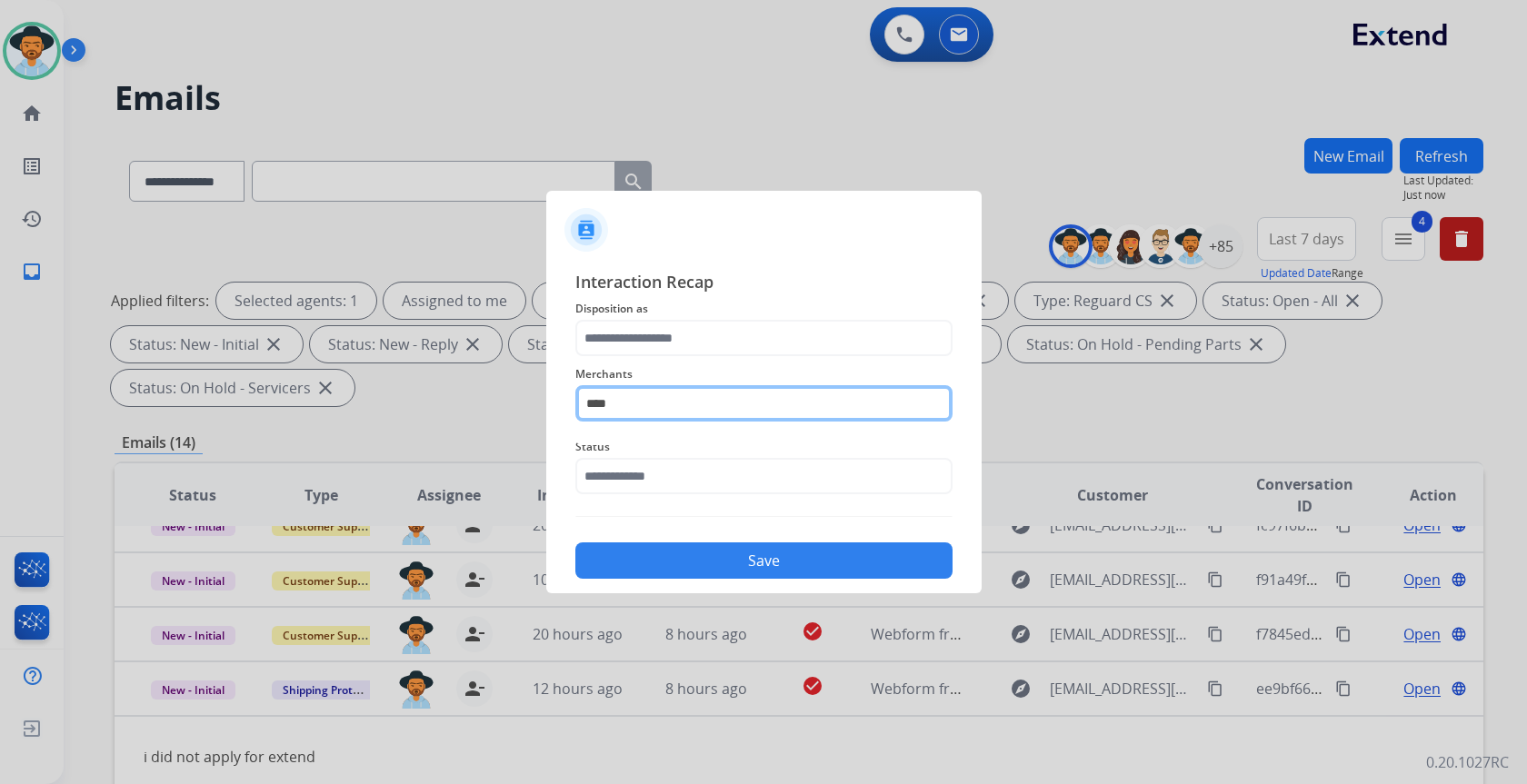
drag, startPoint x: 667, startPoint y: 403, endPoint x: 552, endPoint y: 402, distance: 115.0
click at [552, 402] on div "Interaction Recap Disposition as Merchants **** Status Save" at bounding box center [764, 424] width 436 height 339
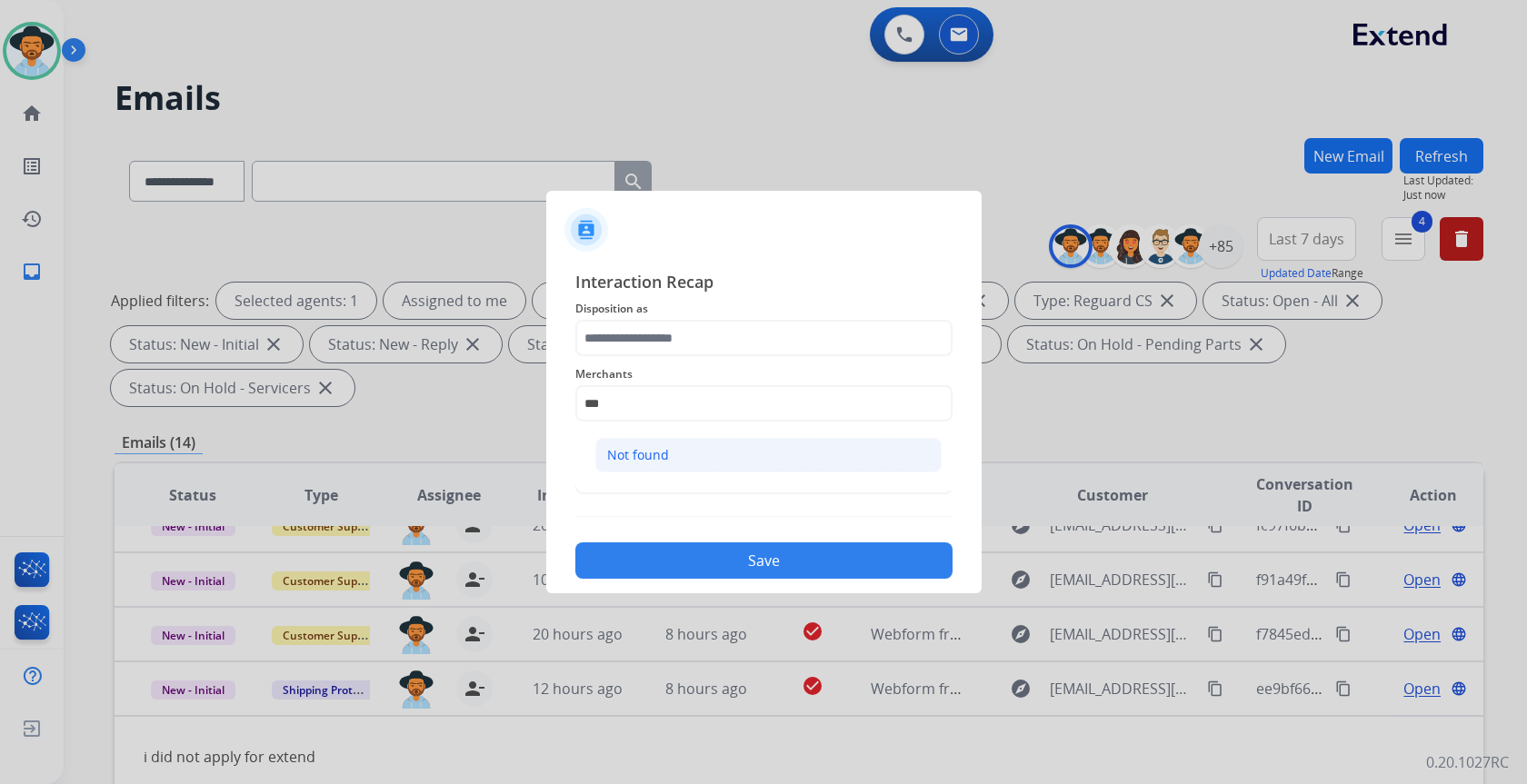
click at [649, 454] on div "Not found" at bounding box center [638, 454] width 62 height 18
type input "*********"
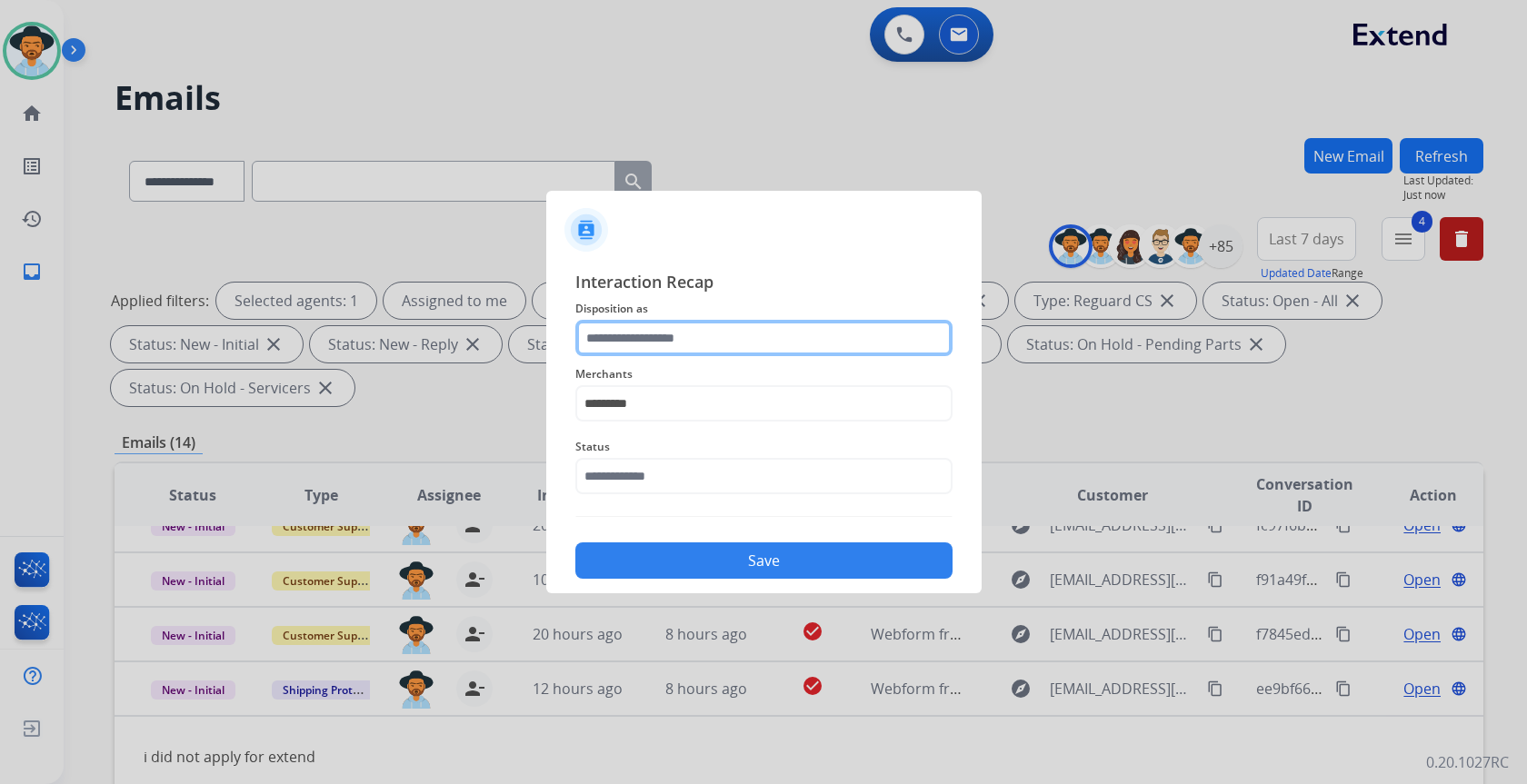
click at [654, 338] on input "text" at bounding box center [764, 338] width 377 height 36
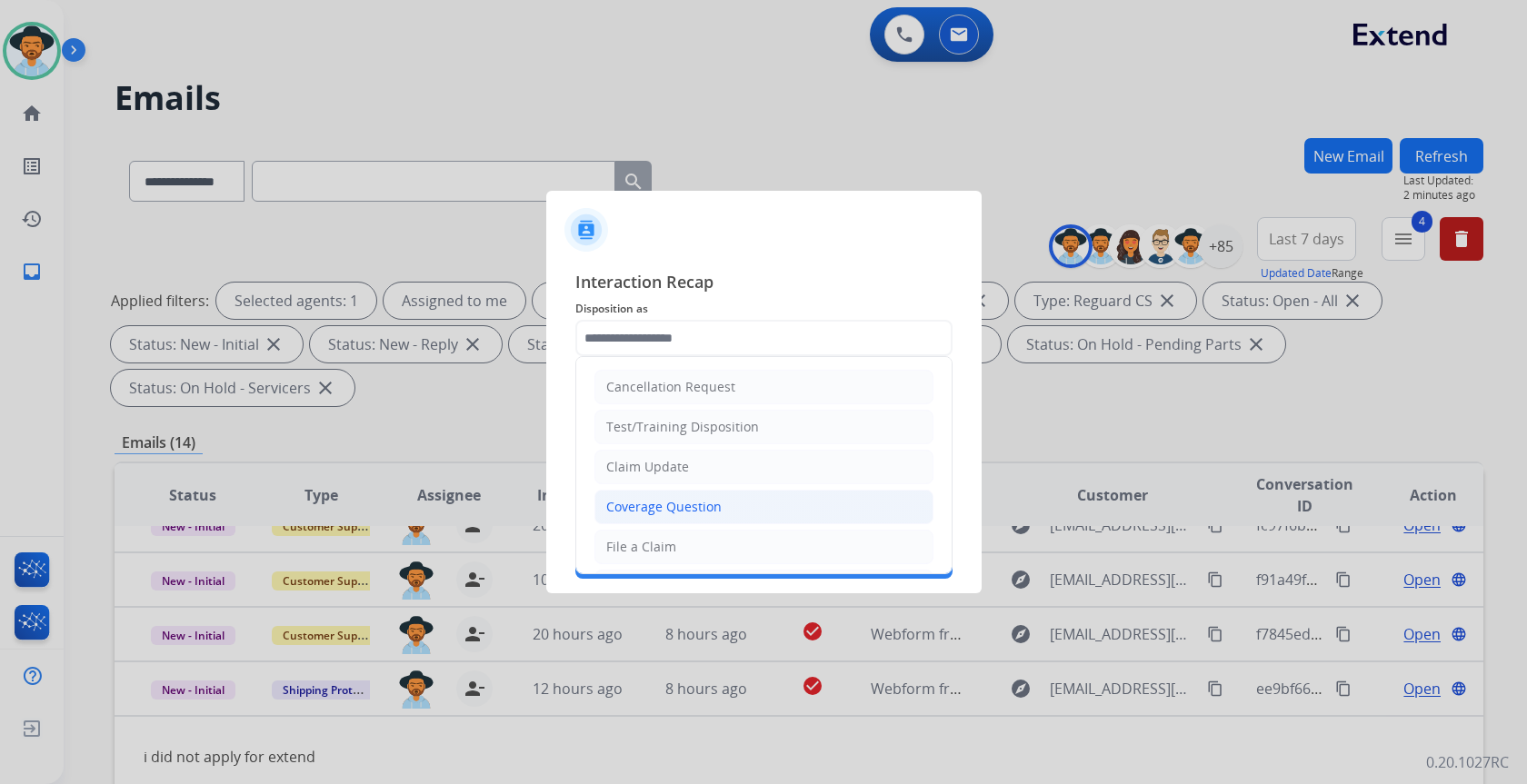
click at [663, 511] on div "Coverage Question" at bounding box center [664, 507] width 116 height 18
type input "**********"
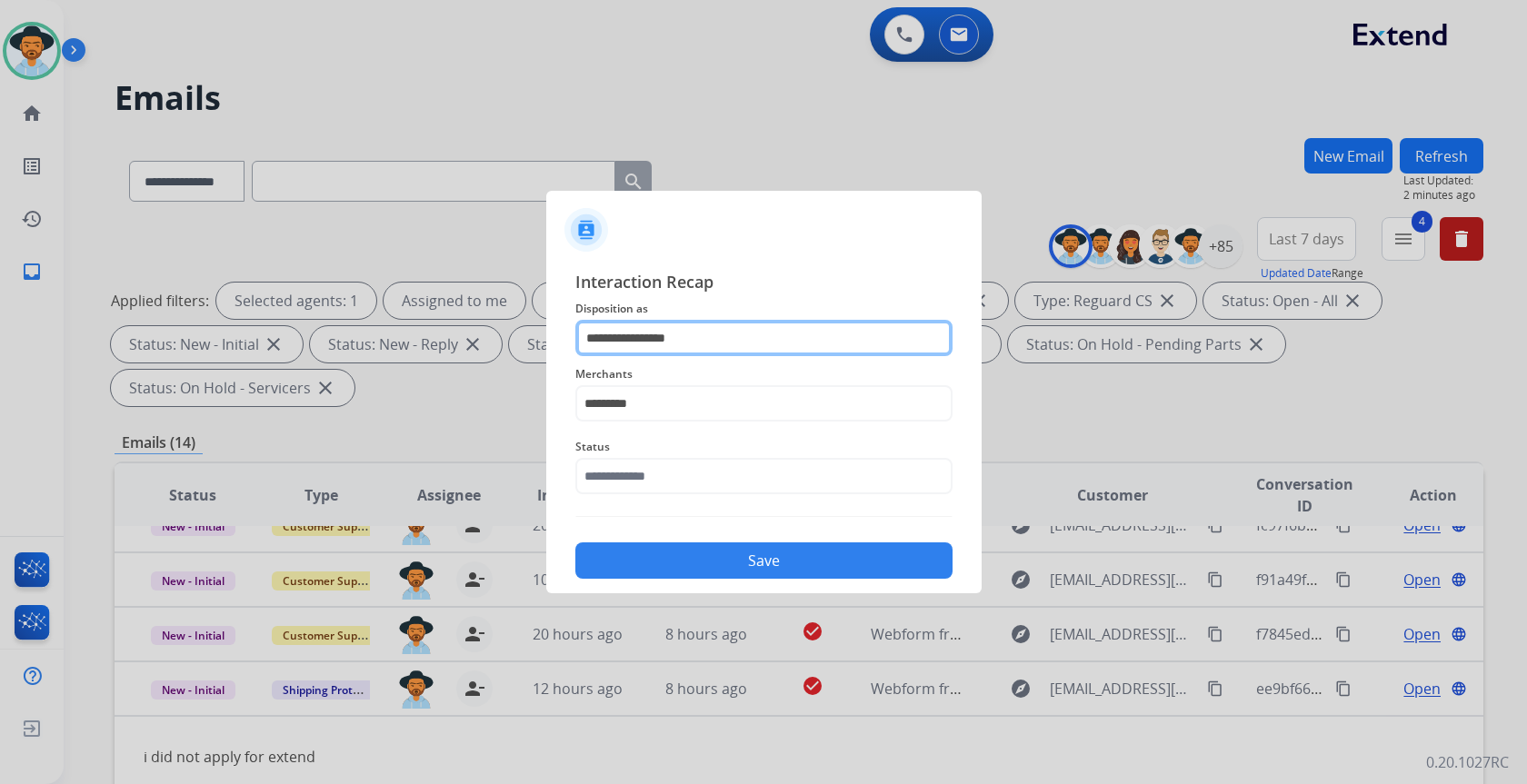
drag, startPoint x: 707, startPoint y: 340, endPoint x: 523, endPoint y: 333, distance: 184.1
click at [0, 333] on app-contact-recap-modal "**********" at bounding box center [0, 392] width 0 height 784
click at [659, 327] on input "text" at bounding box center [764, 338] width 377 height 36
click at [660, 330] on input "text" at bounding box center [764, 338] width 377 height 36
click at [663, 336] on input "text" at bounding box center [764, 338] width 377 height 36
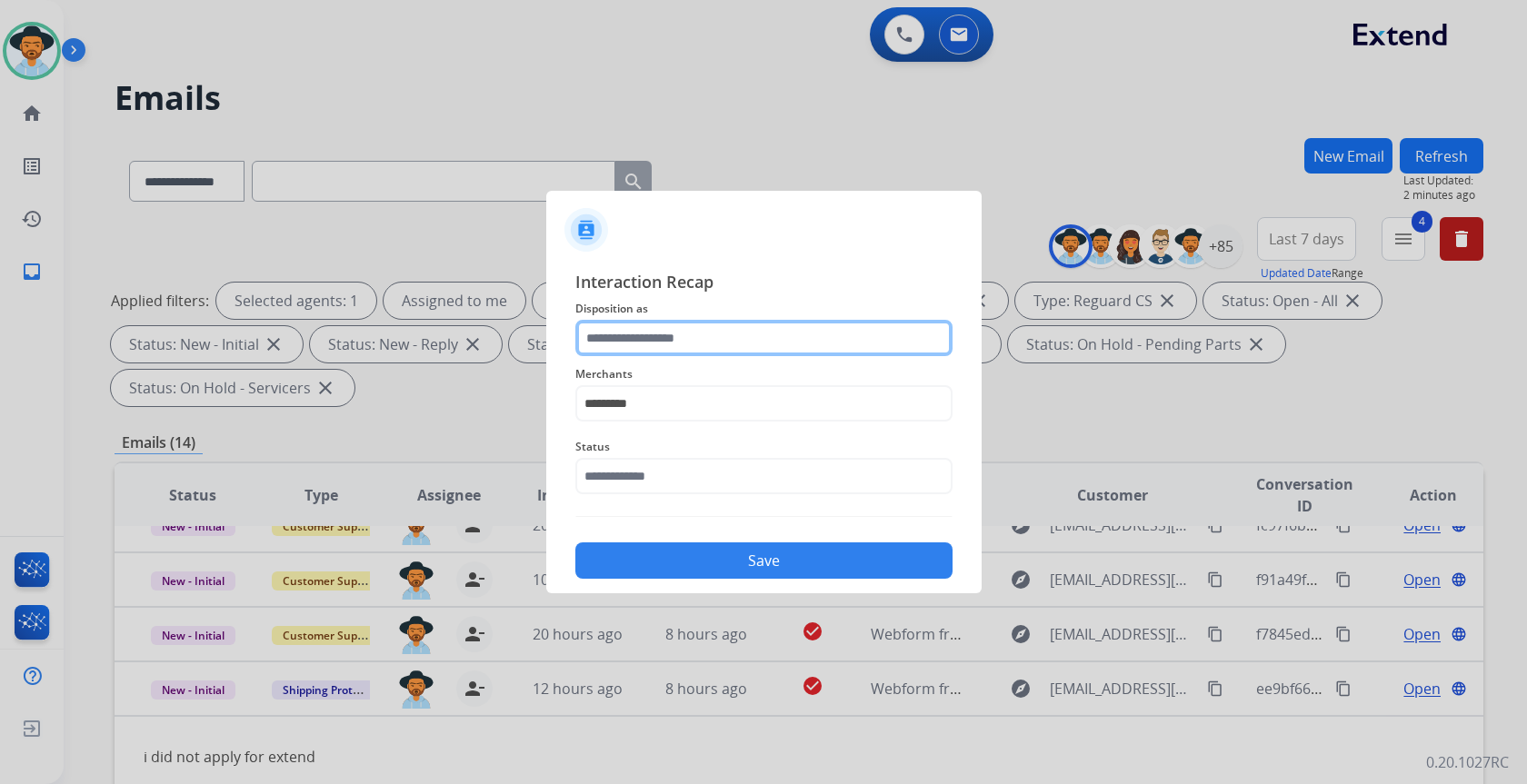
click at [663, 337] on input "text" at bounding box center [764, 338] width 377 height 36
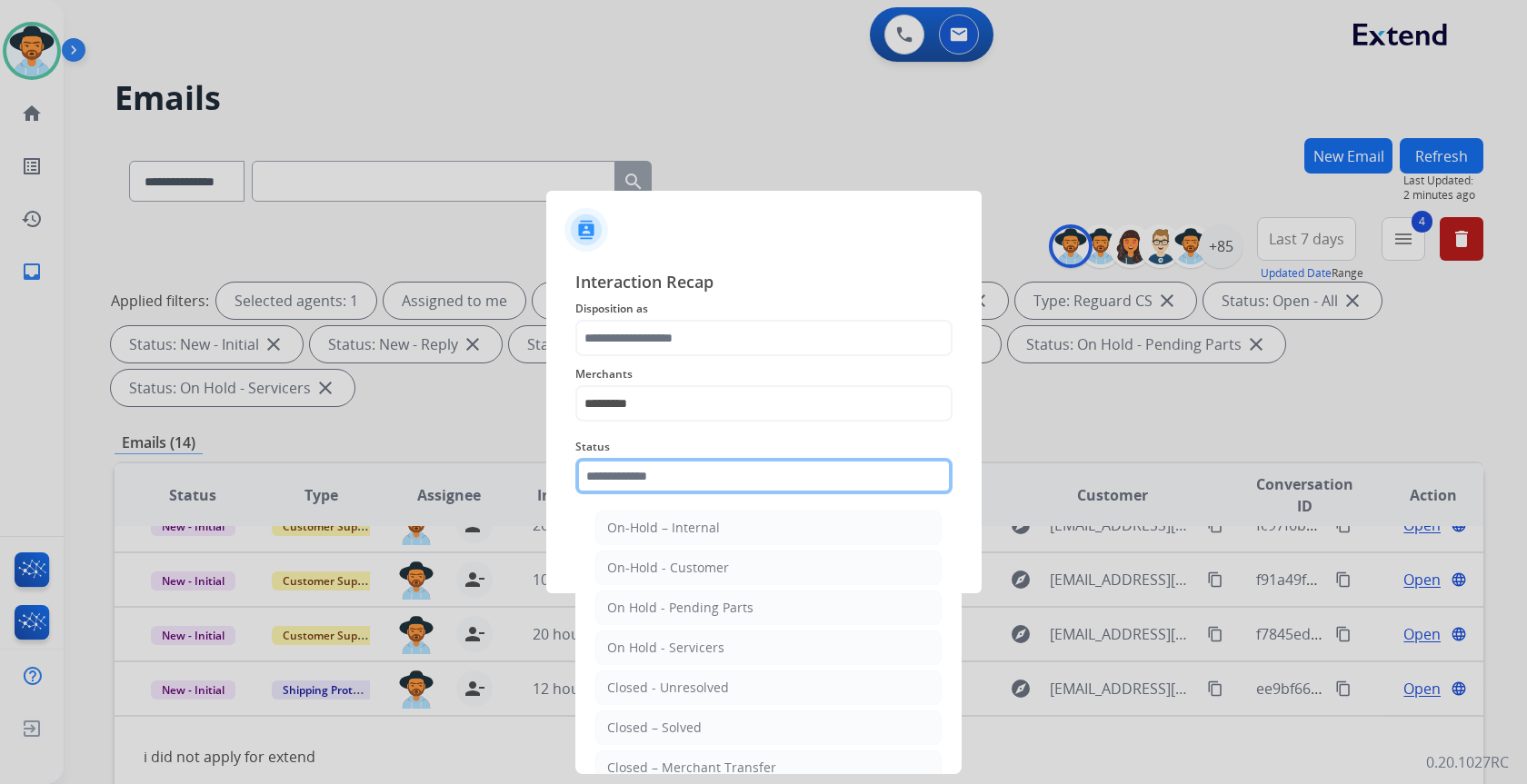
click at [667, 458] on input "text" at bounding box center [764, 476] width 377 height 36
drag, startPoint x: 666, startPoint y: 727, endPoint x: 674, endPoint y: 683, distance: 44.7
click at [666, 726] on div "Closed – Solved" at bounding box center [655, 727] width 95 height 18
type input "**********"
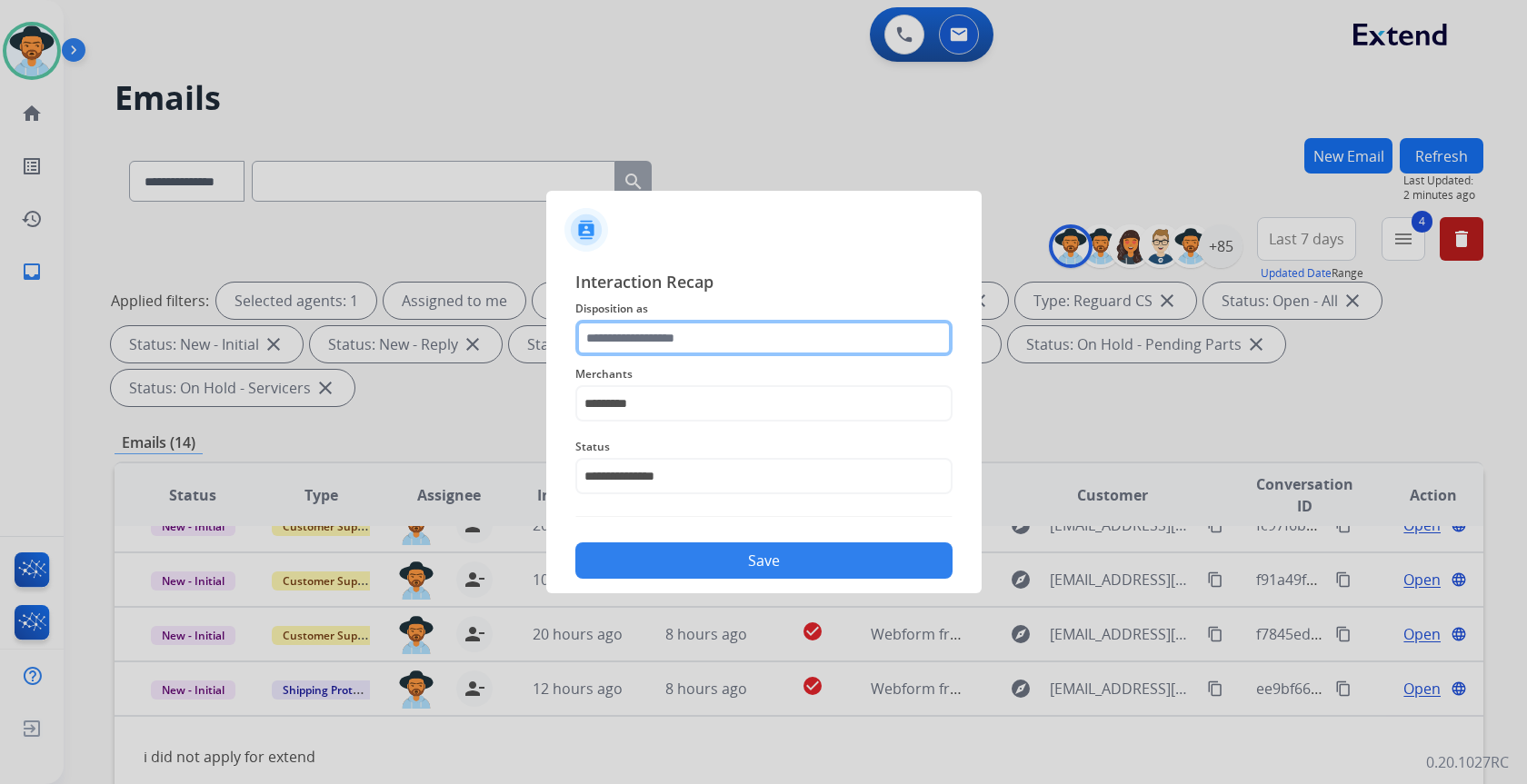
click at [740, 326] on input "text" at bounding box center [764, 338] width 377 height 36
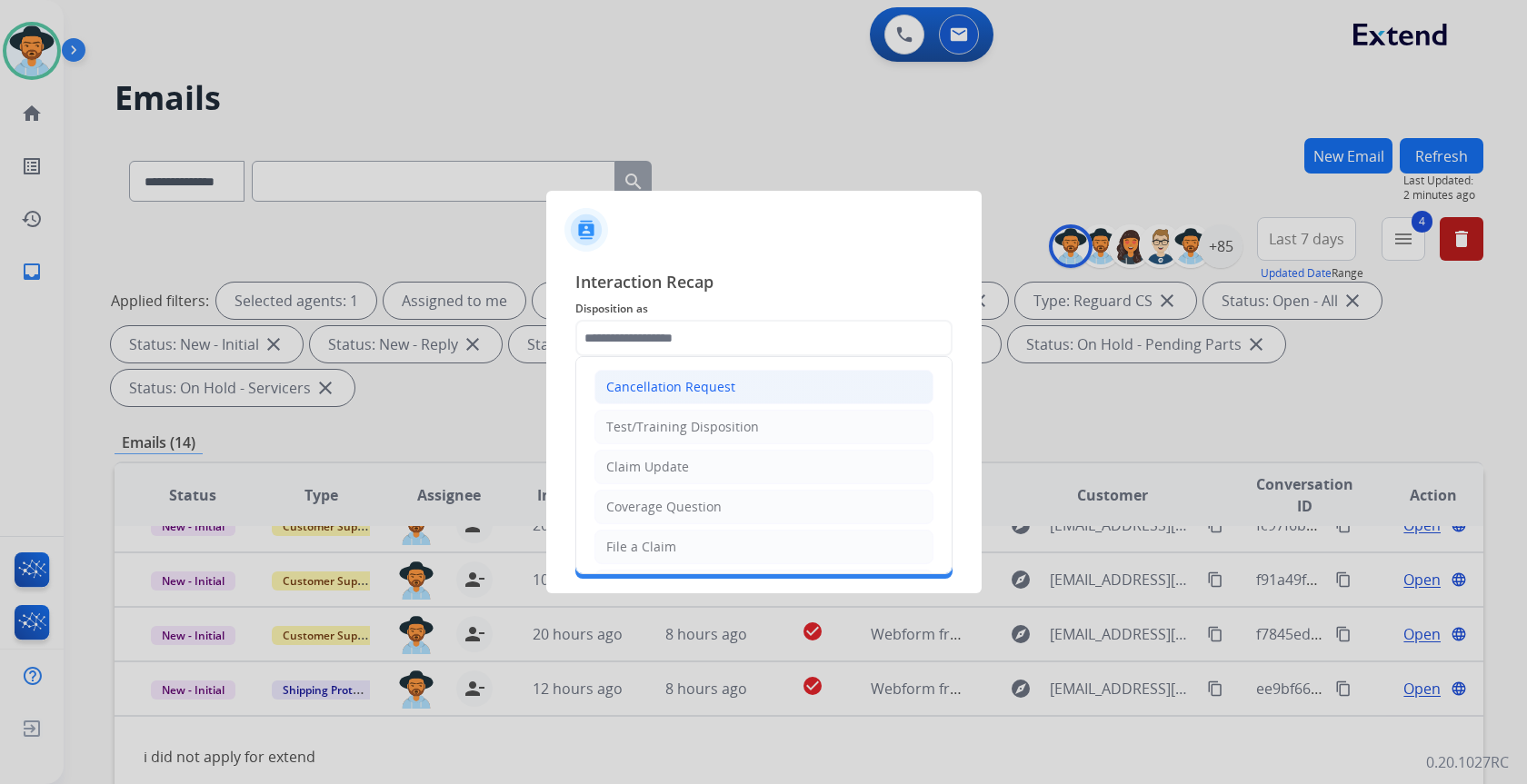
click at [729, 393] on div "Cancellation Request" at bounding box center [671, 386] width 129 height 18
type input "**********"
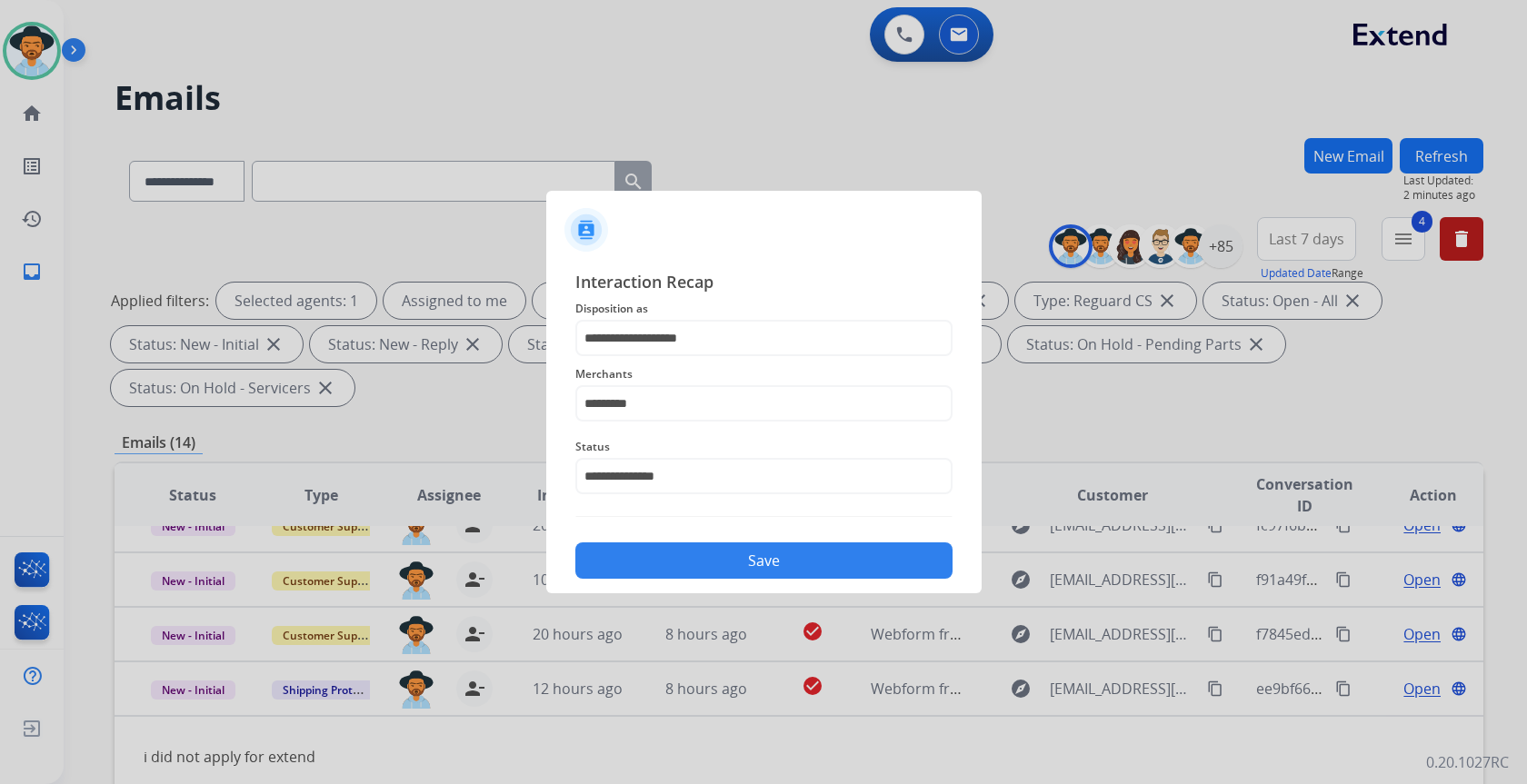
click at [764, 556] on button "Save" at bounding box center [764, 561] width 377 height 36
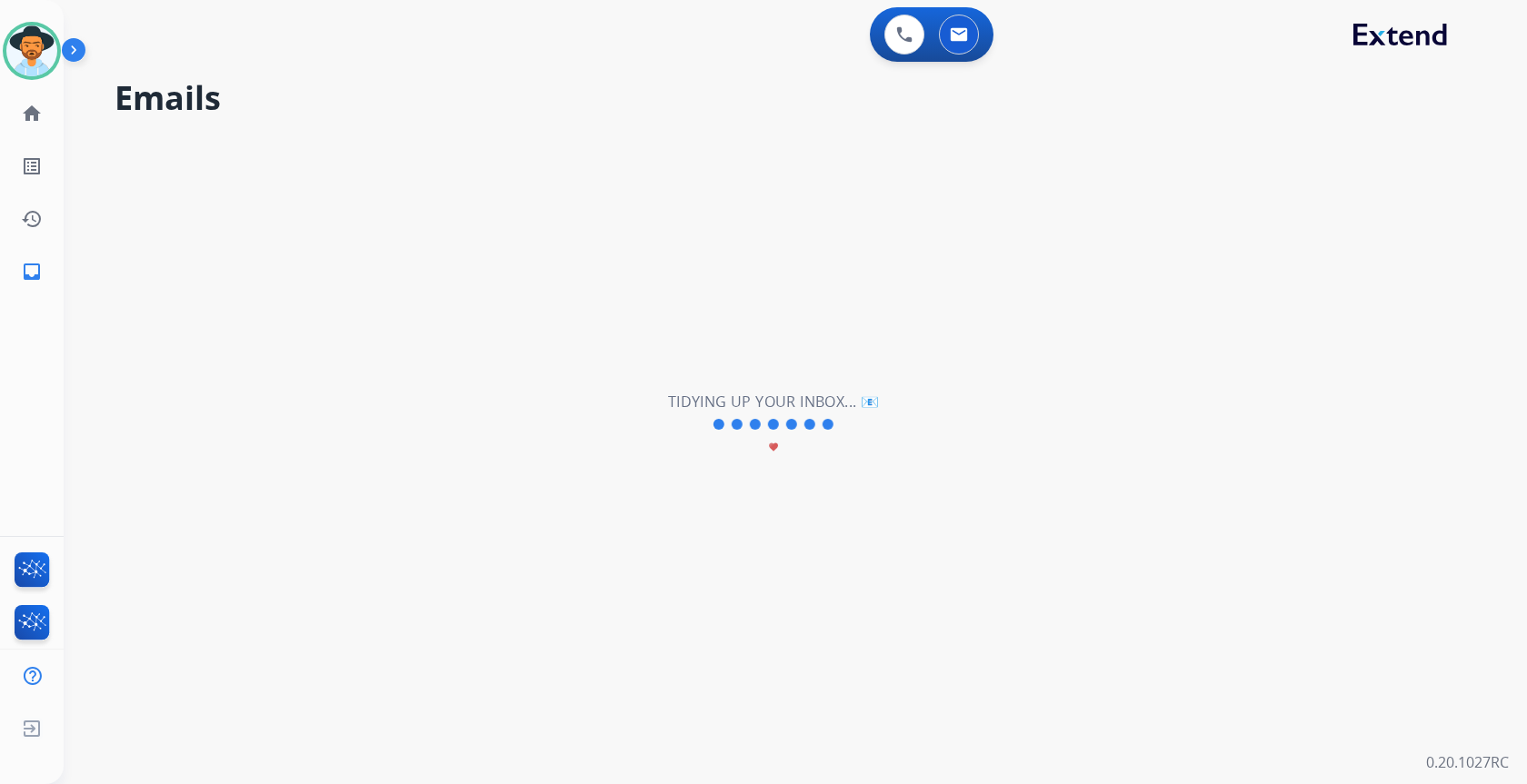
scroll to position [62, 0]
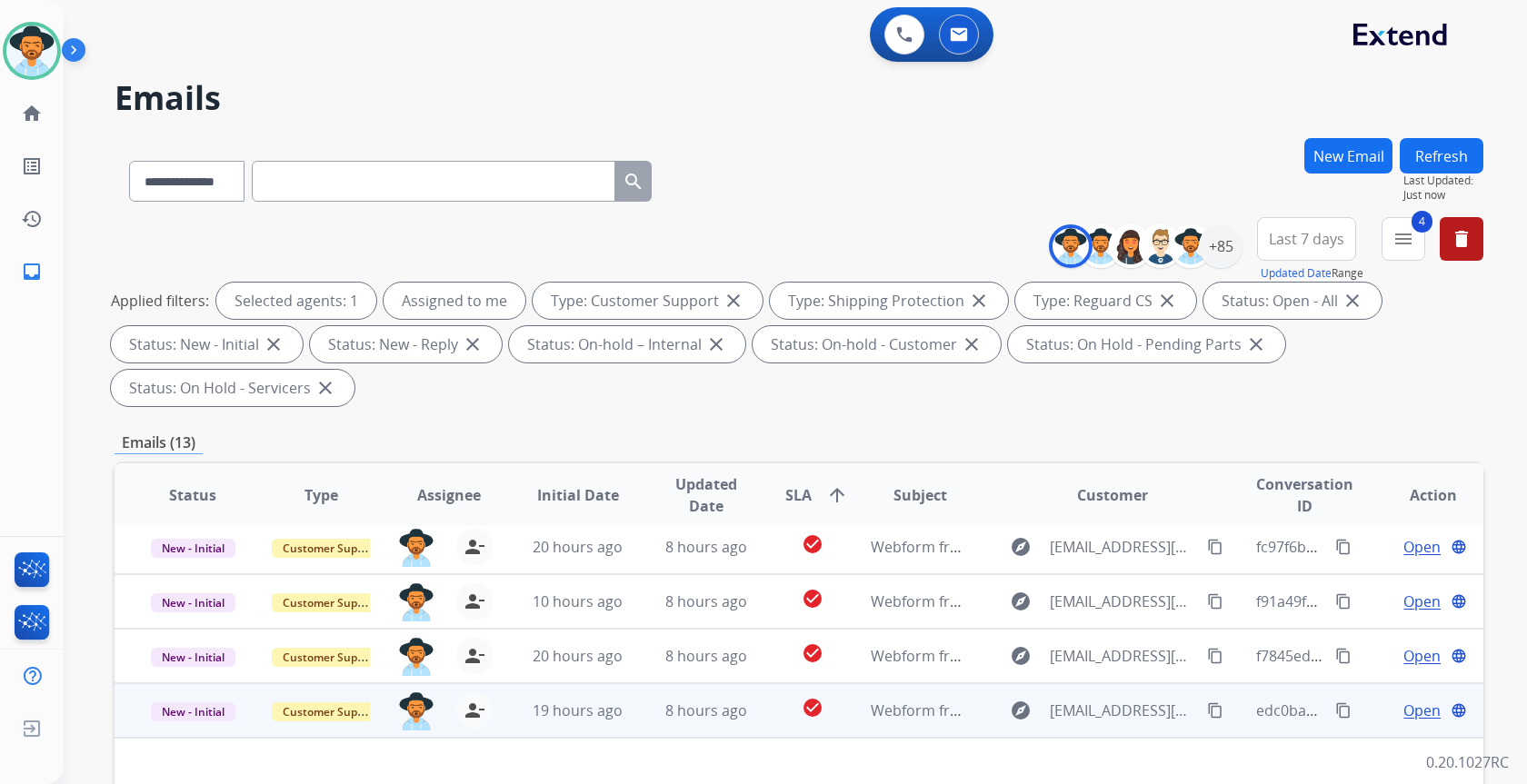
click at [638, 723] on td "8 hours ago" at bounding box center [692, 711] width 128 height 55
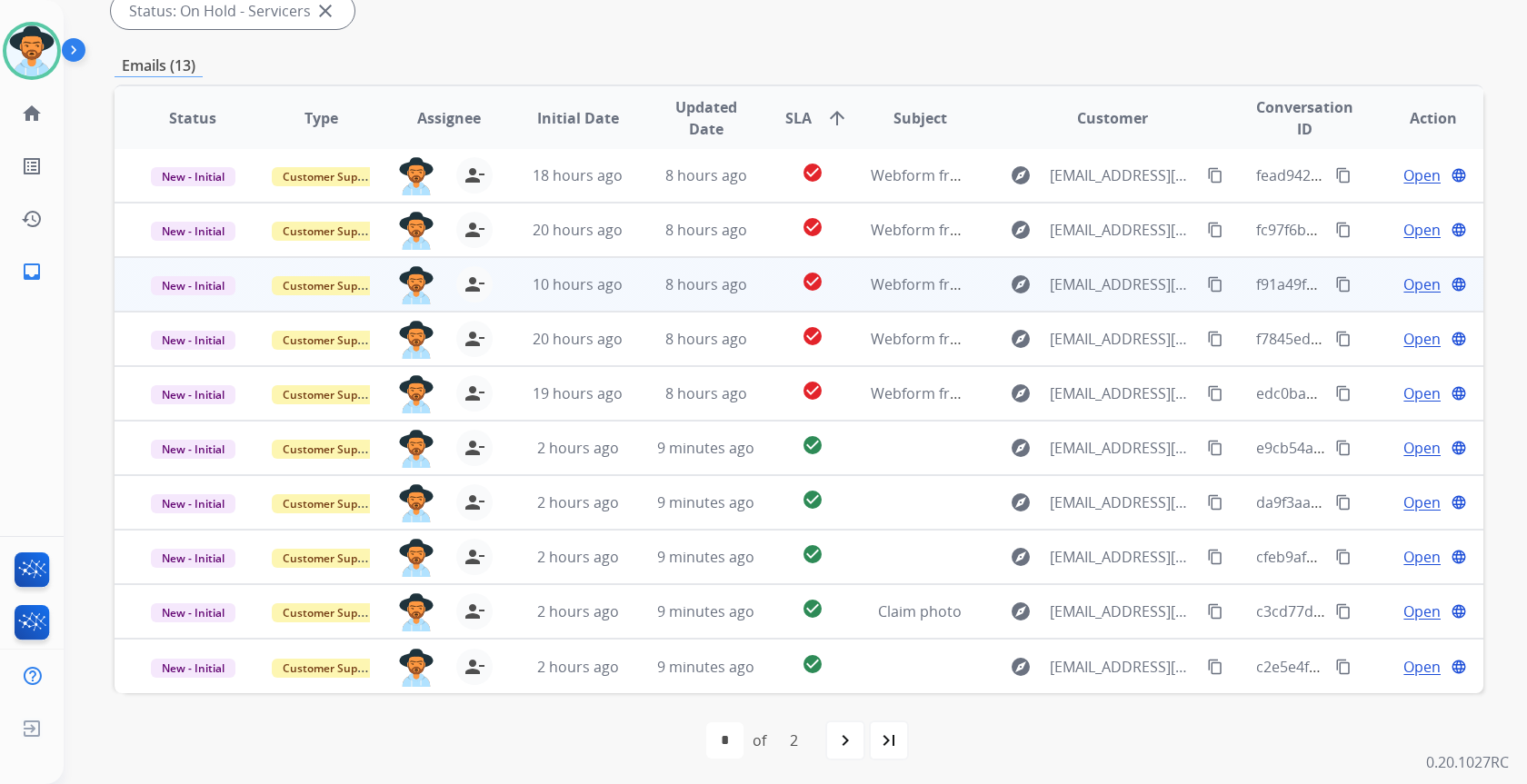
scroll to position [381, 0]
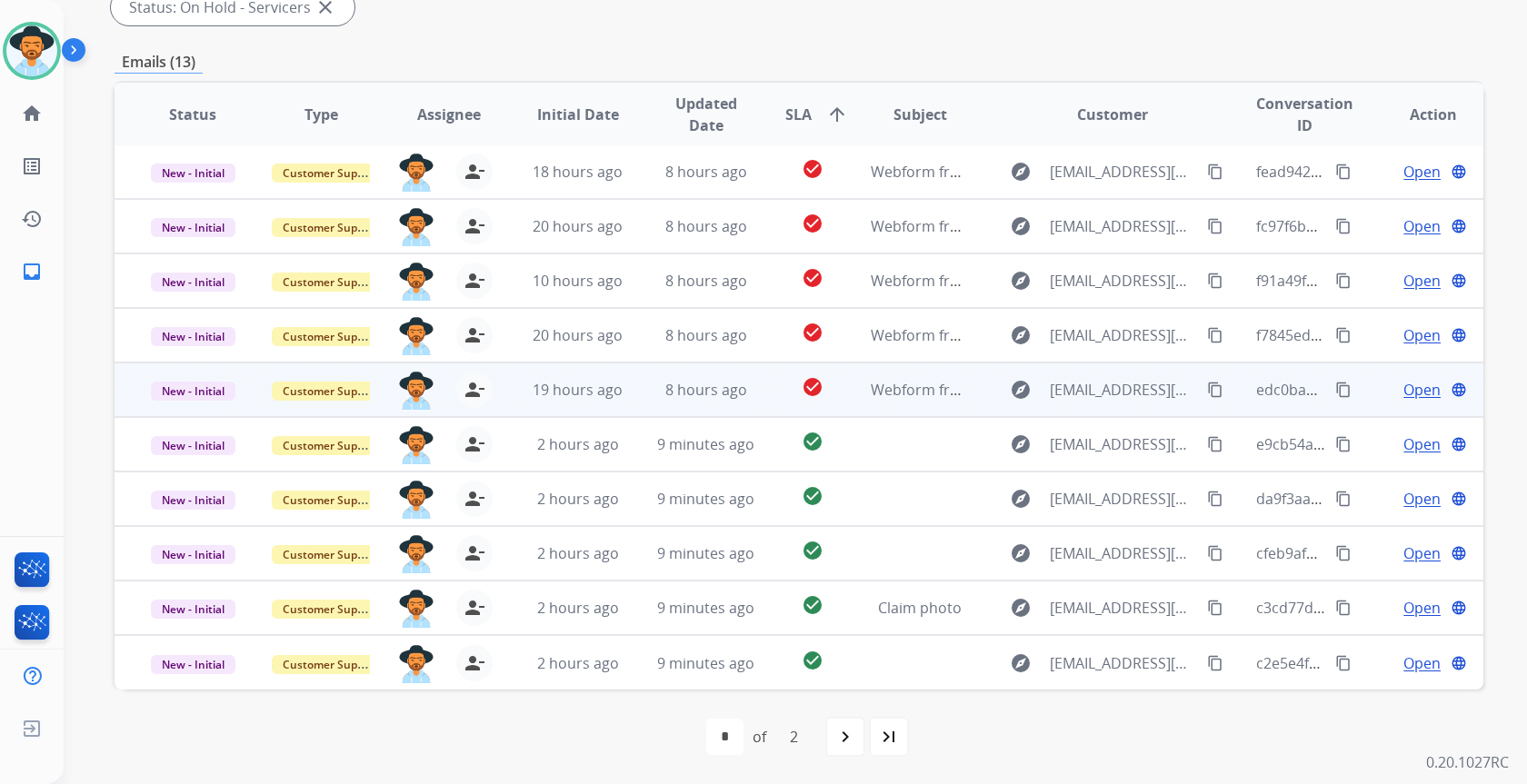
click at [635, 394] on td "8 hours ago" at bounding box center [692, 390] width 128 height 55
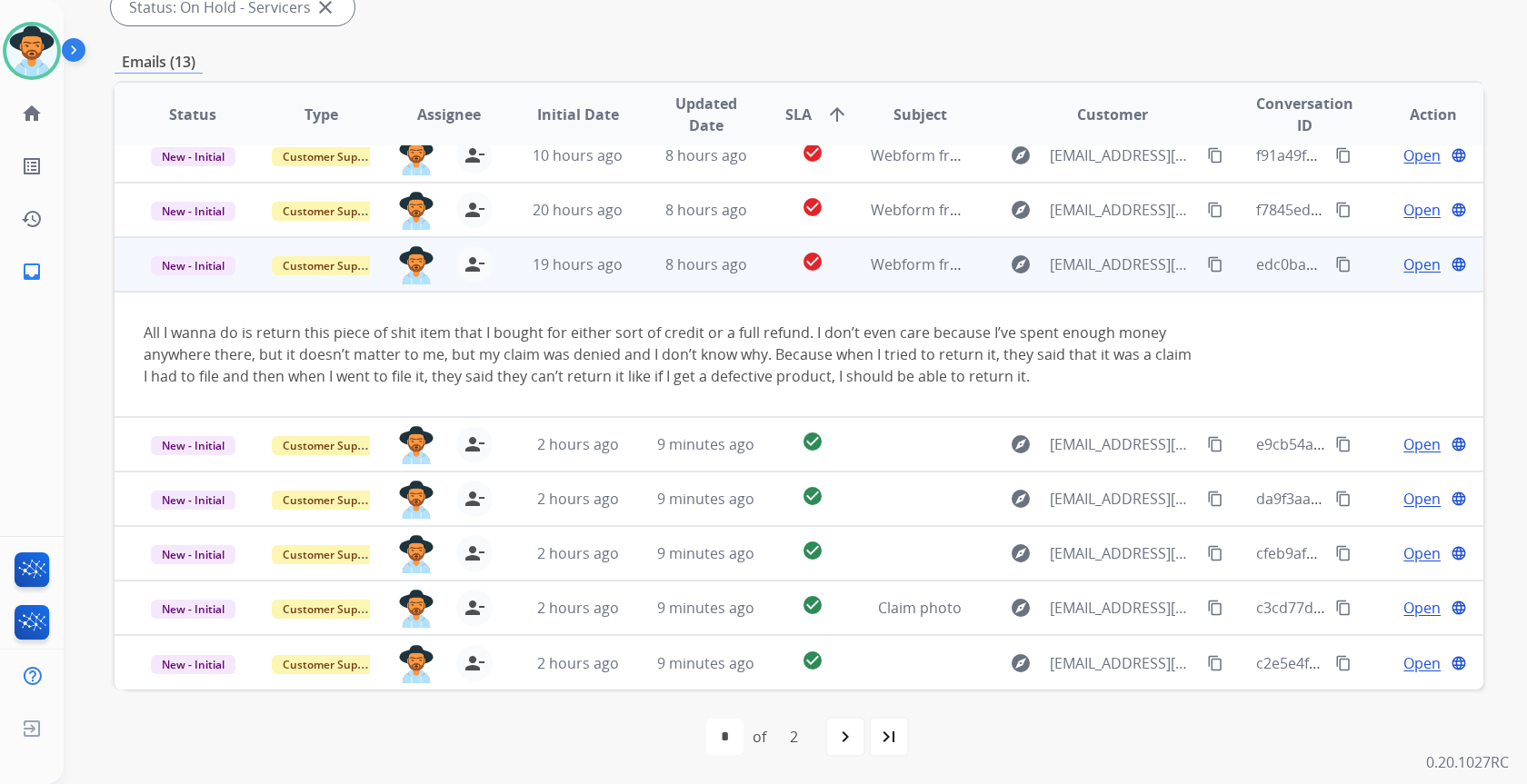
scroll to position [36, 0]
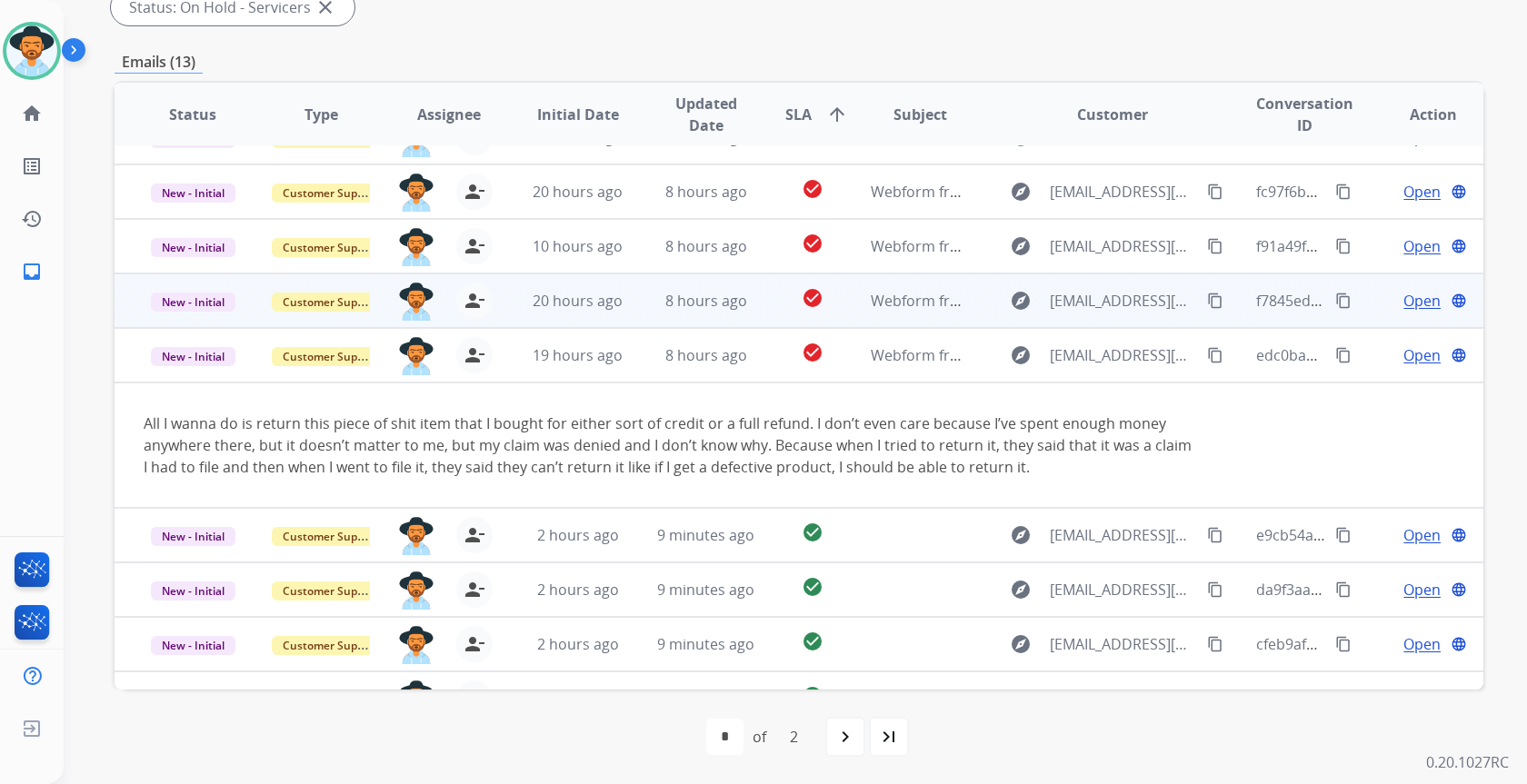
click at [628, 312] on td "8 hours ago" at bounding box center [692, 301] width 128 height 55
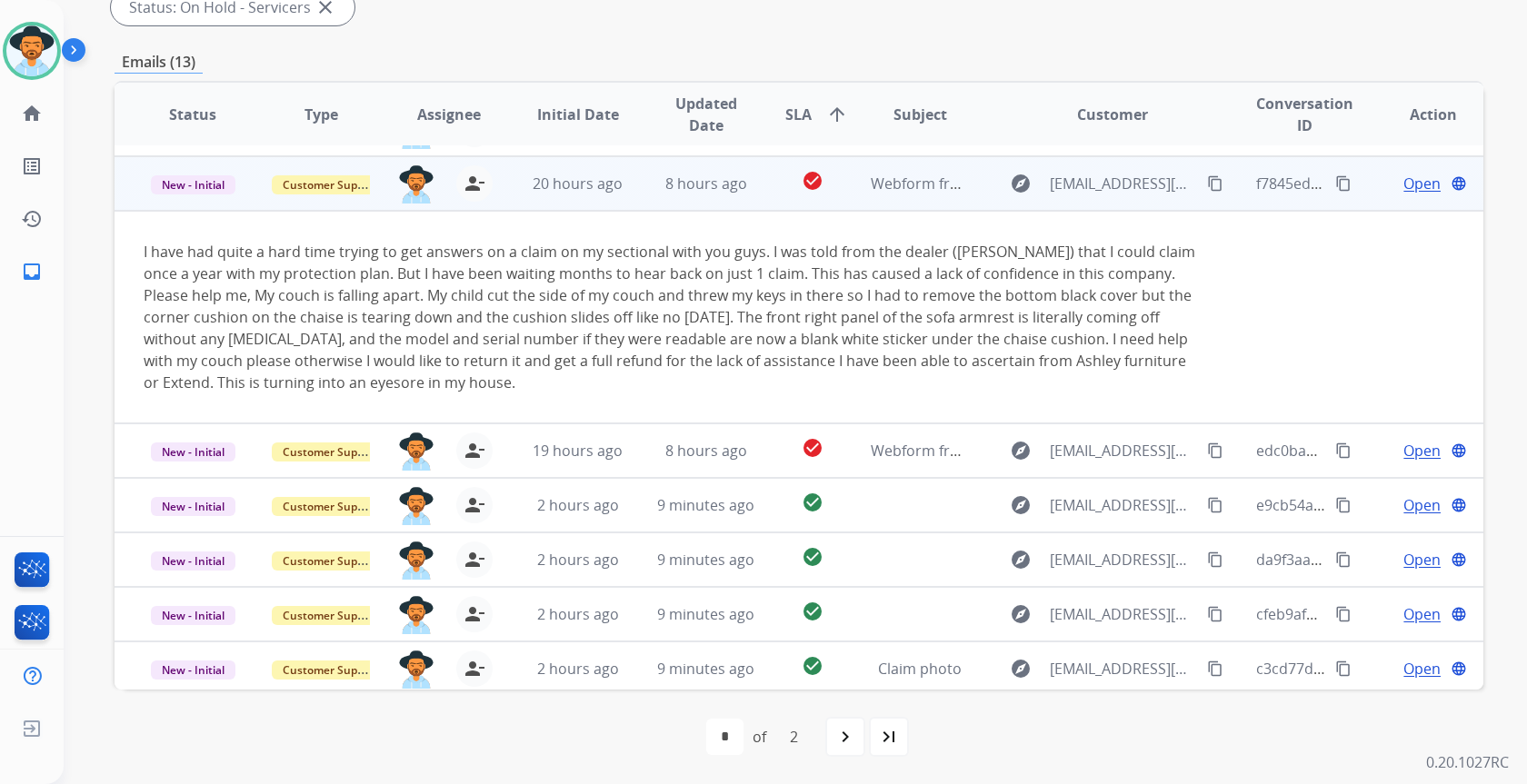
scroll to position [164, 0]
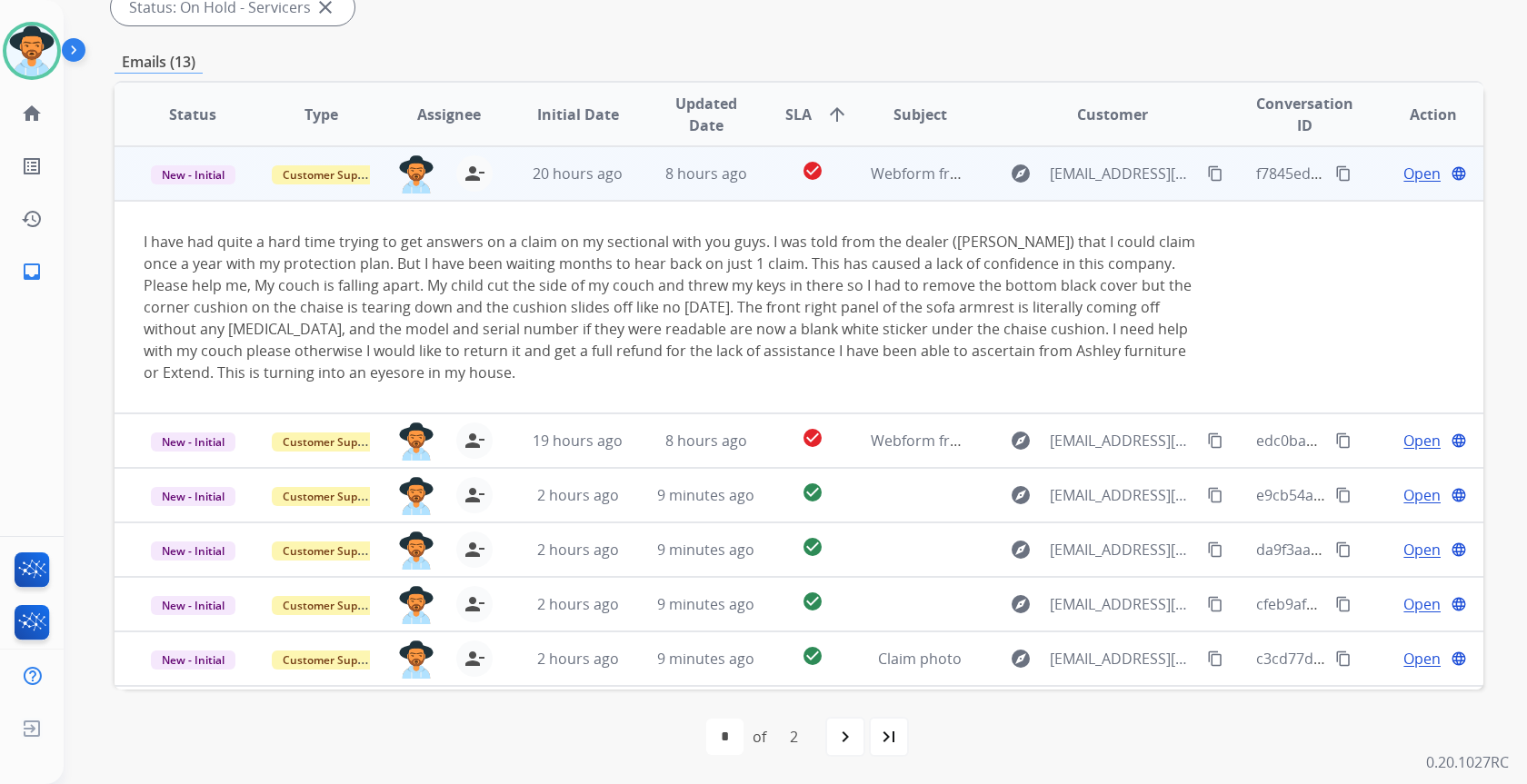
click at [1207, 178] on mat-icon "content_copy" at bounding box center [1214, 173] width 16 height 16
click at [1410, 170] on span "Open" at bounding box center [1422, 173] width 37 height 22
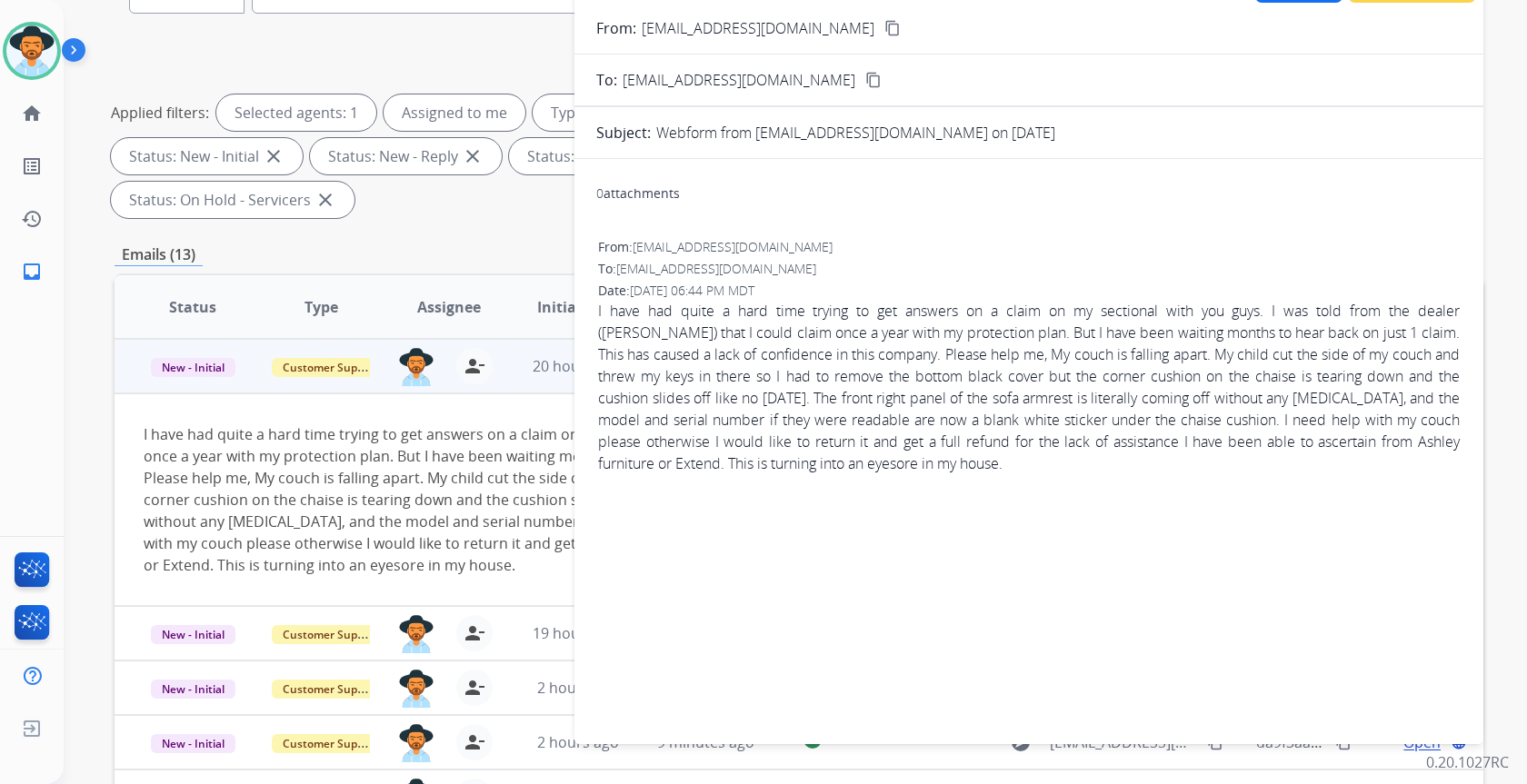
scroll to position [17, 0]
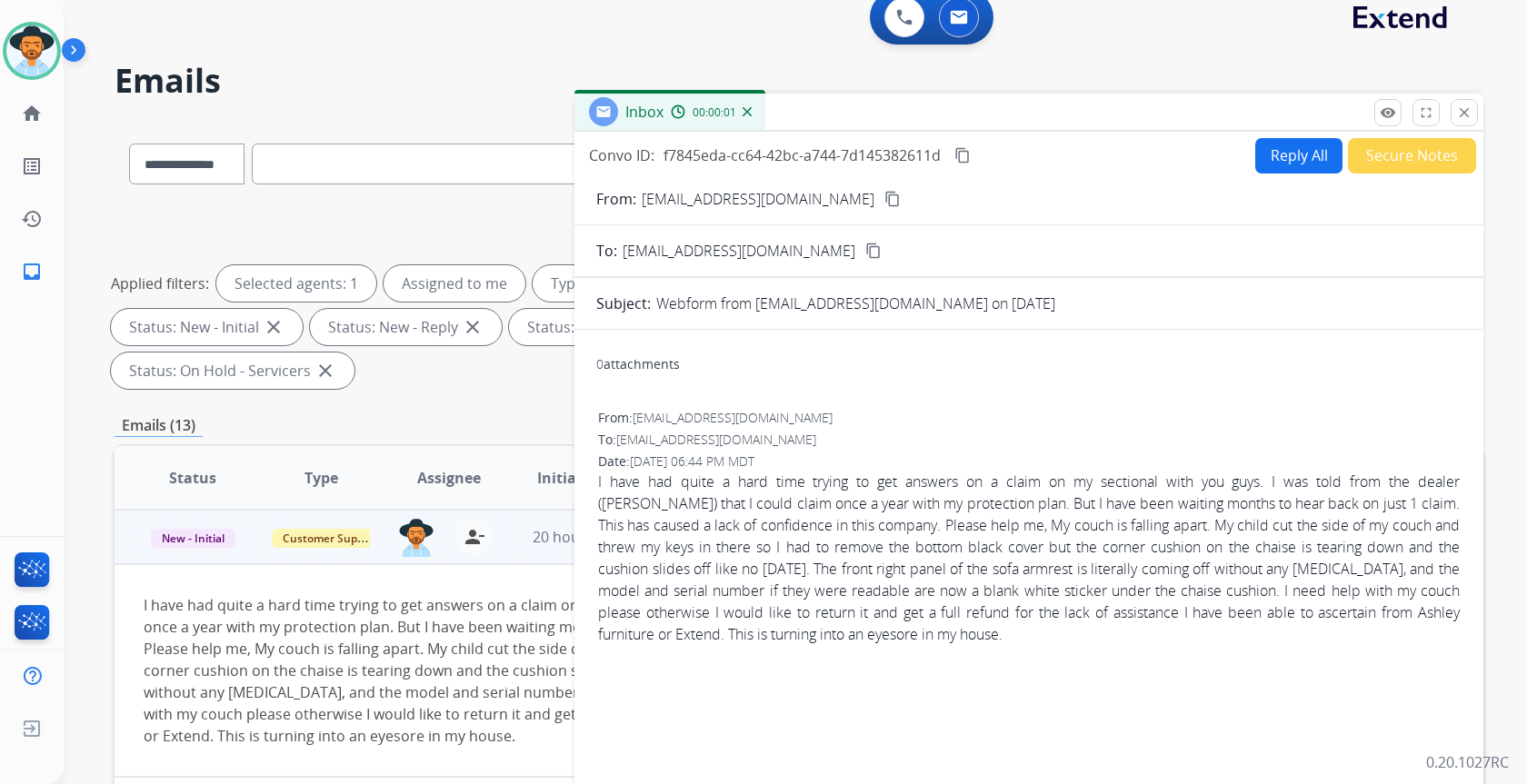
click at [1309, 155] on button "Reply All" at bounding box center [1299, 155] width 87 height 35
select select "**********"
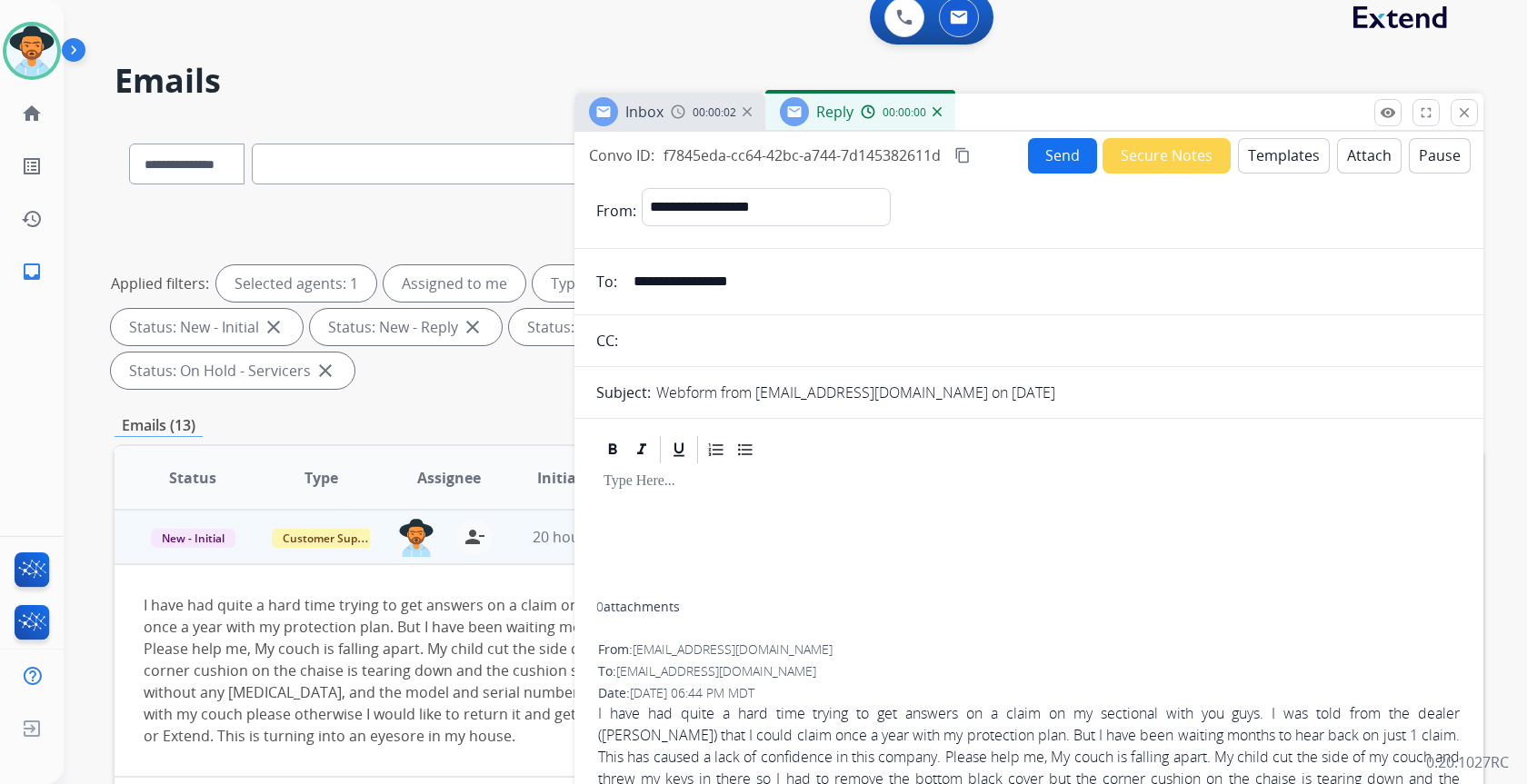
click at [1285, 160] on button "Templates" at bounding box center [1284, 155] width 92 height 35
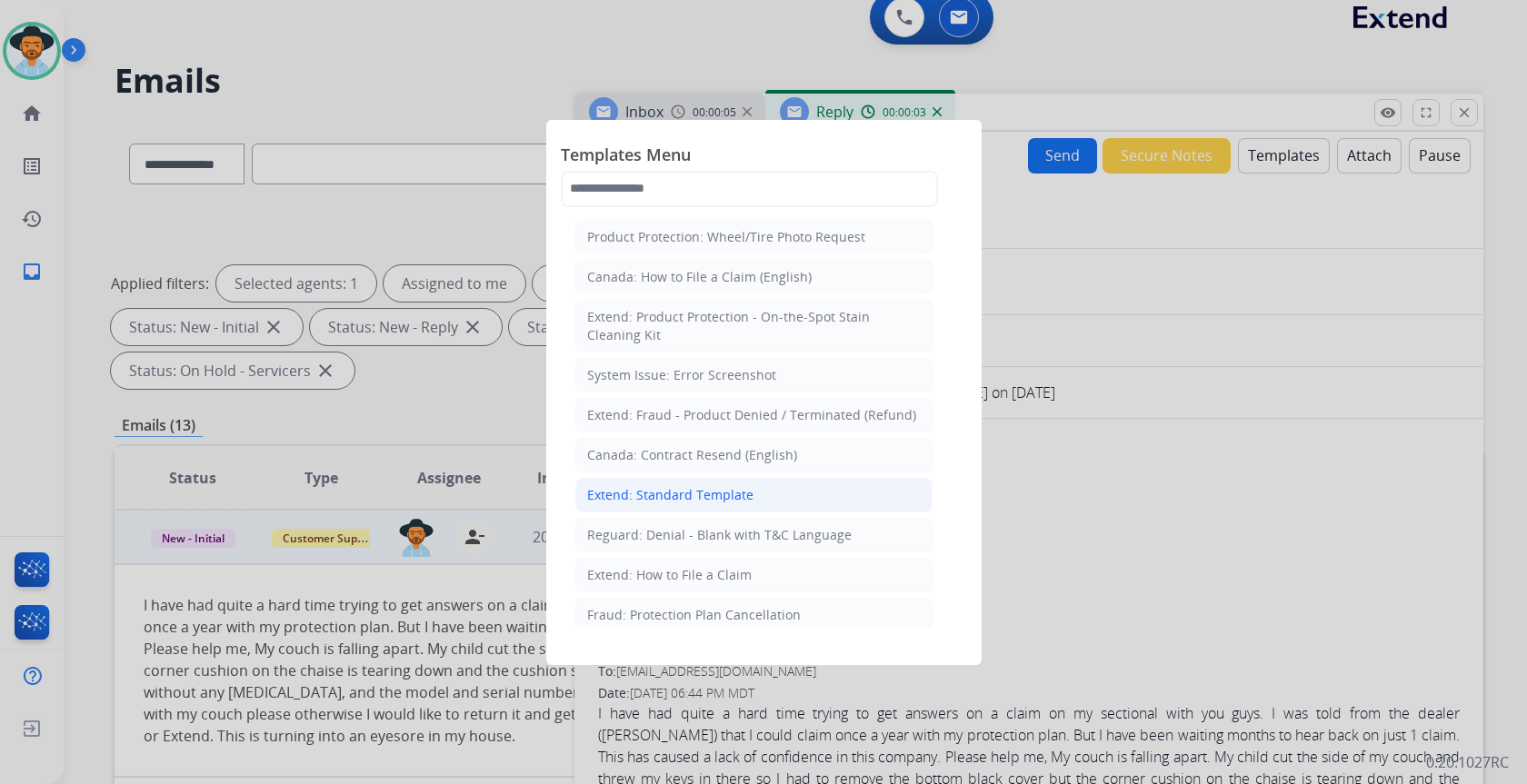
click at [681, 495] on div "Extend: Standard Template" at bounding box center [671, 494] width 167 height 18
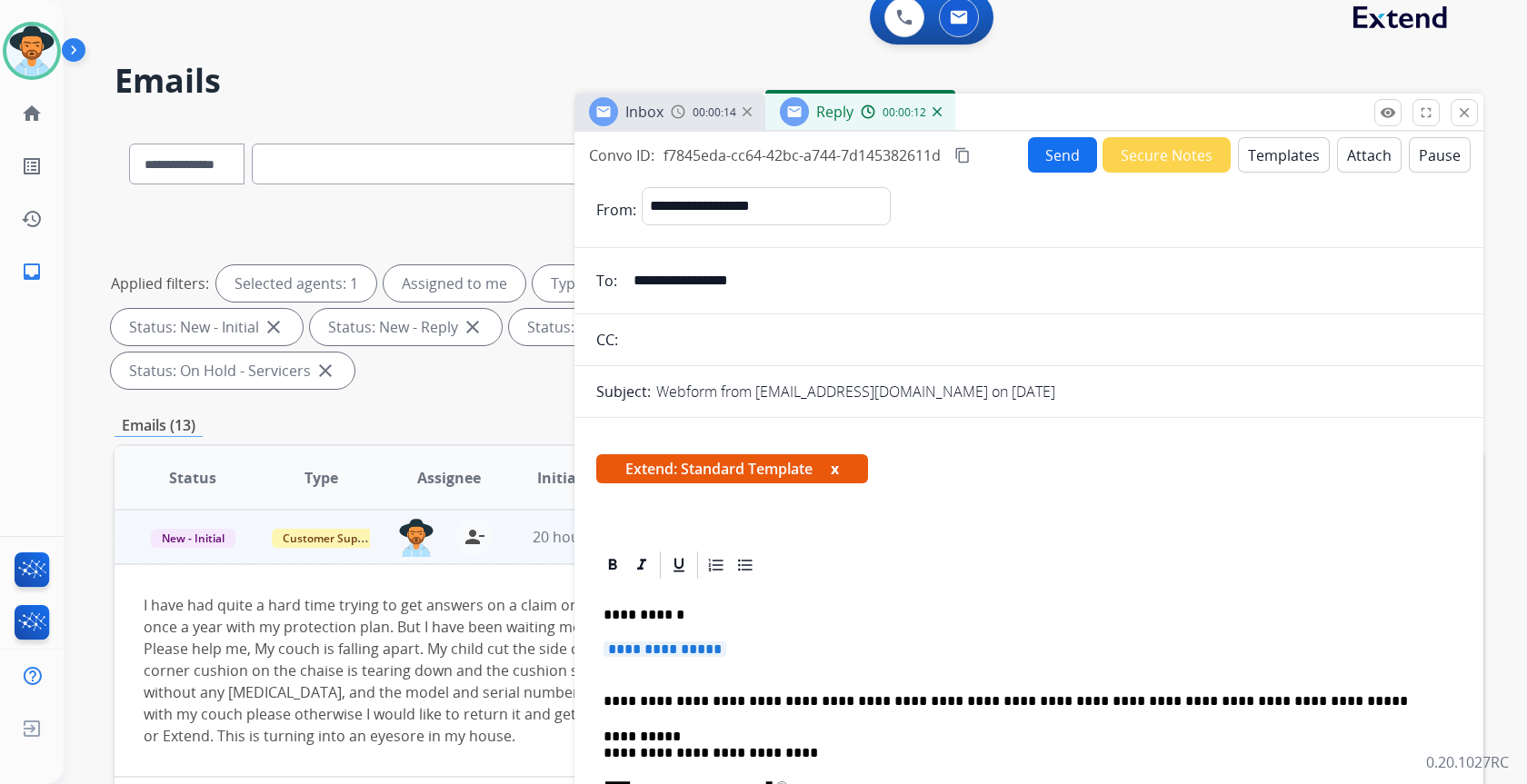
click at [680, 650] on span "**********" at bounding box center [665, 649] width 123 height 15
click at [1263, 155] on button "Templates" at bounding box center [1284, 154] width 92 height 35
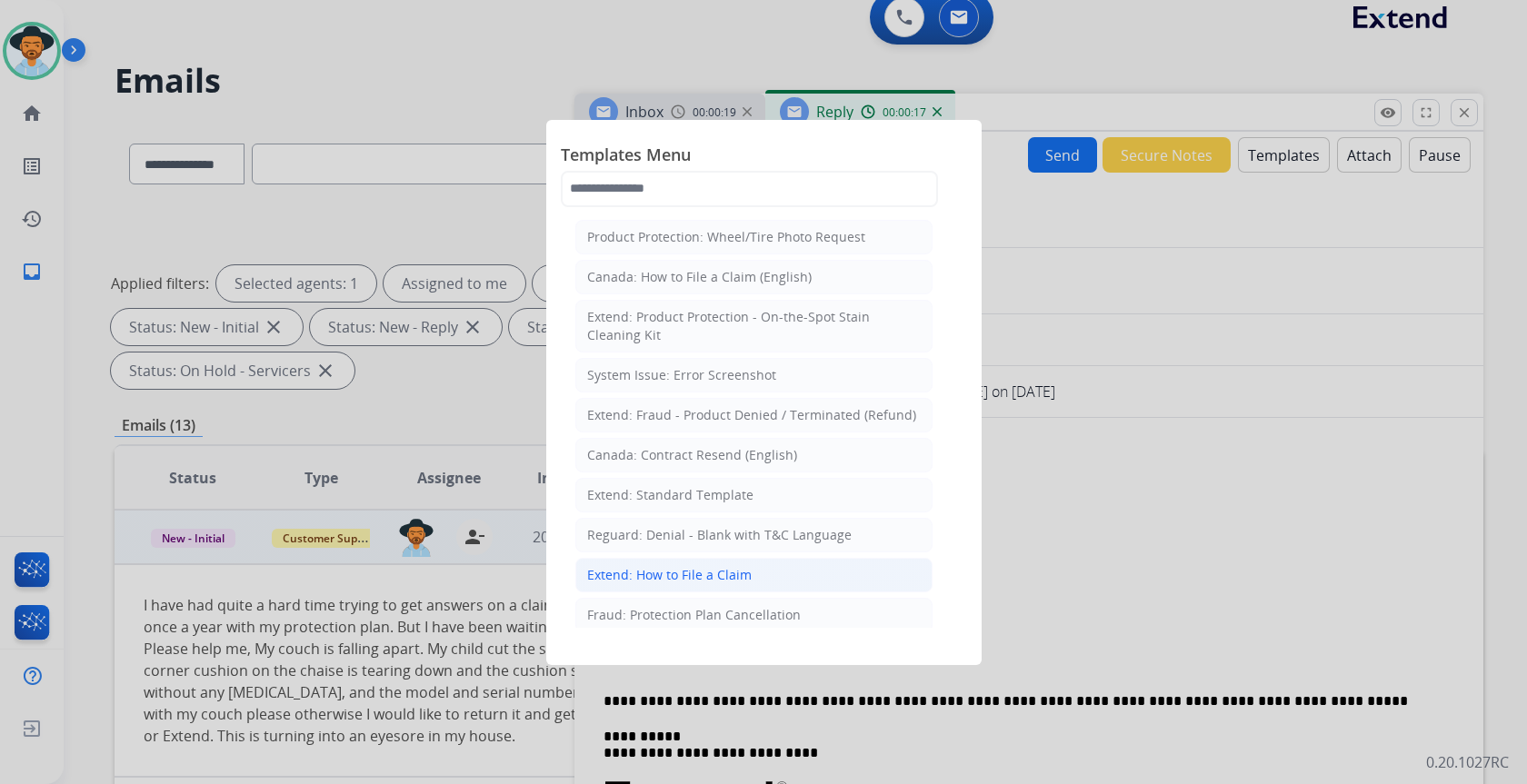
click at [755, 573] on li "Extend: How to File a Claim" at bounding box center [753, 575] width 357 height 34
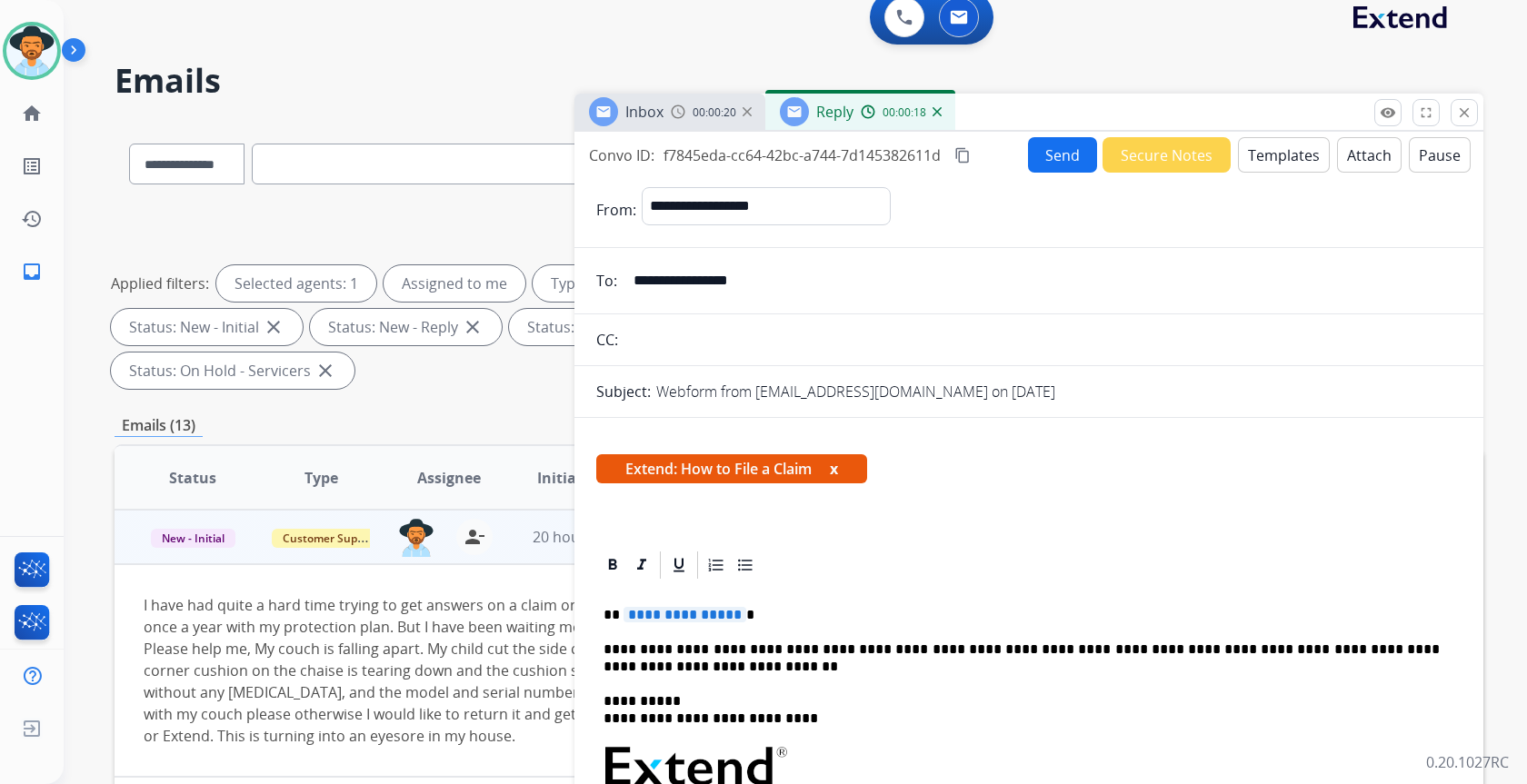
click at [714, 619] on span "**********" at bounding box center [685, 615] width 123 height 15
click at [885, 652] on p "**********" at bounding box center [1021, 658] width 836 height 34
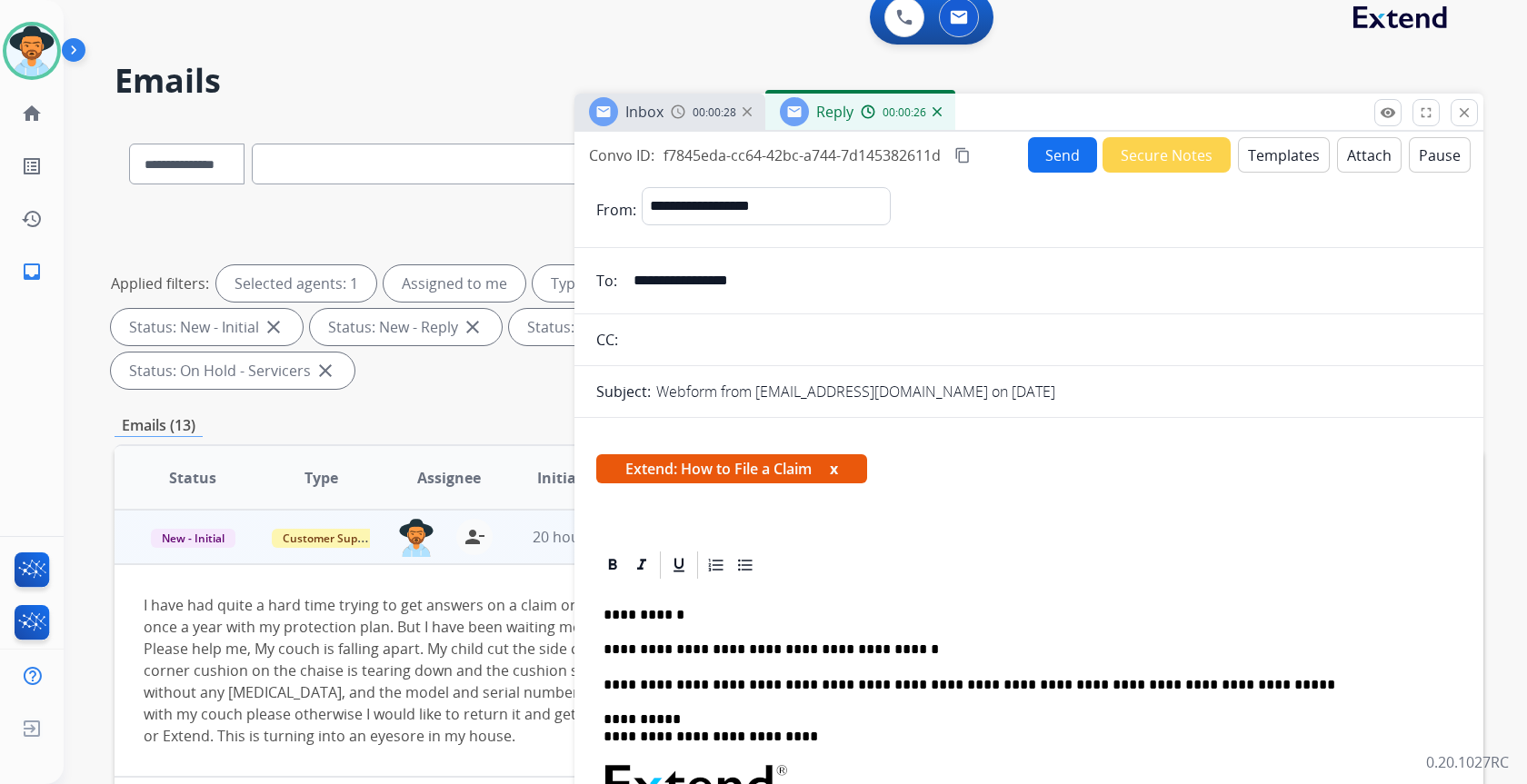
click at [631, 682] on p "**********" at bounding box center [1021, 685] width 836 height 16
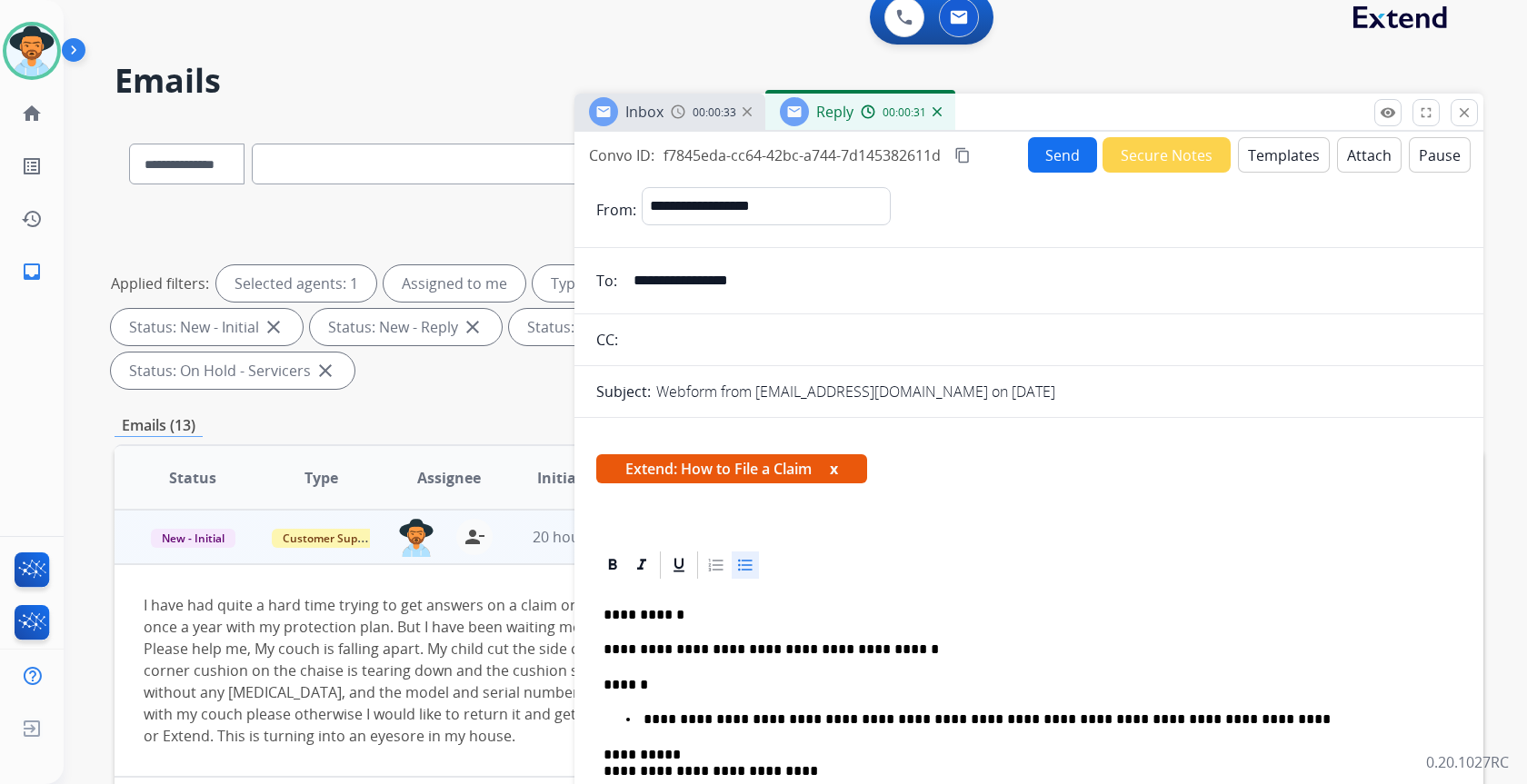
click at [740, 567] on icon at bounding box center [745, 564] width 18 height 18
click at [778, 720] on p "**********" at bounding box center [1040, 719] width 799 height 16
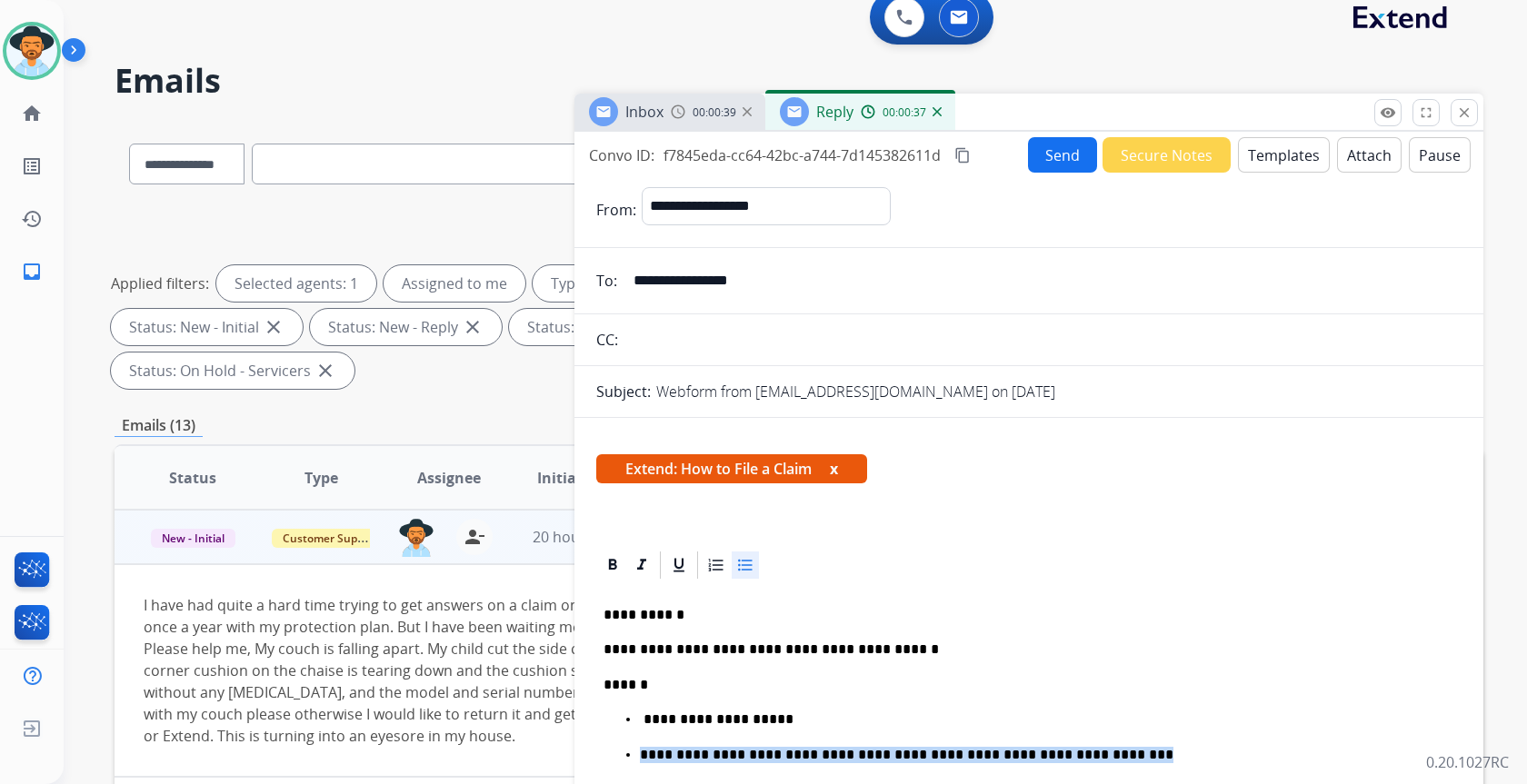
drag, startPoint x: 1054, startPoint y: 753, endPoint x: 603, endPoint y: 762, distance: 451.1
click at [603, 762] on ul "**********" at bounding box center [1029, 737] width 851 height 52
click at [743, 567] on icon at bounding box center [745, 564] width 18 height 18
click at [610, 751] on p "**********" at bounding box center [1021, 755] width 836 height 16
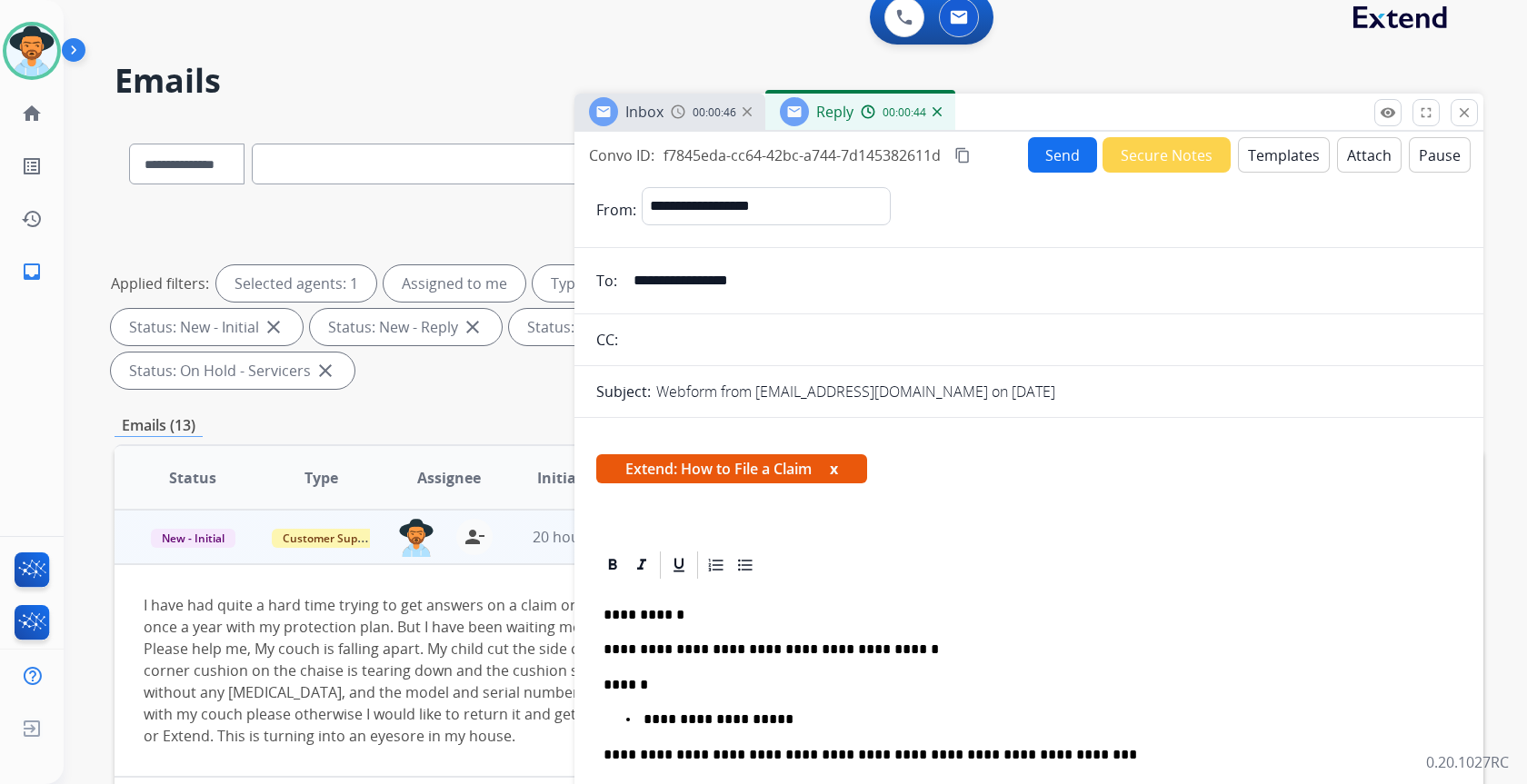
click at [1048, 155] on button "Send" at bounding box center [1062, 154] width 69 height 35
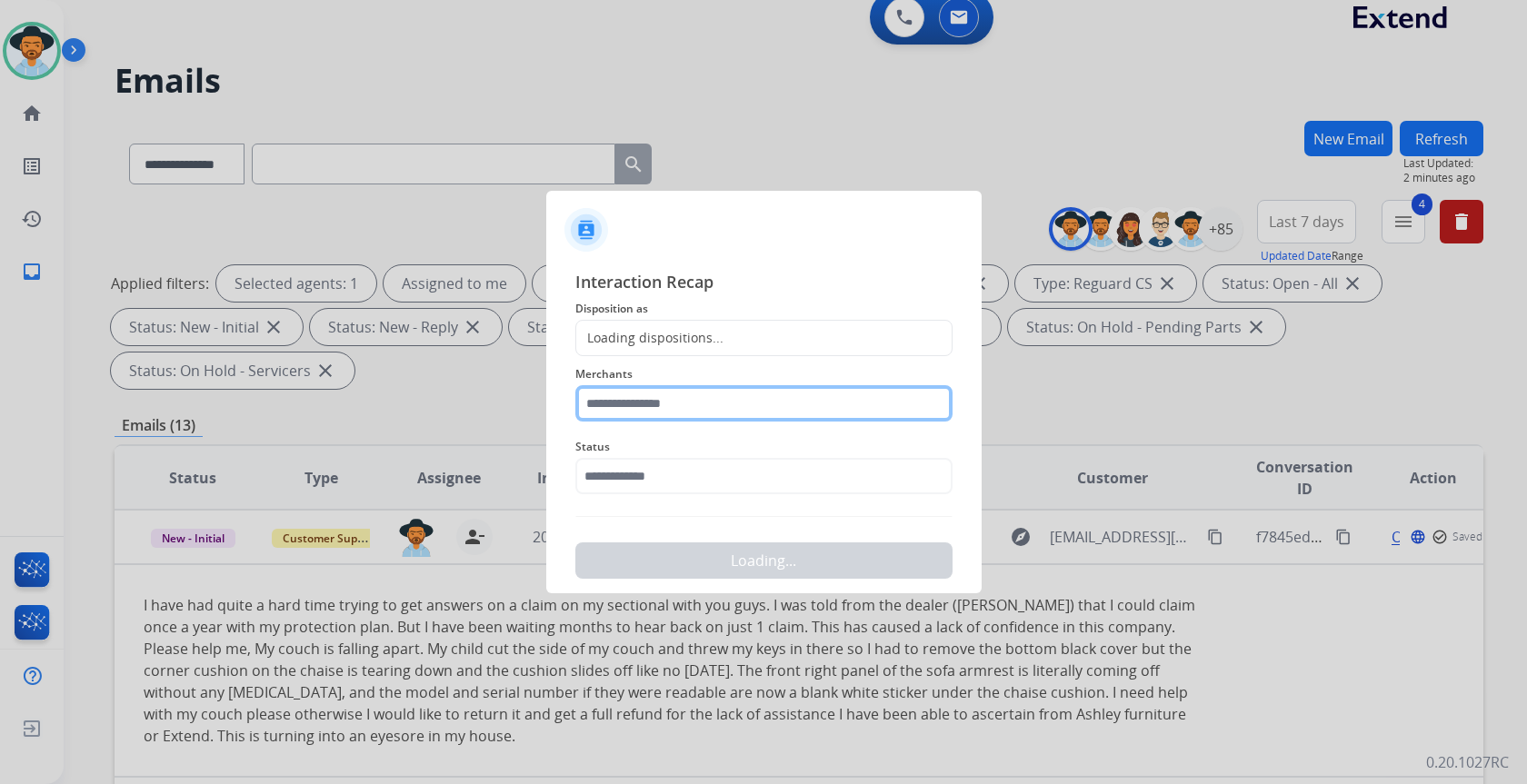
click at [761, 408] on input "text" at bounding box center [764, 403] width 377 height 36
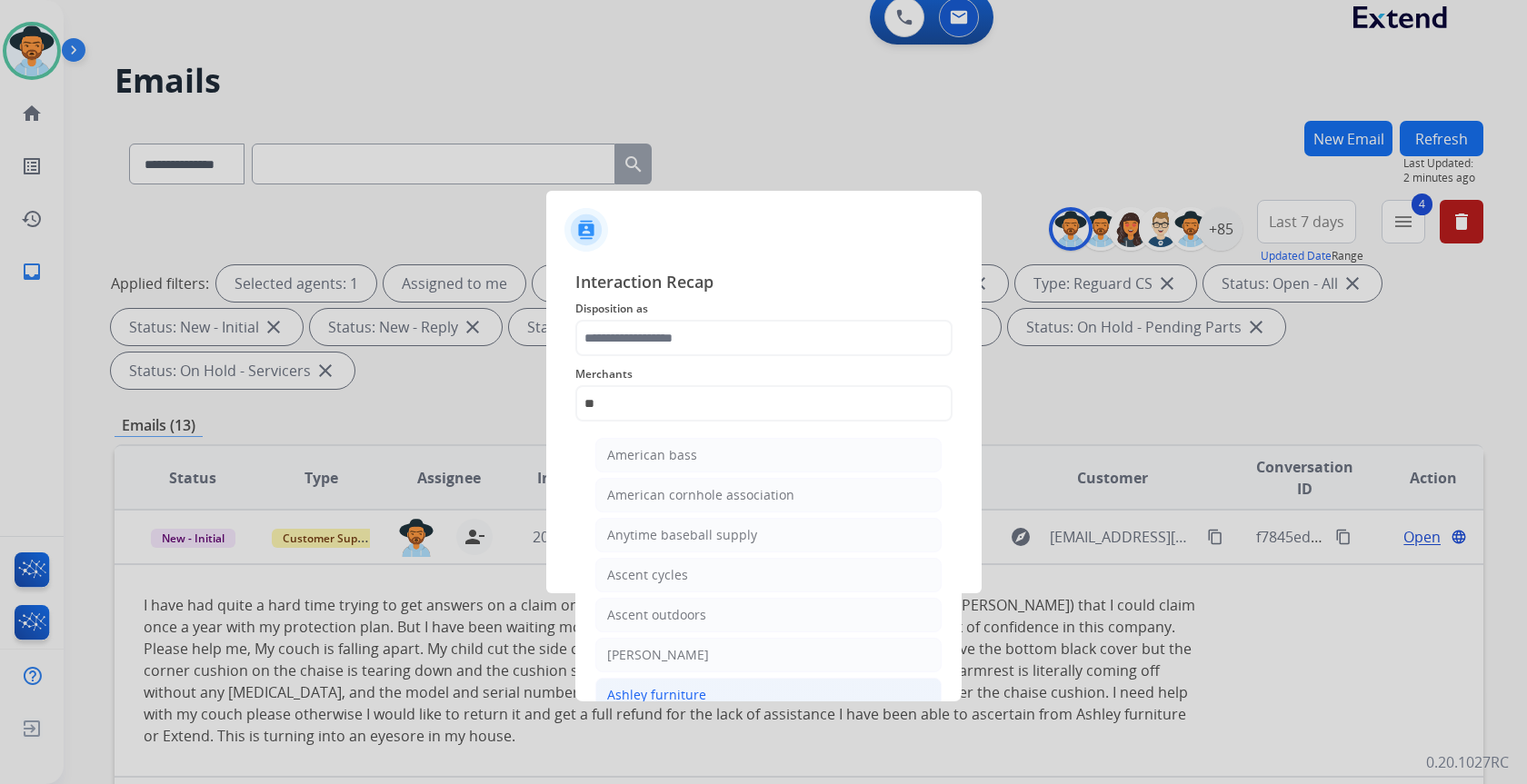
click at [632, 687] on div "Ashley furniture" at bounding box center [656, 694] width 99 height 18
type input "**********"
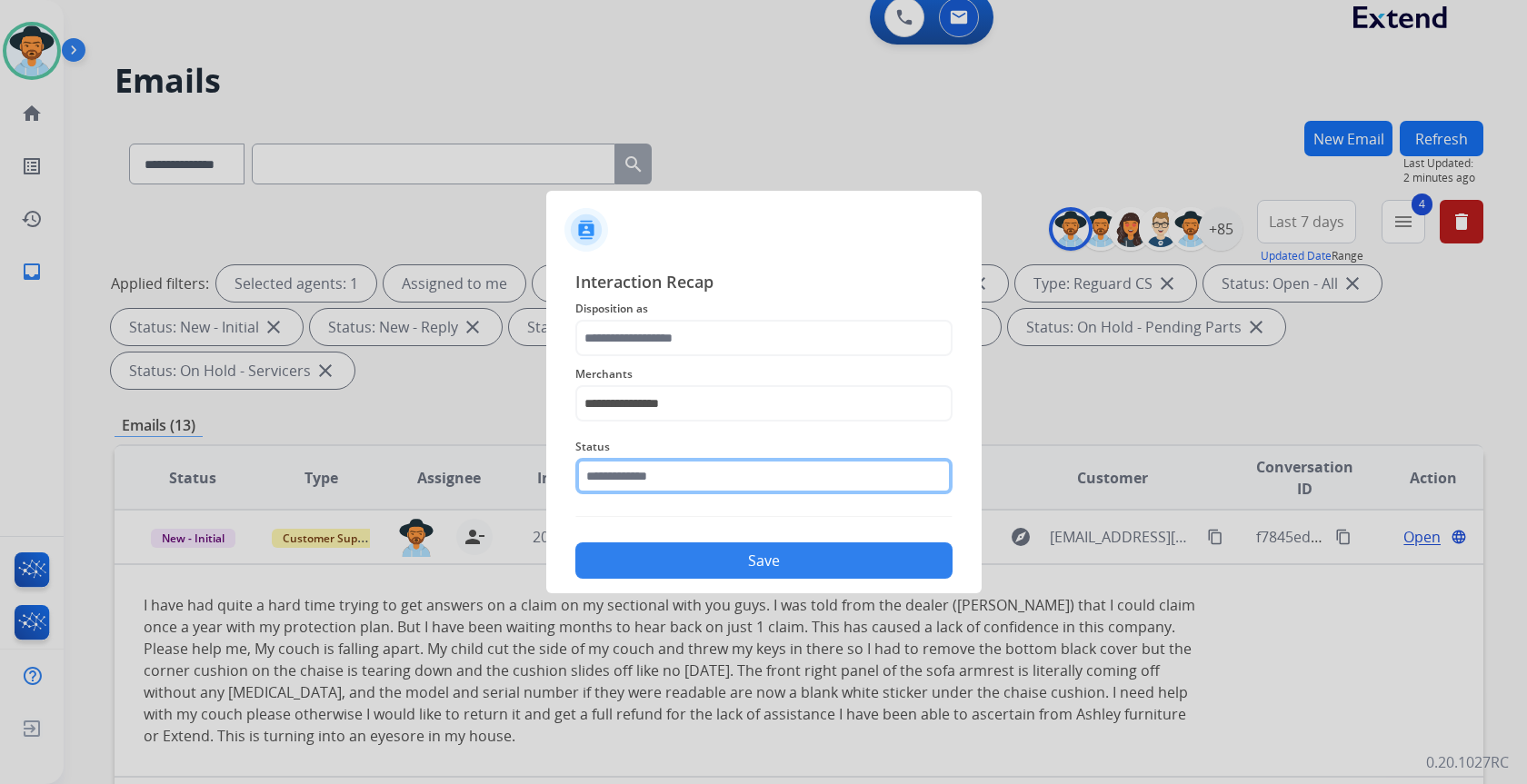
click at [636, 479] on input "text" at bounding box center [764, 476] width 377 height 36
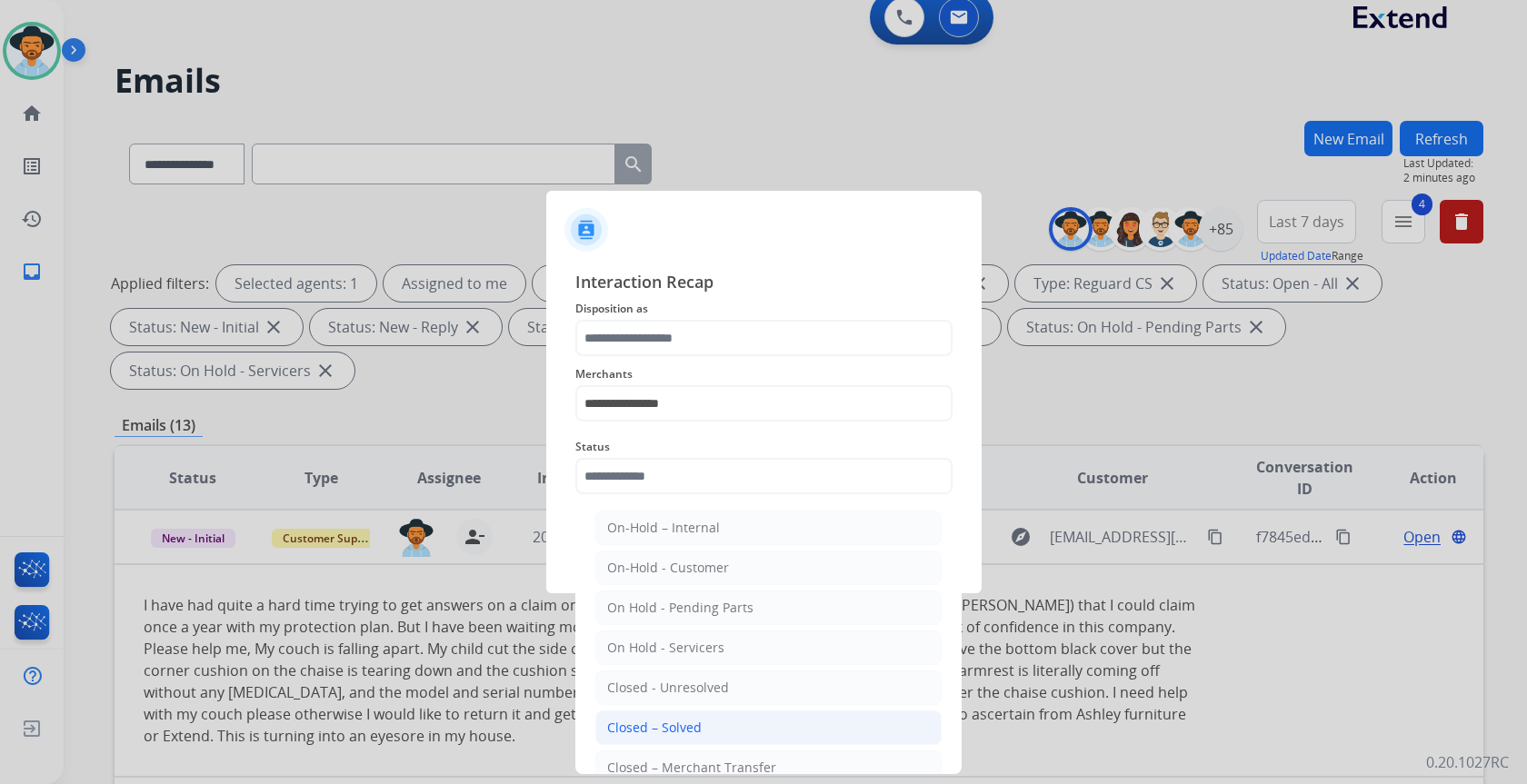
click at [655, 730] on div "Closed – Solved" at bounding box center [655, 727] width 95 height 18
type input "**********"
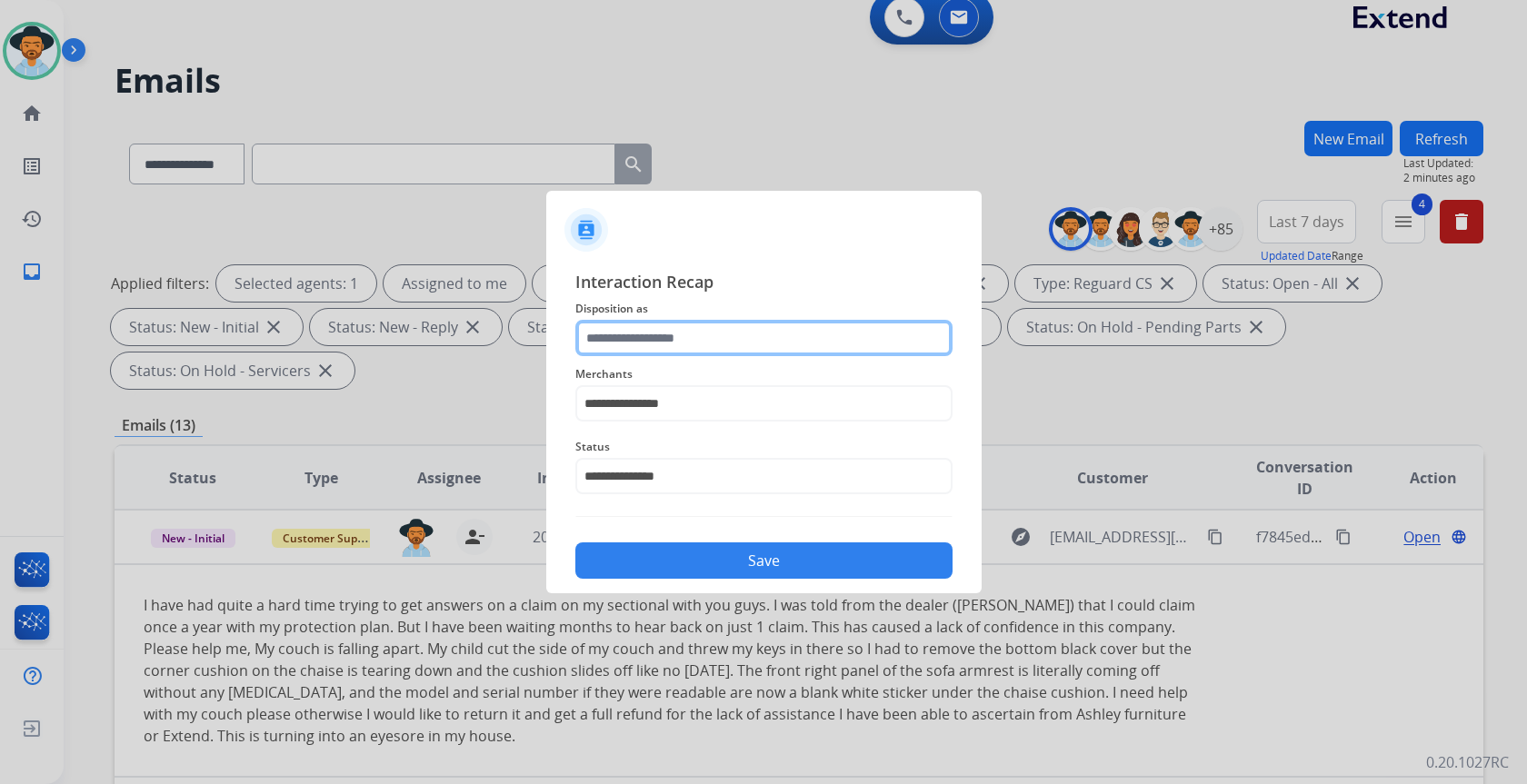
click at [661, 337] on input "text" at bounding box center [764, 338] width 377 height 36
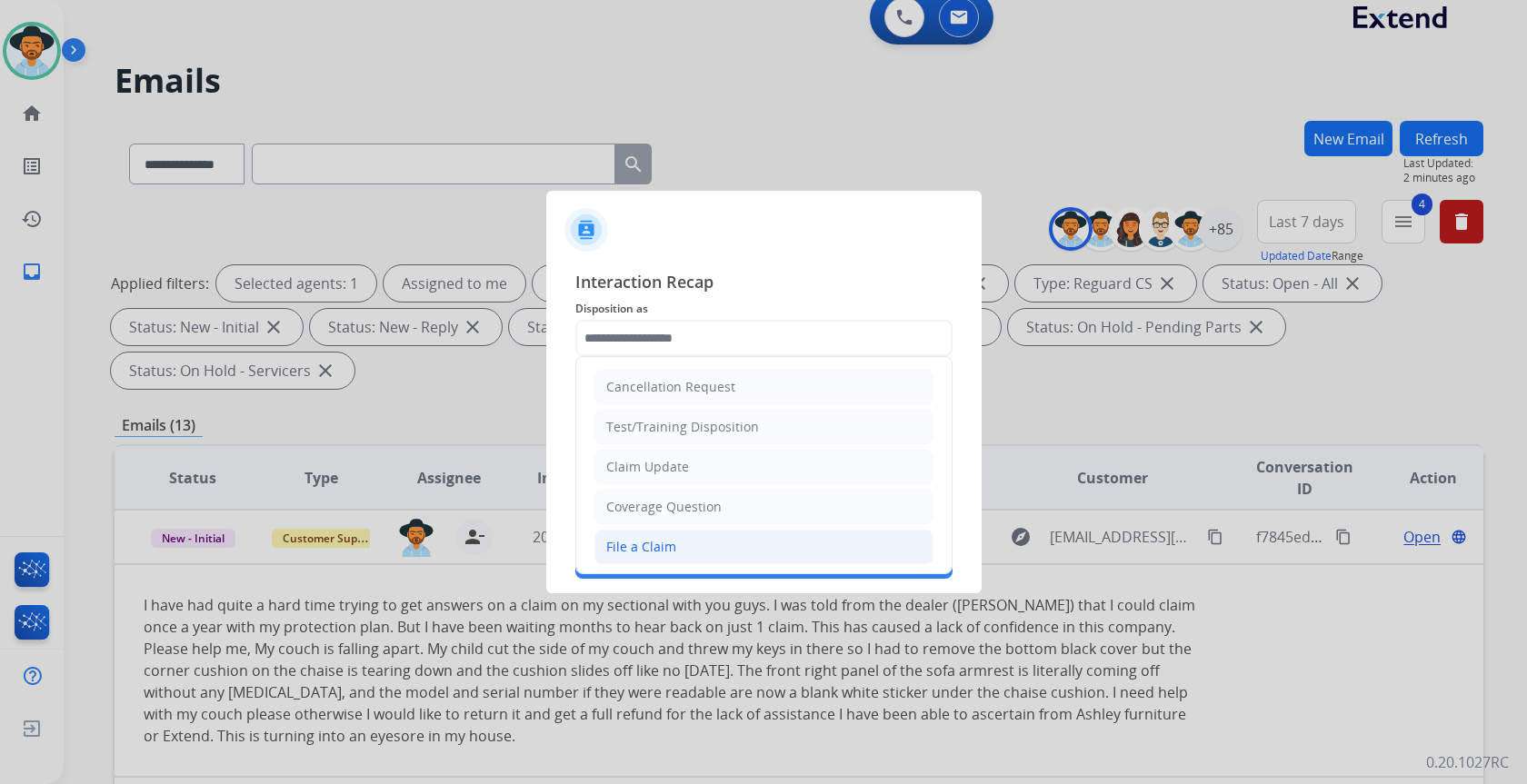
click at [683, 548] on li "File a Claim" at bounding box center [764, 546] width 339 height 34
type input "**********"
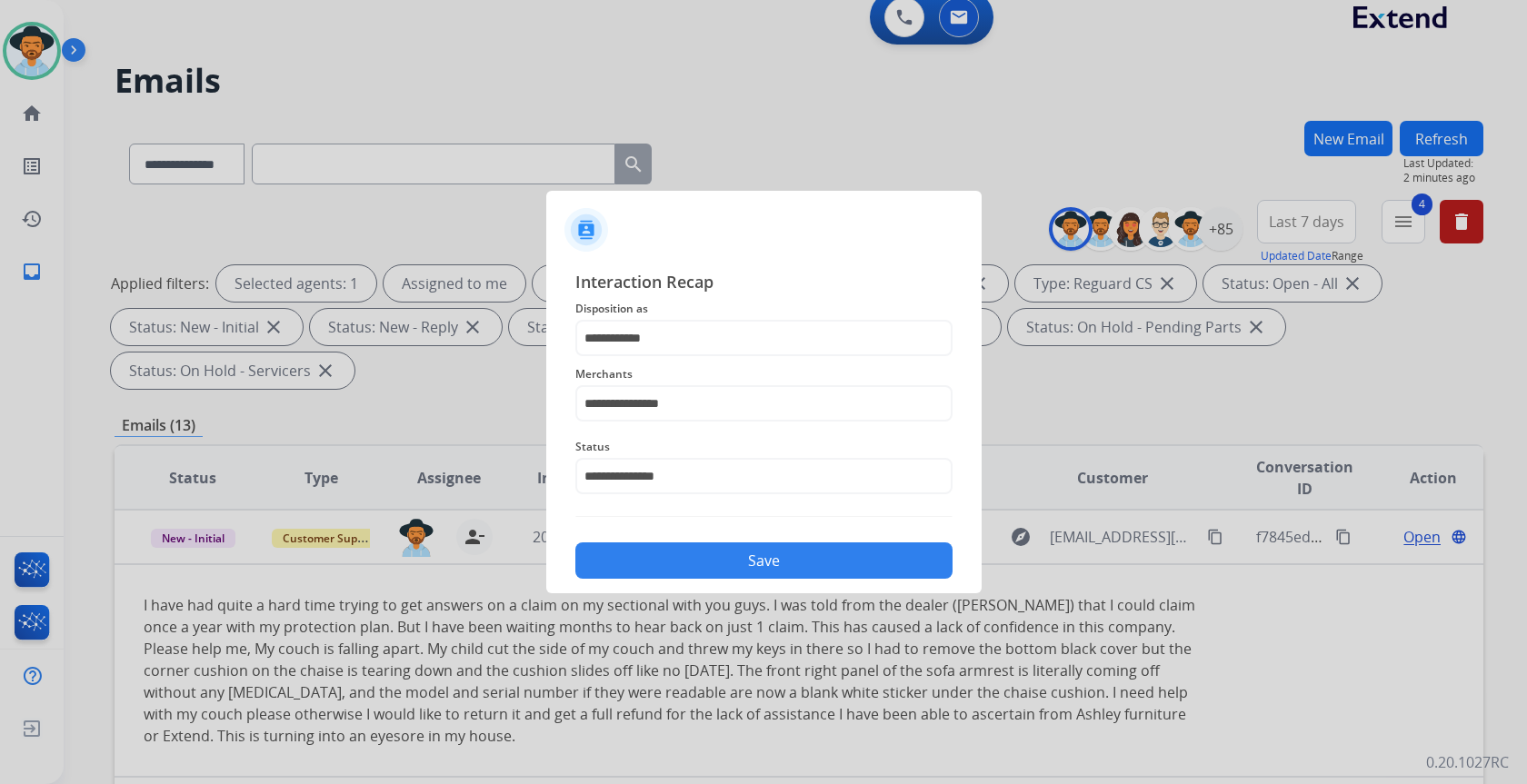
click at [710, 559] on button "Save" at bounding box center [764, 561] width 377 height 36
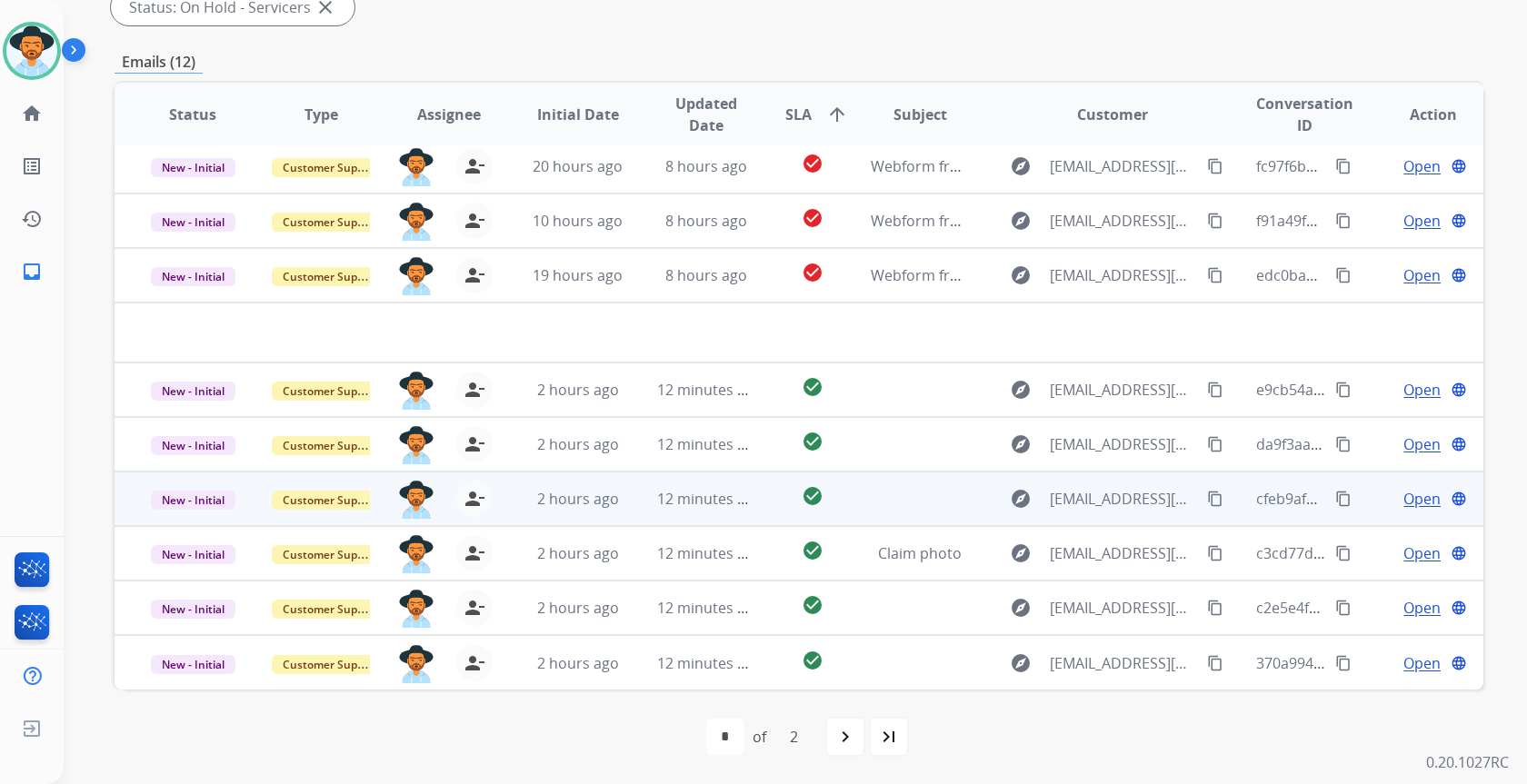
scroll to position [0, 0]
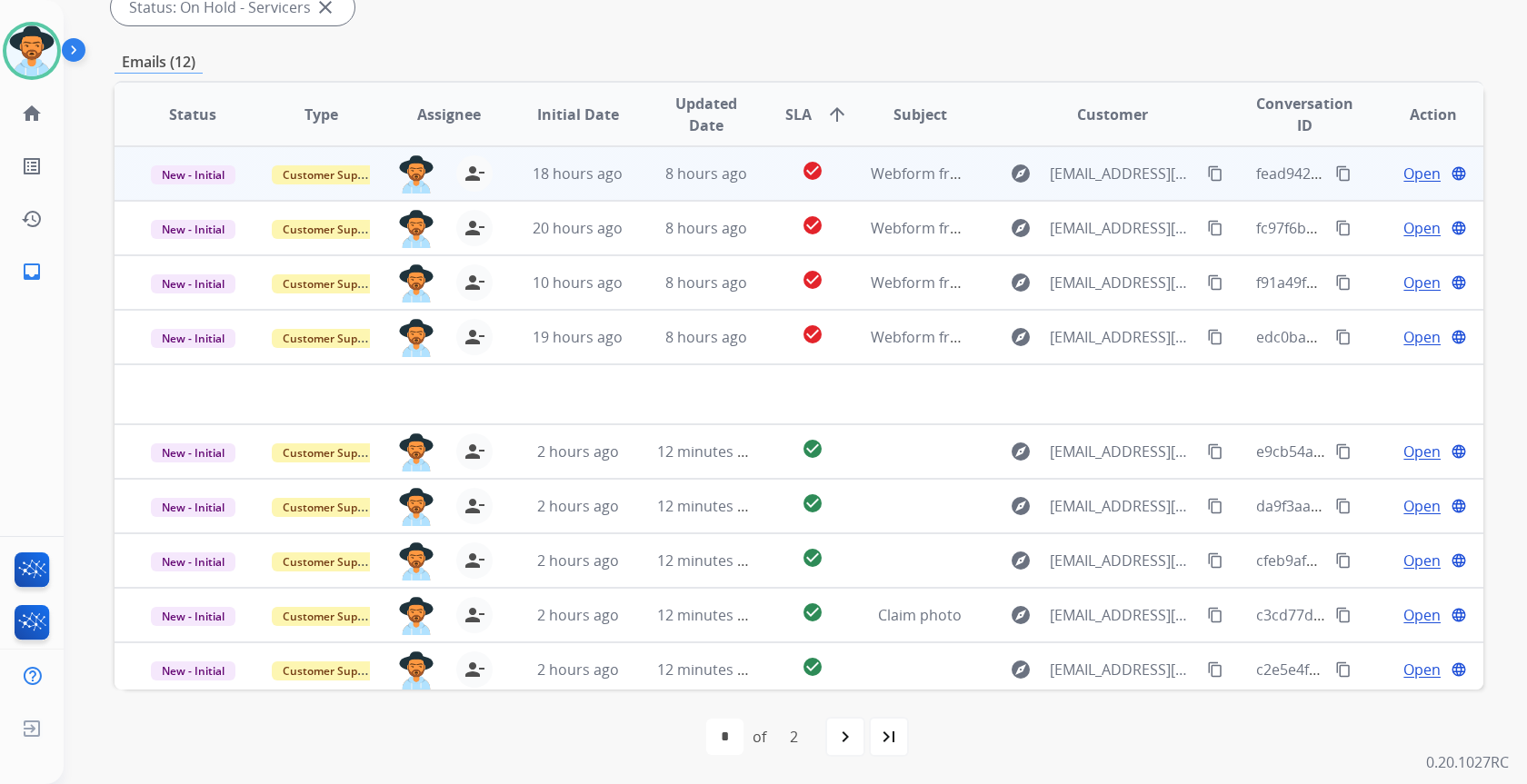
click at [642, 173] on td "8 hours ago" at bounding box center [692, 173] width 128 height 55
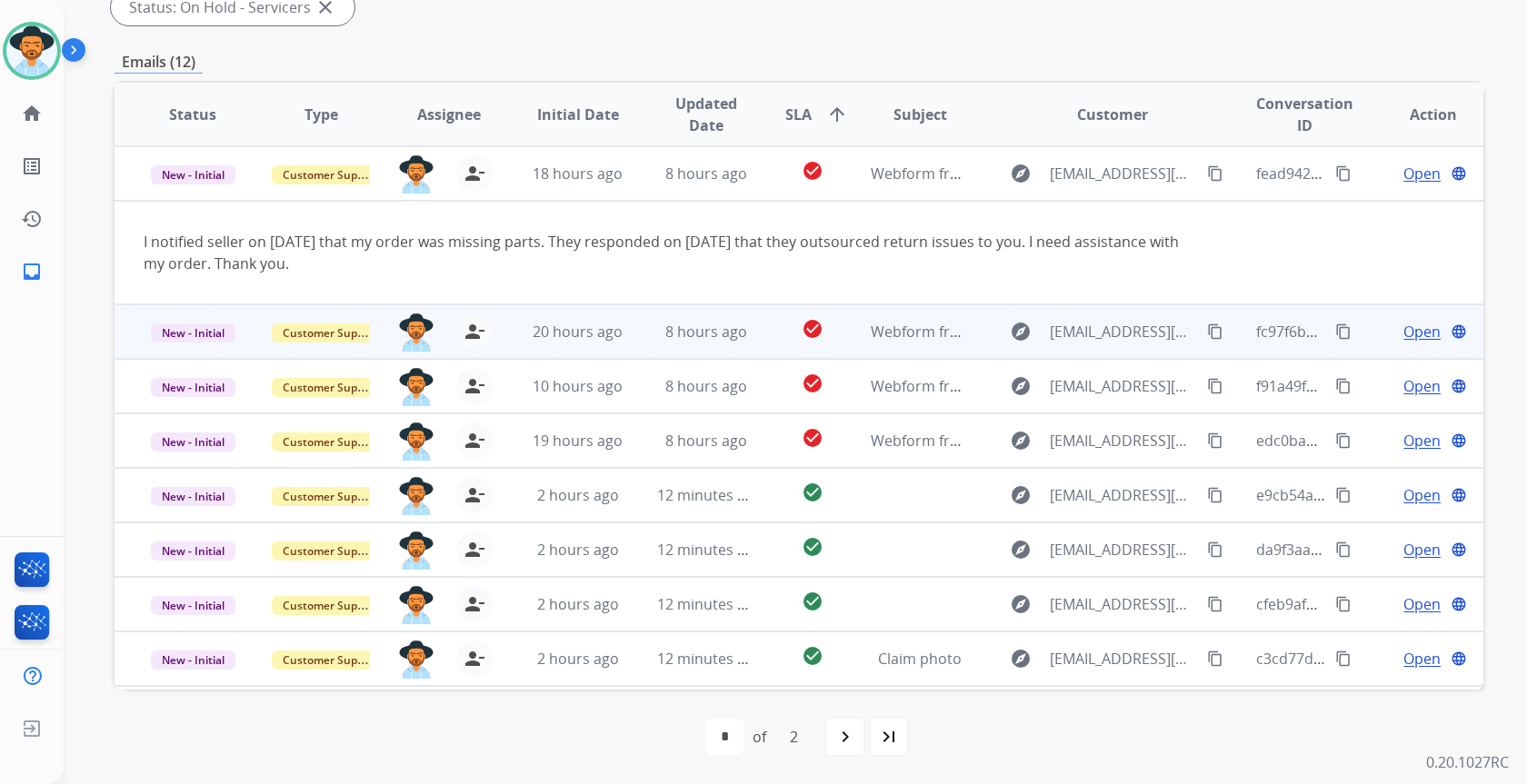
click at [643, 328] on td "8 hours ago" at bounding box center [692, 331] width 128 height 55
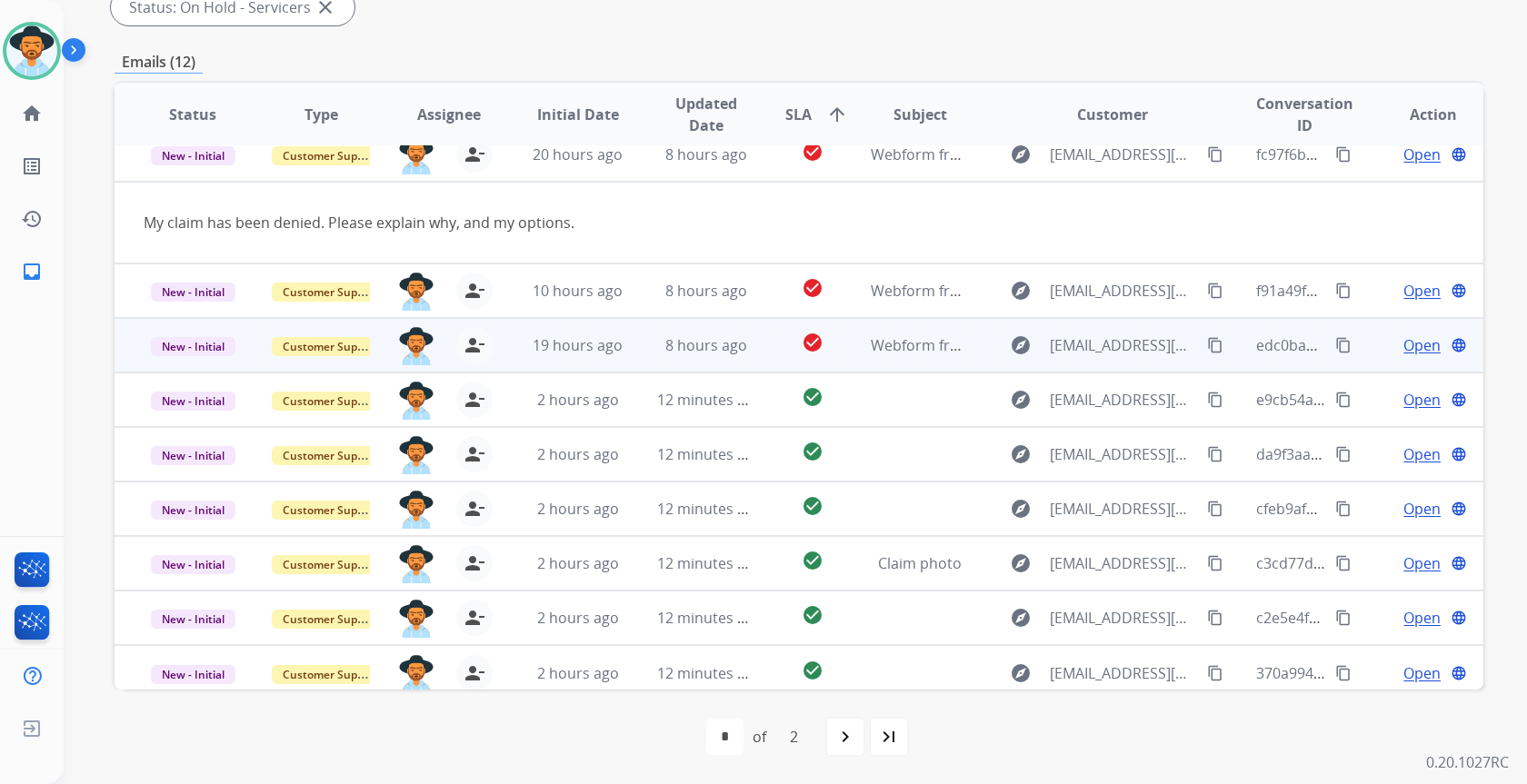
scroll to position [83, 0]
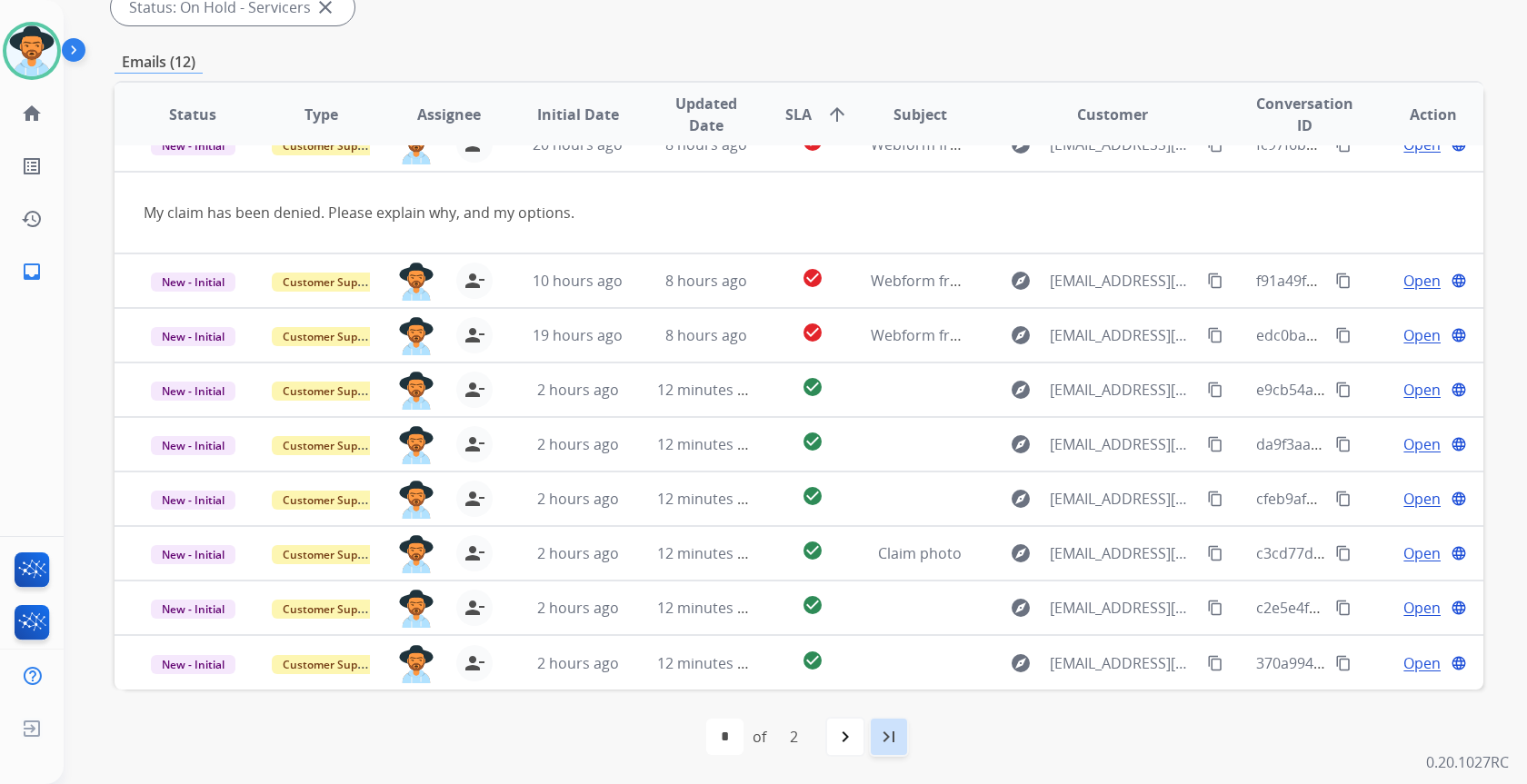
click at [886, 731] on mat-icon "last_page" at bounding box center [889, 737] width 22 height 22
select select "*"
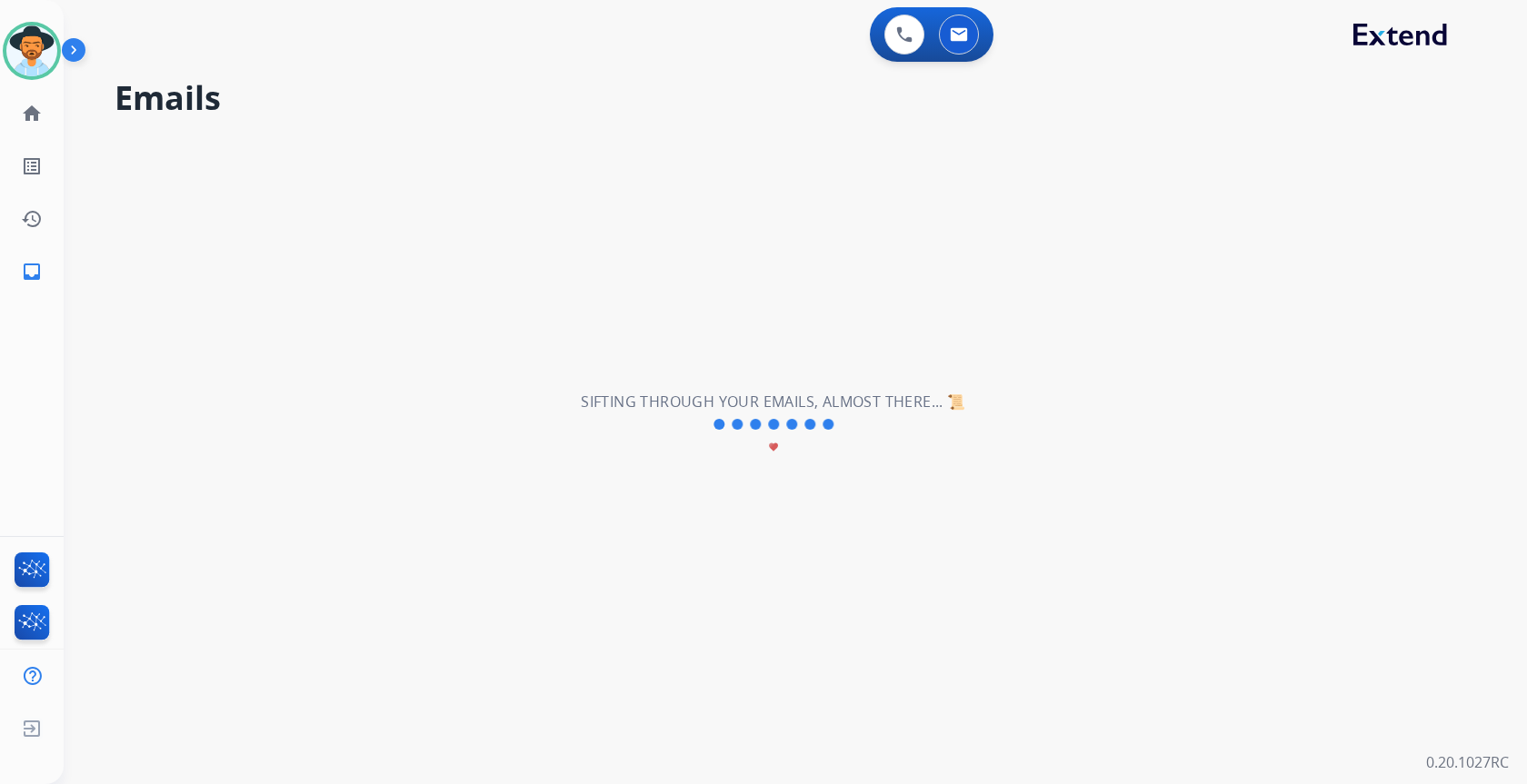
scroll to position [0, 0]
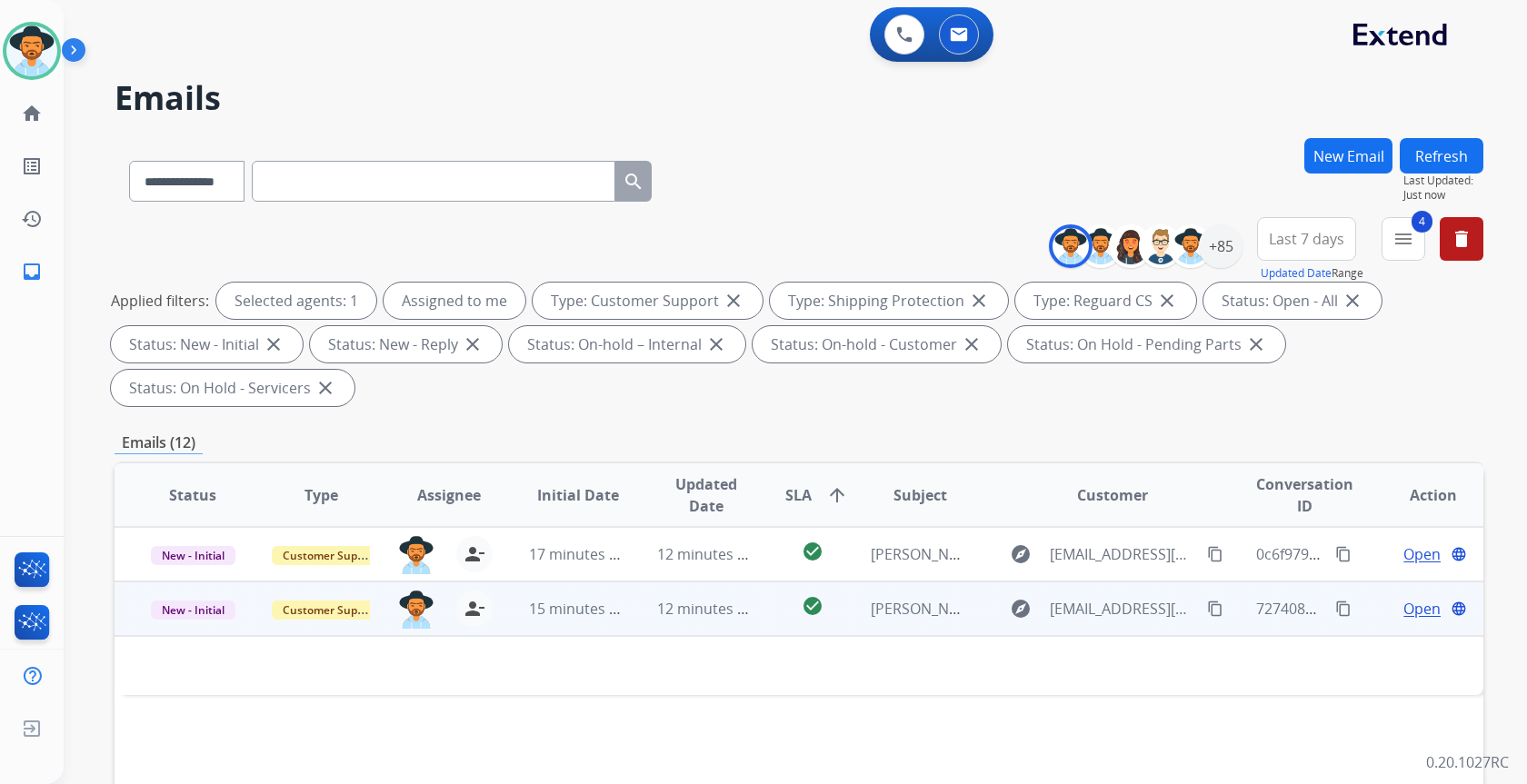
click at [636, 612] on td "12 minutes ago" at bounding box center [692, 609] width 128 height 55
click at [637, 623] on td "12 minutes ago" at bounding box center [692, 609] width 128 height 55
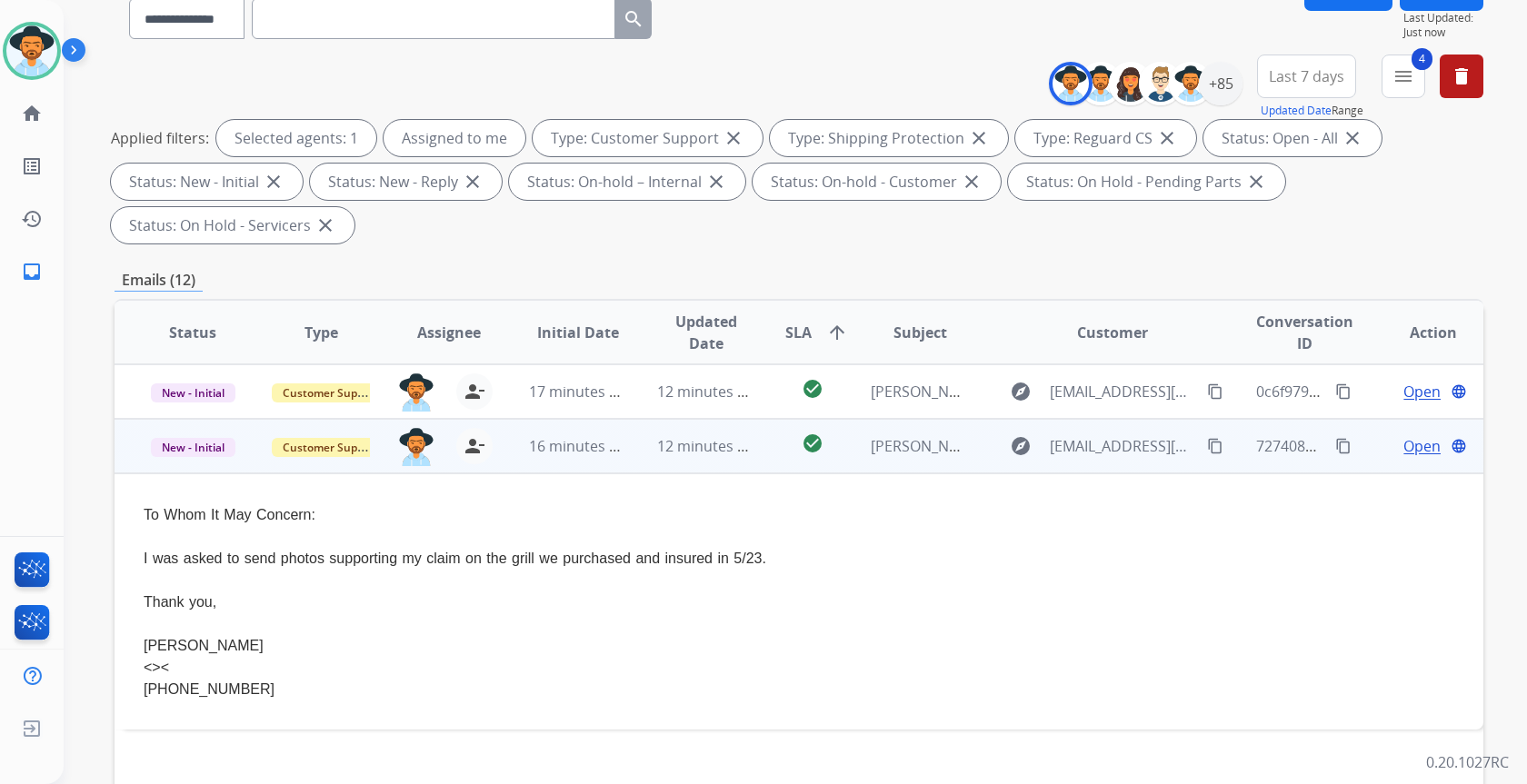
scroll to position [182, 0]
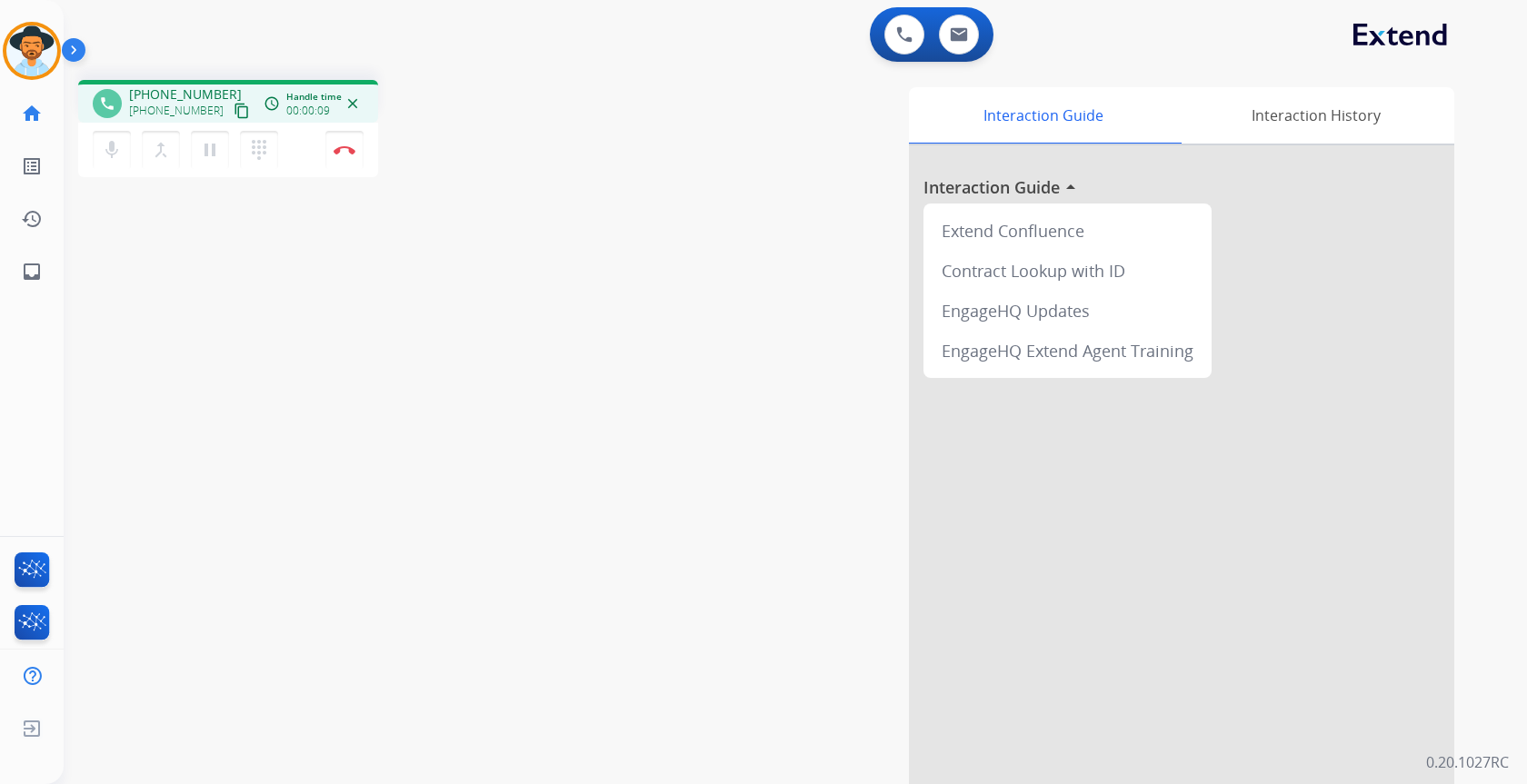
click at [234, 114] on mat-icon "content_copy" at bounding box center [242, 110] width 16 height 16
click at [948, 38] on button at bounding box center [959, 34] width 40 height 40
select select "**********"
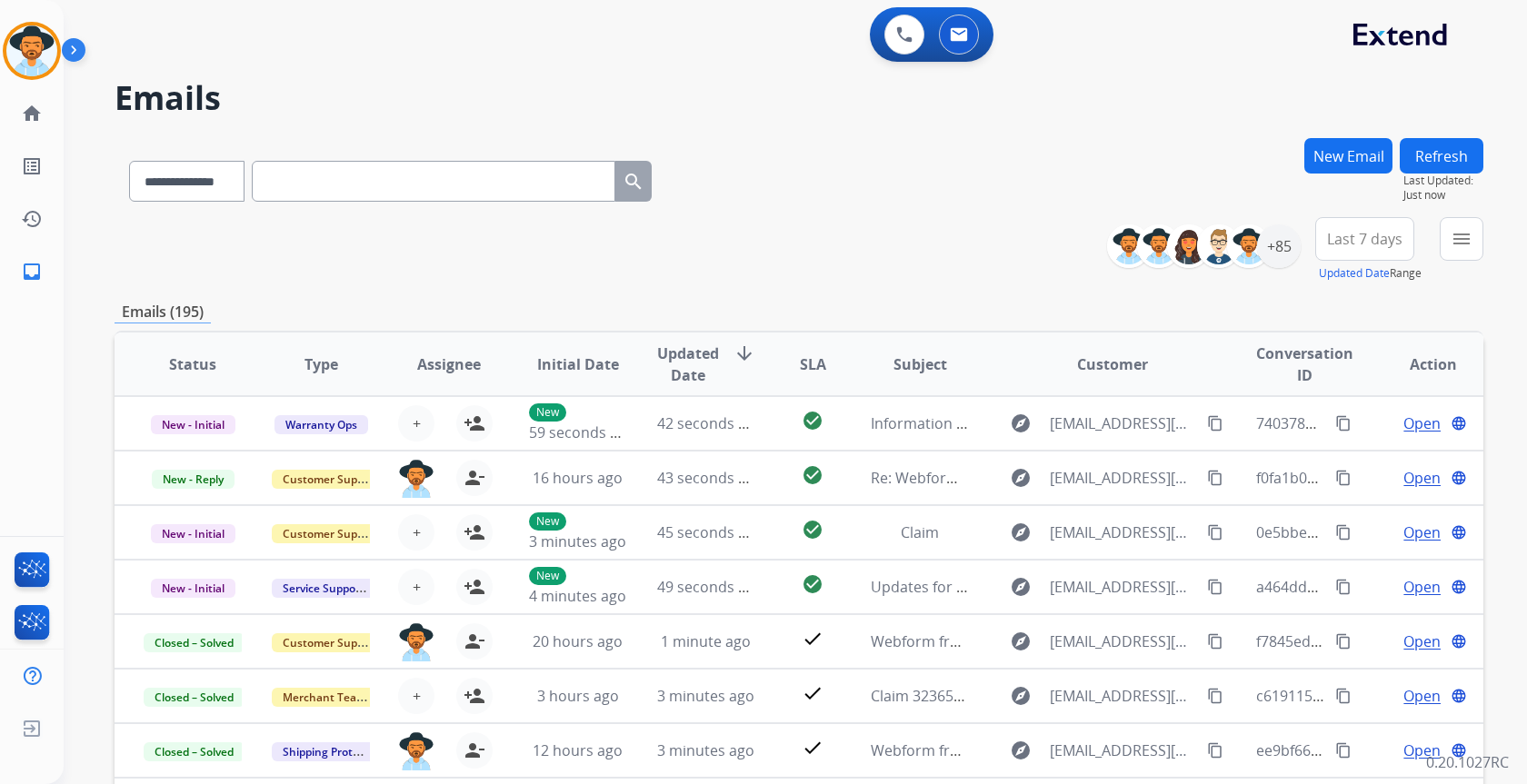
paste input "**********"
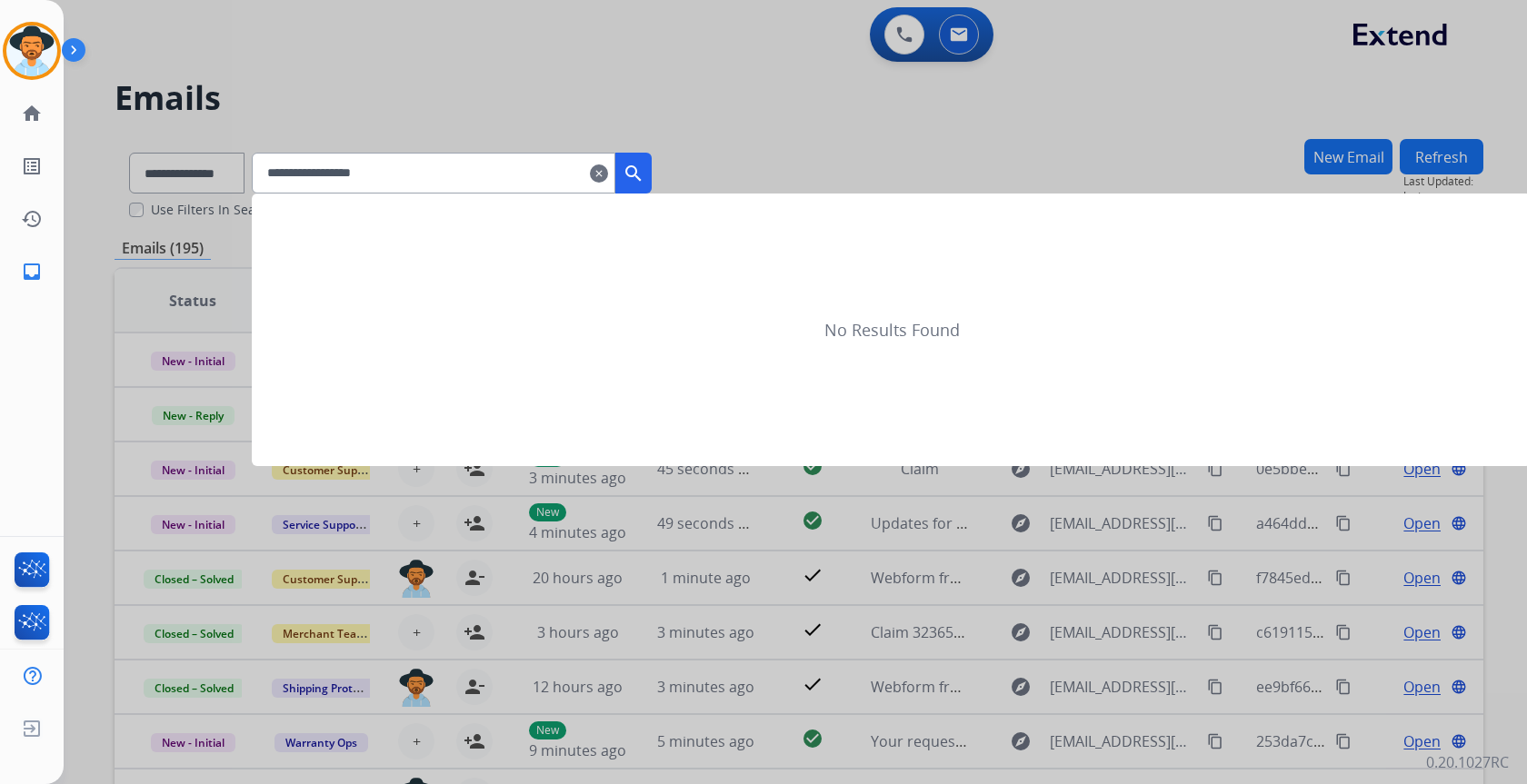
type input "**********"
click at [644, 173] on mat-icon "search" at bounding box center [633, 173] width 22 height 22
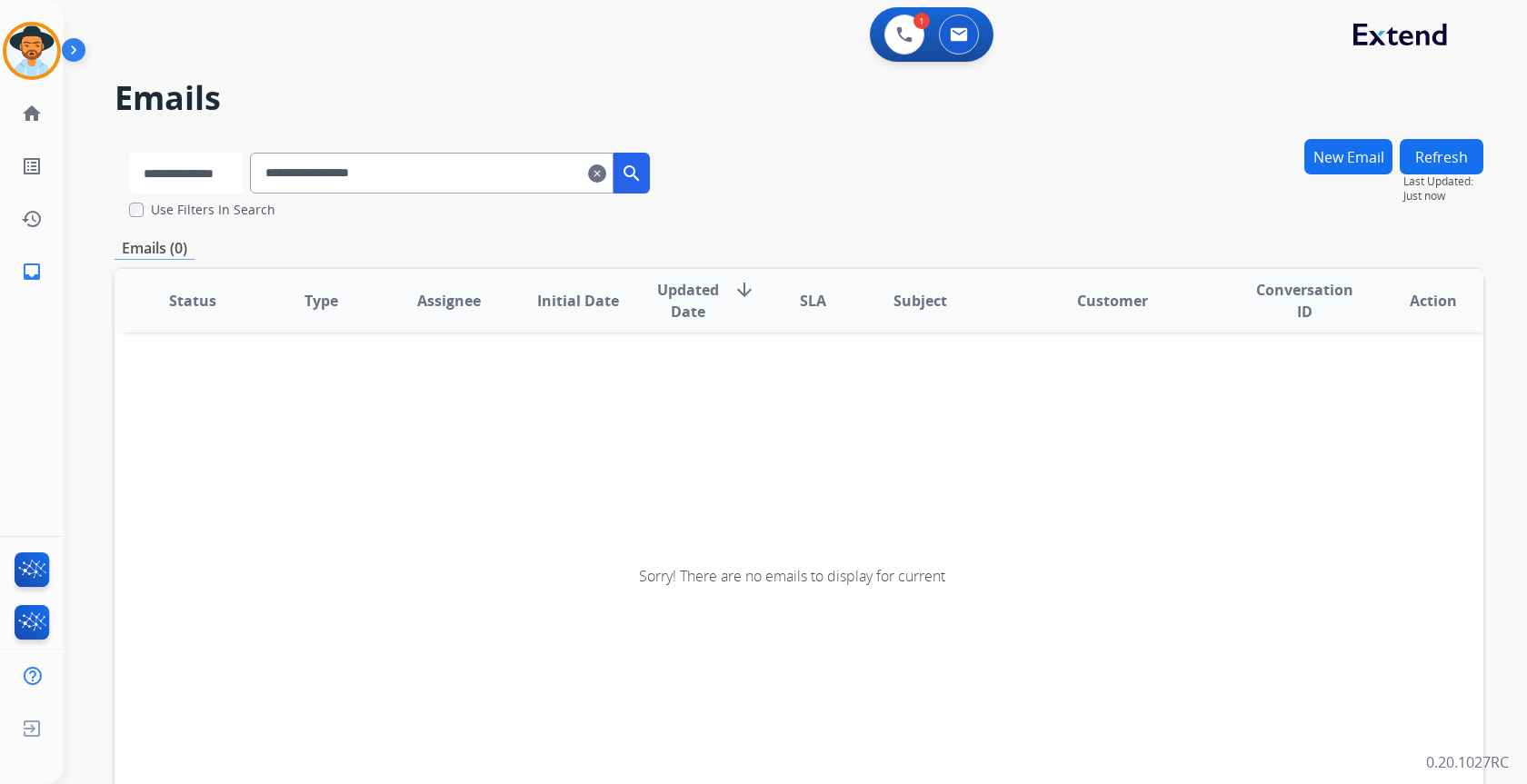
click at [214, 174] on select "**********" at bounding box center [186, 172] width 114 height 41
click at [129, 152] on select "**********" at bounding box center [186, 172] width 114 height 41
click at [644, 180] on mat-icon "search" at bounding box center [633, 173] width 22 height 22
click at [608, 174] on mat-icon "clear" at bounding box center [599, 173] width 18 height 22
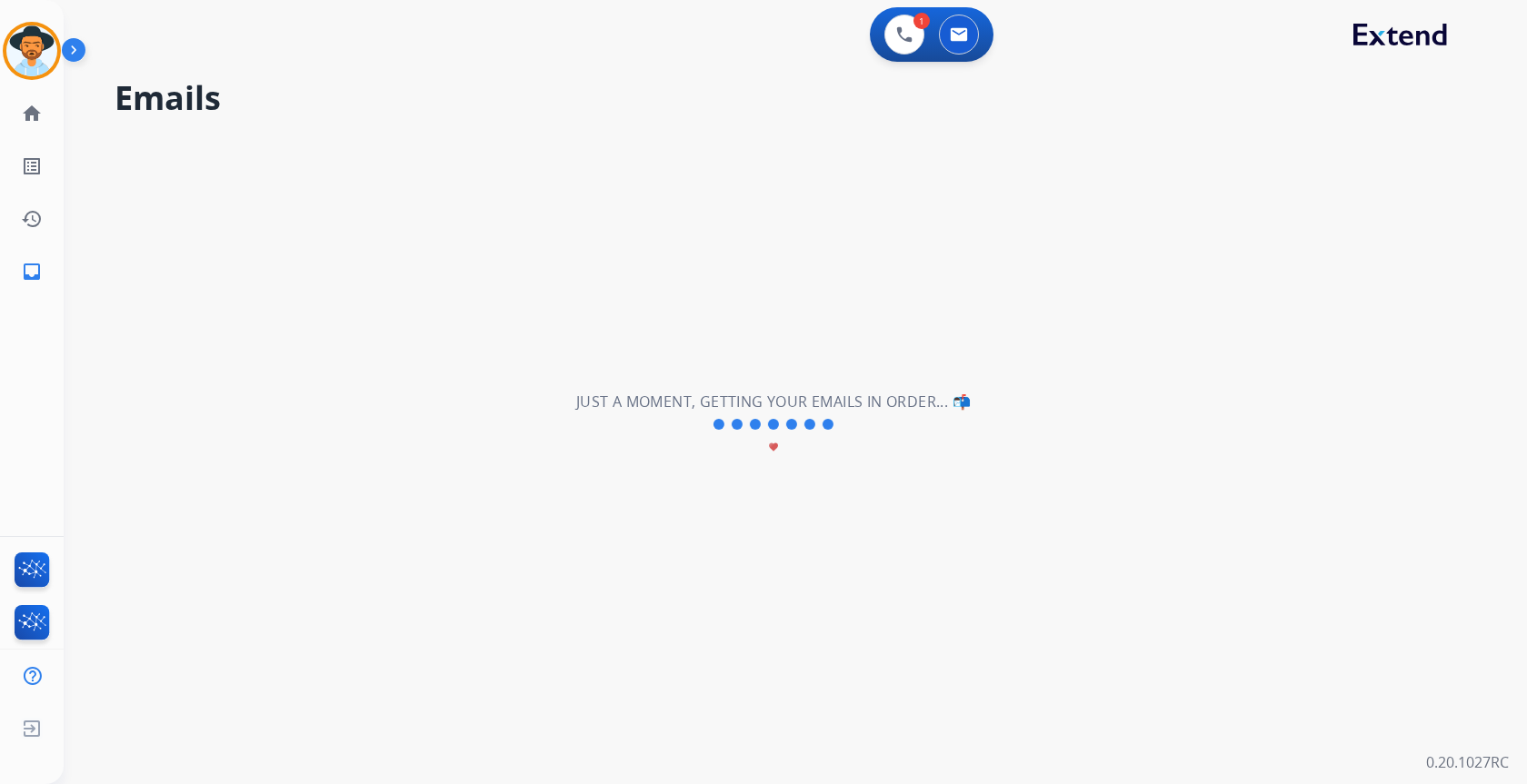
select select "**********"
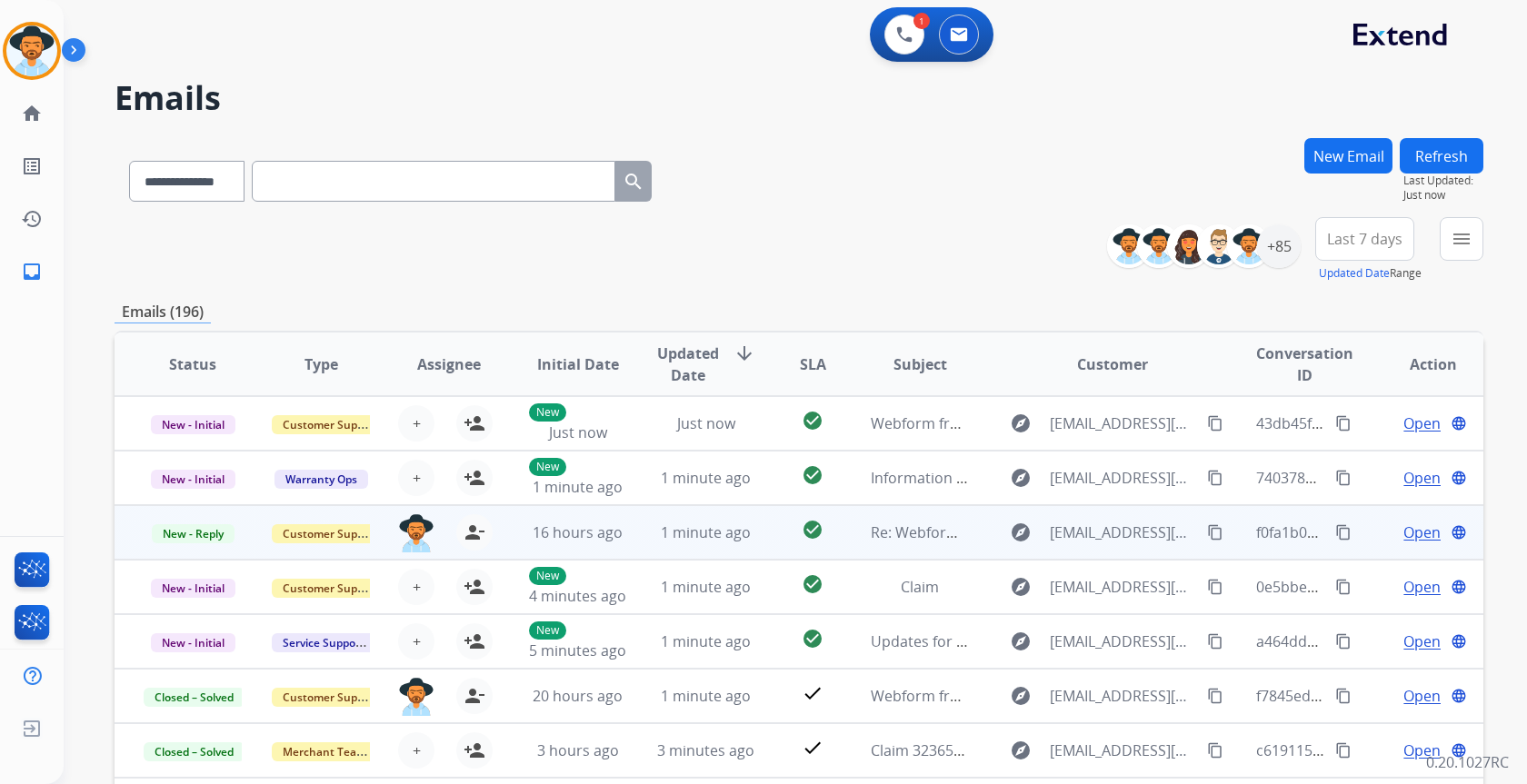
click at [628, 541] on td "1 minute ago" at bounding box center [692, 533] width 128 height 55
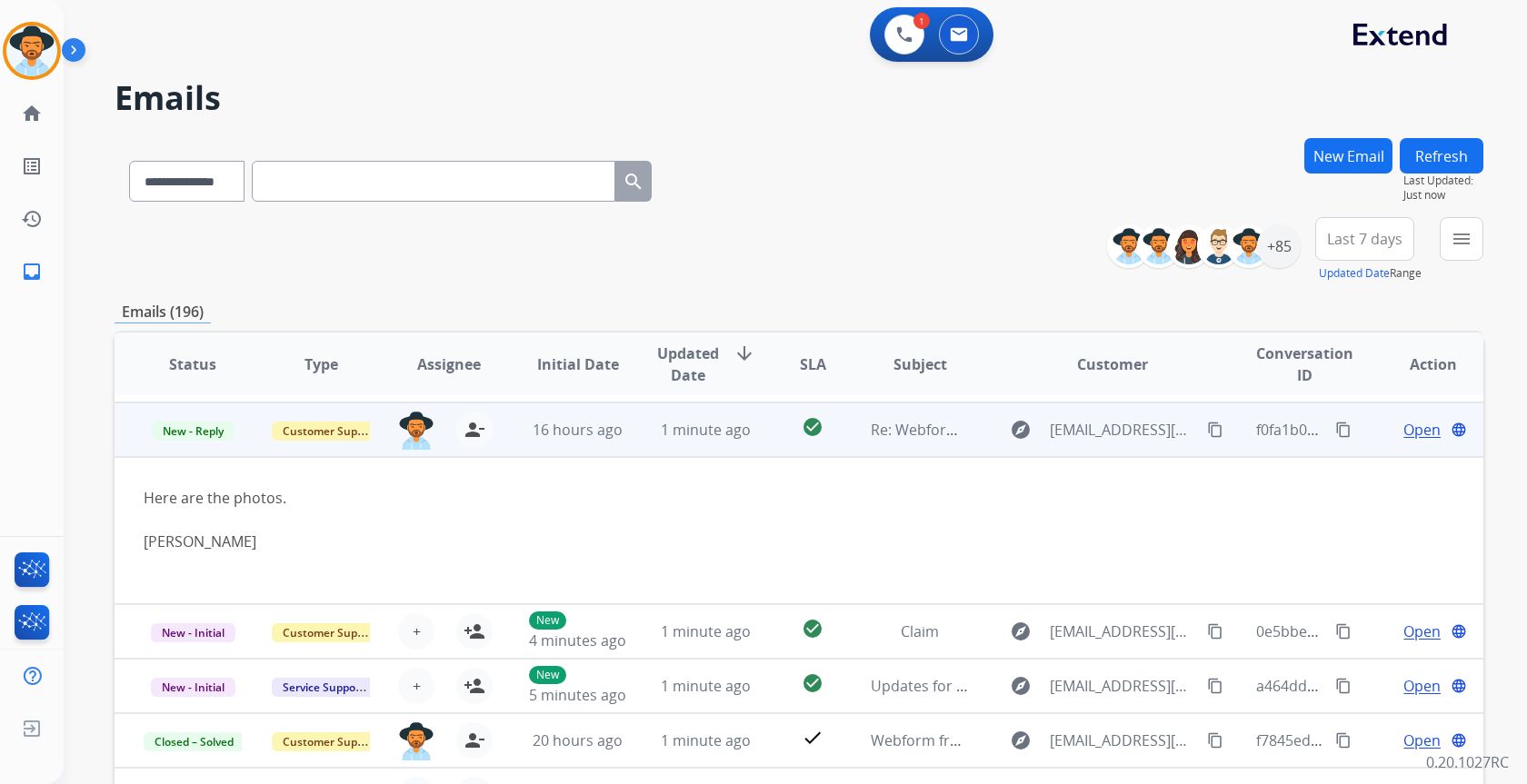
scroll to position [109, 0]
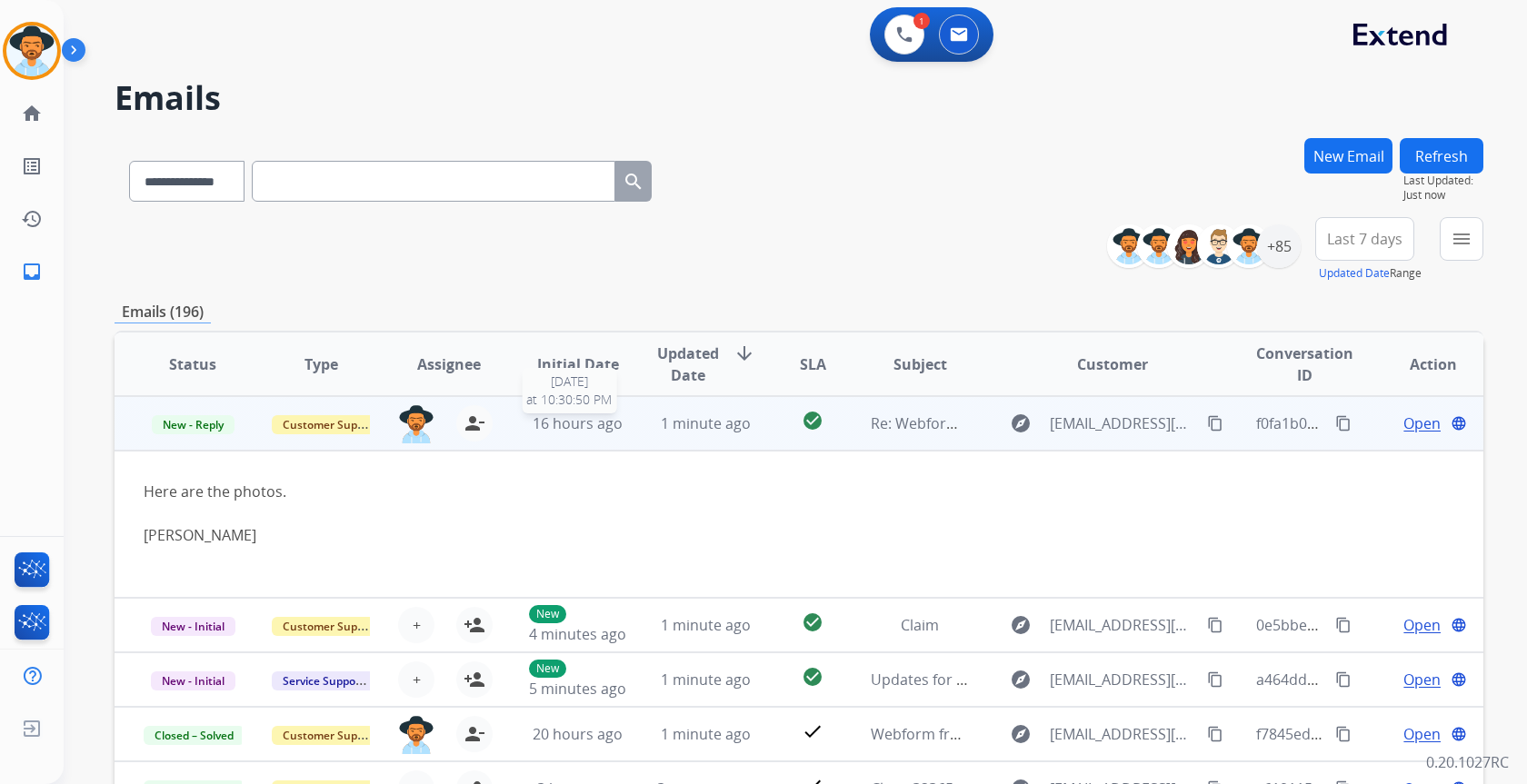
click at [597, 433] on span "16 hours ago" at bounding box center [577, 423] width 90 height 20
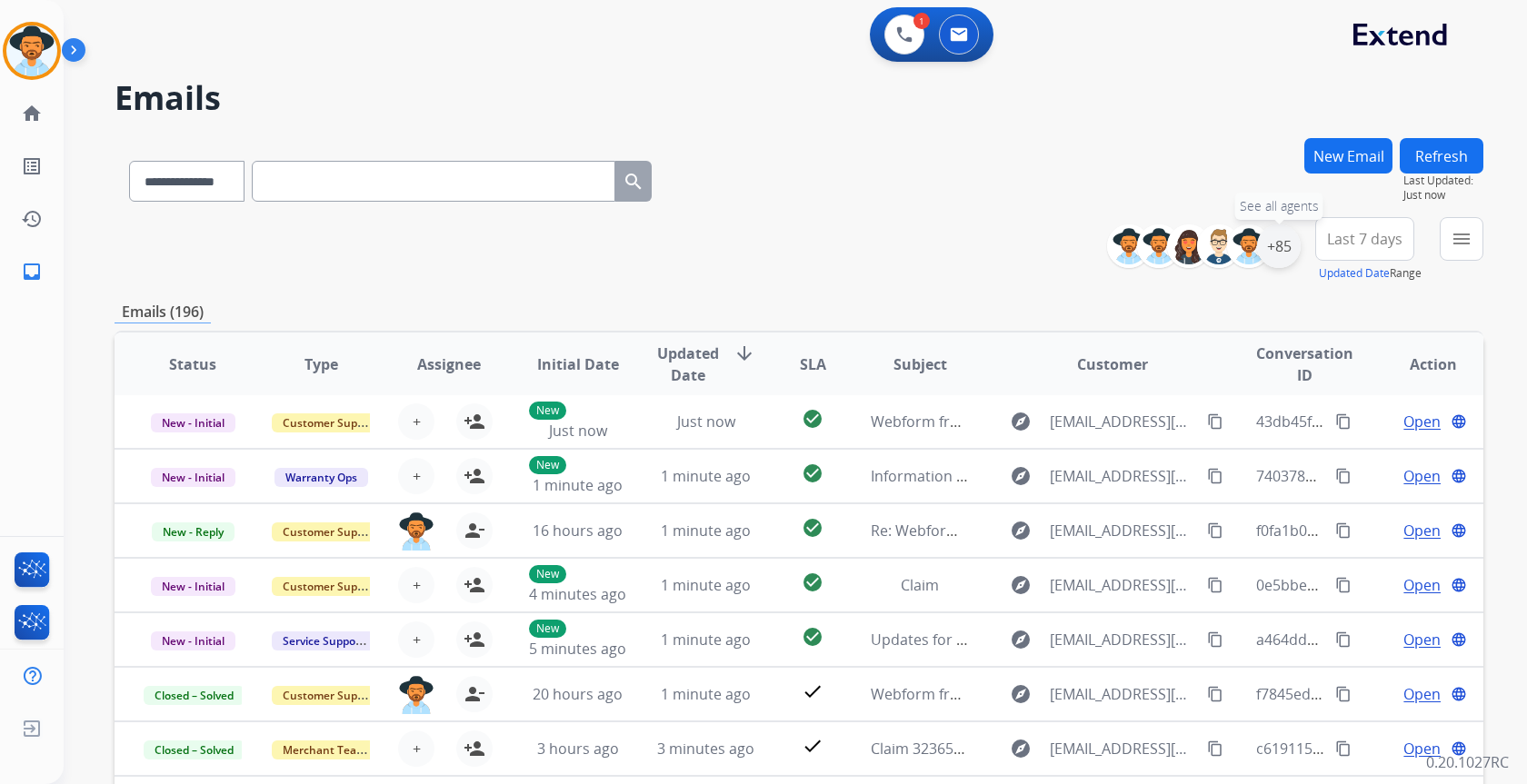
click at [1271, 259] on div "+85" at bounding box center [1279, 246] width 44 height 44
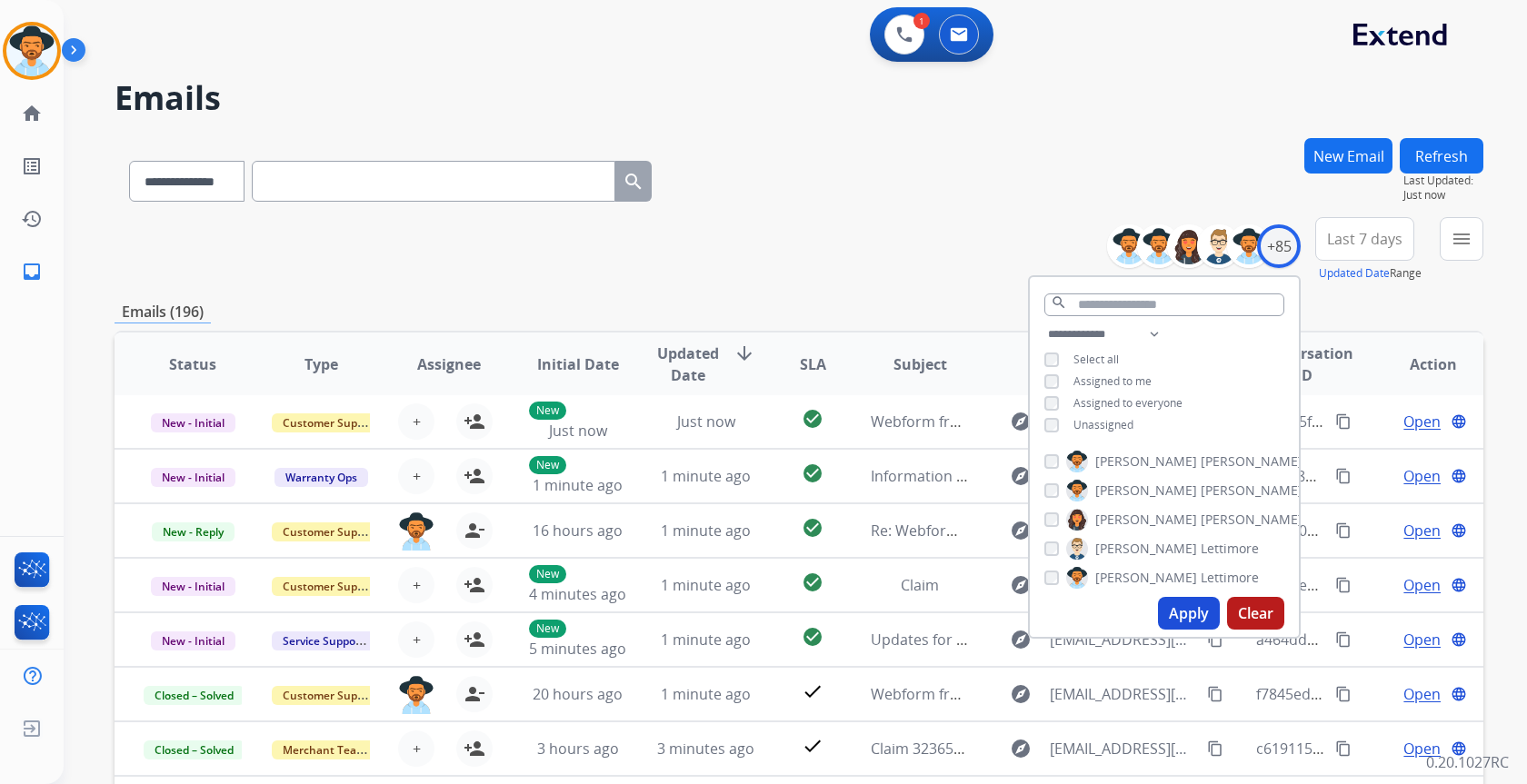
click at [1085, 417] on span "Unassigned" at bounding box center [1103, 424] width 60 height 15
click at [1193, 615] on button "Apply" at bounding box center [1188, 613] width 62 height 33
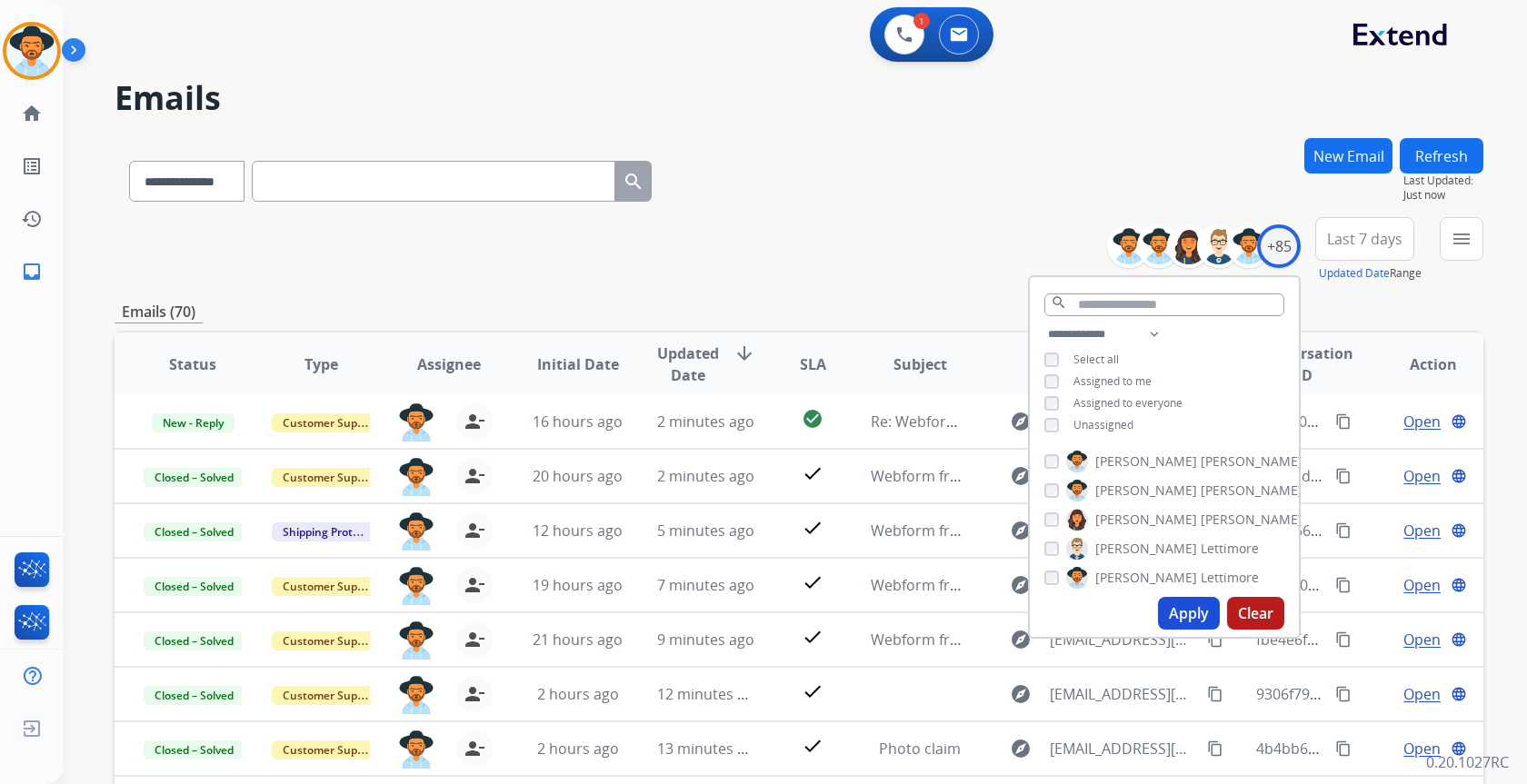
click at [789, 247] on div "**********" at bounding box center [799, 249] width 1369 height 65
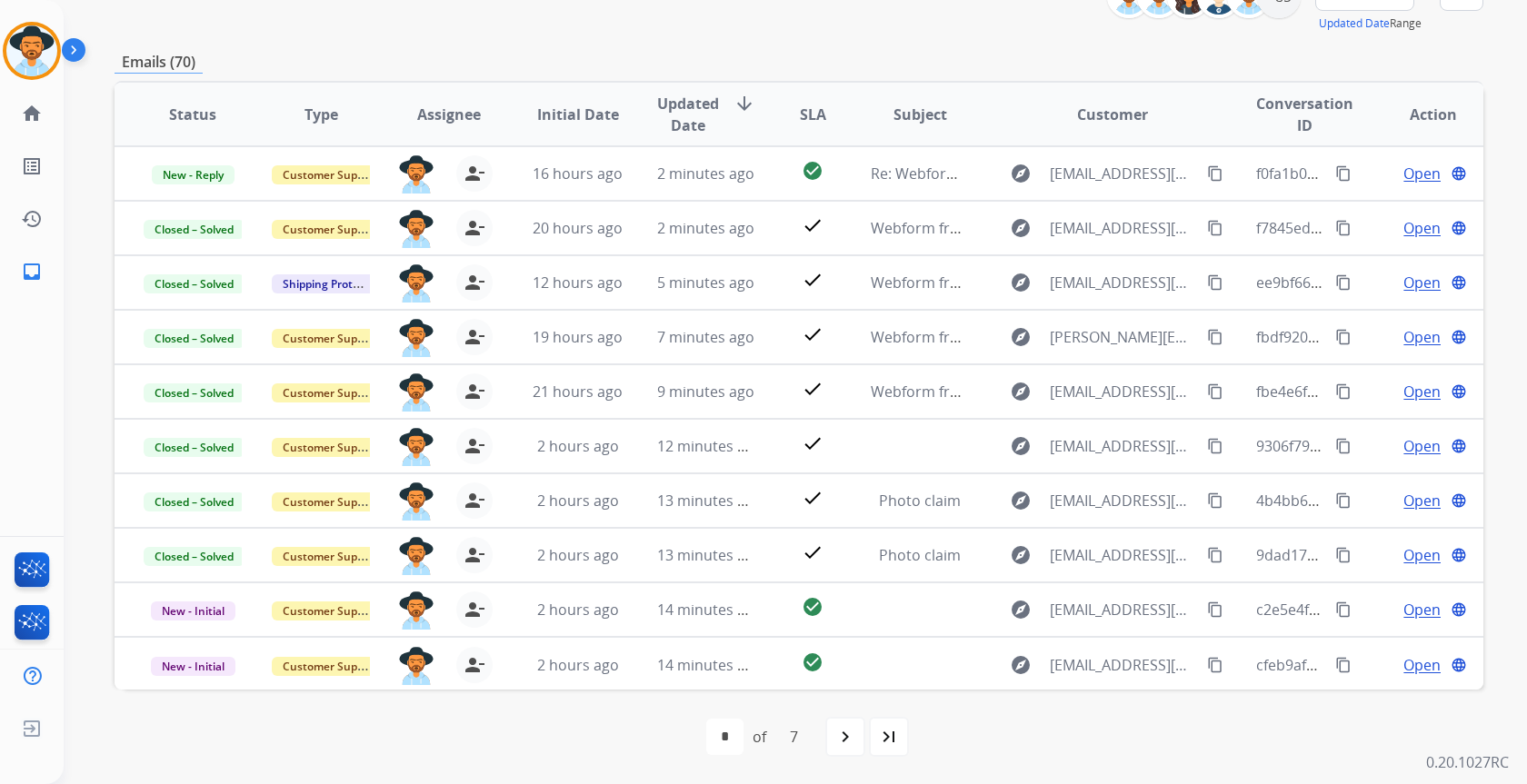
scroll to position [0, 0]
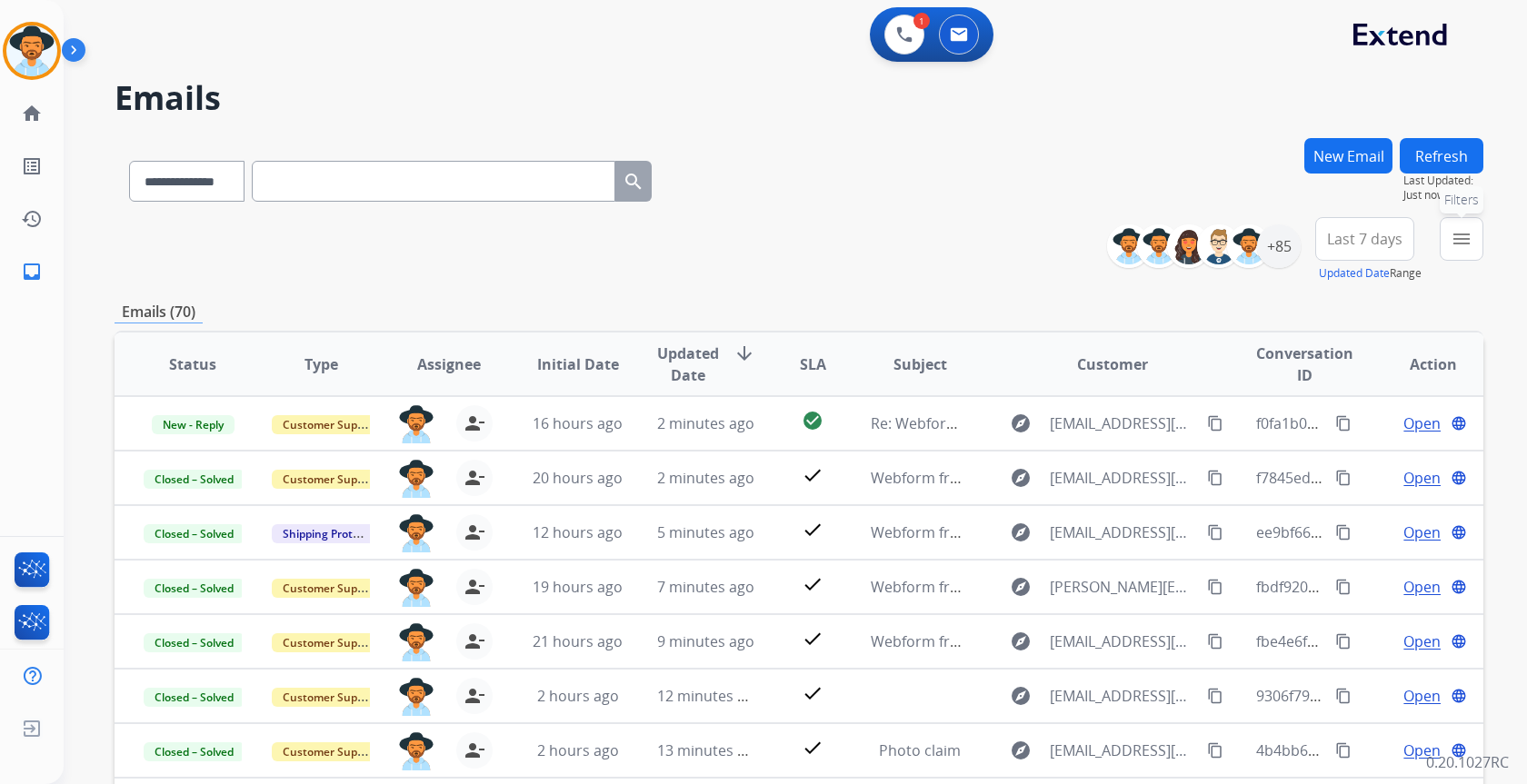
click at [1476, 250] on button "menu Filters" at bounding box center [1462, 239] width 44 height 44
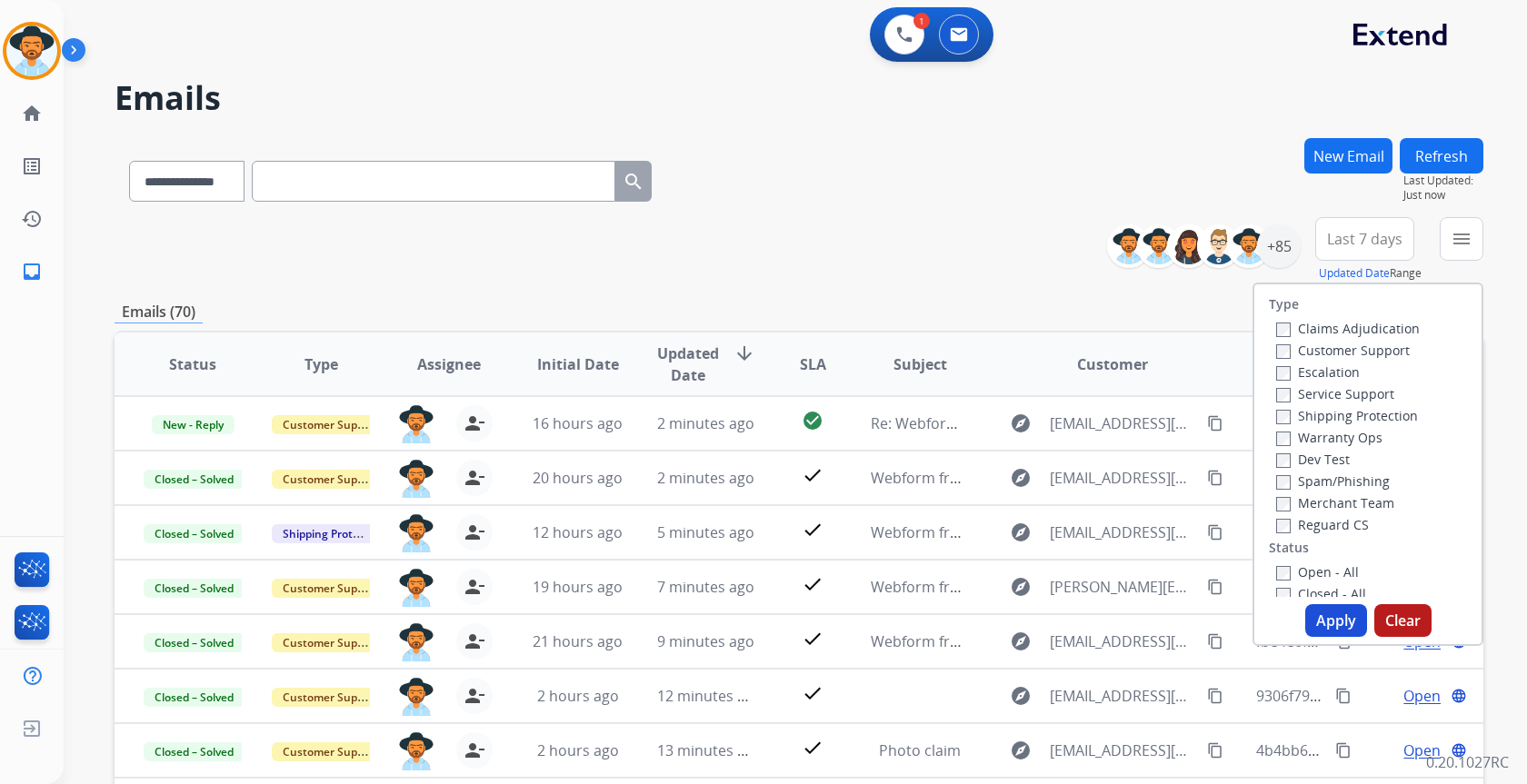
click at [1305, 575] on label "Open - All" at bounding box center [1317, 572] width 82 height 17
click at [1317, 621] on button "Apply" at bounding box center [1336, 620] width 62 height 33
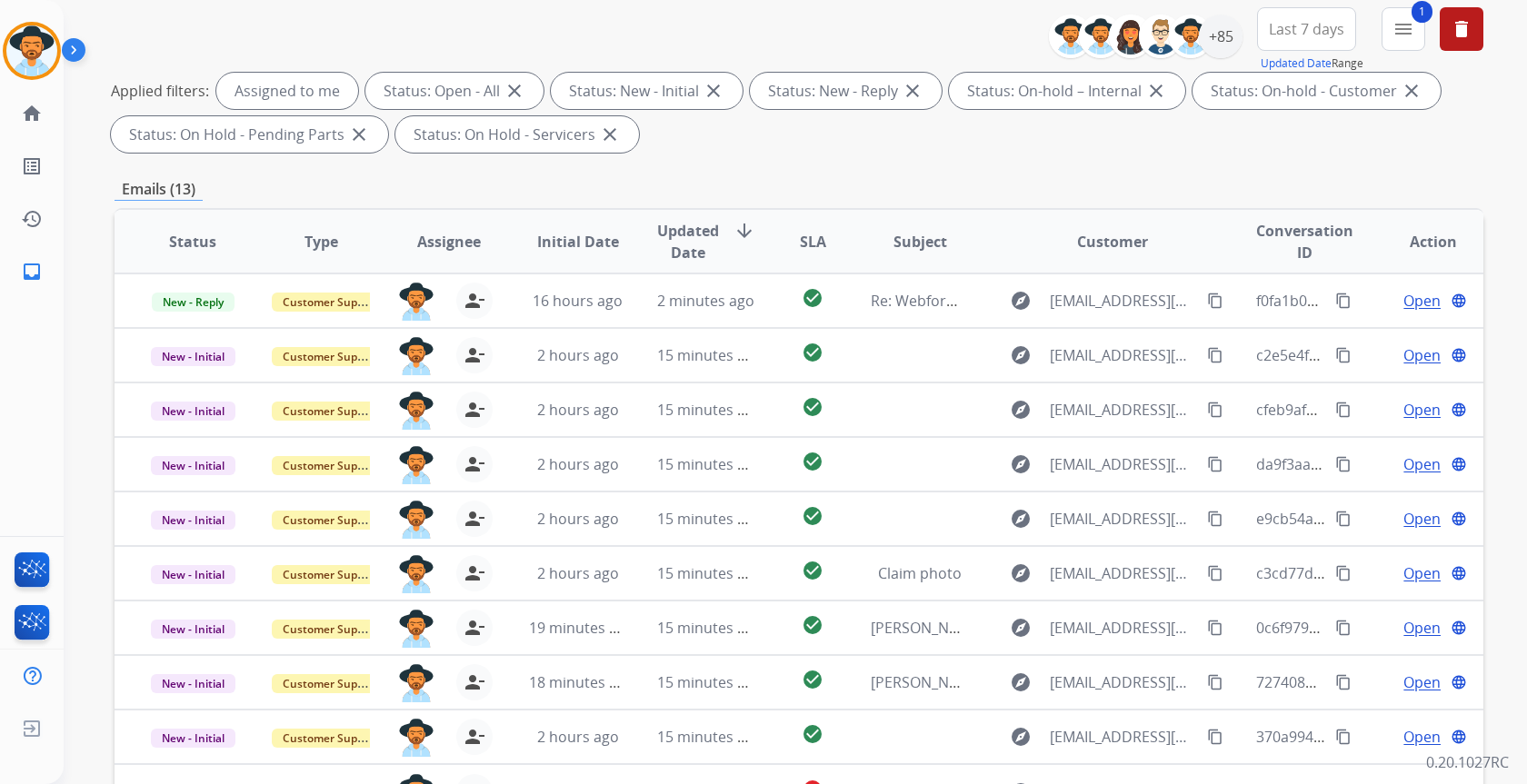
scroll to position [337, 0]
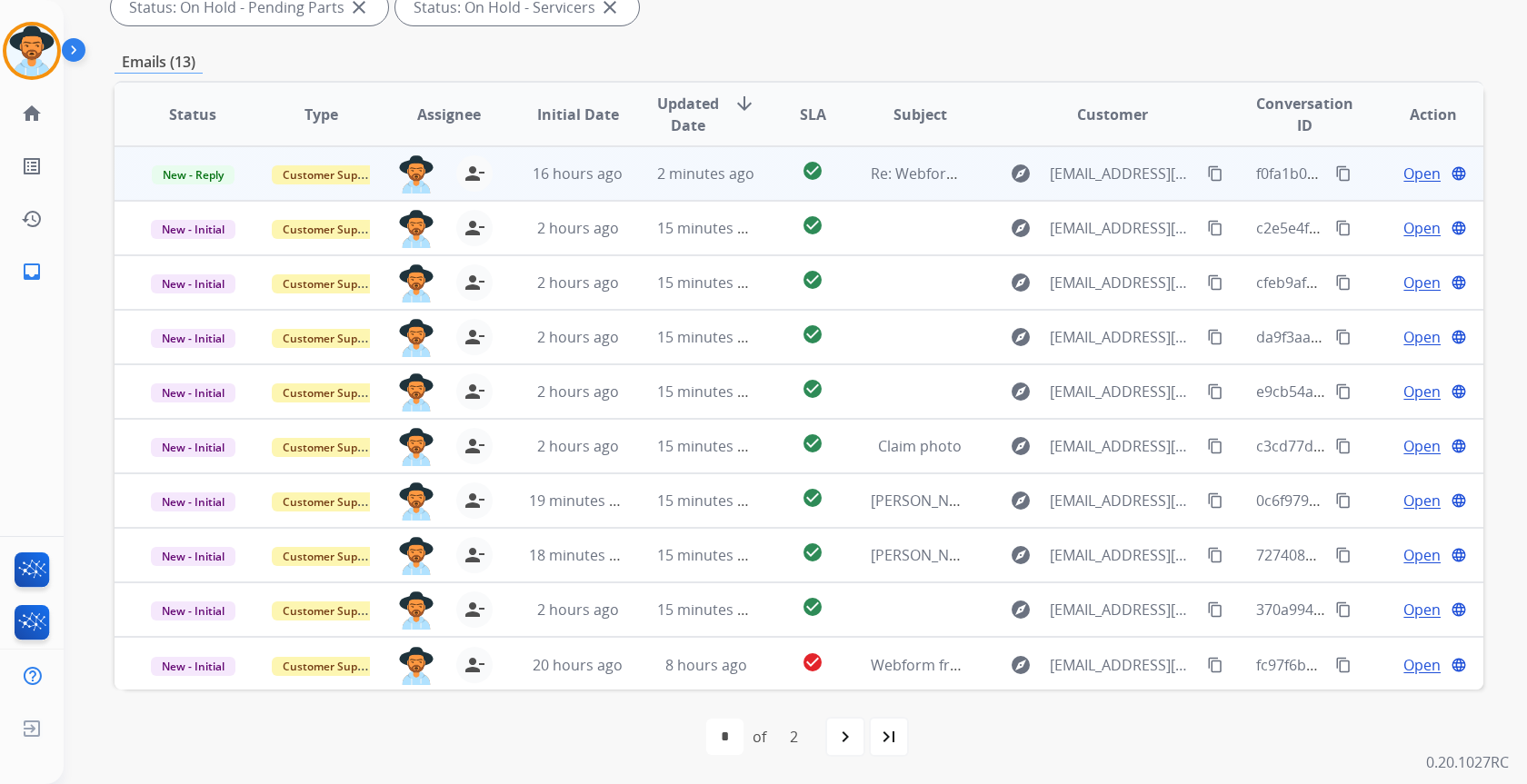
click at [717, 186] on td "2 minutes ago" at bounding box center [692, 173] width 128 height 55
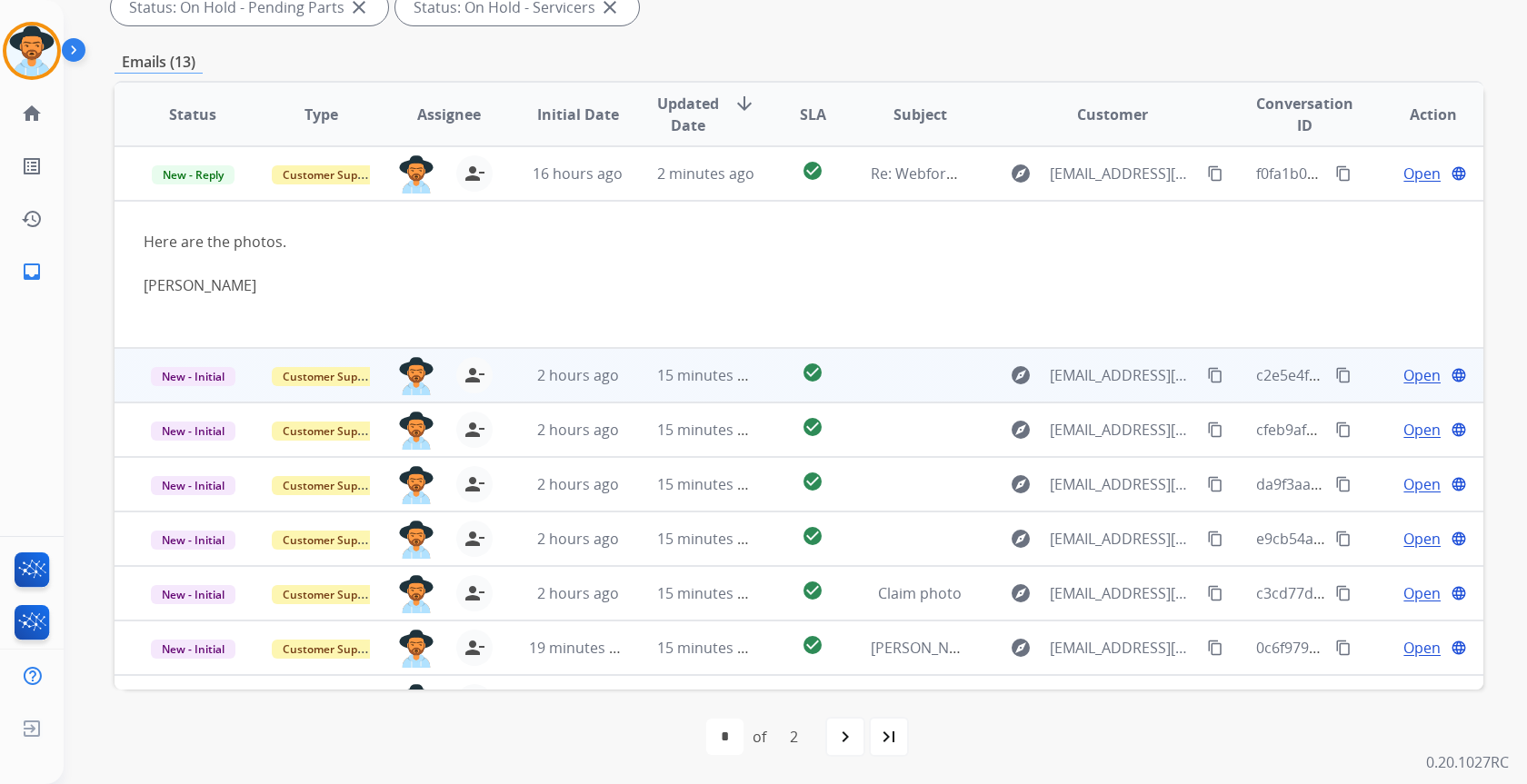
click at [628, 389] on td "15 minutes ago" at bounding box center [692, 376] width 128 height 55
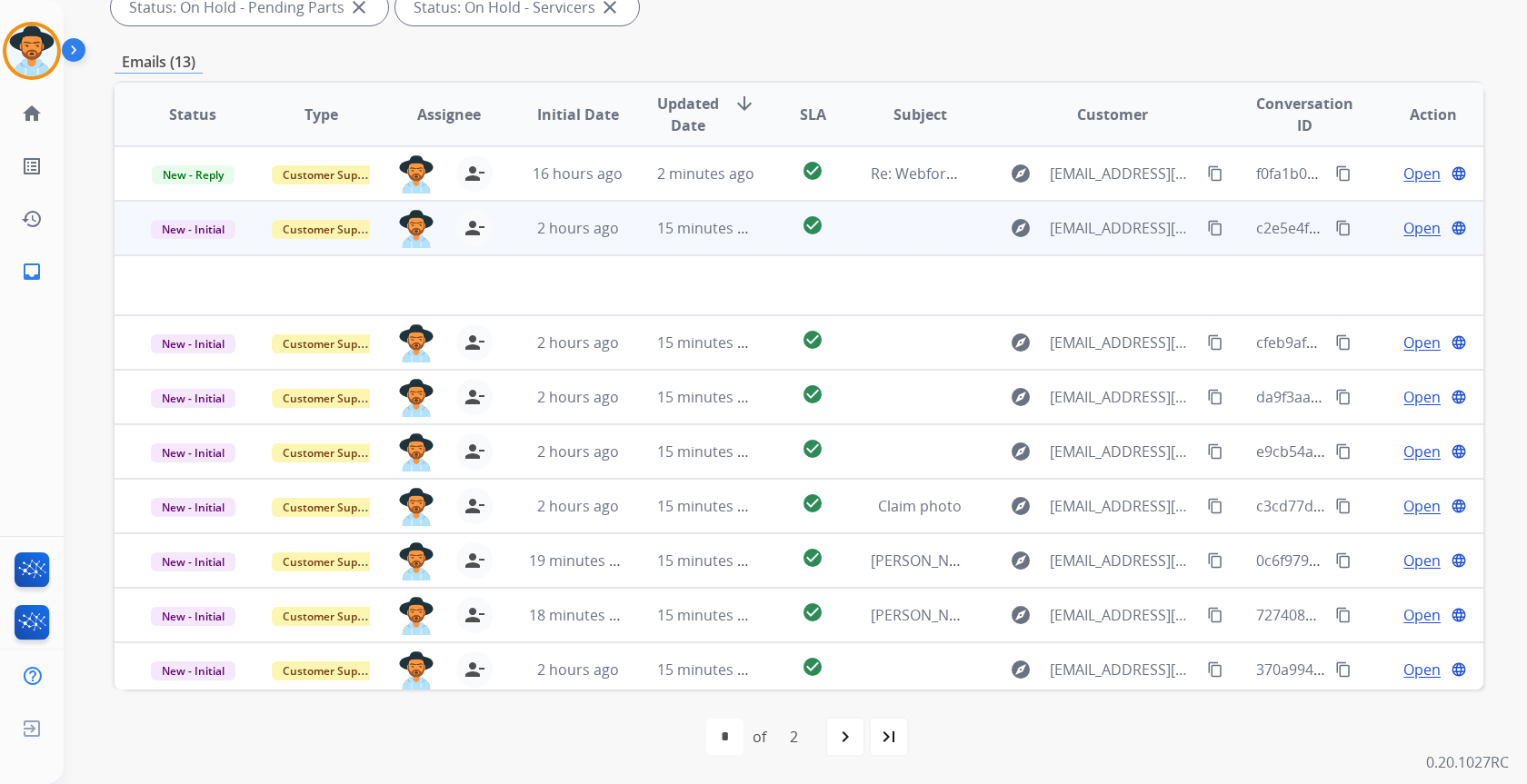
scroll to position [55, 0]
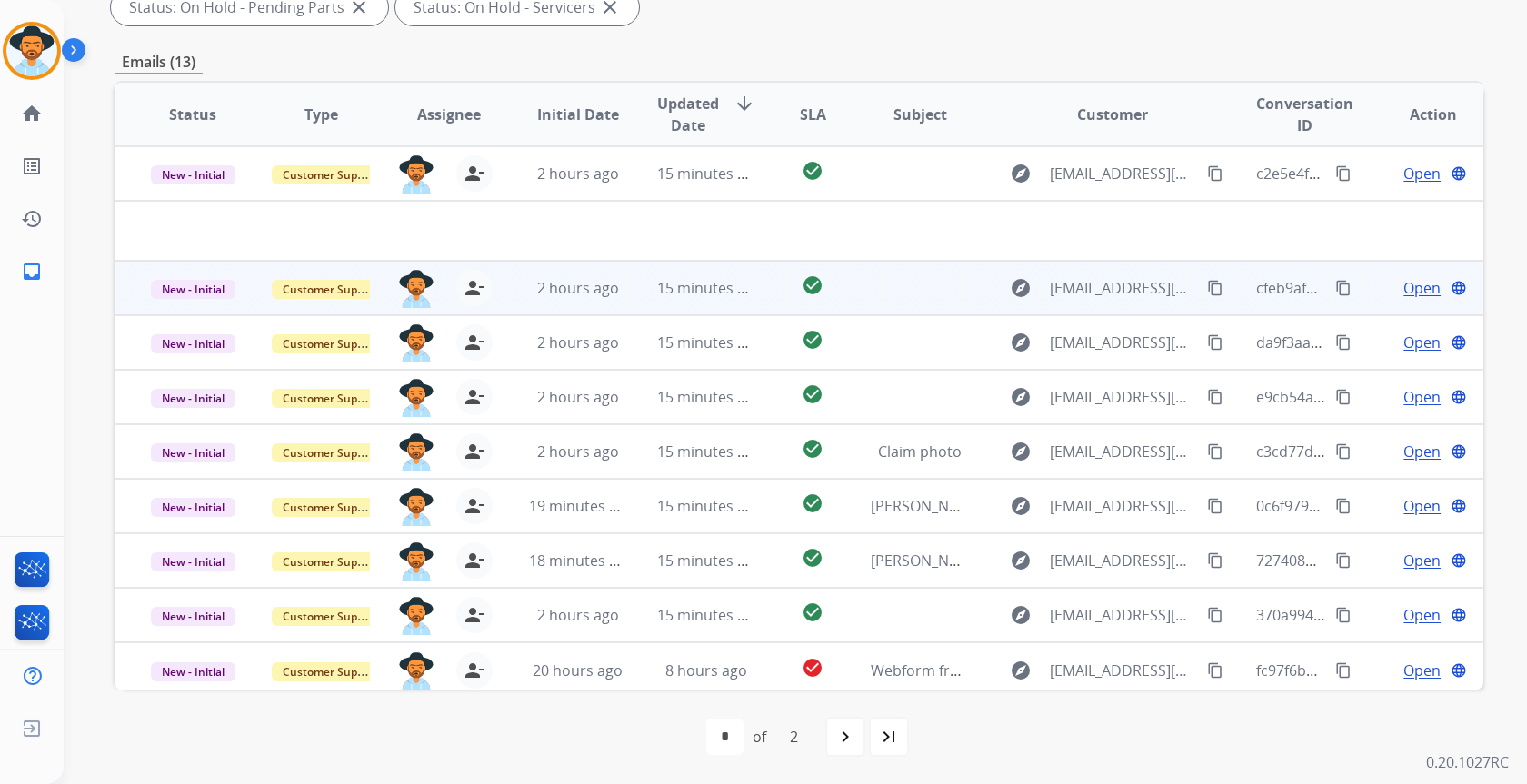
click at [628, 294] on td "15 minutes ago" at bounding box center [692, 288] width 128 height 55
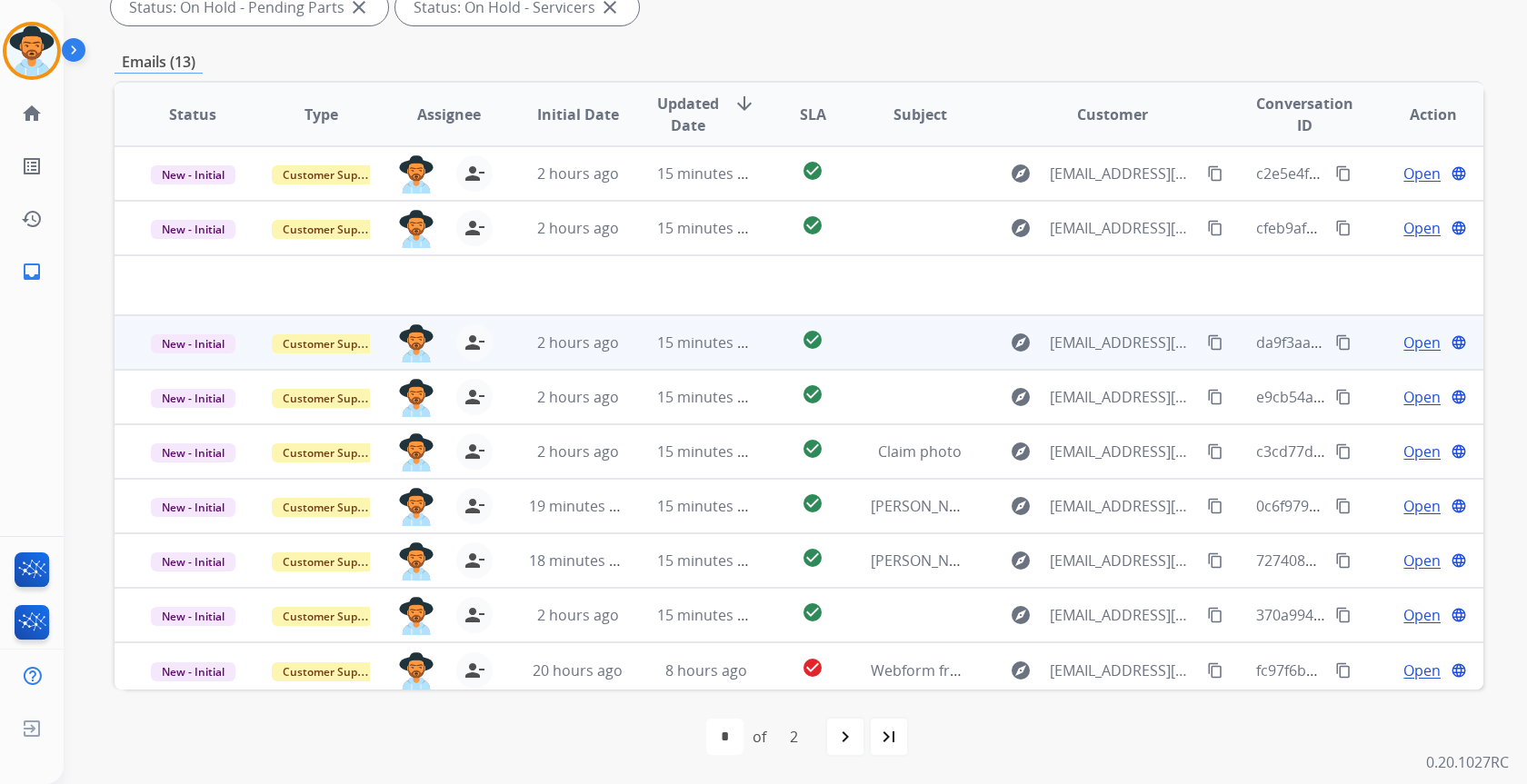
scroll to position [62, 0]
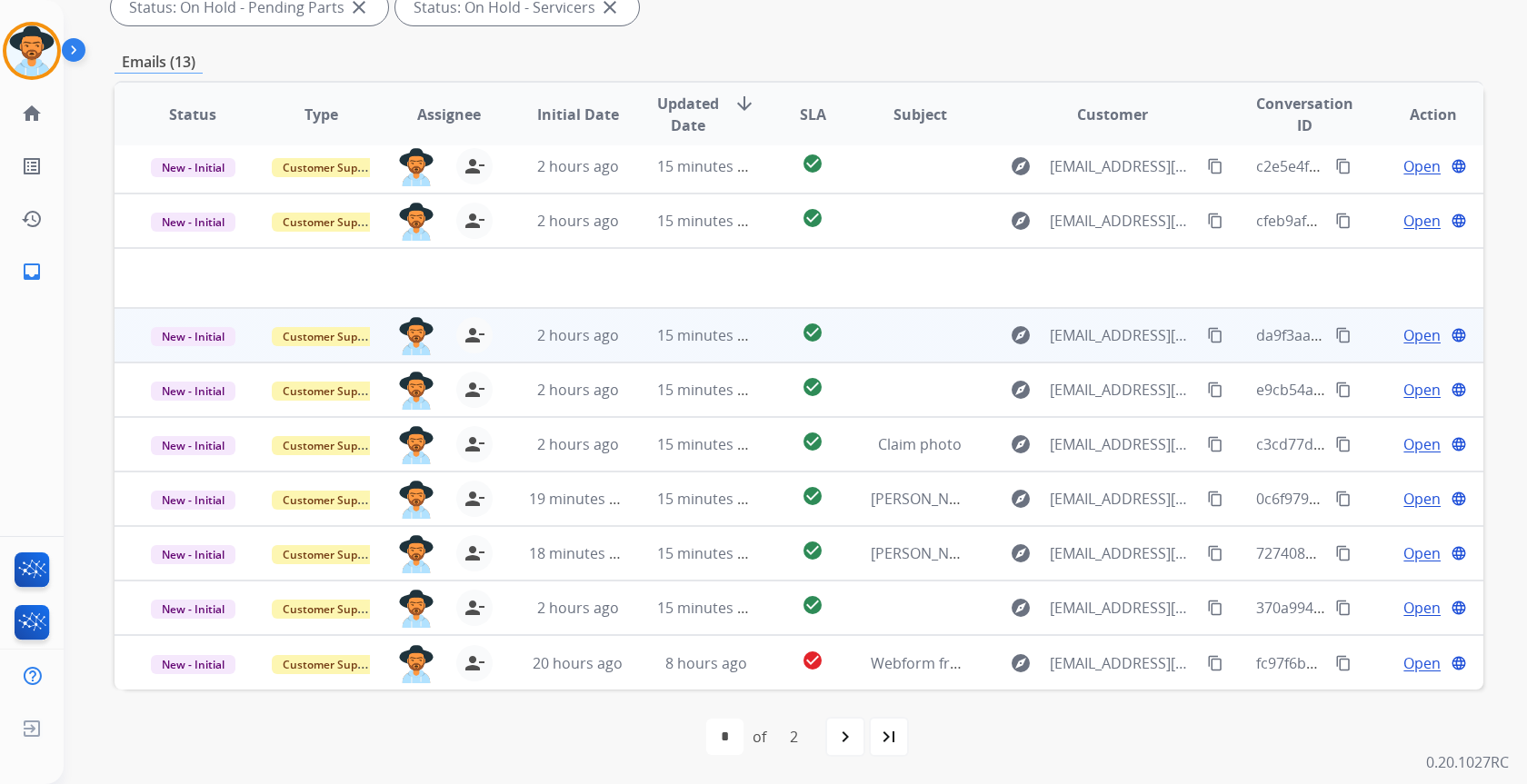
click at [637, 350] on td "15 minutes ago" at bounding box center [692, 335] width 128 height 55
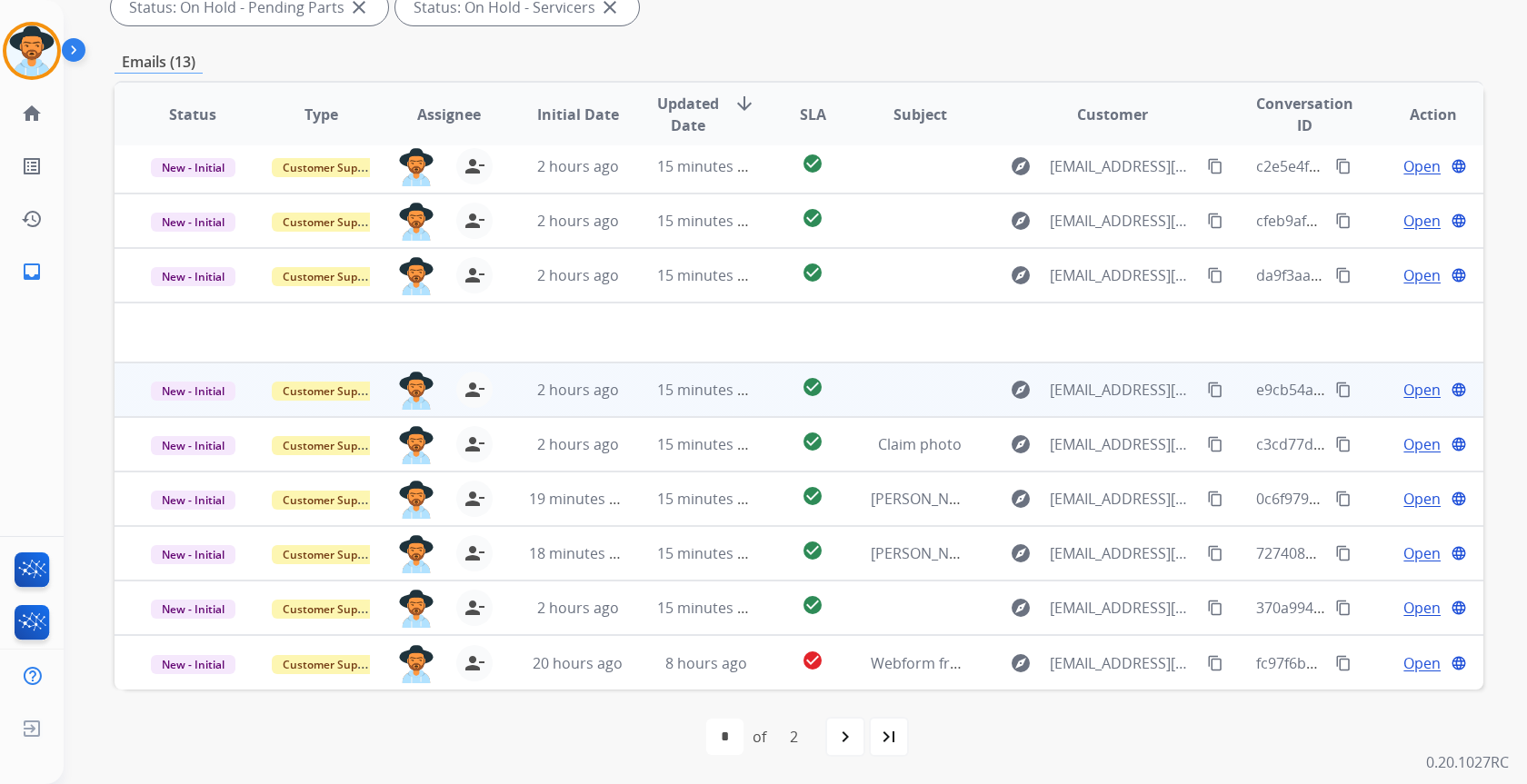
click at [637, 391] on td "15 minutes ago" at bounding box center [692, 390] width 128 height 55
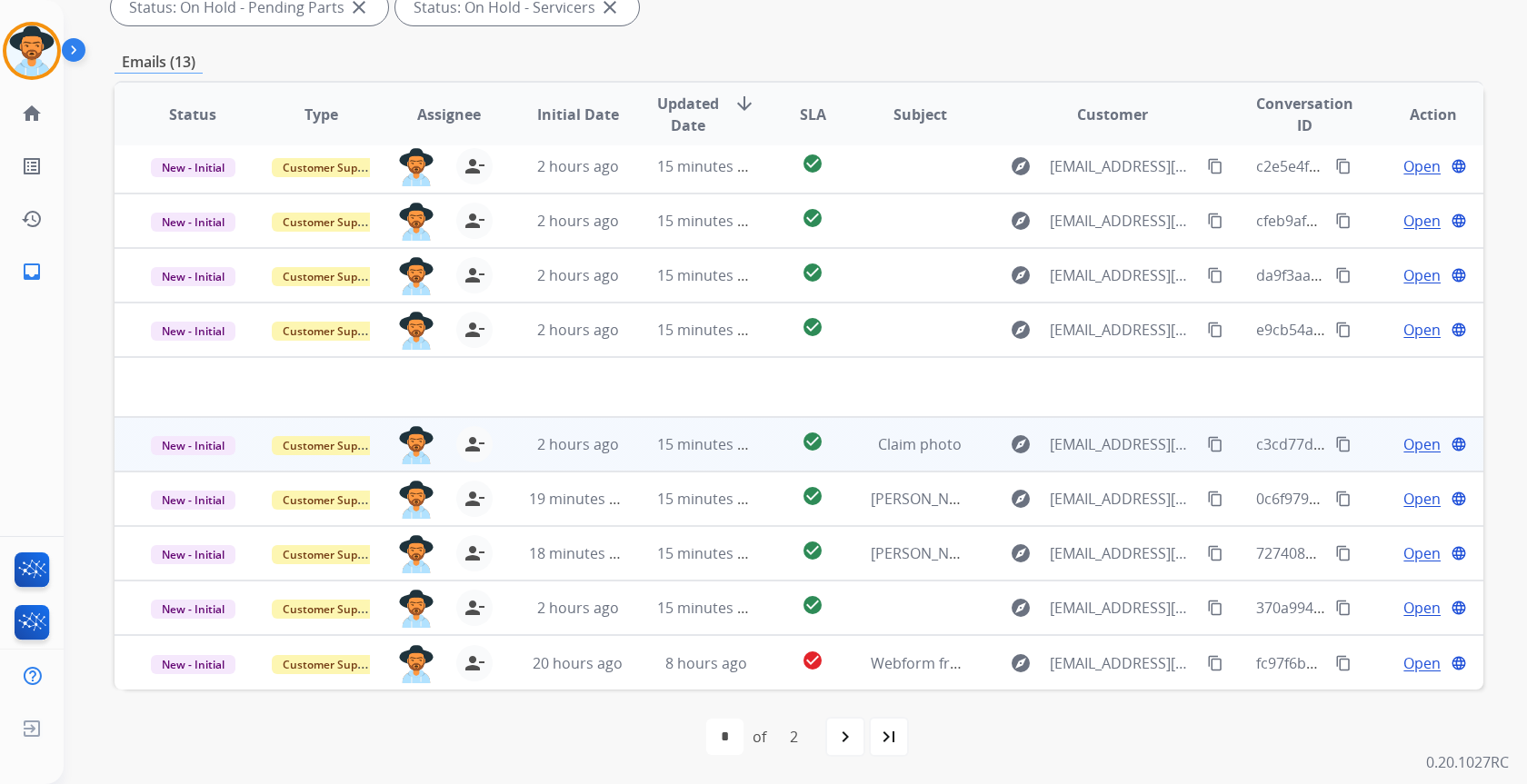
scroll to position [0, 0]
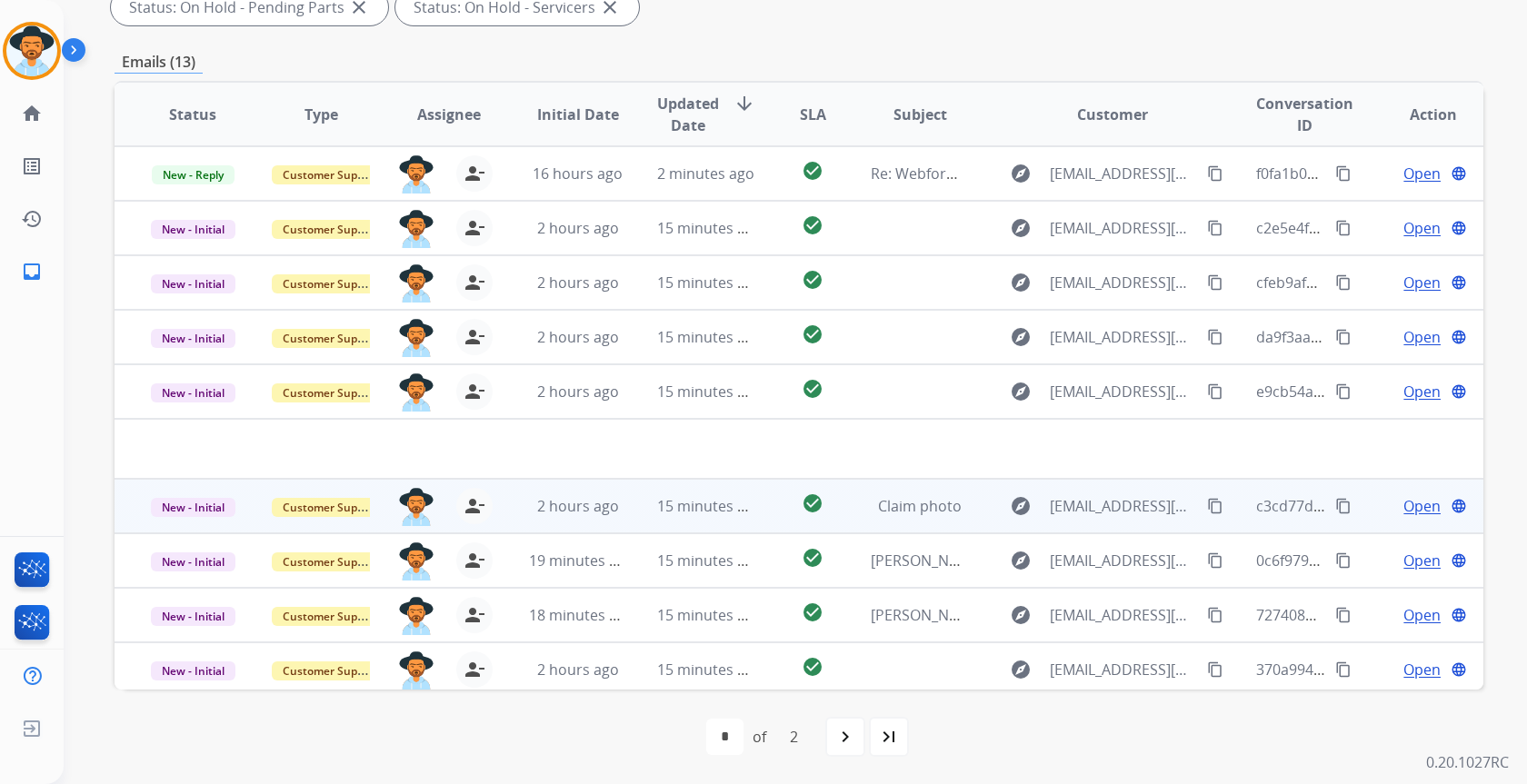
click at [893, 497] on span "Claim photo" at bounding box center [920, 506] width 83 height 20
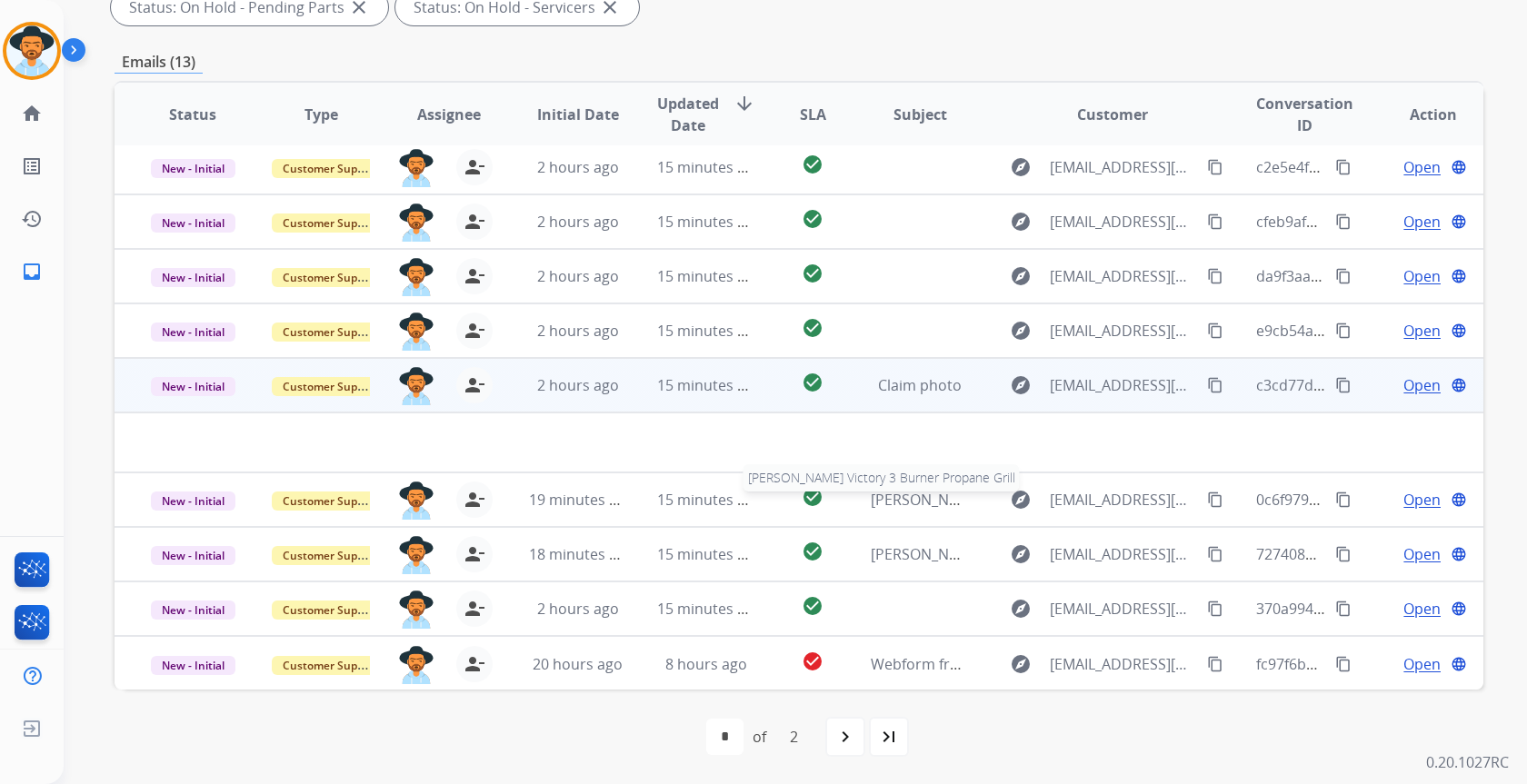
scroll to position [62, 0]
click at [1404, 389] on span "Open" at bounding box center [1422, 383] width 37 height 22
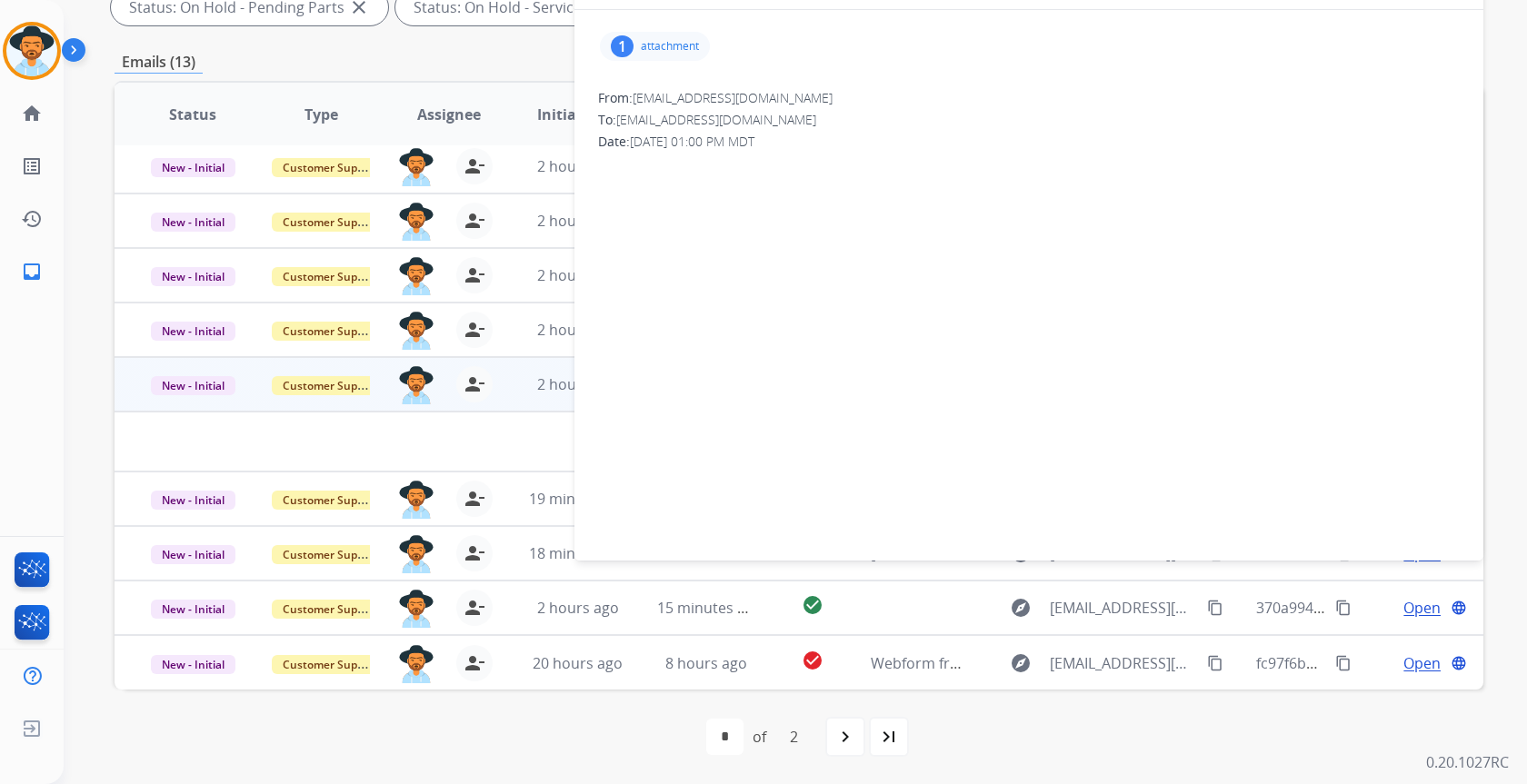
click at [670, 38] on div "1 attachment" at bounding box center [655, 46] width 110 height 29
click at [673, 96] on div at bounding box center [664, 96] width 91 height 63
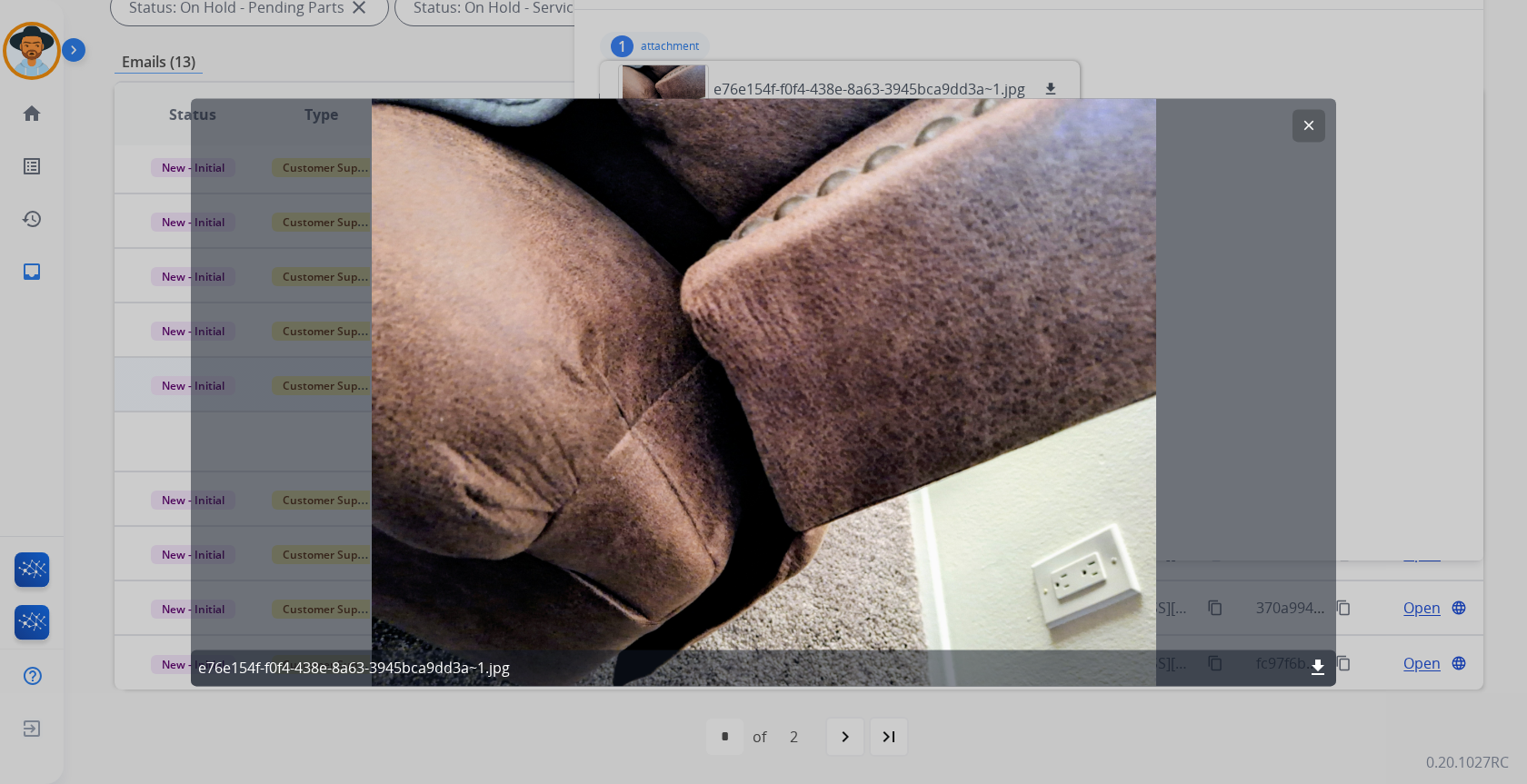
click at [1316, 124] on mat-icon "clear" at bounding box center [1308, 125] width 16 height 16
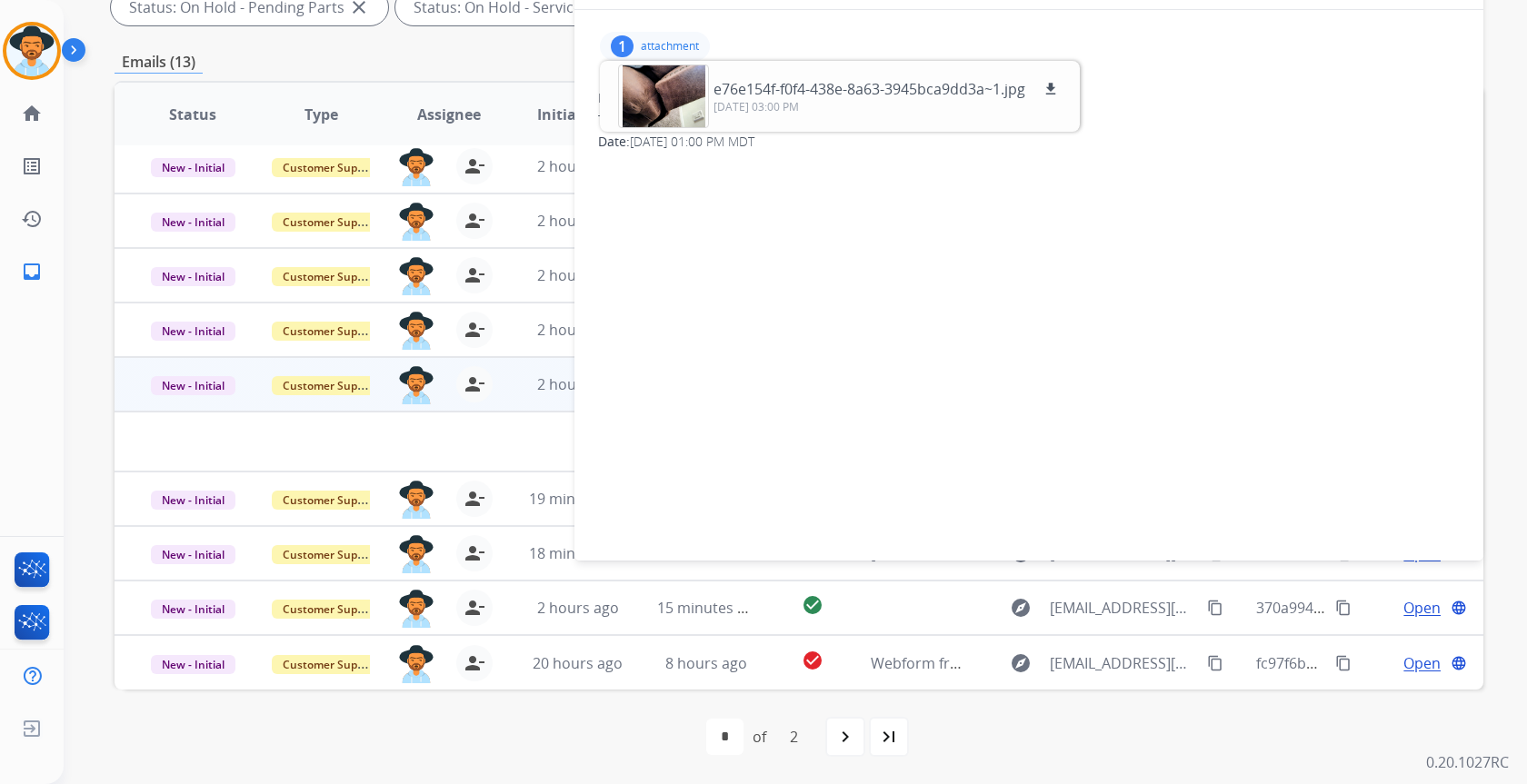
click at [1217, 124] on div "To: support@extend.com" at bounding box center [1029, 119] width 862 height 18
click at [689, 47] on p "attachment" at bounding box center [669, 45] width 58 height 14
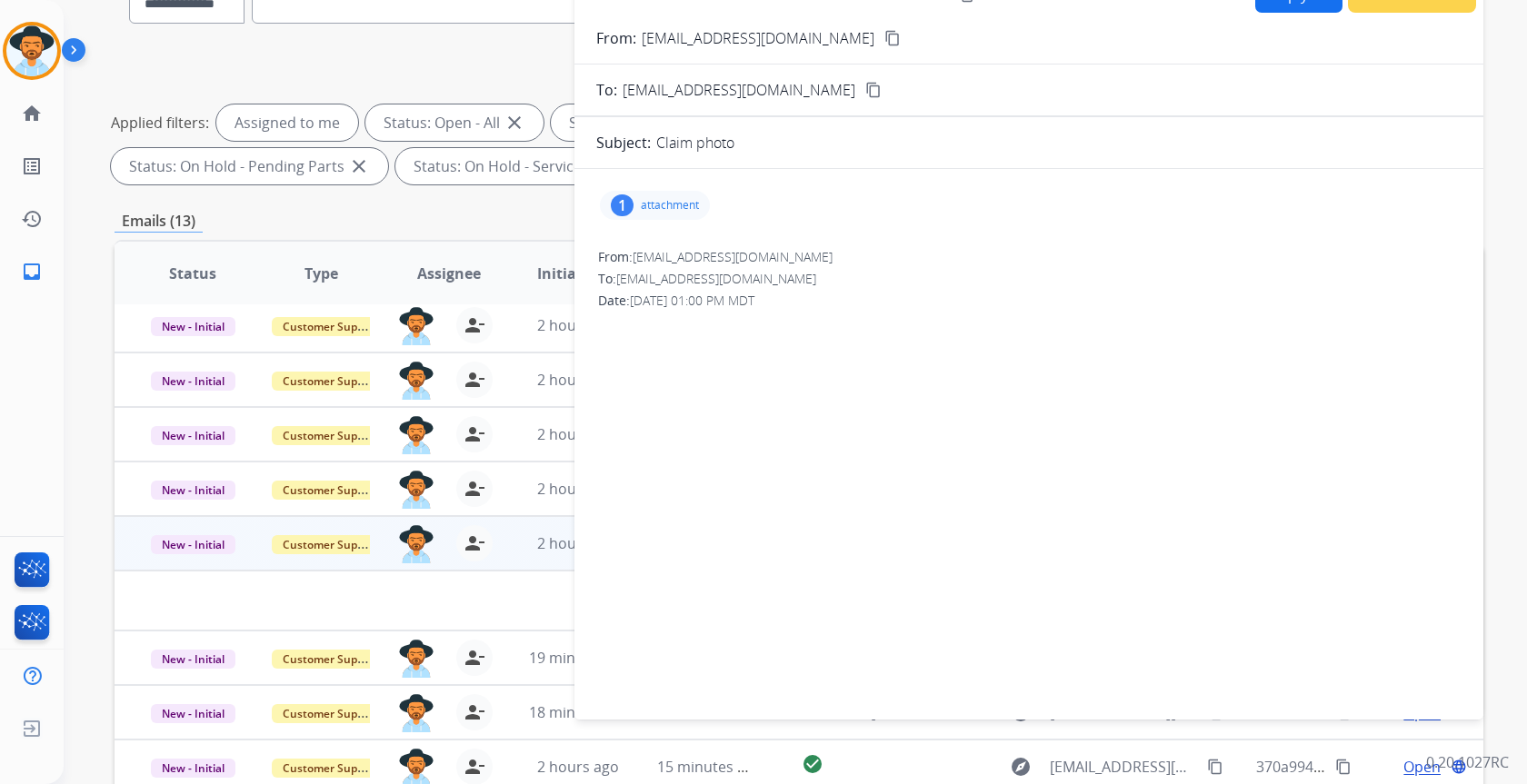
scroll to position [0, 0]
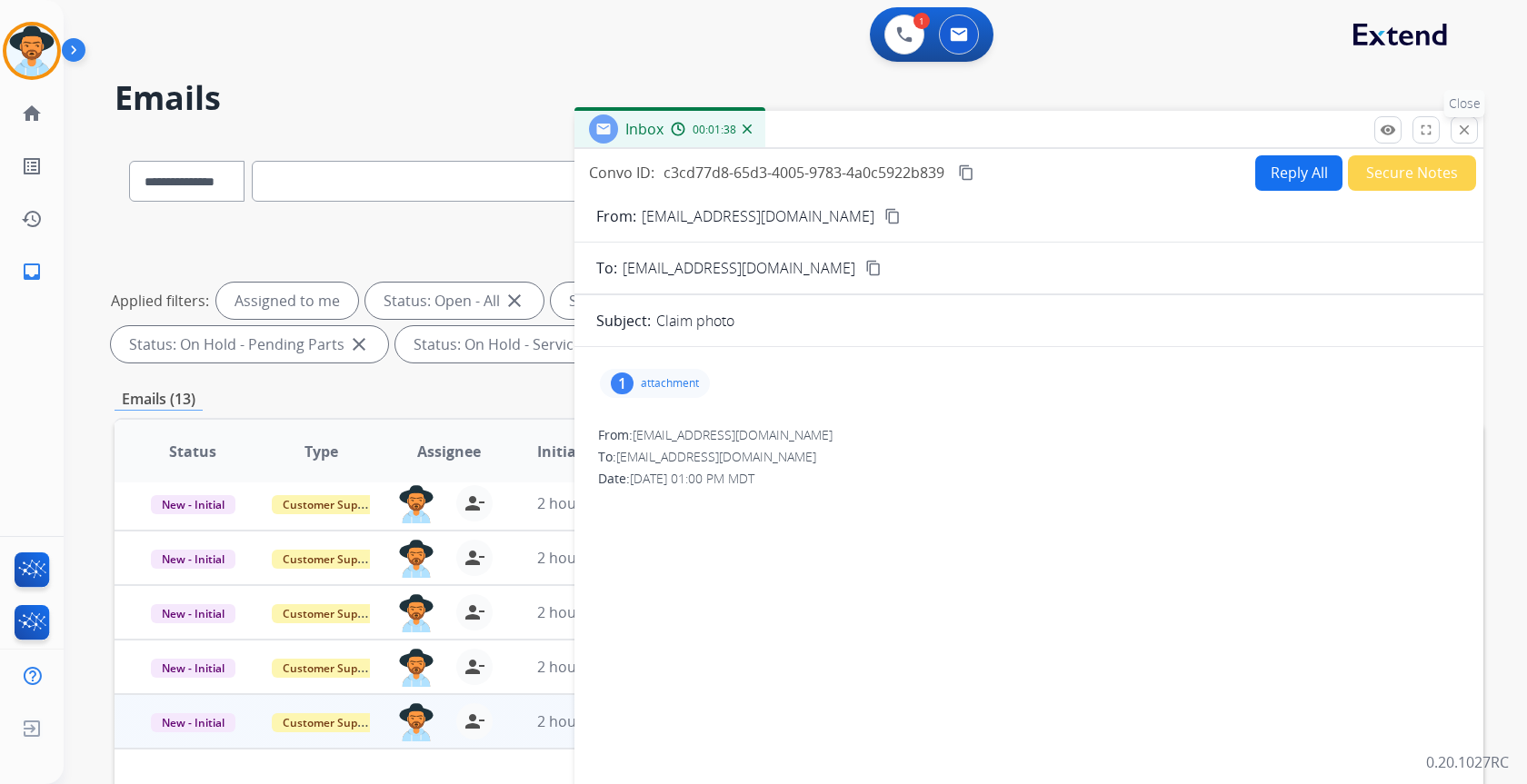
click at [1455, 127] on button "close Close" at bounding box center [1464, 130] width 27 height 27
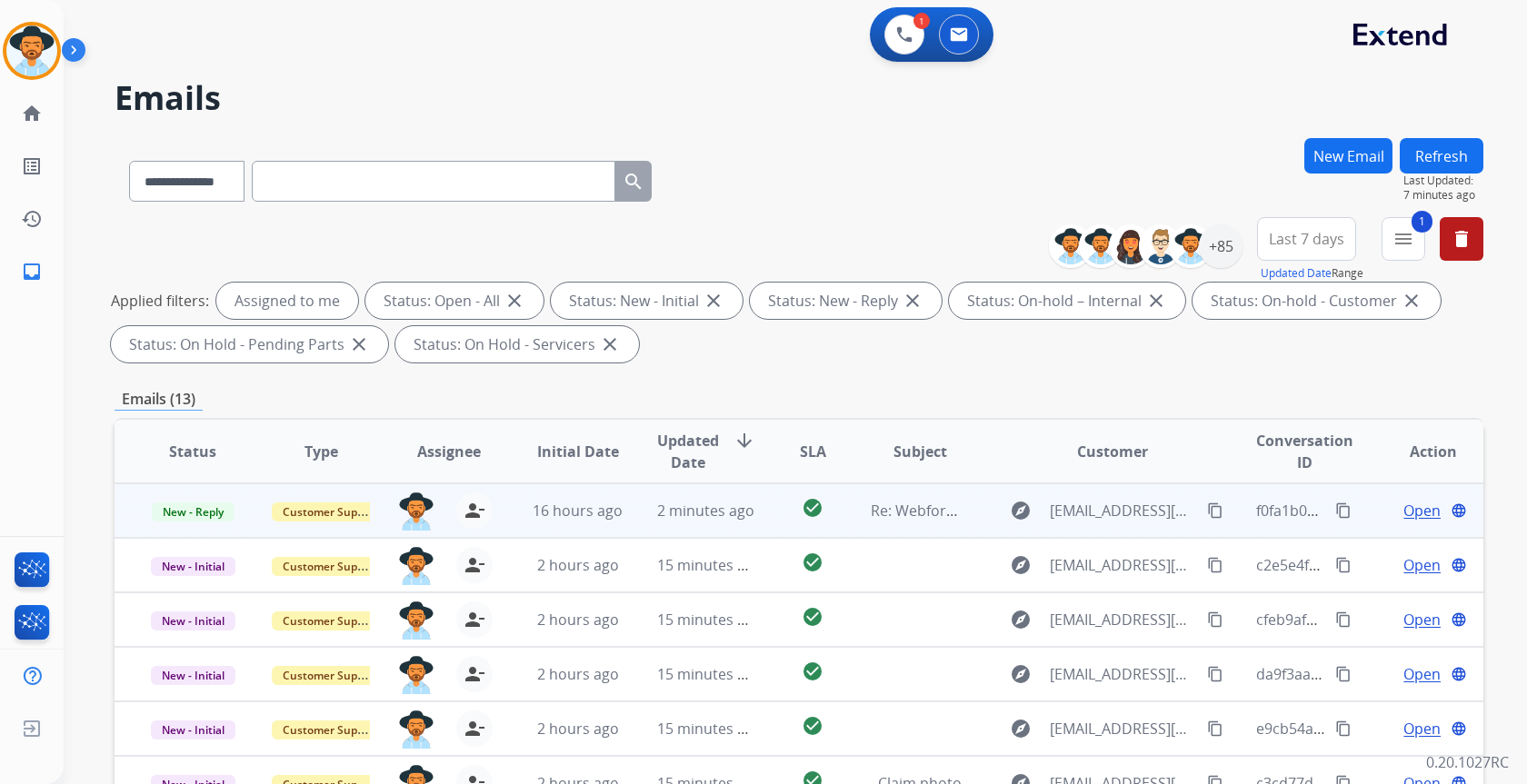
click at [1410, 515] on span "Open" at bounding box center [1422, 510] width 37 height 22
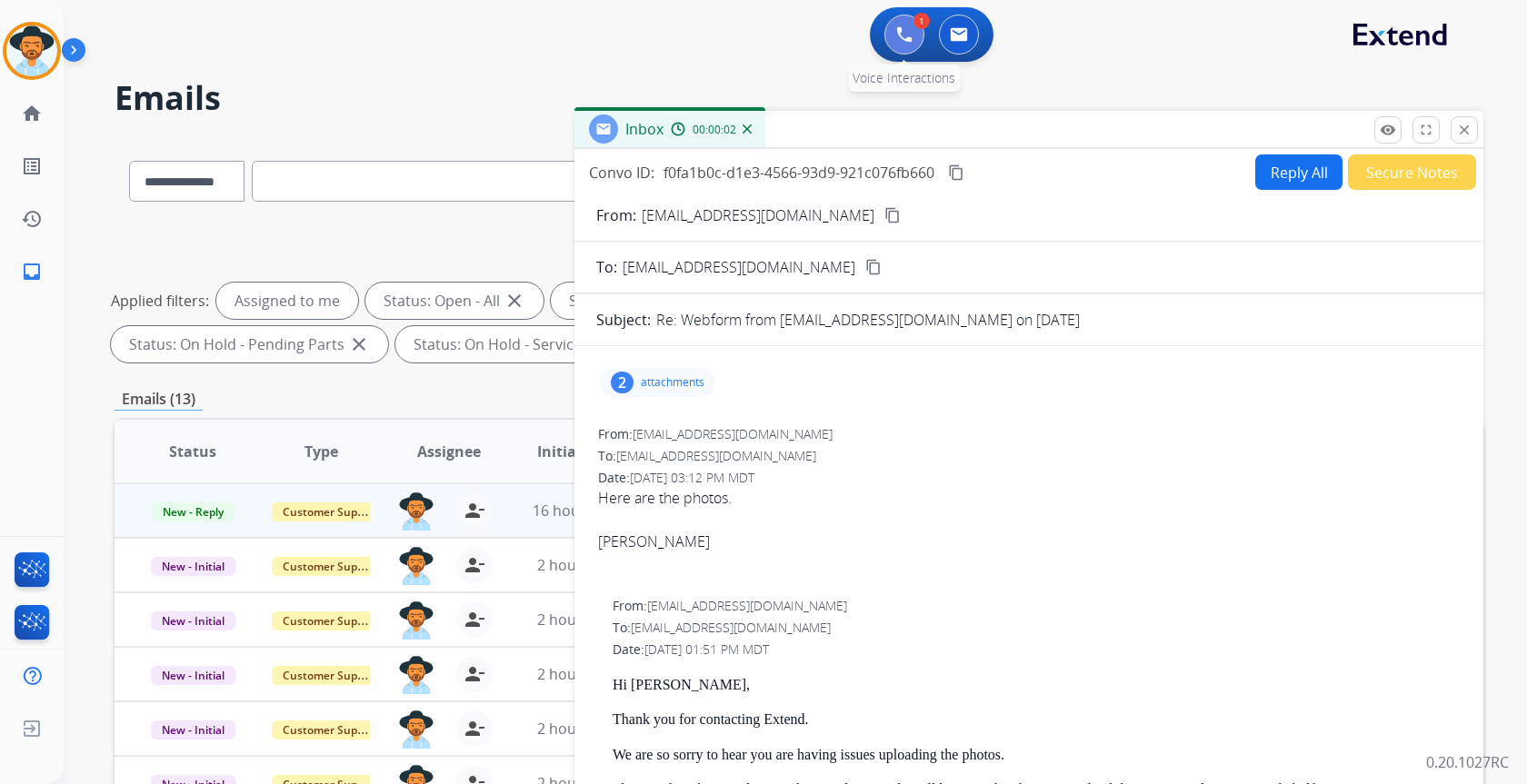
click at [904, 39] on img at bounding box center [904, 34] width 16 height 16
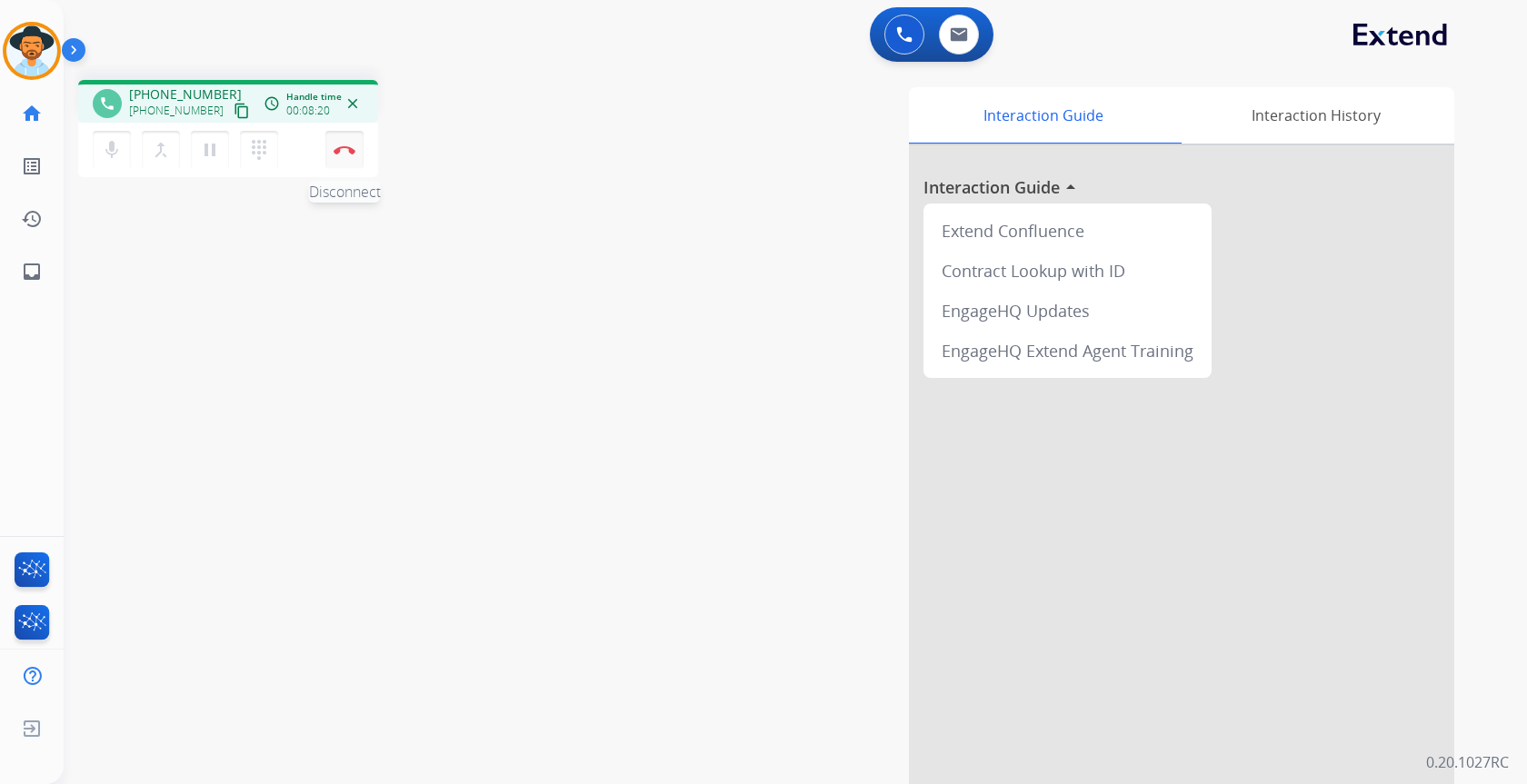
click at [351, 156] on button "Disconnect" at bounding box center [345, 150] width 38 height 38
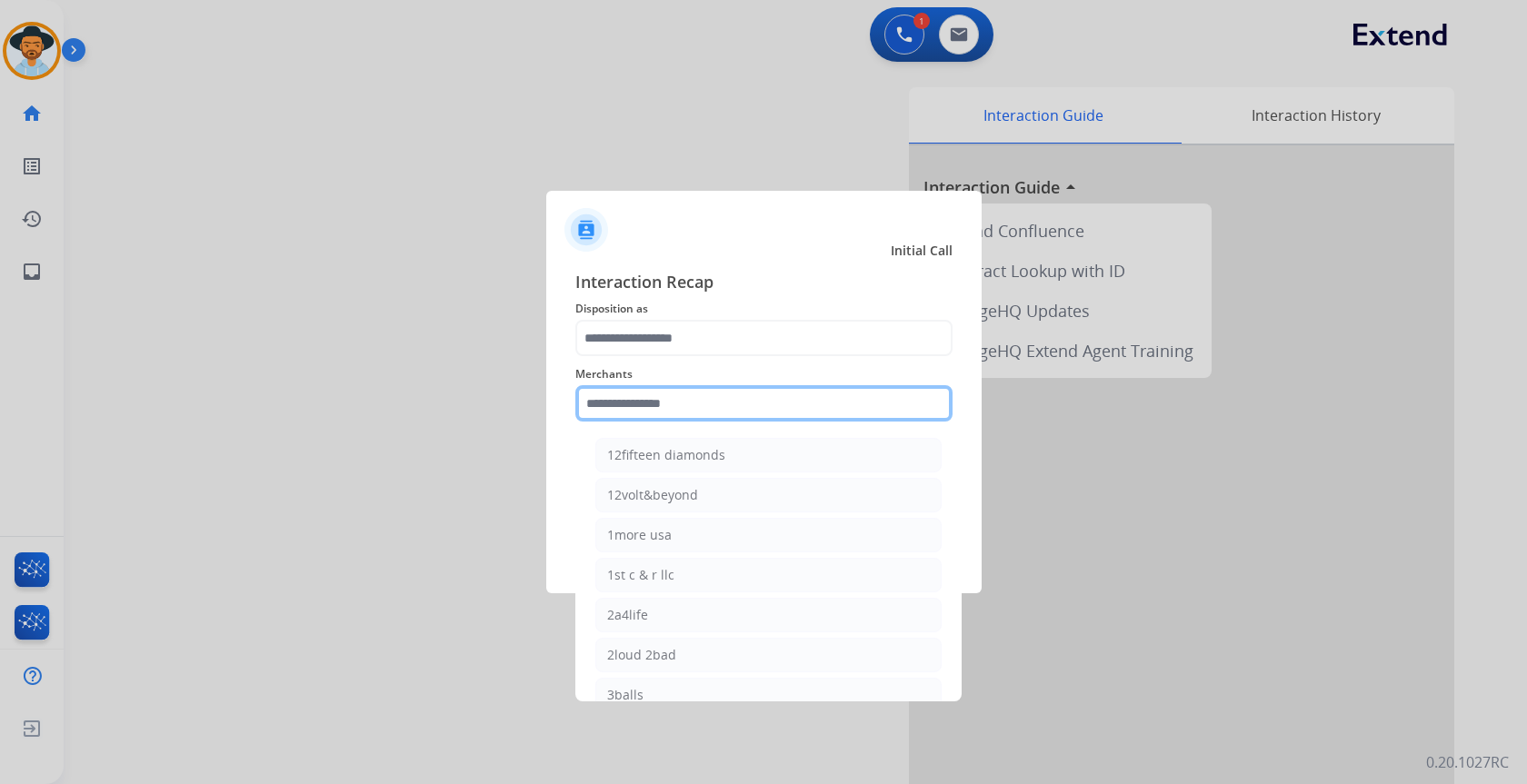
click at [683, 398] on input "text" at bounding box center [764, 403] width 377 height 36
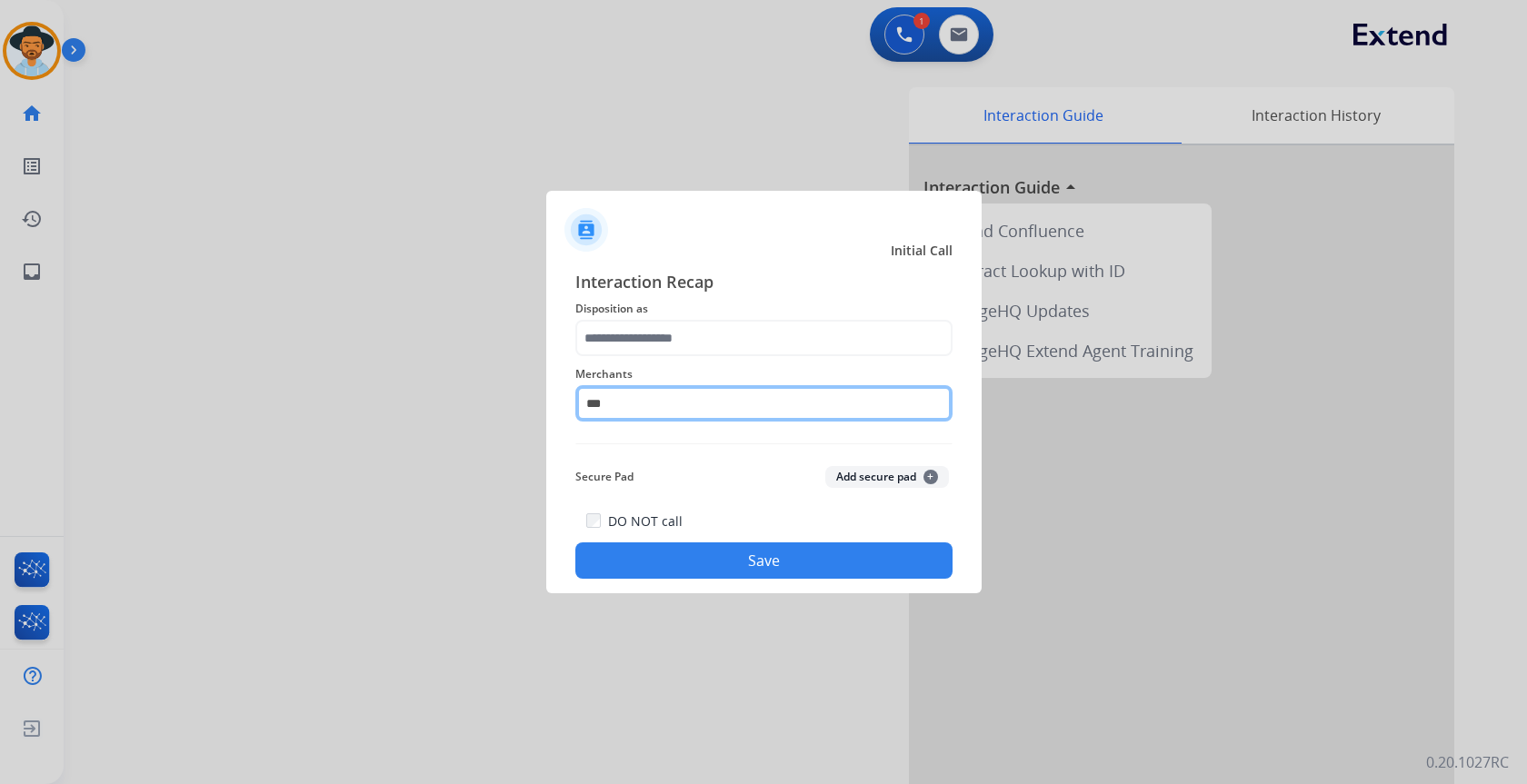
click at [650, 405] on input "***" at bounding box center [764, 403] width 377 height 36
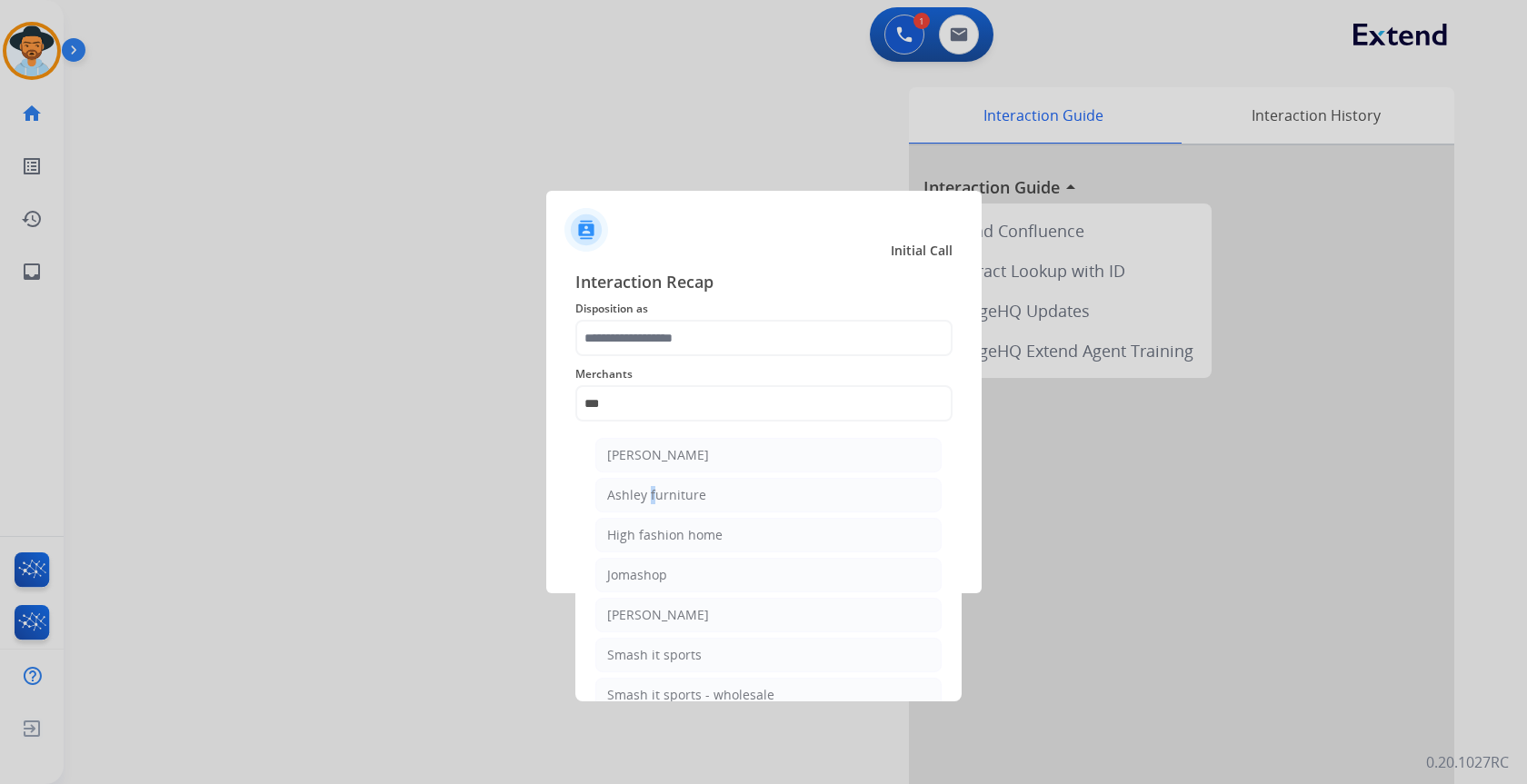
click at [647, 492] on div "Ashley furniture" at bounding box center [656, 494] width 99 height 18
type input "**********"
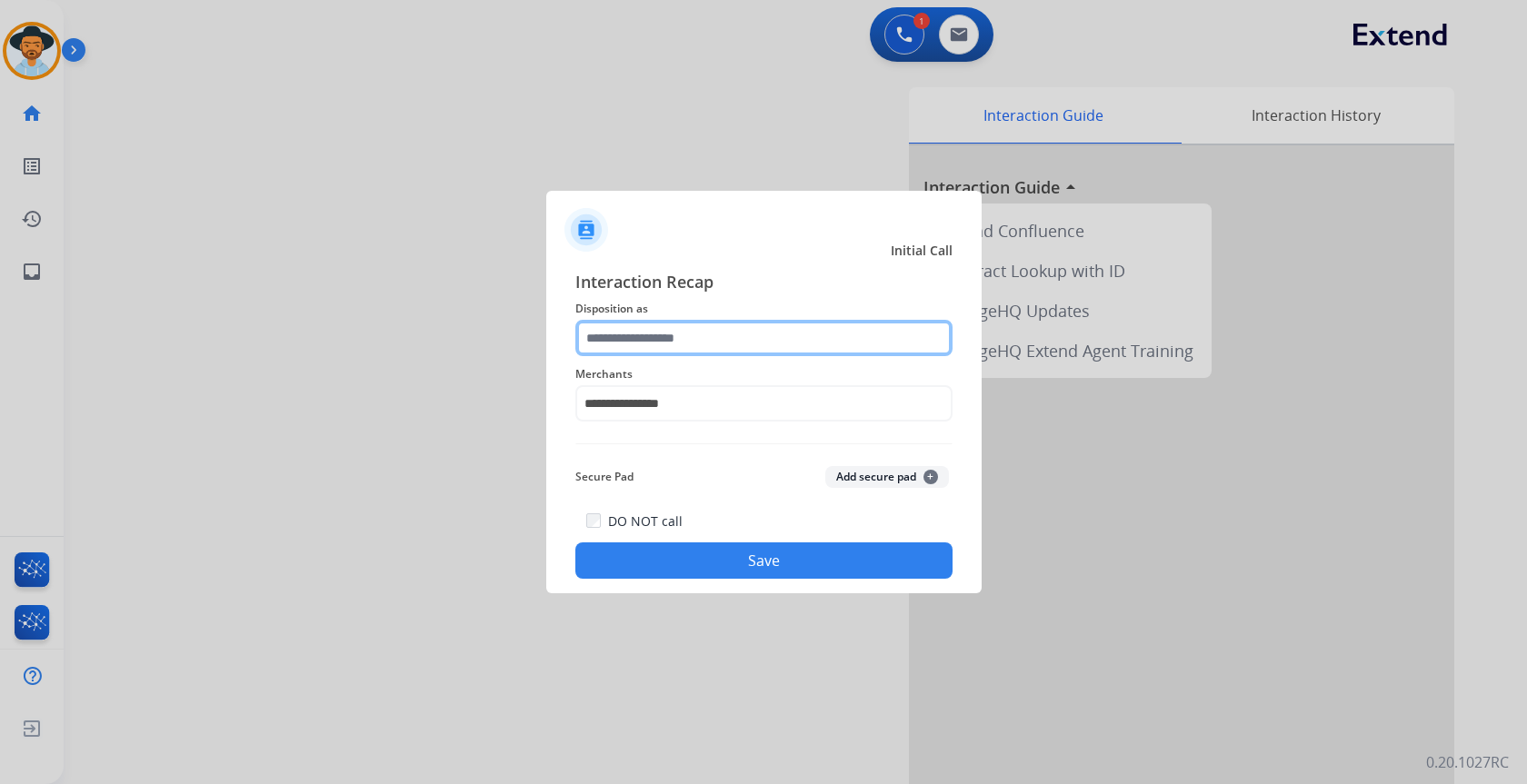
click at [641, 345] on input "text" at bounding box center [764, 338] width 377 height 36
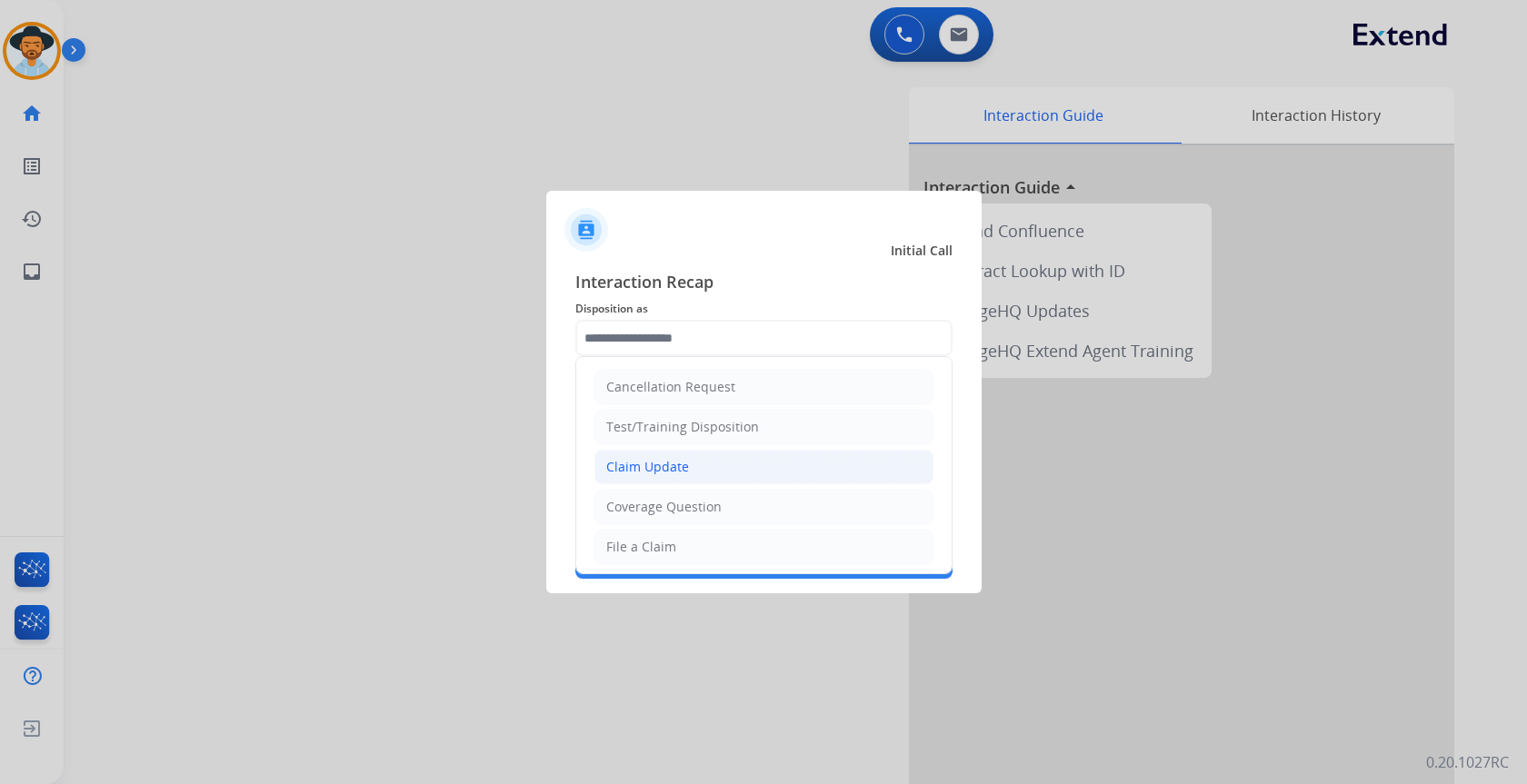
click at [657, 471] on div "Claim Update" at bounding box center [647, 467] width 82 height 18
type input "**********"
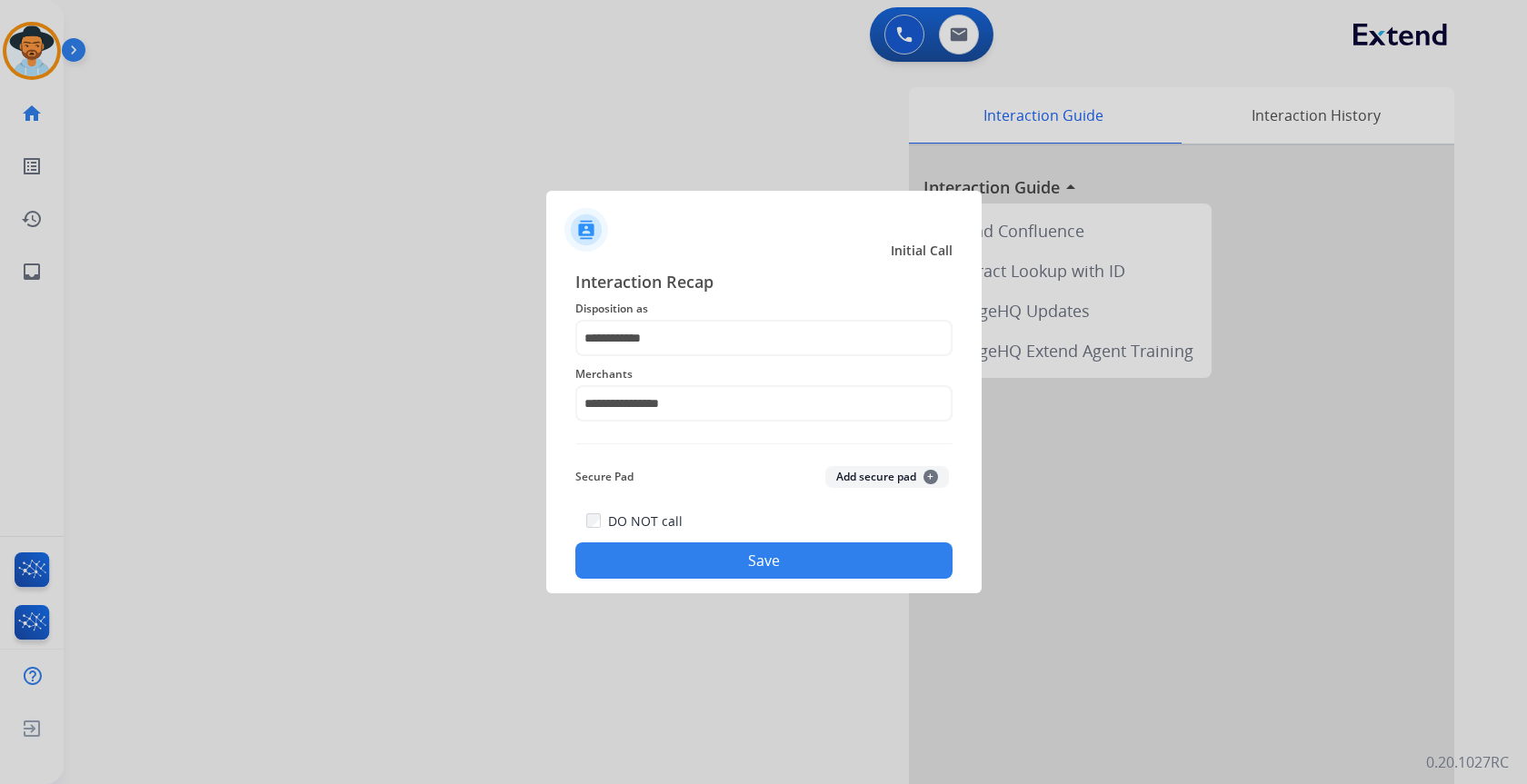
click at [694, 561] on button "Save" at bounding box center [764, 561] width 377 height 36
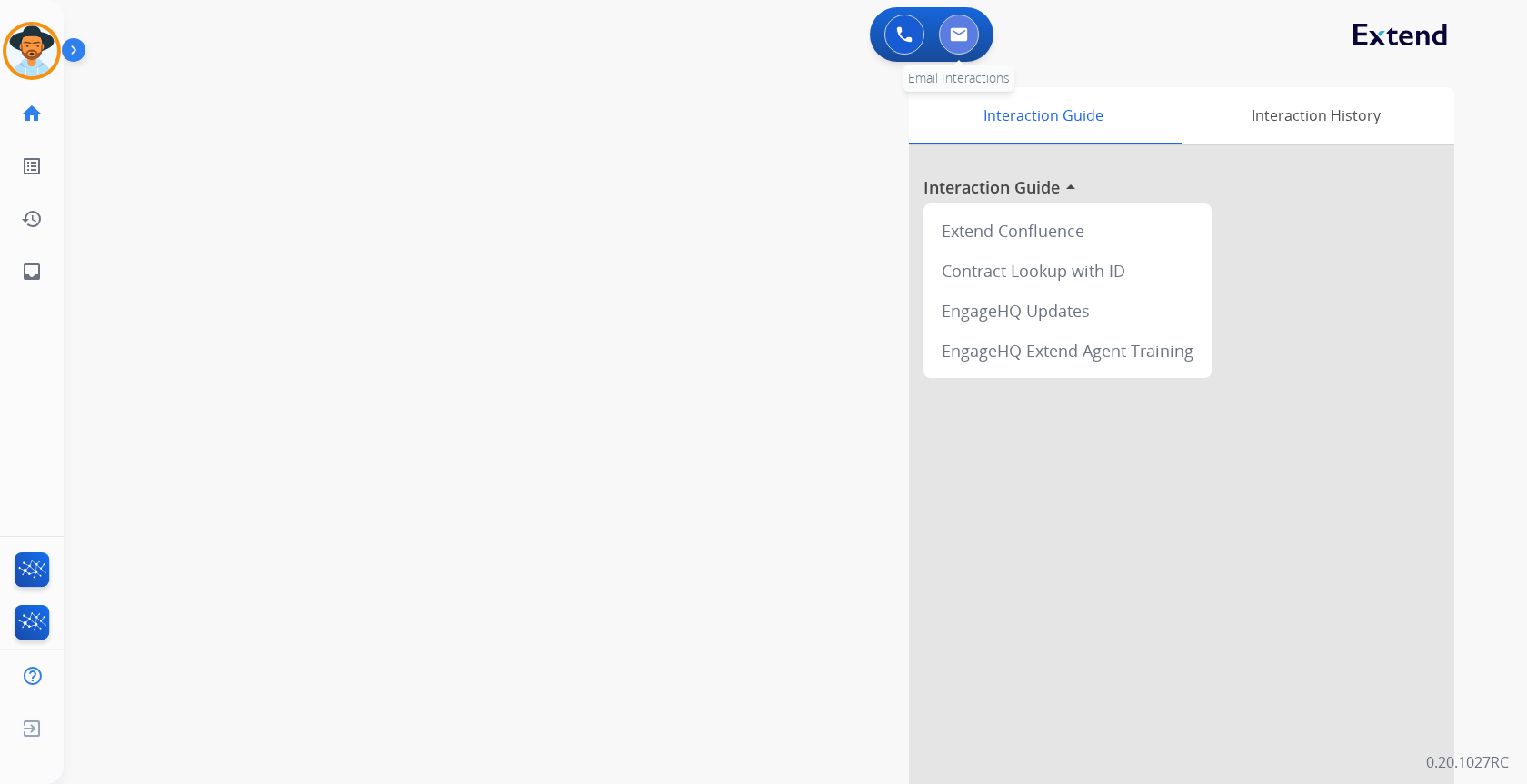
click at [969, 28] on button at bounding box center [959, 34] width 40 height 40
select select "**********"
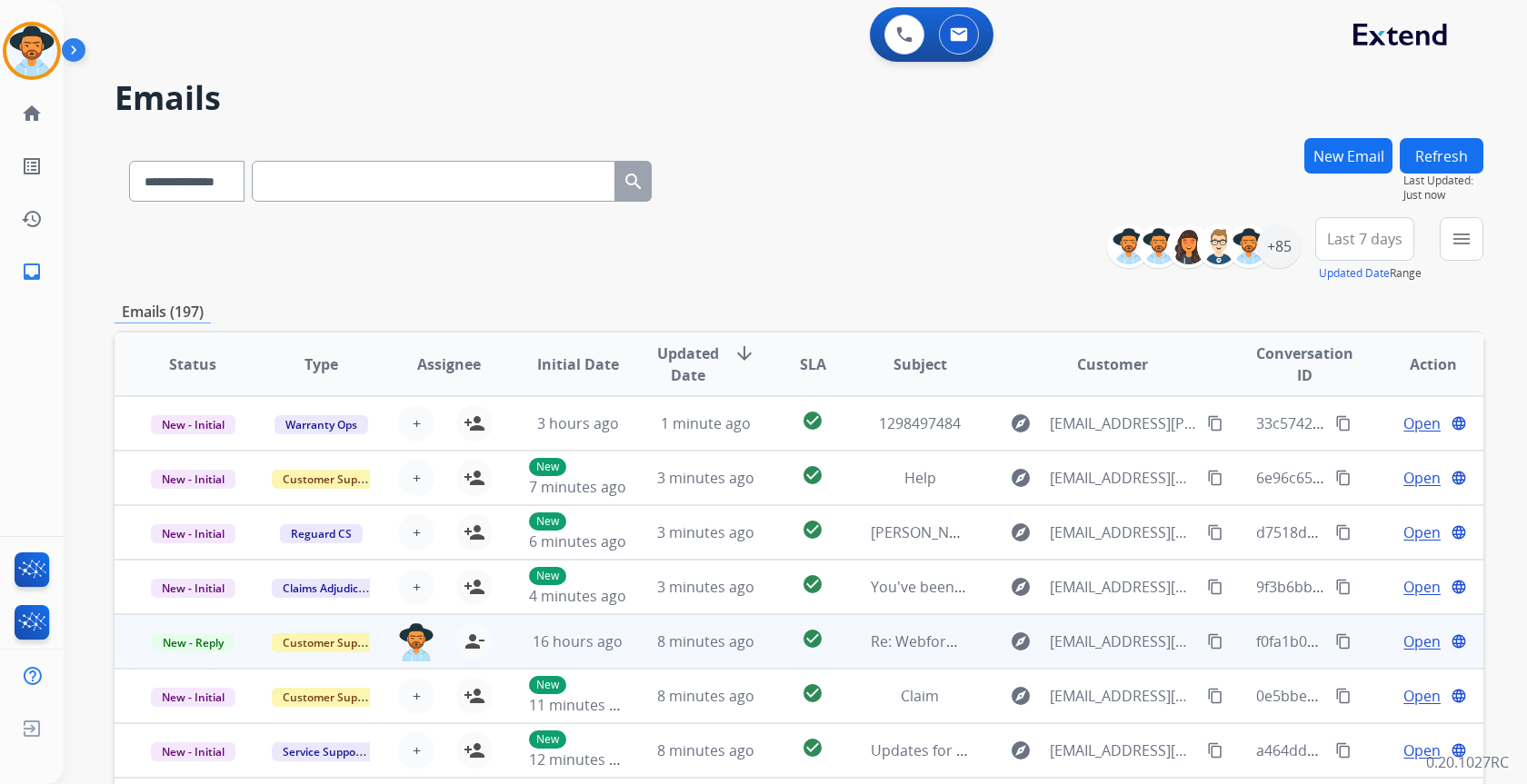
click at [1404, 644] on span "Open" at bounding box center [1422, 641] width 37 height 22
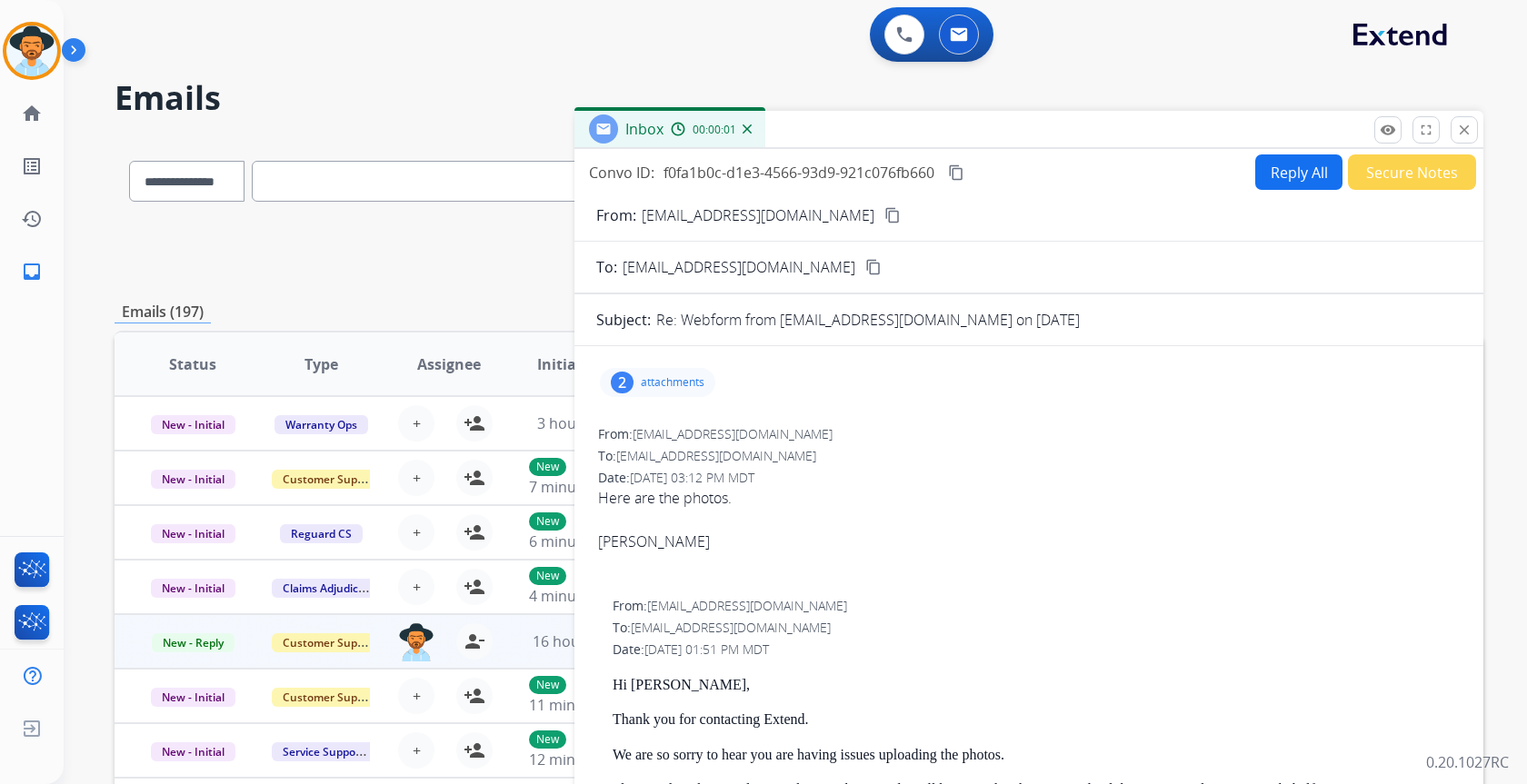
click at [675, 384] on p "attachments" at bounding box center [672, 382] width 63 height 14
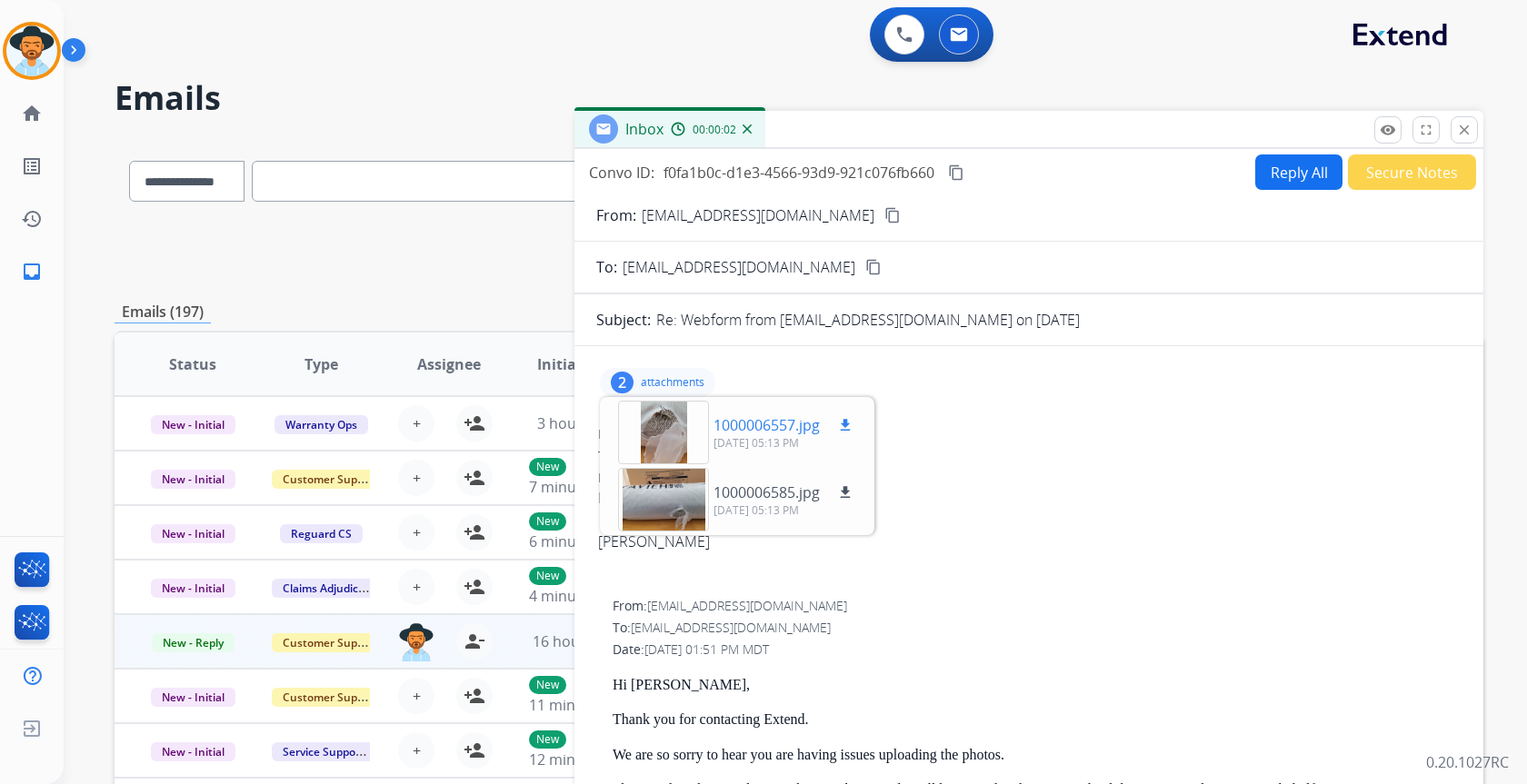
click at [650, 430] on div at bounding box center [664, 432] width 91 height 63
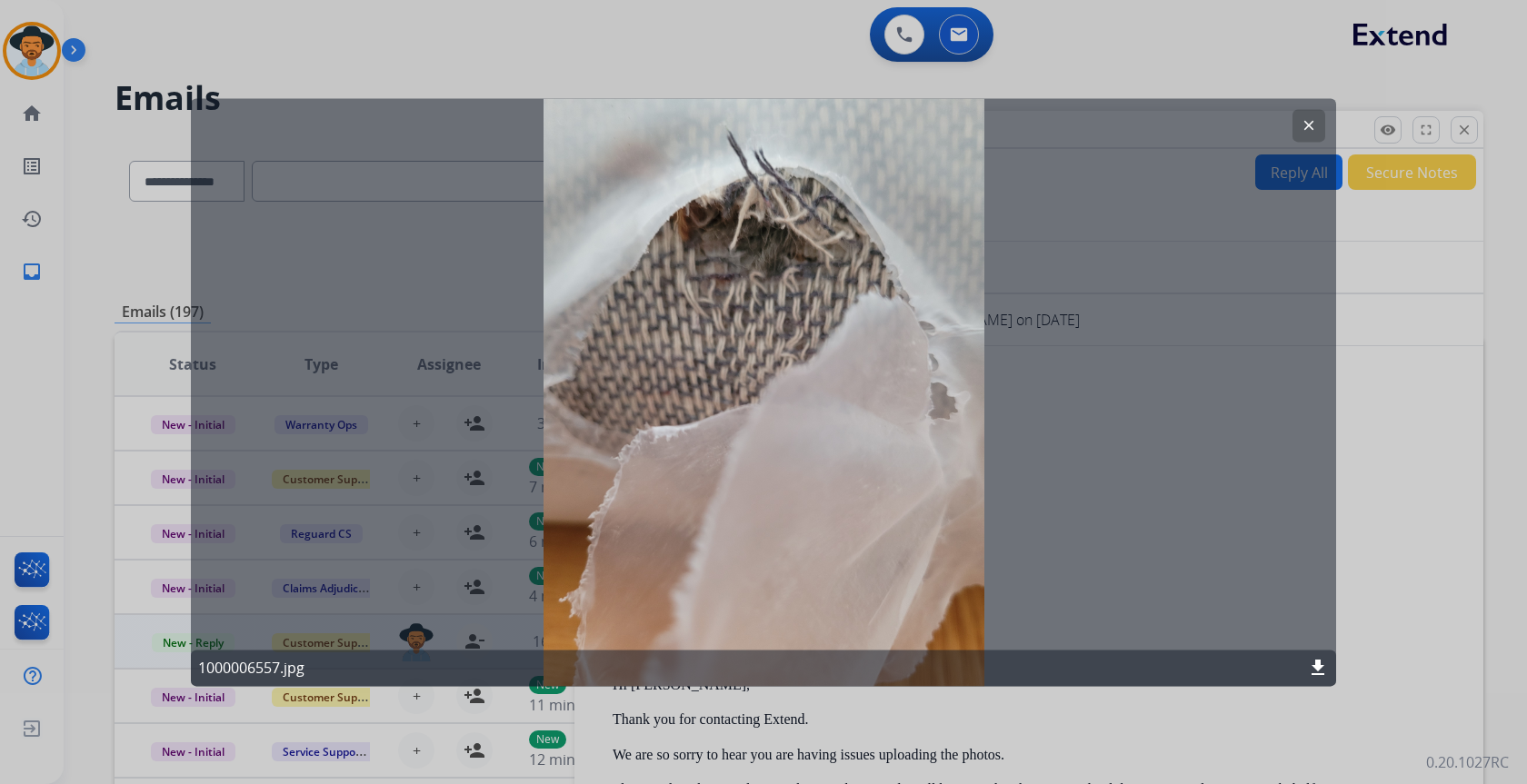
click at [707, 474] on div "clear 1000006557.jpg download" at bounding box center [764, 392] width 1145 height 588
click at [1320, 124] on button "clear" at bounding box center [1309, 125] width 33 height 33
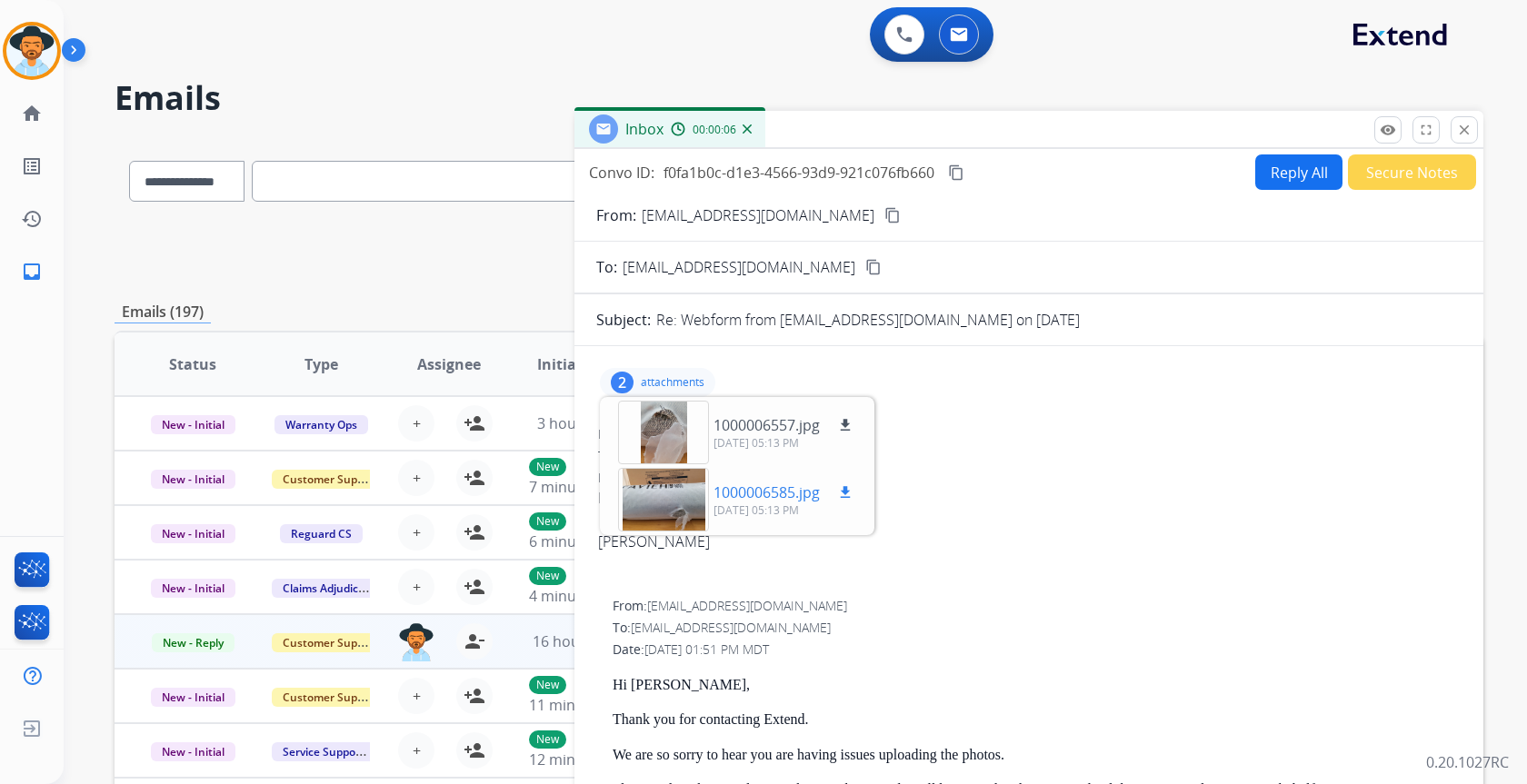
click at [655, 501] on div at bounding box center [664, 499] width 91 height 63
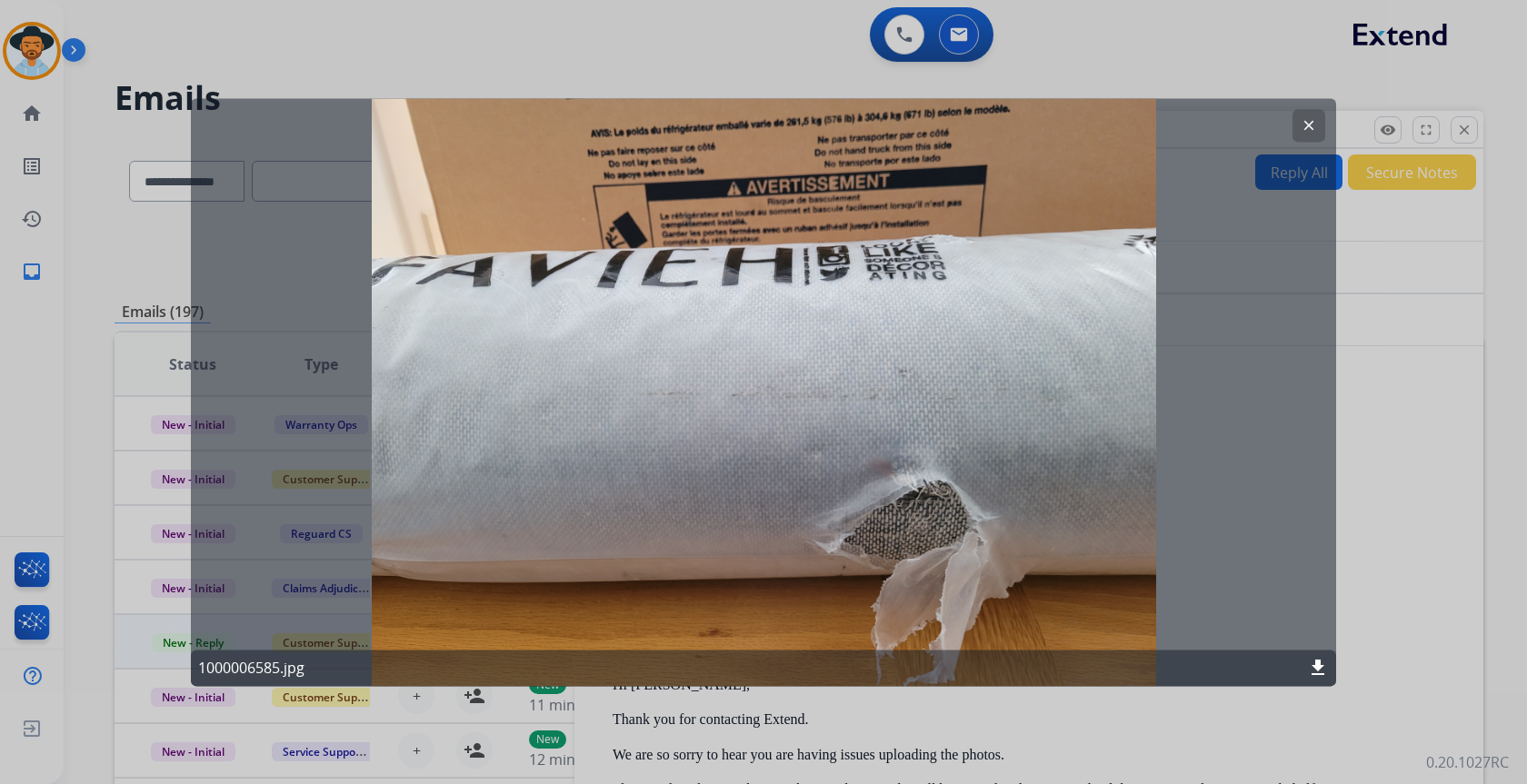
click at [1302, 124] on mat-icon "clear" at bounding box center [1308, 125] width 16 height 16
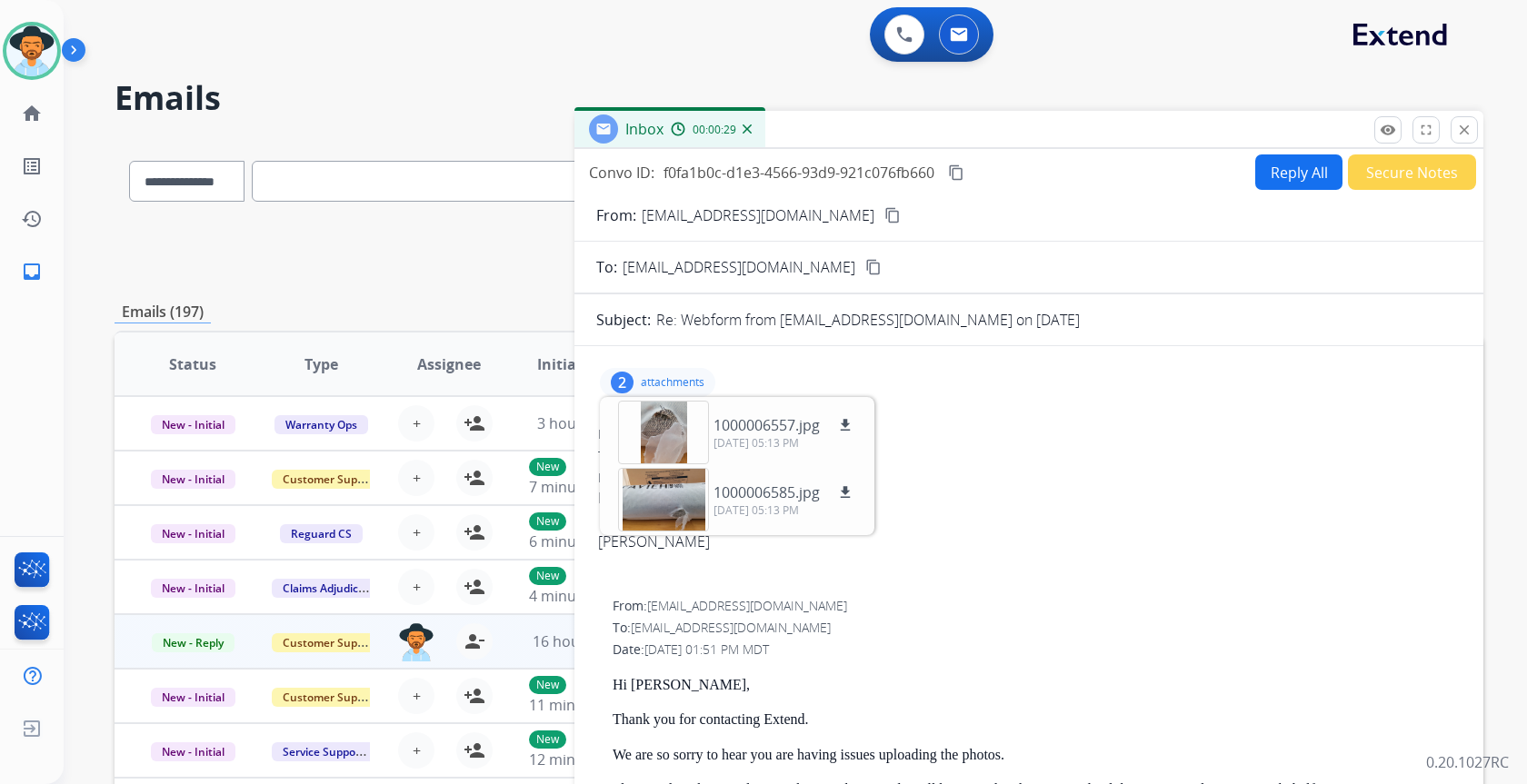
click at [1281, 169] on button "Reply All" at bounding box center [1299, 171] width 87 height 35
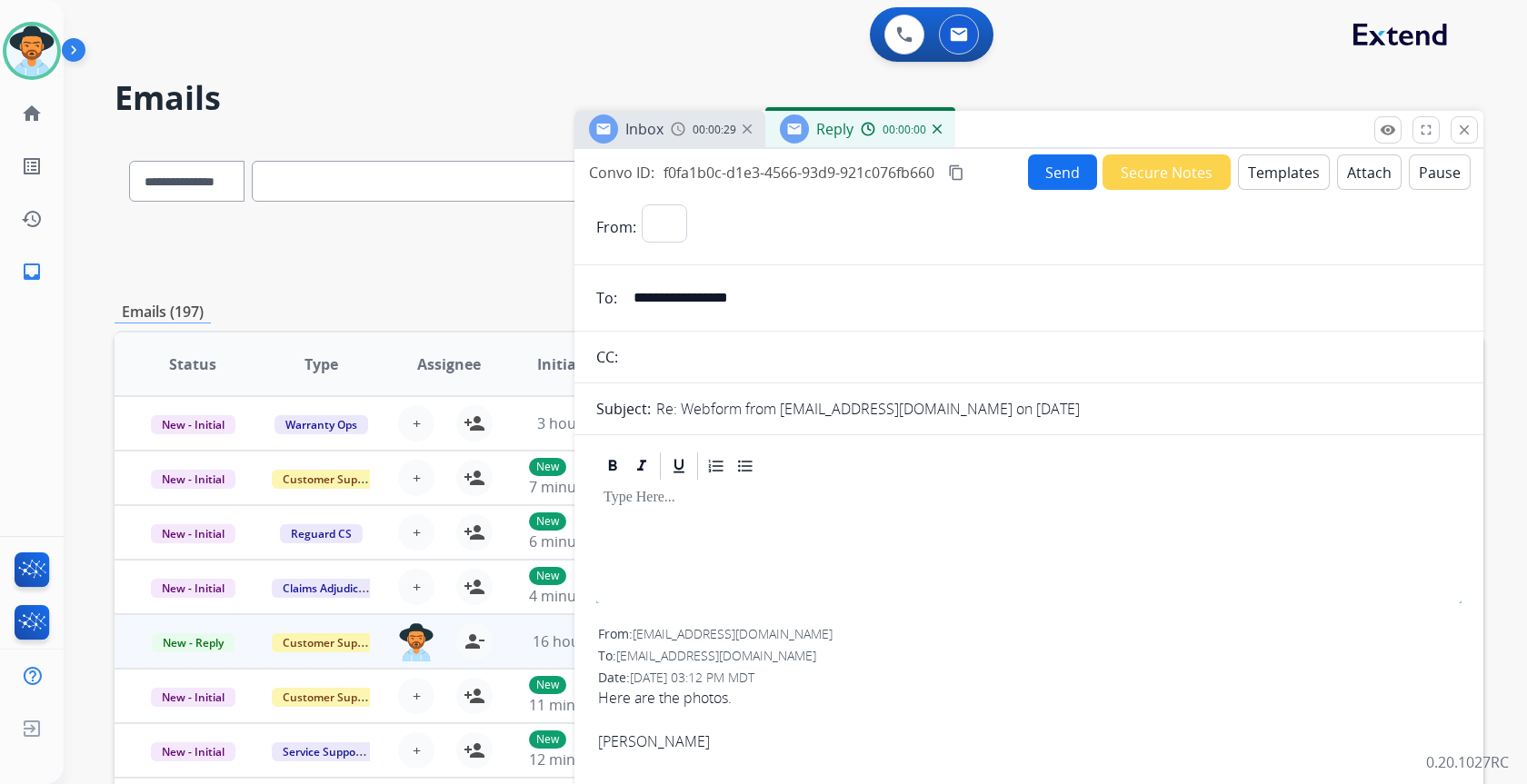
click at [1273, 171] on button "Templates" at bounding box center [1284, 171] width 92 height 35
select select "**********"
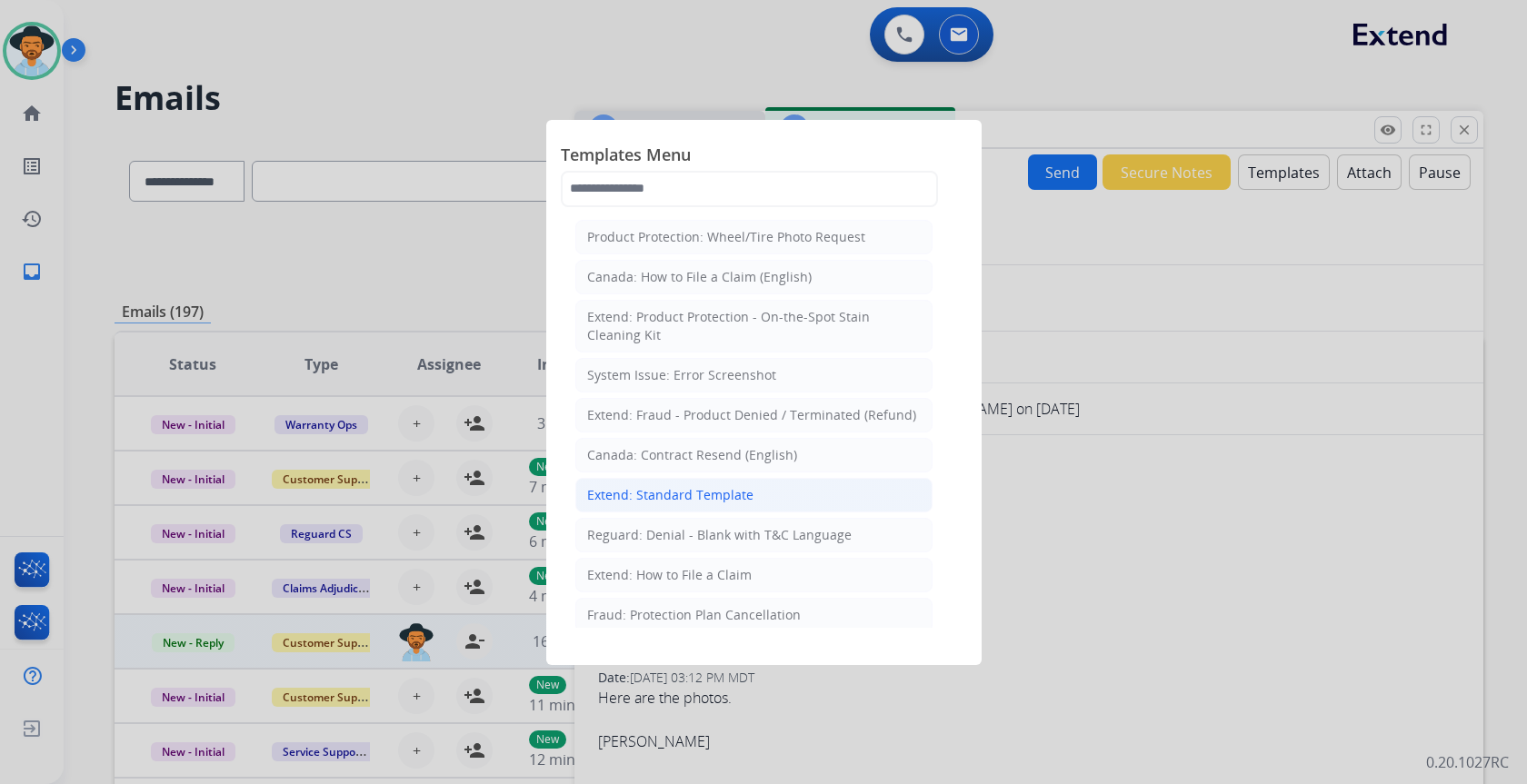
click at [668, 491] on div "Extend: Standard Template" at bounding box center [671, 494] width 167 height 18
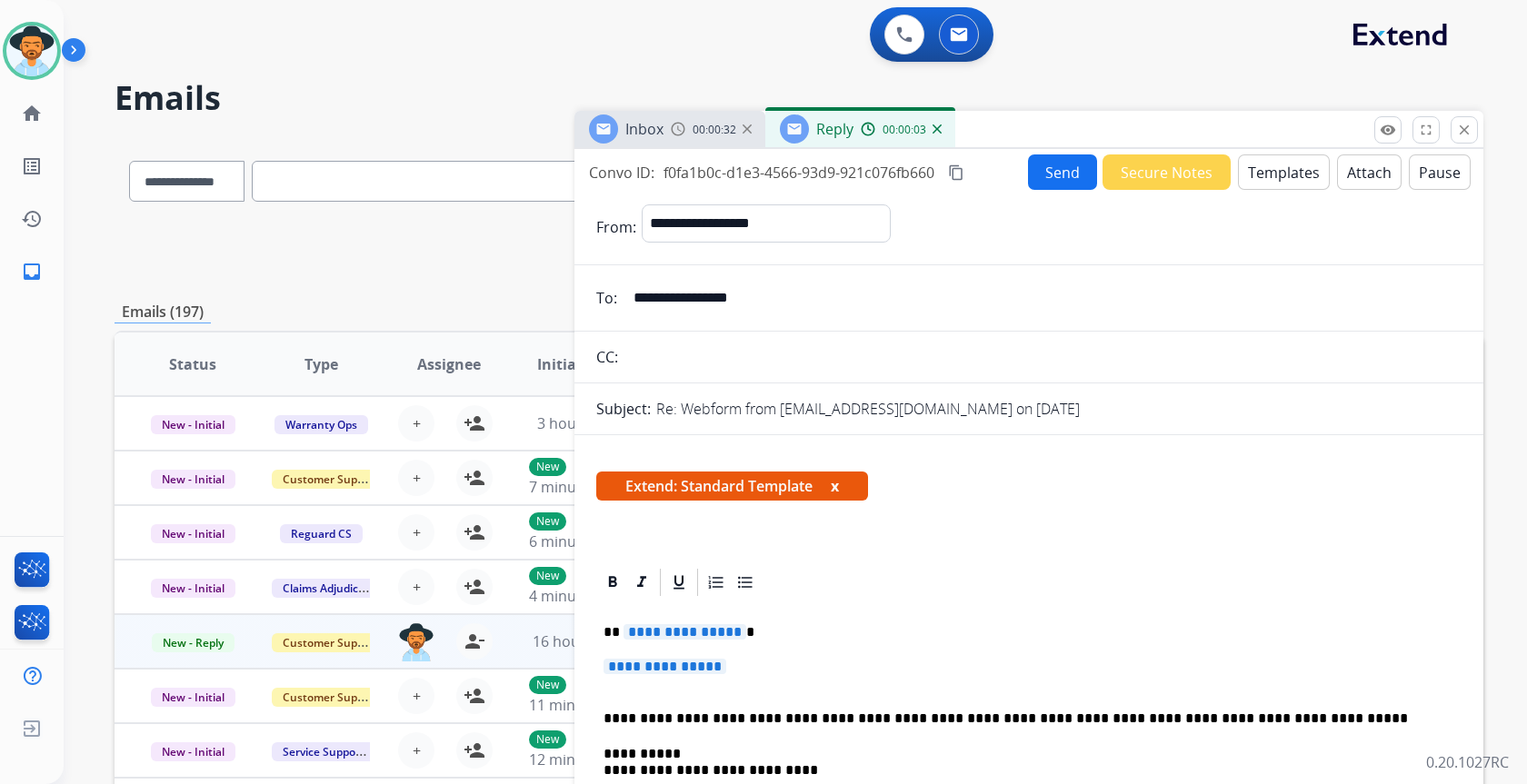
click at [662, 660] on span "**********" at bounding box center [665, 667] width 123 height 15
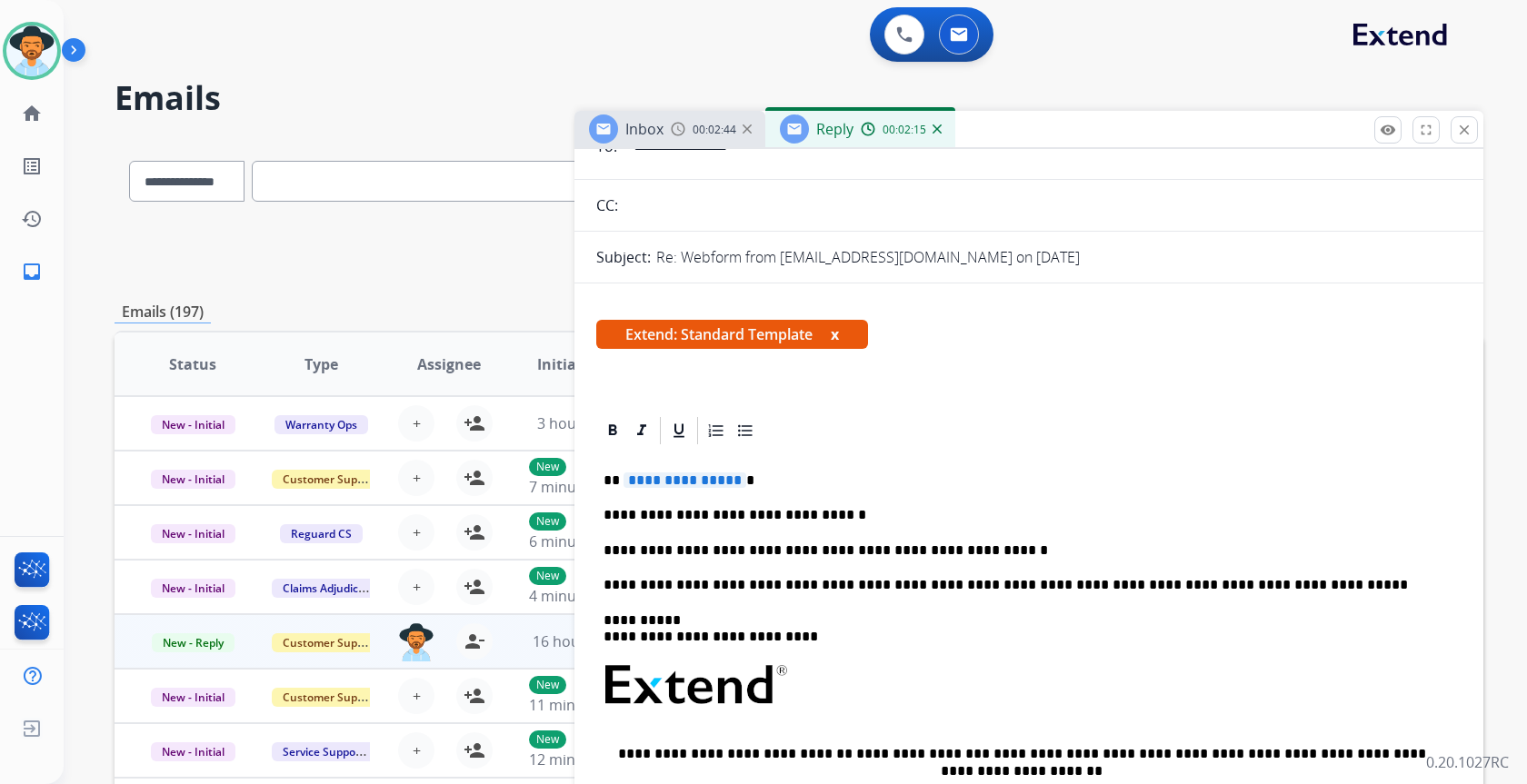
scroll to position [91, 0]
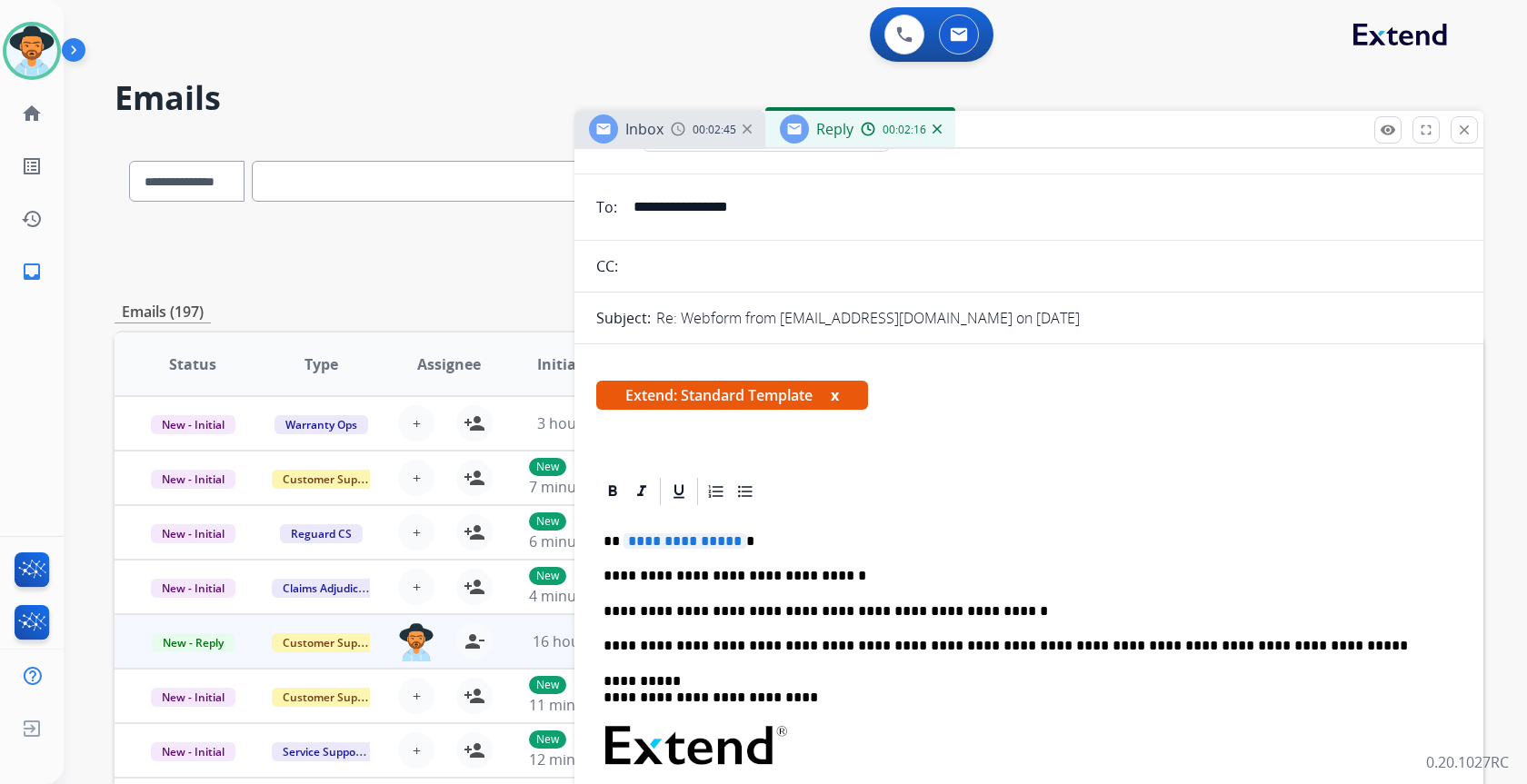
click at [684, 544] on span "**********" at bounding box center [685, 541] width 123 height 15
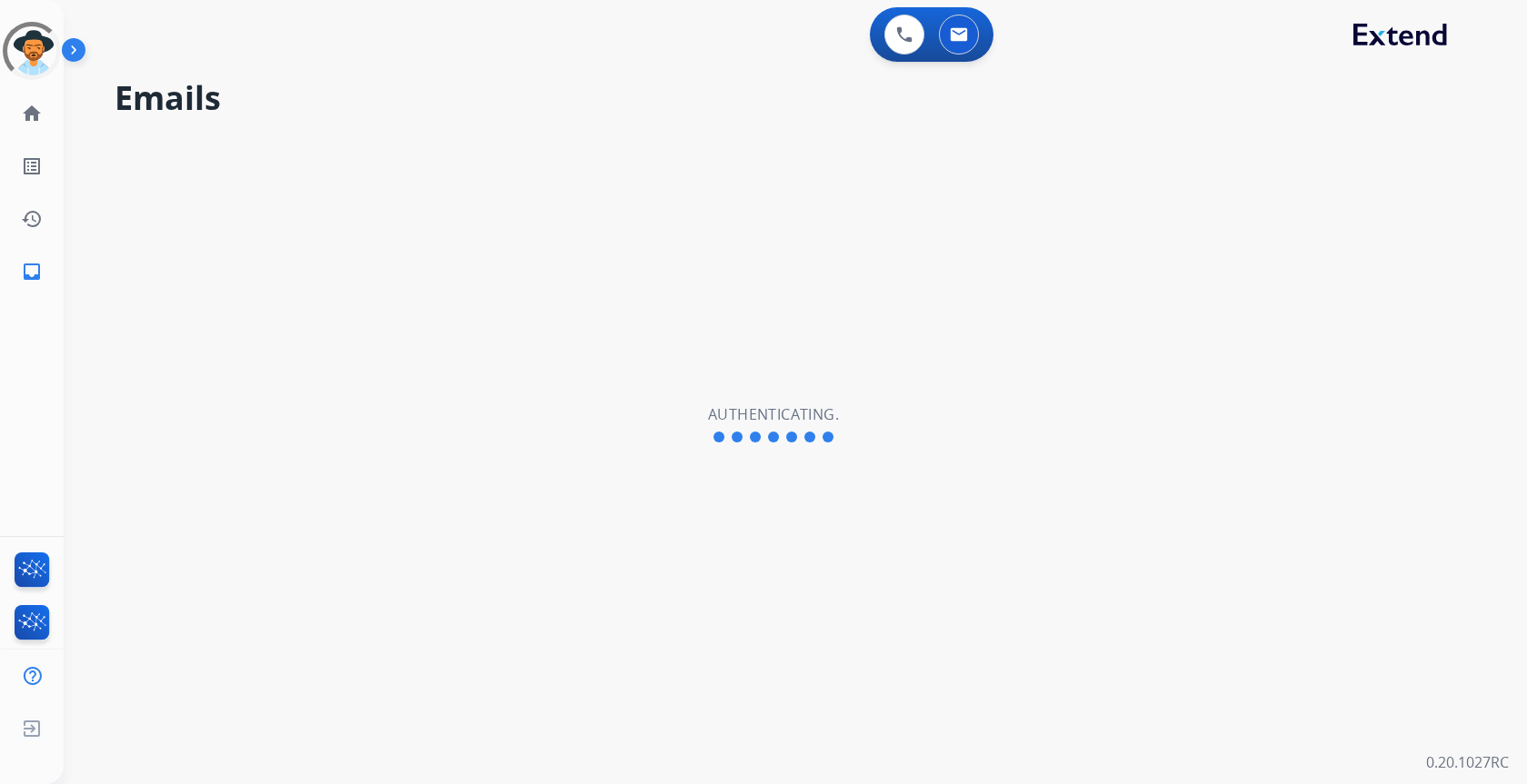
select select "**********"
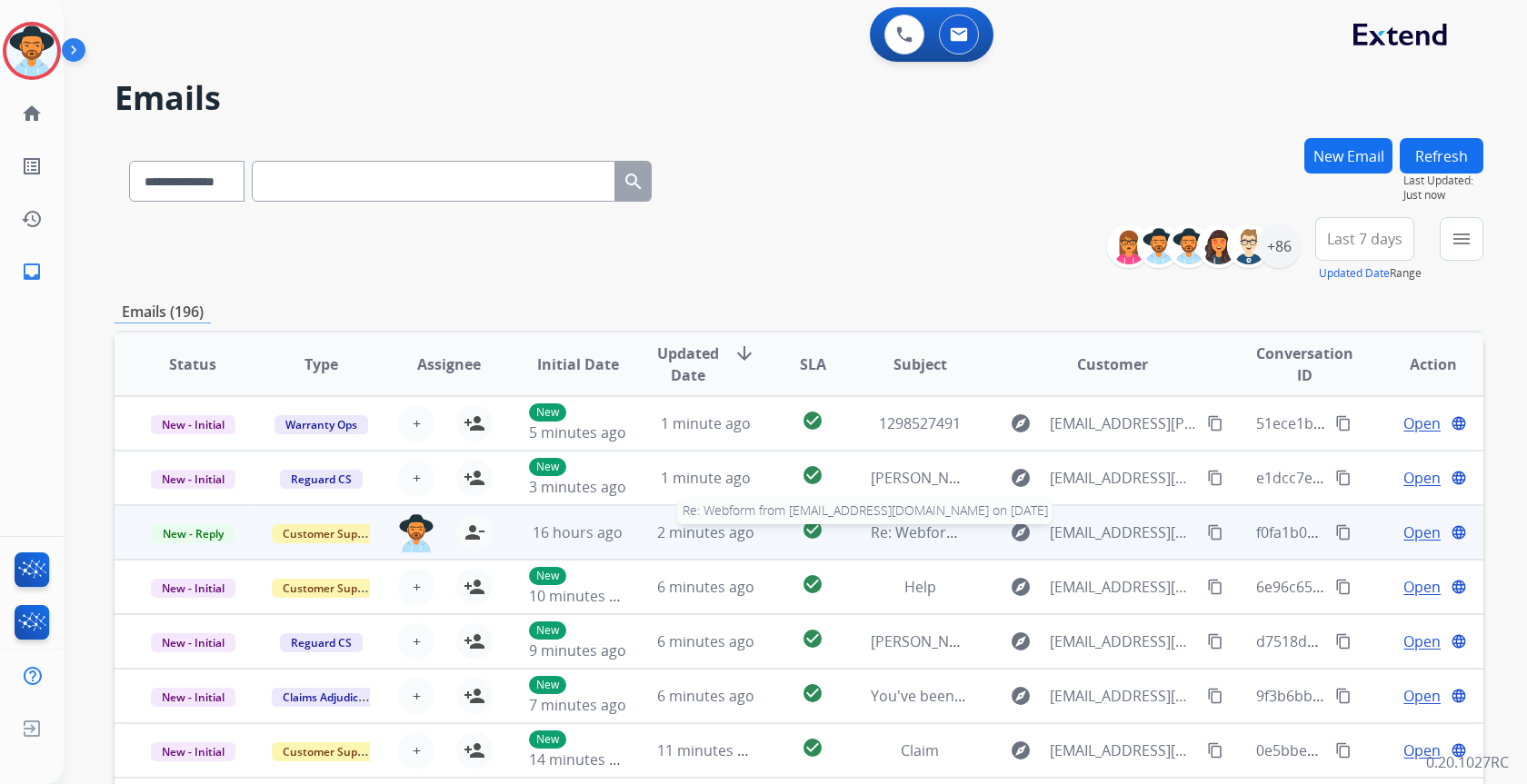
click at [944, 529] on span "Re: Webform from [EMAIL_ADDRESS][DOMAIN_NAME] on [DATE]" at bounding box center [1088, 532] width 437 height 20
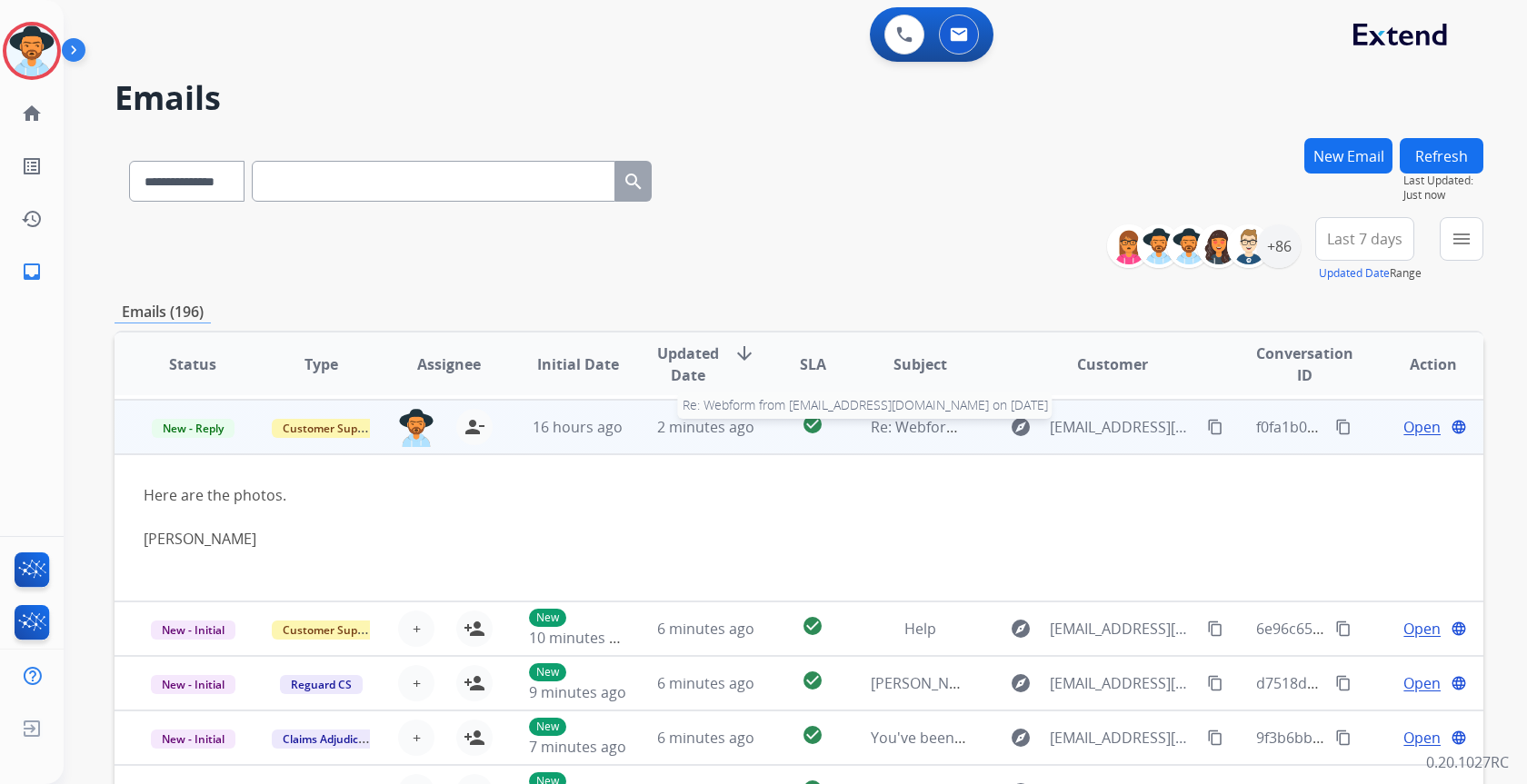
scroll to position [109, 0]
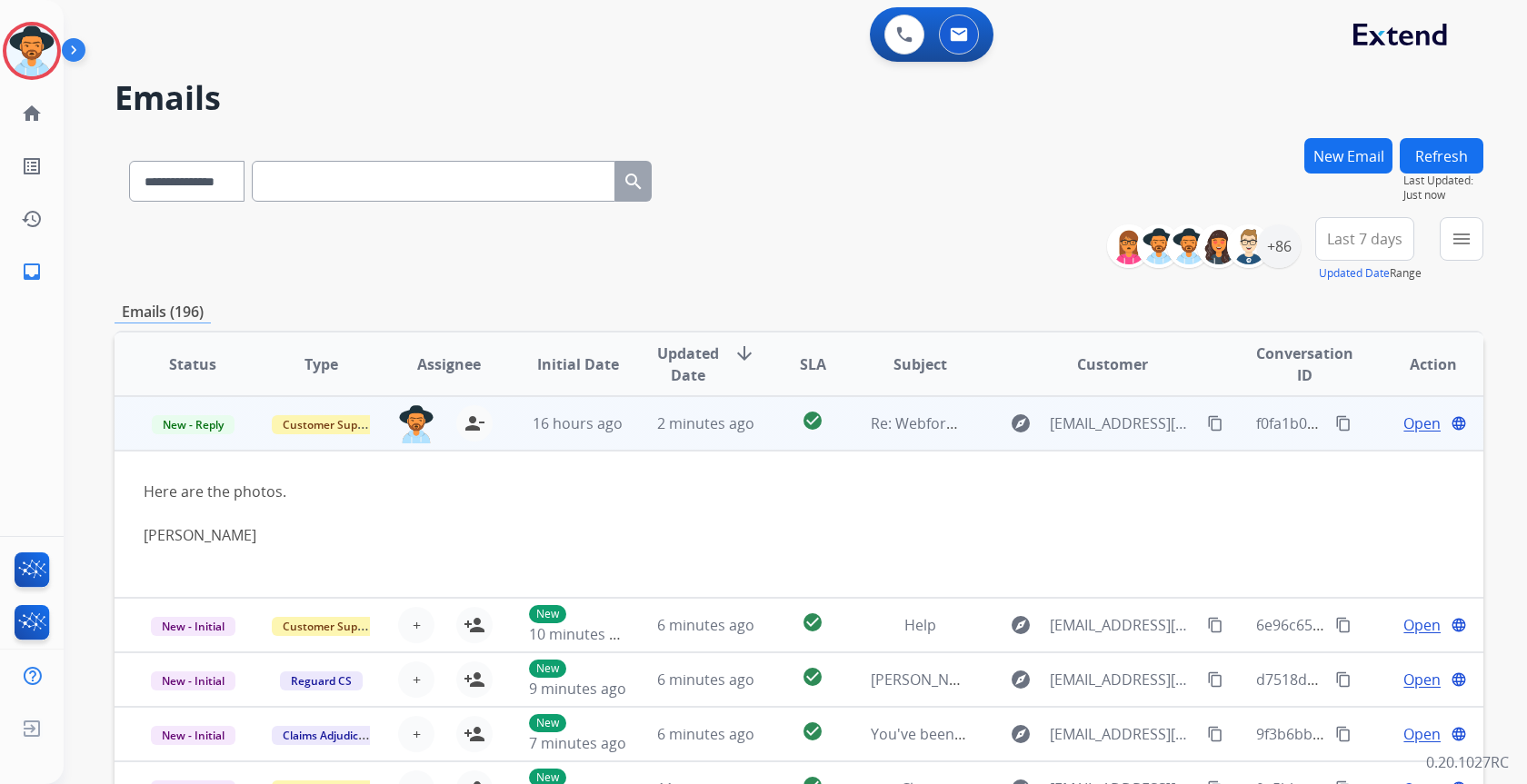
click at [1404, 419] on span "Open" at bounding box center [1422, 423] width 37 height 22
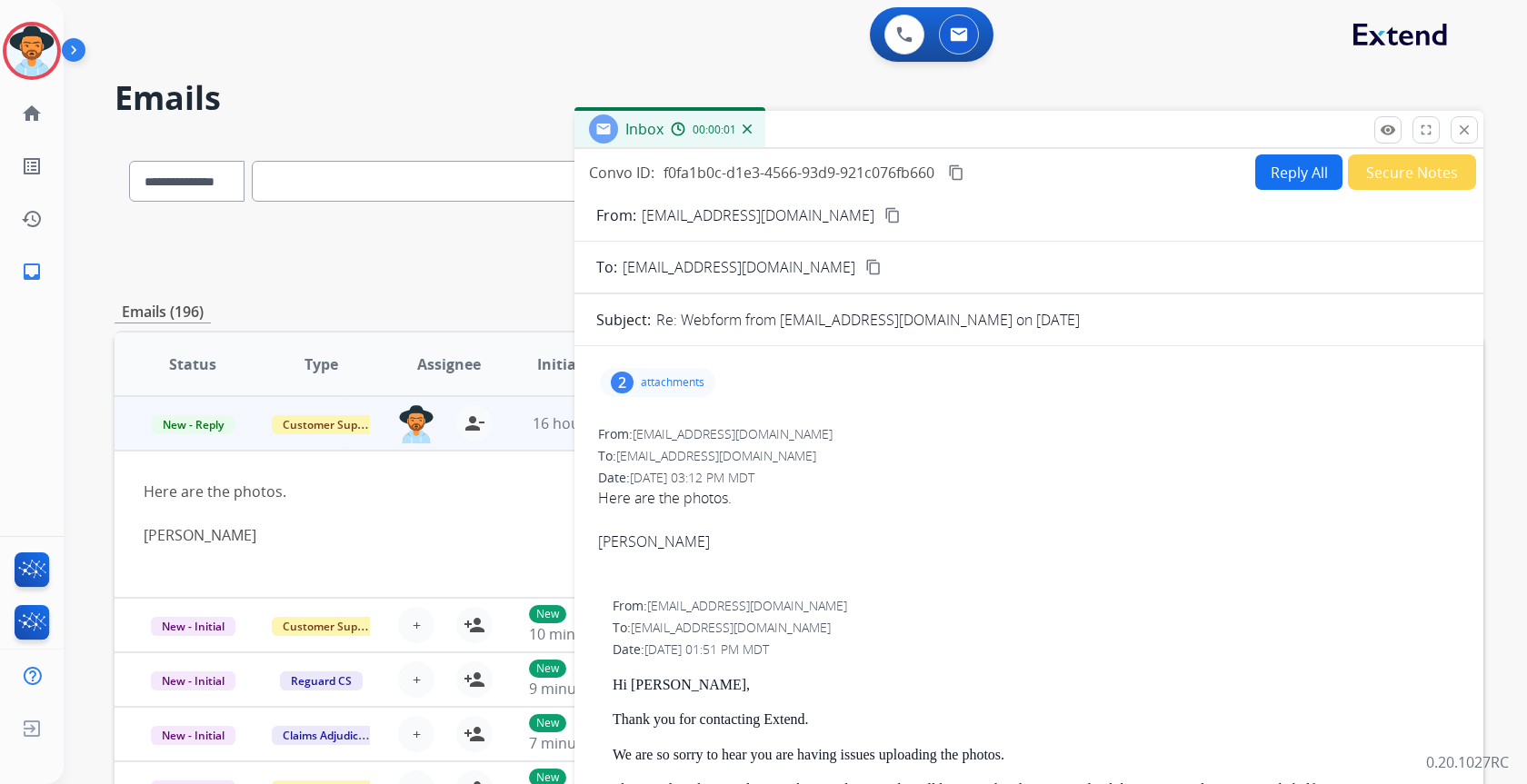
click at [885, 215] on mat-icon "content_copy" at bounding box center [892, 215] width 16 height 16
click at [1293, 182] on button "Reply All" at bounding box center [1299, 171] width 87 height 35
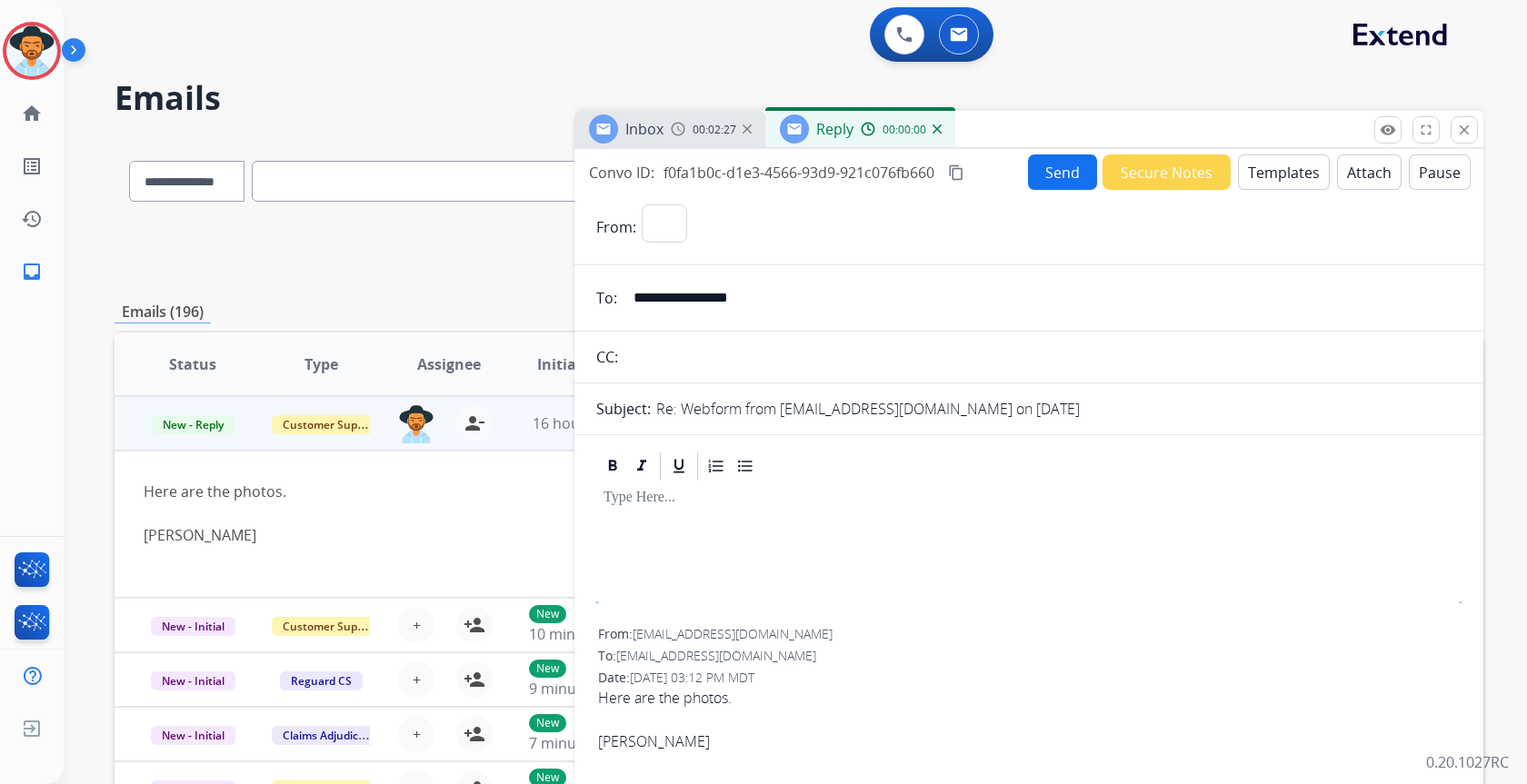
select select "**********"
click at [1265, 162] on button "Templates" at bounding box center [1284, 171] width 92 height 35
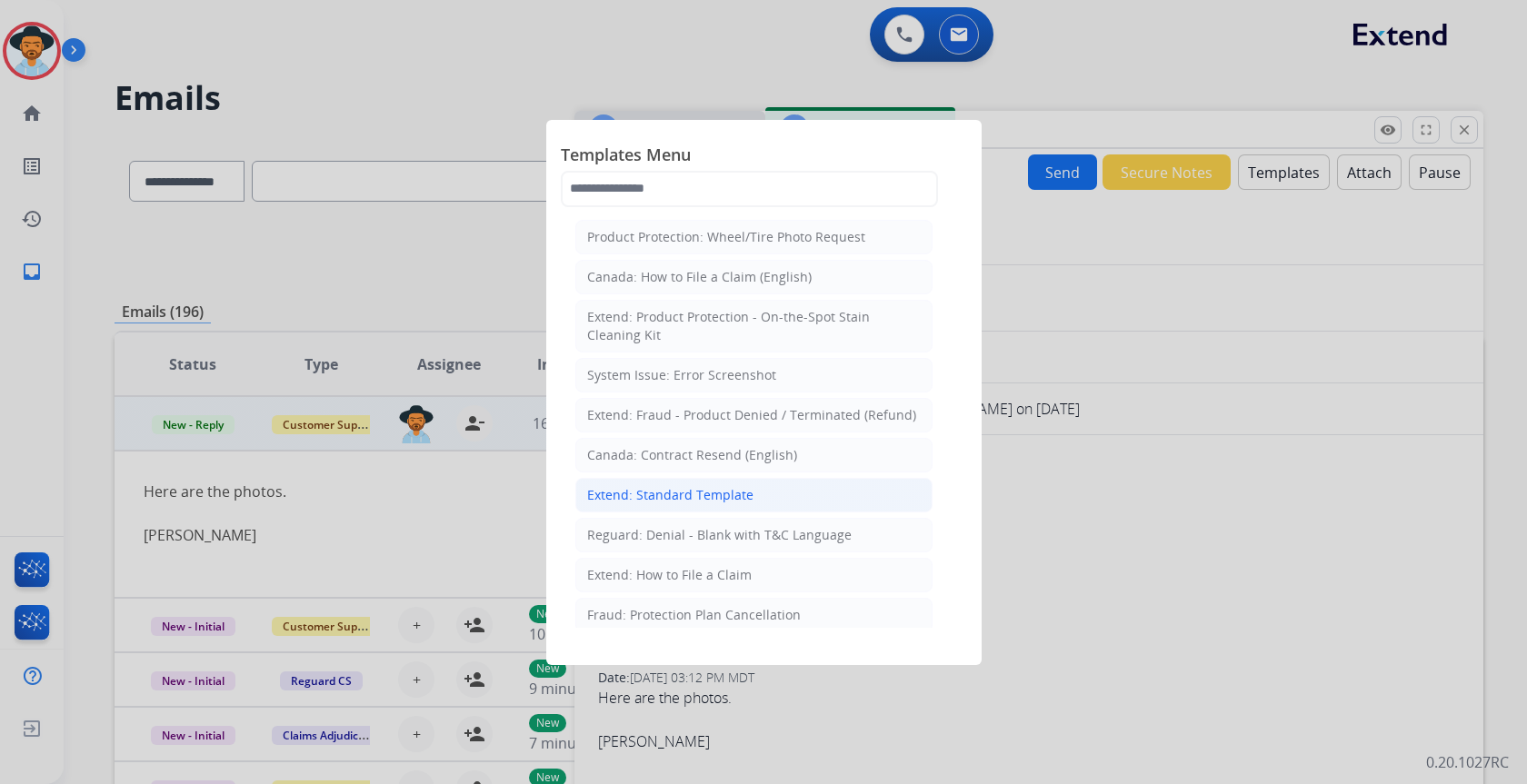
click at [714, 495] on div "Extend: Standard Template" at bounding box center [671, 494] width 167 height 18
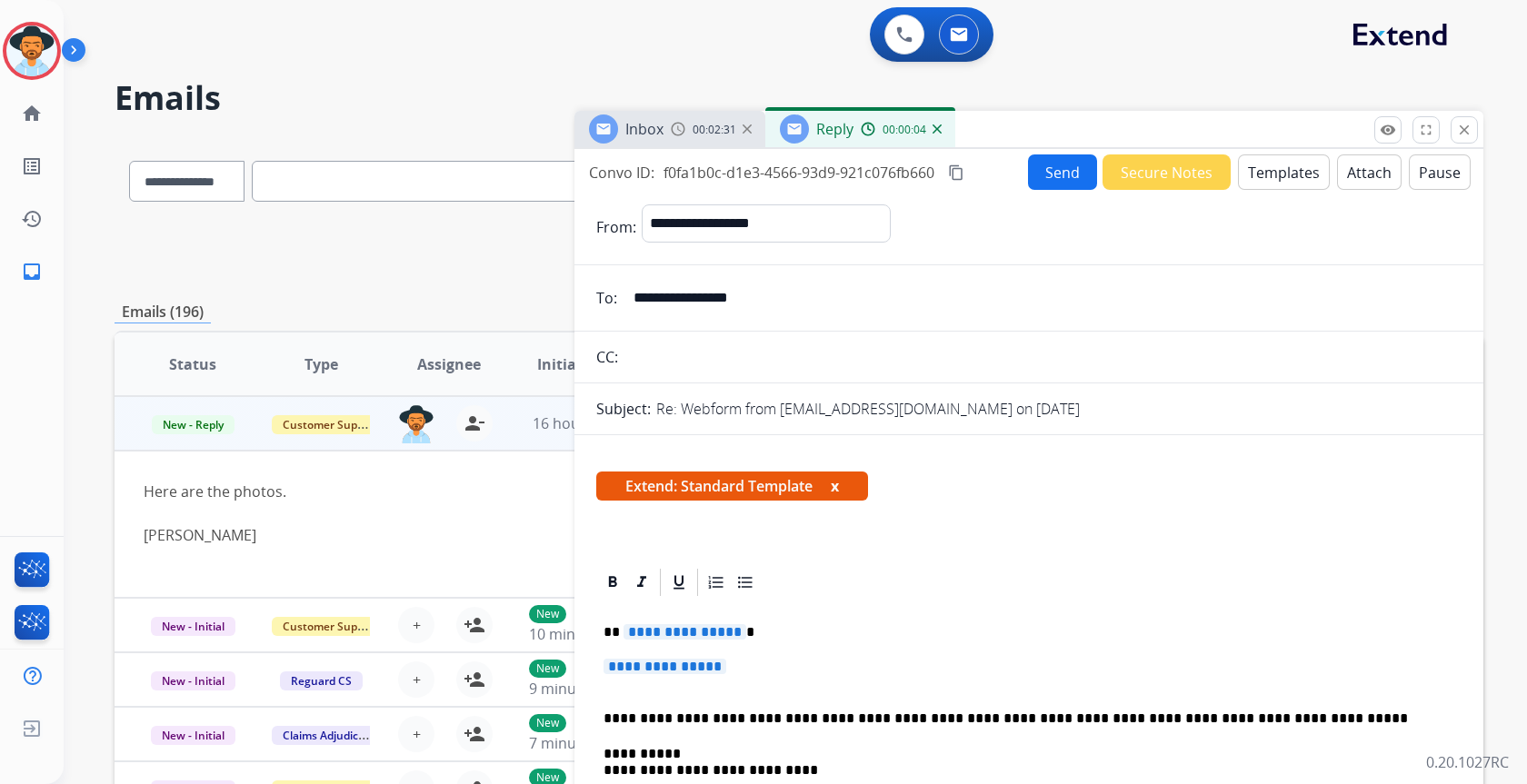
click at [683, 668] on span "**********" at bounding box center [665, 667] width 123 height 15
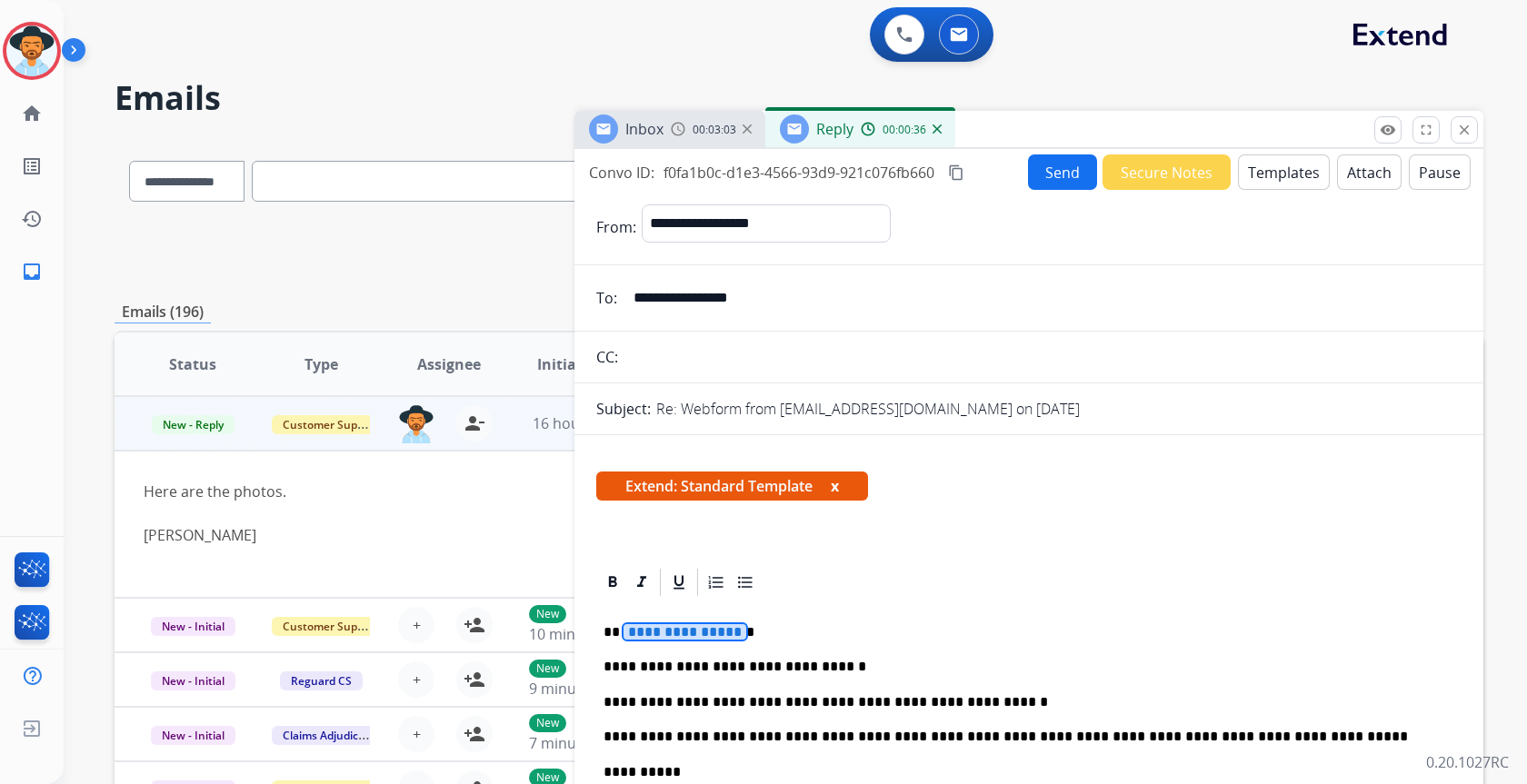
click at [666, 631] on span "**********" at bounding box center [685, 632] width 123 height 15
click at [1054, 167] on button "Send" at bounding box center [1062, 171] width 69 height 35
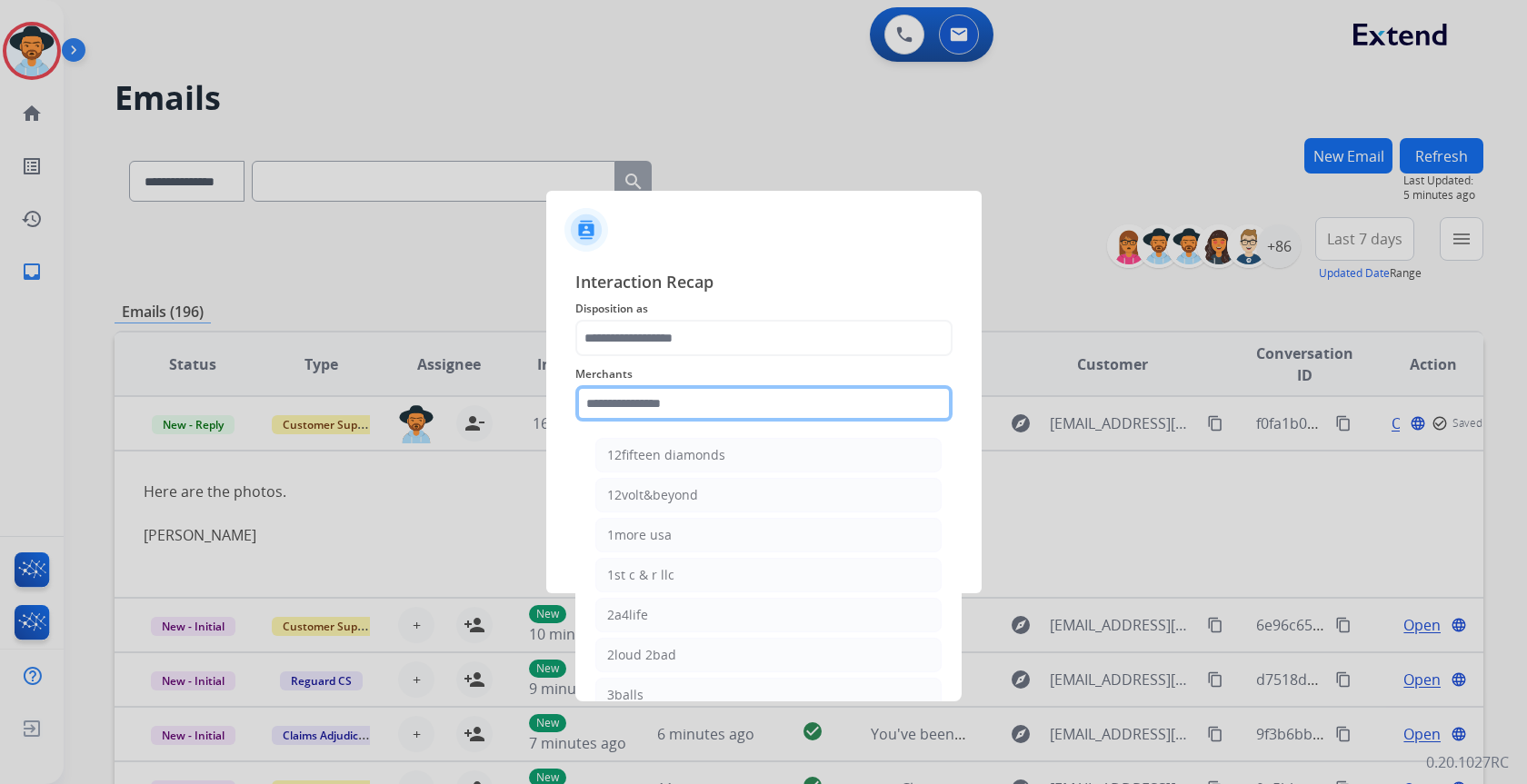
click at [857, 403] on input "text" at bounding box center [764, 403] width 377 height 36
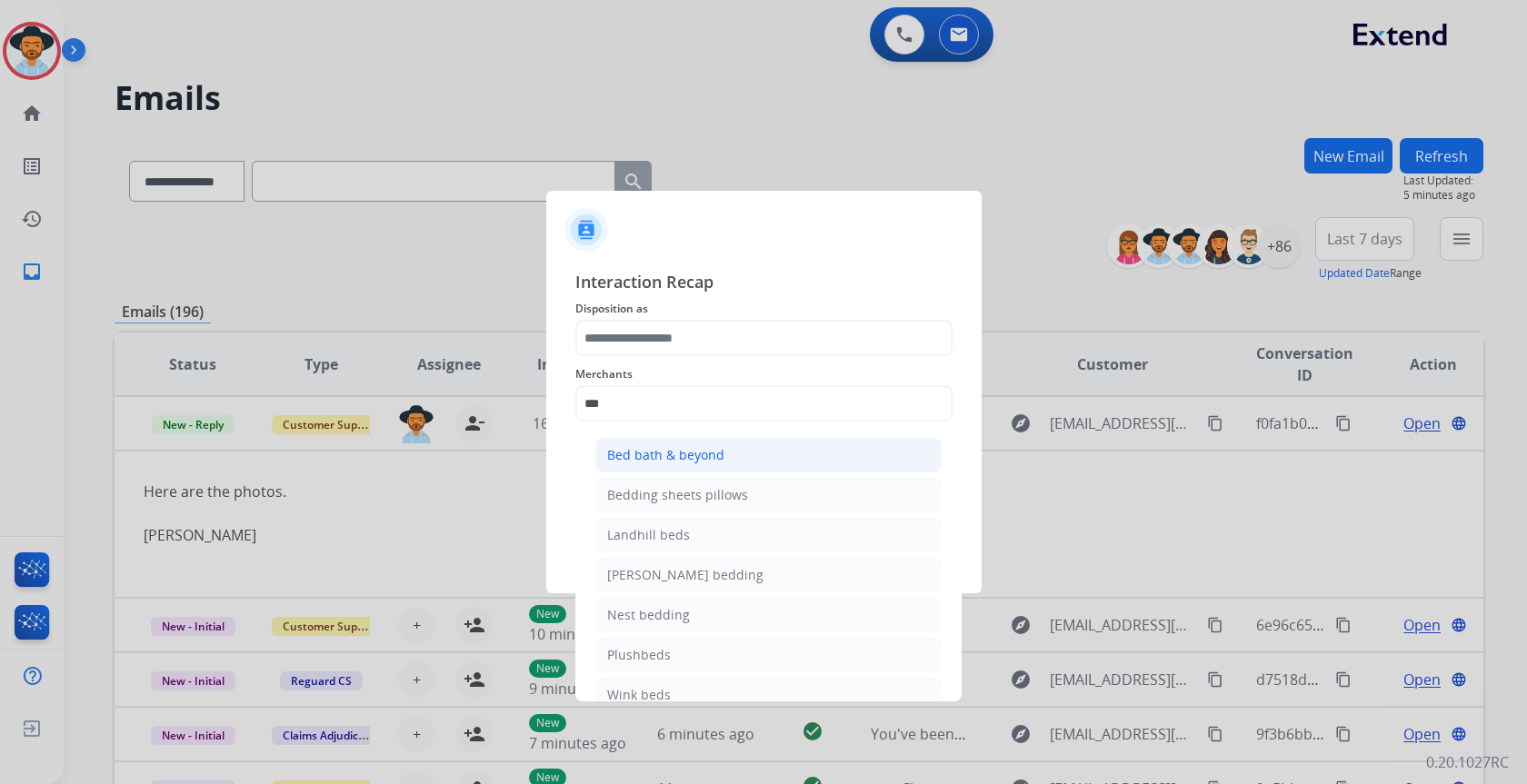
click at [845, 454] on li "Bed bath & beyond" at bounding box center [769, 455] width 347 height 34
type input "**********"
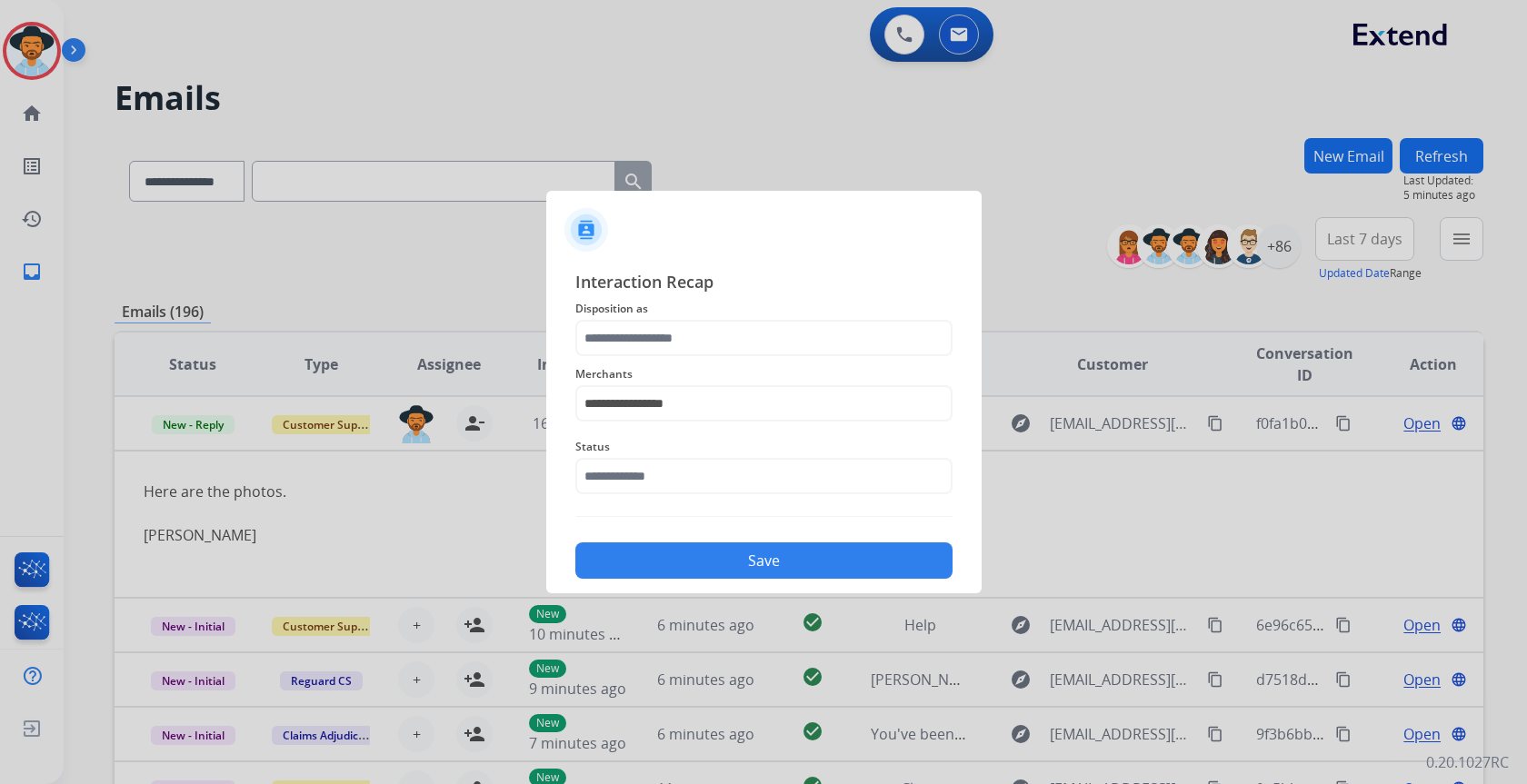
click at [843, 457] on span "Status" at bounding box center [764, 447] width 377 height 22
click at [843, 476] on input "text" at bounding box center [764, 476] width 377 height 36
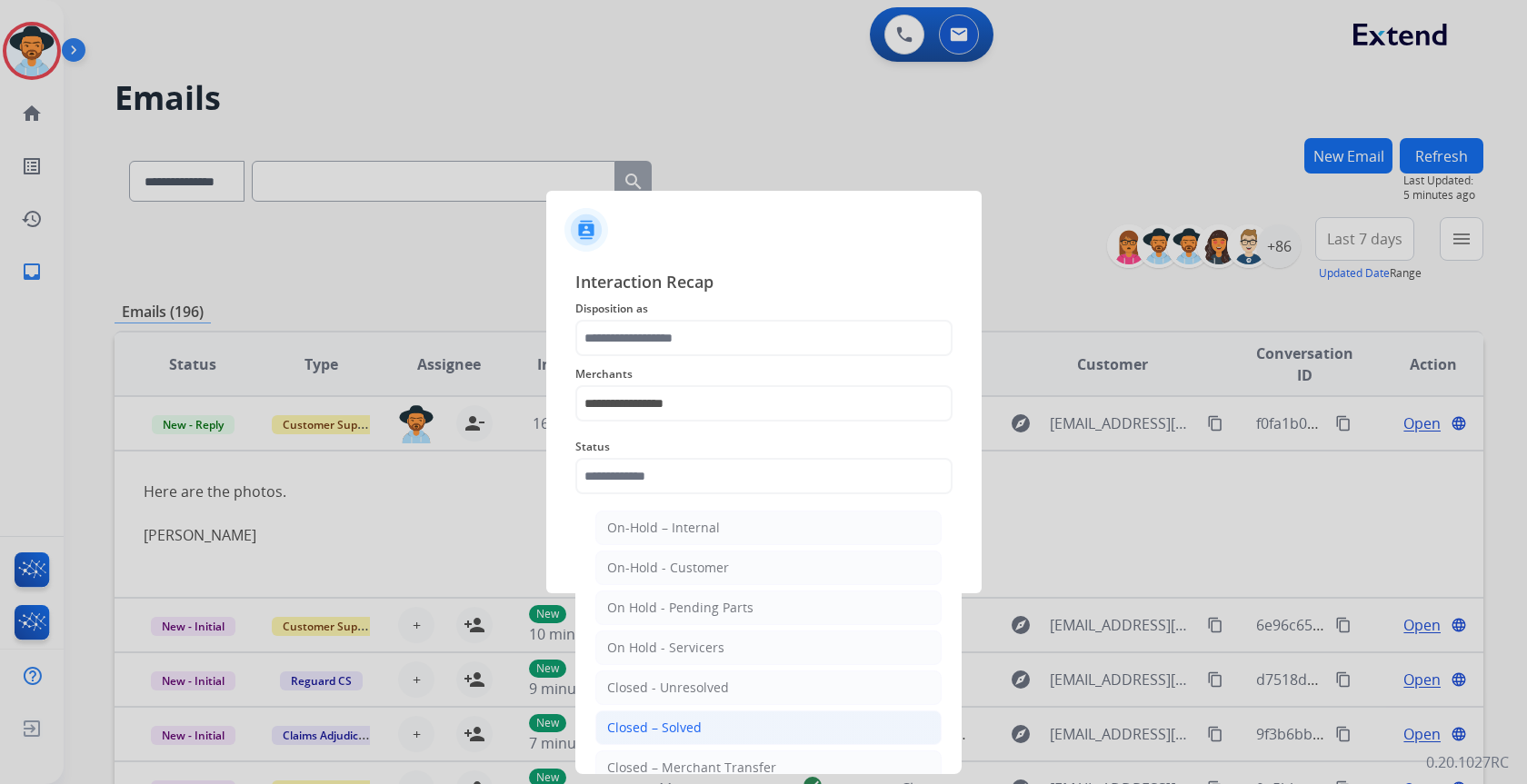
click at [729, 727] on li "Closed – Solved" at bounding box center [769, 727] width 347 height 34
type input "**********"
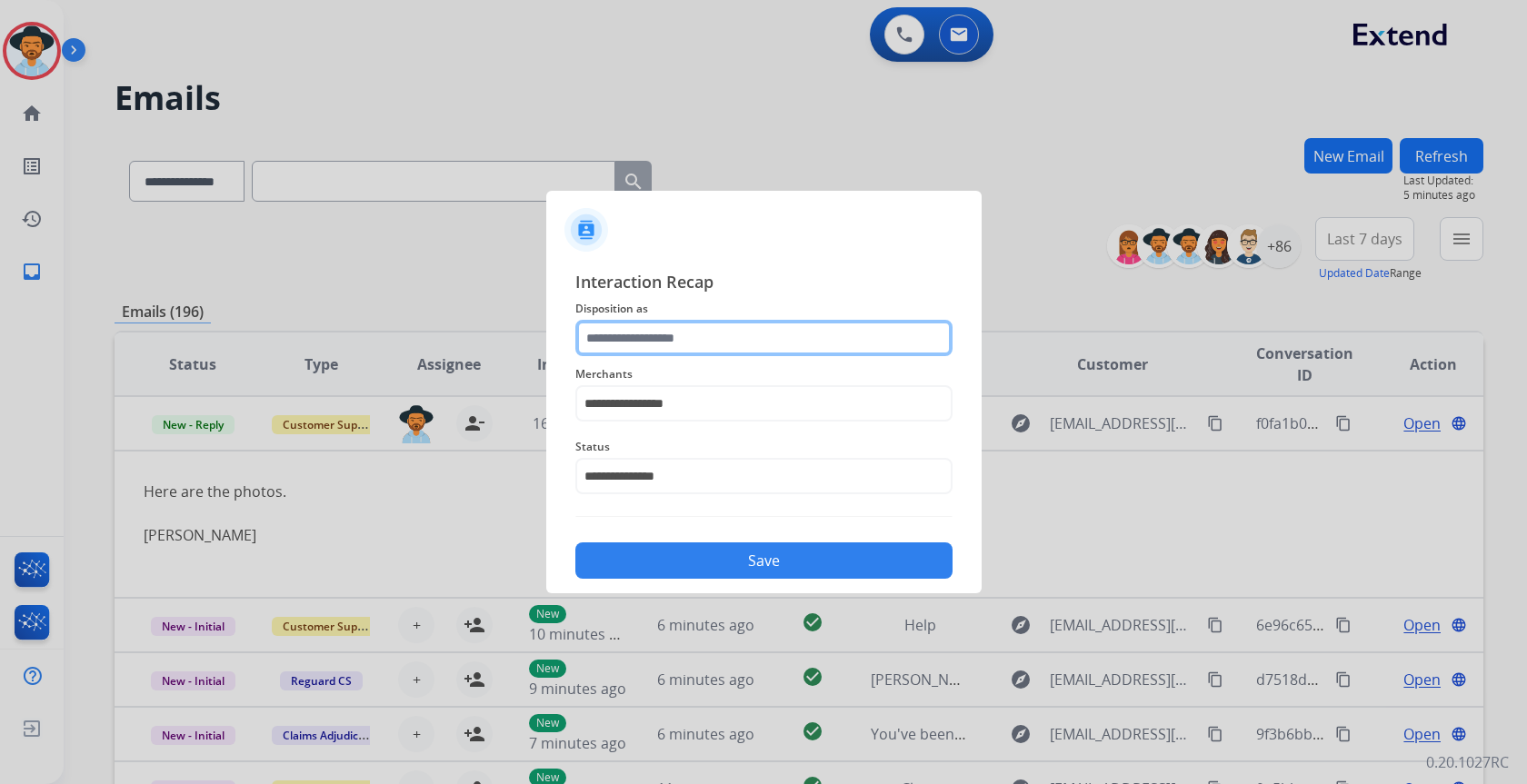
click at [734, 335] on input "text" at bounding box center [764, 338] width 377 height 36
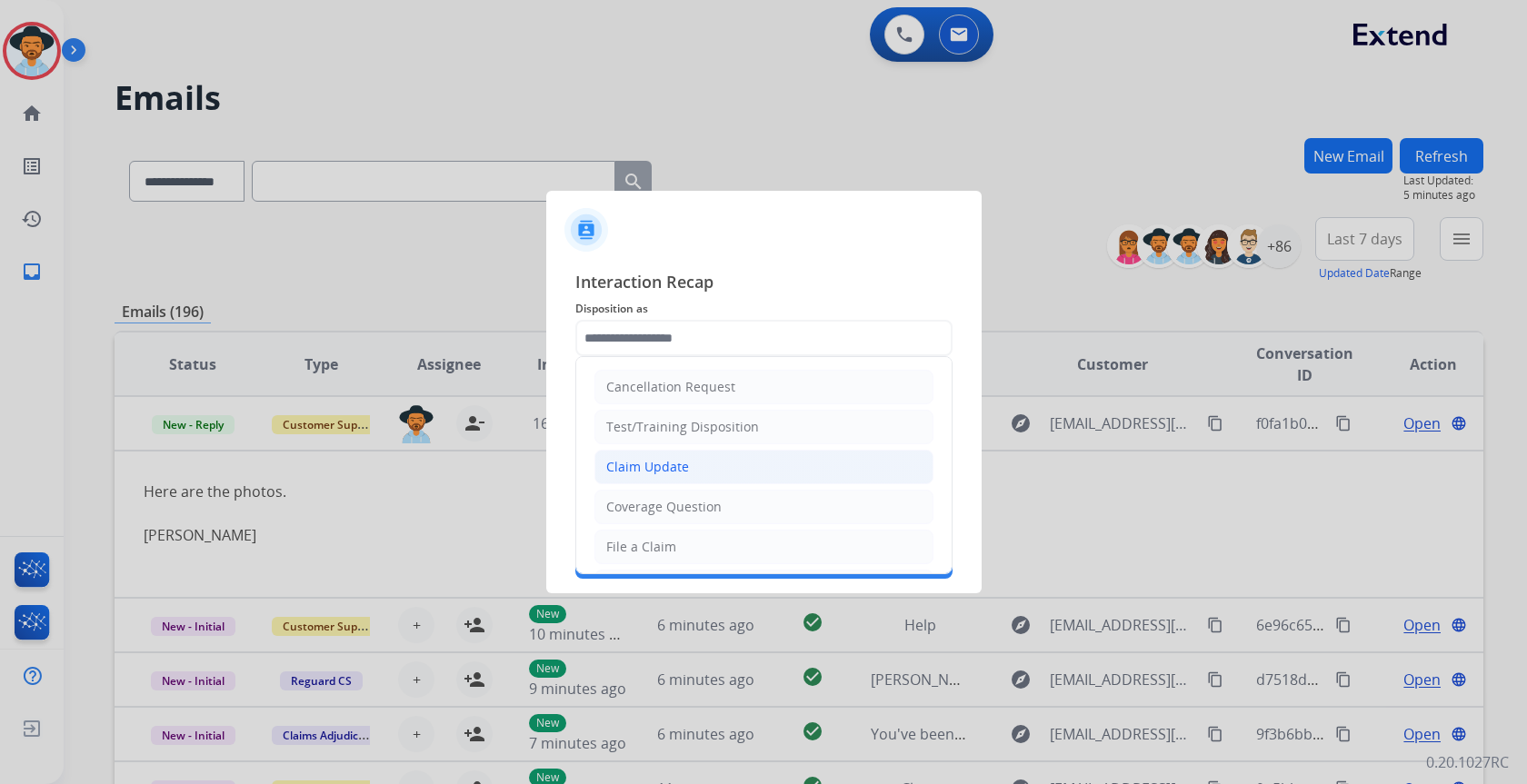
click at [720, 460] on li "Claim Update" at bounding box center [764, 467] width 339 height 34
type input "**********"
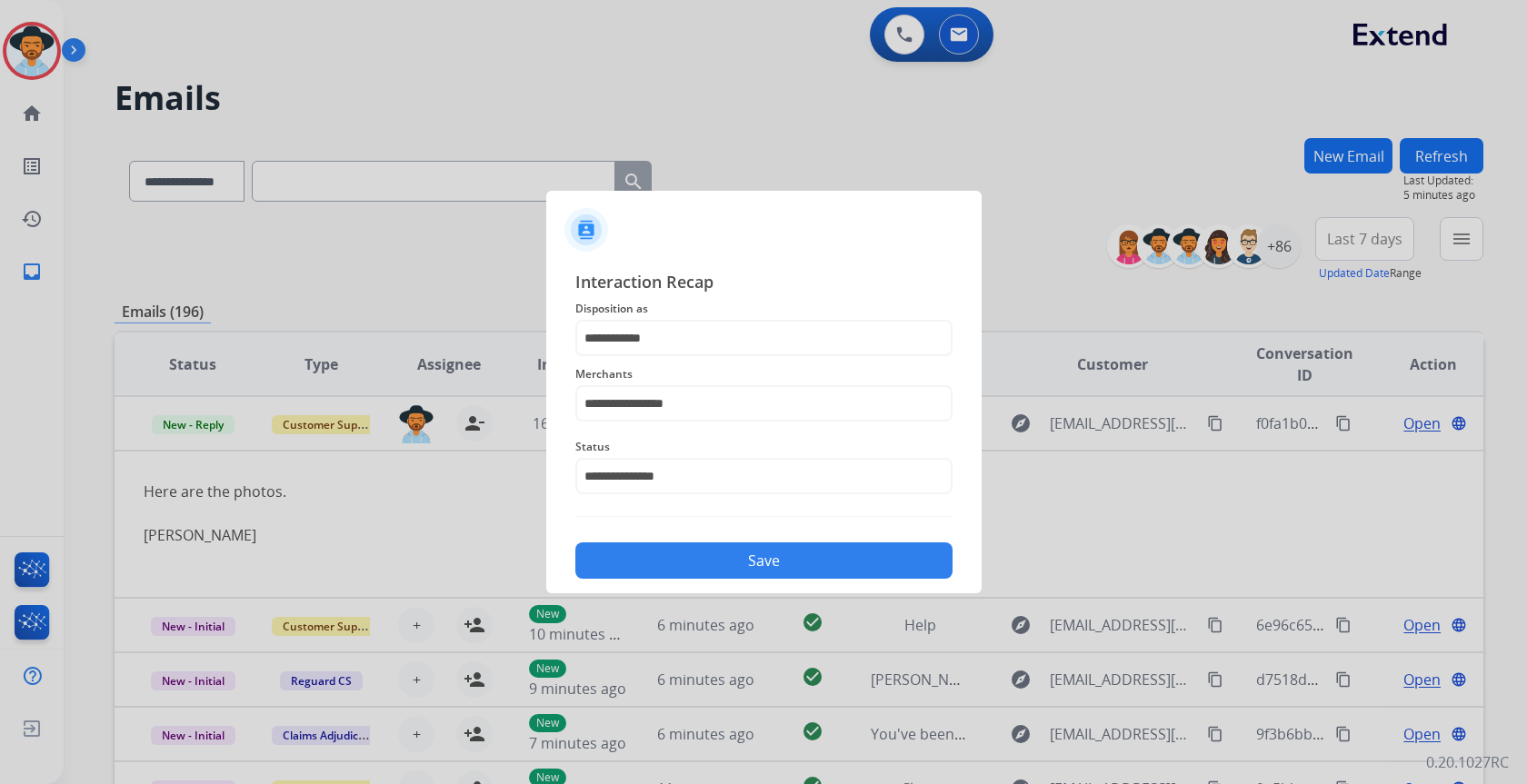
click at [777, 566] on button "Save" at bounding box center [764, 561] width 377 height 36
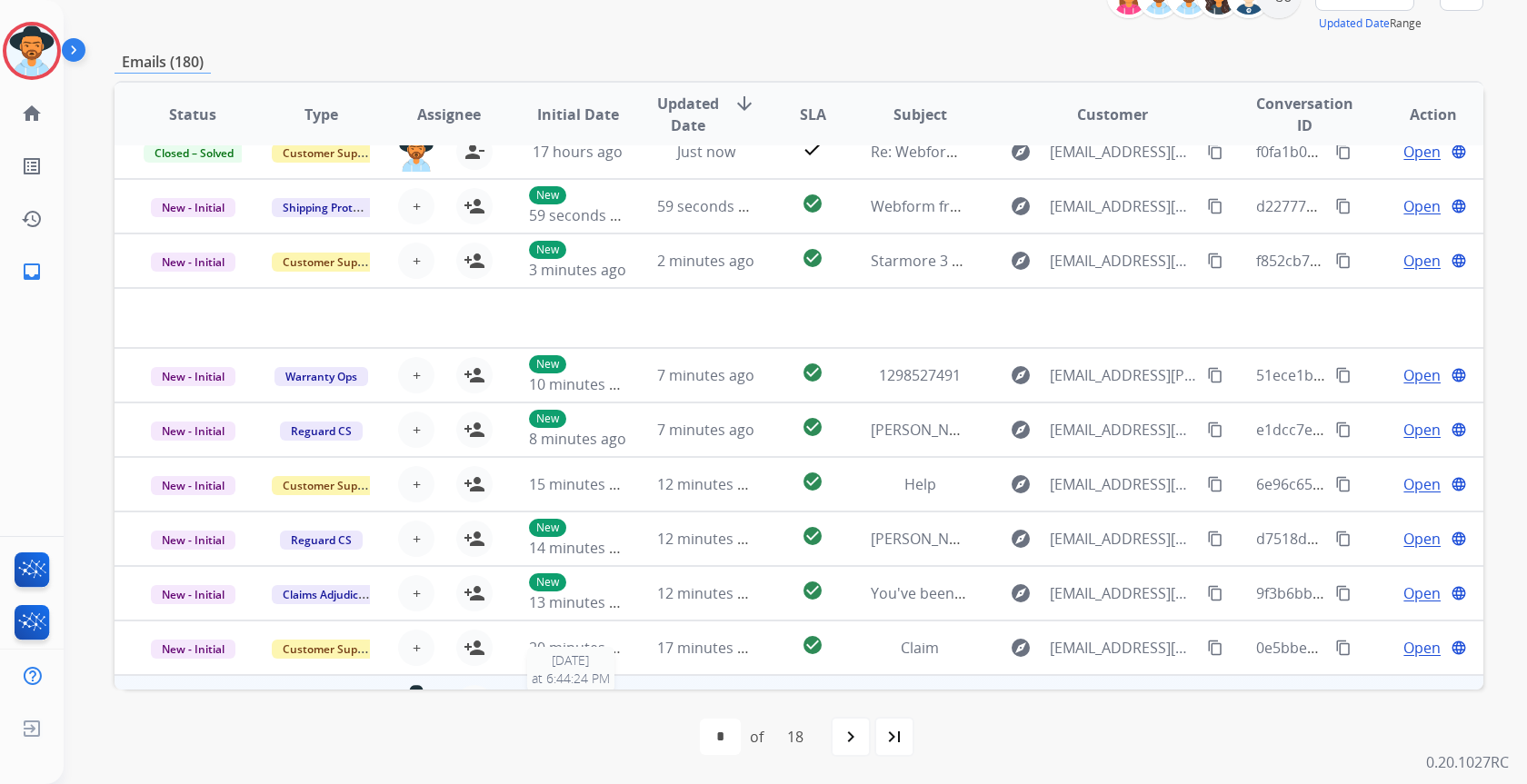
scroll to position [0, 0]
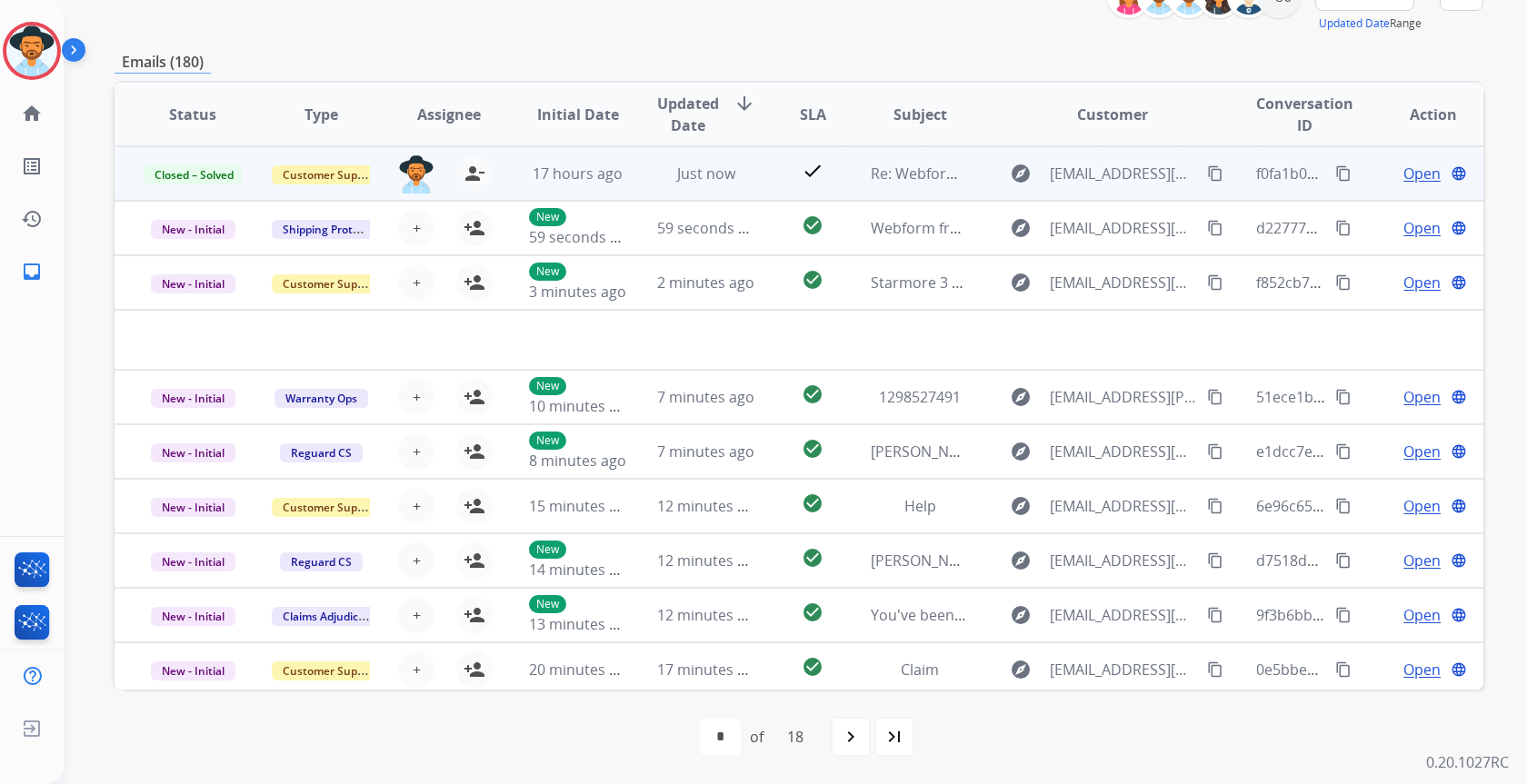
click at [1404, 177] on span "Open" at bounding box center [1422, 173] width 37 height 22
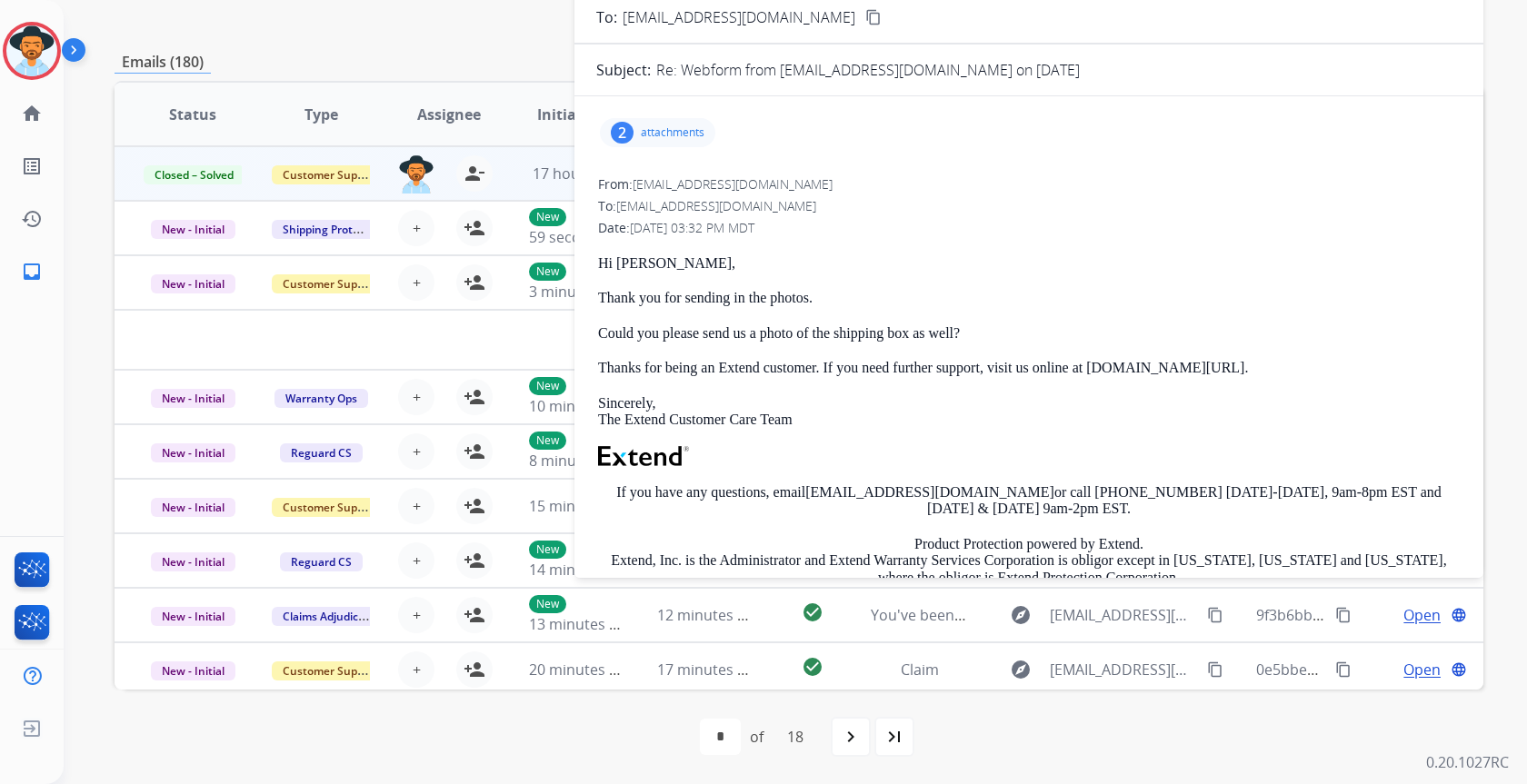
click at [684, 133] on p "attachments" at bounding box center [672, 132] width 63 height 14
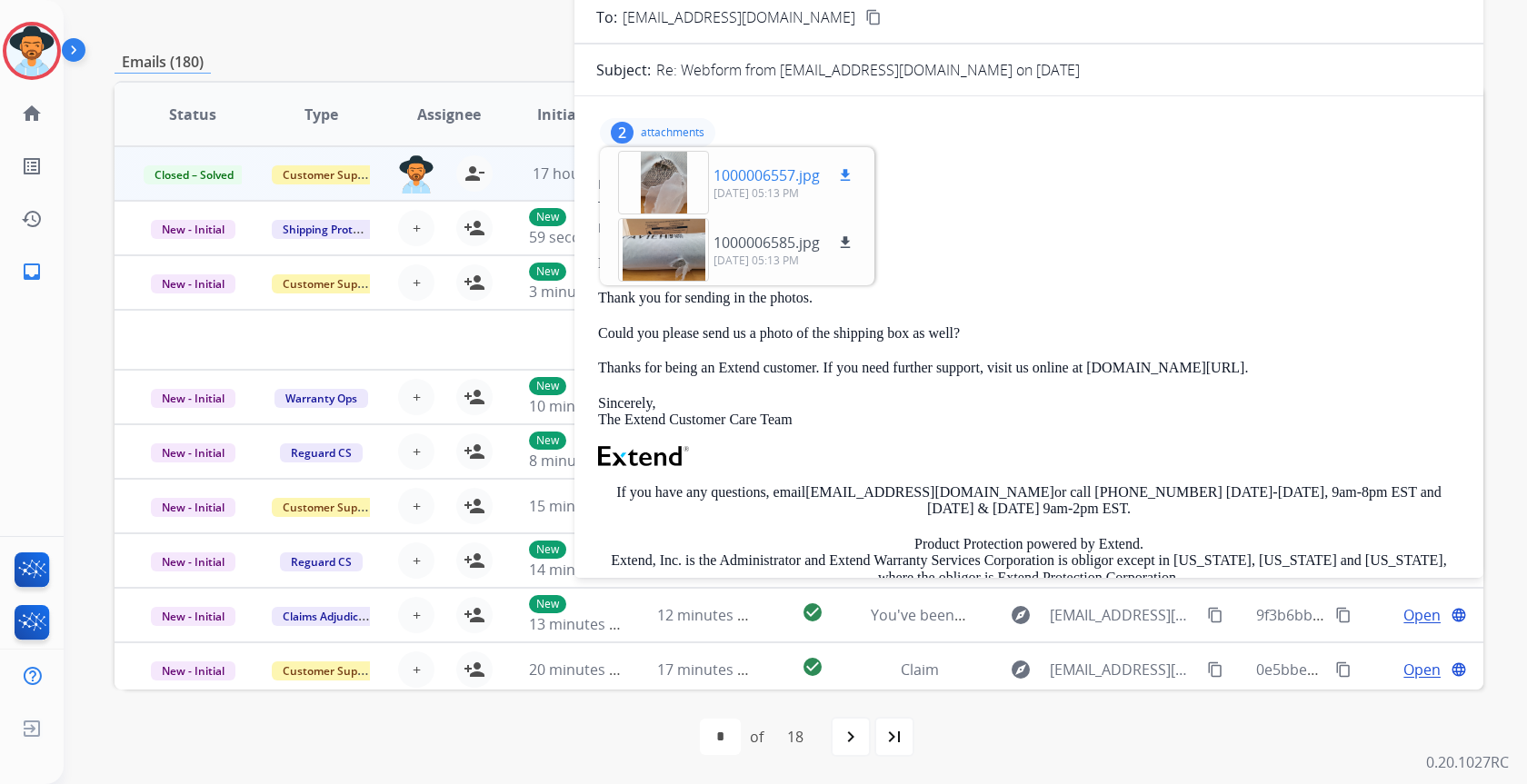
click at [664, 187] on div at bounding box center [664, 182] width 91 height 63
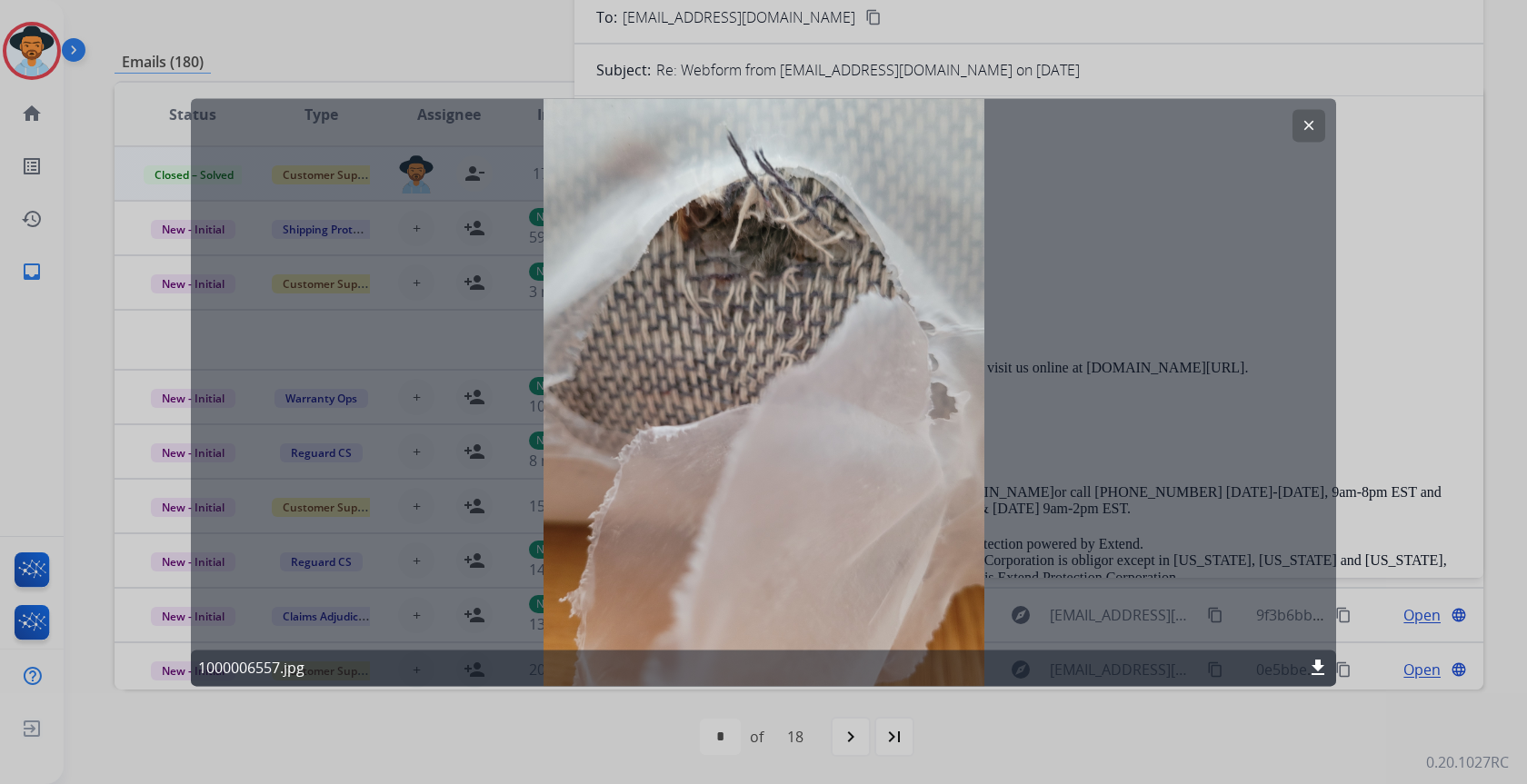
click at [1314, 124] on mat-icon "clear" at bounding box center [1308, 125] width 16 height 16
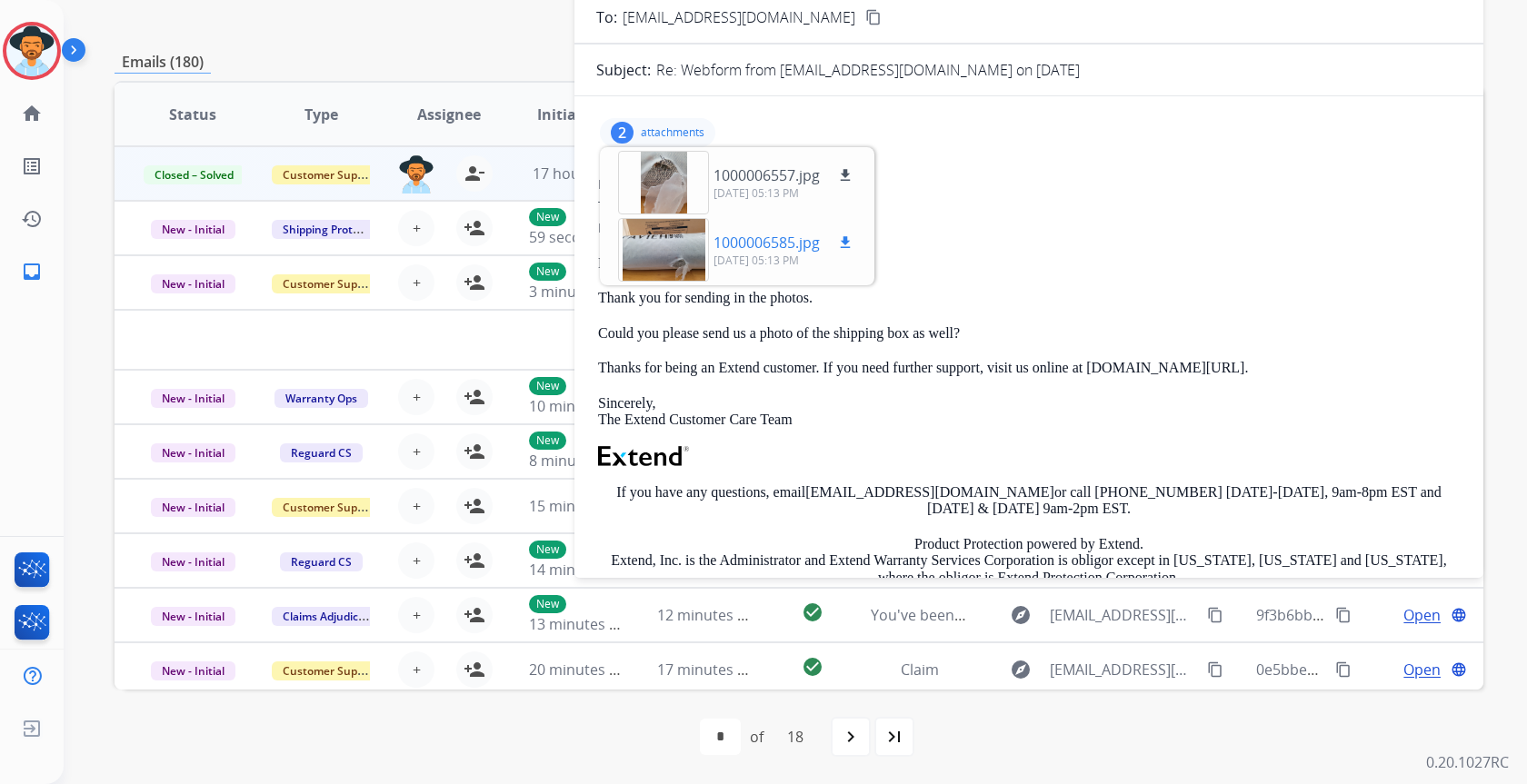
click at [643, 241] on div at bounding box center [664, 249] width 91 height 63
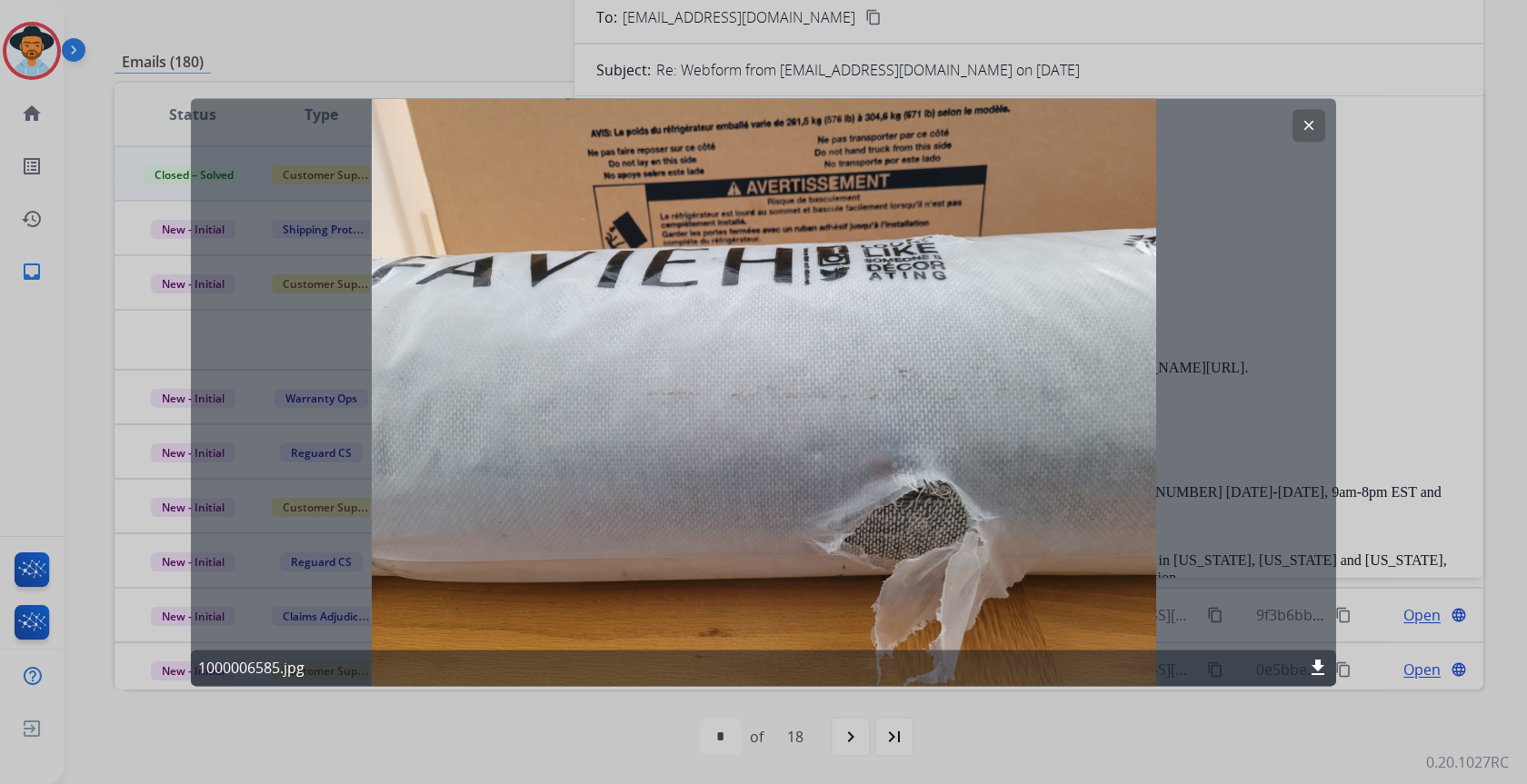
click at [1310, 125] on mat-icon "clear" at bounding box center [1308, 125] width 16 height 16
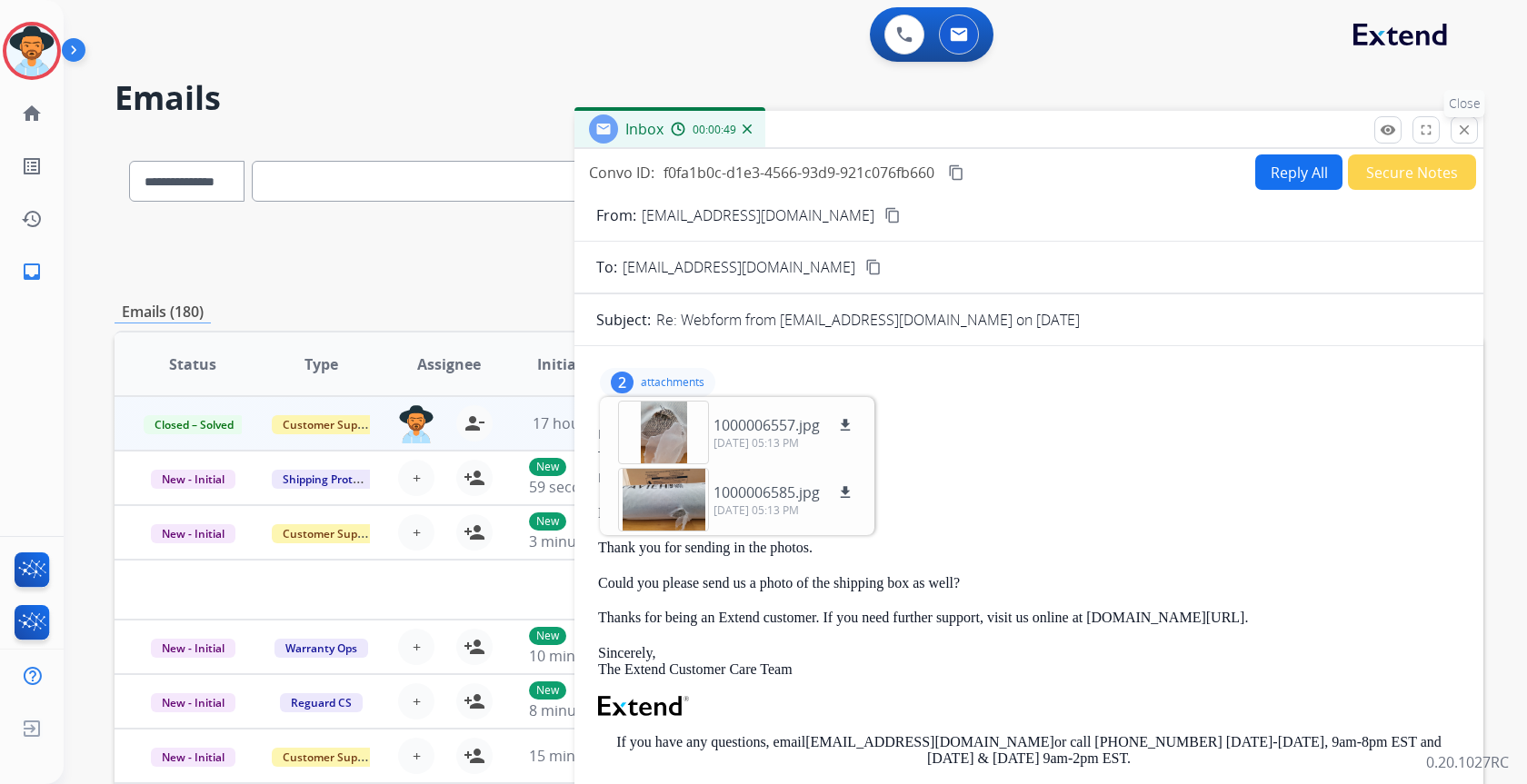
click at [1453, 132] on button "close Close" at bounding box center [1464, 130] width 27 height 27
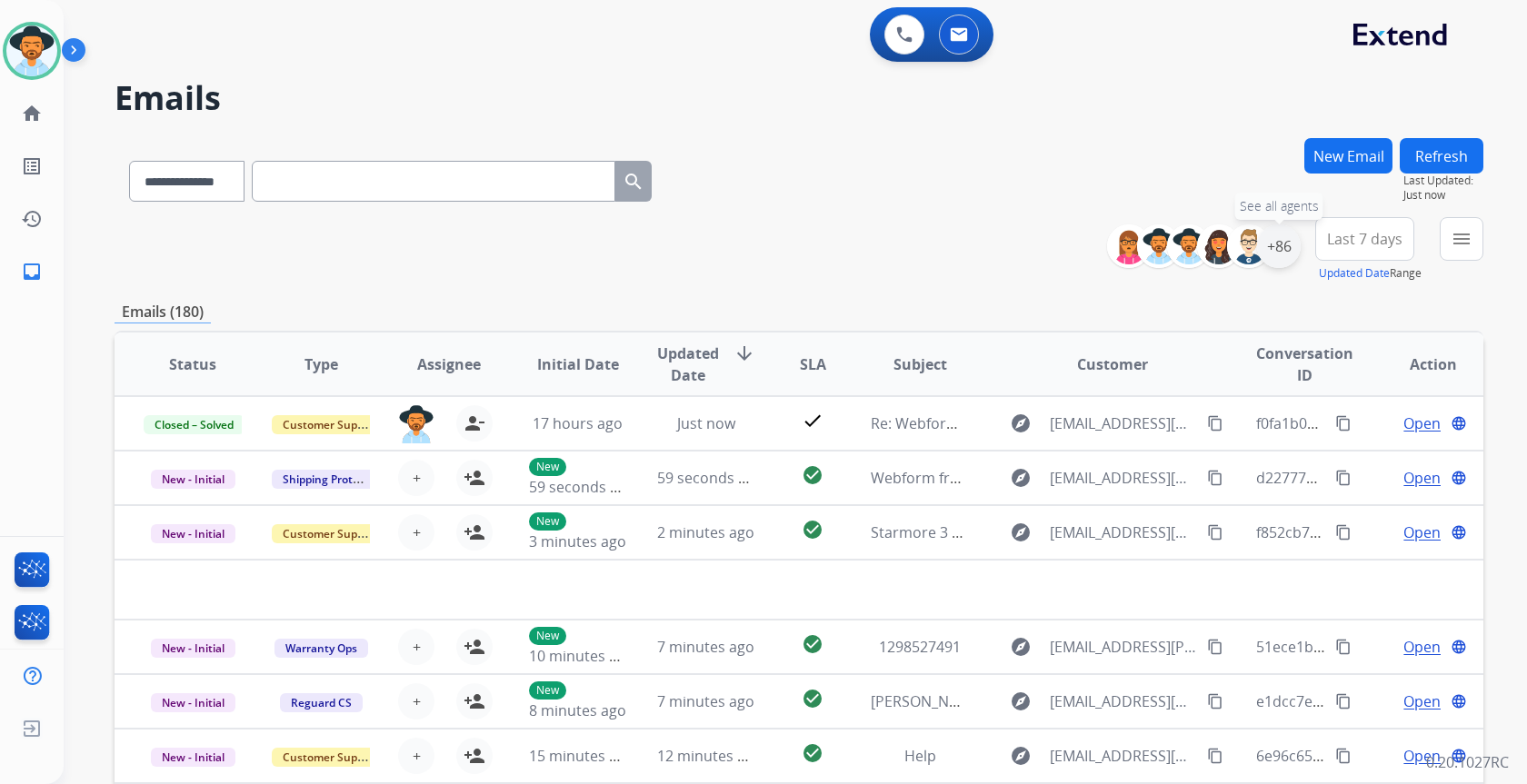
click at [1282, 244] on div "+86" at bounding box center [1279, 246] width 44 height 44
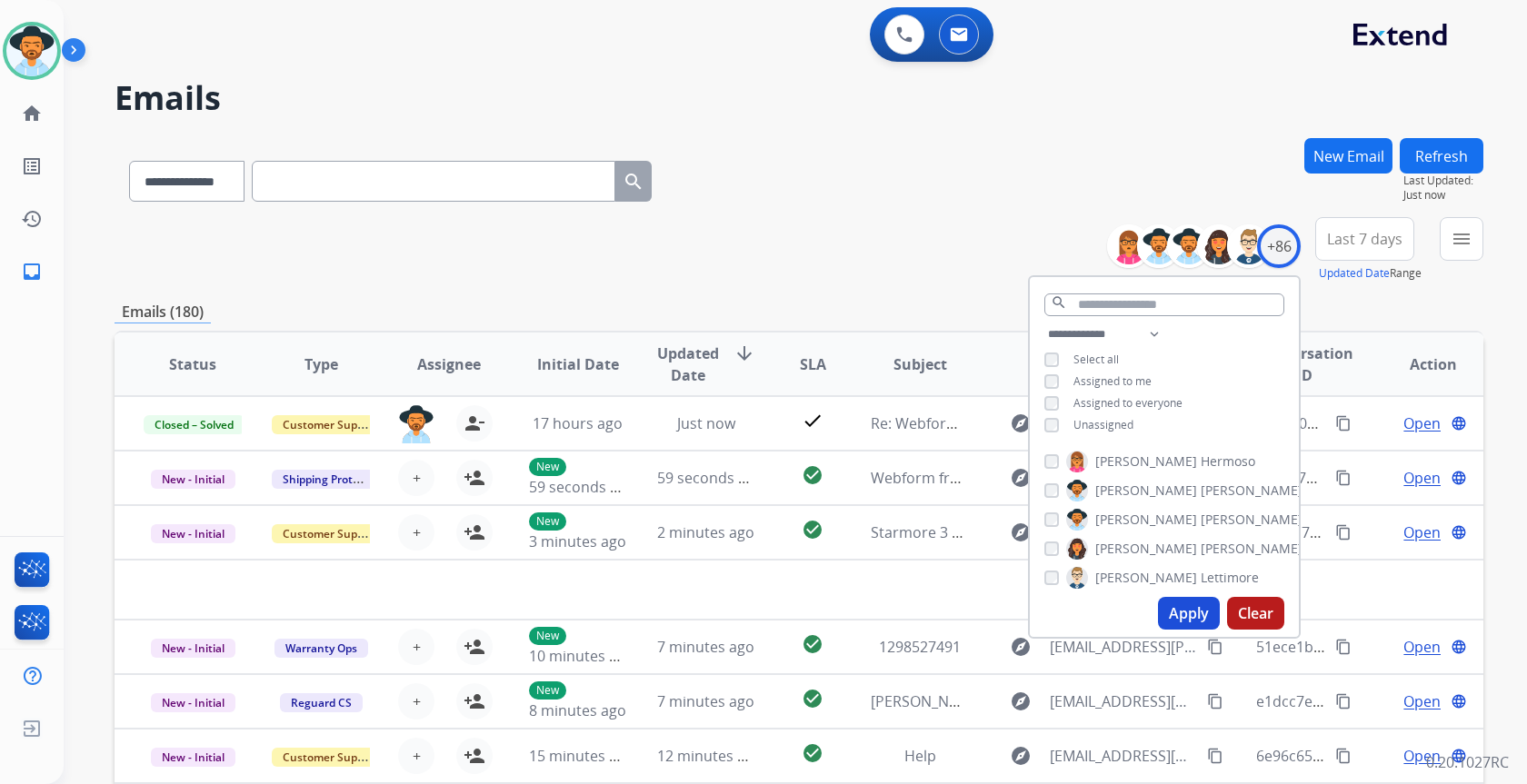
click at [1123, 419] on span "Unassigned" at bounding box center [1103, 424] width 60 height 15
click at [1172, 615] on button "Apply" at bounding box center [1188, 613] width 62 height 33
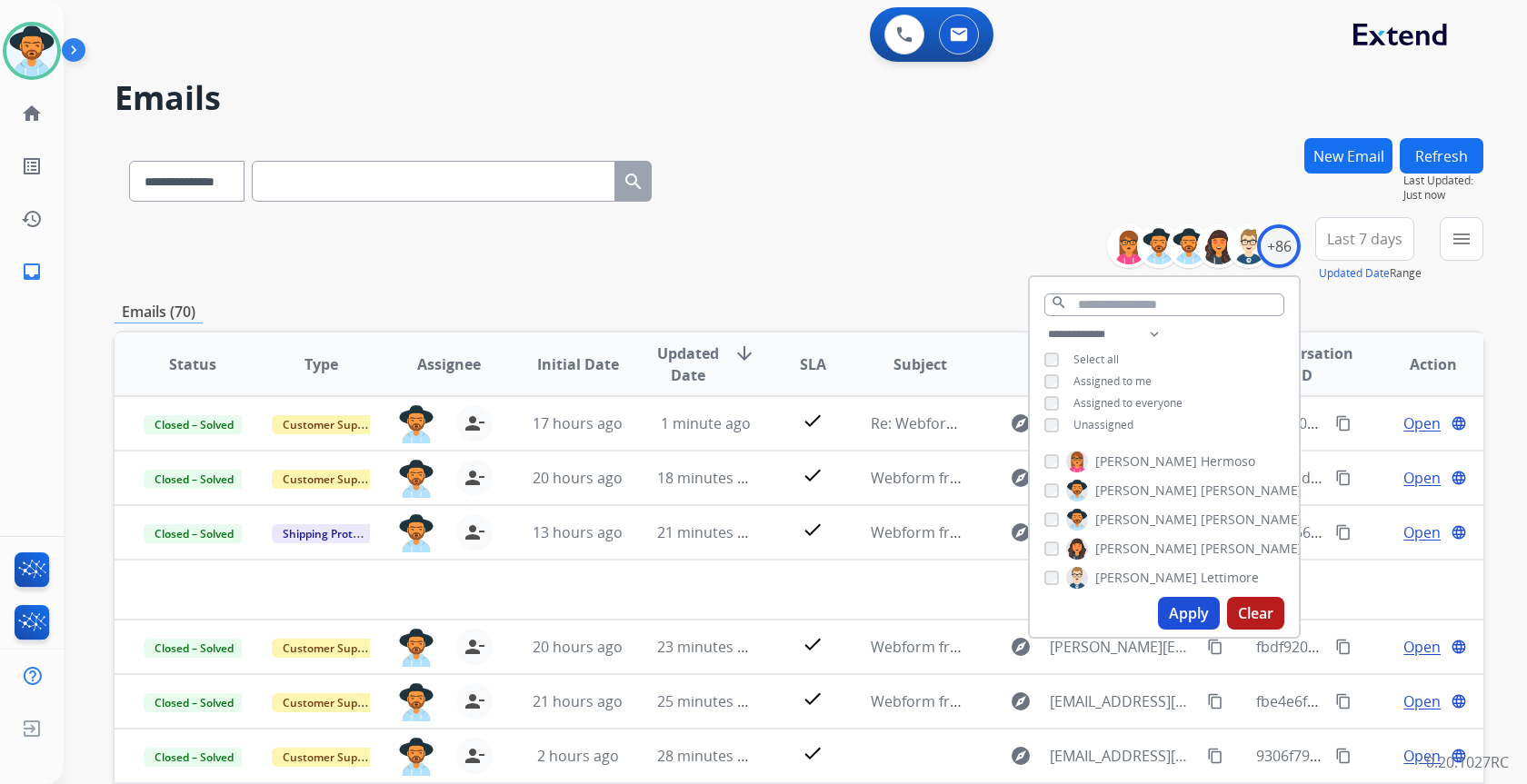
click at [815, 116] on h2 "Emails" at bounding box center [799, 98] width 1369 height 36
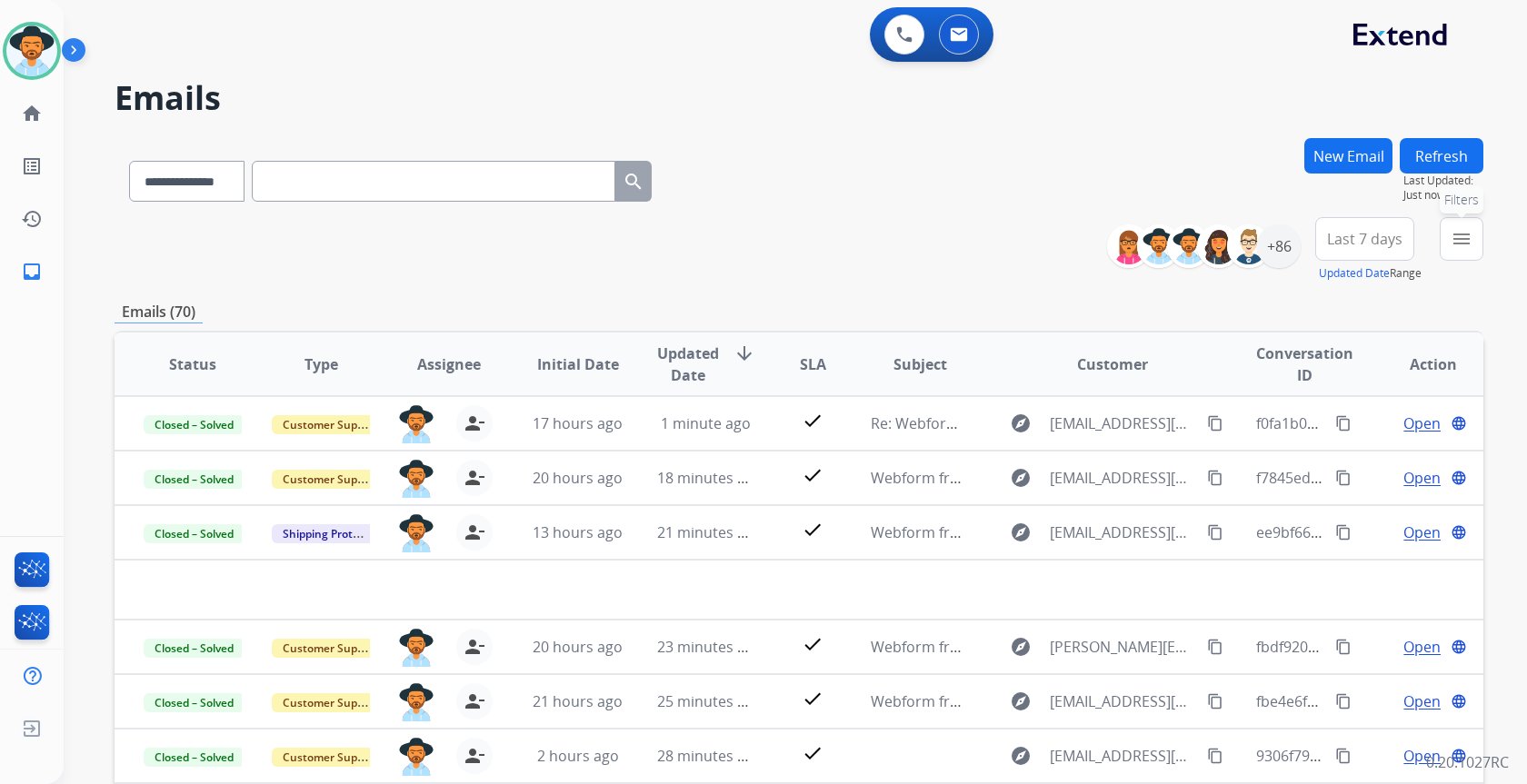
click at [1452, 244] on mat-icon "menu" at bounding box center [1461, 239] width 22 height 22
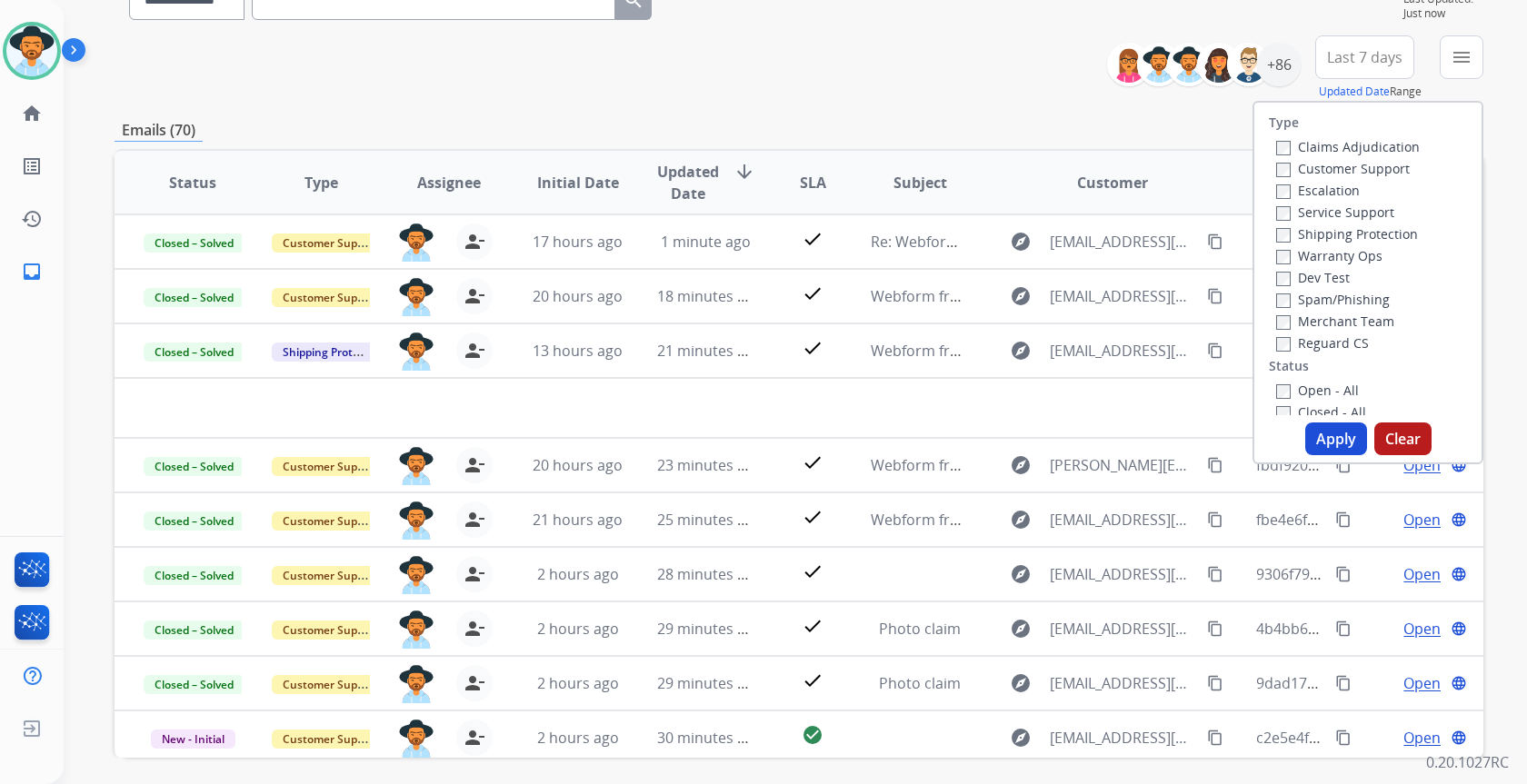
click at [1321, 383] on label "Open - All" at bounding box center [1317, 390] width 82 height 17
click at [1340, 432] on button "Apply" at bounding box center [1336, 438] width 62 height 33
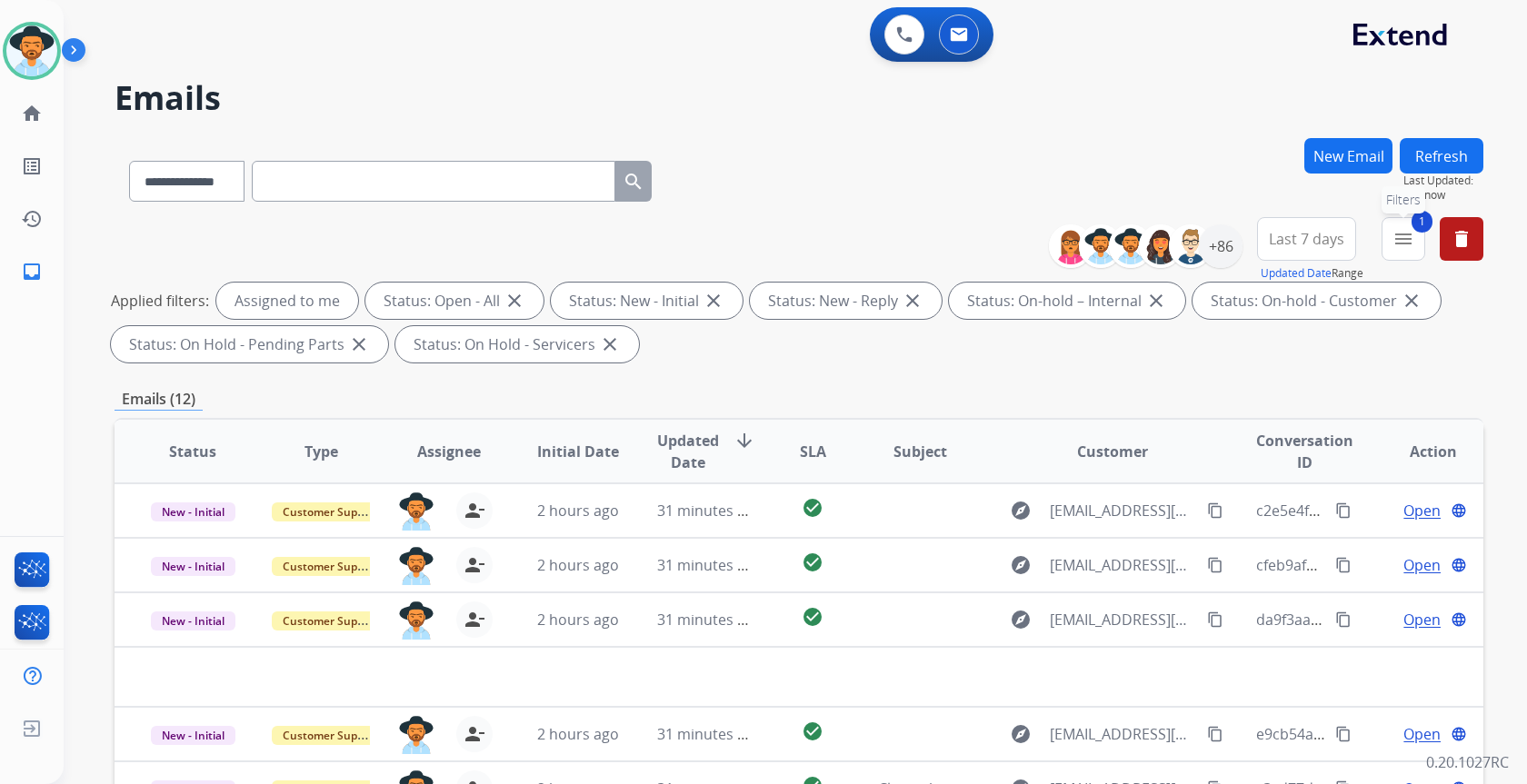
click at [1410, 225] on button "1 menu Filters" at bounding box center [1404, 239] width 44 height 44
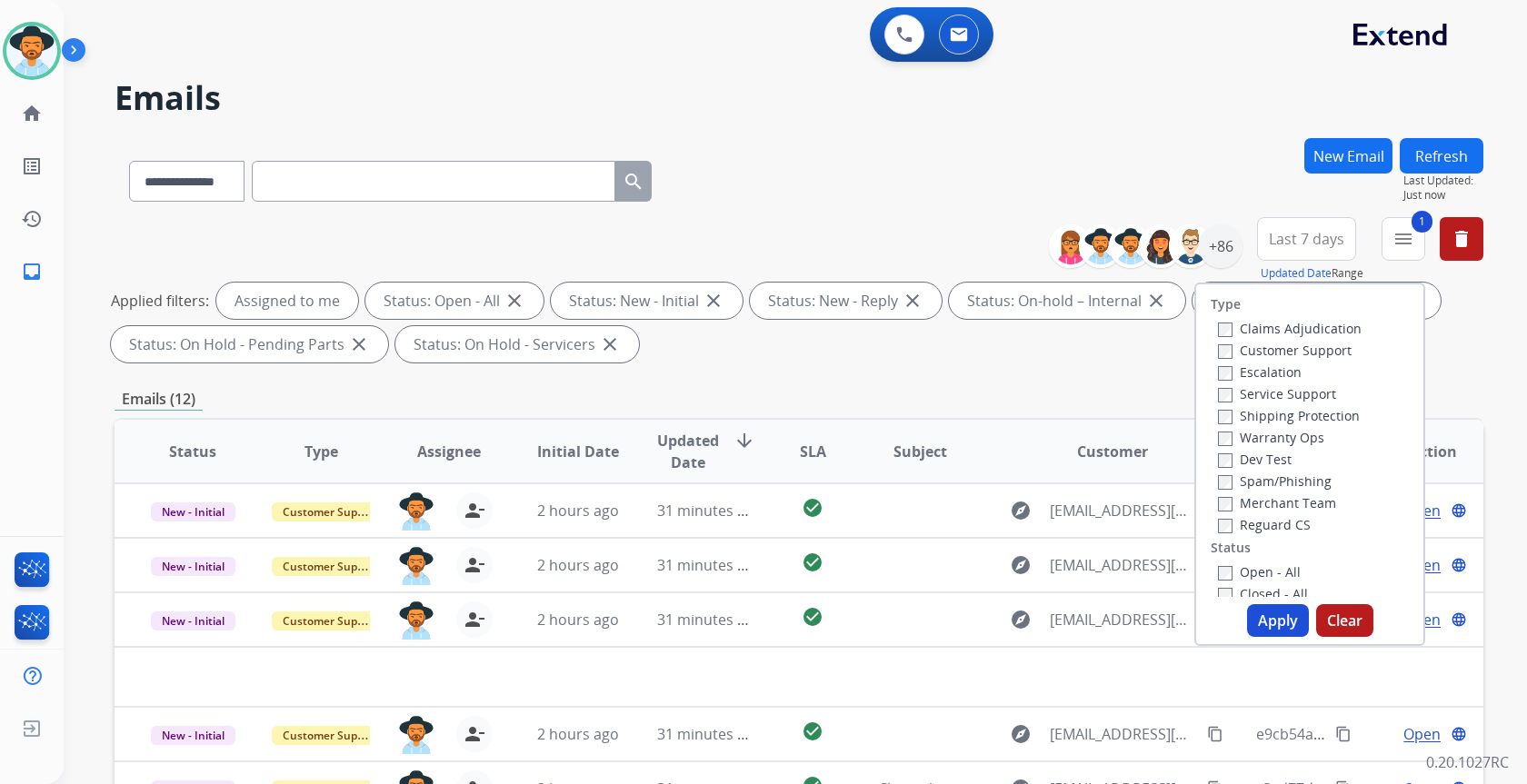
click at [1282, 568] on label "Open - All" at bounding box center [1259, 572] width 82 height 17
click at [1282, 590] on label "Closed - All" at bounding box center [1263, 594] width 90 height 17
click at [1278, 624] on button "Apply" at bounding box center [1278, 620] width 62 height 33
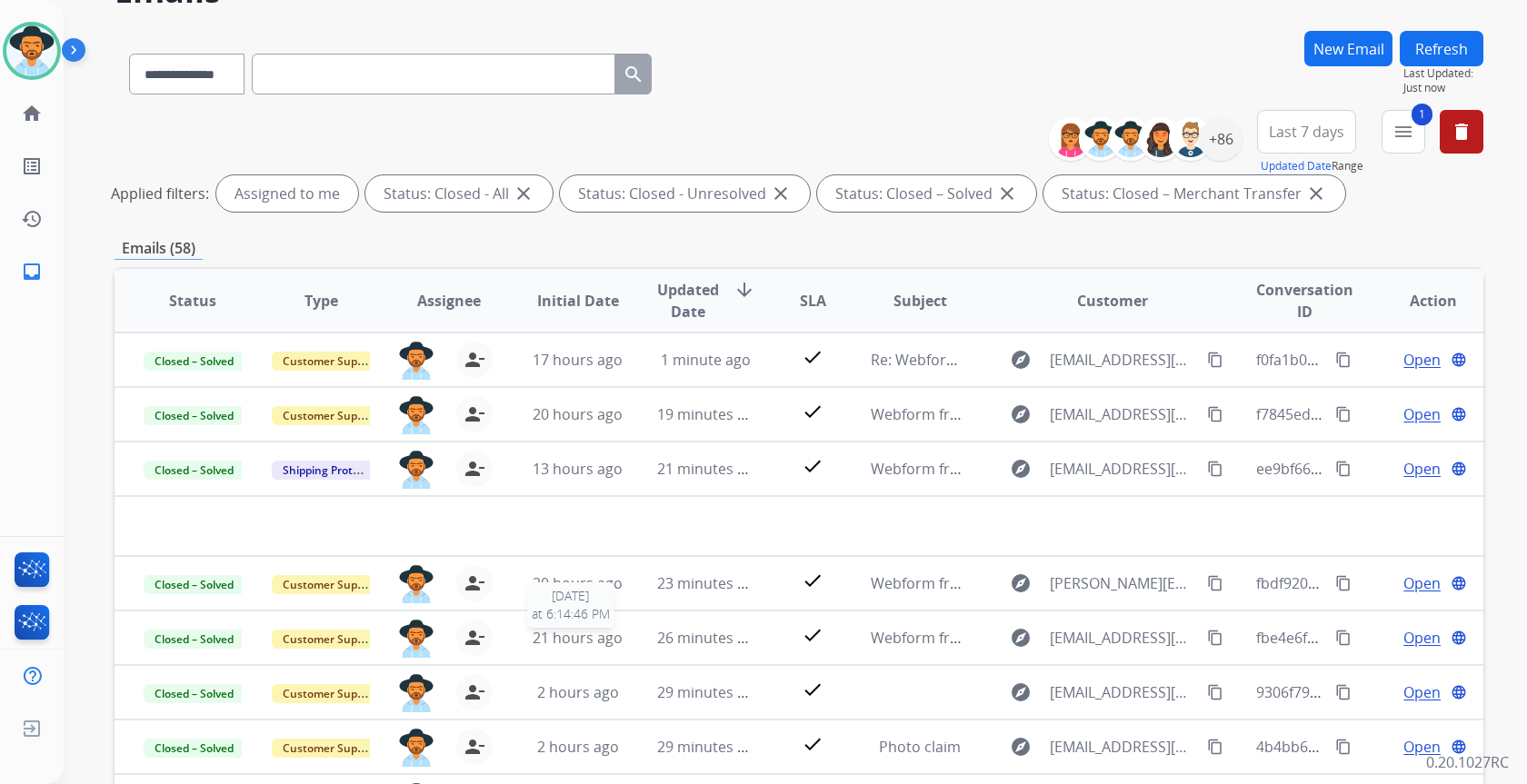
scroll to position [0, 0]
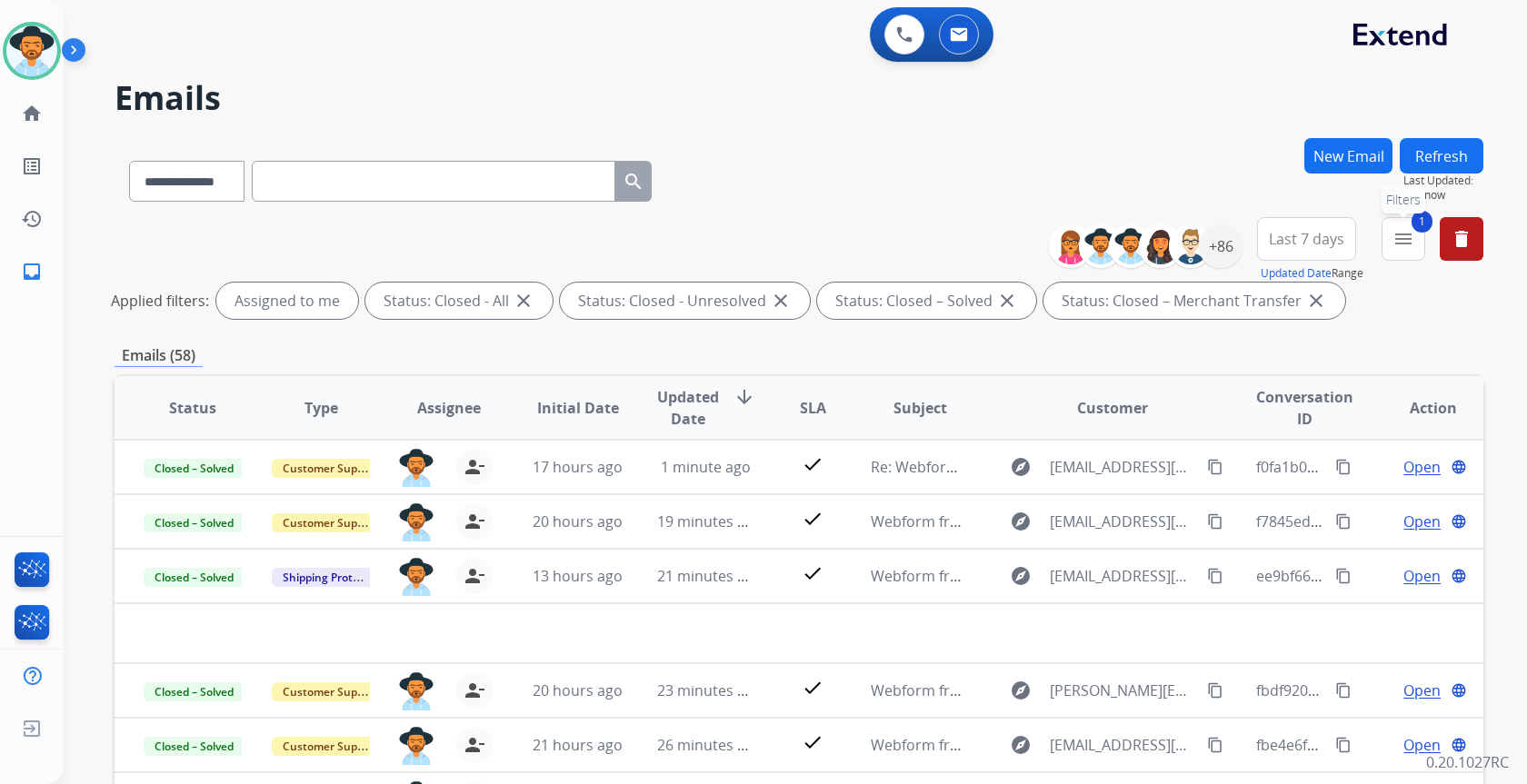
click at [1410, 242] on mat-icon "menu" at bounding box center [1403, 239] width 22 height 22
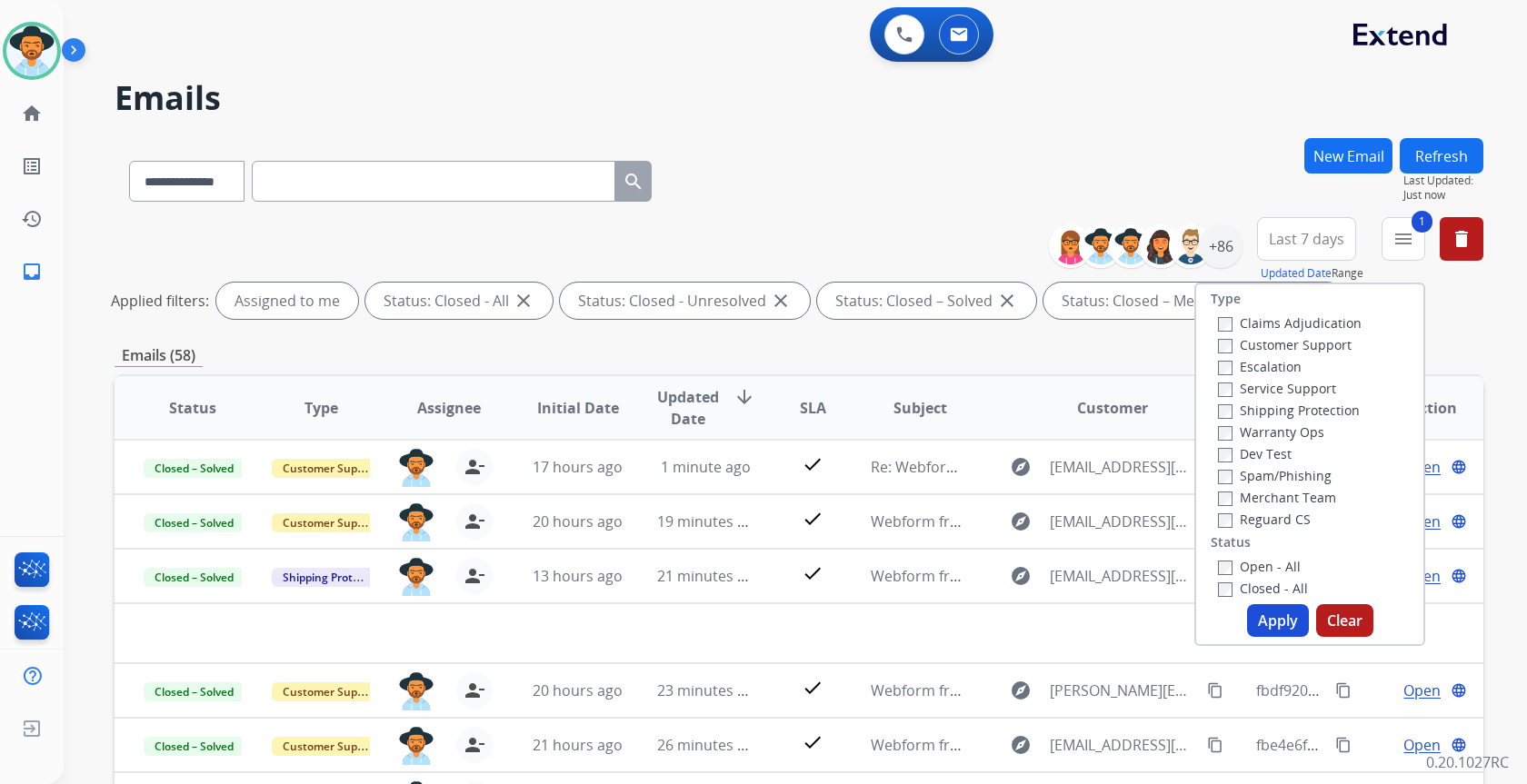
click at [1237, 562] on label "Open - All" at bounding box center [1259, 566] width 82 height 17
click at [1277, 621] on button "Apply" at bounding box center [1278, 620] width 62 height 33
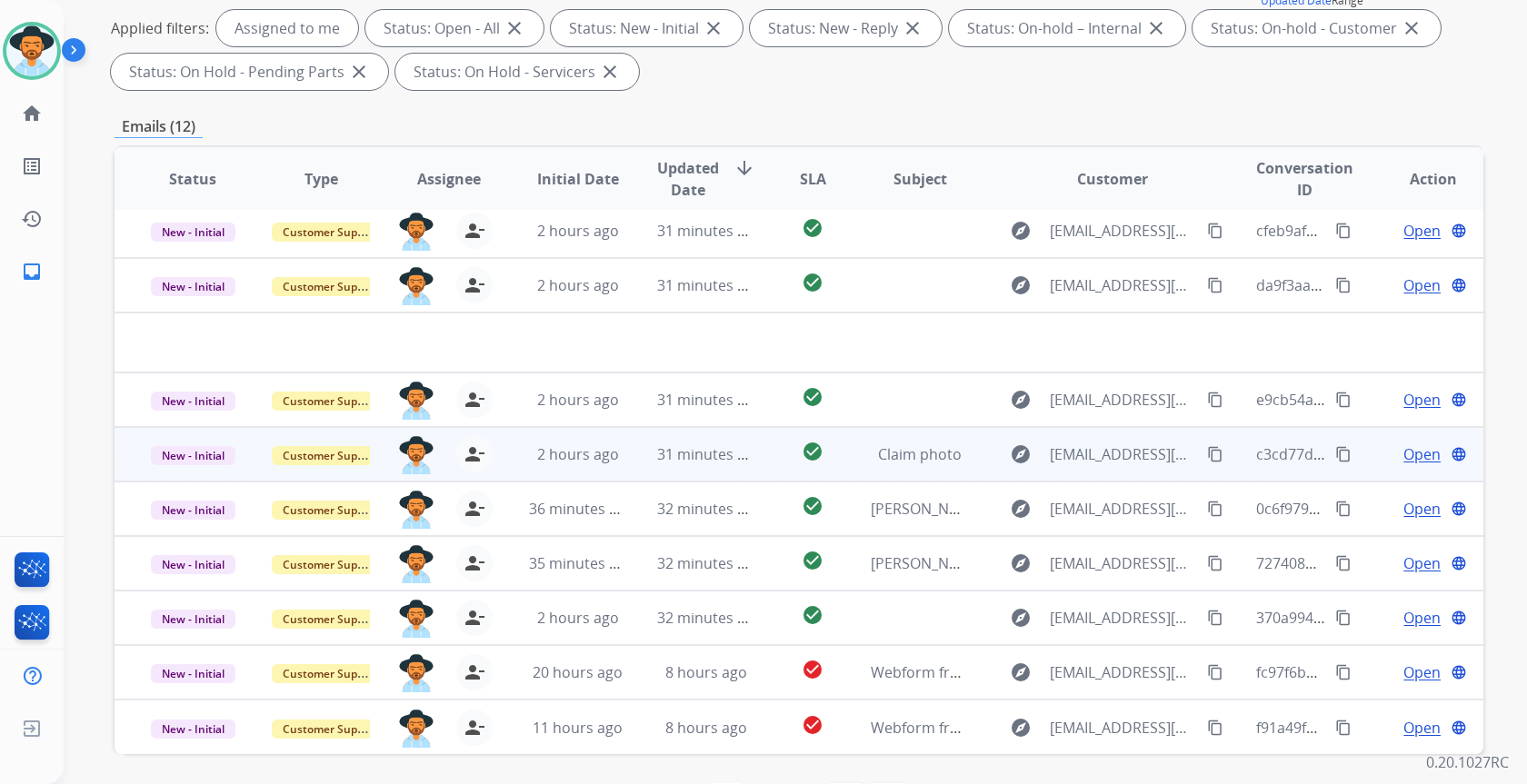
scroll to position [337, 0]
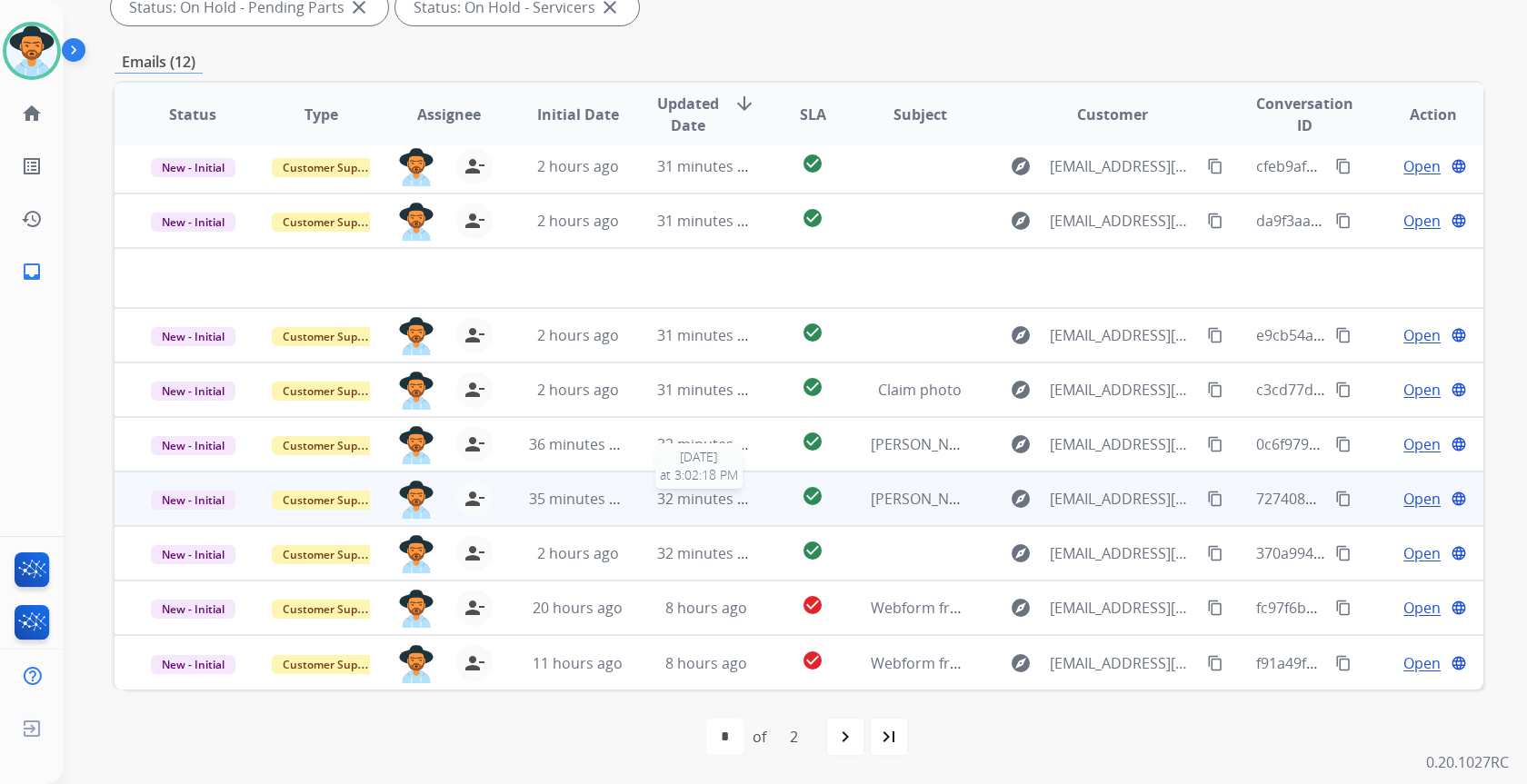
click at [675, 504] on span "32 minutes ago" at bounding box center [710, 498] width 105 height 20
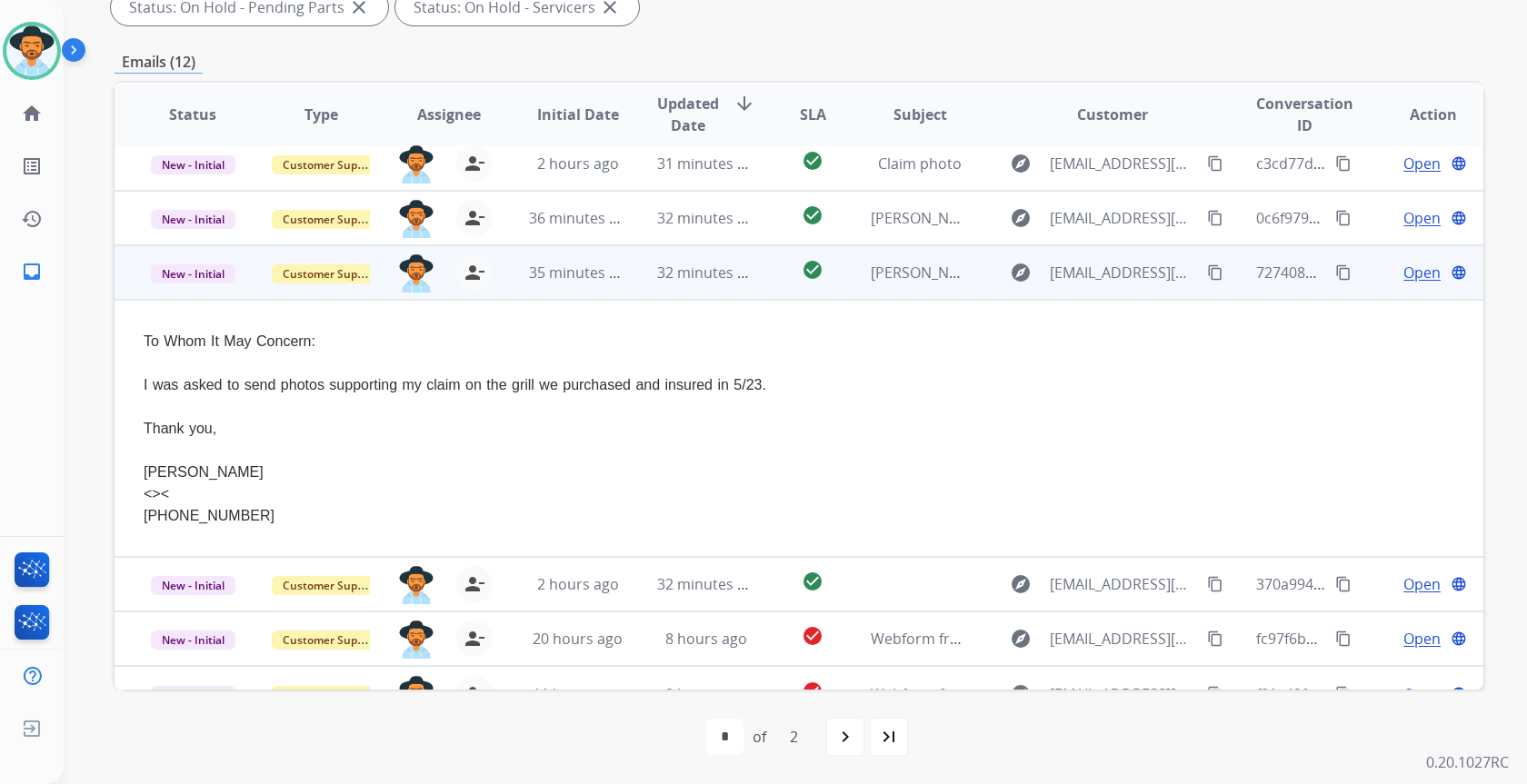
scroll to position [258, 0]
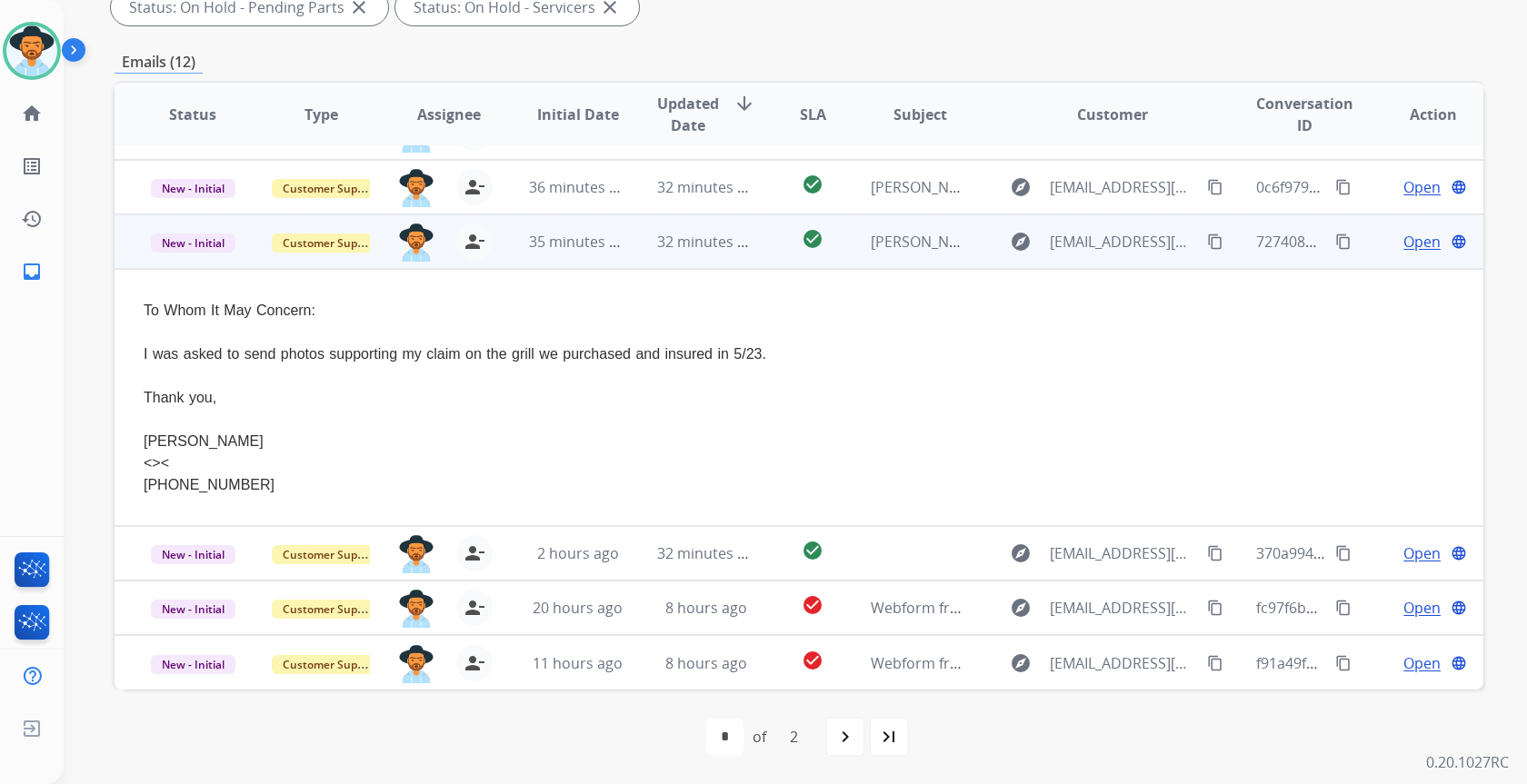
click at [697, 266] on td "32 minutes ago" at bounding box center [692, 241] width 128 height 55
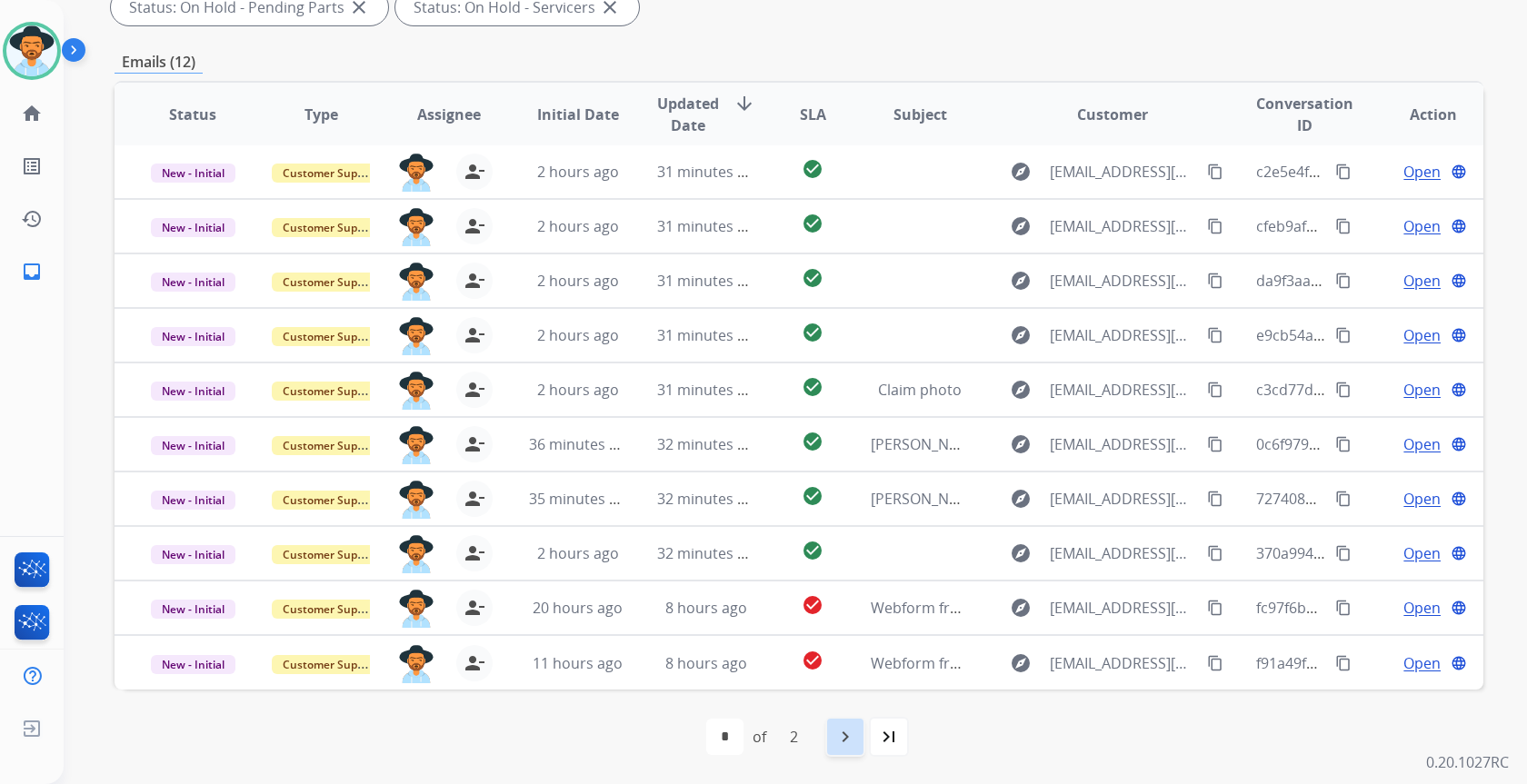
click at [838, 729] on mat-icon "navigate_next" at bounding box center [845, 737] width 22 height 22
select select "*"
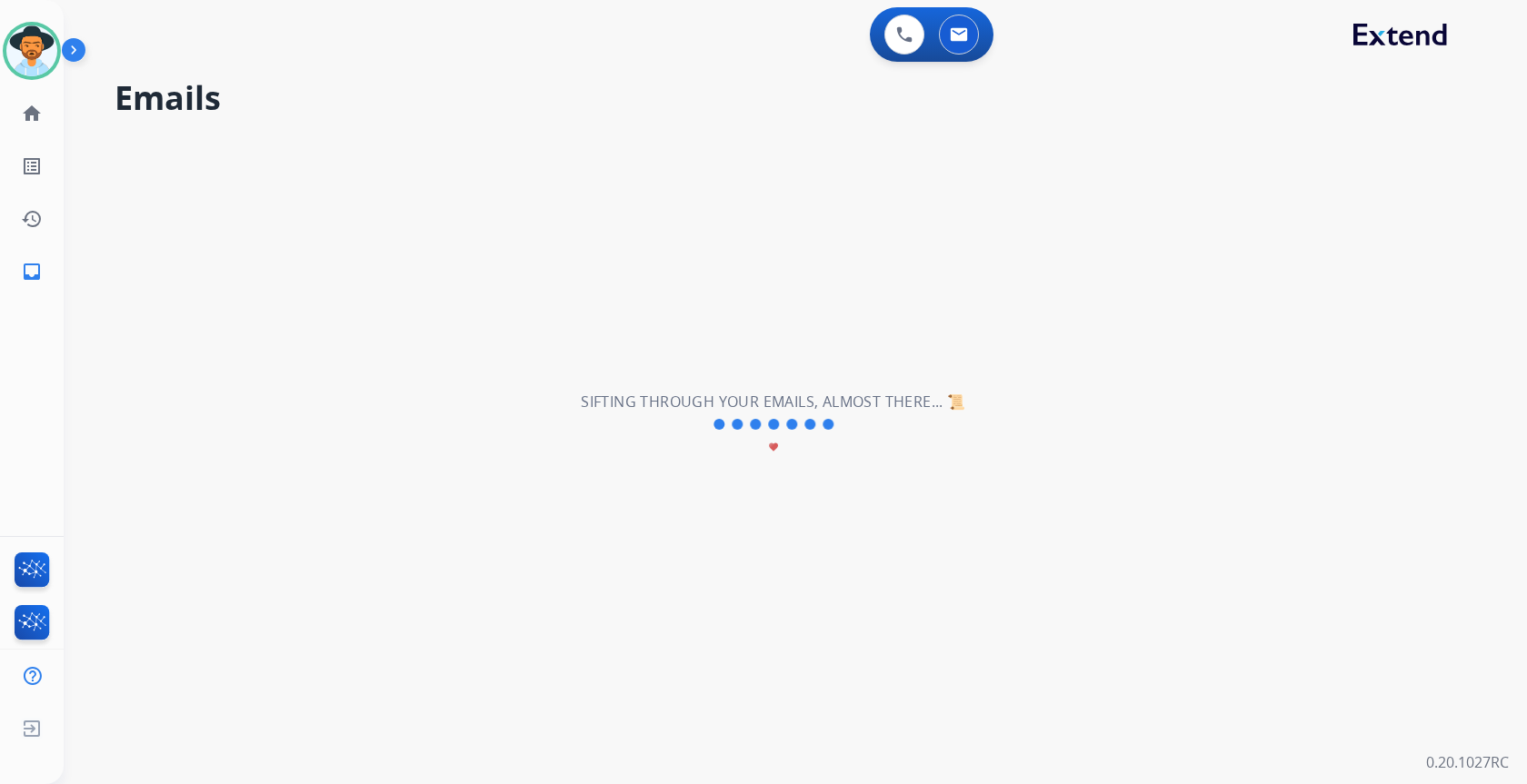
scroll to position [0, 0]
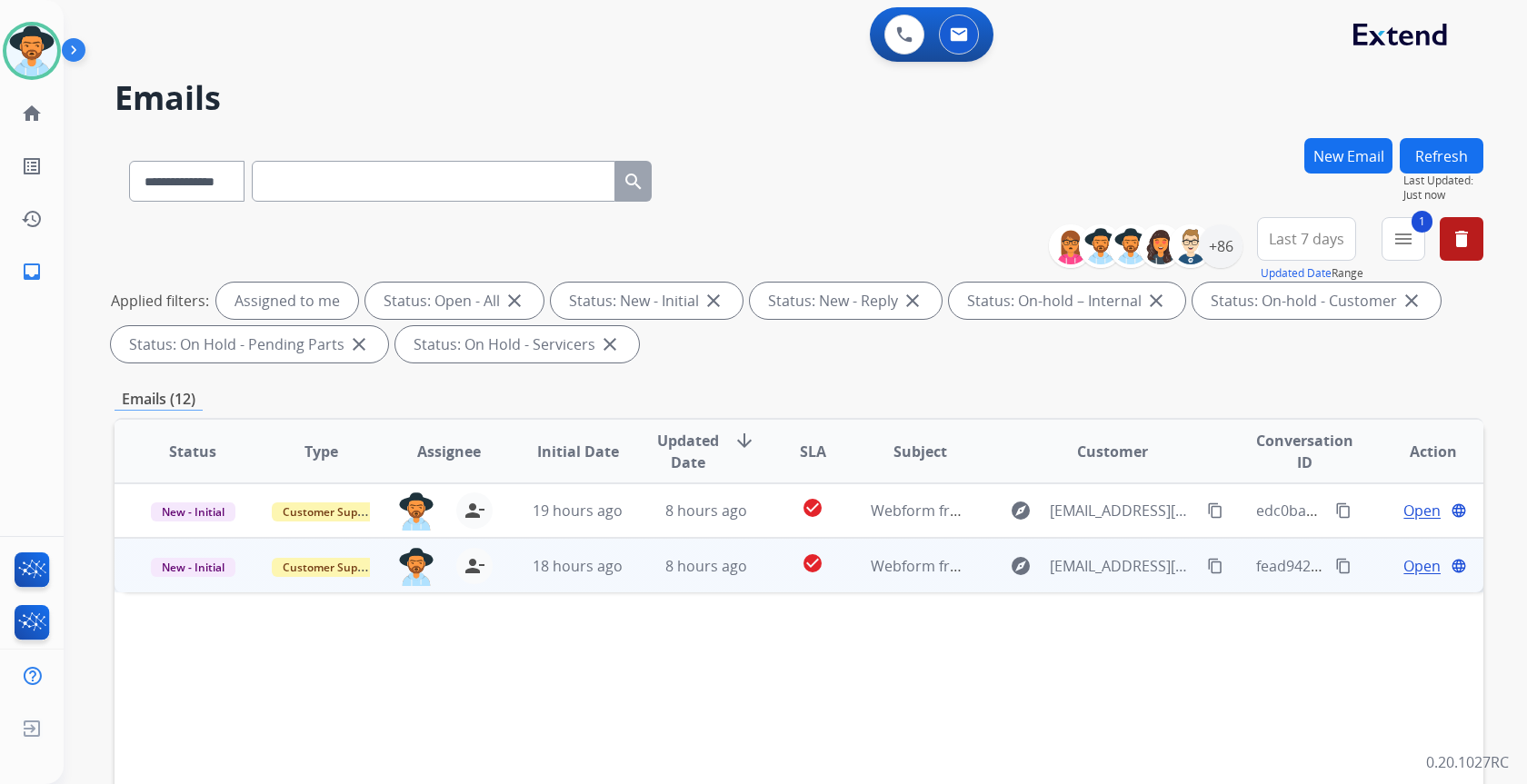
click at [699, 588] on td "8 hours ago" at bounding box center [692, 565] width 128 height 55
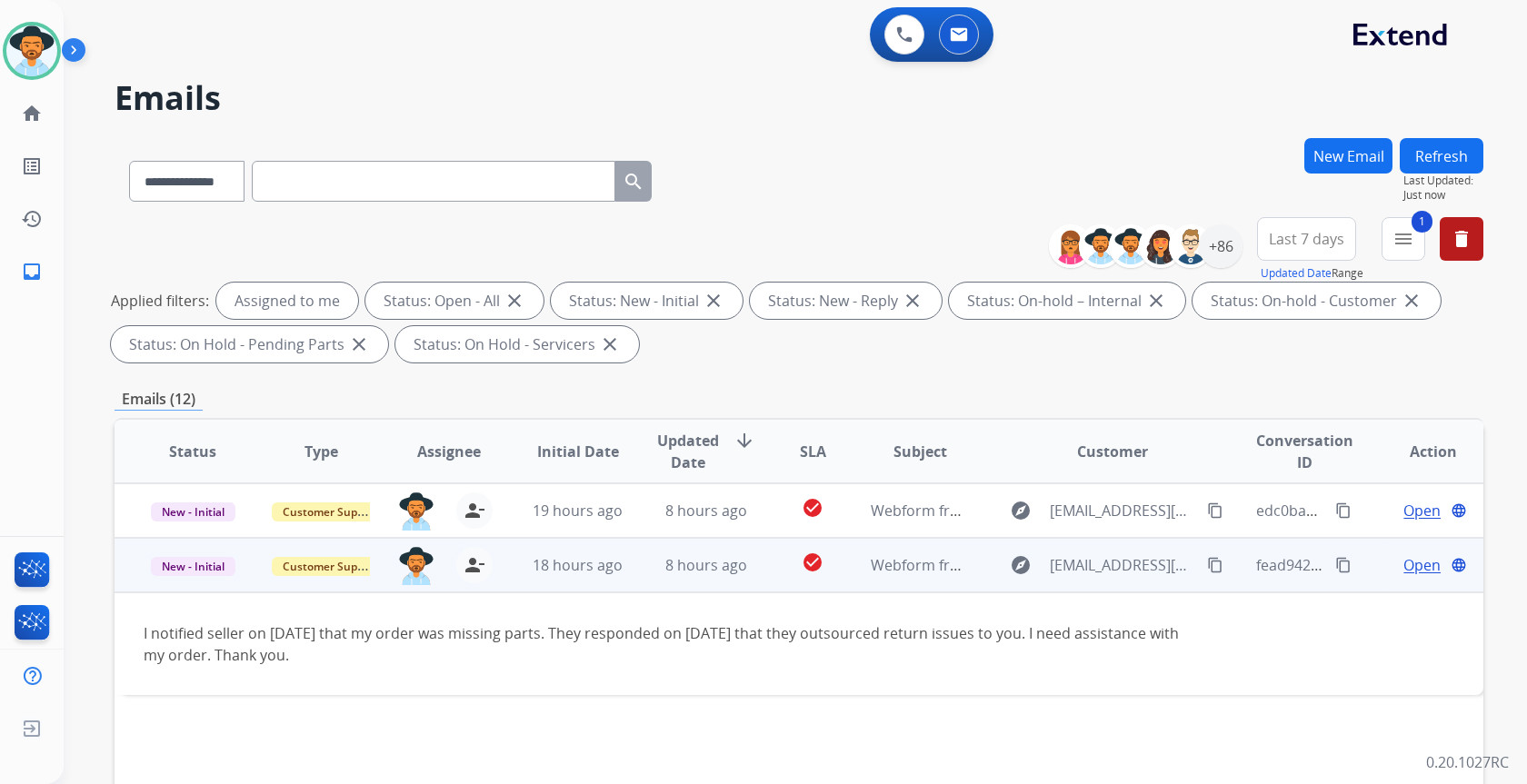
click at [1405, 563] on span "Open" at bounding box center [1422, 564] width 37 height 22
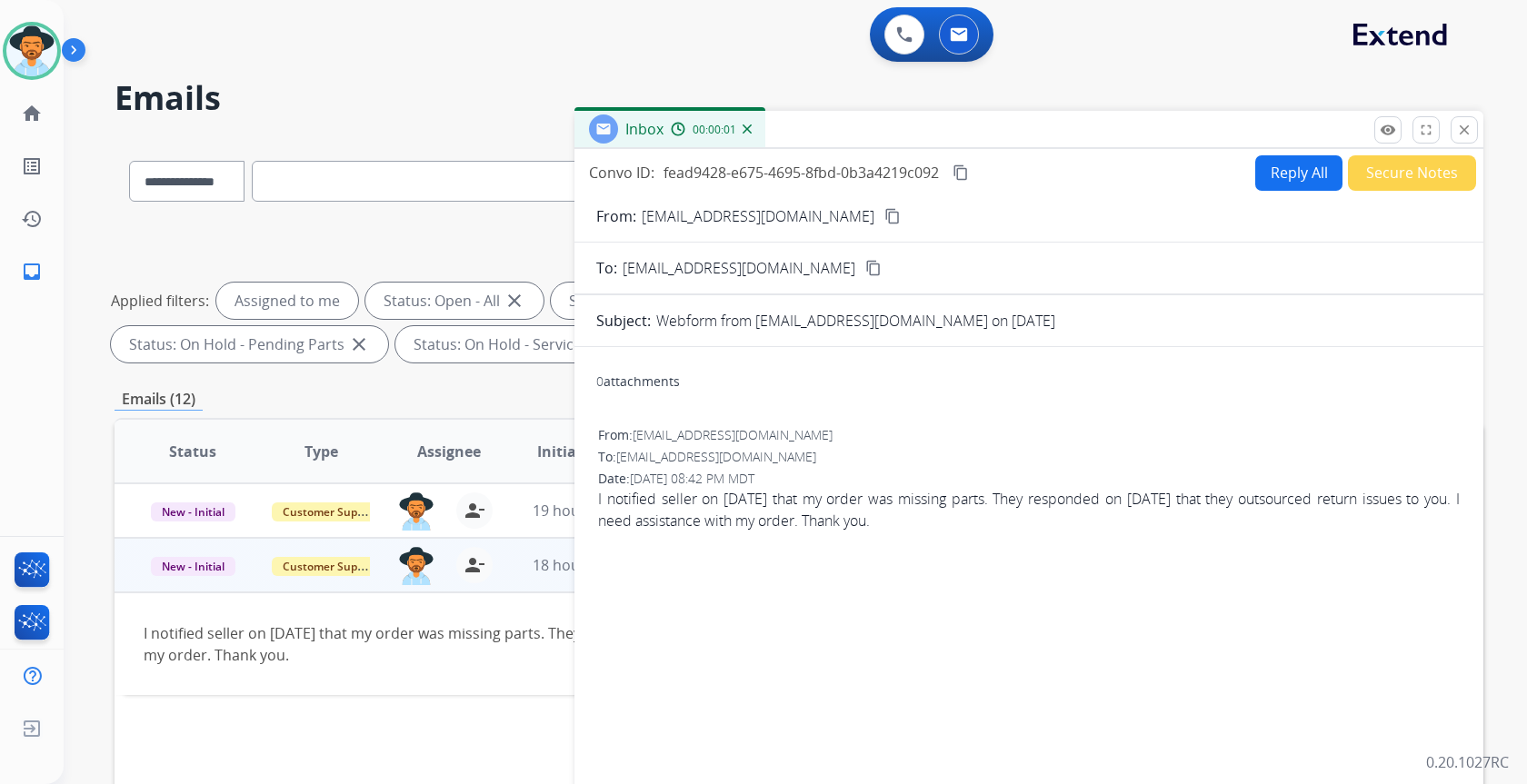
click at [1294, 175] on button "Reply All" at bounding box center [1299, 172] width 87 height 35
select select "**********"
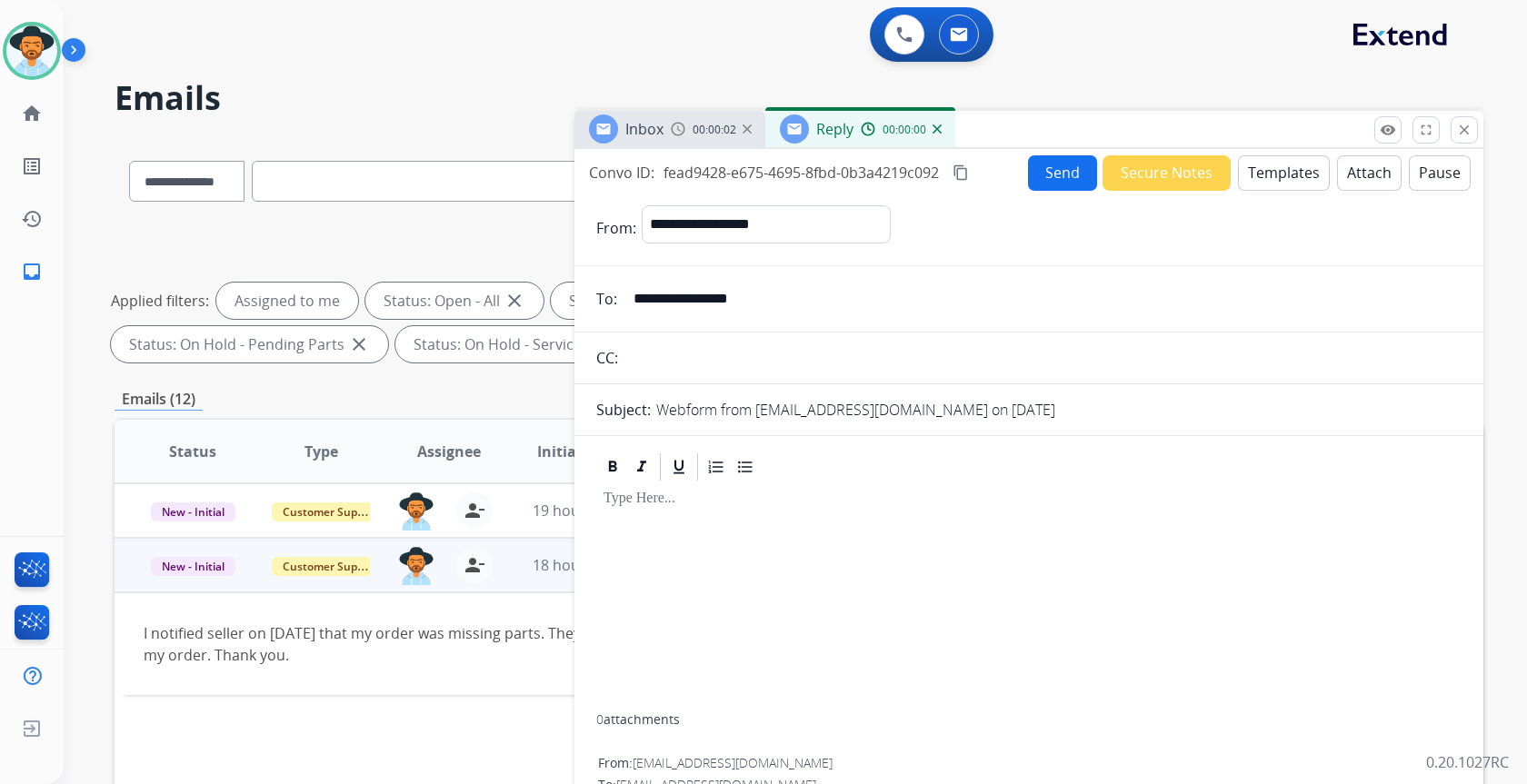
click at [1293, 168] on button "Templates" at bounding box center [1284, 172] width 92 height 35
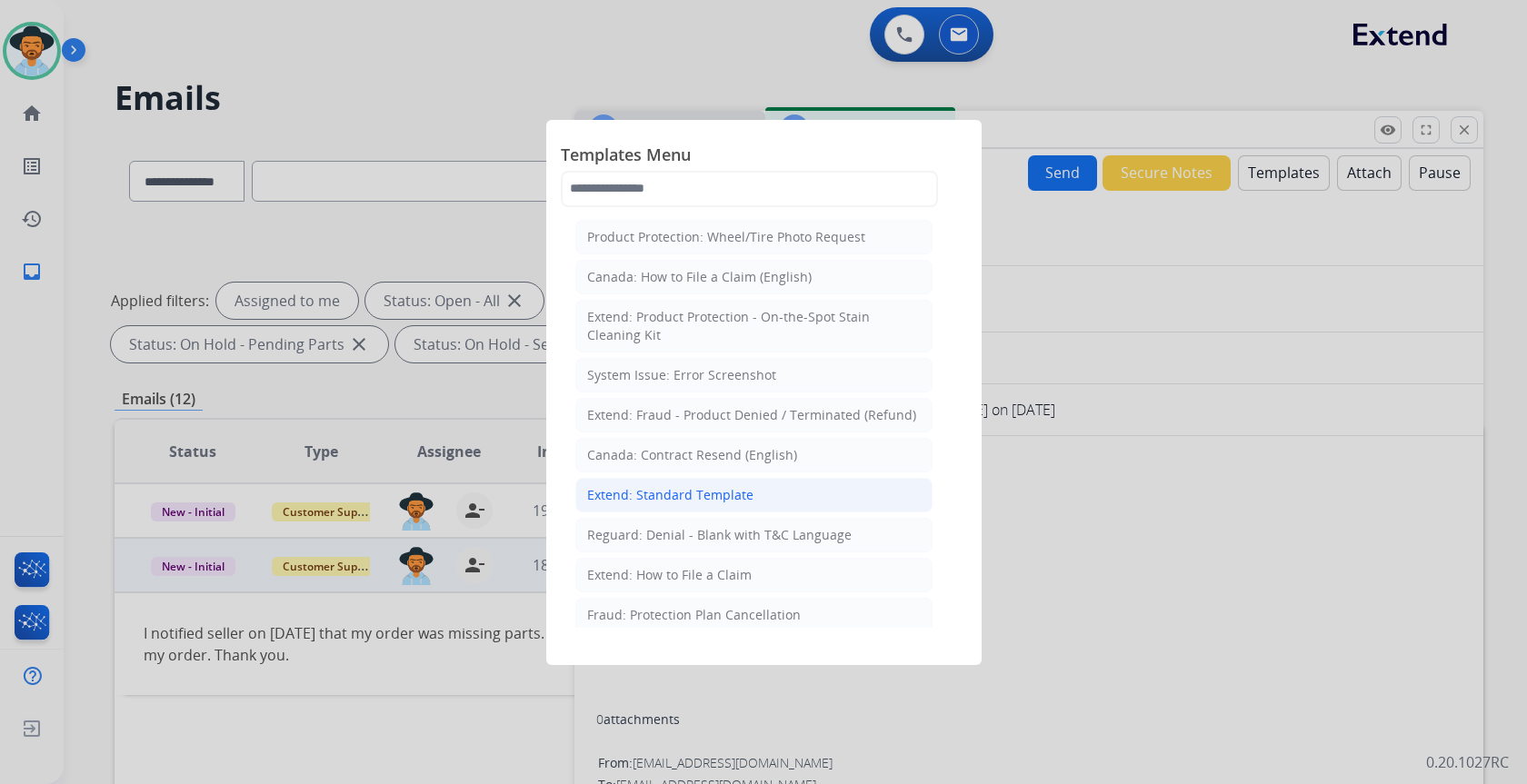
click at [647, 490] on div "Extend: Standard Template" at bounding box center [671, 494] width 167 height 18
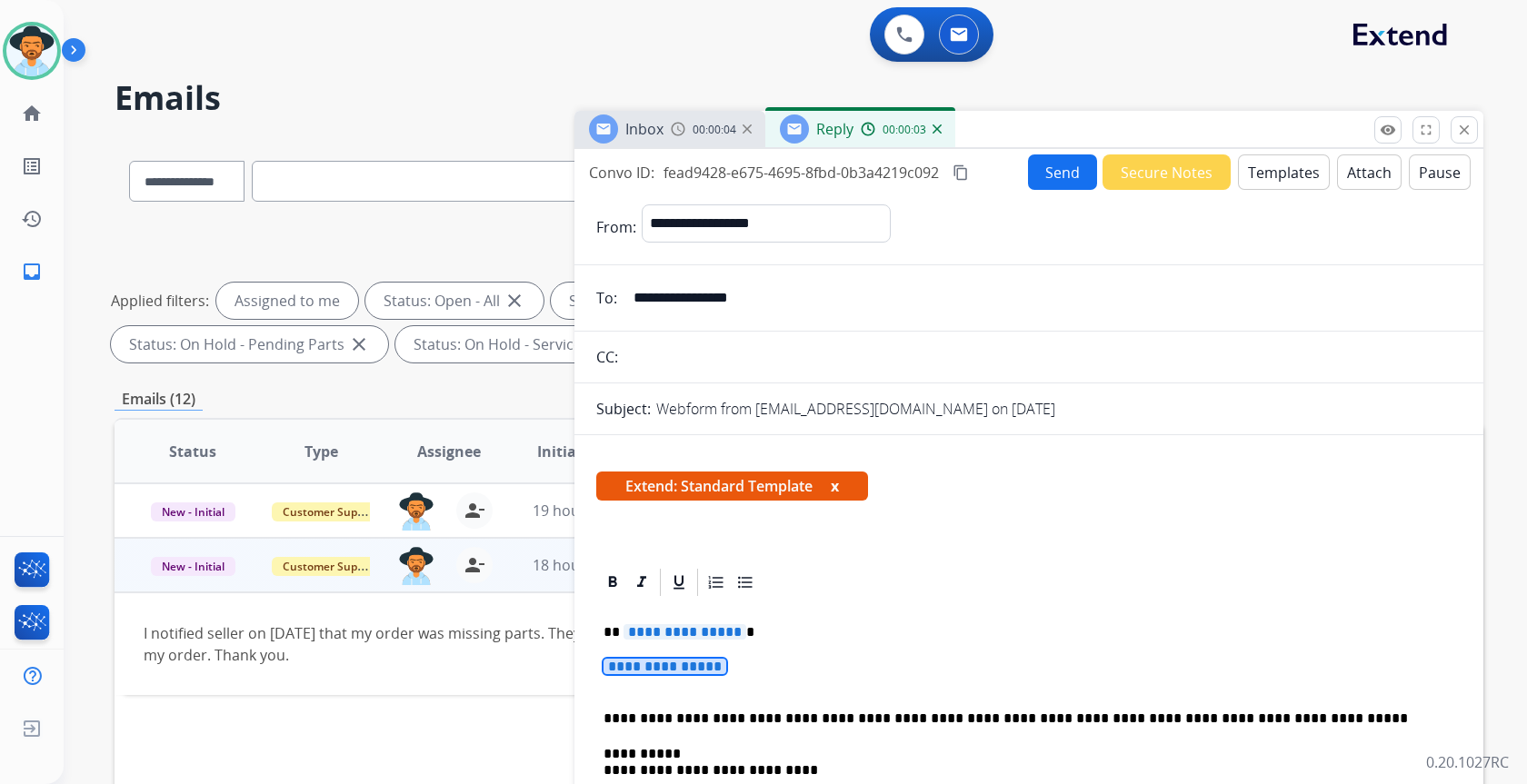
click at [646, 660] on span "**********" at bounding box center [665, 667] width 123 height 15
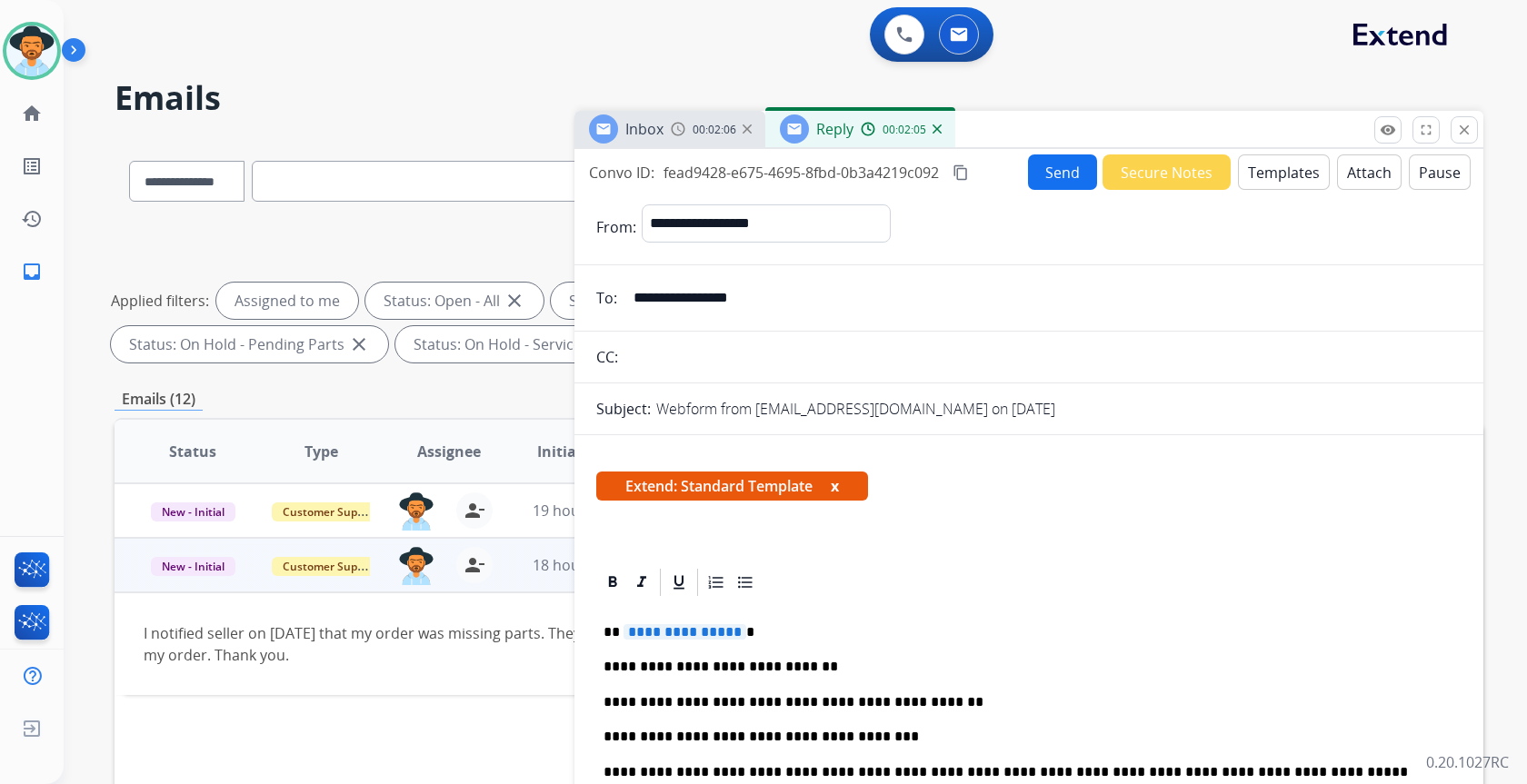
click at [923, 734] on p "**********" at bounding box center [1021, 737] width 836 height 16
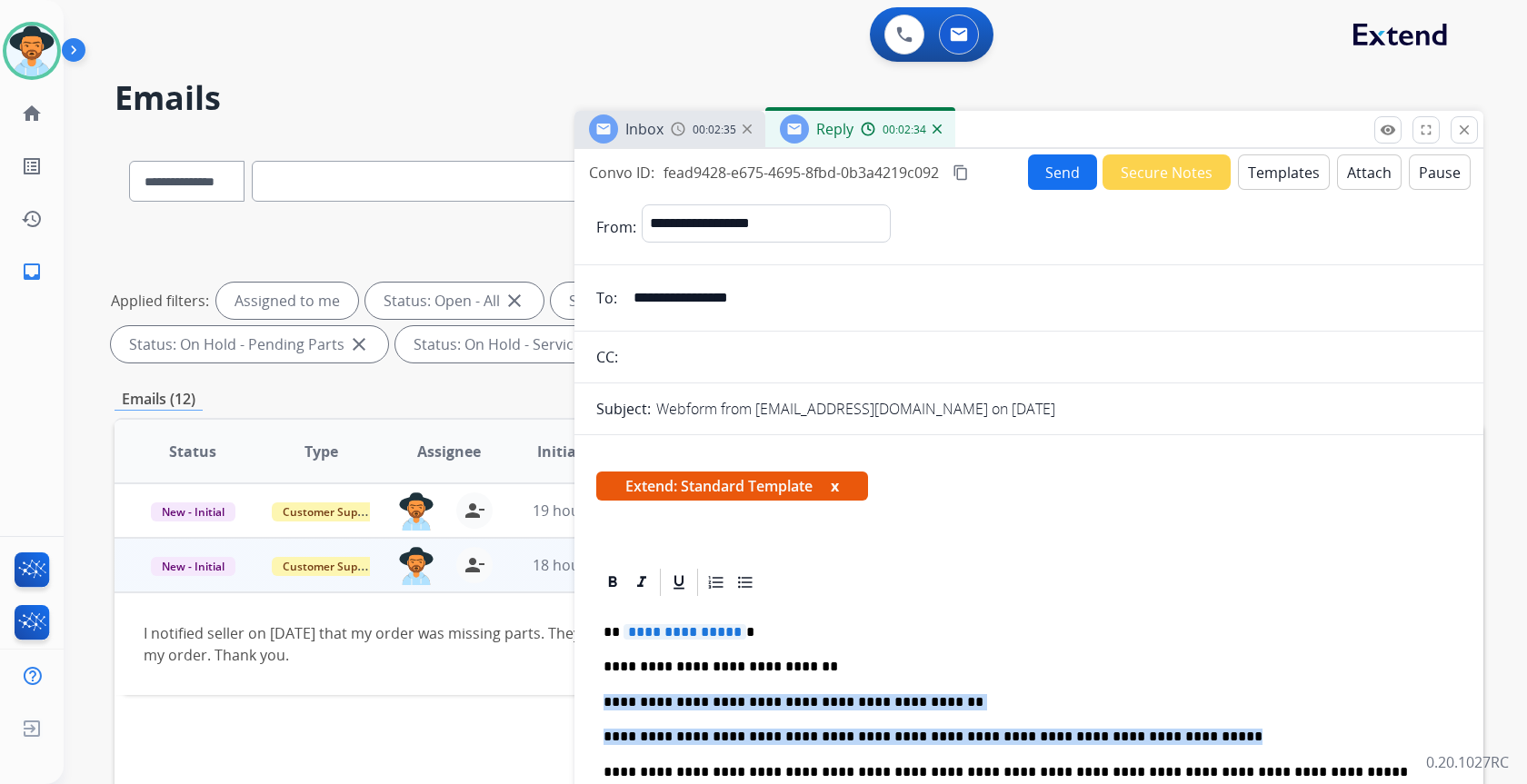
drag, startPoint x: 598, startPoint y: 701, endPoint x: 1154, endPoint y: 735, distance: 557.0
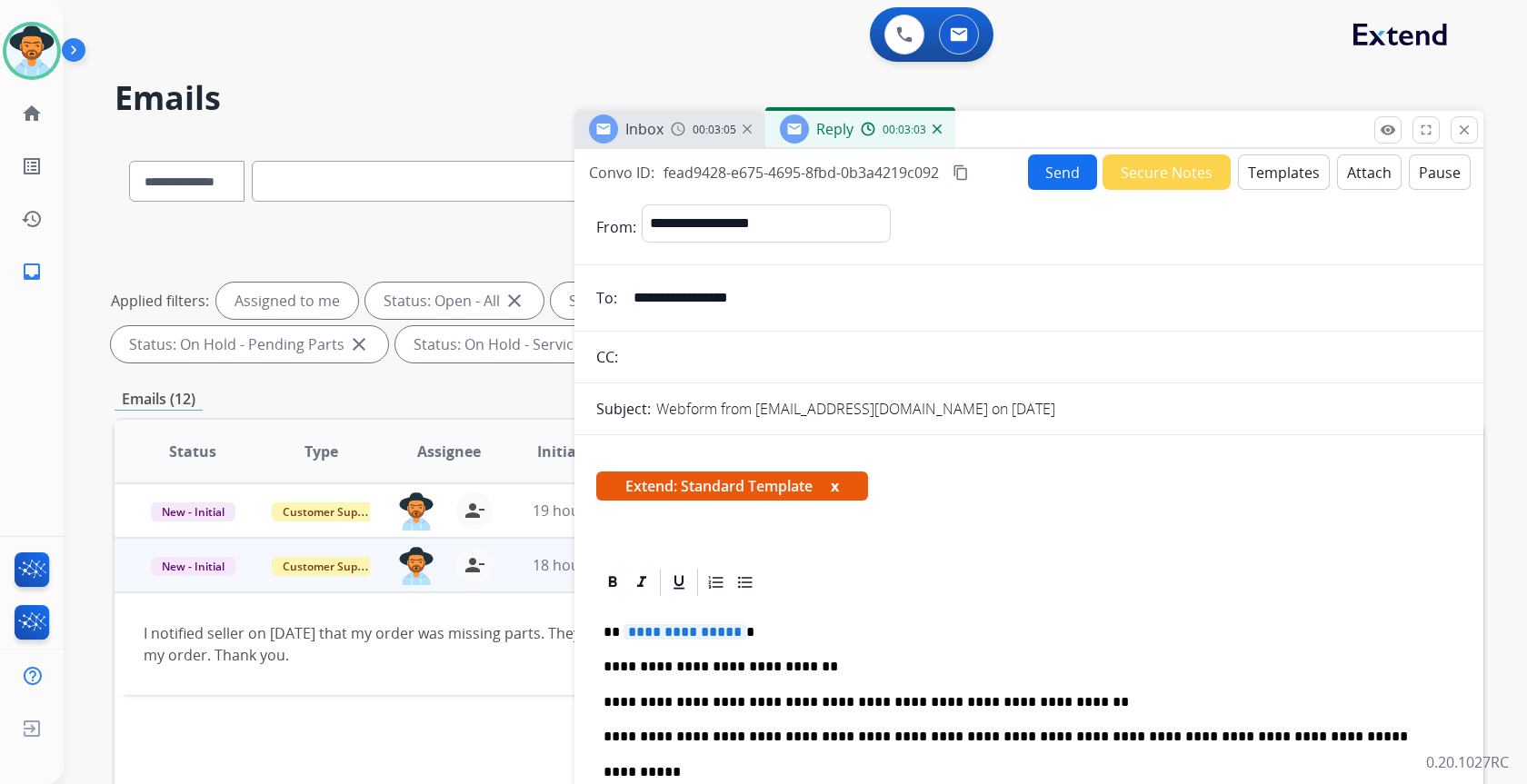
click at [742, 303] on input "**********" at bounding box center [1042, 298] width 839 height 36
click at [699, 636] on span "**********" at bounding box center [685, 632] width 123 height 15
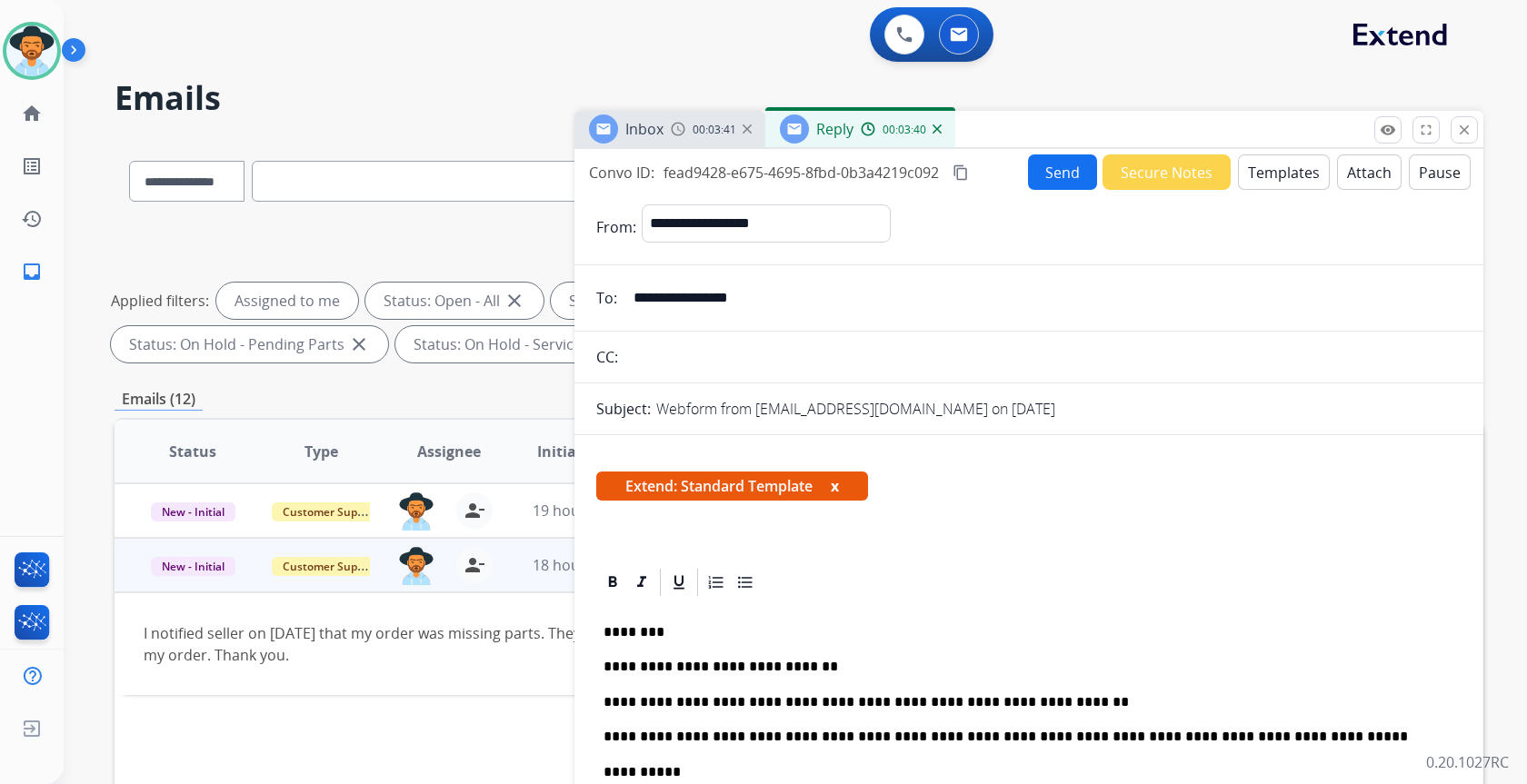
click at [1038, 171] on button "Send" at bounding box center [1062, 171] width 69 height 35
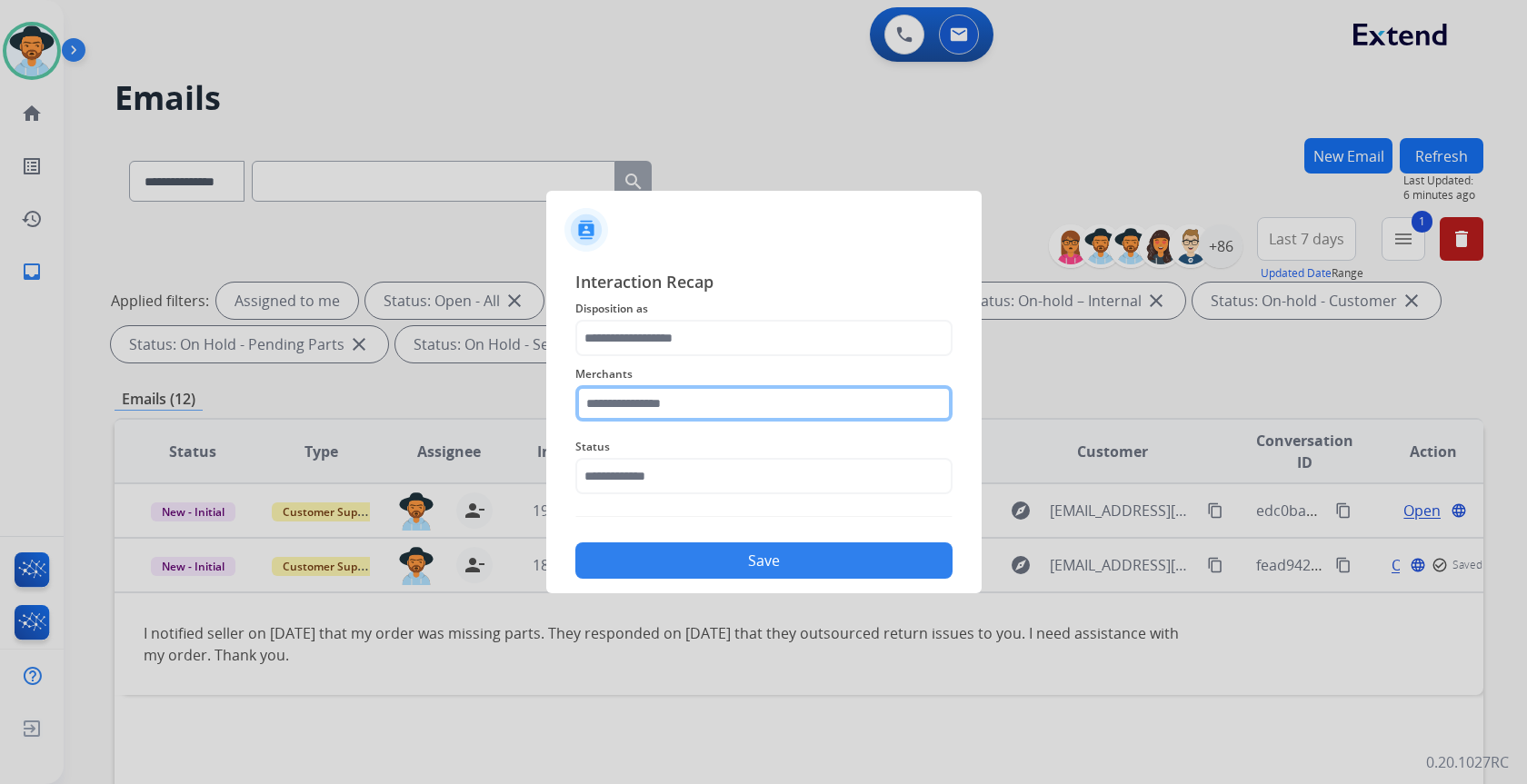
click at [796, 410] on input "text" at bounding box center [764, 403] width 377 height 36
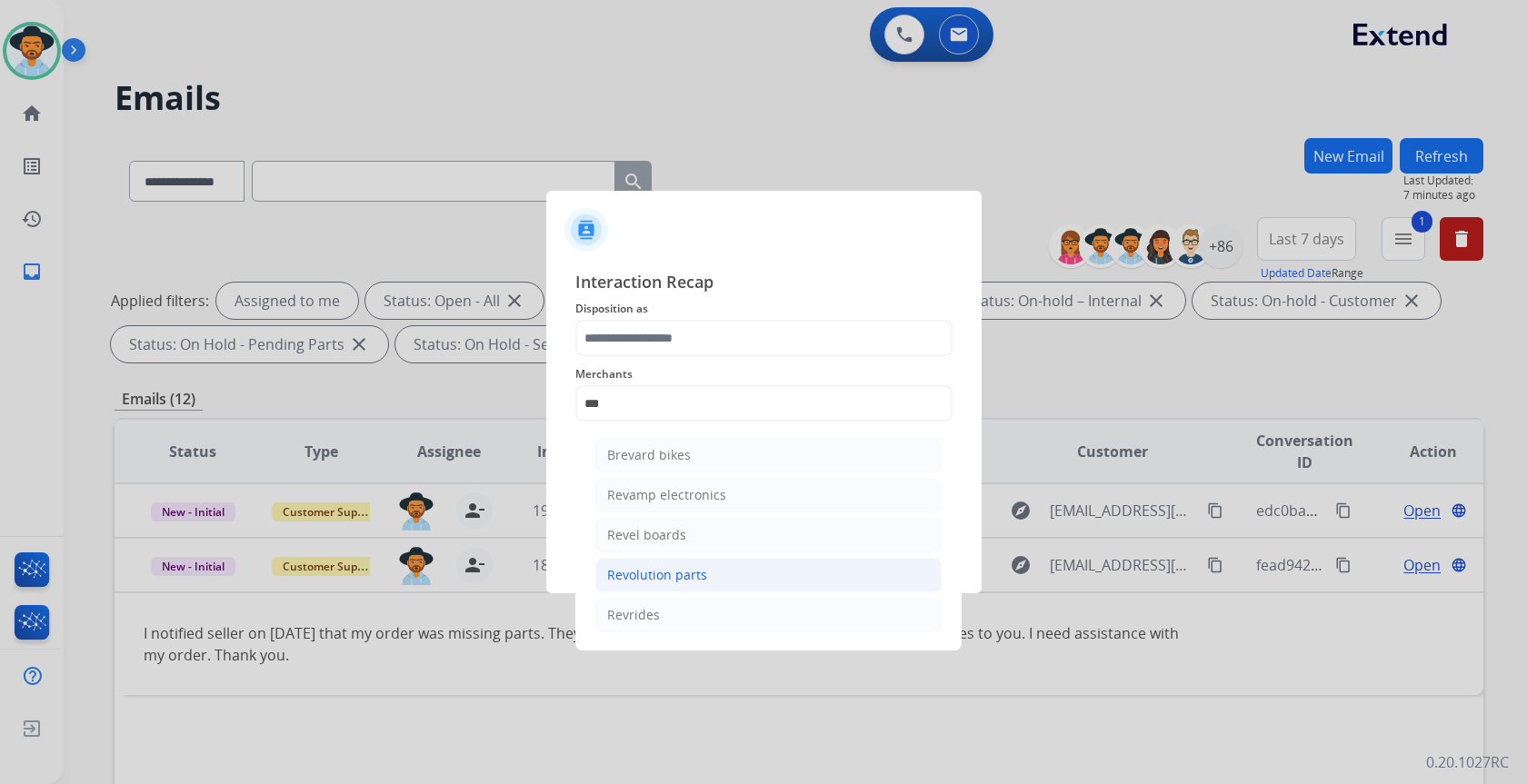
click at [703, 566] on div "Revolution parts" at bounding box center [657, 575] width 100 height 18
type input "**********"
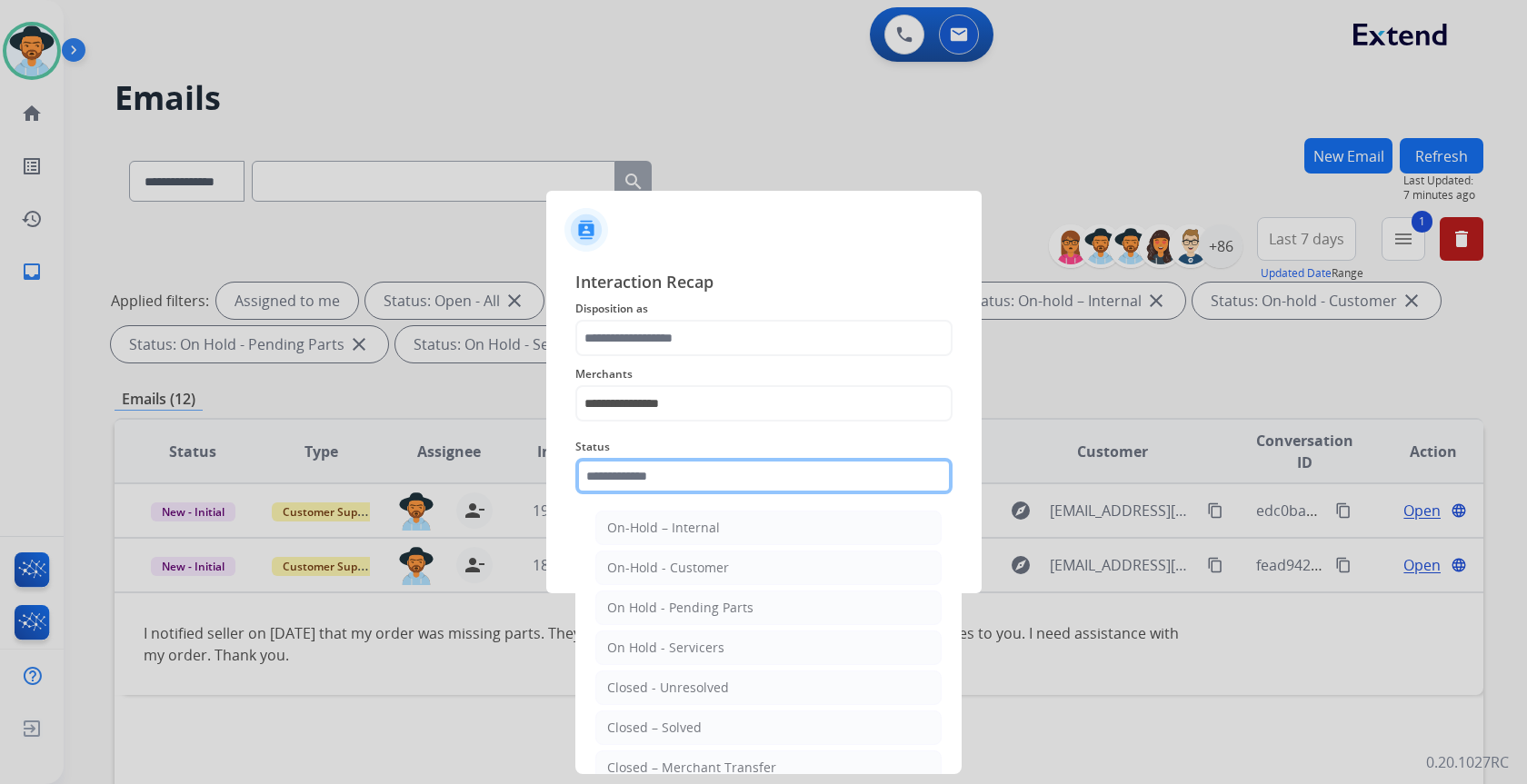
click at [707, 491] on input "text" at bounding box center [764, 476] width 377 height 36
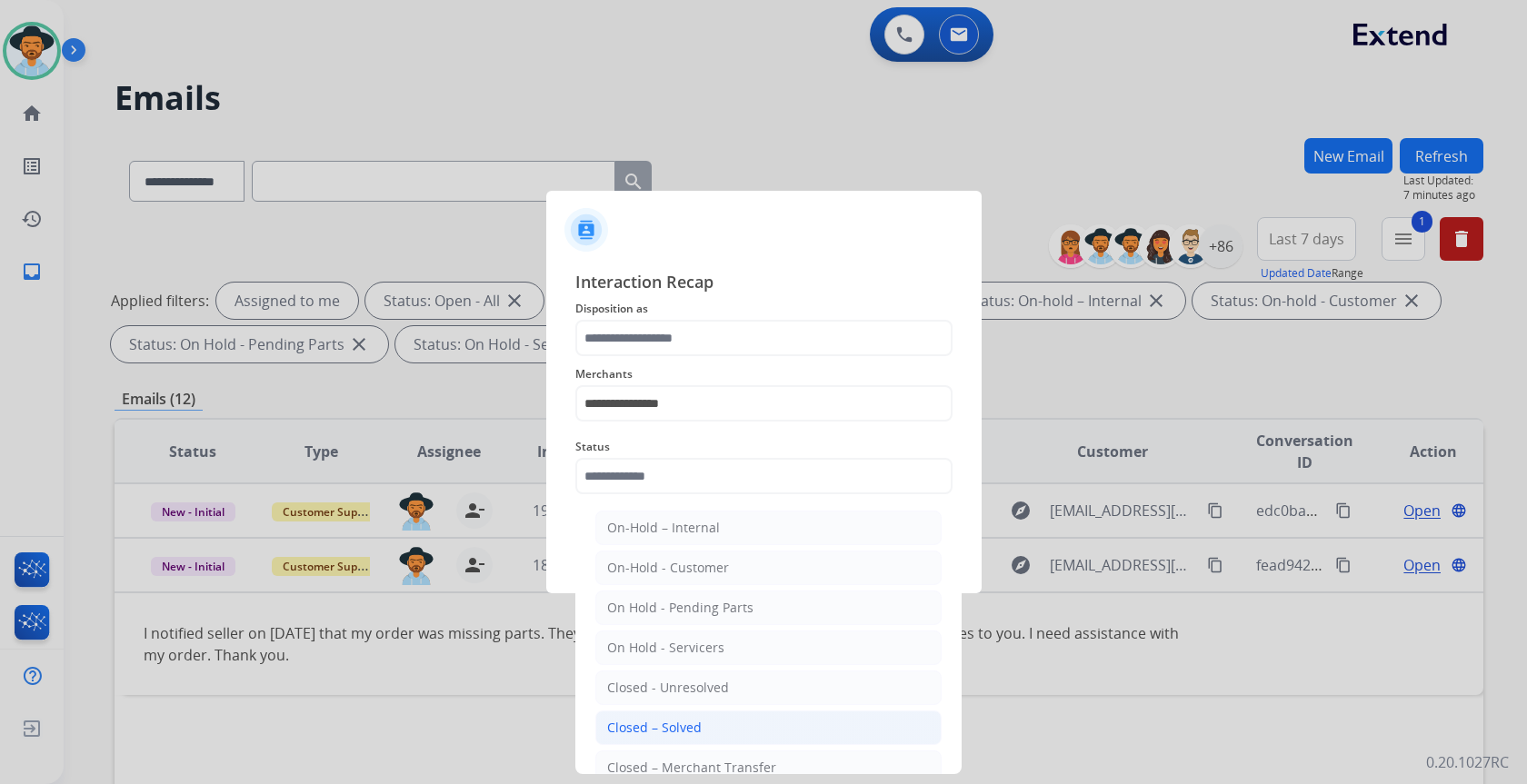
click at [662, 725] on div "Closed – Solved" at bounding box center [655, 727] width 95 height 18
type input "**********"
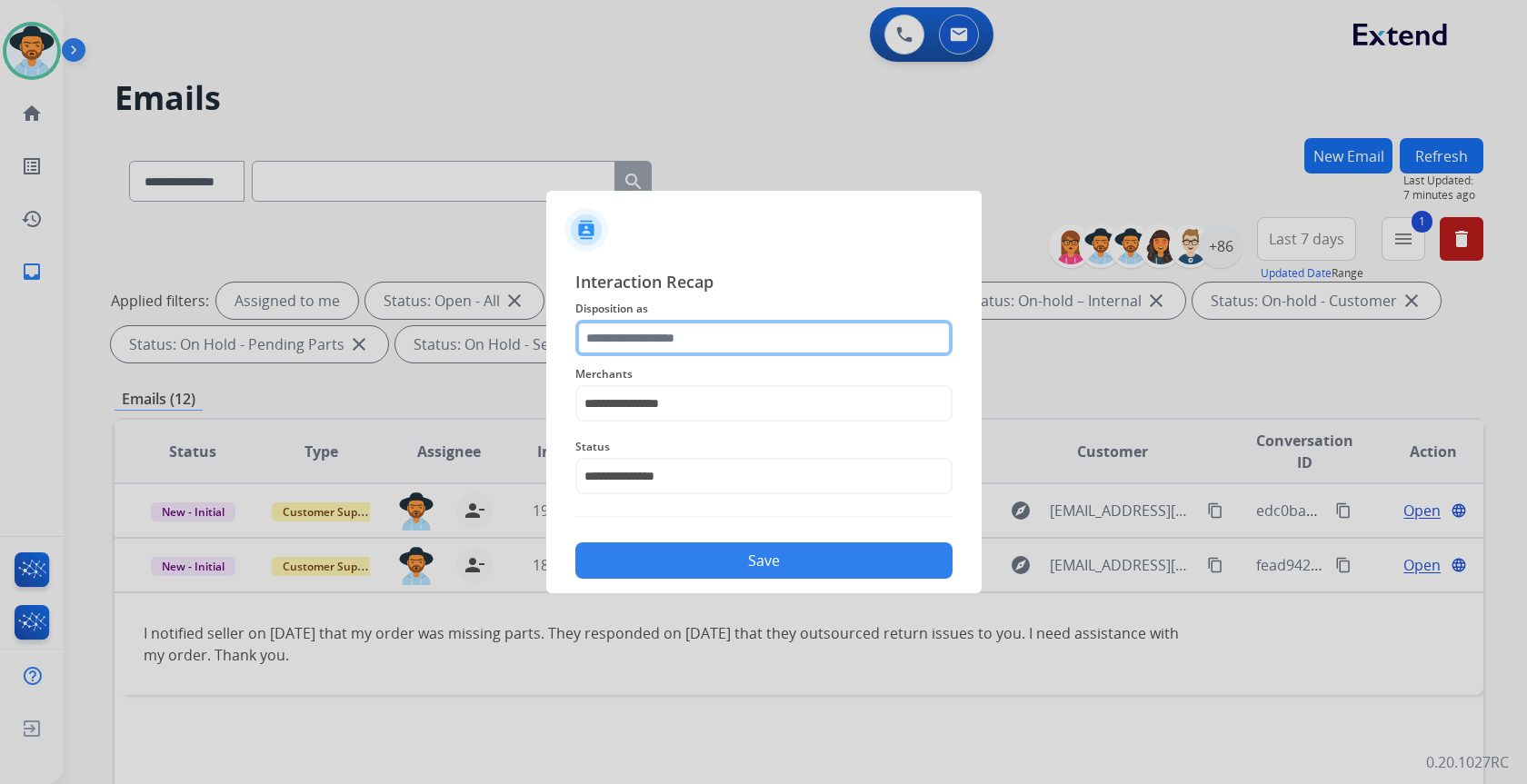
click at [730, 343] on input "text" at bounding box center [764, 338] width 377 height 36
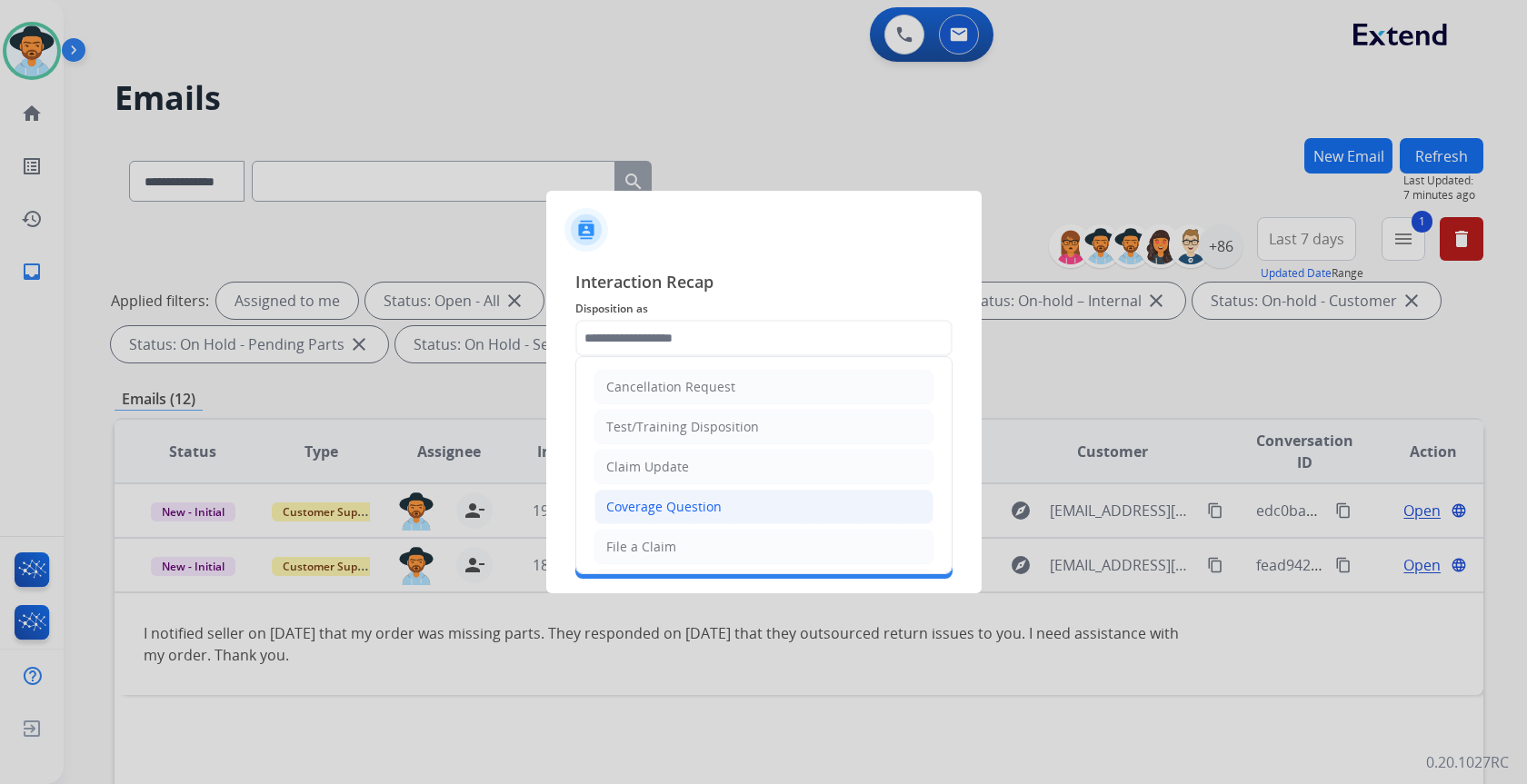
click at [685, 501] on div "Coverage Question" at bounding box center [664, 507] width 116 height 18
type input "**********"
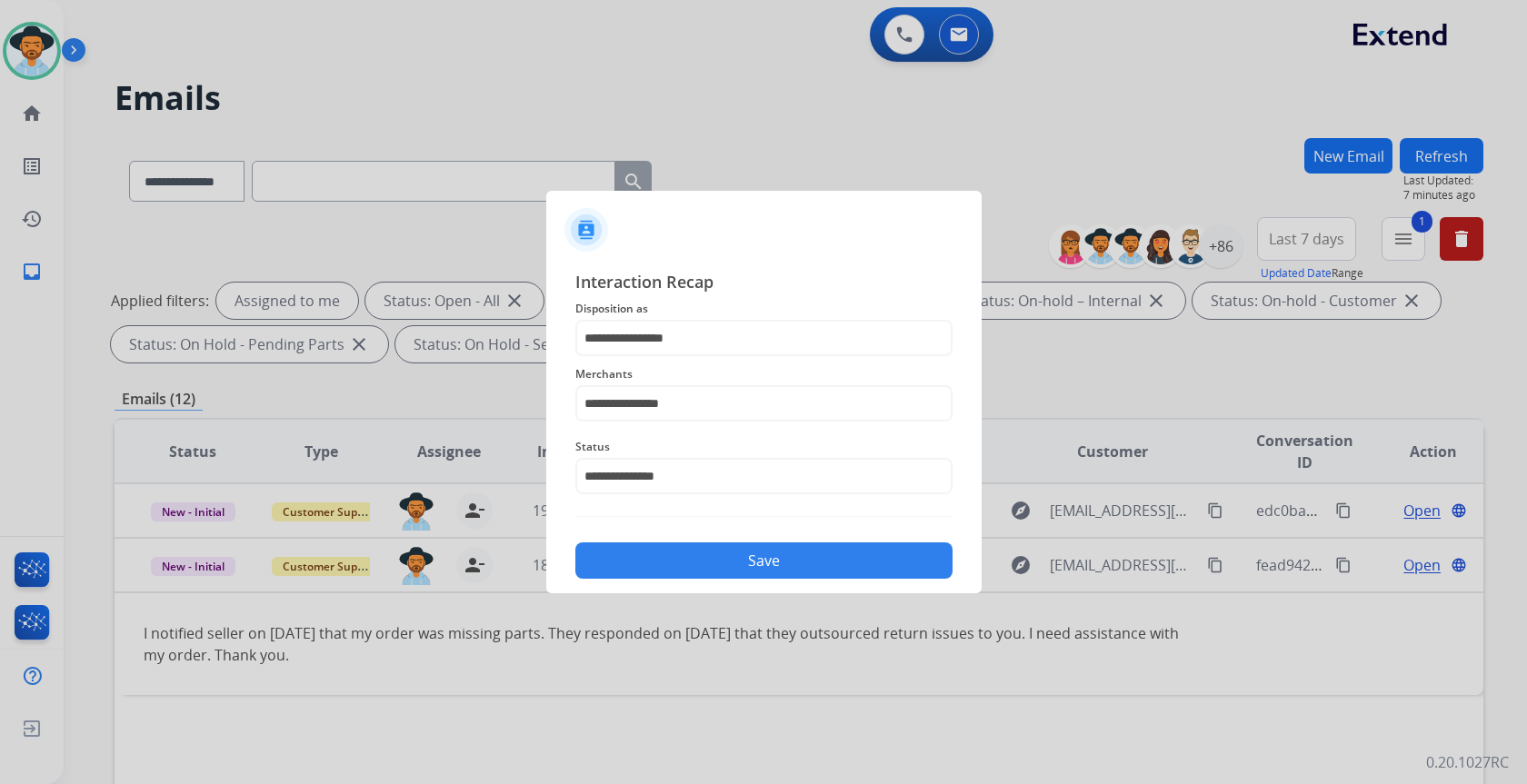
click at [776, 573] on button "Save" at bounding box center [764, 561] width 377 height 36
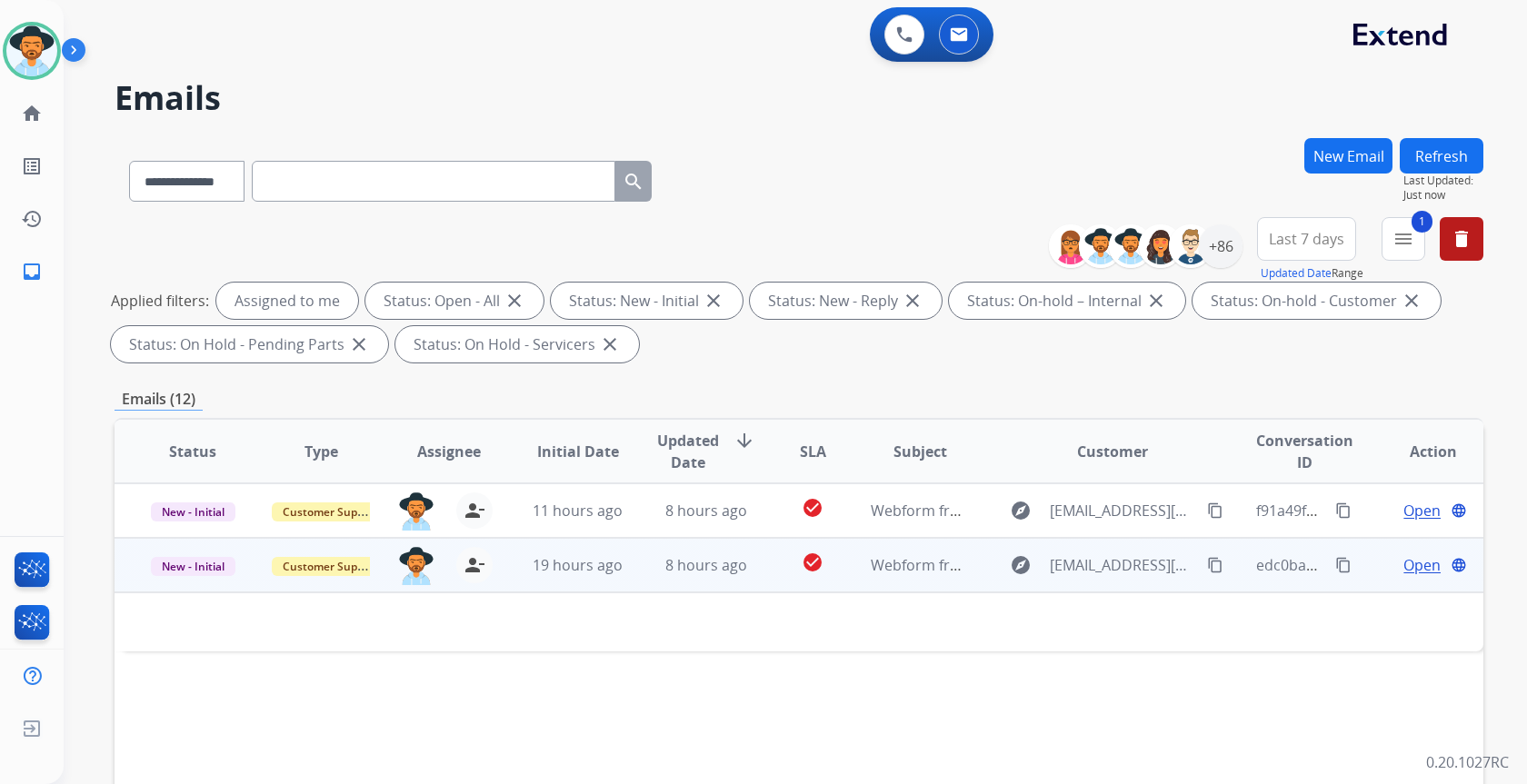
click at [643, 585] on td "8 hours ago" at bounding box center [692, 565] width 128 height 55
click at [642, 585] on td "8 hours ago" at bounding box center [692, 565] width 128 height 55
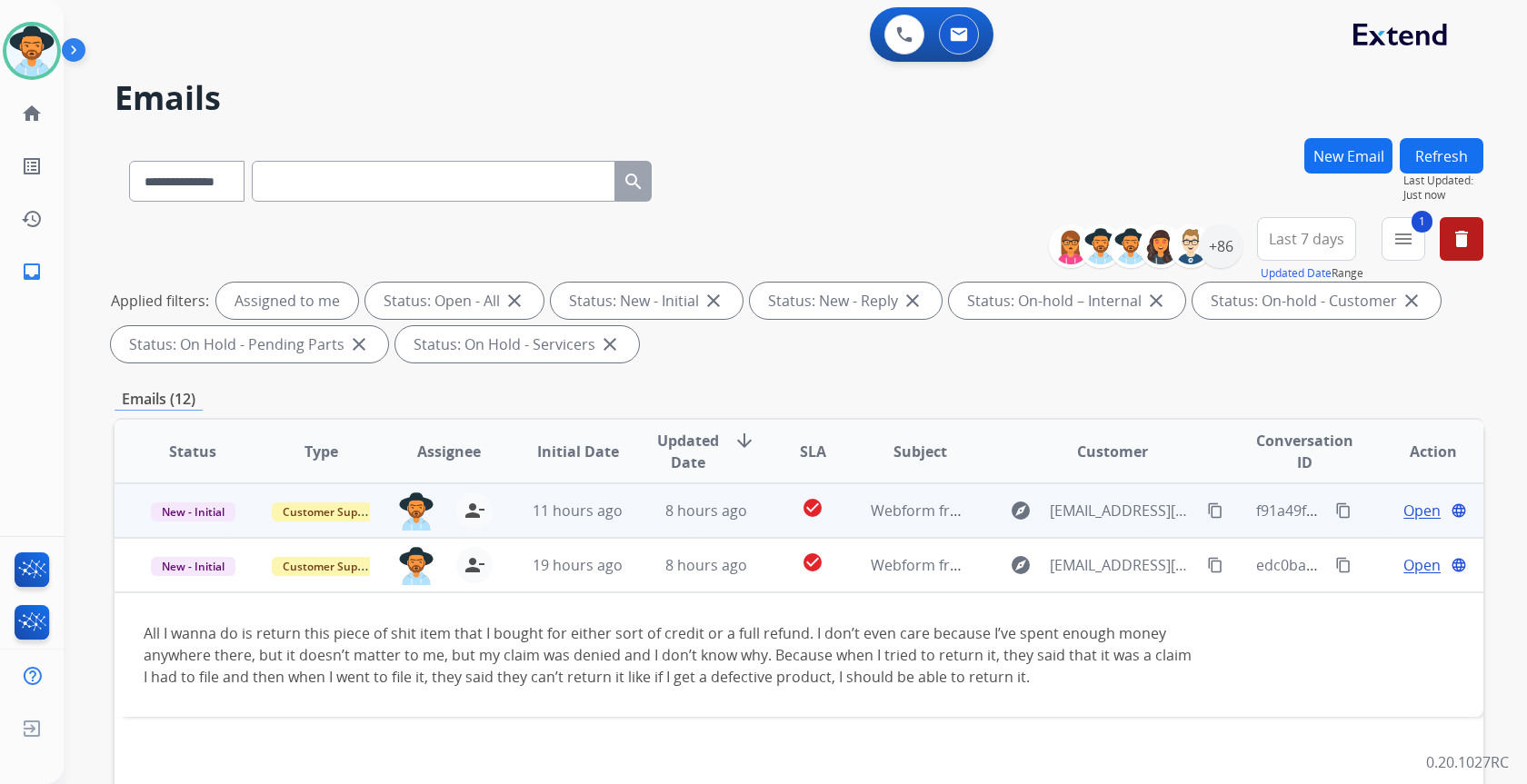
click at [605, 518] on span "11 hours ago" at bounding box center [577, 510] width 90 height 20
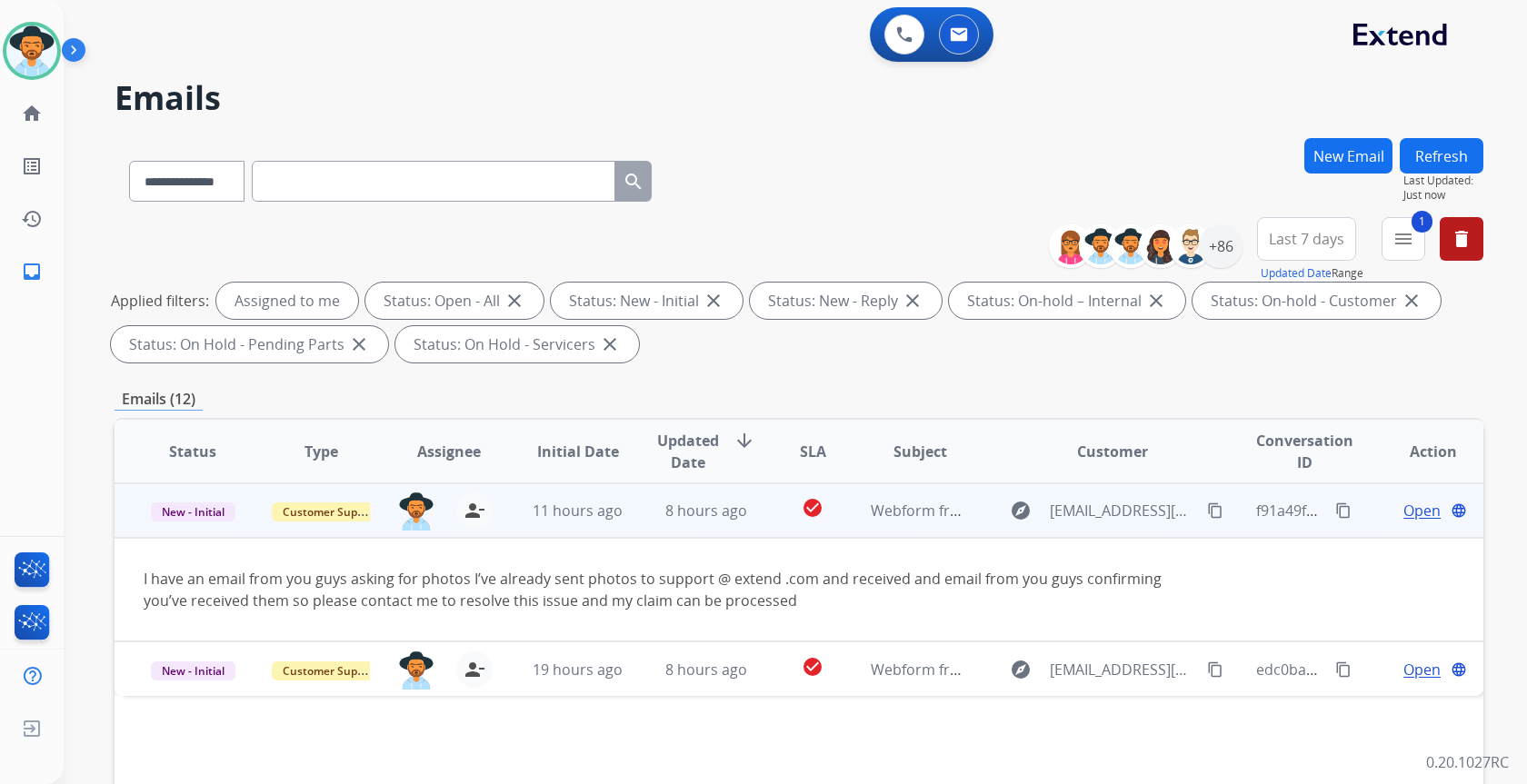
click at [1409, 515] on span "Open" at bounding box center [1422, 510] width 37 height 22
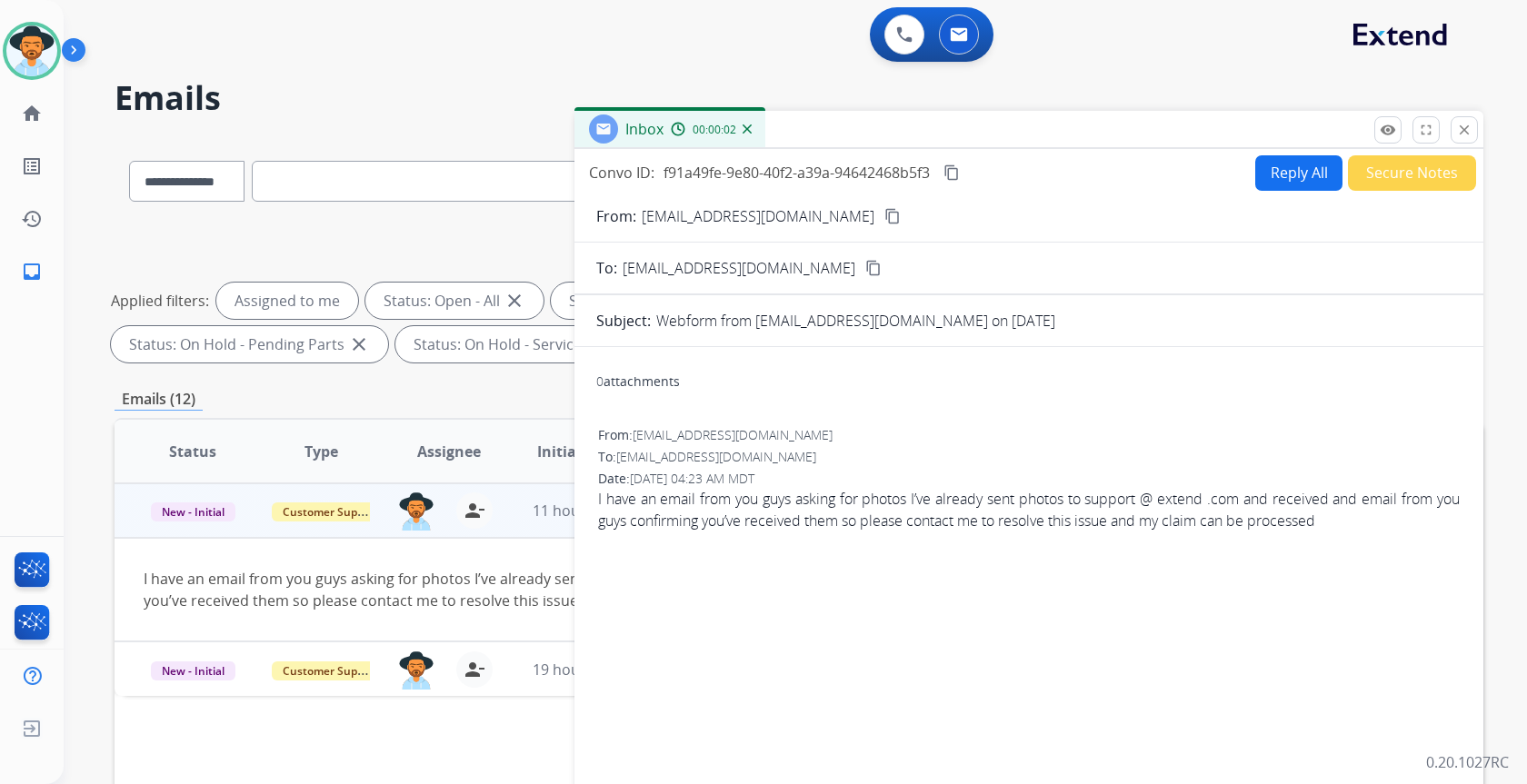
click at [885, 217] on mat-icon "content_copy" at bounding box center [892, 216] width 16 height 16
click at [201, 189] on select "**********" at bounding box center [186, 181] width 114 height 41
select select "**********"
click at [129, 161] on select "**********" at bounding box center [186, 181] width 114 height 41
paste input "**********"
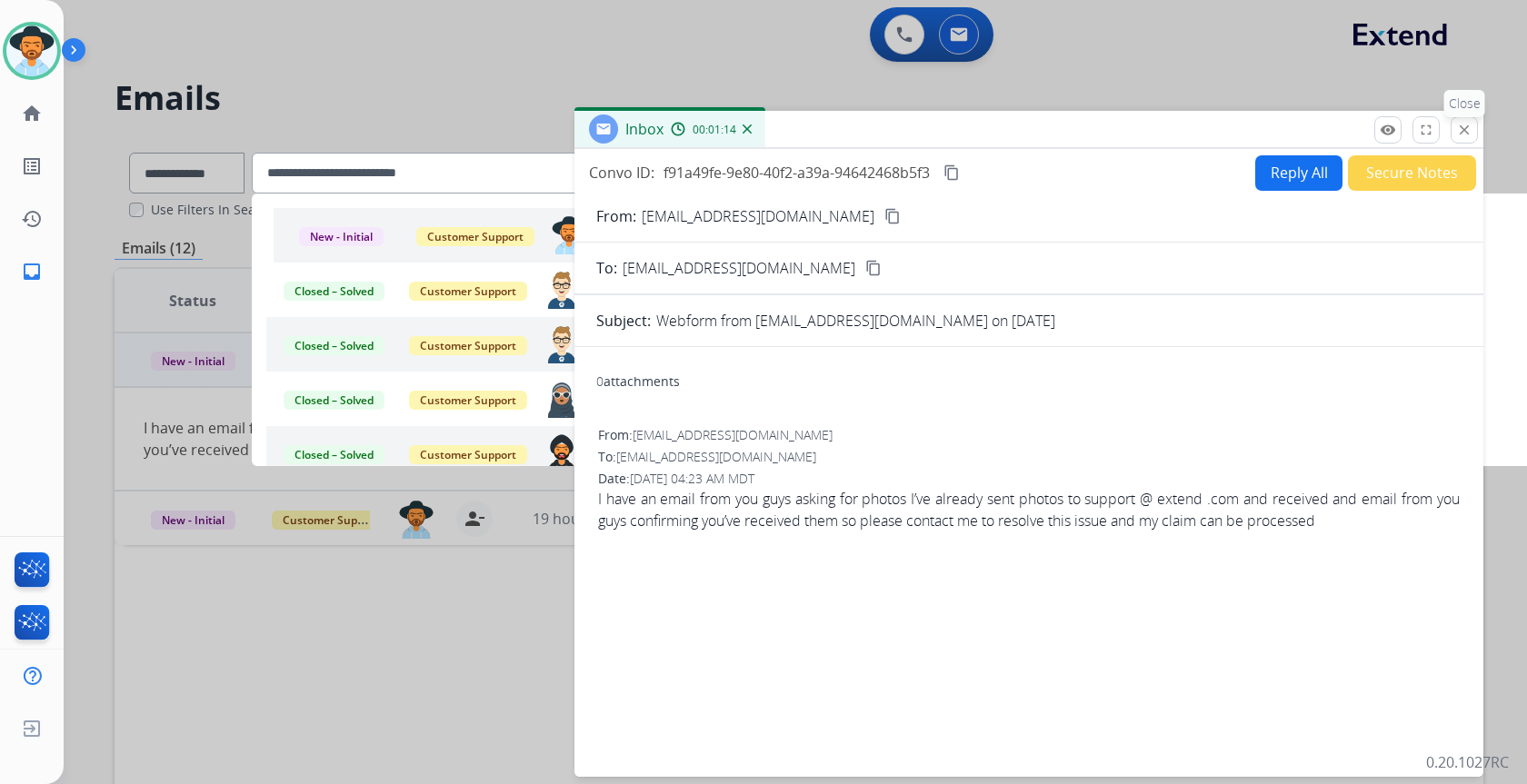
type input "**********"
click at [1463, 141] on button "close Close" at bounding box center [1464, 130] width 27 height 27
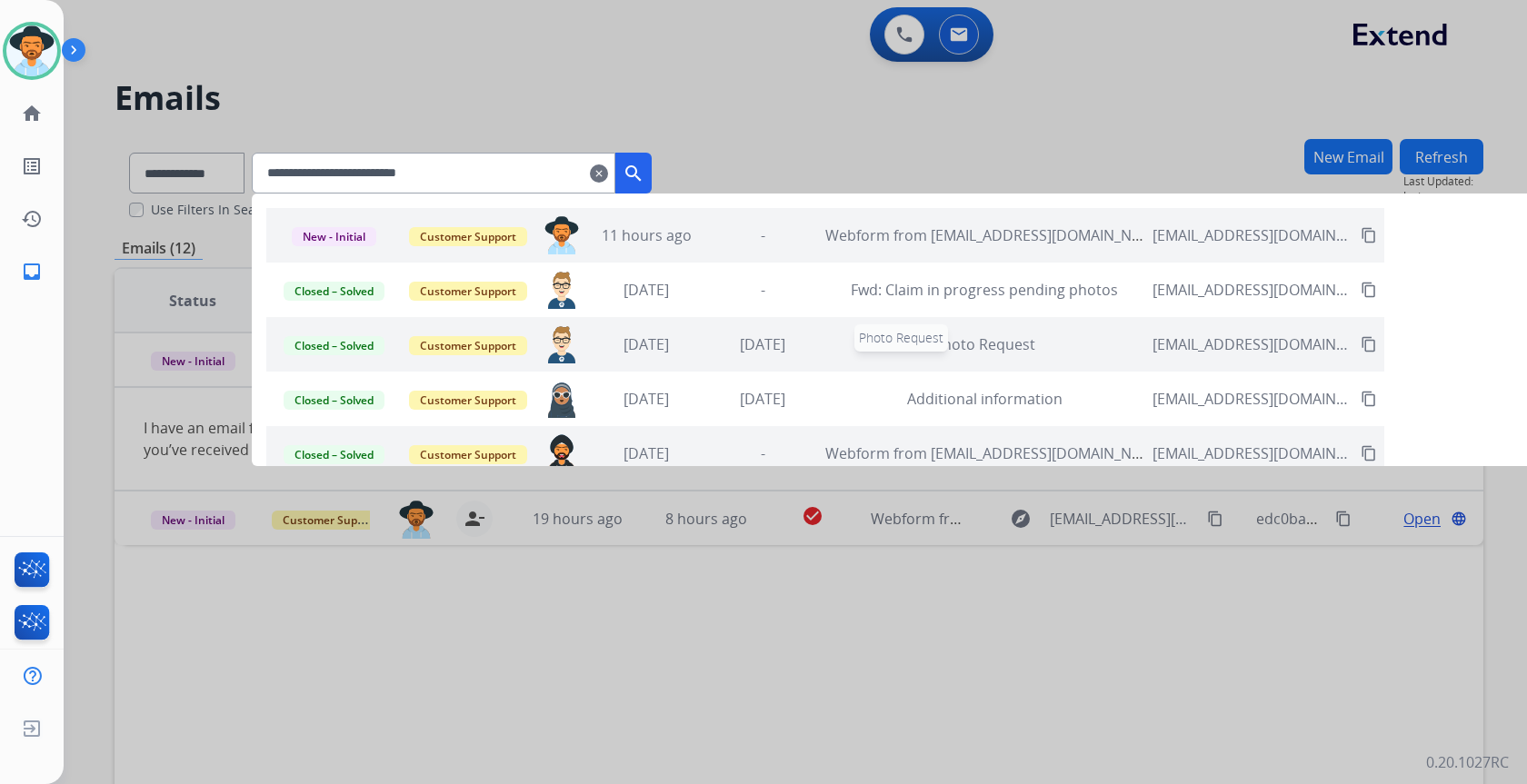
click at [858, 349] on div "Photo Request" at bounding box center [984, 344] width 318 height 22
select select "*"
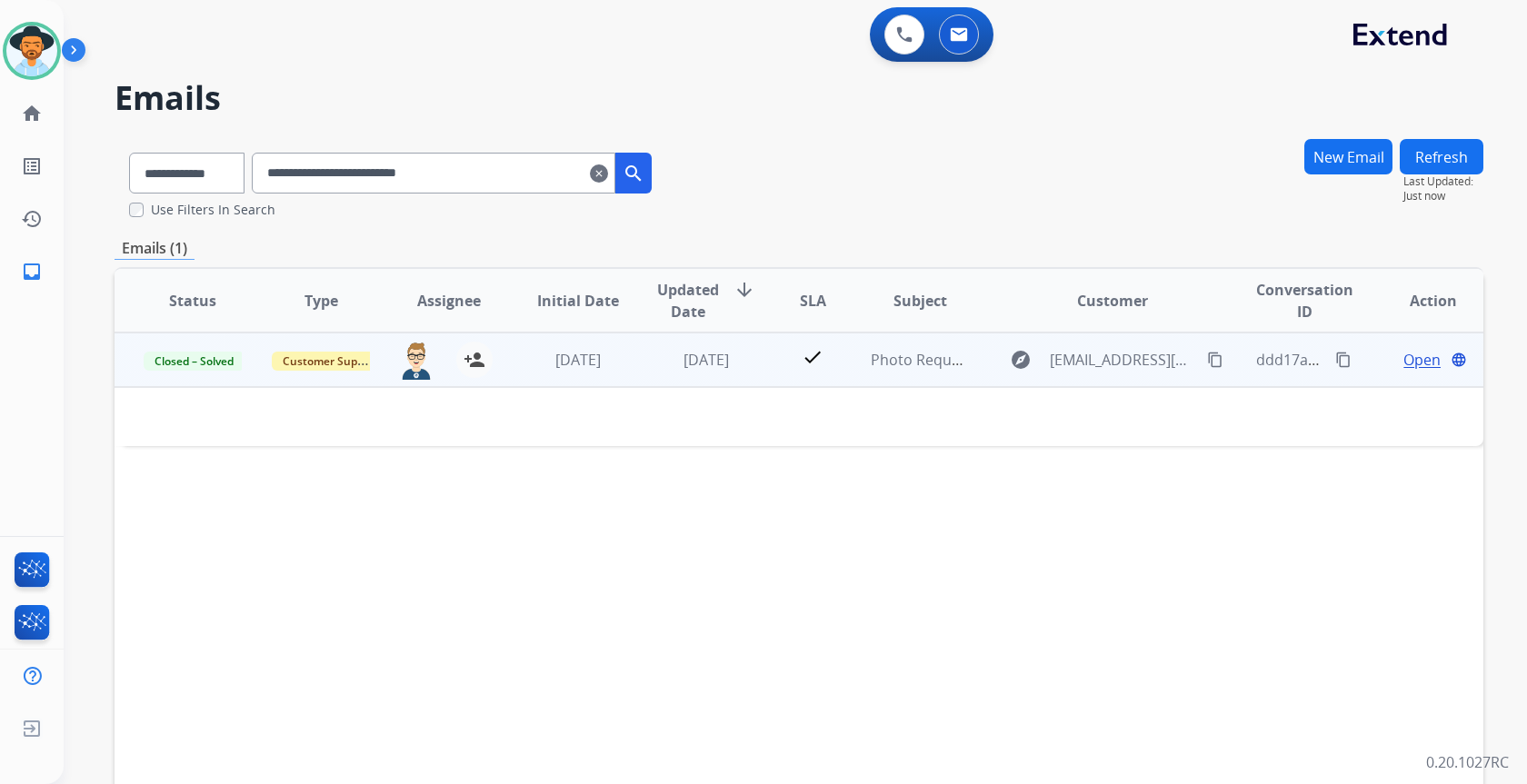
click at [833, 348] on div "check" at bounding box center [813, 360] width 56 height 27
click at [1207, 352] on mat-icon "content_copy" at bounding box center [1214, 360] width 16 height 16
click at [1084, 366] on span "[EMAIL_ADDRESS][DOMAIN_NAME]" at bounding box center [1123, 360] width 146 height 22
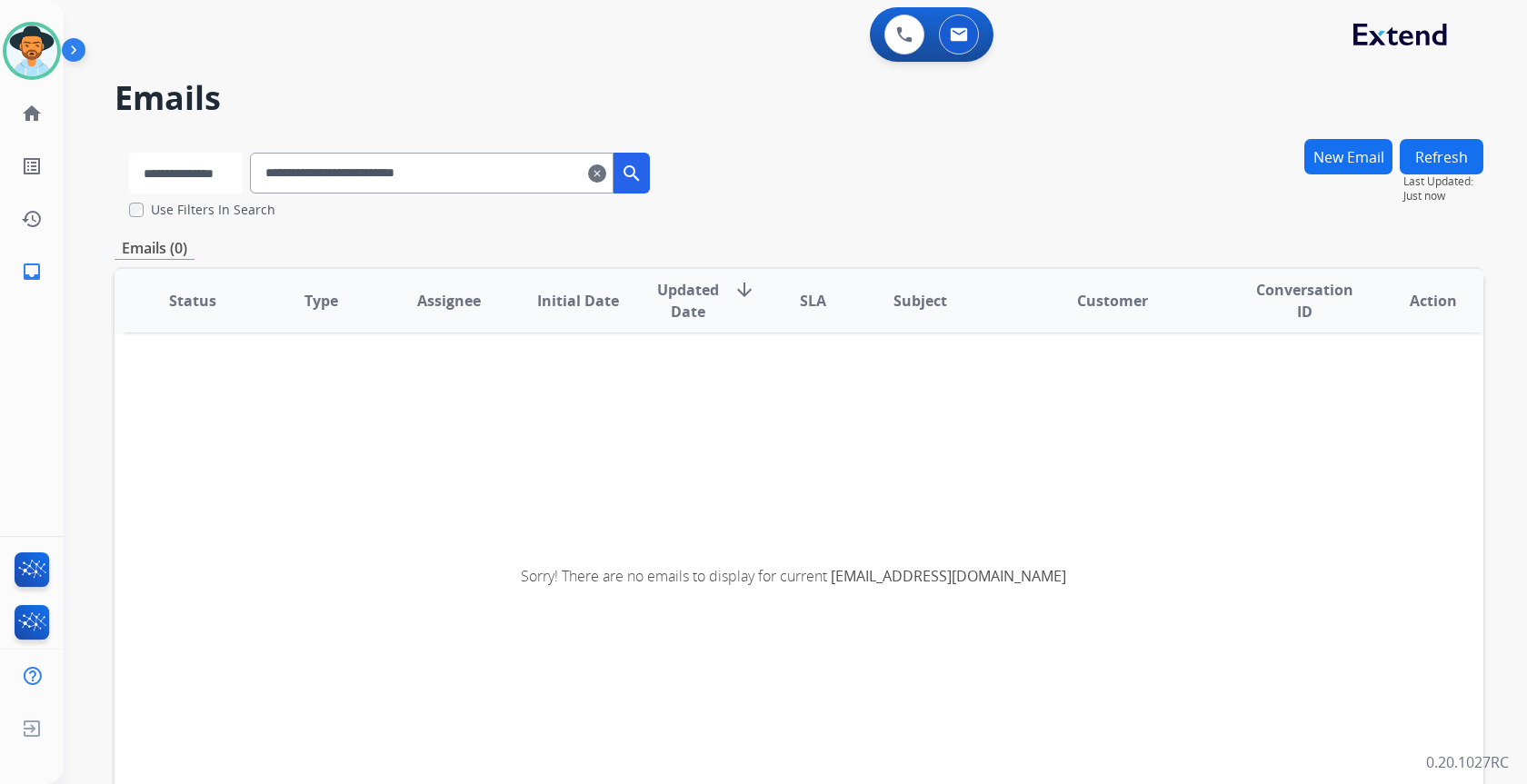
click at [169, 173] on select "**********" at bounding box center [186, 172] width 114 height 41
select select "**********"
click at [129, 152] on select "**********" at bounding box center [186, 172] width 114 height 41
click at [644, 183] on mat-icon "search" at bounding box center [633, 173] width 22 height 22
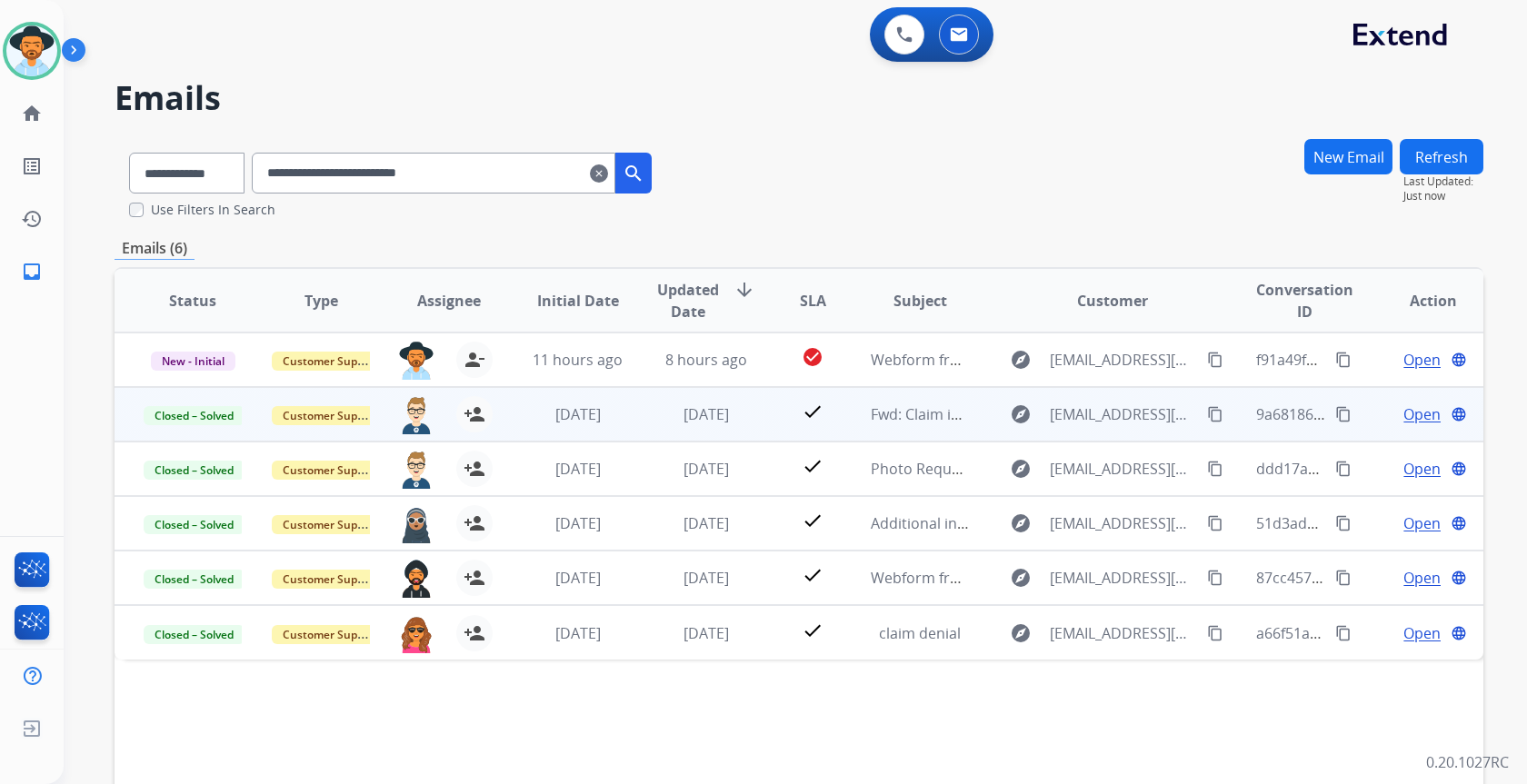
click at [689, 426] on td "[DATE]" at bounding box center [692, 415] width 128 height 55
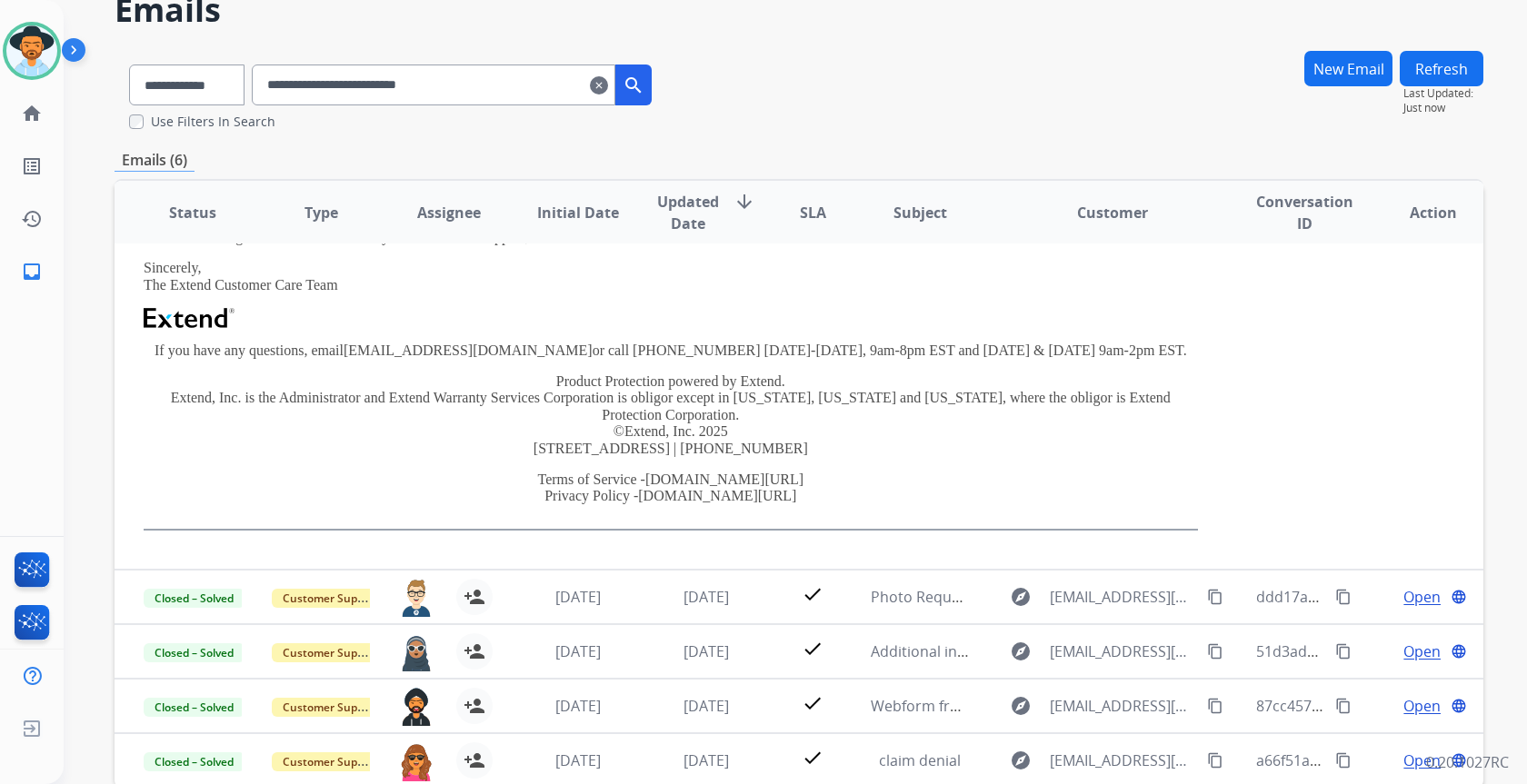
scroll to position [91, 0]
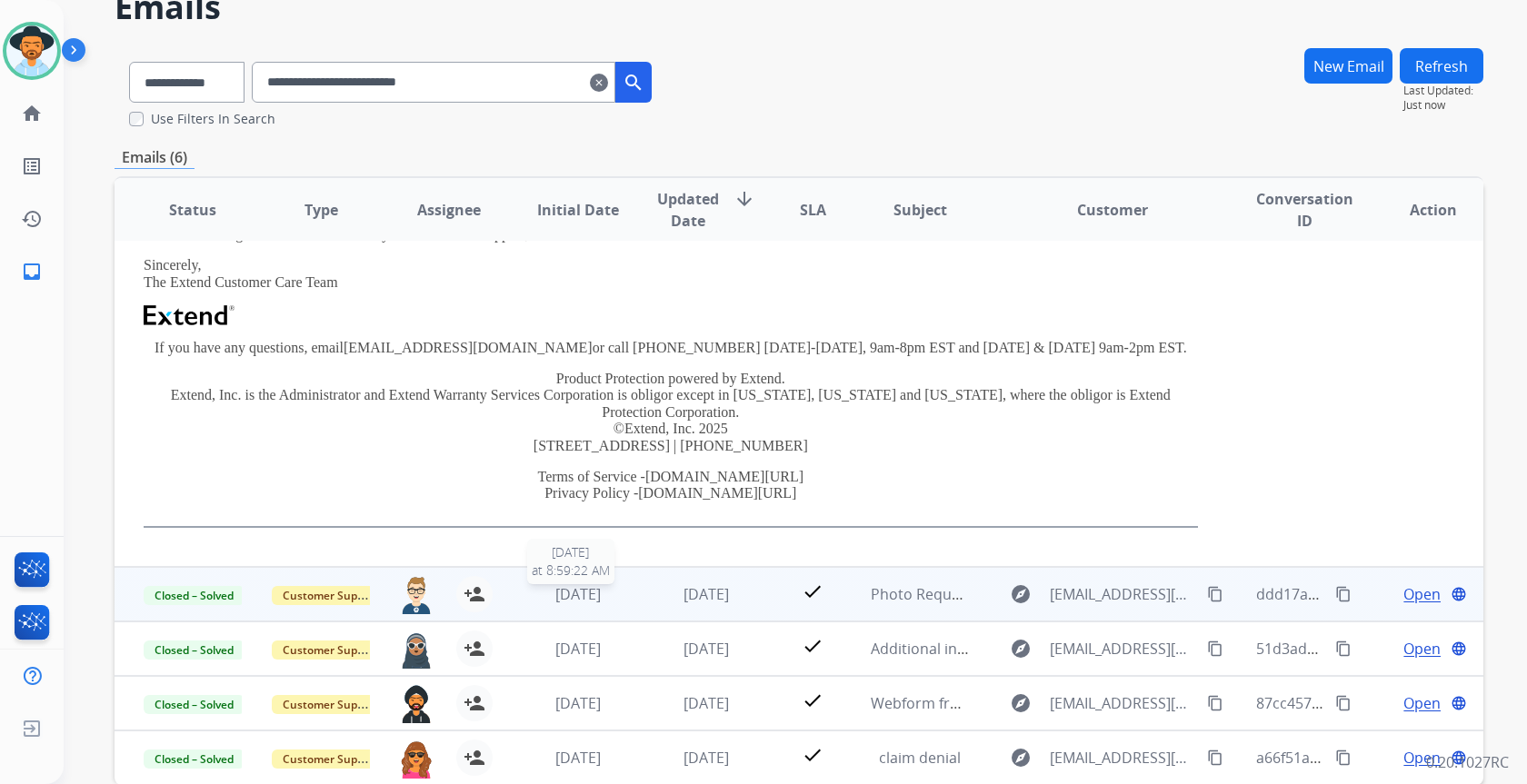
click at [619, 599] on div "[DATE]" at bounding box center [578, 594] width 99 height 22
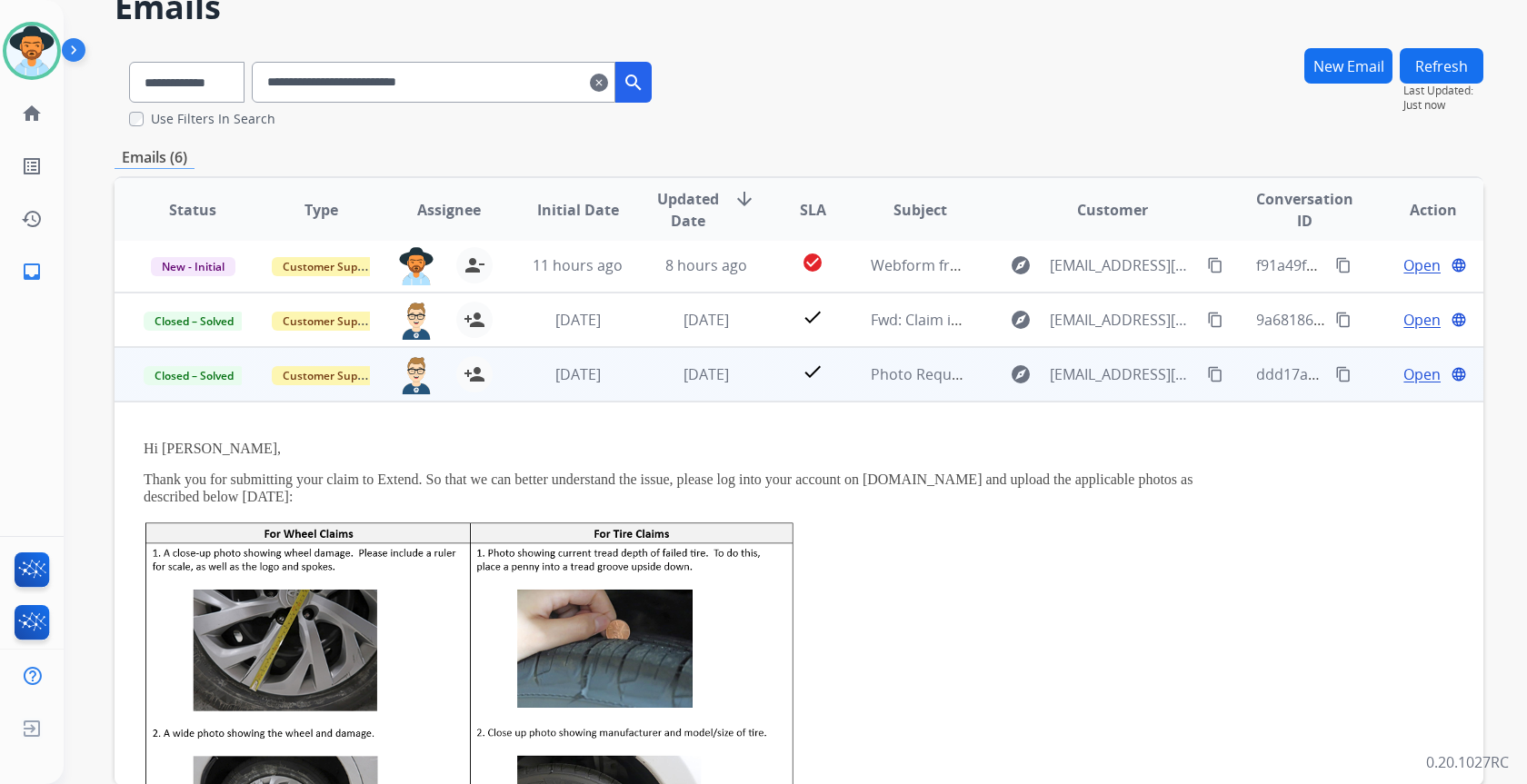
scroll to position [0, 0]
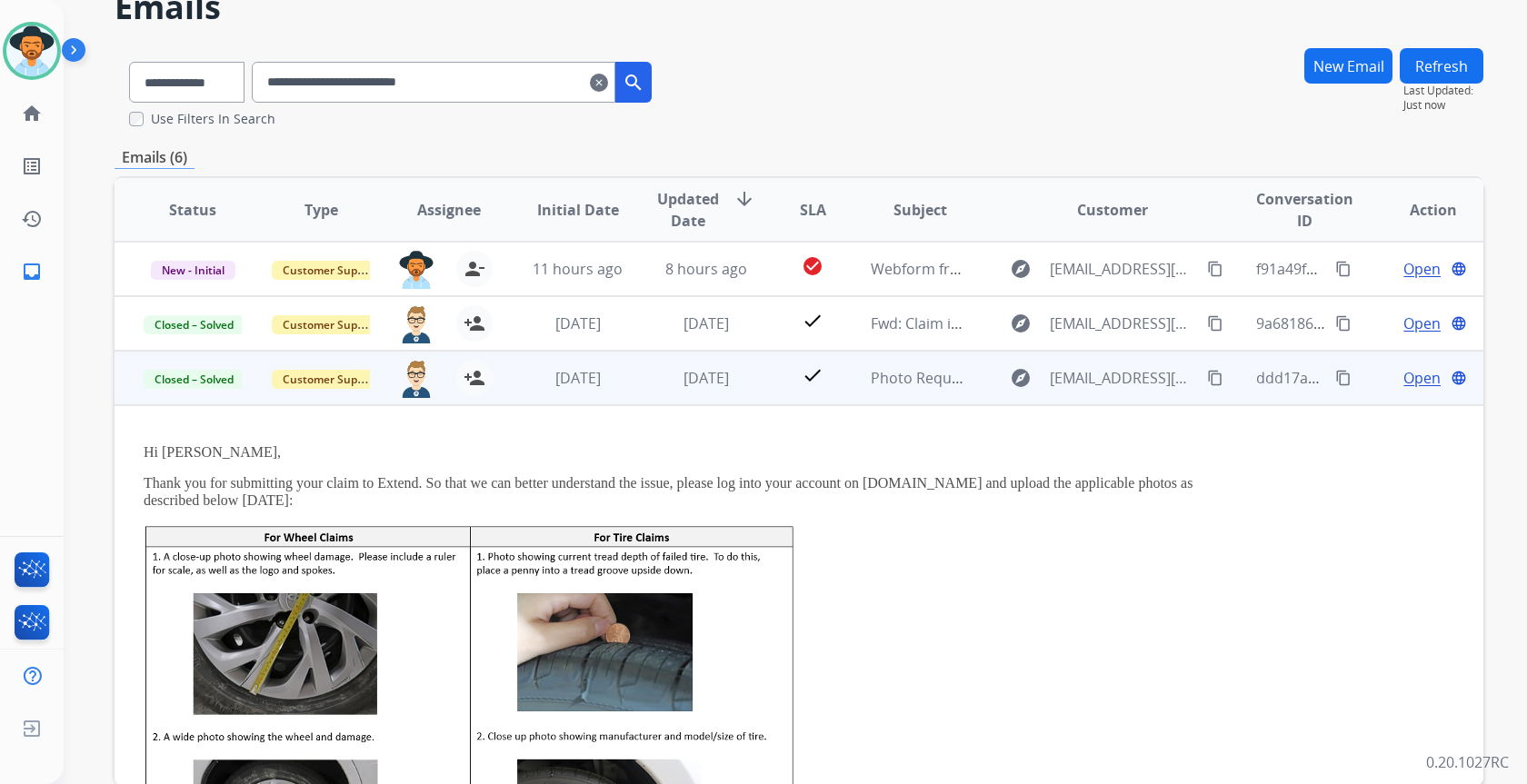
click at [1404, 385] on span "Open" at bounding box center [1422, 378] width 37 height 22
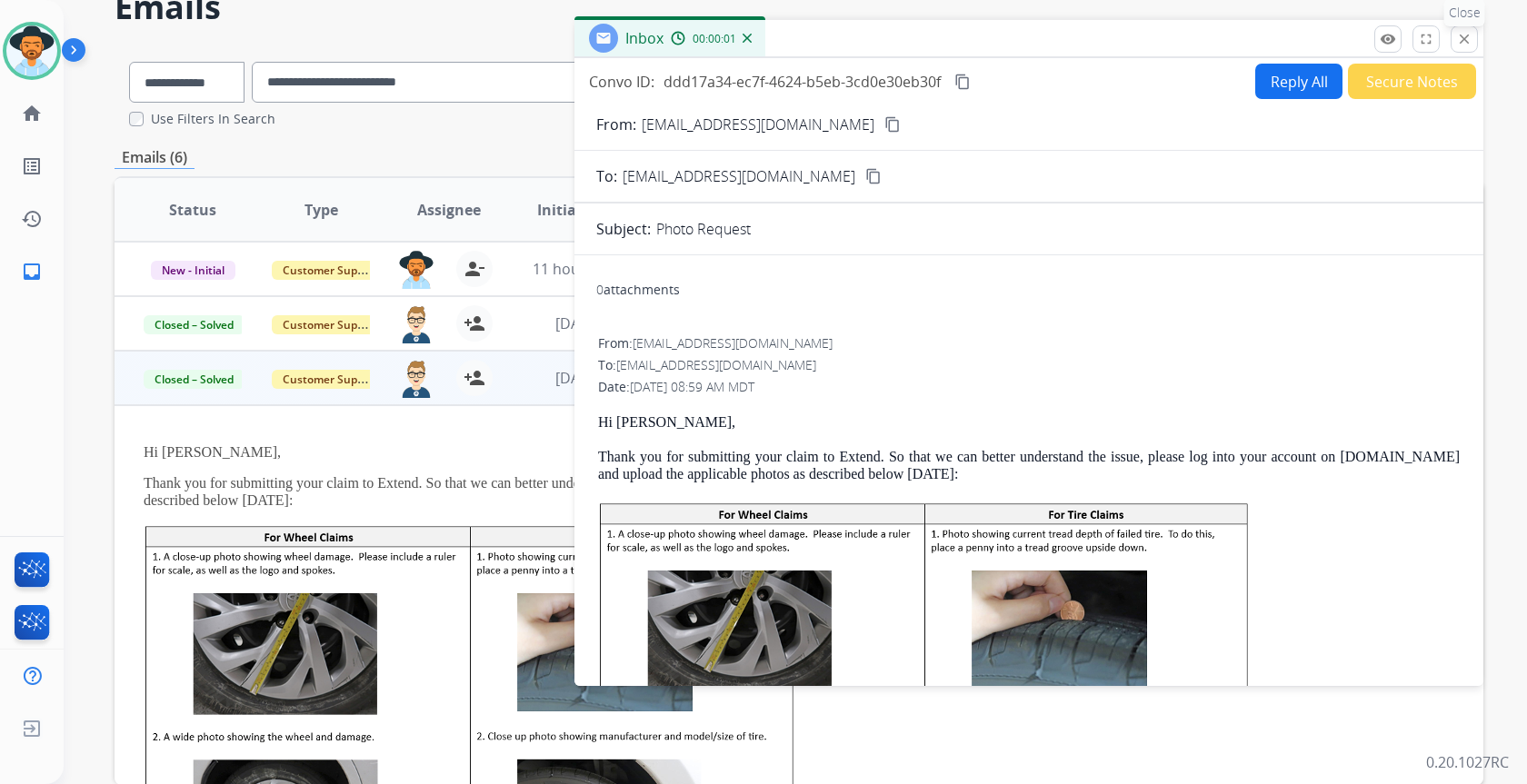
click at [1469, 39] on mat-icon "close" at bounding box center [1464, 39] width 16 height 16
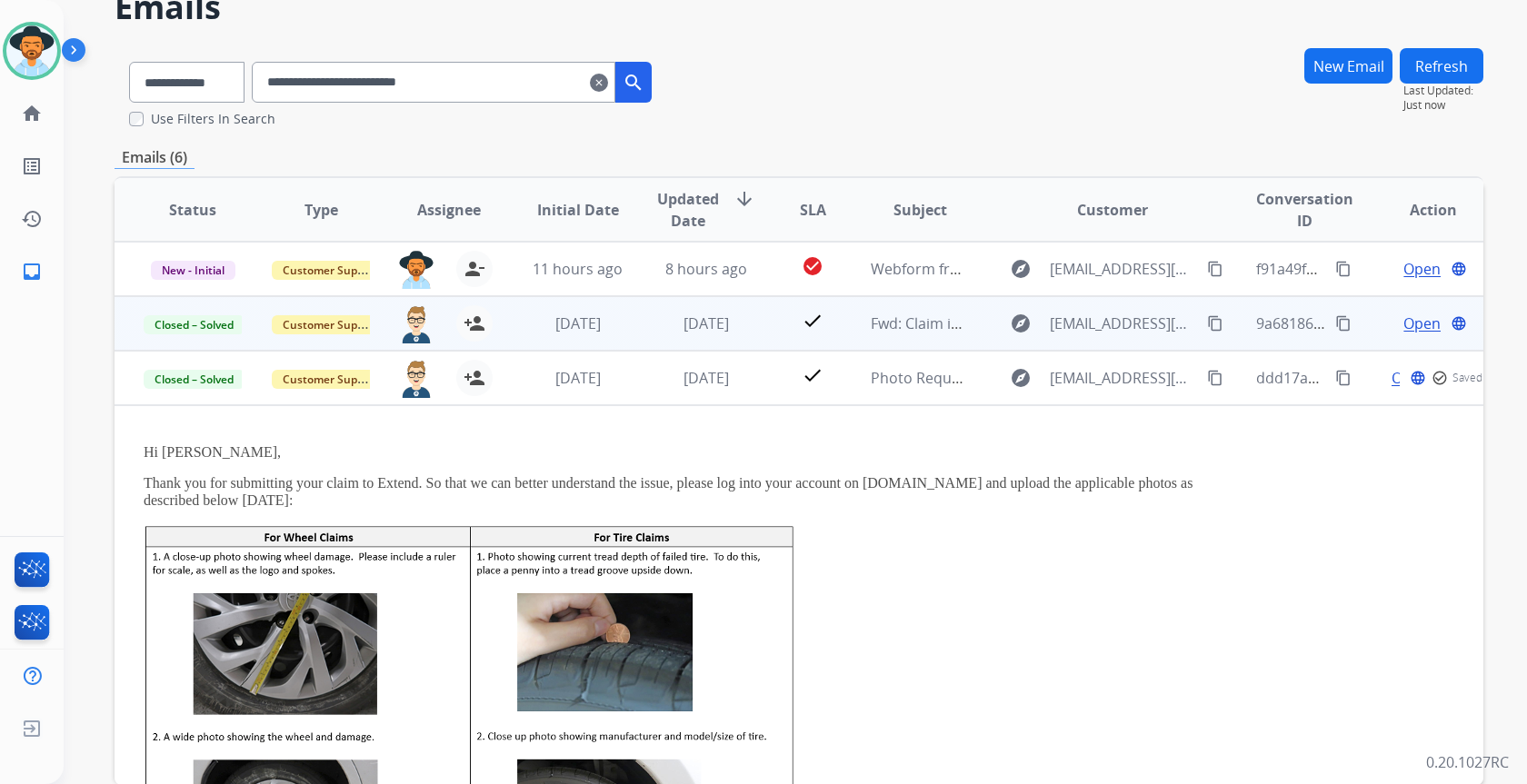
click at [1404, 325] on span "Open" at bounding box center [1422, 323] width 37 height 22
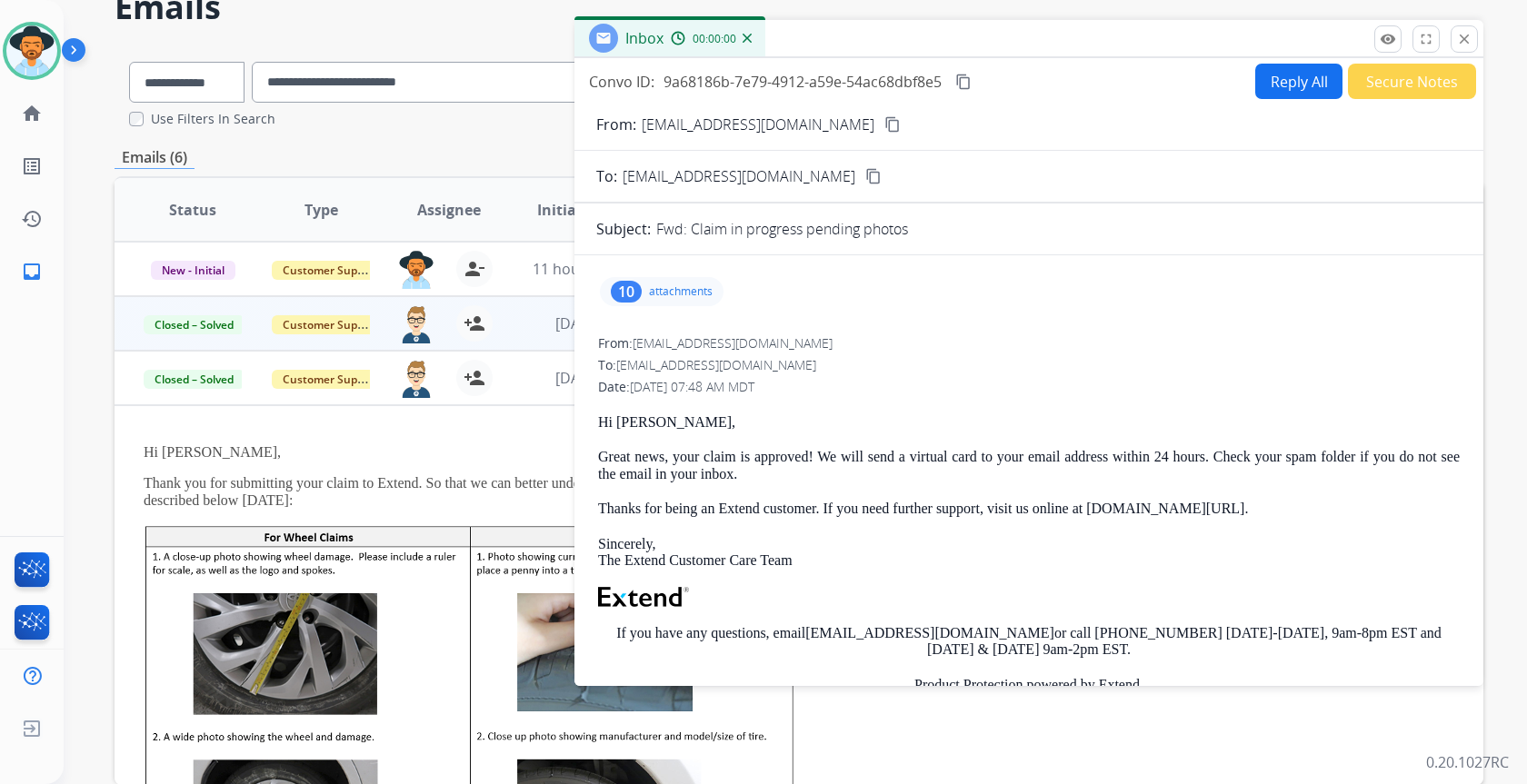
click at [673, 293] on p "attachments" at bounding box center [680, 291] width 63 height 14
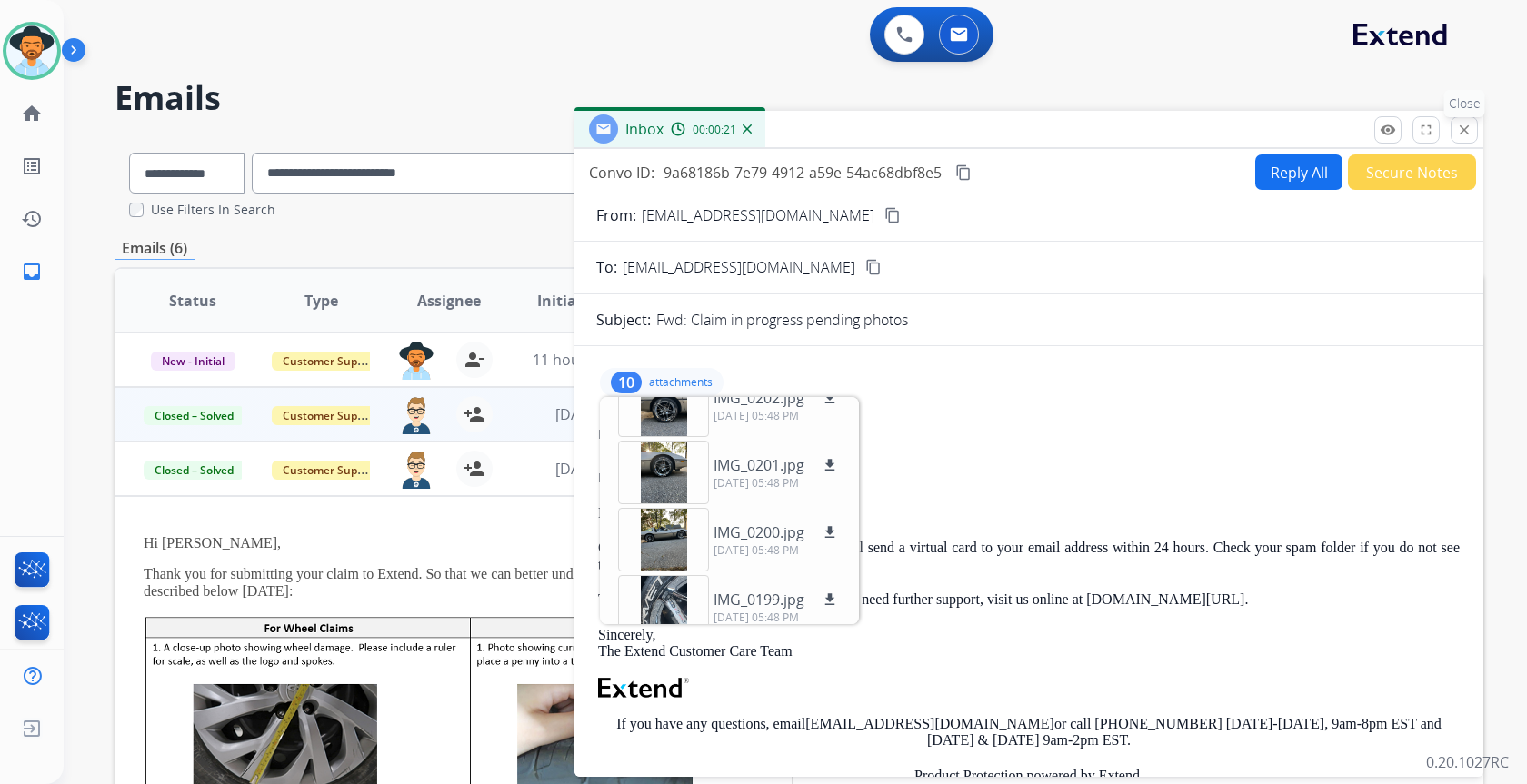
click at [1465, 134] on mat-icon "close" at bounding box center [1464, 130] width 16 height 16
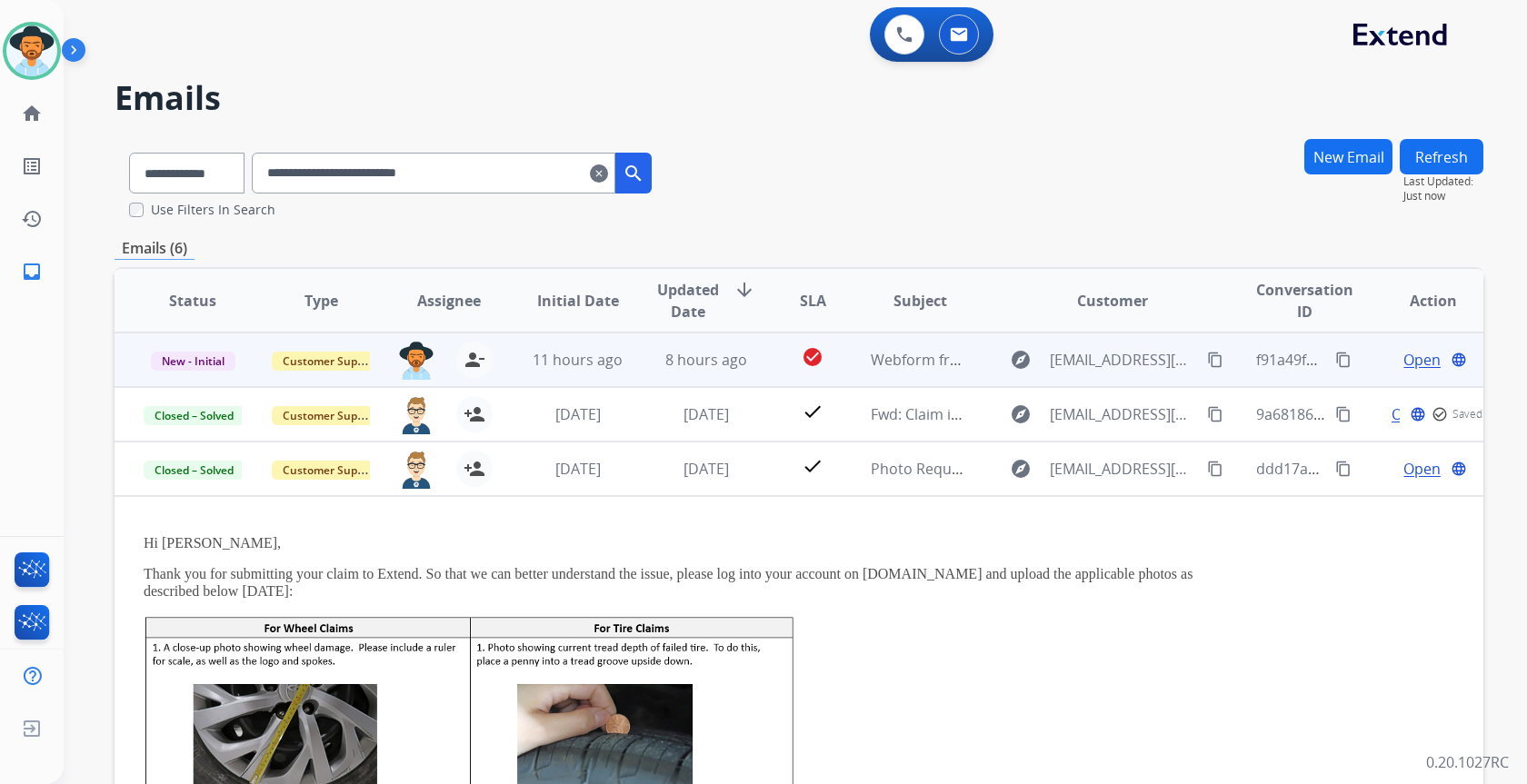
click at [1412, 356] on span "Open" at bounding box center [1422, 359] width 37 height 22
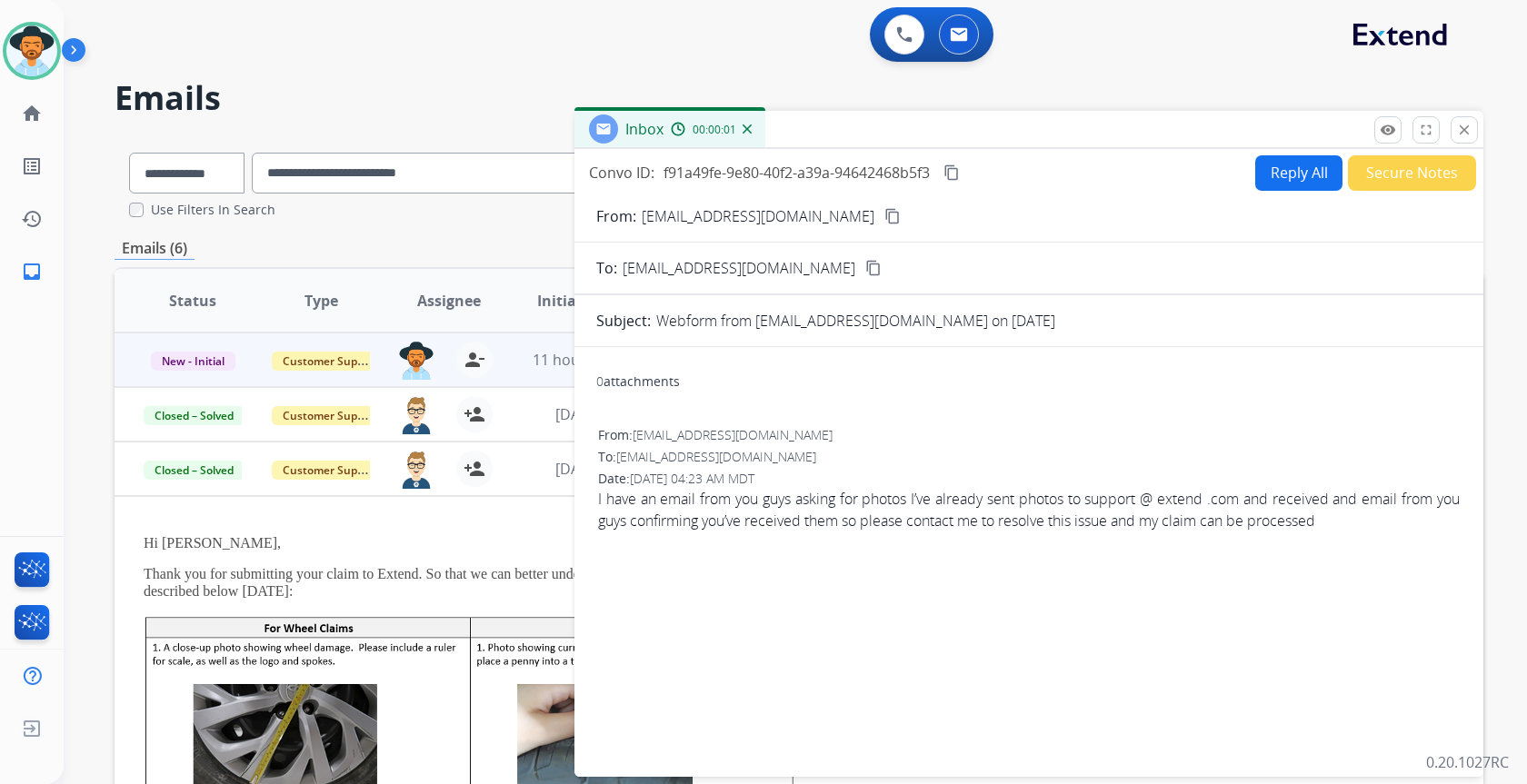
click at [1282, 187] on button "Reply All" at bounding box center [1299, 172] width 87 height 35
select select "**********"
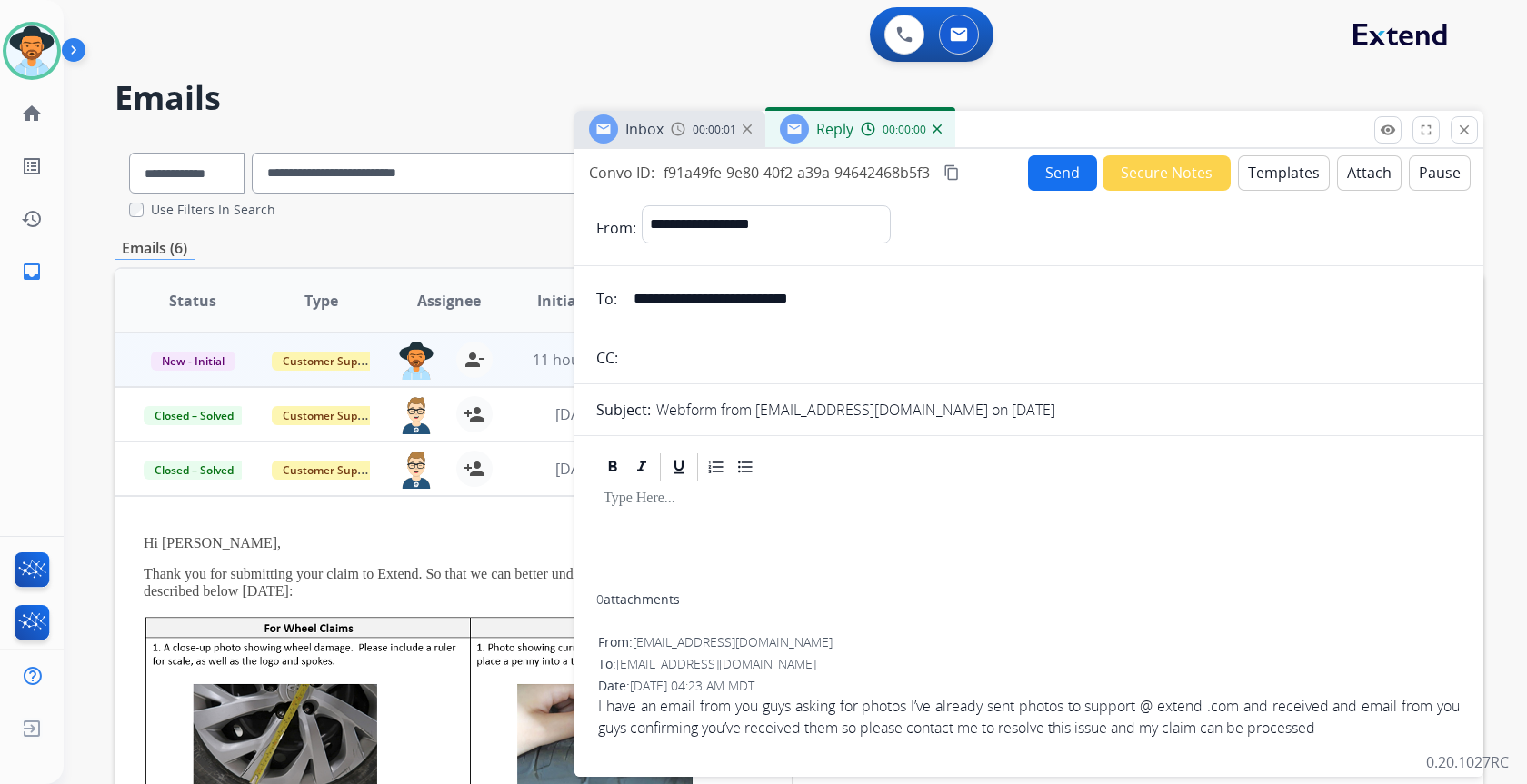
click at [1270, 186] on button "Templates" at bounding box center [1284, 172] width 92 height 35
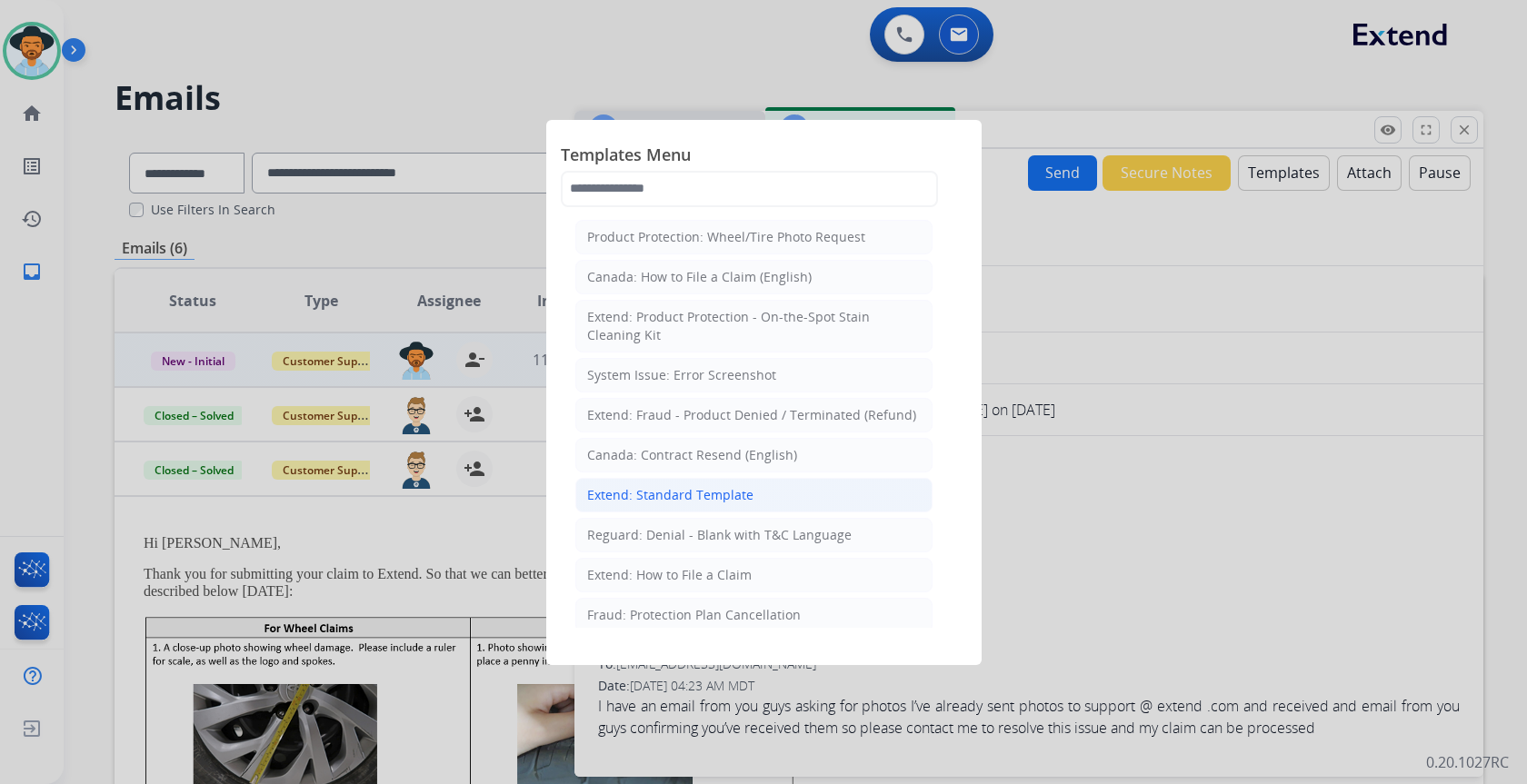
click at [723, 499] on div "Extend: Standard Template" at bounding box center [671, 494] width 167 height 18
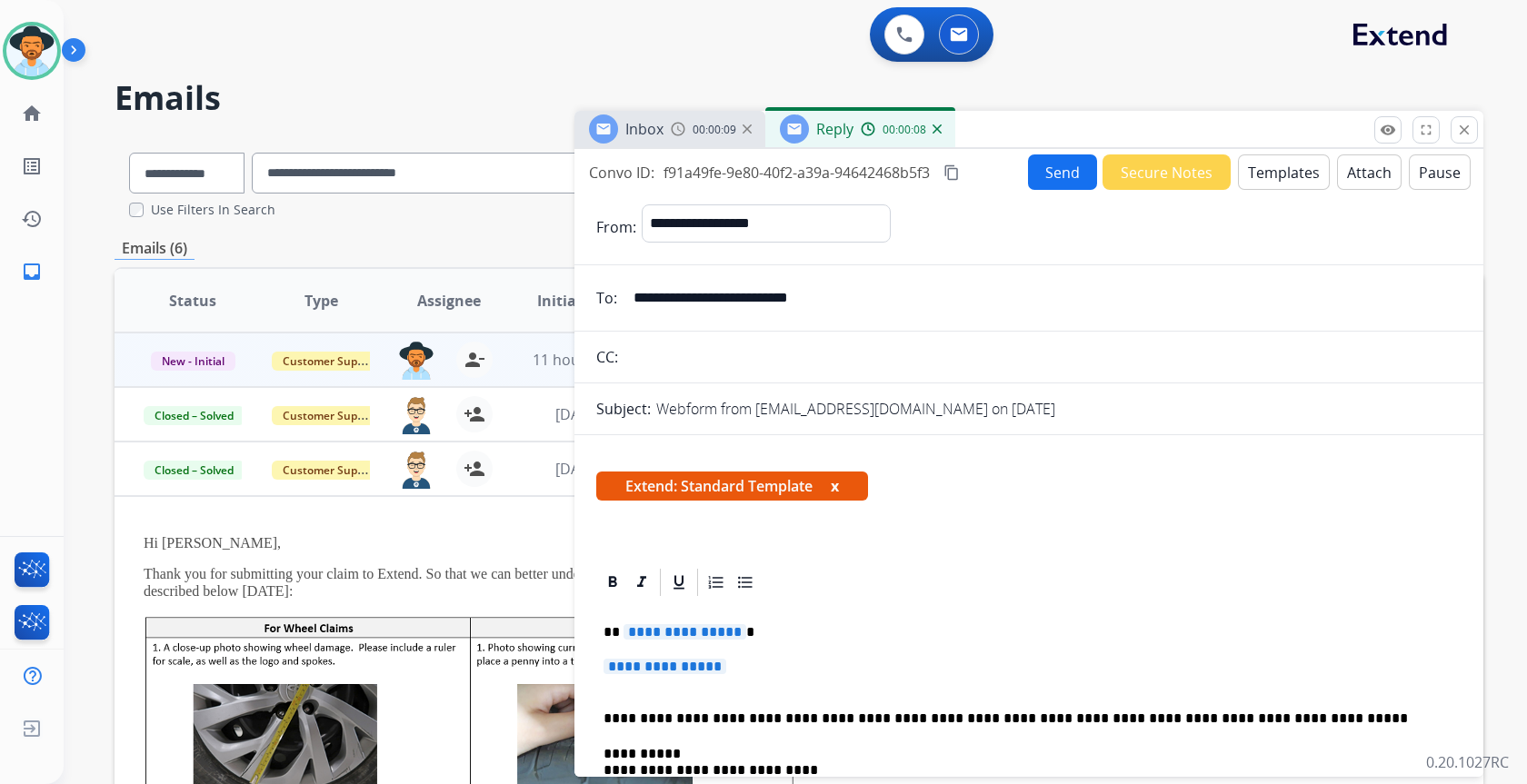
click at [669, 625] on span "**********" at bounding box center [685, 632] width 123 height 15
click at [686, 669] on span "**********" at bounding box center [665, 667] width 123 height 15
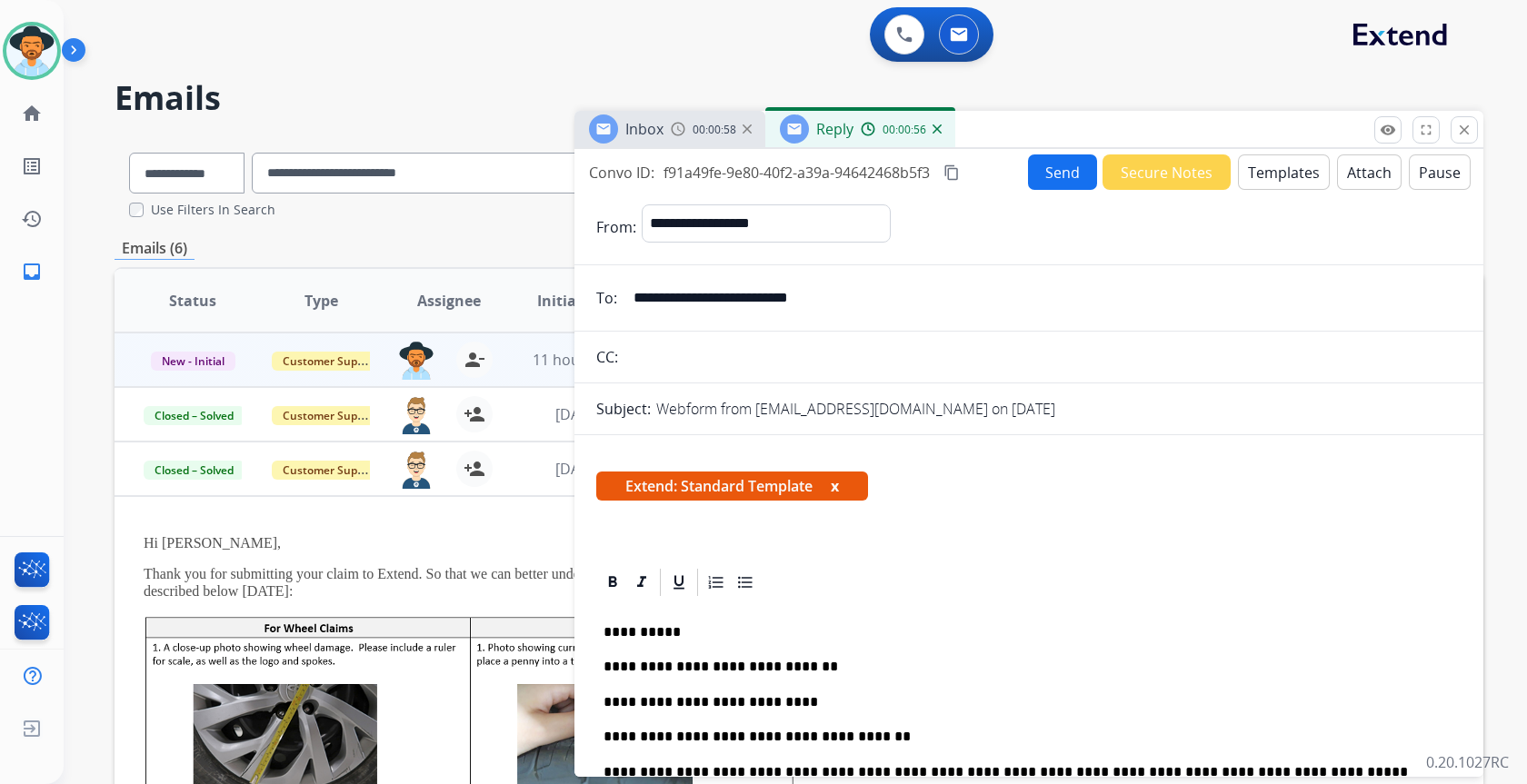
click at [1065, 176] on button "Send" at bounding box center [1062, 171] width 69 height 35
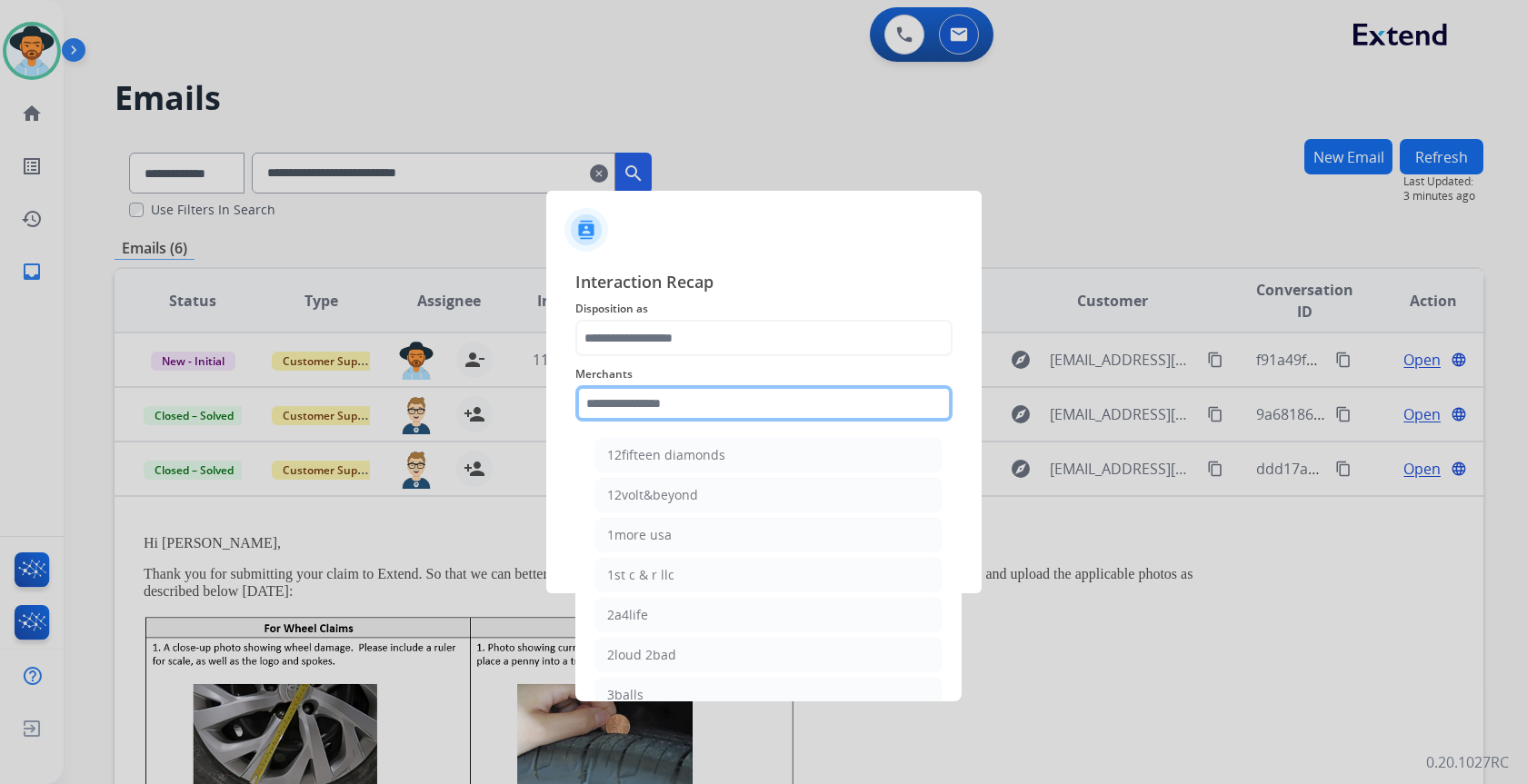
click at [627, 405] on input "text" at bounding box center [764, 403] width 377 height 36
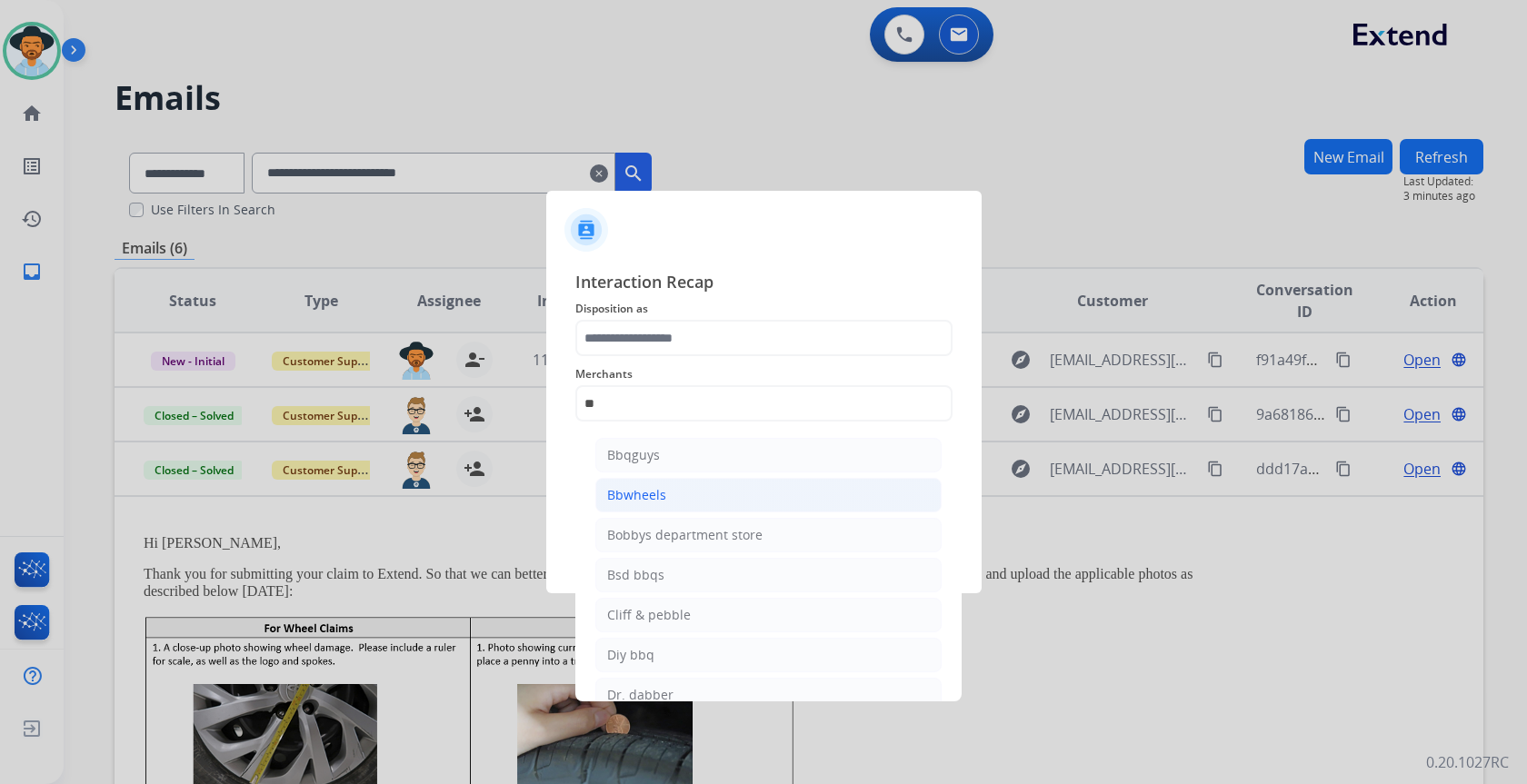
click at [638, 490] on div "Bbwheels" at bounding box center [637, 494] width 59 height 18
type input "********"
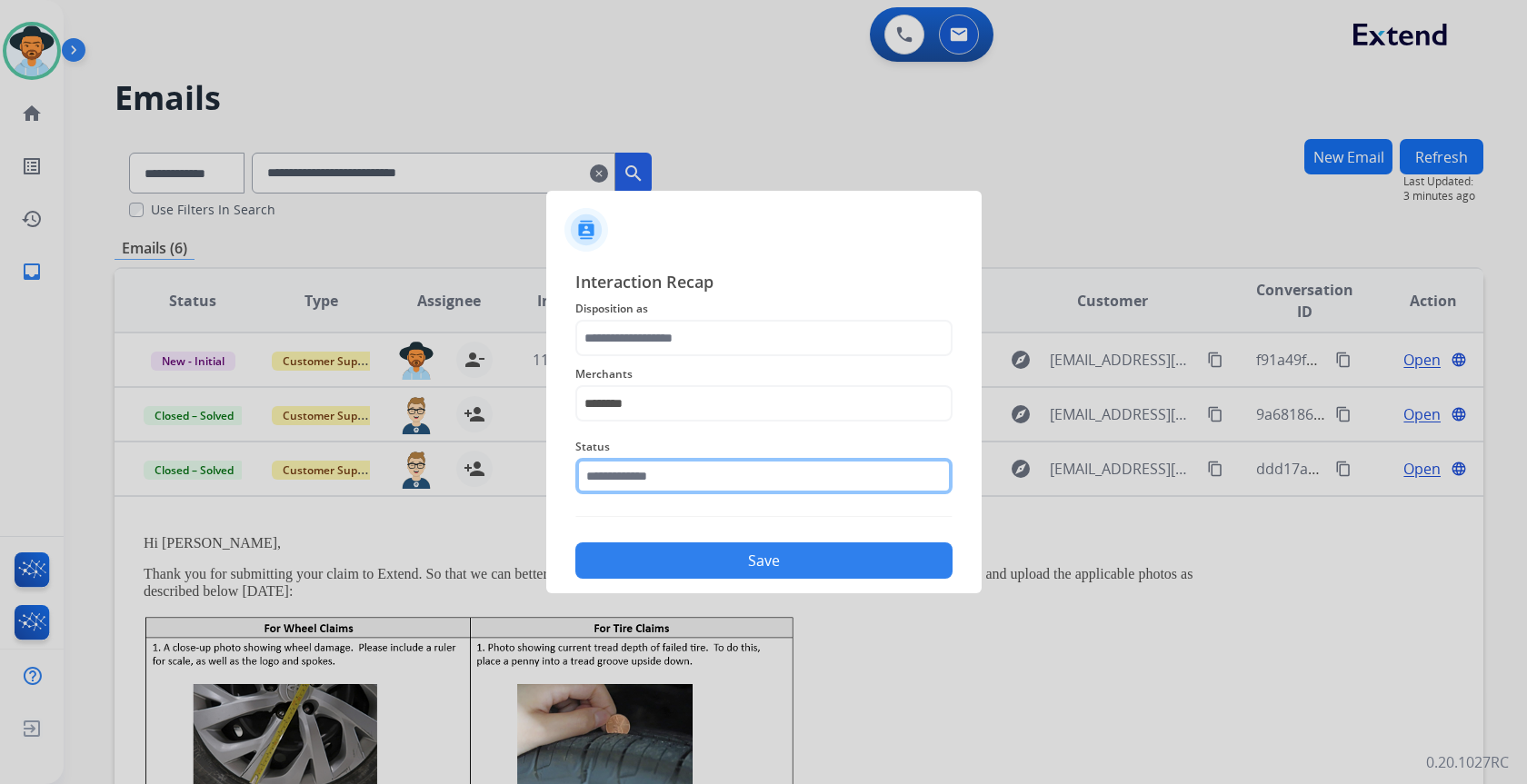
click at [685, 474] on input "text" at bounding box center [764, 476] width 377 height 36
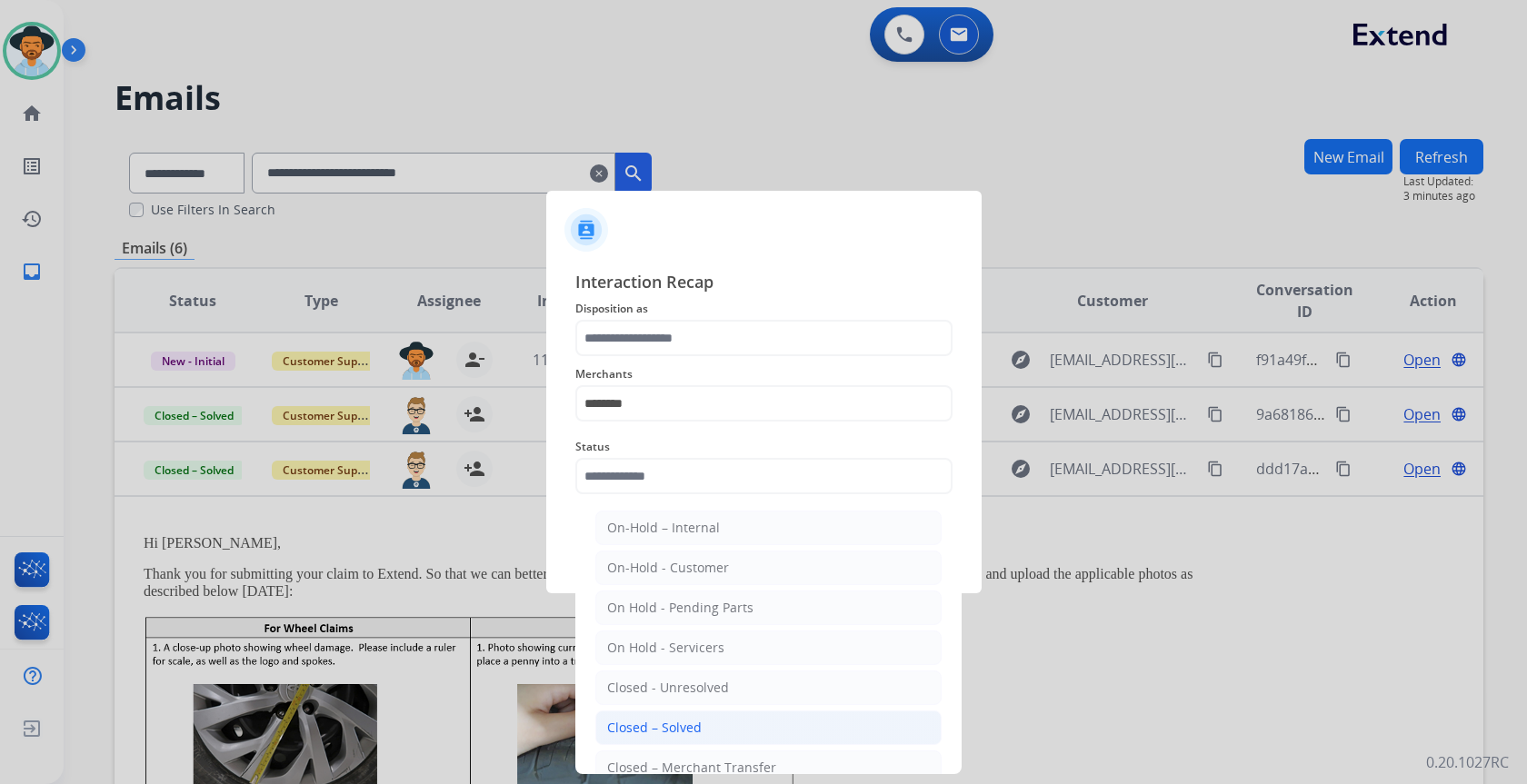
click at [687, 722] on div "Closed – Solved" at bounding box center [655, 727] width 95 height 18
type input "**********"
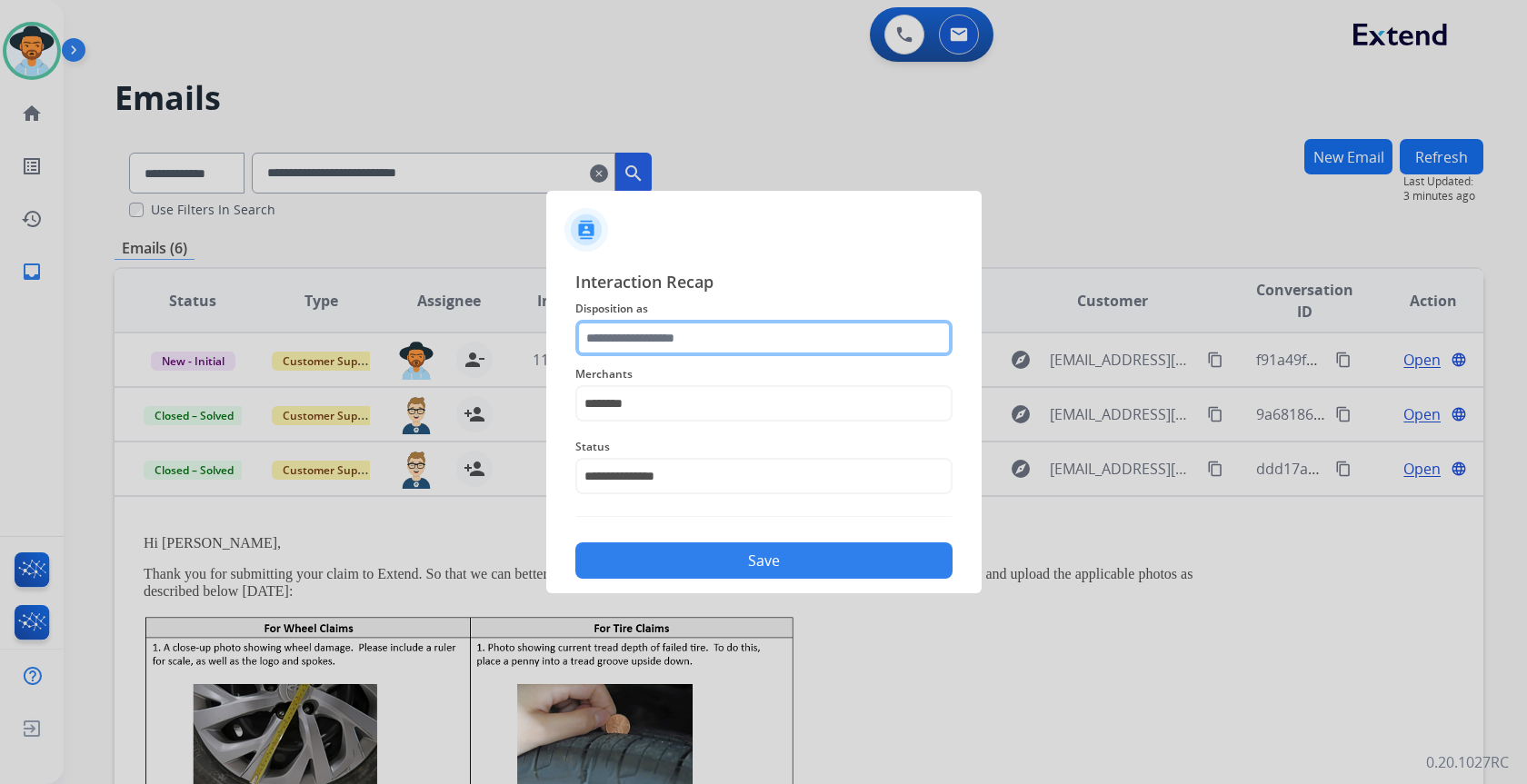
click at [714, 330] on input "text" at bounding box center [764, 338] width 377 height 36
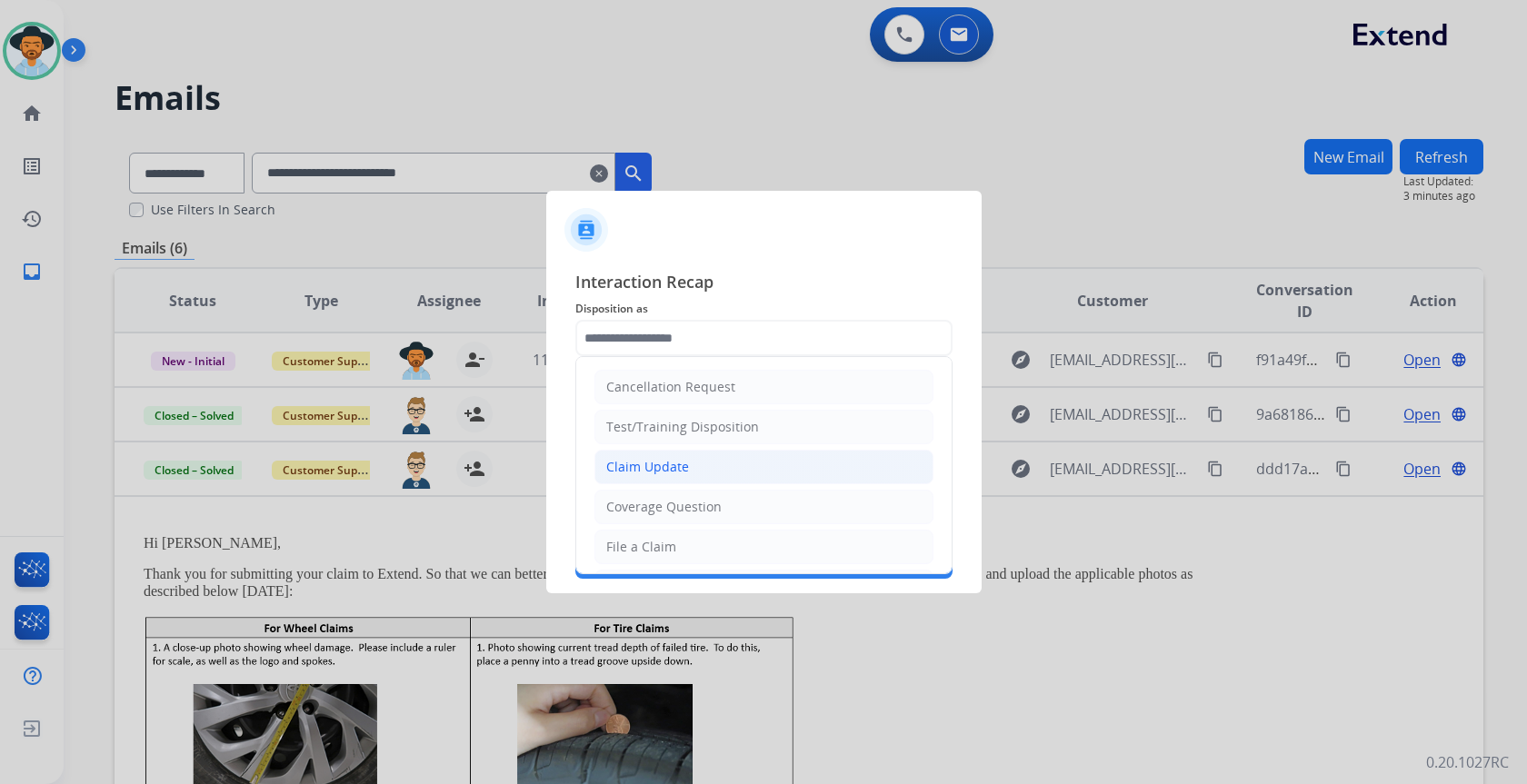
click at [685, 470] on div "Claim Update" at bounding box center [647, 467] width 82 height 18
type input "**********"
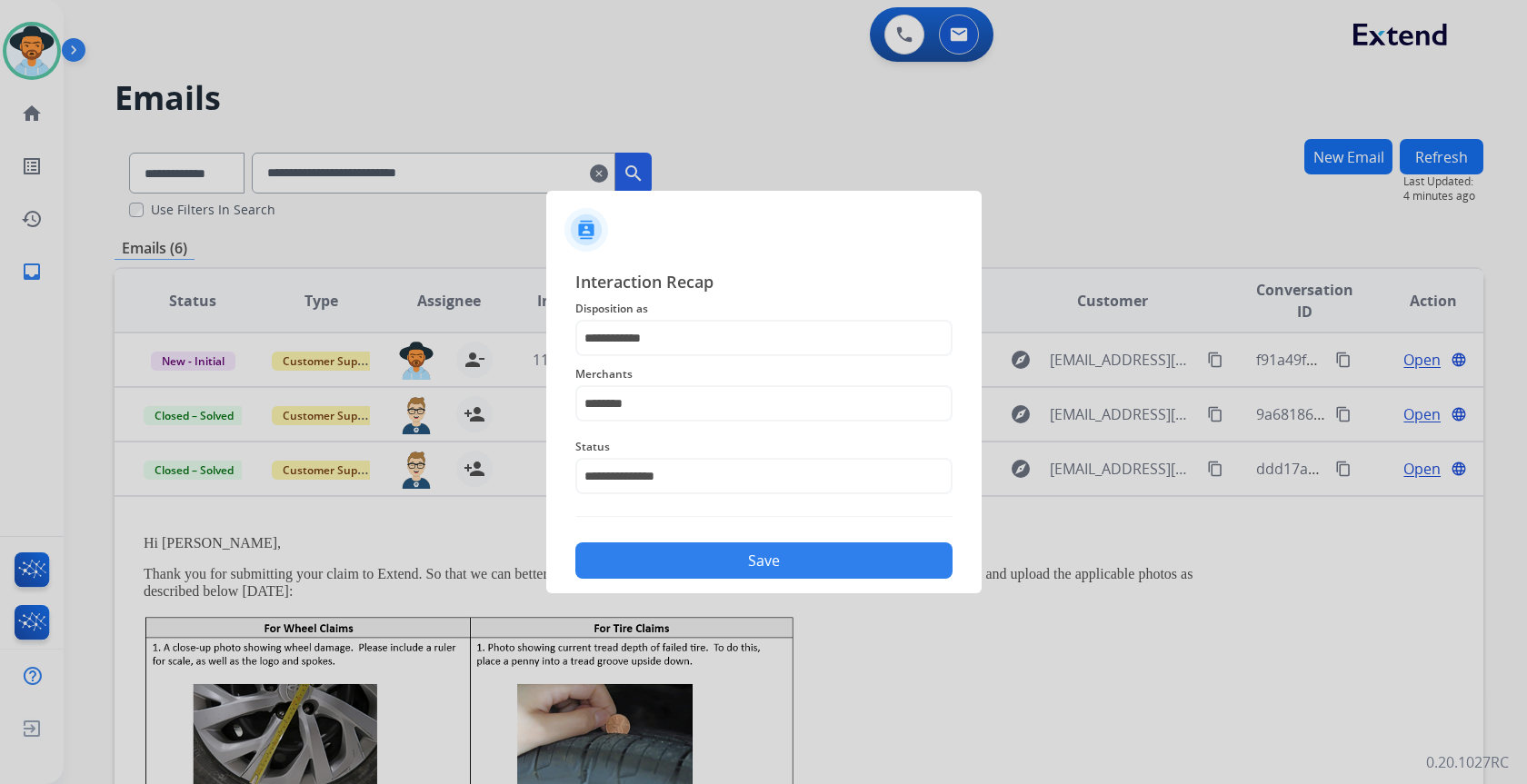
click at [737, 548] on button "Save" at bounding box center [764, 561] width 377 height 36
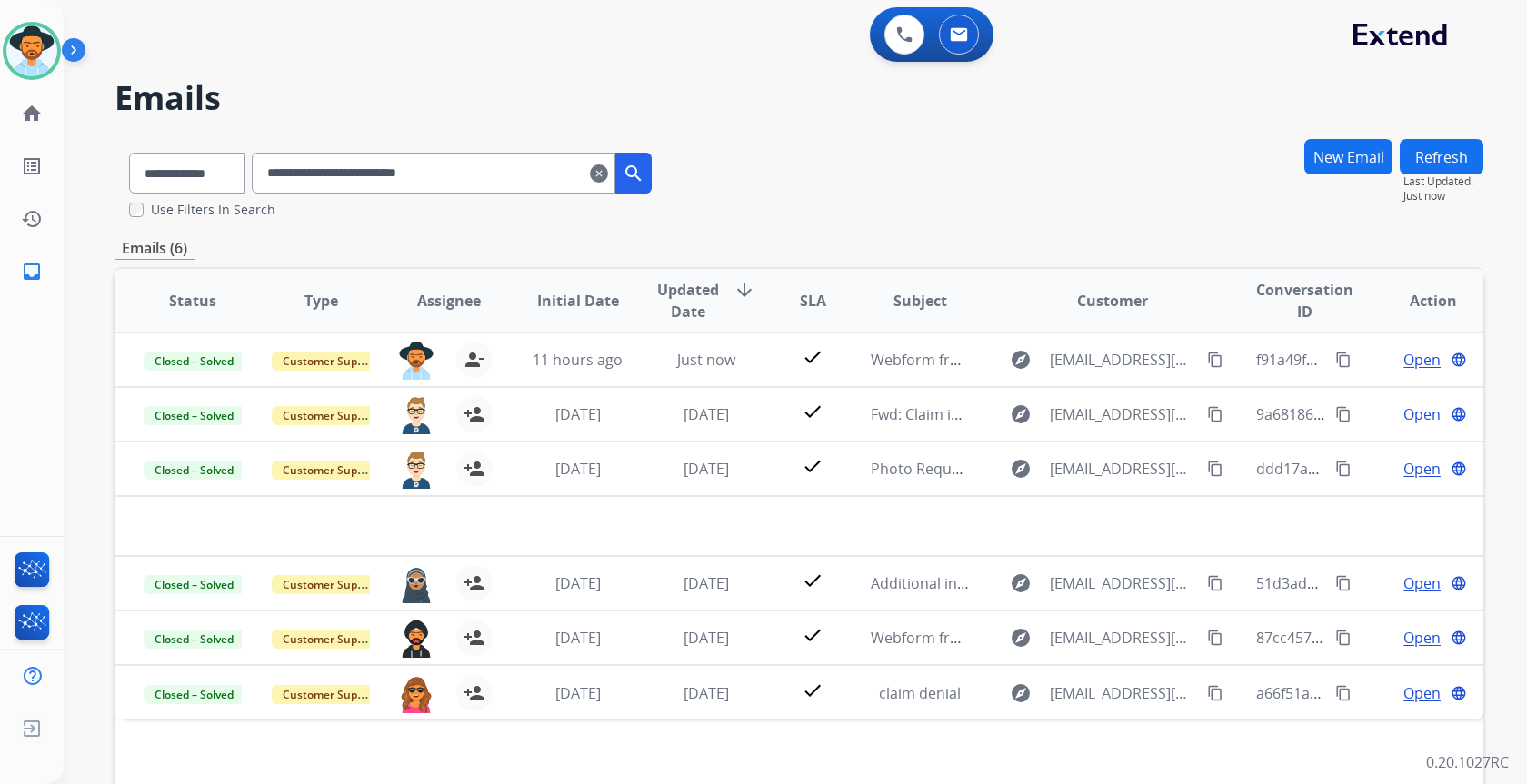
click at [608, 175] on mat-icon "clear" at bounding box center [599, 173] width 18 height 22
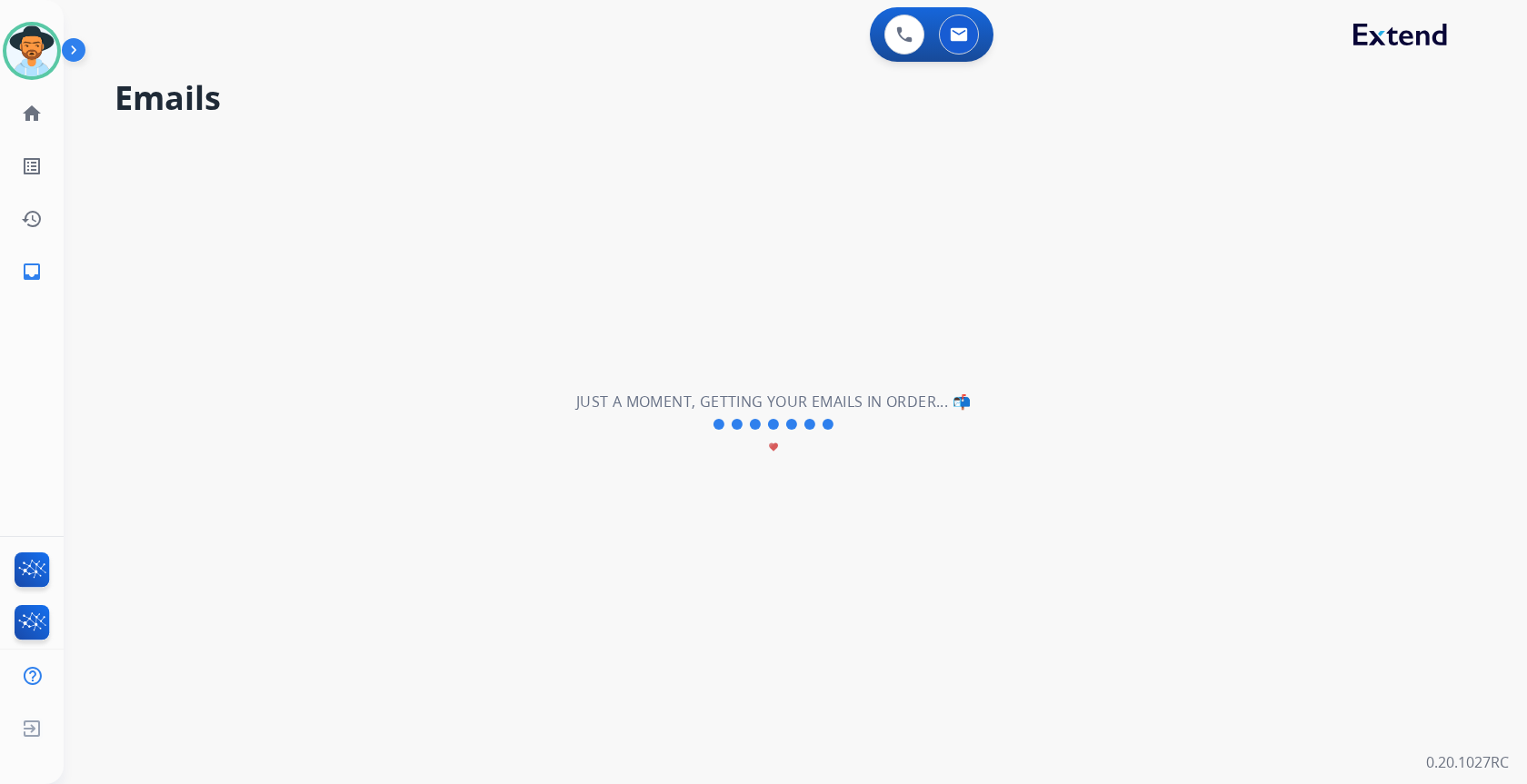
select select "**********"
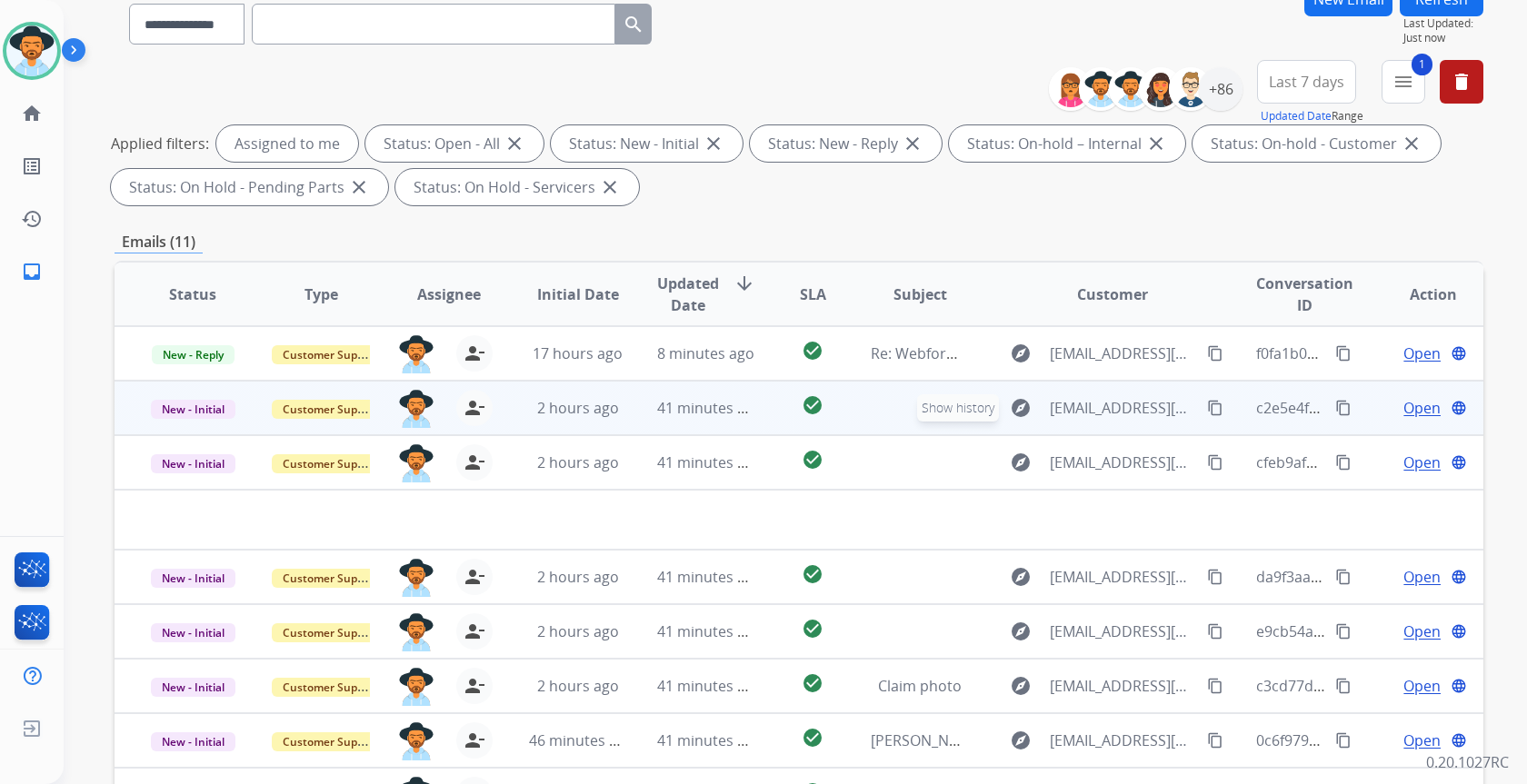
scroll to position [182, 0]
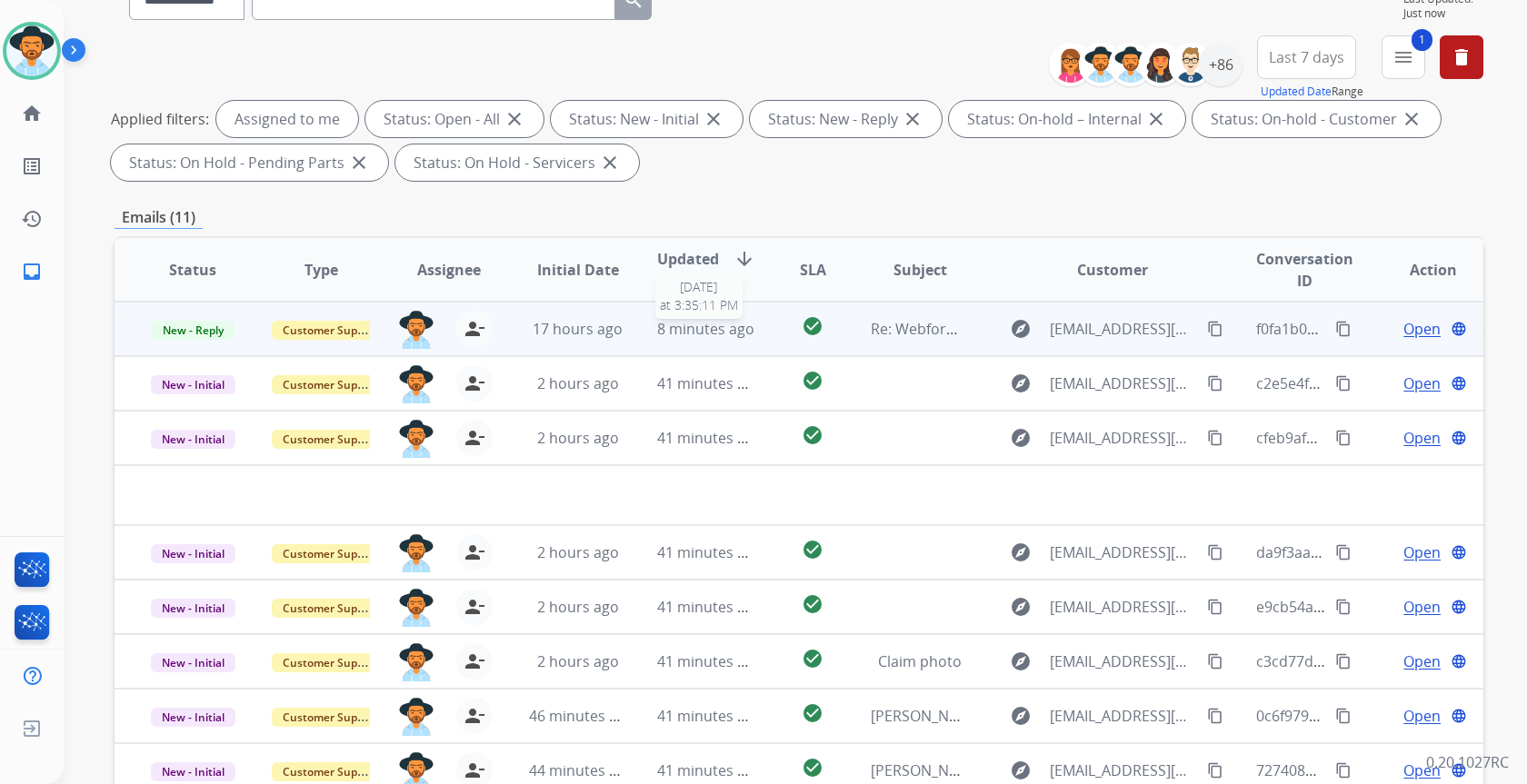
click at [619, 322] on div "17 hours ago" at bounding box center [578, 329] width 99 height 22
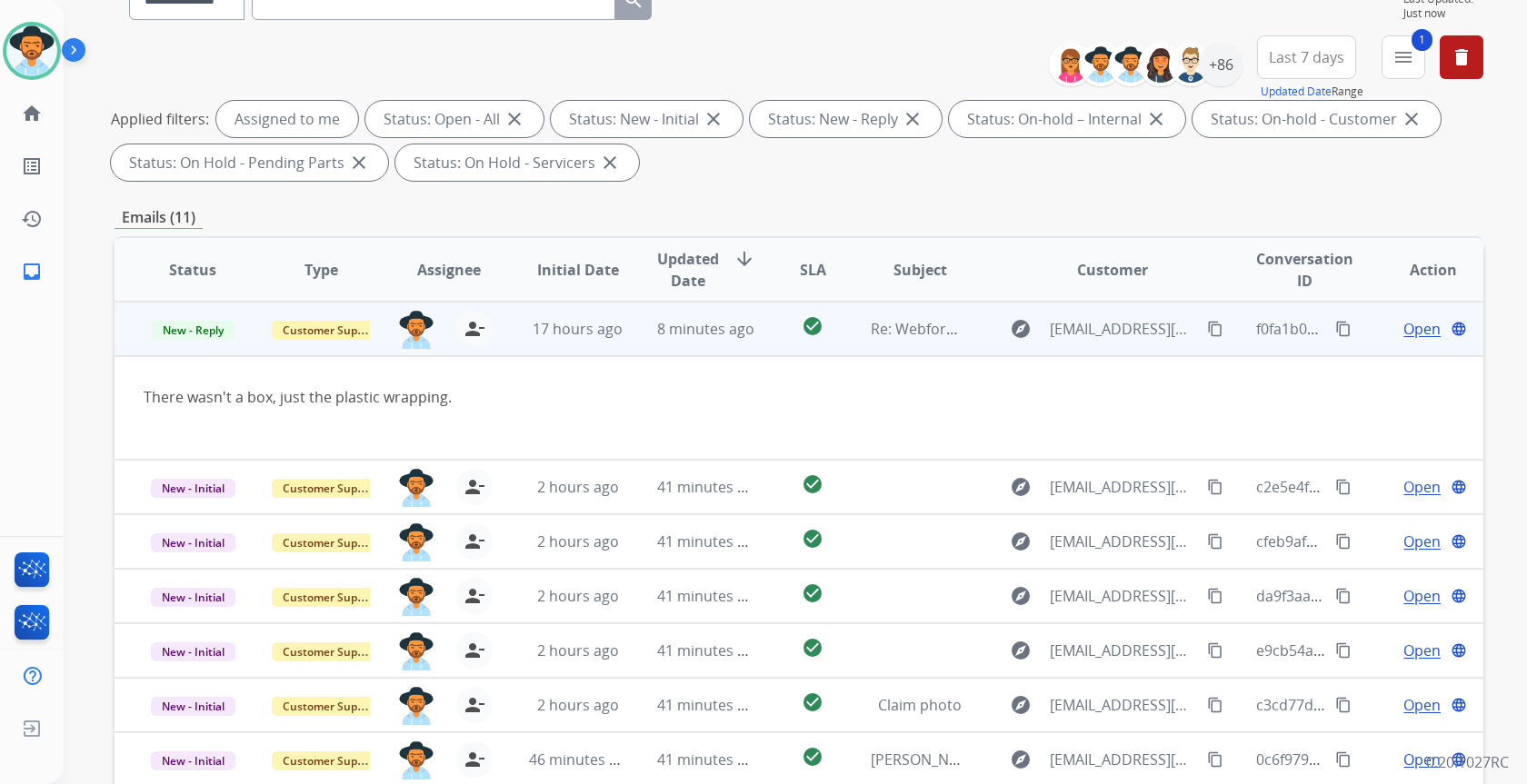
click at [1404, 320] on span "Open" at bounding box center [1422, 329] width 37 height 22
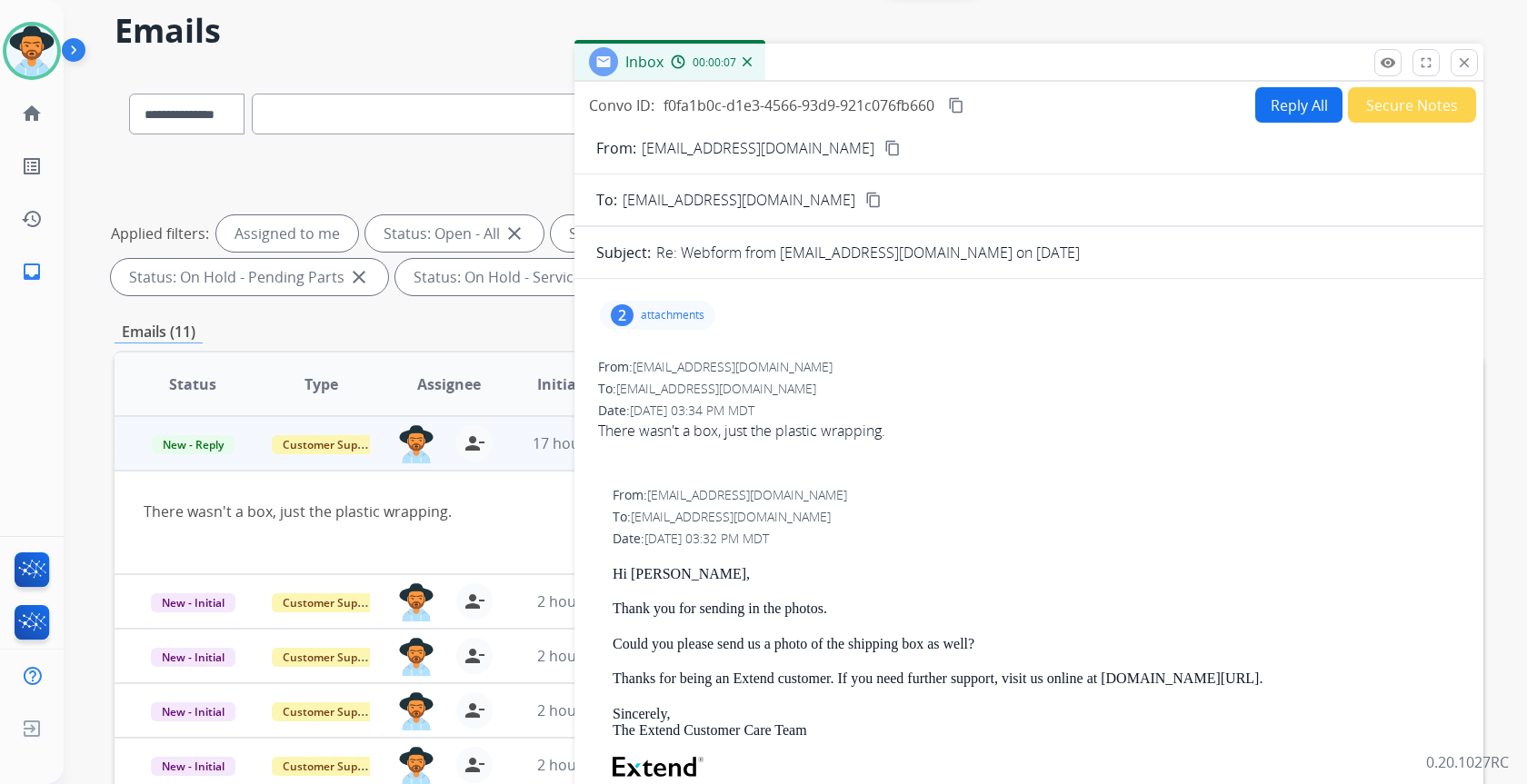
scroll to position [0, 0]
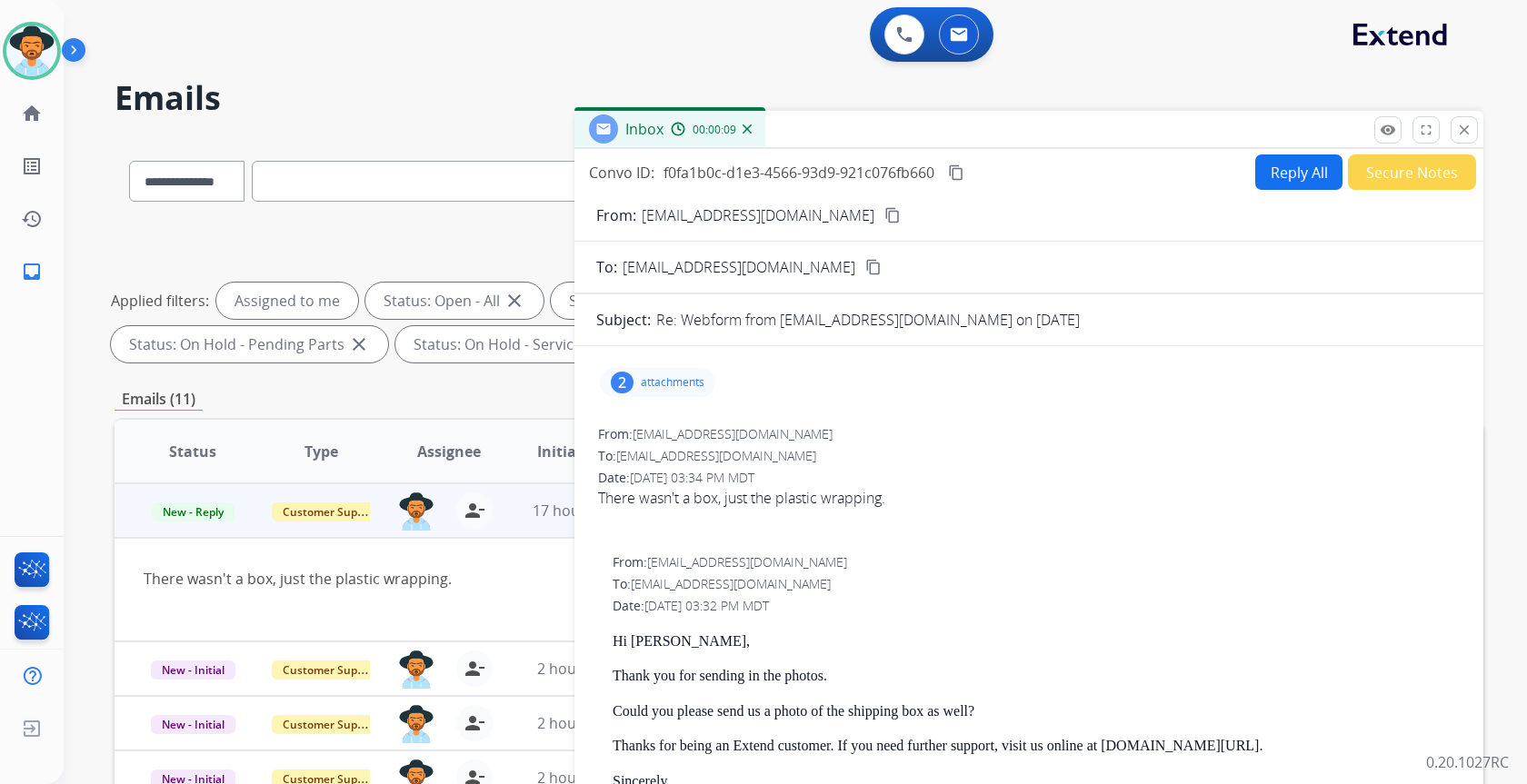
click at [1460, 131] on mat-icon "close" at bounding box center [1464, 130] width 16 height 16
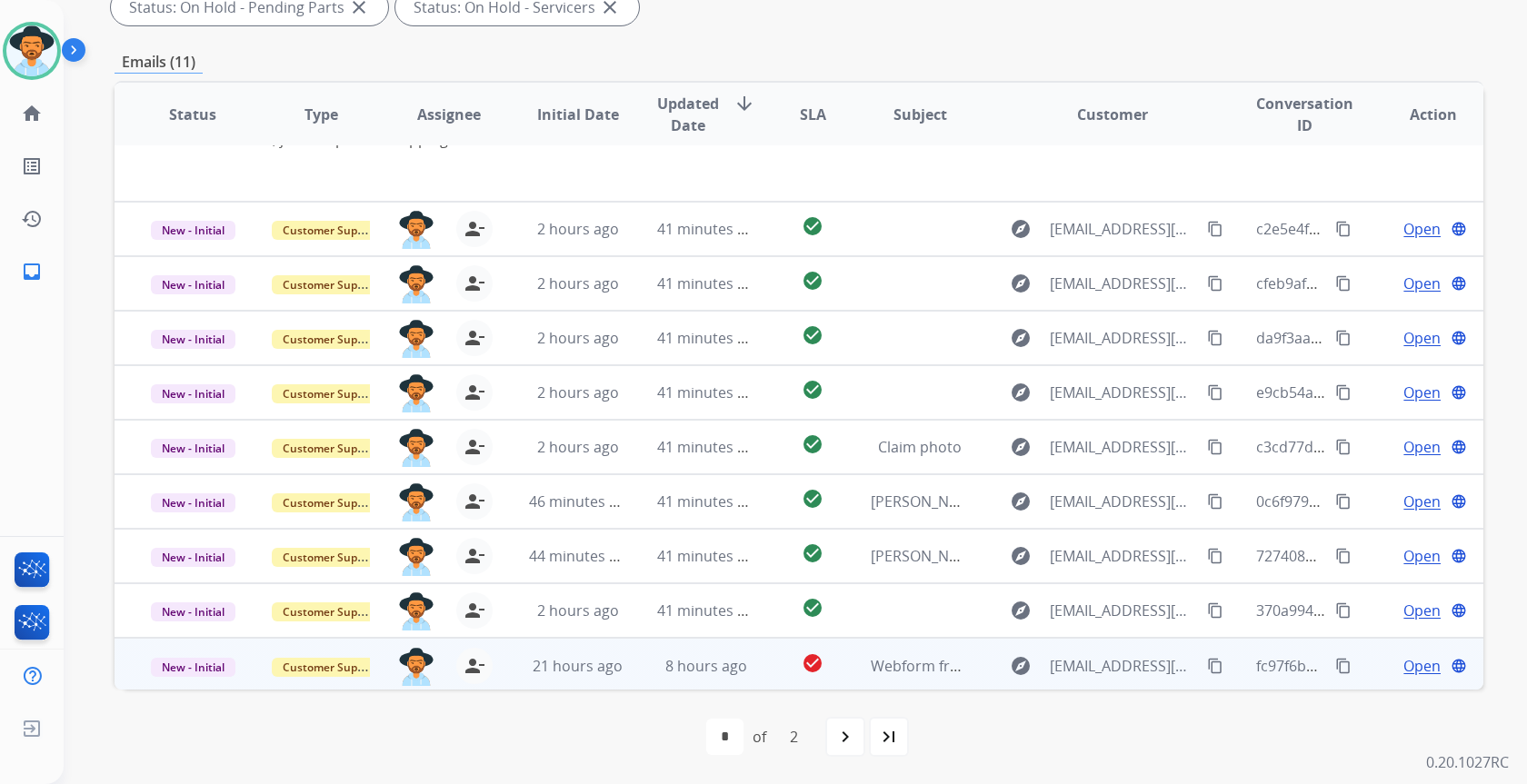
scroll to position [105, 0]
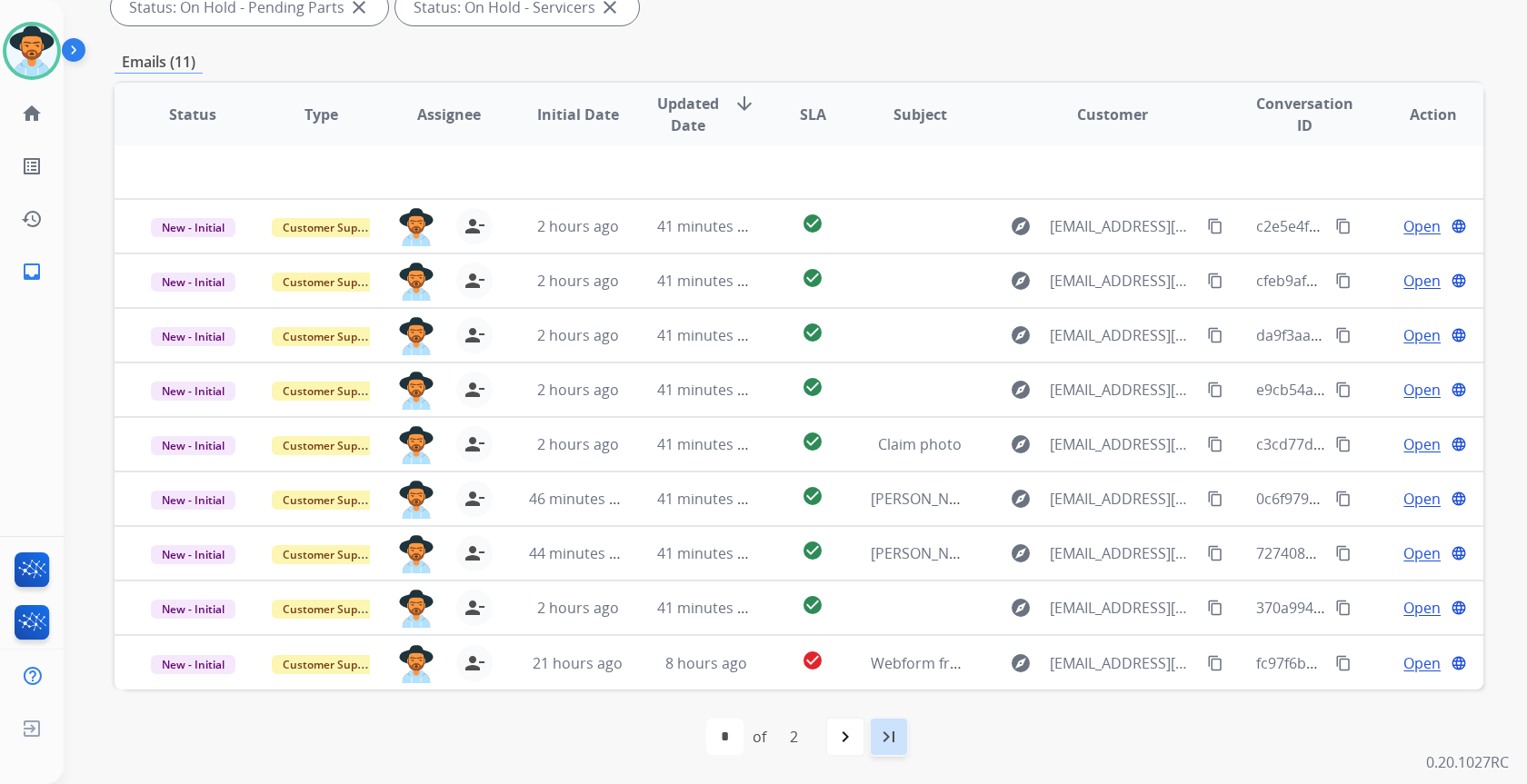
click at [900, 734] on mat-icon "last_page" at bounding box center [889, 737] width 22 height 22
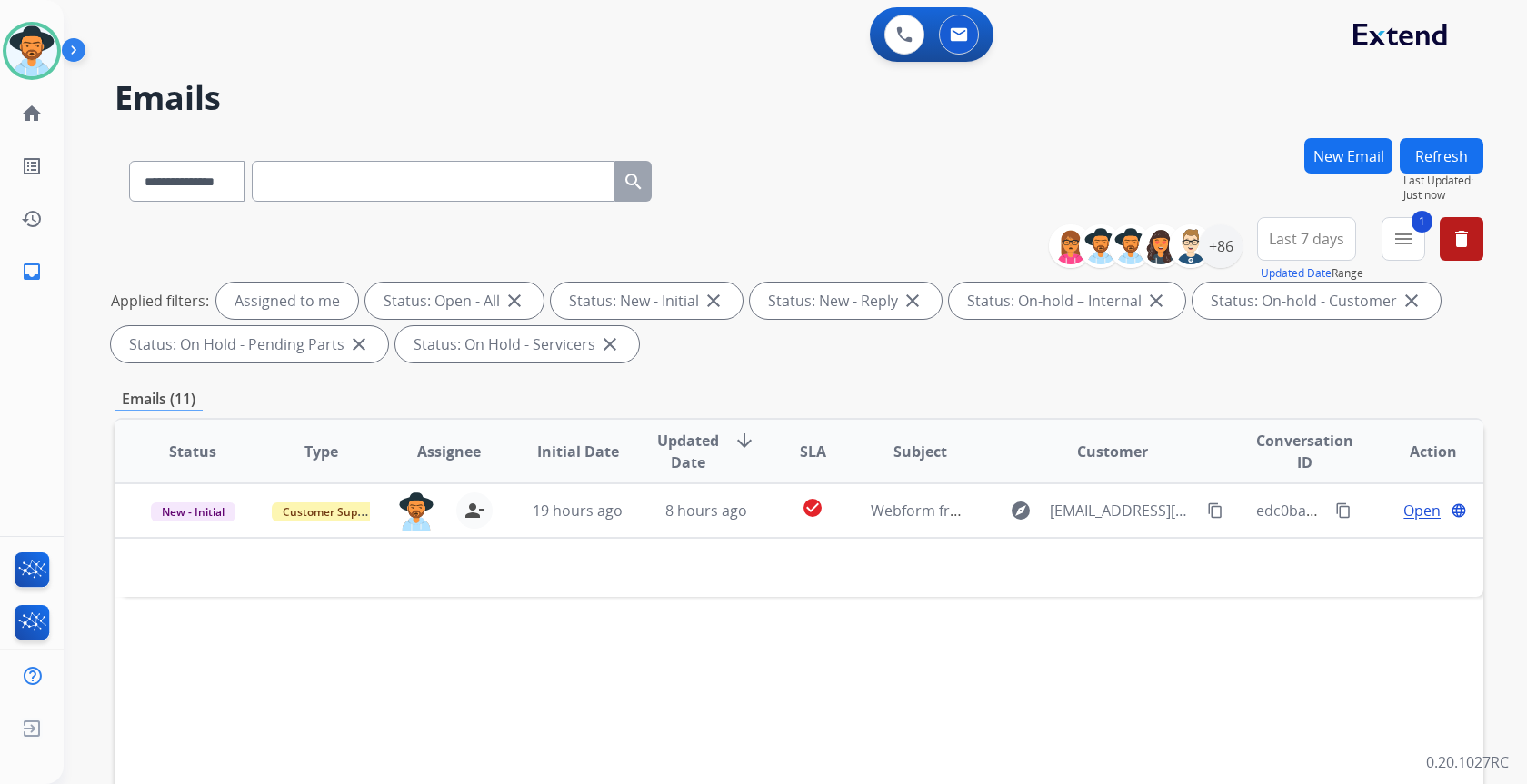
scroll to position [0, 0]
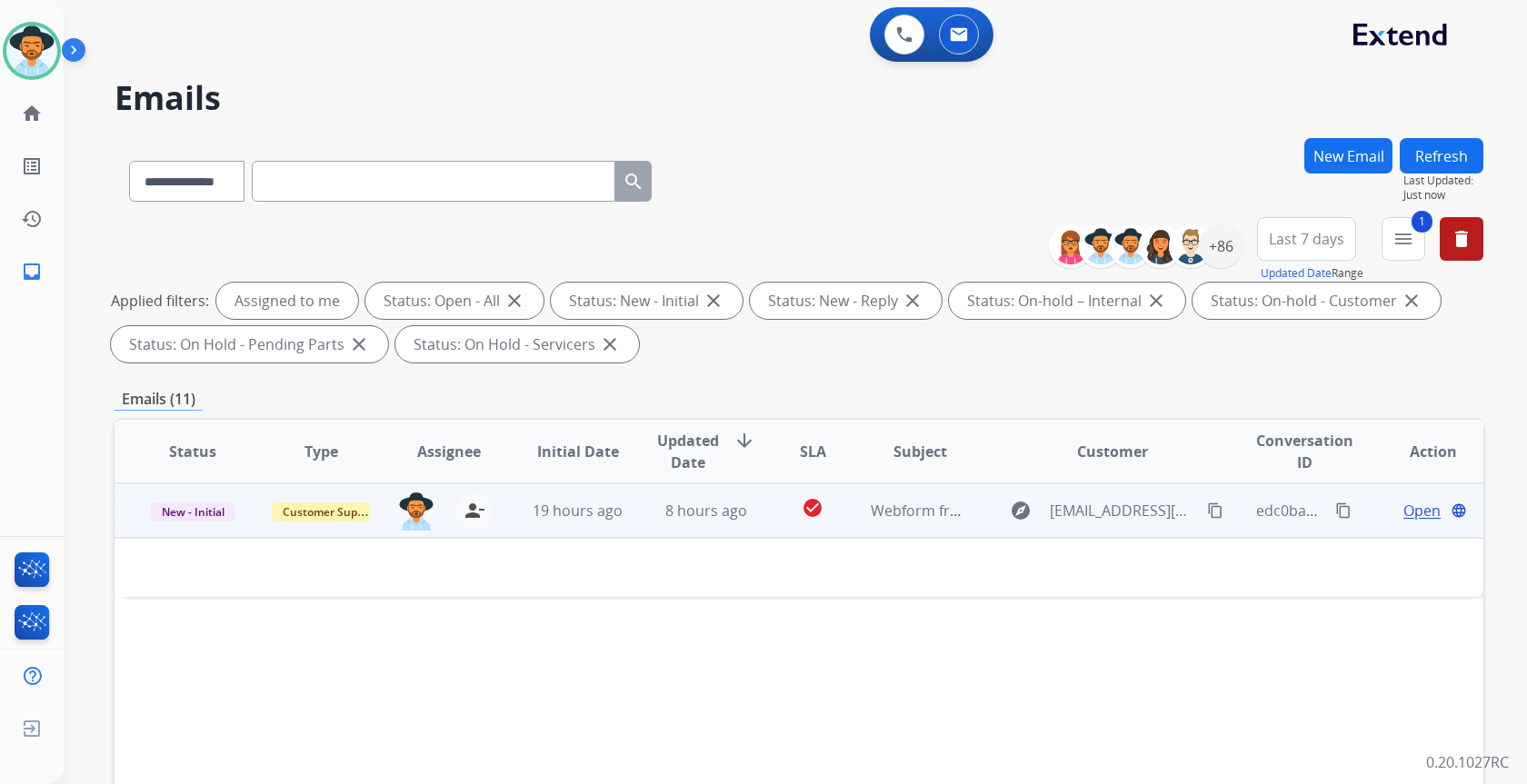
click at [642, 505] on td "8 hours ago" at bounding box center [692, 510] width 128 height 55
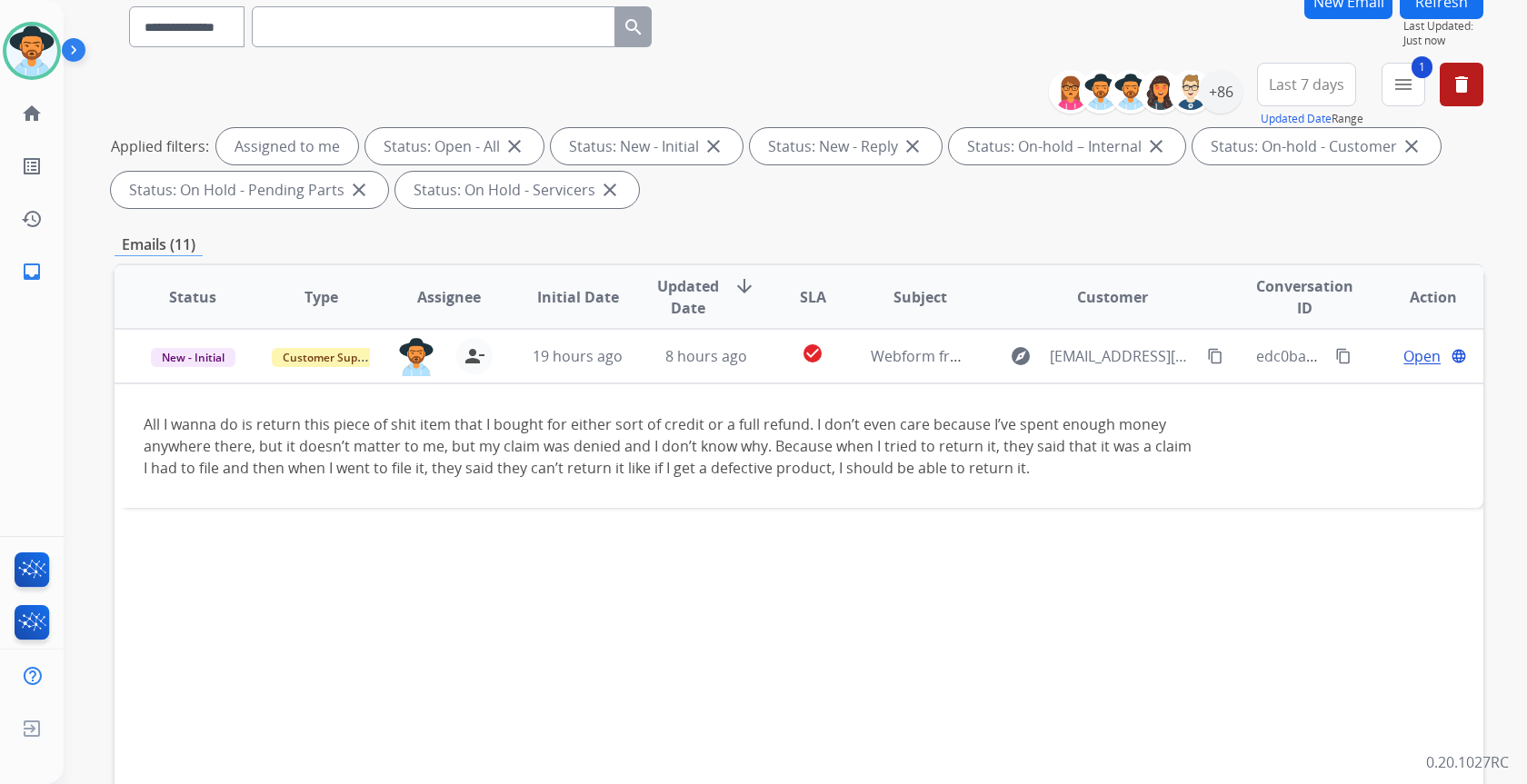
scroll to position [337, 0]
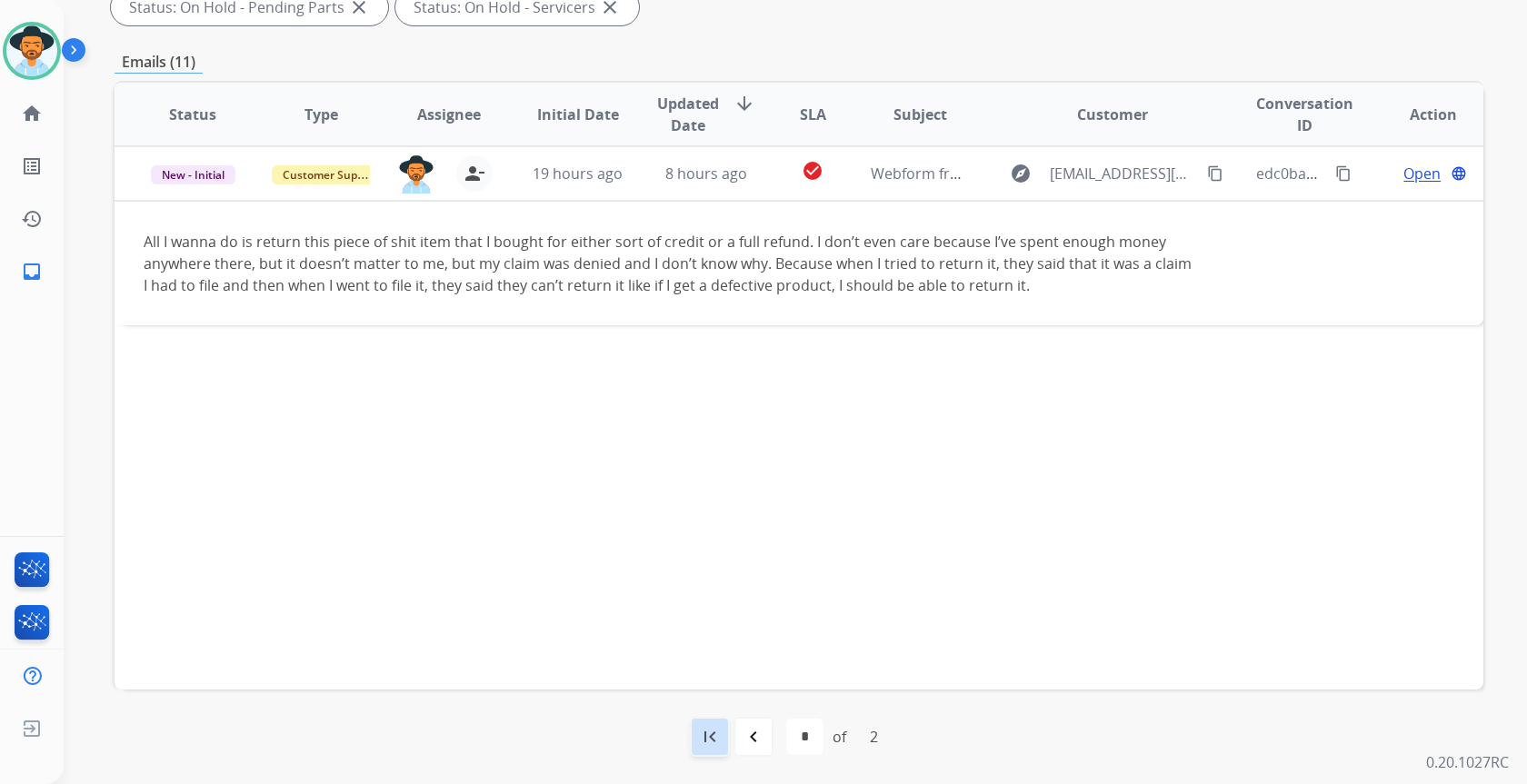
click at [712, 740] on mat-icon "first_page" at bounding box center [710, 737] width 22 height 22
select select "*"
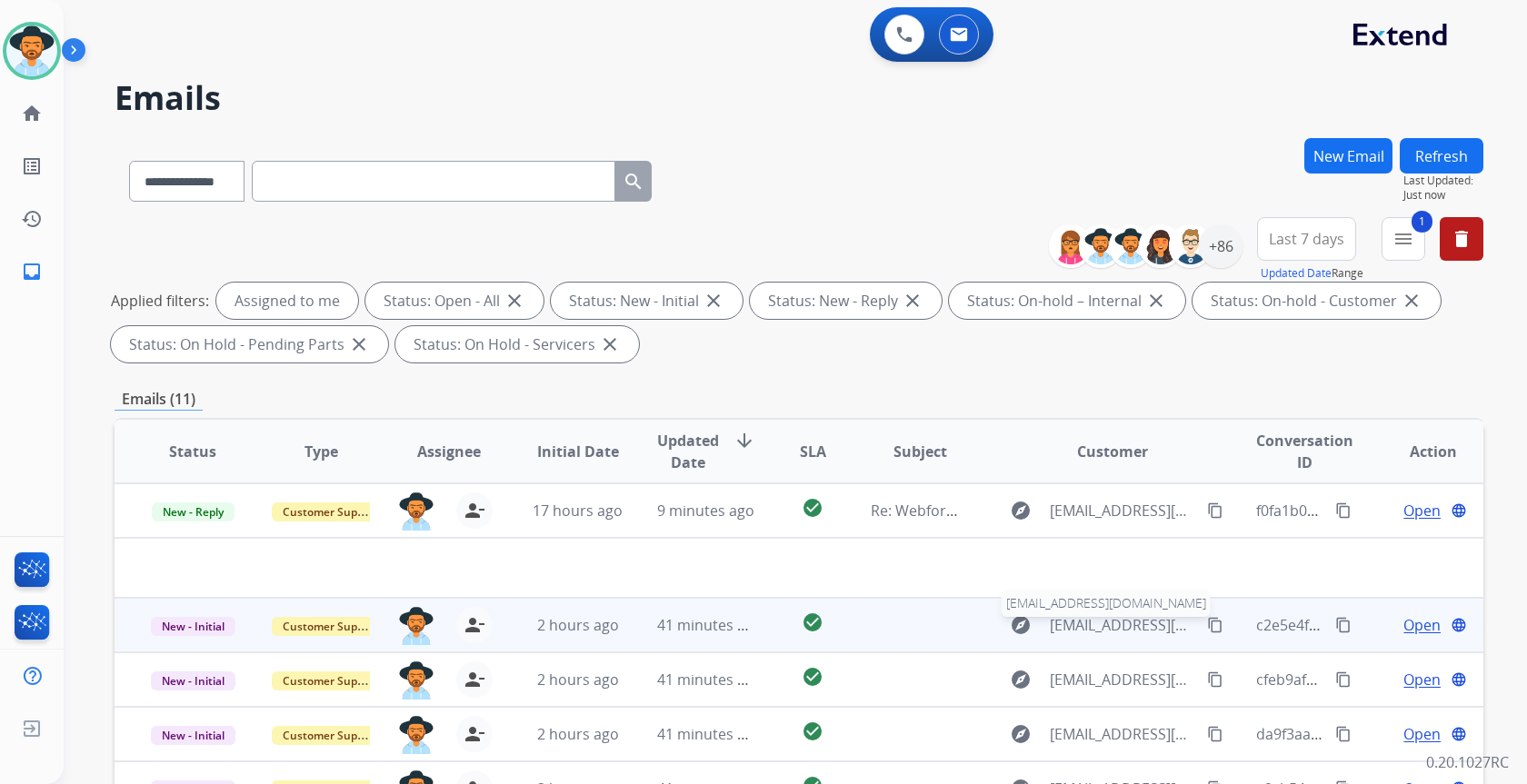
click at [1120, 619] on span "[EMAIL_ADDRESS][DOMAIN_NAME]" at bounding box center [1123, 625] width 146 height 22
type input "**********"
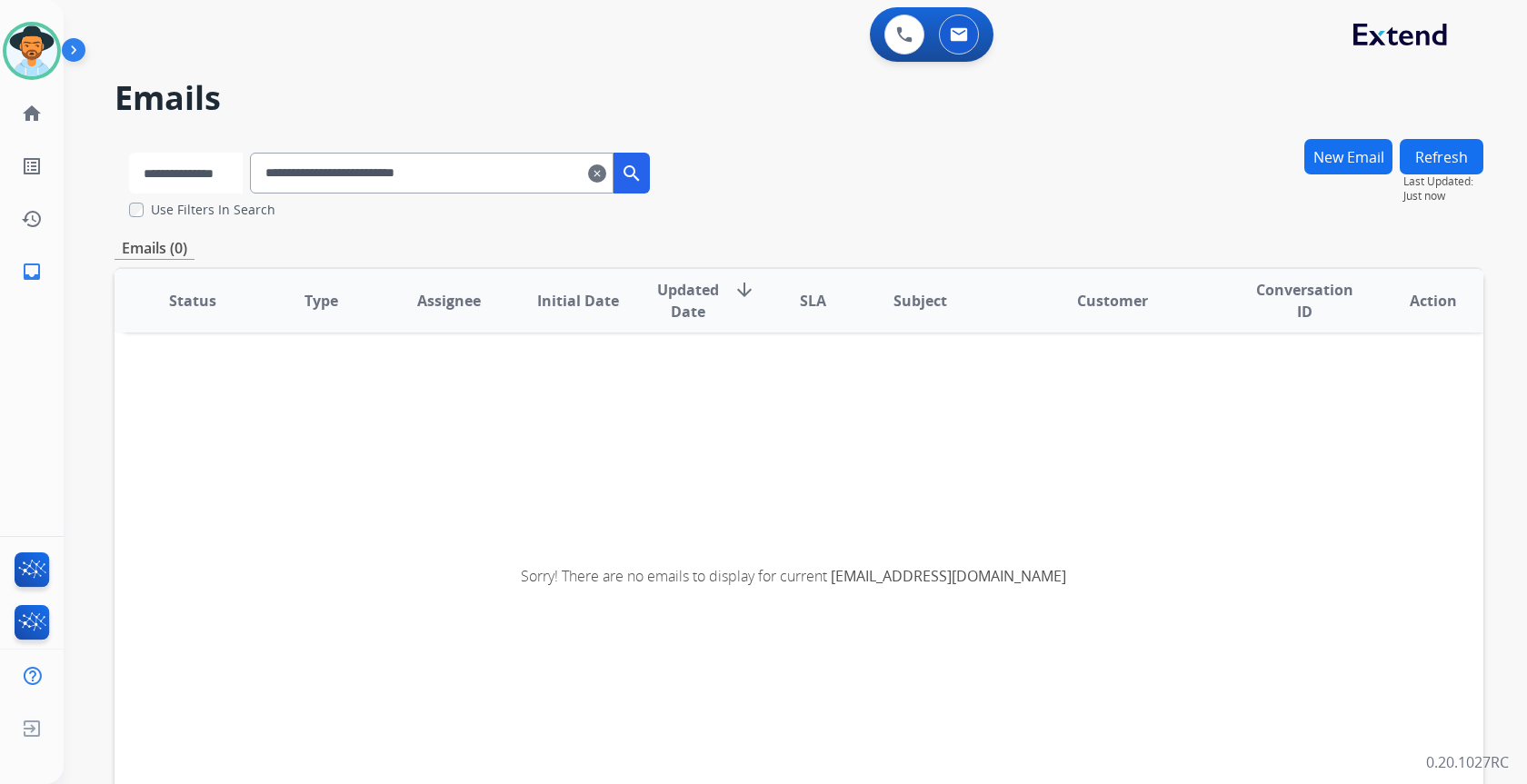
drag, startPoint x: 186, startPoint y: 178, endPoint x: 193, endPoint y: 188, distance: 12.2
click at [186, 178] on select "**********" at bounding box center [186, 172] width 114 height 41
select select "**********"
click at [129, 152] on select "**********" at bounding box center [186, 172] width 114 height 41
click at [652, 170] on button "search" at bounding box center [634, 172] width 36 height 41
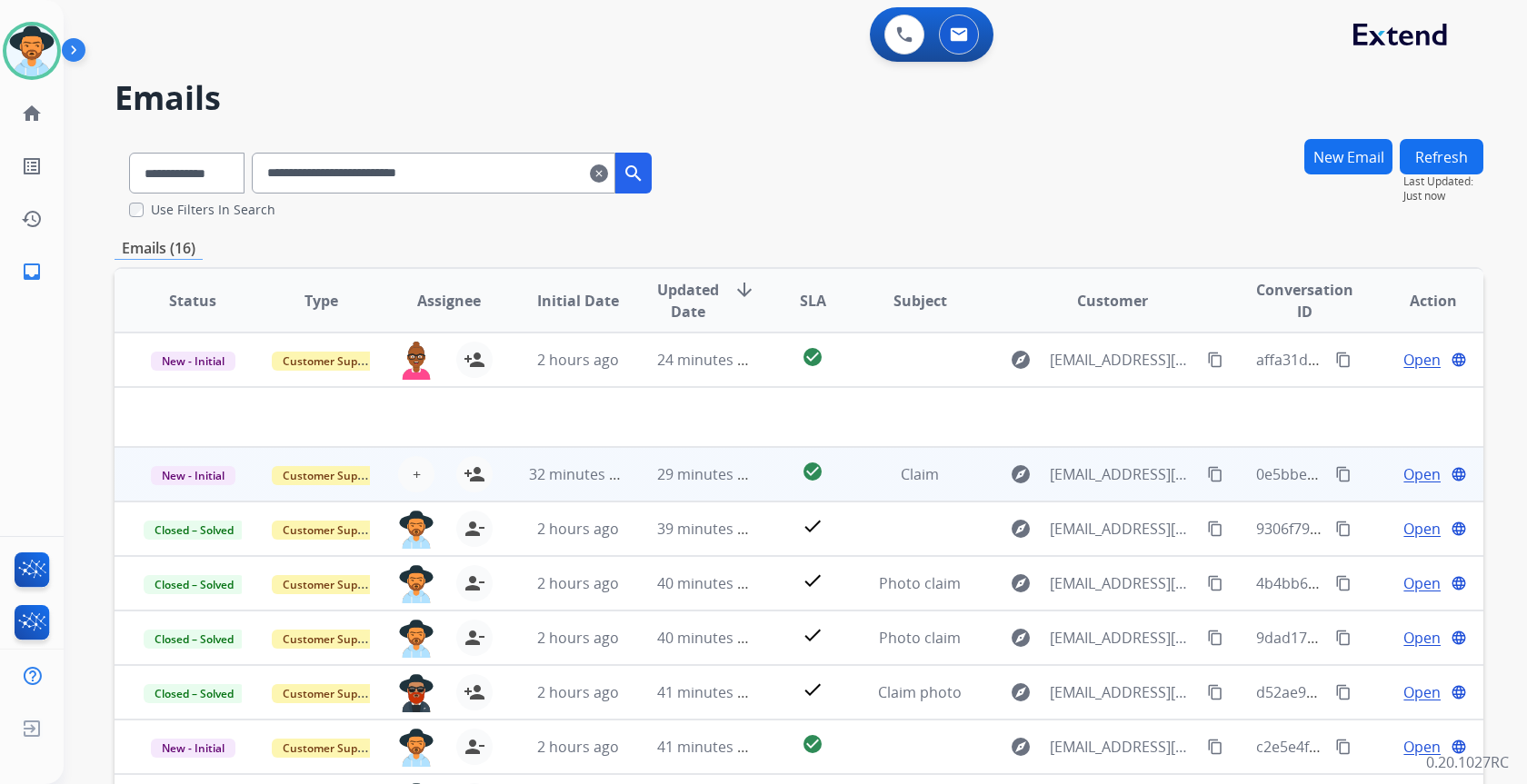
click at [1207, 478] on mat-icon "content_copy" at bounding box center [1214, 473] width 16 height 16
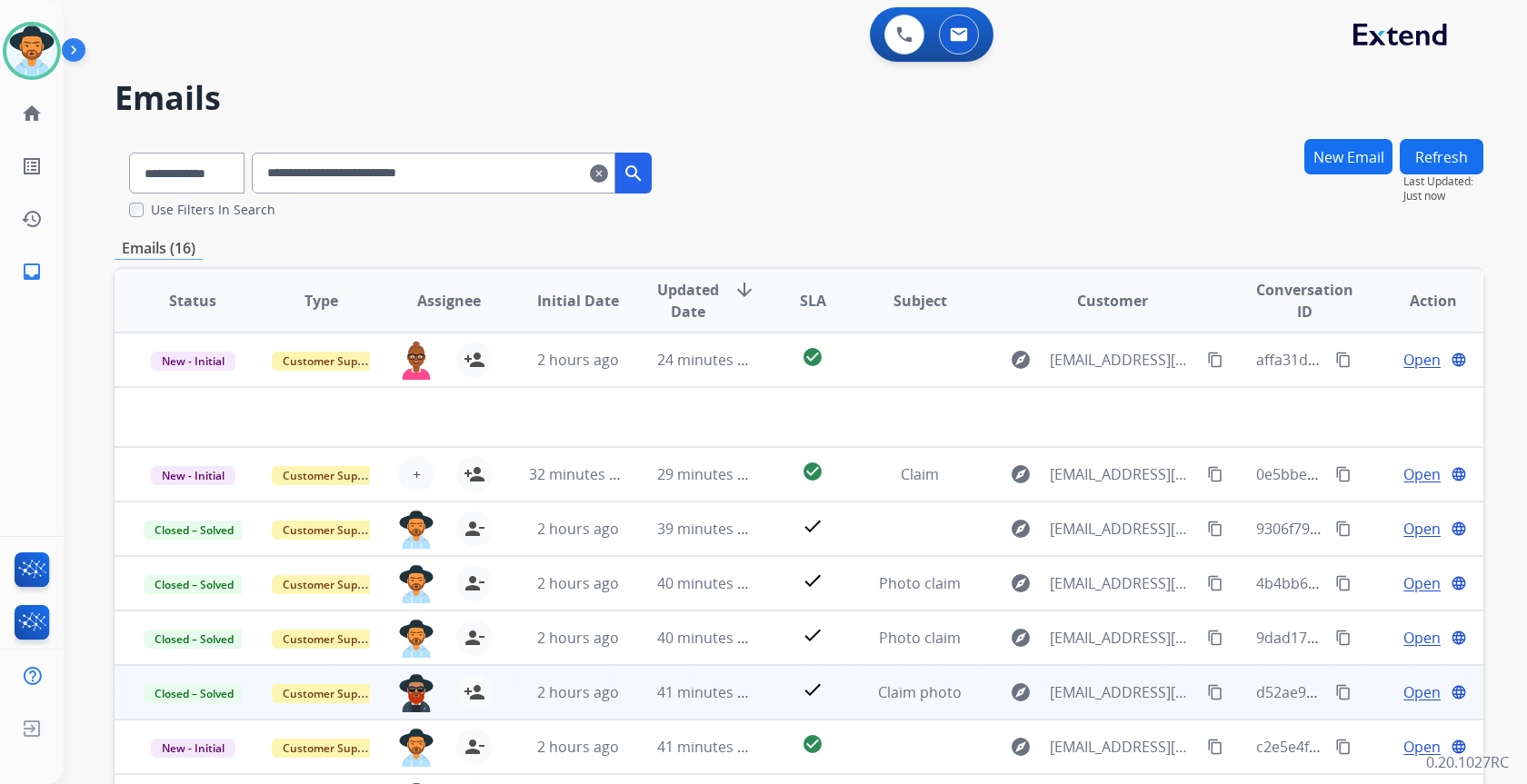
click at [1404, 699] on span "Open" at bounding box center [1422, 692] width 37 height 22
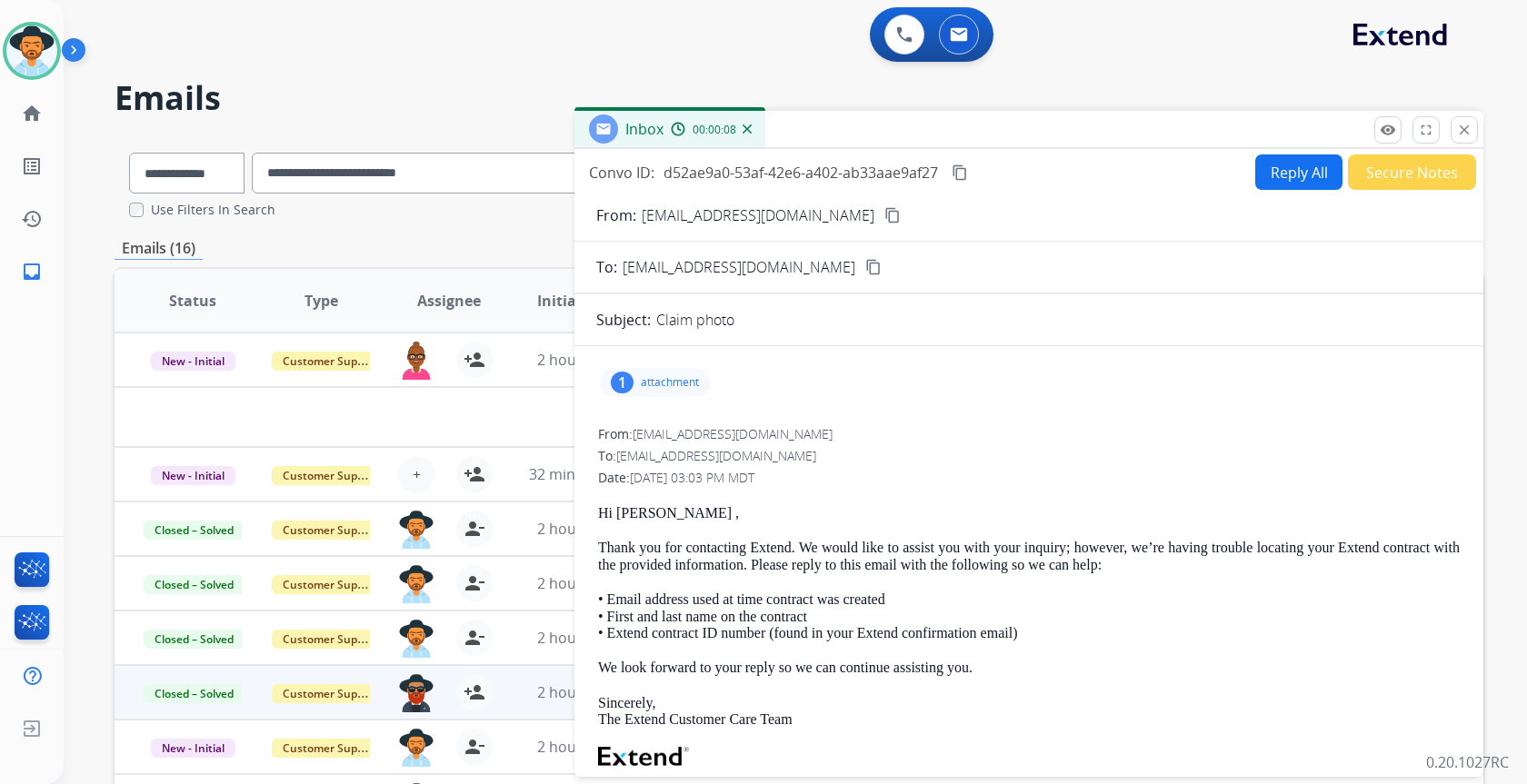
click at [631, 389] on div "1" at bounding box center [622, 382] width 23 height 22
click at [647, 423] on div at bounding box center [664, 432] width 91 height 63
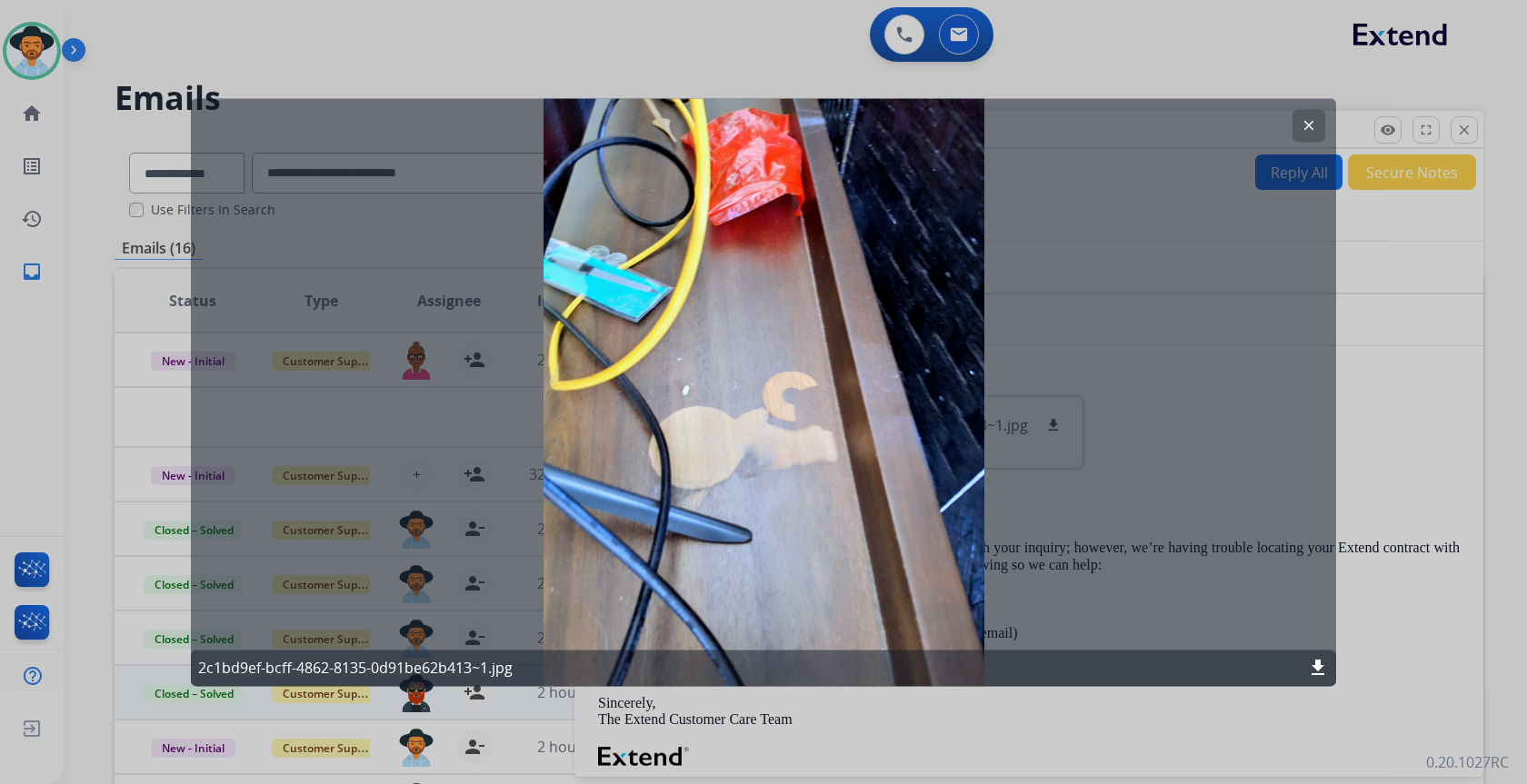
click at [1304, 122] on mat-icon "clear" at bounding box center [1308, 125] width 16 height 16
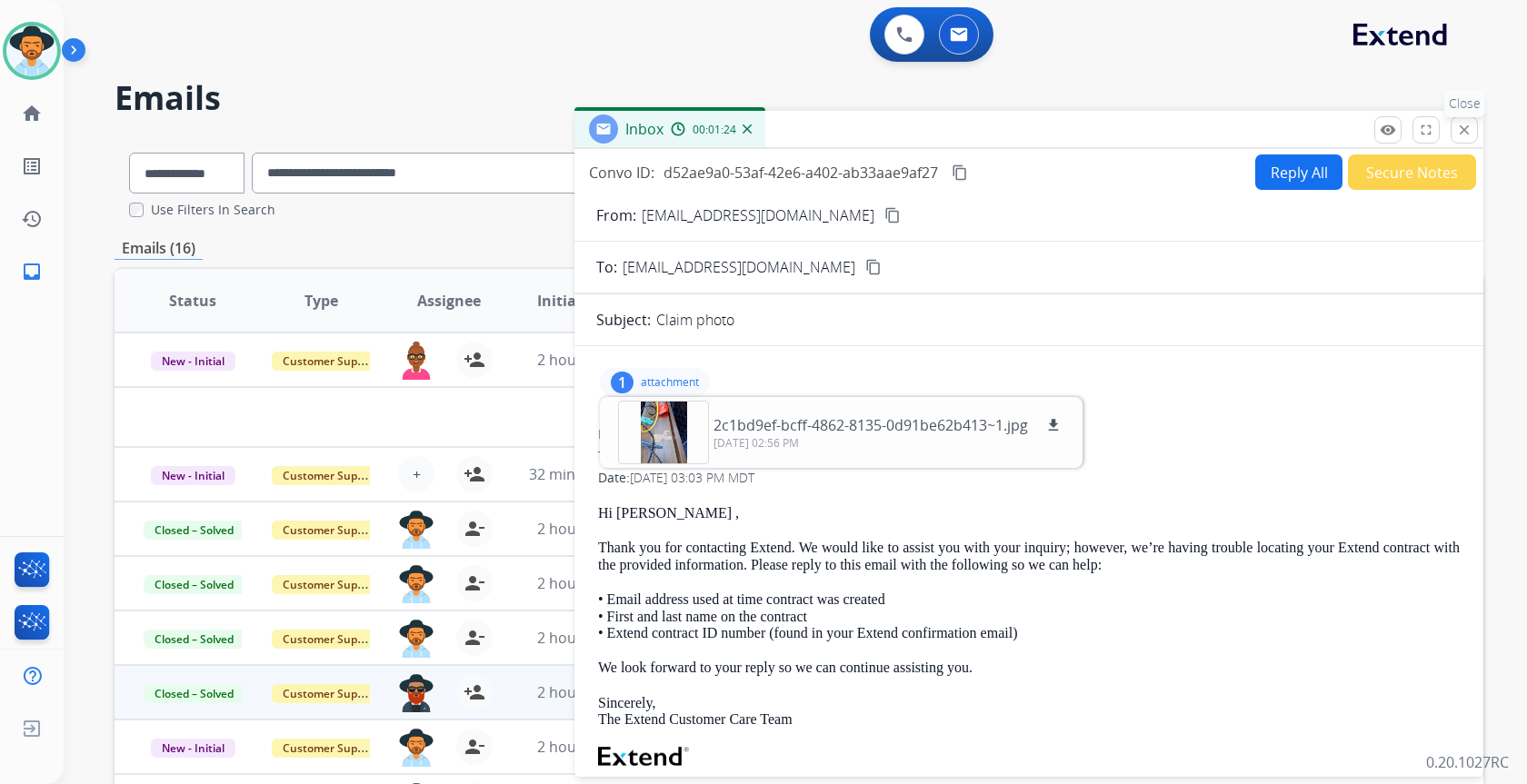
click at [1461, 134] on mat-icon "close" at bounding box center [1464, 130] width 16 height 16
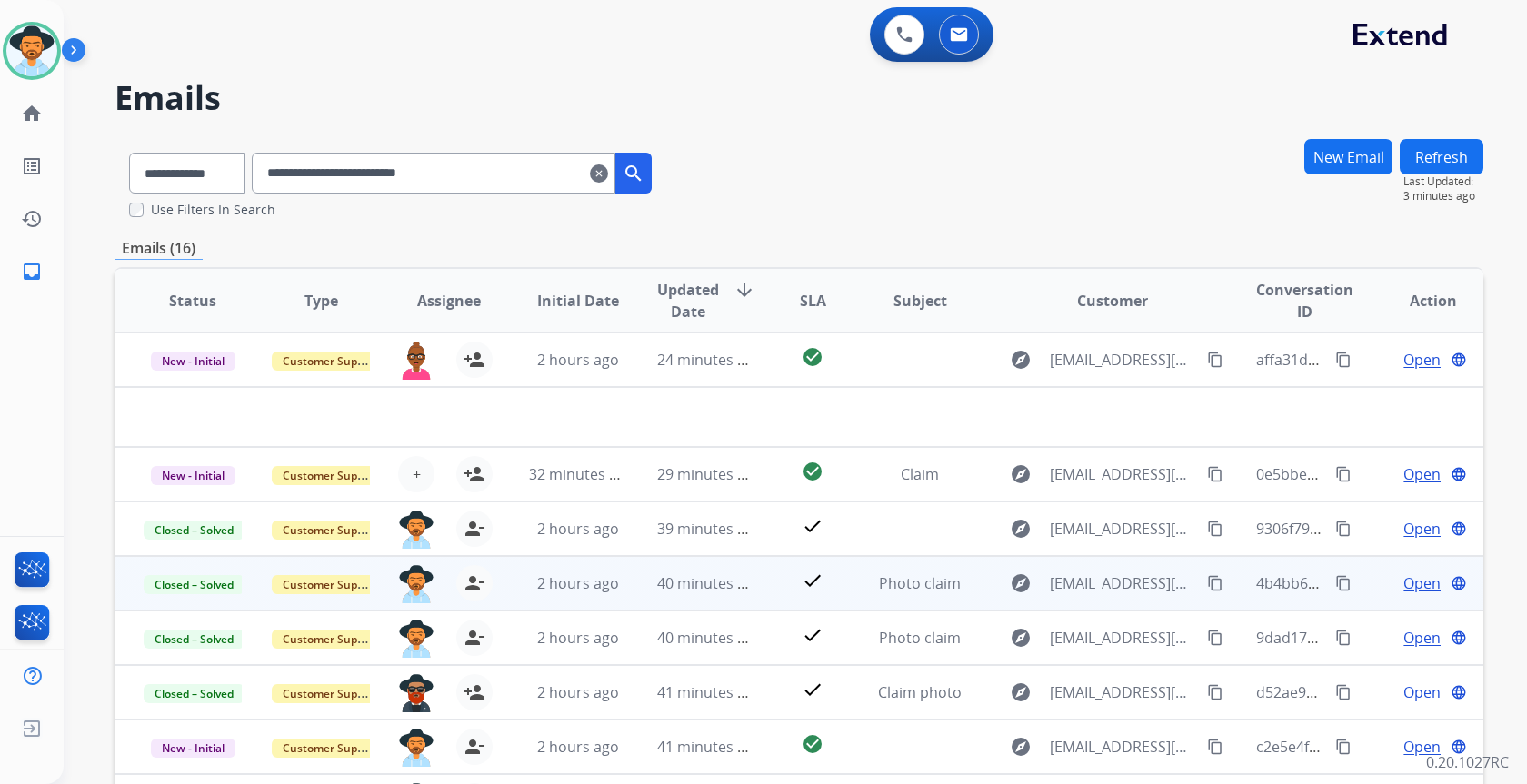
click at [1404, 584] on span "Open" at bounding box center [1422, 583] width 37 height 22
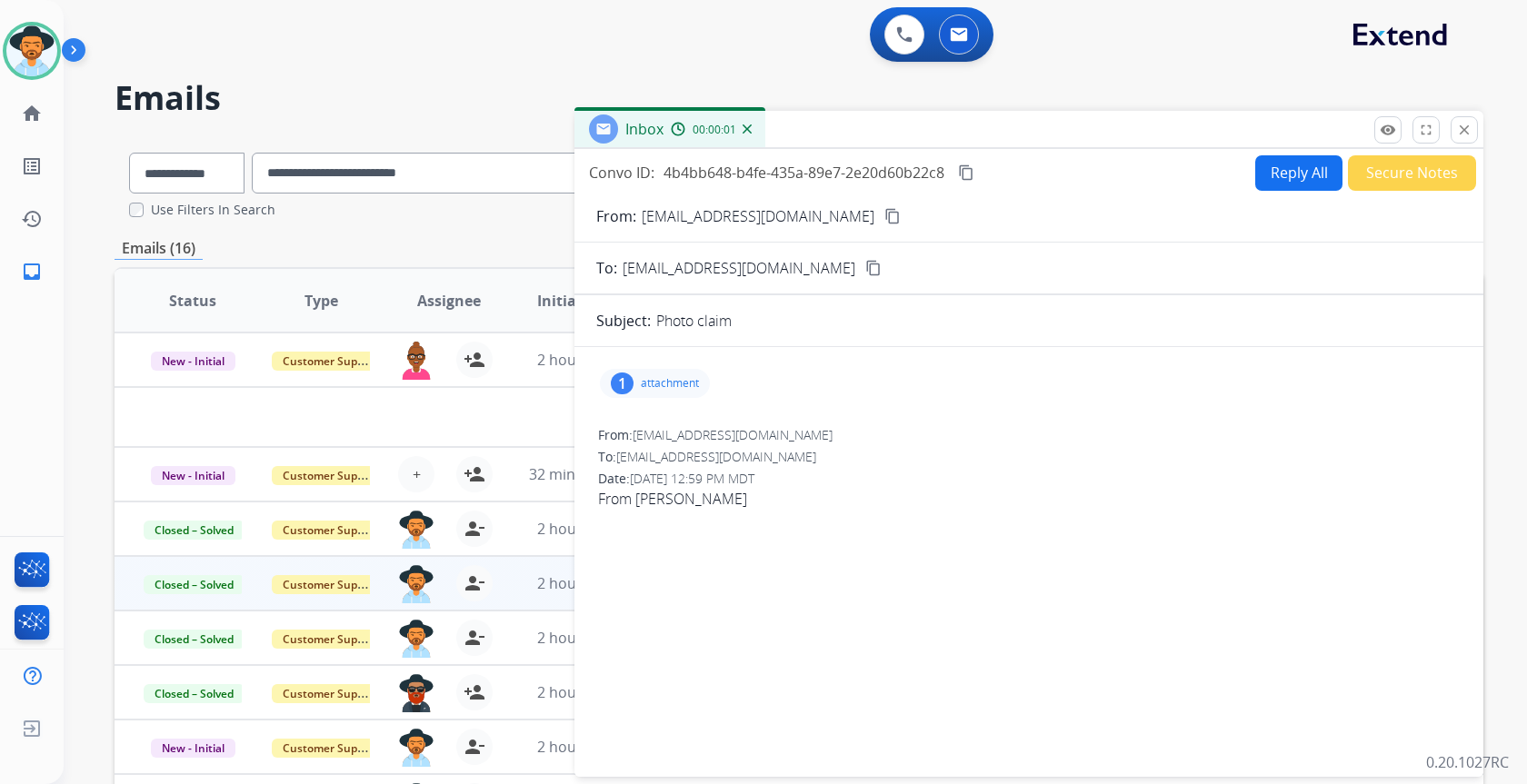
click at [1383, 170] on button "Secure Notes" at bounding box center [1411, 172] width 128 height 35
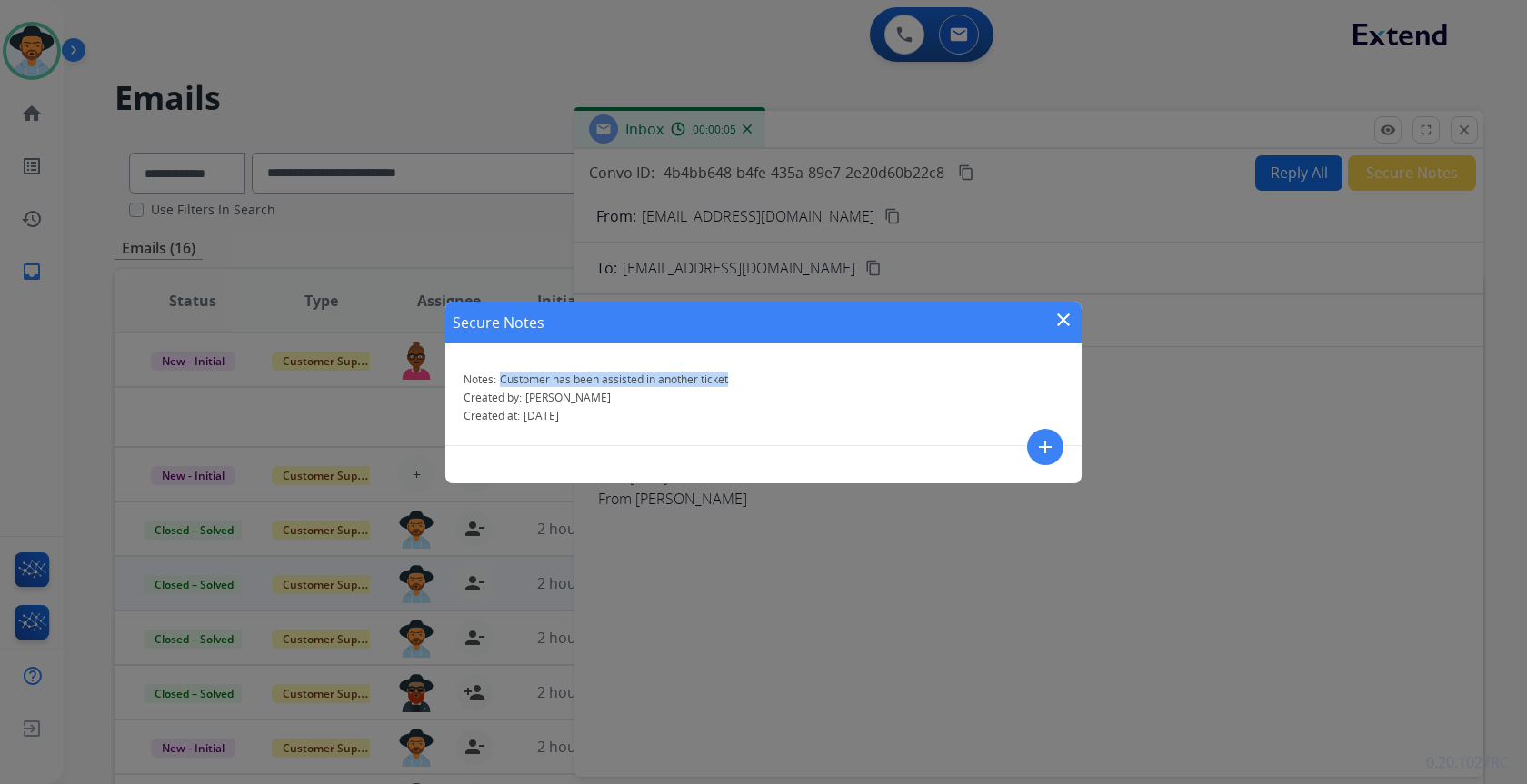
drag, startPoint x: 730, startPoint y: 381, endPoint x: 500, endPoint y: 384, distance: 230.0
click at [500, 384] on div "Notes: Customer has been assisted in another ticket" at bounding box center [763, 379] width 600 height 14
copy span "Customer has been assisted in another ticket"
drag, startPoint x: 1063, startPoint y: 325, endPoint x: 1111, endPoint y: 303, distance: 52.8
click at [1062, 325] on mat-icon "close" at bounding box center [1063, 319] width 22 height 22
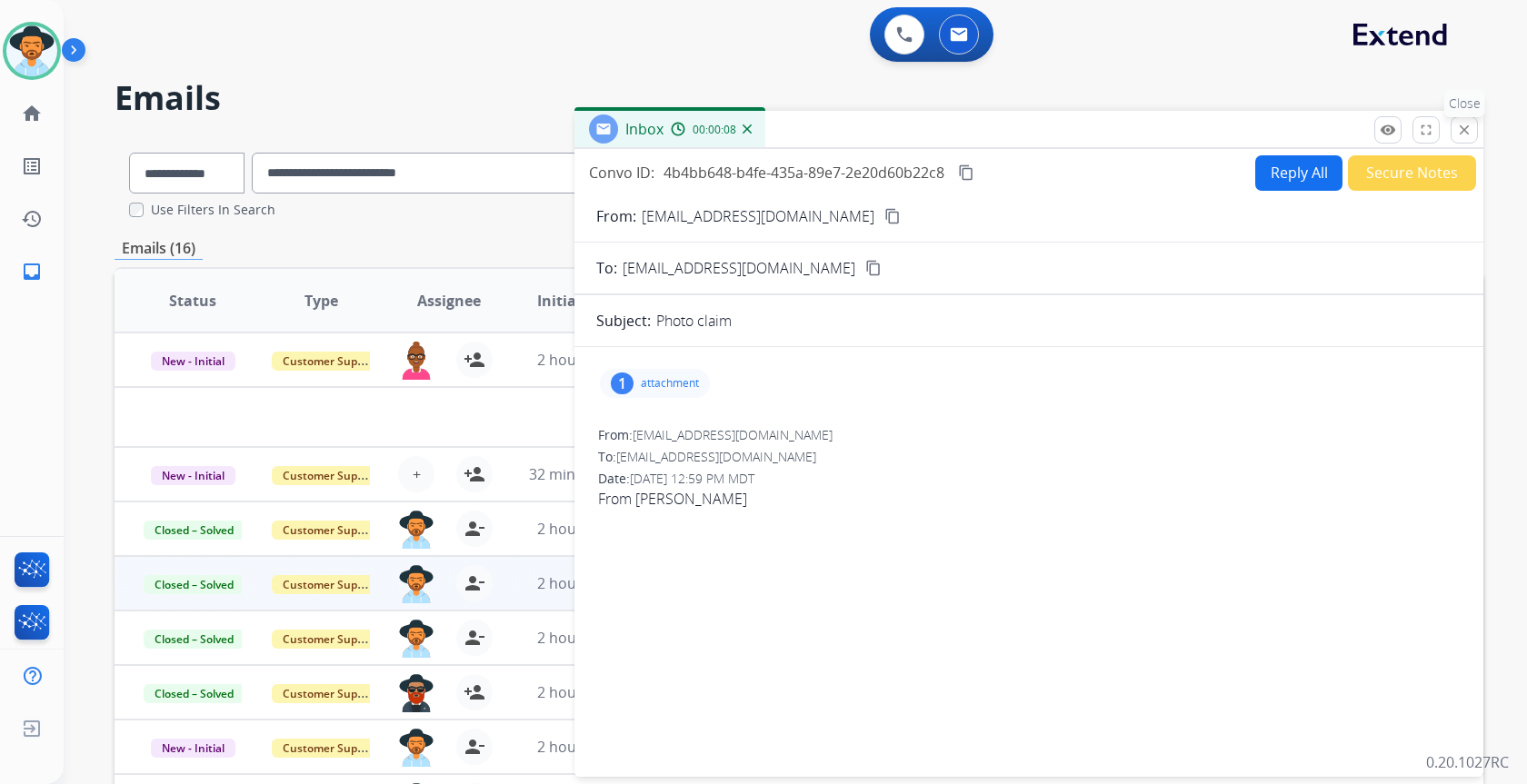
click at [1474, 123] on button "close Close" at bounding box center [1464, 130] width 27 height 27
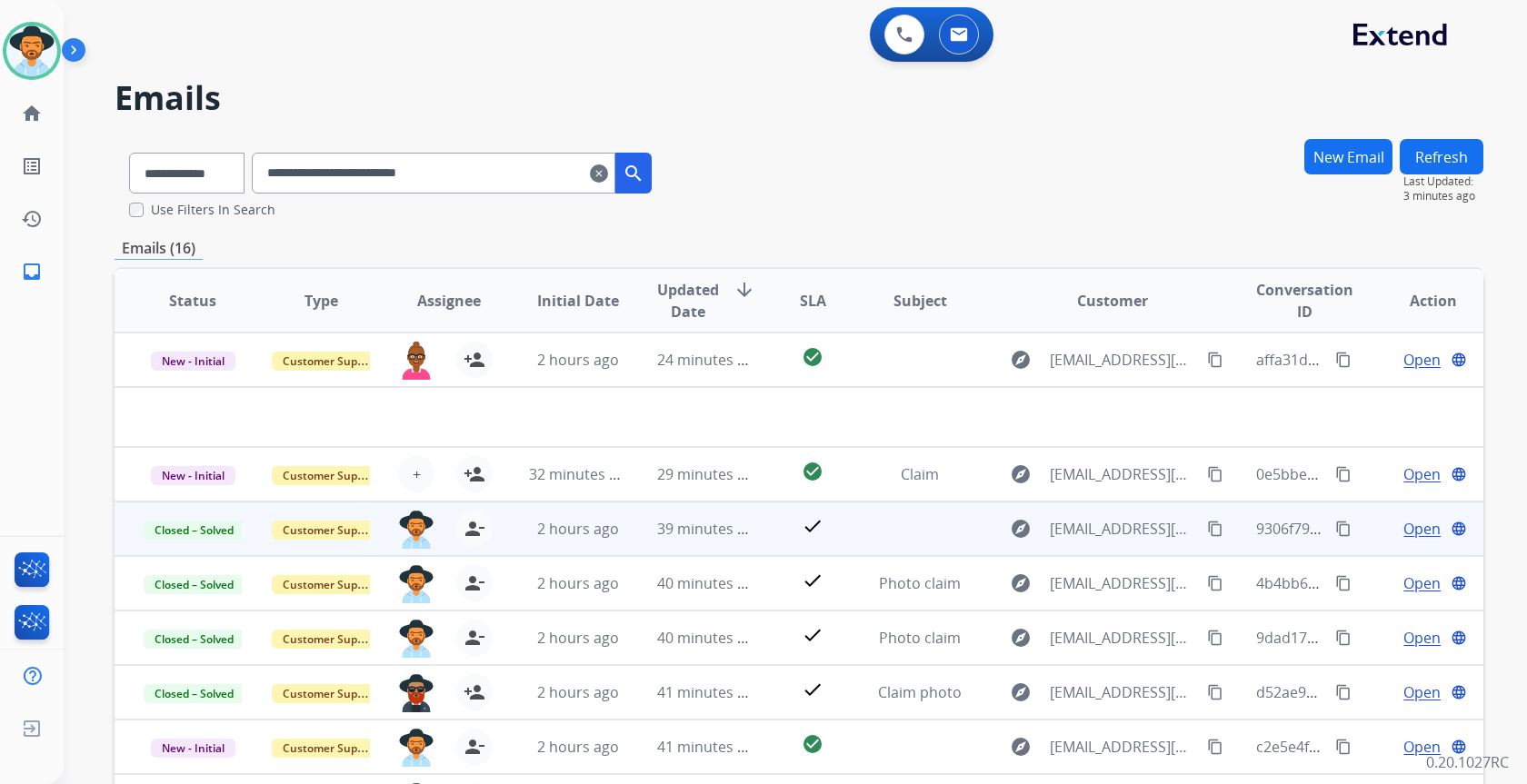
click at [1409, 529] on span "Open" at bounding box center [1422, 528] width 37 height 22
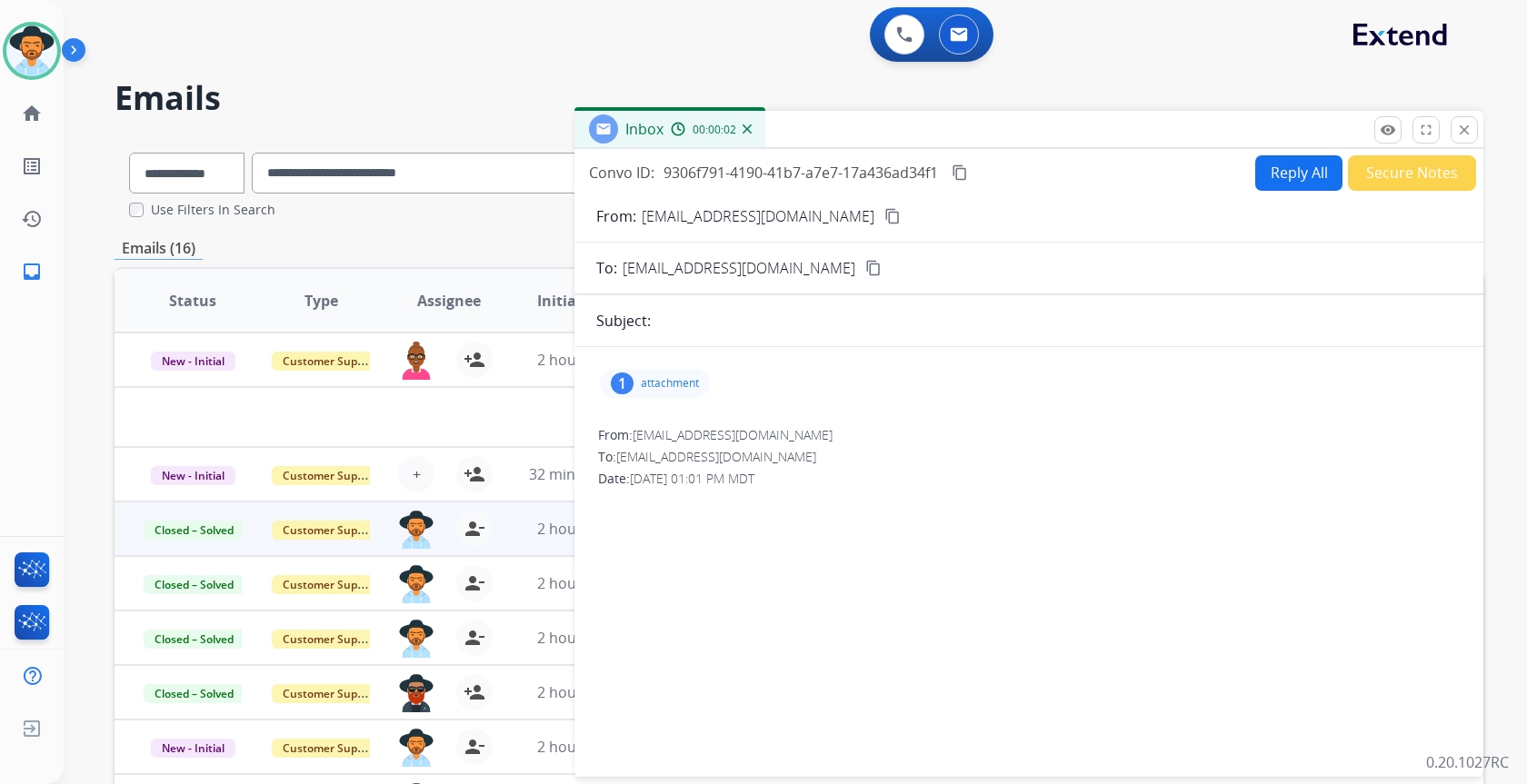
click at [1400, 171] on button "Secure Notes" at bounding box center [1411, 172] width 128 height 35
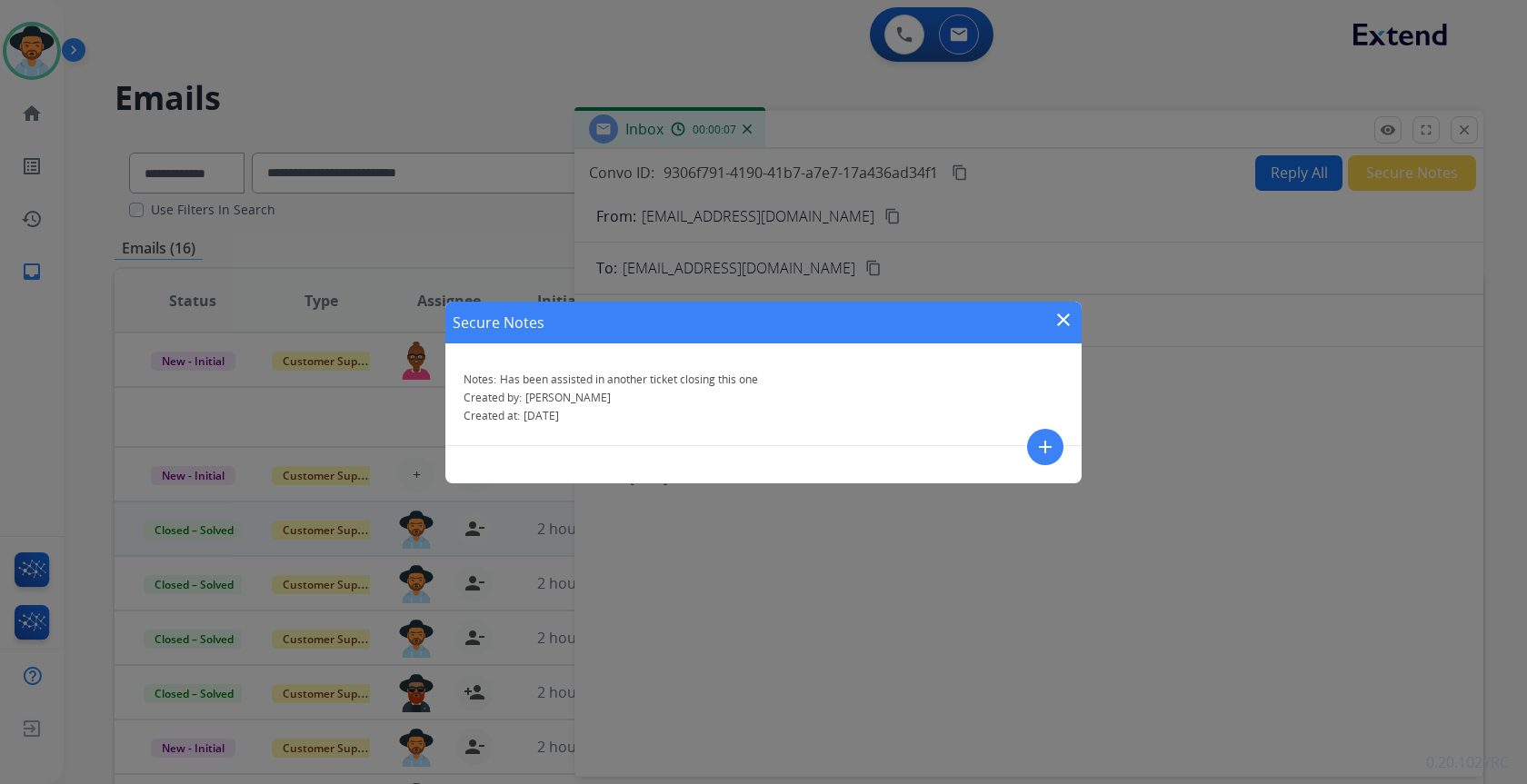
click at [1061, 319] on mat-icon "close" at bounding box center [1063, 319] width 22 height 22
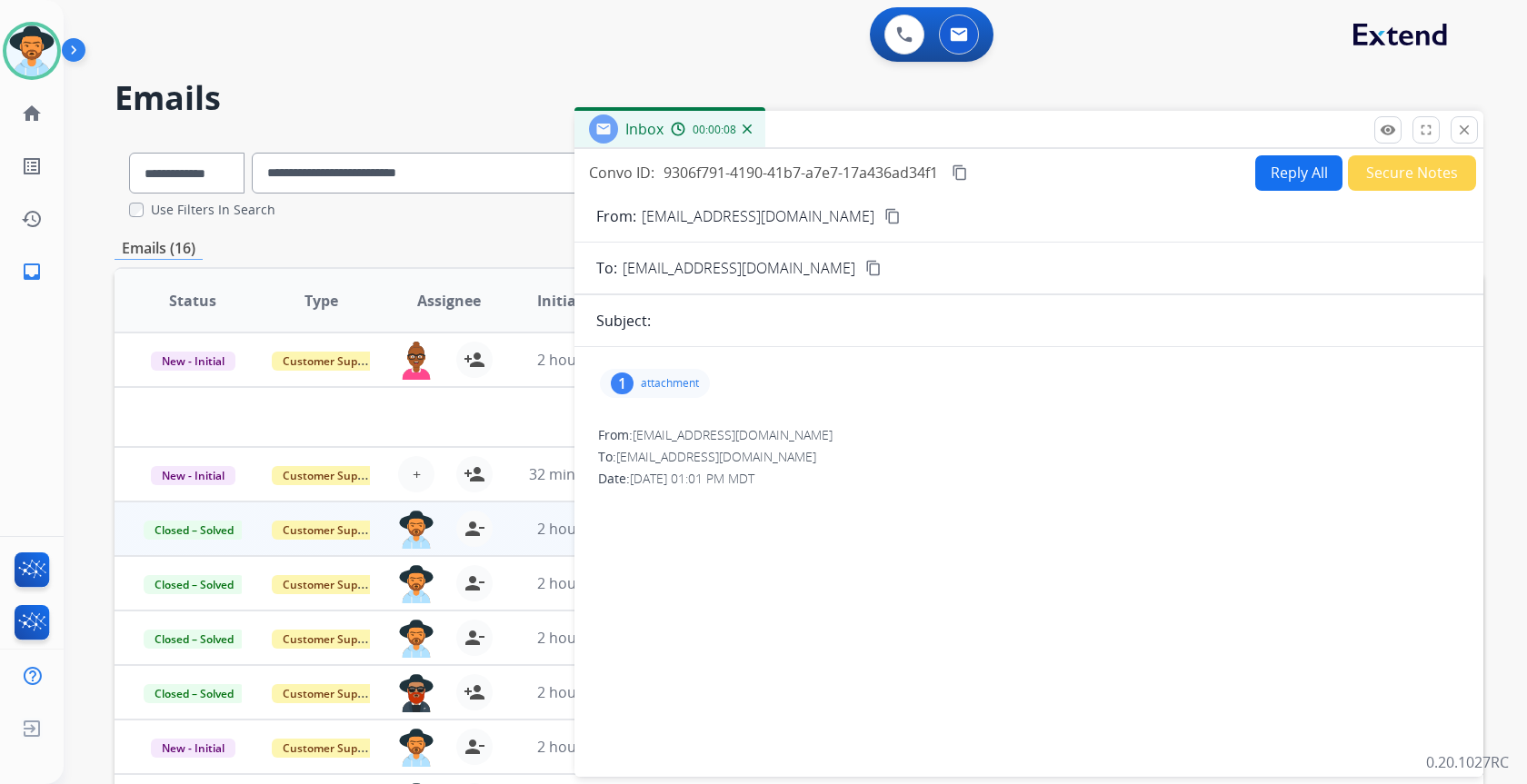
click at [1445, 167] on button "Secure Notes" at bounding box center [1411, 172] width 128 height 35
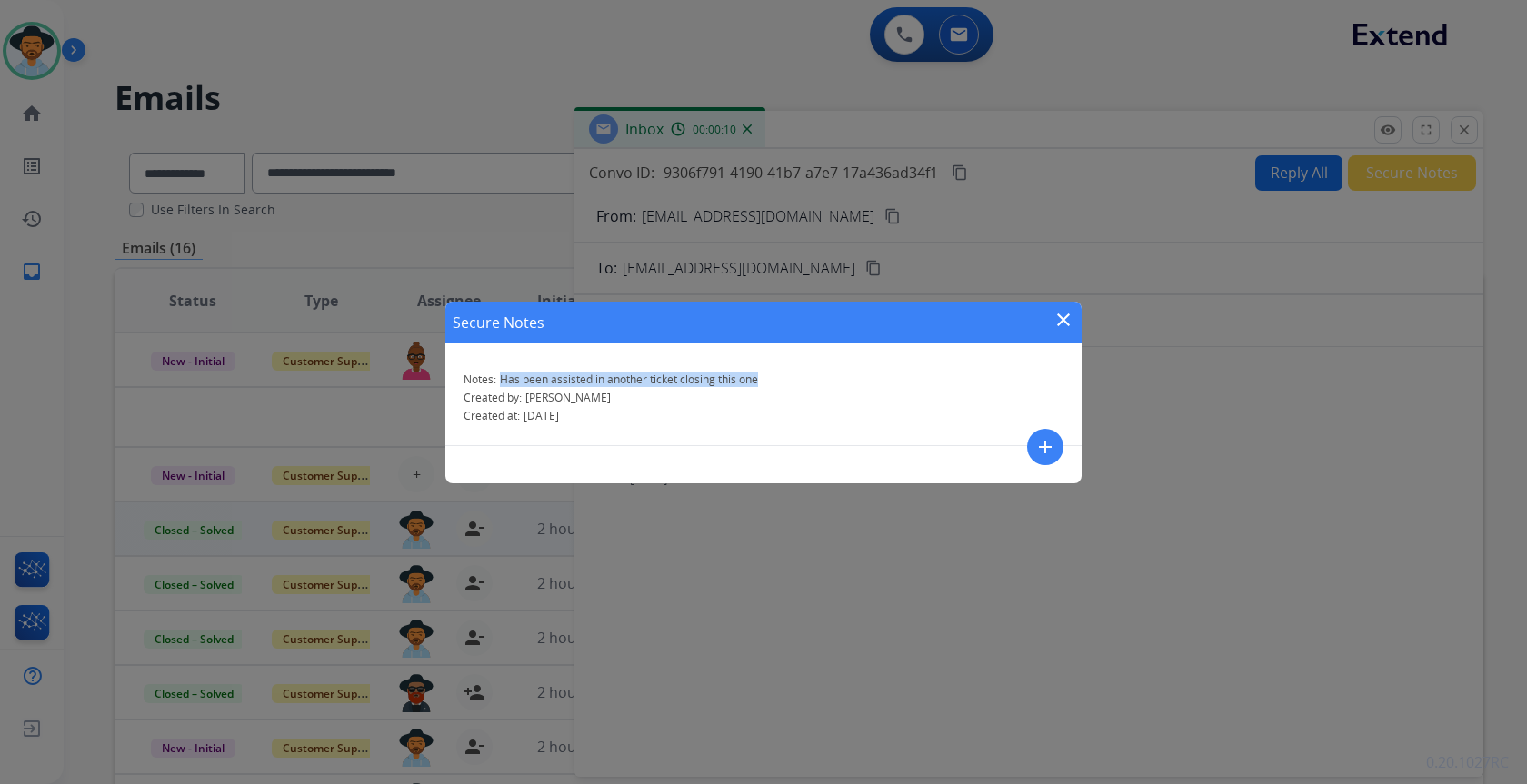
drag, startPoint x: 757, startPoint y: 379, endPoint x: 501, endPoint y: 375, distance: 256.0
click at [501, 375] on div "Notes: Has been assisted in another ticket closing this one" at bounding box center [763, 379] width 600 height 14
copy span "Has been assisted in another ticket closing this one"
click at [1463, 133] on div "Secure Notes close Notes: Has been assisted in another ticket closing this one …" at bounding box center [764, 392] width 1527 height 784
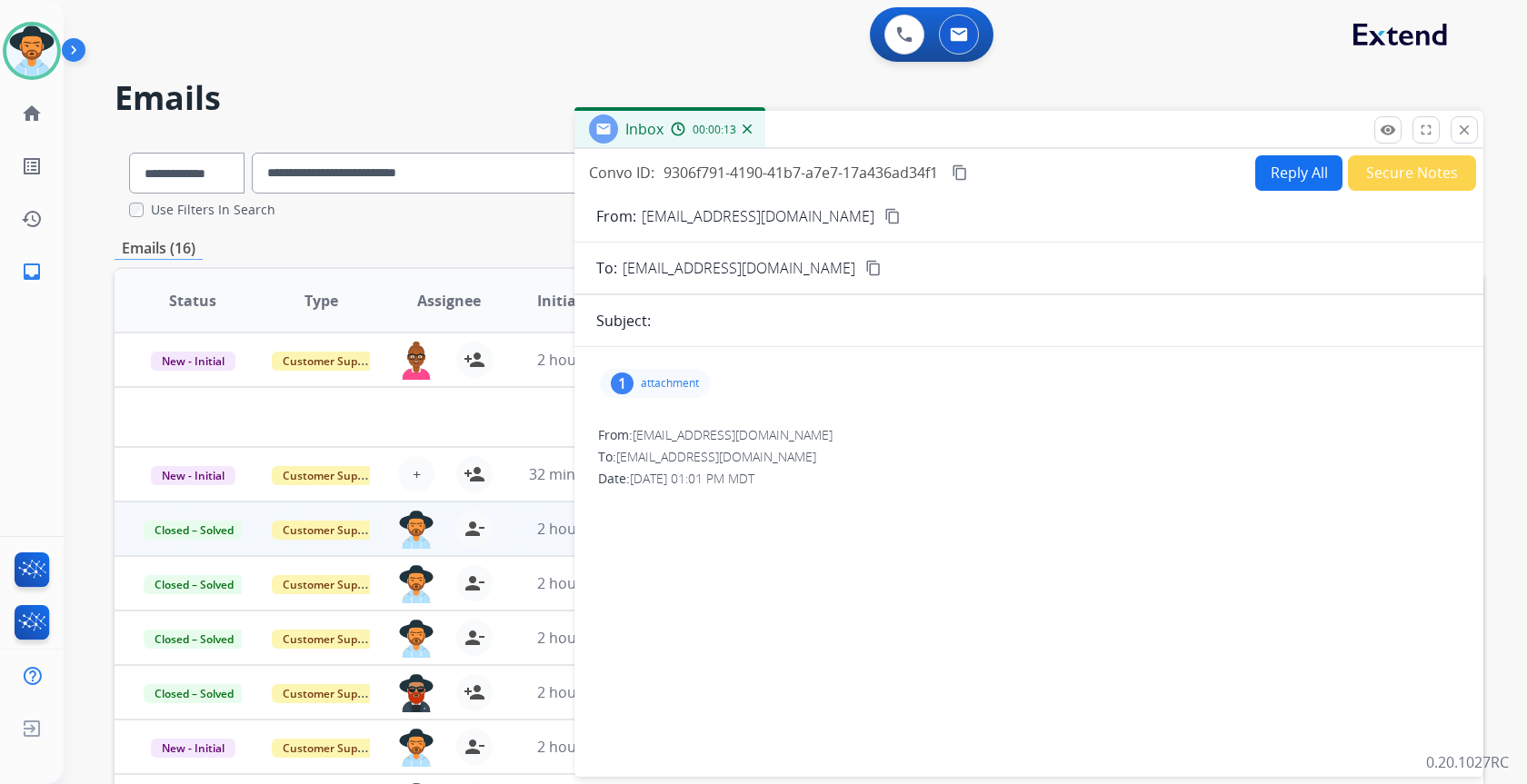
click at [1486, 110] on div "**********" at bounding box center [795, 392] width 1464 height 784
click at [1467, 134] on mat-icon "close" at bounding box center [1464, 130] width 16 height 16
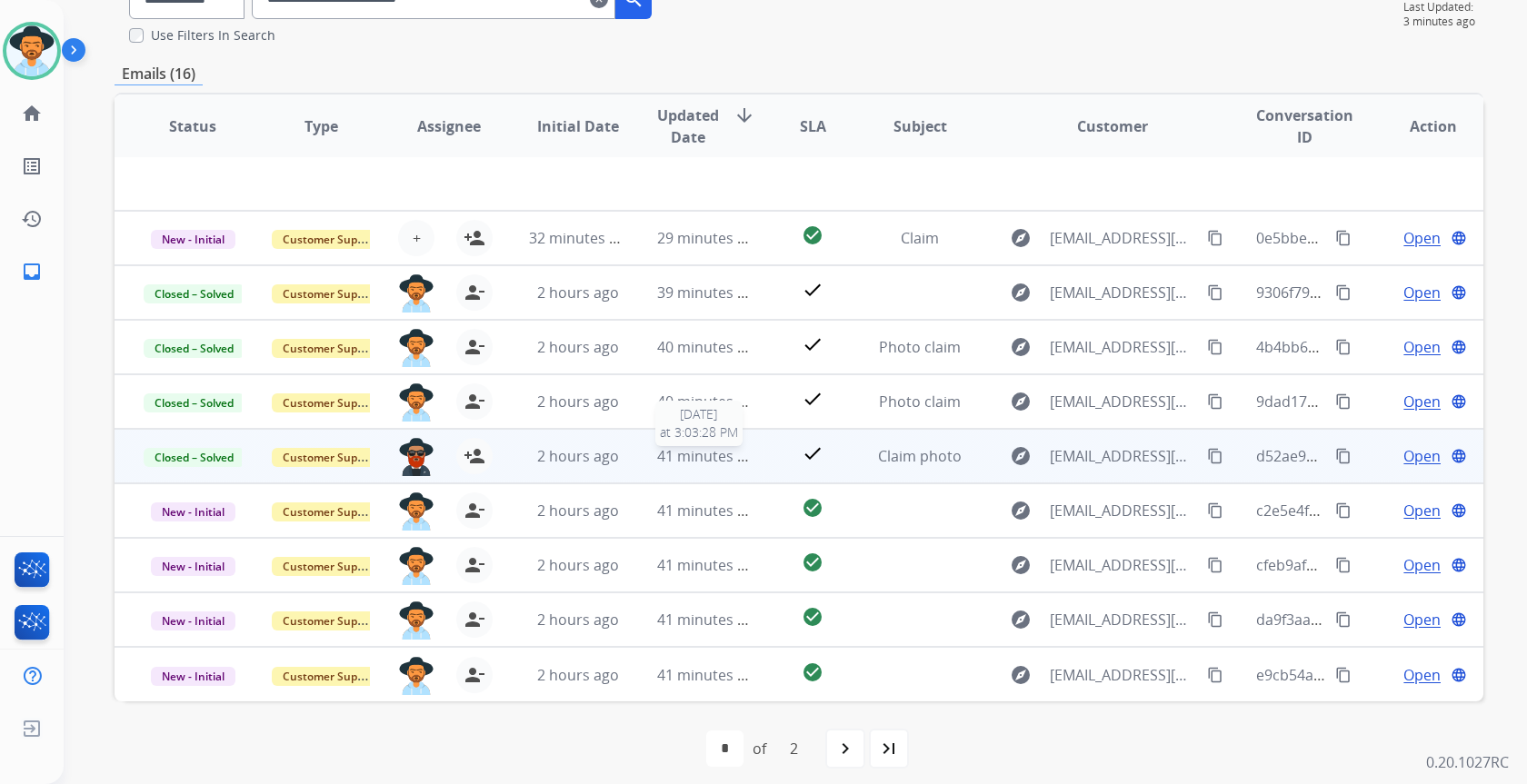
scroll to position [182, 0]
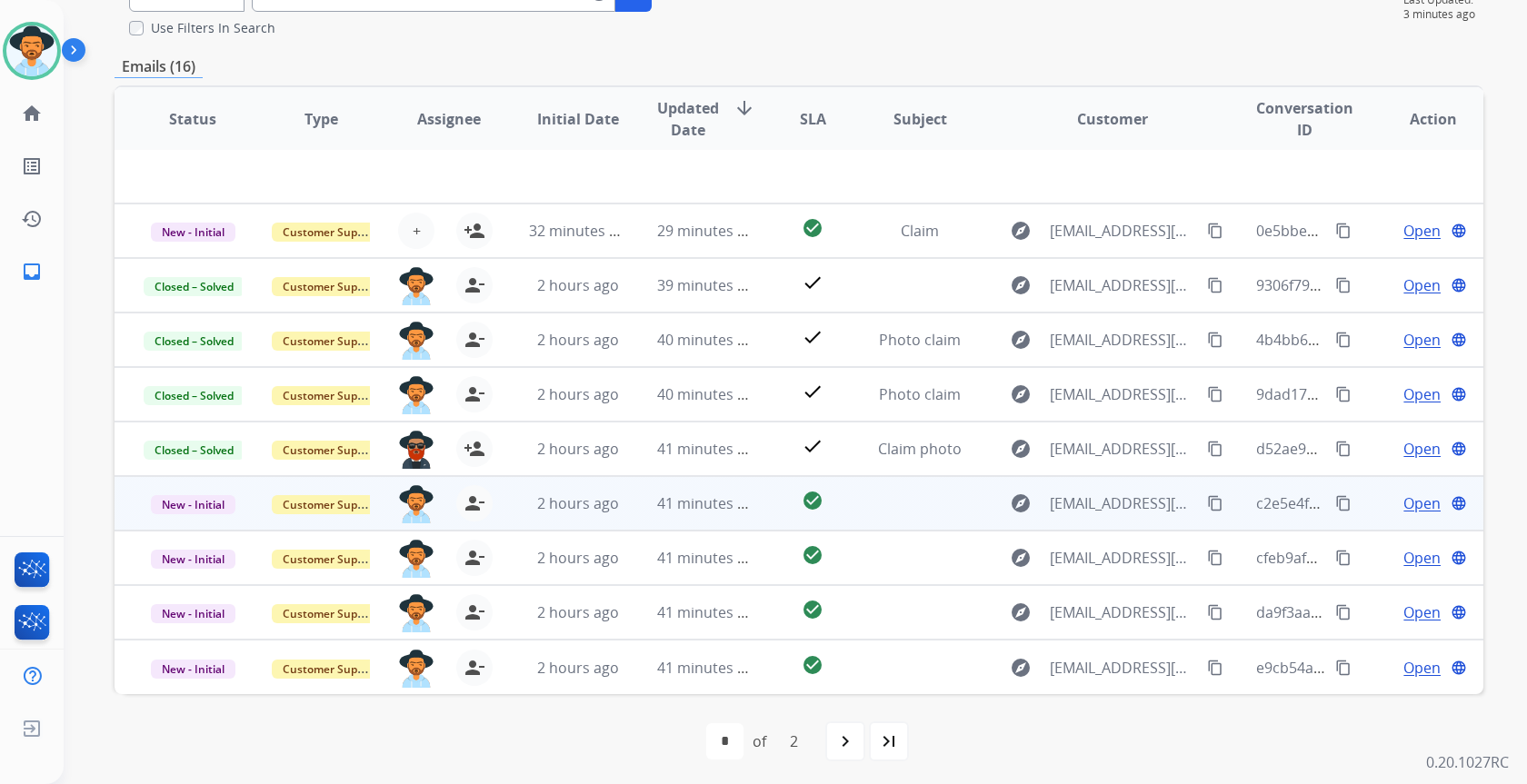
click at [1408, 508] on span "Open" at bounding box center [1422, 503] width 37 height 22
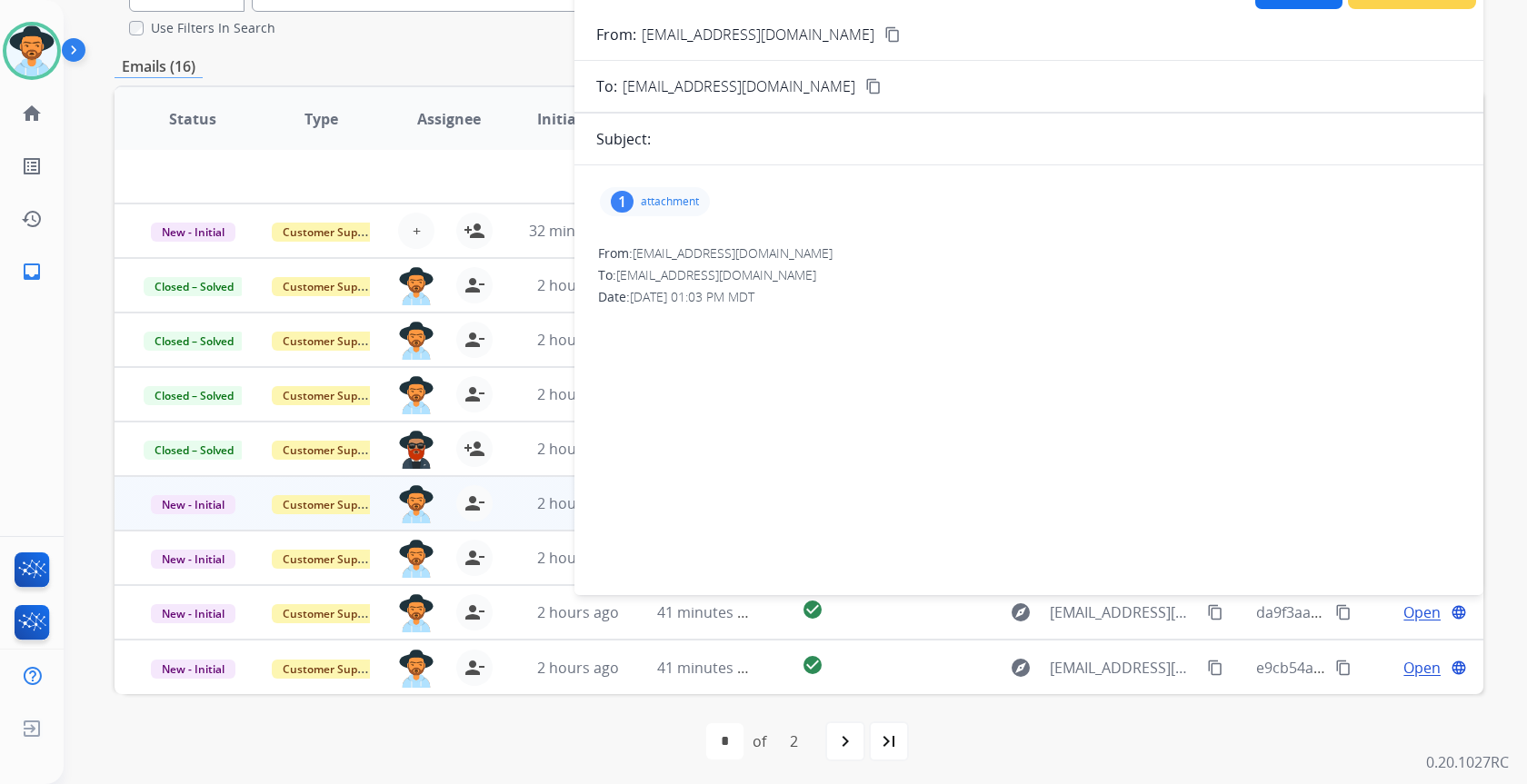
scroll to position [0, 0]
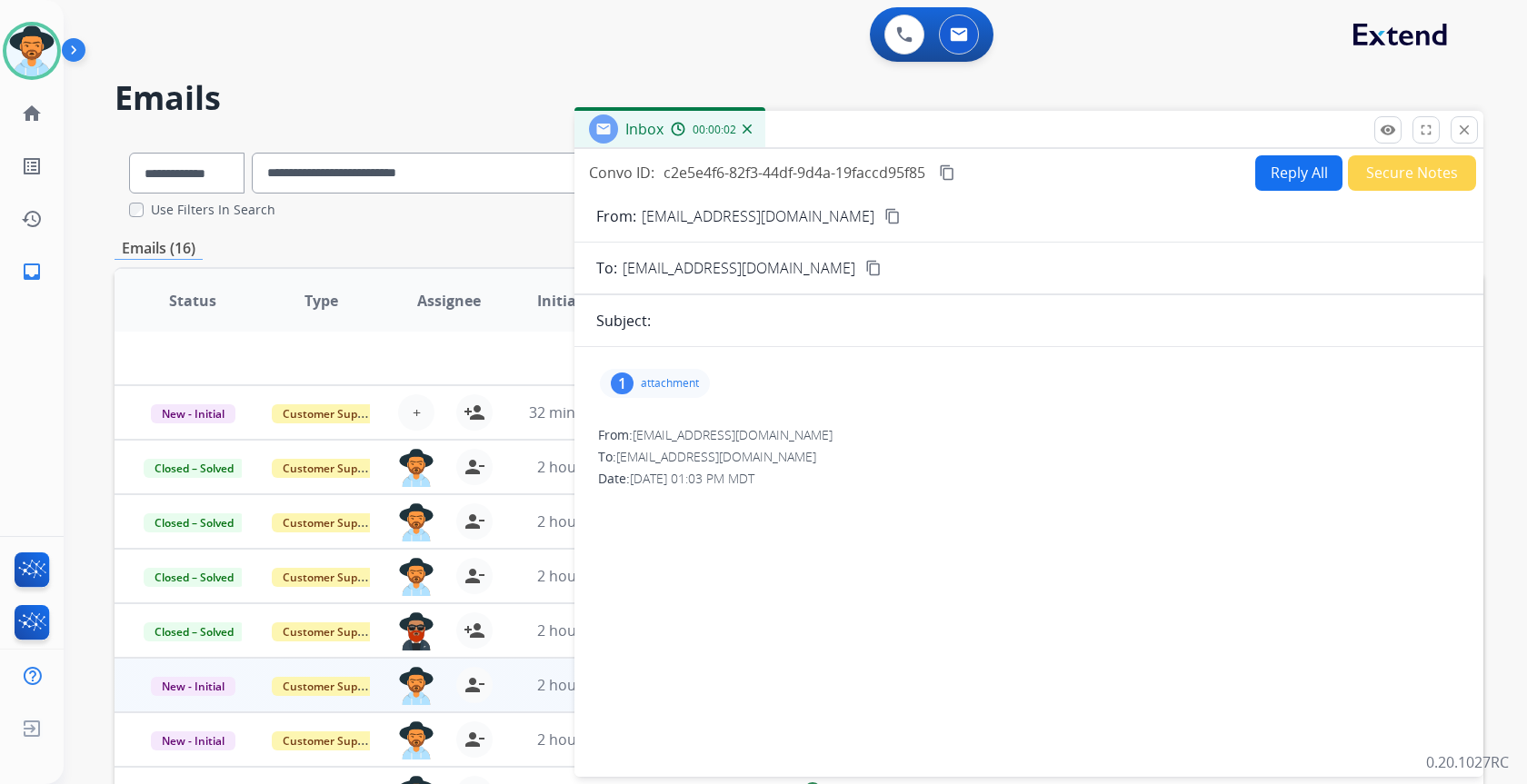
click at [635, 387] on div "1 attachment" at bounding box center [655, 383] width 110 height 29
click at [1403, 176] on button "Secure Notes" at bounding box center [1411, 172] width 128 height 35
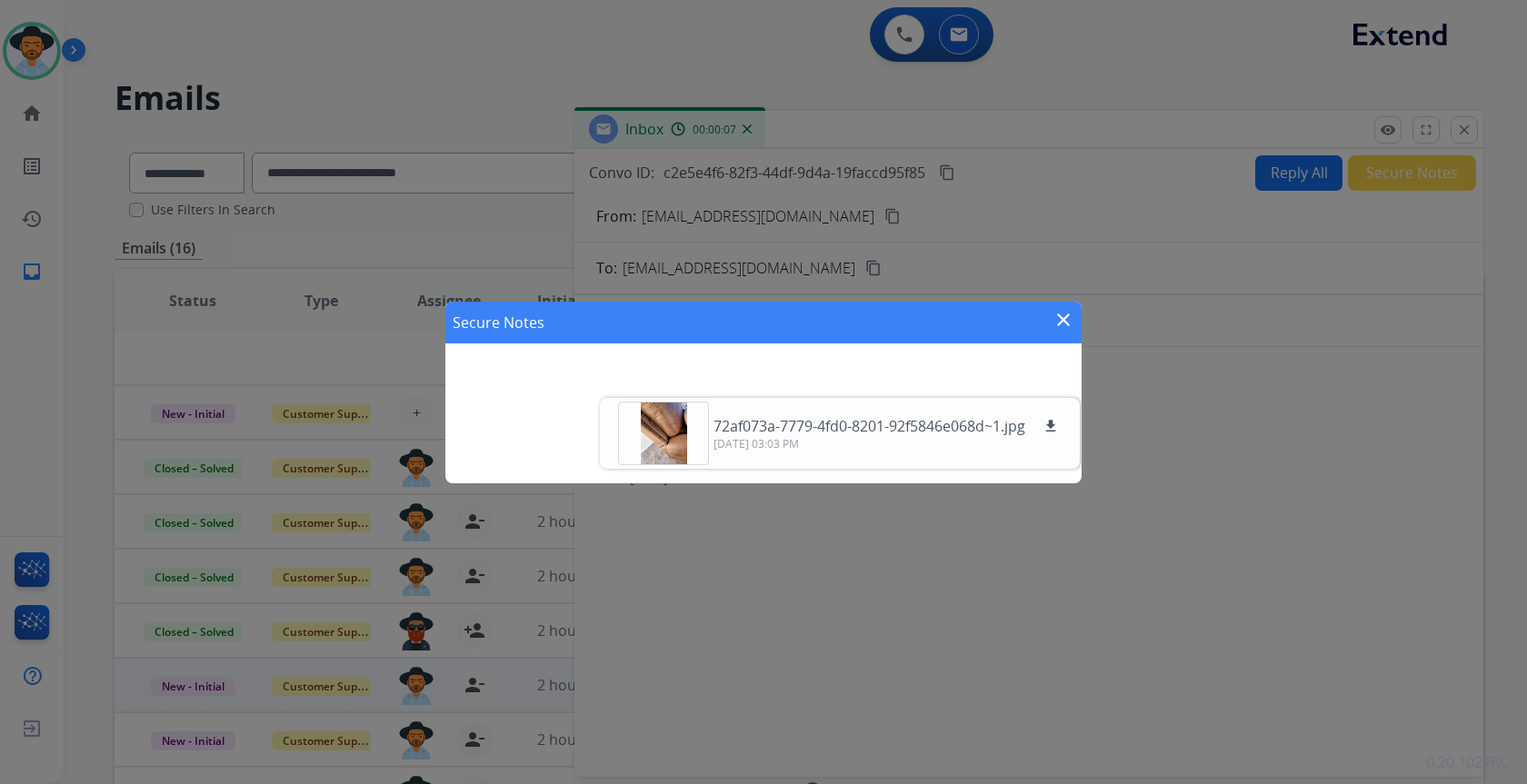
drag, startPoint x: 943, startPoint y: 365, endPoint x: 910, endPoint y: 366, distance: 33.0
click at [893, 354] on div "Secure Notes close add" at bounding box center [764, 393] width 637 height 182
click at [1211, 495] on div "Secure Notes close add" at bounding box center [764, 392] width 1527 height 784
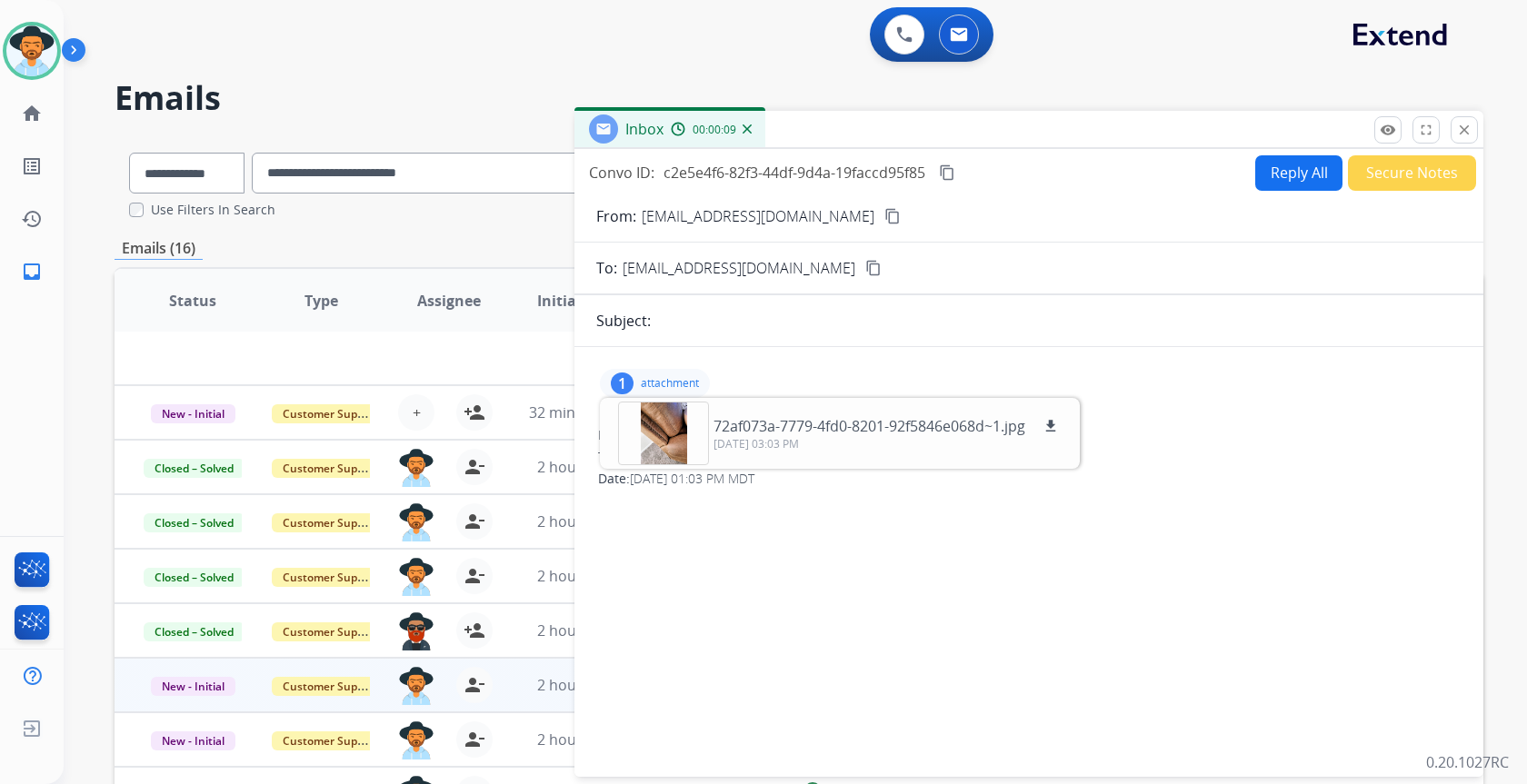
click at [665, 385] on p "attachment" at bounding box center [669, 383] width 58 height 14
click at [1373, 174] on button "Secure Notes" at bounding box center [1411, 172] width 128 height 35
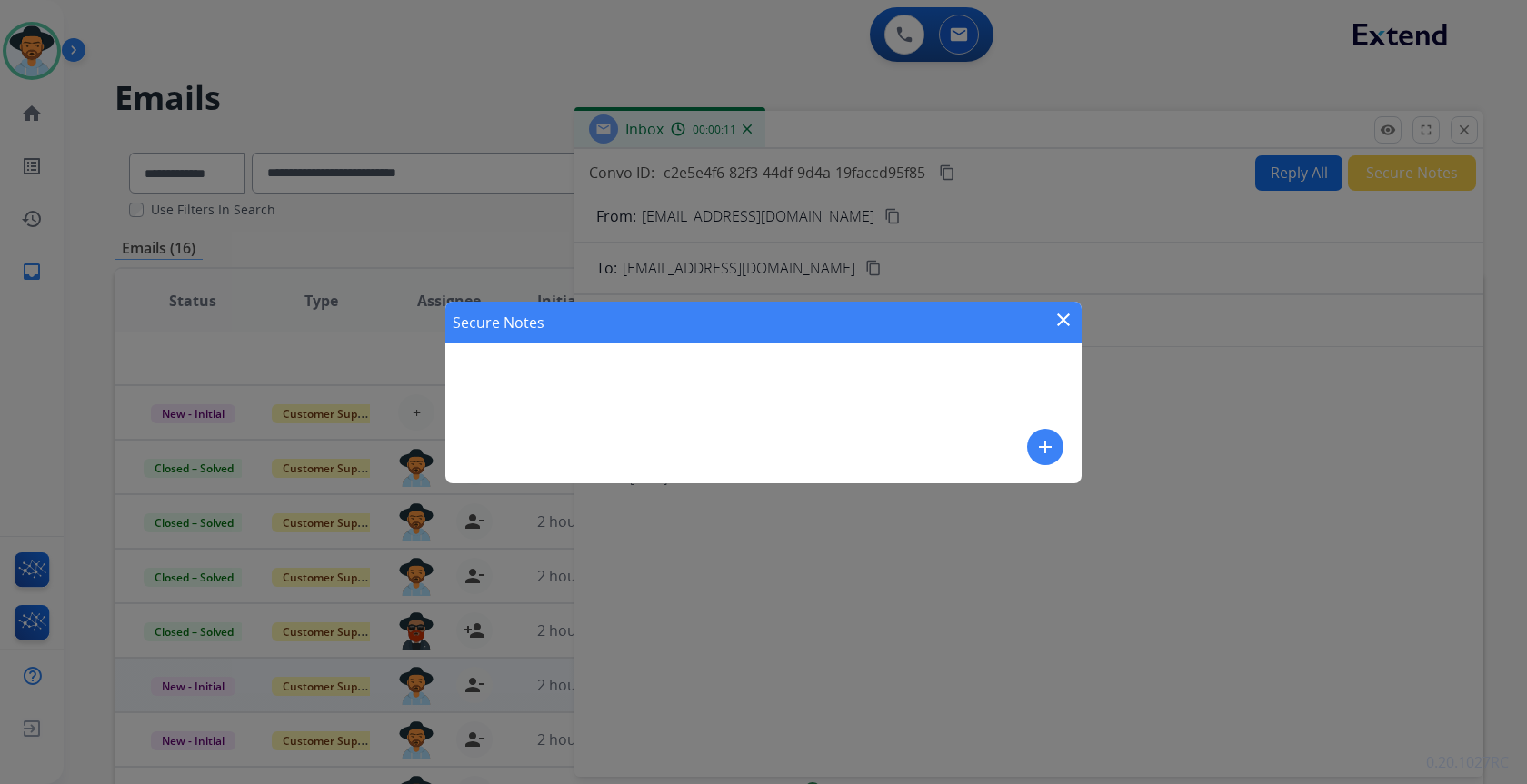
click at [1058, 441] on button "add" at bounding box center [1045, 447] width 36 height 36
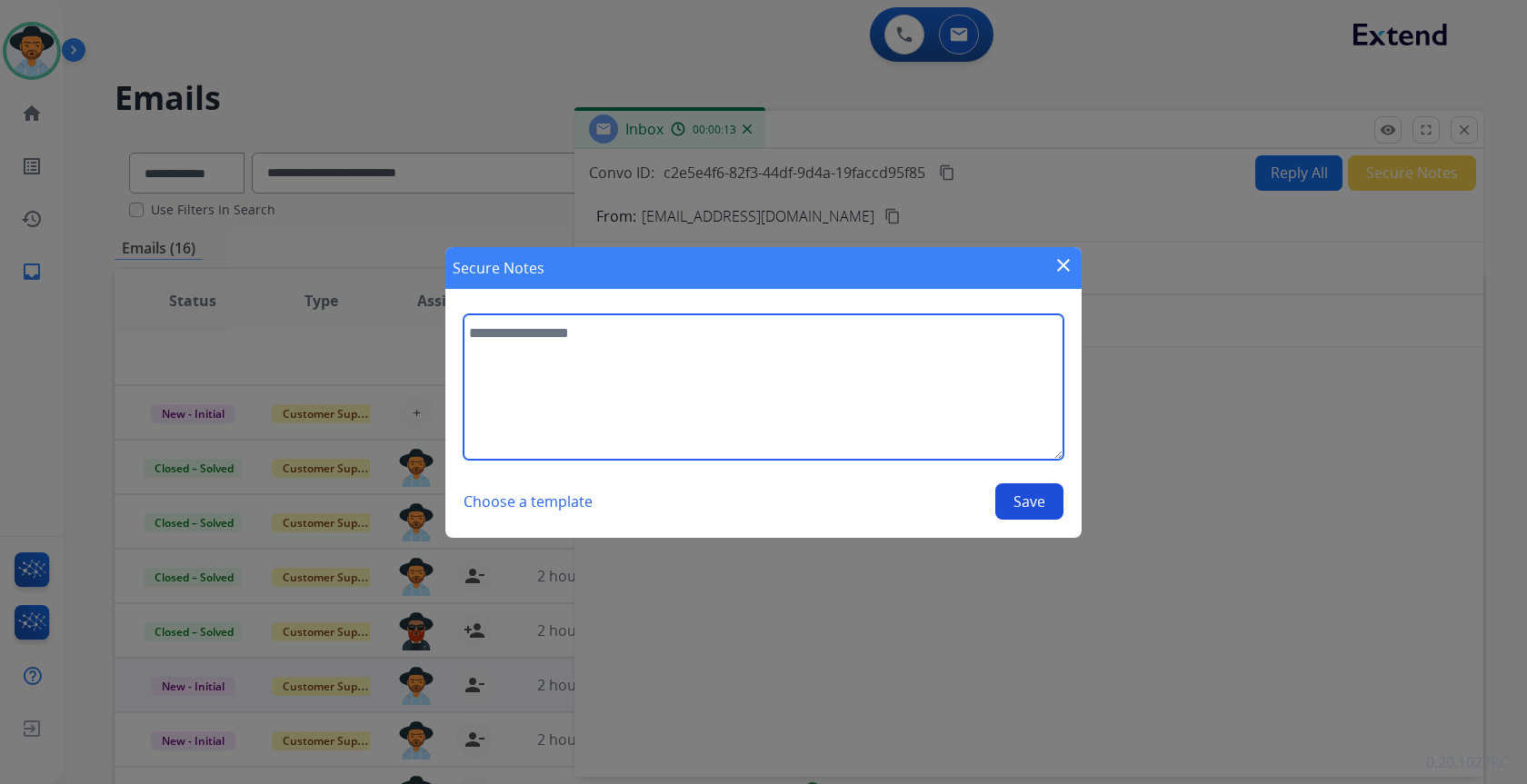
paste textarea "**********"
type textarea "**********"
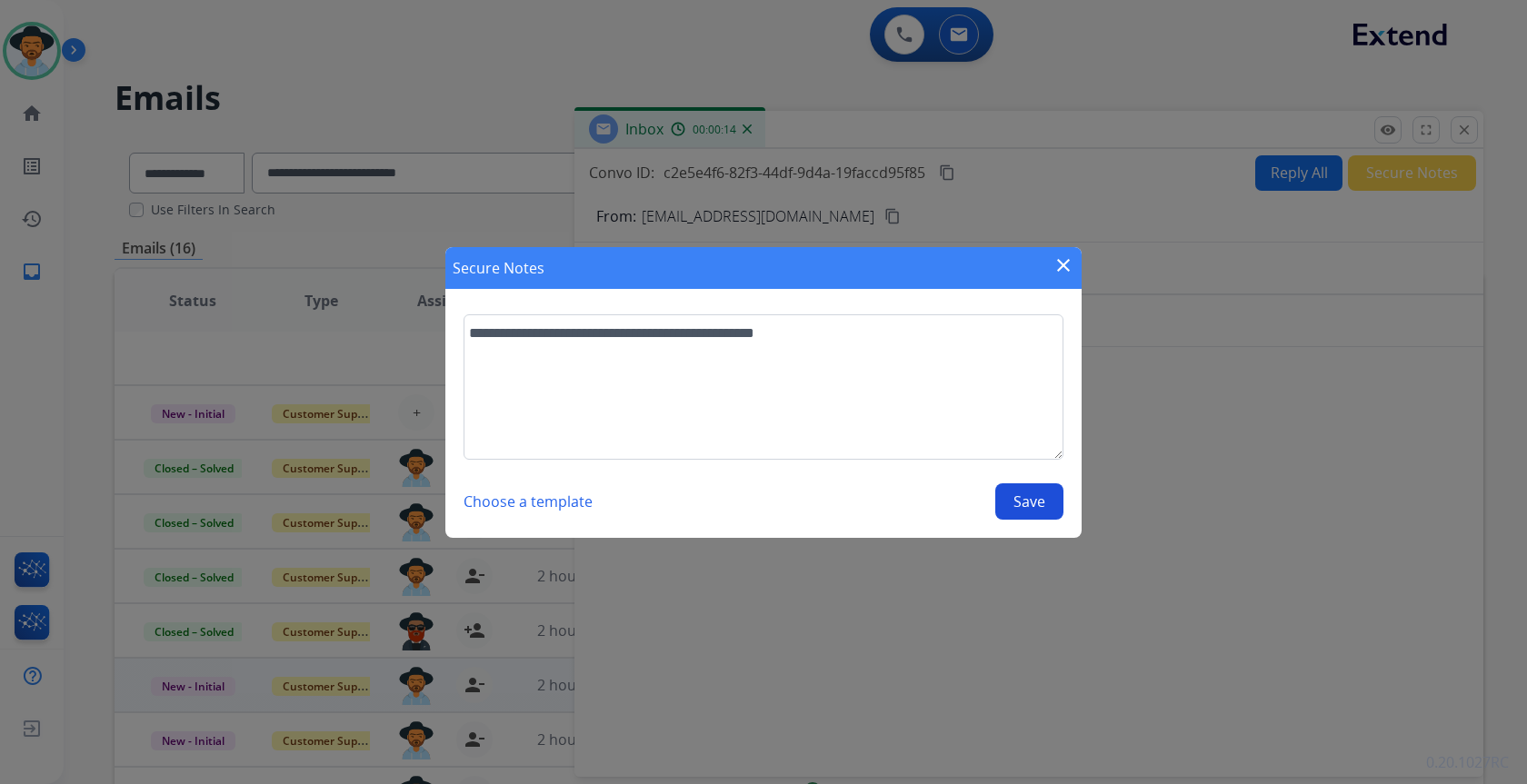
click at [1033, 508] on button "Save" at bounding box center [1030, 501] width 68 height 36
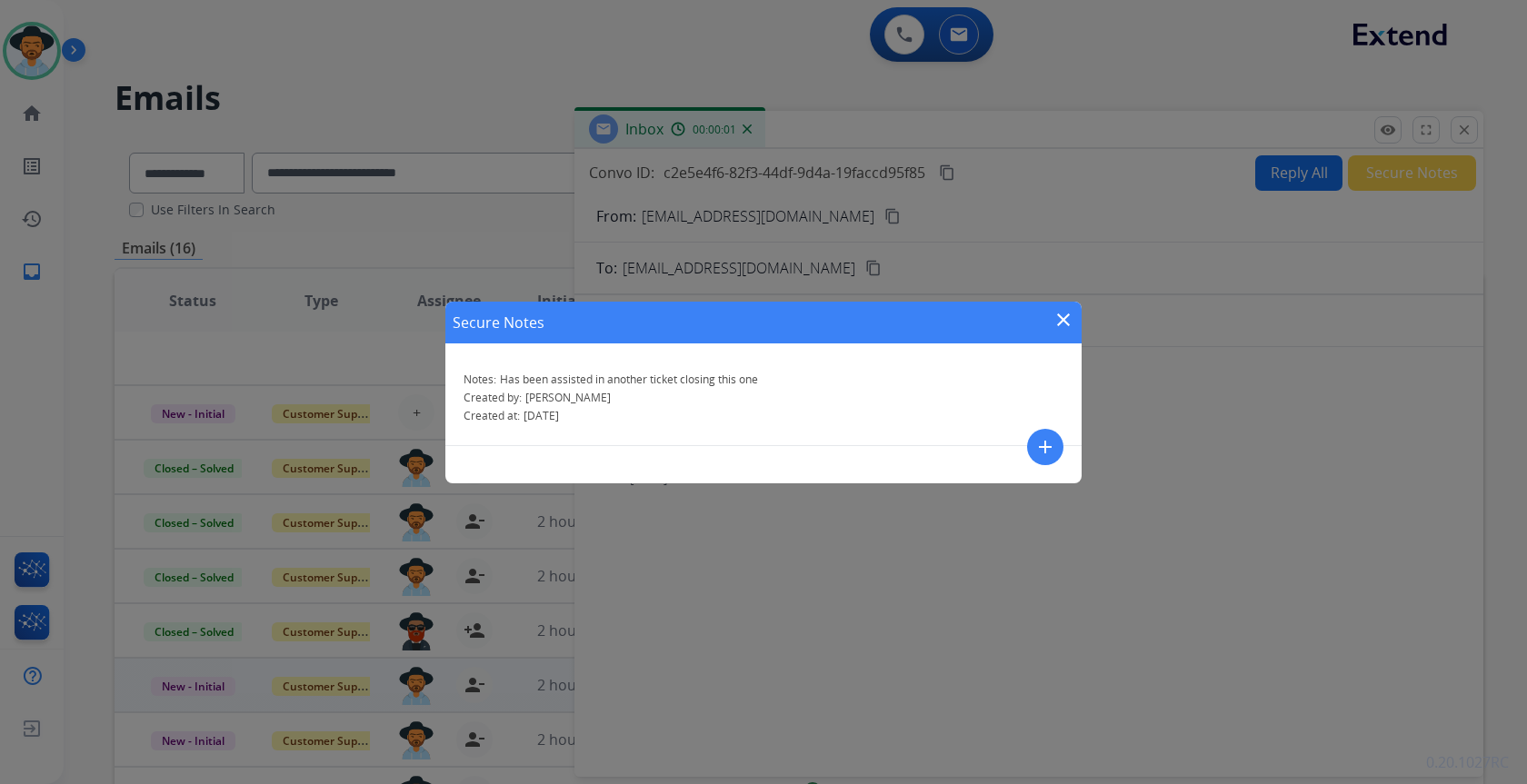
click at [1065, 318] on mat-icon "close" at bounding box center [1063, 319] width 22 height 22
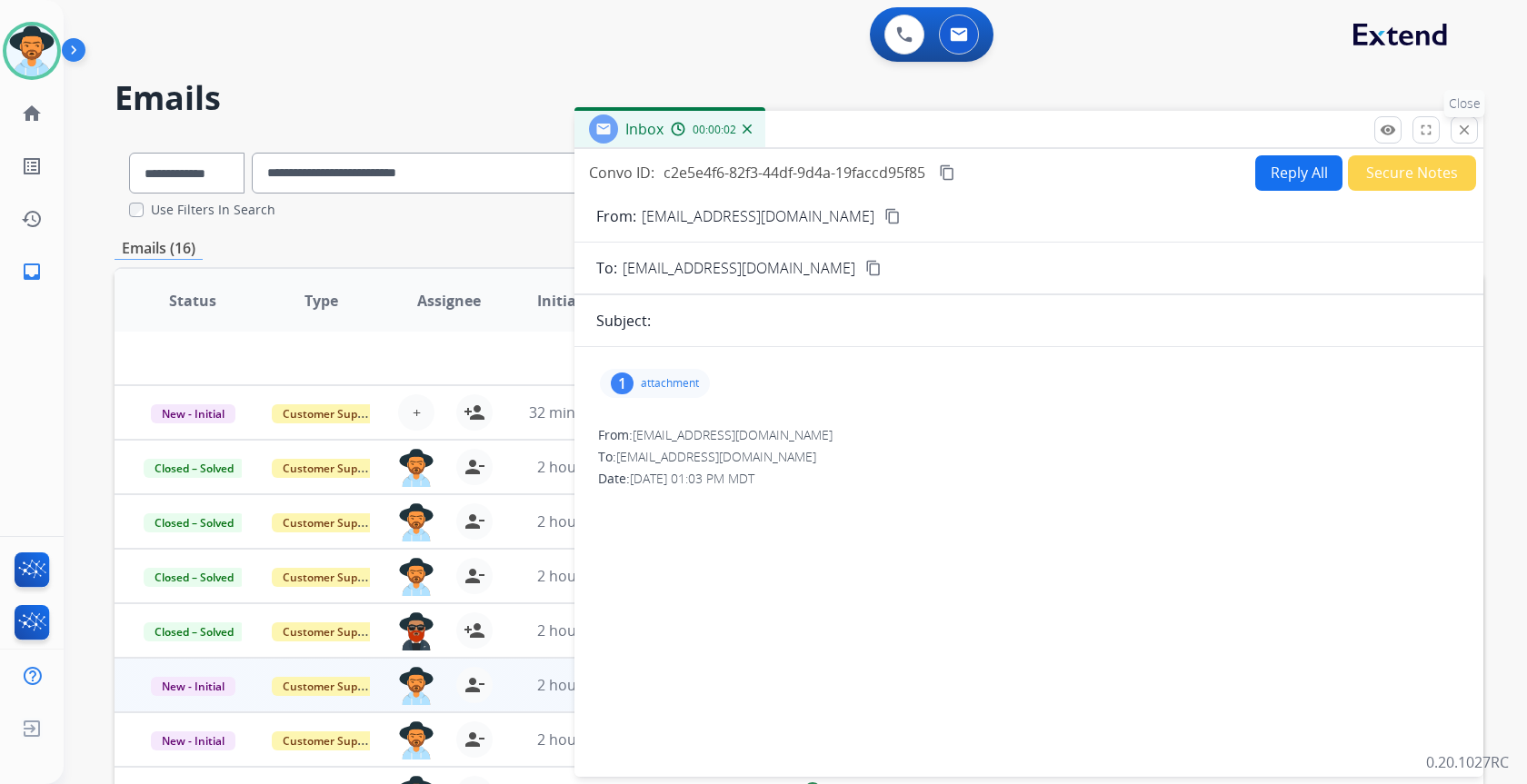
click at [1473, 131] on button "close Close" at bounding box center [1464, 130] width 27 height 27
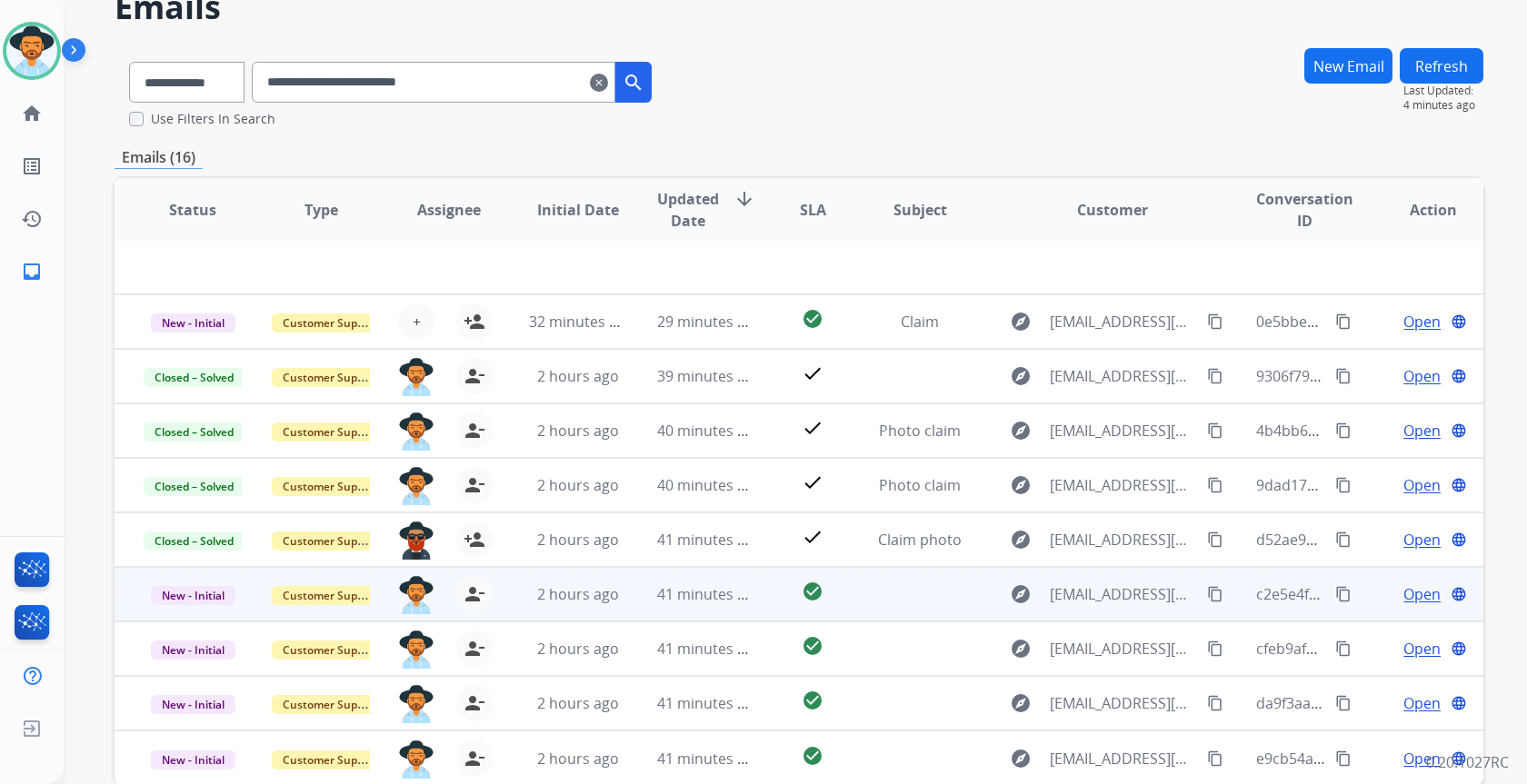
scroll to position [182, 0]
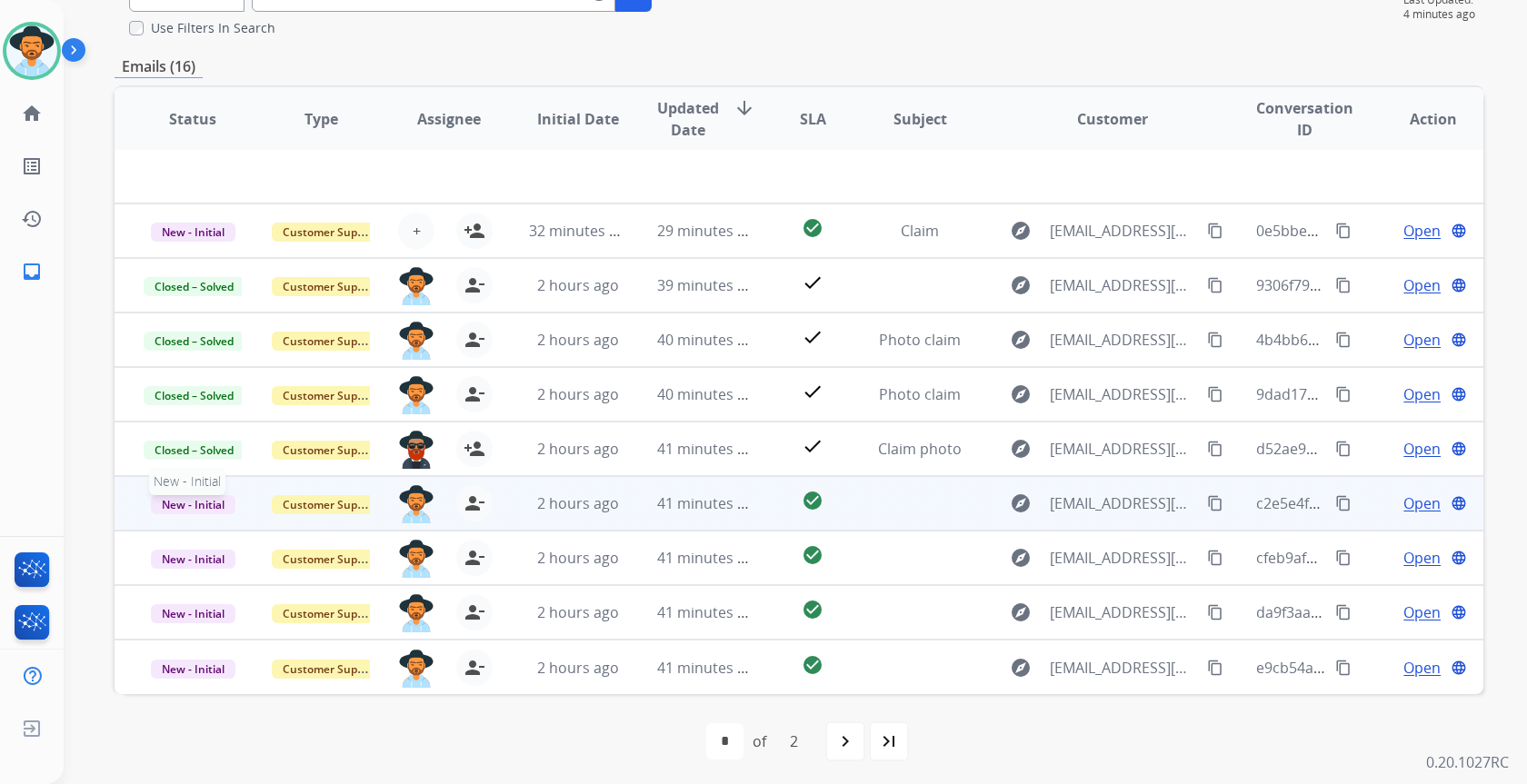
click at [193, 495] on span "New - Initial" at bounding box center [192, 505] width 84 height 19
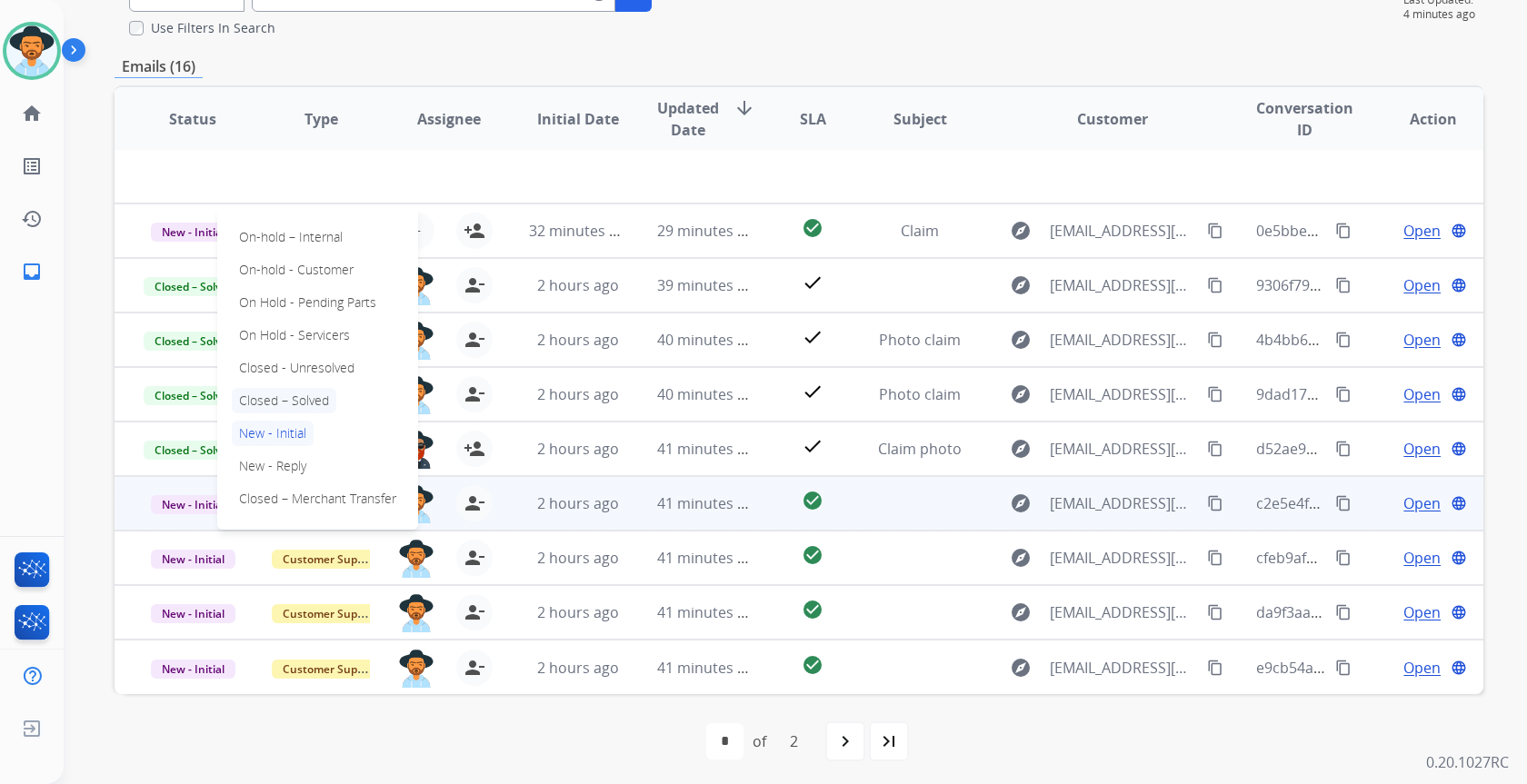
click at [281, 392] on p "Closed – Solved" at bounding box center [284, 401] width 104 height 26
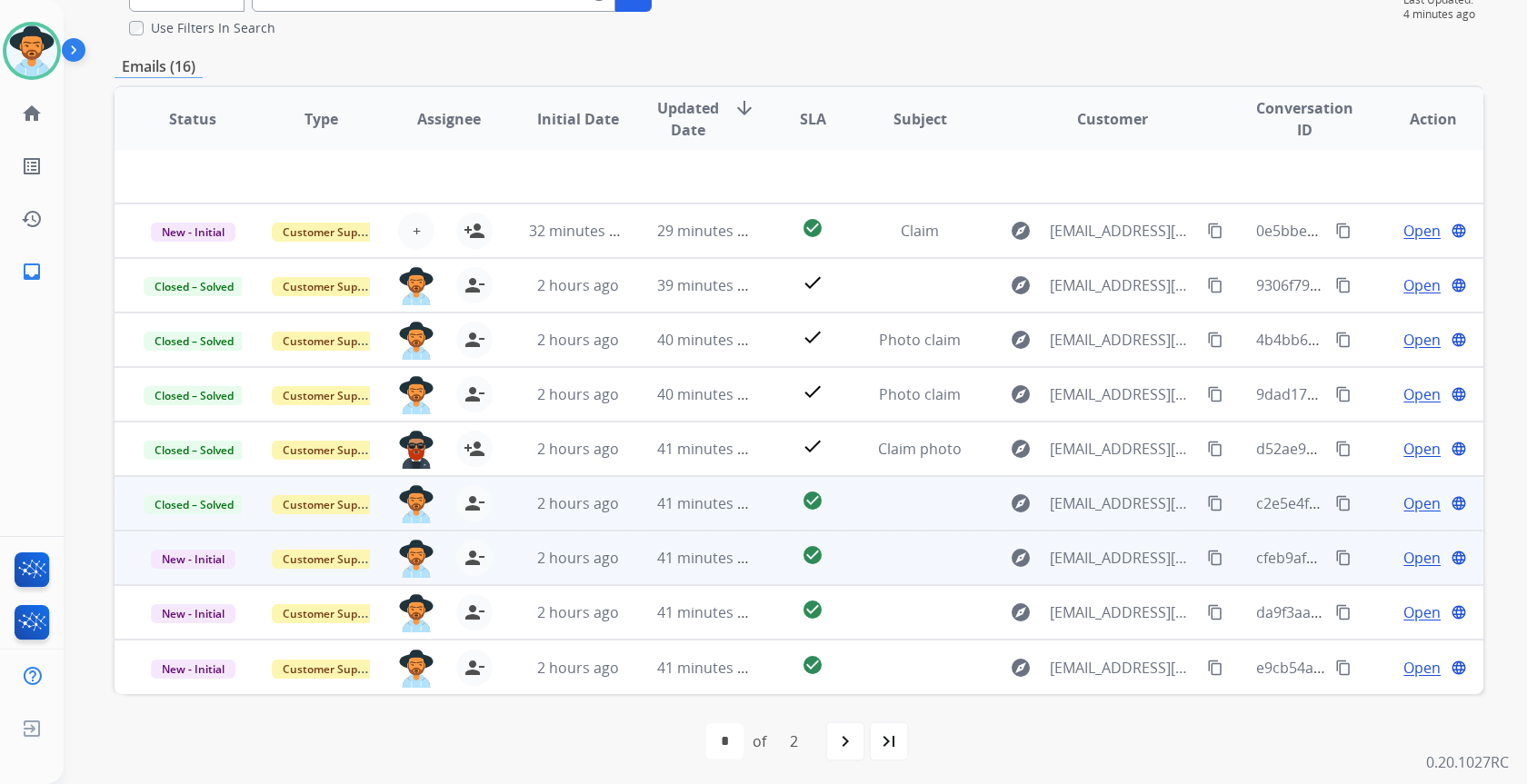
click at [1405, 561] on span "Open" at bounding box center [1422, 558] width 37 height 22
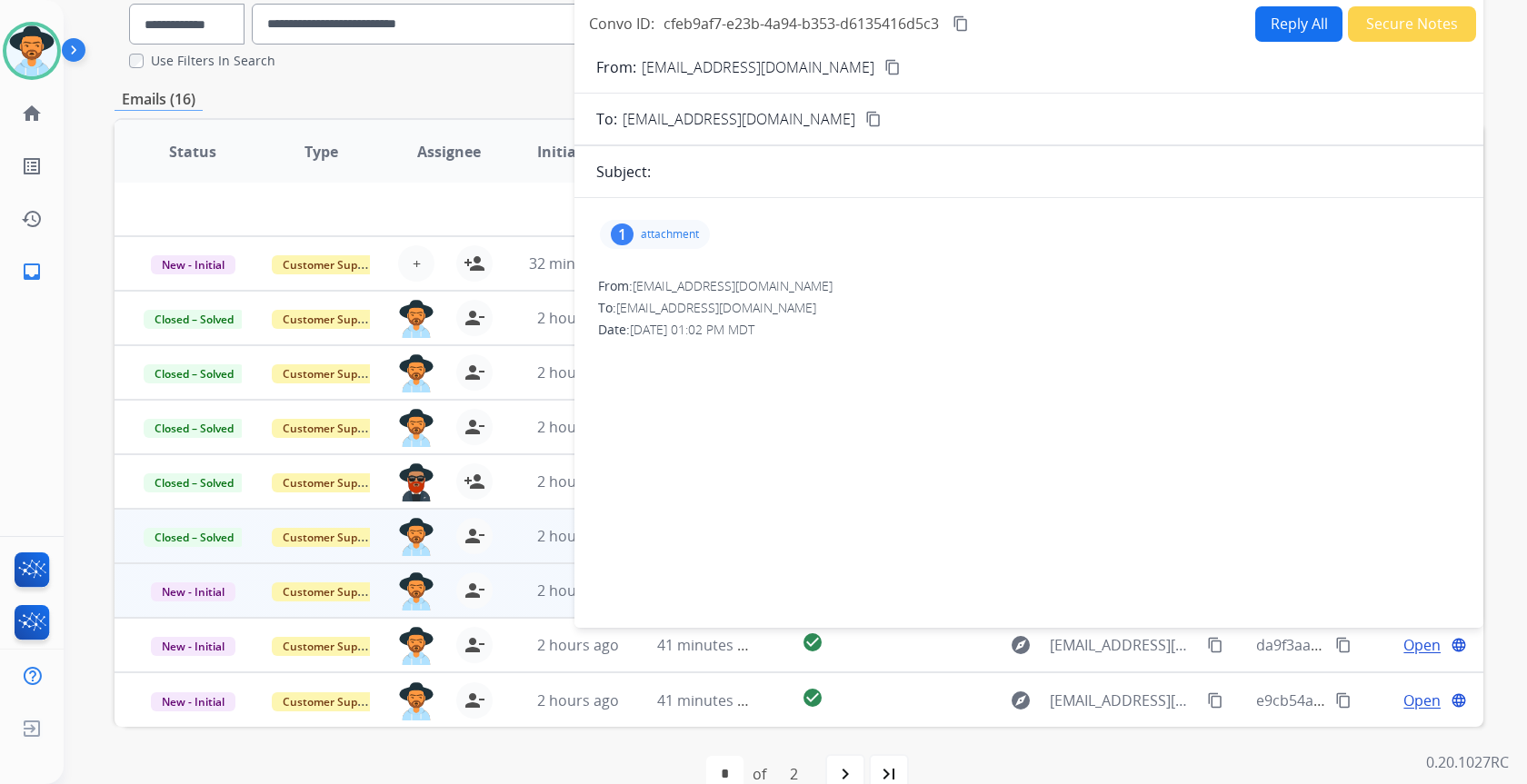
scroll to position [91, 0]
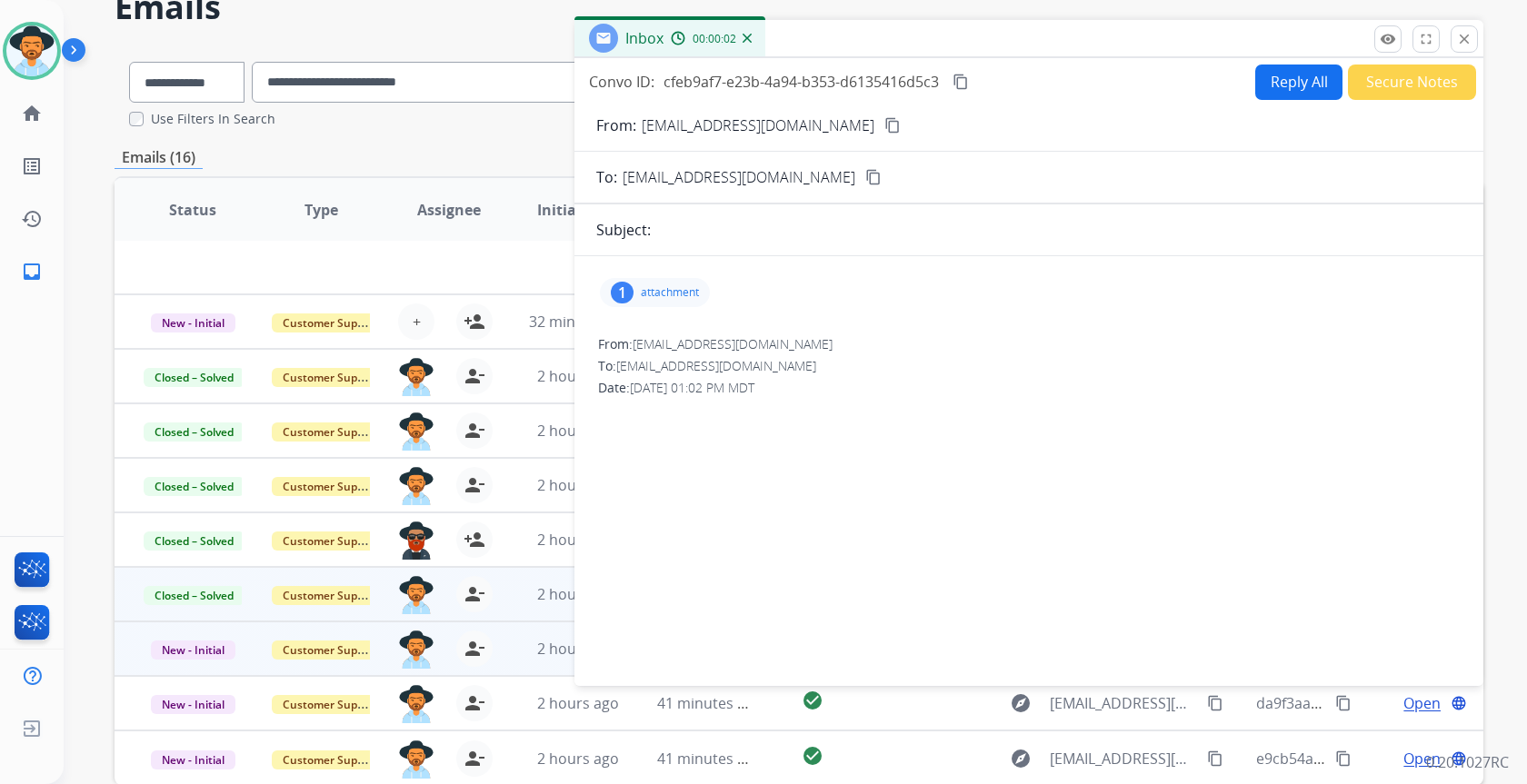
click at [668, 293] on p "attachment" at bounding box center [669, 292] width 58 height 14
click at [1436, 81] on button "Secure Notes" at bounding box center [1411, 81] width 128 height 35
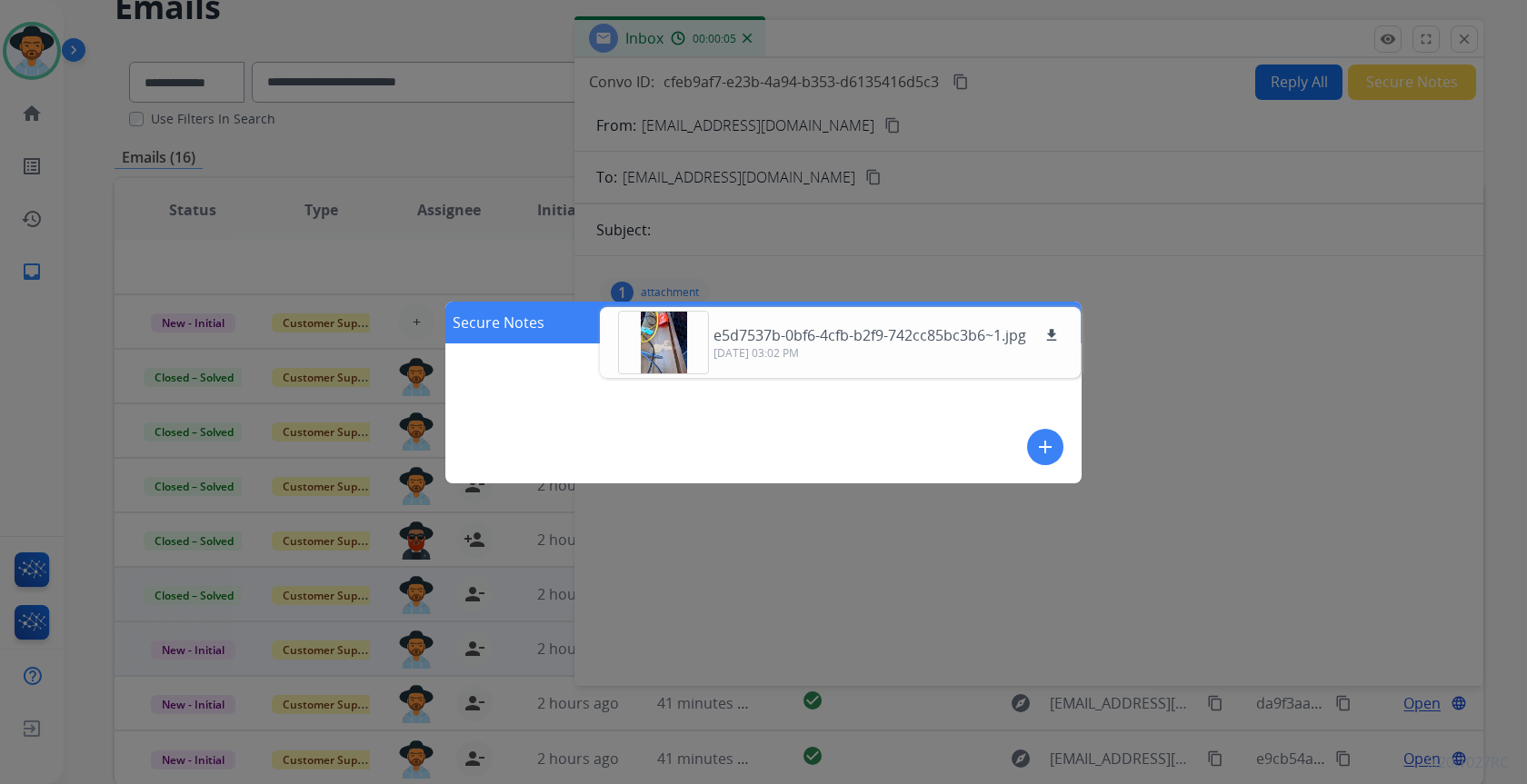
click at [1046, 448] on mat-icon "add" at bounding box center [1045, 447] width 22 height 22
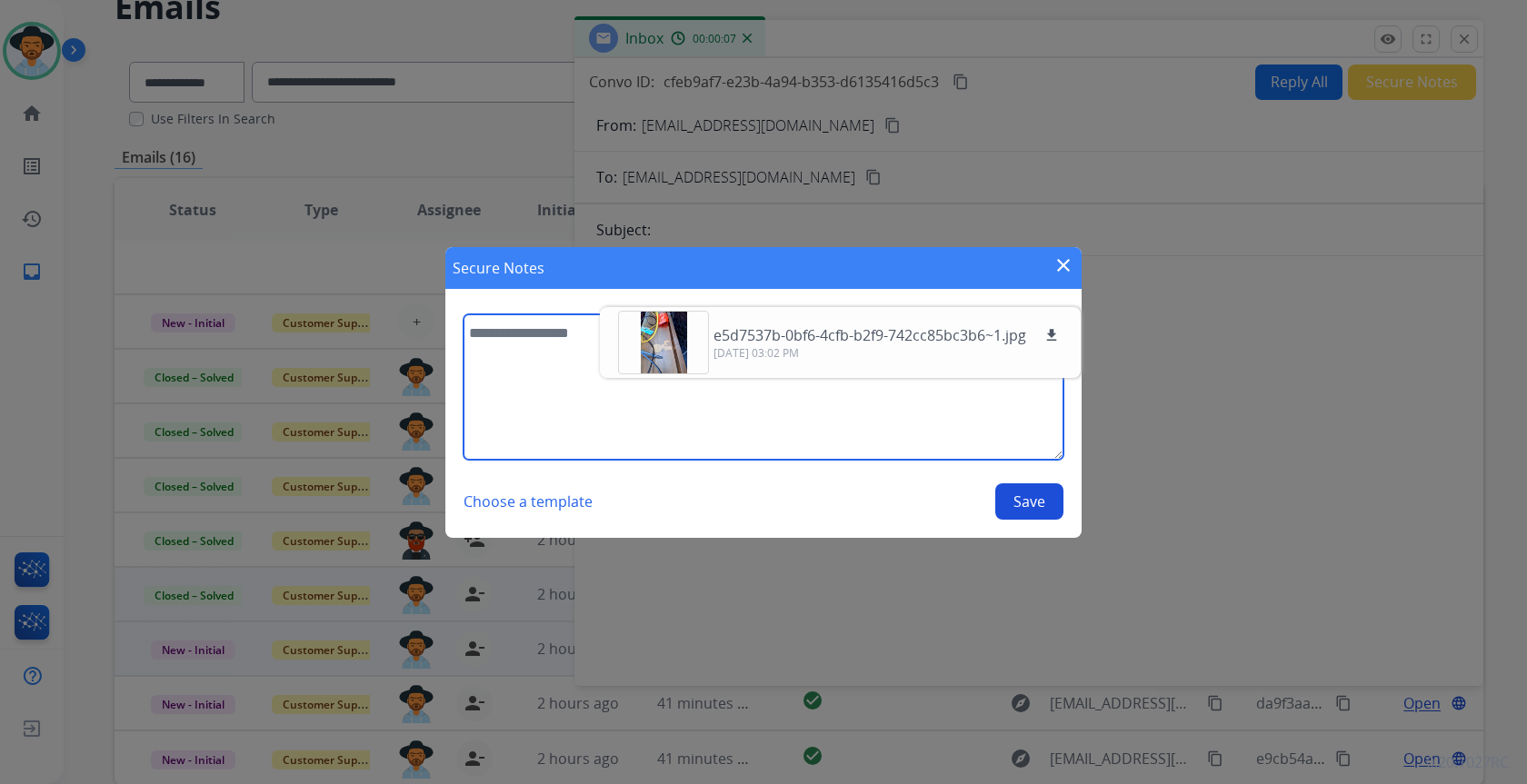
paste textarea "**********"
type textarea "**********"
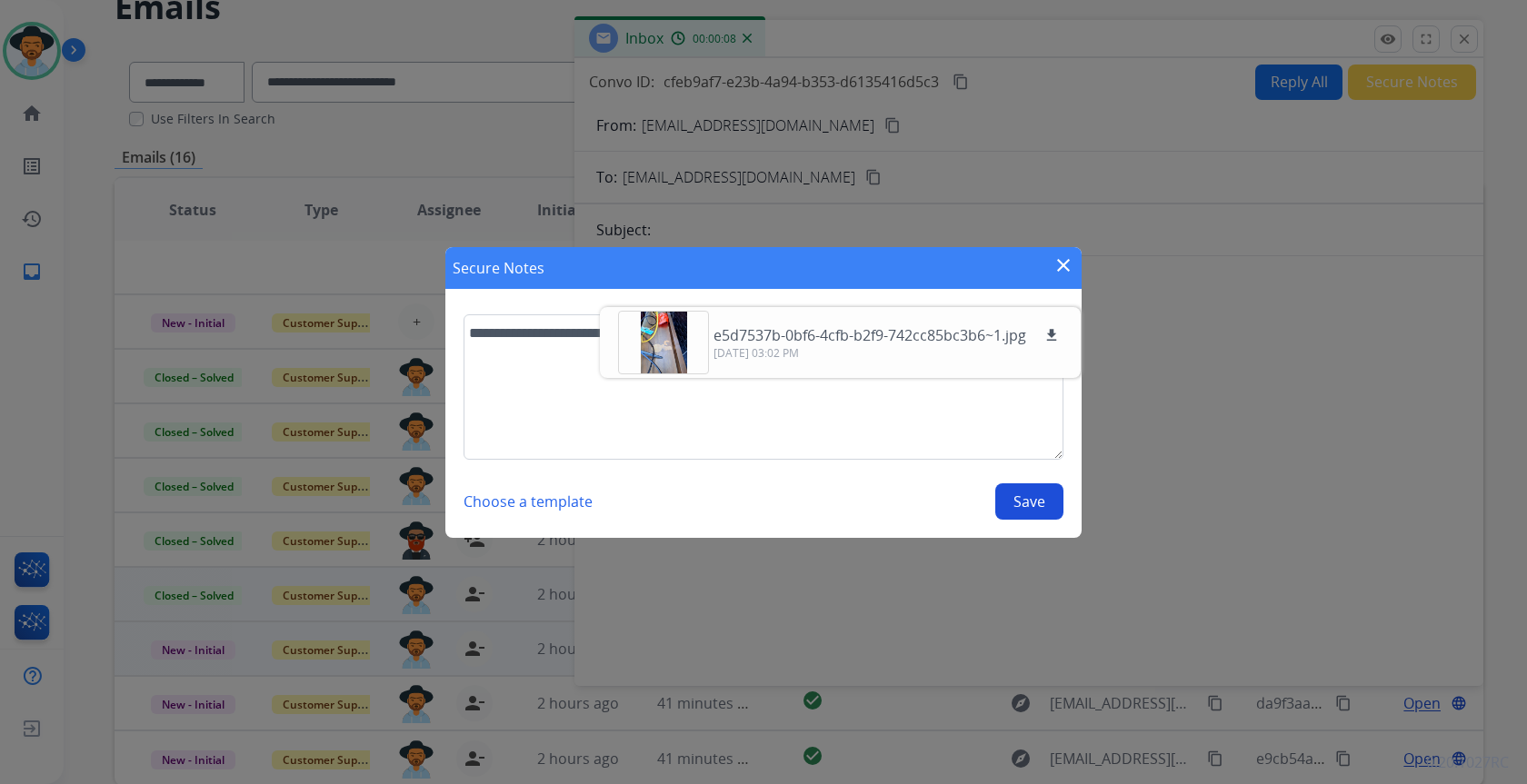
click at [1015, 508] on button "Save" at bounding box center [1030, 501] width 68 height 36
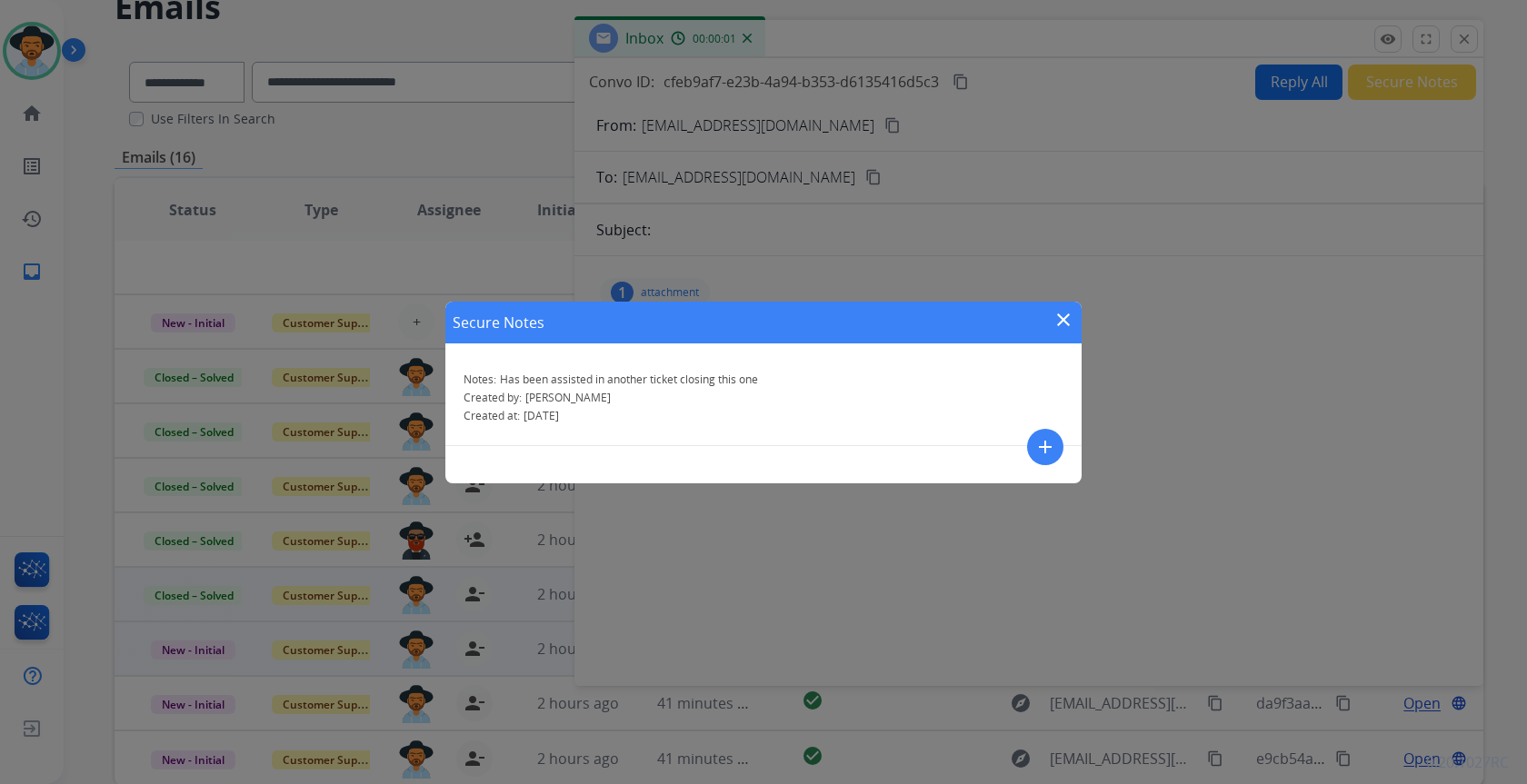
click at [1465, 43] on div "Secure Notes close Notes: Has been assisted in another ticket closing this one …" at bounding box center [764, 392] width 1527 height 784
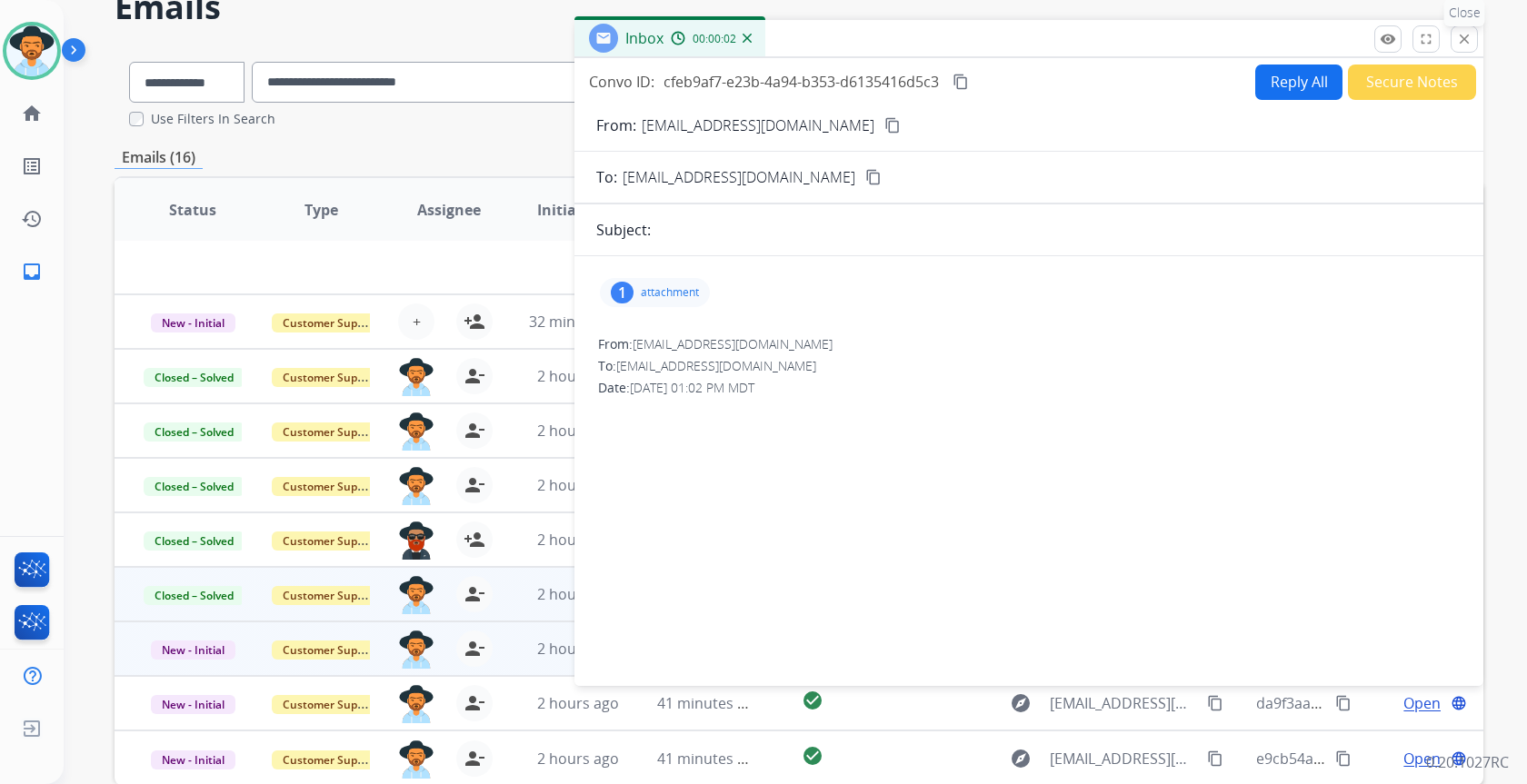
click at [1469, 46] on mat-icon "close" at bounding box center [1464, 39] width 16 height 16
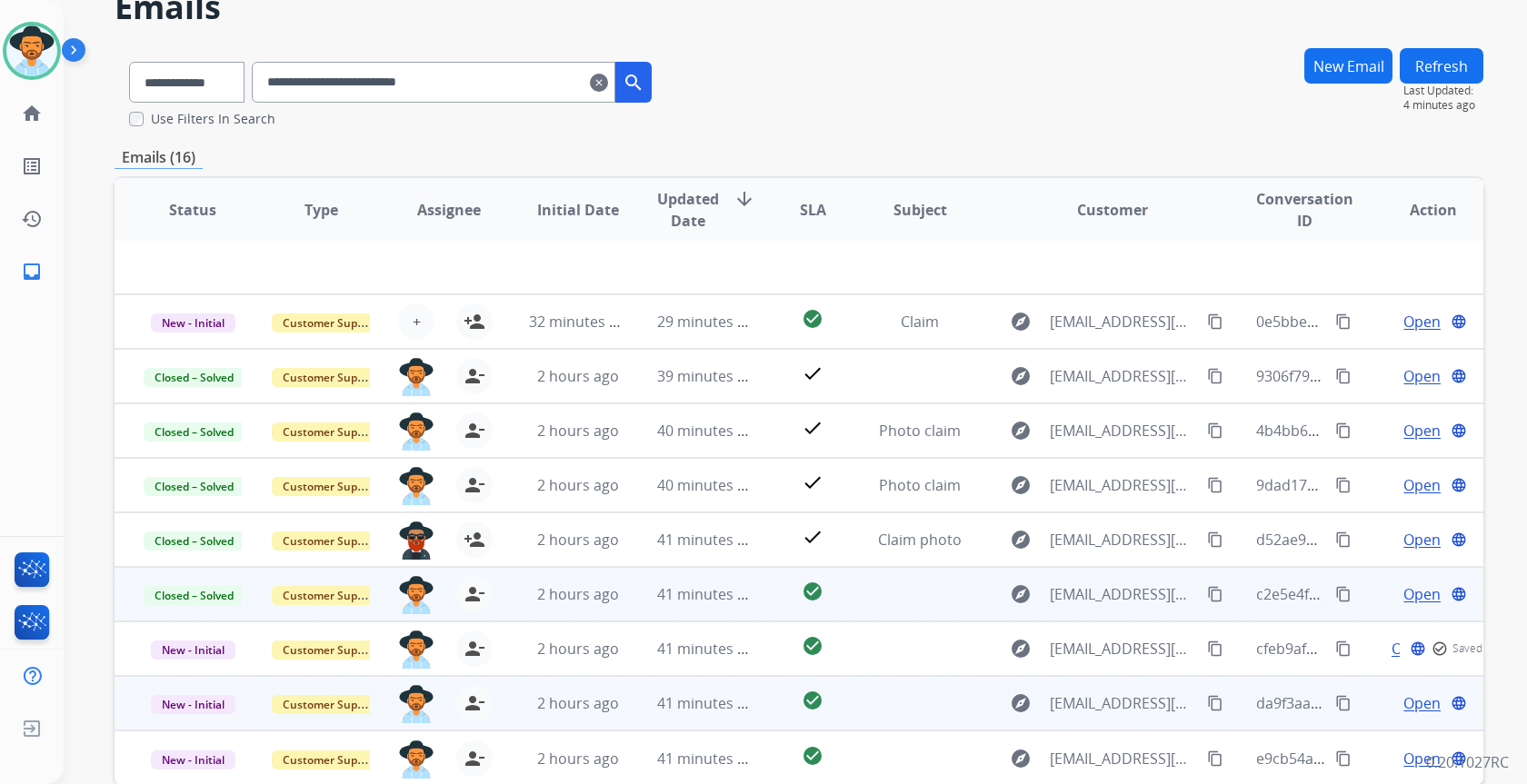
click at [1404, 700] on span "Open" at bounding box center [1422, 703] width 37 height 22
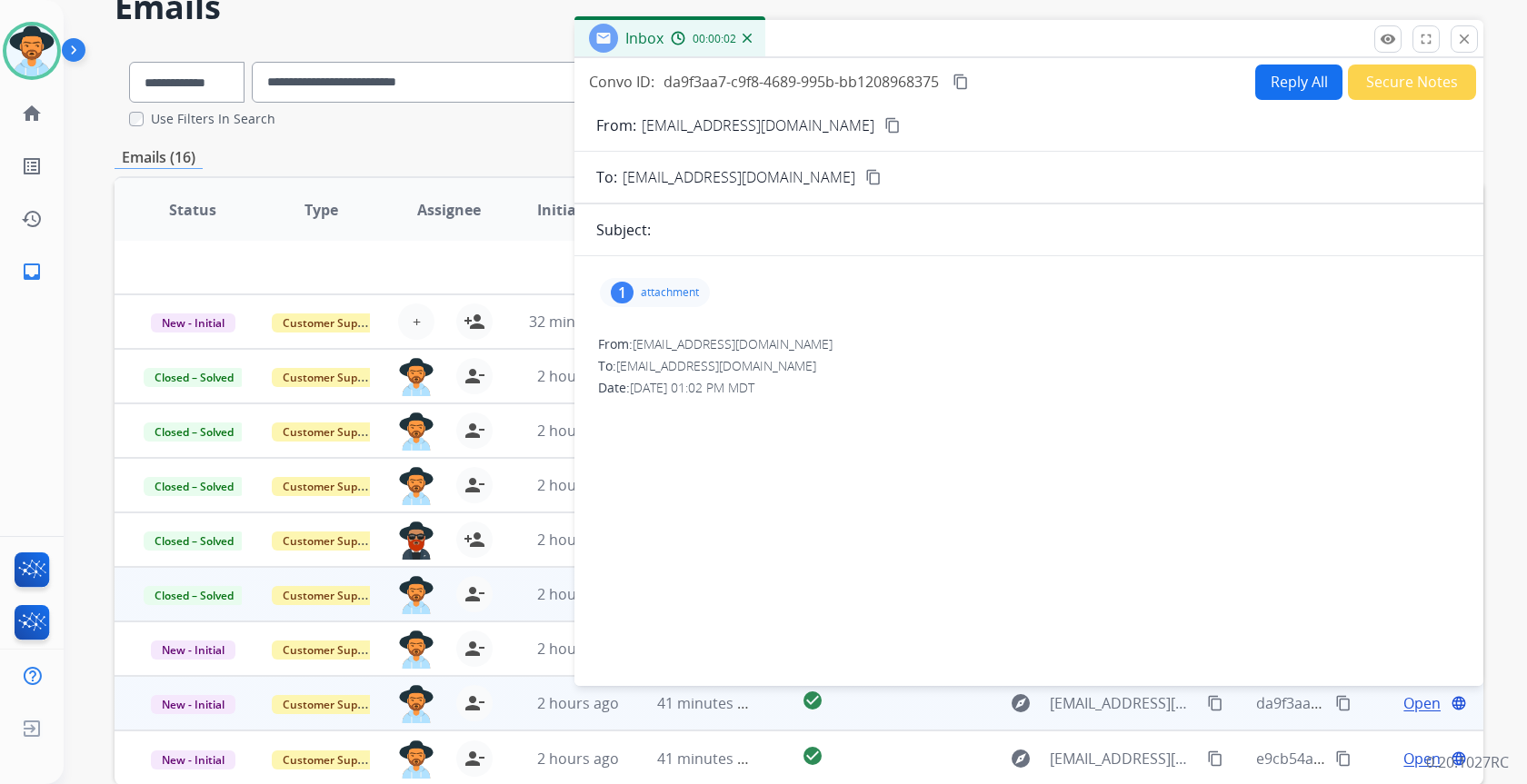
click at [636, 295] on div "1 attachment" at bounding box center [655, 293] width 110 height 29
click at [652, 363] on div at bounding box center [664, 342] width 91 height 63
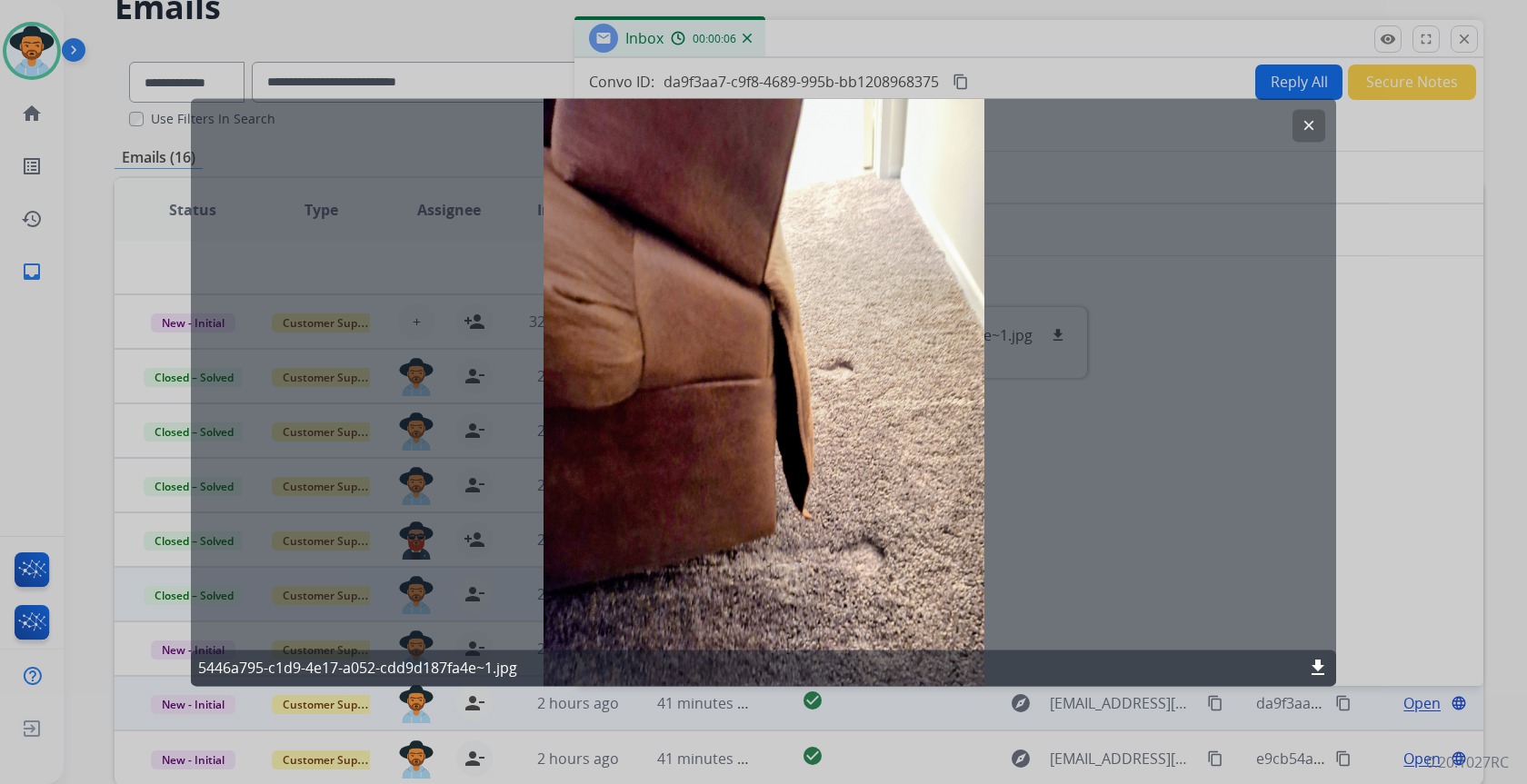
click at [1308, 128] on mat-icon "clear" at bounding box center [1308, 125] width 16 height 16
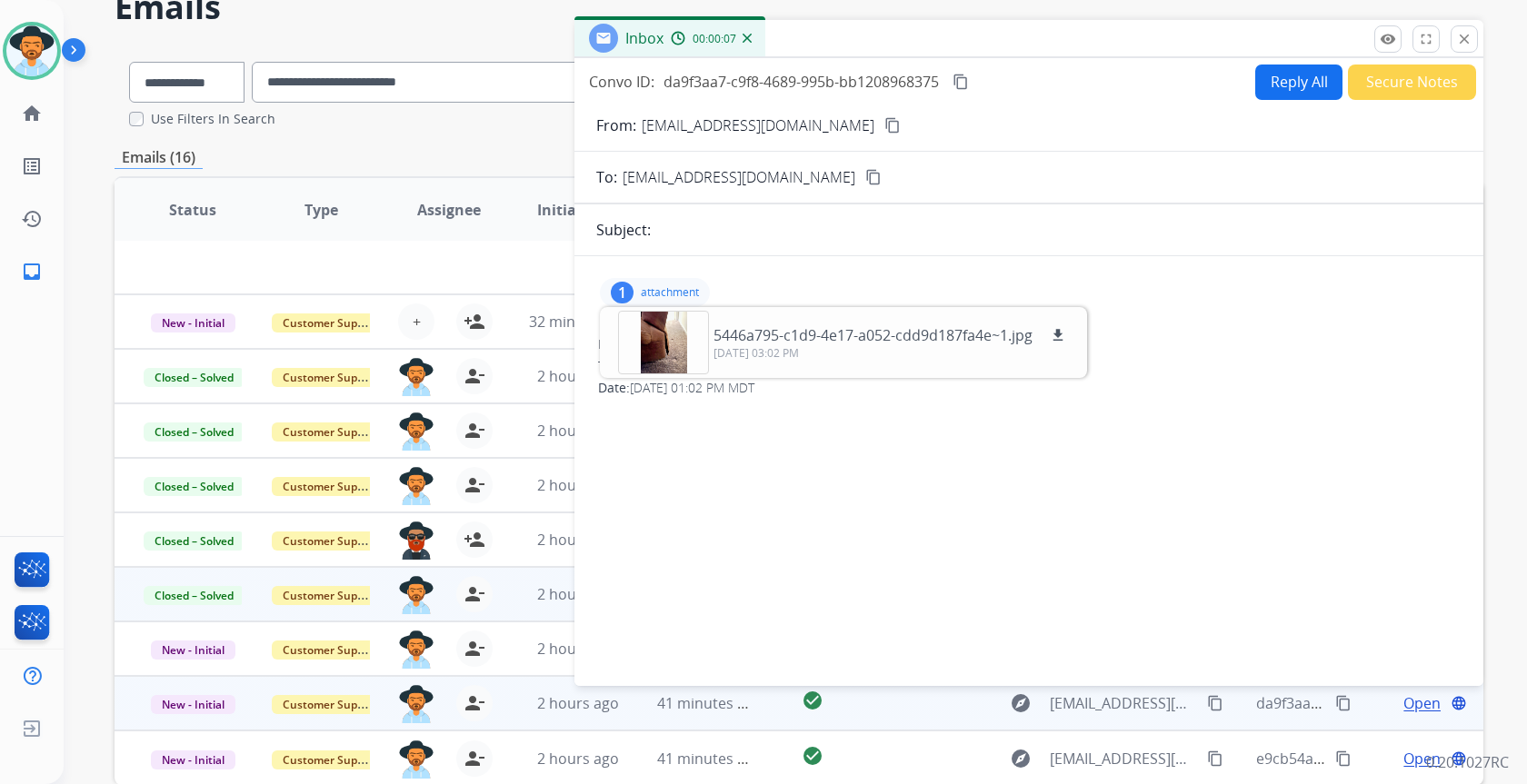
click at [1400, 81] on button "Secure Notes" at bounding box center [1411, 81] width 128 height 35
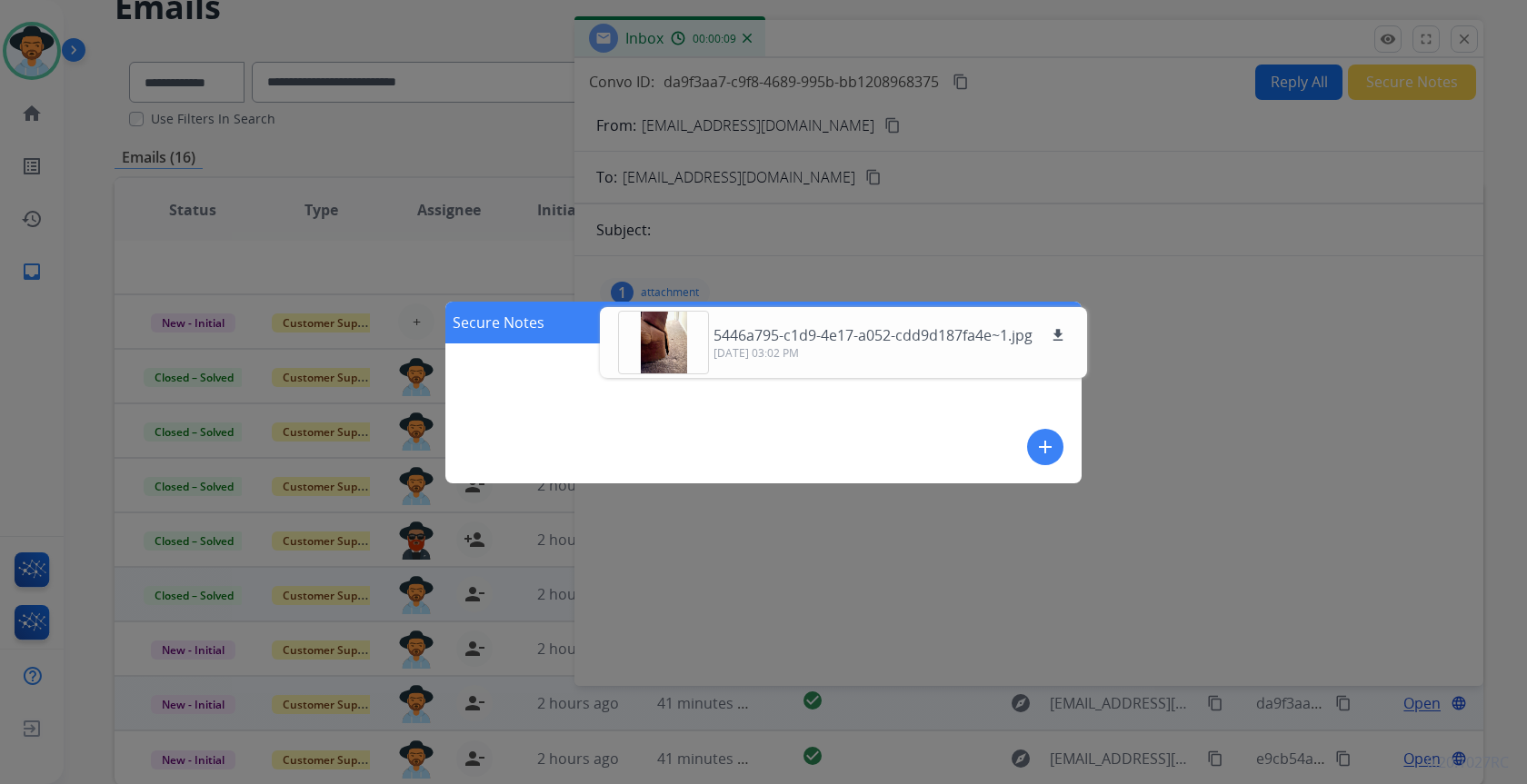
click at [1057, 458] on button "add" at bounding box center [1045, 447] width 36 height 36
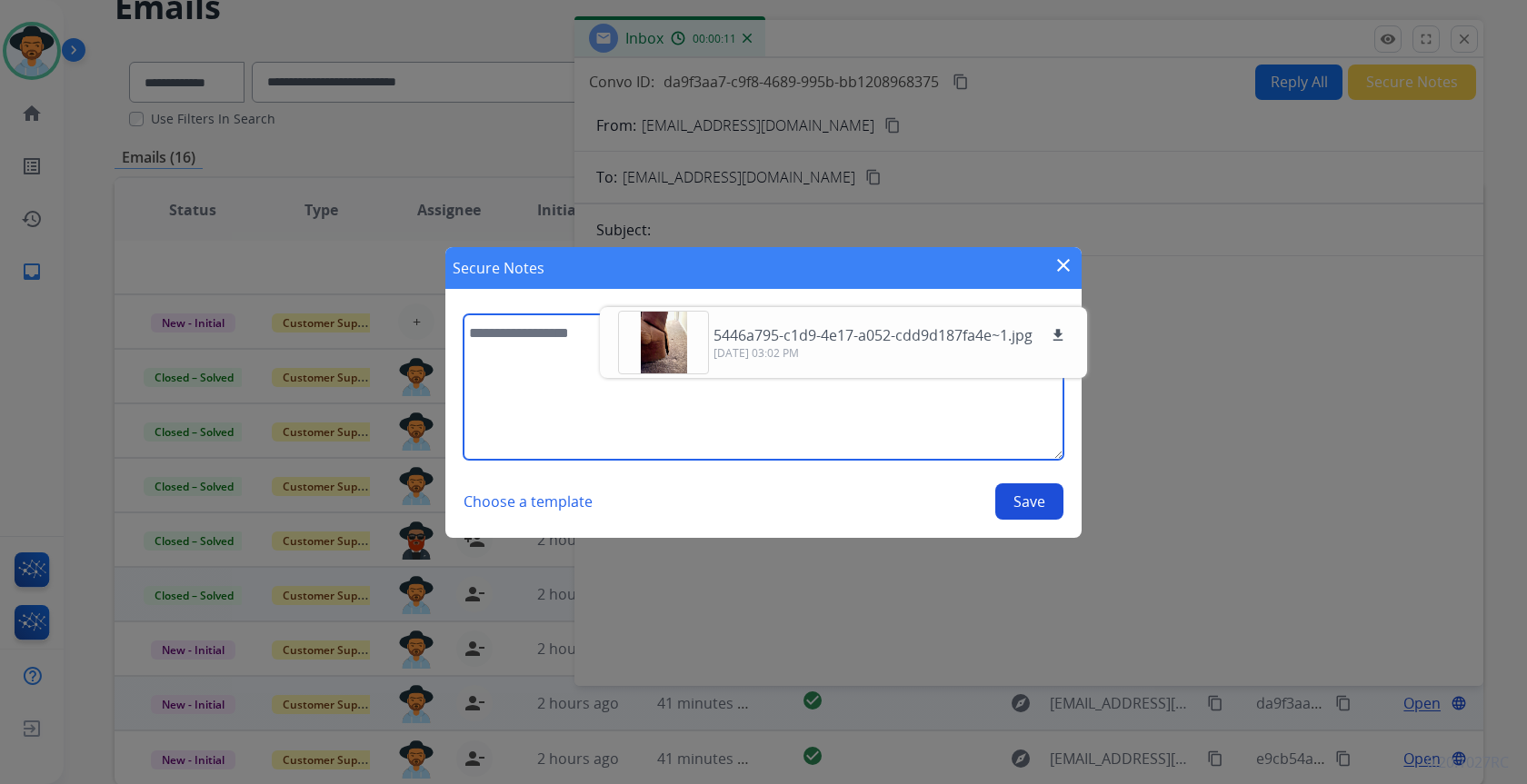
paste textarea "**********"
type textarea "**********"
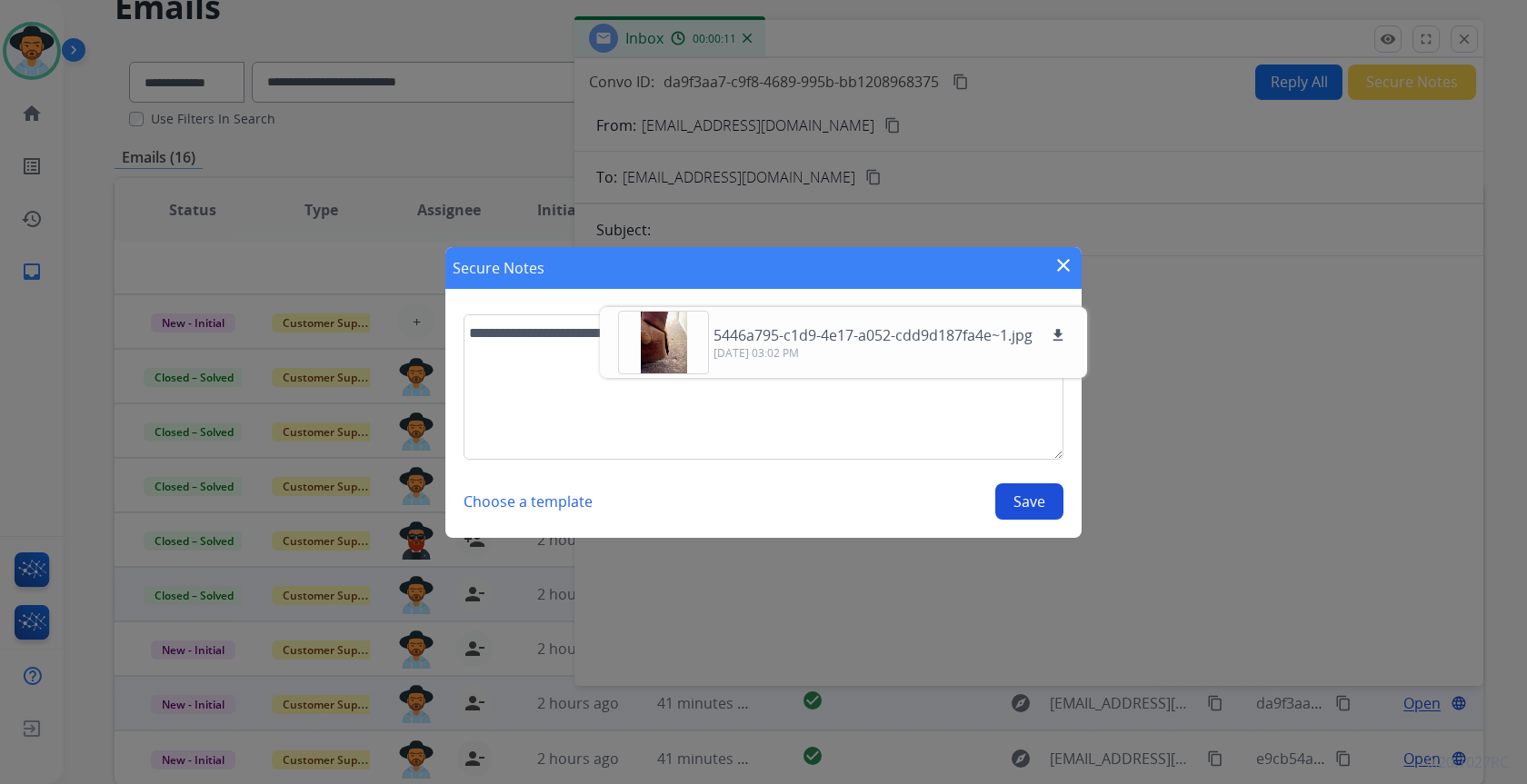
click at [1015, 500] on button "Save" at bounding box center [1030, 501] width 68 height 36
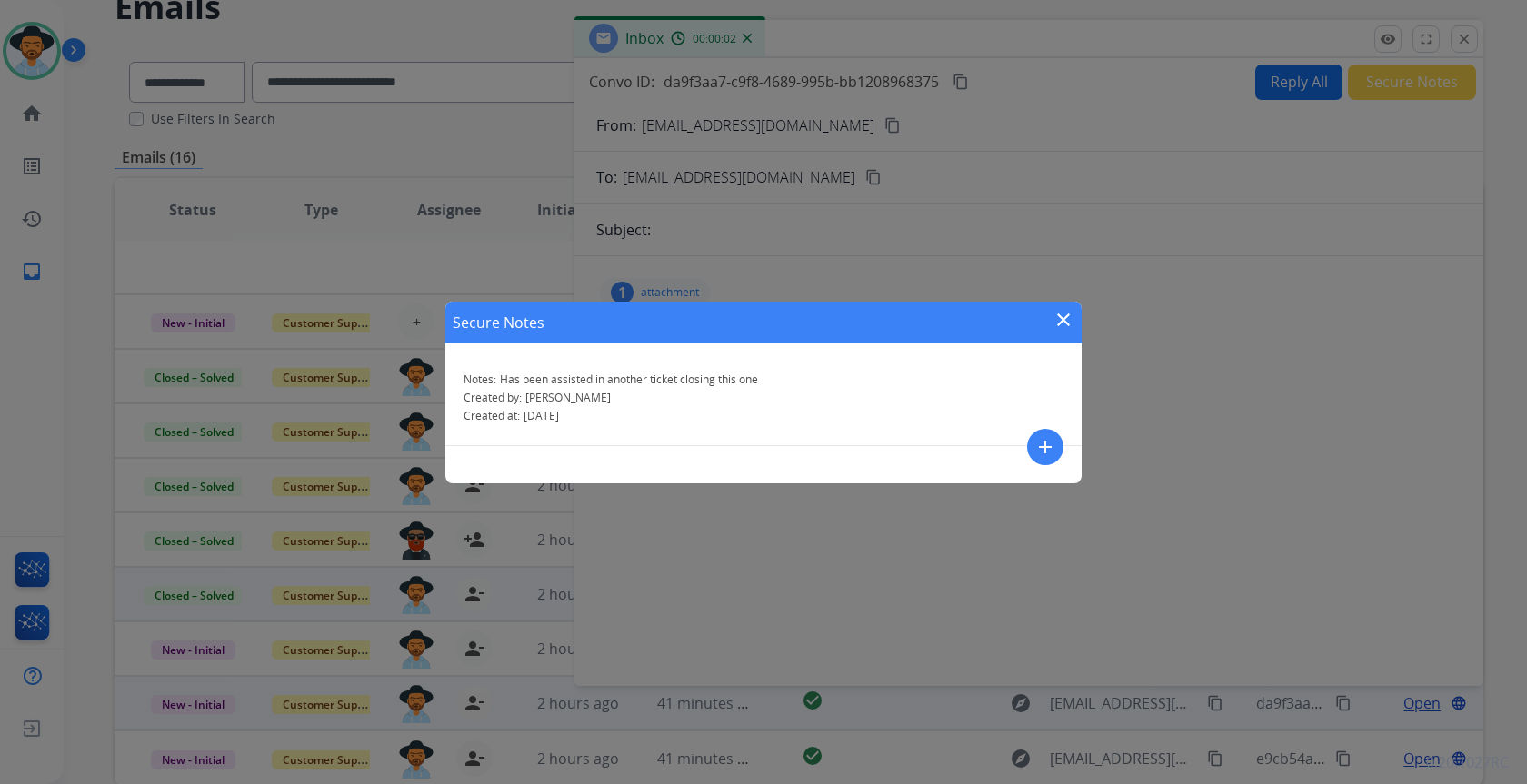
click at [1063, 319] on mat-icon "close" at bounding box center [1063, 319] width 22 height 22
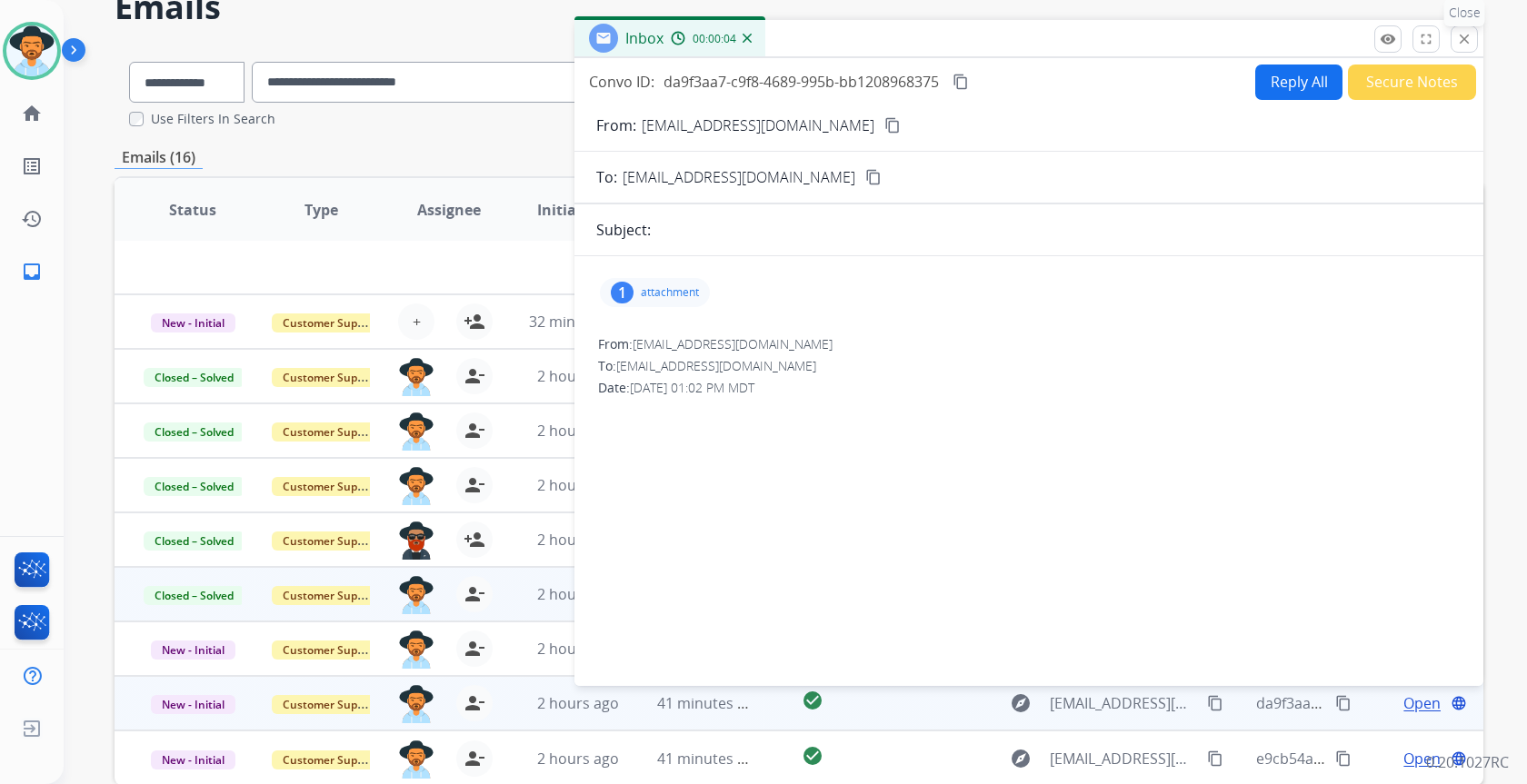
click at [1462, 34] on mat-icon "close" at bounding box center [1464, 39] width 16 height 16
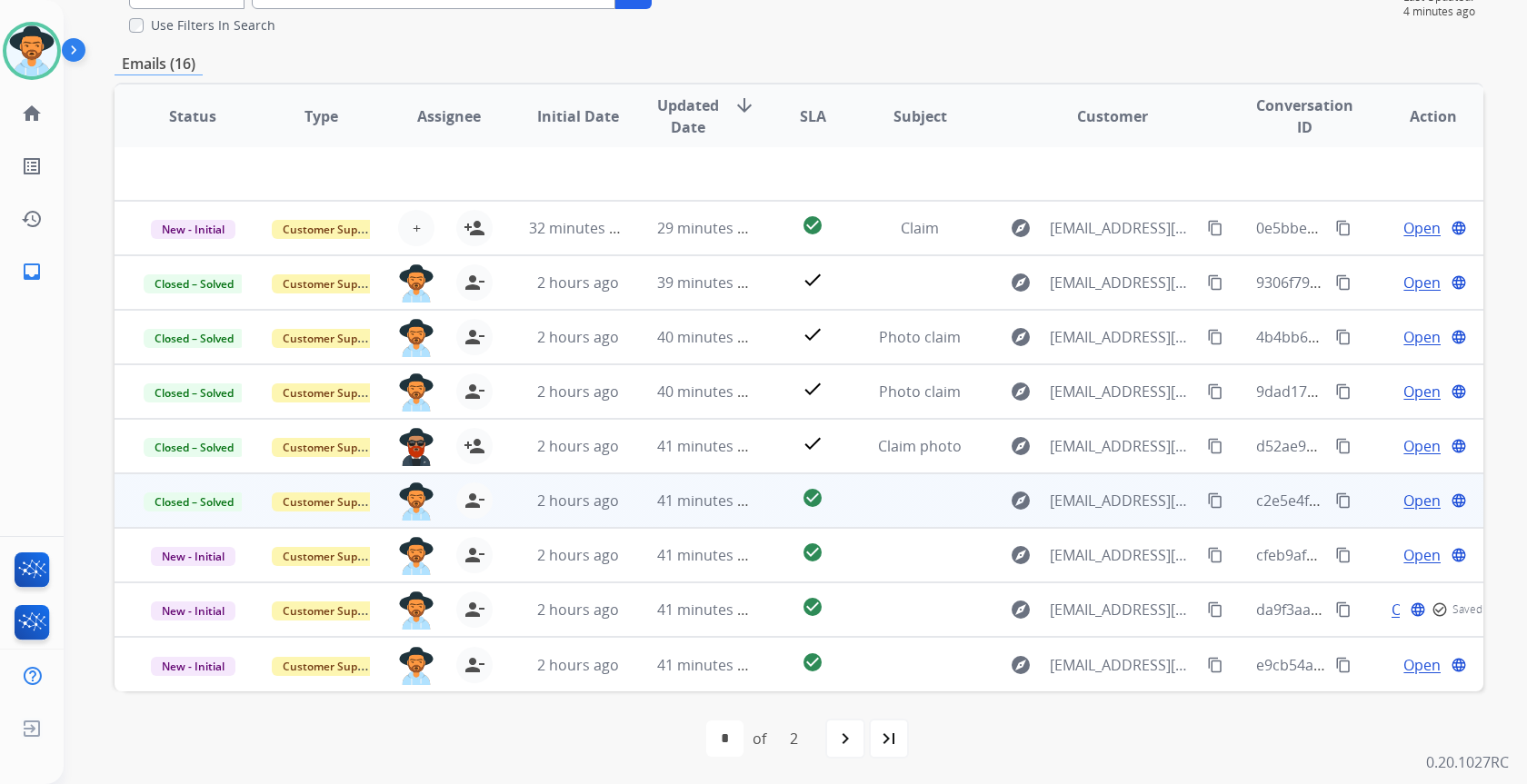
scroll to position [187, 0]
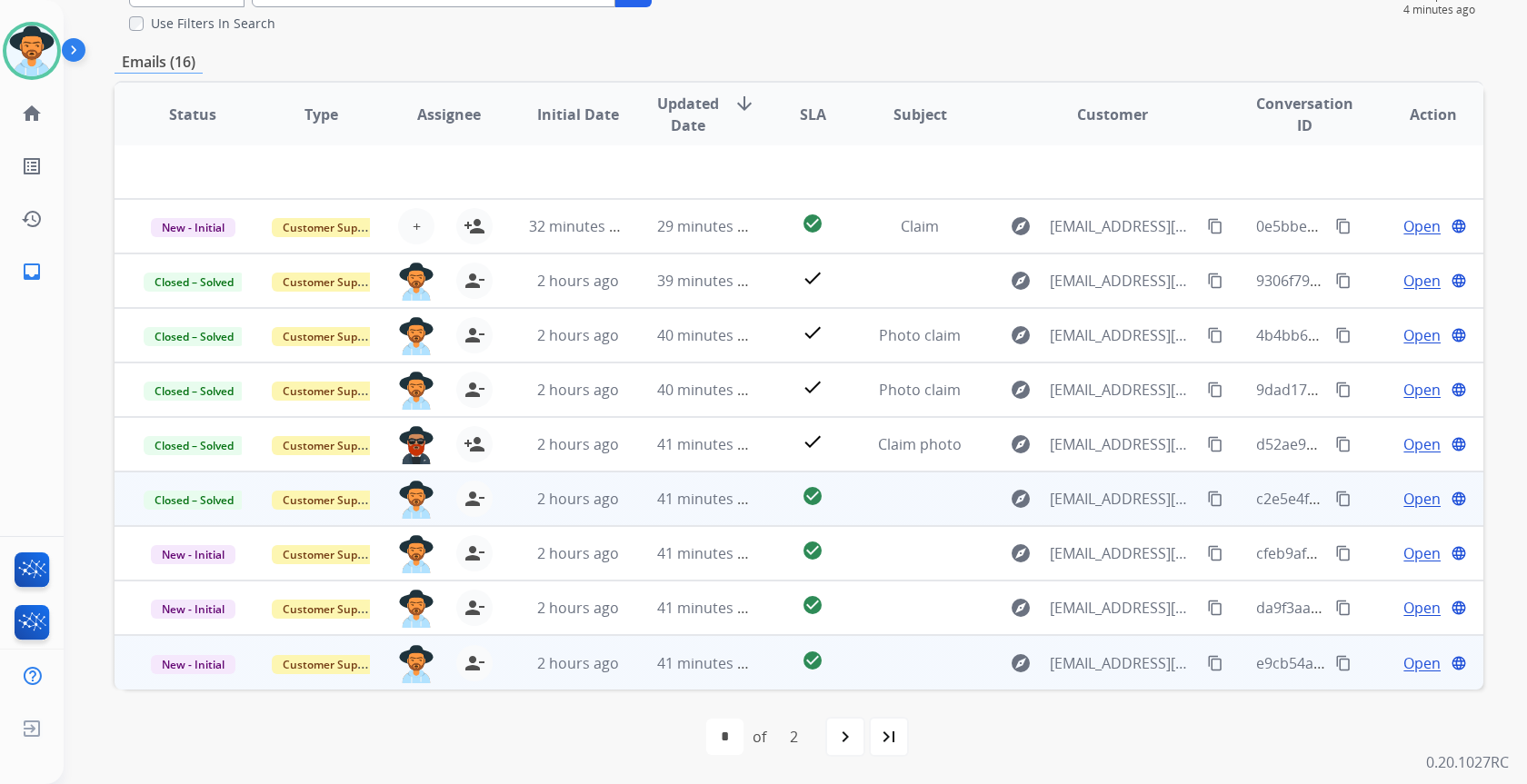
click at [1416, 664] on span "Open" at bounding box center [1422, 663] width 37 height 22
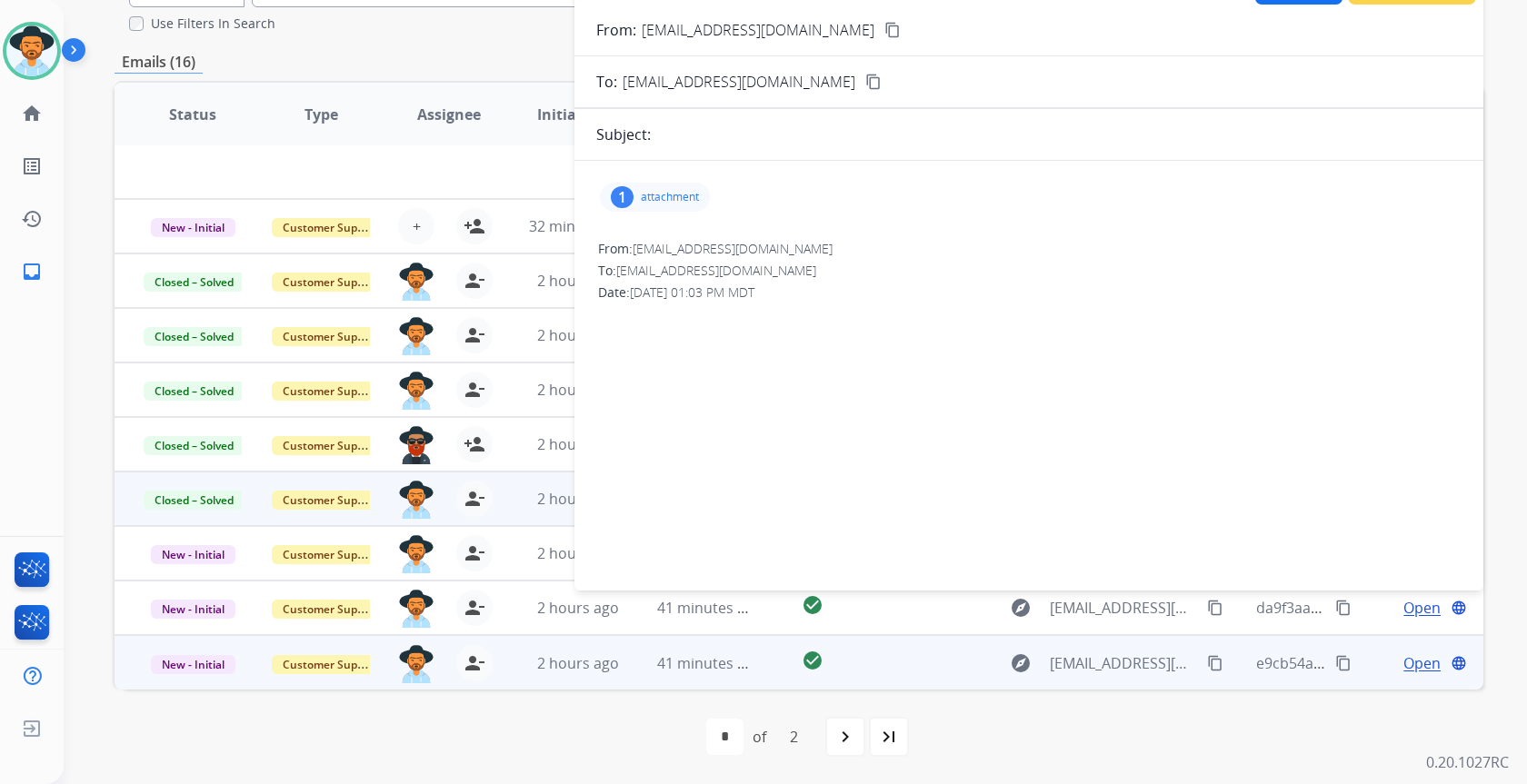
click at [679, 187] on div "1 attachment" at bounding box center [655, 197] width 110 height 29
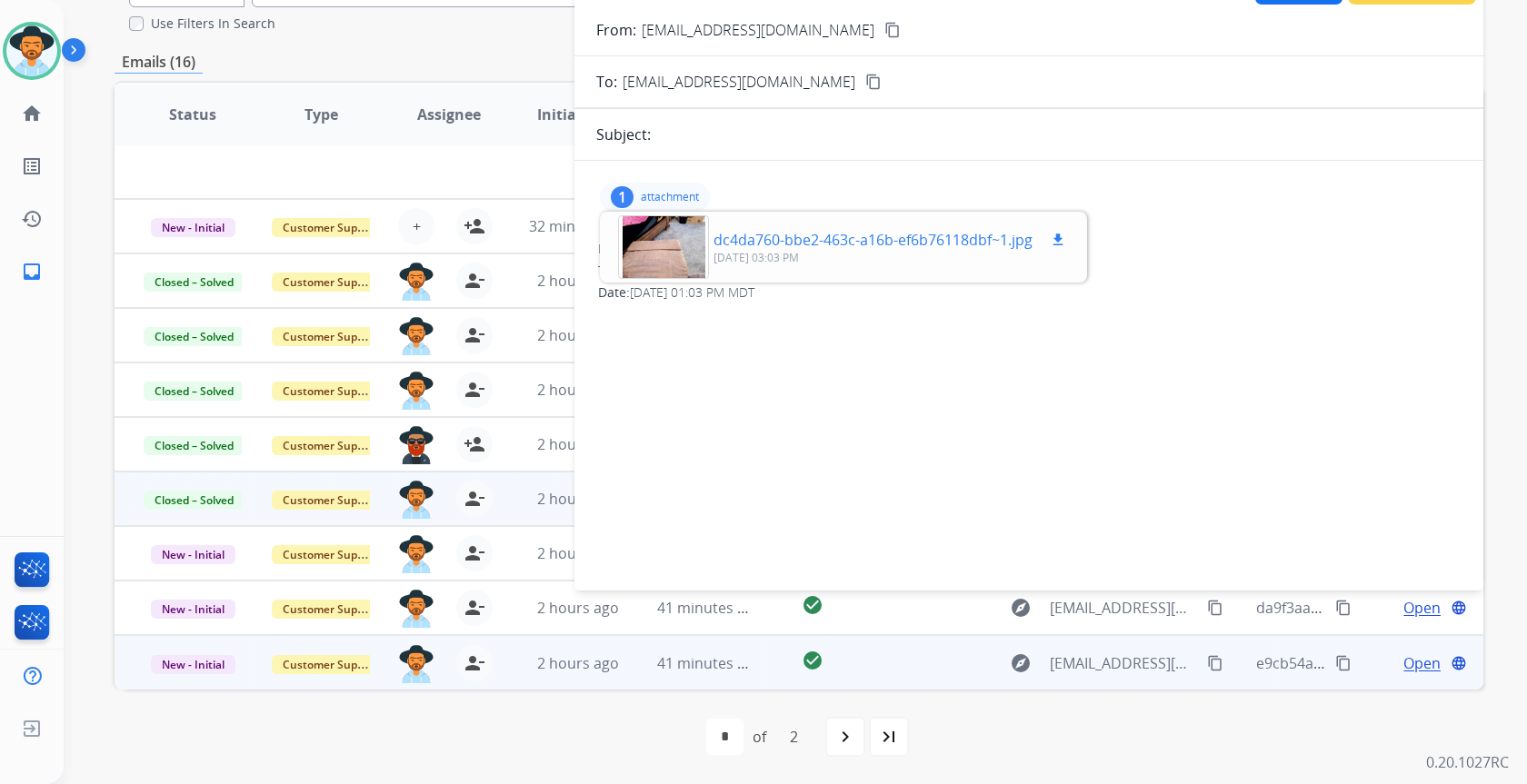
click at [644, 258] on div at bounding box center [664, 246] width 91 height 63
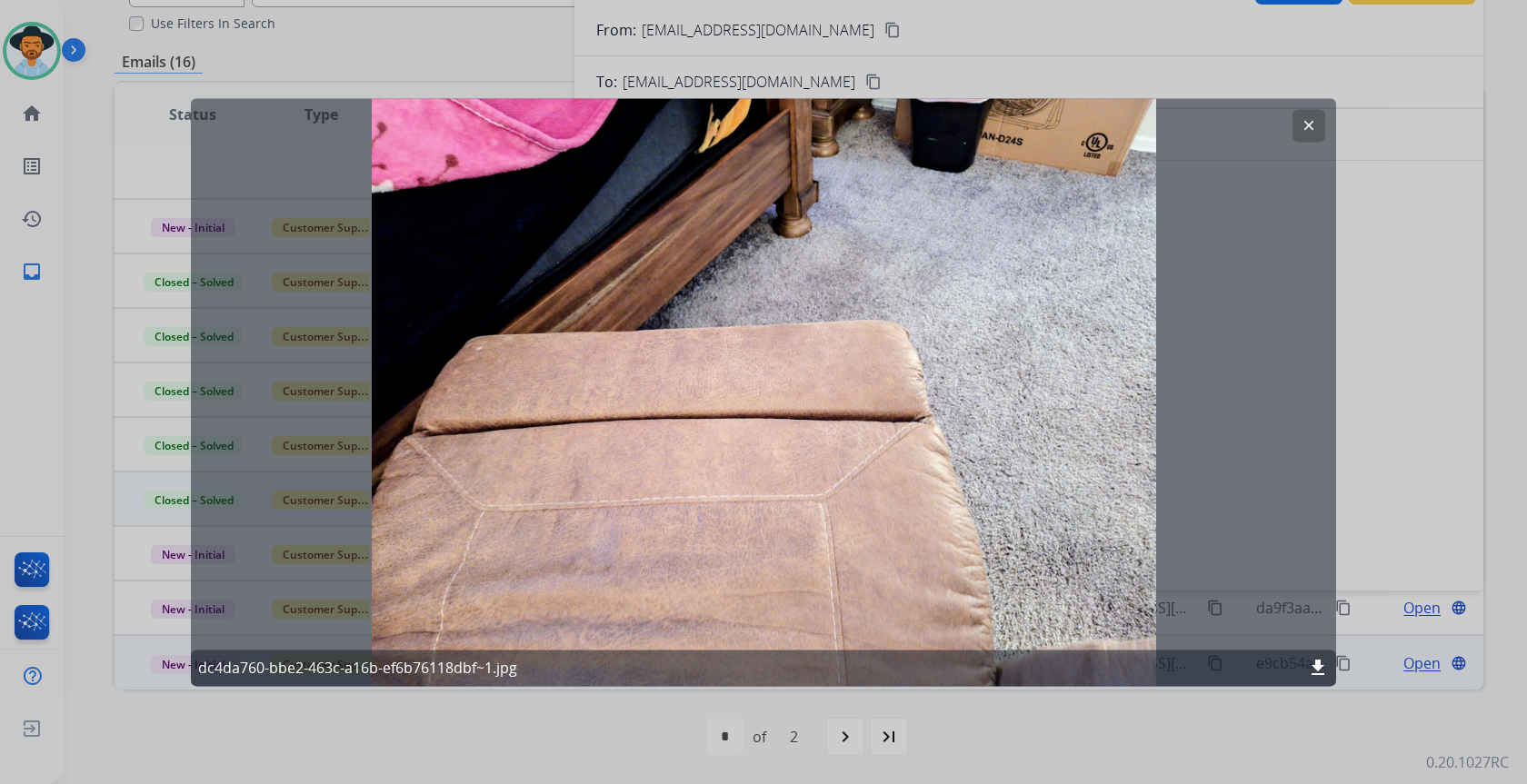
click at [1314, 127] on mat-icon "clear" at bounding box center [1308, 125] width 16 height 16
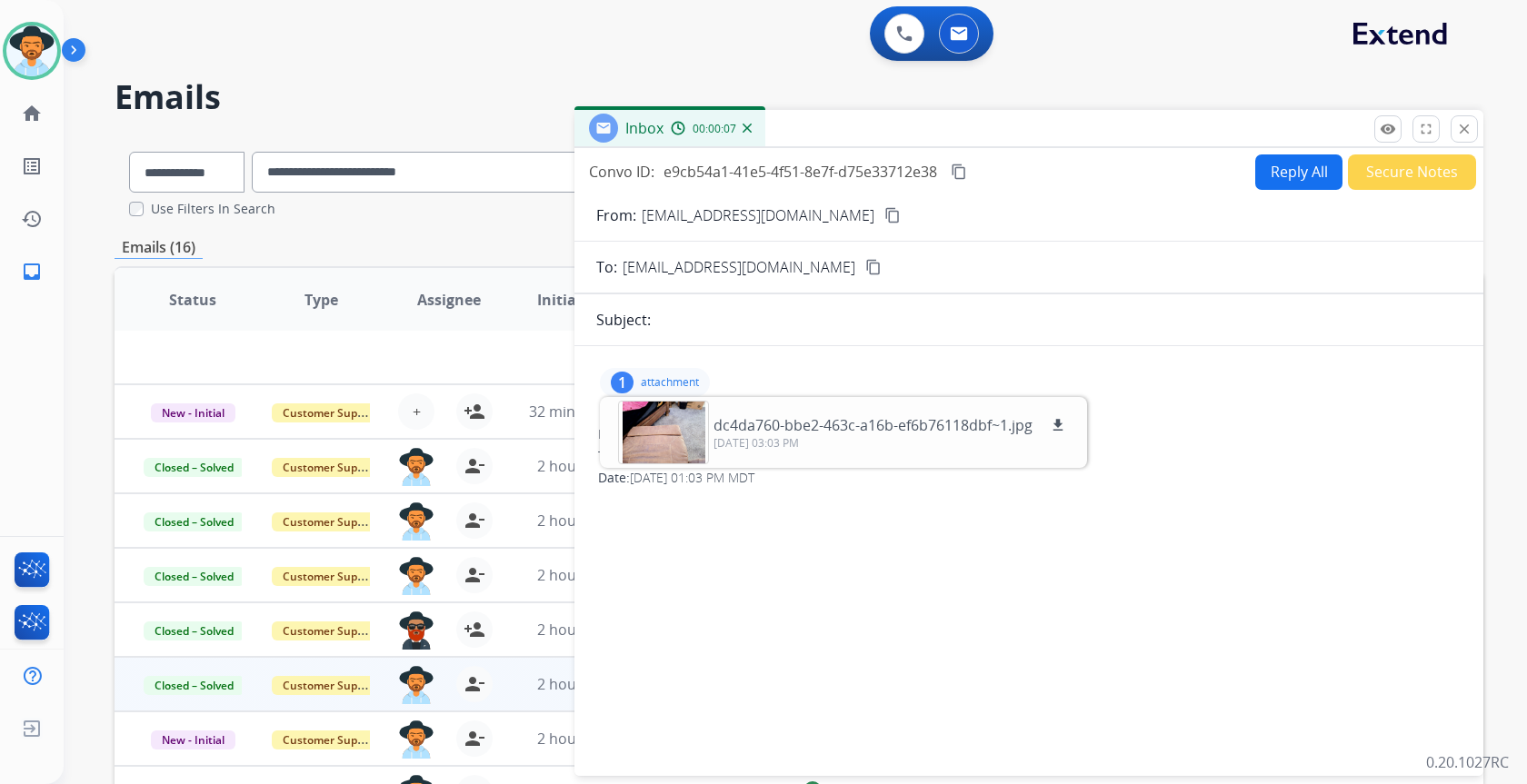
scroll to position [0, 0]
click at [1392, 181] on button "Secure Notes" at bounding box center [1411, 172] width 128 height 35
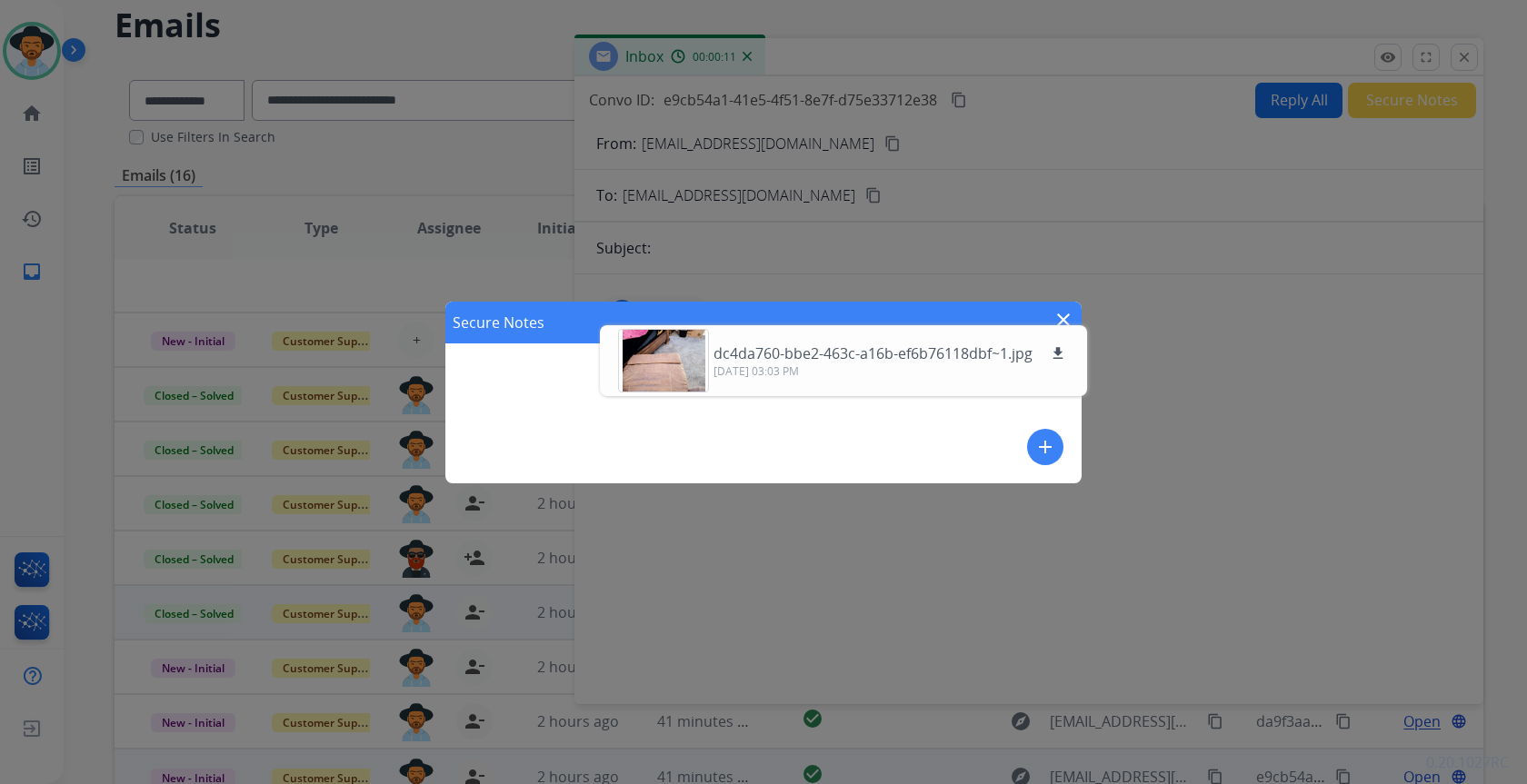
scroll to position [187, 0]
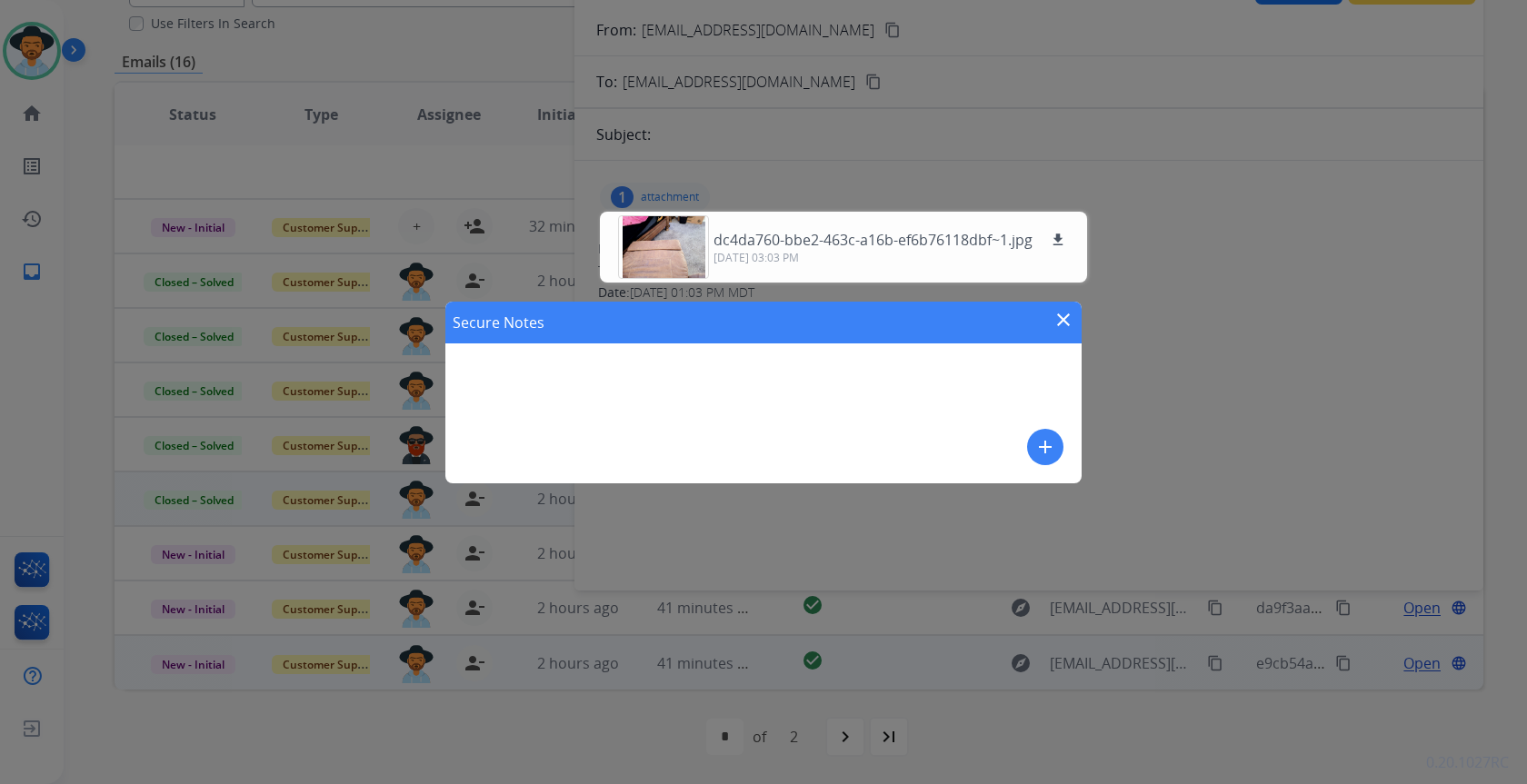
click at [1033, 448] on button "add" at bounding box center [1045, 447] width 36 height 36
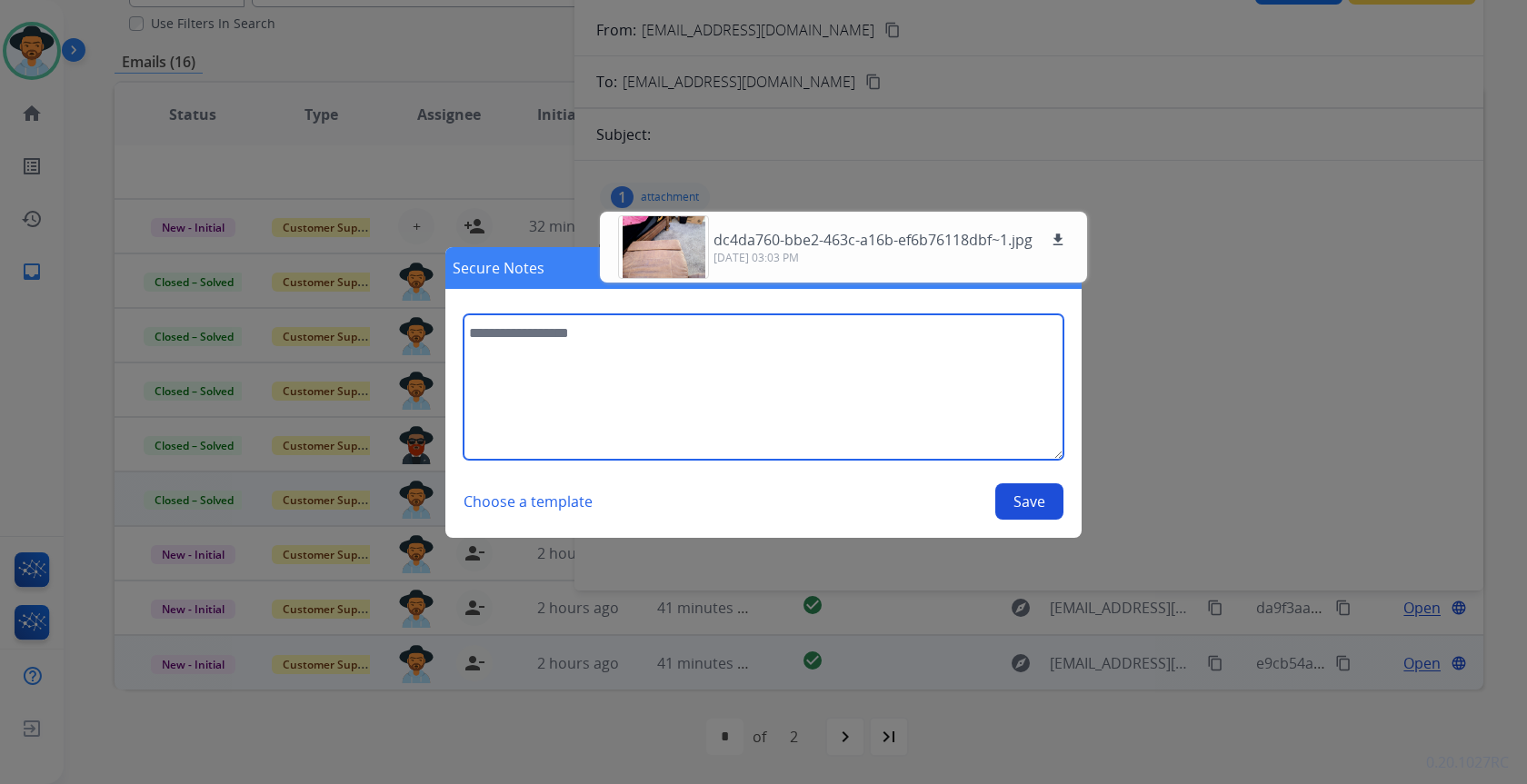
paste textarea "**********"
type textarea "**********"
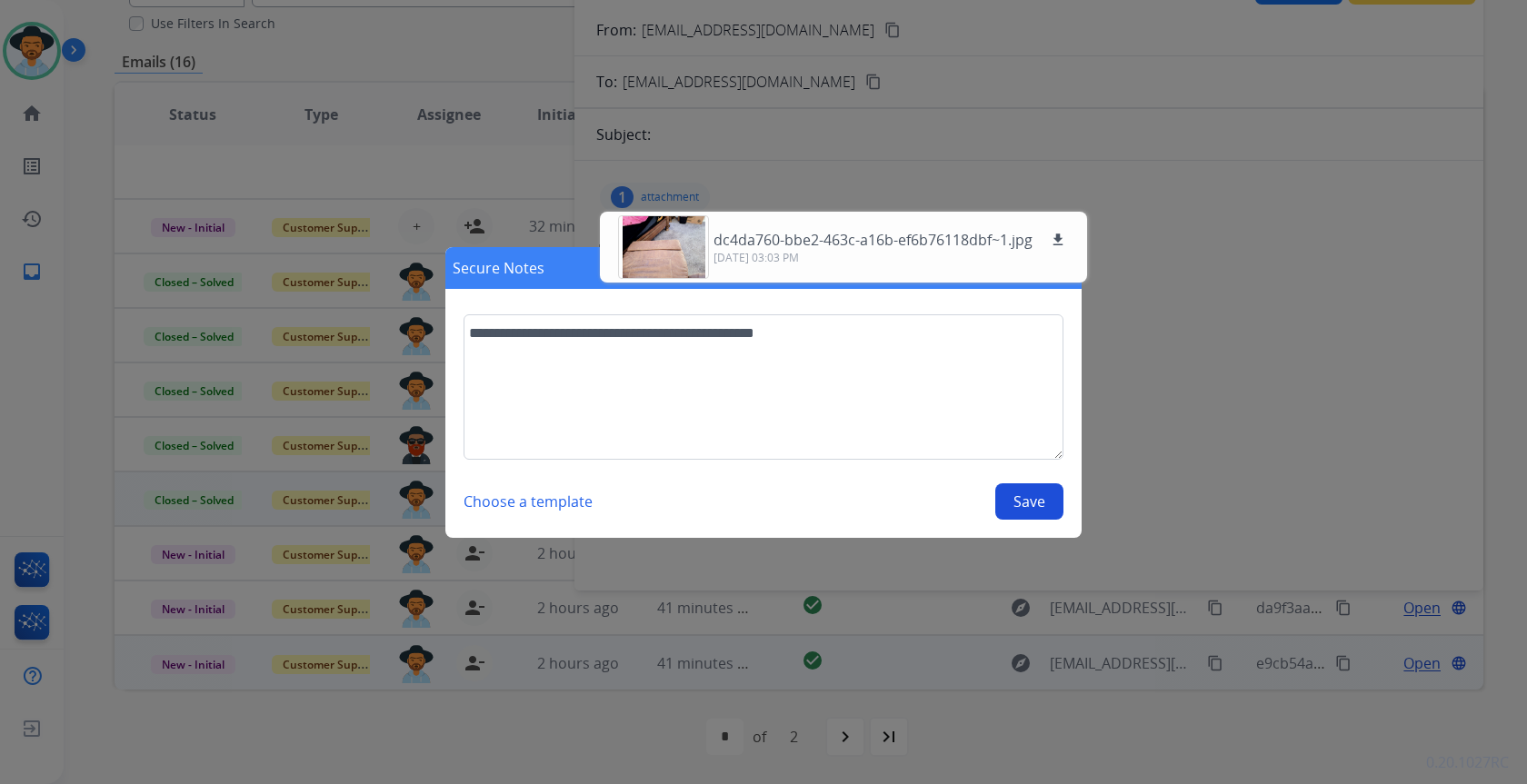
click at [1019, 503] on button "Save" at bounding box center [1030, 501] width 68 height 36
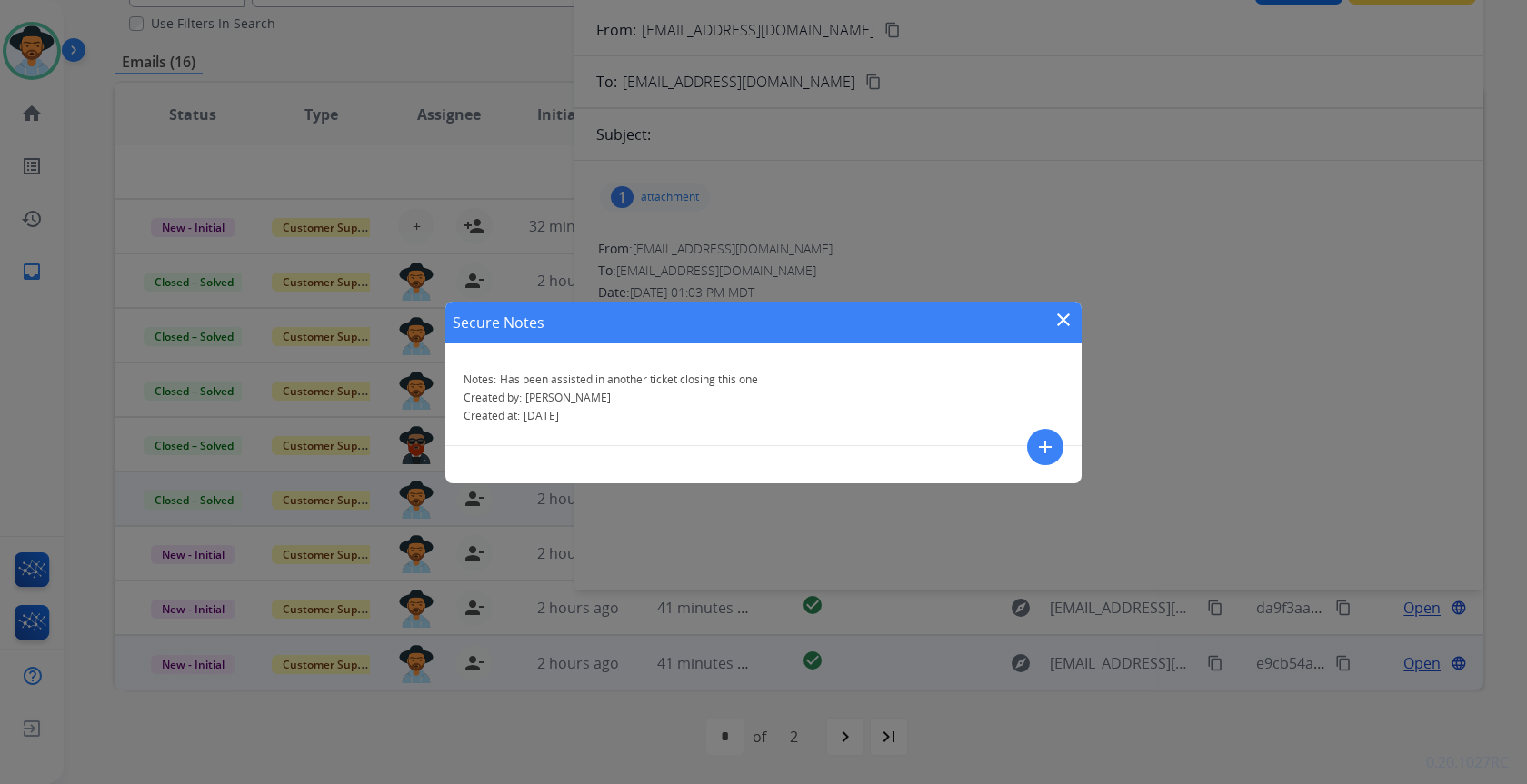
click at [1068, 312] on mat-icon "close" at bounding box center [1063, 319] width 22 height 22
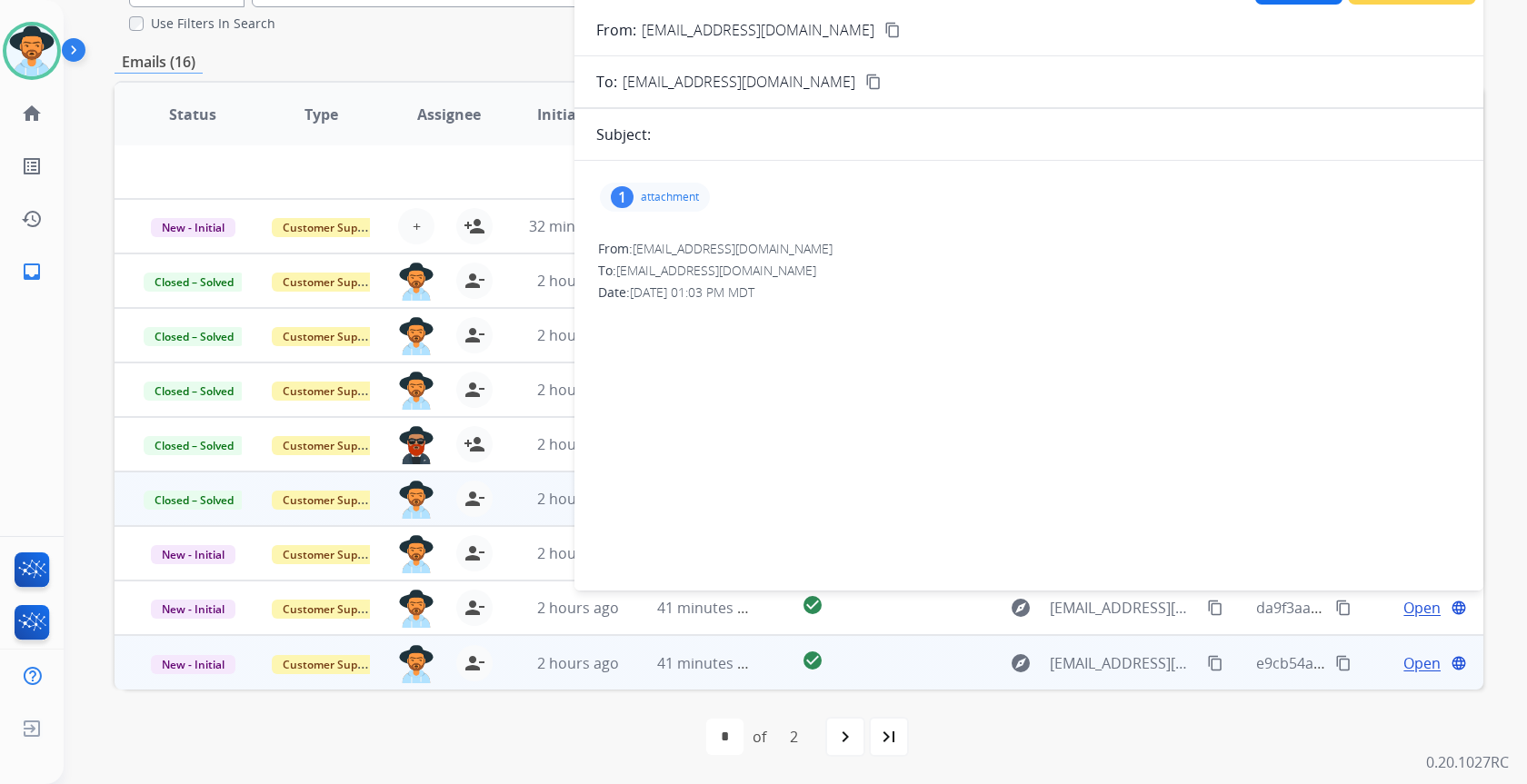
click at [640, 185] on div "1 attachment" at bounding box center [655, 197] width 110 height 29
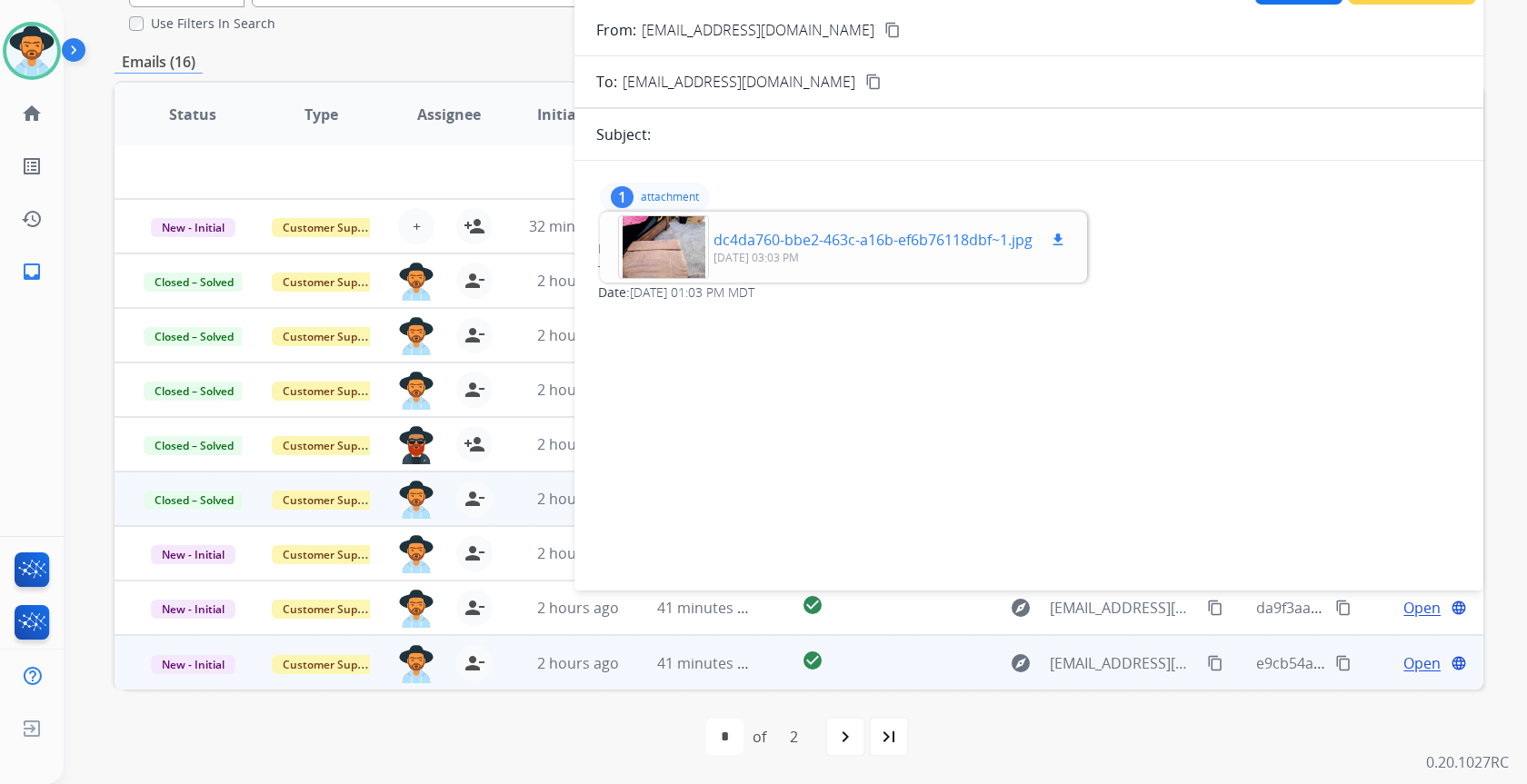
click at [688, 252] on div at bounding box center [664, 246] width 91 height 63
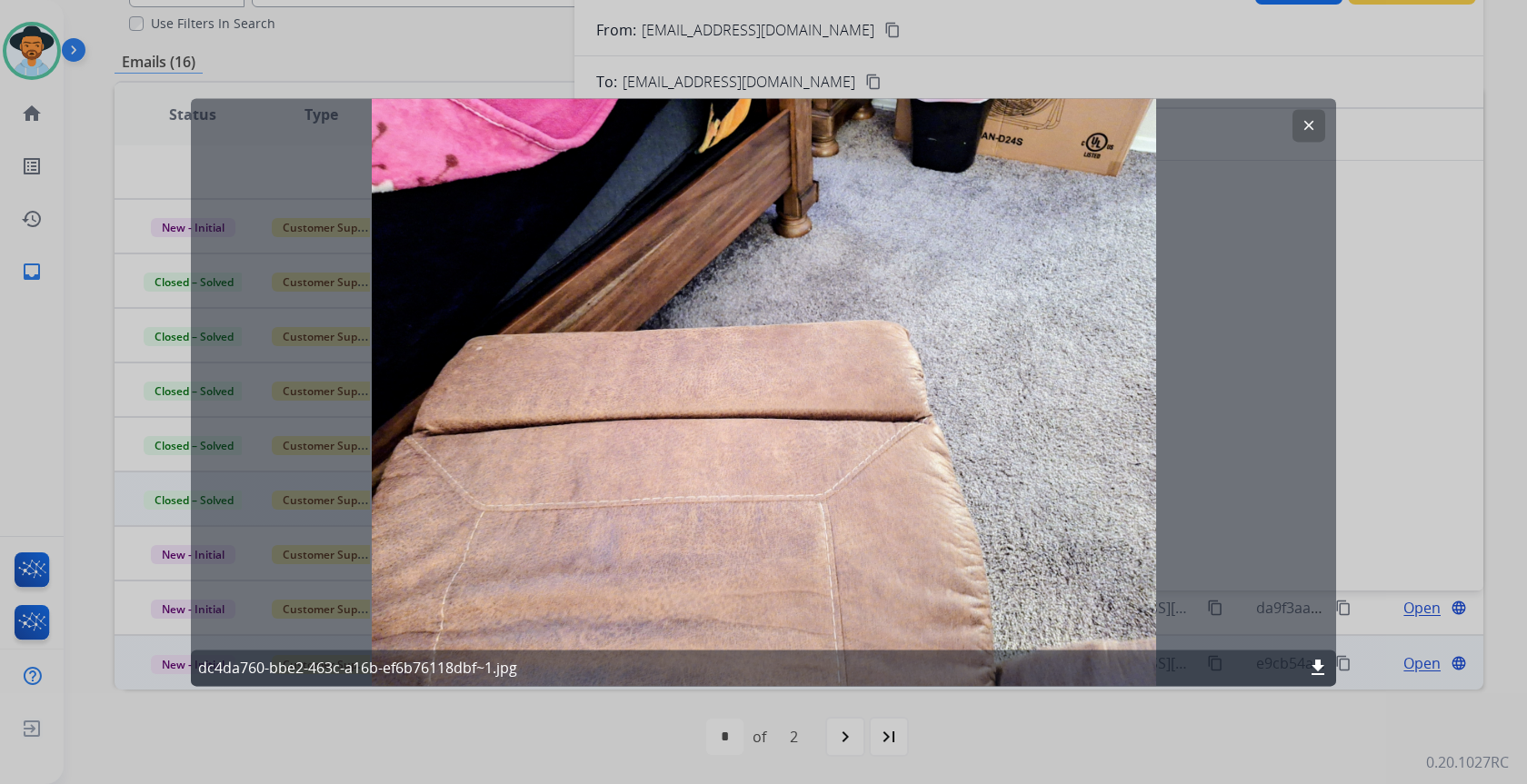
click at [1302, 130] on mat-icon "clear" at bounding box center [1308, 125] width 16 height 16
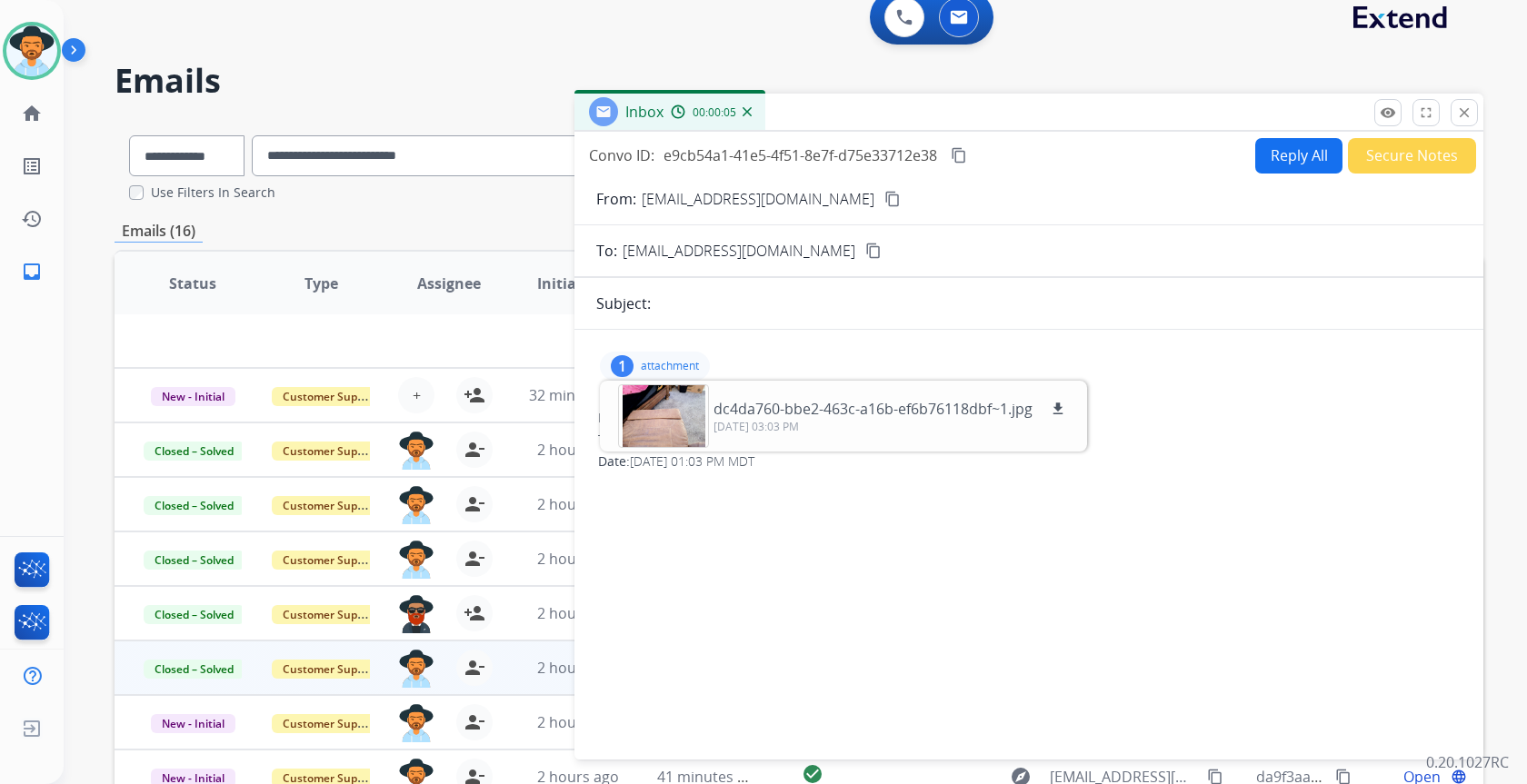
scroll to position [0, 0]
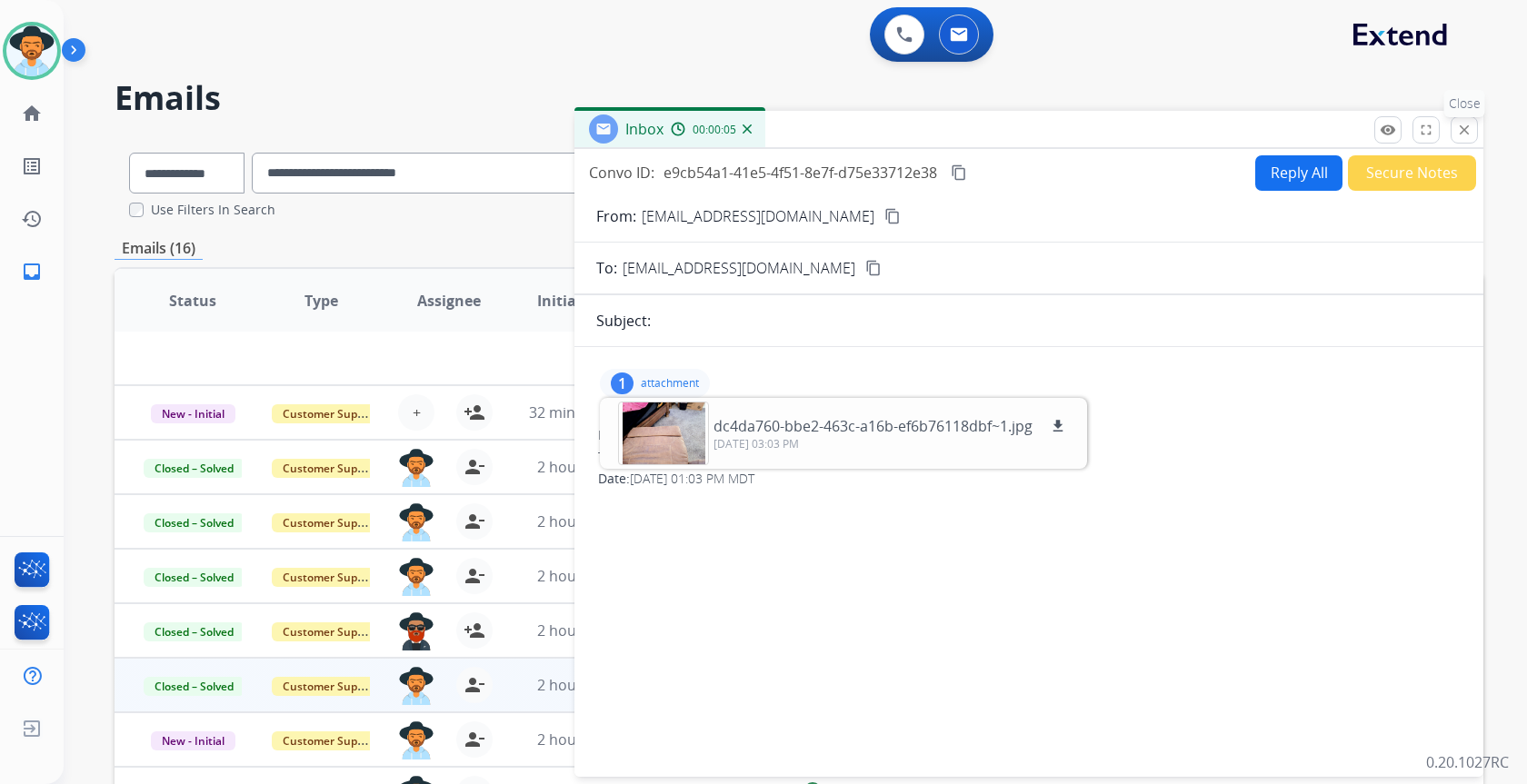
click at [1459, 129] on mat-icon "close" at bounding box center [1464, 130] width 16 height 16
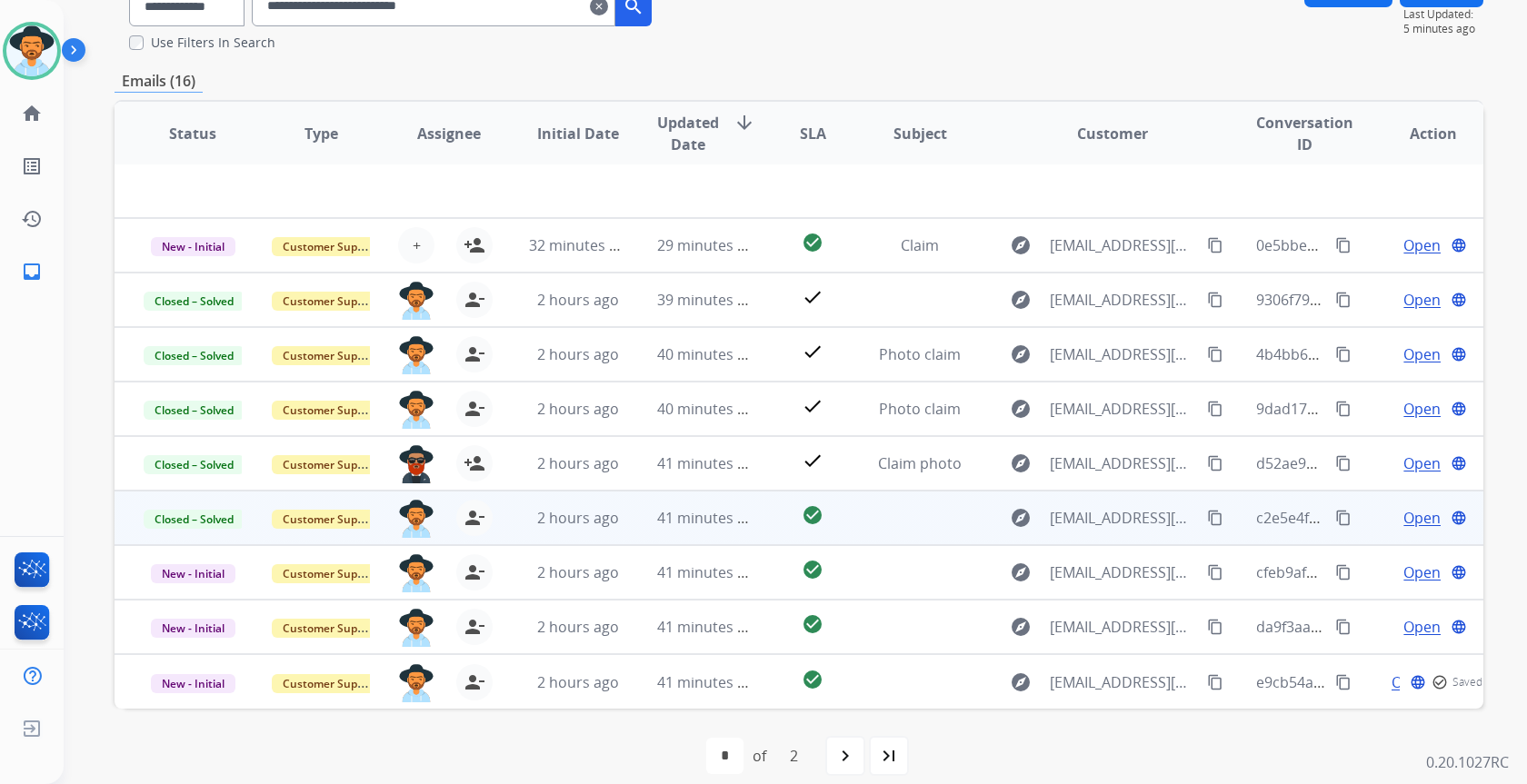
scroll to position [187, 0]
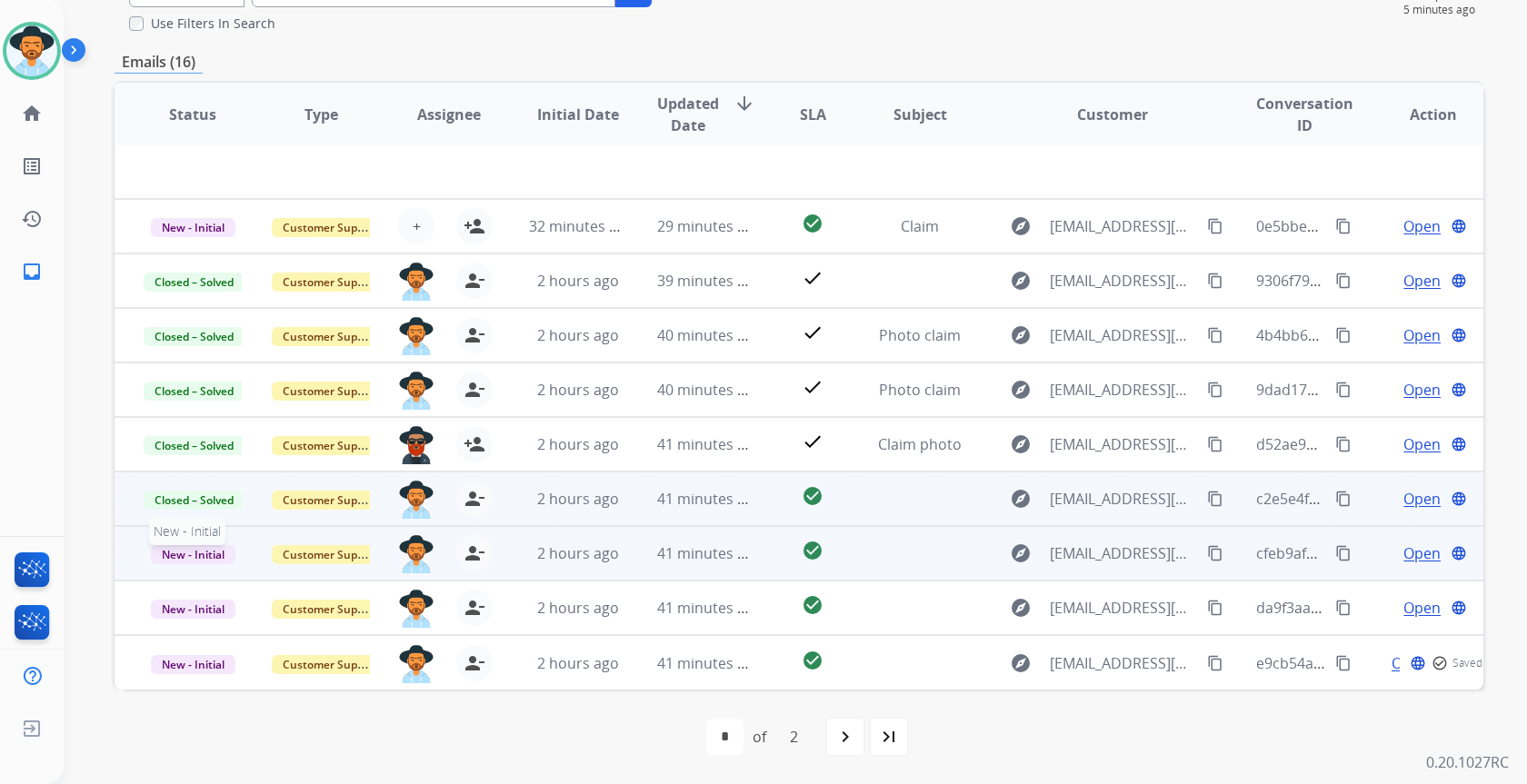
click at [205, 549] on span "New - Initial" at bounding box center [192, 555] width 84 height 19
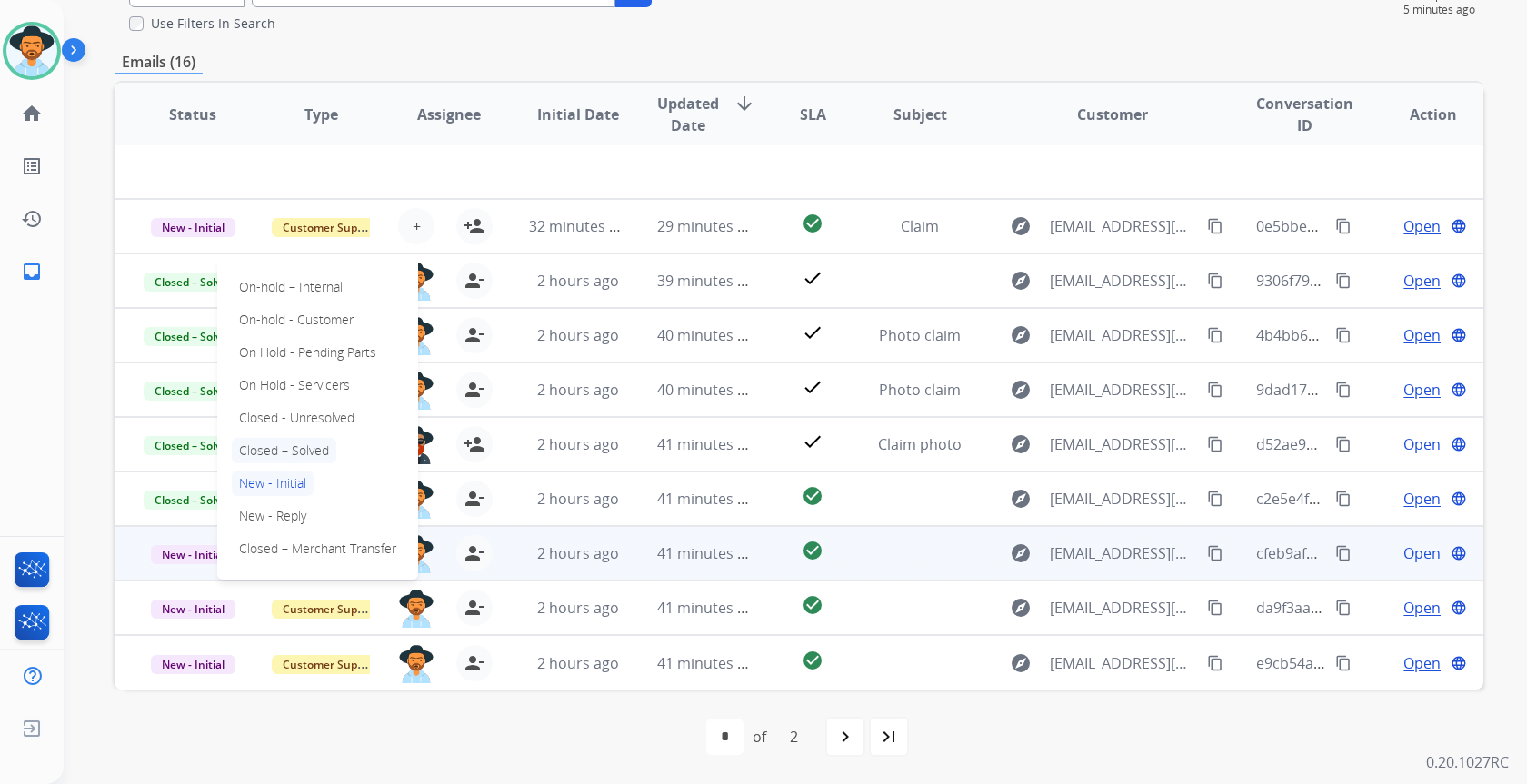
click at [277, 451] on p "Closed – Solved" at bounding box center [284, 451] width 104 height 26
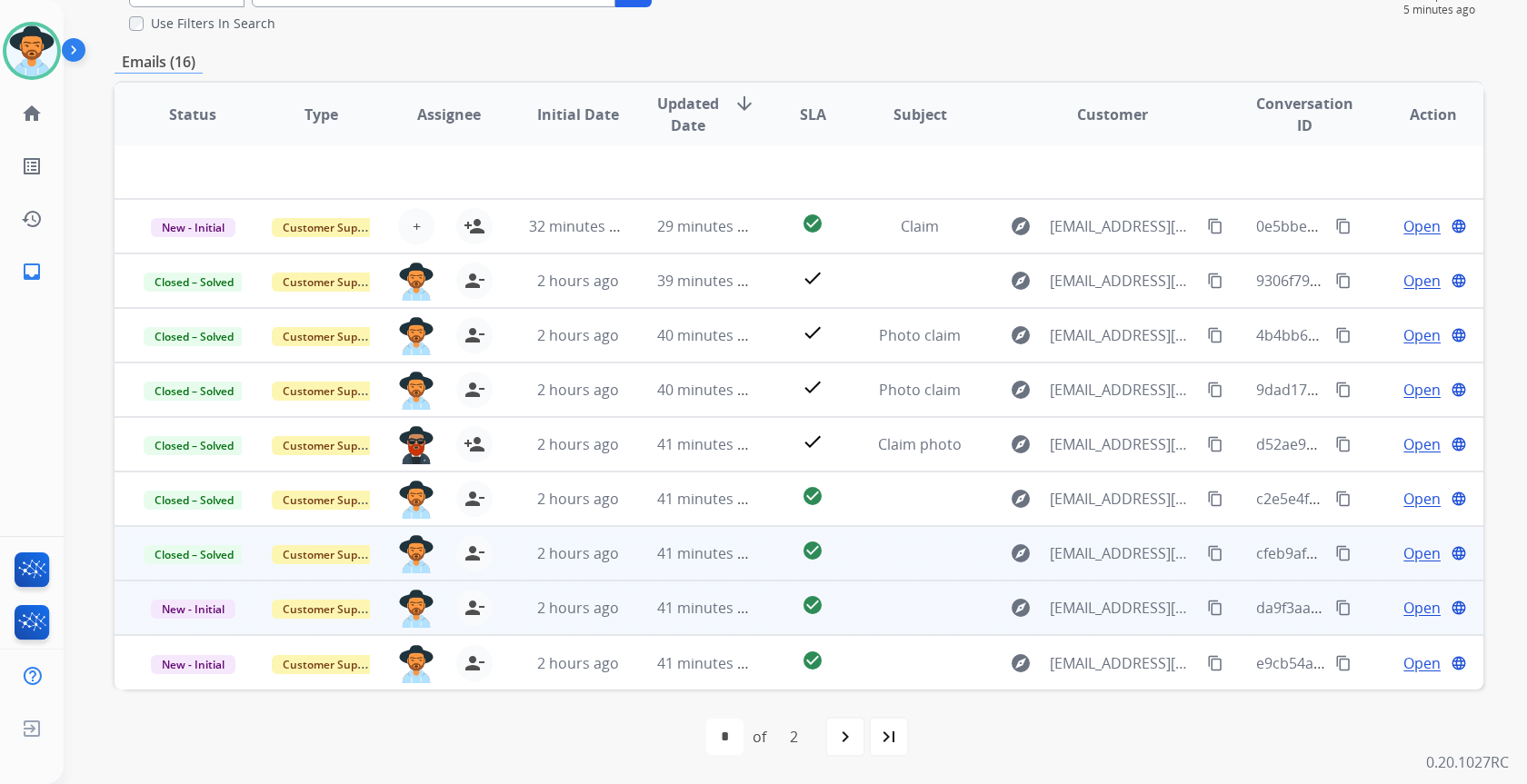
click at [229, 595] on td "New - Initial" at bounding box center [178, 608] width 128 height 55
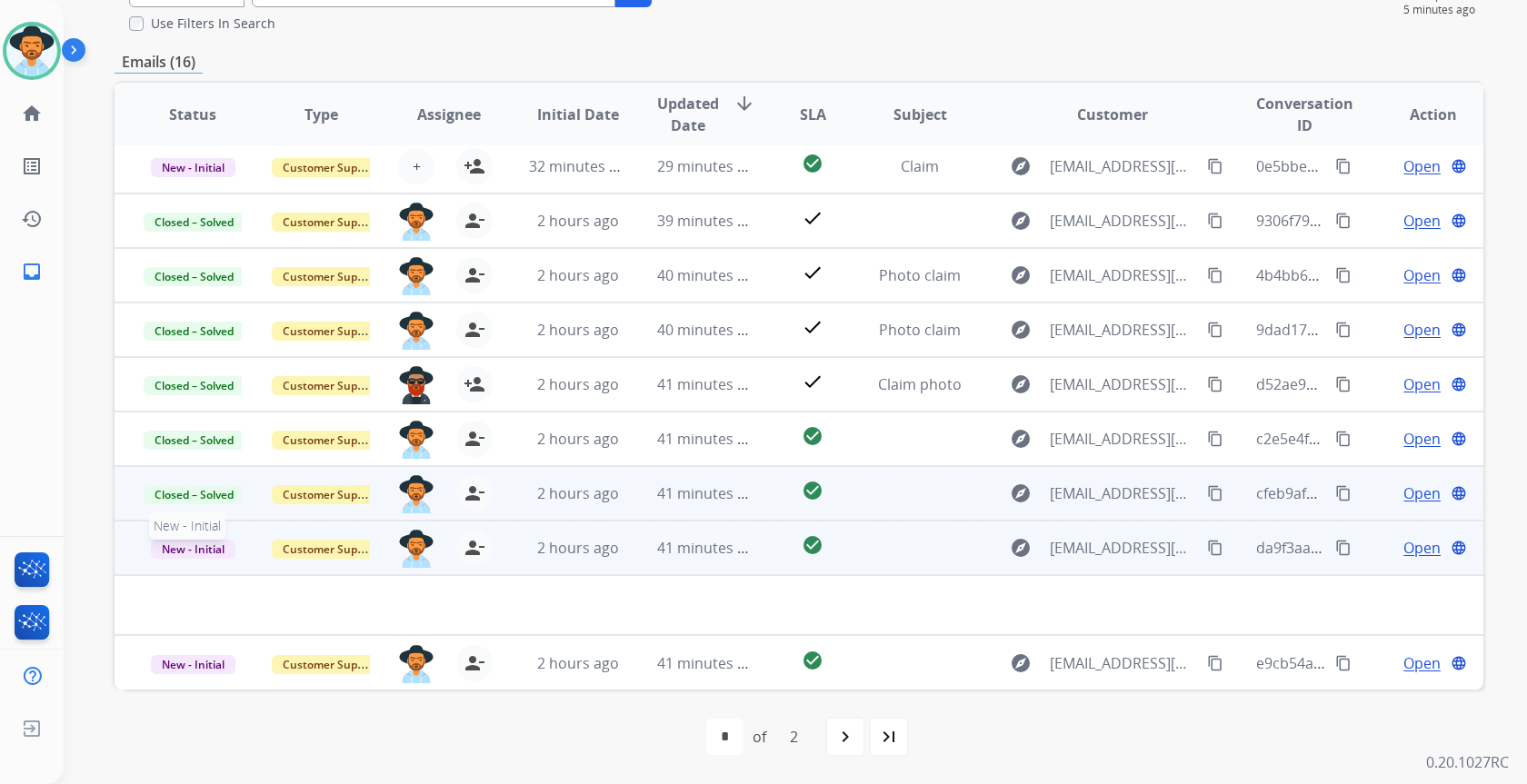
click at [224, 544] on span "New - Initial" at bounding box center [192, 549] width 84 height 19
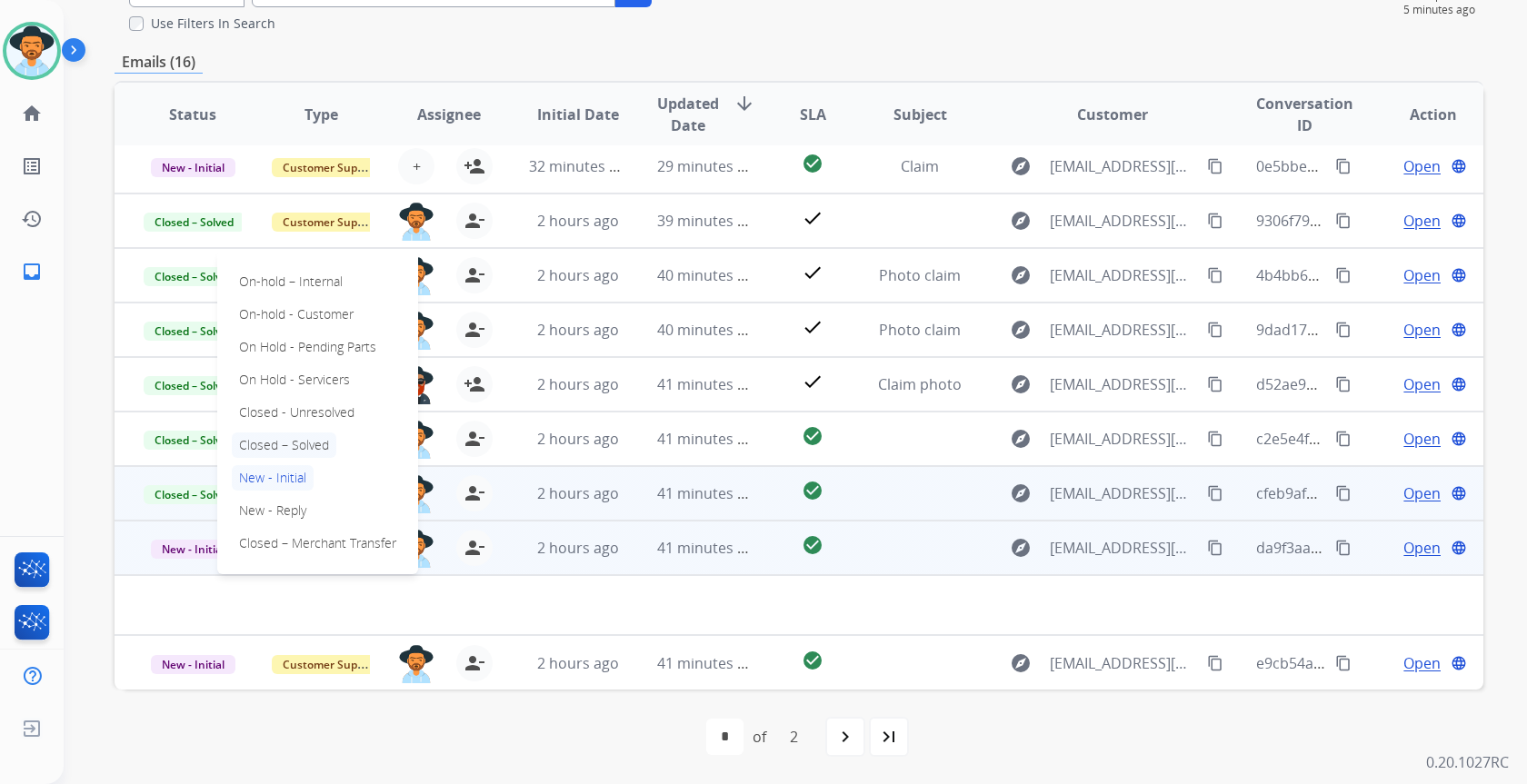
click at [283, 443] on p "Closed – Solved" at bounding box center [284, 445] width 104 height 26
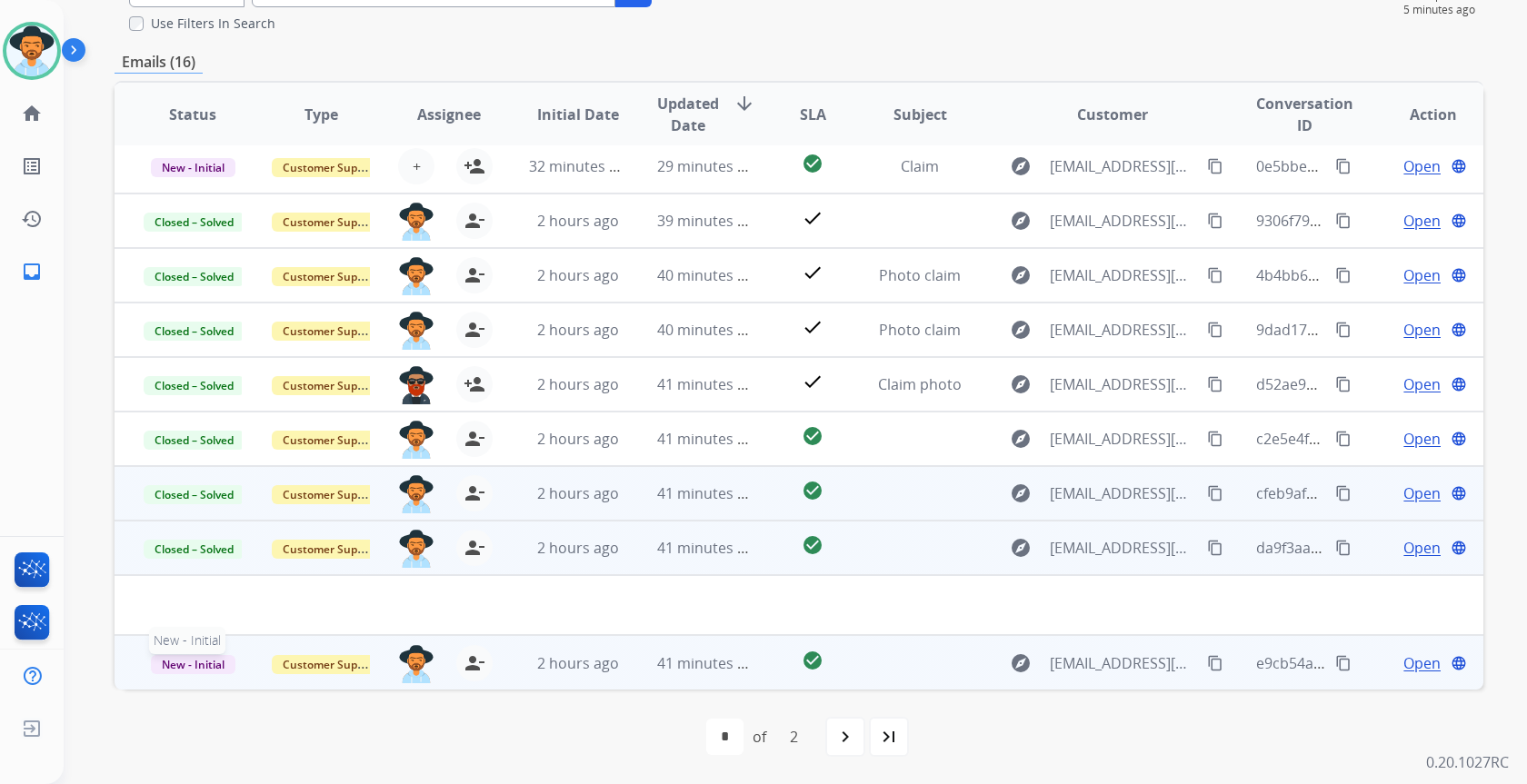
click at [213, 665] on span "New - Initial" at bounding box center [192, 665] width 84 height 19
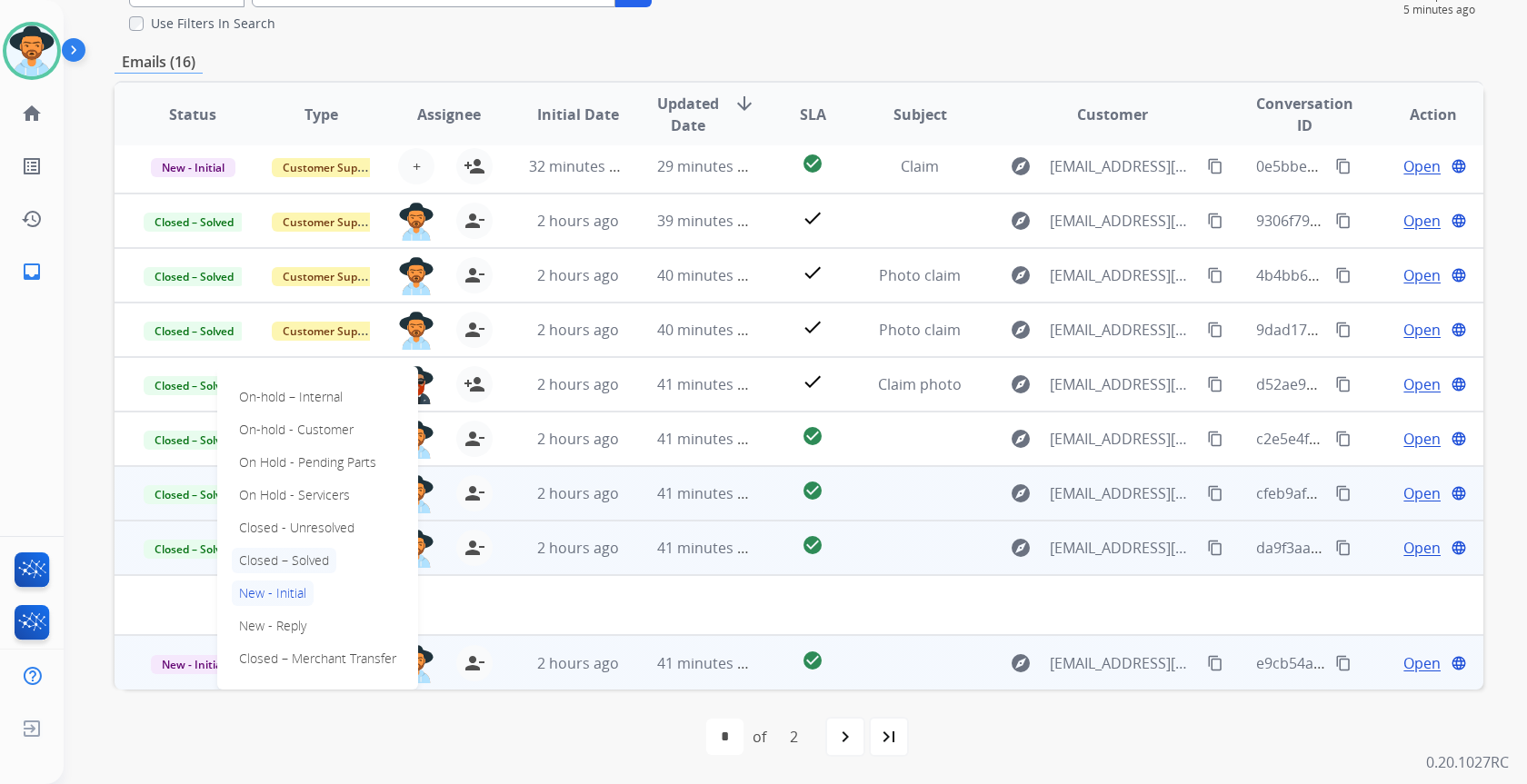
click at [278, 567] on p "Closed – Solved" at bounding box center [284, 561] width 104 height 26
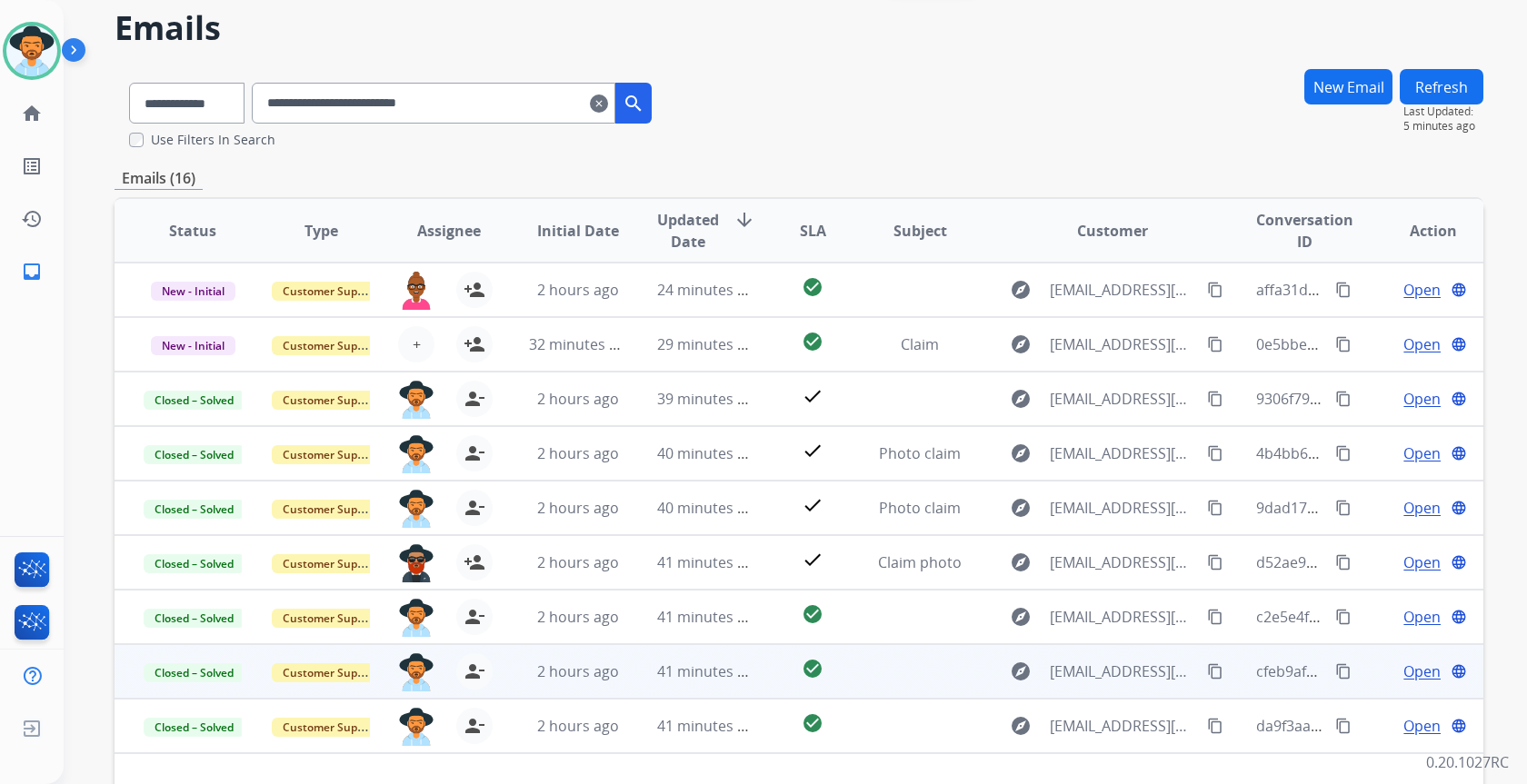
scroll to position [0, 0]
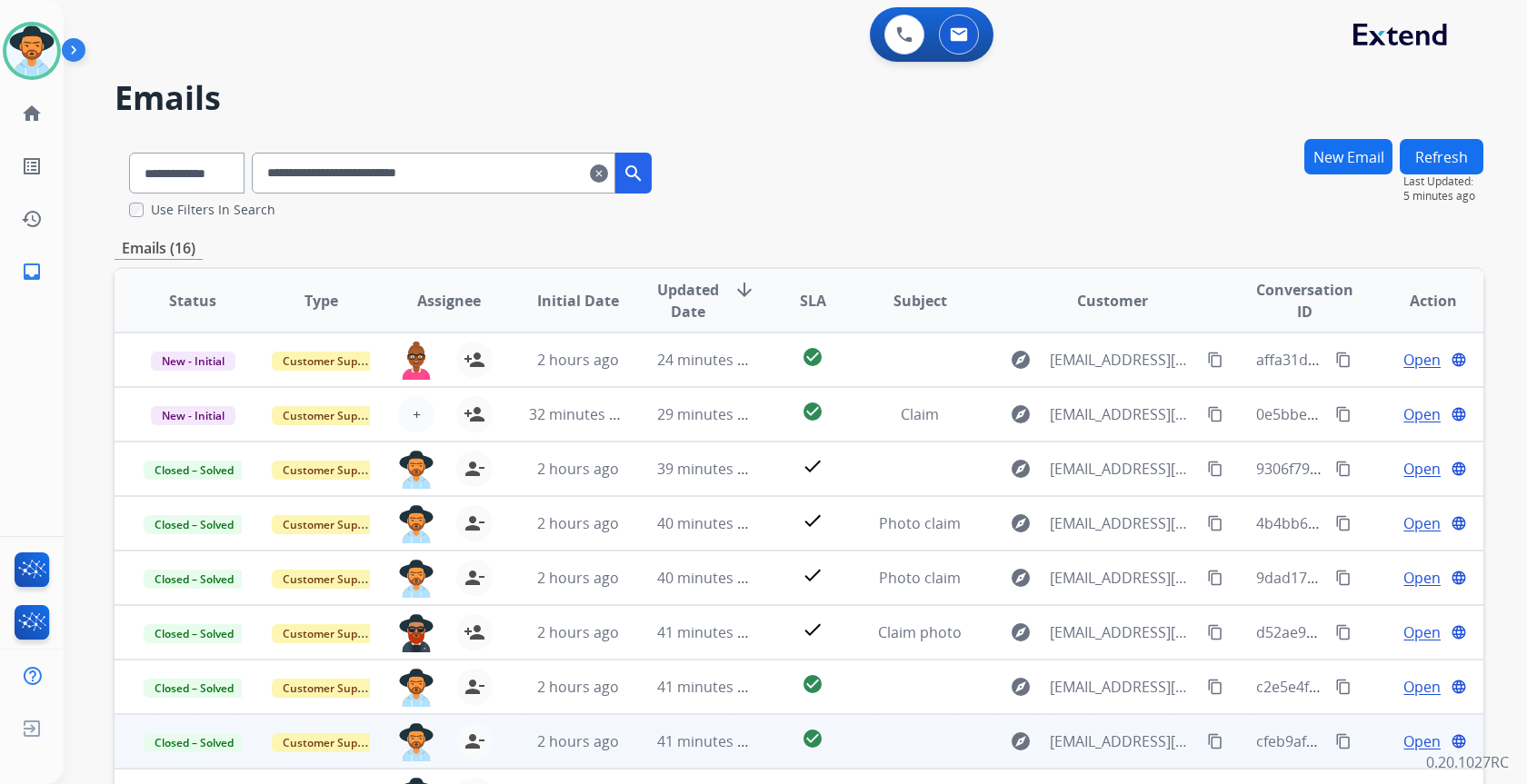
click at [613, 174] on input "**********" at bounding box center [434, 172] width 364 height 41
click at [608, 175] on mat-icon "clear" at bounding box center [599, 173] width 18 height 22
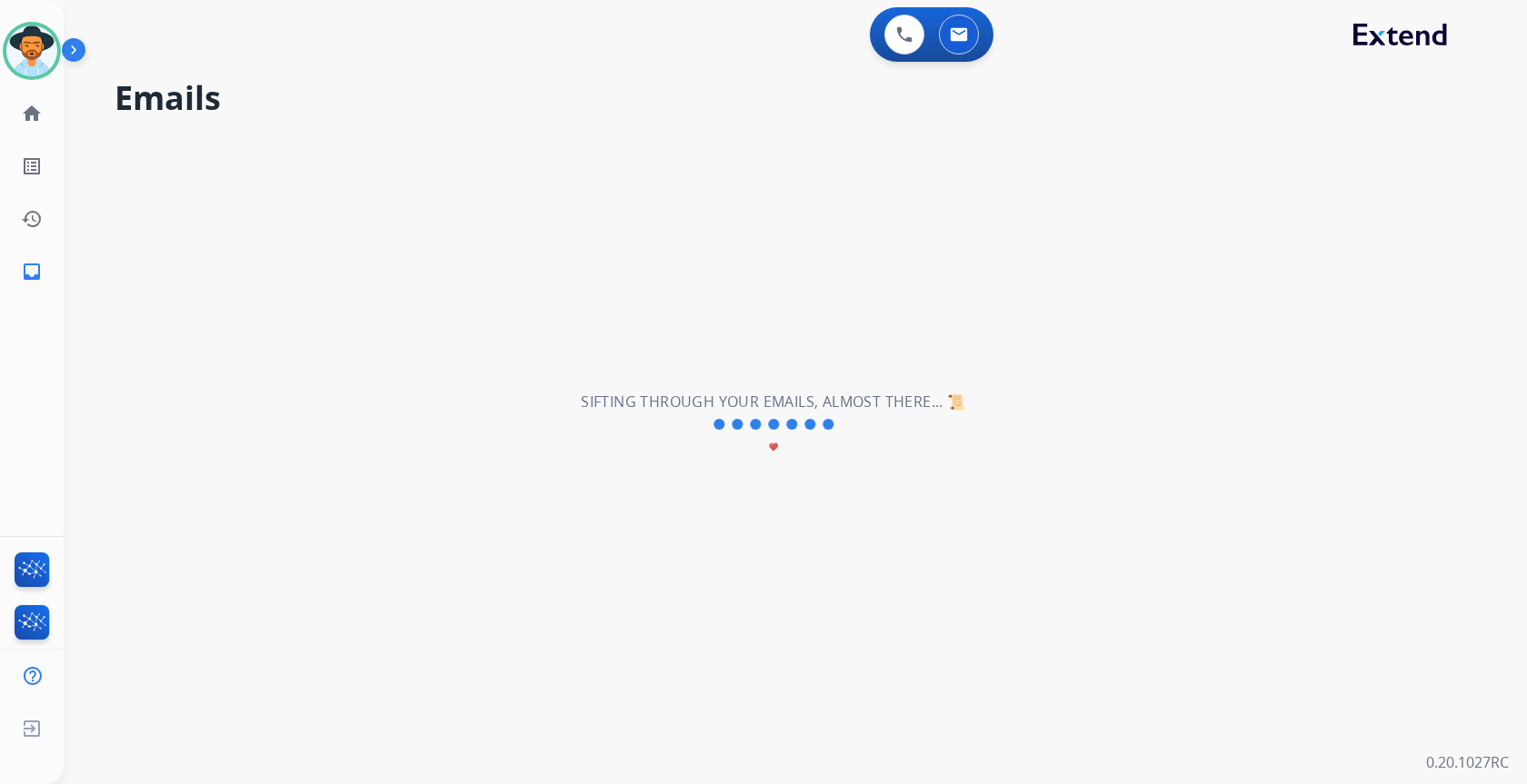
select select "**********"
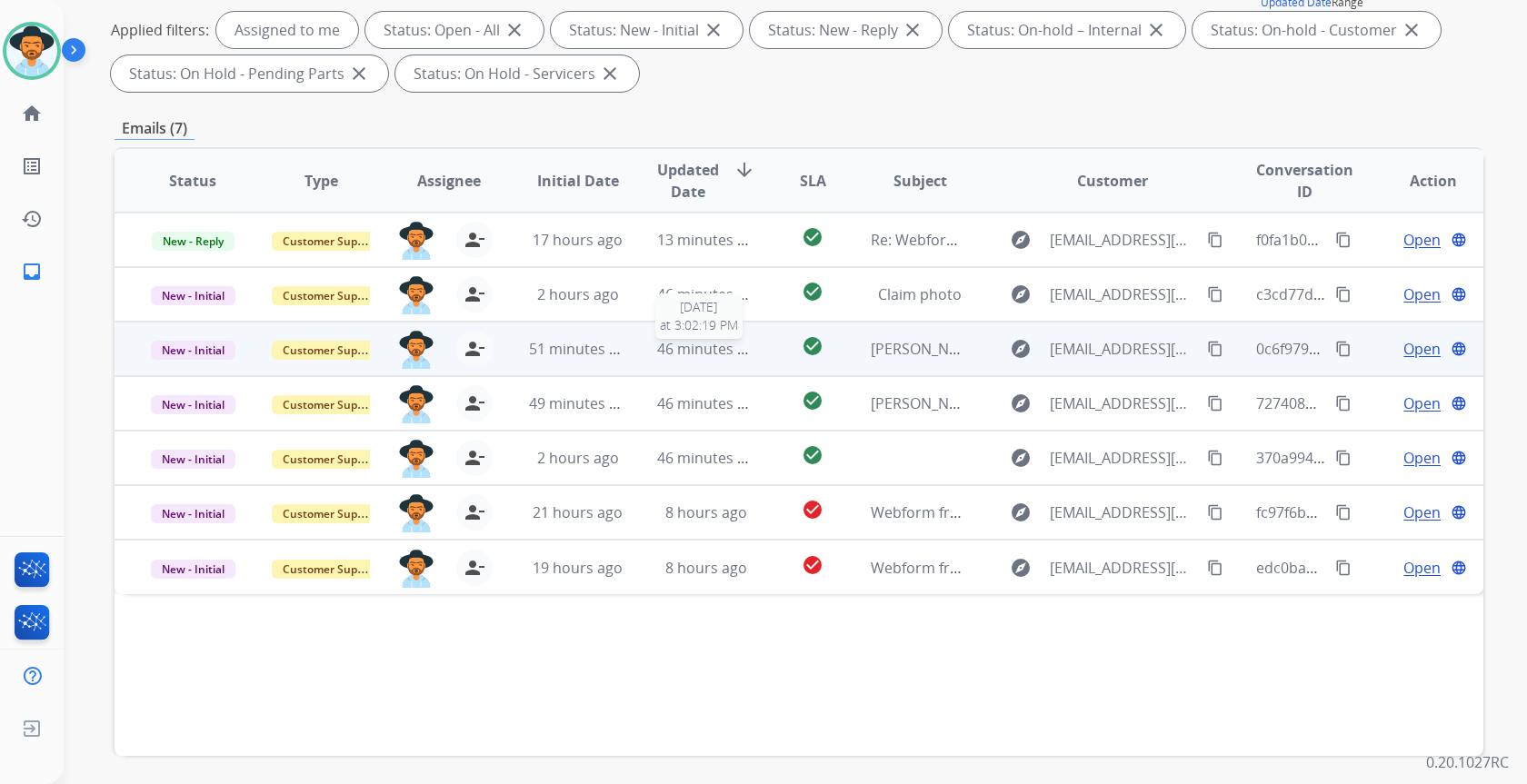
scroll to position [337, 0]
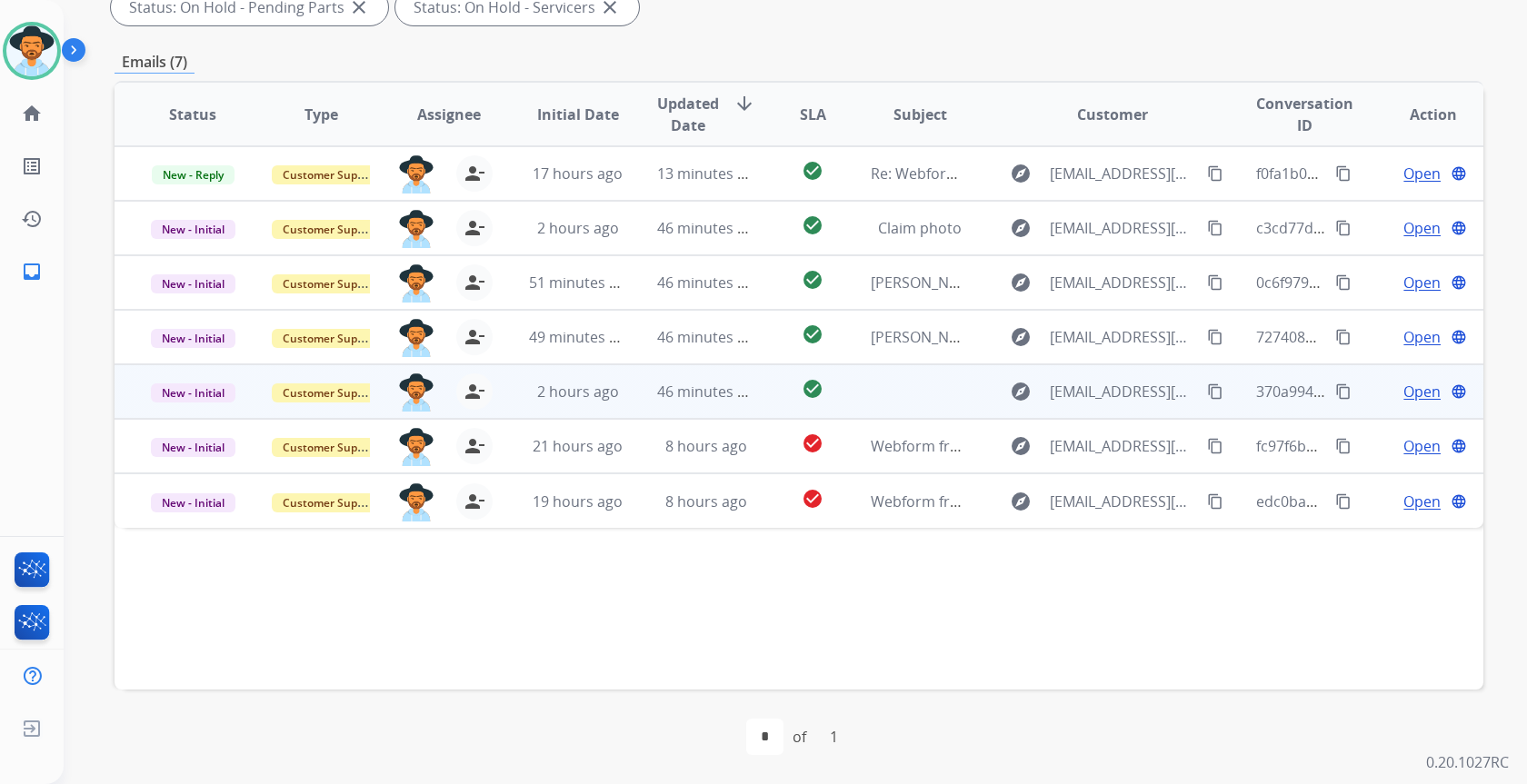
click at [519, 398] on td "2 hours ago" at bounding box center [564, 392] width 128 height 55
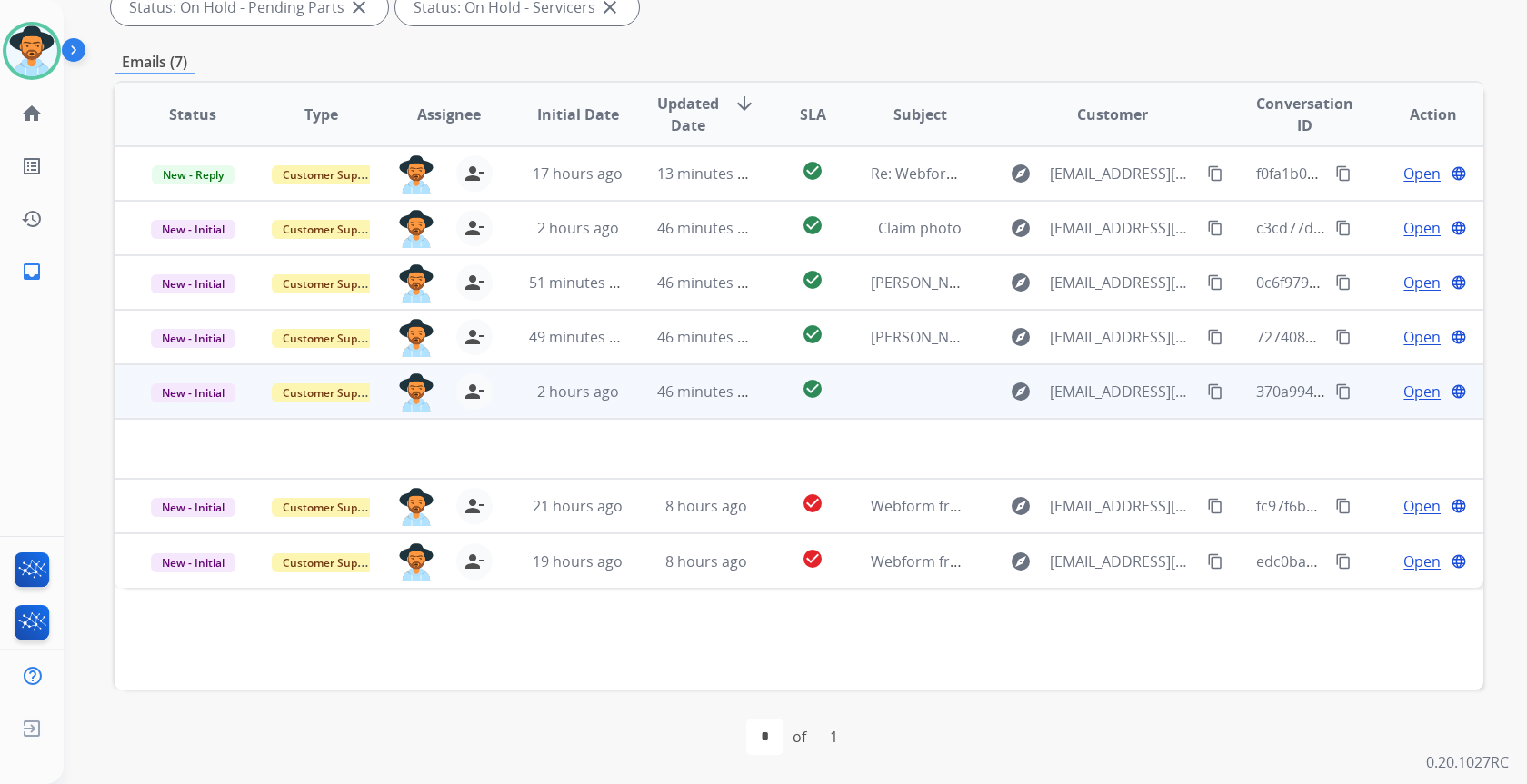
click at [1404, 392] on span "Open" at bounding box center [1422, 391] width 37 height 22
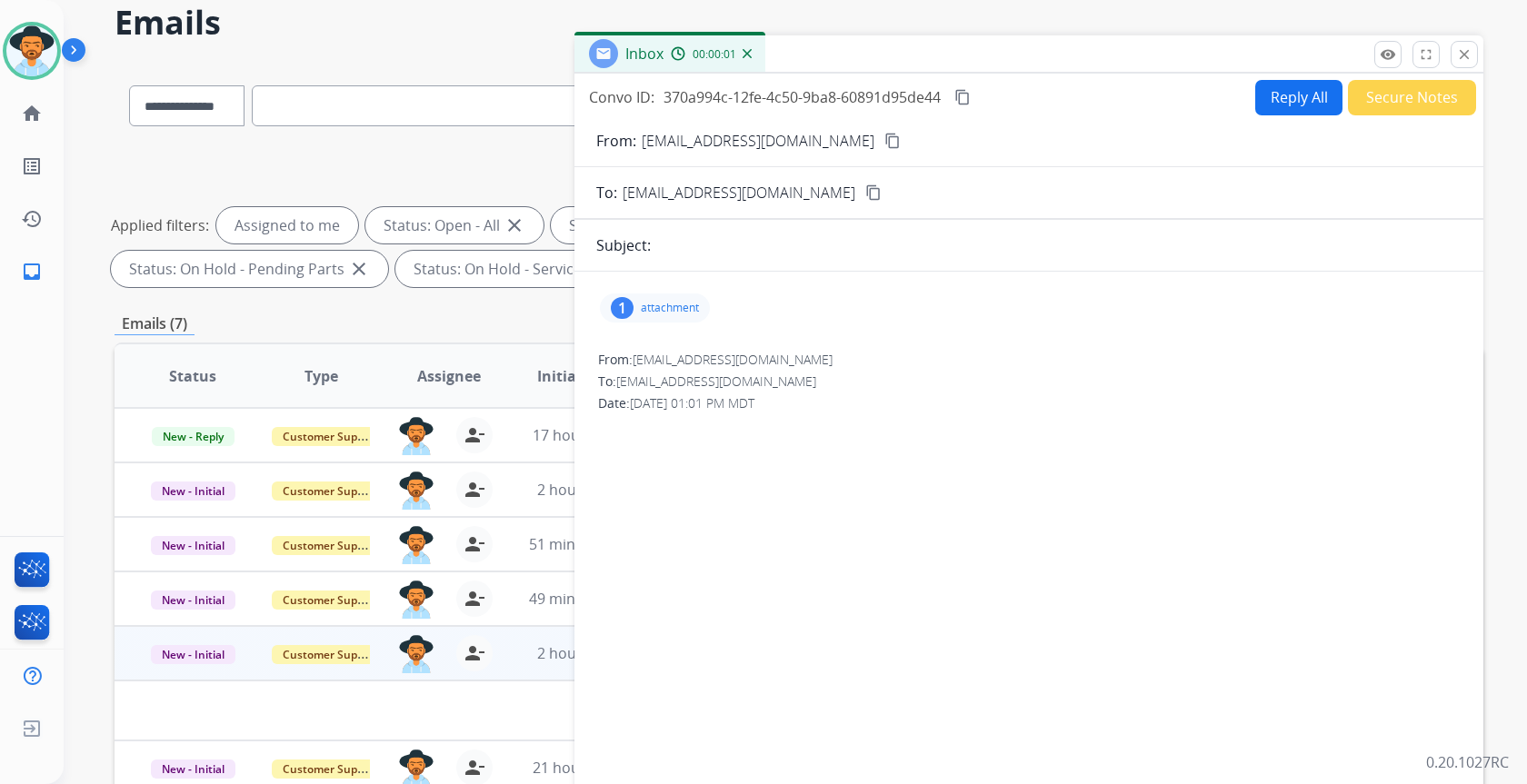
scroll to position [64, 0]
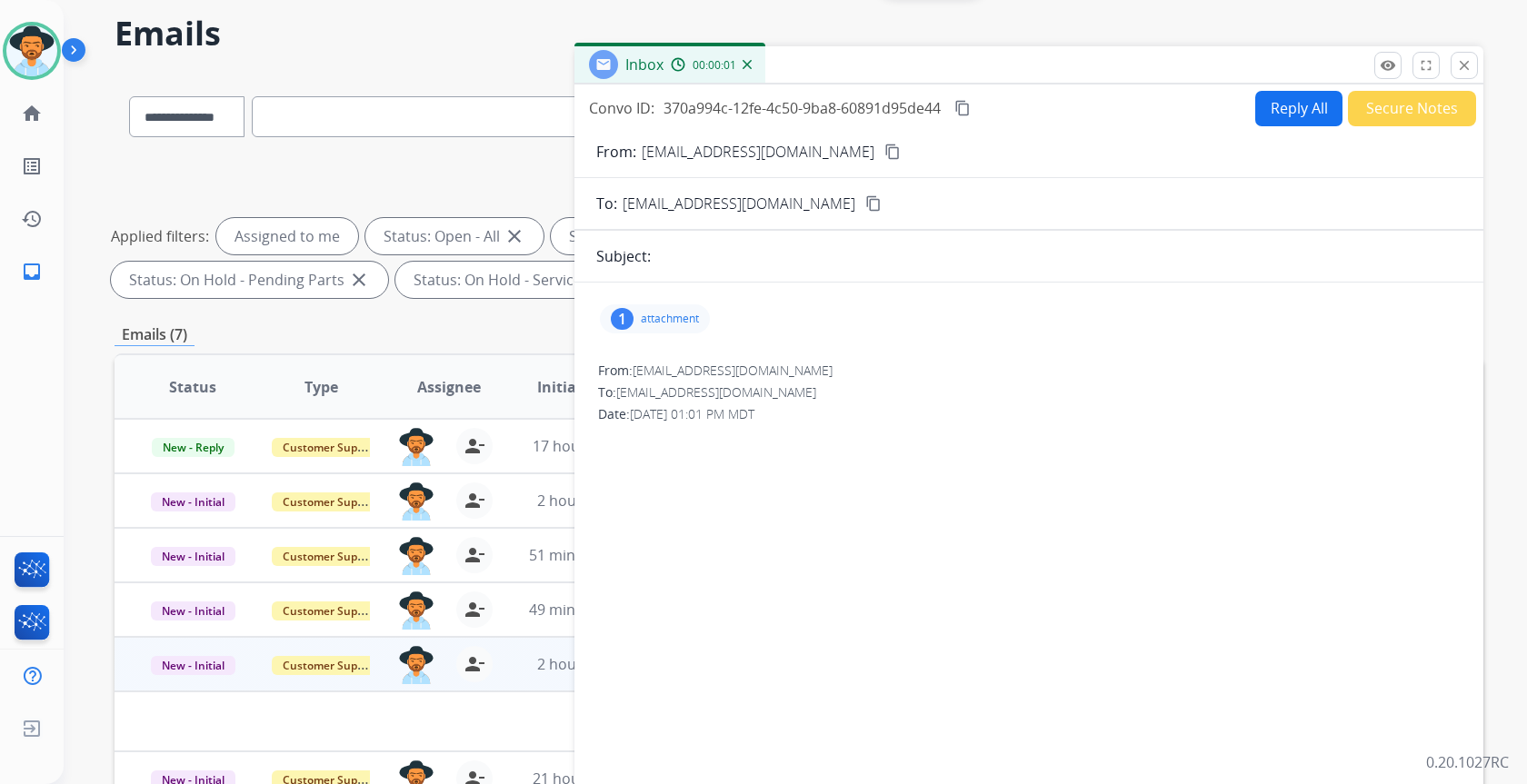
click at [1391, 98] on button "Secure Notes" at bounding box center [1411, 108] width 128 height 35
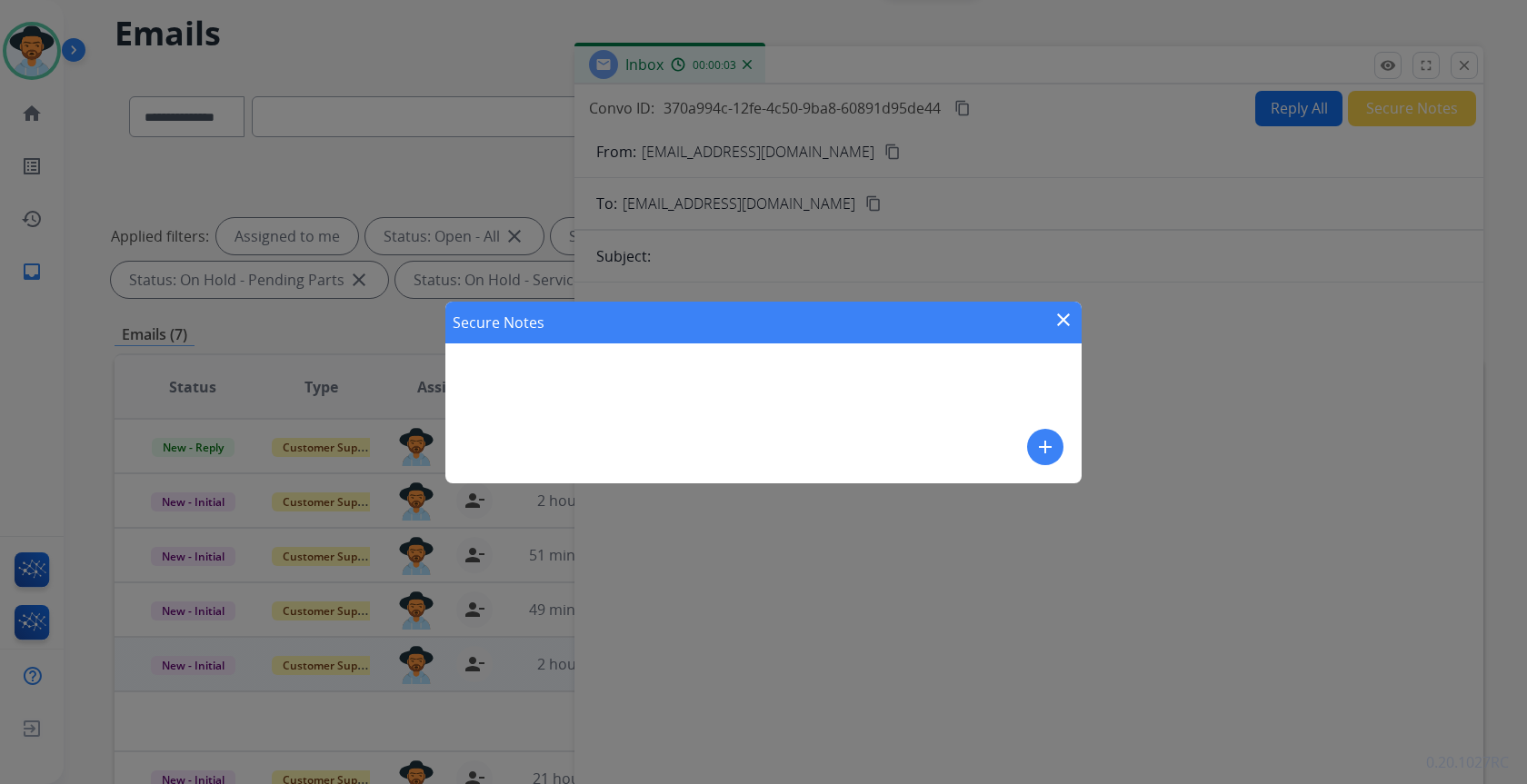
click at [1037, 449] on mat-icon "add" at bounding box center [1045, 447] width 22 height 22
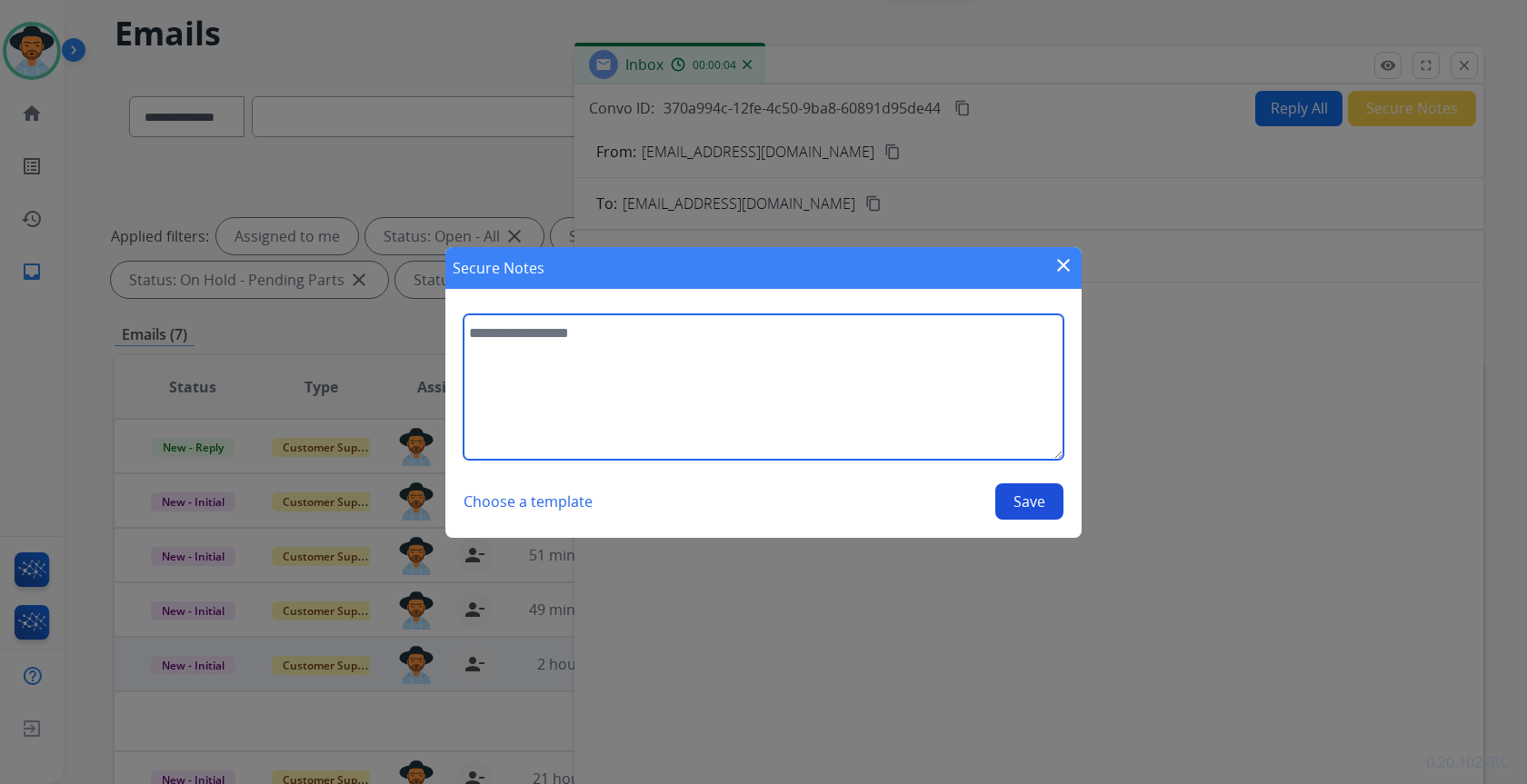
paste textarea "**********"
type textarea "**********"
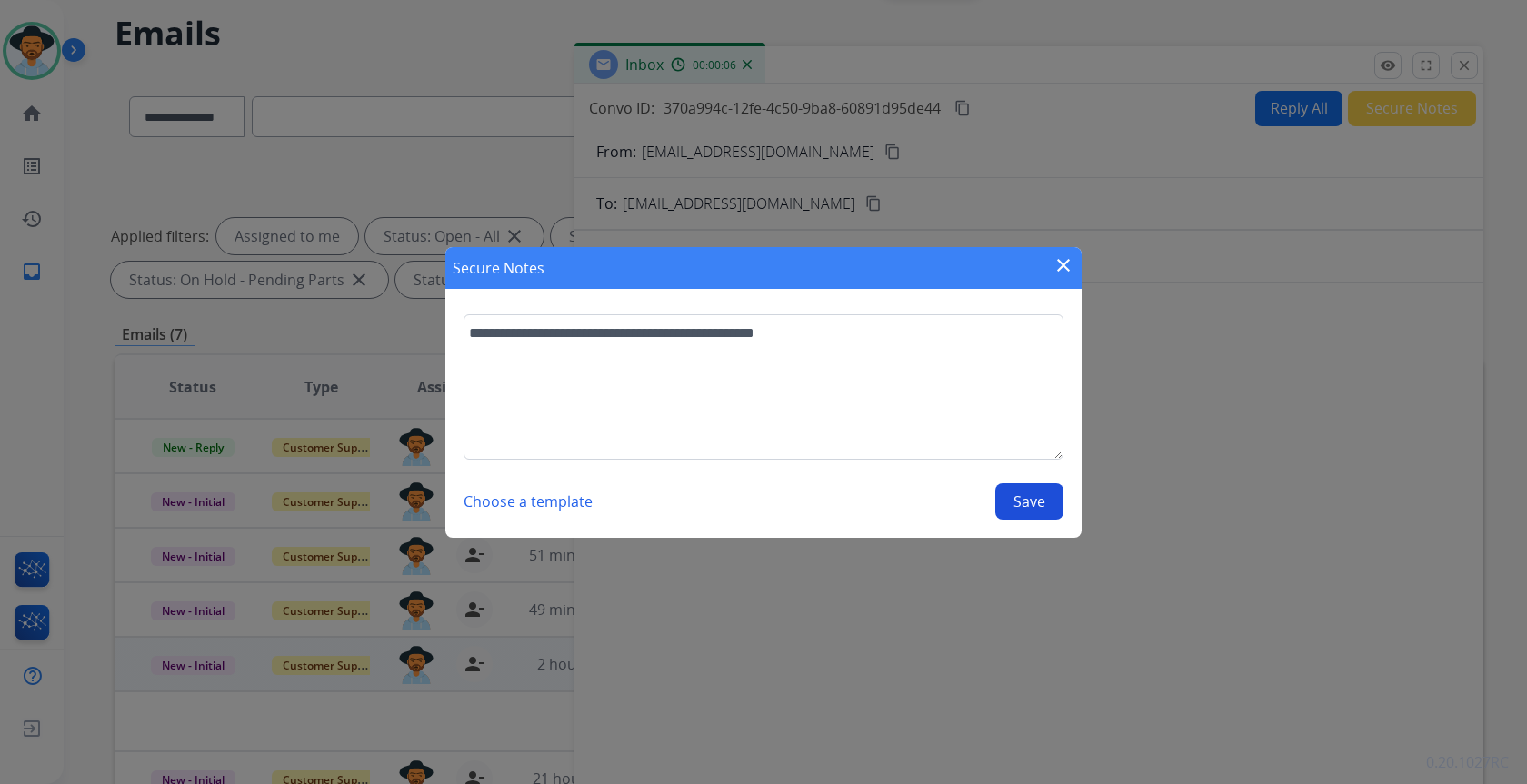
click at [1012, 509] on button "Save" at bounding box center [1030, 501] width 68 height 36
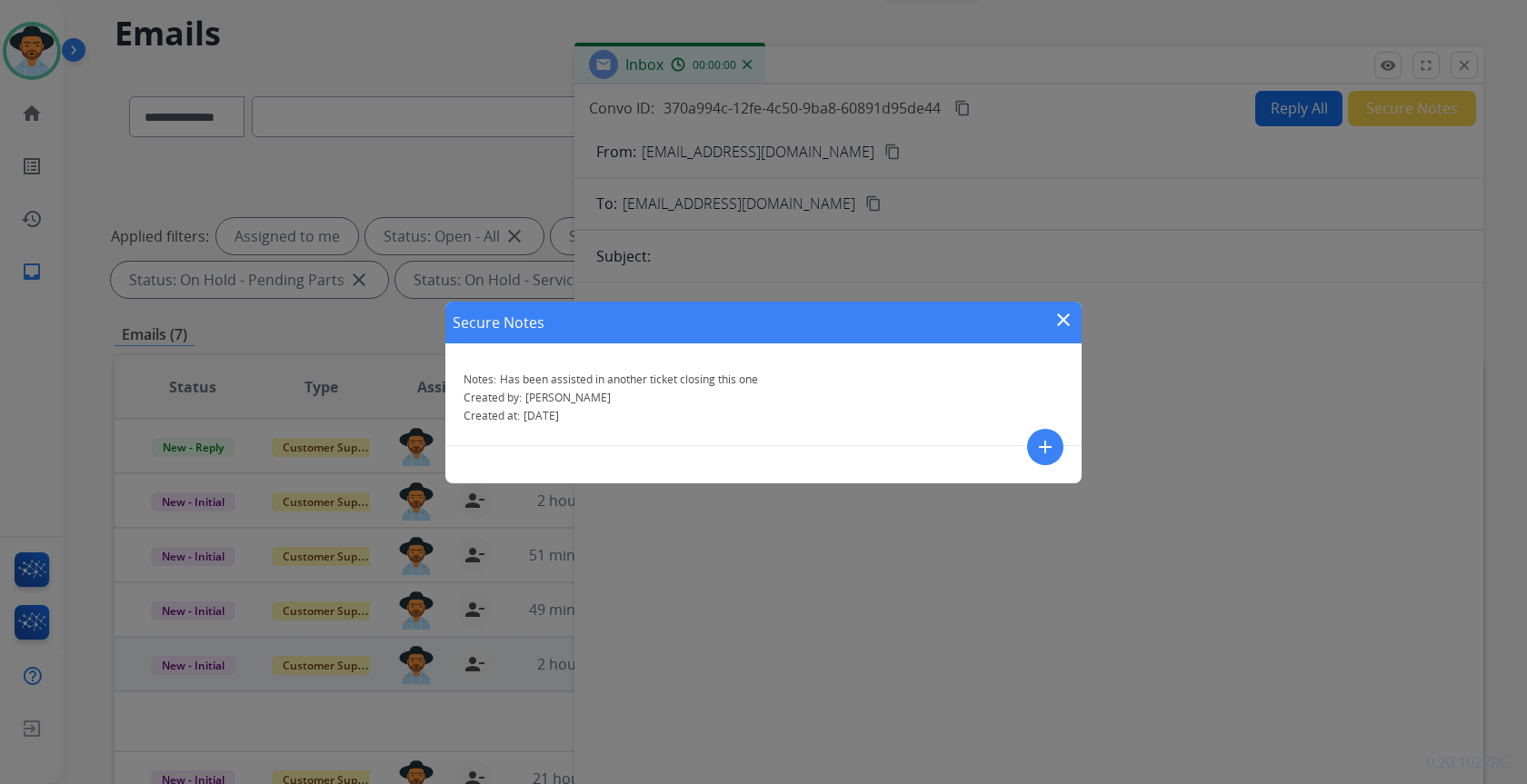
click at [1070, 323] on mat-icon "close" at bounding box center [1063, 319] width 22 height 22
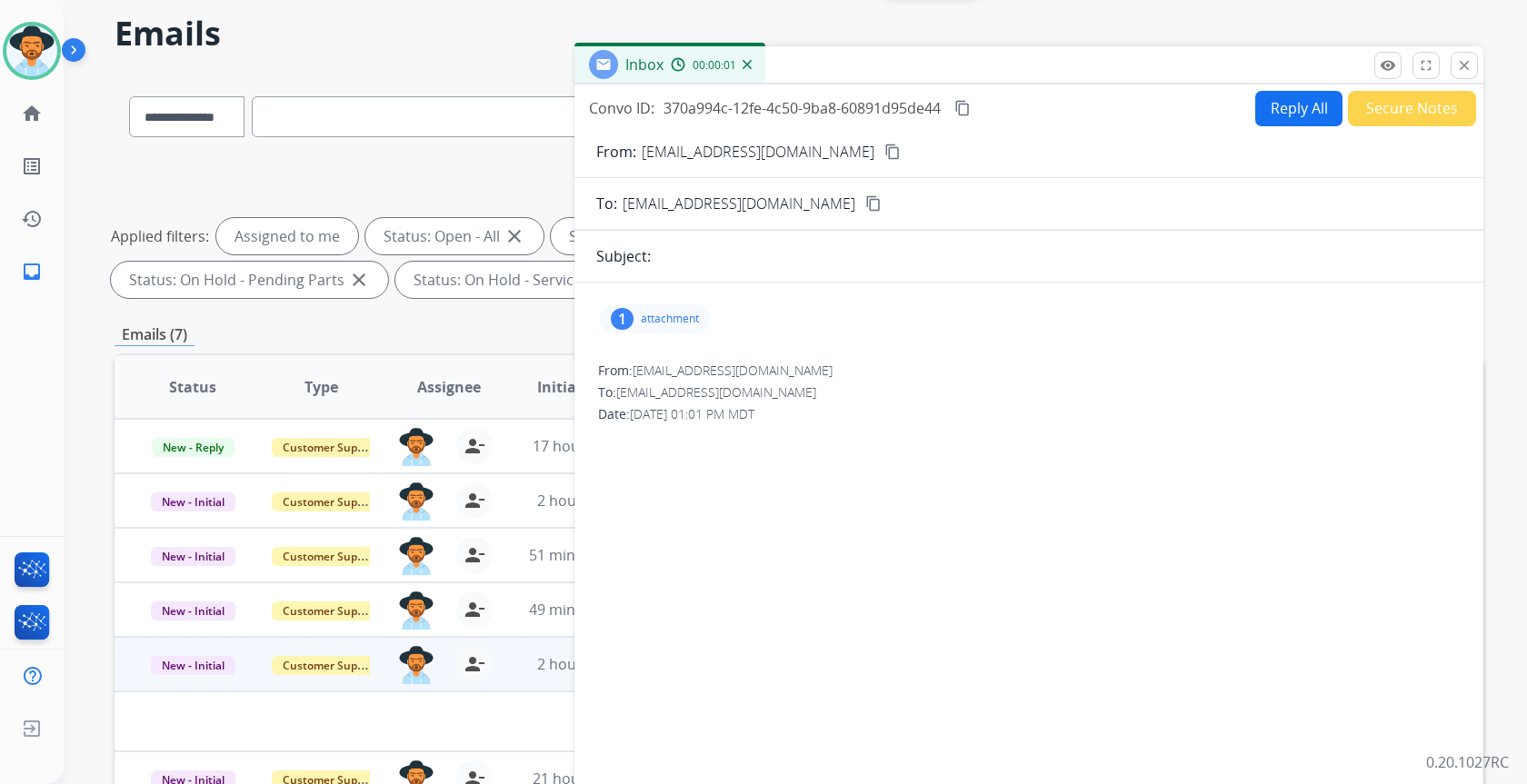
click at [678, 315] on p "attachment" at bounding box center [669, 318] width 58 height 14
click at [1466, 65] on mat-icon "close" at bounding box center [1464, 64] width 16 height 16
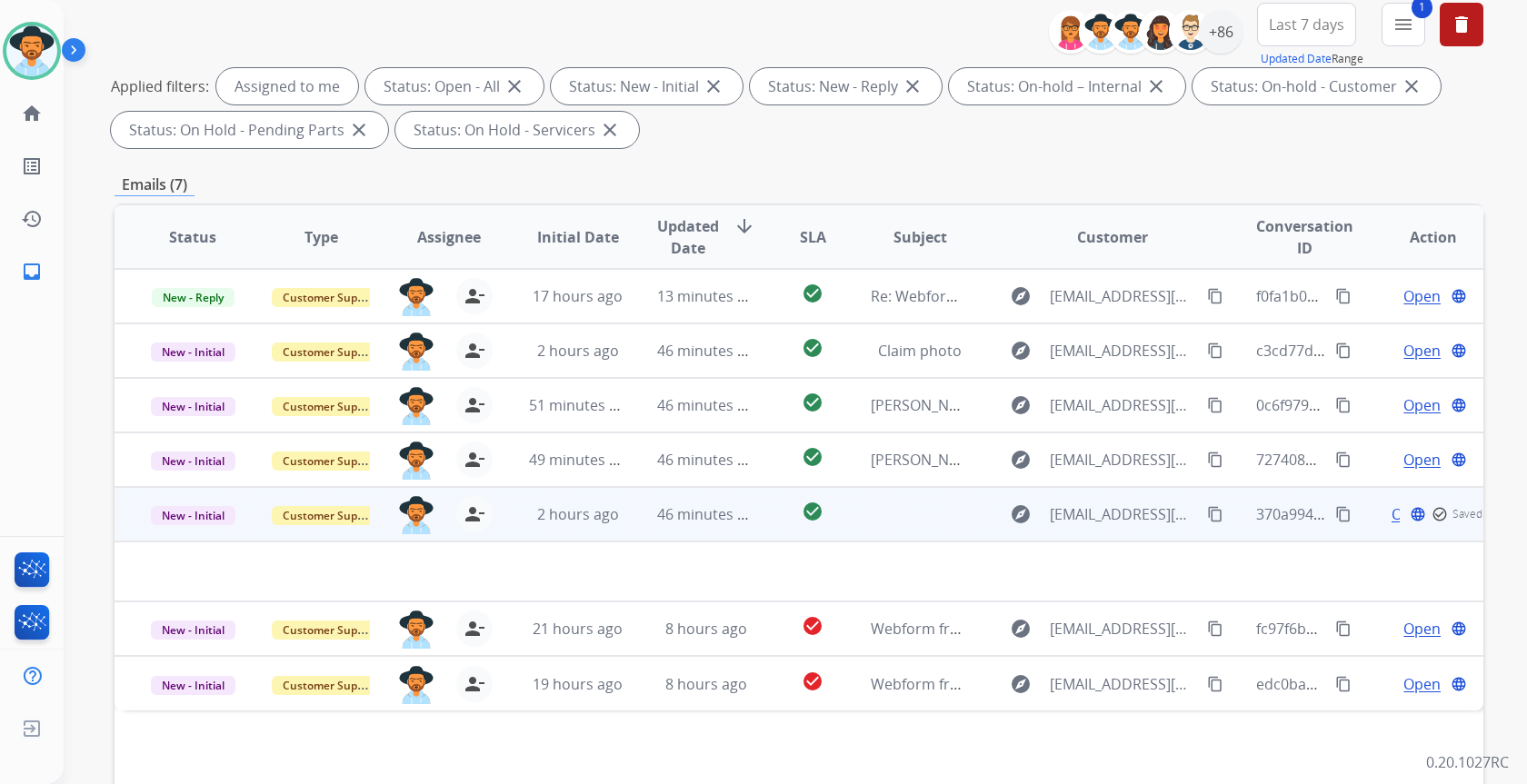
scroll to position [337, 0]
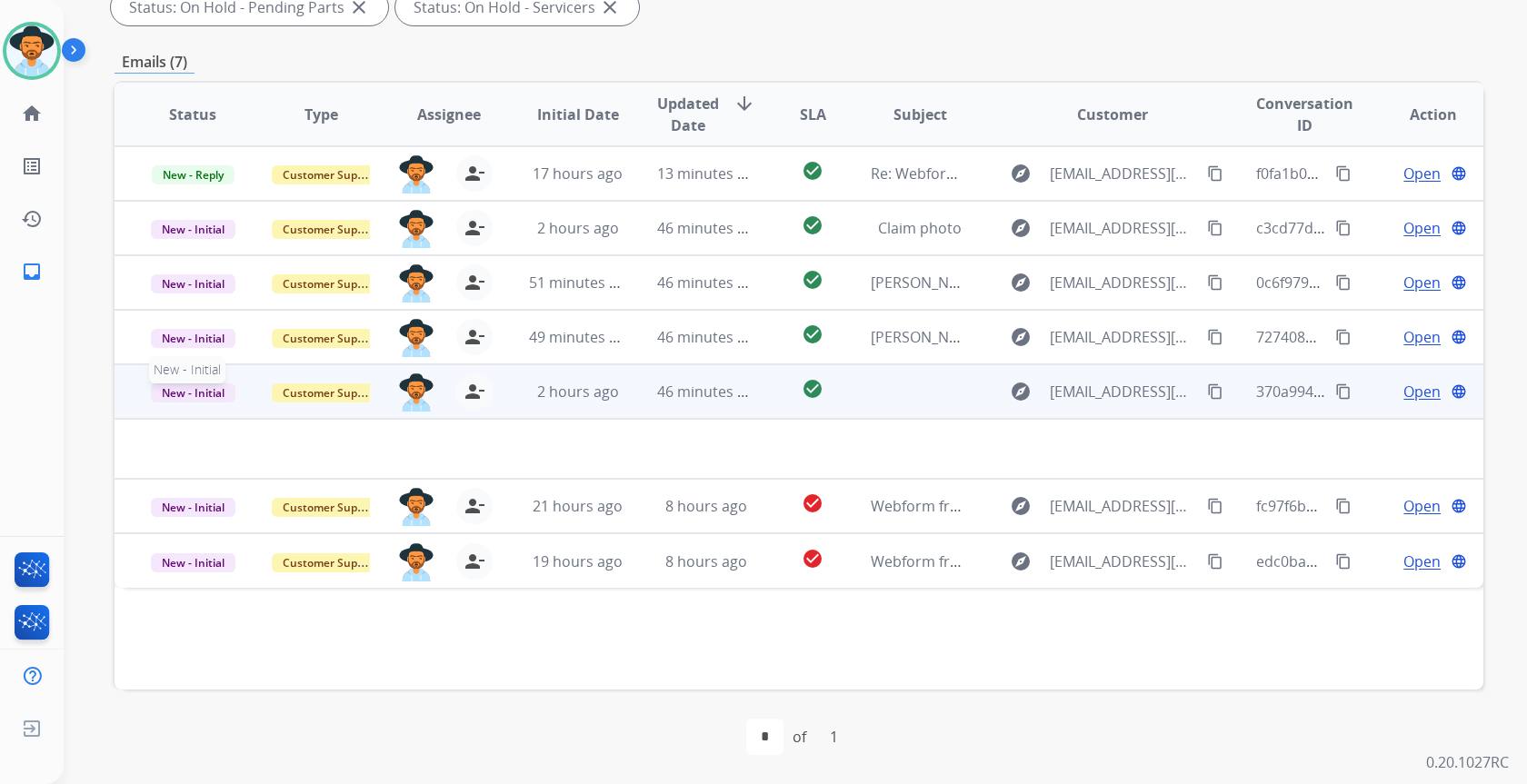
click at [212, 392] on span "New - Initial" at bounding box center [192, 393] width 84 height 19
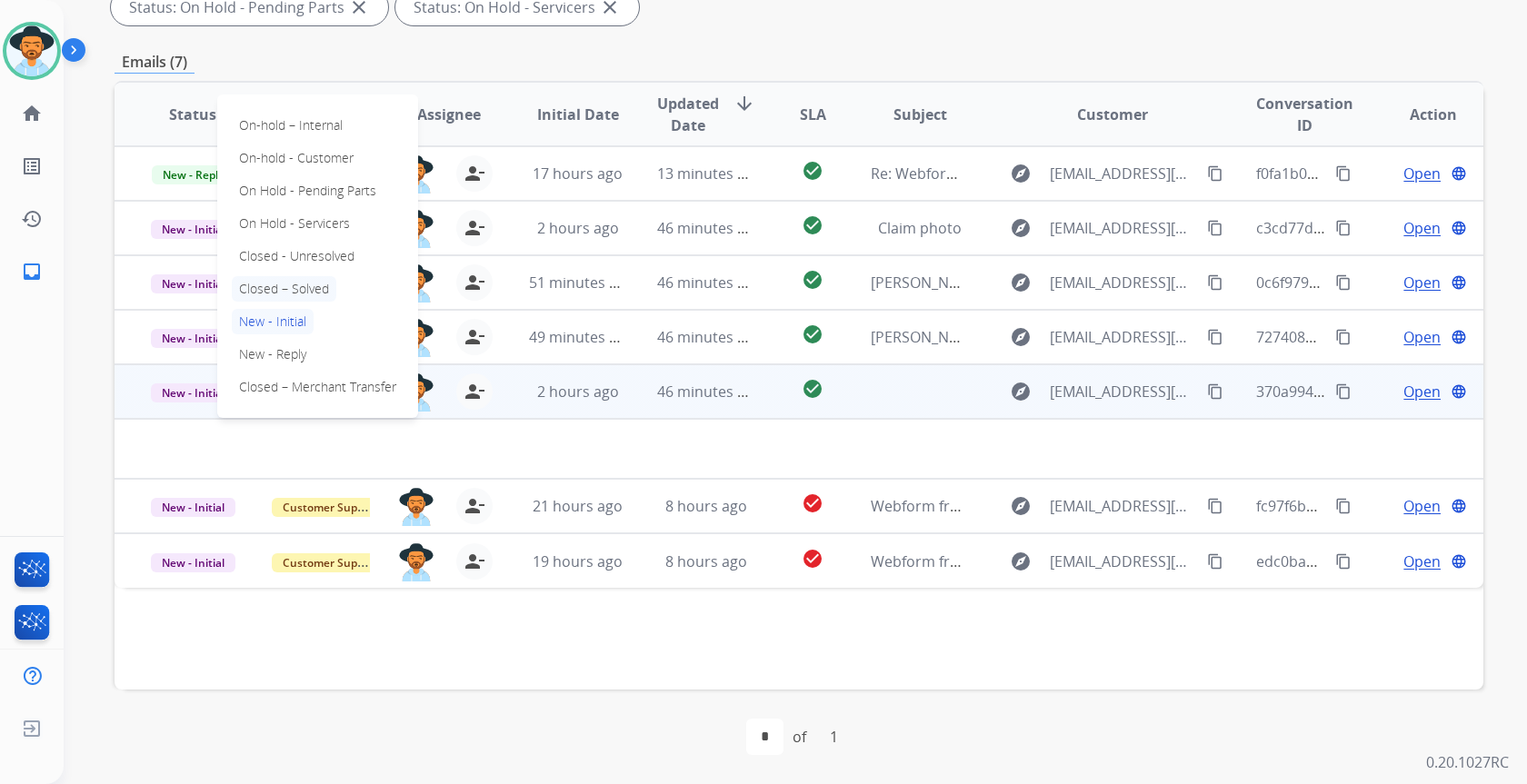
click at [278, 290] on p "Closed – Solved" at bounding box center [284, 289] width 104 height 26
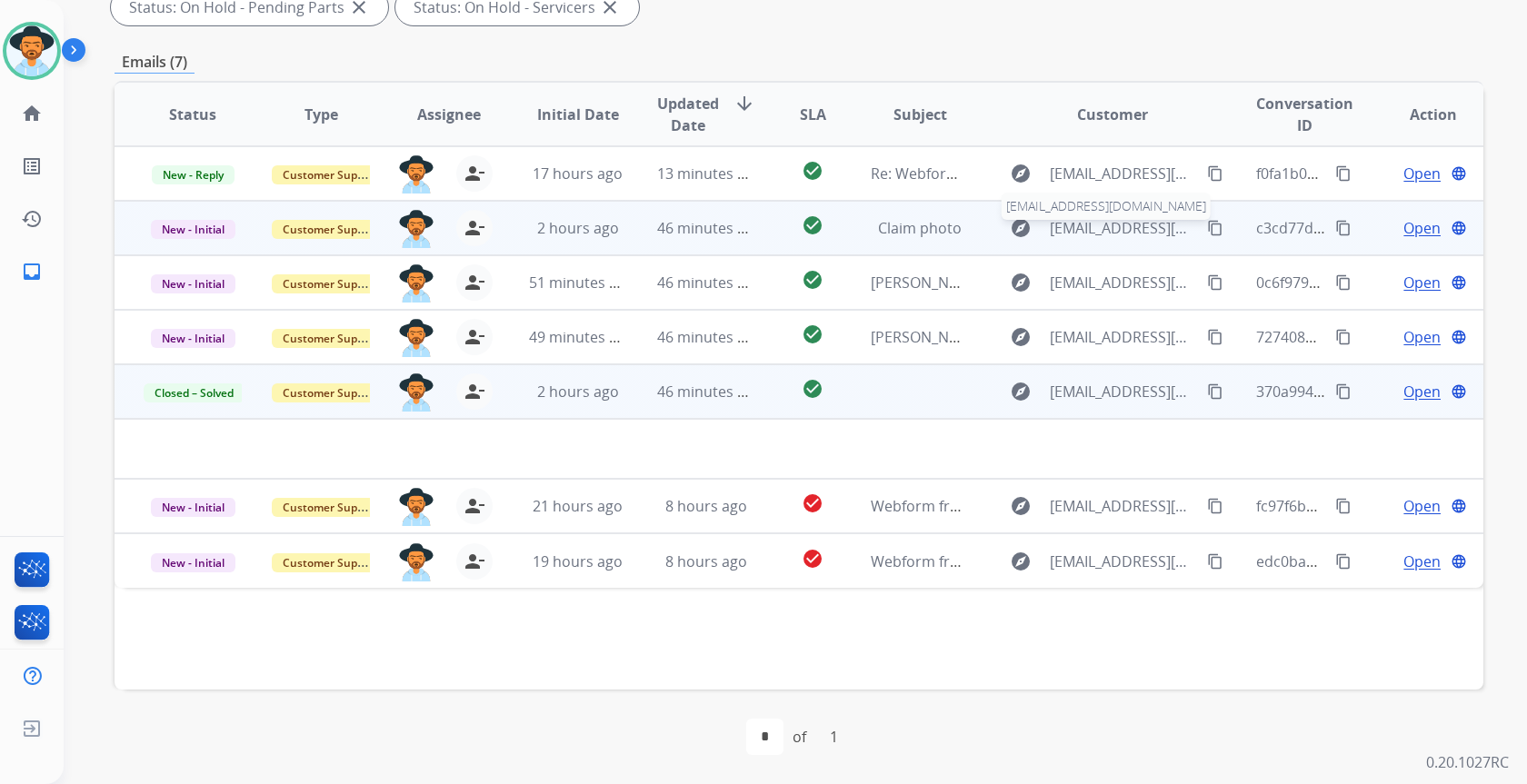
click at [1093, 220] on span "[EMAIL_ADDRESS][DOMAIN_NAME]" at bounding box center [1123, 227] width 146 height 22
type input "**********"
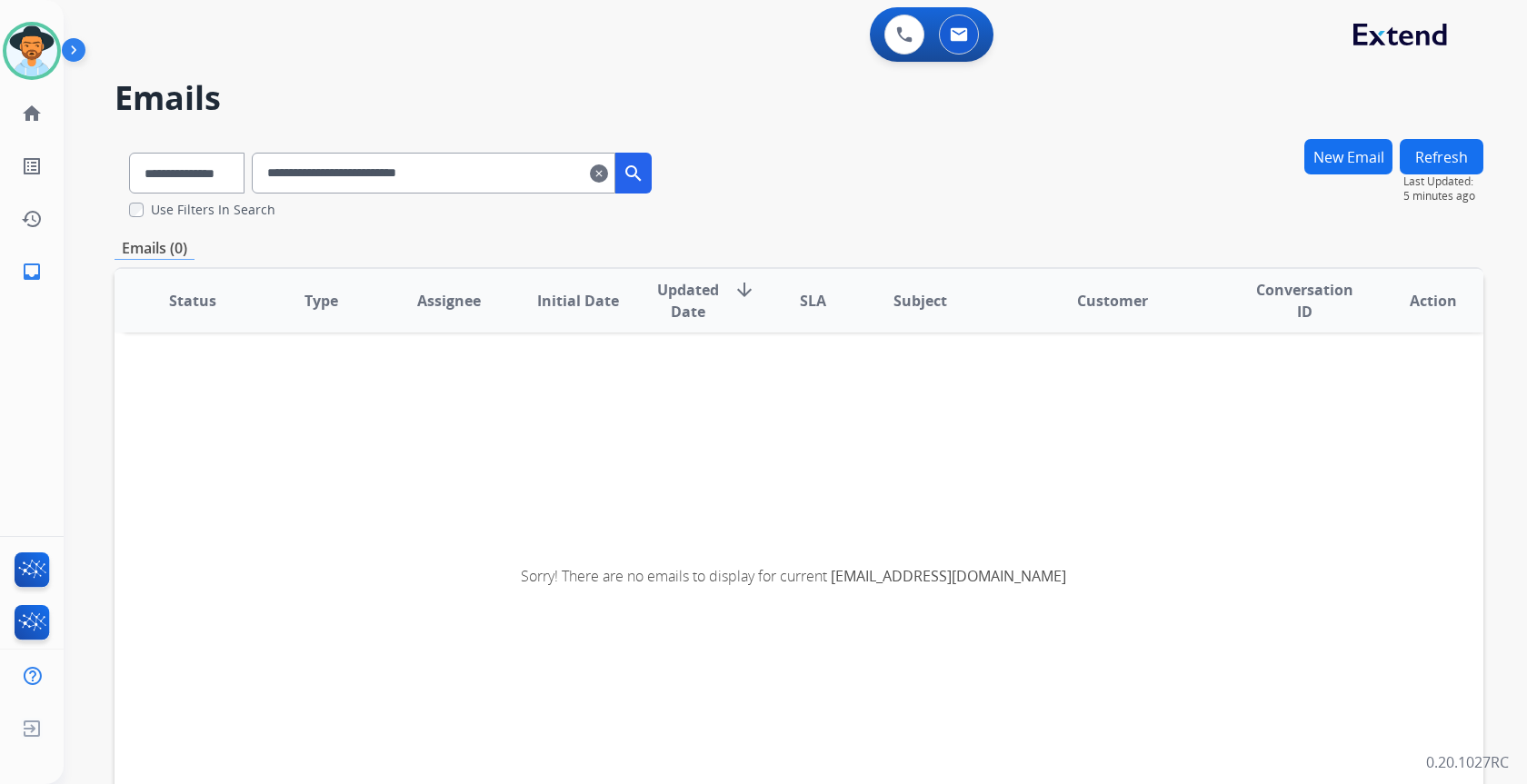
click at [608, 171] on mat-icon "clear" at bounding box center [599, 173] width 18 height 22
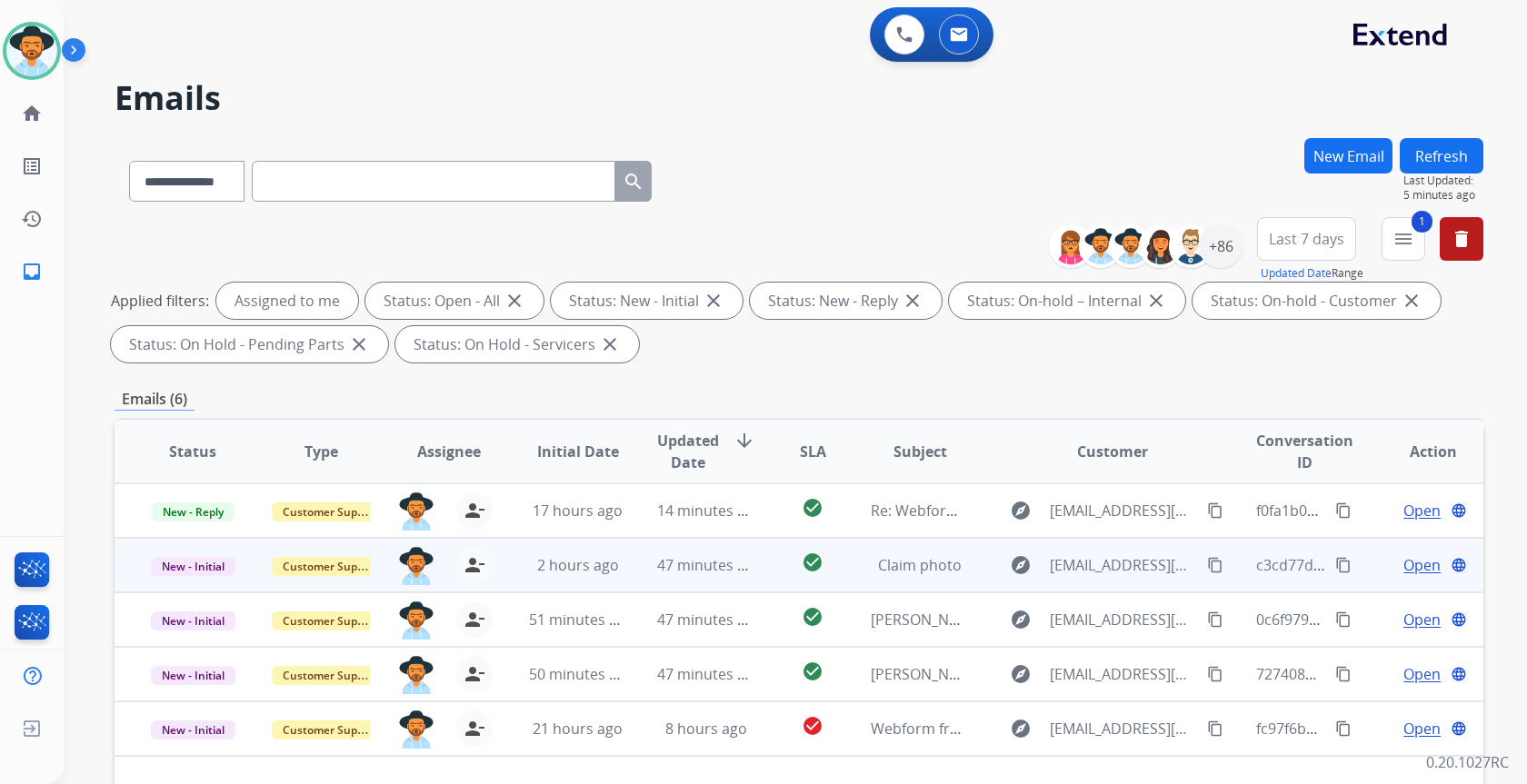
click at [1406, 558] on span "Open" at bounding box center [1422, 564] width 37 height 22
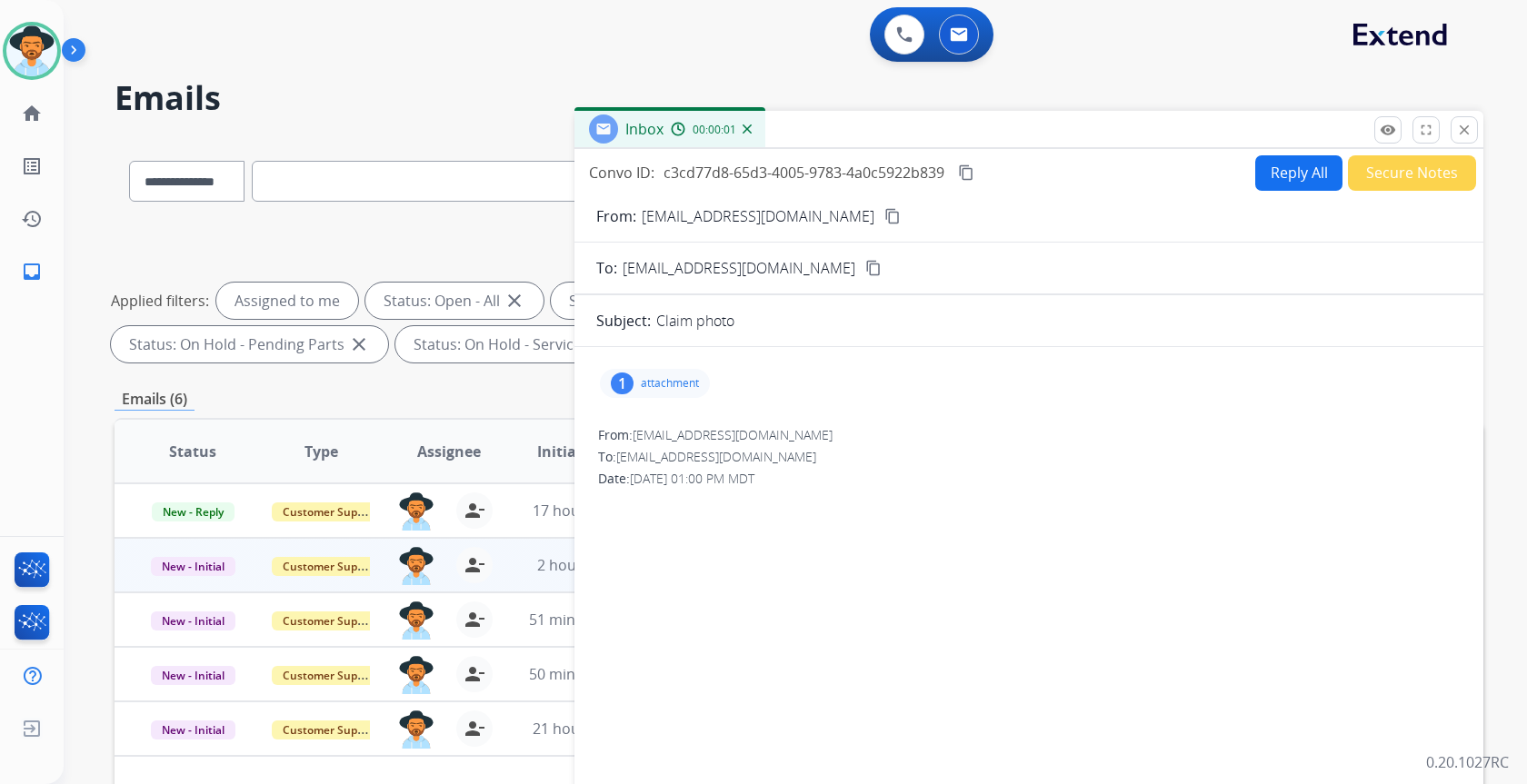
click at [678, 379] on p "attachment" at bounding box center [669, 383] width 58 height 14
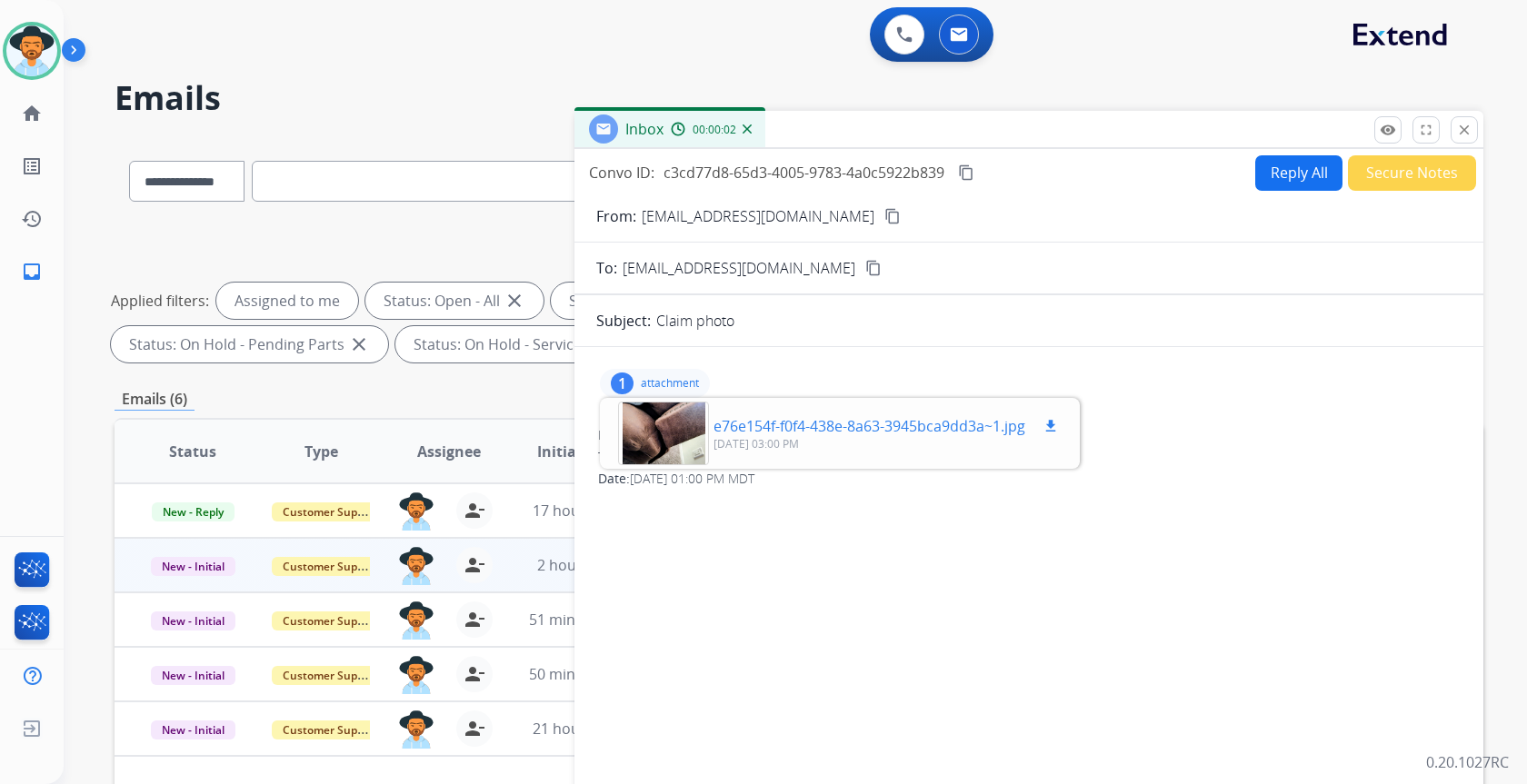
click at [659, 434] on div at bounding box center [664, 433] width 91 height 63
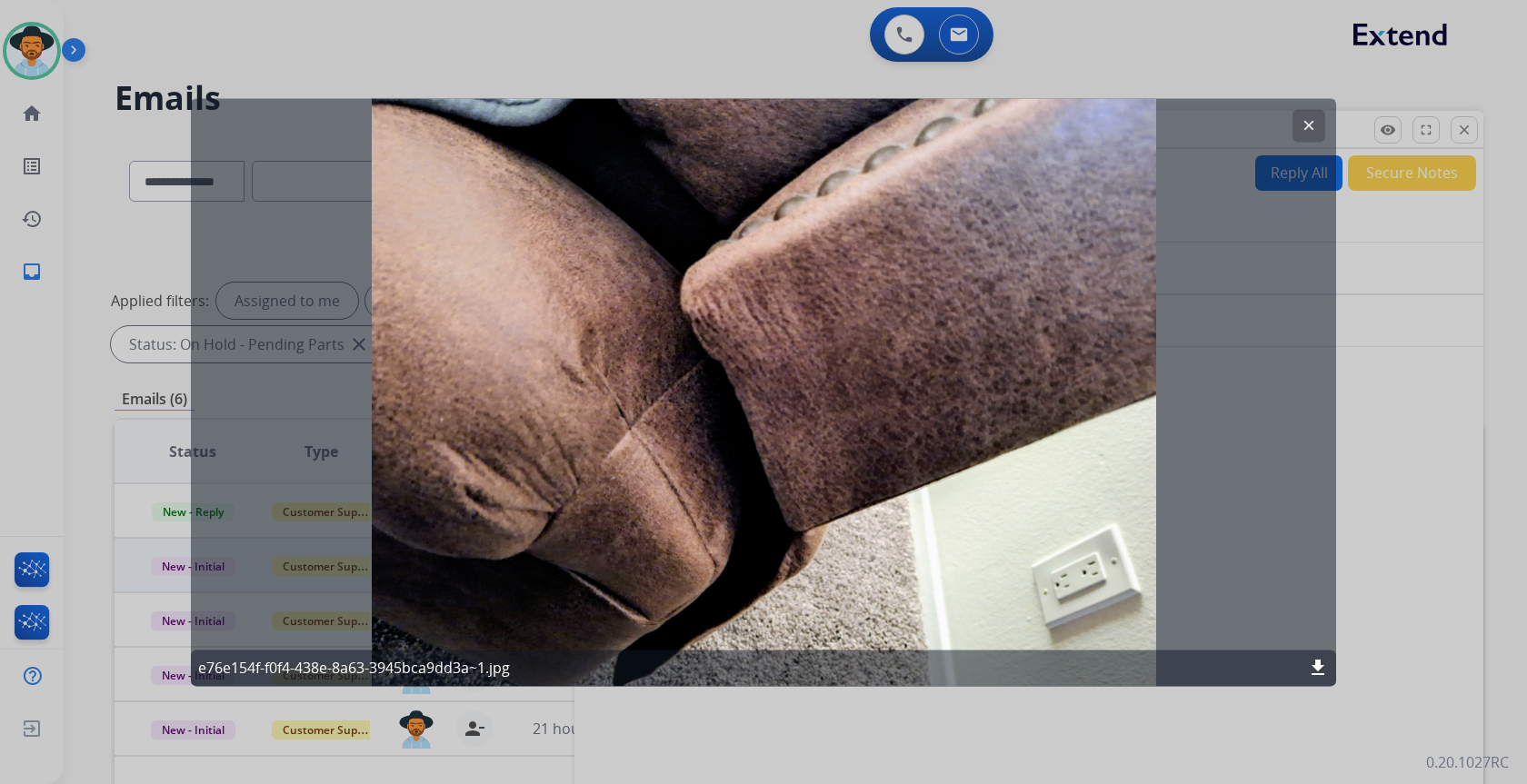
click at [1309, 130] on mat-icon "clear" at bounding box center [1308, 125] width 16 height 16
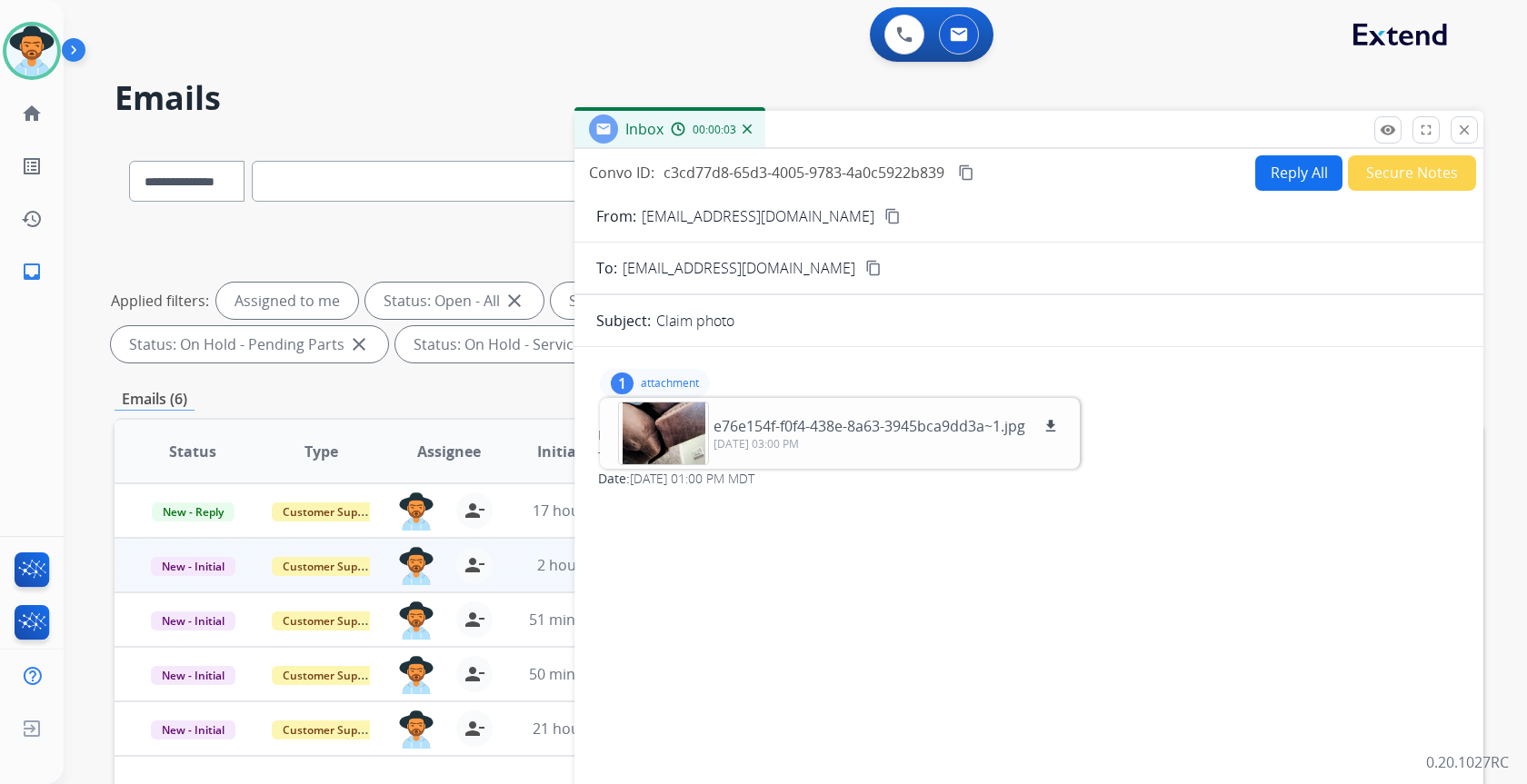
click at [1409, 186] on button "Secure Notes" at bounding box center [1411, 172] width 128 height 35
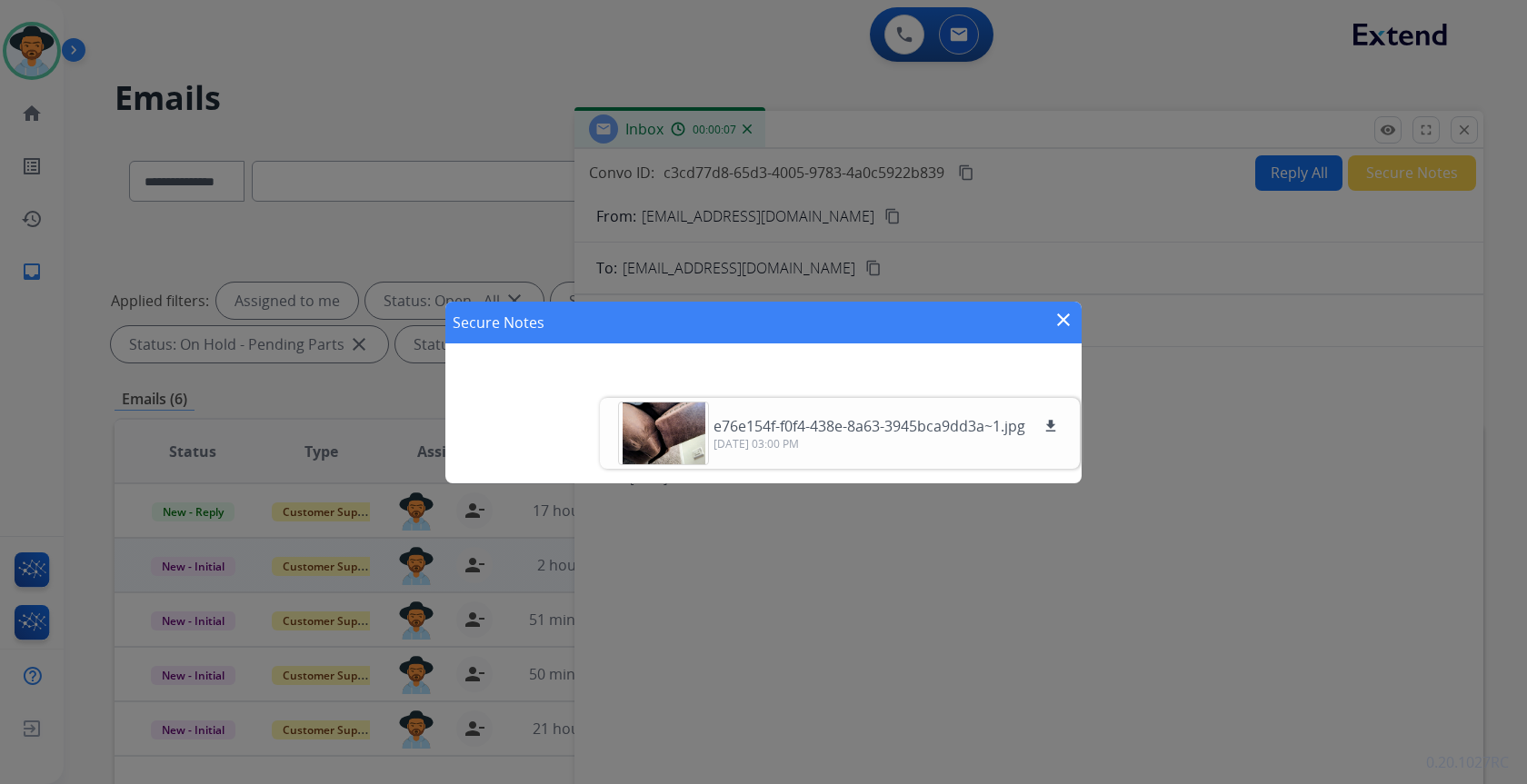
click at [1059, 324] on mat-icon "close" at bounding box center [1063, 319] width 22 height 22
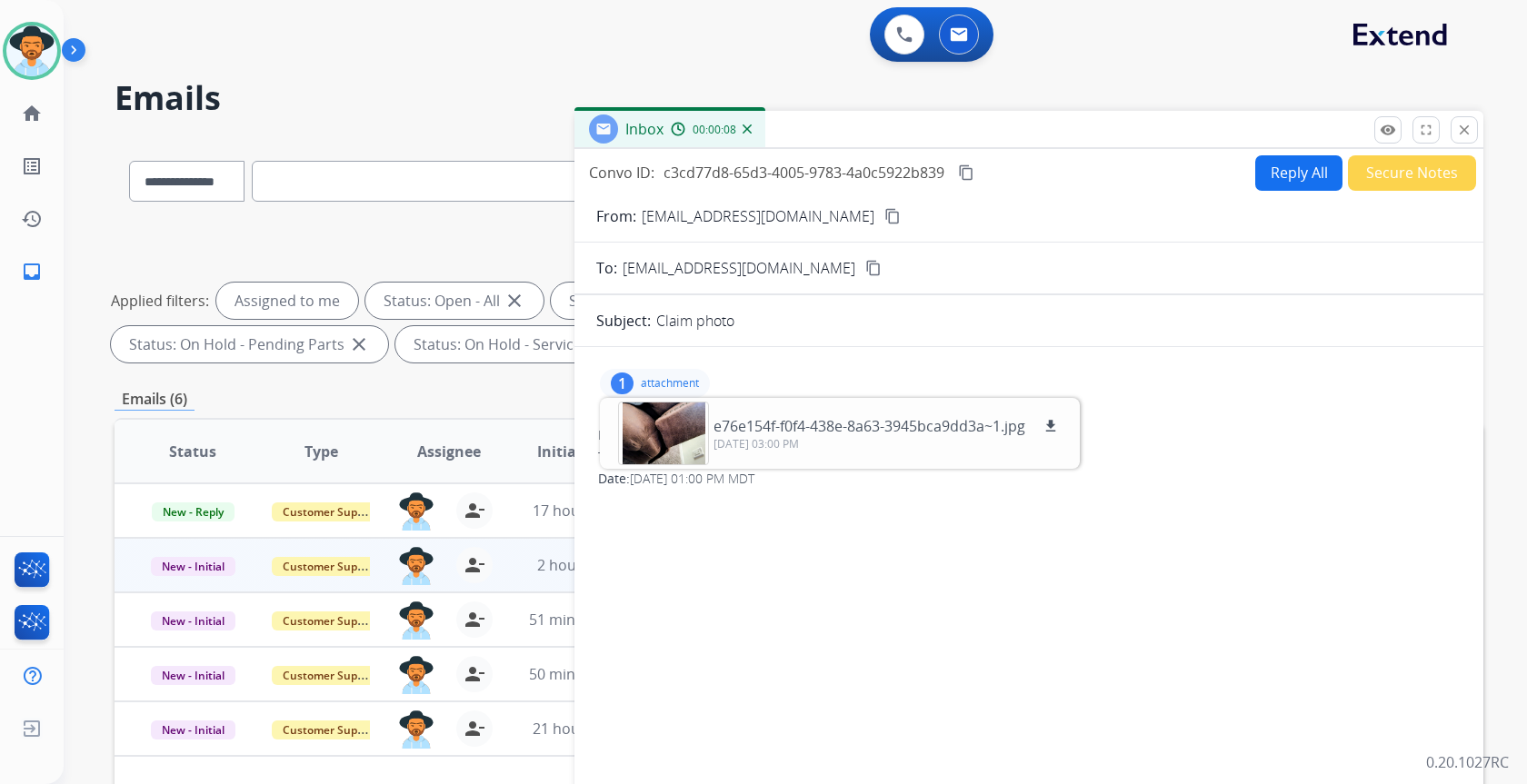
click at [674, 381] on p "attachment" at bounding box center [669, 383] width 58 height 14
click at [1438, 174] on button "Secure Notes" at bounding box center [1411, 172] width 128 height 35
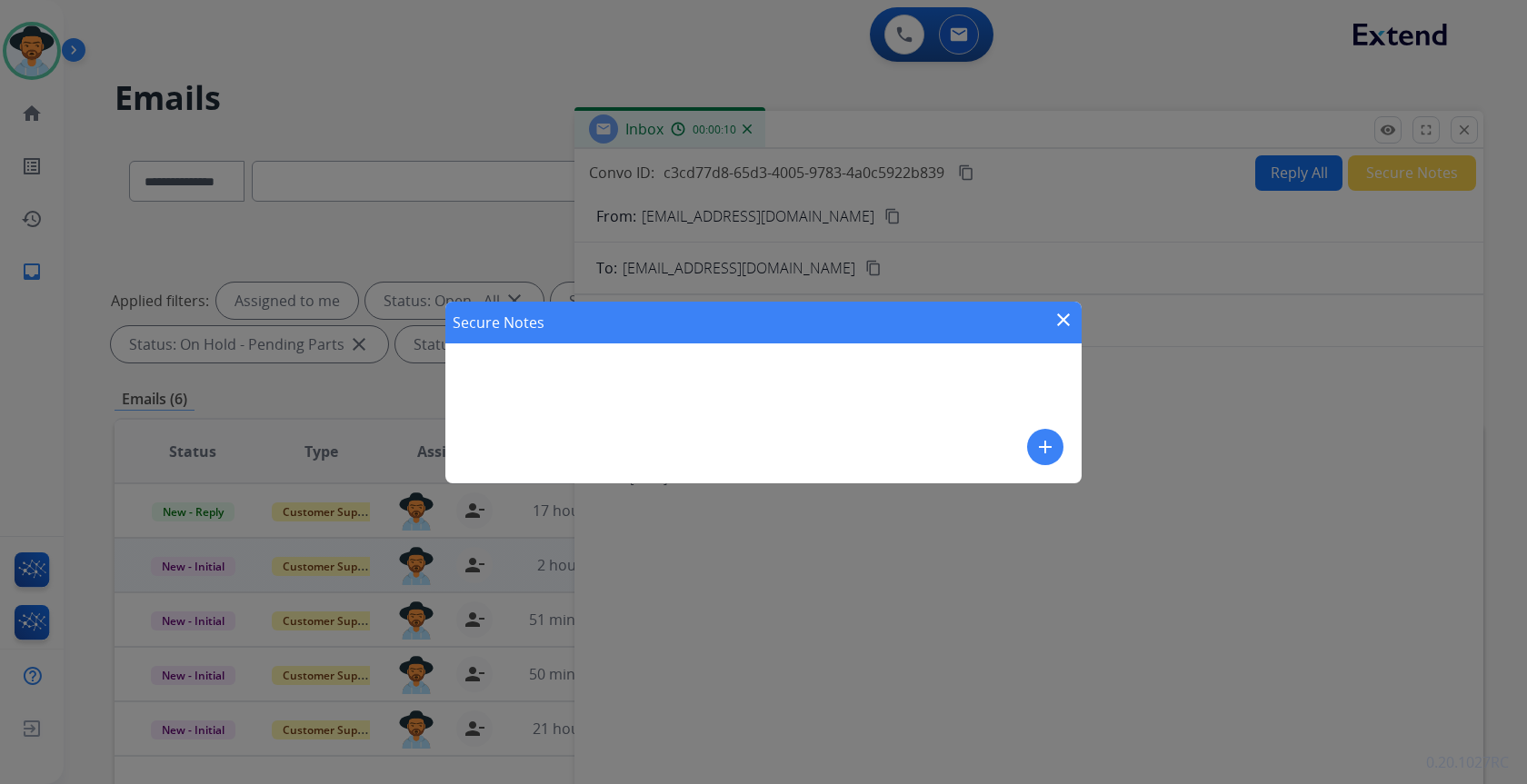
click at [1043, 450] on mat-icon "add" at bounding box center [1045, 447] width 22 height 22
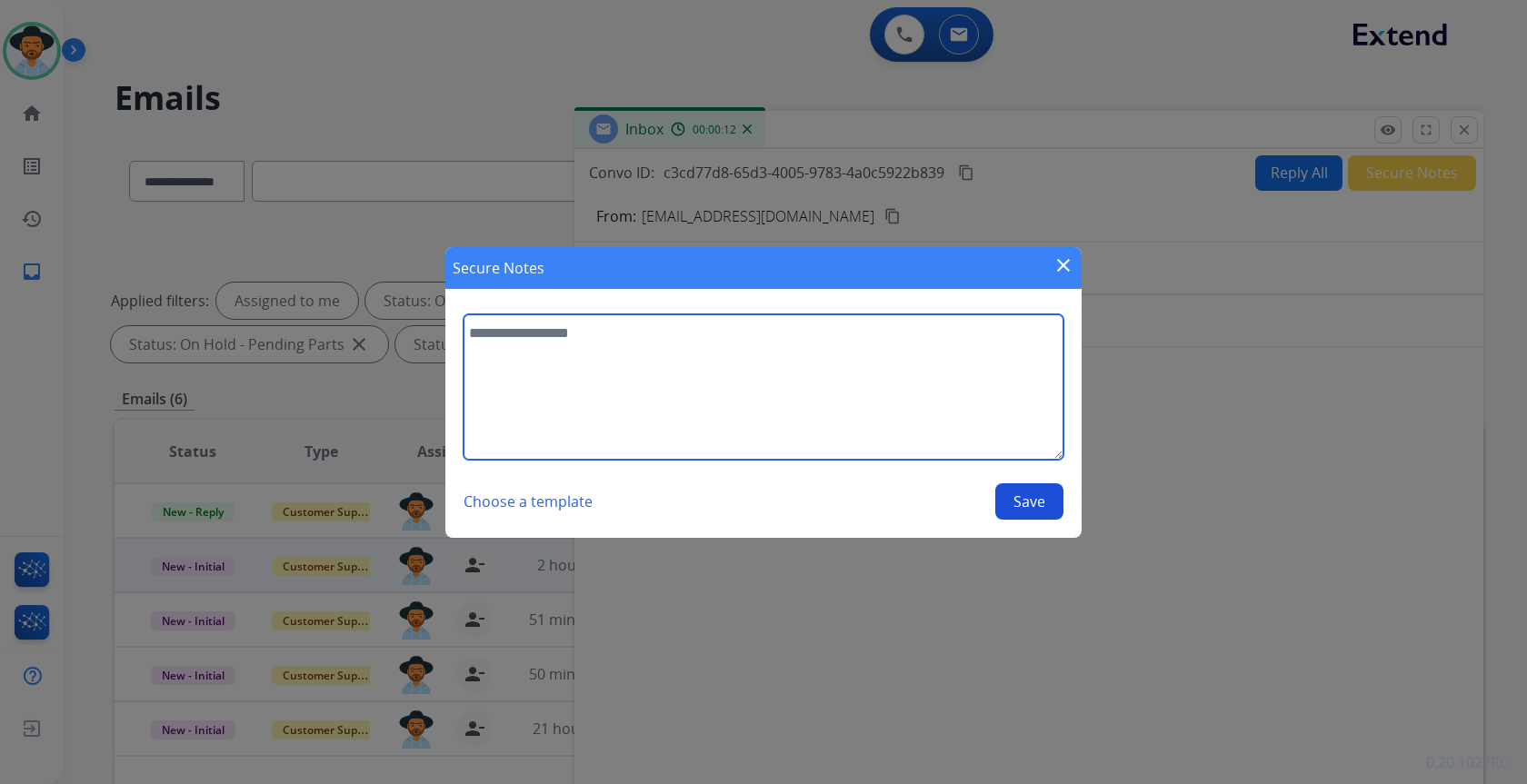
paste textarea "**********"
type textarea "**********"
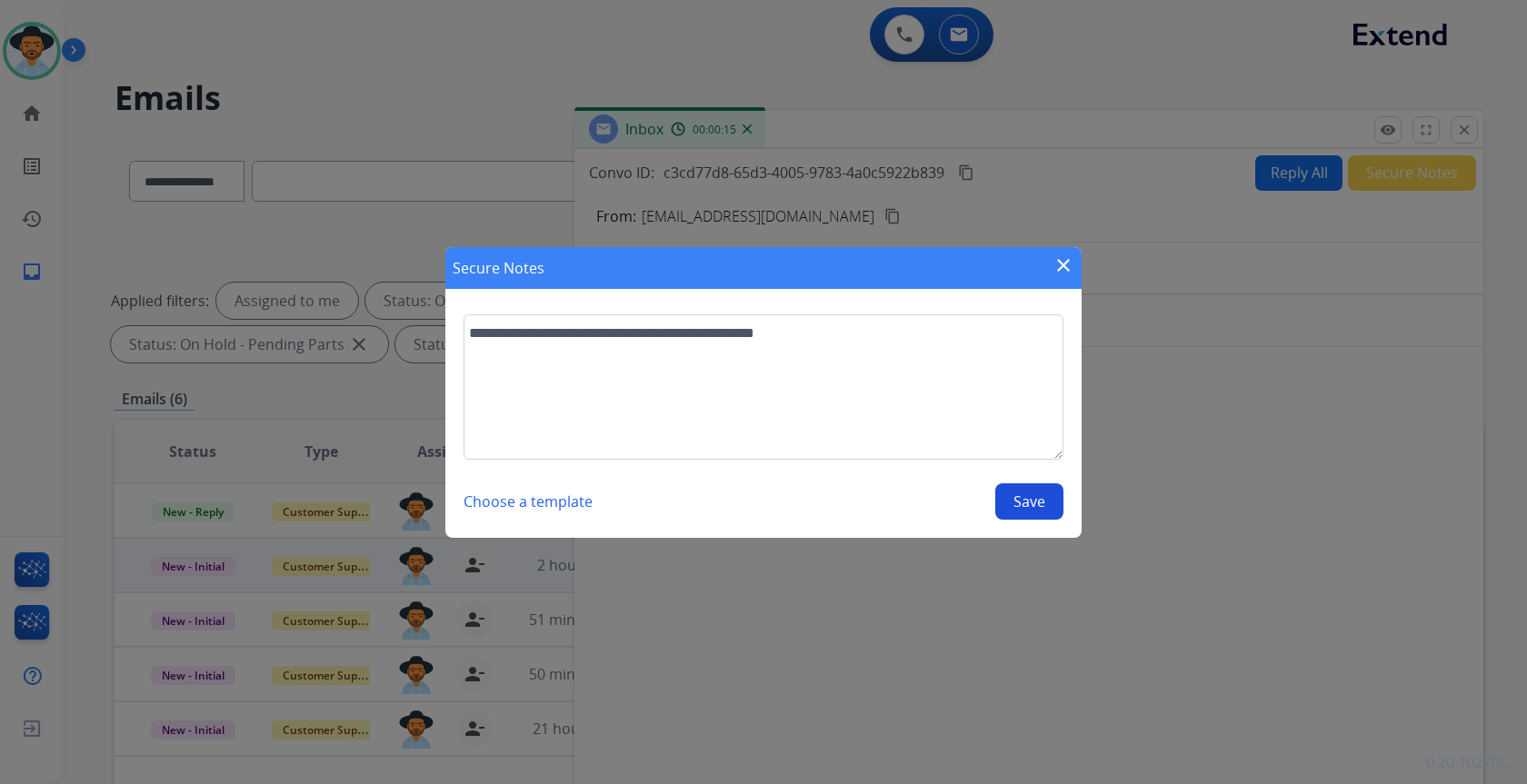
click at [1028, 505] on button "Save" at bounding box center [1030, 501] width 68 height 36
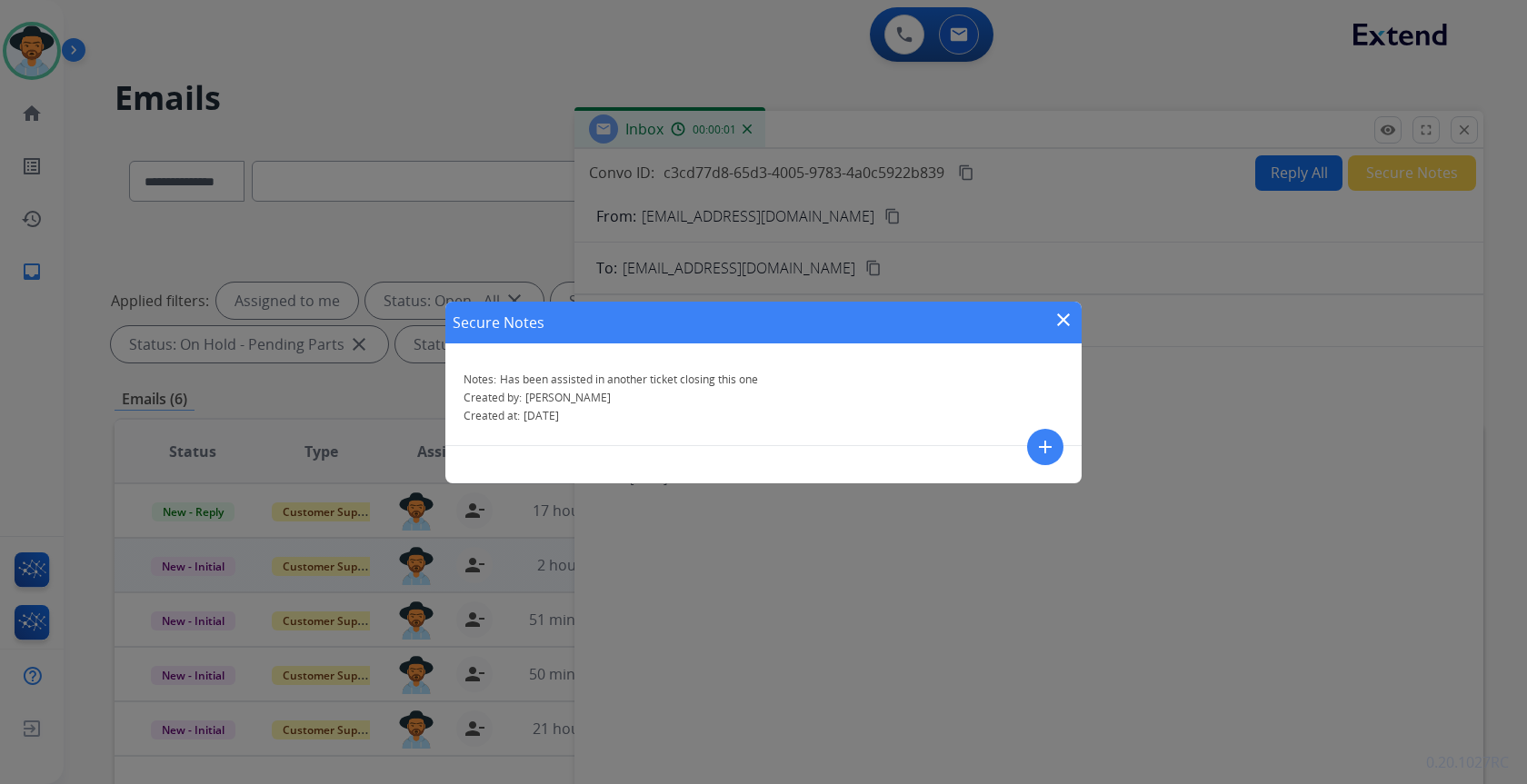
click at [1064, 324] on mat-icon "close" at bounding box center [1063, 319] width 22 height 22
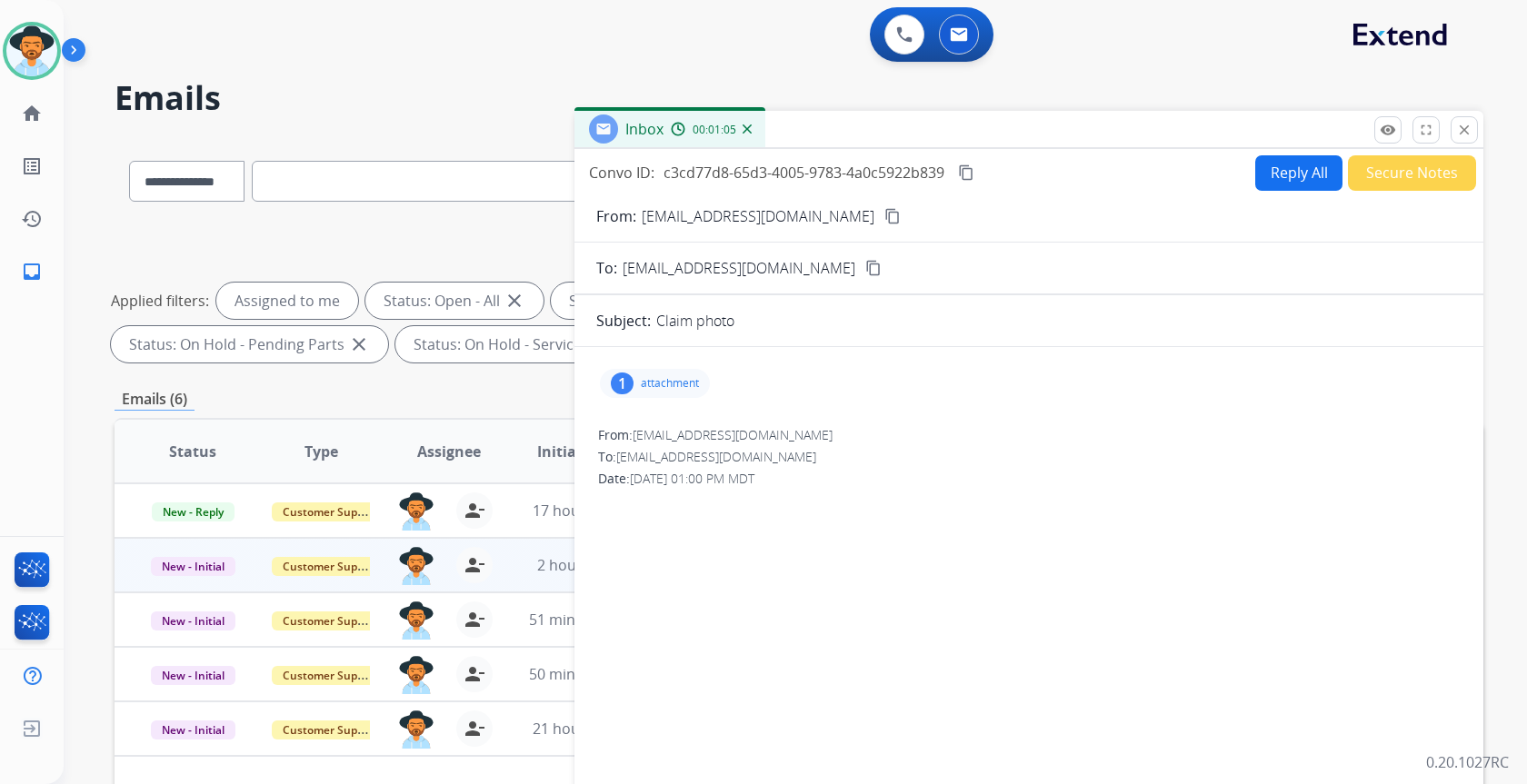
click at [1405, 174] on button "Secure Notes" at bounding box center [1411, 172] width 128 height 35
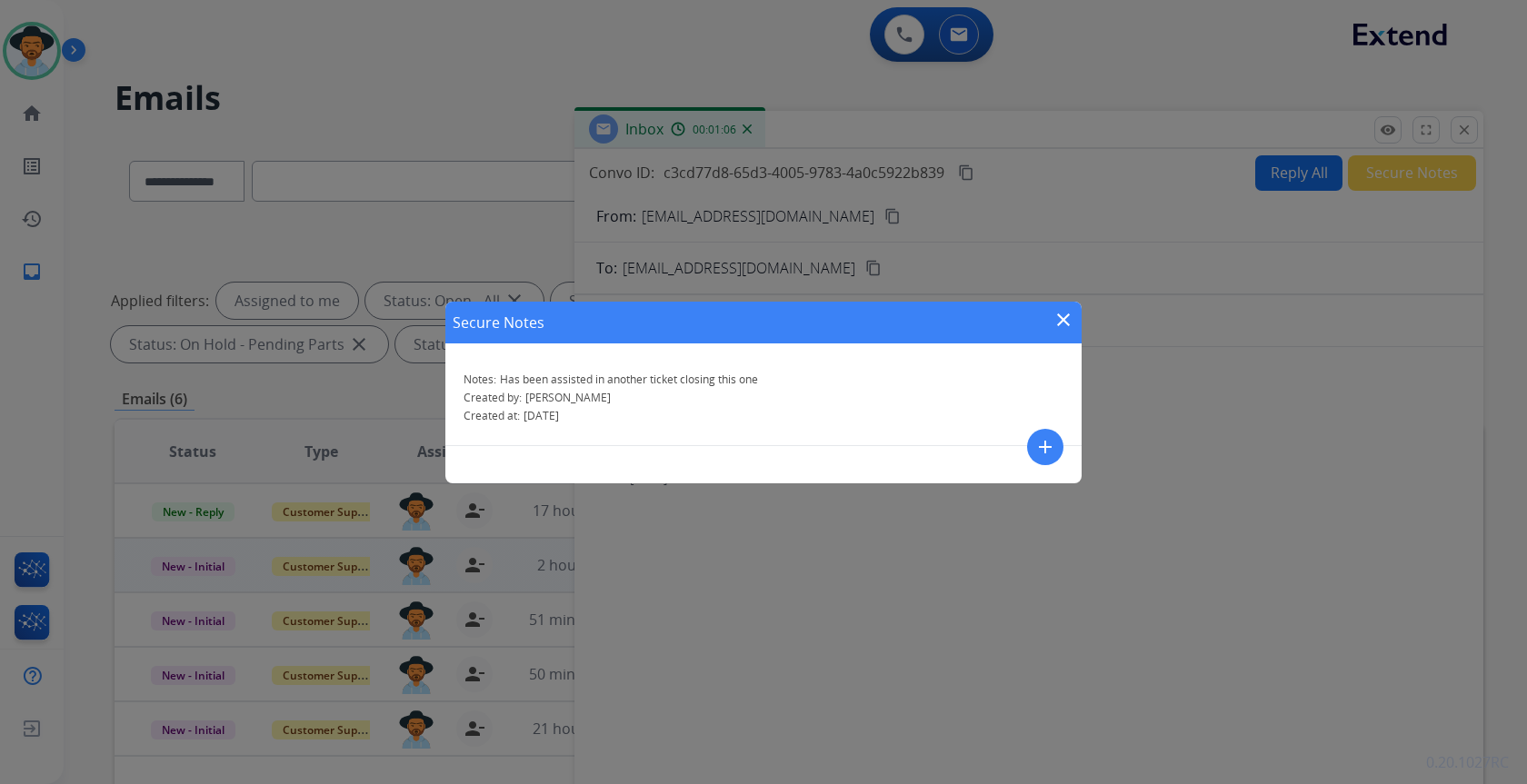
click at [1065, 317] on mat-icon "close" at bounding box center [1063, 319] width 22 height 22
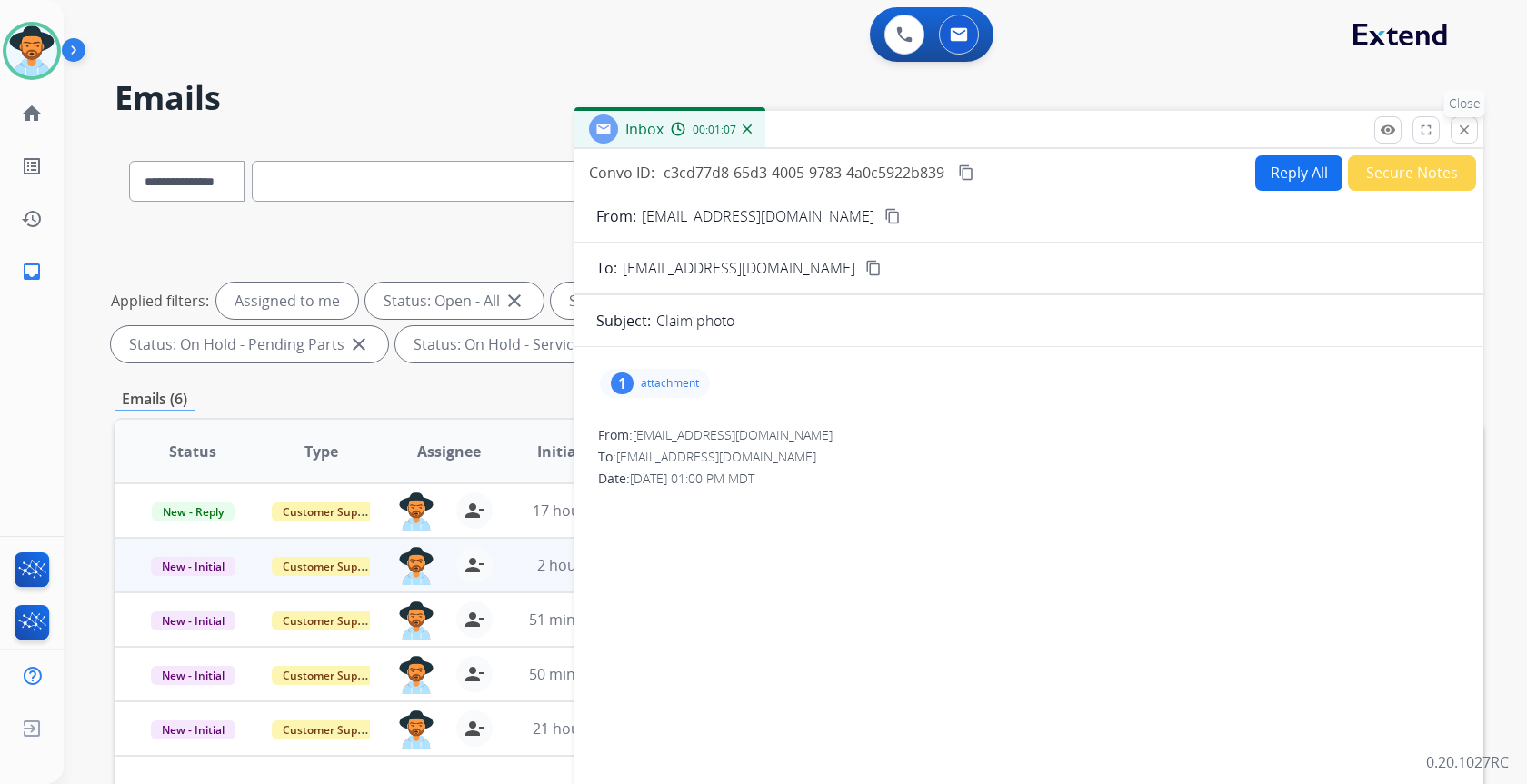
click at [1466, 132] on mat-icon "close" at bounding box center [1464, 130] width 16 height 16
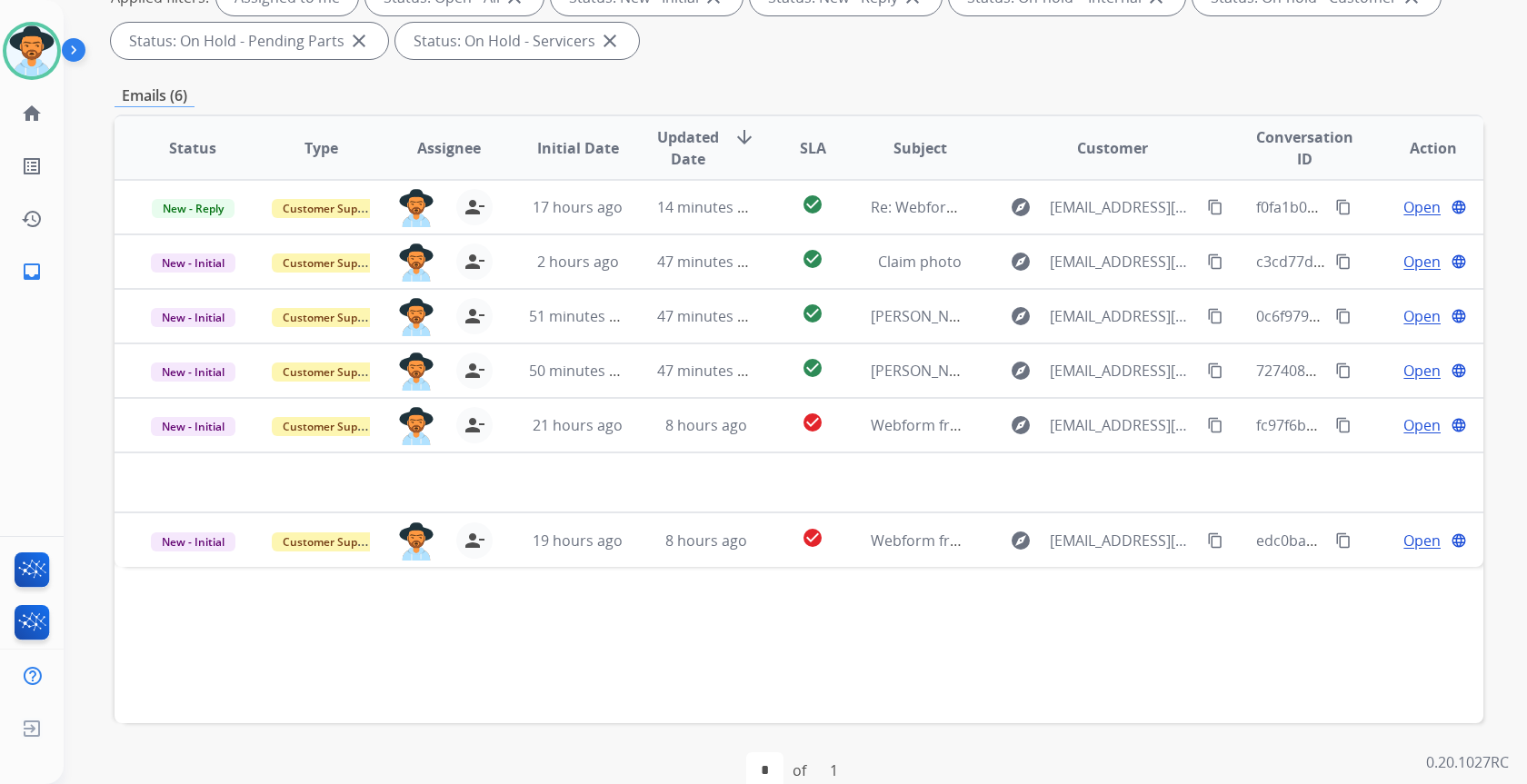
scroll to position [246, 0]
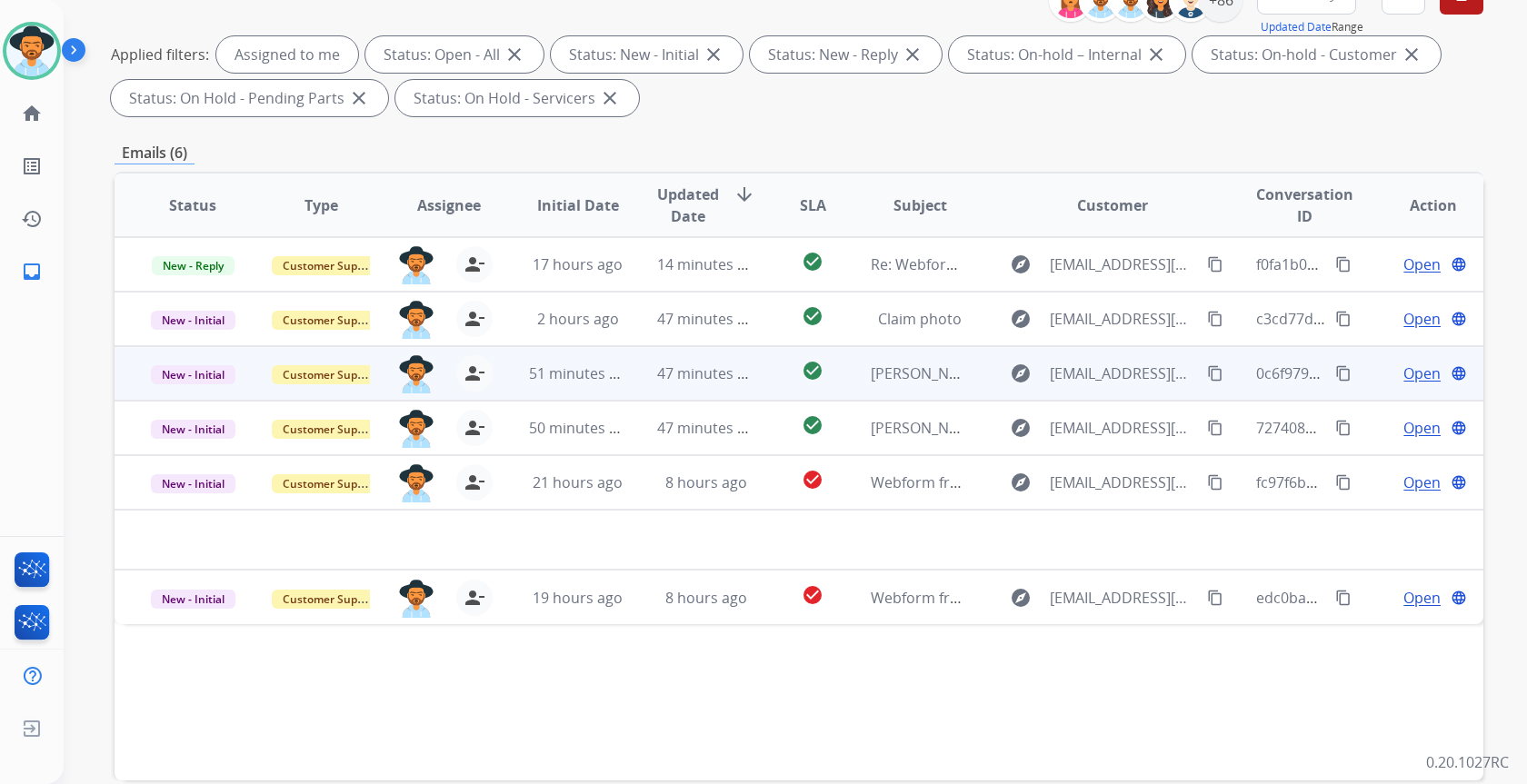
click at [1406, 376] on span "Open" at bounding box center [1422, 373] width 37 height 22
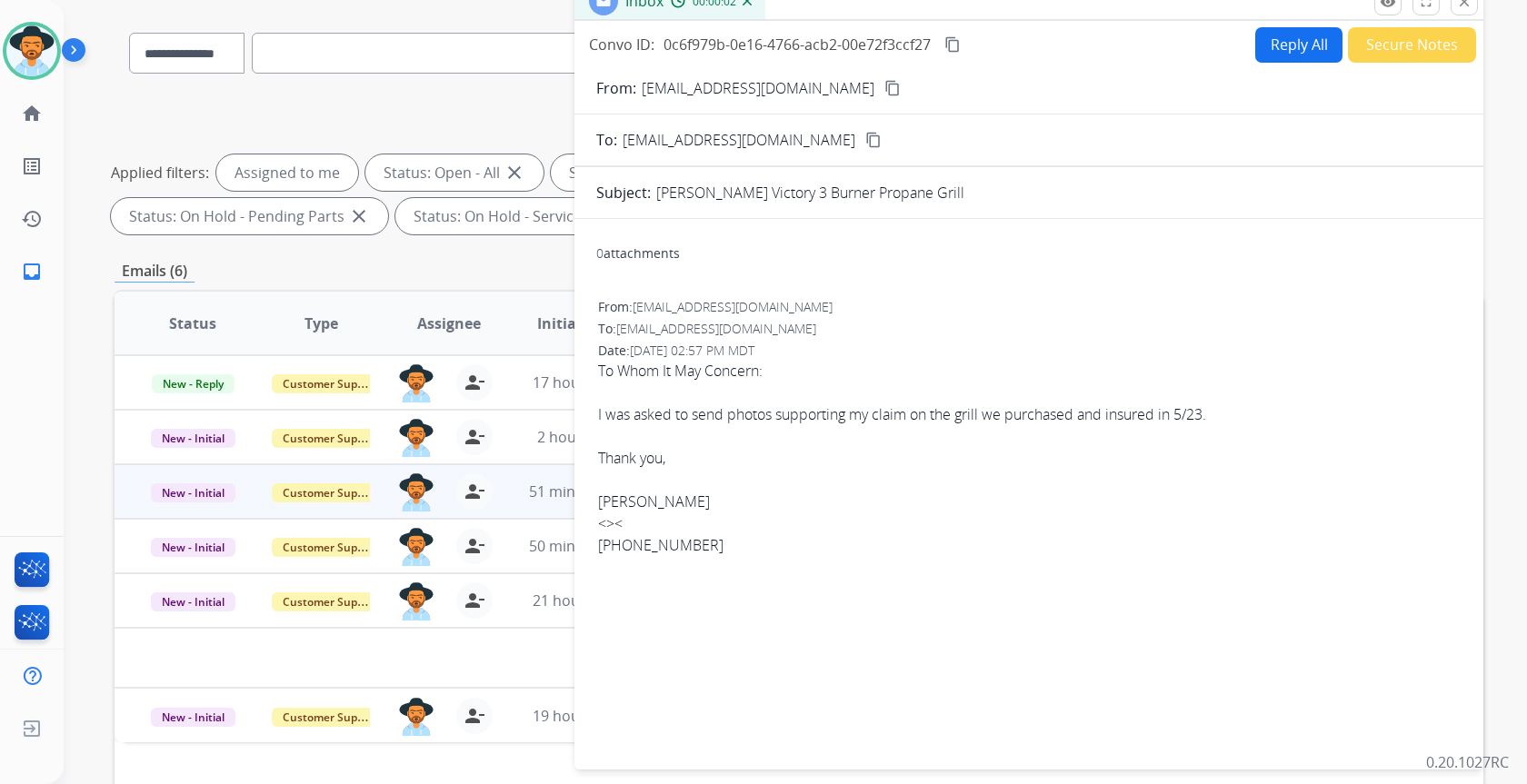
scroll to position [64, 0]
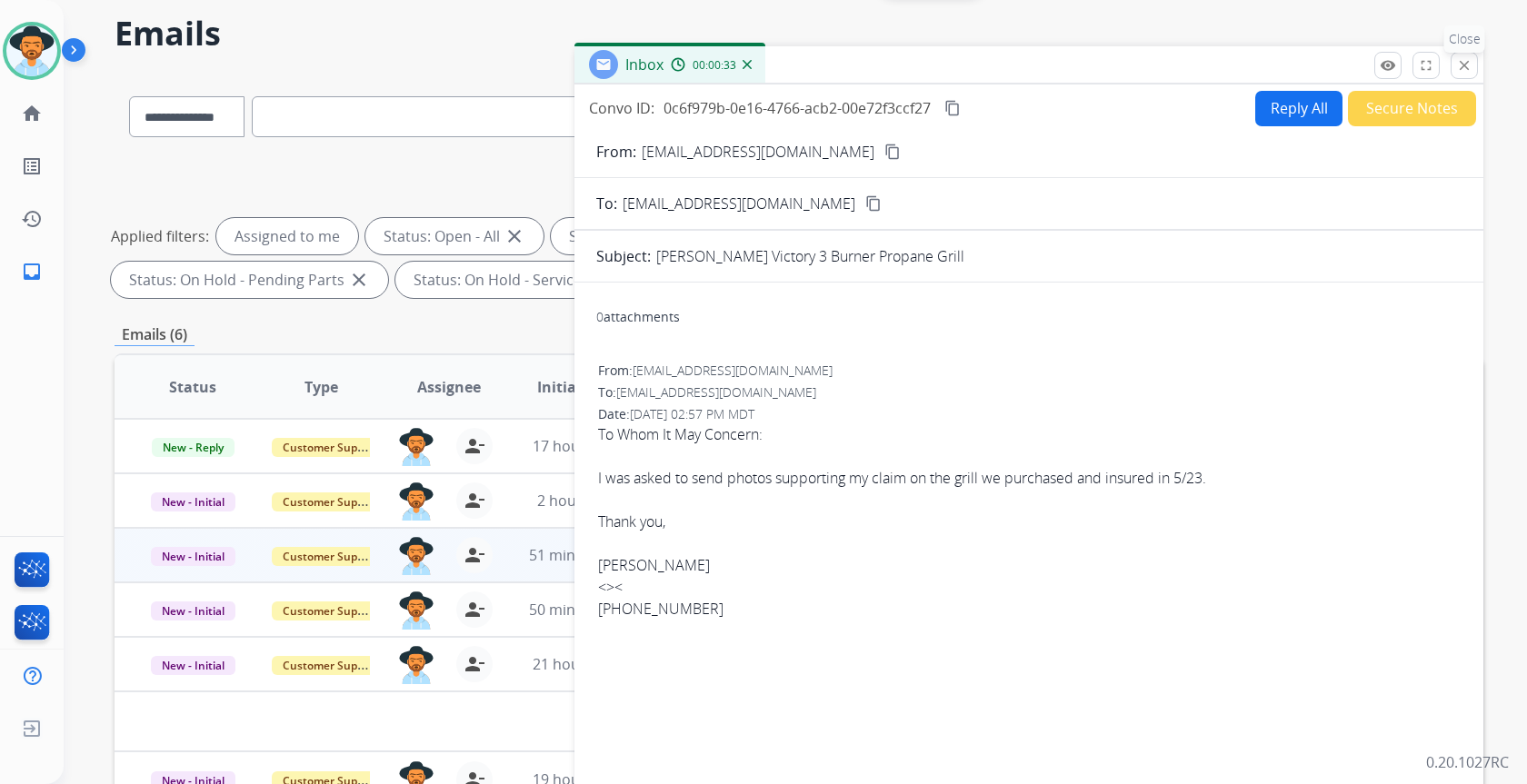
click at [1465, 66] on mat-icon "close" at bounding box center [1464, 64] width 16 height 16
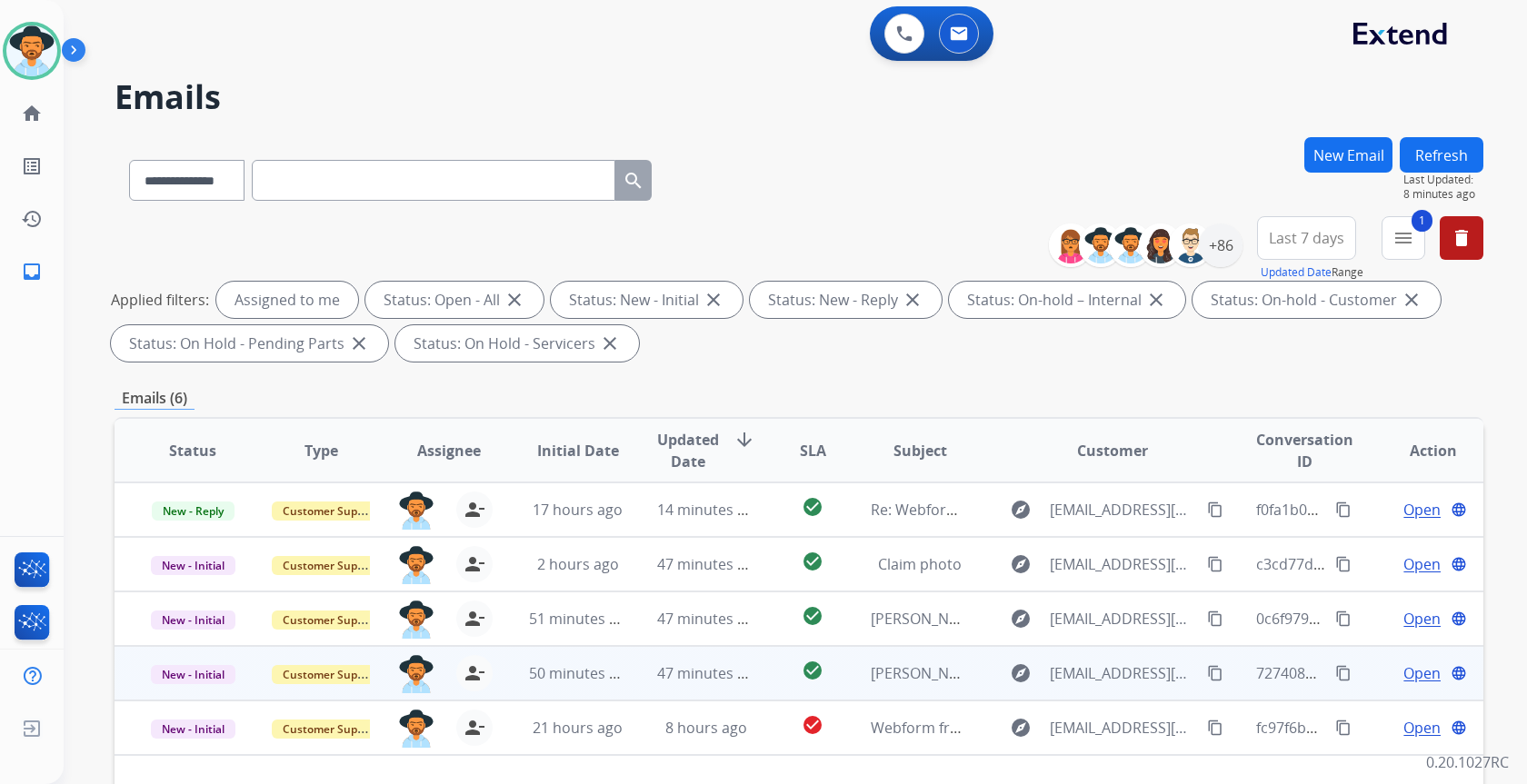
scroll to position [0, 0]
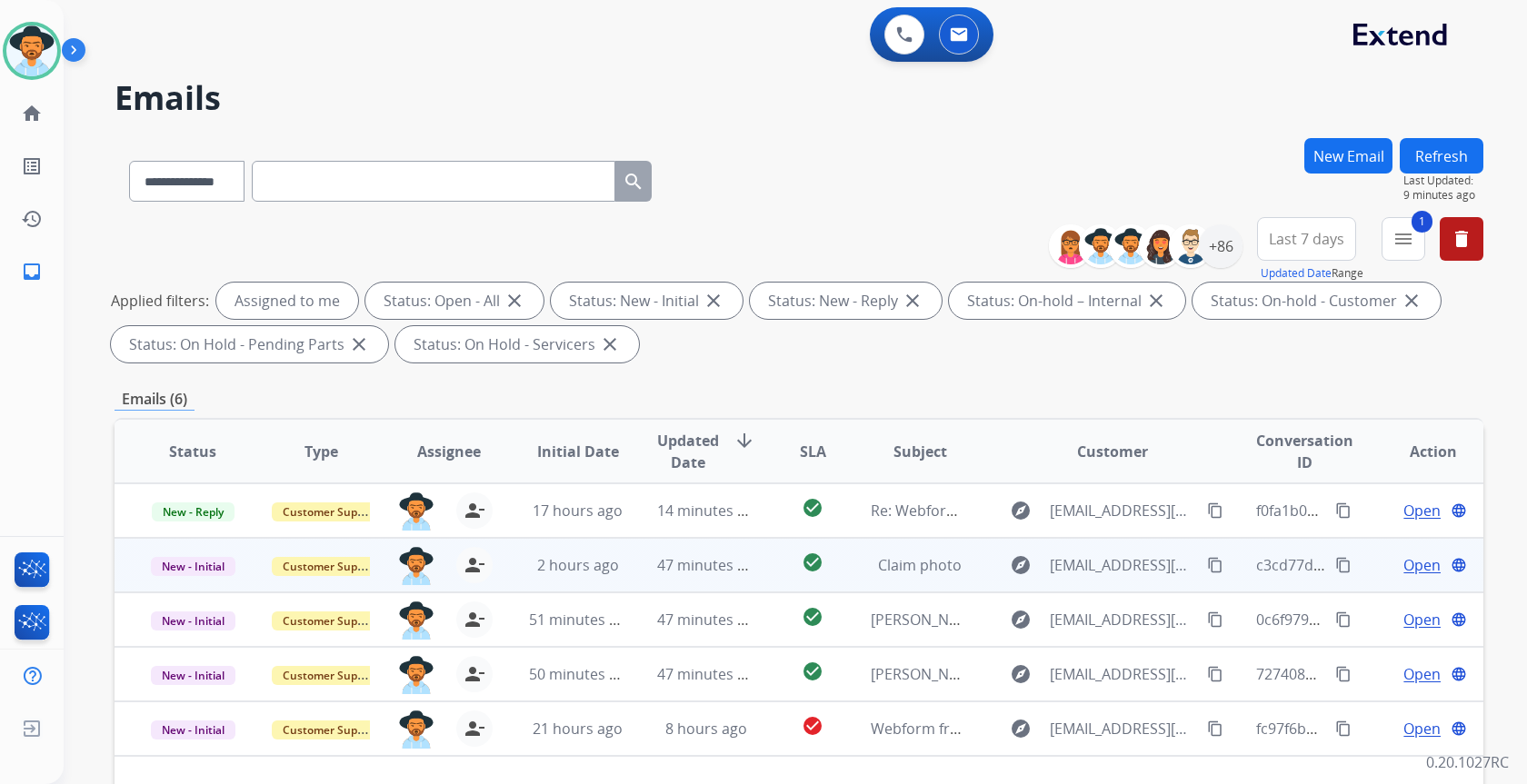
click at [1412, 561] on span "Open" at bounding box center [1422, 564] width 37 height 22
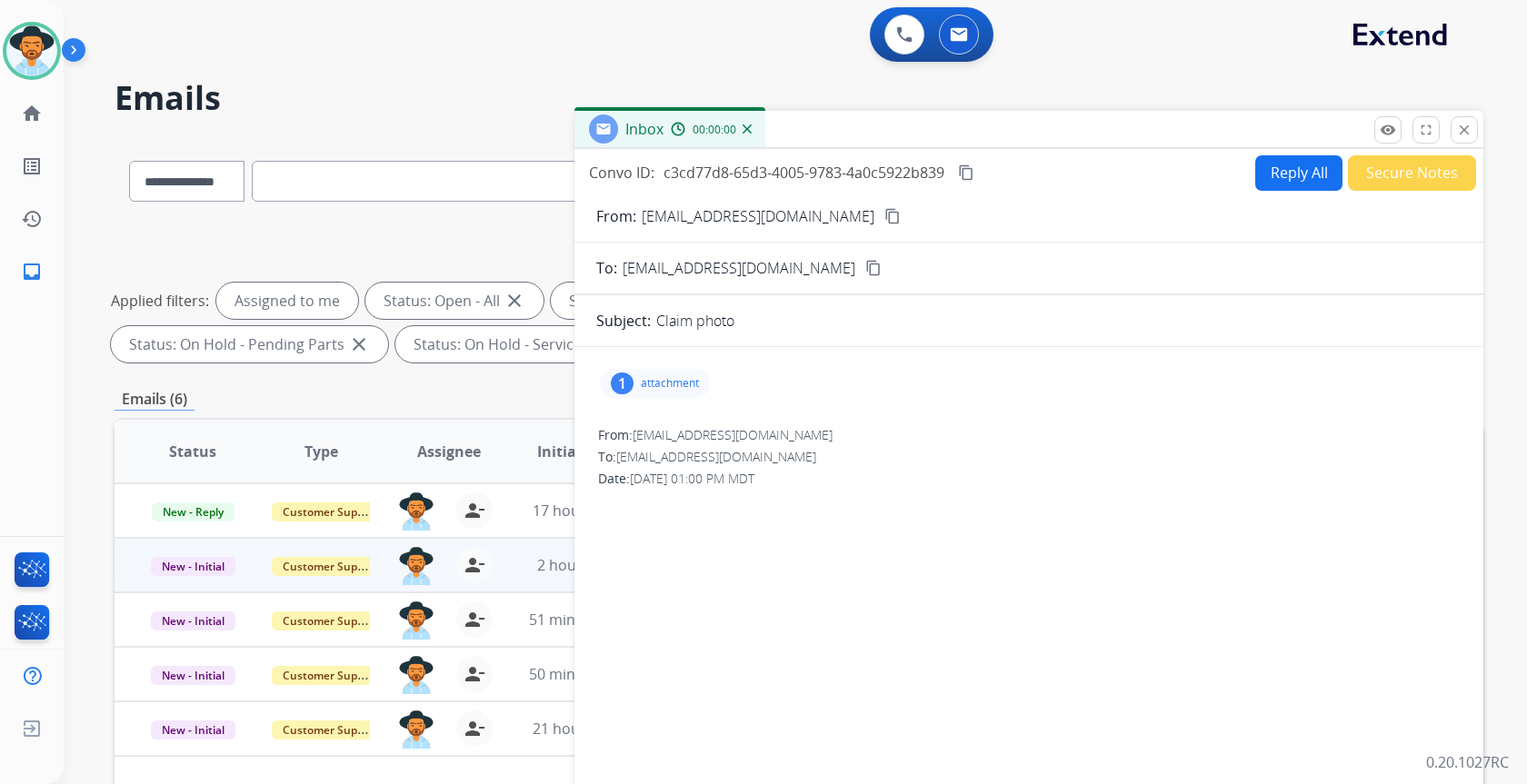
click at [1424, 167] on button "Secure Notes" at bounding box center [1411, 172] width 128 height 35
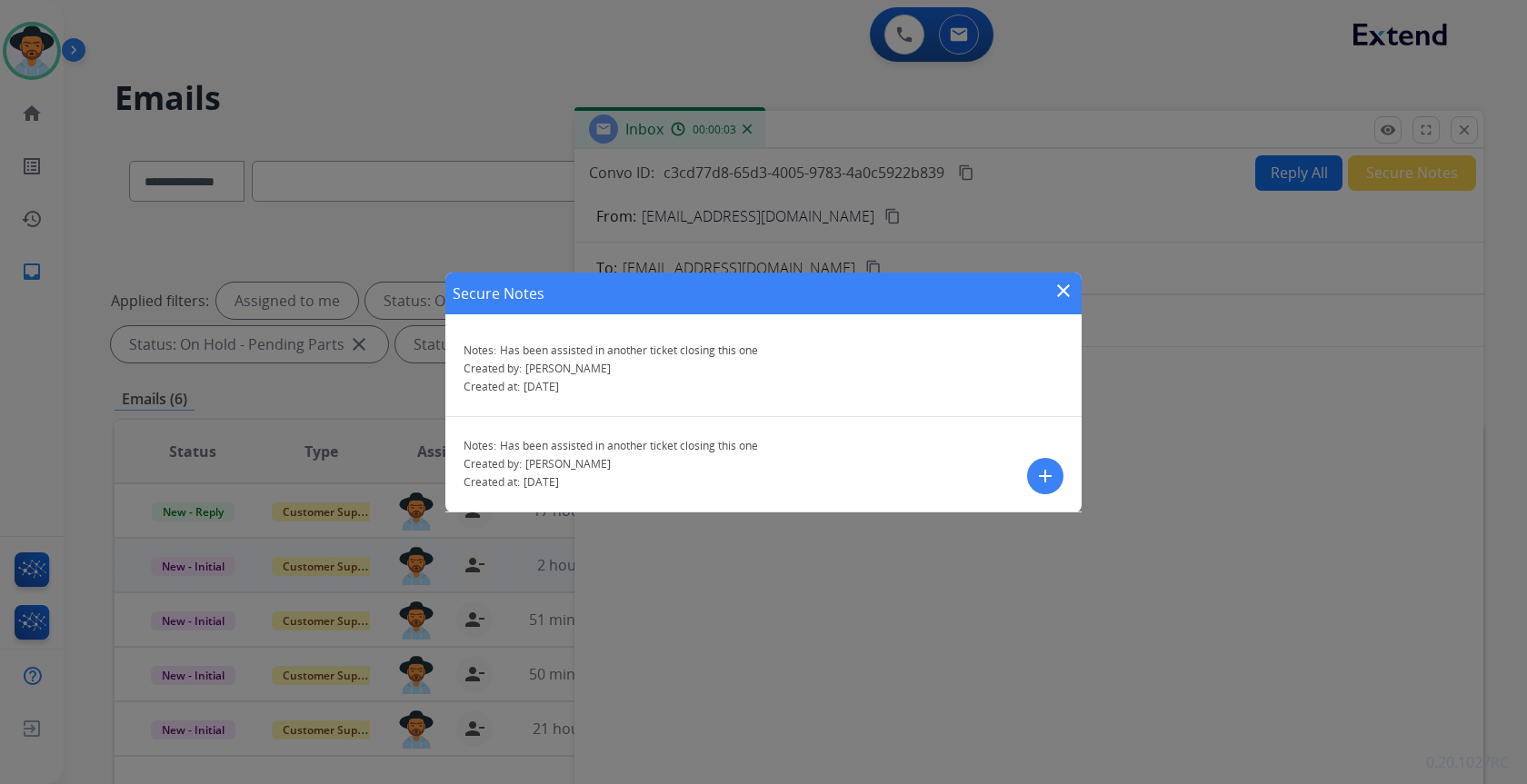
click at [1066, 292] on mat-icon "close" at bounding box center [1063, 291] width 22 height 22
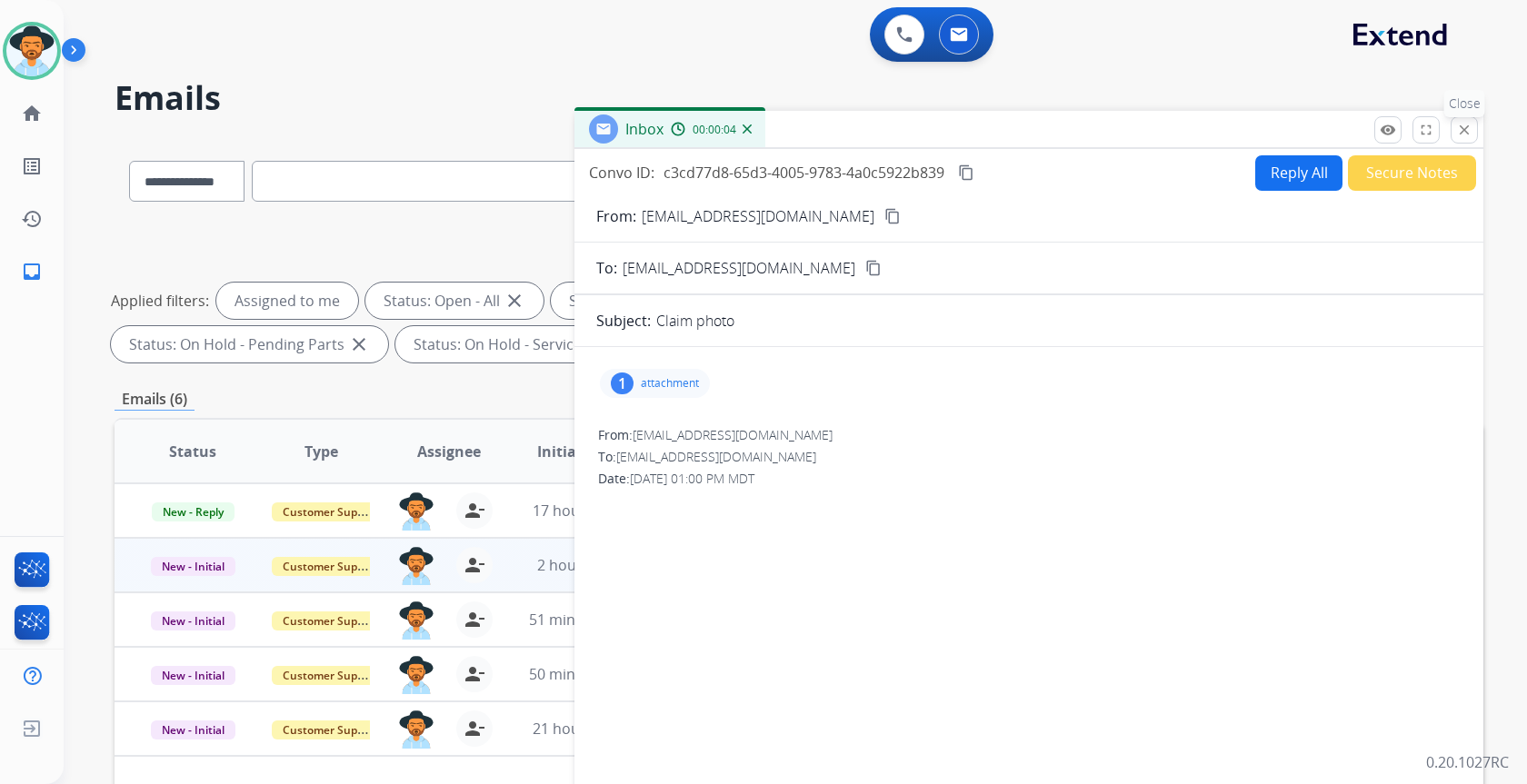
click at [1463, 133] on mat-icon "close" at bounding box center [1464, 130] width 16 height 16
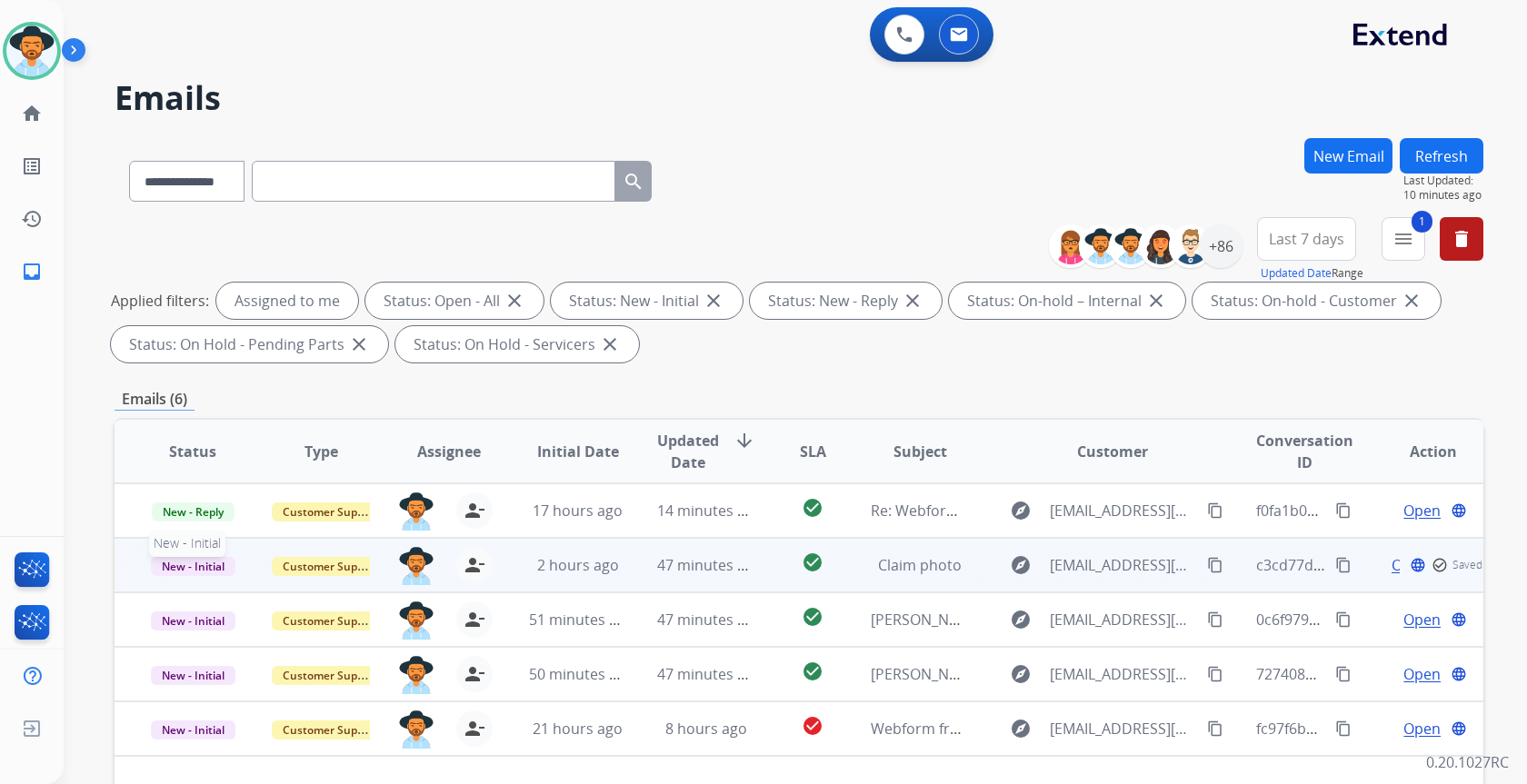
click at [178, 569] on span "New - Initial" at bounding box center [192, 566] width 84 height 19
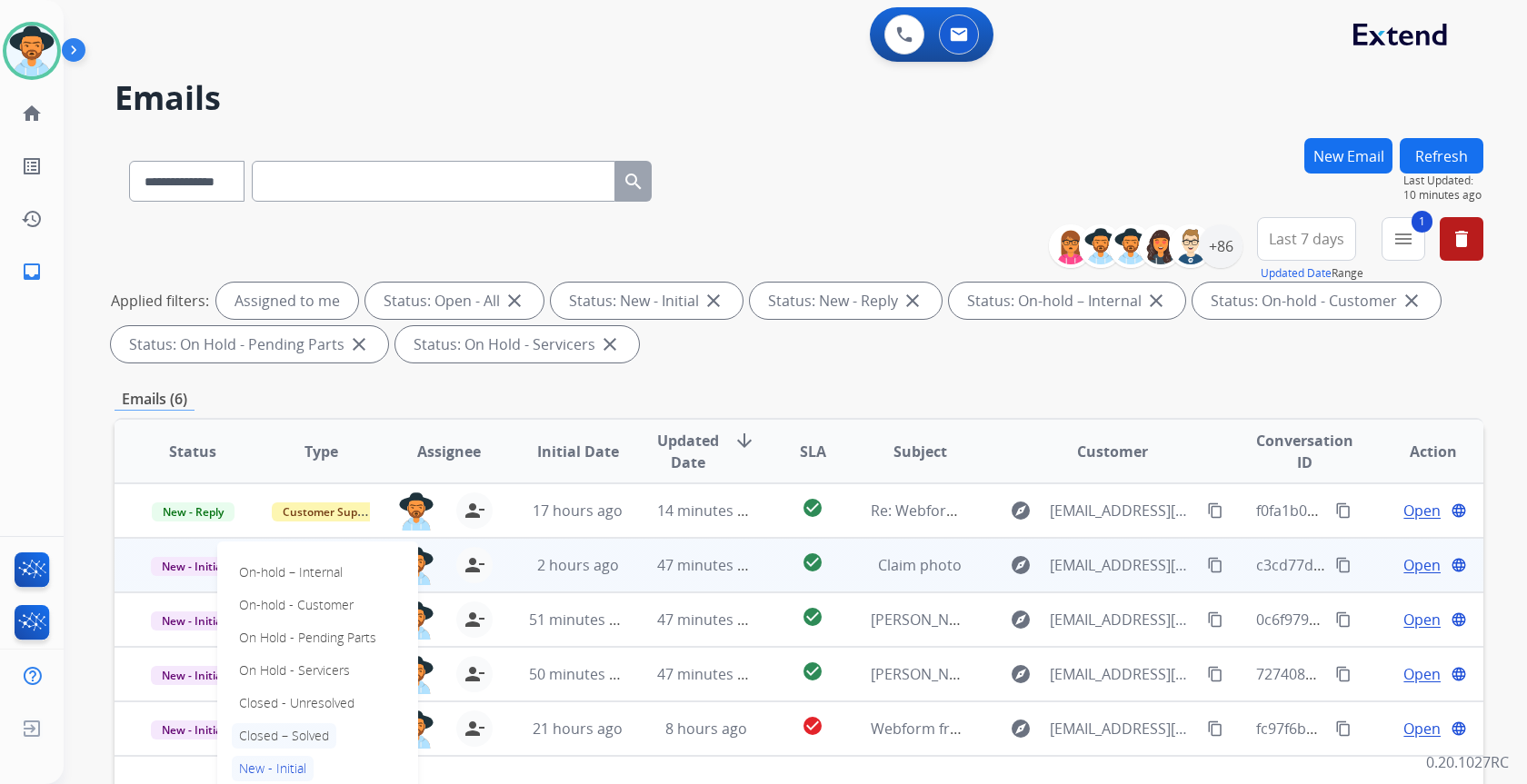
click at [292, 735] on p "Closed – Solved" at bounding box center [284, 736] width 104 height 26
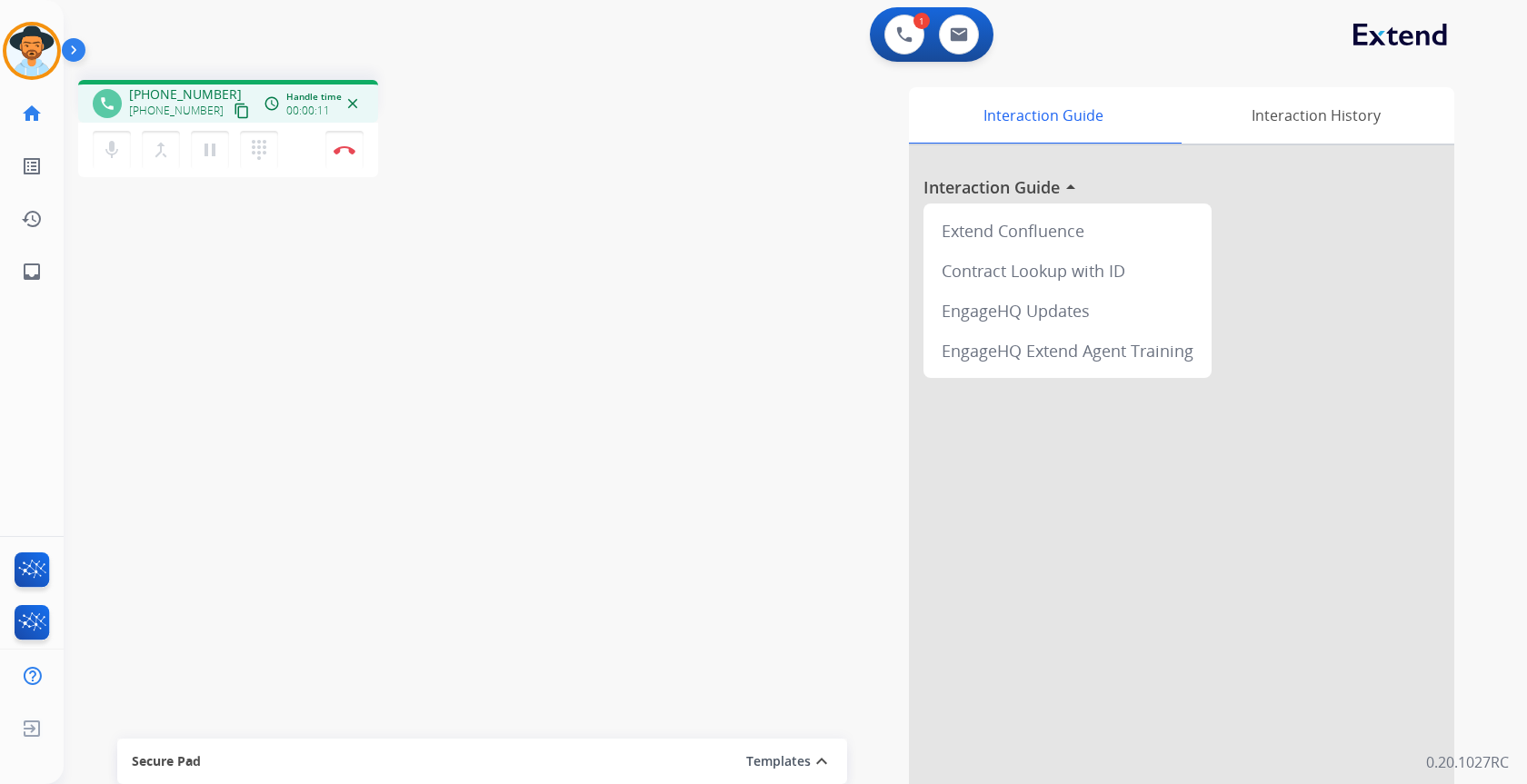
click at [234, 107] on mat-icon "content_copy" at bounding box center [242, 110] width 16 height 16
click at [344, 153] on img at bounding box center [344, 151] width 22 height 9
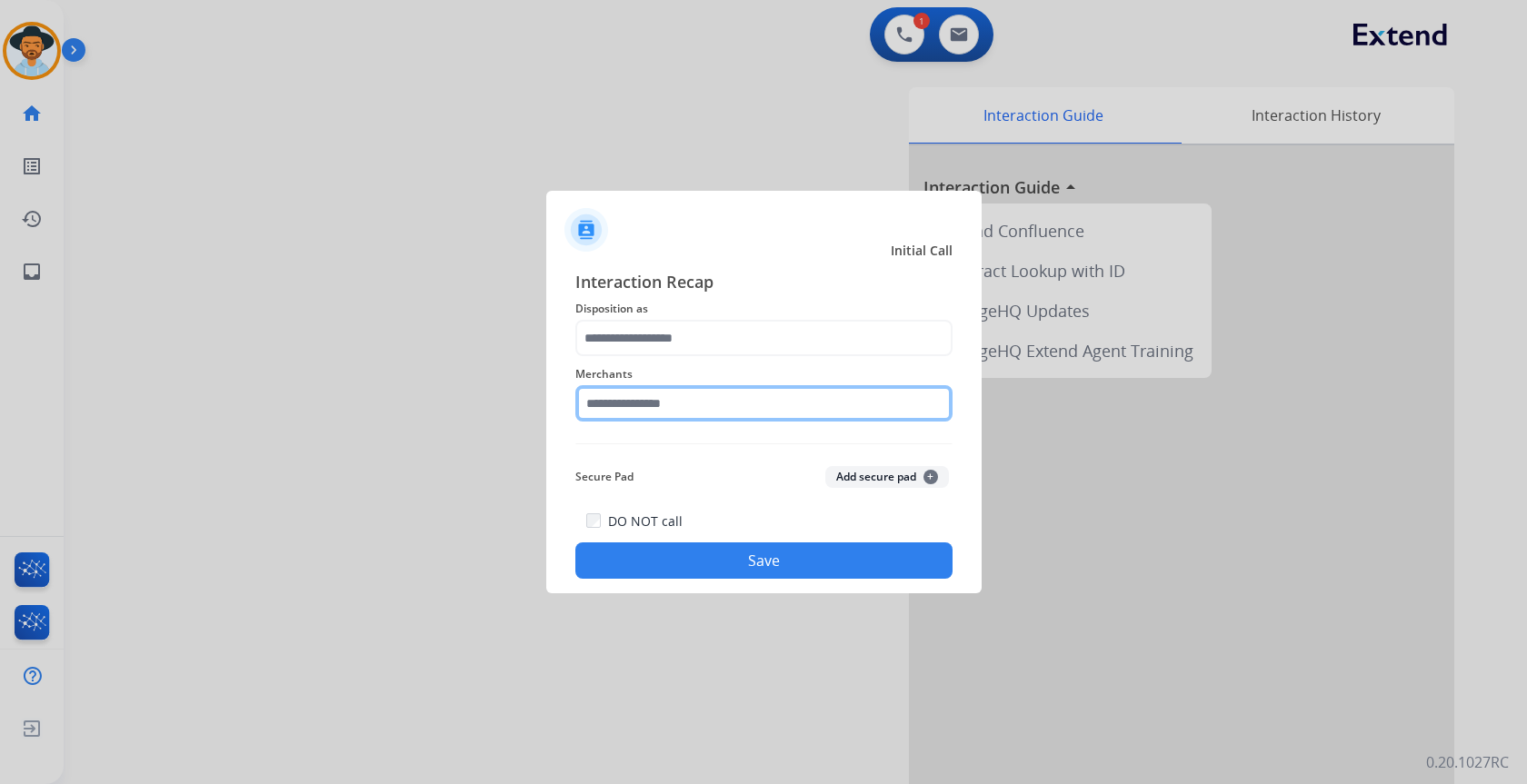
click at [675, 405] on input "text" at bounding box center [764, 403] width 377 height 36
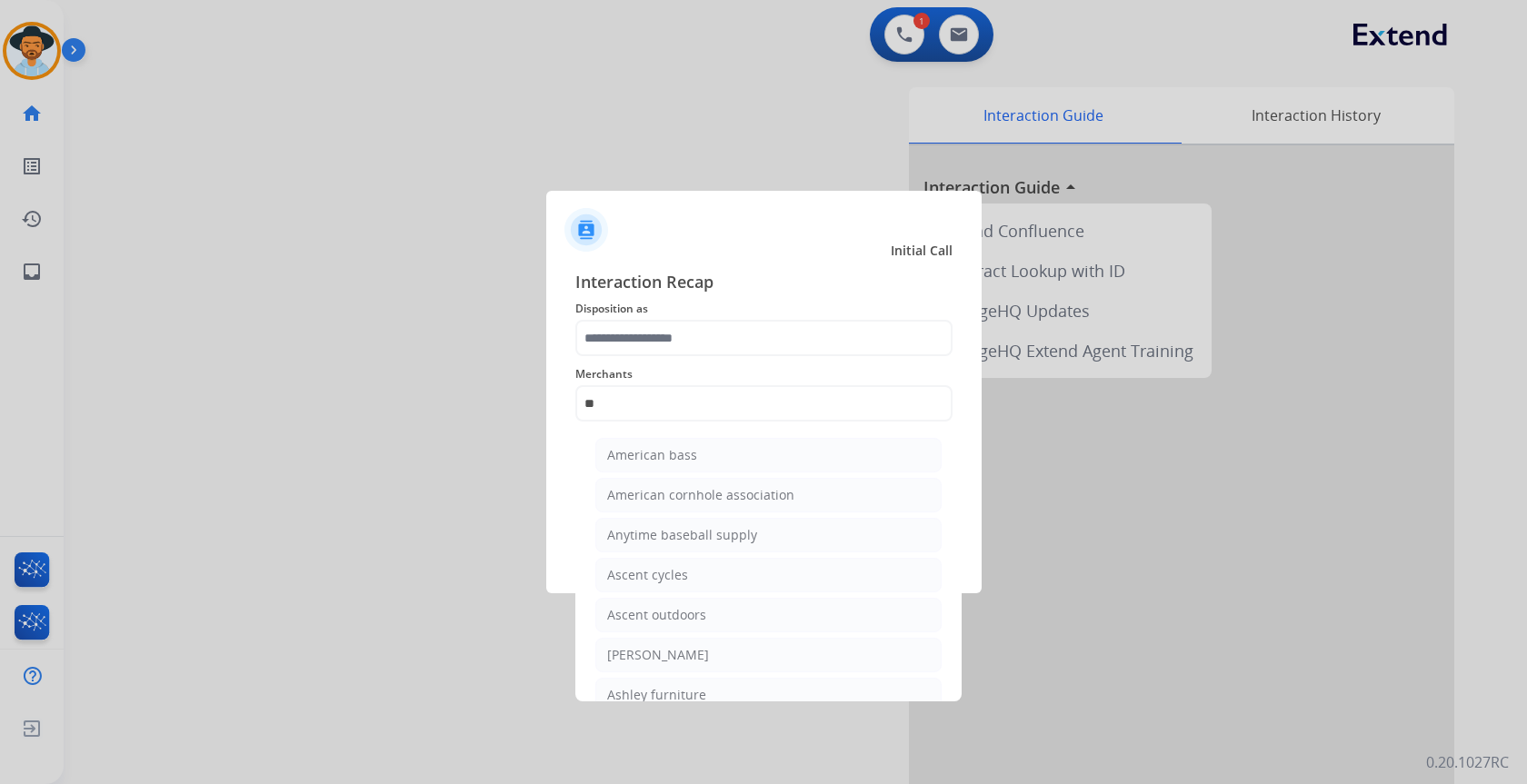
click at [696, 692] on div "Ashley furniture" at bounding box center [656, 694] width 99 height 18
type input "**********"
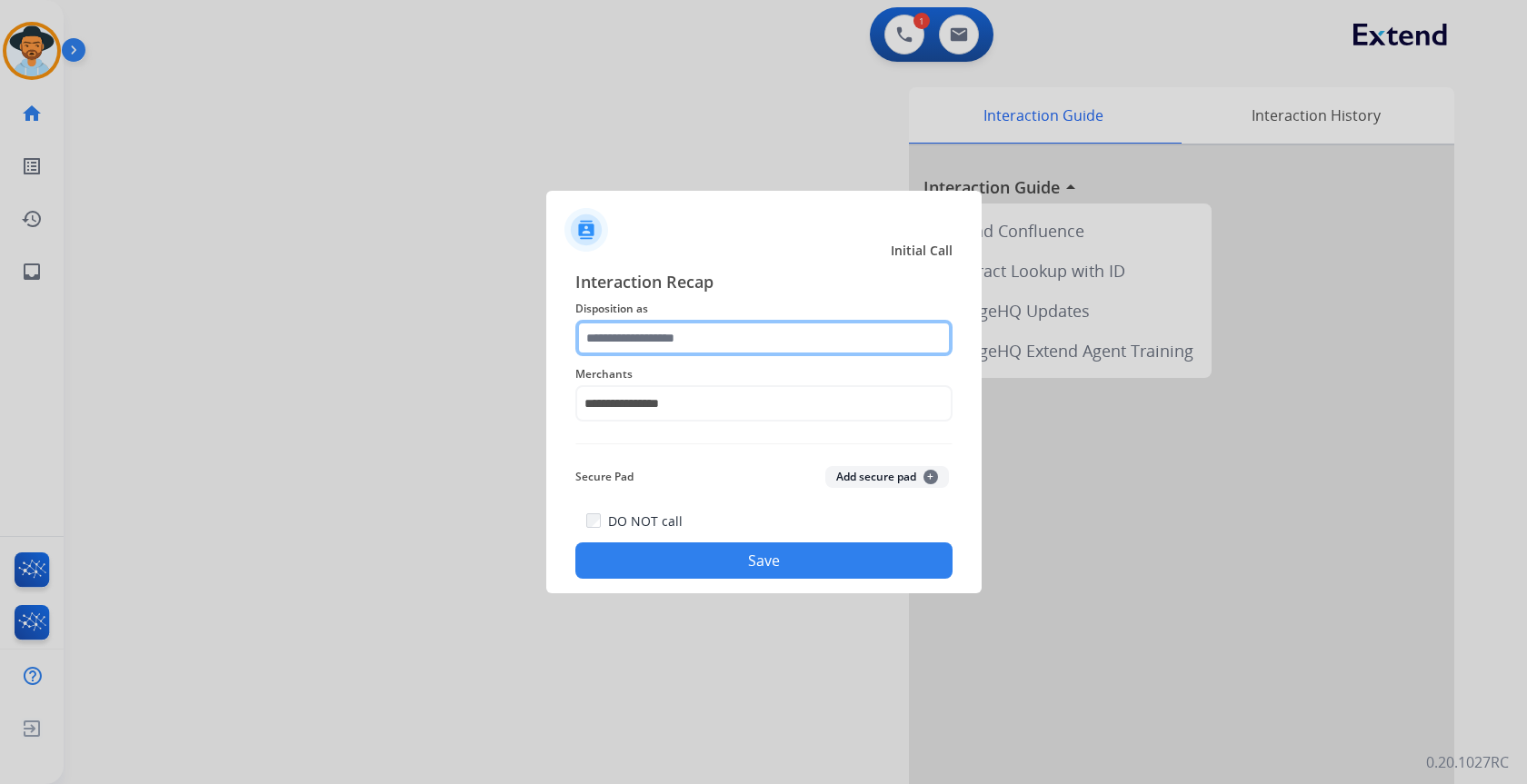
click at [659, 330] on input "text" at bounding box center [764, 338] width 377 height 36
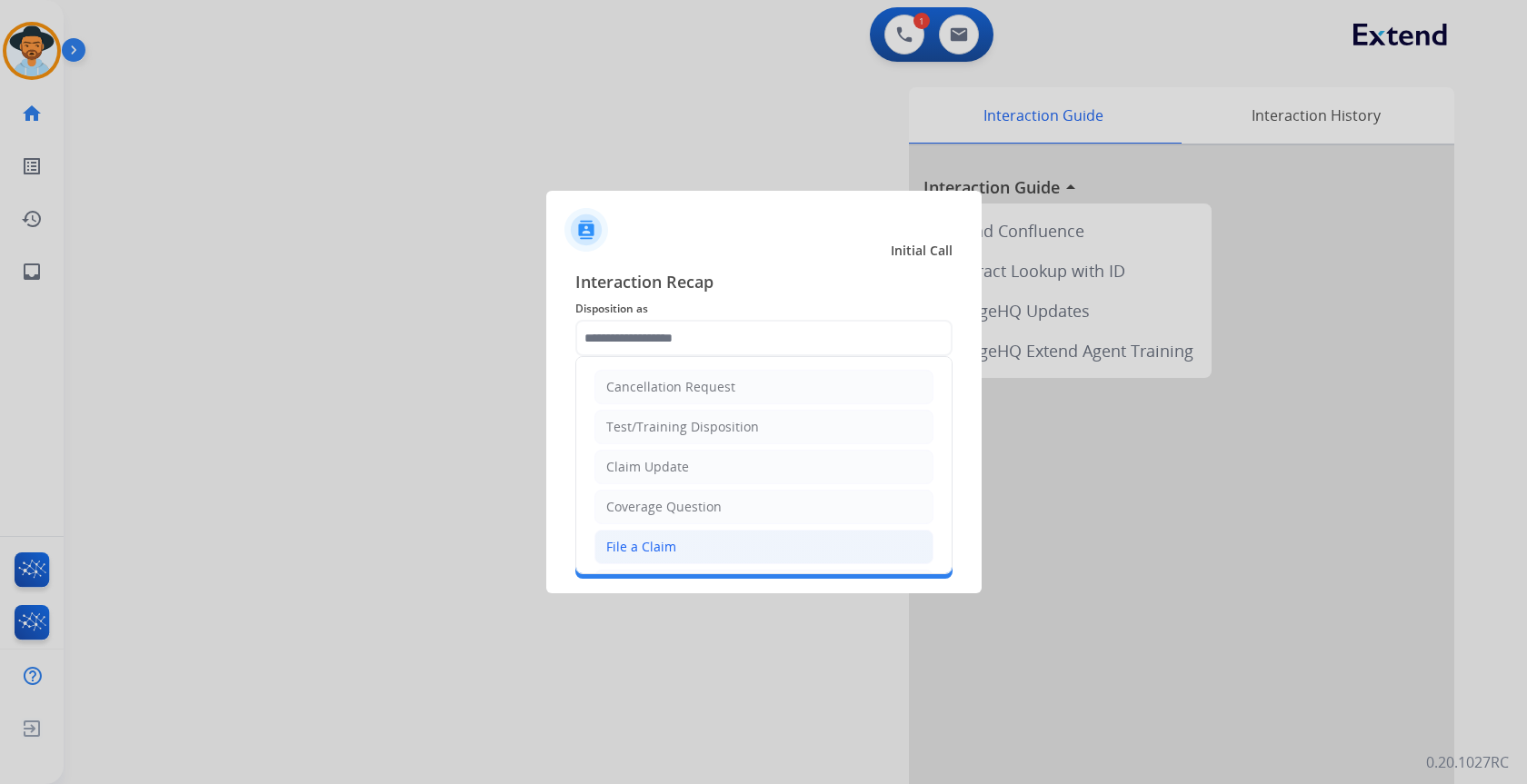
click at [658, 544] on div "File a Claim" at bounding box center [641, 546] width 70 height 18
type input "**********"
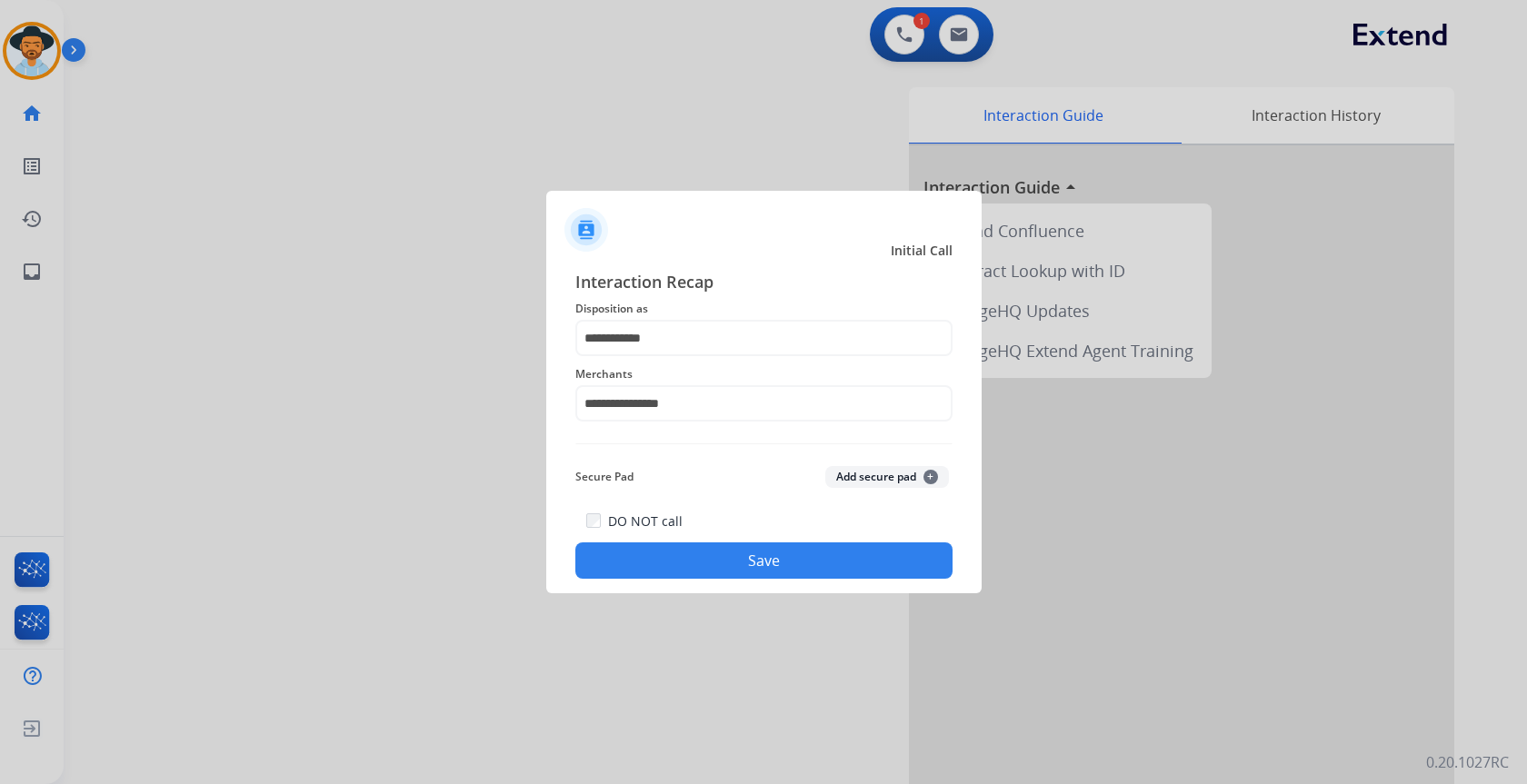
click at [696, 554] on button "Save" at bounding box center [764, 561] width 377 height 36
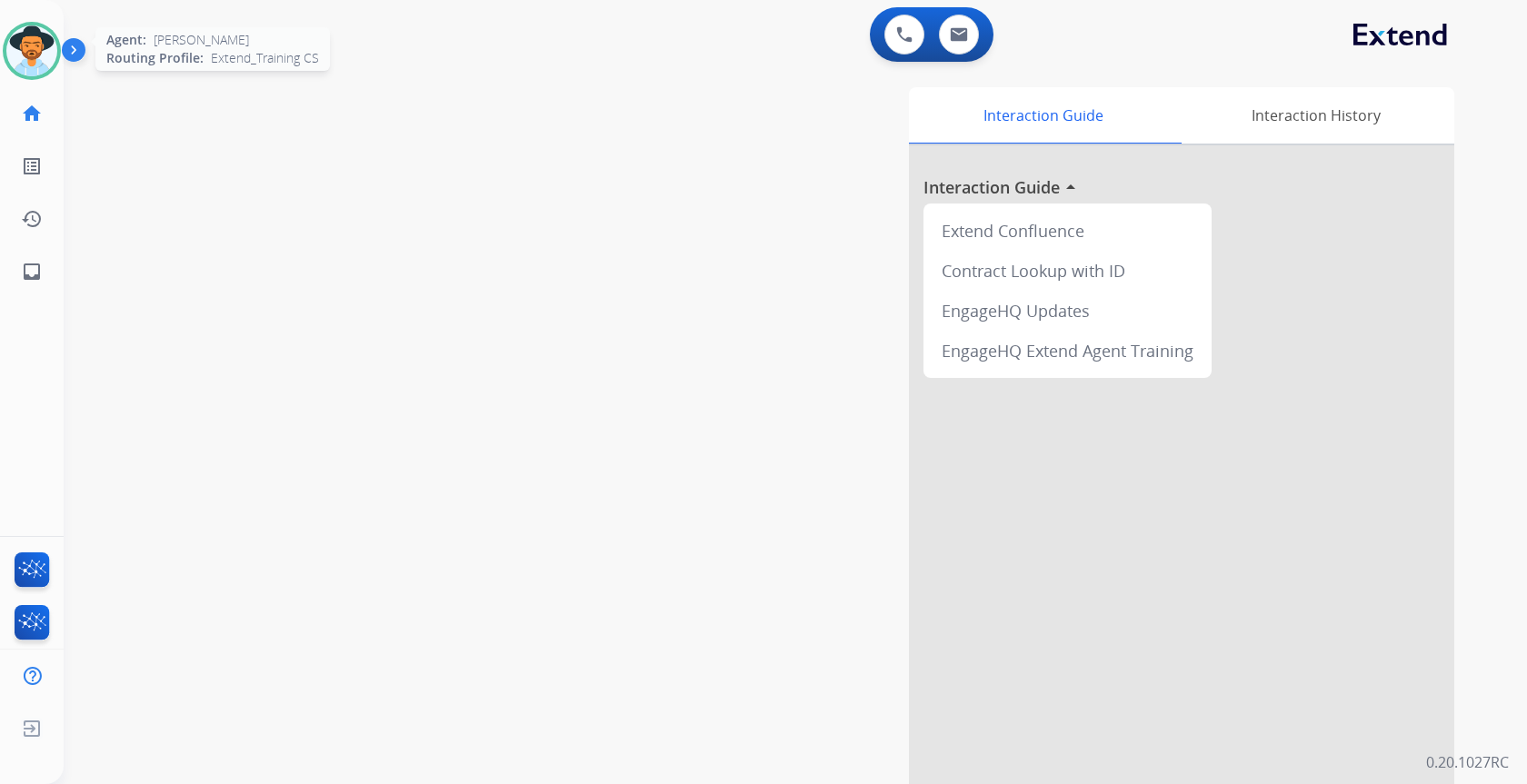
click at [34, 43] on img at bounding box center [32, 51] width 51 height 51
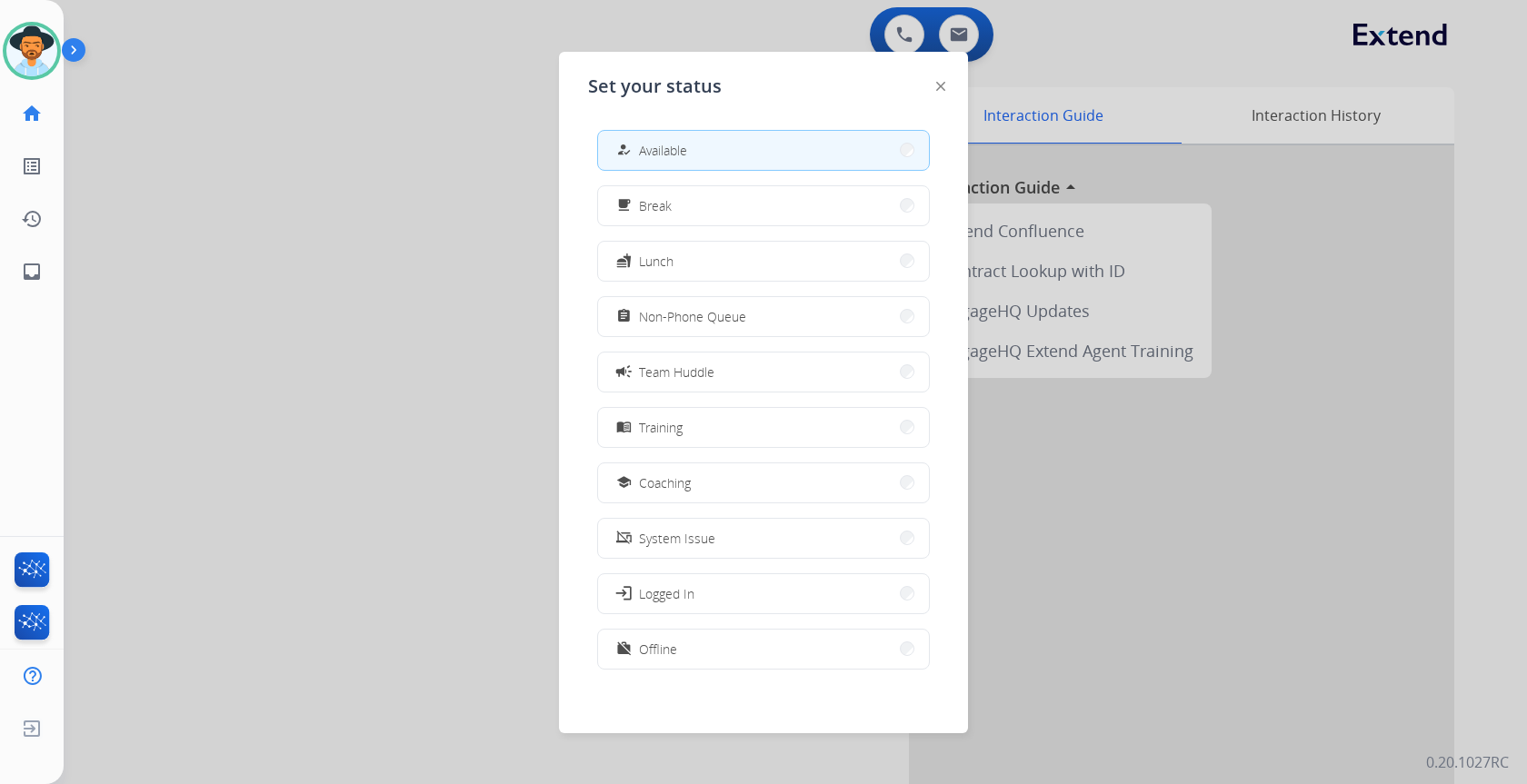
click at [137, 180] on div at bounding box center [764, 392] width 1527 height 784
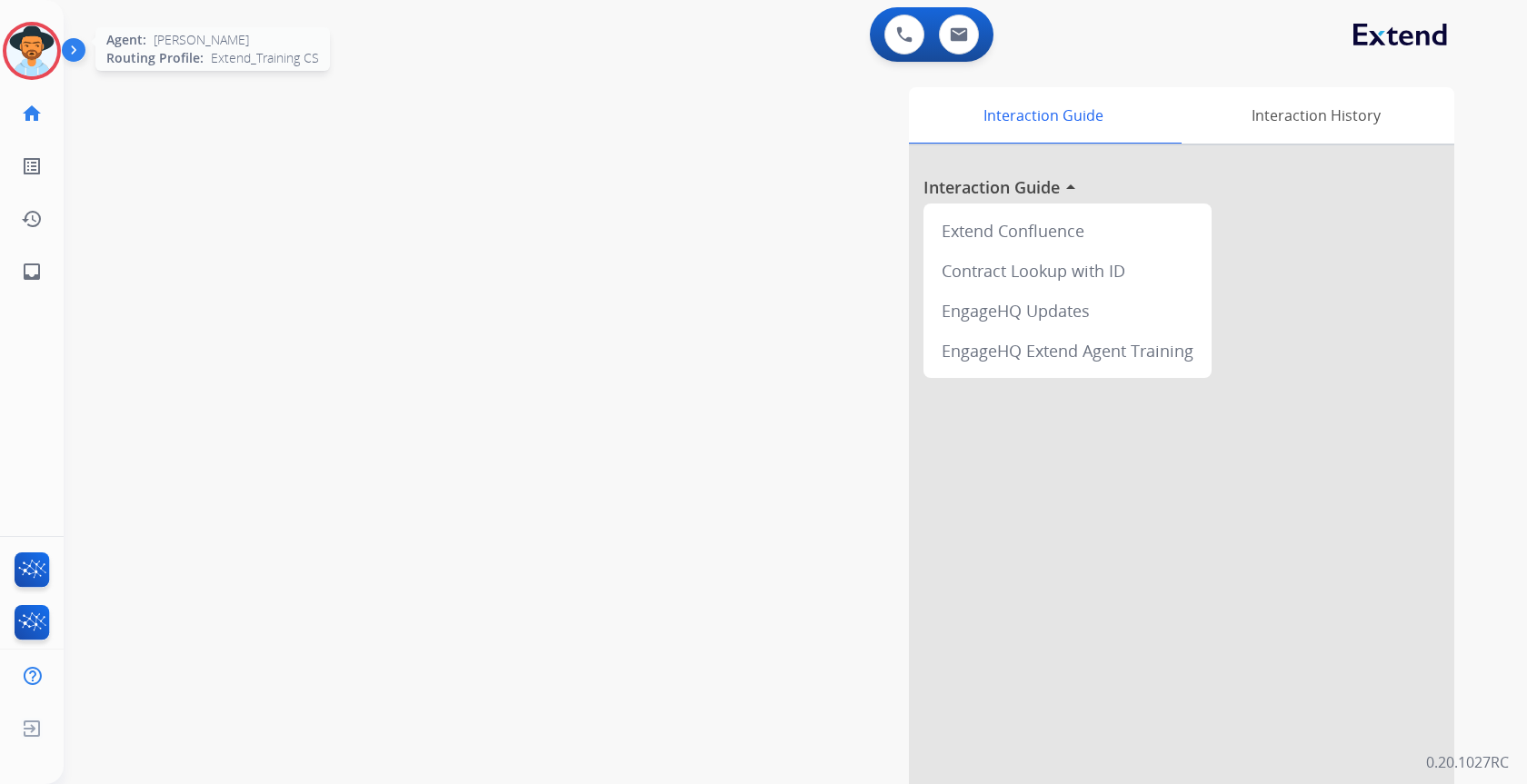
click at [27, 61] on img at bounding box center [32, 51] width 51 height 51
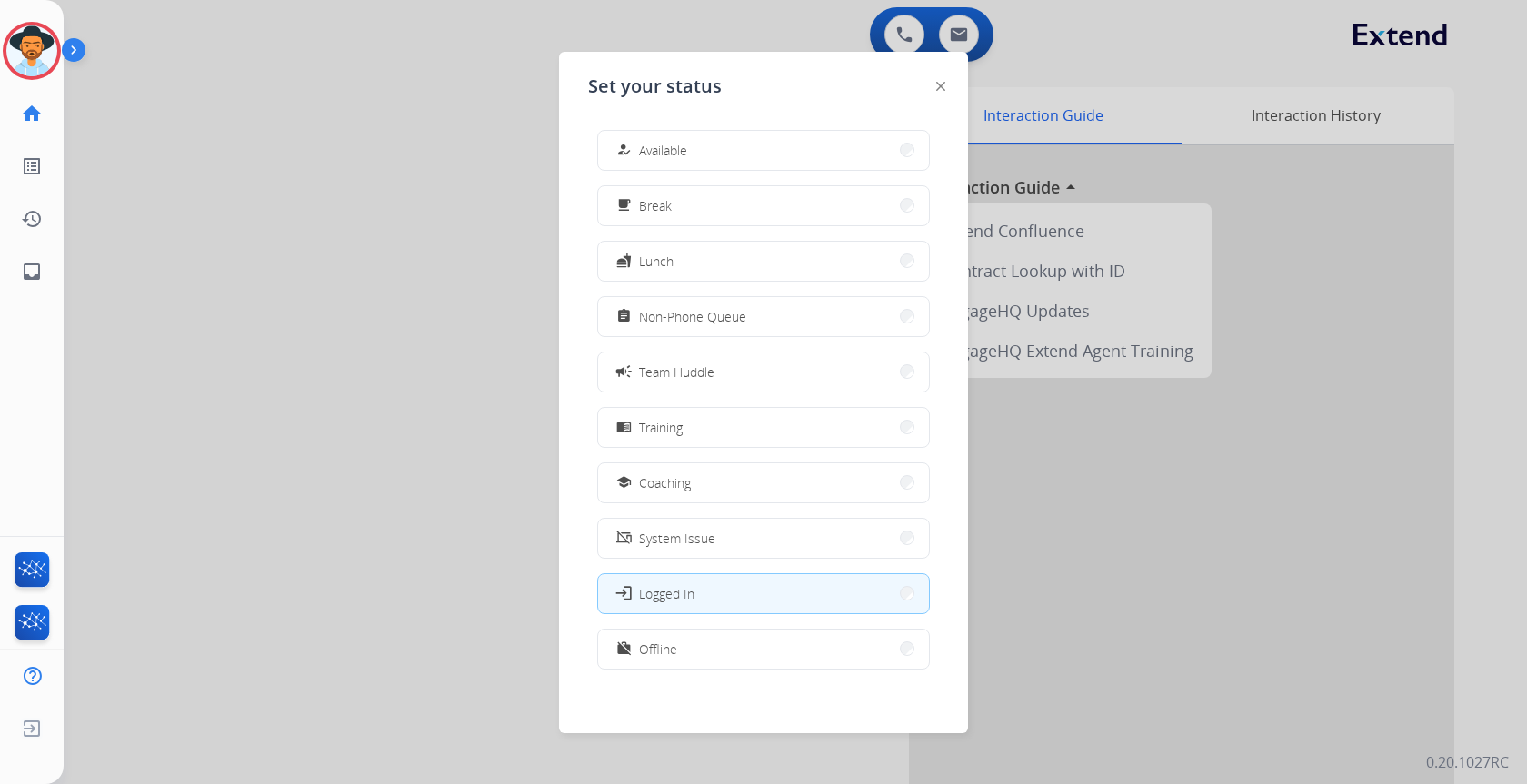
click at [682, 146] on span "Available" at bounding box center [663, 151] width 48 height 19
